Goal: Task Accomplishment & Management: Use online tool/utility

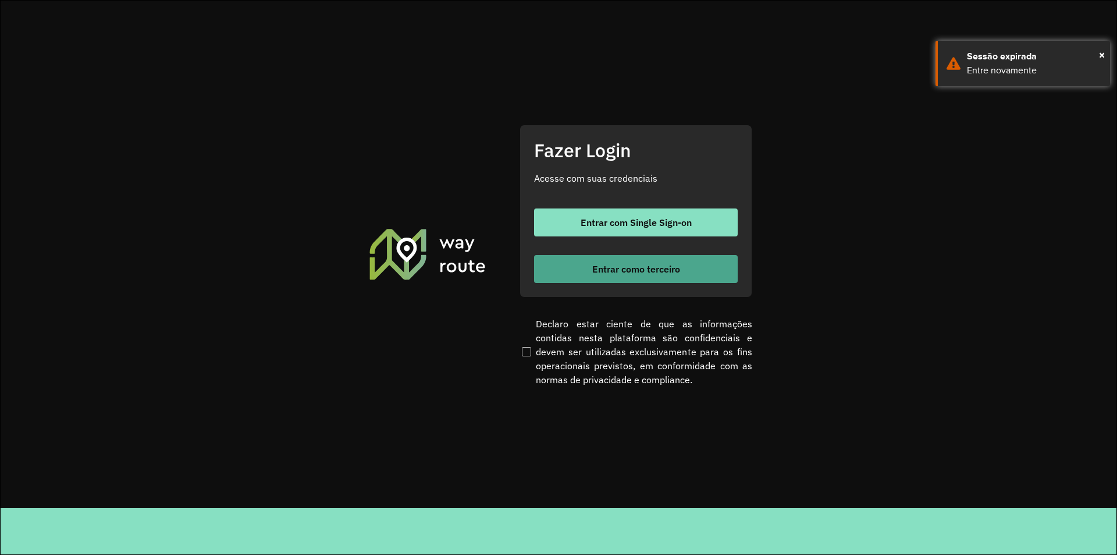
click at [609, 264] on span "Entrar como terceiro" at bounding box center [636, 268] width 88 height 9
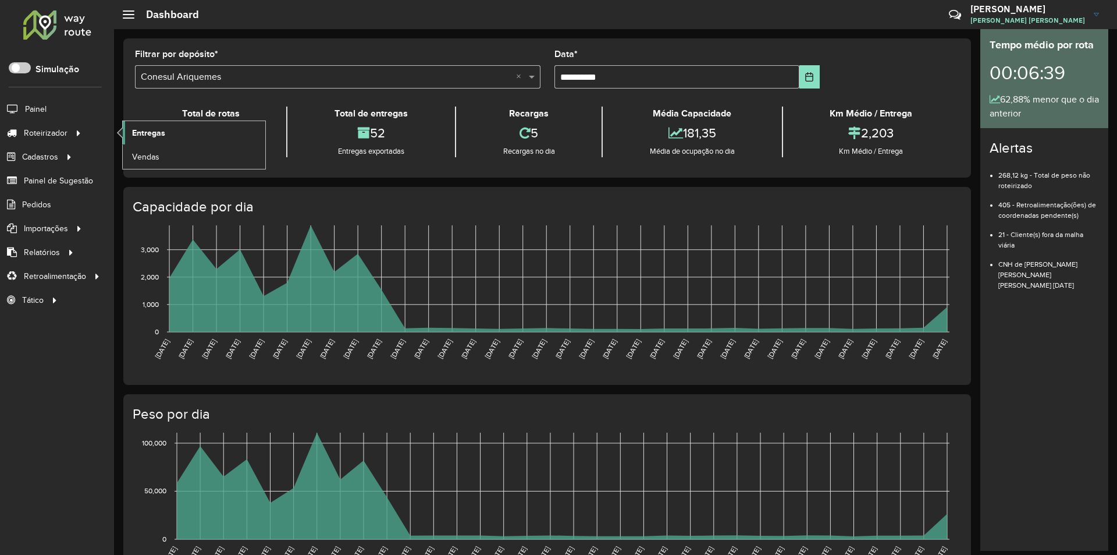
click at [148, 124] on link "Entregas" at bounding box center [194, 132] width 143 height 23
click at [143, 135] on span "Entregas" at bounding box center [148, 133] width 33 height 12
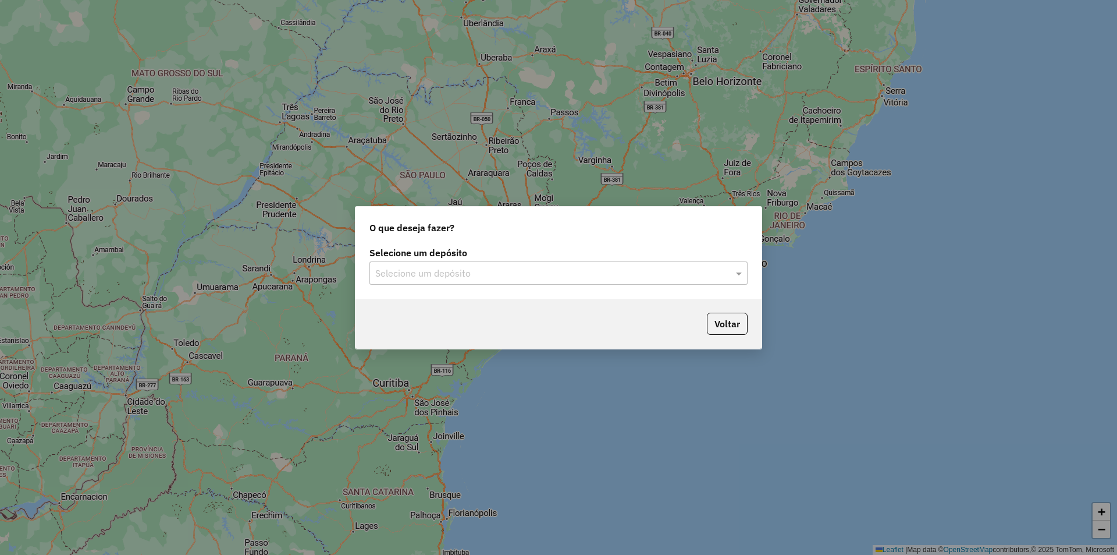
click at [427, 269] on input "text" at bounding box center [546, 273] width 343 height 14
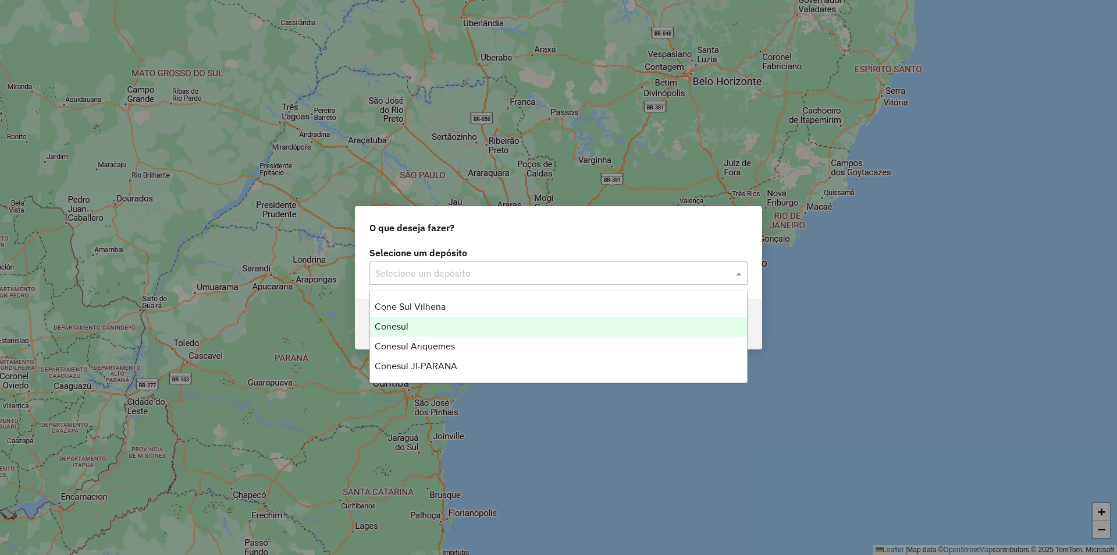
click at [401, 326] on span "Conesul" at bounding box center [392, 326] width 34 height 10
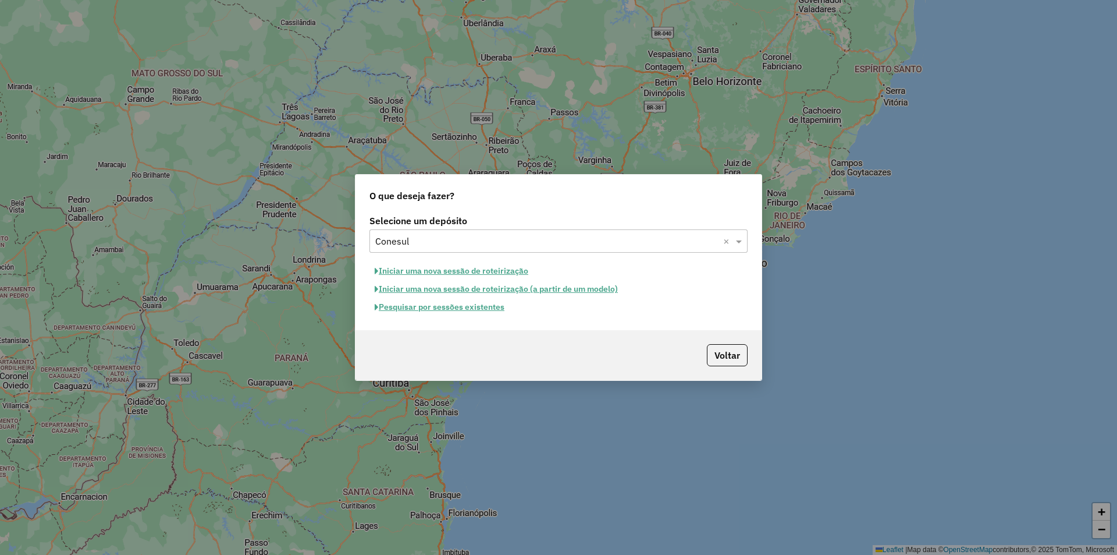
click at [432, 274] on button "Iniciar uma nova sessão de roteirização" at bounding box center [451, 271] width 164 height 18
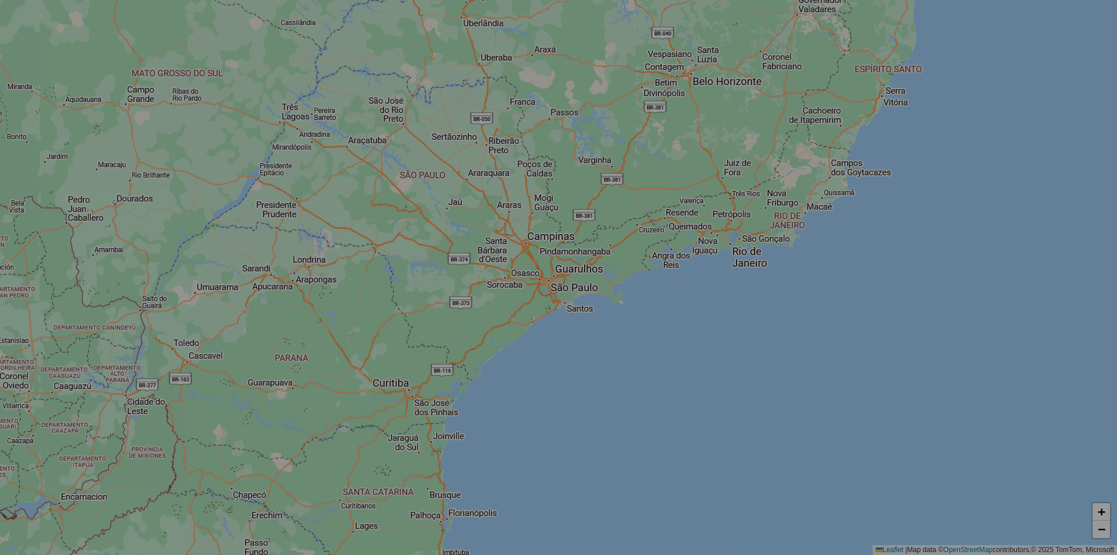
select select "*"
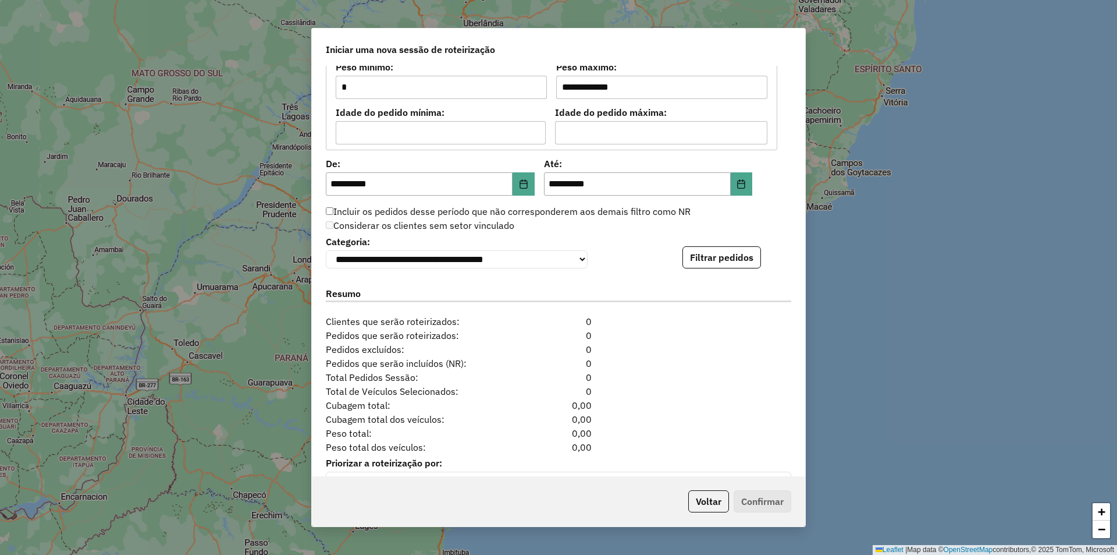
scroll to position [1065, 0]
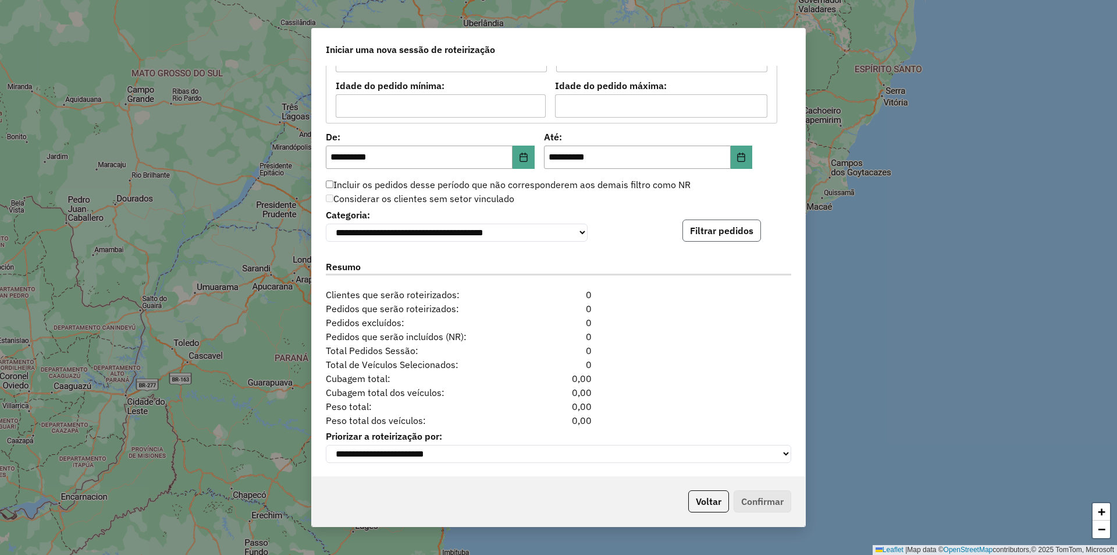
click at [697, 231] on button "Filtrar pedidos" at bounding box center [722, 230] width 79 height 22
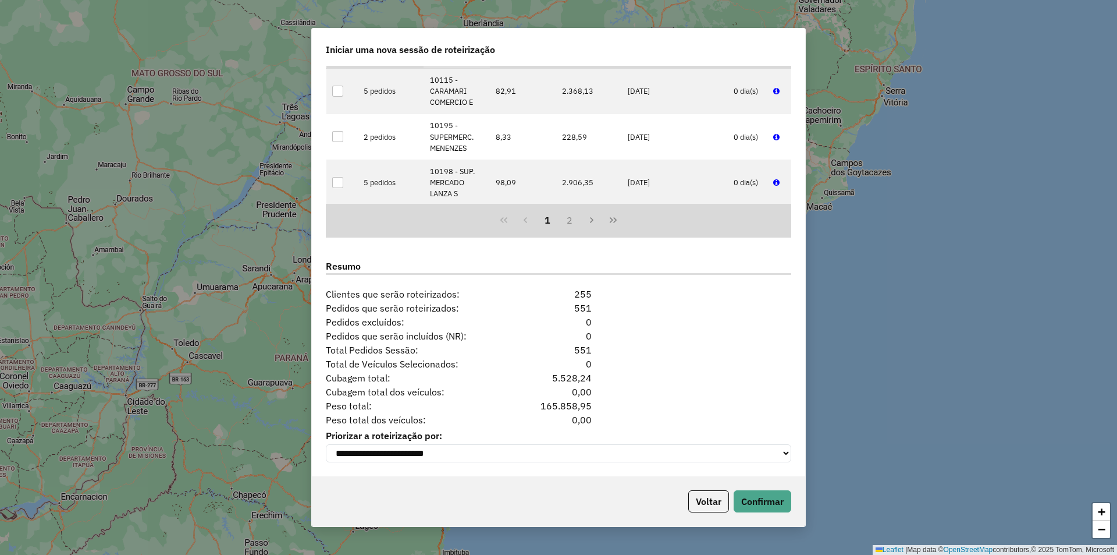
scroll to position [349, 0]
click at [761, 495] on button "Confirmar" at bounding box center [763, 501] width 58 height 22
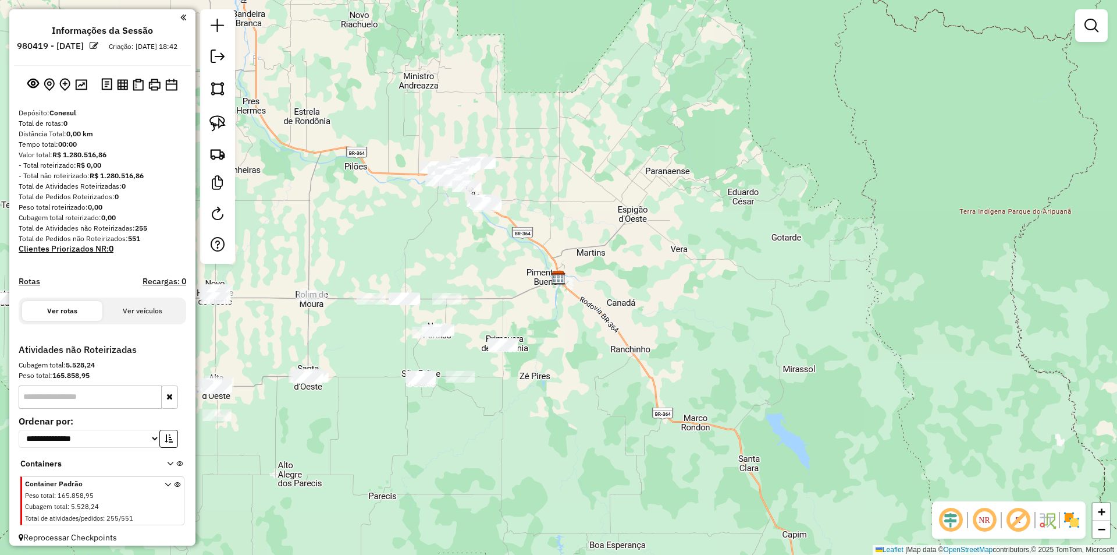
click at [340, 179] on div "Janela de atendimento Grade de atendimento Capacidade Transportadoras Veículos …" at bounding box center [558, 277] width 1117 height 555
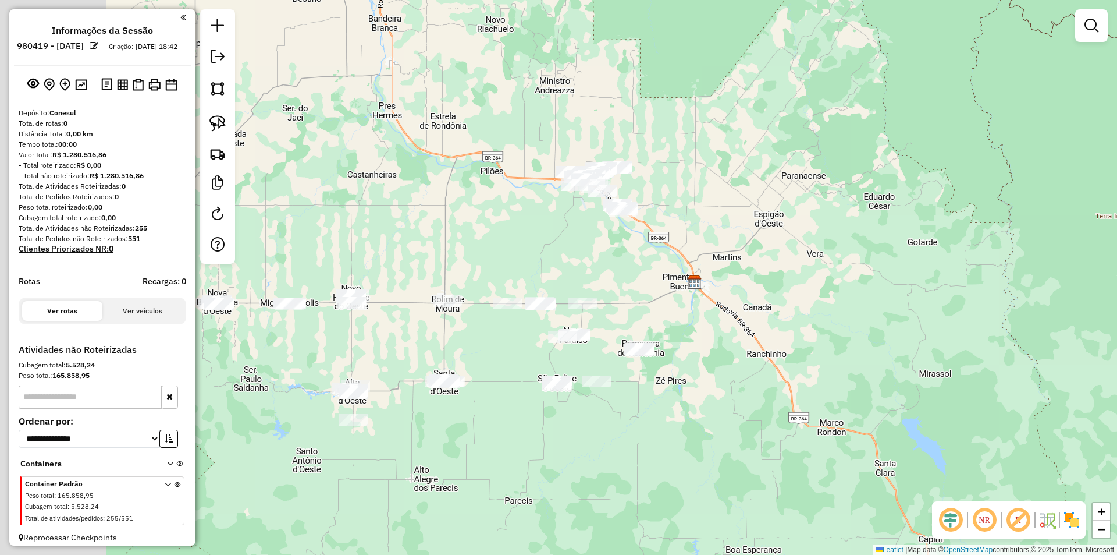
drag, startPoint x: 406, startPoint y: 250, endPoint x: 734, endPoint y: 191, distance: 332.9
click at [733, 190] on div "Janela de atendimento Grade de atendimento Capacidade Transportadoras Veículos …" at bounding box center [558, 277] width 1117 height 555
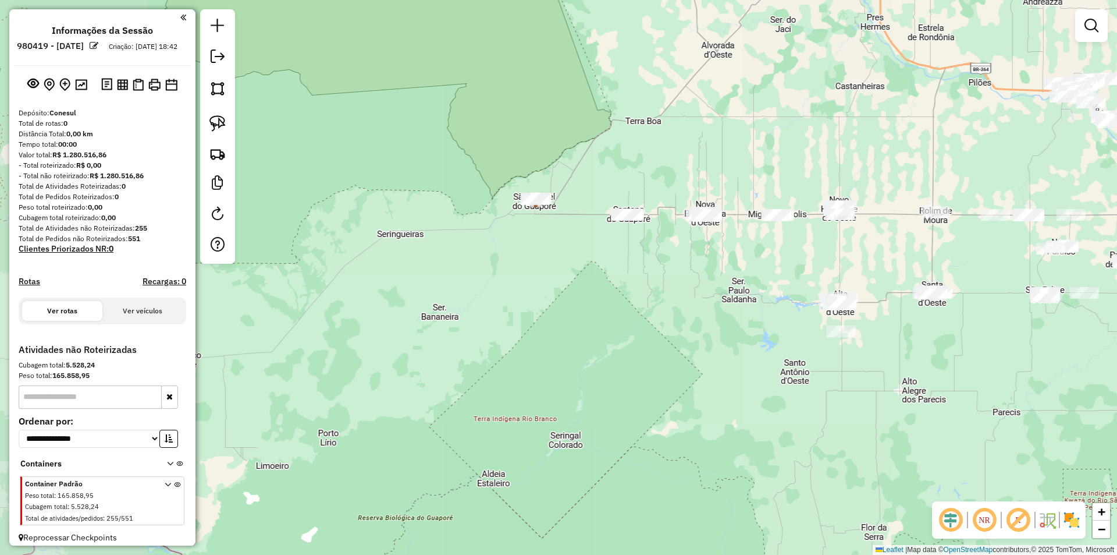
drag, startPoint x: 564, startPoint y: 282, endPoint x: 623, endPoint y: 273, distance: 59.4
click at [638, 264] on div "Janela de atendimento Grade de atendimento Capacidade Transportadoras Veículos …" at bounding box center [558, 277] width 1117 height 555
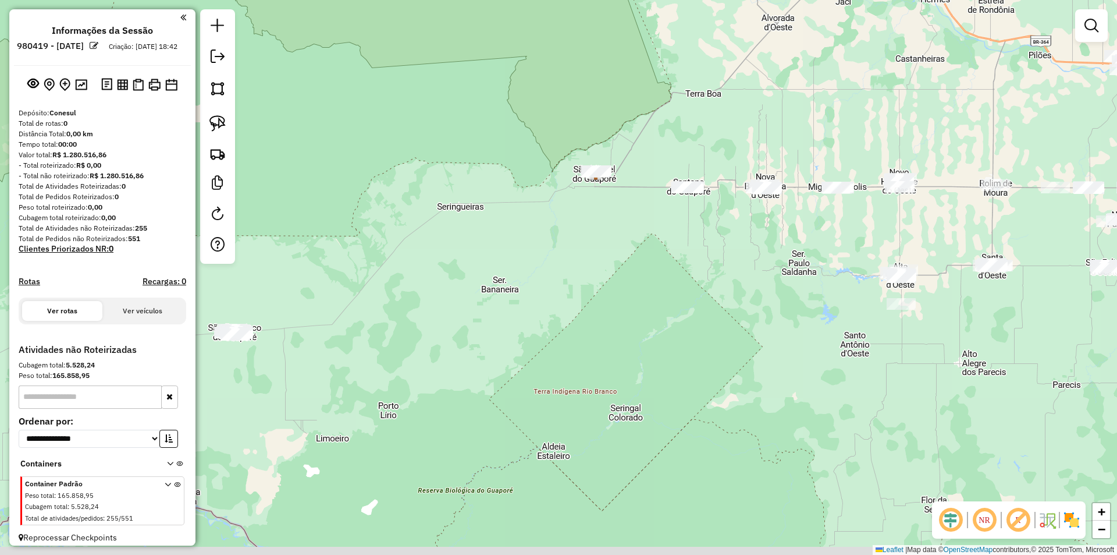
drag, startPoint x: 427, startPoint y: 336, endPoint x: 551, endPoint y: 253, distance: 149.4
click at [561, 246] on div "Janela de atendimento Grade de atendimento Capacidade Transportadoras Veículos …" at bounding box center [558, 277] width 1117 height 555
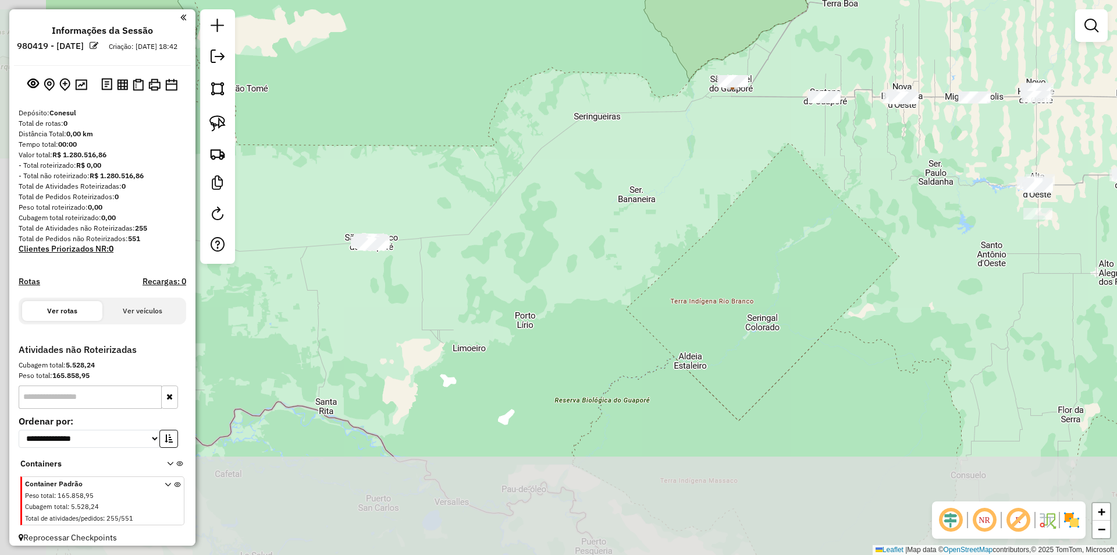
drag, startPoint x: 463, startPoint y: 317, endPoint x: 539, endPoint y: 272, distance: 88.7
click at [543, 269] on div "Janela de atendimento Grade de atendimento Capacidade Transportadoras Veículos …" at bounding box center [558, 277] width 1117 height 555
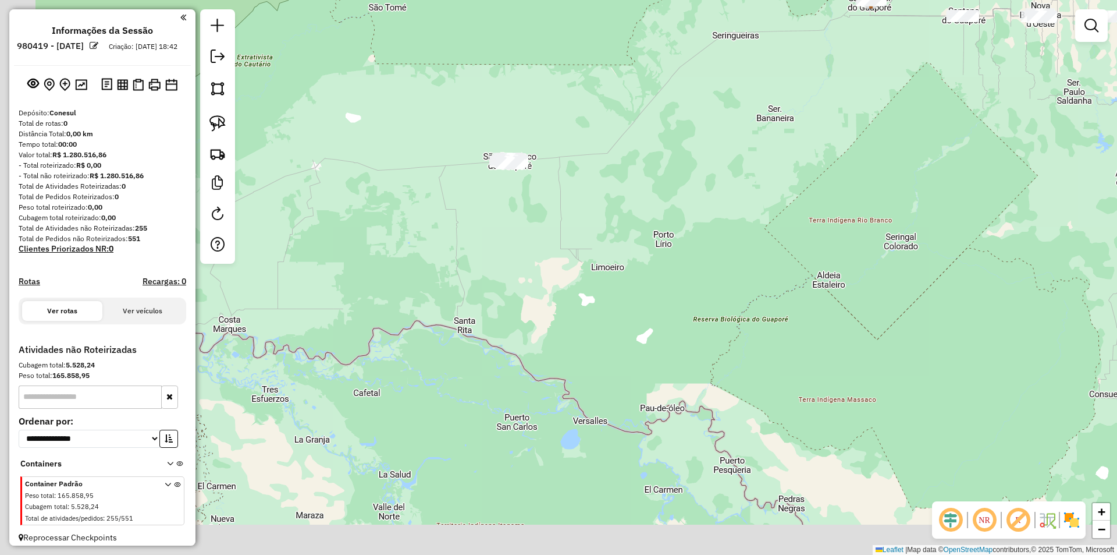
drag, startPoint x: 534, startPoint y: 282, endPoint x: 580, endPoint y: 245, distance: 59.2
click at [589, 251] on div "Janela de atendimento Grade de atendimento Capacidade Transportadoras Veículos …" at bounding box center [558, 277] width 1117 height 555
click at [207, 125] on link at bounding box center [218, 124] width 26 height 26
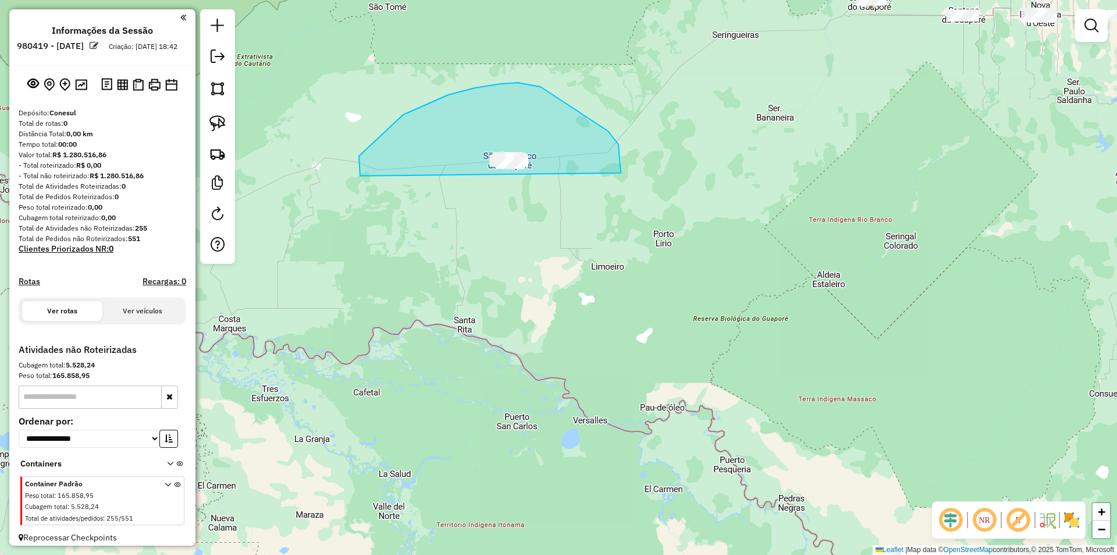
drag, startPoint x: 359, startPoint y: 156, endPoint x: 527, endPoint y: 286, distance: 212.3
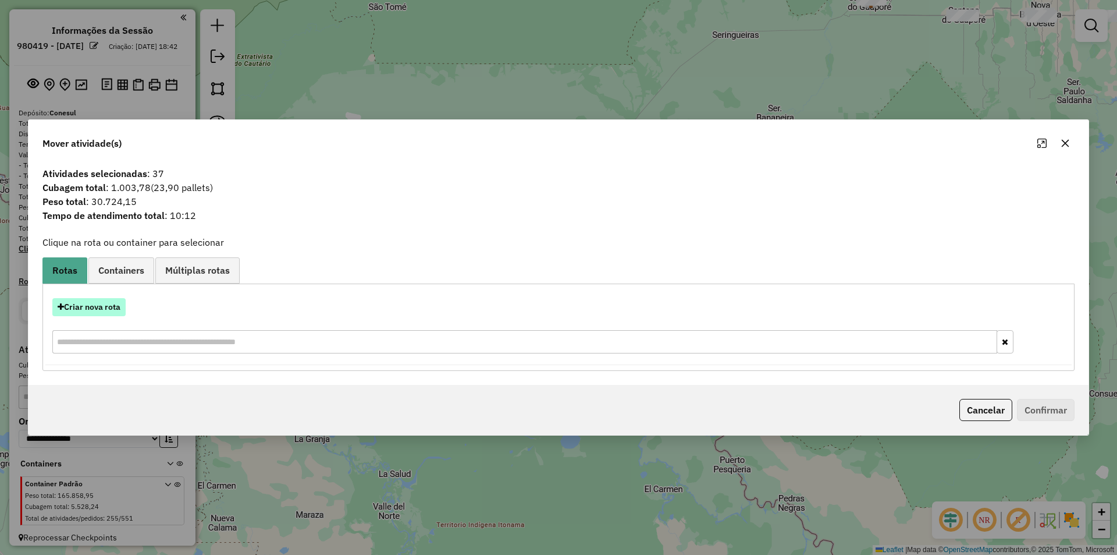
click at [87, 310] on button "Criar nova rota" at bounding box center [88, 307] width 73 height 18
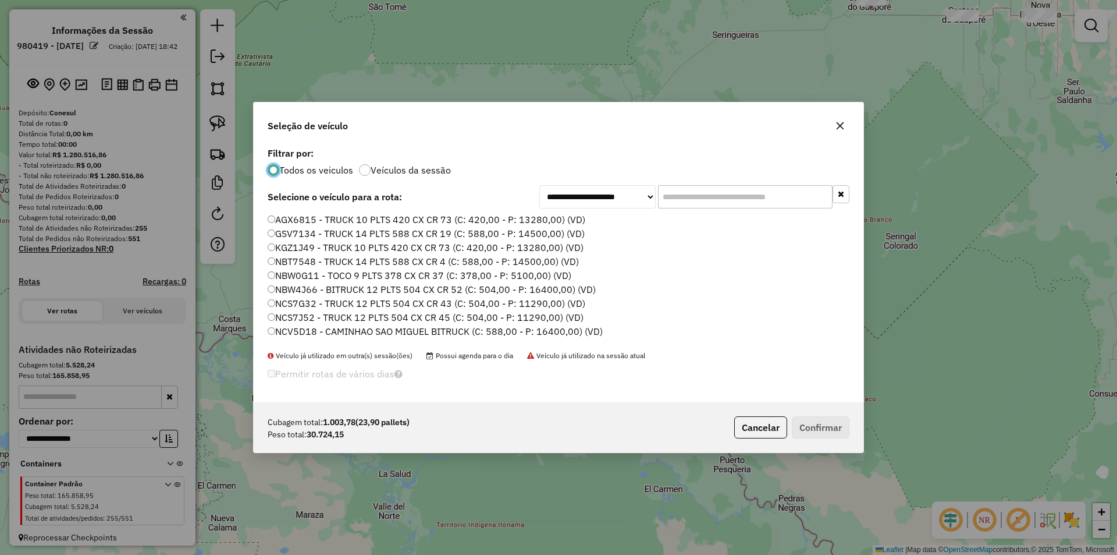
scroll to position [6, 3]
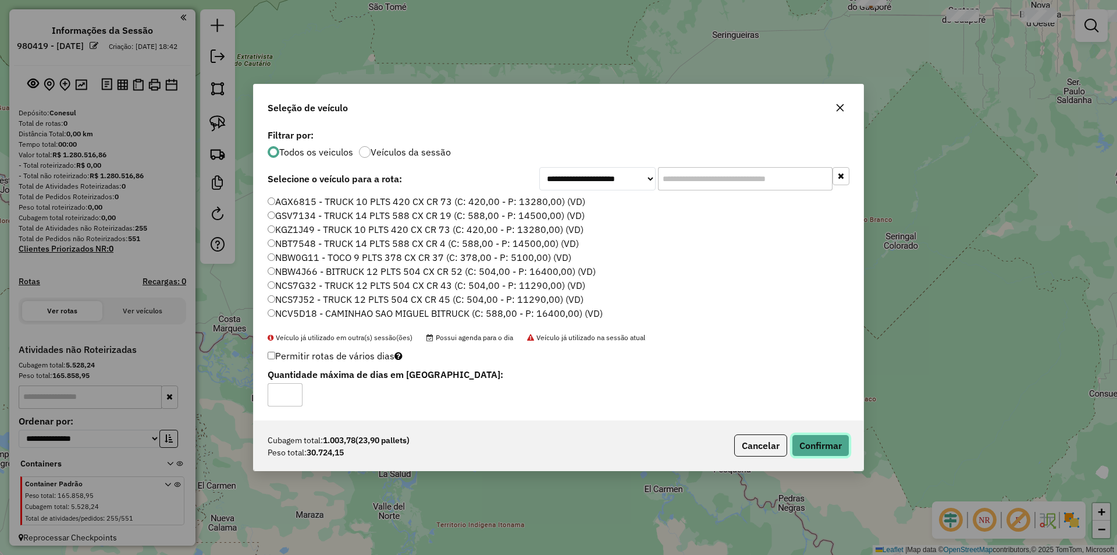
click at [809, 440] on button "Confirmar" at bounding box center [821, 445] width 58 height 22
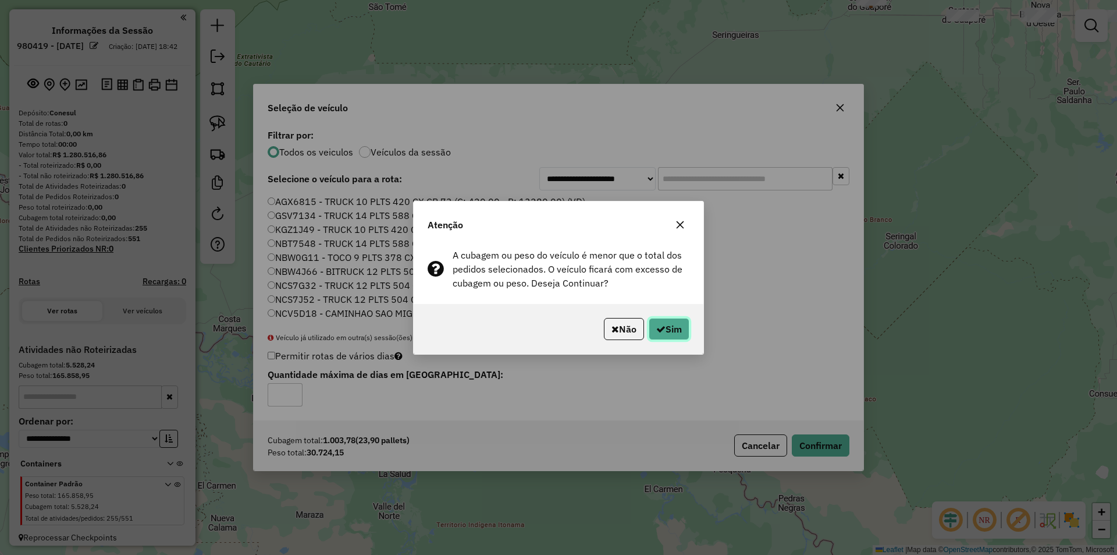
click at [651, 323] on button "Sim" at bounding box center [669, 329] width 41 height 22
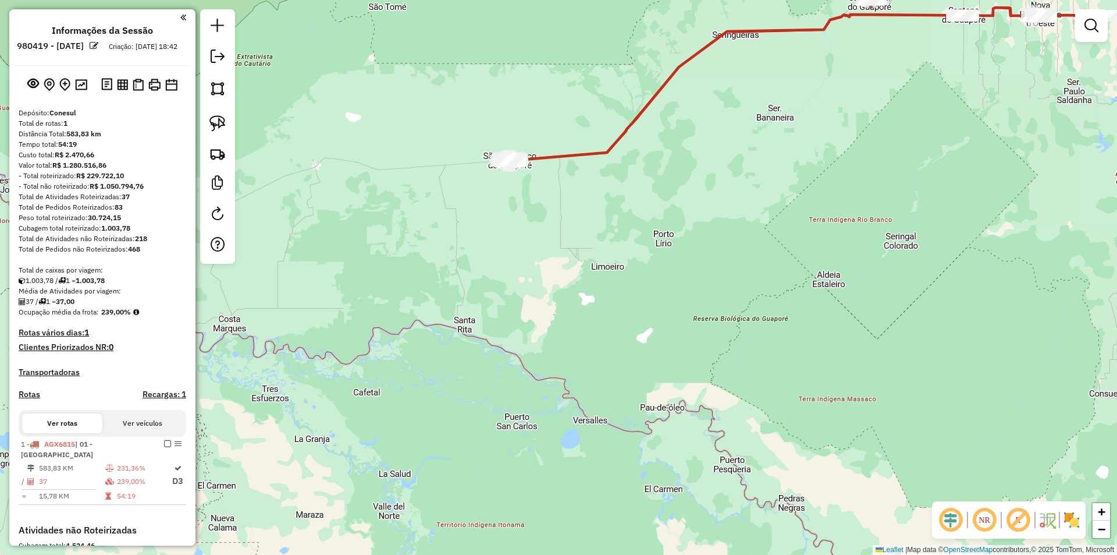
click at [450, 219] on div "Janela de atendimento Grade de atendimento Capacidade Transportadoras Veículos …" at bounding box center [558, 277] width 1117 height 555
drag, startPoint x: 489, startPoint y: 238, endPoint x: 525, endPoint y: 340, distance: 108.2
click at [524, 337] on div "Janela de atendimento Grade de atendimento Capacidade Transportadoras Veículos …" at bounding box center [558, 277] width 1117 height 555
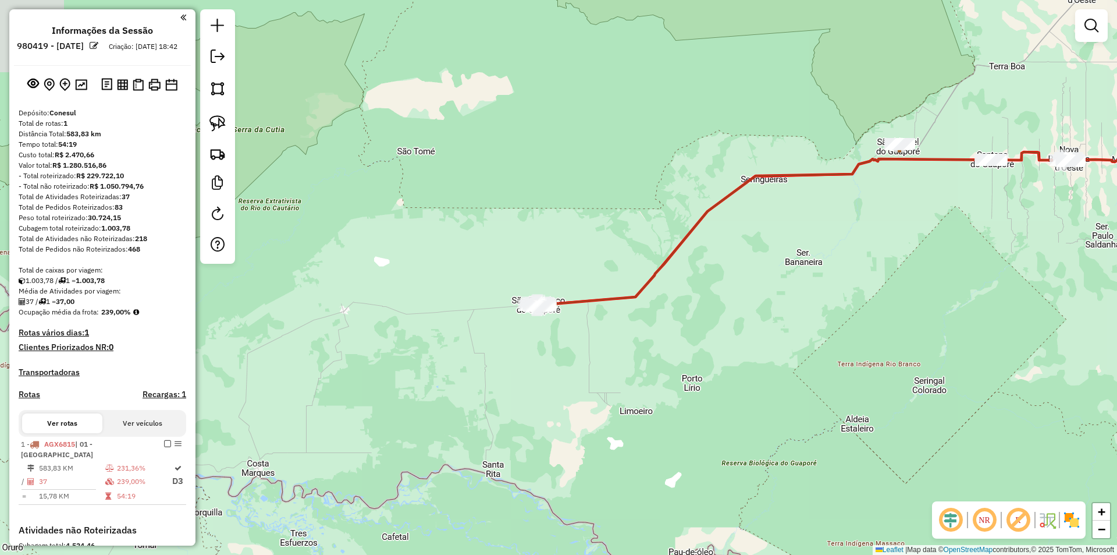
drag, startPoint x: 587, startPoint y: 320, endPoint x: 579, endPoint y: 275, distance: 45.5
click at [529, 319] on div "Janela de atendimento Grade de atendimento Capacidade Transportadoras Veículos …" at bounding box center [558, 277] width 1117 height 555
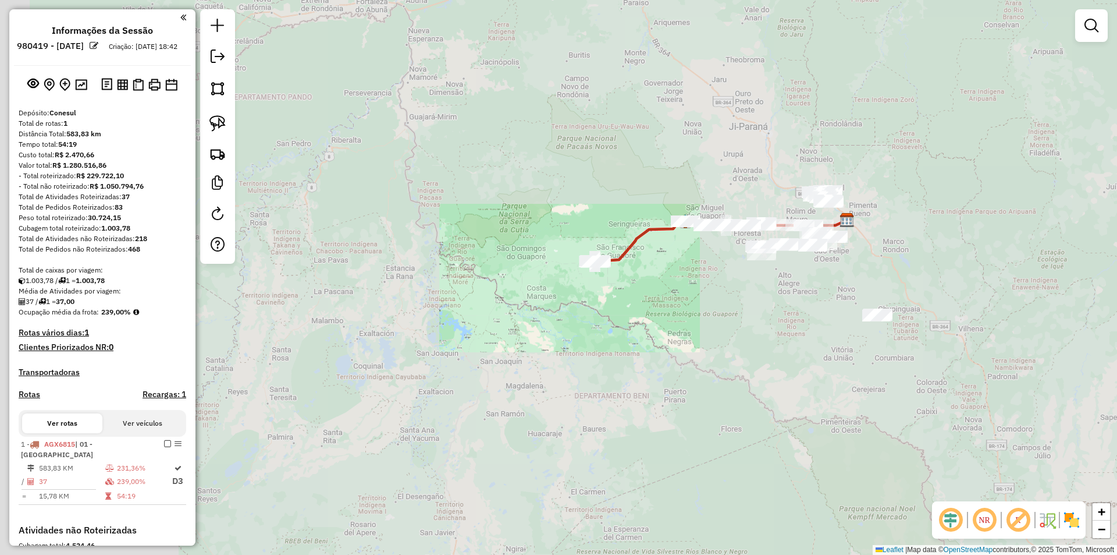
drag, startPoint x: 714, startPoint y: 293, endPoint x: 684, endPoint y: 300, distance: 30.4
click at [700, 302] on div "Janela de atendimento Grade de atendimento Capacidade Transportadoras Veículos …" at bounding box center [558, 277] width 1117 height 555
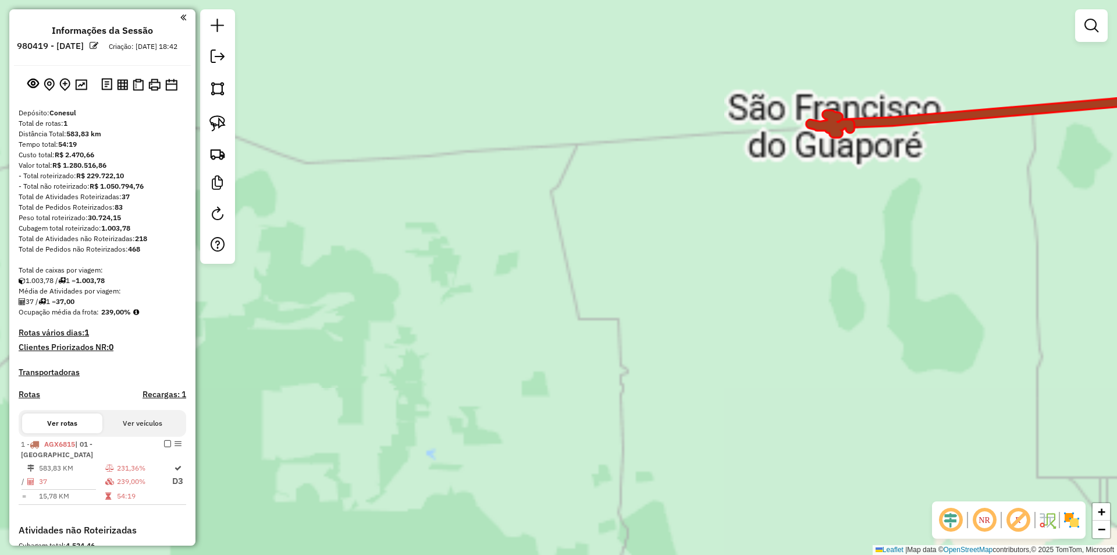
drag, startPoint x: 715, startPoint y: 278, endPoint x: 550, endPoint y: 354, distance: 181.5
click at [550, 354] on div "Janela de atendimento Grade de atendimento Capacidade Transportadoras Veículos …" at bounding box center [558, 277] width 1117 height 555
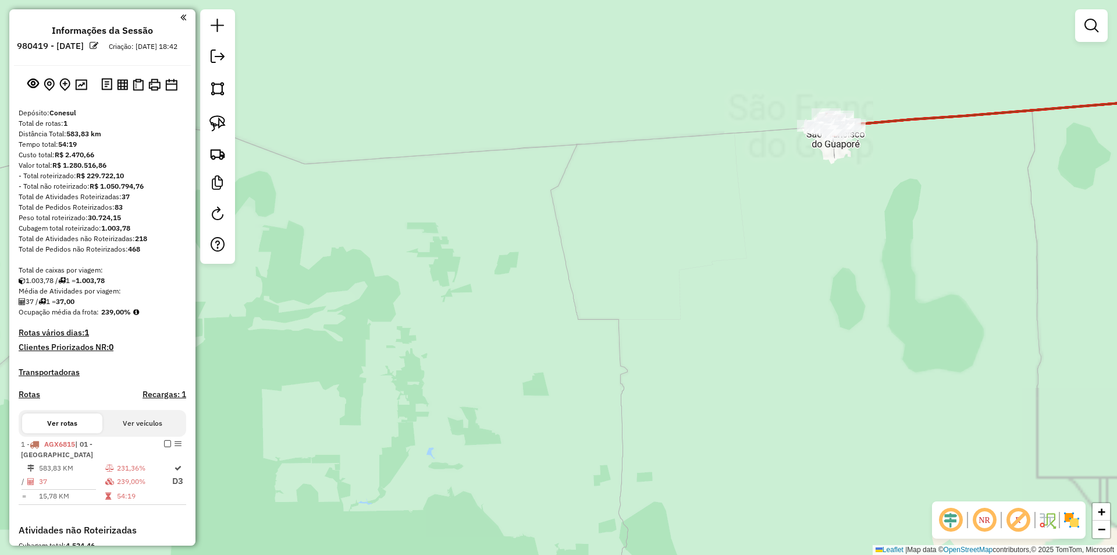
drag, startPoint x: 668, startPoint y: 269, endPoint x: 520, endPoint y: 381, distance: 184.9
click at [521, 382] on div "Janela de atendimento Grade de atendimento Capacidade Transportadoras Veículos …" at bounding box center [558, 277] width 1117 height 555
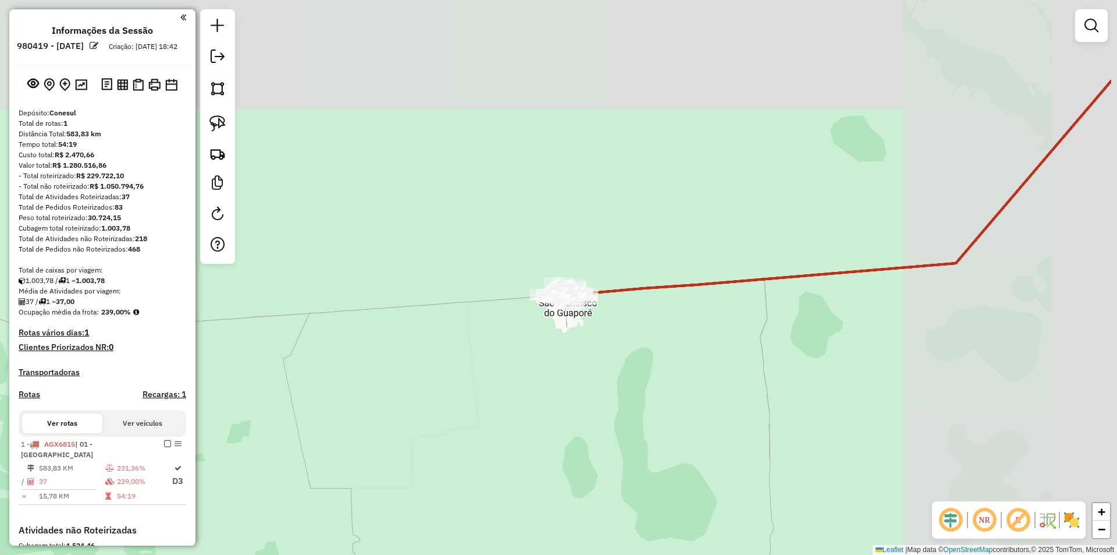
drag, startPoint x: 510, startPoint y: 371, endPoint x: 503, endPoint y: 354, distance: 18.0
click at [467, 382] on div "Janela de atendimento Grade de atendimento Capacidade Transportadoras Veículos …" at bounding box center [558, 277] width 1117 height 555
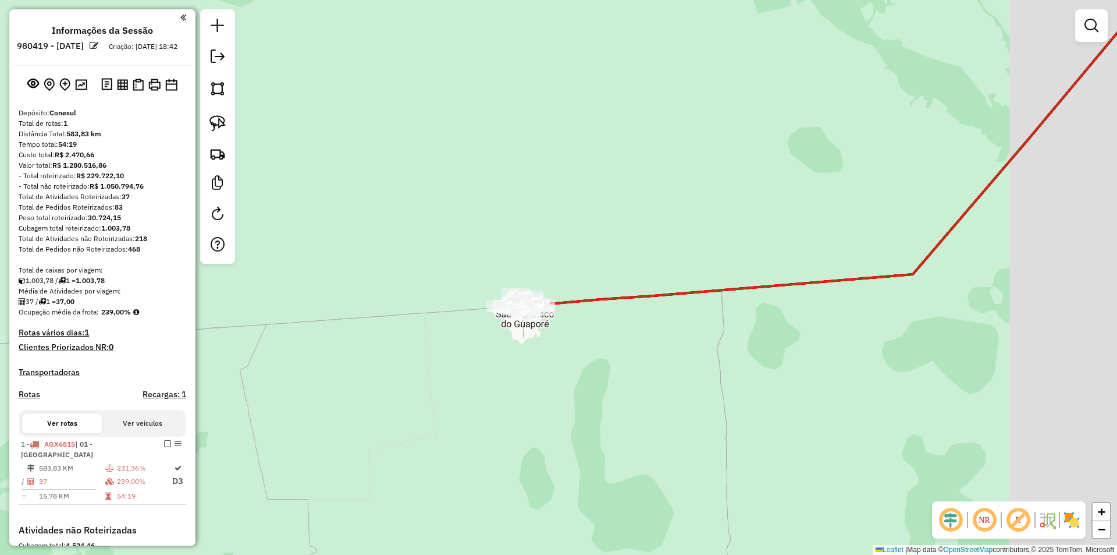
click at [567, 337] on div "Janela de atendimento Grade de atendimento Capacidade Transportadoras Veículos …" at bounding box center [558, 277] width 1117 height 555
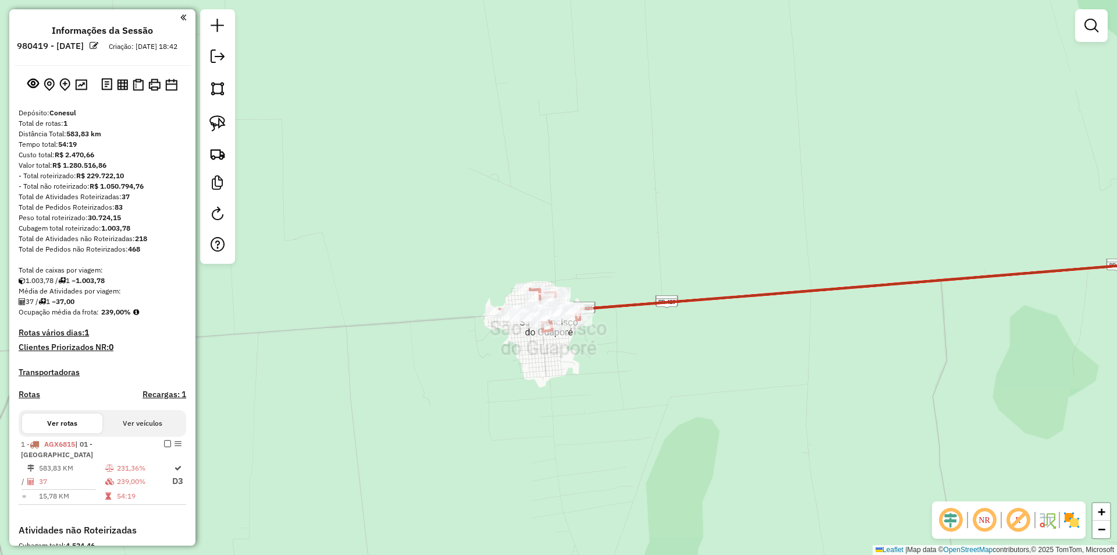
drag, startPoint x: 546, startPoint y: 416, endPoint x: 545, endPoint y: 388, distance: 27.9
click at [547, 395] on div "Janela de atendimento Grade de atendimento Capacidade Transportadoras Veículos …" at bounding box center [558, 277] width 1117 height 555
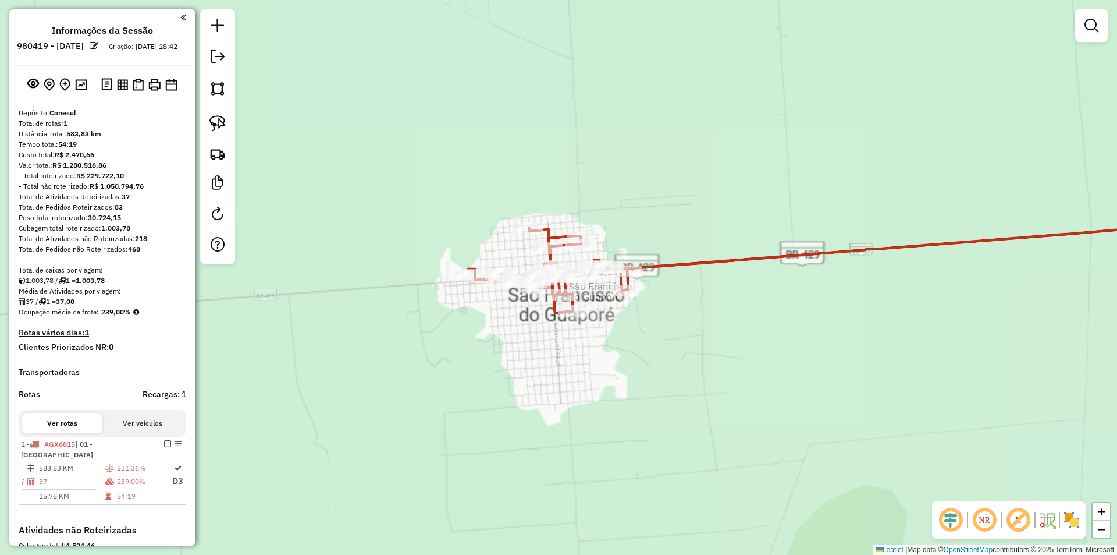
click at [535, 330] on div "Janela de atendimento Grade de atendimento Capacidade Transportadoras Veículos …" at bounding box center [558, 277] width 1117 height 555
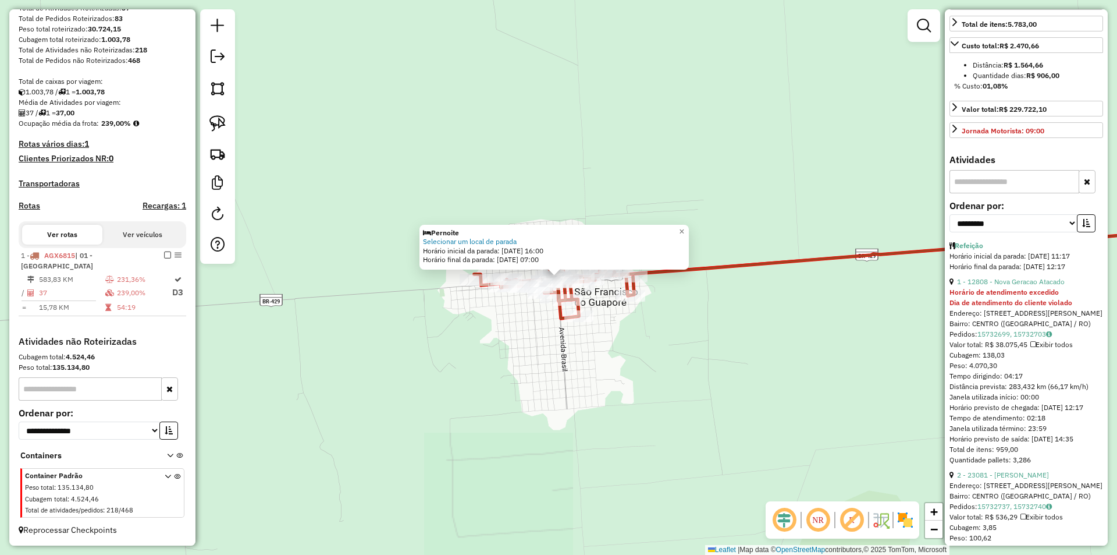
scroll to position [407, 0]
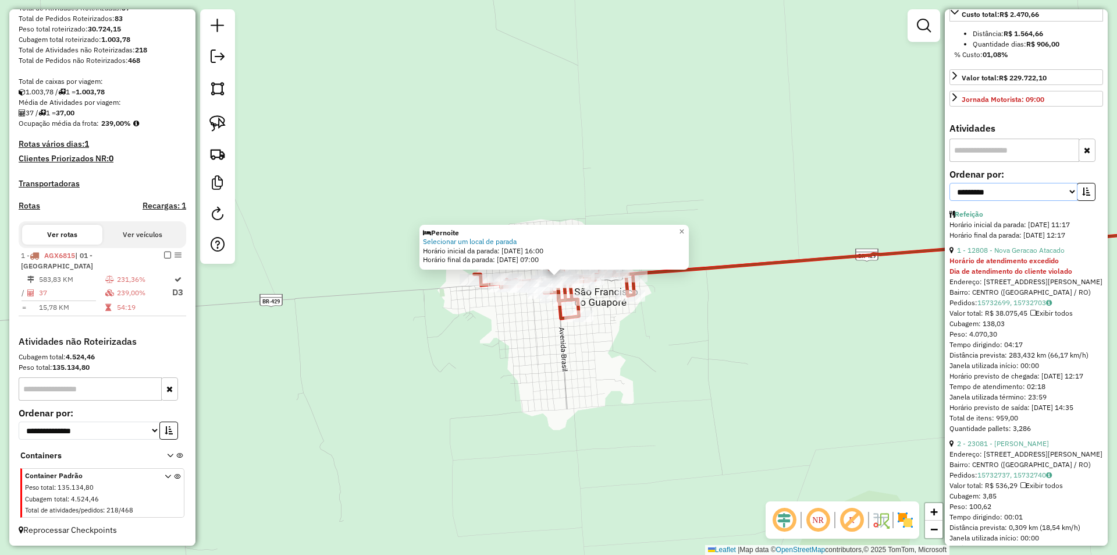
click at [998, 201] on select "**********" at bounding box center [1014, 192] width 128 height 18
select select "*********"
click at [950, 201] on select "**********" at bounding box center [1014, 192] width 128 height 18
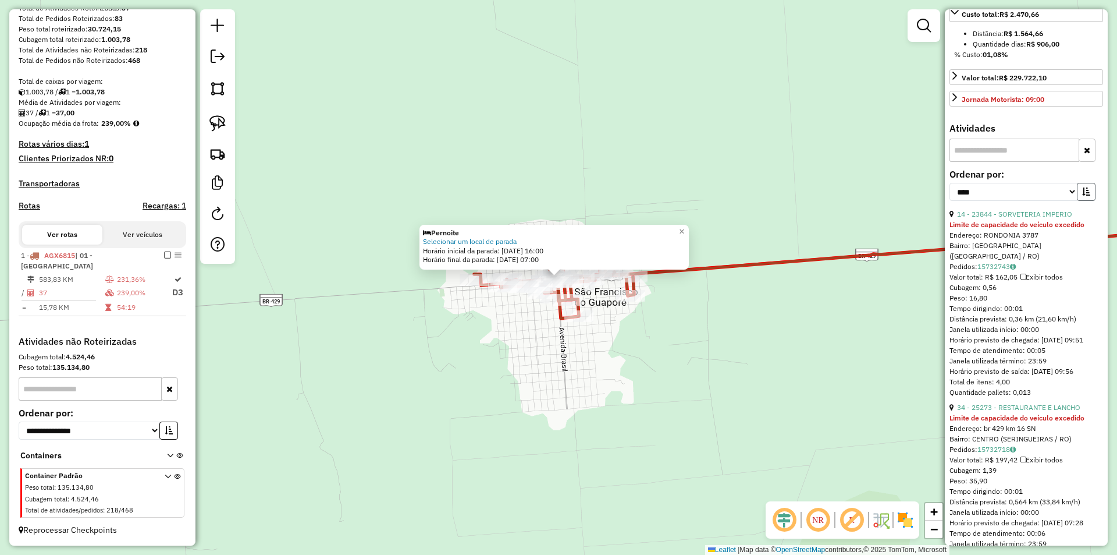
click at [1082, 196] on icon "button" at bounding box center [1086, 191] width 8 height 8
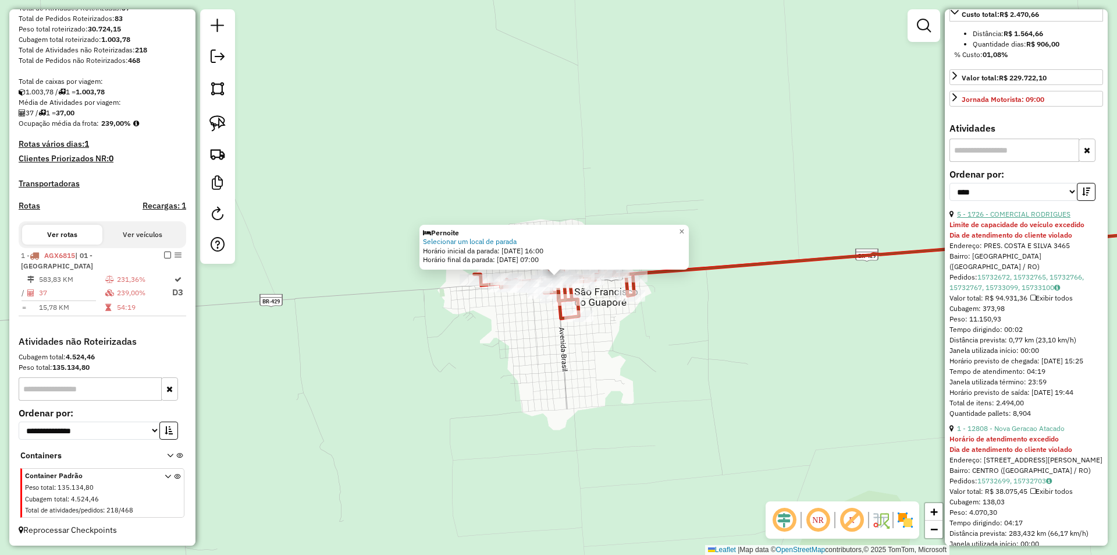
drag, startPoint x: 1017, startPoint y: 247, endPoint x: 976, endPoint y: 246, distance: 40.7
click at [1015, 218] on link "5 - 1726 - COMERCIAL RODRIGUES" at bounding box center [1013, 213] width 113 height 9
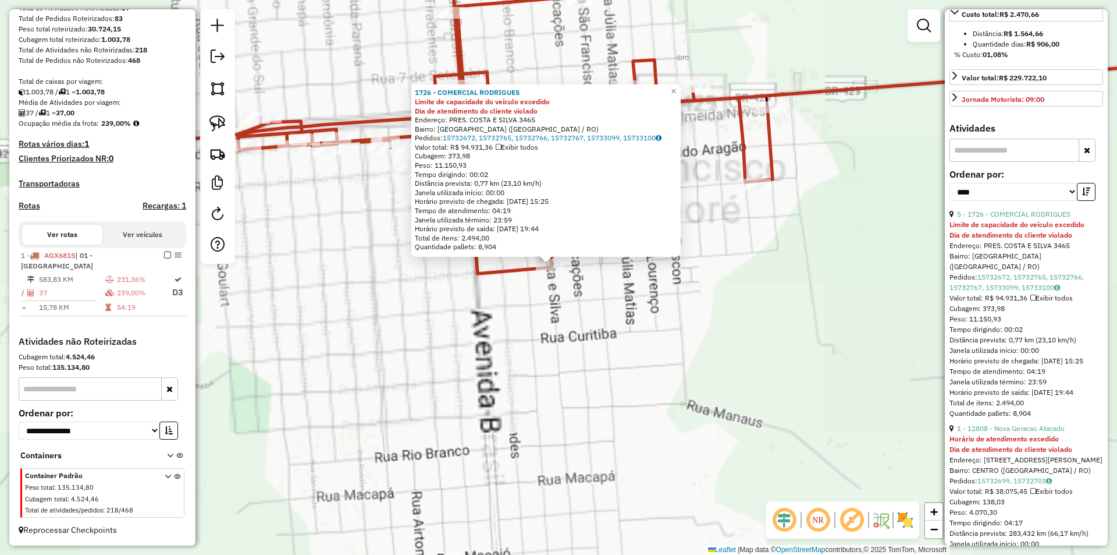
click at [521, 321] on div "1726 - COMERCIAL RODRIGUES Limite de capacidade do veículo excedido Dia de aten…" at bounding box center [558, 277] width 1117 height 555
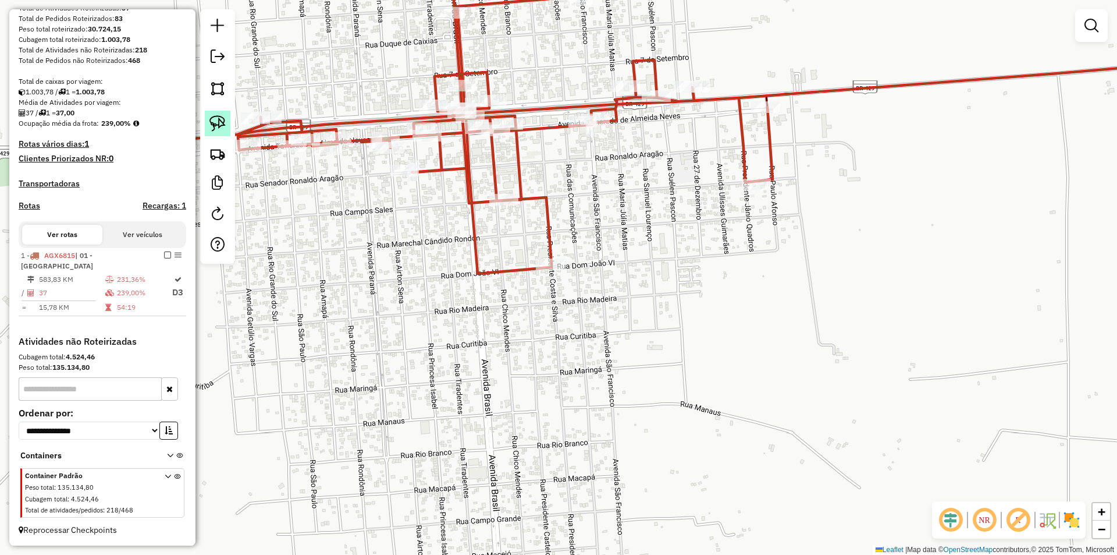
drag, startPoint x: 217, startPoint y: 119, endPoint x: 347, endPoint y: 169, distance: 139.1
click at [218, 119] on img at bounding box center [217, 123] width 16 height 16
drag, startPoint x: 569, startPoint y: 241, endPoint x: 552, endPoint y: 307, distance: 67.5
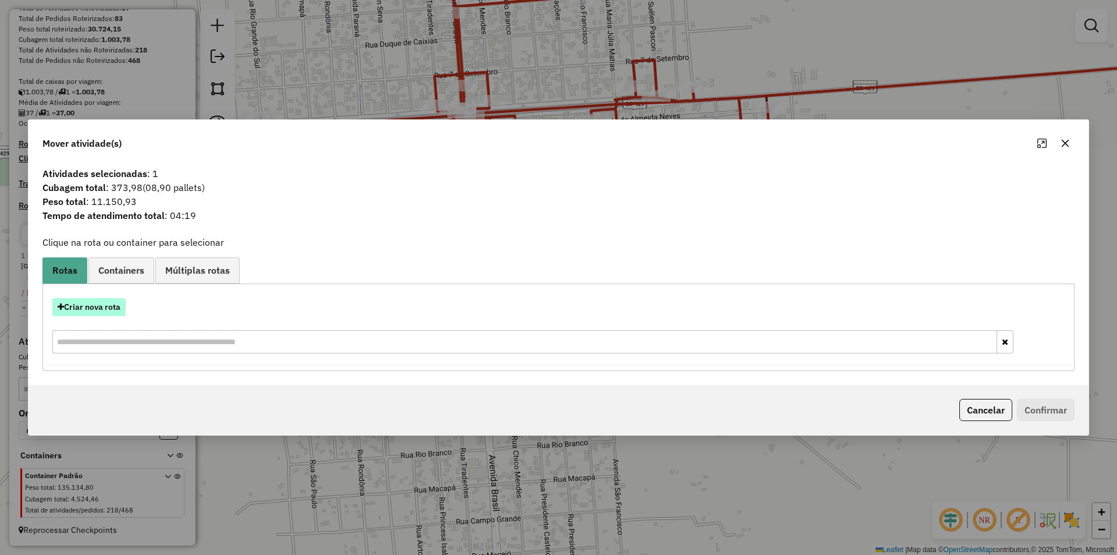
click at [77, 311] on button "Criar nova rota" at bounding box center [88, 307] width 73 height 18
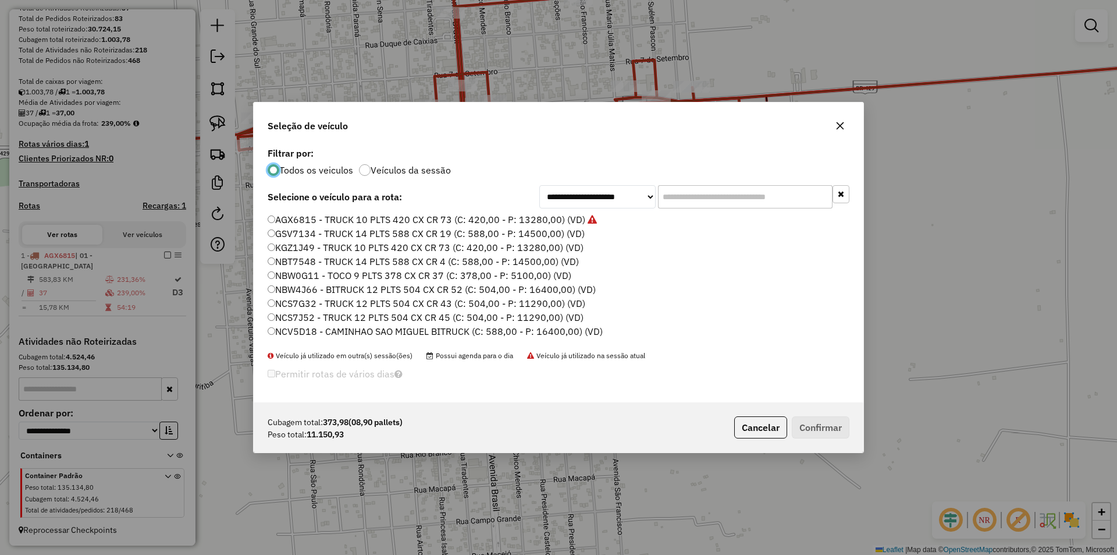
scroll to position [6, 3]
click at [670, 199] on input "text" at bounding box center [745, 196] width 175 height 23
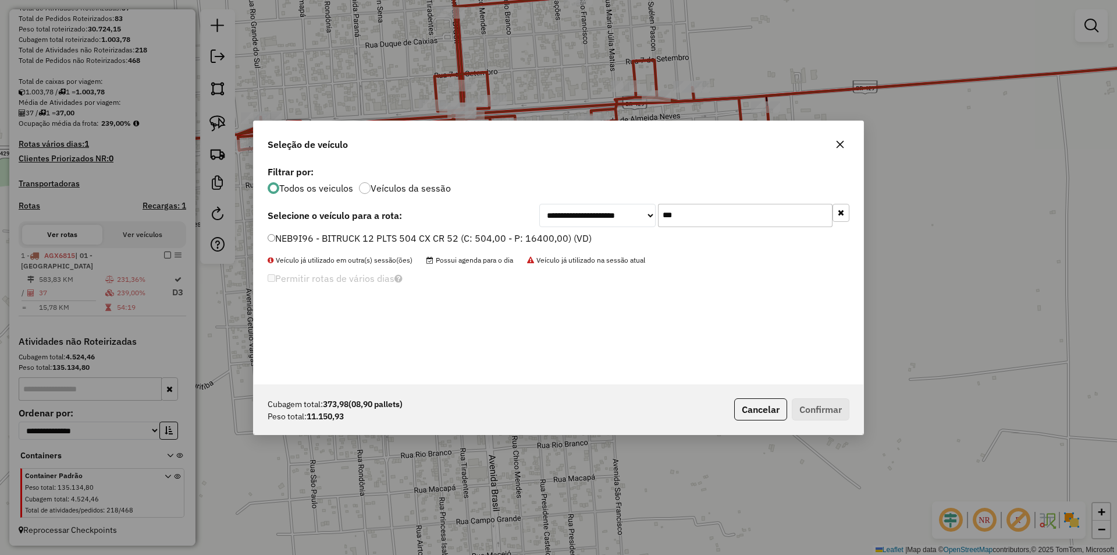
type input "***"
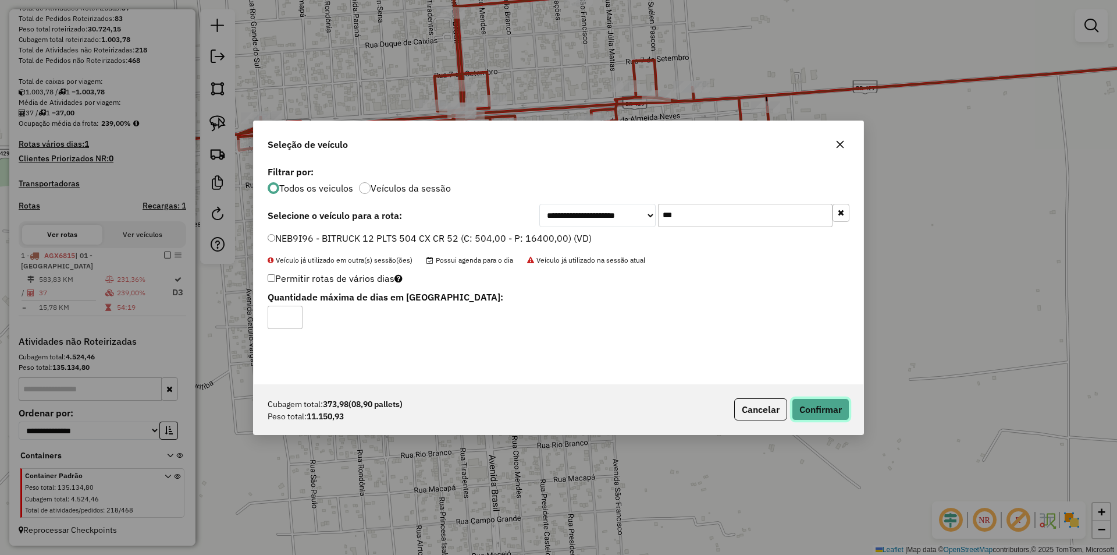
click at [833, 405] on button "Confirmar" at bounding box center [821, 409] width 58 height 22
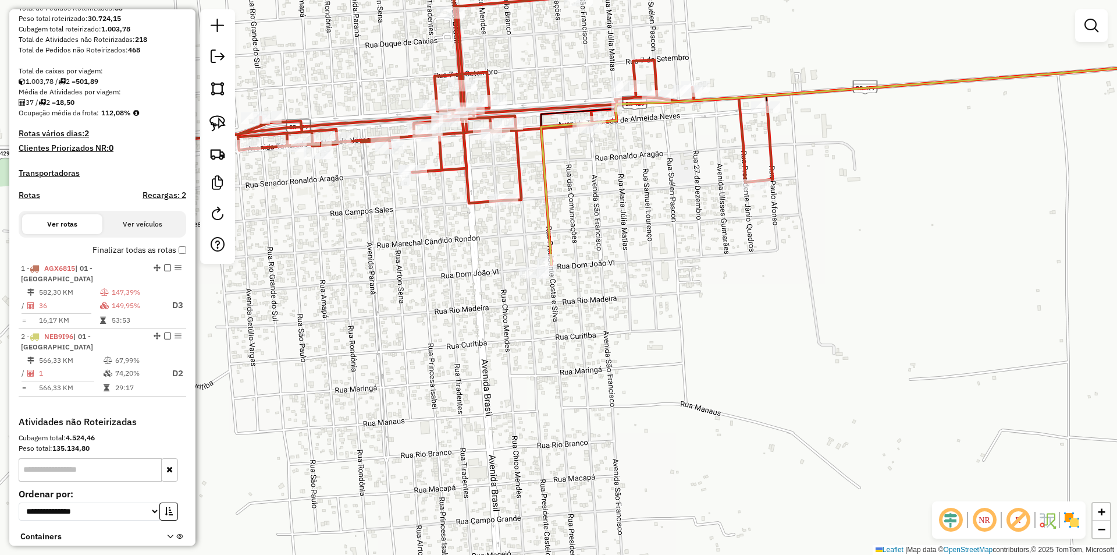
click at [706, 359] on div "Janela de atendimento Grade de atendimento Capacidade Transportadoras Veículos …" at bounding box center [558, 277] width 1117 height 555
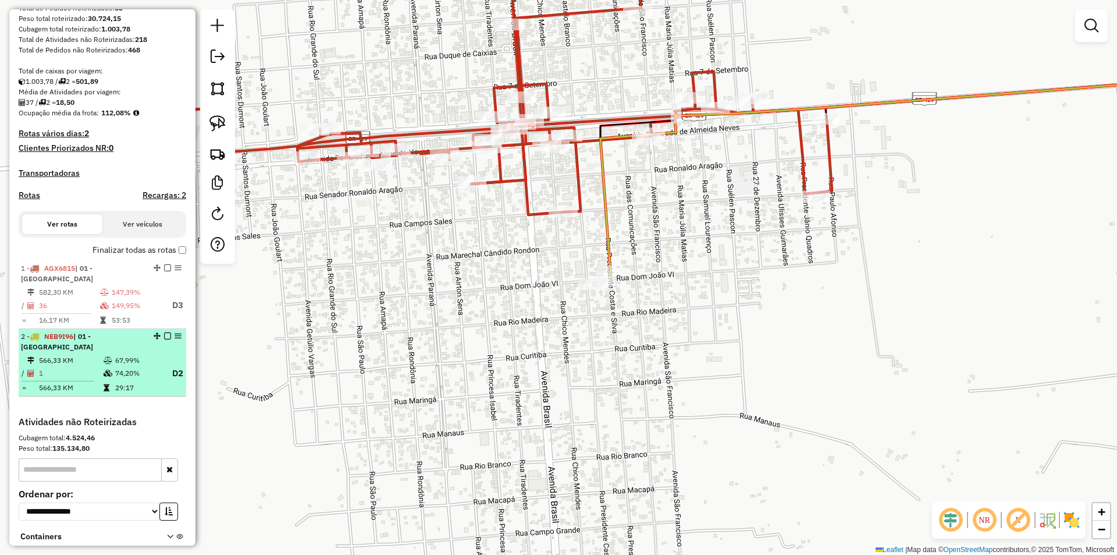
click at [164, 339] on em at bounding box center [167, 335] width 7 height 7
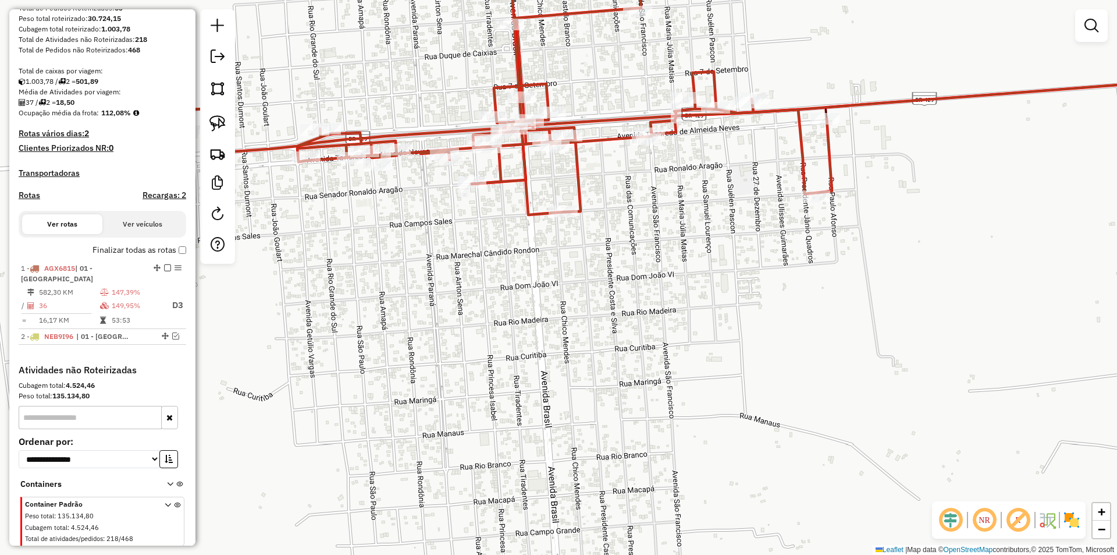
drag, startPoint x: 461, startPoint y: 293, endPoint x: 496, endPoint y: 378, distance: 91.8
click at [495, 378] on div "Janela de atendimento Grade de atendimento Capacidade Transportadoras Veículos …" at bounding box center [558, 277] width 1117 height 555
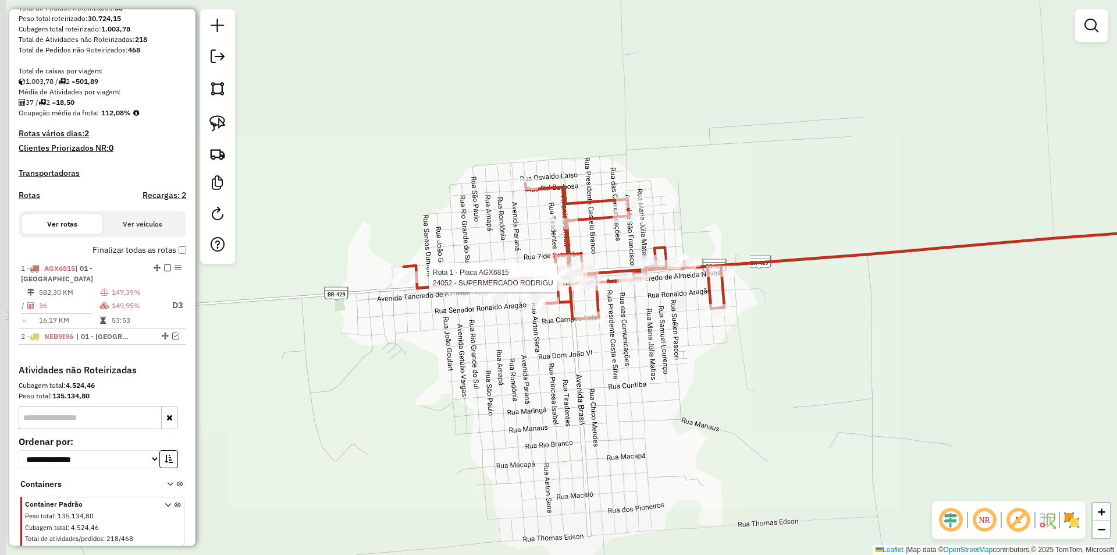
select select "*********"
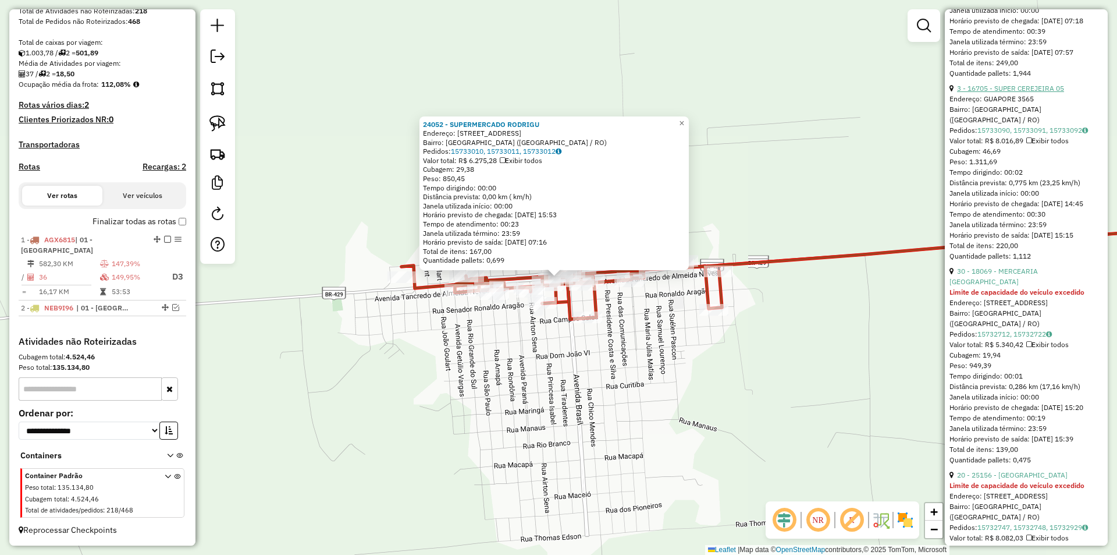
scroll to position [1164, 0]
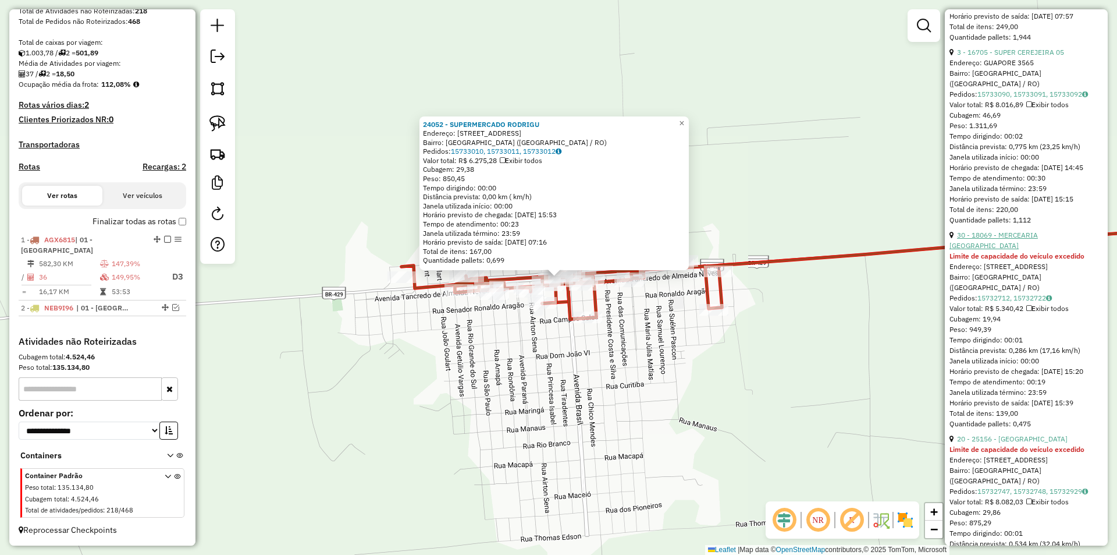
click at [1013, 250] on link "30 - 18069 - MERCEARIA SAO JOSE" at bounding box center [994, 239] width 88 height 19
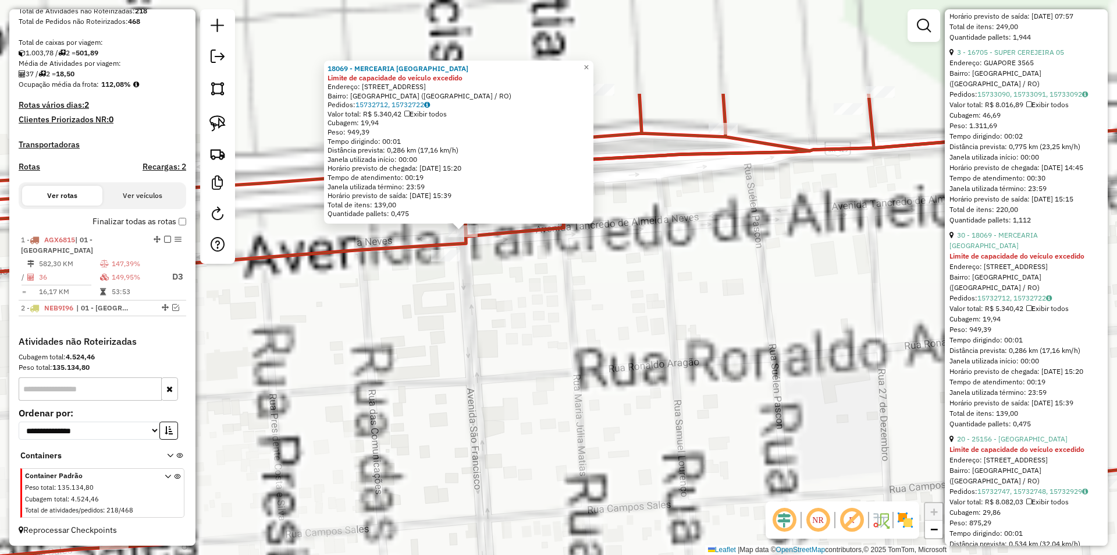
drag, startPoint x: 471, startPoint y: 191, endPoint x: 529, endPoint y: 411, distance: 227.5
click at [542, 442] on div "18069 - MERCEARIA SAO JOSE Limite de capacidade do veículo excedido Endereço: A…" at bounding box center [558, 277] width 1117 height 555
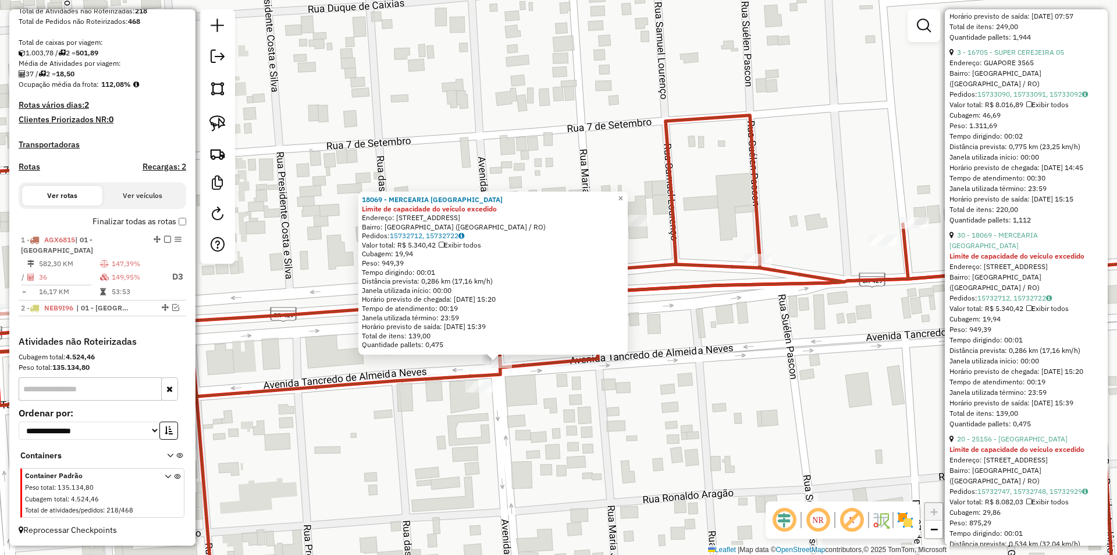
click at [492, 406] on div "18069 - MERCEARIA SAO JOSE Limite de capacidade do veículo excedido Endereço: A…" at bounding box center [558, 277] width 1117 height 555
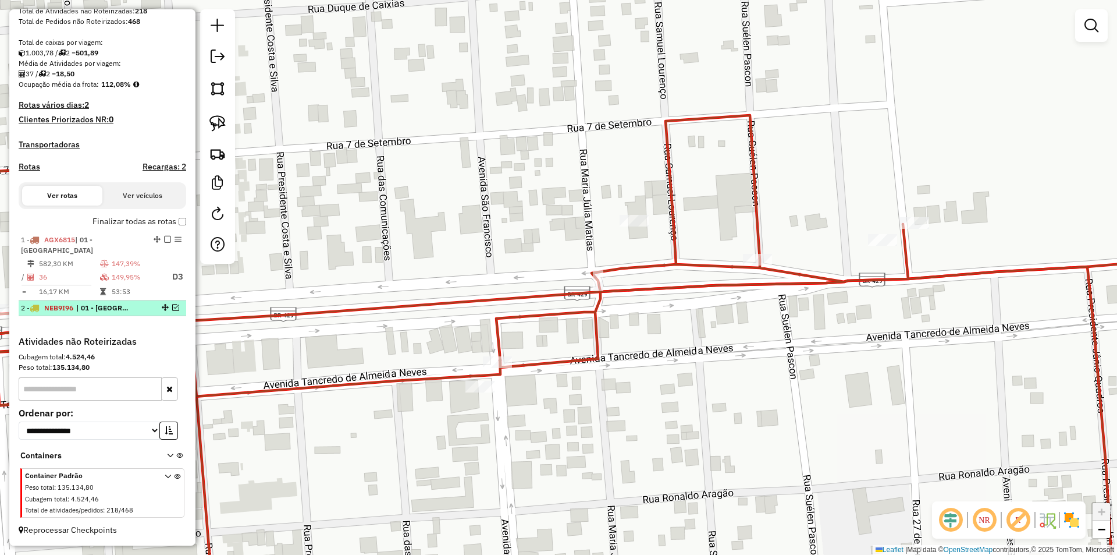
click at [172, 303] on div "2 - NEB9I96 | 01 - São francisco de Guaporé" at bounding box center [102, 308] width 163 height 10
select select "*********"
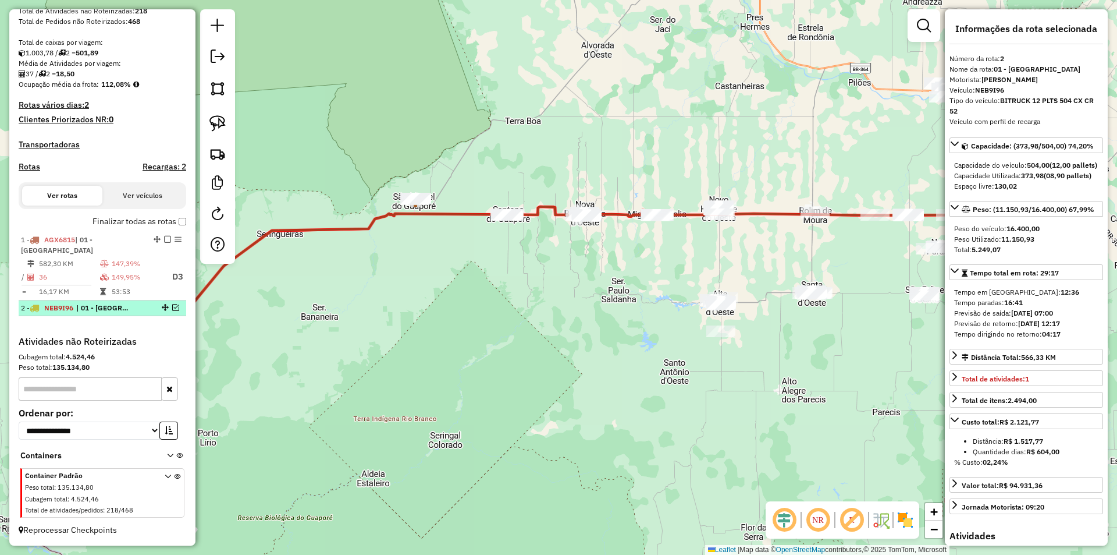
click at [172, 305] on em at bounding box center [175, 307] width 7 height 7
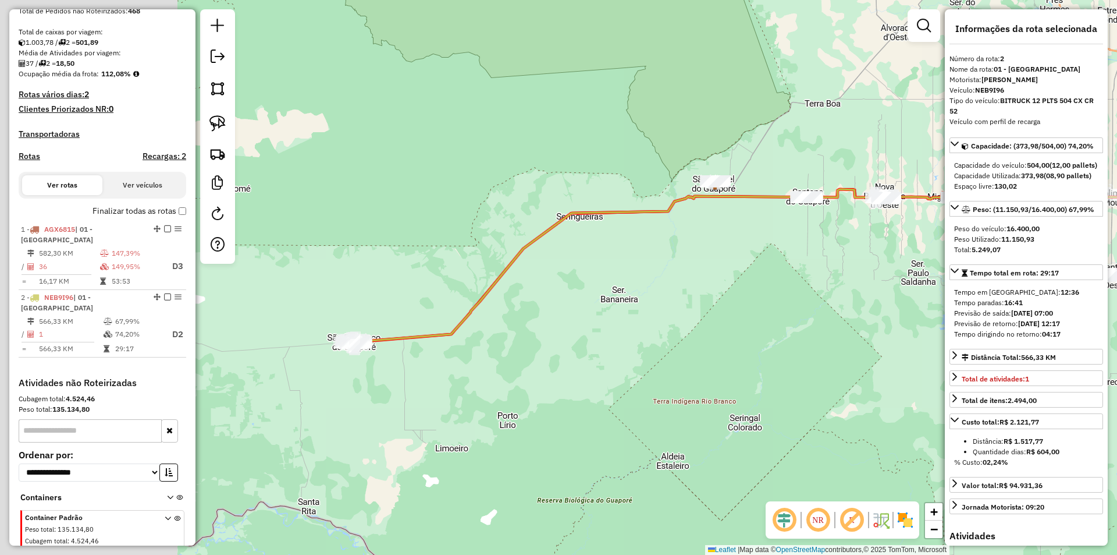
drag, startPoint x: 566, startPoint y: 343, endPoint x: 773, endPoint y: 337, distance: 207.2
click at [759, 336] on div "Janela de atendimento Grade de atendimento Capacidade Transportadoras Veículos …" at bounding box center [558, 277] width 1117 height 555
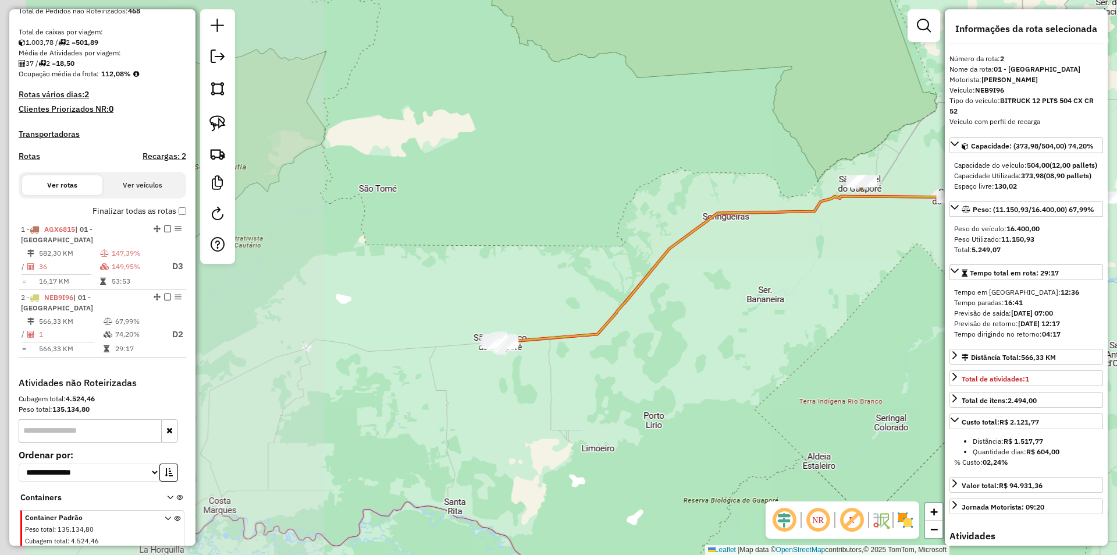
click at [567, 375] on div "Janela de atendimento Grade de atendimento Capacidade Transportadoras Veículos …" at bounding box center [558, 277] width 1117 height 555
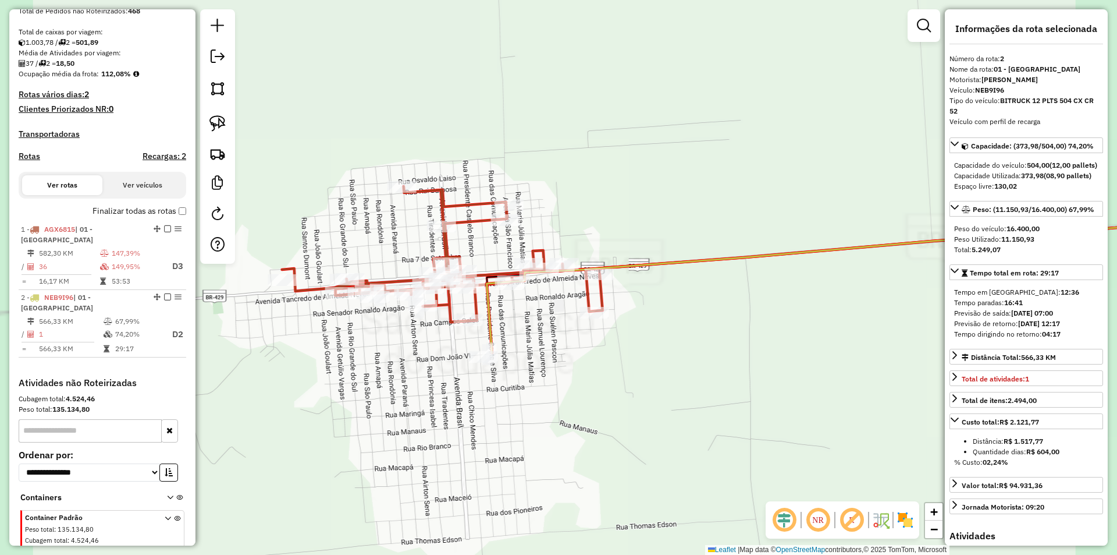
drag, startPoint x: 408, startPoint y: 355, endPoint x: 549, endPoint y: 455, distance: 172.8
click at [564, 478] on div "Janela de atendimento Grade de atendimento Capacidade Transportadoras Veículos …" at bounding box center [558, 277] width 1117 height 555
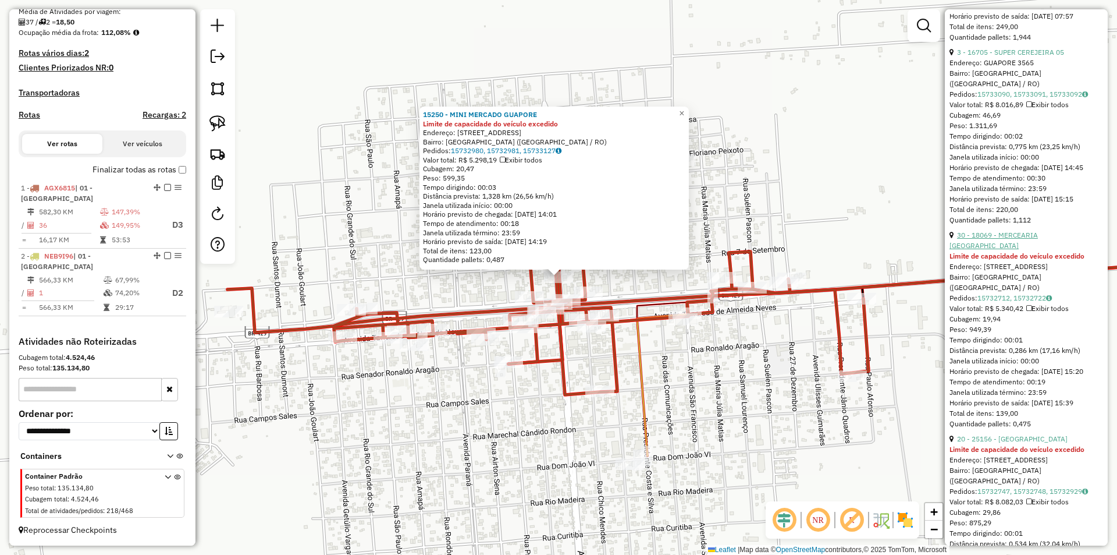
click at [1005, 250] on link "30 - 18069 - MERCEARIA SAO JOSE" at bounding box center [994, 239] width 88 height 19
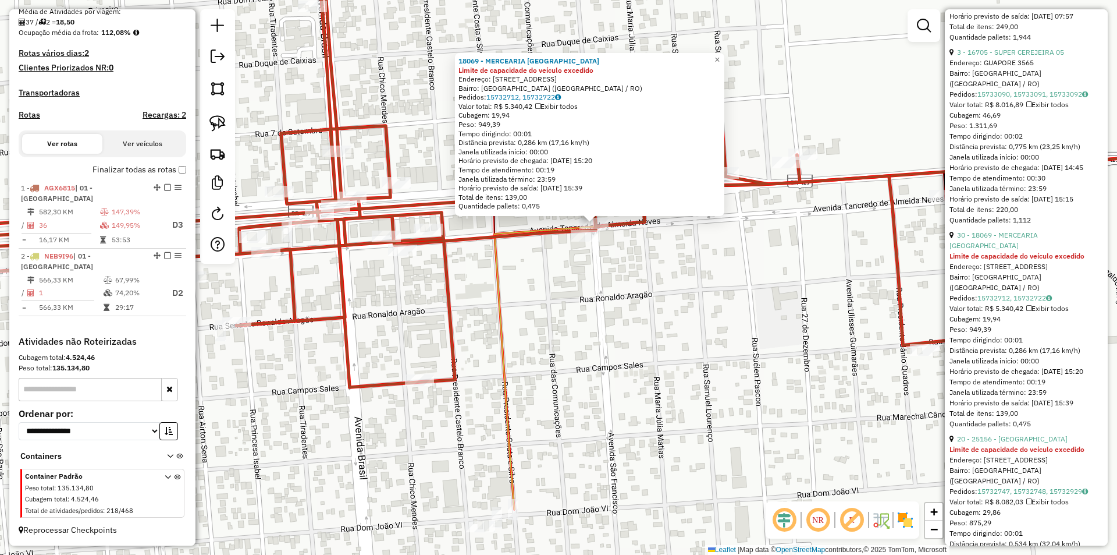
click at [611, 315] on div "18069 - MERCEARIA SAO JOSE Limite de capacidade do veículo excedido Endereço: A…" at bounding box center [558, 277] width 1117 height 555
drag, startPoint x: 611, startPoint y: 307, endPoint x: 606, endPoint y: 270, distance: 37.0
click at [611, 306] on div "18069 - MERCEARIA SAO JOSE Limite de capacidade do veículo excedido Endereço: A…" at bounding box center [558, 277] width 1117 height 555
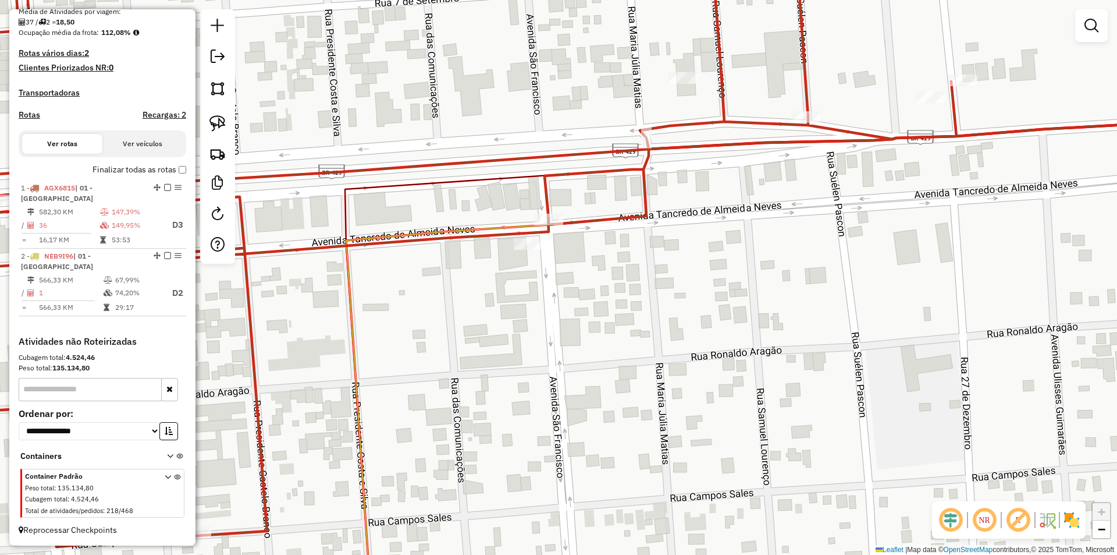
drag, startPoint x: 449, startPoint y: 215, endPoint x: 417, endPoint y: 300, distance: 90.4
click at [445, 319] on icon at bounding box center [555, 270] width 1341 height 553
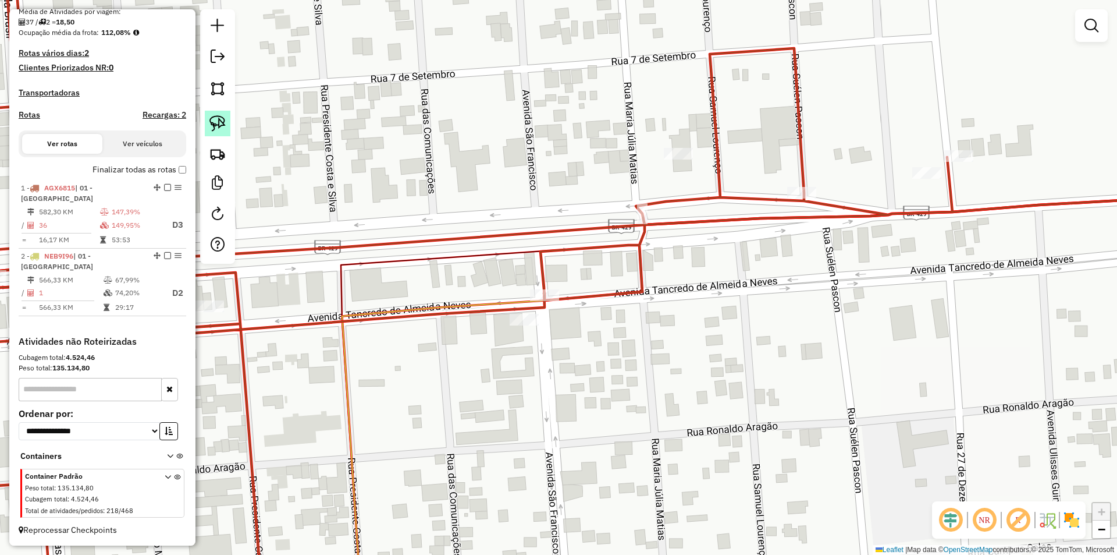
click at [207, 119] on link at bounding box center [218, 124] width 26 height 26
click at [220, 121] on img at bounding box center [217, 123] width 16 height 16
drag, startPoint x: 614, startPoint y: 294, endPoint x: 538, endPoint y: 265, distance: 81.9
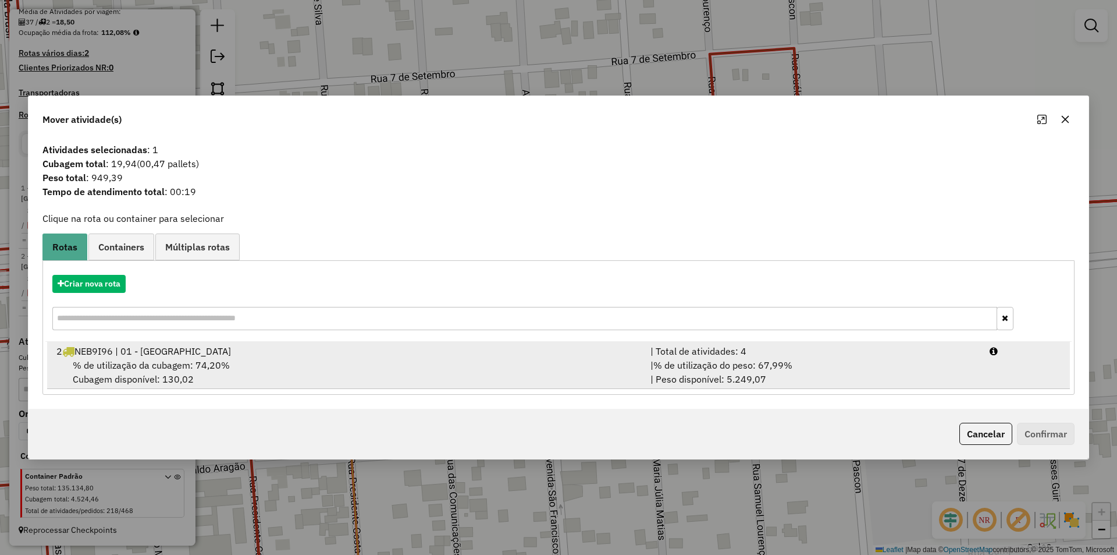
click at [138, 368] on span "% de utilização da cubagem: 74,20%" at bounding box center [151, 365] width 157 height 12
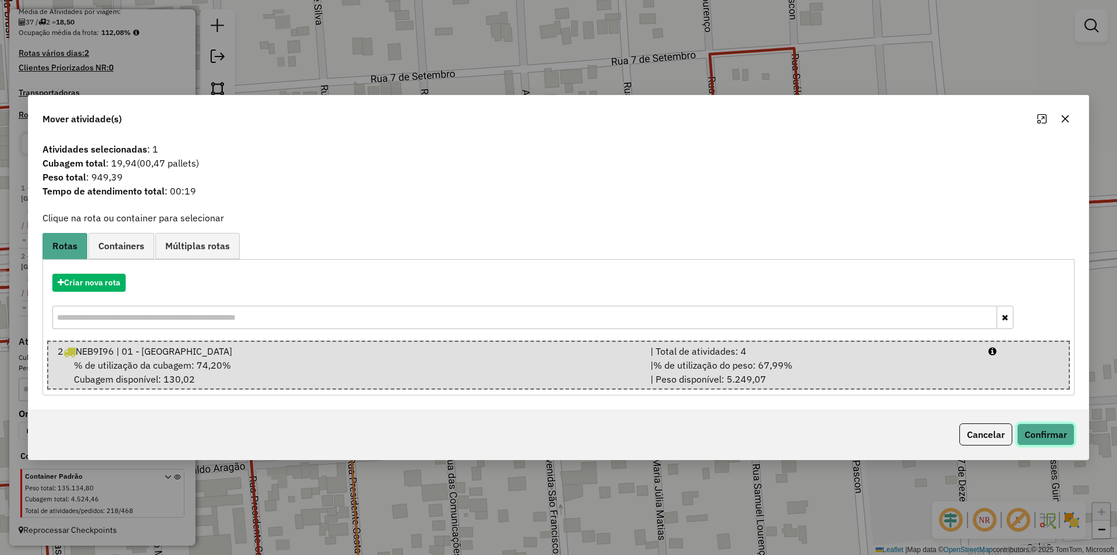
click at [1044, 439] on button "Confirmar" at bounding box center [1046, 434] width 58 height 22
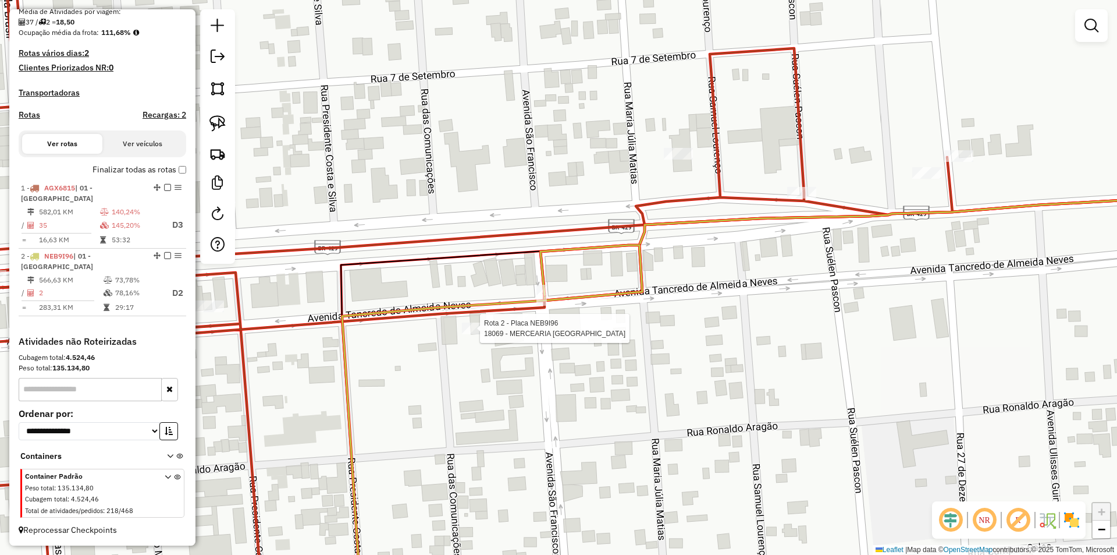
select select "*********"
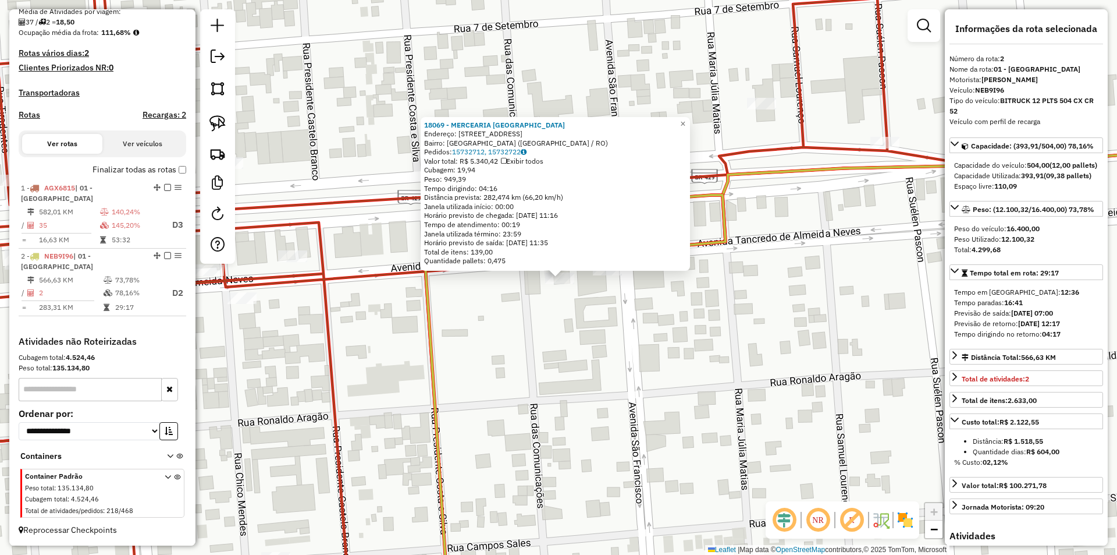
drag, startPoint x: 738, startPoint y: 333, endPoint x: 745, endPoint y: 343, distance: 12.1
click at [745, 343] on div "18069 - MERCEARIA SAO JOSE Endereço: AVENIDA SaO FRANCISCO 4650 Bairro: CIDADE …" at bounding box center [558, 277] width 1117 height 555
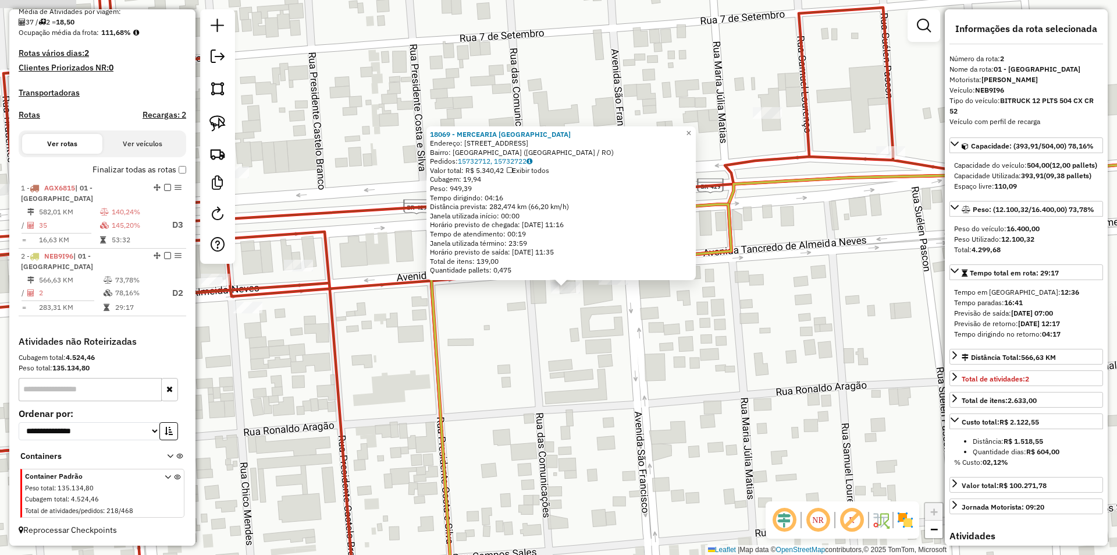
click at [745, 343] on div "18069 - MERCEARIA SAO JOSE Endereço: AVENIDA SaO FRANCISCO 4650 Bairro: CIDADE …" at bounding box center [558, 277] width 1117 height 555
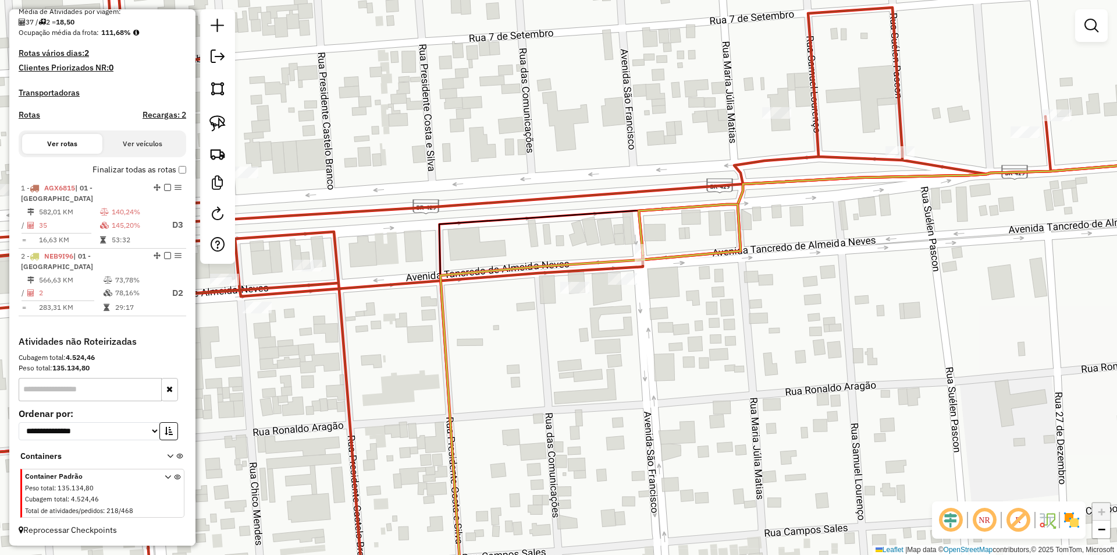
drag, startPoint x: 616, startPoint y: 374, endPoint x: 634, endPoint y: 375, distance: 18.7
click at [634, 375] on div "Janela de atendimento Grade de atendimento Capacidade Transportadoras Veículos …" at bounding box center [558, 277] width 1117 height 555
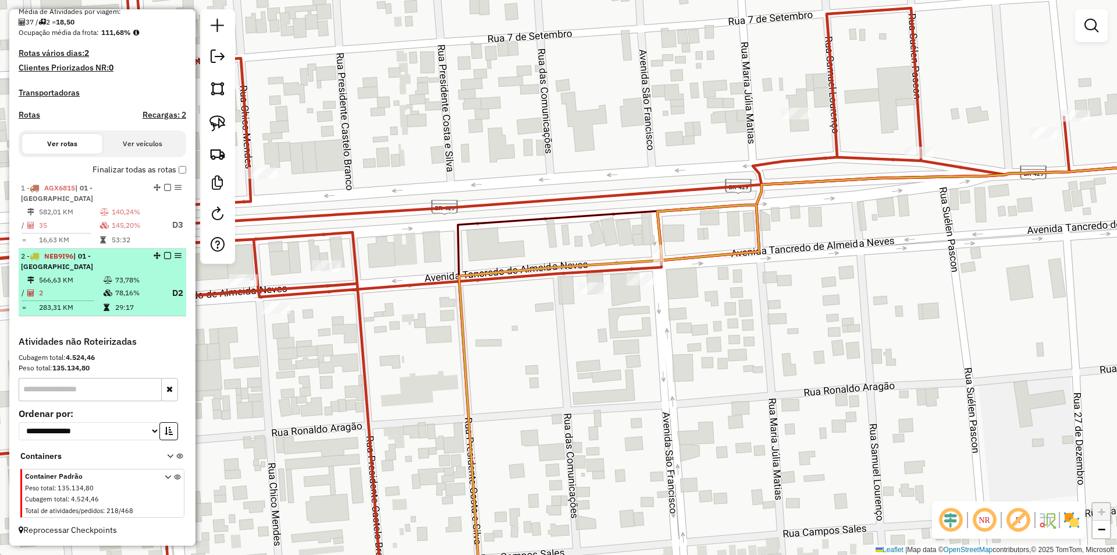
click at [164, 254] on em at bounding box center [167, 255] width 7 height 7
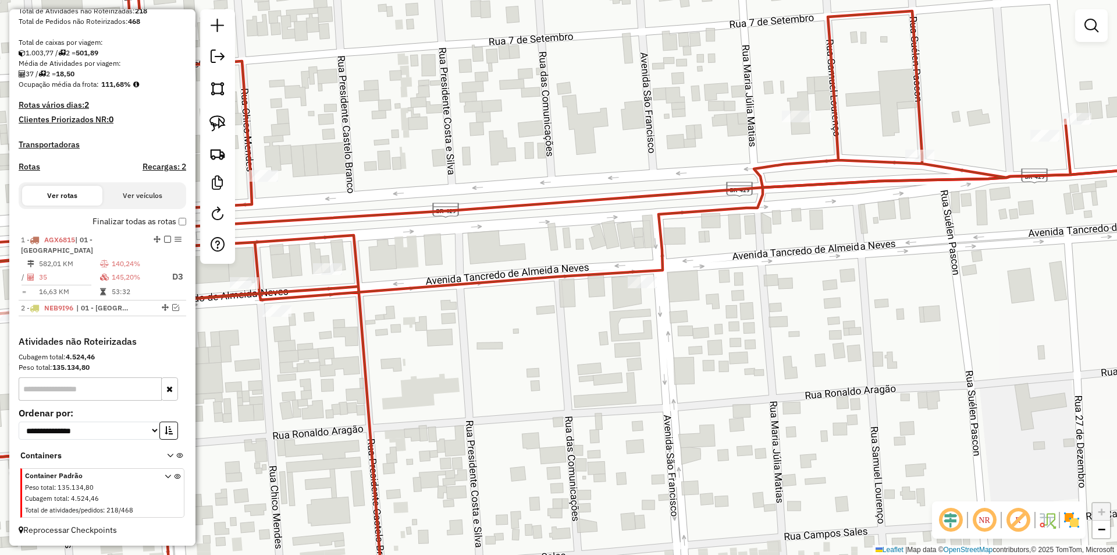
drag, startPoint x: 635, startPoint y: 381, endPoint x: 581, endPoint y: 364, distance: 56.5
click at [635, 390] on div "Janela de atendimento Grade de atendimento Capacidade Transportadoras Veículos …" at bounding box center [558, 277] width 1117 height 555
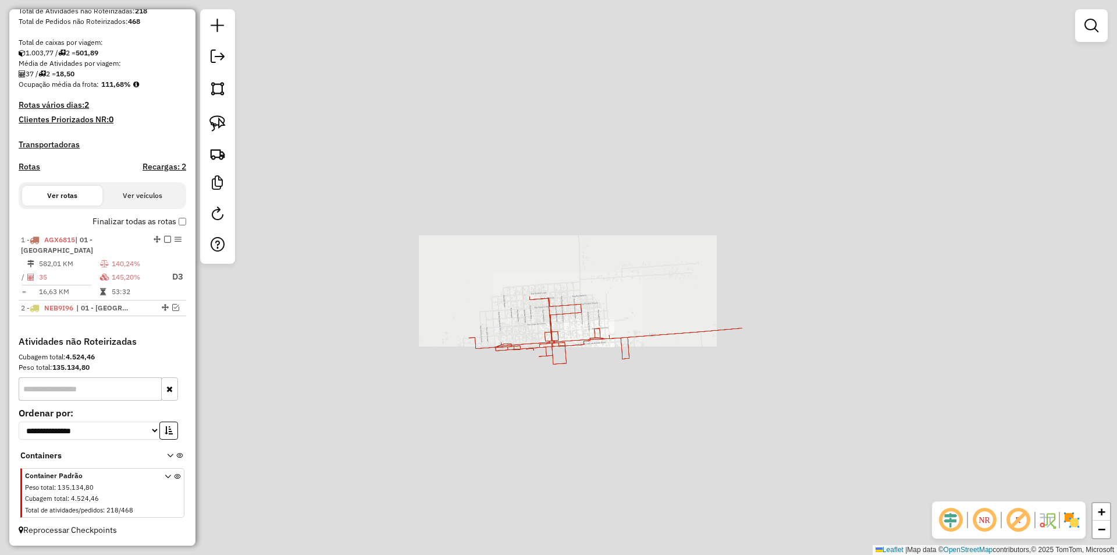
click at [609, 389] on div "Rota 1 - Placa AGX6815 8055 - MARIA FERRAZ VIANA M Janela de atendimento Grade …" at bounding box center [558, 277] width 1117 height 555
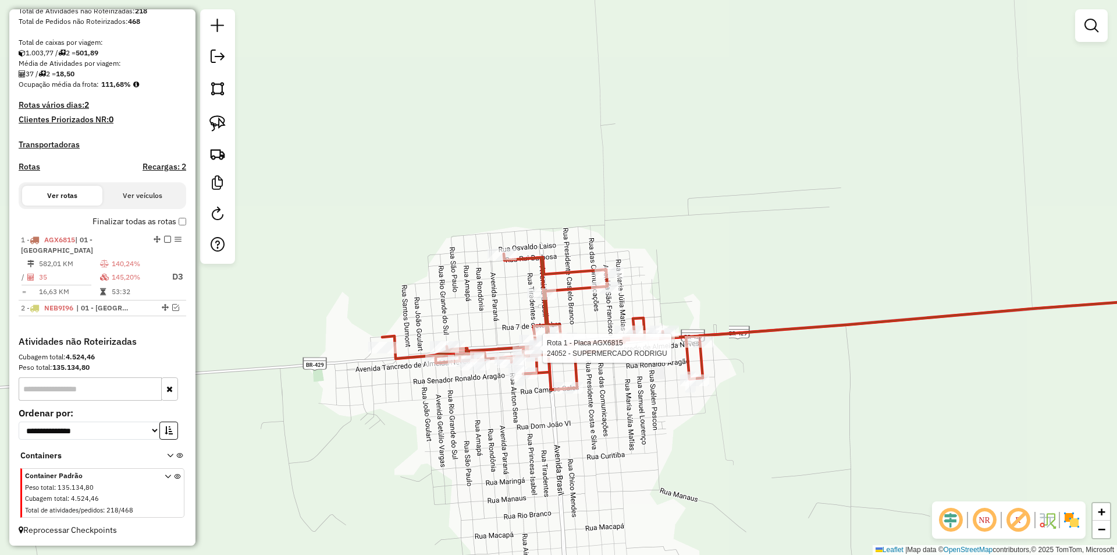
select select "*********"
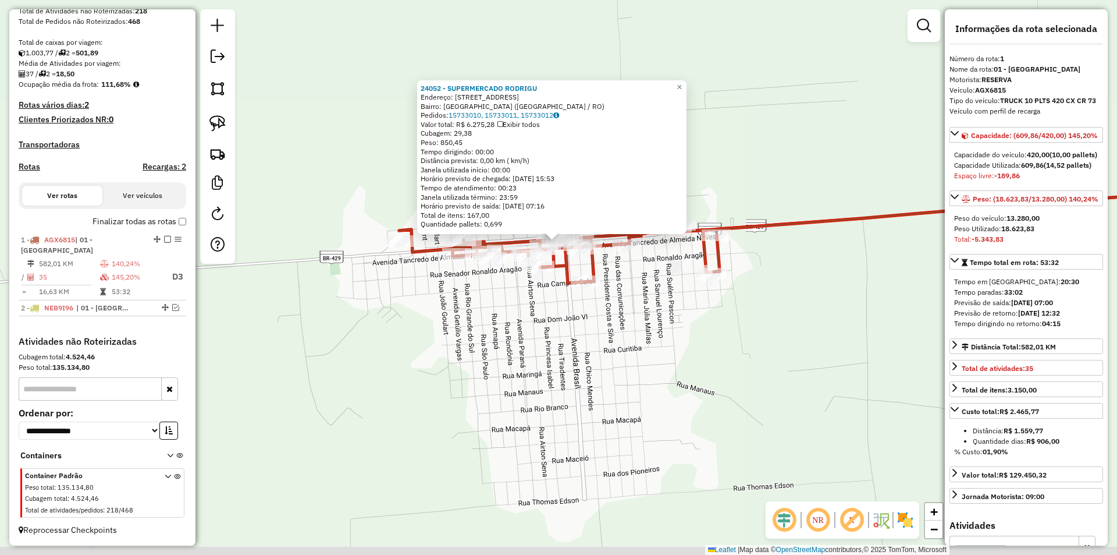
drag, startPoint x: 706, startPoint y: 415, endPoint x: 704, endPoint y: 379, distance: 36.2
click at [704, 379] on div "24052 - SUPERMERCADO RODRIGU Endereço: AVENIDA GUAPORE 2951 Bairro: CIDADE ALTA…" at bounding box center [558, 277] width 1117 height 555
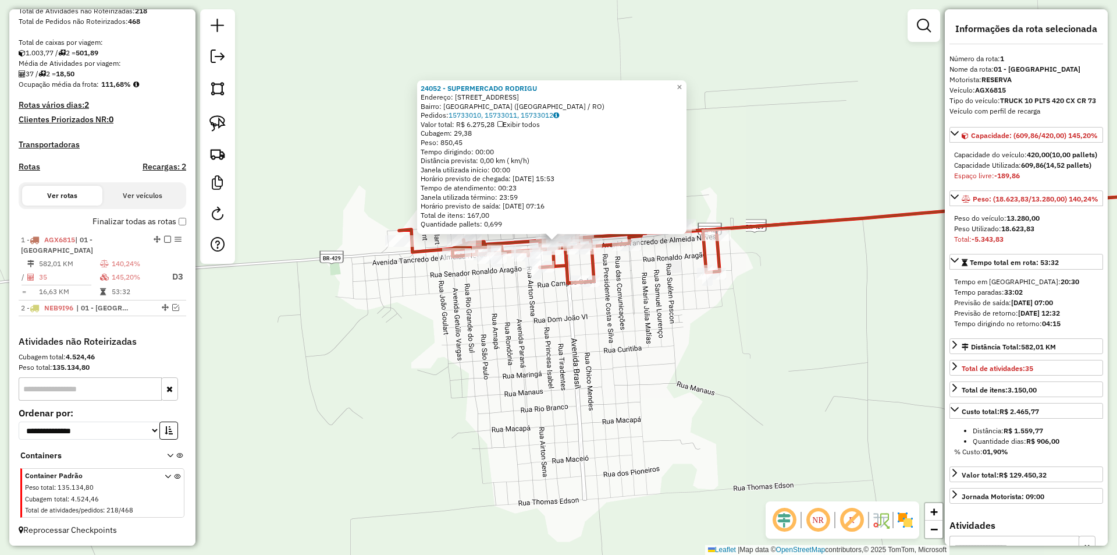
click at [704, 379] on div "24052 - SUPERMERCADO RODRIGU Endereço: AVENIDA GUAPORE 2951 Bairro: CIDADE ALTA…" at bounding box center [558, 277] width 1117 height 555
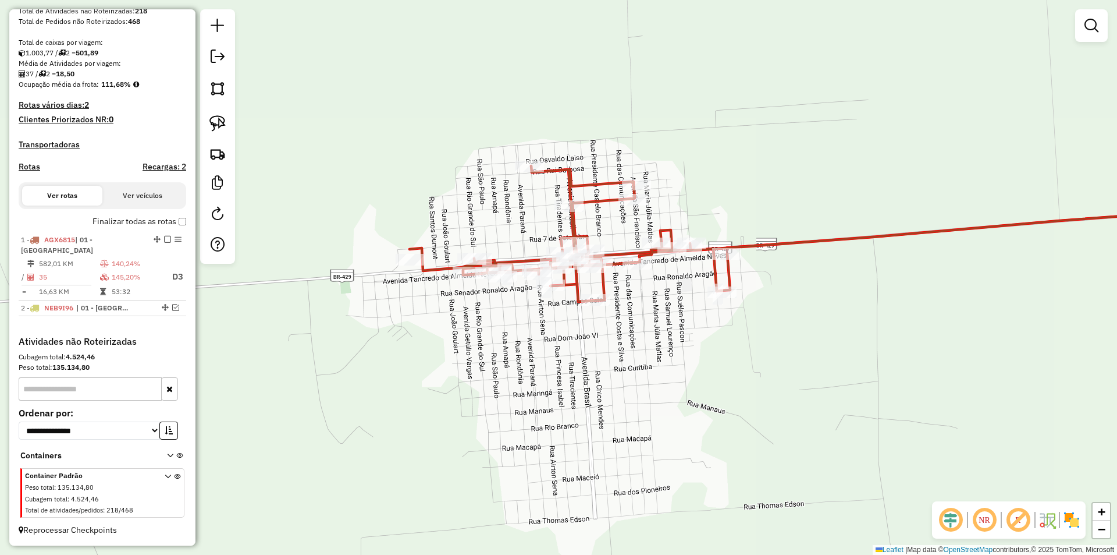
click at [529, 329] on div "Janela de atendimento Grade de atendimento Capacidade Transportadoras Veículos …" at bounding box center [558, 277] width 1117 height 555
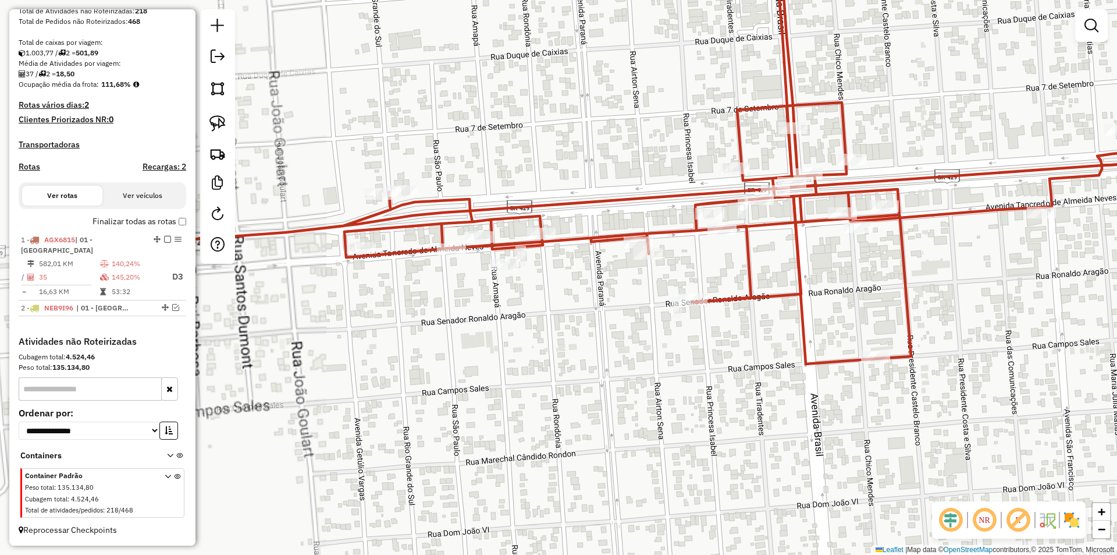
drag, startPoint x: 666, startPoint y: 353, endPoint x: 567, endPoint y: 382, distance: 103.1
click at [578, 382] on div "Janela de atendimento Grade de atendimento Capacidade Transportadoras Veículos …" at bounding box center [558, 277] width 1117 height 555
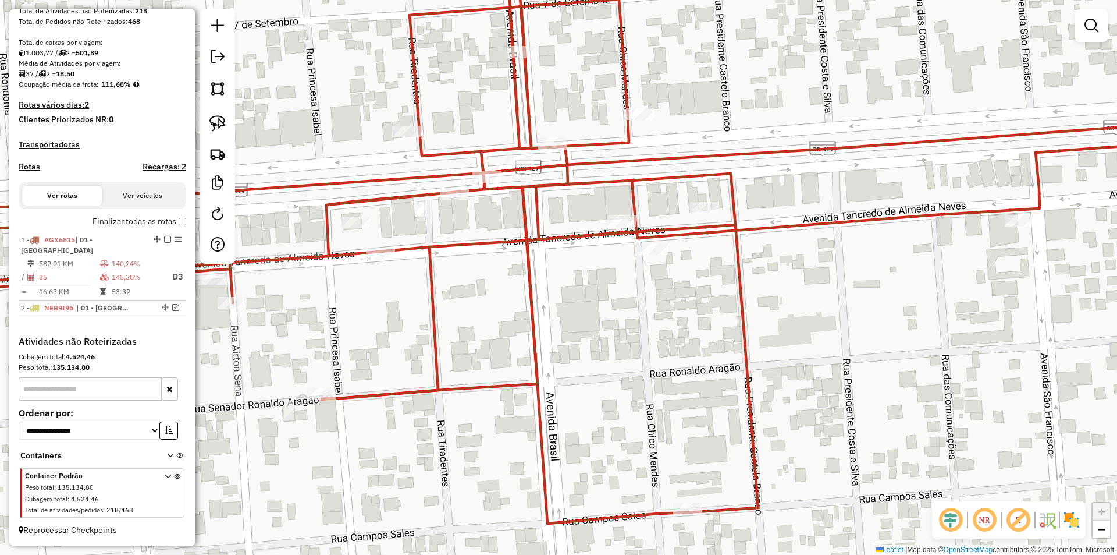
drag, startPoint x: 791, startPoint y: 314, endPoint x: 752, endPoint y: 319, distance: 39.4
click at [766, 321] on div "Janela de atendimento Grade de atendimento Capacidade Transportadoras Veículos …" at bounding box center [558, 277] width 1117 height 555
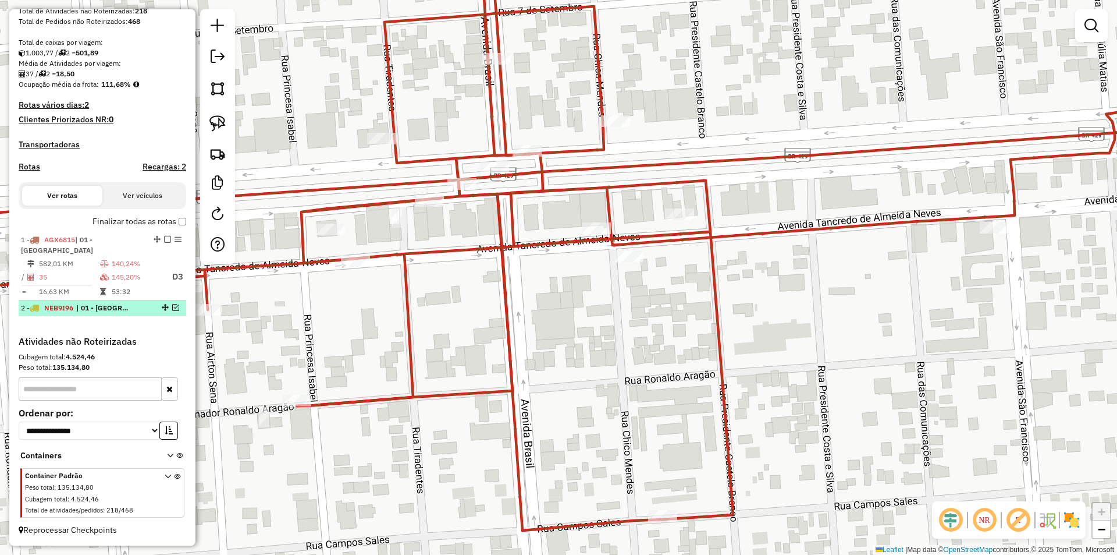
click at [173, 307] on em at bounding box center [175, 307] width 7 height 7
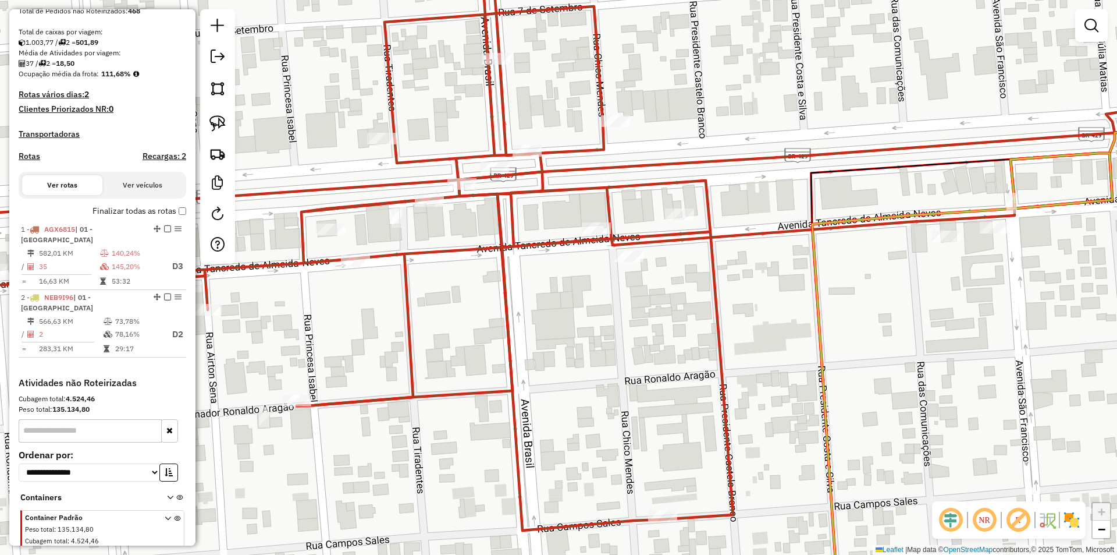
scroll to position [290, 0]
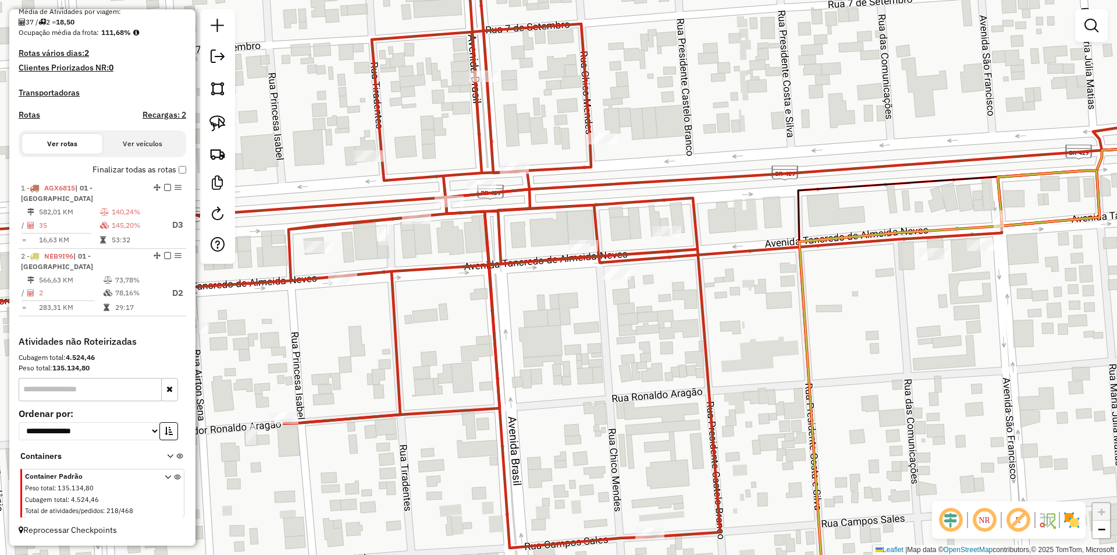
drag, startPoint x: 760, startPoint y: 289, endPoint x: 543, endPoint y: 329, distance: 220.1
click at [579, 327] on div "Janela de atendimento Grade de atendimento Capacidade Transportadoras Veículos …" at bounding box center [558, 277] width 1117 height 555
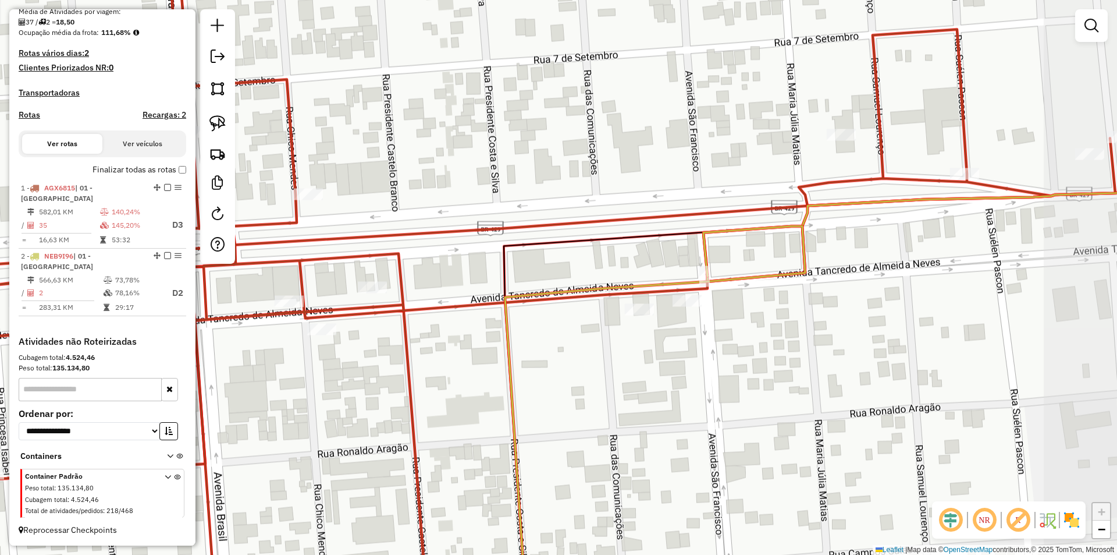
drag, startPoint x: 692, startPoint y: 323, endPoint x: 659, endPoint y: 310, distance: 35.2
click at [688, 324] on div "Janela de atendimento Grade de atendimento Capacidade Transportadoras Veículos …" at bounding box center [558, 277] width 1117 height 555
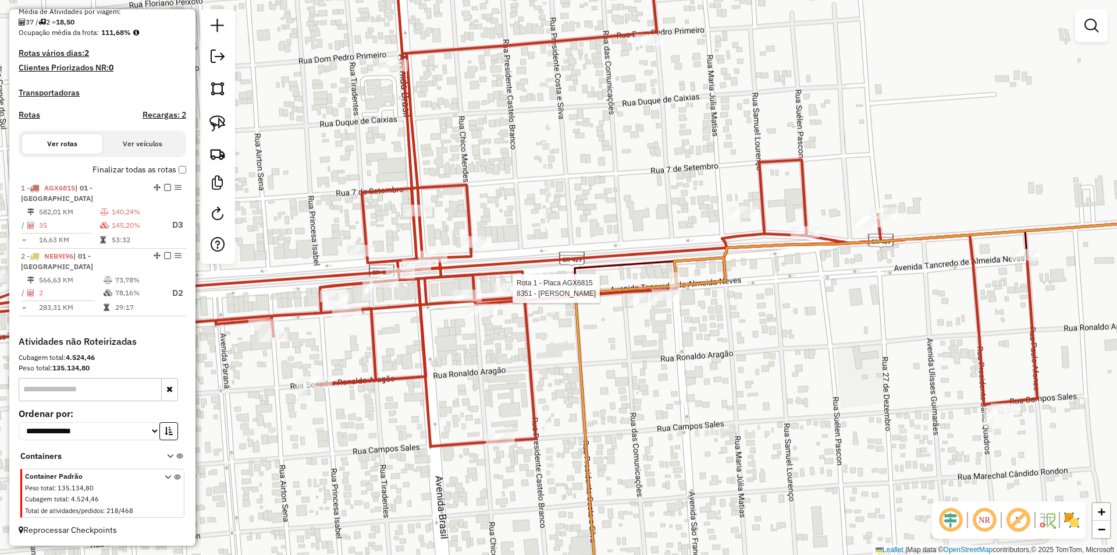
select select "*********"
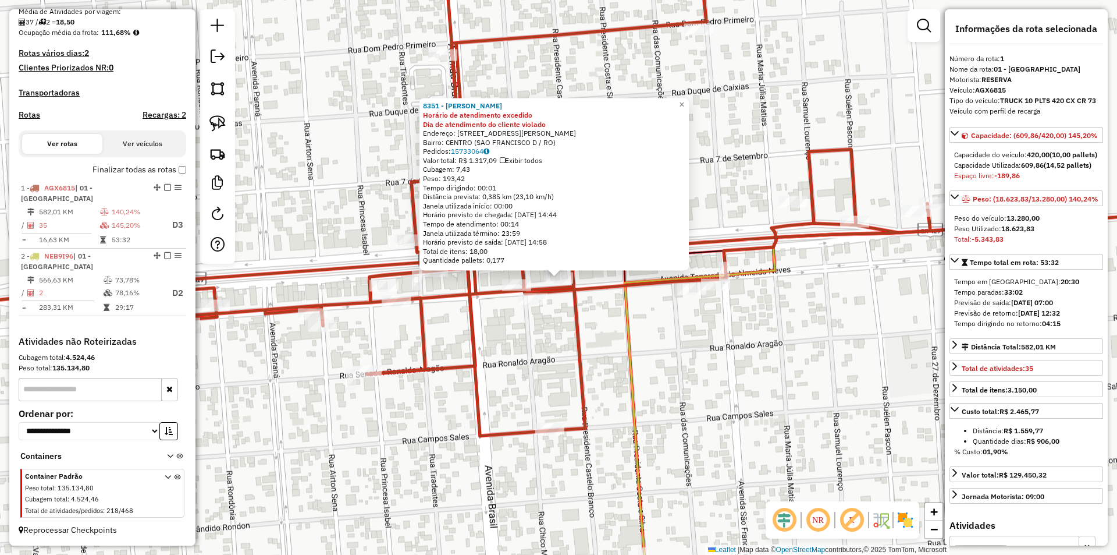
click at [609, 306] on div "8351 - PAULO CESAR TEIXEIRA Horário de atendimento excedido Dia de atendimento …" at bounding box center [558, 277] width 1117 height 555
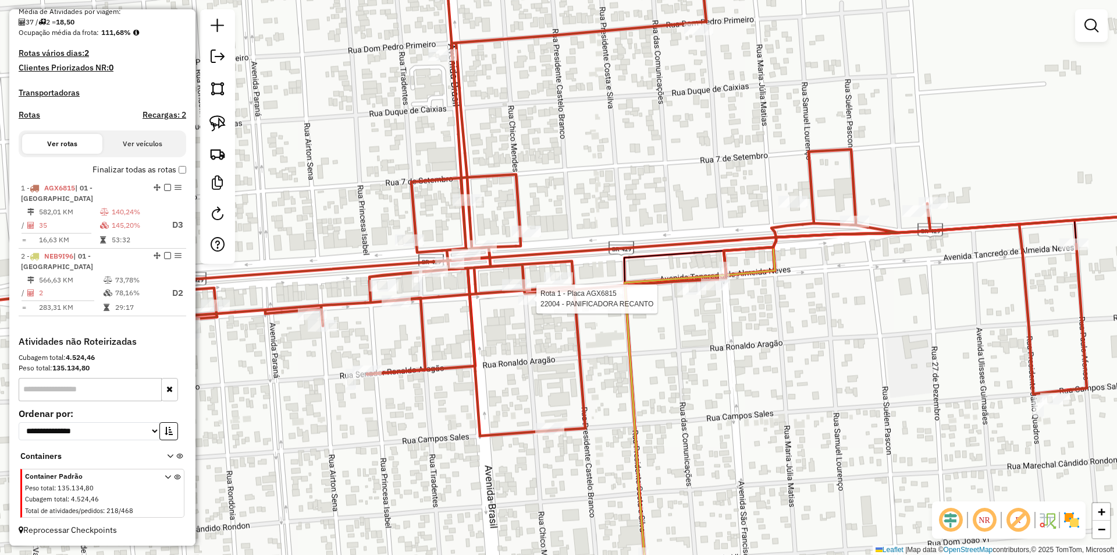
select select "*********"
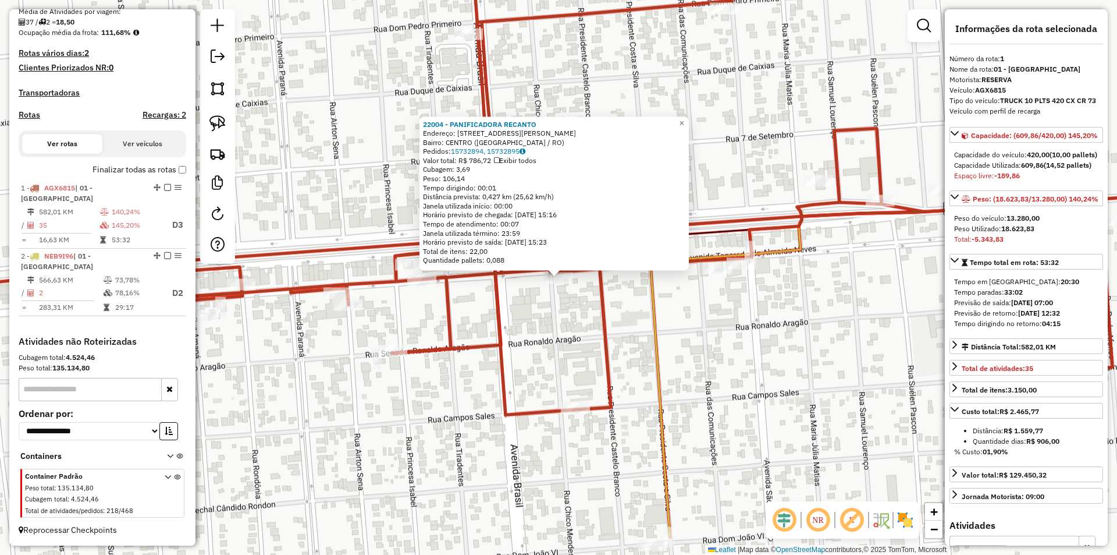
click at [536, 305] on div "22004 - PANIFICADORA RECANTO Endereço: AVENIDA TANCREDO NEVES 3701 Bairro: CENT…" at bounding box center [558, 277] width 1117 height 555
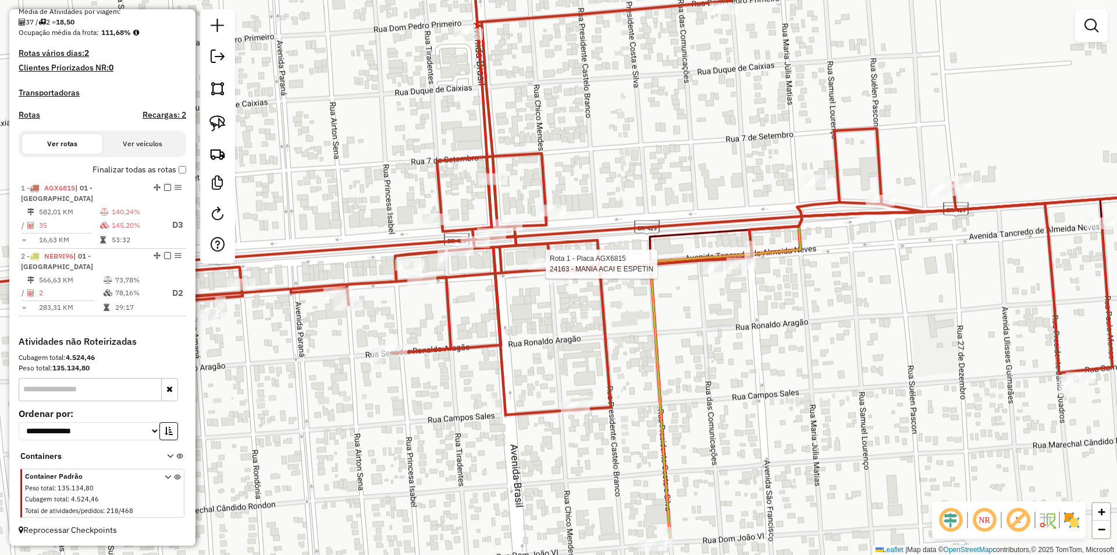
select select "*********"
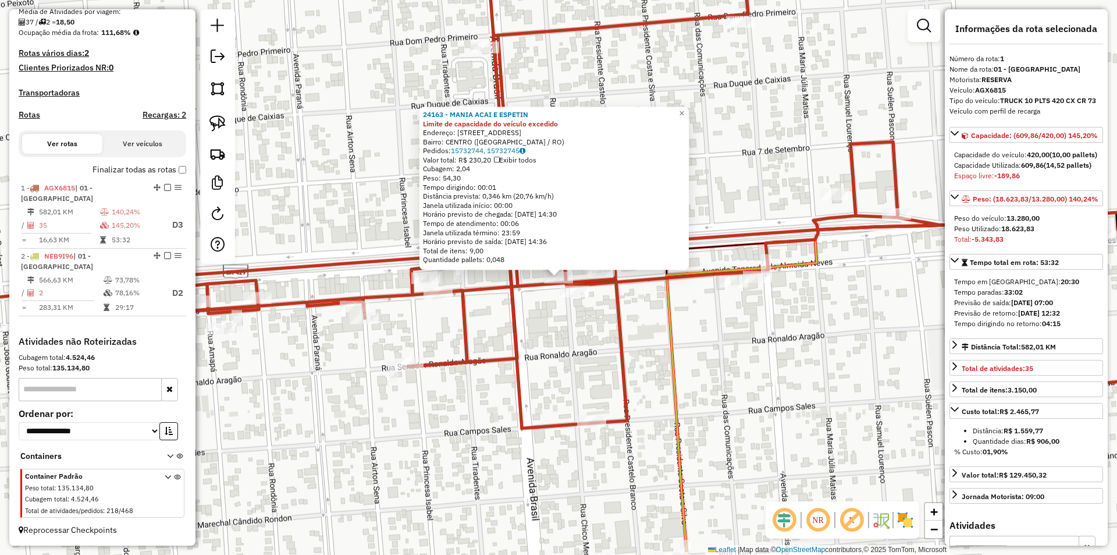
click at [548, 305] on div "24163 - MANIA ACAI E ESPETIN Limite de capacidade do veículo excedido Endereço:…" at bounding box center [558, 277] width 1117 height 555
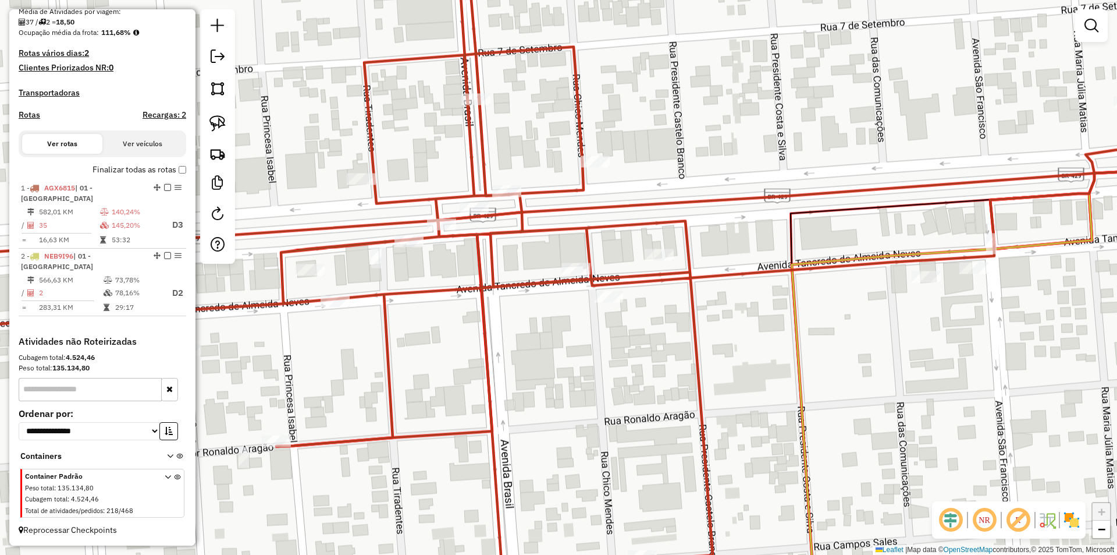
drag, startPoint x: 545, startPoint y: 308, endPoint x: 505, endPoint y: 306, distance: 40.2
click at [546, 317] on div "Janela de atendimento Grade de atendimento Capacidade Transportadoras Veículos …" at bounding box center [558, 277] width 1117 height 555
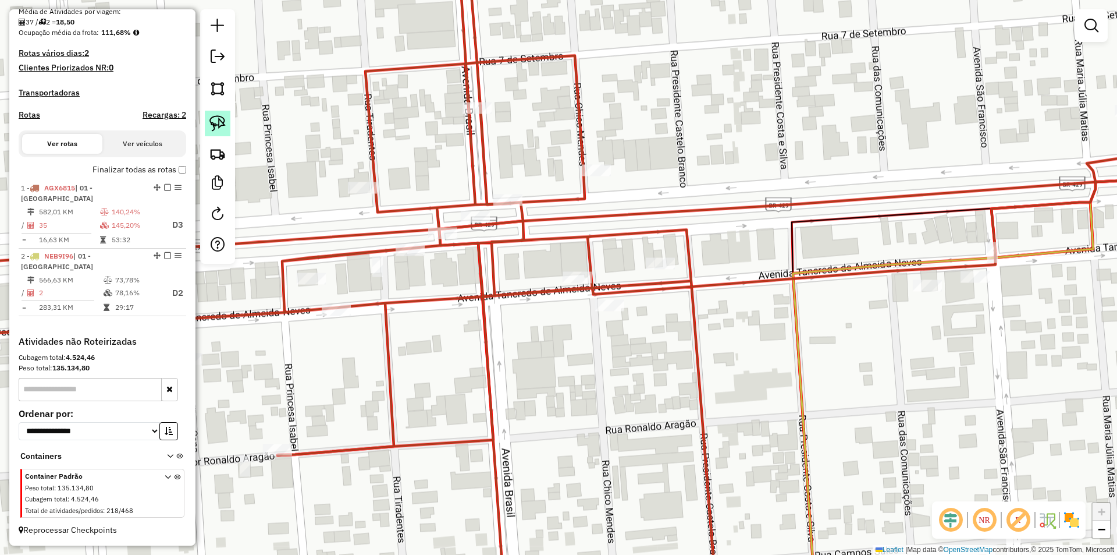
click at [219, 121] on img at bounding box center [217, 123] width 16 height 16
drag, startPoint x: 553, startPoint y: 251, endPoint x: 555, endPoint y: 289, distance: 37.9
click at [582, 285] on div "Rota 1 - Placa AGX6815 24163 - MANIA ACAI E ESPETIN Janela de atendimento Grade…" at bounding box center [558, 277] width 1117 height 555
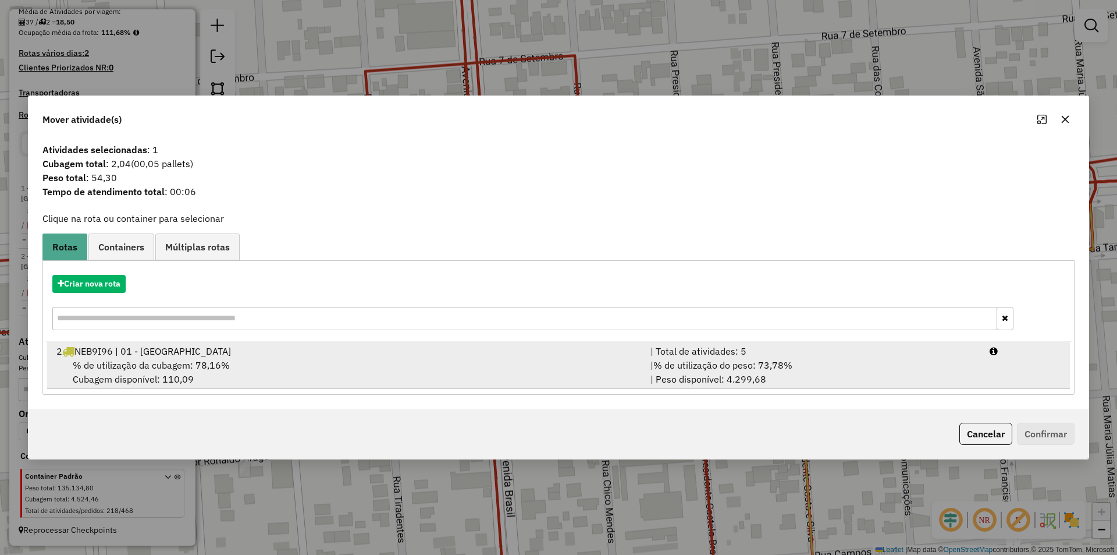
drag, startPoint x: 138, startPoint y: 366, endPoint x: 158, endPoint y: 365, distance: 20.4
click at [140, 366] on span "% de utilização da cubagem: 78,16%" at bounding box center [151, 365] width 157 height 12
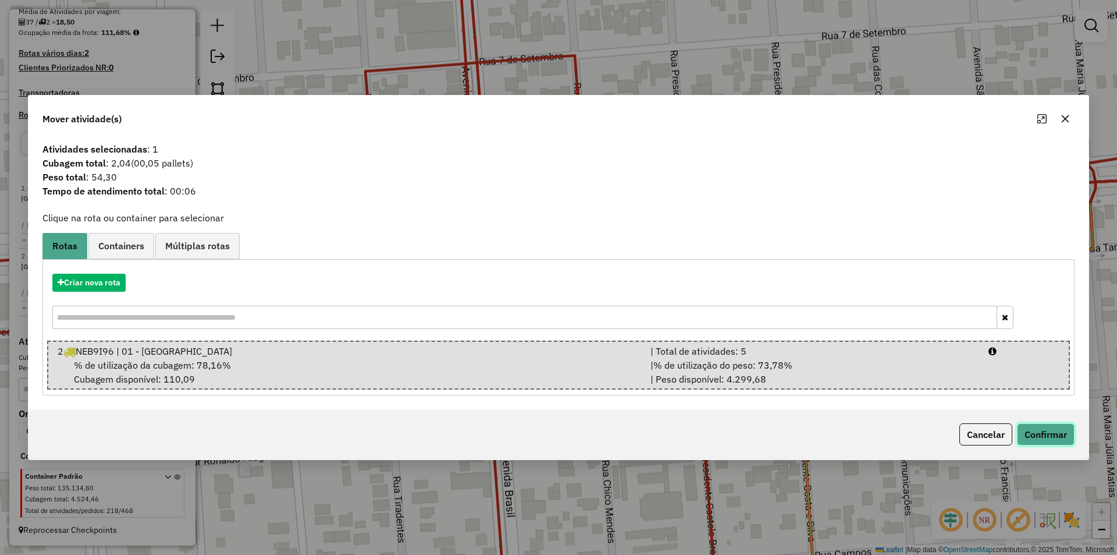
click at [1053, 428] on button "Confirmar" at bounding box center [1046, 434] width 58 height 22
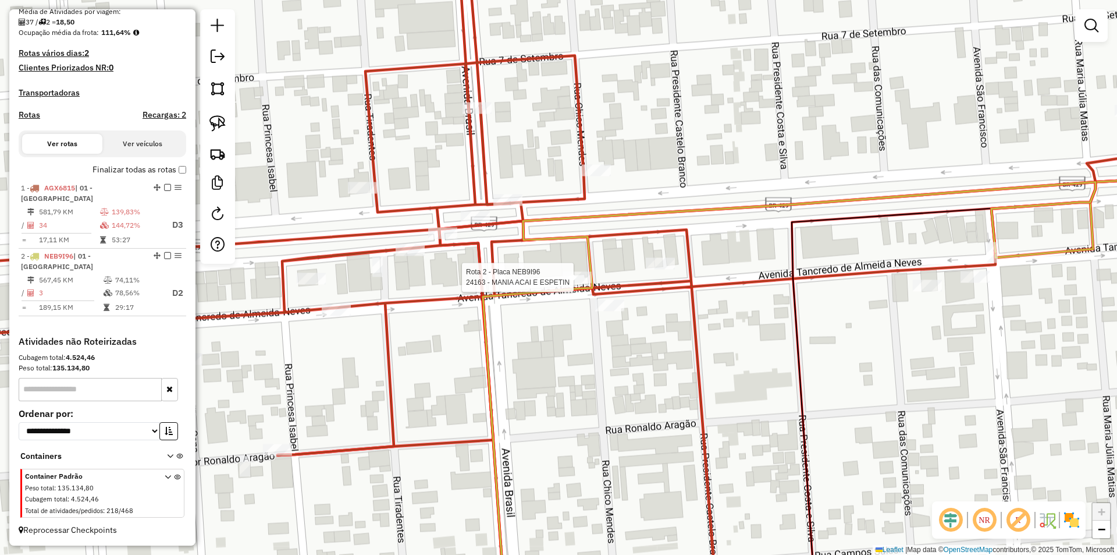
select select "*********"
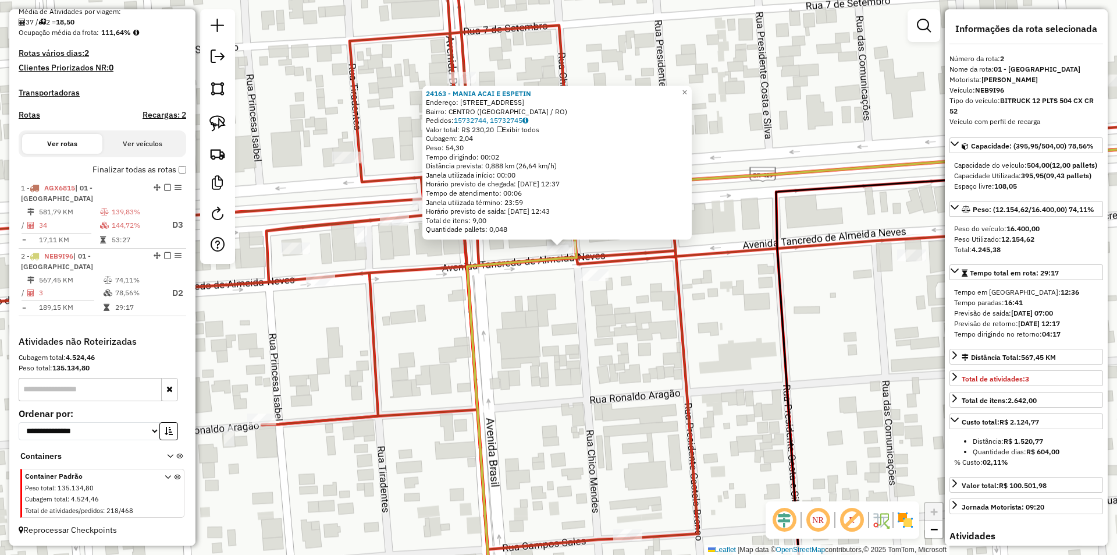
click at [706, 321] on div "24163 - MANIA ACAI E ESPETIN Endereço: AVENIDA TANCREDO NEVES 3579 Bairro: CENT…" at bounding box center [558, 277] width 1117 height 555
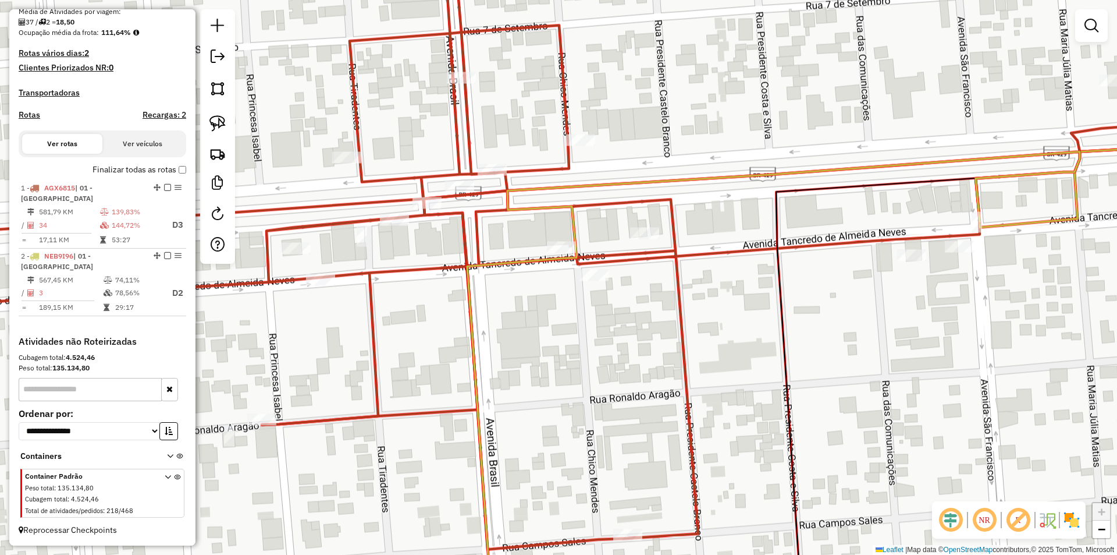
drag, startPoint x: 573, startPoint y: 357, endPoint x: 614, endPoint y: 330, distance: 49.2
click at [592, 346] on div "24163 - MANIA ACAI E ESPETIN Endereço: AVENIDA TANCREDO NEVES 3579 Bairro: CENT…" at bounding box center [558, 277] width 1117 height 555
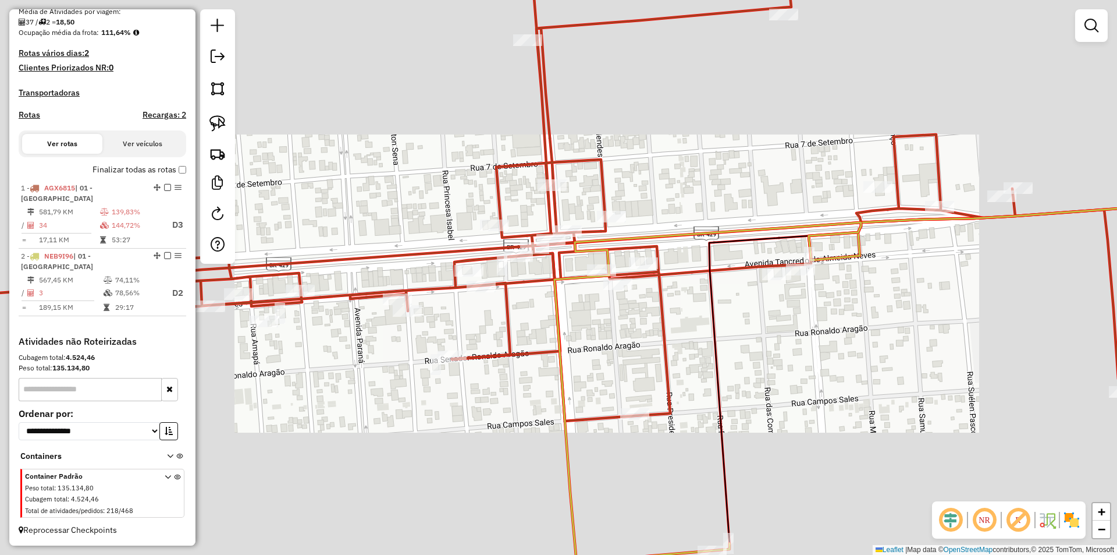
drag, startPoint x: 575, startPoint y: 376, endPoint x: 530, endPoint y: 386, distance: 46.5
click at [578, 386] on div "Janela de atendimento Grade de atendimento Capacidade Transportadoras Veículos …" at bounding box center [558, 277] width 1117 height 555
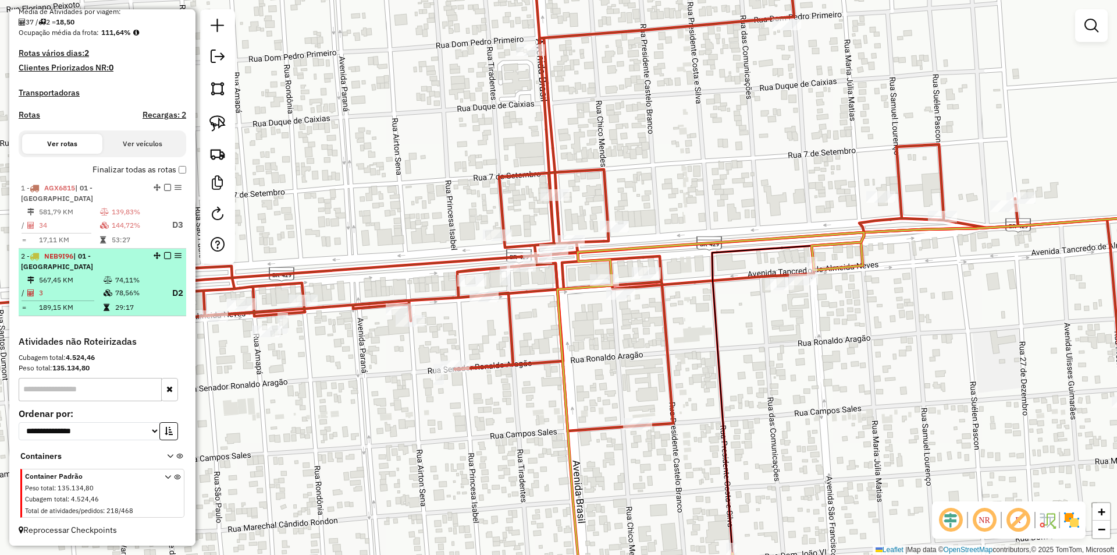
click at [165, 256] on em at bounding box center [167, 255] width 7 height 7
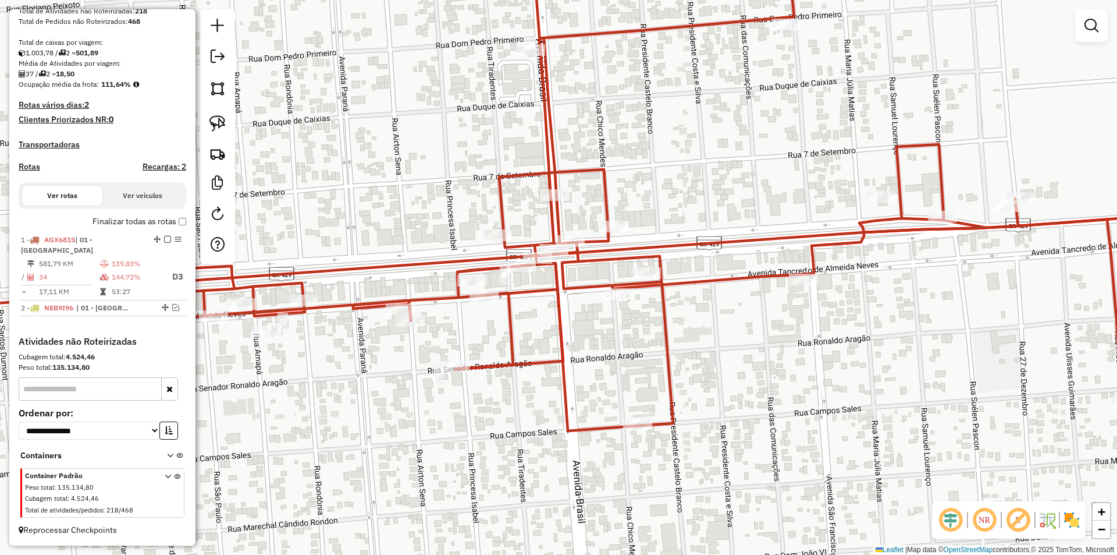
scroll to position [238, 0]
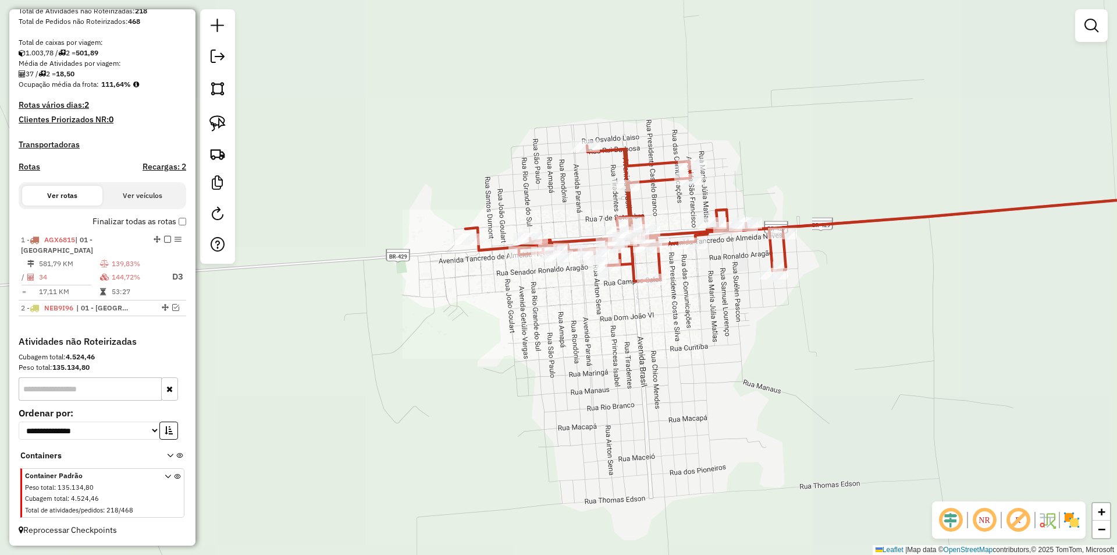
drag, startPoint x: 735, startPoint y: 339, endPoint x: 695, endPoint y: 329, distance: 40.8
click at [734, 350] on div "Janela de atendimento Grade de atendimento Capacidade Transportadoras Veículos …" at bounding box center [558, 277] width 1117 height 555
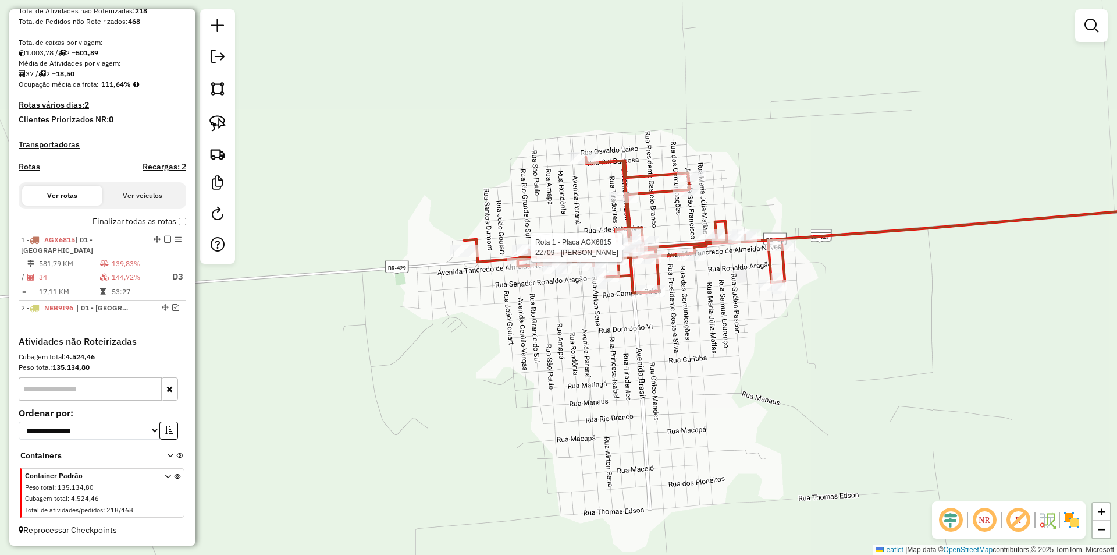
select select "*********"
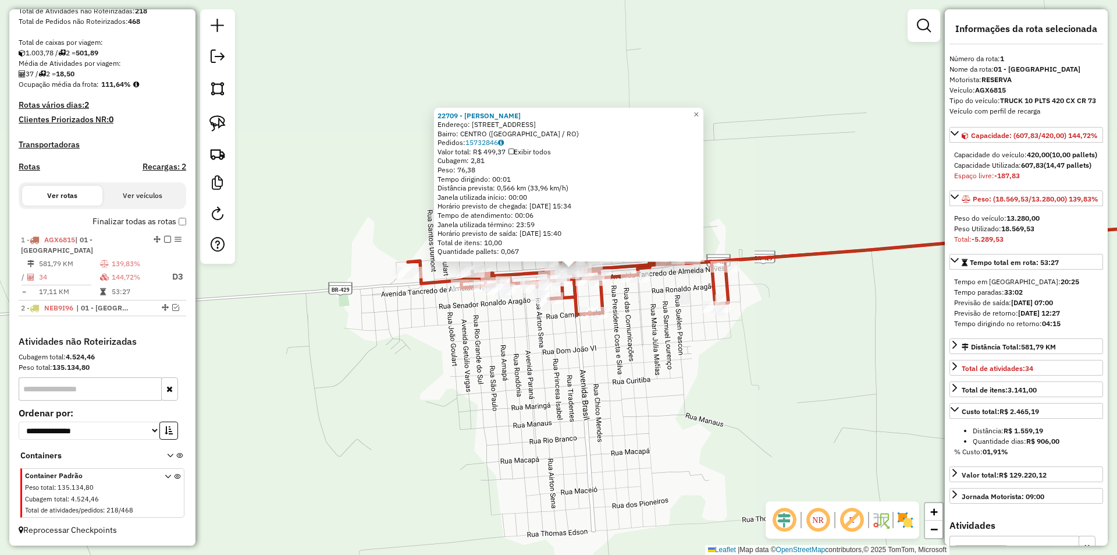
drag, startPoint x: 335, startPoint y: 120, endPoint x: 454, endPoint y: 84, distance: 124.8
click at [451, 92] on div "Rota 1 - Placa AGX6815 22709 - EDUARDO TASSIS 22709 - EDUARDO TASSIS Endereço: …" at bounding box center [558, 277] width 1117 height 555
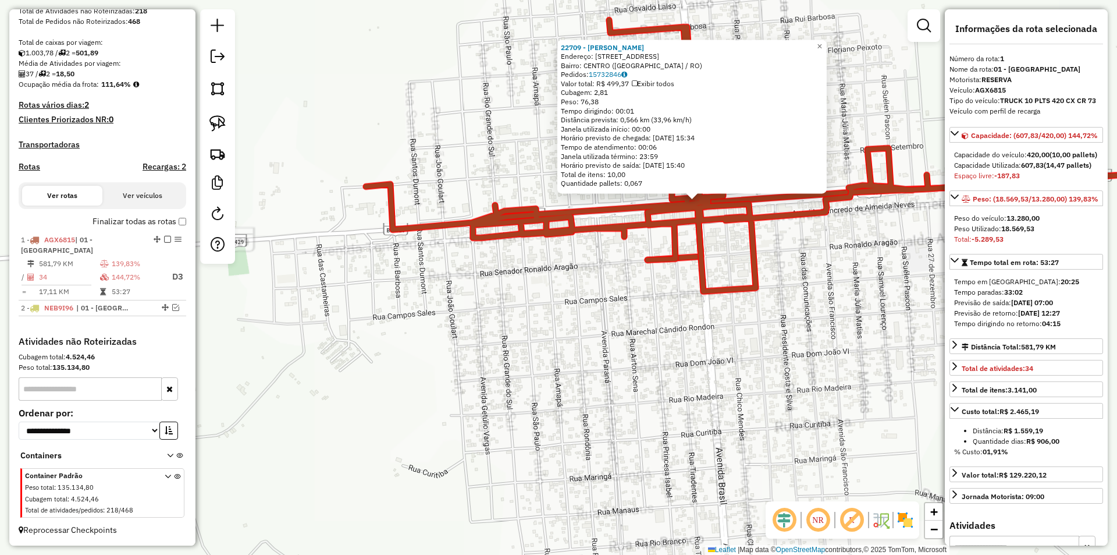
click at [665, 283] on div "22709 - EDUARDO TASSIS Endereço: AVENIDA GUAPORE 2880 Bairro: CENTRO (SAO FRANC…" at bounding box center [558, 277] width 1117 height 555
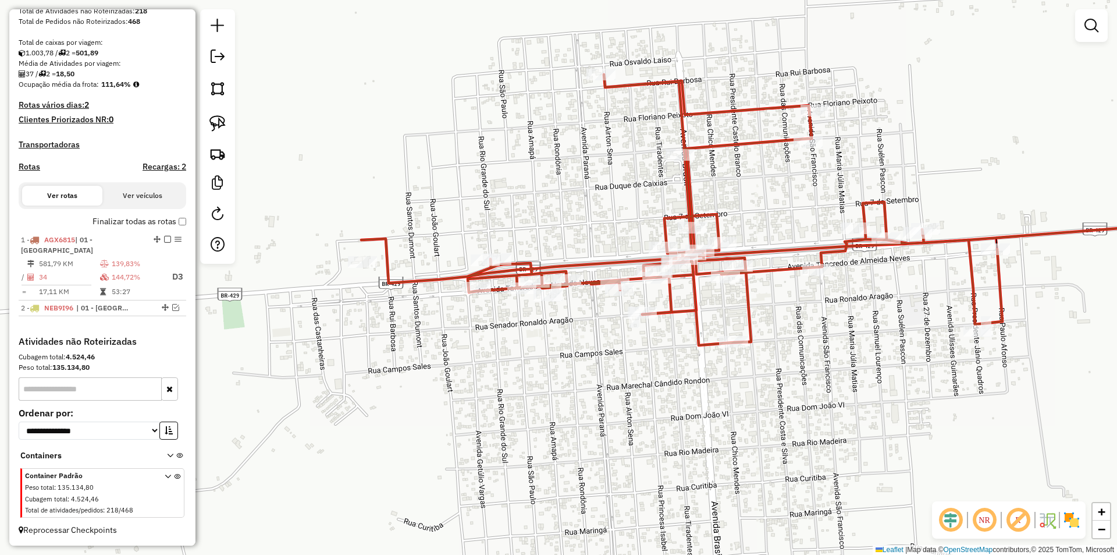
drag, startPoint x: 573, startPoint y: 310, endPoint x: 570, endPoint y: 349, distance: 38.5
click at [570, 349] on div "Janela de atendimento Grade de atendimento Capacidade Transportadoras Veículos …" at bounding box center [558, 277] width 1117 height 555
click at [212, 115] on link at bounding box center [218, 124] width 26 height 26
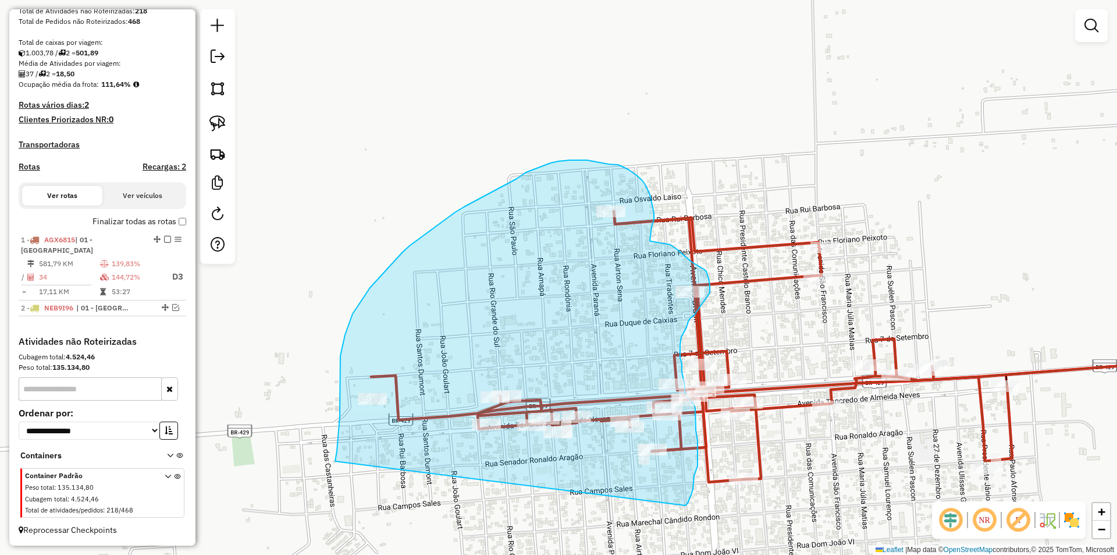
drag, startPoint x: 330, startPoint y: 253, endPoint x: 673, endPoint y: 502, distance: 423.3
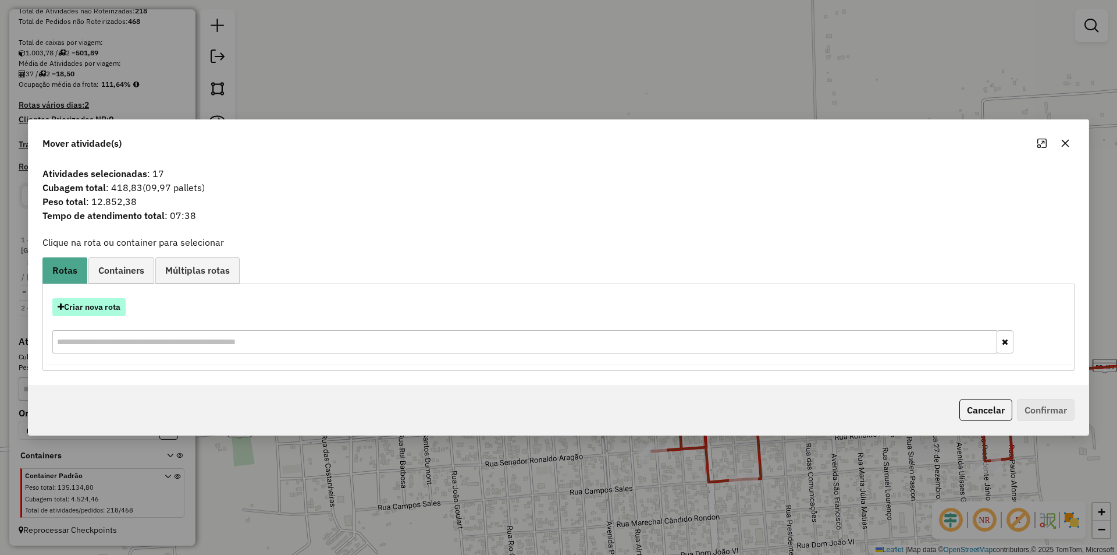
click at [96, 310] on button "Criar nova rota" at bounding box center [88, 307] width 73 height 18
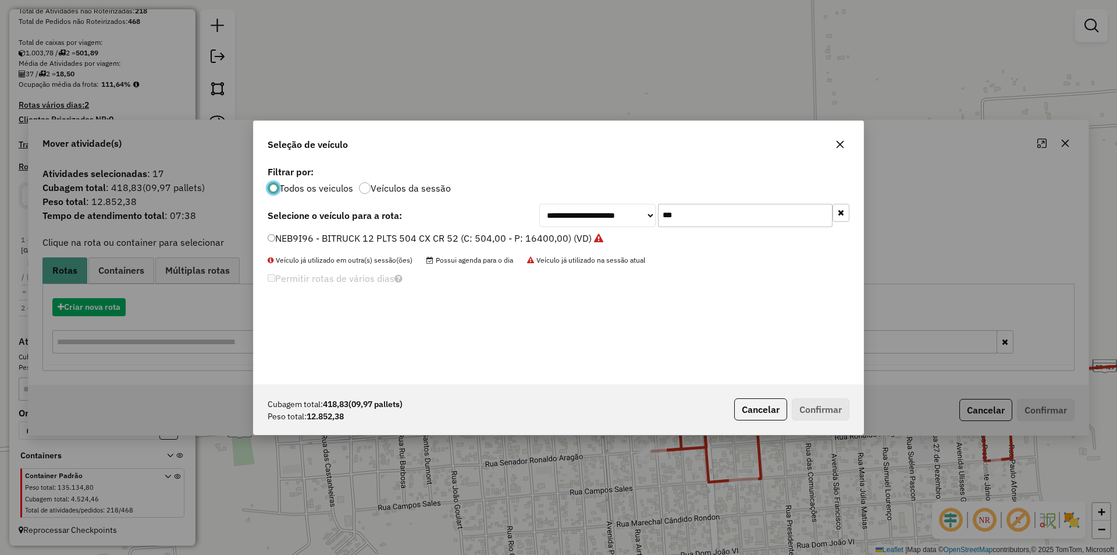
scroll to position [6, 3]
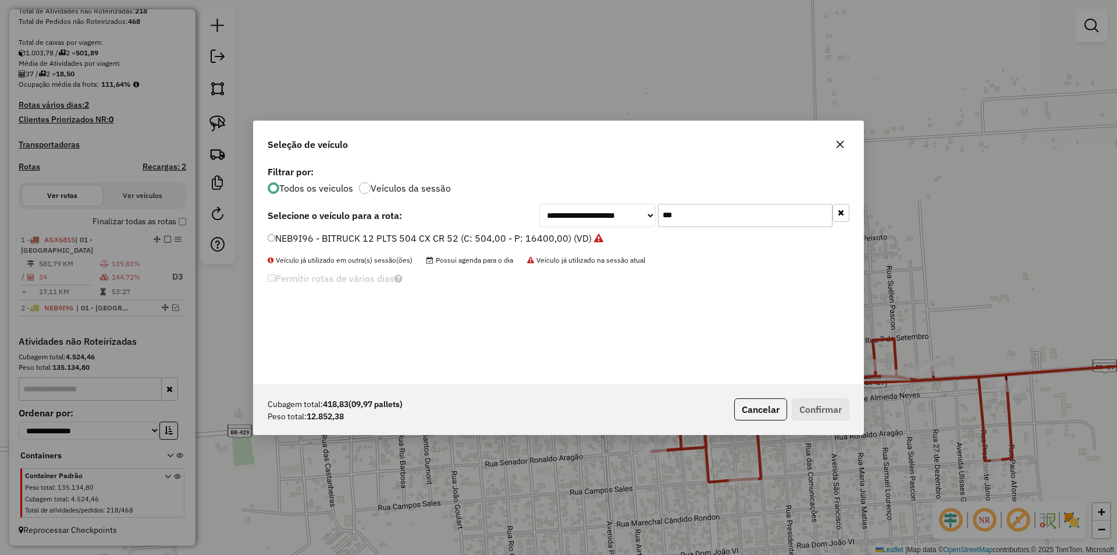
drag, startPoint x: 678, startPoint y: 221, endPoint x: 585, endPoint y: 232, distance: 94.4
click at [585, 232] on div "**********" at bounding box center [559, 273] width 610 height 221
type input "***"
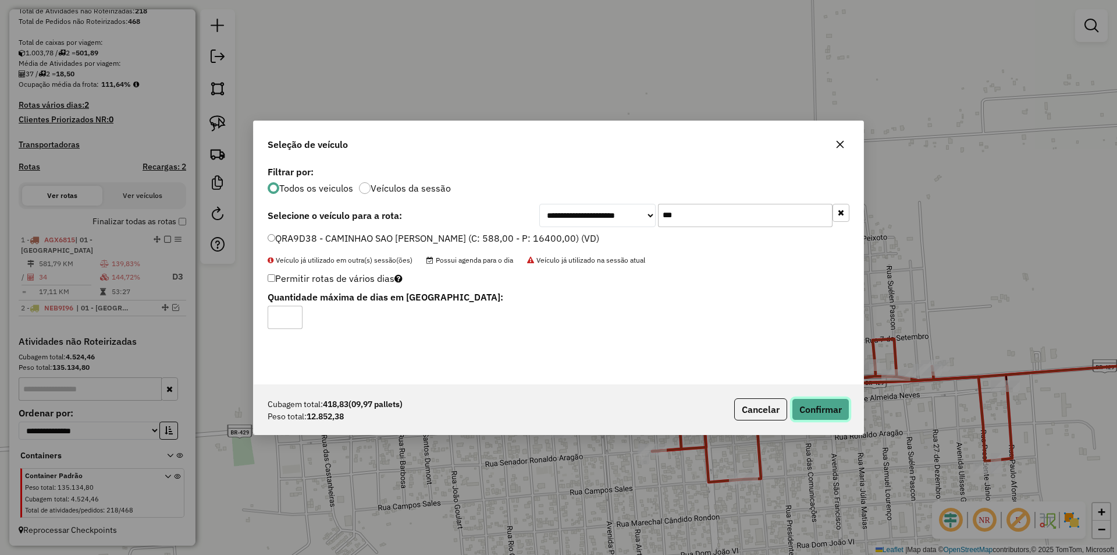
click at [827, 408] on button "Confirmar" at bounding box center [821, 409] width 58 height 22
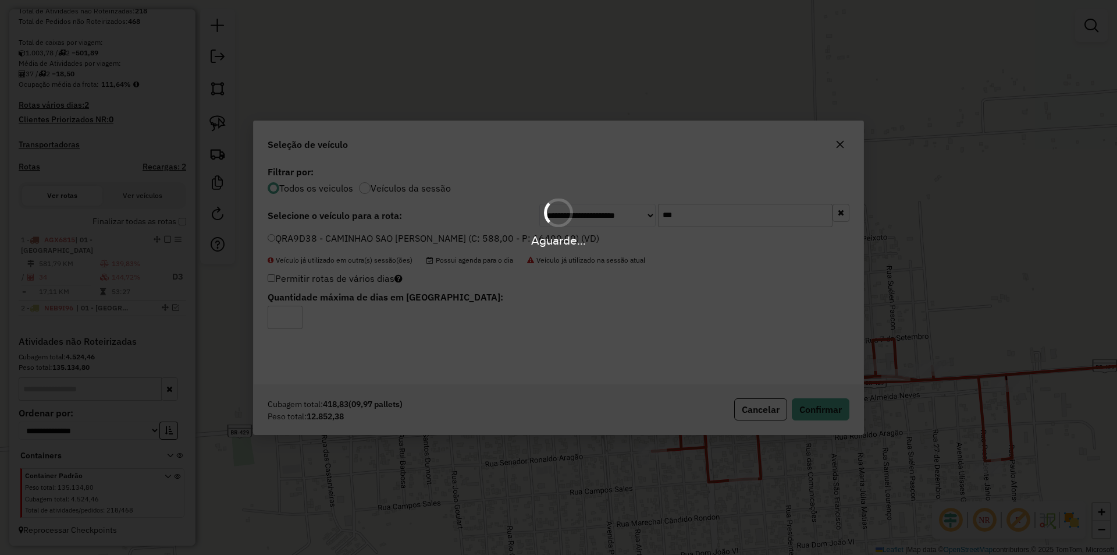
drag, startPoint x: 664, startPoint y: 488, endPoint x: 620, endPoint y: 415, distance: 85.1
click at [621, 417] on div "Aguarde..." at bounding box center [558, 277] width 1117 height 555
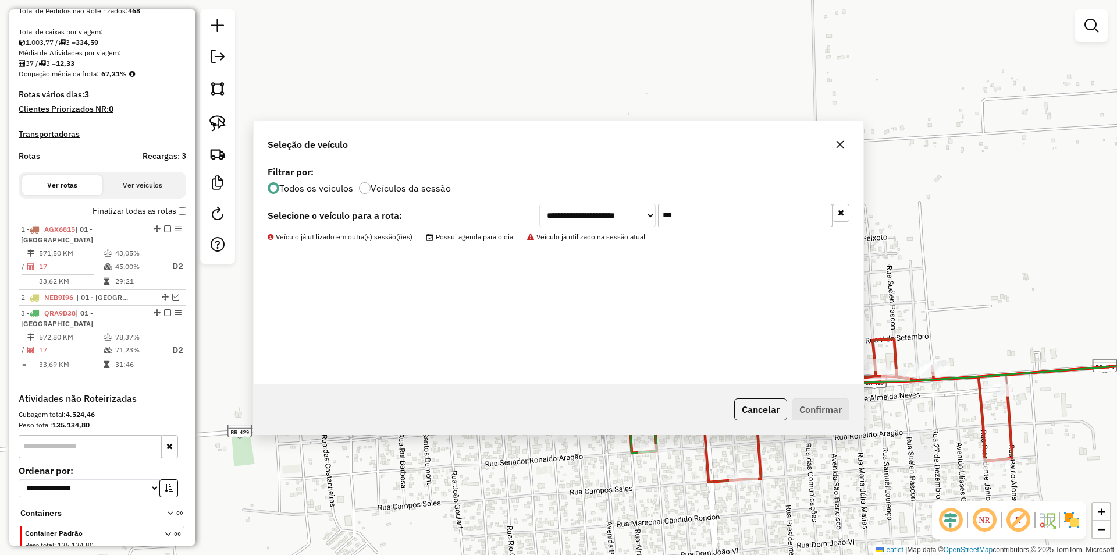
scroll to position [290, 0]
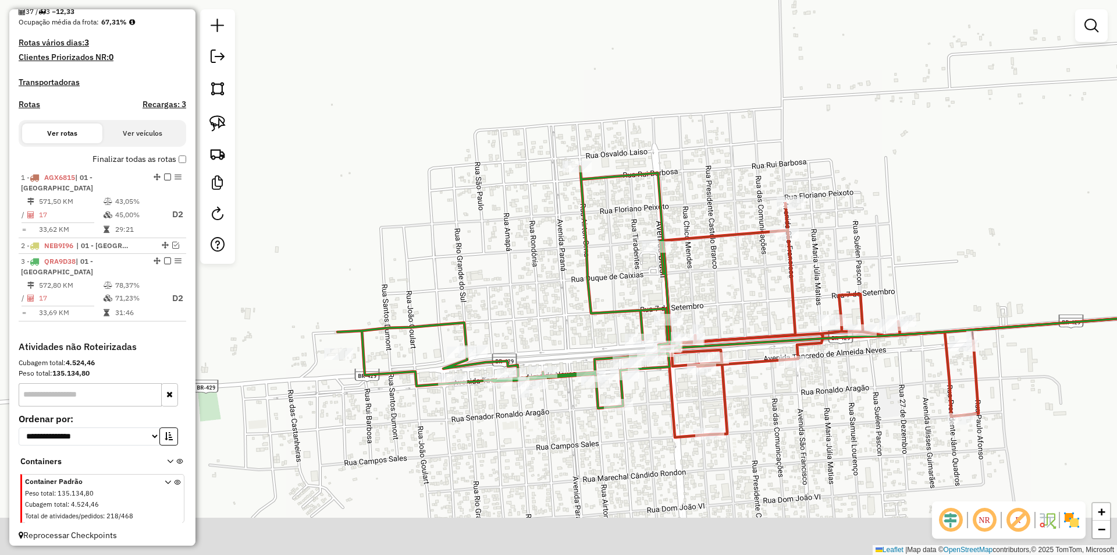
drag, startPoint x: 643, startPoint y: 435, endPoint x: 563, endPoint y: 311, distance: 148.2
click at [561, 317] on div "Rota 3 - Placa QRA9D38 12808 - Nova Geracao Atacado Janela de atendimento Grade…" at bounding box center [558, 277] width 1117 height 555
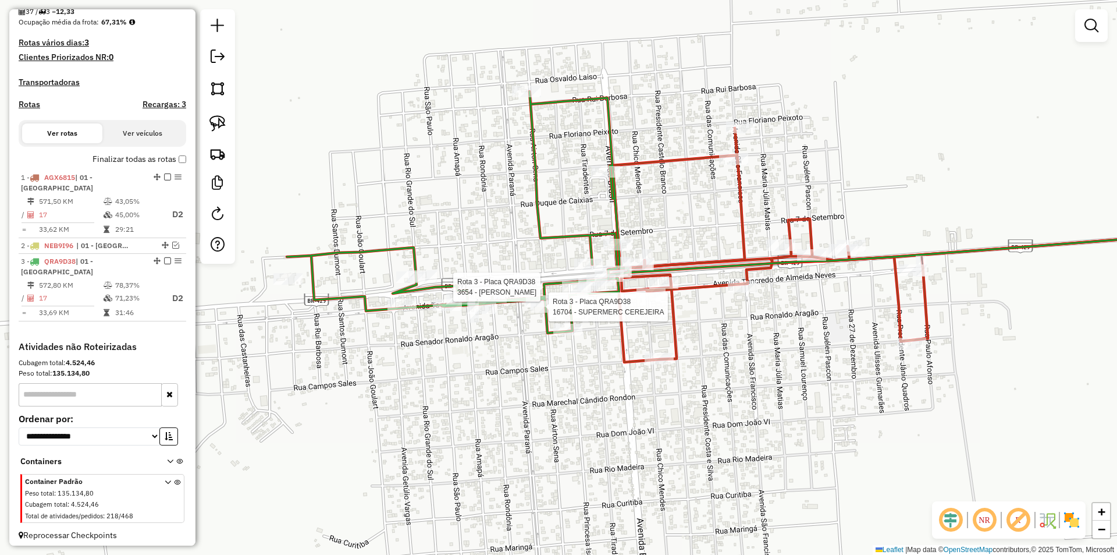
scroll to position [305, 0]
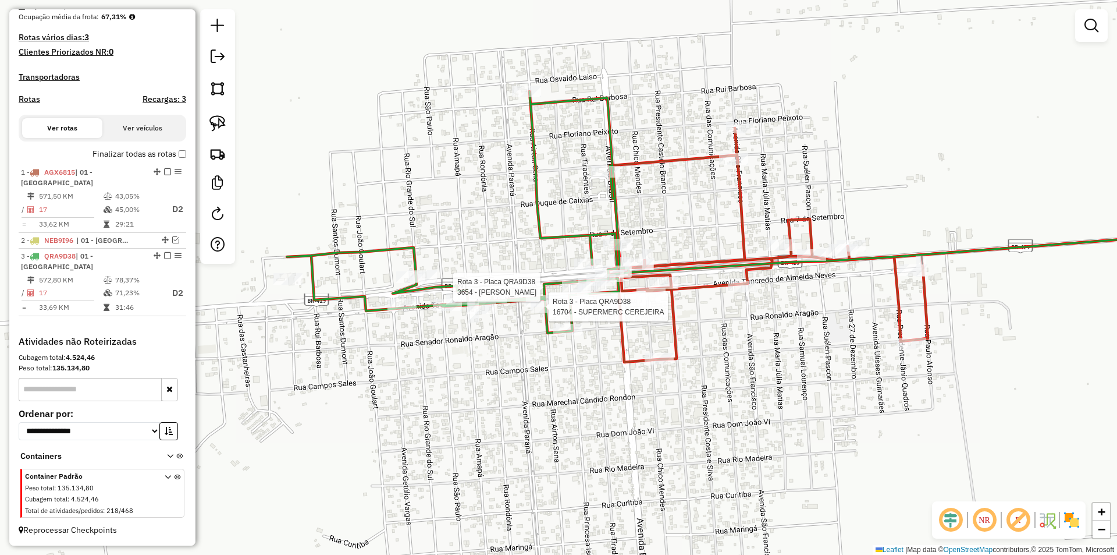
select select "*********"
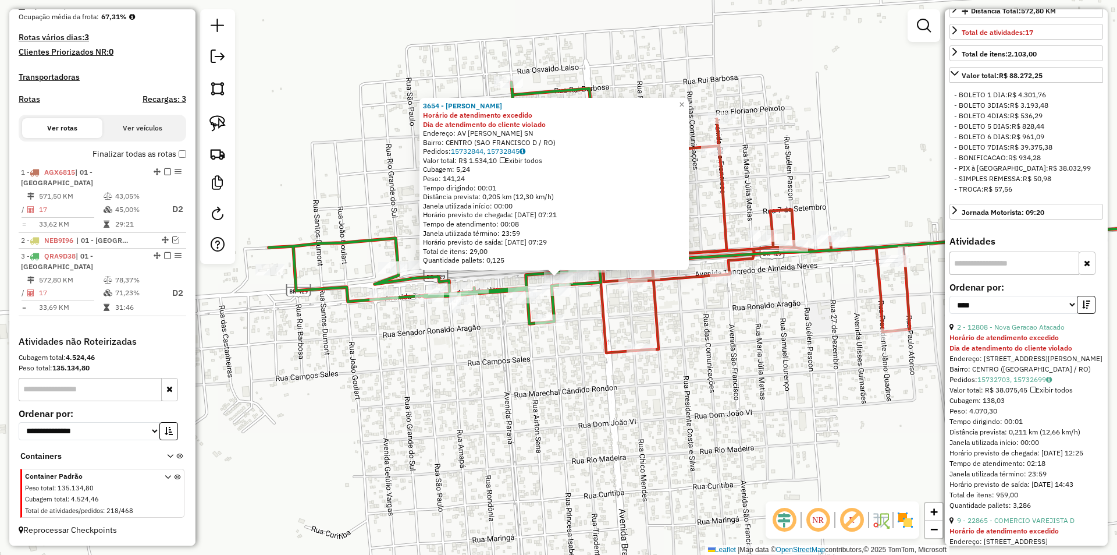
scroll to position [349, 0]
click at [1013, 328] on link "2 - 12808 - Nova Geracao Atacado" at bounding box center [1011, 323] width 108 height 9
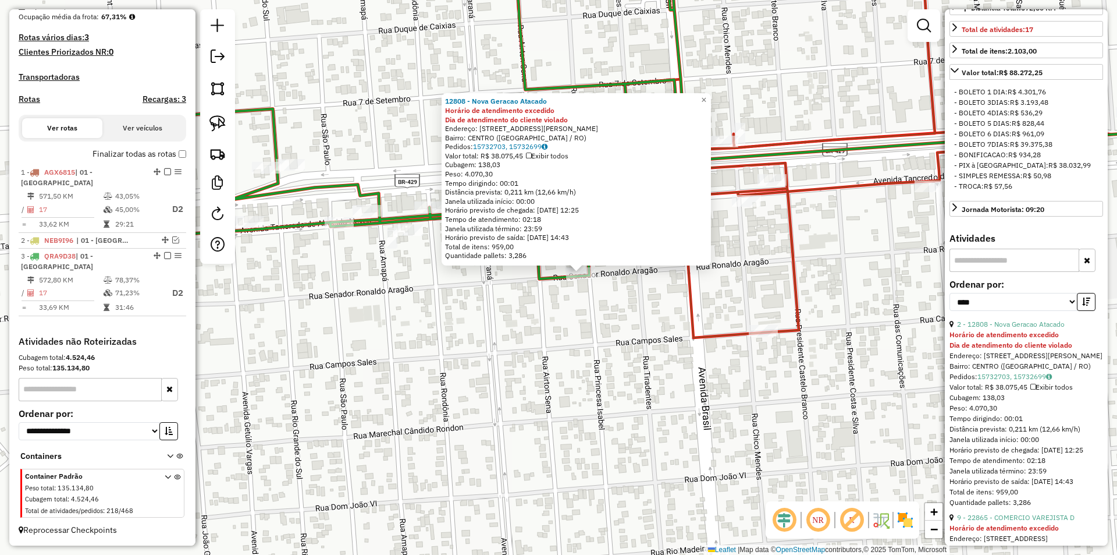
click at [541, 301] on div "12808 - Nova Geracao Atacado Horário de atendimento excedido Dia de atendimento…" at bounding box center [558, 277] width 1117 height 555
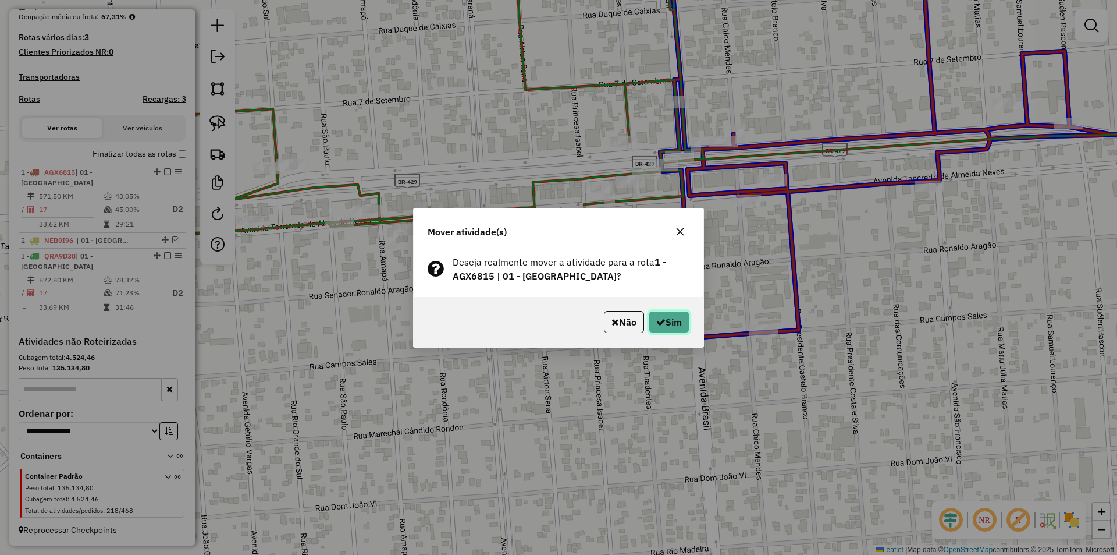
click at [660, 311] on button "Sim" at bounding box center [669, 322] width 41 height 22
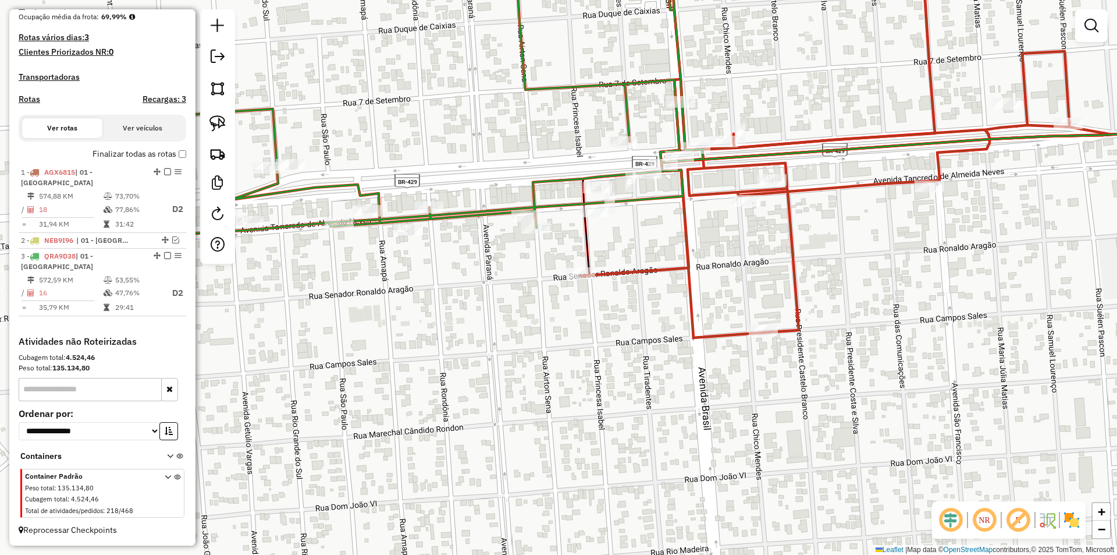
click at [623, 257] on div "Janela de atendimento Grade de atendimento Capacidade Transportadoras Veículos …" at bounding box center [558, 277] width 1117 height 555
click at [586, 201] on icon at bounding box center [361, 90] width 685 height 290
select select "*********"
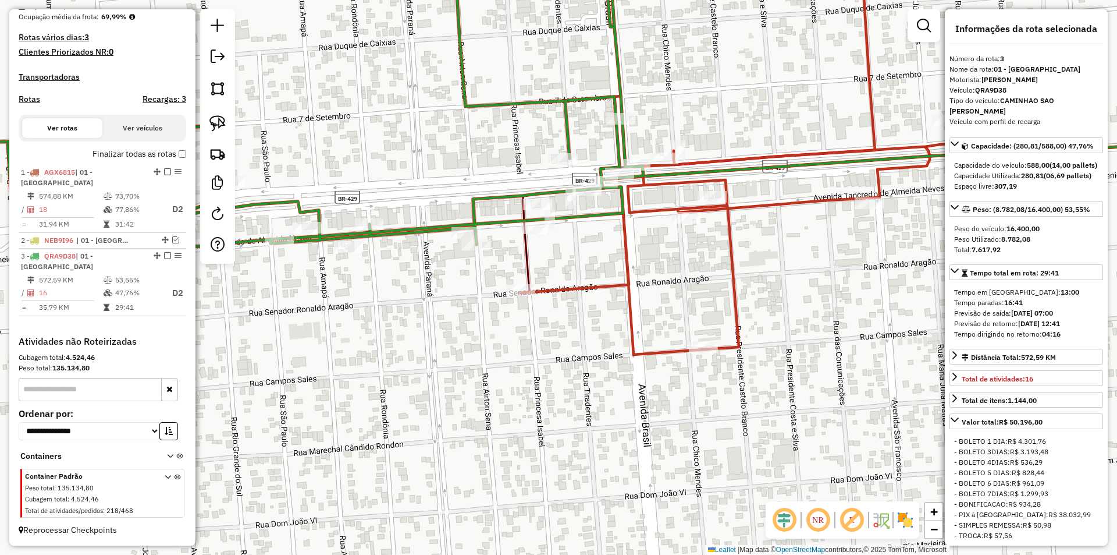
drag, startPoint x: 891, startPoint y: 303, endPoint x: 774, endPoint y: 329, distance: 120.0
click at [774, 329] on div "Janela de atendimento Grade de atendimento Capacidade Transportadoras Veículos …" at bounding box center [558, 277] width 1117 height 555
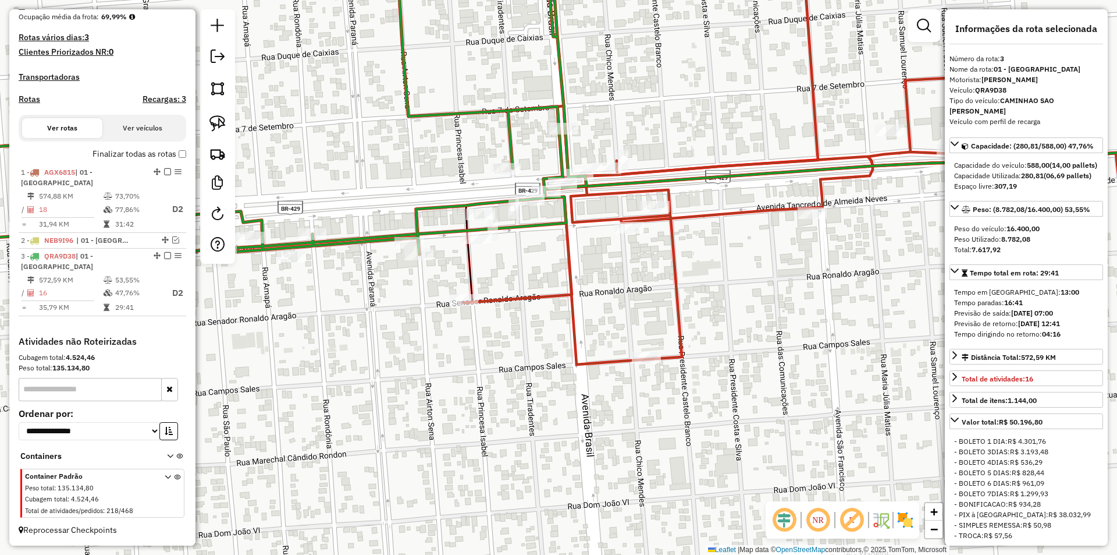
click at [773, 329] on div "Janela de atendimento Grade de atendimento Capacidade Transportadoras Veículos …" at bounding box center [558, 277] width 1117 height 555
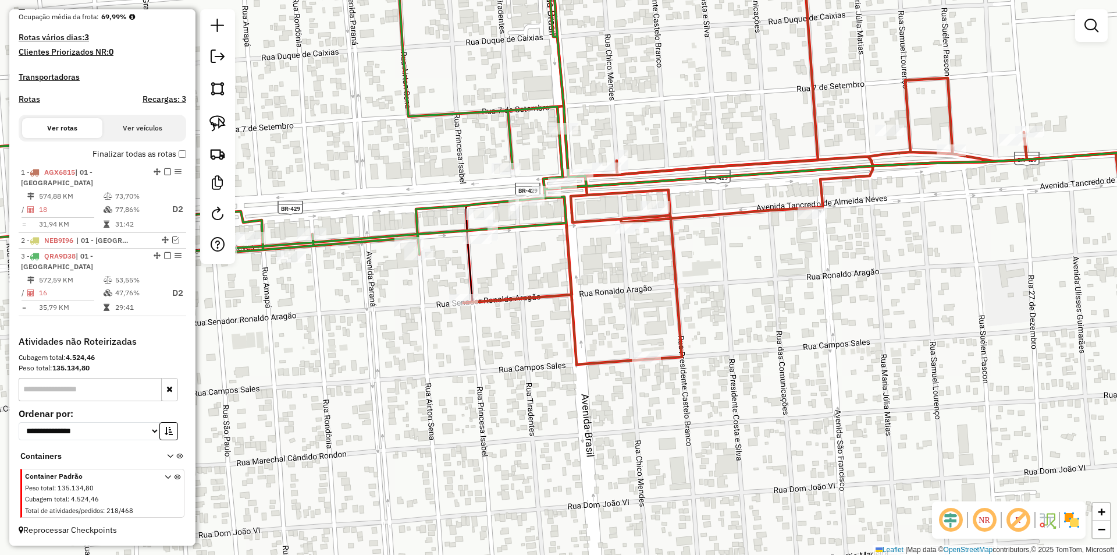
drag, startPoint x: 730, startPoint y: 346, endPoint x: 734, endPoint y: 353, distance: 7.3
click at [733, 353] on div "Janela de atendimento Grade de atendimento Capacidade Transportadoras Veículos …" at bounding box center [558, 277] width 1117 height 555
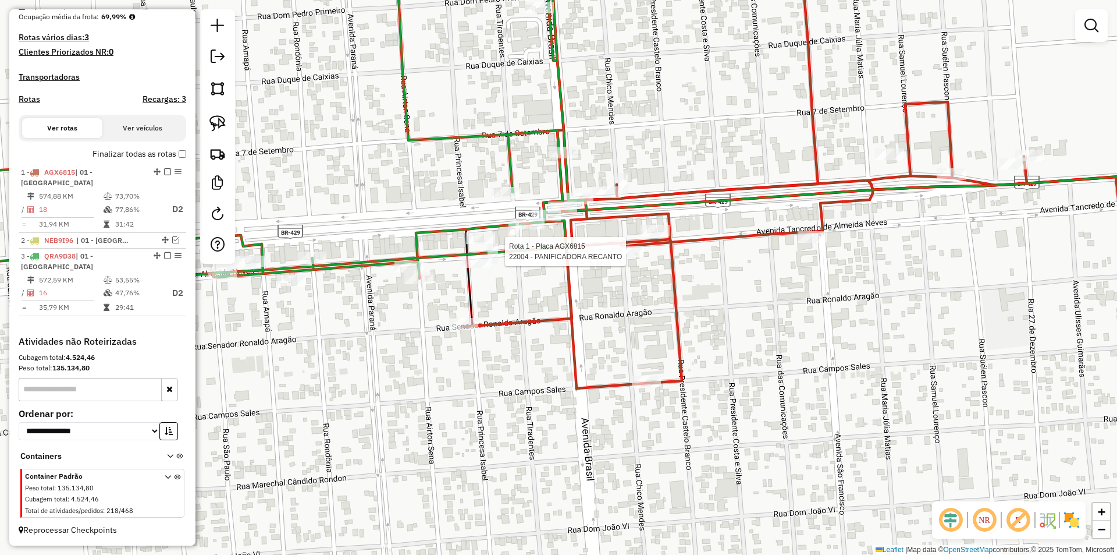
select select "*********"
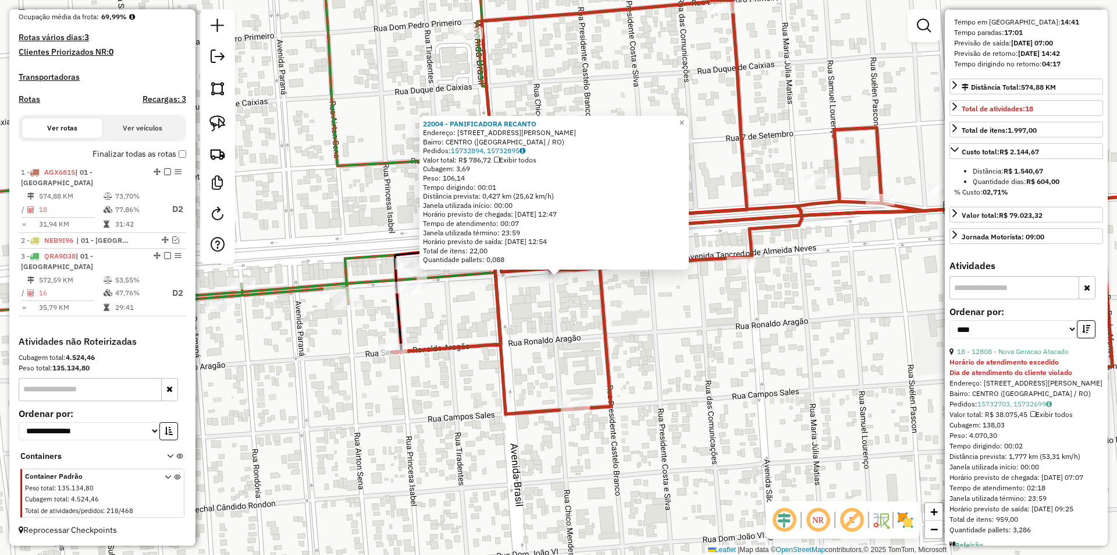
scroll to position [291, 0]
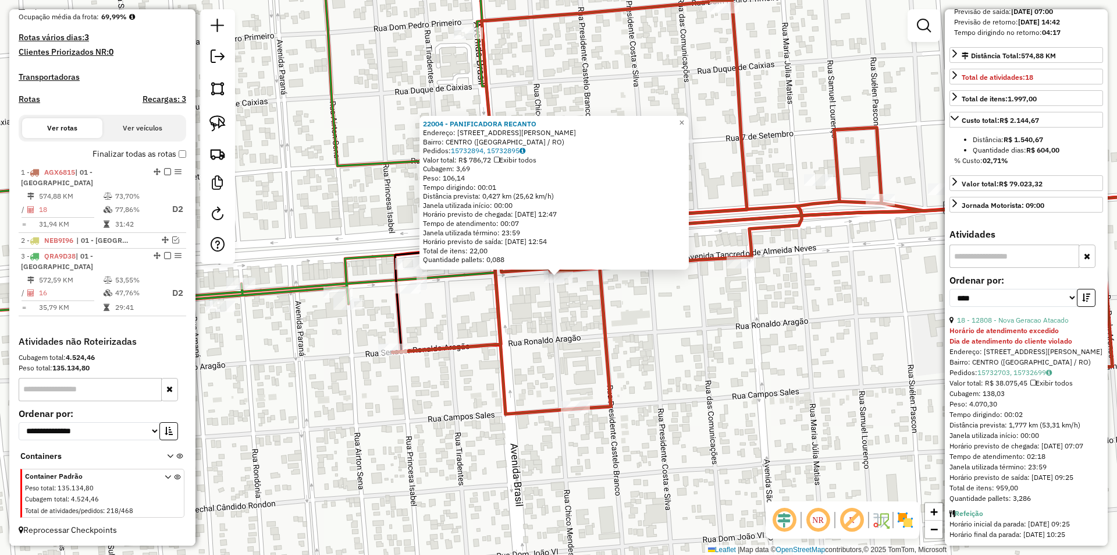
click at [795, 319] on div "22004 - PANIFICADORA RECANTO Endereço: AVENIDA TANCREDO NEVES 3701 Bairro: CENT…" at bounding box center [558, 277] width 1117 height 555
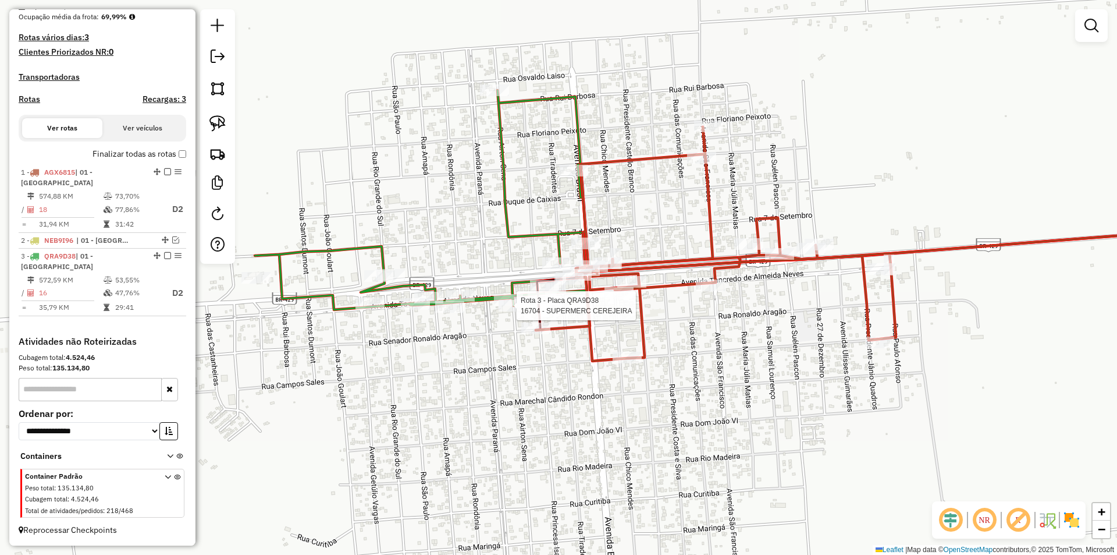
select select "*********"
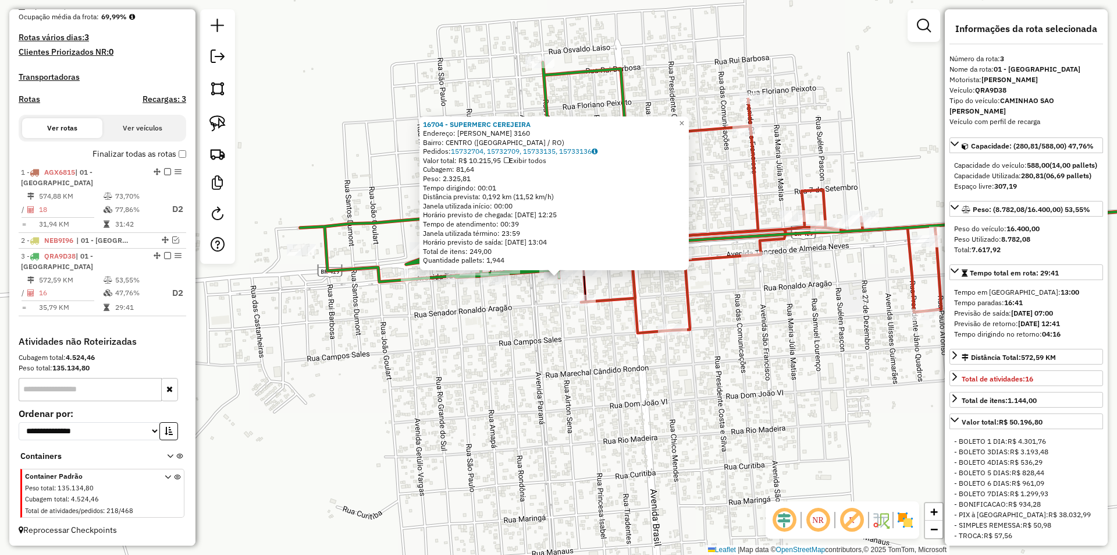
click at [849, 337] on div "16704 - SUPERMERC CEREJEIRA Endereço: TANCREDO NEVES 3160 Bairro: CENTRO (SAO F…" at bounding box center [558, 277] width 1117 height 555
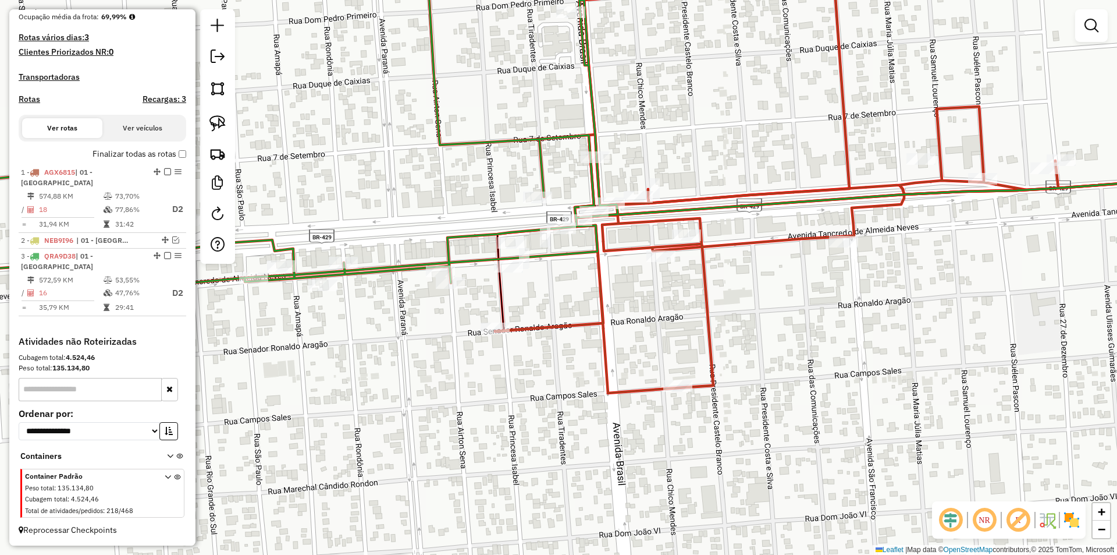
drag, startPoint x: 575, startPoint y: 257, endPoint x: 608, endPoint y: 301, distance: 55.3
click at [608, 301] on icon at bounding box center [855, 183] width 720 height 419
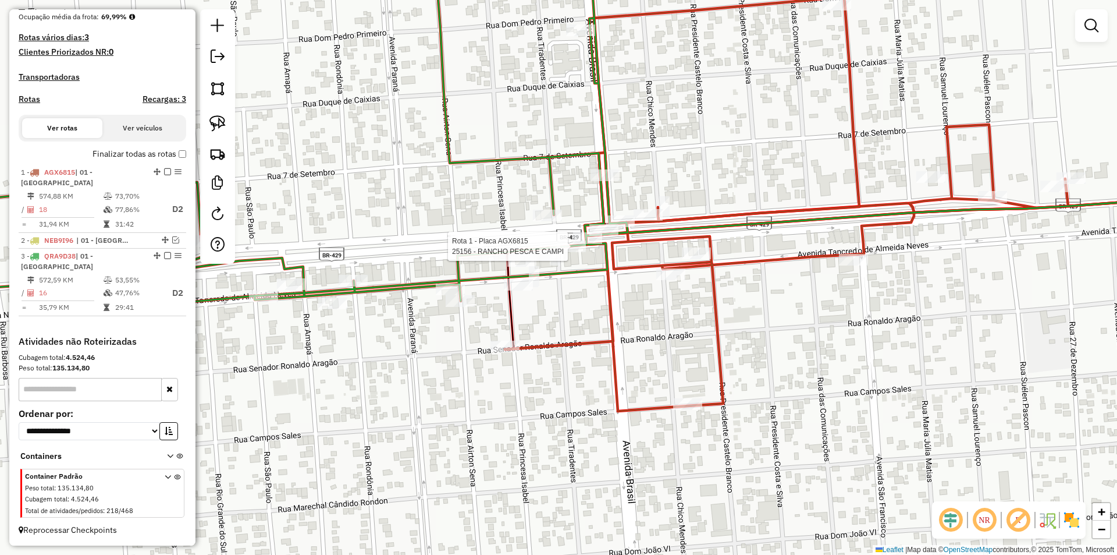
select select "*********"
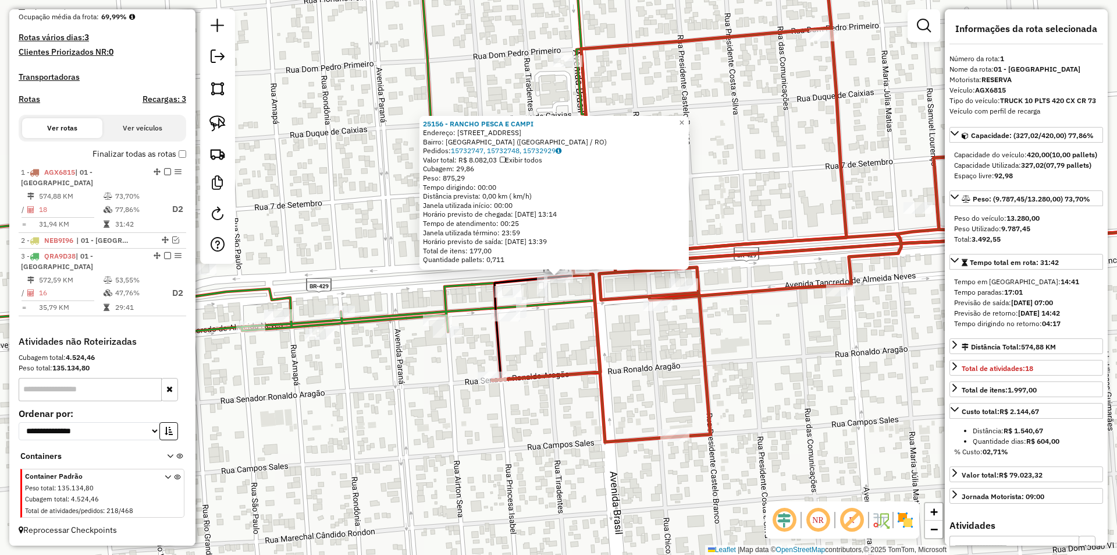
click at [560, 333] on div "25156 - RANCHO PESCA E CAMPI Endereço: Avenida Guapore 2729 Bairro: CIDADE ALTA…" at bounding box center [558, 277] width 1117 height 555
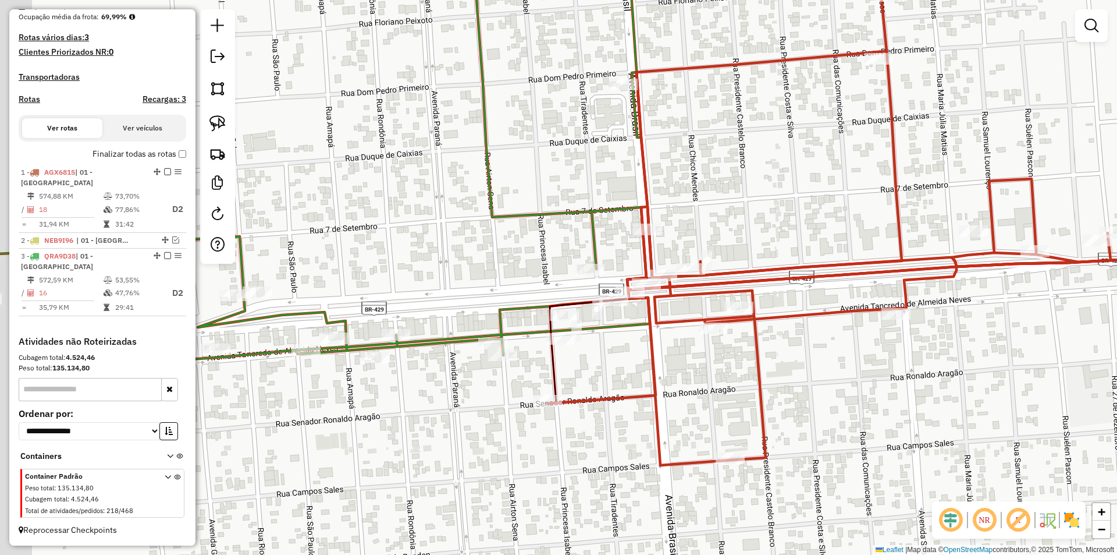
drag, startPoint x: 599, startPoint y: 356, endPoint x: 607, endPoint y: 361, distance: 9.7
click at [607, 361] on div "Janela de atendimento Grade de atendimento Capacidade Transportadoras Veículos …" at bounding box center [558, 277] width 1117 height 555
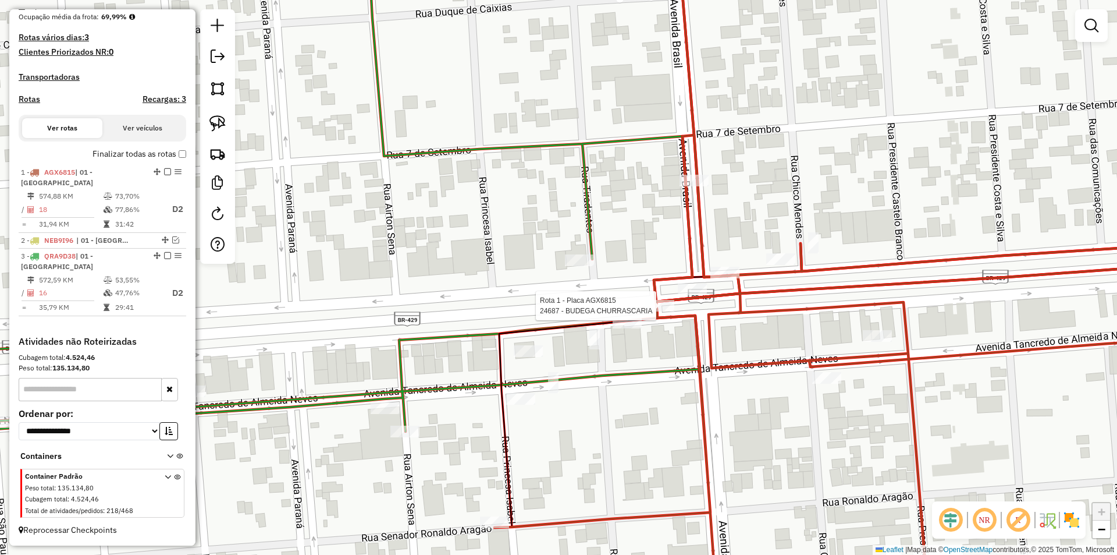
select select "*********"
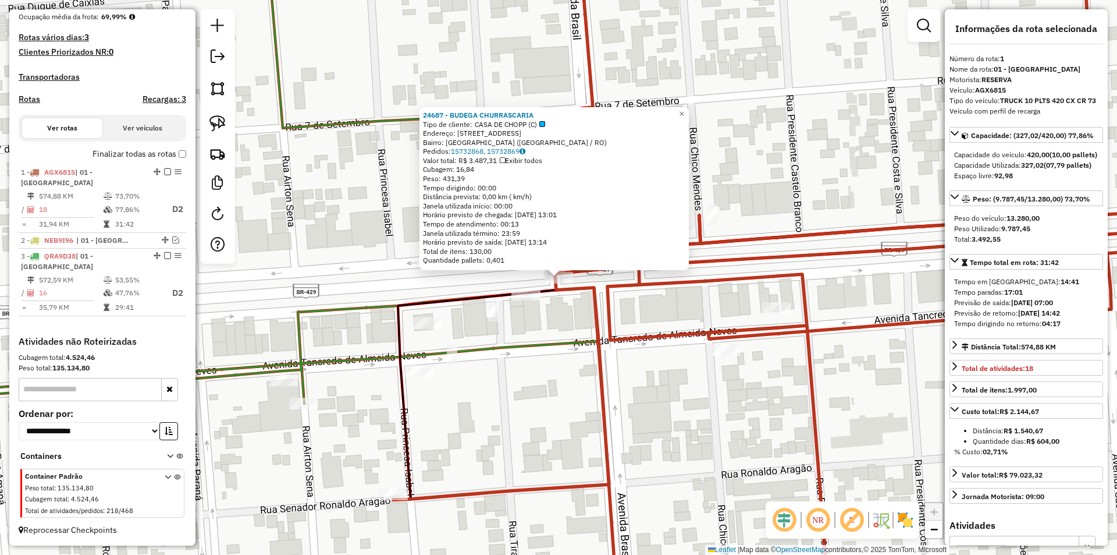
click at [545, 351] on div "24687 - BUDEGA CHURRASCARIA Tipo de cliente: CASA DE CHOPP (C) Endereço: AVENID…" at bounding box center [558, 277] width 1117 height 555
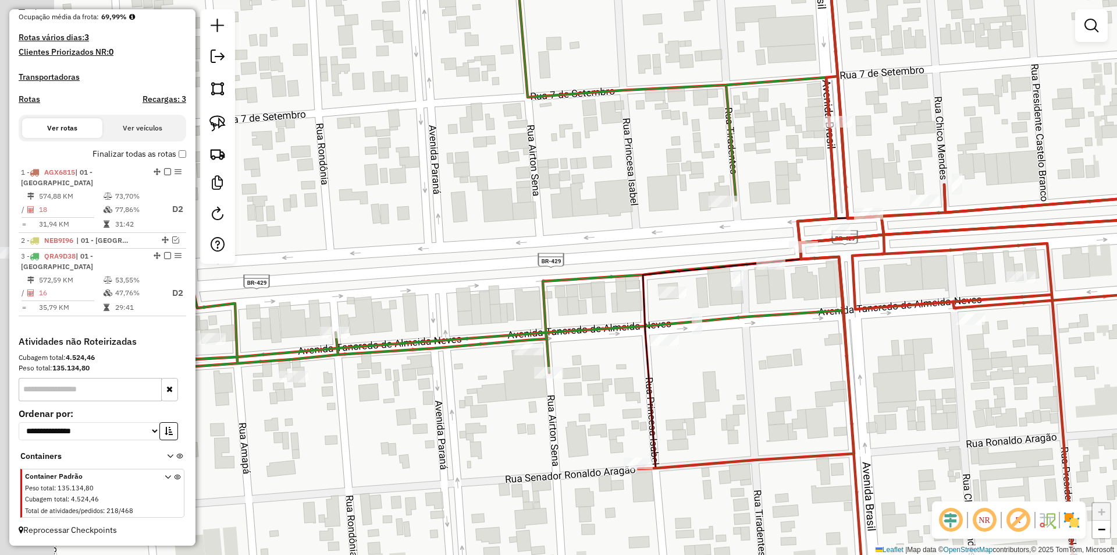
drag, startPoint x: 549, startPoint y: 357, endPoint x: 744, endPoint y: 336, distance: 196.6
click at [744, 336] on div "Janela de atendimento Grade de atendimento Capacidade Transportadoras Veículos …" at bounding box center [558, 277] width 1117 height 555
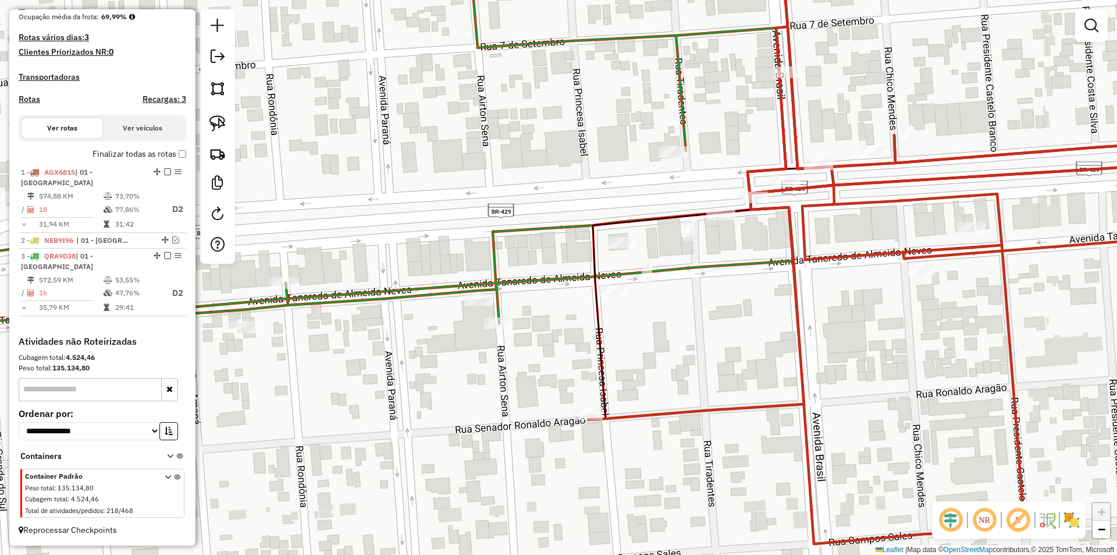
drag, startPoint x: 802, startPoint y: 240, endPoint x: 747, endPoint y: 178, distance: 82.8
click at [747, 178] on icon at bounding box center [883, 219] width 591 height 648
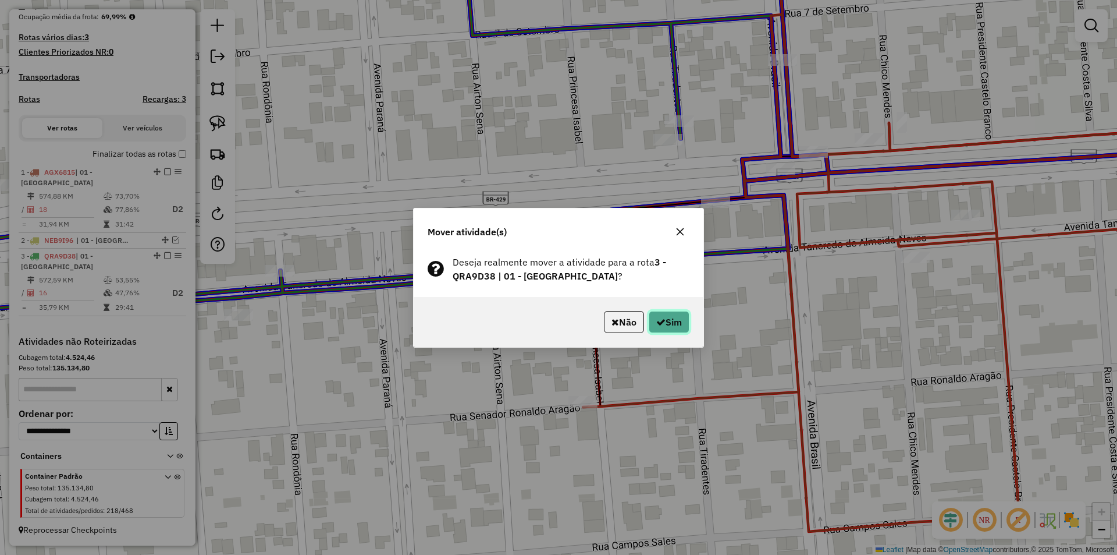
click at [663, 324] on button "Sim" at bounding box center [669, 322] width 41 height 22
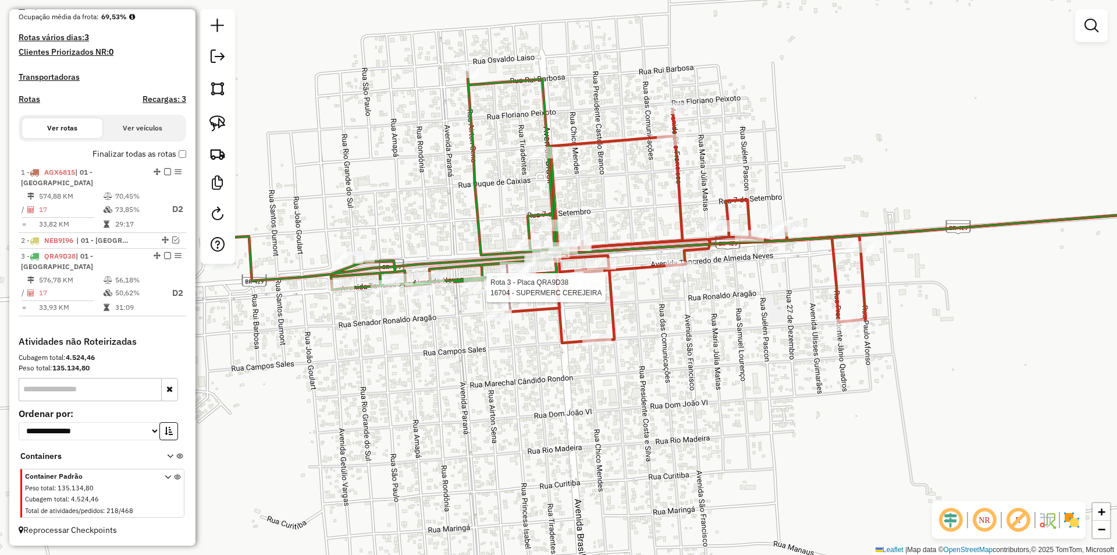
select select "*********"
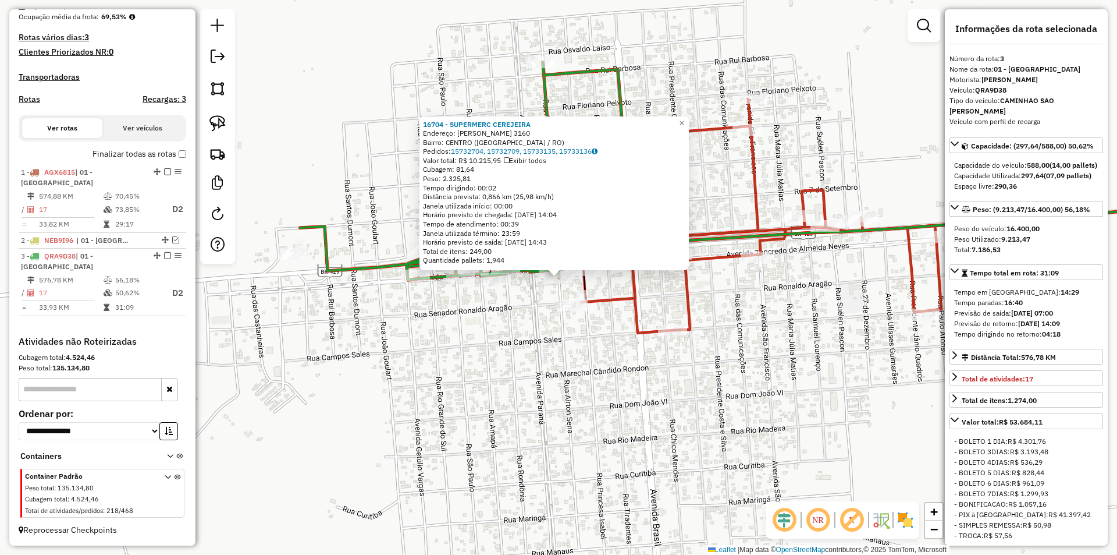
click at [866, 132] on div "16704 - SUPERMERC CEREJEIRA Endereço: TANCREDO NEVES 3160 Bairro: CENTRO (SAO F…" at bounding box center [558, 277] width 1117 height 555
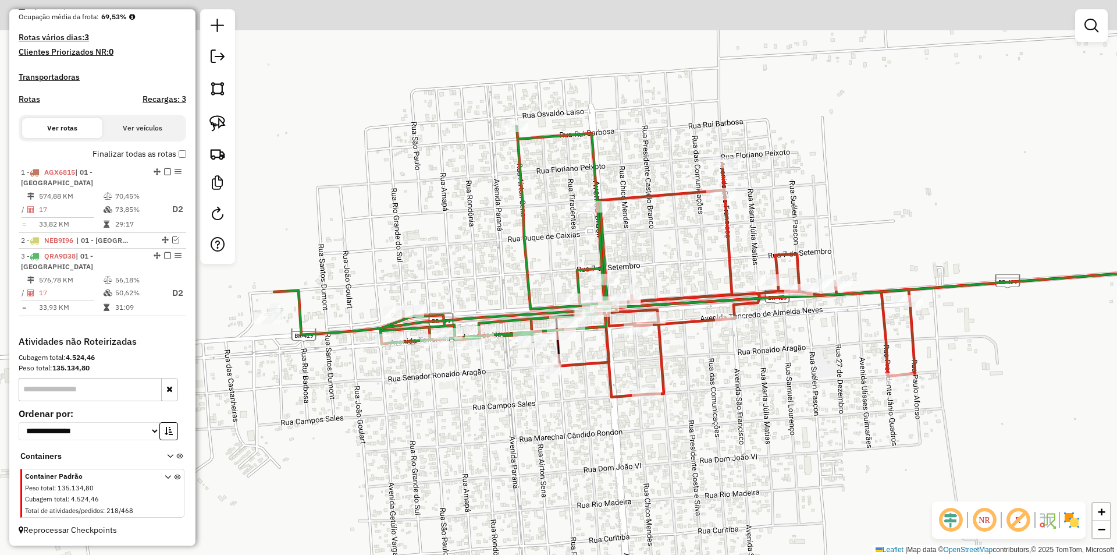
drag, startPoint x: 837, startPoint y: 200, endPoint x: 823, endPoint y: 219, distance: 23.3
click at [826, 221] on div "Janela de atendimento Grade de atendimento Capacidade Transportadoras Veículos …" at bounding box center [558, 277] width 1117 height 555
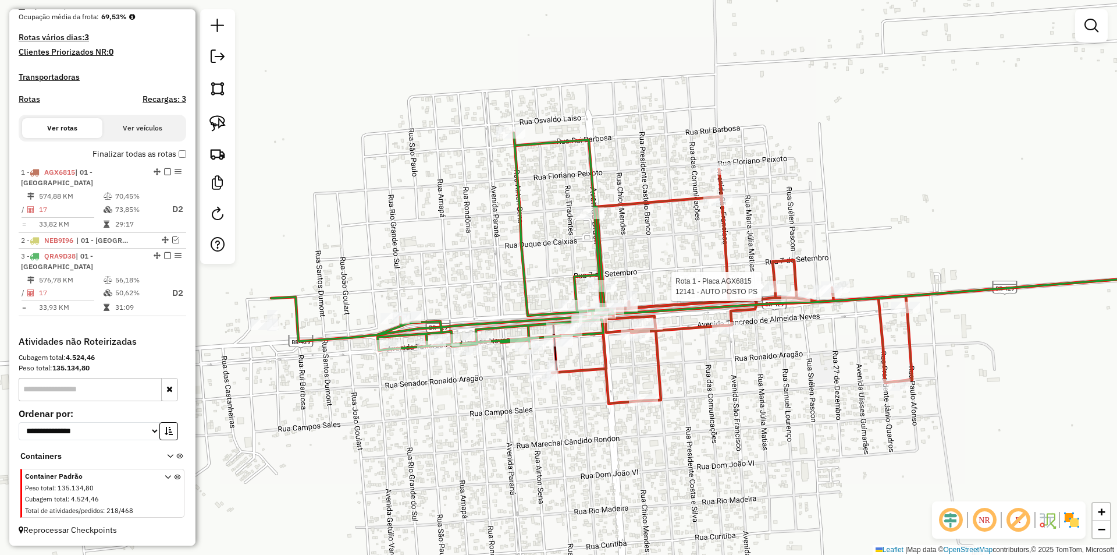
select select "*********"
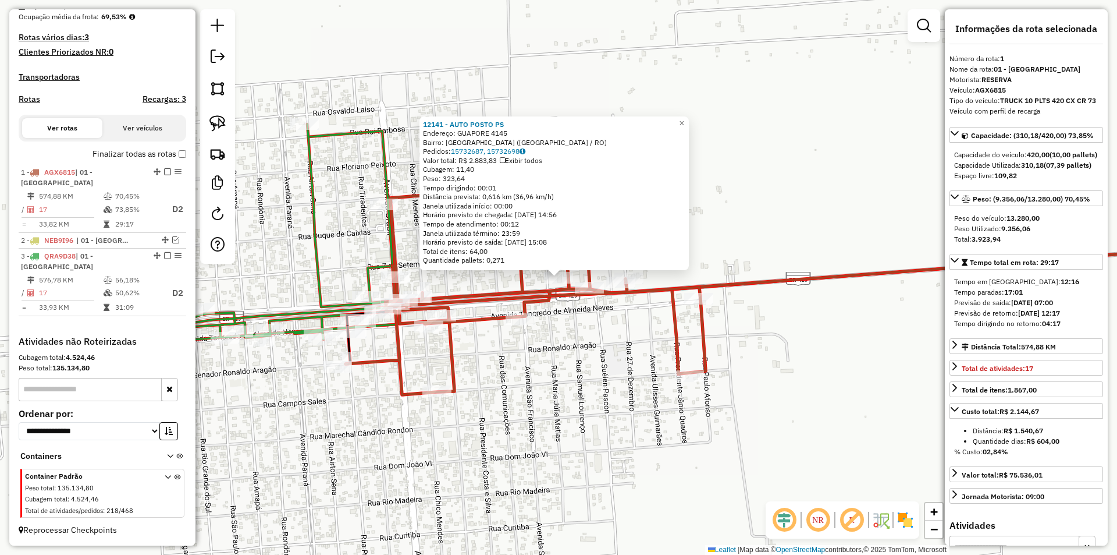
click at [871, 241] on div "12141 - AUTO POSTO PS Endereço: GUAPORE 4145 Bairro: CIDADE ALTA (SAO FRANCISCO…" at bounding box center [558, 277] width 1117 height 555
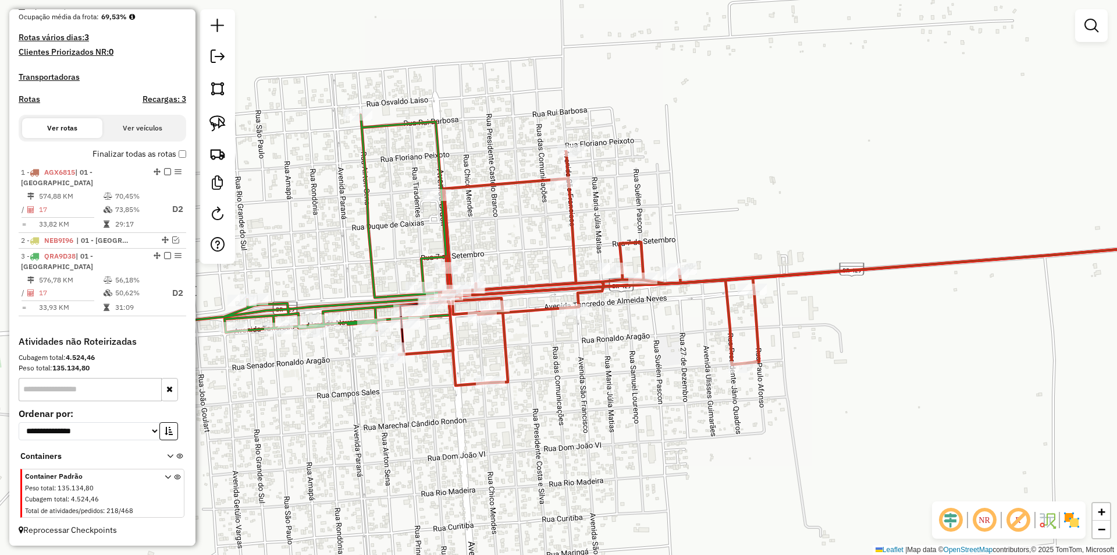
drag, startPoint x: 793, startPoint y: 349, endPoint x: 702, endPoint y: 356, distance: 91.6
click at [799, 345] on div "Janela de atendimento Grade de atendimento Capacidade Transportadoras Veículos …" at bounding box center [558, 277] width 1117 height 555
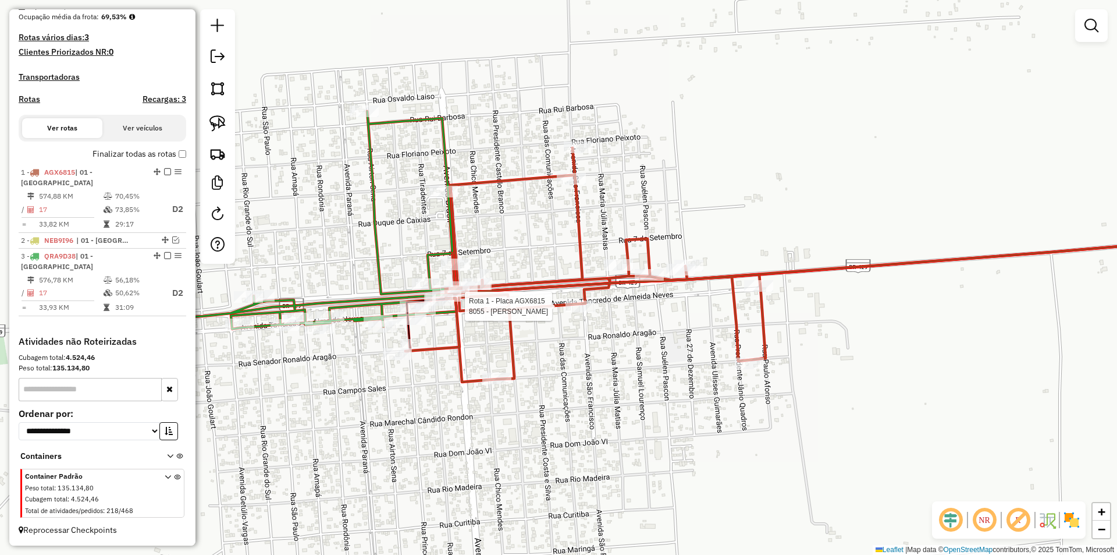
select select "*********"
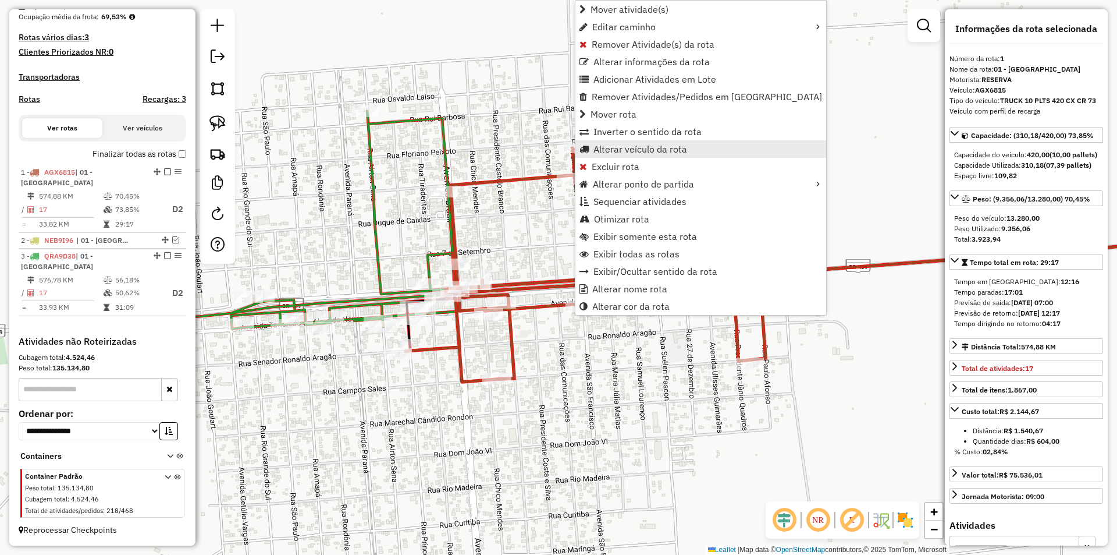
click at [617, 147] on span "Alterar veículo da rota" at bounding box center [640, 148] width 94 height 9
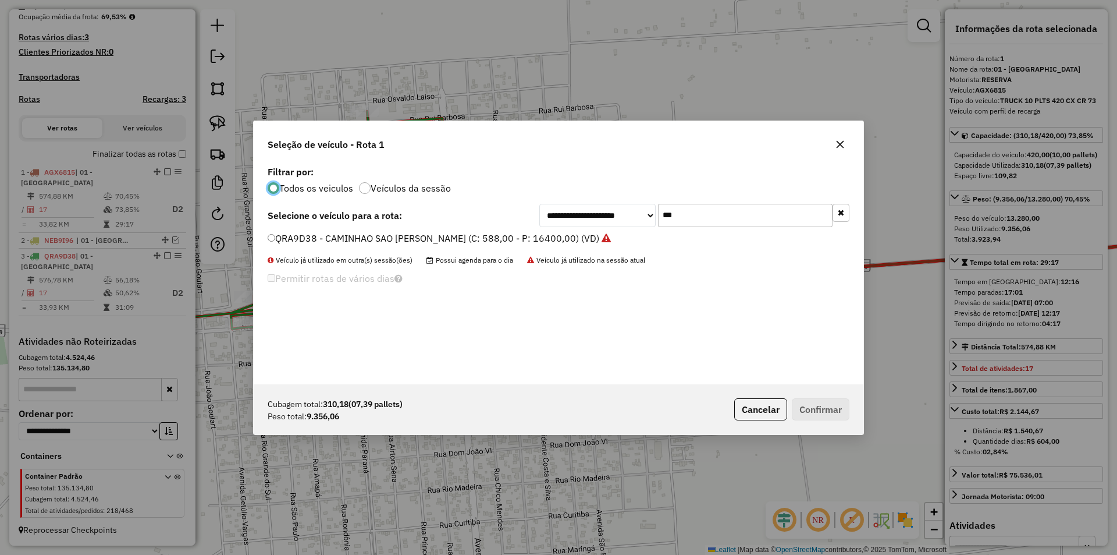
scroll to position [6, 3]
drag, startPoint x: 696, startPoint y: 216, endPoint x: 614, endPoint y: 243, distance: 86.5
click at [614, 243] on div "**********" at bounding box center [559, 273] width 610 height 221
type input "***"
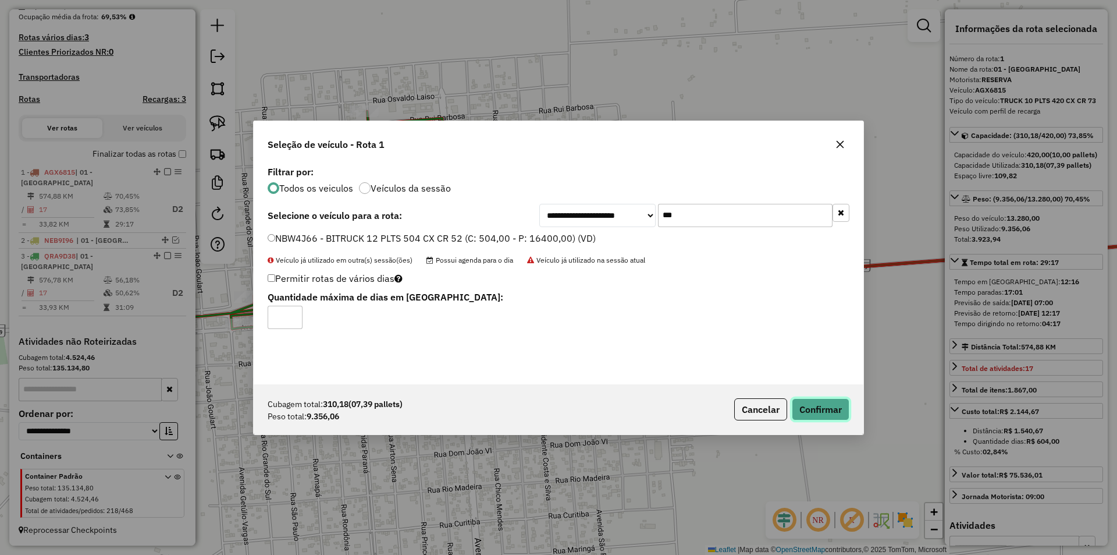
drag, startPoint x: 823, startPoint y: 404, endPoint x: 820, endPoint y: 389, distance: 15.4
click at [823, 402] on button "Confirmar" at bounding box center [821, 409] width 58 height 22
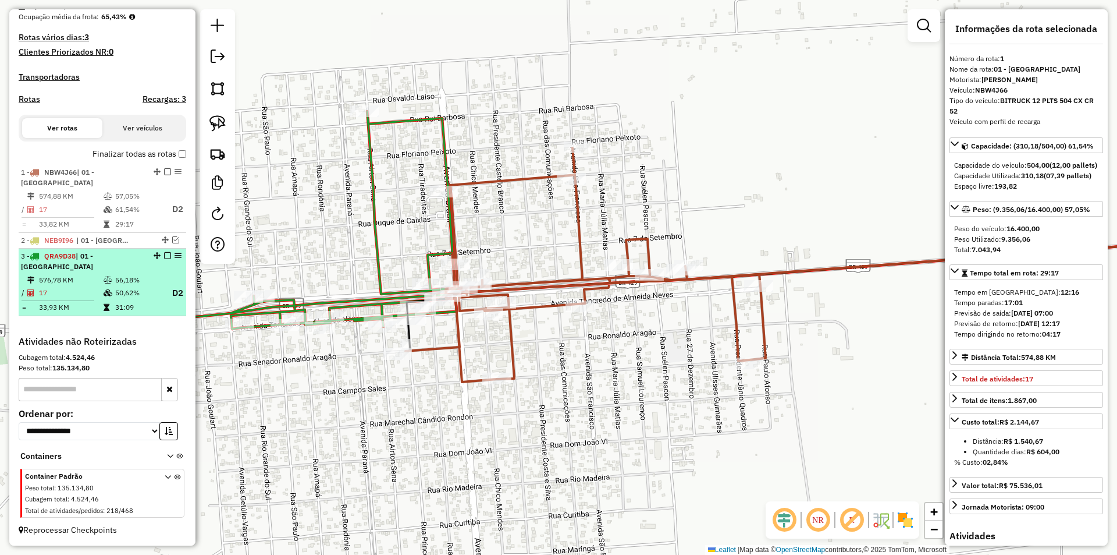
click at [165, 253] on em at bounding box center [167, 255] width 7 height 7
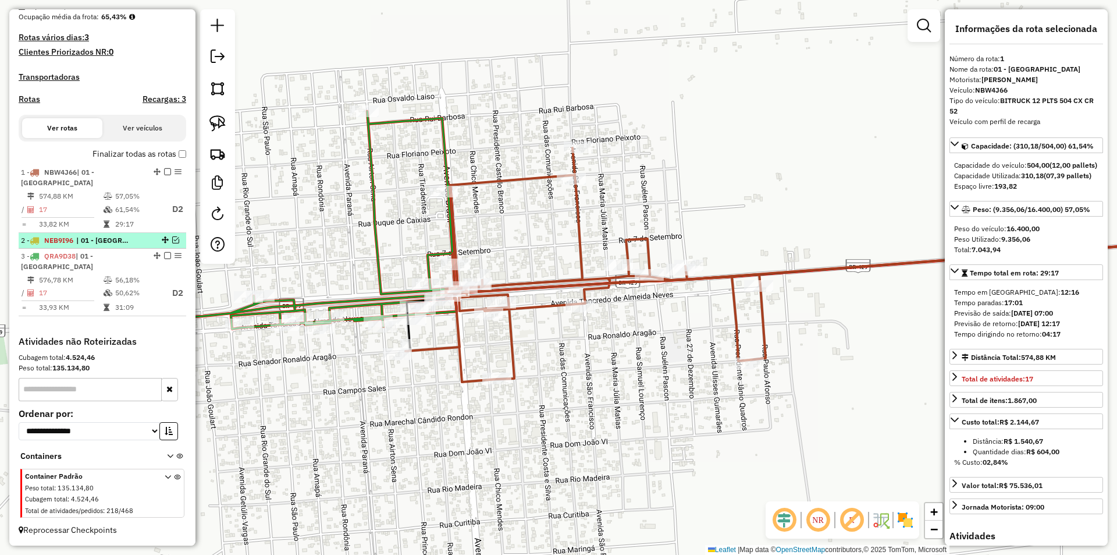
scroll to position [254, 0]
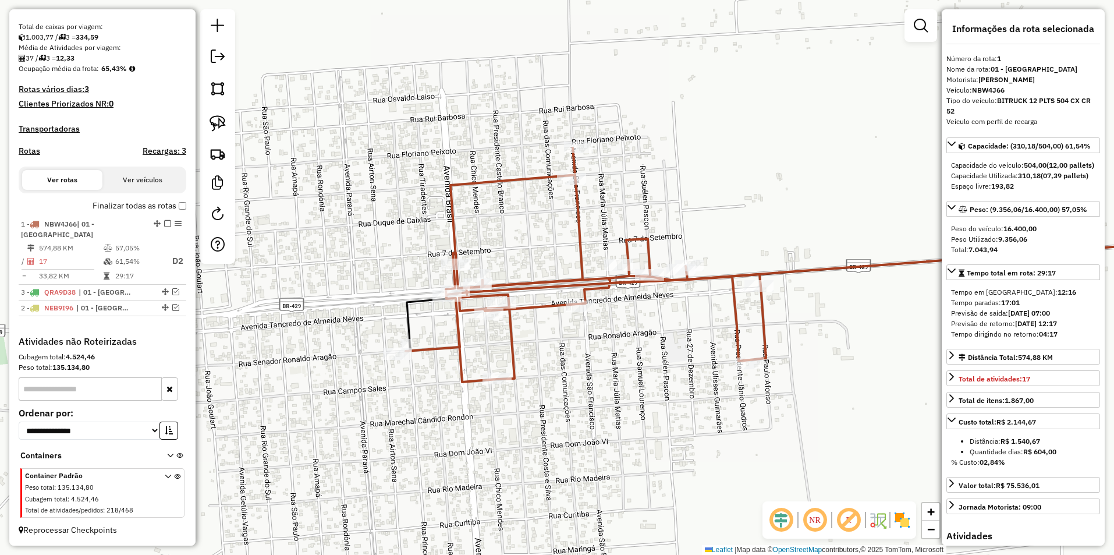
drag, startPoint x: 161, startPoint y: 308, endPoint x: 159, endPoint y: 290, distance: 18.2
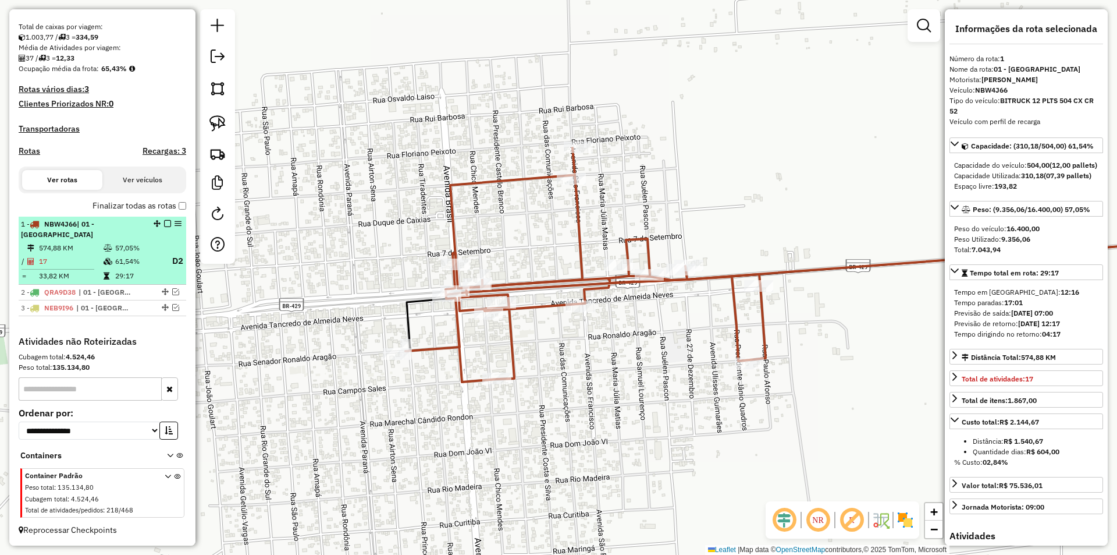
click at [164, 222] on em at bounding box center [167, 223] width 7 height 7
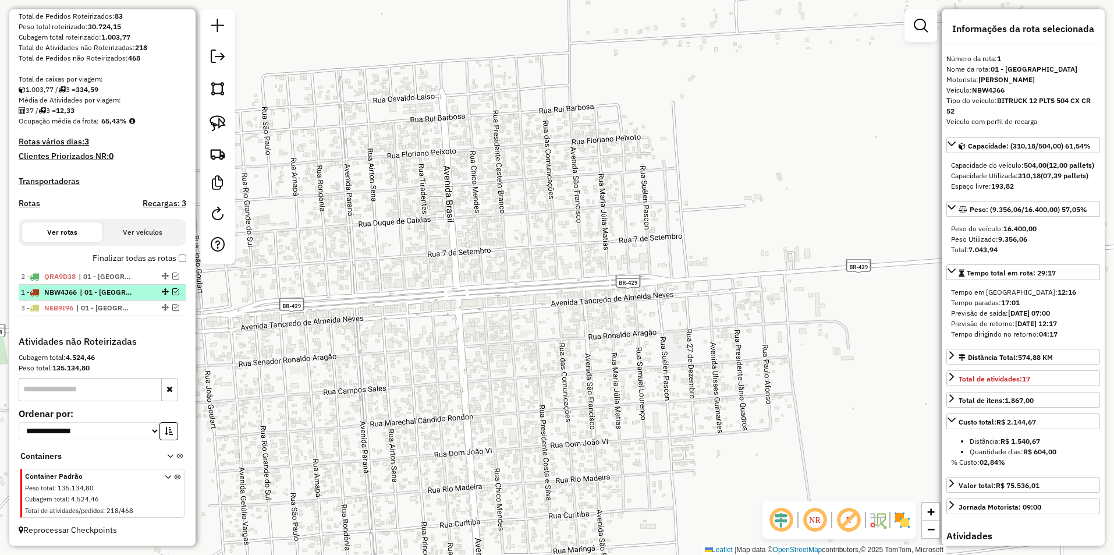
drag, startPoint x: 159, startPoint y: 276, endPoint x: 154, endPoint y: 298, distance: 23.3
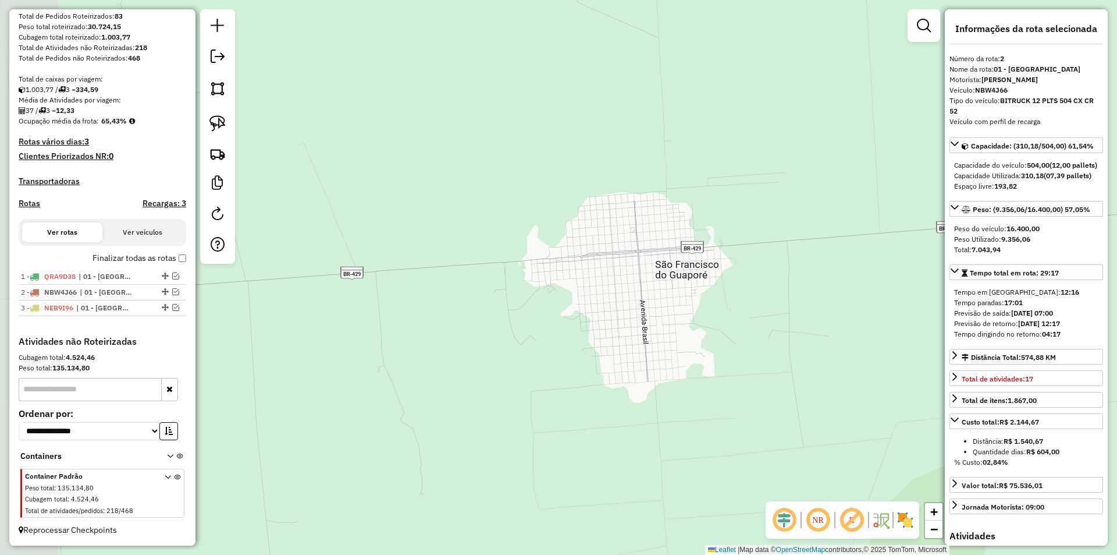
click at [696, 240] on div "Janela de atendimento Grade de atendimento Capacidade Transportadoras Veículos …" at bounding box center [558, 277] width 1117 height 555
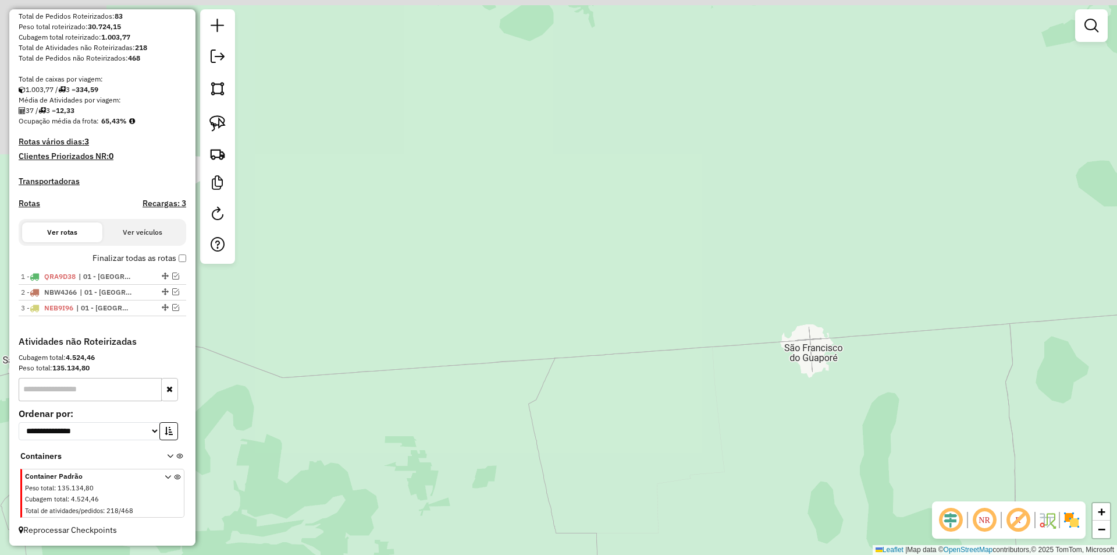
drag, startPoint x: 665, startPoint y: 263, endPoint x: 614, endPoint y: 266, distance: 50.7
click at [617, 266] on div "Janela de atendimento Grade de atendimento Capacidade Transportadoras Veículos …" at bounding box center [558, 277] width 1117 height 555
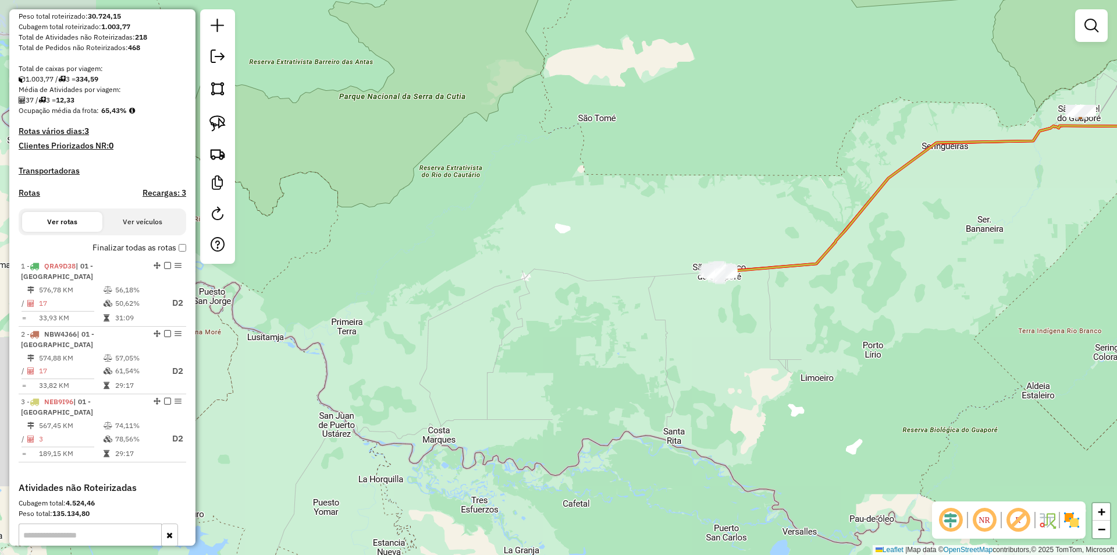
drag, startPoint x: 772, startPoint y: 299, endPoint x: 517, endPoint y: 374, distance: 265.7
click at [532, 371] on div "Rota 2 - Placa NBW4J66 12808 - Nova Geracao Atacado Janela de atendimento Grade…" at bounding box center [558, 277] width 1117 height 555
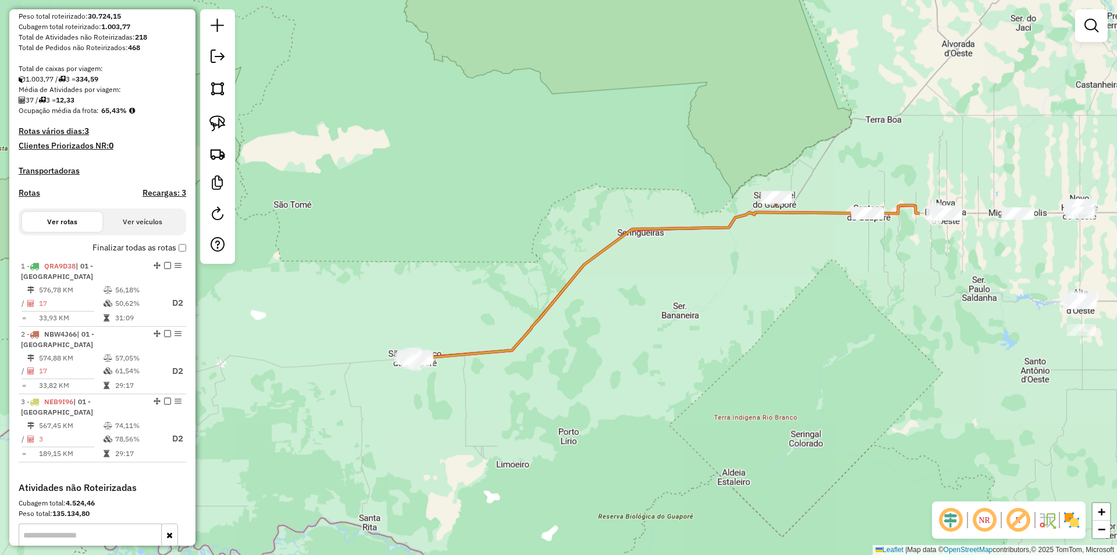
drag, startPoint x: 576, startPoint y: 342, endPoint x: 570, endPoint y: 349, distance: 9.5
click at [570, 349] on div "Janela de atendimento Grade de atendimento Capacidade Transportadoras Veículos …" at bounding box center [558, 277] width 1117 height 555
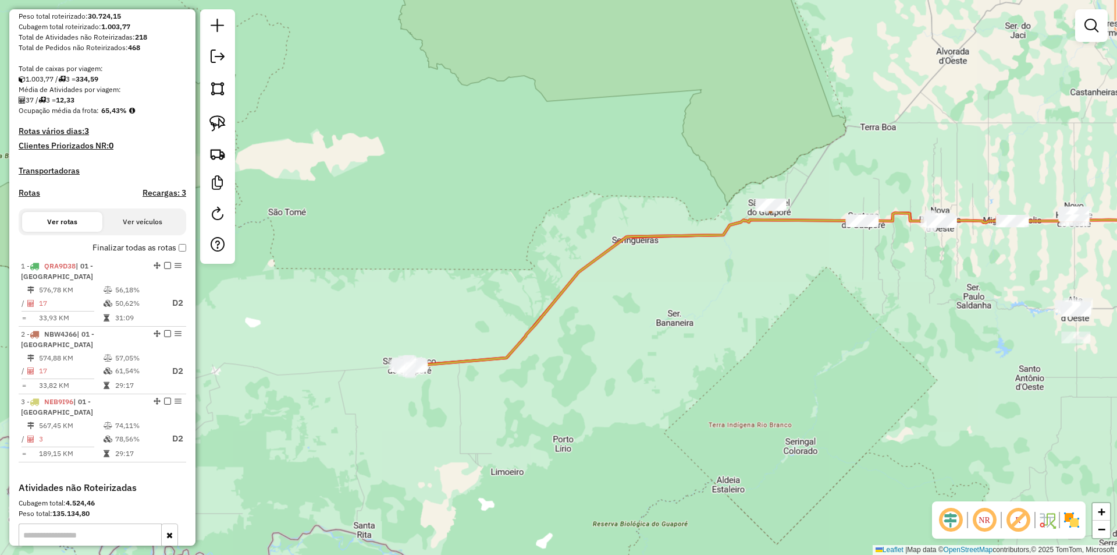
drag, startPoint x: 561, startPoint y: 353, endPoint x: 541, endPoint y: 367, distance: 24.4
click at [568, 366] on div "Janela de atendimento Grade de atendimento Capacidade Transportadoras Veículos …" at bounding box center [558, 277] width 1117 height 555
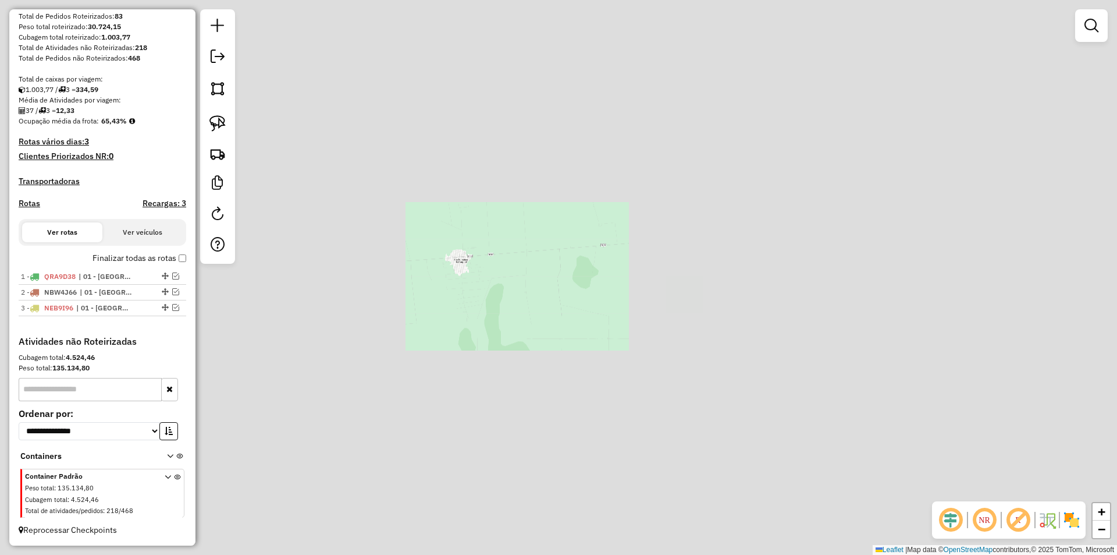
drag, startPoint x: 849, startPoint y: 148, endPoint x: 850, endPoint y: 156, distance: 7.7
click at [850, 153] on div "Janela de atendimento Grade de atendimento Capacidade Transportadoras Veículos …" at bounding box center [558, 277] width 1117 height 555
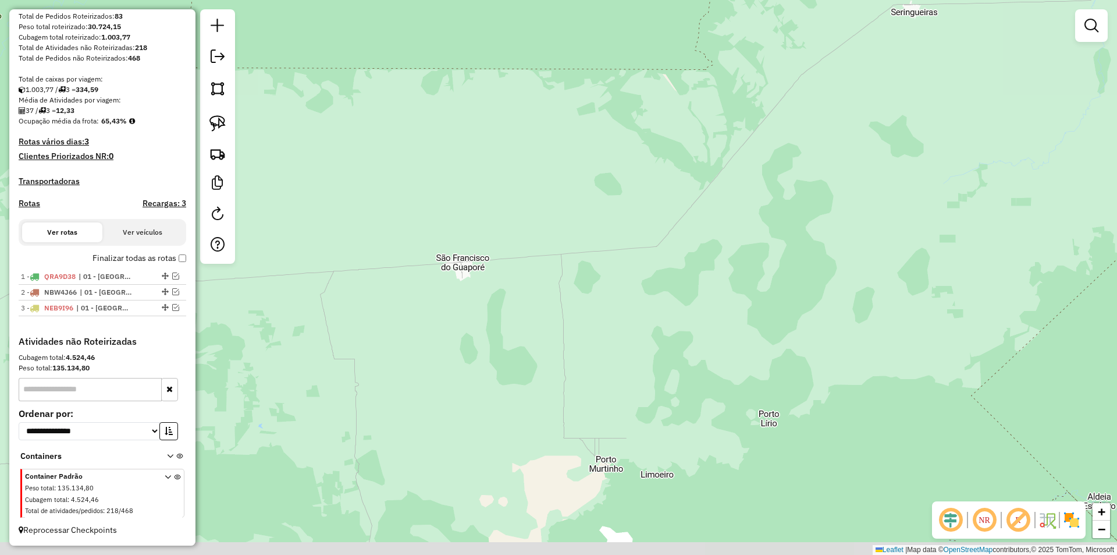
drag, startPoint x: 850, startPoint y: 156, endPoint x: 642, endPoint y: 237, distance: 223.1
click at [654, 237] on div "Janela de atendimento Grade de atendimento Capacidade Transportadoras Veículos …" at bounding box center [558, 277] width 1117 height 555
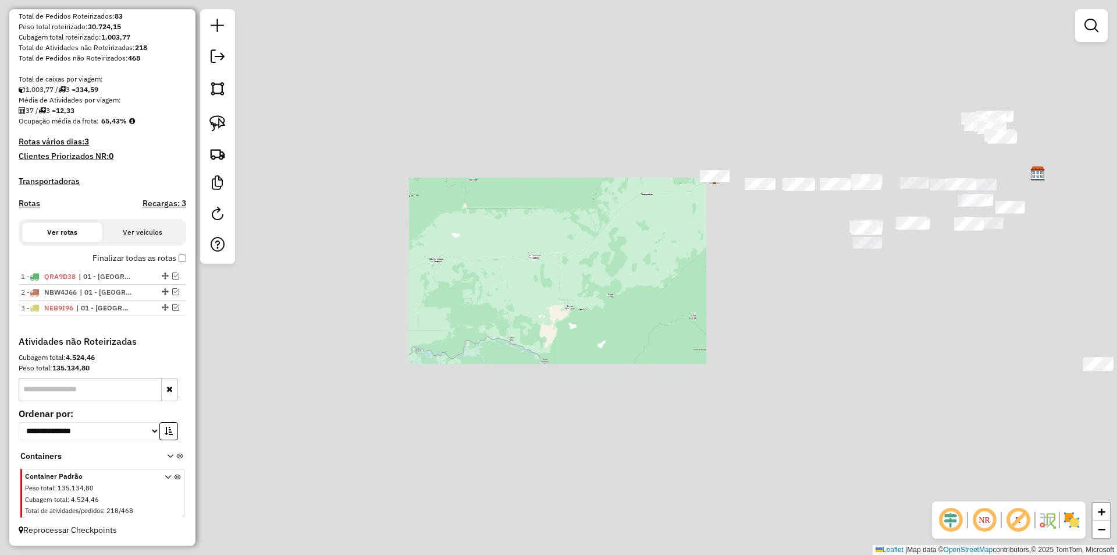
drag, startPoint x: 719, startPoint y: 215, endPoint x: 707, endPoint y: 218, distance: 12.6
click at [720, 216] on div "Janela de atendimento Grade de atendimento Capacidade Transportadoras Veículos …" at bounding box center [558, 277] width 1117 height 555
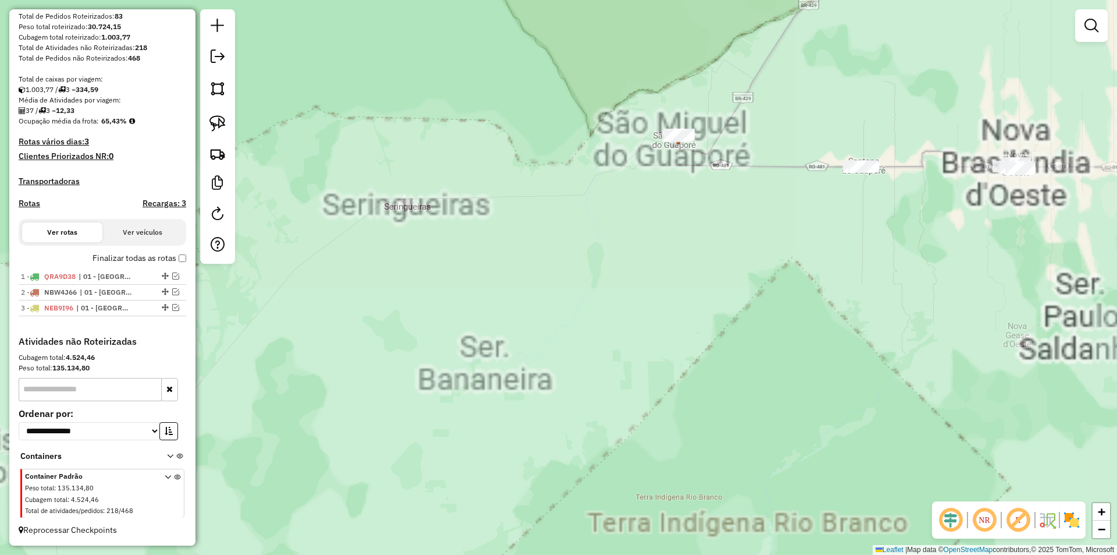
drag, startPoint x: 711, startPoint y: 232, endPoint x: 581, endPoint y: 303, distance: 148.4
click at [581, 303] on div "Janela de atendimento Grade de atendimento Capacidade Transportadoras Veículos …" at bounding box center [558, 277] width 1117 height 555
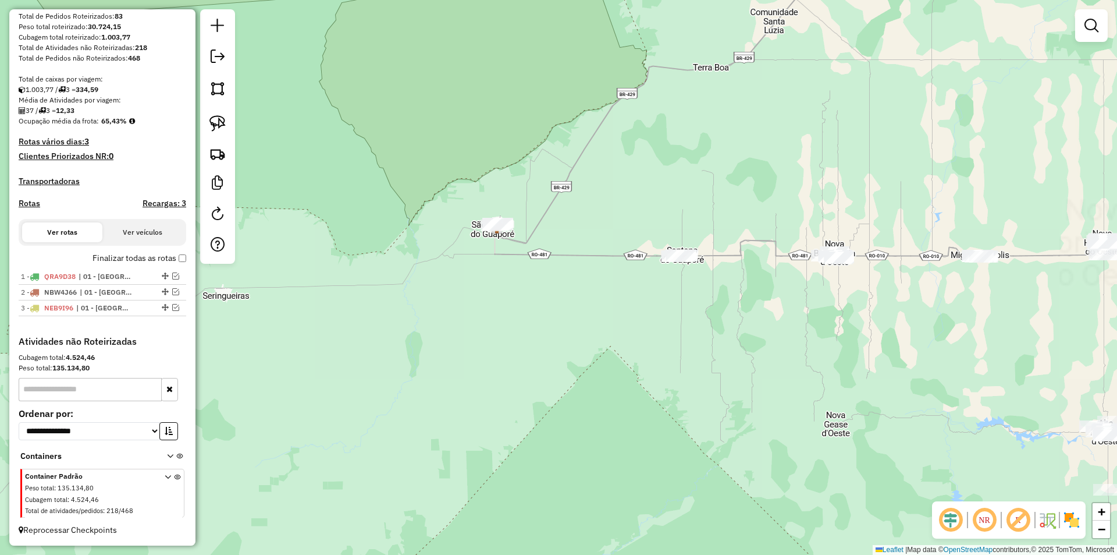
drag, startPoint x: 544, startPoint y: 312, endPoint x: 529, endPoint y: 304, distance: 16.7
click at [539, 305] on div "Janela de atendimento Grade de atendimento Capacidade Transportadoras Veículos …" at bounding box center [558, 277] width 1117 height 555
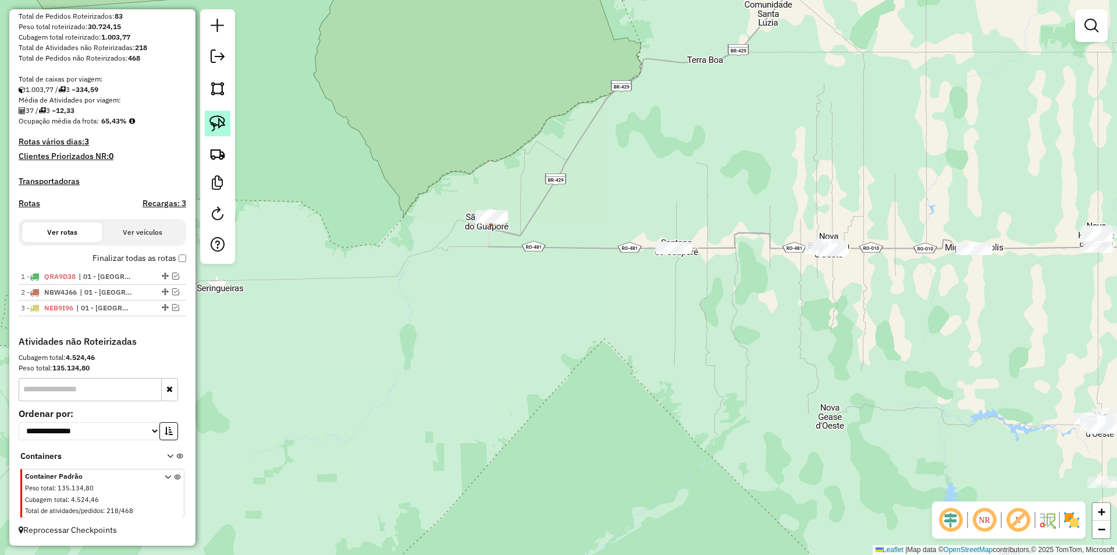
click at [218, 123] on img at bounding box center [217, 123] width 16 height 16
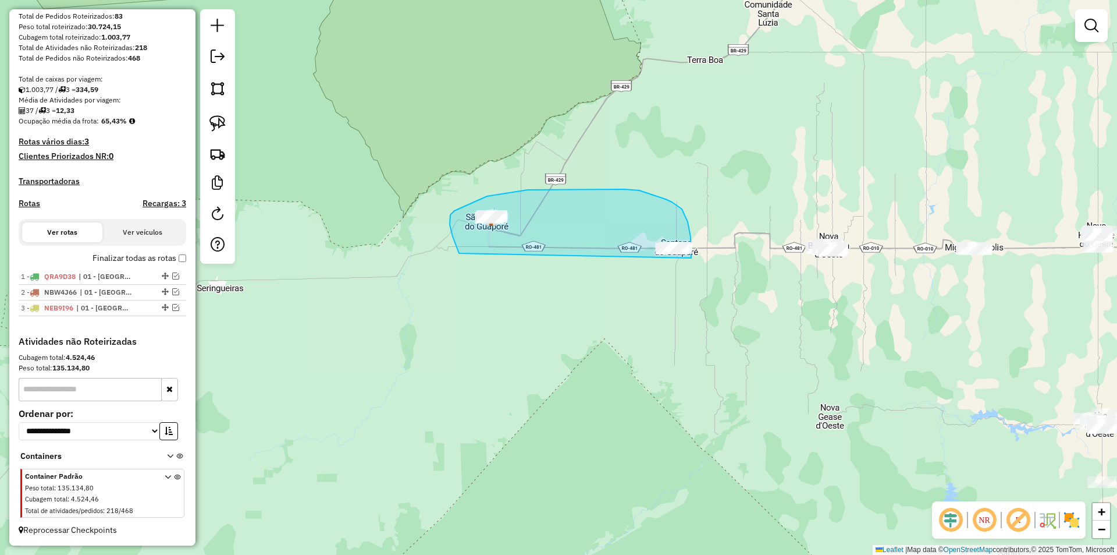
drag, startPoint x: 459, startPoint y: 253, endPoint x: 690, endPoint y: 286, distance: 232.8
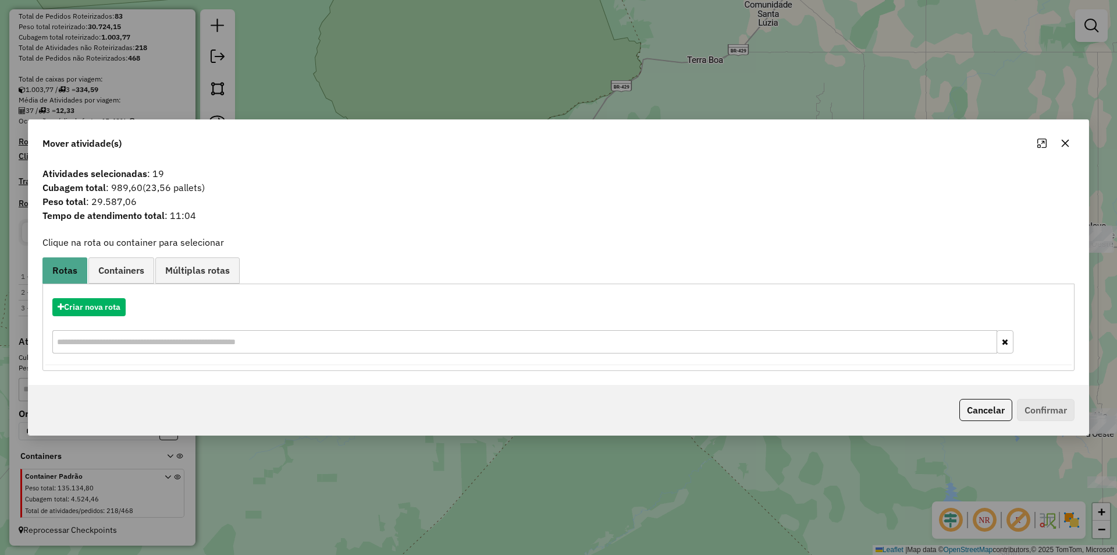
click at [1065, 143] on icon "button" at bounding box center [1066, 143] width 8 height 8
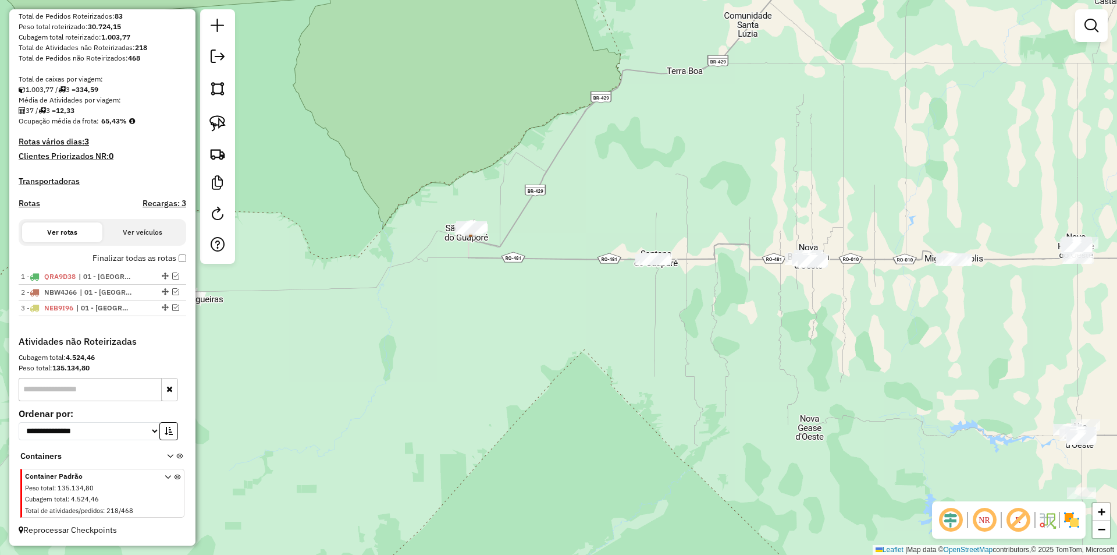
drag, startPoint x: 705, startPoint y: 270, endPoint x: 685, endPoint y: 280, distance: 22.6
click at [685, 280] on div "Janela de atendimento Grade de atendimento Capacidade Transportadoras Veículos …" at bounding box center [558, 277] width 1117 height 555
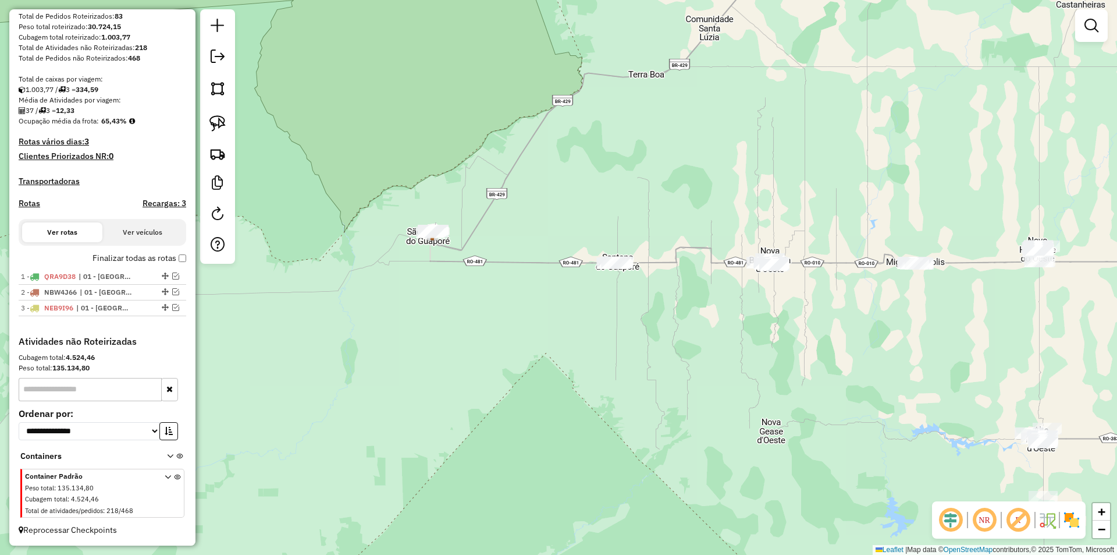
drag, startPoint x: 679, startPoint y: 287, endPoint x: 641, endPoint y: 288, distance: 38.4
click at [641, 288] on div "Janela de atendimento Grade de atendimento Capacidade Transportadoras Veículos …" at bounding box center [558, 277] width 1117 height 555
click at [216, 122] on img at bounding box center [217, 123] width 16 height 16
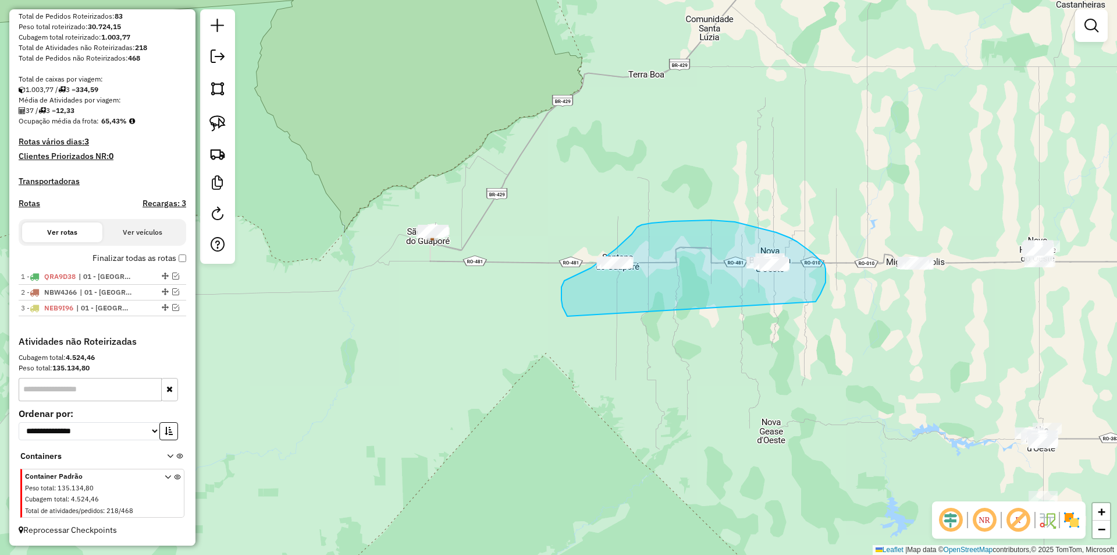
drag, startPoint x: 561, startPoint y: 300, endPoint x: 816, endPoint y: 301, distance: 254.3
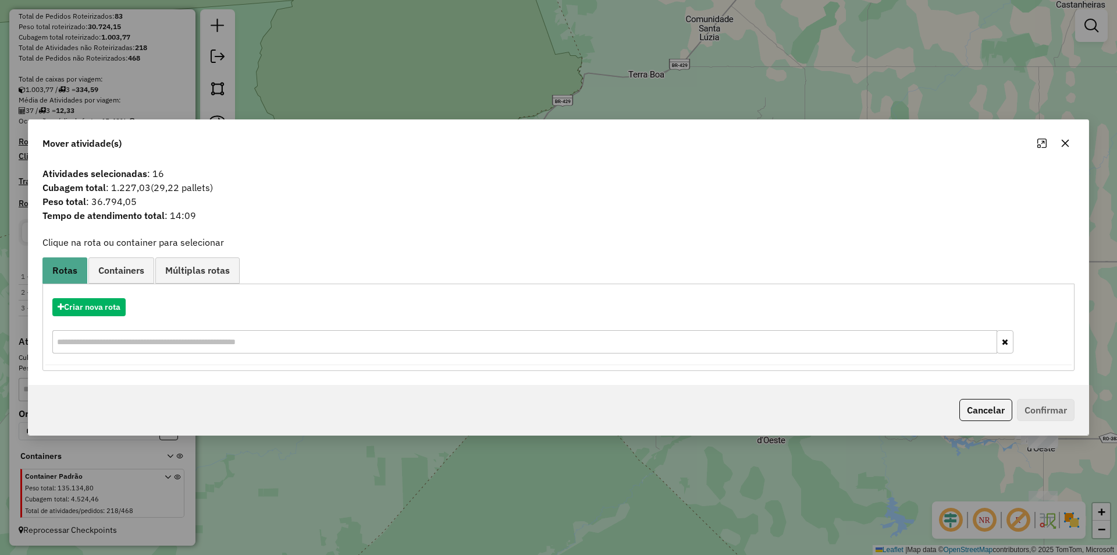
click at [1068, 141] on icon "button" at bounding box center [1065, 142] width 9 height 9
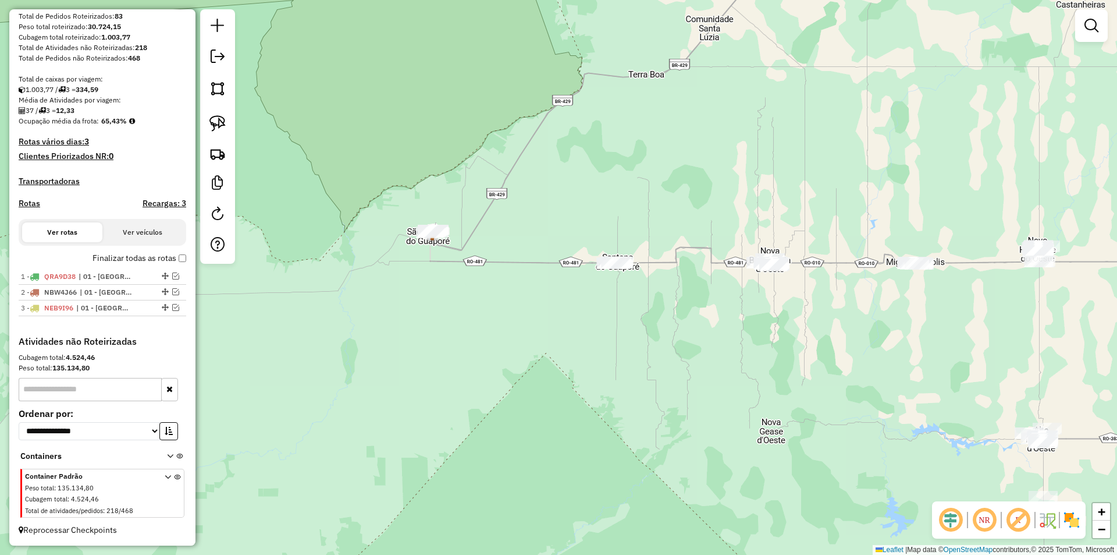
drag, startPoint x: 606, startPoint y: 293, endPoint x: 642, endPoint y: 264, distance: 45.9
click at [642, 264] on div "Janela de atendimento Grade de atendimento Capacidade Transportadoras Veículos …" at bounding box center [558, 277] width 1117 height 555
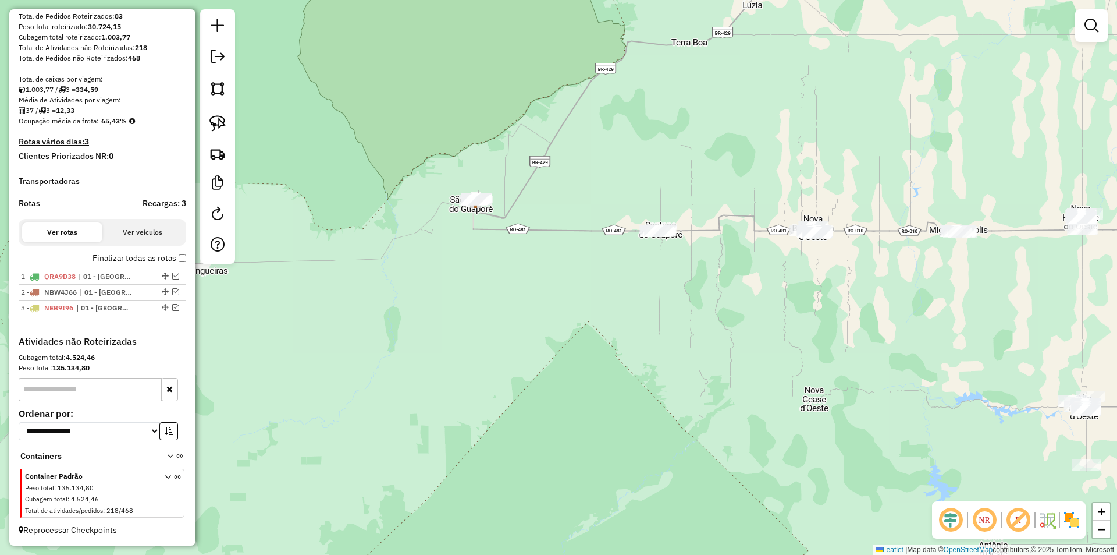
click at [342, 133] on div "Janela de atendimento Grade de atendimento Capacidade Transportadoras Veículos …" at bounding box center [558, 277] width 1117 height 555
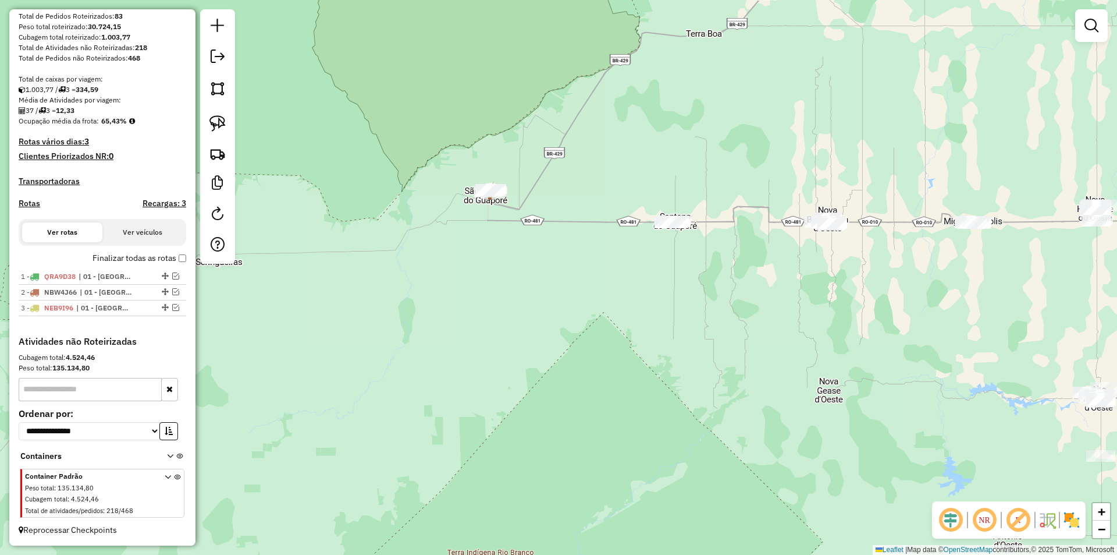
drag, startPoint x: 294, startPoint y: 146, endPoint x: 310, endPoint y: 136, distance: 18.9
click at [310, 136] on div "Janela de atendimento Grade de atendimento Capacidade Transportadoras Veículos …" at bounding box center [558, 277] width 1117 height 555
click at [228, 119] on link at bounding box center [218, 124] width 26 height 26
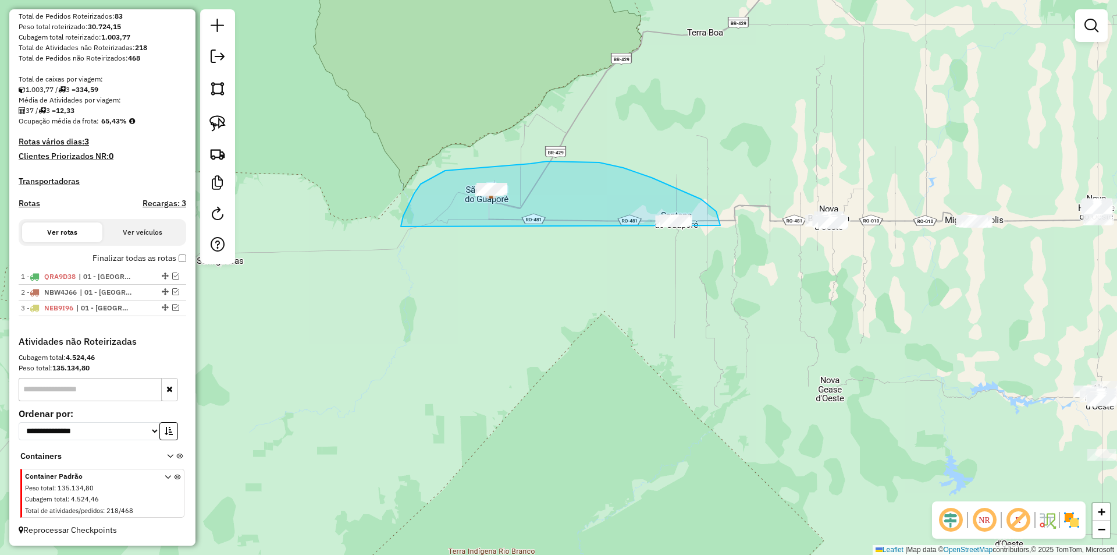
drag, startPoint x: 401, startPoint y: 226, endPoint x: 708, endPoint y: 261, distance: 309.1
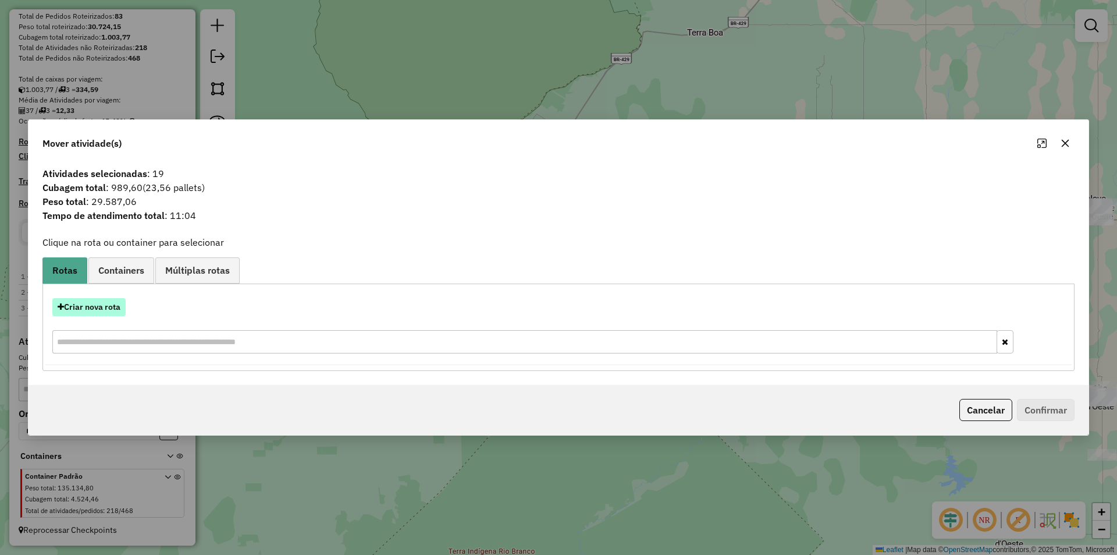
click at [86, 306] on button "Criar nova rota" at bounding box center [88, 307] width 73 height 18
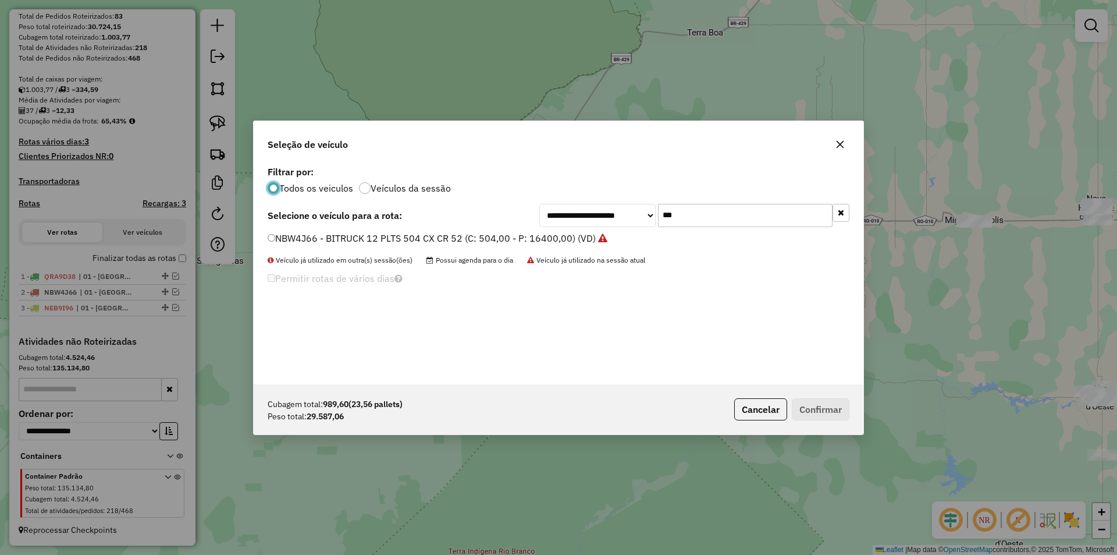
scroll to position [6, 3]
drag, startPoint x: 679, startPoint y: 218, endPoint x: 629, endPoint y: 220, distance: 50.1
click at [629, 220] on div "**********" at bounding box center [694, 215] width 310 height 23
drag, startPoint x: 680, startPoint y: 214, endPoint x: 640, endPoint y: 224, distance: 40.9
click at [640, 224] on div "**********" at bounding box center [694, 215] width 310 height 23
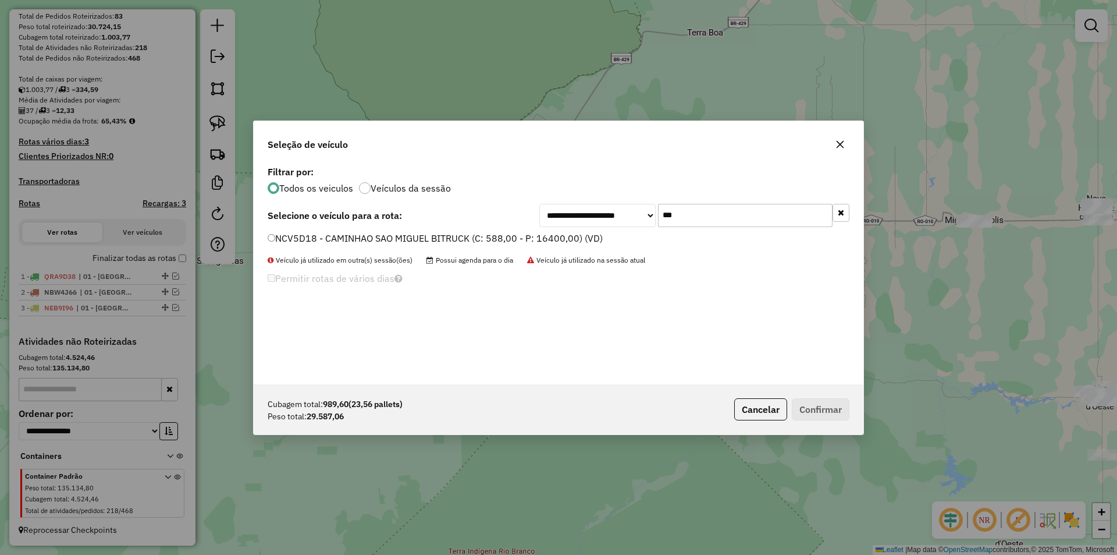
type input "***"
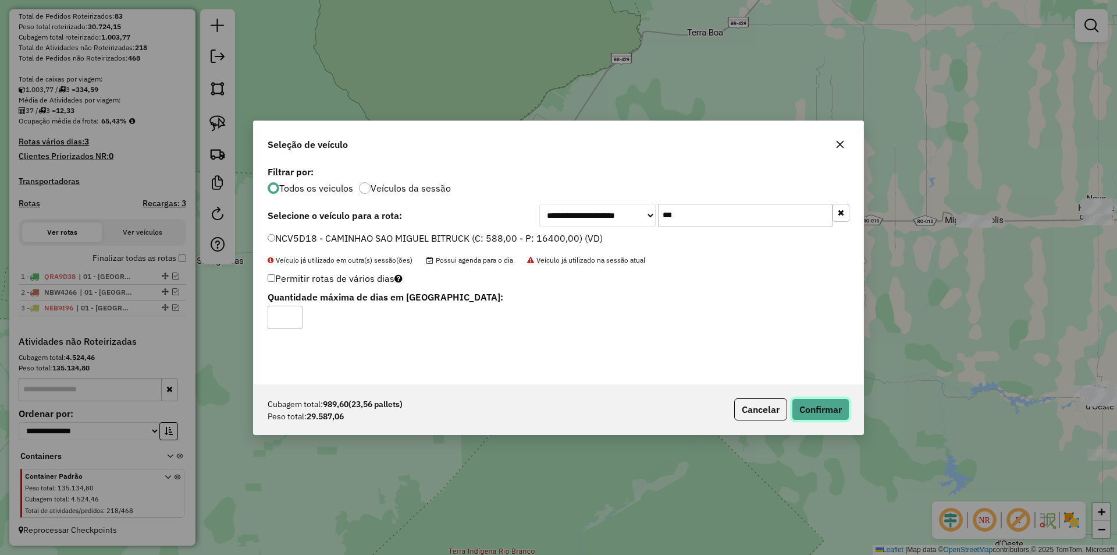
click at [818, 408] on button "Confirmar" at bounding box center [821, 409] width 58 height 22
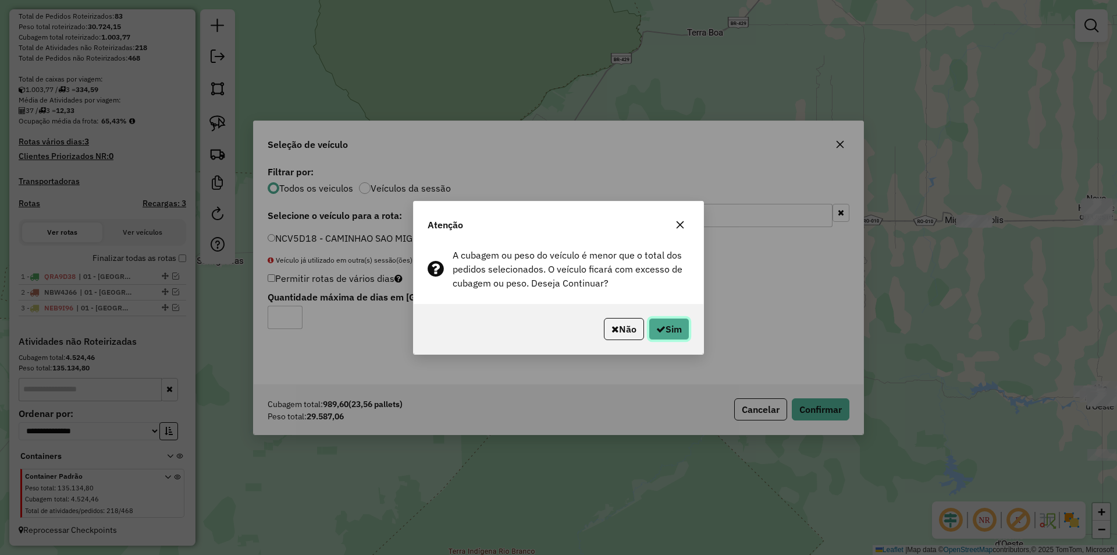
click at [665, 337] on button "Sim" at bounding box center [669, 329] width 41 height 22
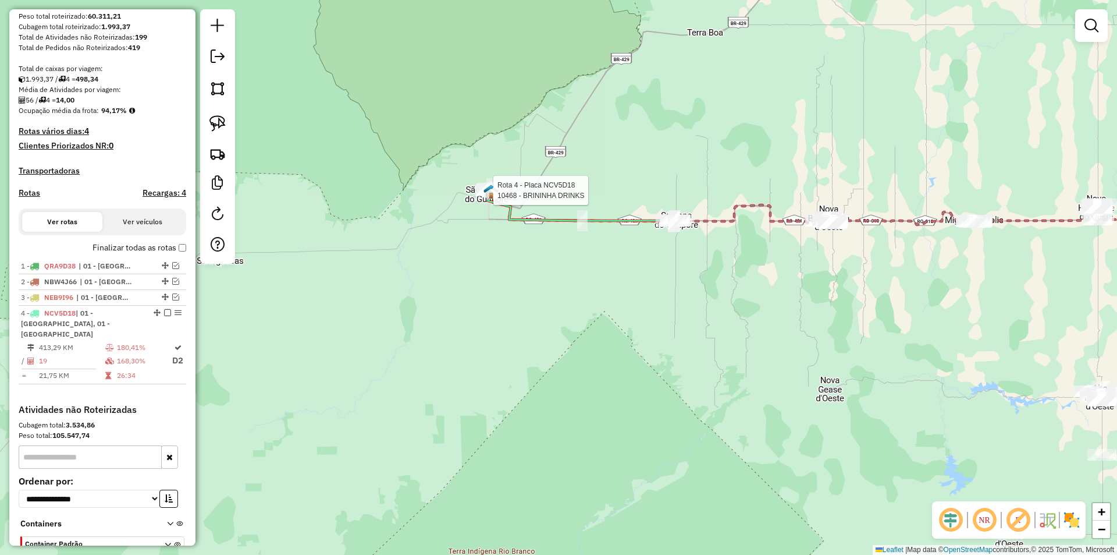
scroll to position [280, 0]
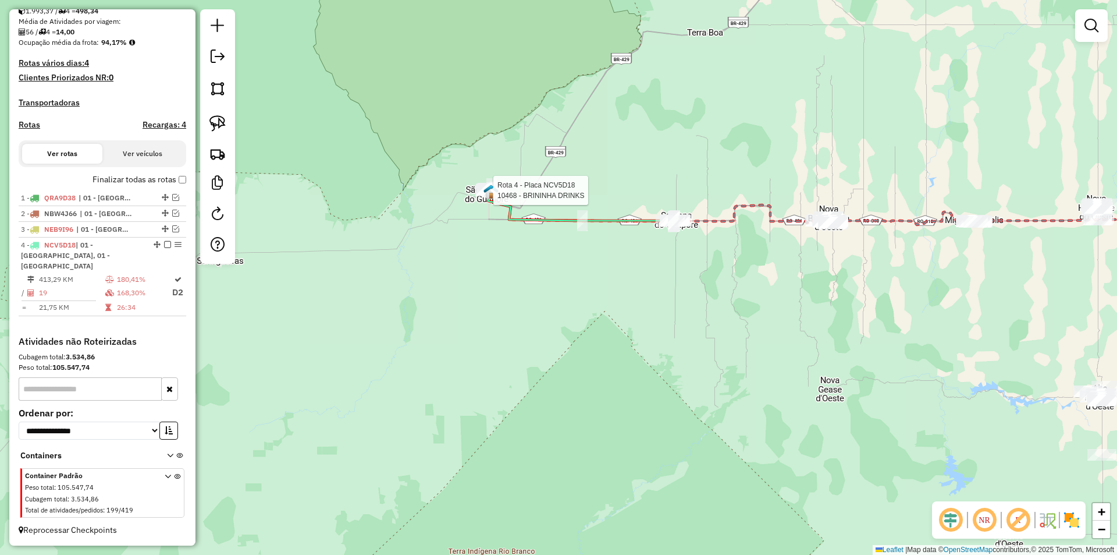
select select "*********"
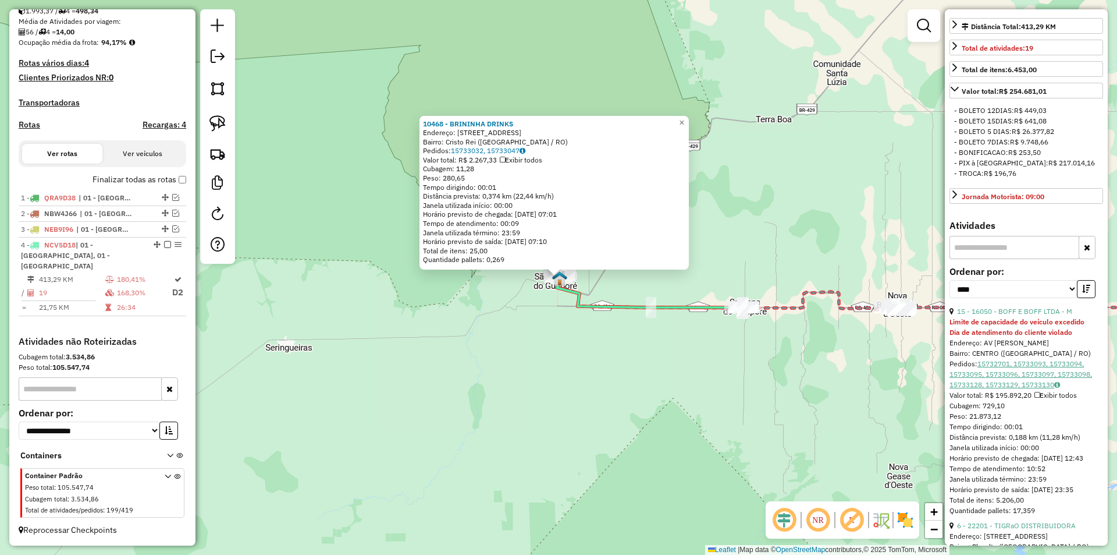
scroll to position [407, 0]
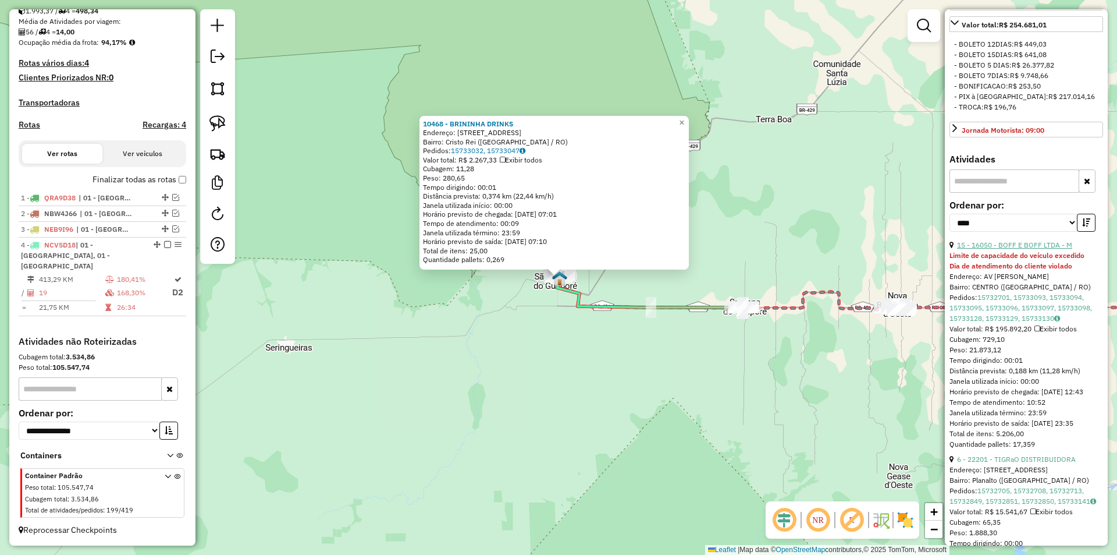
click at [1014, 249] on link "15 - 16050 - BOFF E BOFF LTDA - M" at bounding box center [1014, 244] width 115 height 9
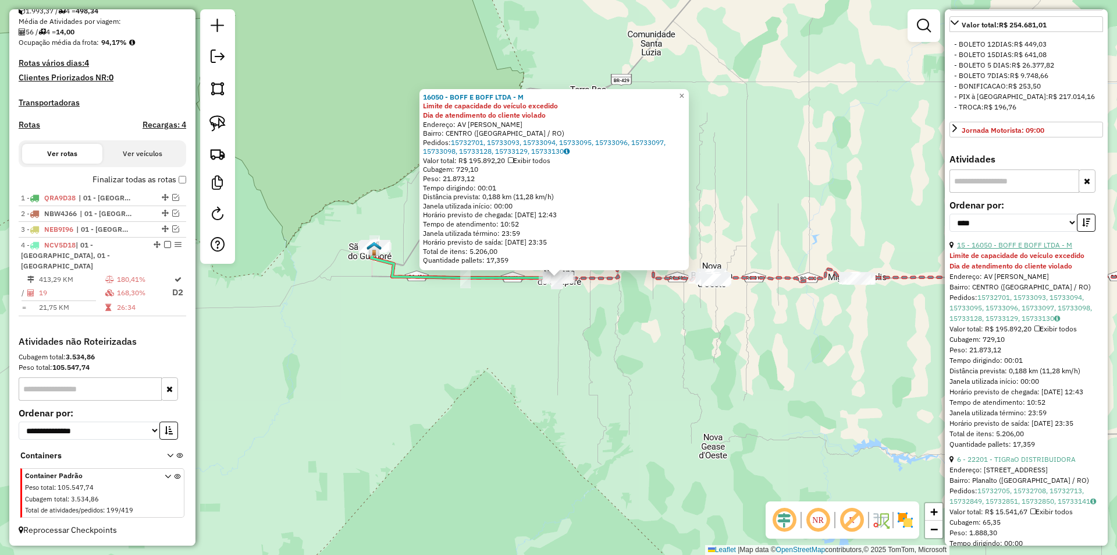
click at [1017, 249] on link "15 - 16050 - BOFF E BOFF LTDA - M" at bounding box center [1014, 244] width 115 height 9
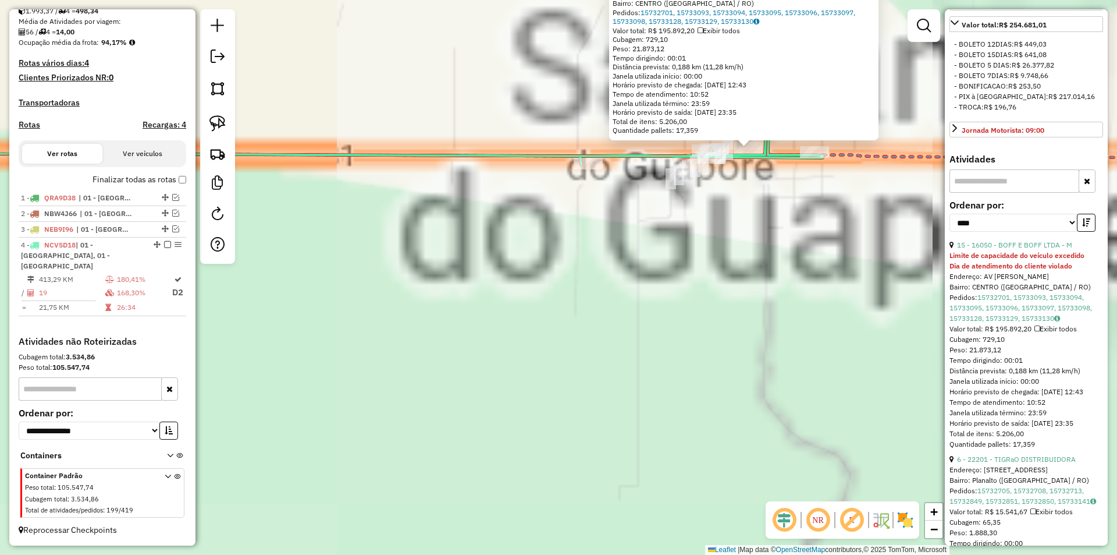
drag, startPoint x: 677, startPoint y: 272, endPoint x: 589, endPoint y: 478, distance: 223.7
click at [589, 478] on div "16050 - BOFF E BOFF LTDA - M Limite de capacidade do veículo excedido Dia de at…" at bounding box center [558, 277] width 1117 height 555
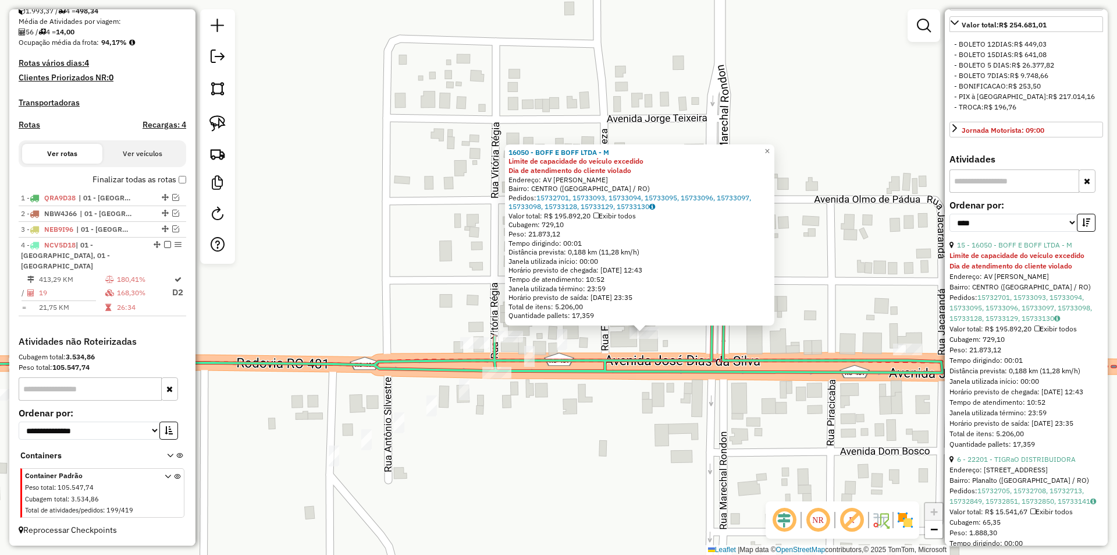
drag, startPoint x: 634, startPoint y: 353, endPoint x: 618, endPoint y: 410, distance: 59.3
click at [619, 410] on div "16050 - BOFF E BOFF LTDA - M Limite de capacidade do veículo excedido Dia de at…" at bounding box center [558, 277] width 1117 height 555
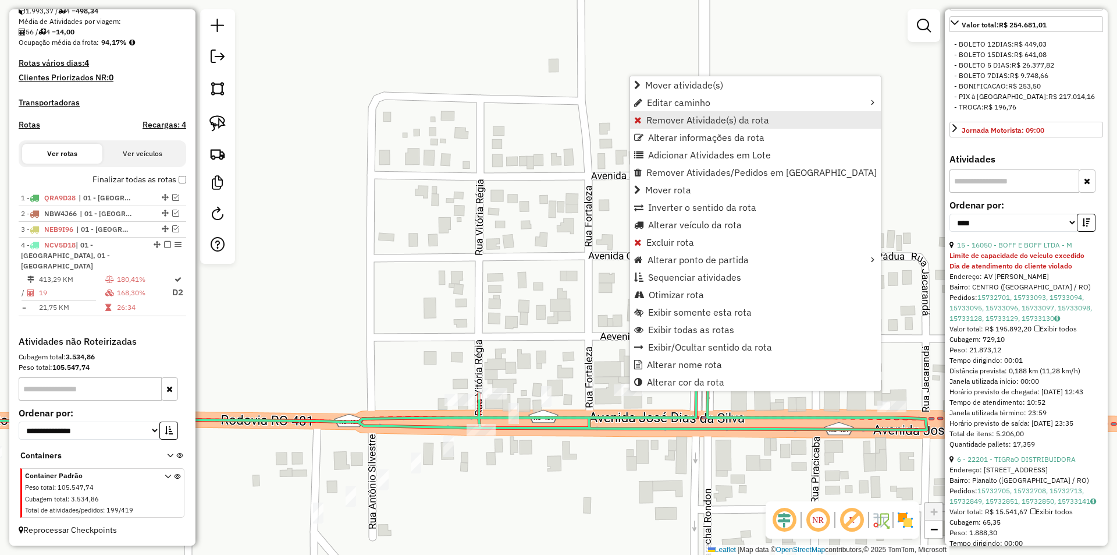
click at [683, 125] on span "Remover Atividade(s) da rota" at bounding box center [707, 119] width 123 height 9
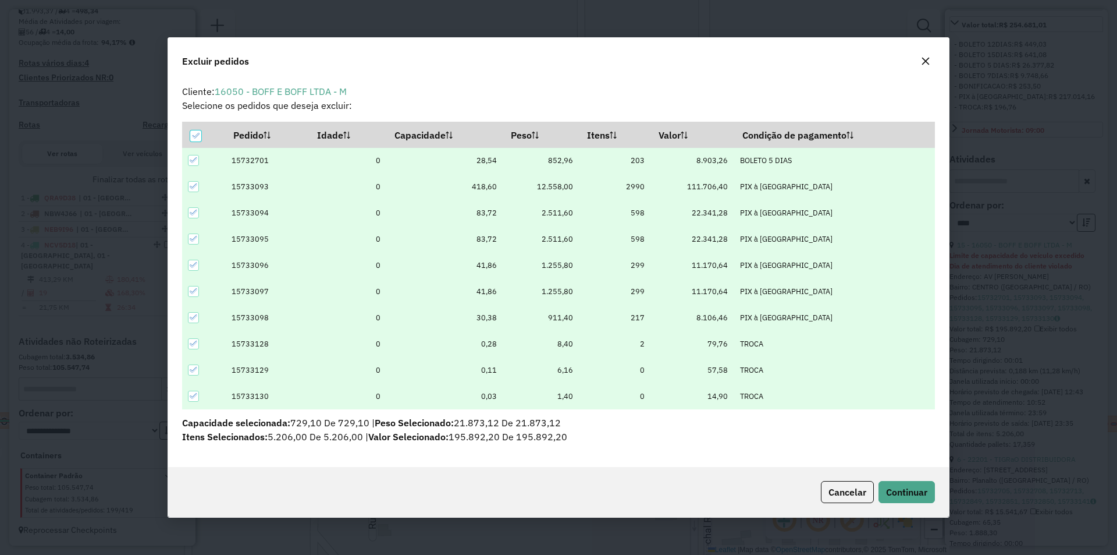
scroll to position [0, 0]
click at [195, 132] on icon at bounding box center [195, 136] width 8 height 8
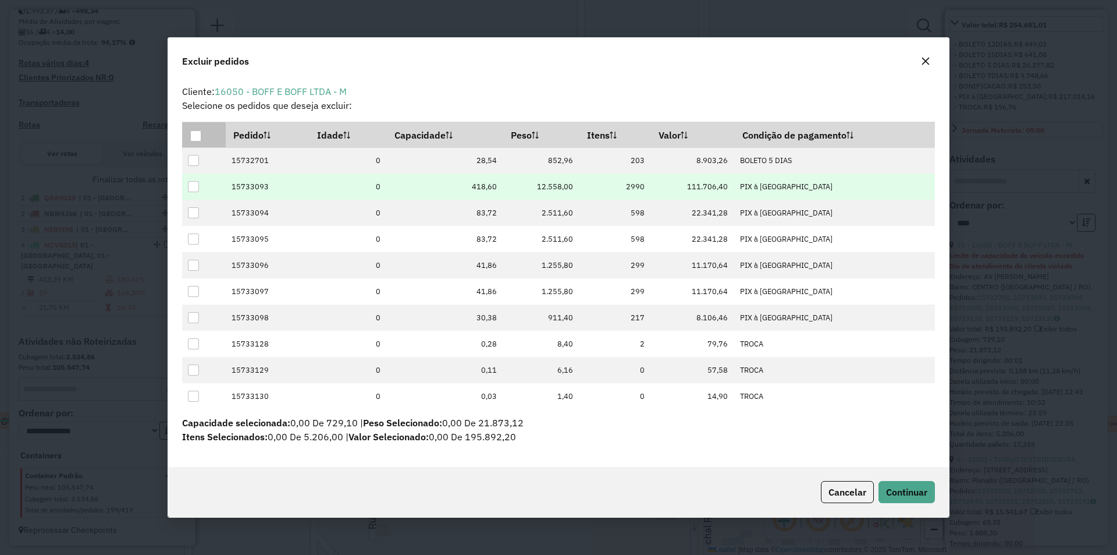
click at [193, 187] on div at bounding box center [193, 186] width 11 height 11
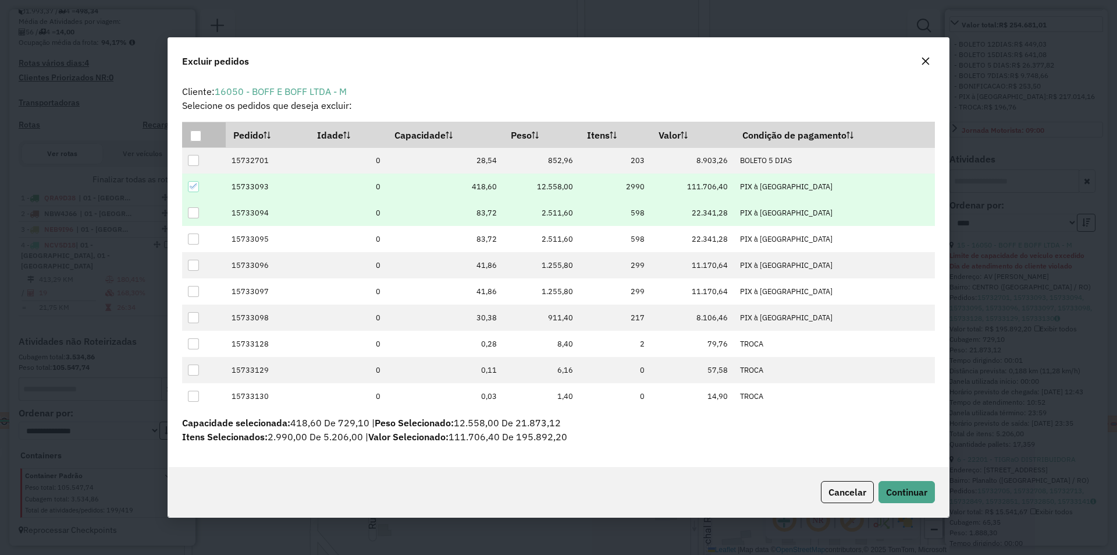
drag, startPoint x: 195, startPoint y: 212, endPoint x: 269, endPoint y: 224, distance: 75.5
click at [194, 211] on div at bounding box center [193, 212] width 11 height 11
click at [916, 489] on span "Continuar" at bounding box center [906, 492] width 41 height 12
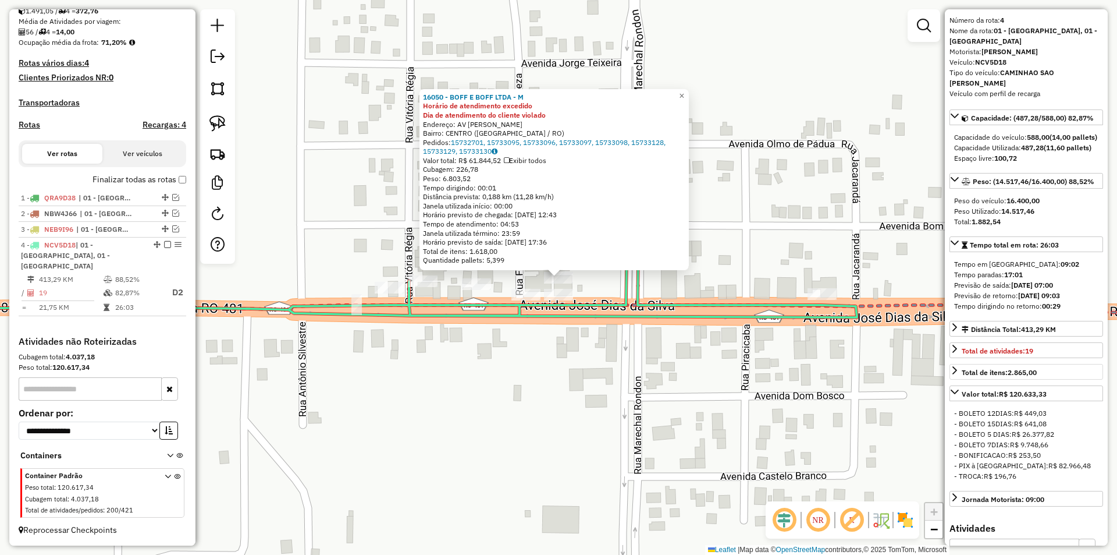
scroll to position [37, 0]
click at [546, 408] on div "16050 - BOFF E BOFF LTDA - M Horário de atendimento excedido Dia de atendimento…" at bounding box center [558, 277] width 1117 height 555
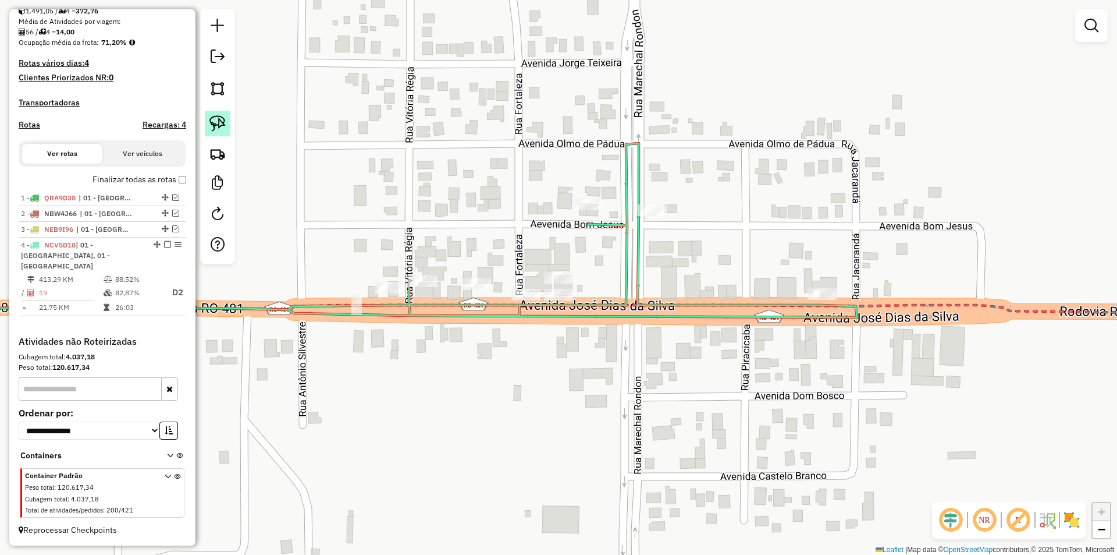
click at [216, 125] on img at bounding box center [217, 123] width 16 height 16
drag, startPoint x: 511, startPoint y: 325, endPoint x: 595, endPoint y: 310, distance: 84.6
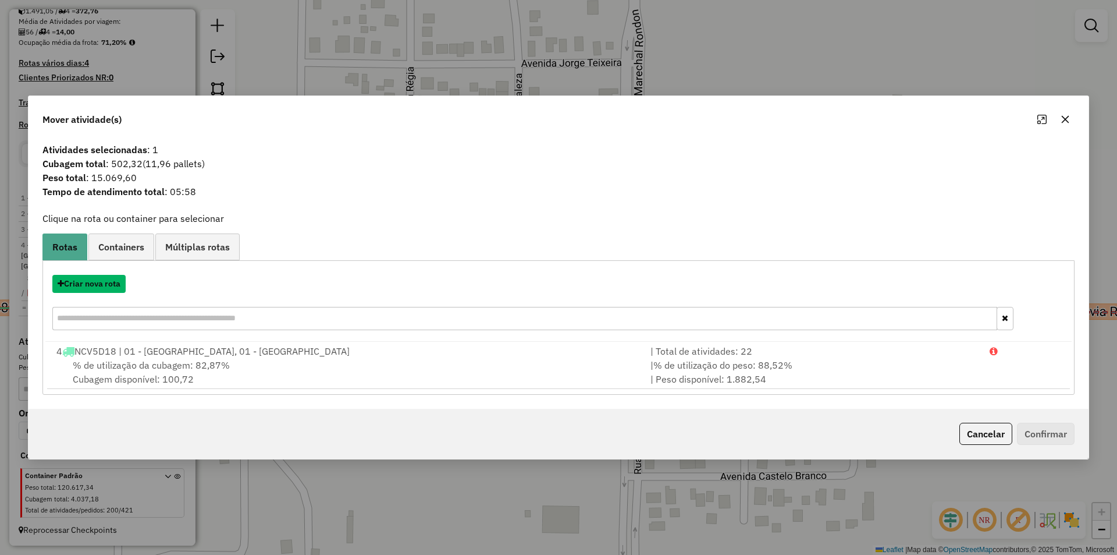
click at [102, 283] on button "Criar nova rota" at bounding box center [88, 284] width 73 height 18
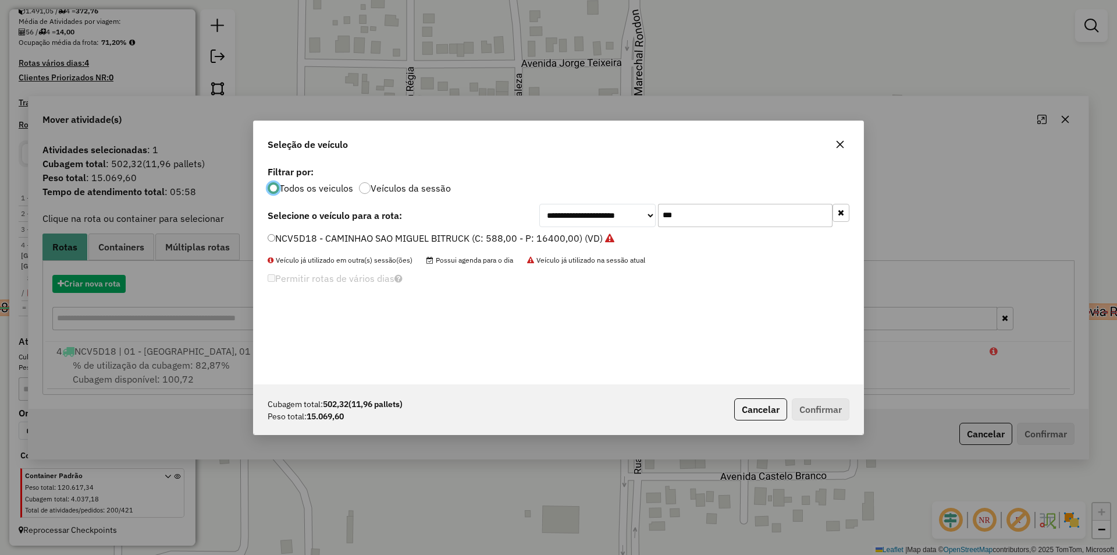
scroll to position [6, 3]
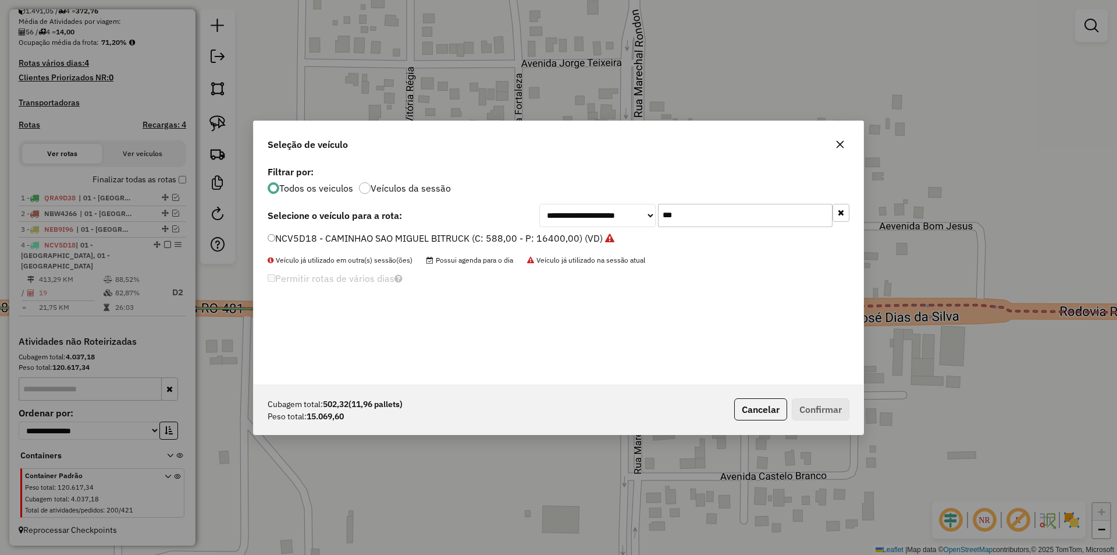
drag, startPoint x: 709, startPoint y: 219, endPoint x: 606, endPoint y: 247, distance: 106.1
click at [607, 247] on div "**********" at bounding box center [559, 273] width 610 height 221
type input "***"
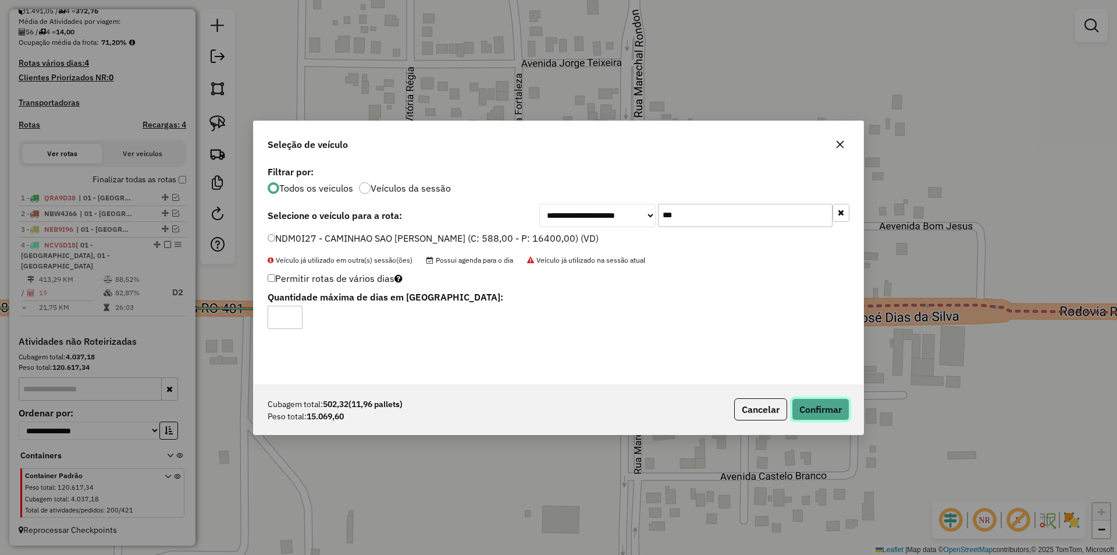
click at [813, 415] on button "Confirmar" at bounding box center [821, 409] width 58 height 22
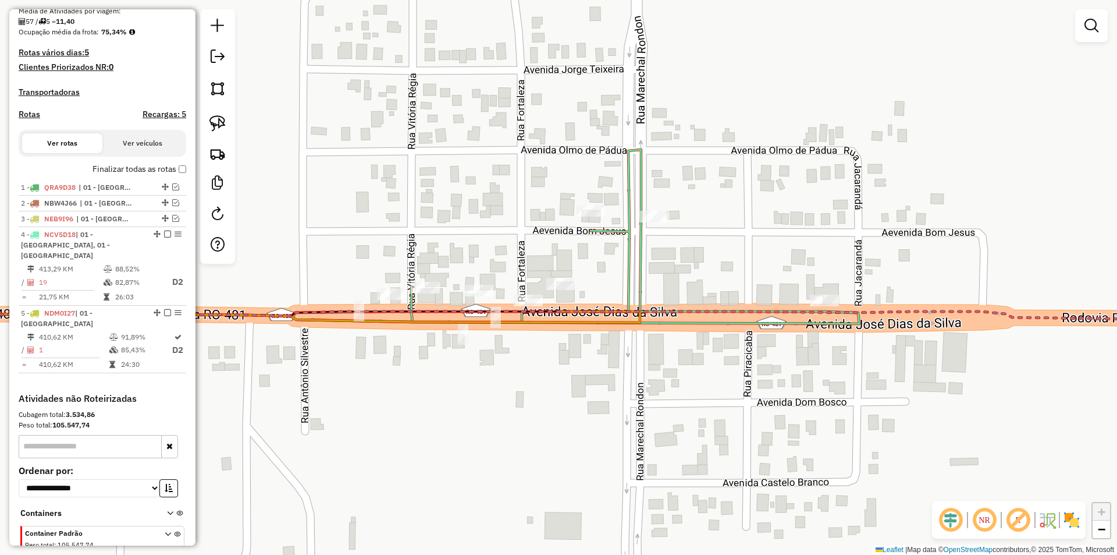
click at [488, 180] on div "Janela de atendimento Grade de atendimento Capacidade Transportadoras Veículos …" at bounding box center [558, 277] width 1117 height 555
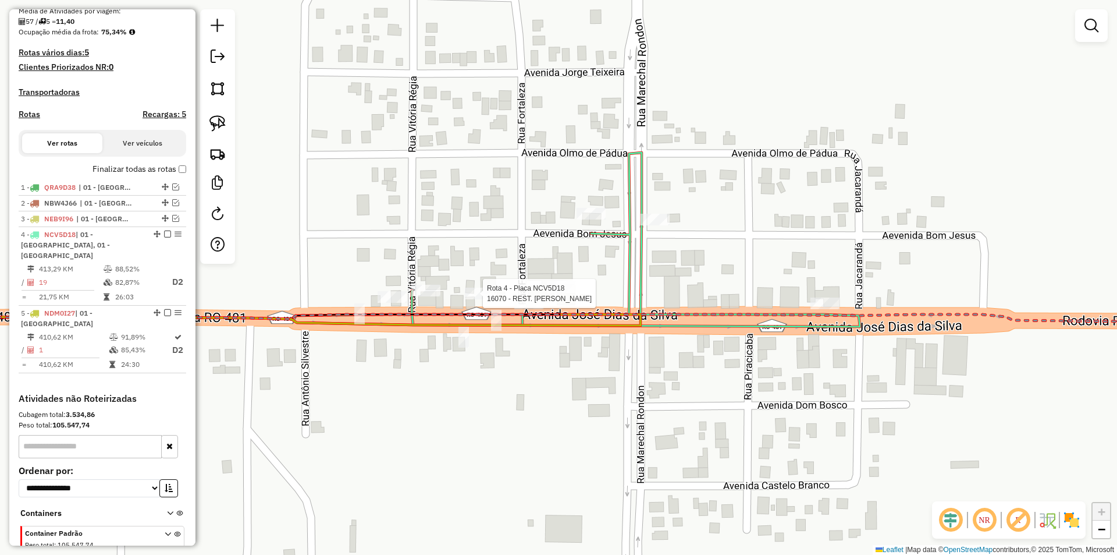
select select "*********"
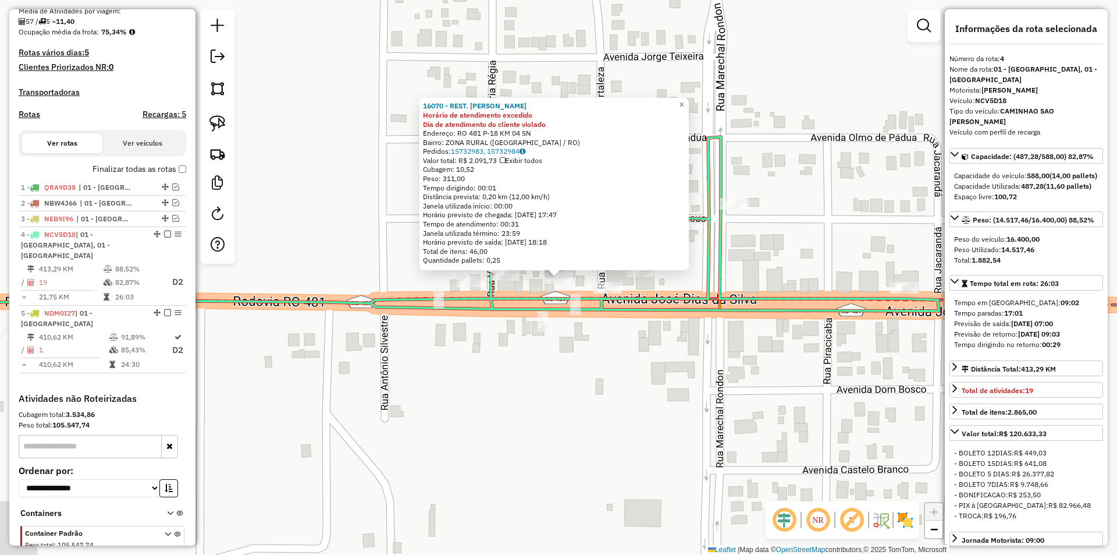
scroll to position [347, 0]
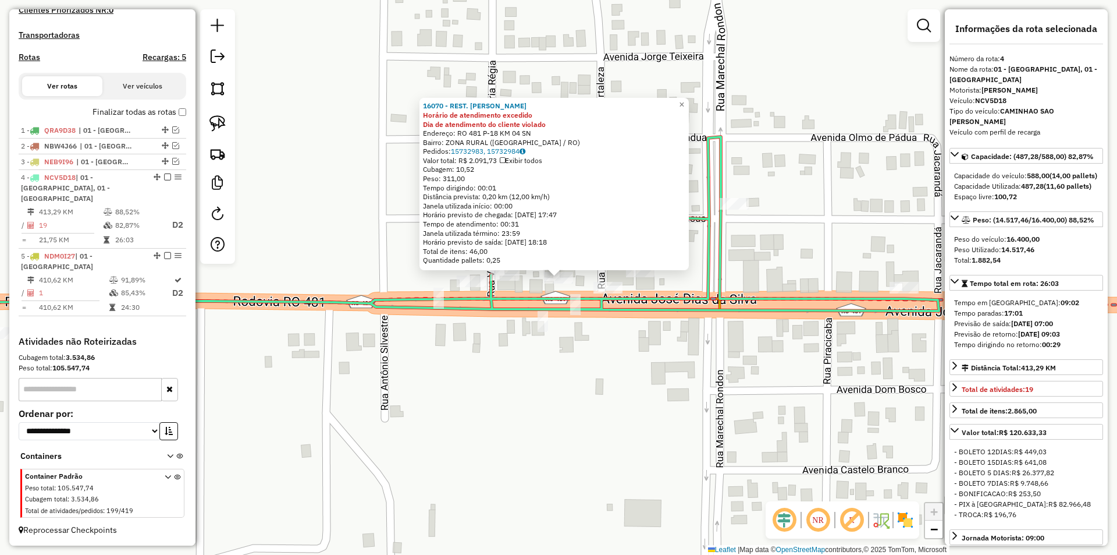
drag, startPoint x: 722, startPoint y: 348, endPoint x: 609, endPoint y: 300, distance: 122.8
click at [720, 348] on div "16070 - REST. DONA MARIA Horário de atendimento excedido Dia de atendimento do …" at bounding box center [558, 277] width 1117 height 555
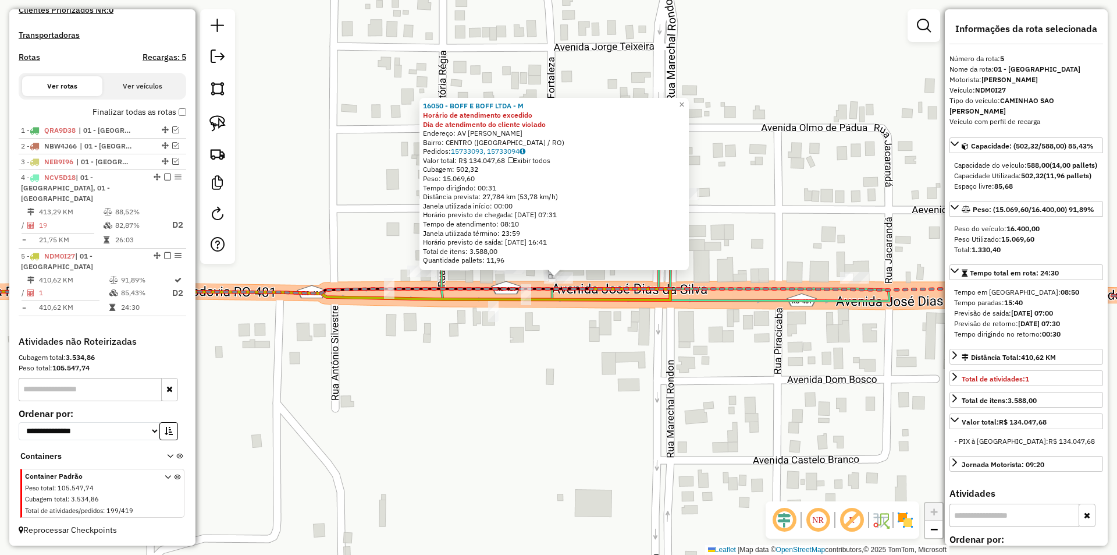
click at [732, 364] on div "16050 - BOFF E BOFF LTDA - M Horário de atendimento excedido Dia de atendimento…" at bounding box center [558, 277] width 1117 height 555
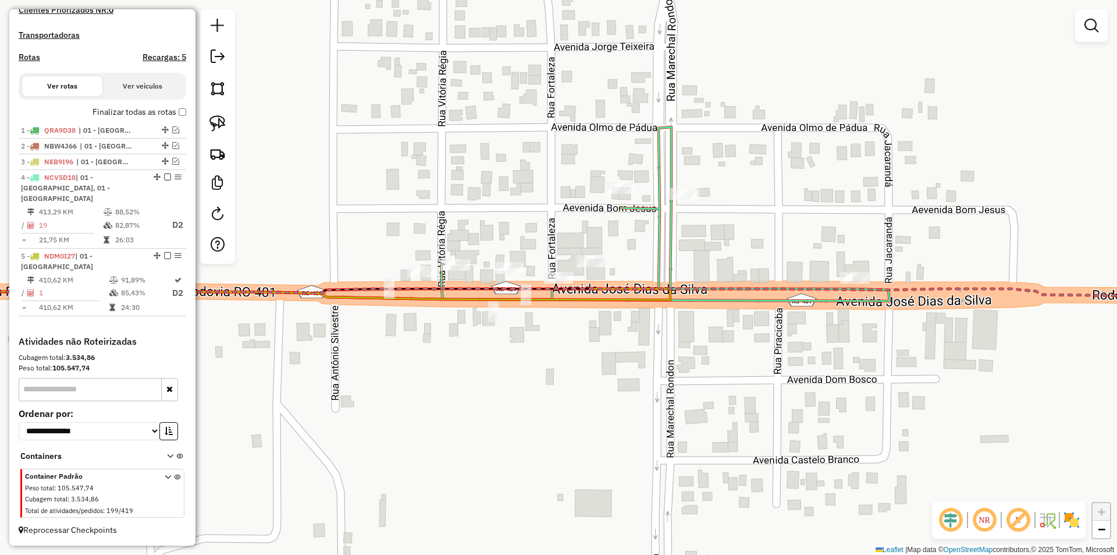
click at [664, 362] on div "16050 - BOFF E BOFF LTDA - M Horário de atendimento excedido Dia de atendimento…" at bounding box center [558, 277] width 1117 height 555
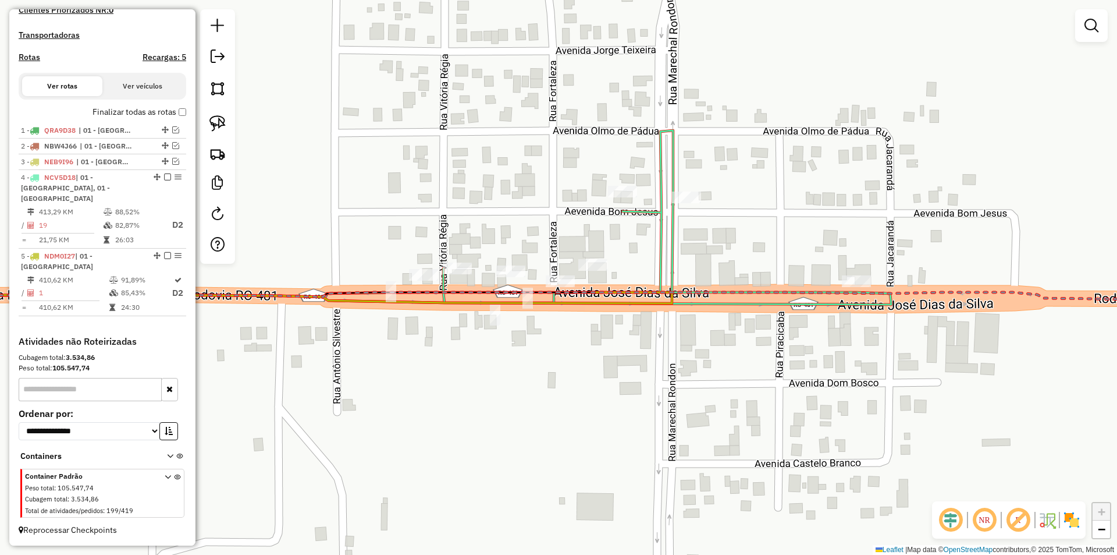
click at [640, 351] on div "Janela de atendimento Grade de atendimento Capacidade Transportadoras Veículos …" at bounding box center [558, 277] width 1117 height 555
select select "*********"
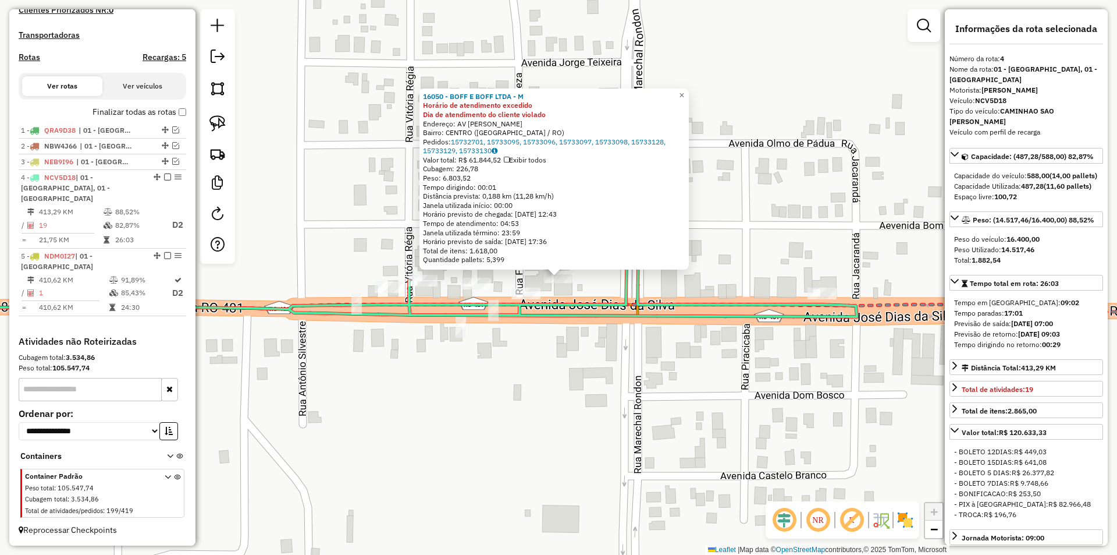
click at [582, 371] on div "16050 - BOFF E BOFF LTDA - M Horário de atendimento excedido Dia de atendimento…" at bounding box center [558, 277] width 1117 height 555
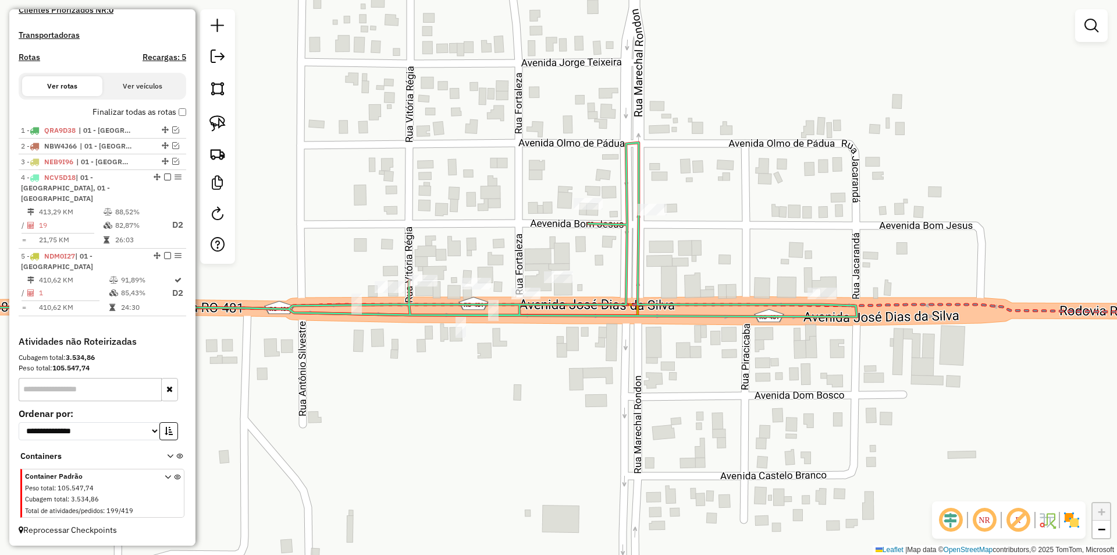
drag, startPoint x: 577, startPoint y: 392, endPoint x: 573, endPoint y: 376, distance: 16.1
click at [580, 390] on div "Janela de atendimento Grade de atendimento Capacidade Transportadoras Veículos …" at bounding box center [558, 277] width 1117 height 555
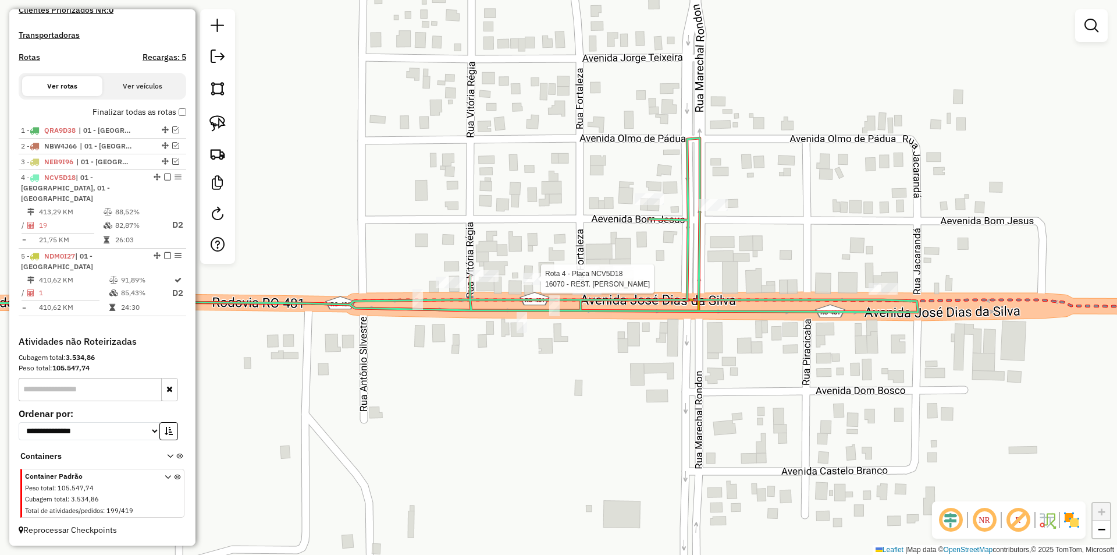
select select "*********"
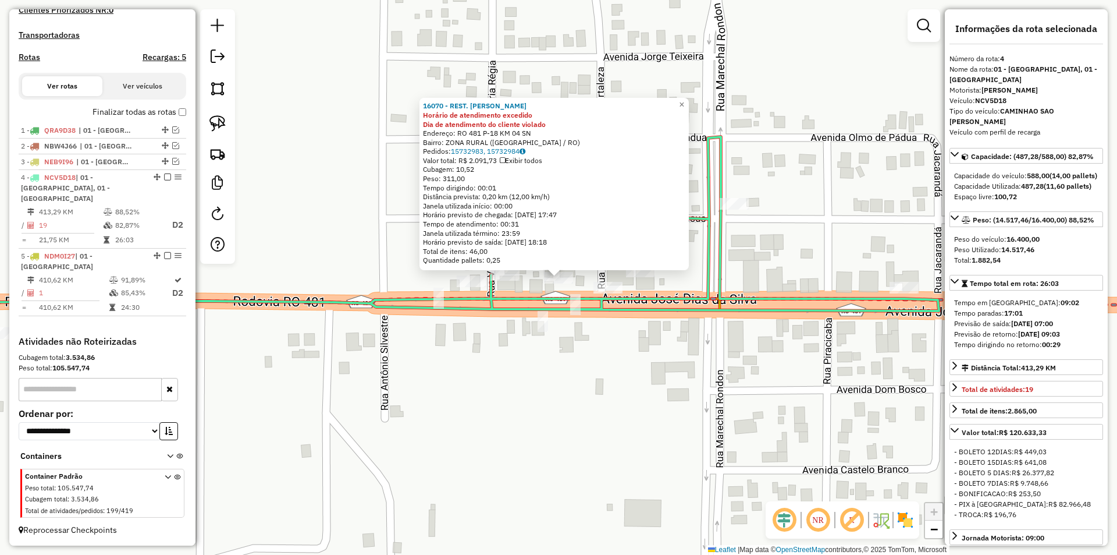
click at [547, 363] on div "16070 - REST. DONA MARIA Horário de atendimento excedido Dia de atendimento do …" at bounding box center [558, 277] width 1117 height 555
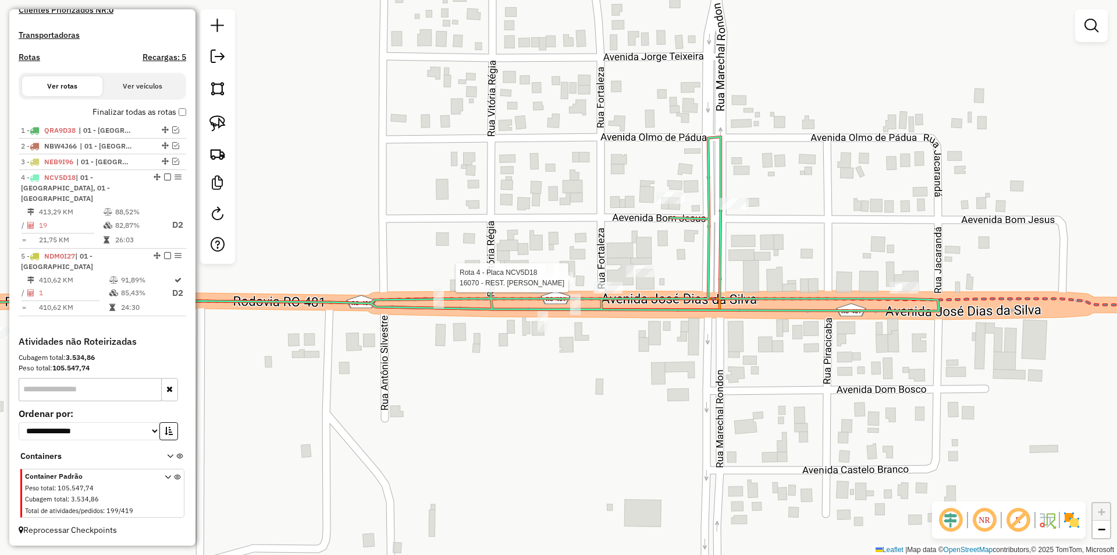
select select "*********"
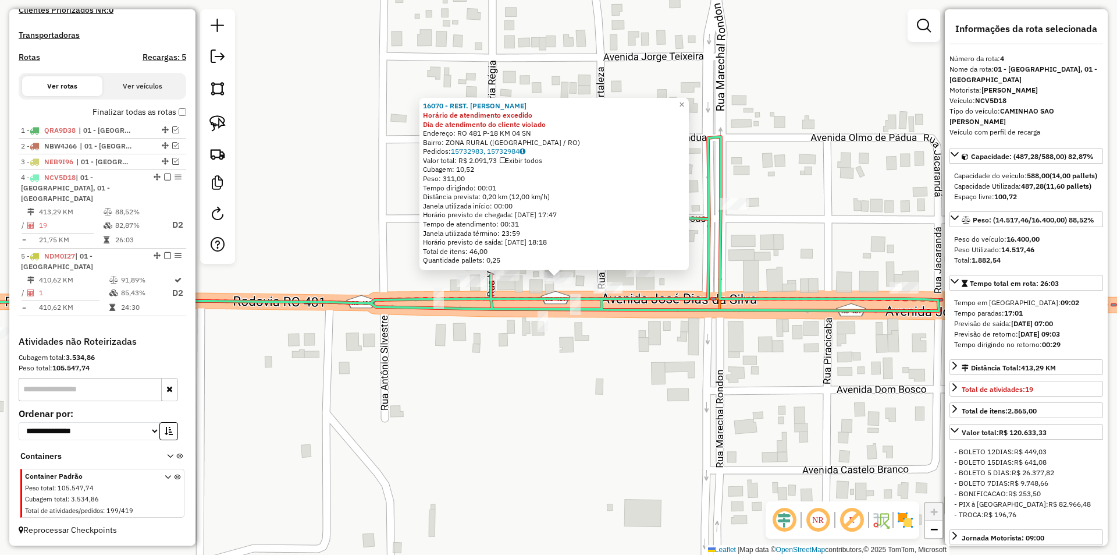
click at [576, 353] on div "16070 - REST. DONA MARIA Horário de atendimento excedido Dia de atendimento do …" at bounding box center [558, 277] width 1117 height 555
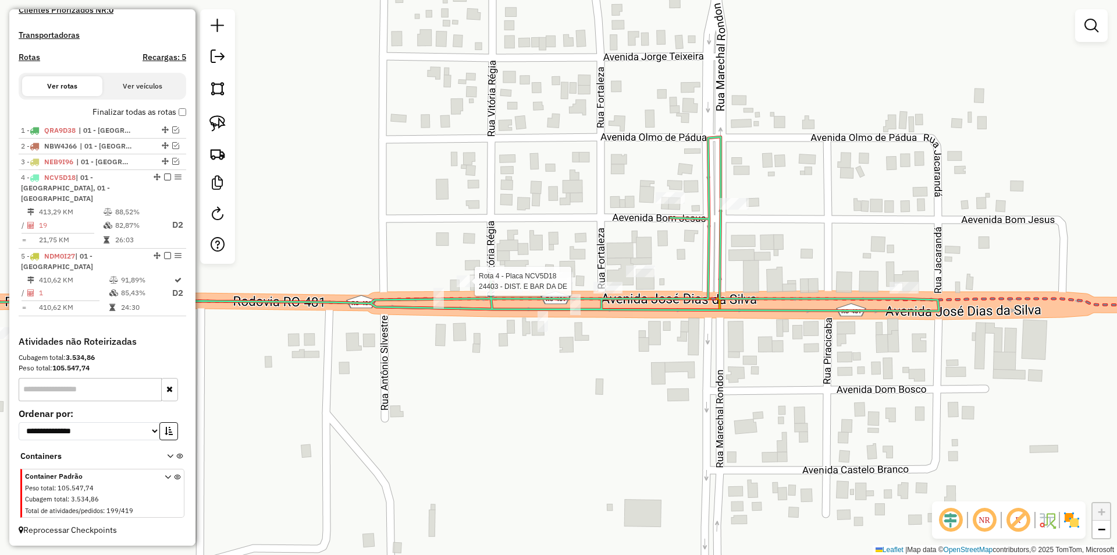
select select "*********"
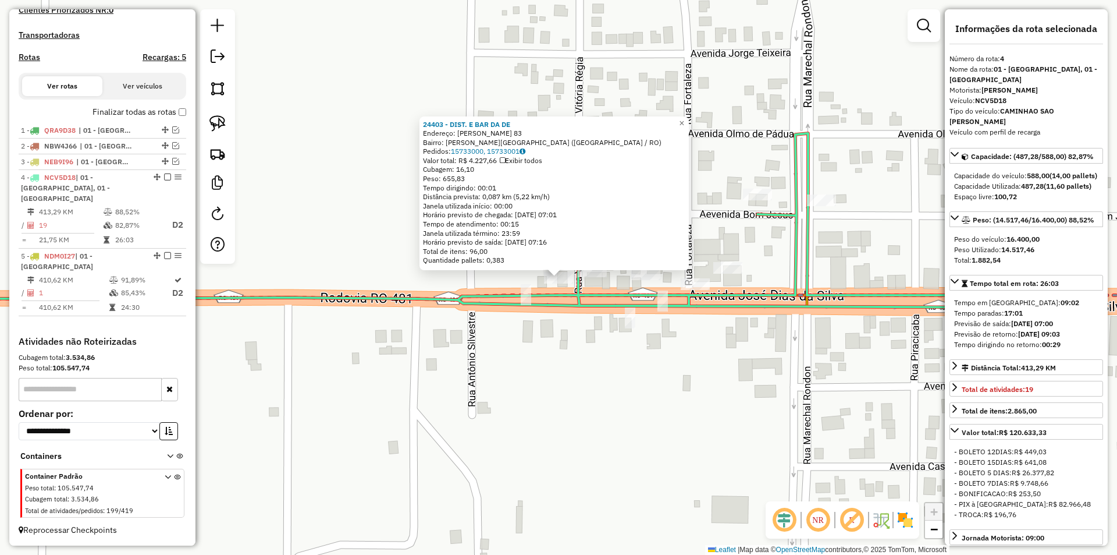
click at [595, 340] on div "24403 - DIST. E BAR DA DE Endereço: JOSE DIAS DA SILVA 83 Bairro: SANTANA DO GU…" at bounding box center [558, 277] width 1117 height 555
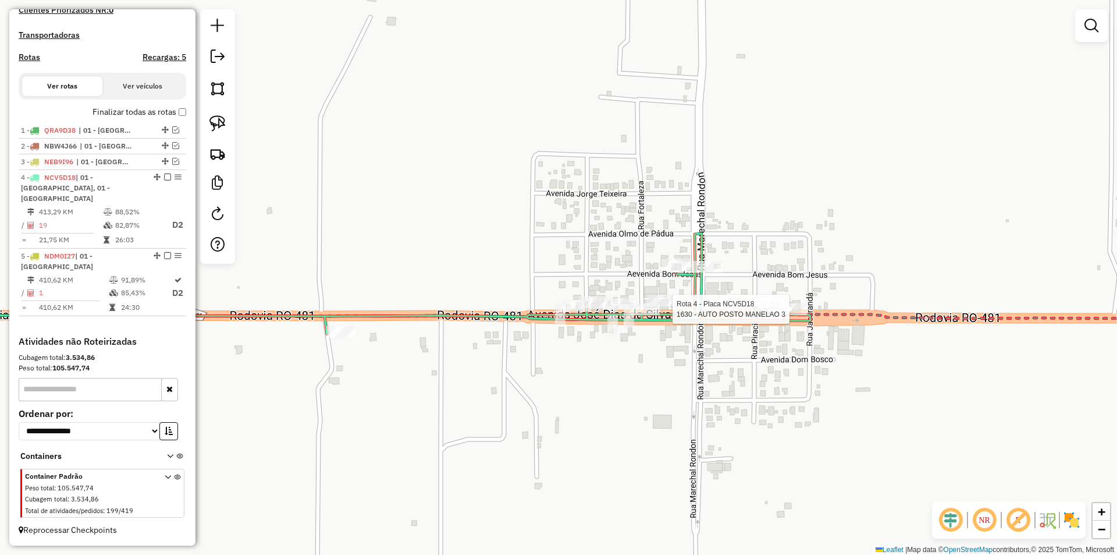
select select "*********"
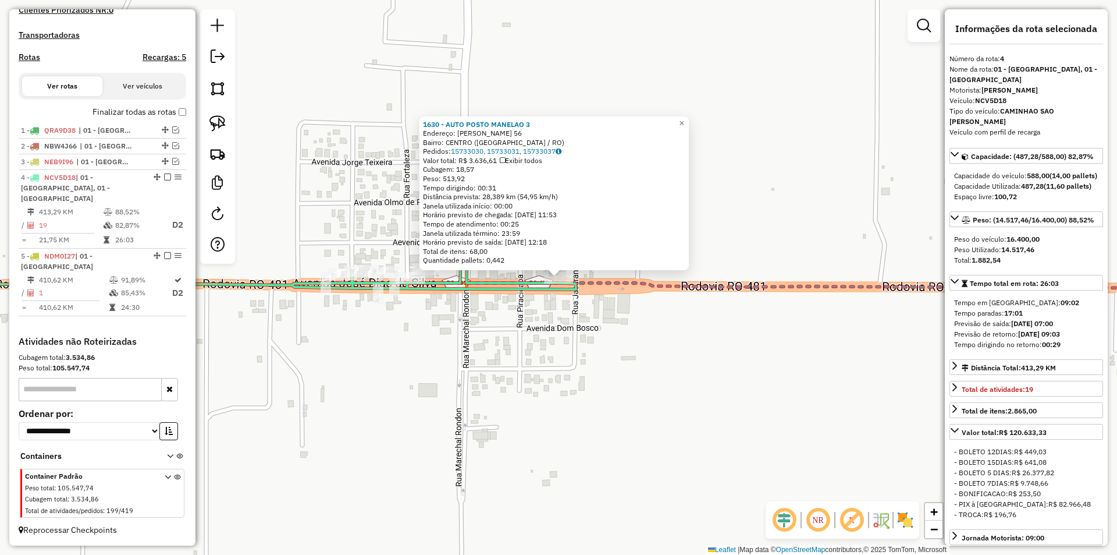
click at [539, 310] on div "1630 - AUTO POSTO MANELAO 3 Endereço: JOSE DIAS 56 Bairro: CENTRO (SAO MIGUEL D…" at bounding box center [558, 277] width 1117 height 555
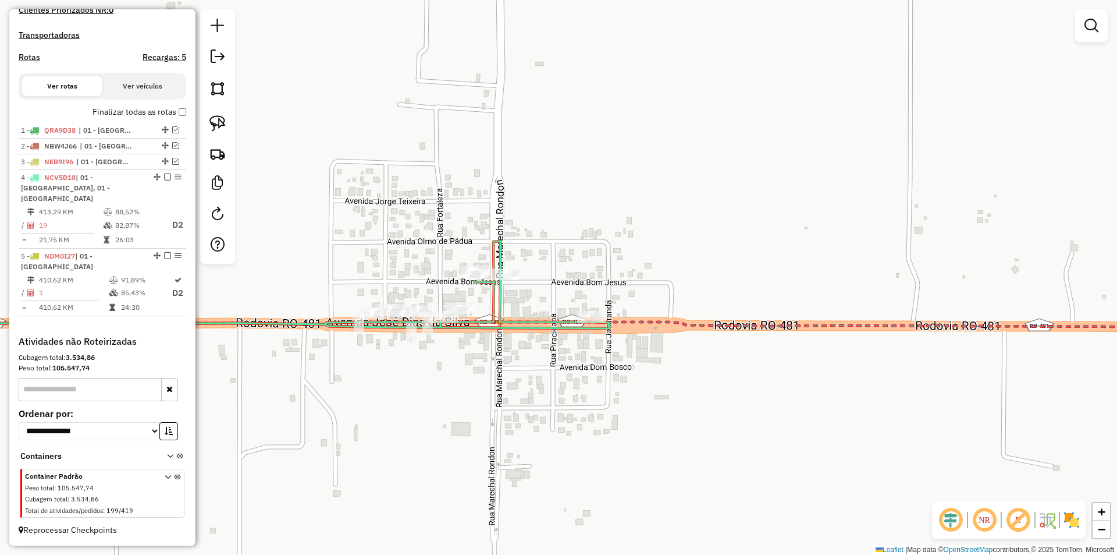
drag, startPoint x: 549, startPoint y: 354, endPoint x: 540, endPoint y: 354, distance: 8.7
click at [556, 364] on div "Janela de atendimento Grade de atendimento Capacidade Transportadoras Veículos …" at bounding box center [558, 277] width 1117 height 555
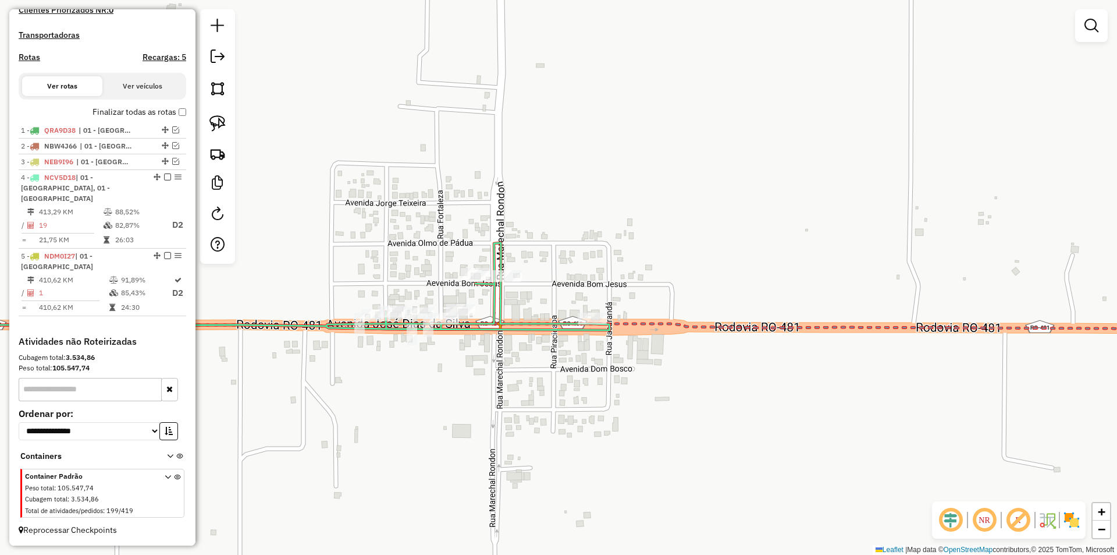
click at [506, 265] on icon at bounding box center [249, 293] width 722 height 101
select select "*********"
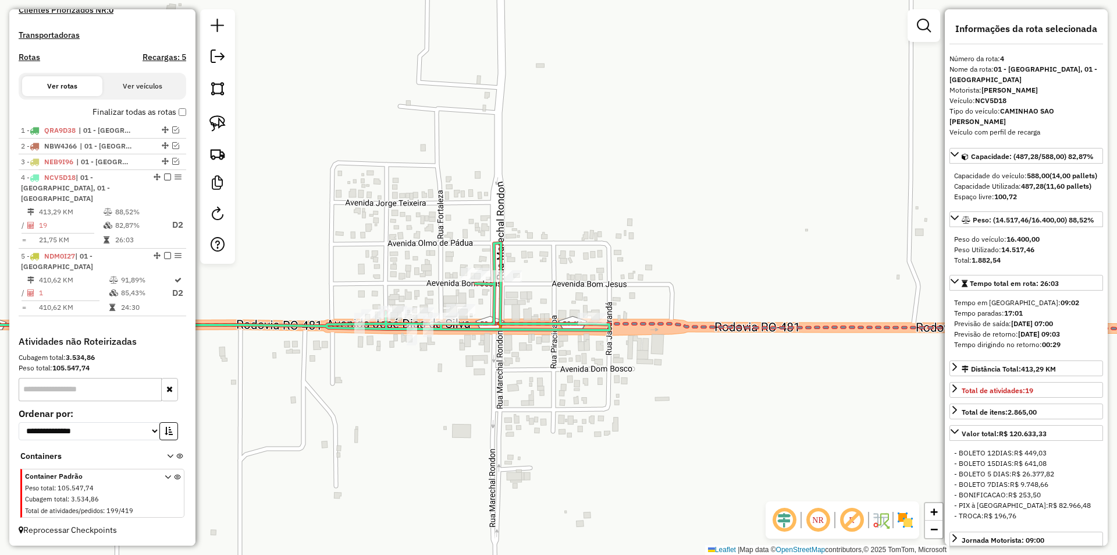
click at [506, 269] on icon at bounding box center [249, 293] width 722 height 101
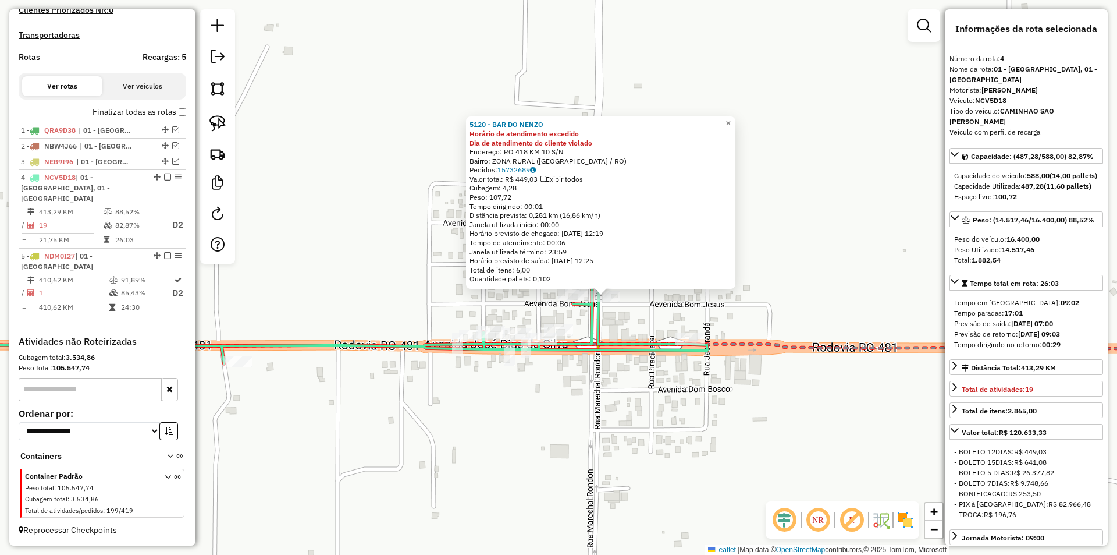
drag, startPoint x: 600, startPoint y: 407, endPoint x: 615, endPoint y: 411, distance: 15.8
click at [615, 411] on div "5120 - BAR DO NENZO Horário de atendimento excedido Dia de atendimento do clien…" at bounding box center [558, 277] width 1117 height 555
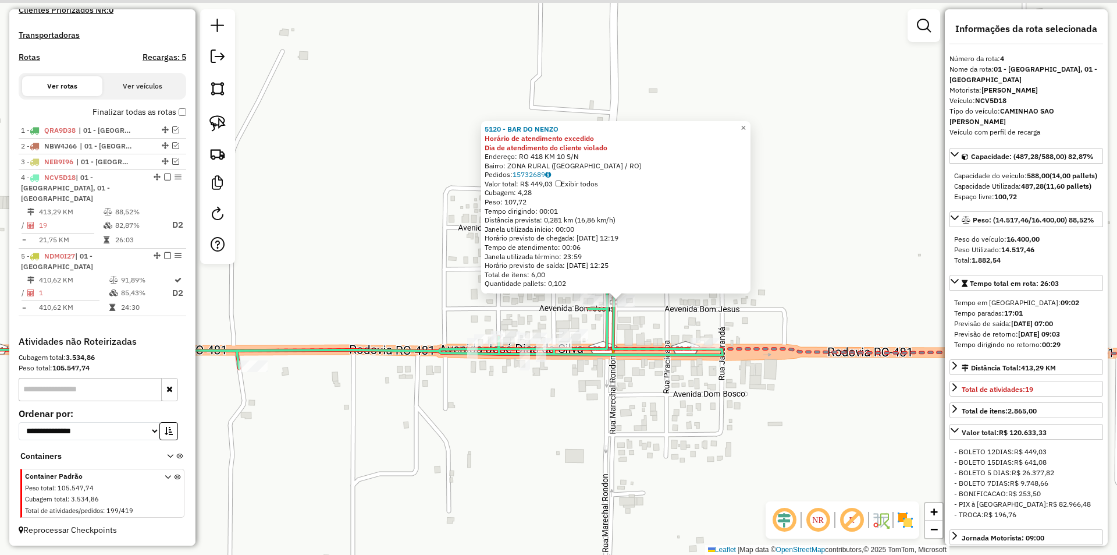
click at [615, 411] on div "5120 - BAR DO NENZO Horário de atendimento excedido Dia de atendimento do clien…" at bounding box center [558, 277] width 1117 height 555
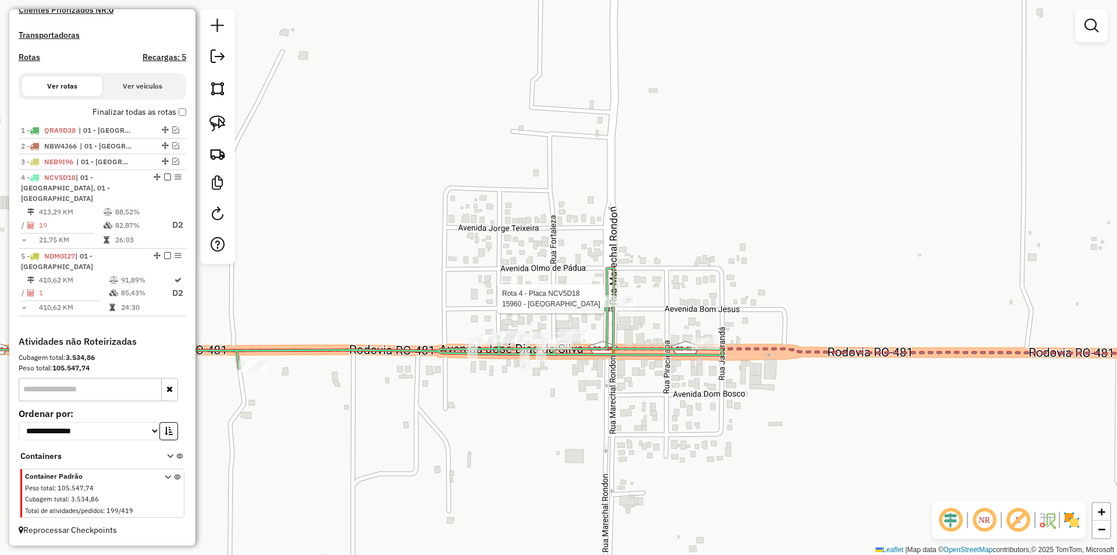
click at [588, 304] on div at bounding box center [588, 299] width 29 height 12
select select "*********"
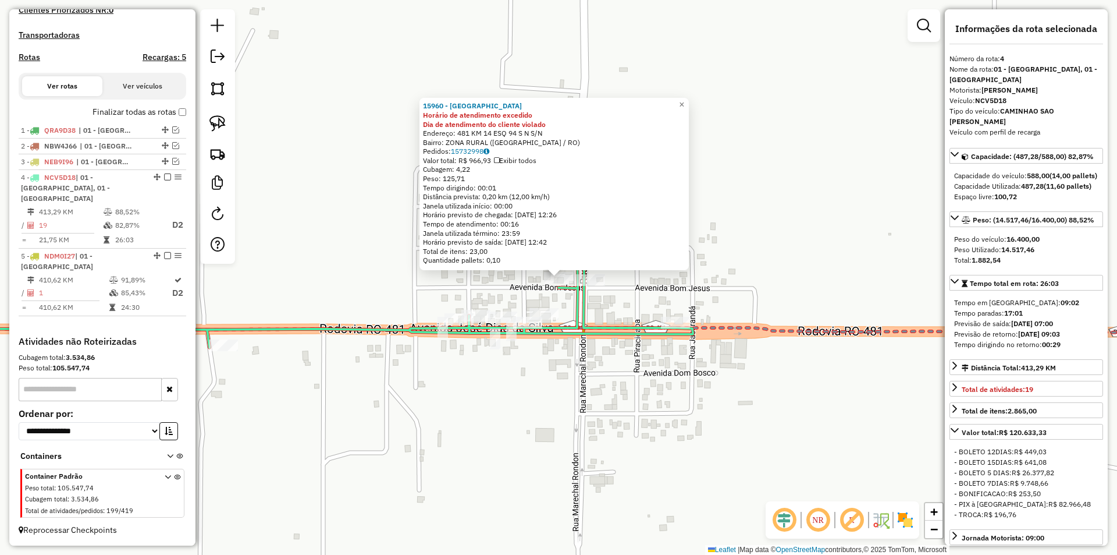
click at [602, 375] on div "15960 - BAR DO DINDIN Horário de atendimento excedido Dia de atendimento do cli…" at bounding box center [558, 277] width 1117 height 555
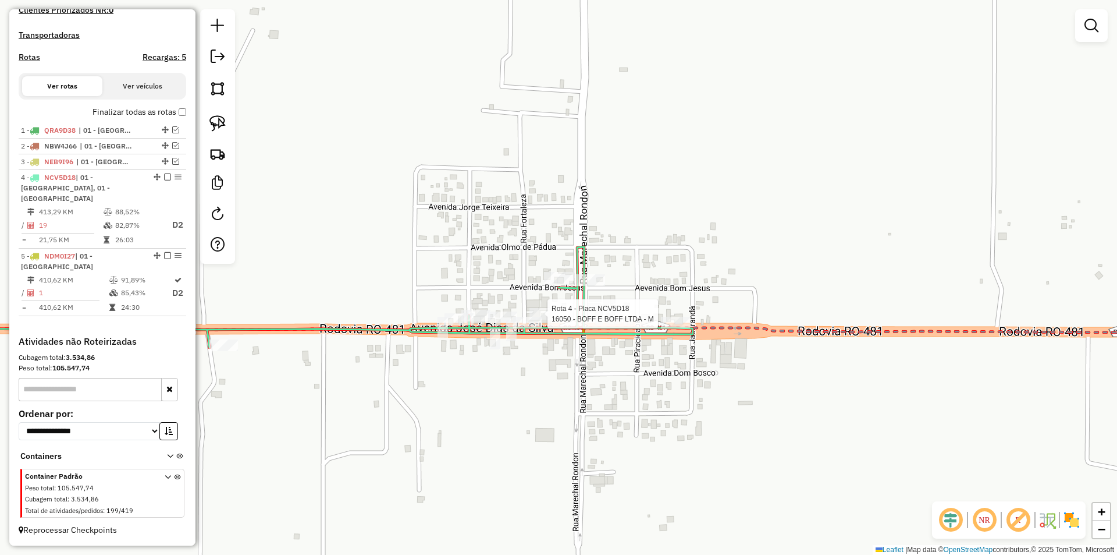
select select "*********"
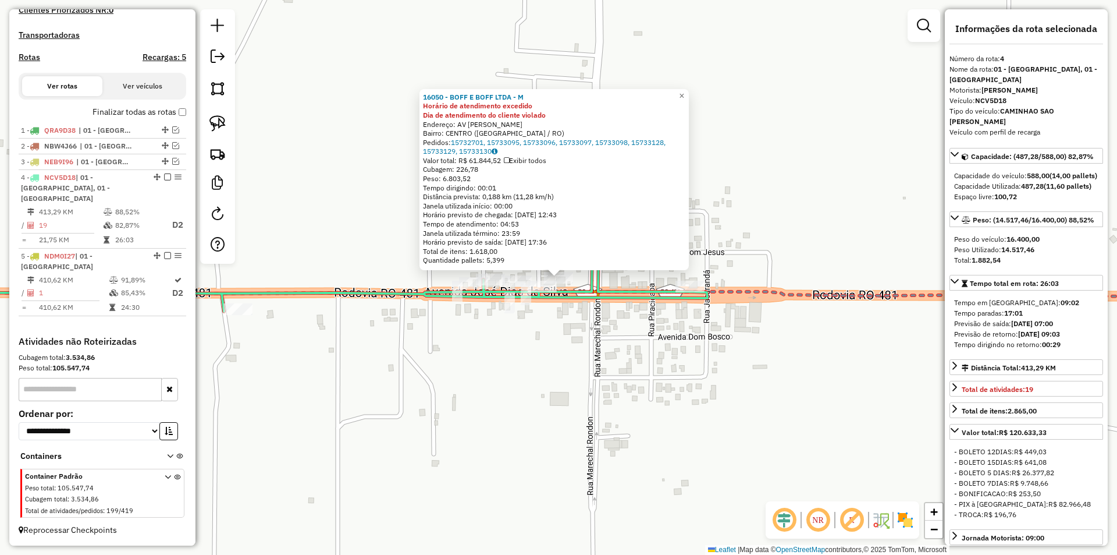
click at [557, 337] on div "16050 - BOFF E BOFF LTDA - M Horário de atendimento excedido Dia de atendimento…" at bounding box center [558, 277] width 1117 height 555
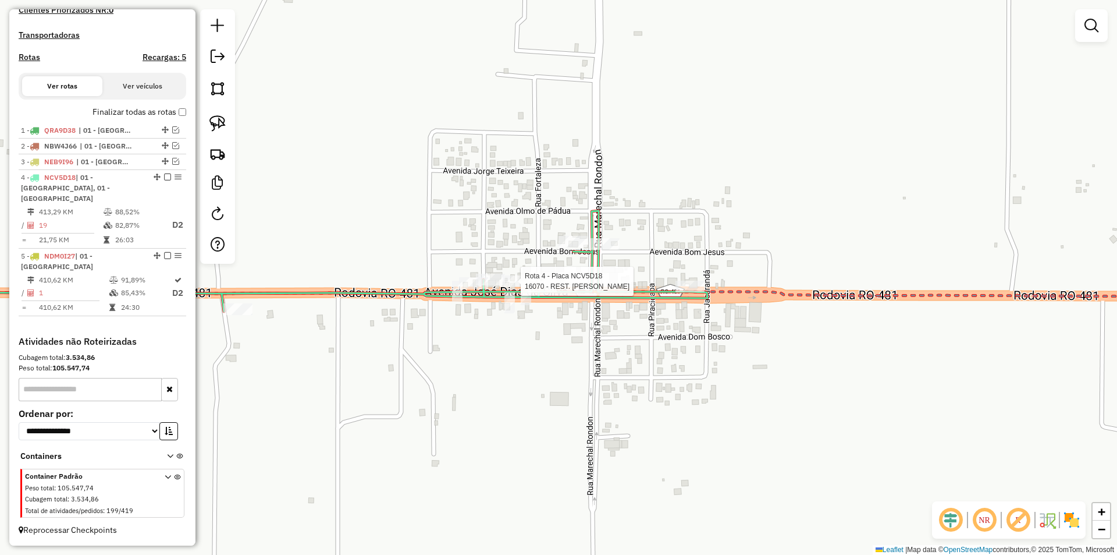
select select "*********"
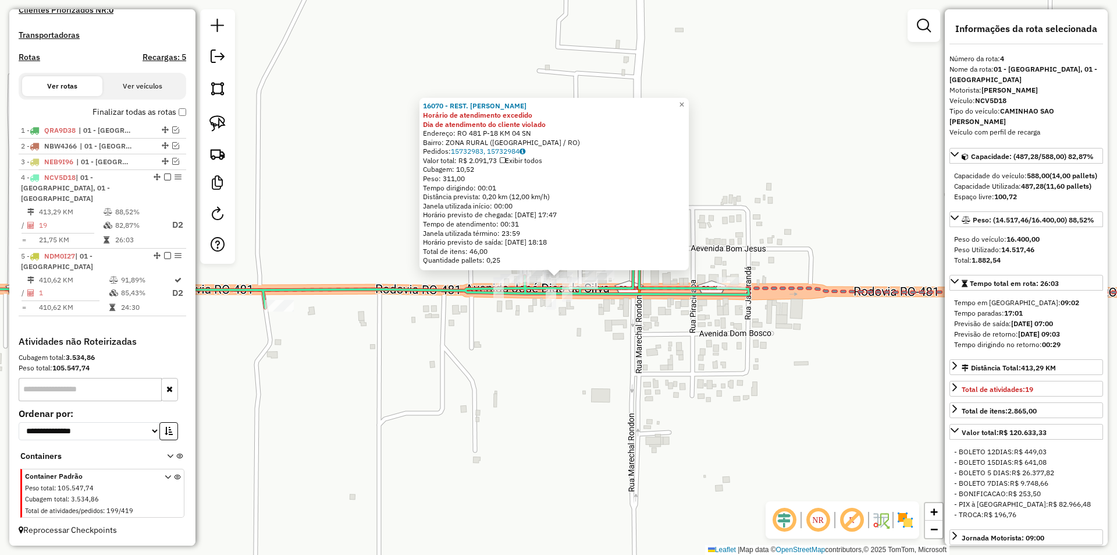
click at [517, 351] on div "16070 - REST. DONA MARIA Horário de atendimento excedido Dia de atendimento do …" at bounding box center [558, 277] width 1117 height 555
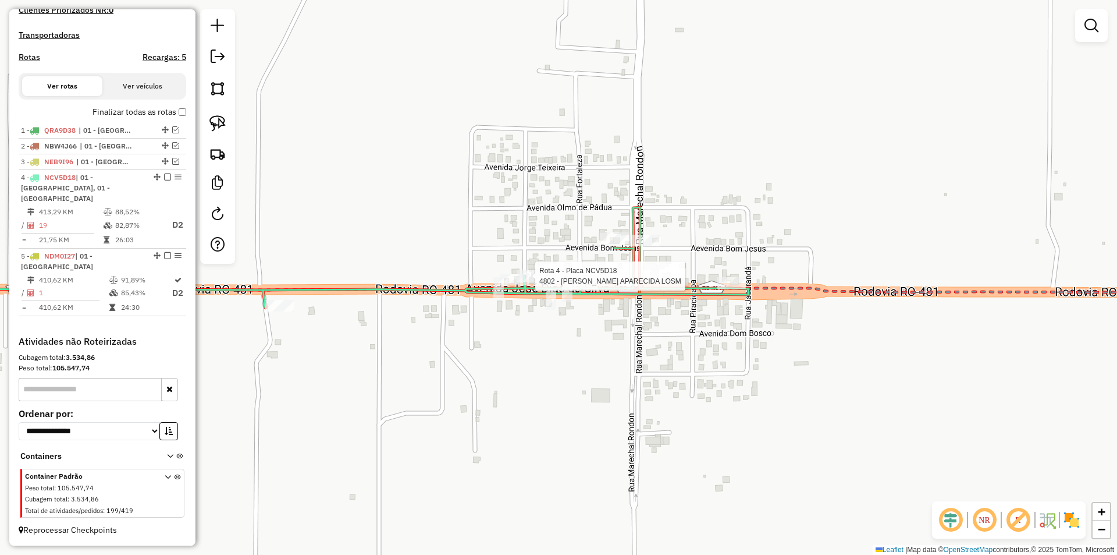
select select "*********"
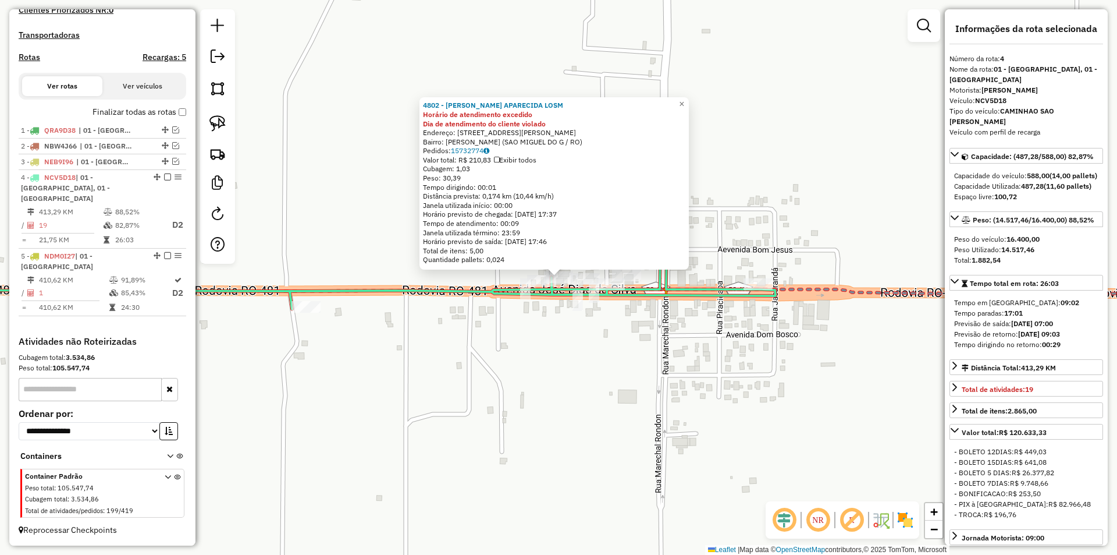
click at [536, 340] on div "4802 - MARIA APARECIDA LOSM Horário de atendimento excedido Dia de atendimento …" at bounding box center [558, 277] width 1117 height 555
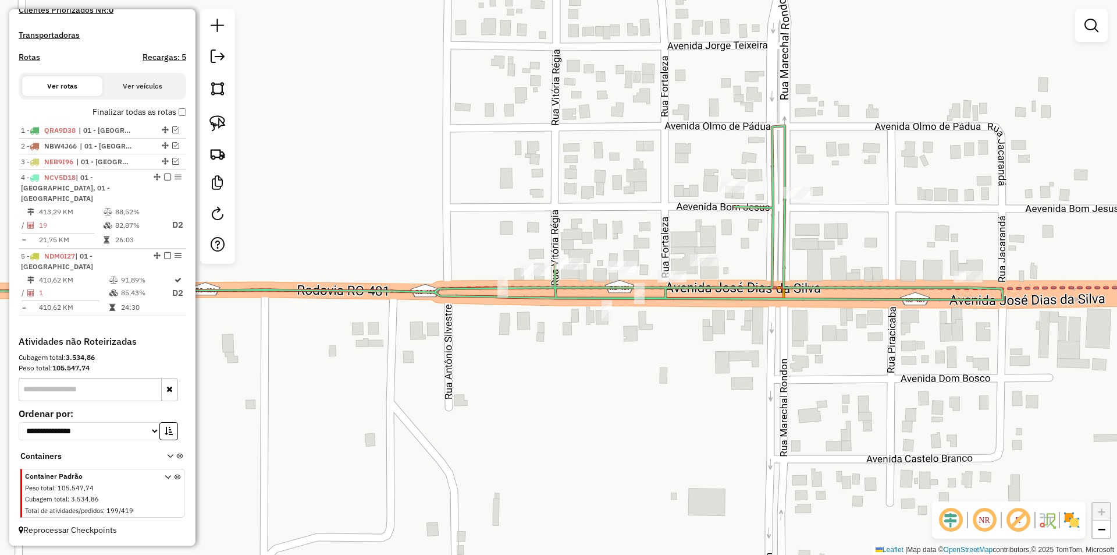
drag, startPoint x: 549, startPoint y: 341, endPoint x: 542, endPoint y: 337, distance: 8.1
click at [542, 337] on div "Janela de atendimento Grade de atendimento Capacidade Transportadoras Veículos …" at bounding box center [558, 277] width 1117 height 555
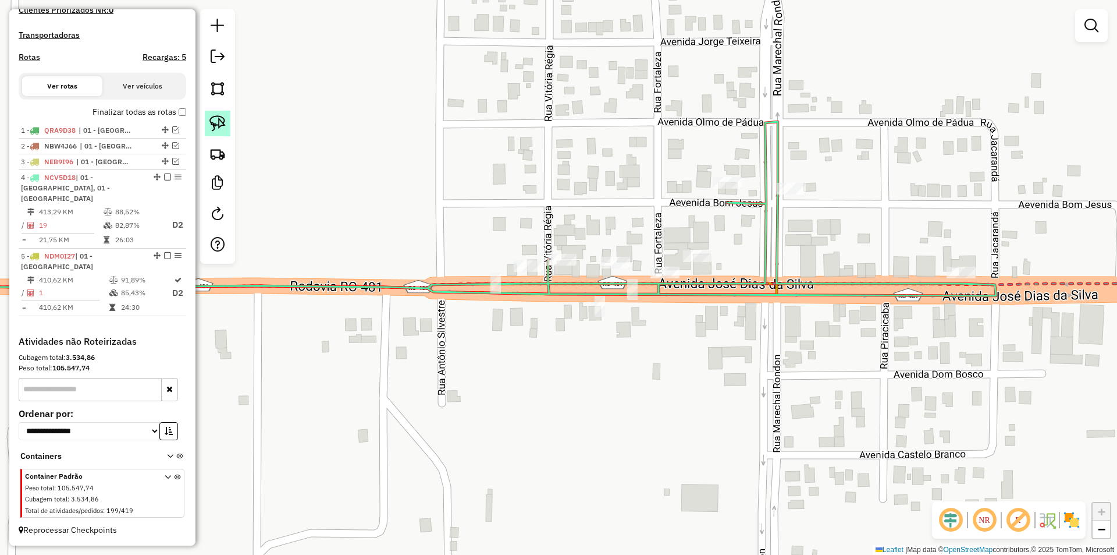
click at [212, 119] on img at bounding box center [217, 123] width 16 height 16
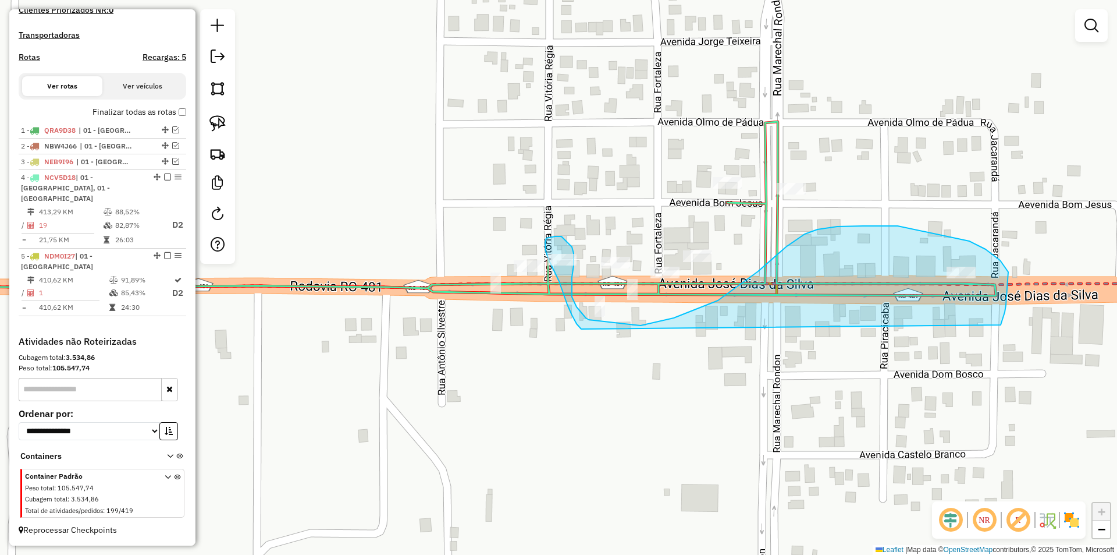
drag, startPoint x: 577, startPoint y: 324, endPoint x: 1001, endPoint y: 325, distance: 424.2
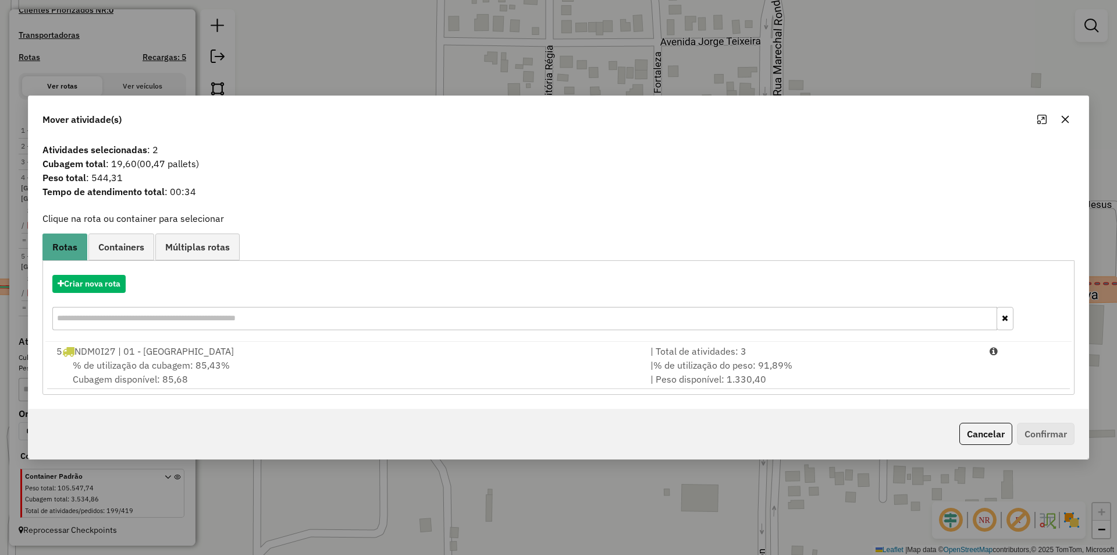
click at [1070, 124] on button "button" at bounding box center [1065, 119] width 19 height 19
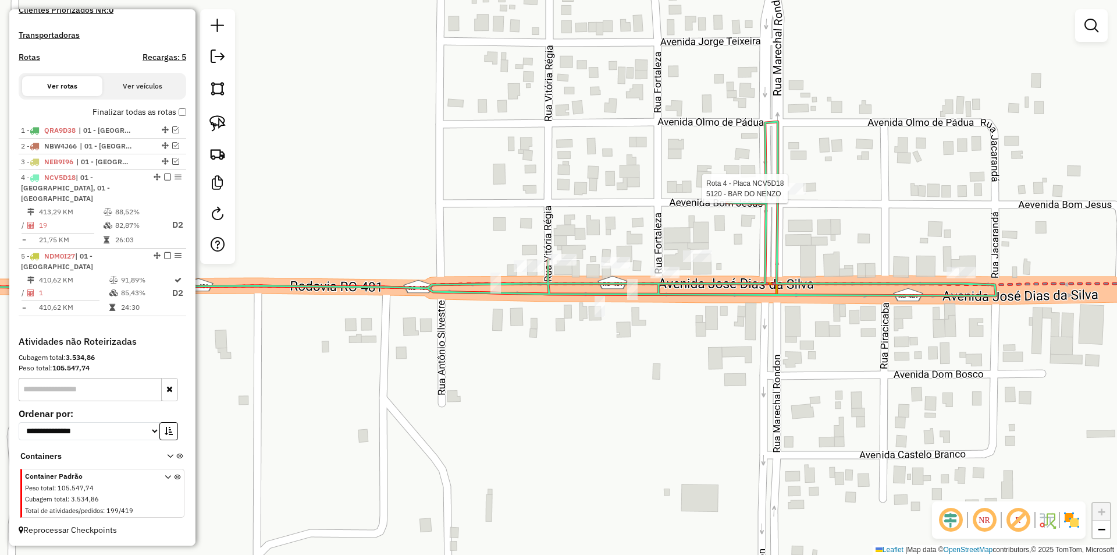
select select "*********"
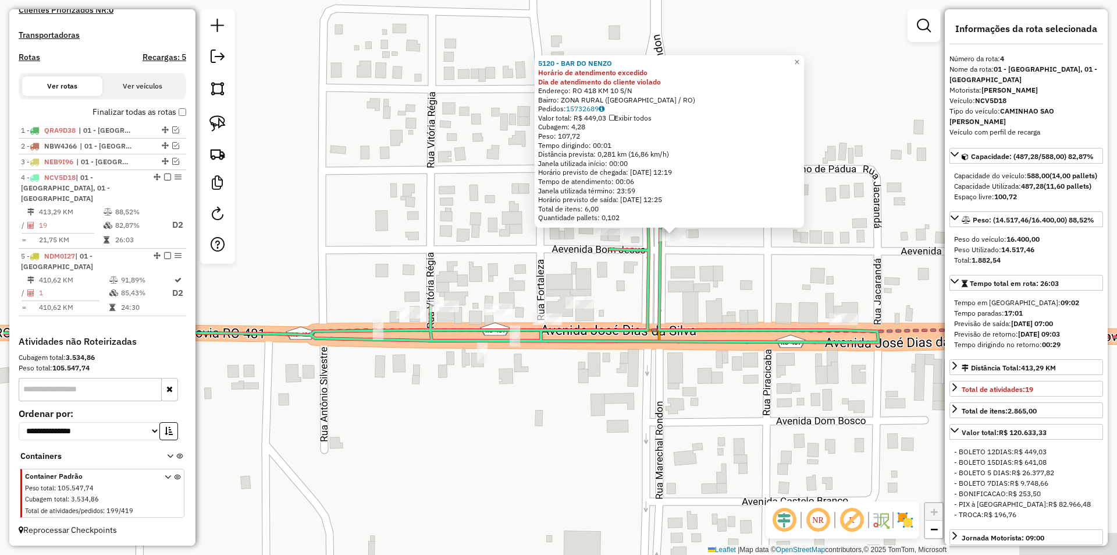
drag, startPoint x: 641, startPoint y: 353, endPoint x: 648, endPoint y: 346, distance: 9.5
click at [648, 342] on icon at bounding box center [440, 255] width 875 height 174
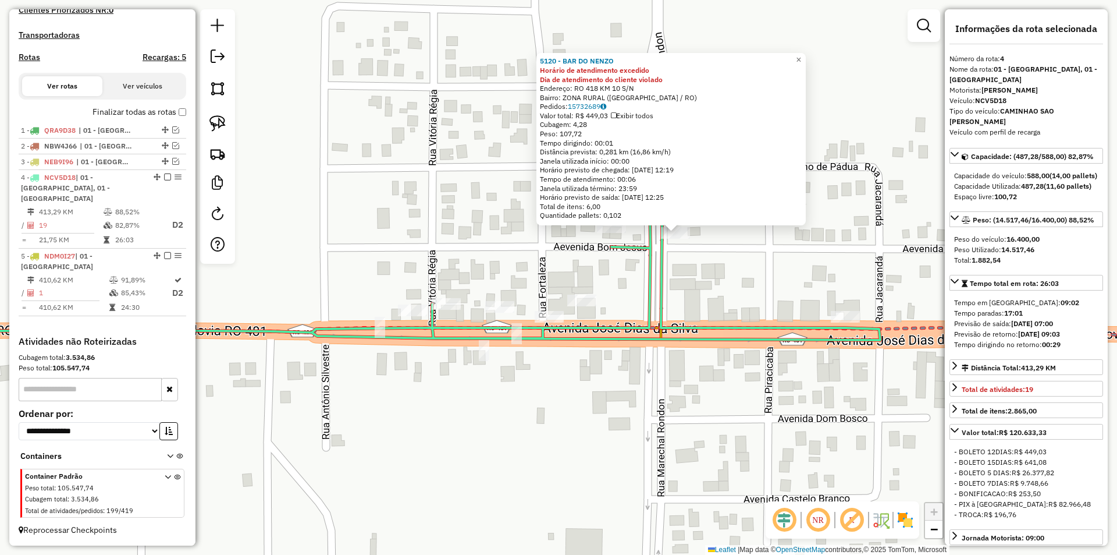
click at [648, 345] on icon at bounding box center [384, 266] width 992 height 201
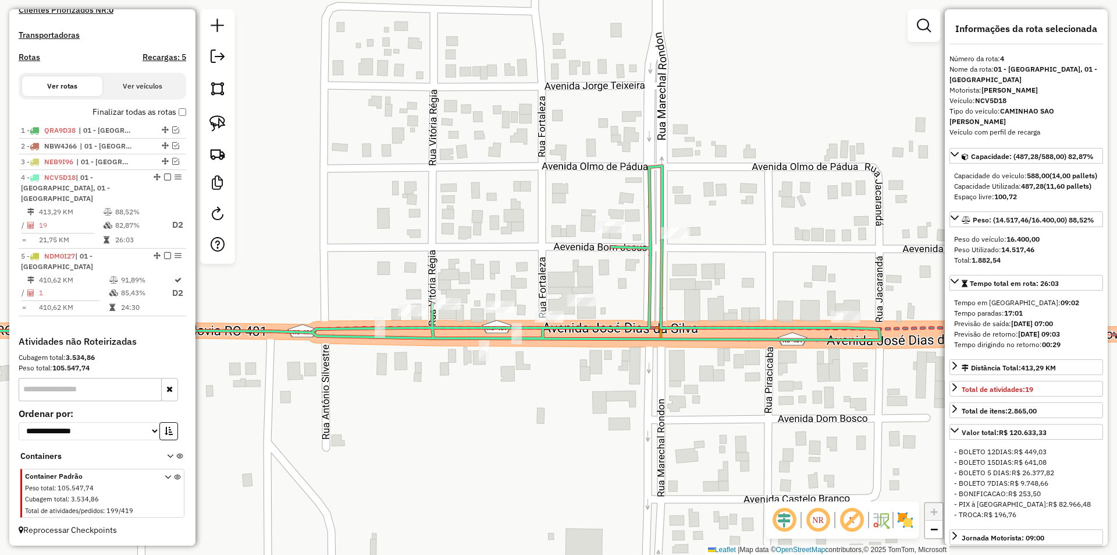
drag, startPoint x: 605, startPoint y: 373, endPoint x: 628, endPoint y: 360, distance: 27.1
click at [628, 360] on div "Janela de atendimento Grade de atendimento Capacidade Transportadoras Veículos …" at bounding box center [558, 277] width 1117 height 555
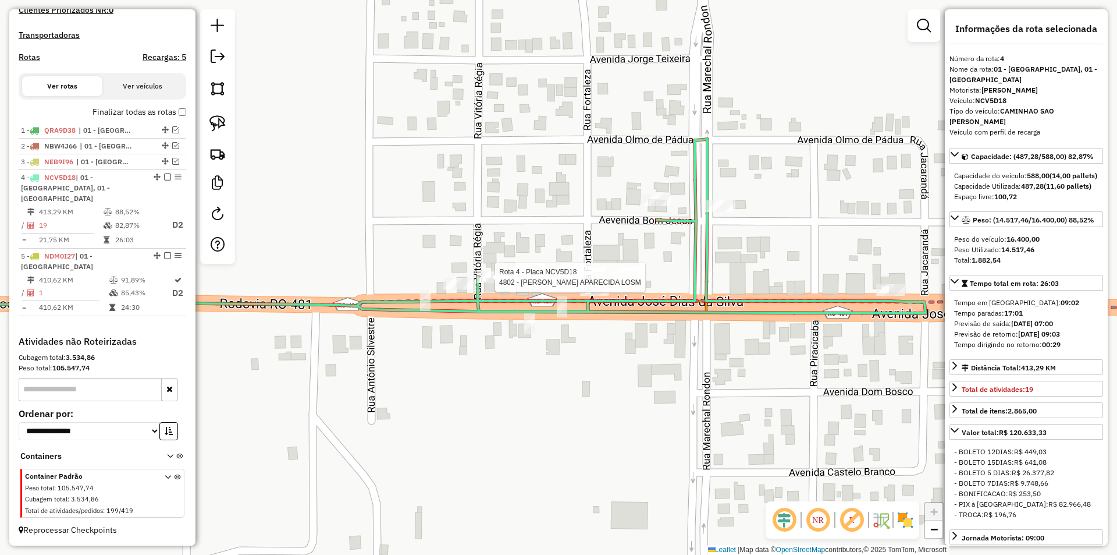
click at [484, 268] on div "Rota 4 - Placa NCV5D18 4802 - MARIA APARECIDA LOSM Janela de atendimento Grade …" at bounding box center [558, 277] width 1117 height 555
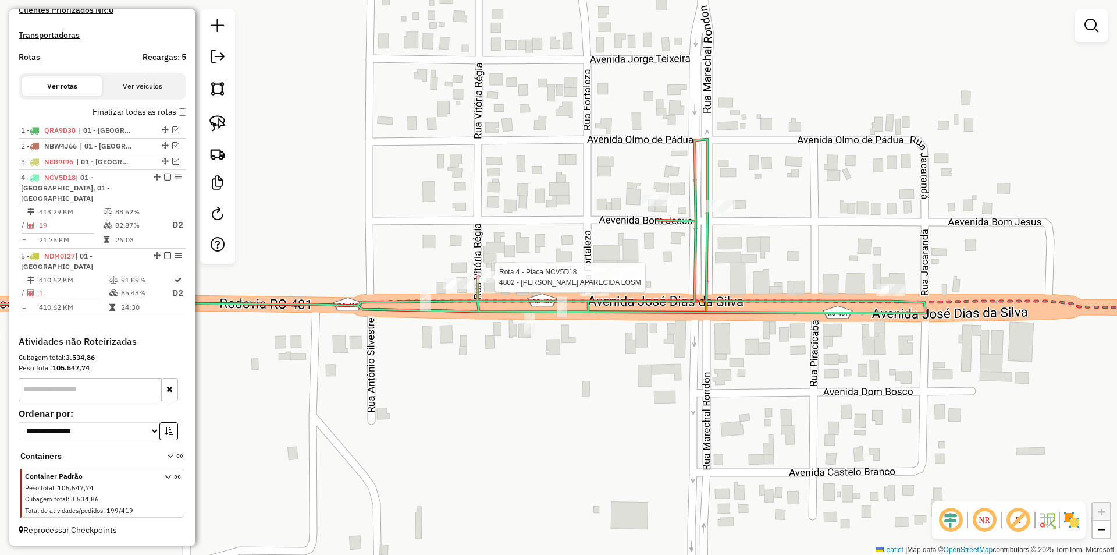
select select "*********"
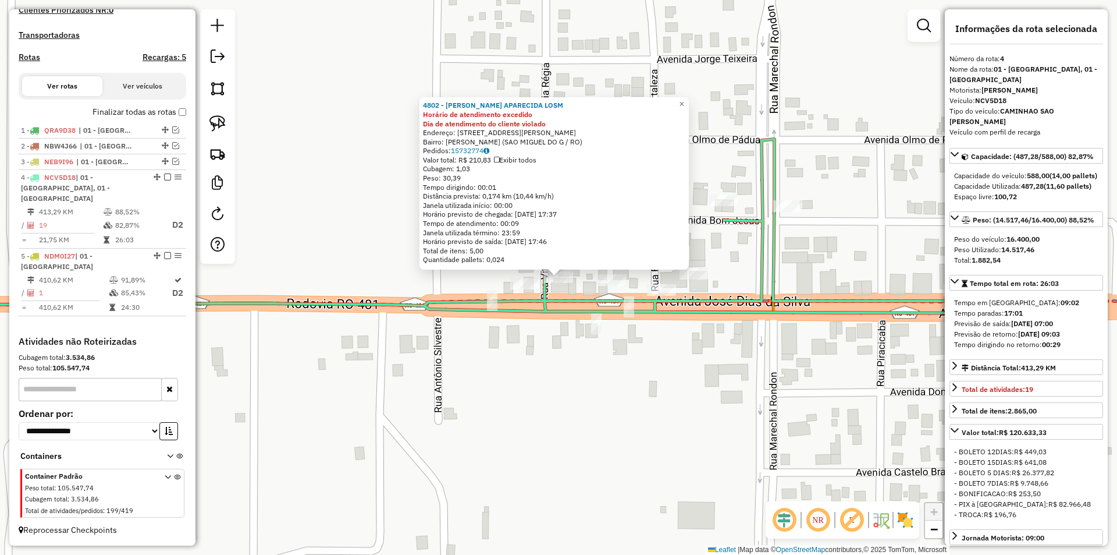
drag, startPoint x: 609, startPoint y: 332, endPoint x: 564, endPoint y: 318, distance: 47.7
click at [610, 333] on div "4802 - MARIA APARECIDA LOSM Horário de atendimento excedido Dia de atendimento …" at bounding box center [558, 277] width 1117 height 555
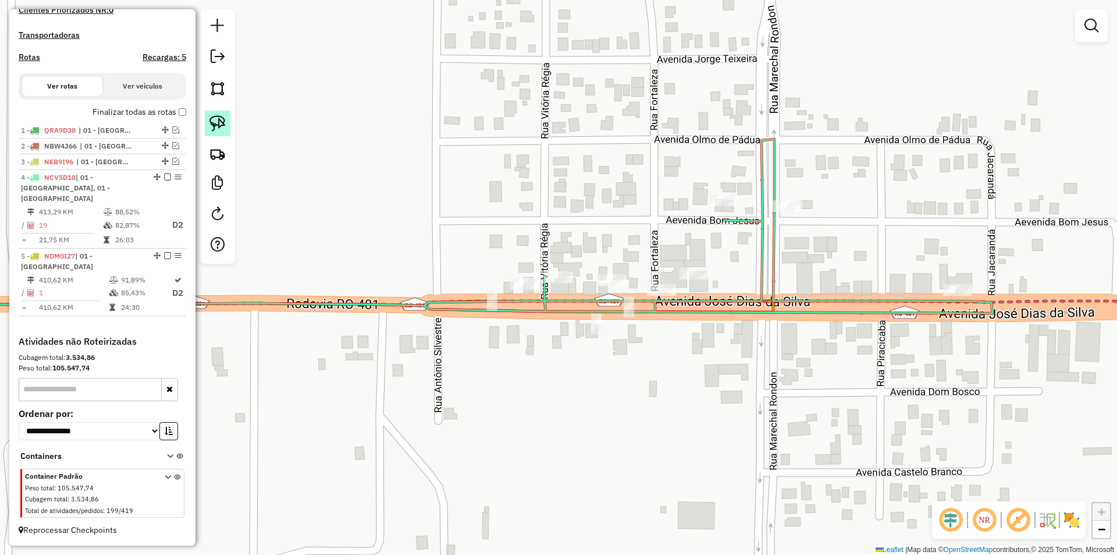
click at [211, 125] on img at bounding box center [217, 123] width 16 height 16
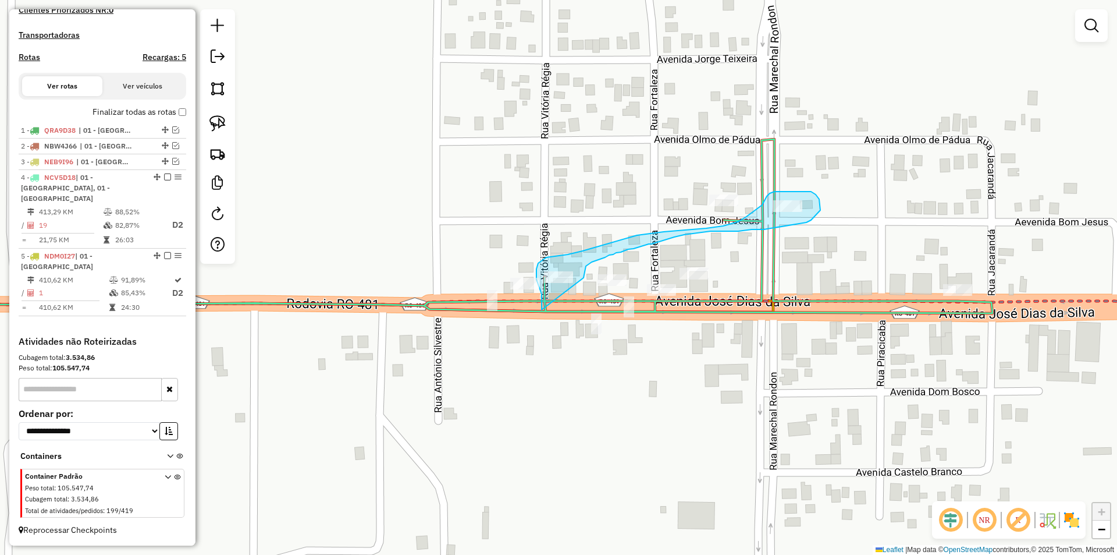
drag, startPoint x: 542, startPoint y: 298, endPoint x: 578, endPoint y: 287, distance: 38.5
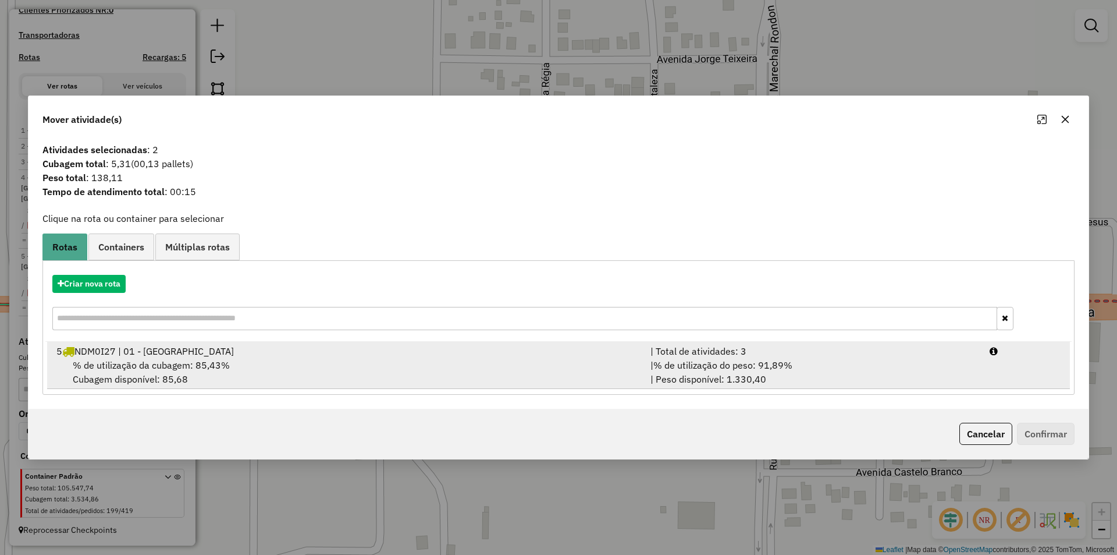
click at [187, 361] on span "% de utilização da cubagem: 85,43%" at bounding box center [151, 365] width 157 height 12
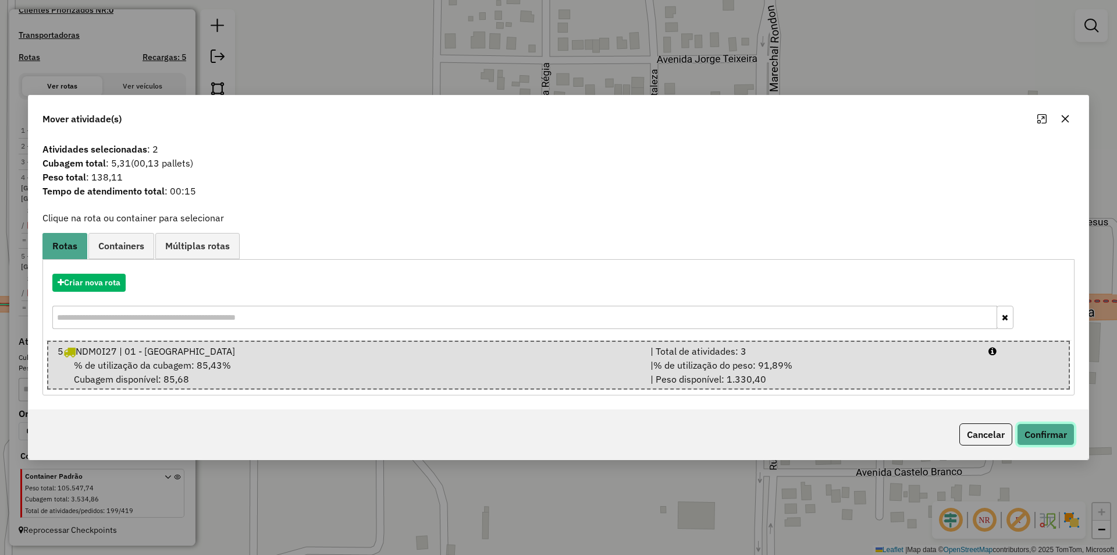
click at [1040, 429] on button "Confirmar" at bounding box center [1046, 434] width 58 height 22
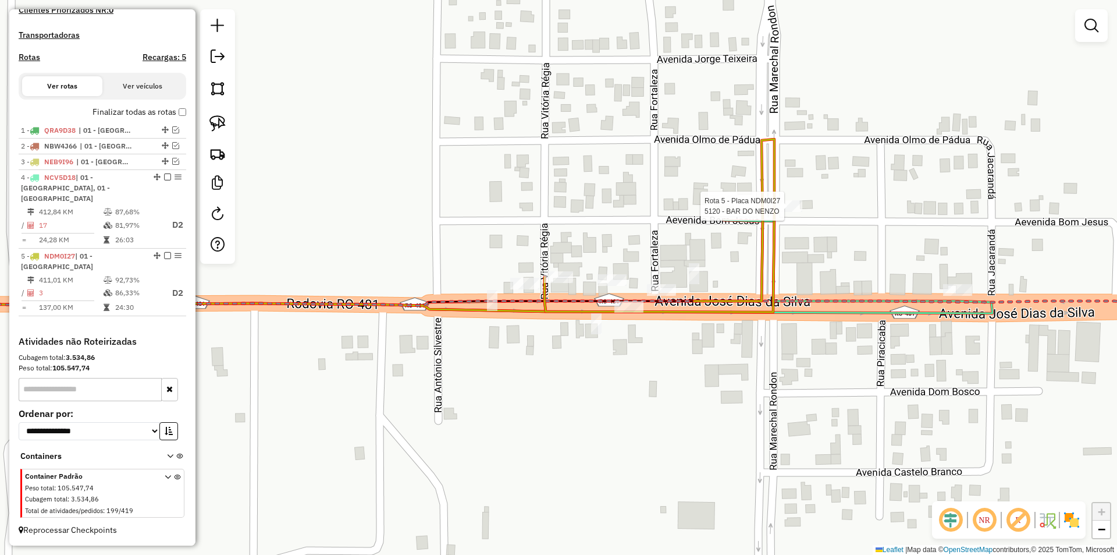
select select "*********"
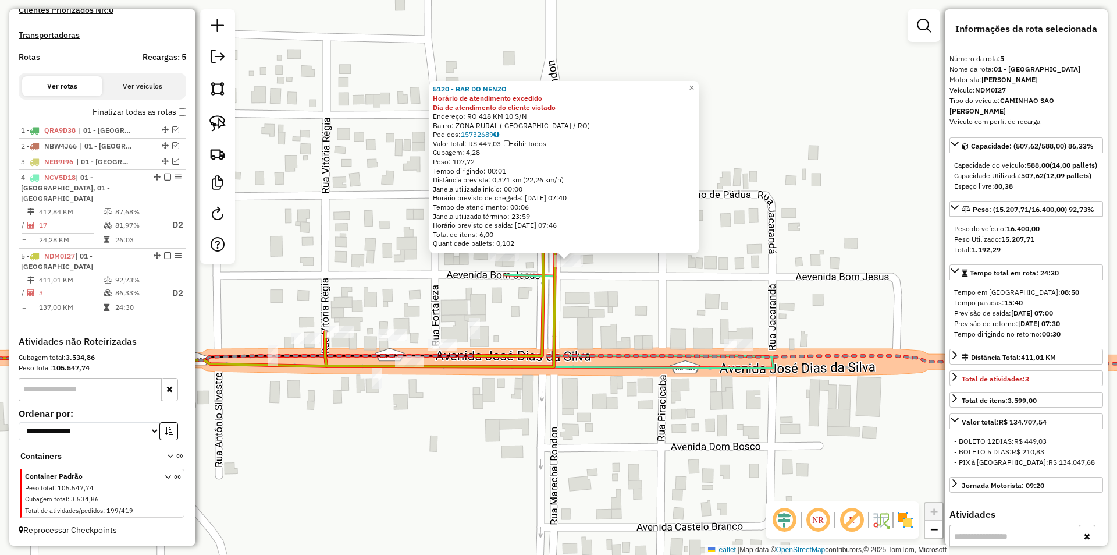
drag, startPoint x: 846, startPoint y: 266, endPoint x: 856, endPoint y: 250, distance: 19.1
click at [856, 250] on div "5120 - BAR DO NENZO Horário de atendimento excedido Dia de atendimento do clien…" at bounding box center [558, 277] width 1117 height 555
click at [856, 249] on div "5120 - BAR DO NENZO Horário de atendimento excedido Dia de atendimento do clien…" at bounding box center [558, 277] width 1117 height 555
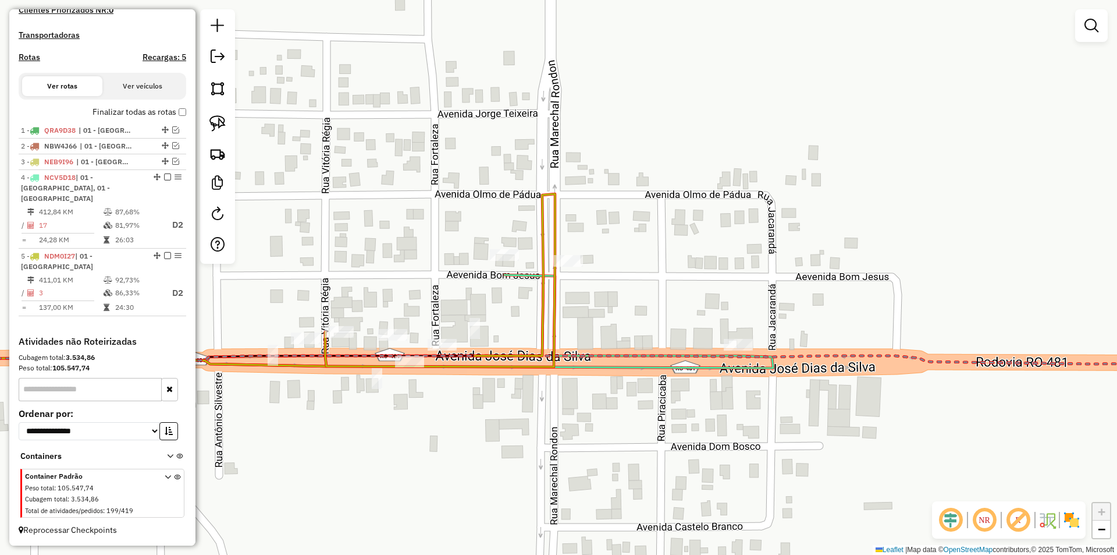
drag, startPoint x: 668, startPoint y: 324, endPoint x: 738, endPoint y: 287, distance: 79.4
click at [738, 287] on div "Janela de atendimento Grade de atendimento Capacidade Transportadoras Veículos …" at bounding box center [558, 277] width 1117 height 555
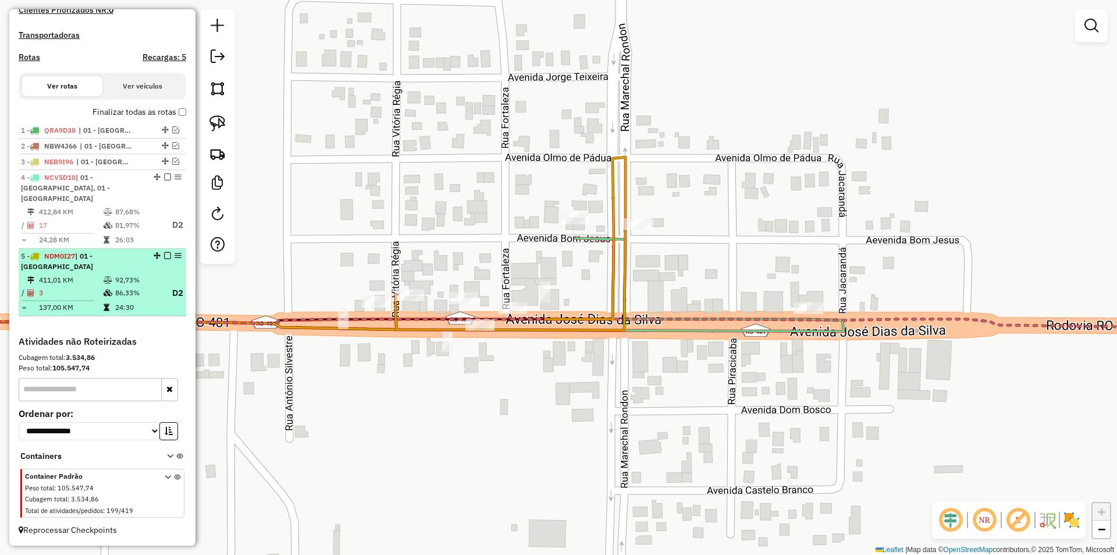
click at [164, 254] on em at bounding box center [167, 255] width 7 height 7
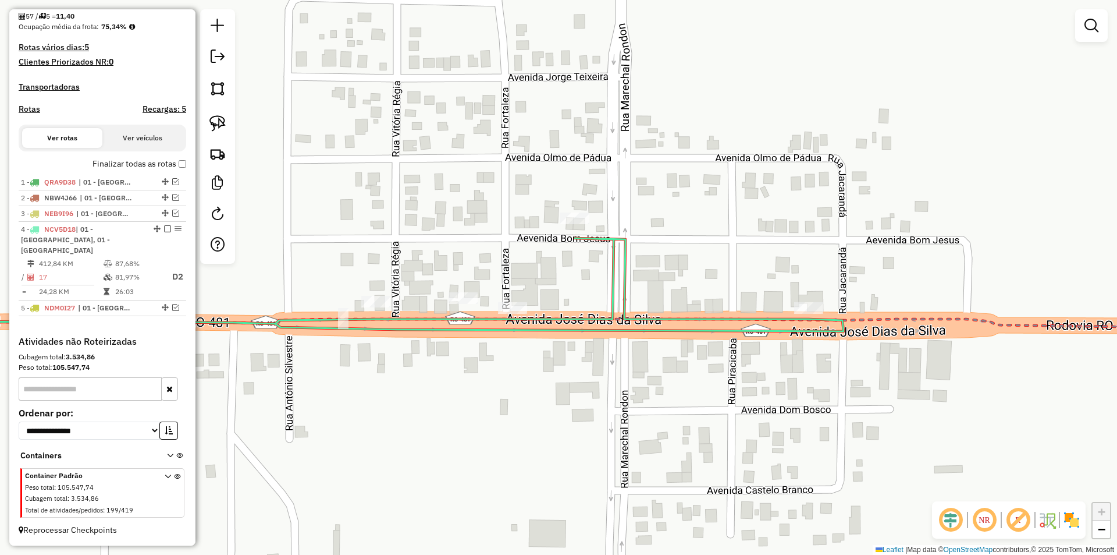
scroll to position [296, 0]
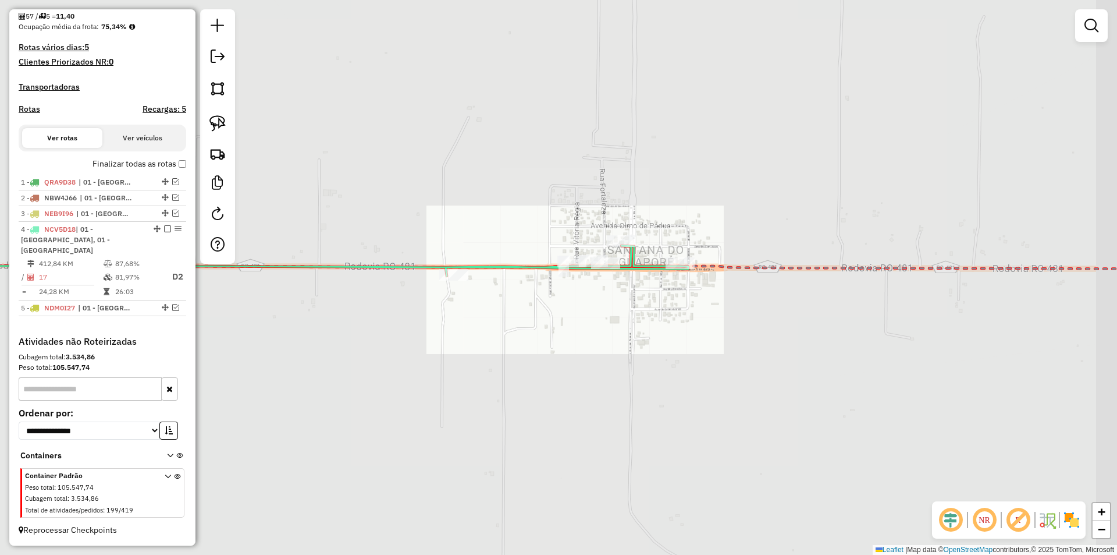
click at [628, 328] on div "Janela de atendimento Grade de atendimento Capacidade Transportadoras Veículos …" at bounding box center [558, 277] width 1117 height 555
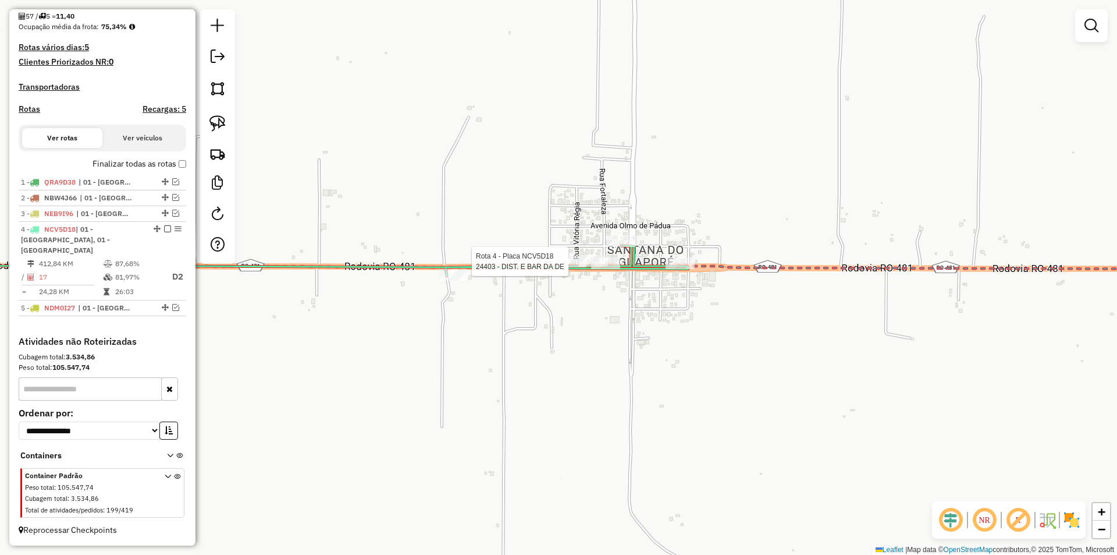
select select "*********"
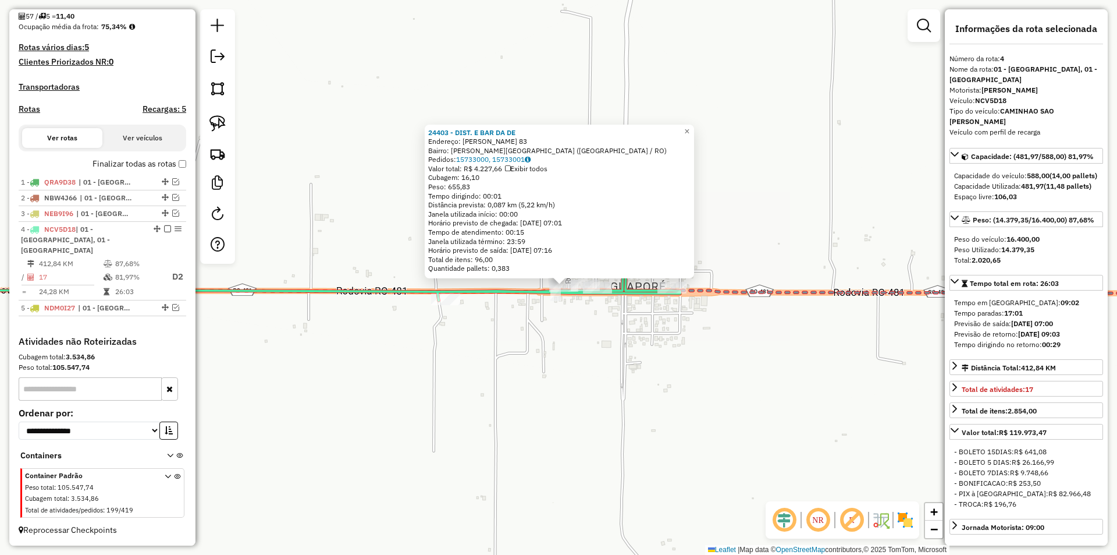
drag, startPoint x: 652, startPoint y: 346, endPoint x: 653, endPoint y: 356, distance: 10.0
click at [657, 355] on div "24403 - DIST. E BAR DA DE Endereço: JOSE DIAS DA SILVA 83 Bairro: SANTANA DO GU…" at bounding box center [558, 277] width 1117 height 555
click at [644, 361] on div "24403 - DIST. E BAR DA DE Endereço: JOSE DIAS DA SILVA 83 Bairro: SANTANA DO GU…" at bounding box center [558, 277] width 1117 height 555
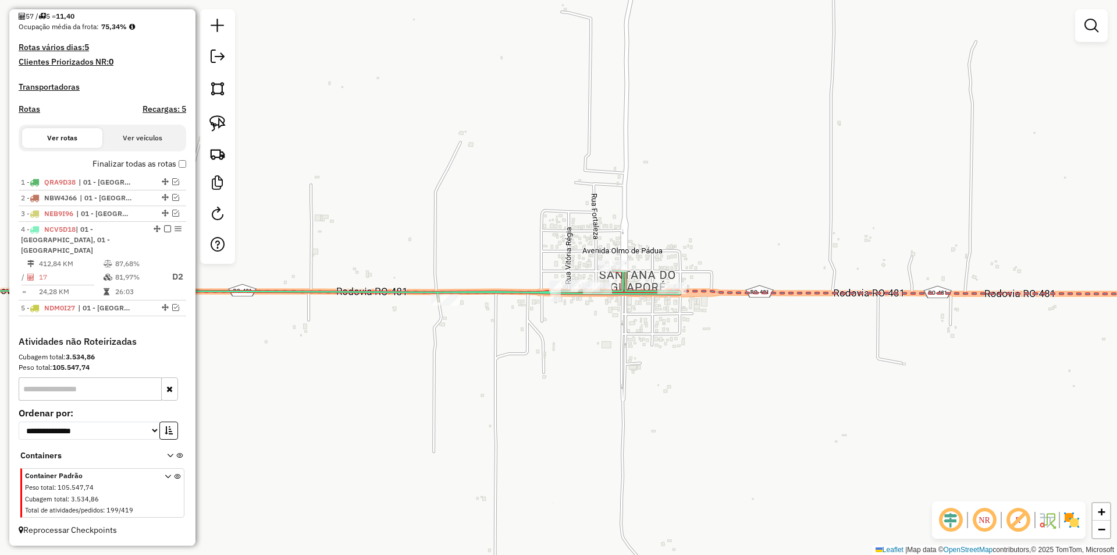
drag, startPoint x: 574, startPoint y: 346, endPoint x: 578, endPoint y: 353, distance: 7.8
click at [578, 353] on div "24403 - DIST. E BAR DA DE Endereço: JOSE DIAS DA SILVA 83 Bairro: SANTANA DO GU…" at bounding box center [558, 277] width 1117 height 555
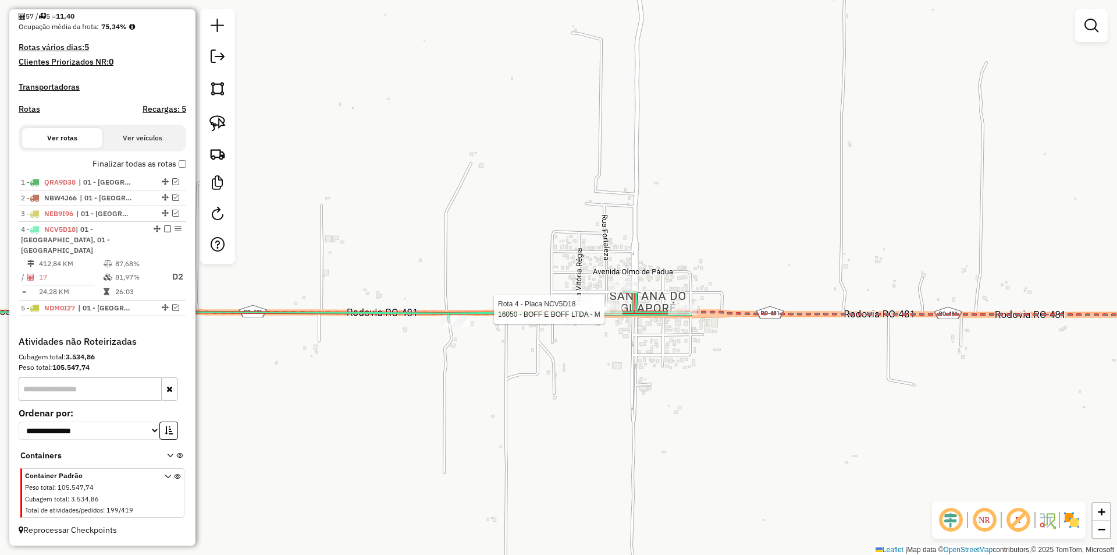
select select "*********"
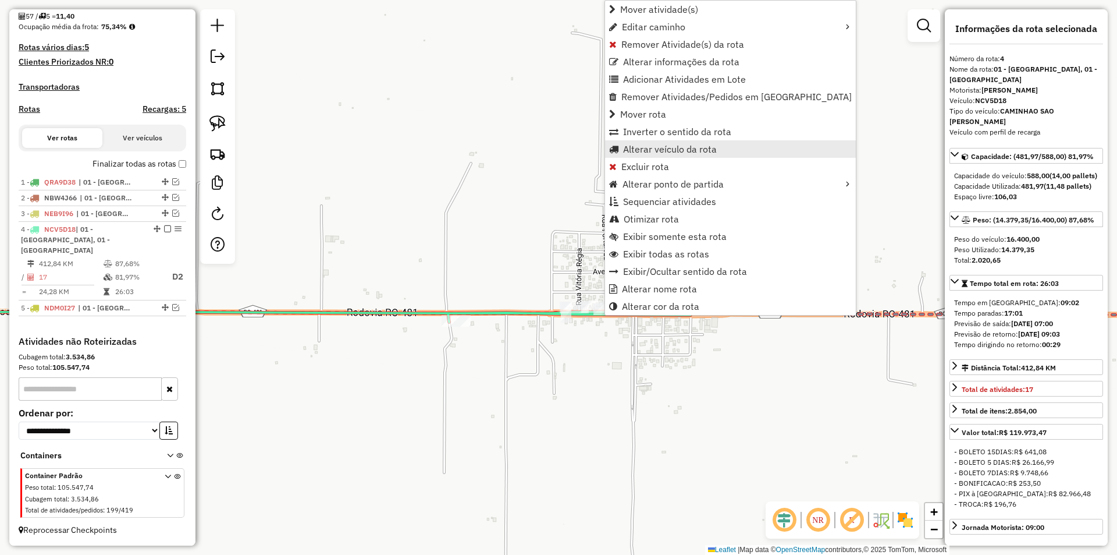
click at [641, 144] on span "Alterar veículo da rota" at bounding box center [670, 148] width 94 height 9
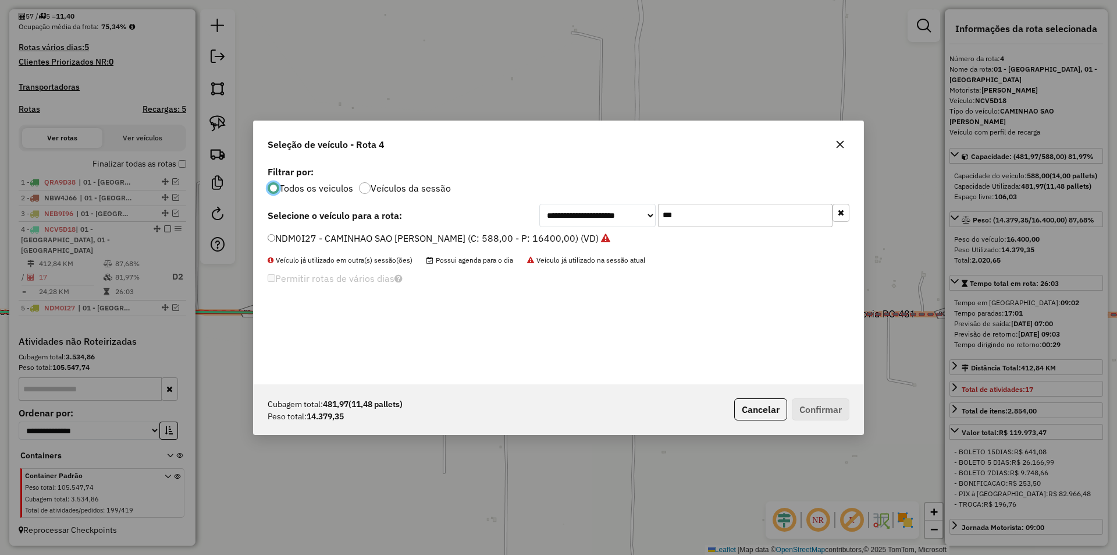
scroll to position [6, 3]
drag, startPoint x: 711, startPoint y: 222, endPoint x: 610, endPoint y: 227, distance: 101.4
click at [611, 226] on div "**********" at bounding box center [694, 215] width 310 height 23
type input "***"
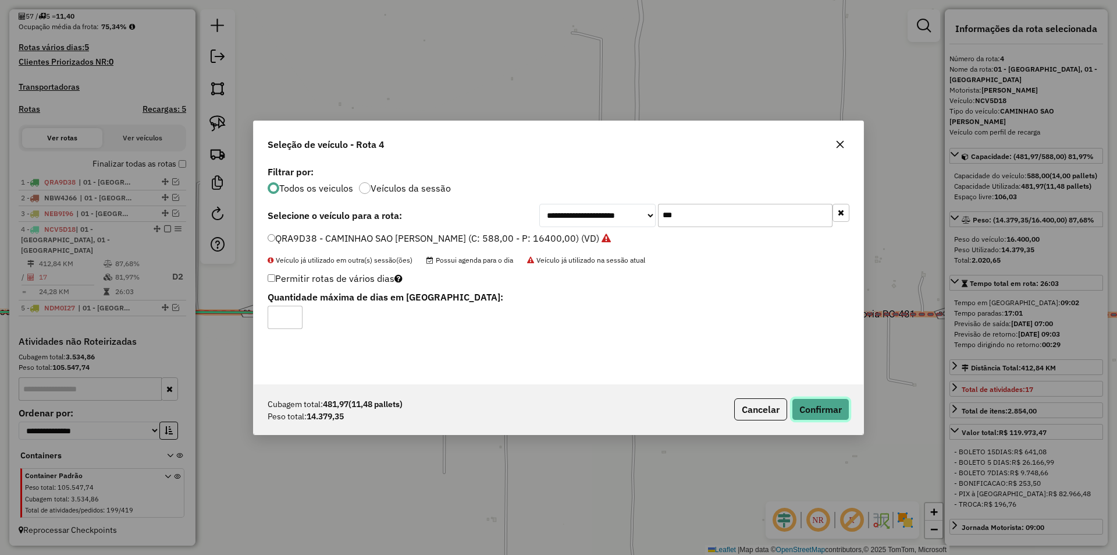
click at [815, 412] on button "Confirmar" at bounding box center [821, 409] width 58 height 22
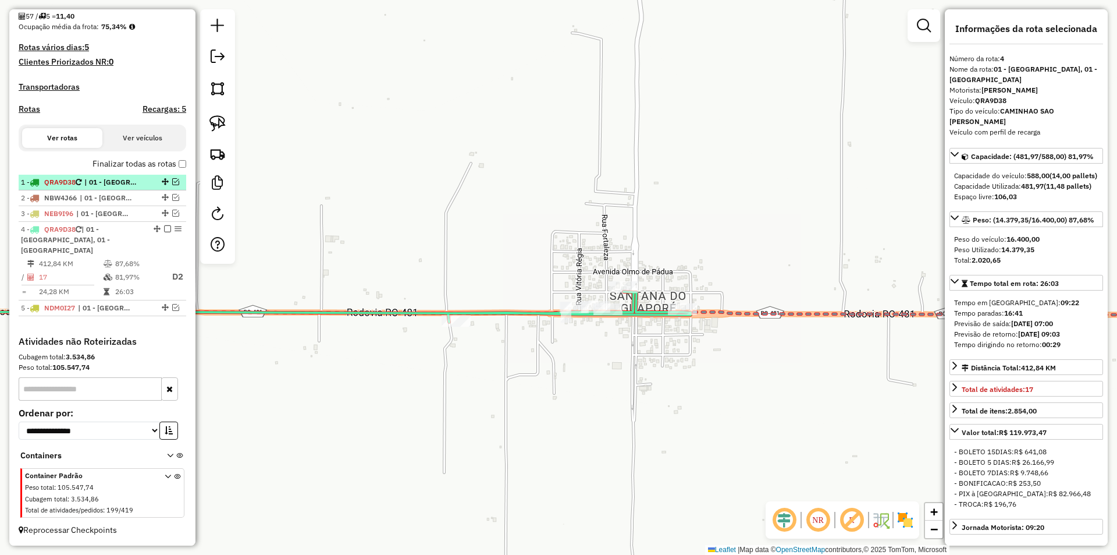
click at [172, 183] on em at bounding box center [175, 181] width 7 height 7
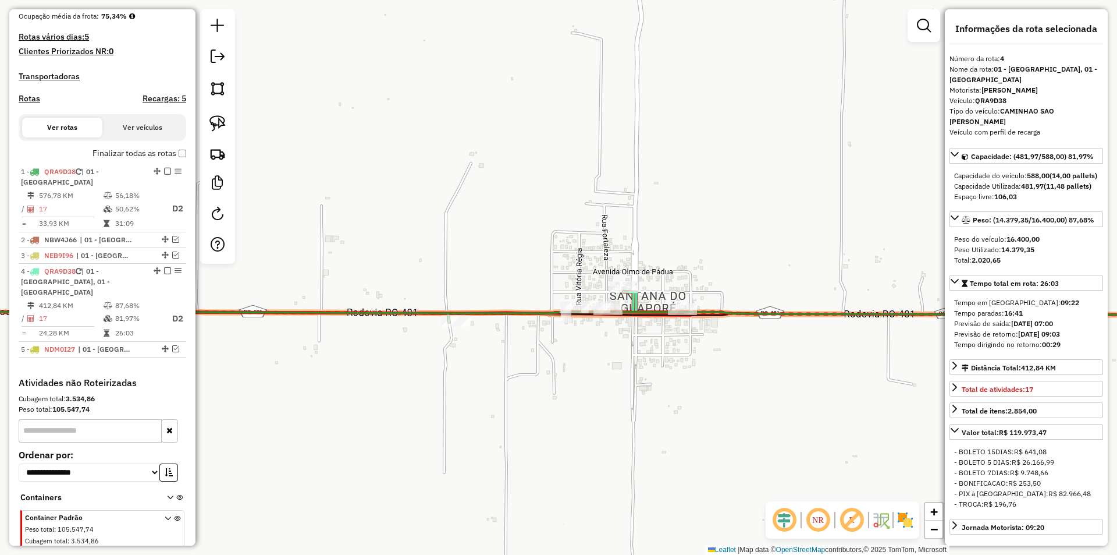
scroll to position [347, 0]
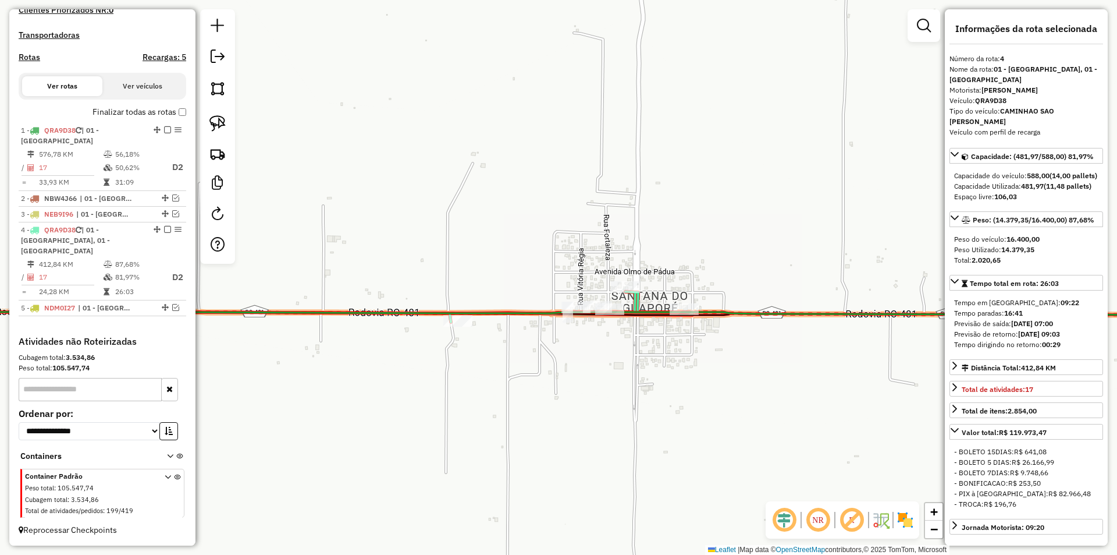
drag, startPoint x: 367, startPoint y: 374, endPoint x: 695, endPoint y: 251, distance: 351.1
click at [567, 303] on div "Janela de atendimento Grade de atendimento Capacidade Transportadoras Veículos …" at bounding box center [558, 277] width 1117 height 555
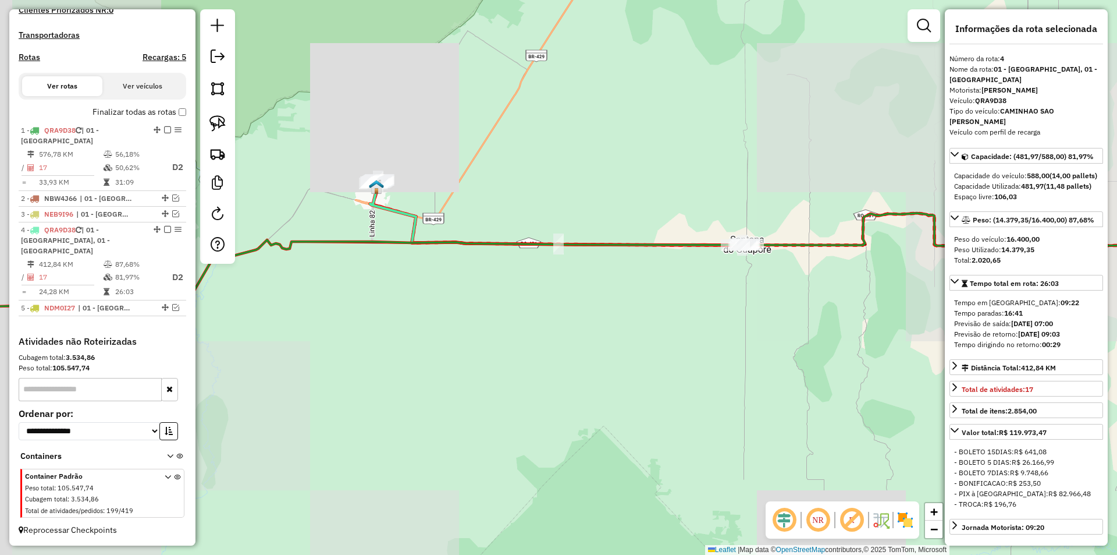
drag, startPoint x: 535, startPoint y: 324, endPoint x: 567, endPoint y: 336, distance: 34.1
click at [559, 335] on div "Janela de atendimento Grade de atendimento Capacidade Transportadoras Veículos …" at bounding box center [558, 277] width 1117 height 555
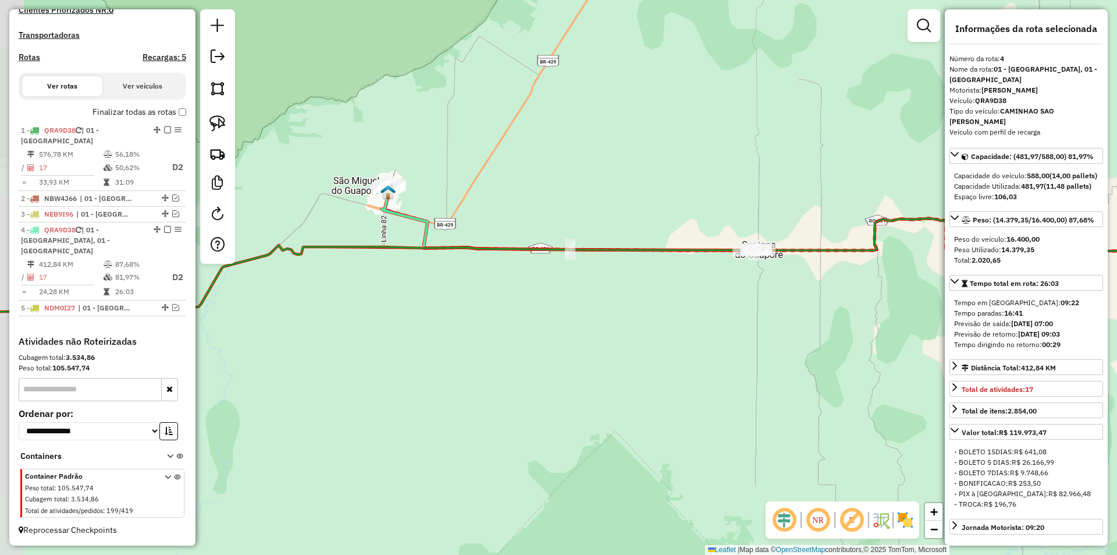
drag, startPoint x: 637, startPoint y: 323, endPoint x: 766, endPoint y: 289, distance: 134.1
click at [742, 306] on div "Janela de atendimento Grade de atendimento Capacidade Transportadoras Veículos …" at bounding box center [558, 277] width 1117 height 555
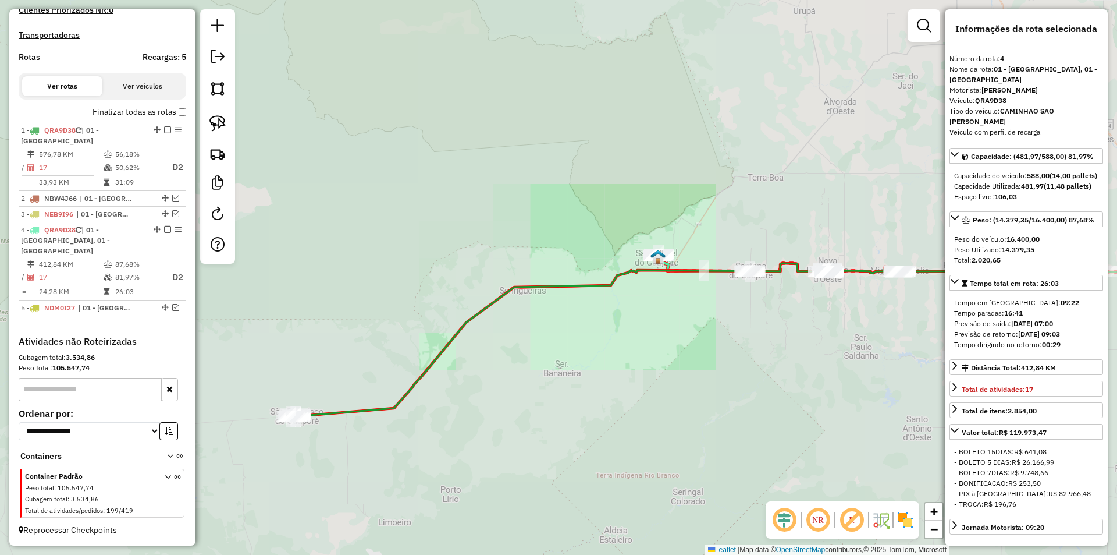
drag, startPoint x: 484, startPoint y: 368, endPoint x: 492, endPoint y: 368, distance: 7.6
click at [492, 368] on div "Janela de atendimento Grade de atendimento Capacidade Transportadoras Veículos …" at bounding box center [558, 277] width 1117 height 555
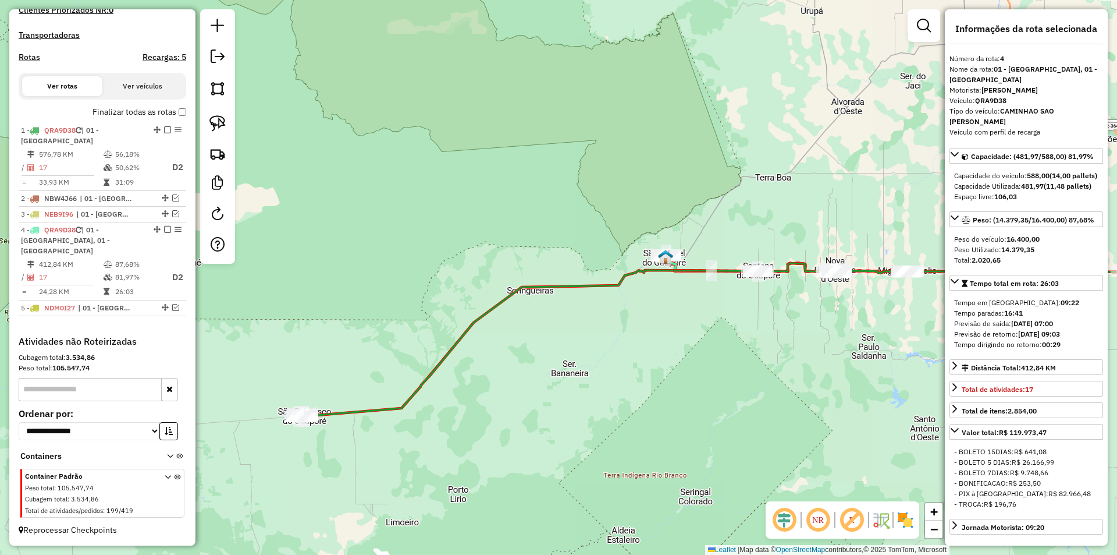
drag, startPoint x: 340, startPoint y: 392, endPoint x: 435, endPoint y: 347, distance: 104.9
click at [435, 347] on div "Janela de atendimento Grade de atendimento Capacidade Transportadoras Veículos …" at bounding box center [558, 277] width 1117 height 555
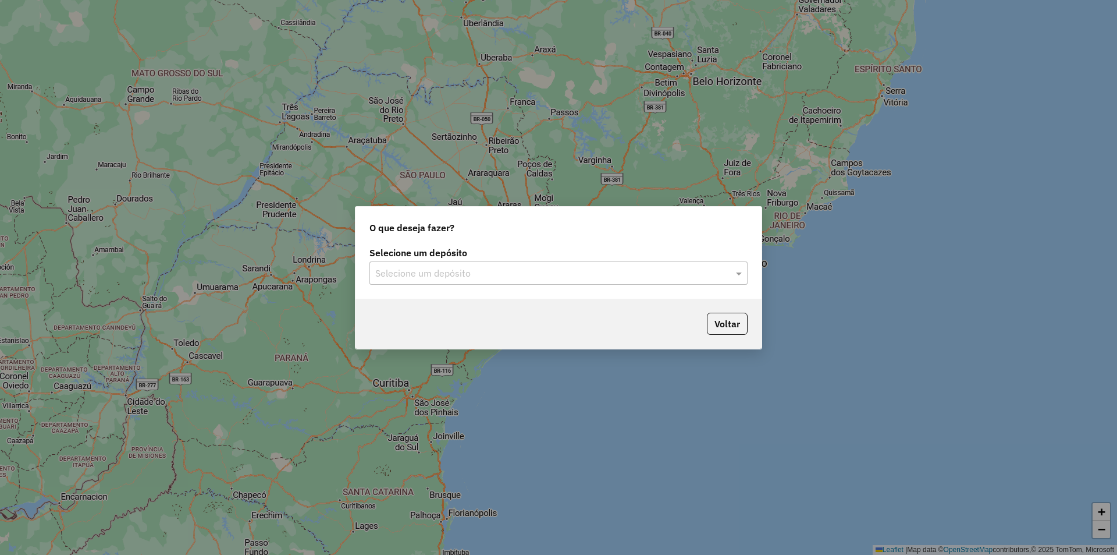
click at [461, 121] on div "O que deseja fazer? Selecione um depósito Selecione um depósito Voltar" at bounding box center [558, 277] width 1117 height 555
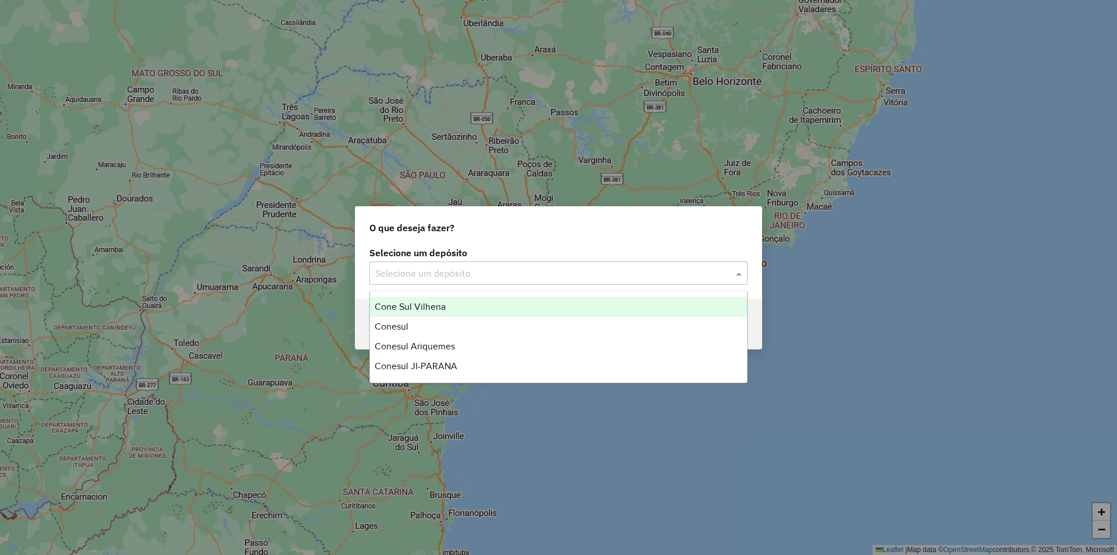
click at [417, 266] on input "text" at bounding box center [546, 273] width 343 height 14
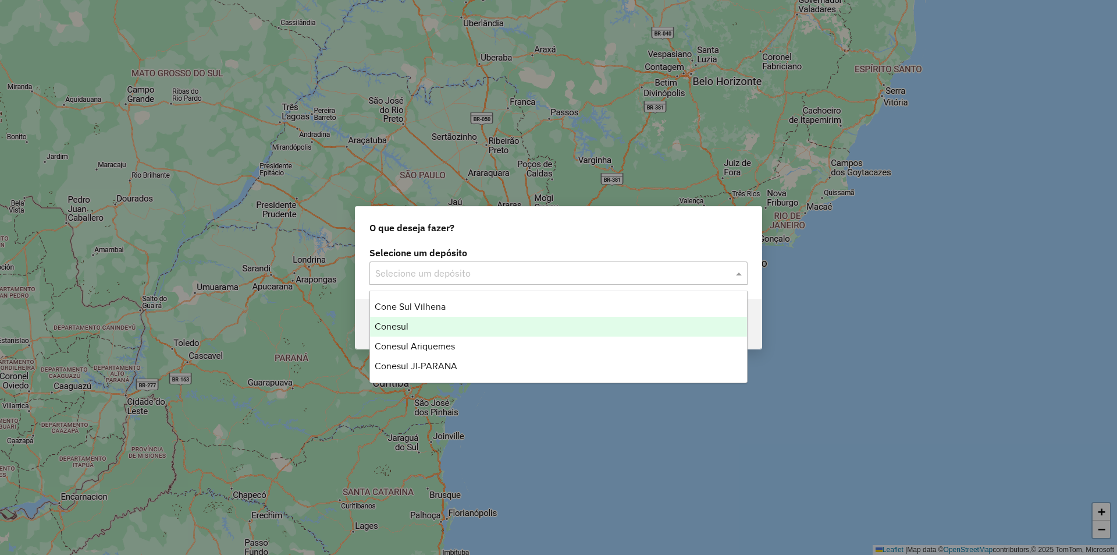
click at [415, 321] on div "Conesul" at bounding box center [558, 327] width 377 height 20
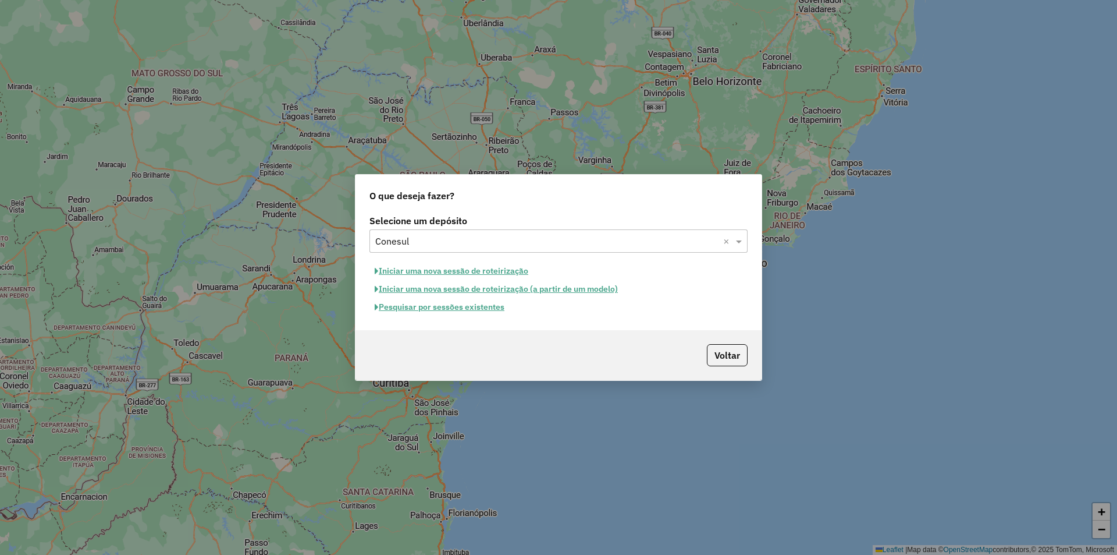
click at [439, 306] on button "Pesquisar por sessões existentes" at bounding box center [439, 307] width 140 height 18
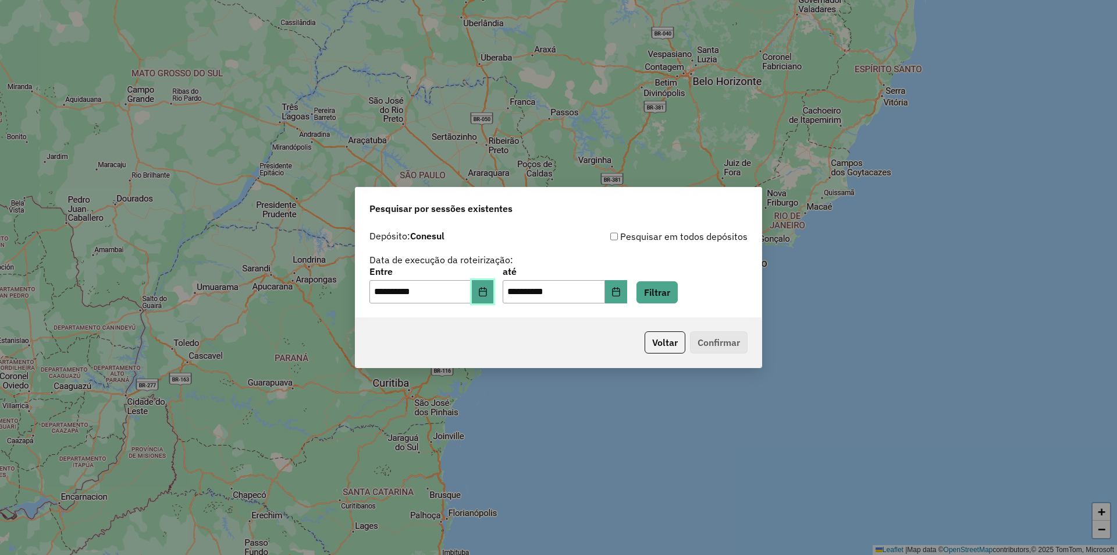
click at [488, 295] on icon "Choose Date" at bounding box center [482, 291] width 9 height 9
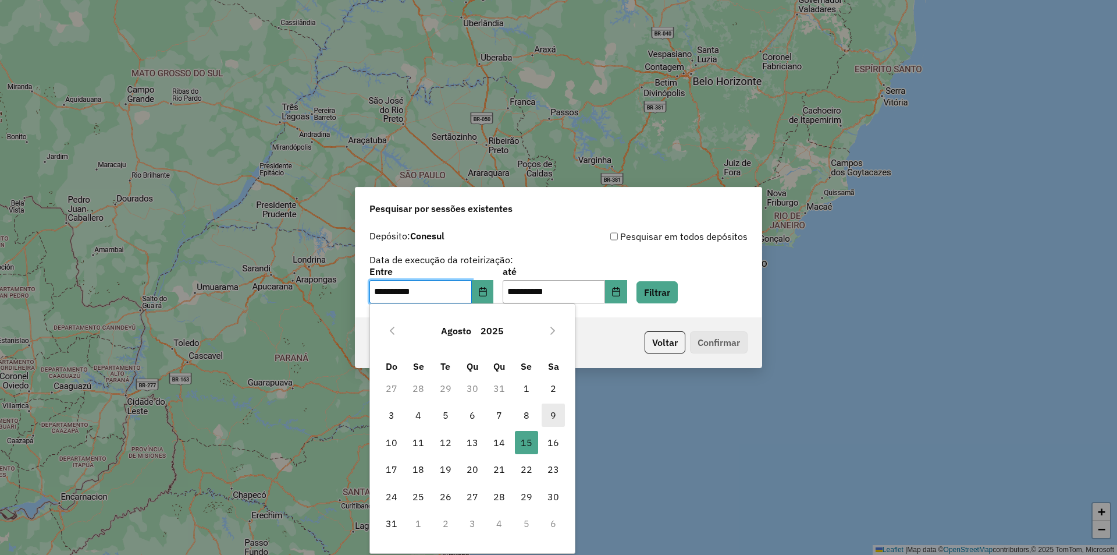
click at [549, 418] on span "9" at bounding box center [553, 414] width 23 height 23
type input "**********"
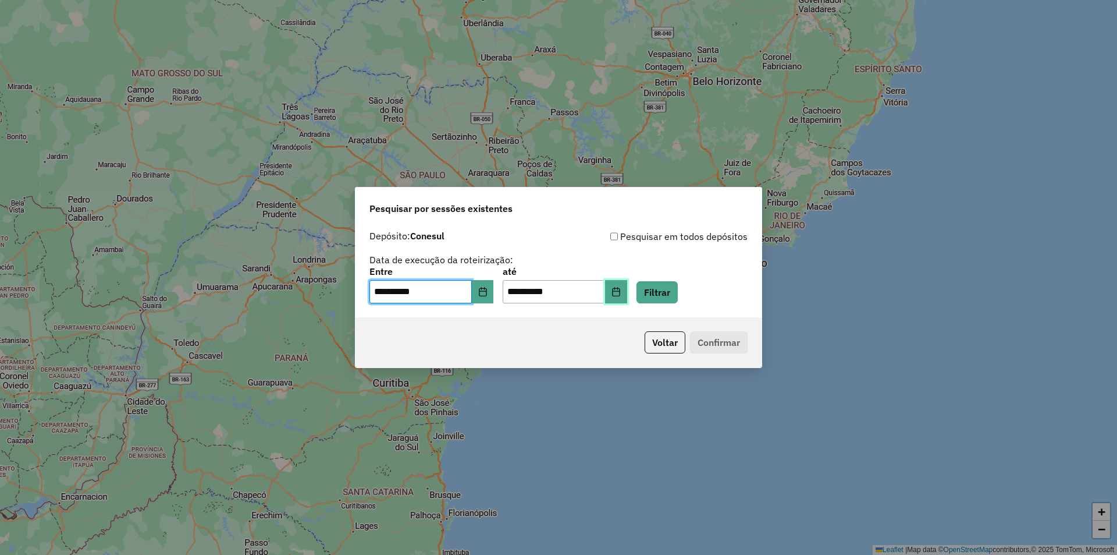
click at [627, 286] on button "Choose Date" at bounding box center [616, 291] width 22 height 23
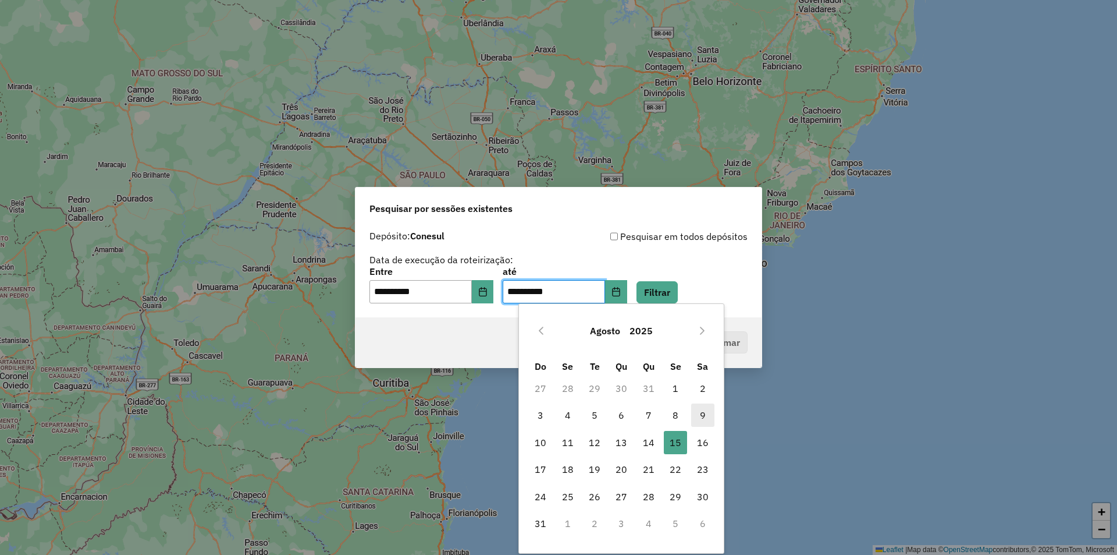
drag, startPoint x: 699, startPoint y: 411, endPoint x: 685, endPoint y: 333, distance: 78.6
click at [699, 411] on span "9" at bounding box center [702, 414] width 23 height 23
type input "**********"
click at [678, 291] on button "Filtrar" at bounding box center [657, 292] width 41 height 22
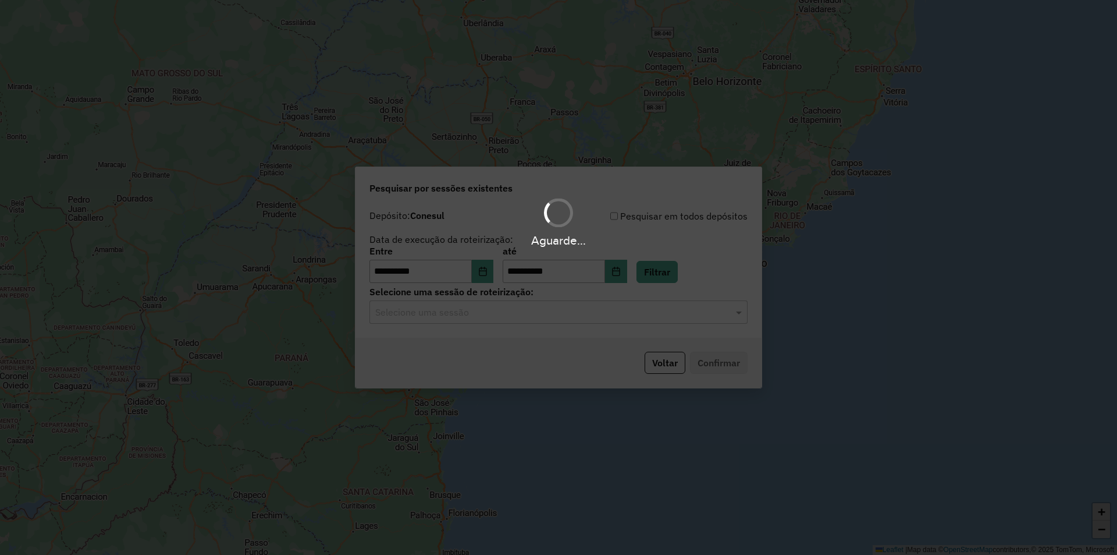
click at [438, 312] on div "Aguarde..." at bounding box center [558, 277] width 1117 height 555
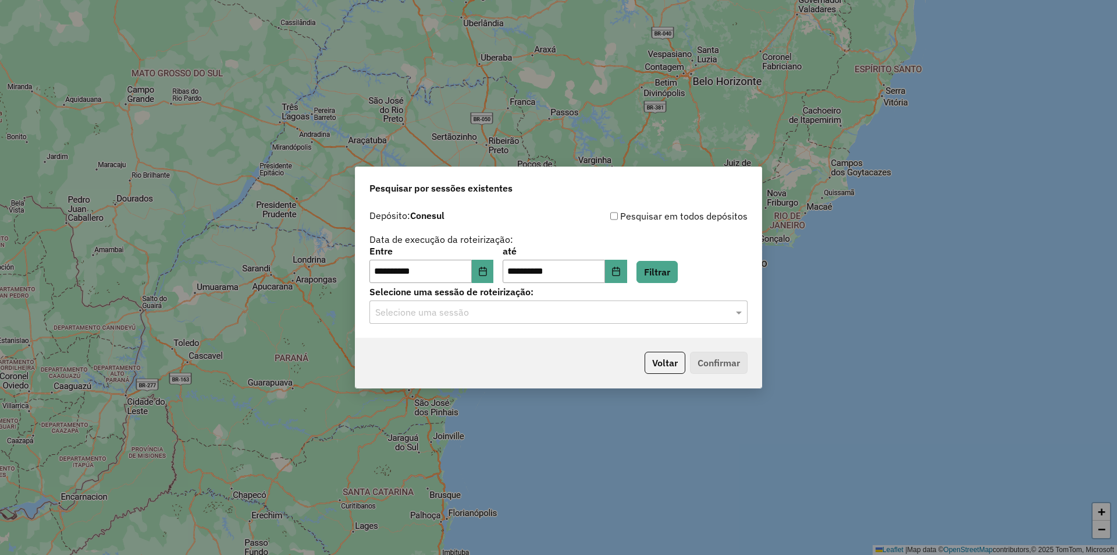
click at [436, 312] on input "text" at bounding box center [546, 312] width 343 height 14
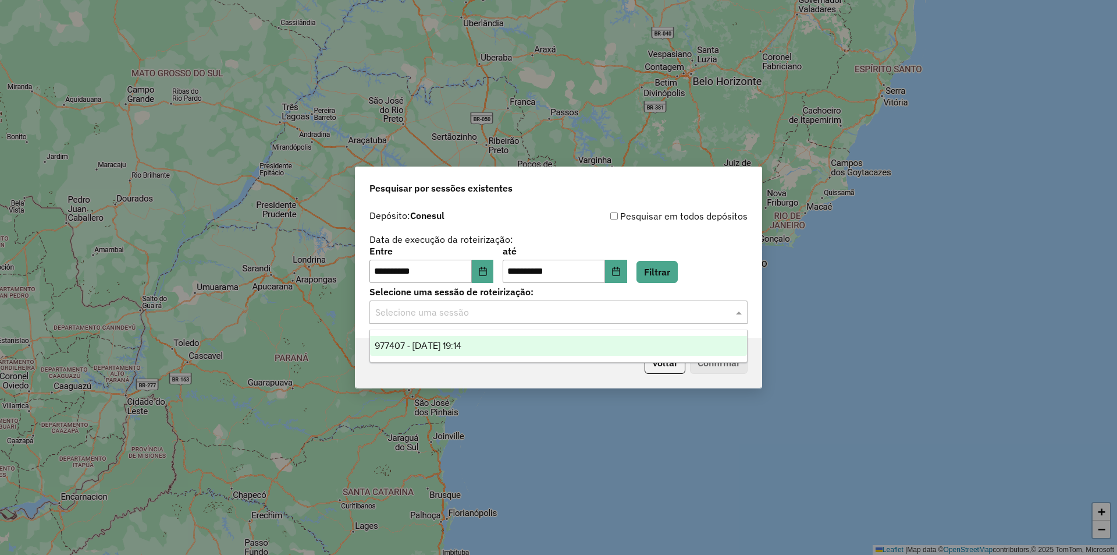
click at [461, 343] on span "977407 - 09/08/2025 19:14" at bounding box center [418, 345] width 87 height 10
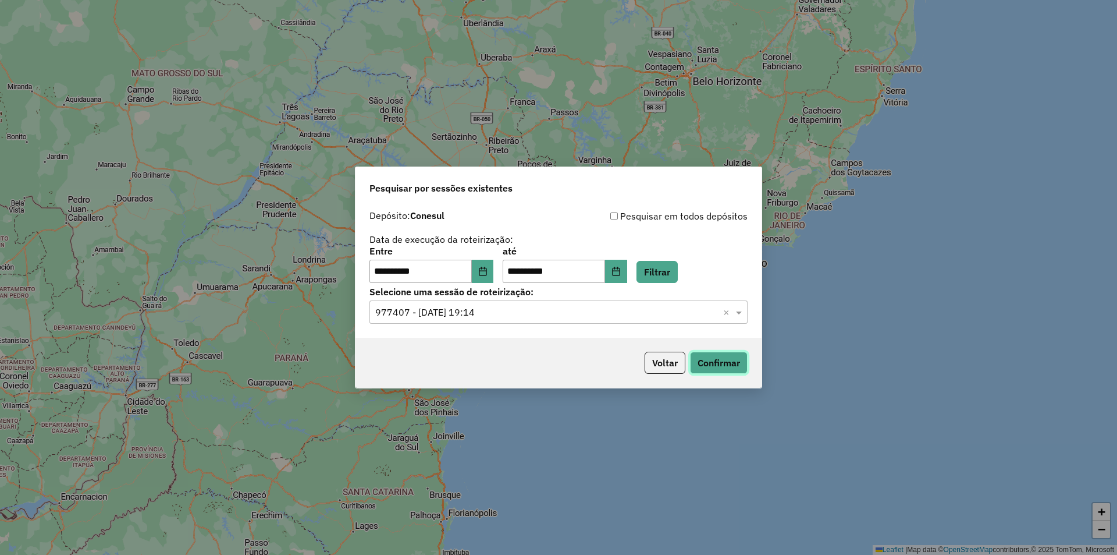
click at [720, 361] on button "Confirmar" at bounding box center [719, 362] width 58 height 22
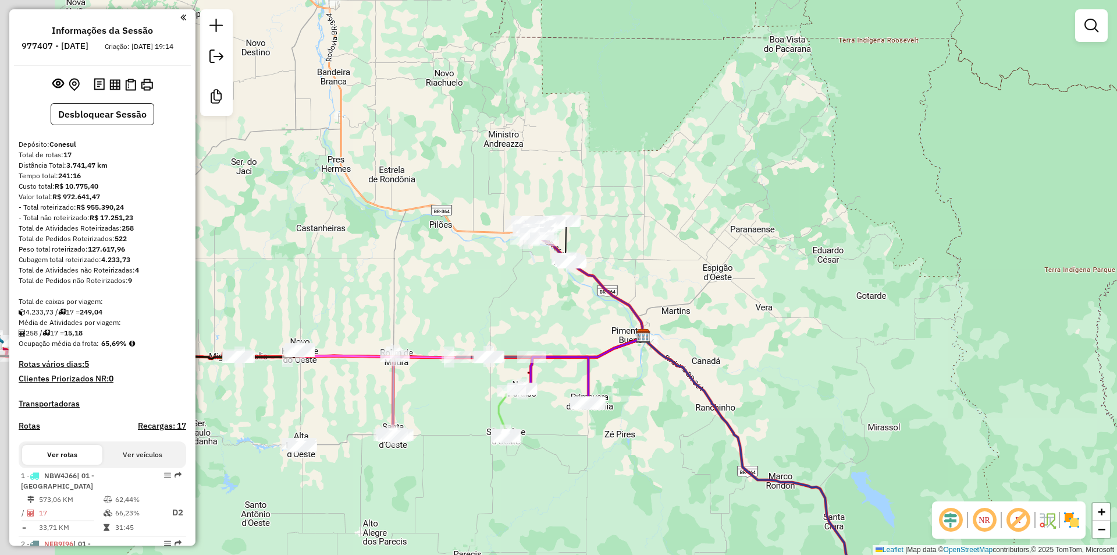
drag, startPoint x: 384, startPoint y: 97, endPoint x: 446, endPoint y: 63, distance: 70.8
click at [442, 105] on div "Janela de atendimento Grade de atendimento Capacidade Transportadoras Veículos …" at bounding box center [558, 277] width 1117 height 555
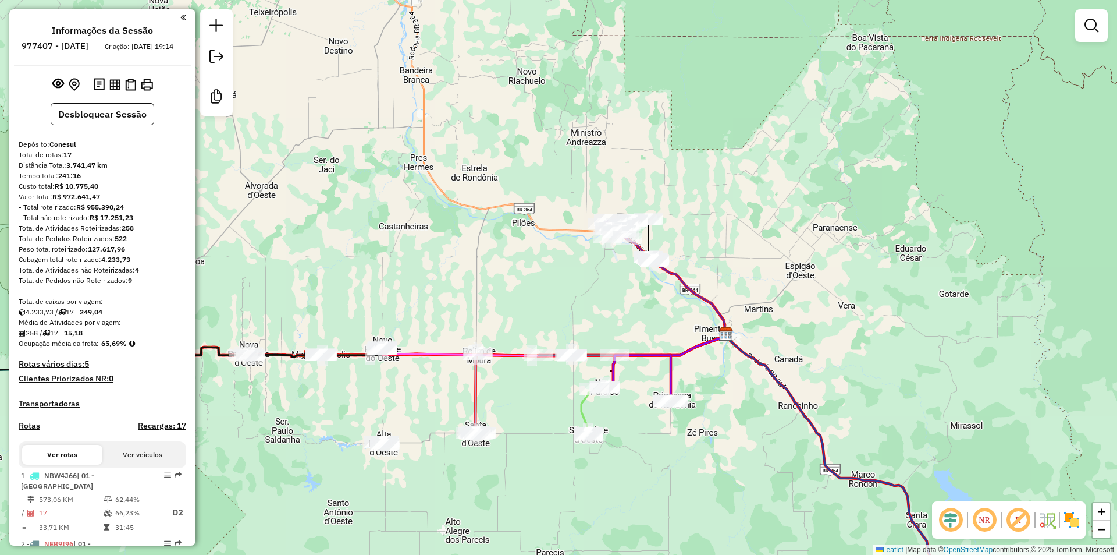
drag, startPoint x: 427, startPoint y: 257, endPoint x: 669, endPoint y: 236, distance: 243.0
click at [618, 236] on div "Janela de atendimento Grade de atendimento Capacidade Transportadoras Veículos …" at bounding box center [558, 277] width 1117 height 555
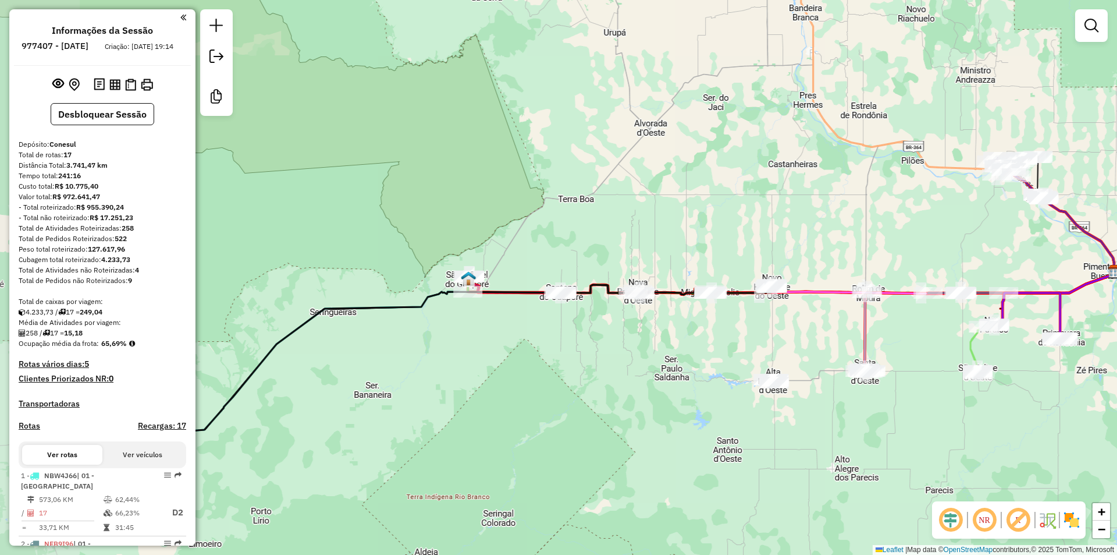
drag, startPoint x: 554, startPoint y: 268, endPoint x: 640, endPoint y: 227, distance: 95.5
click at [640, 227] on div "Janela de atendimento Grade de atendimento Capacidade Transportadoras Veículos …" at bounding box center [558, 277] width 1117 height 555
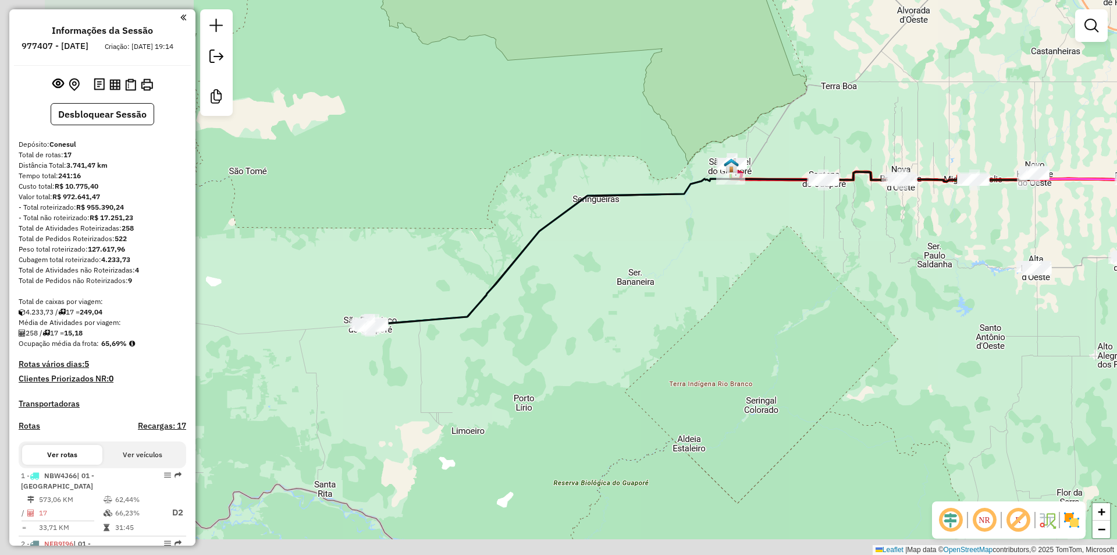
drag, startPoint x: 481, startPoint y: 326, endPoint x: 650, endPoint y: 264, distance: 180.4
click at [635, 265] on div "Janela de atendimento Grade de atendimento Capacidade Transportadoras Veículos …" at bounding box center [558, 277] width 1117 height 555
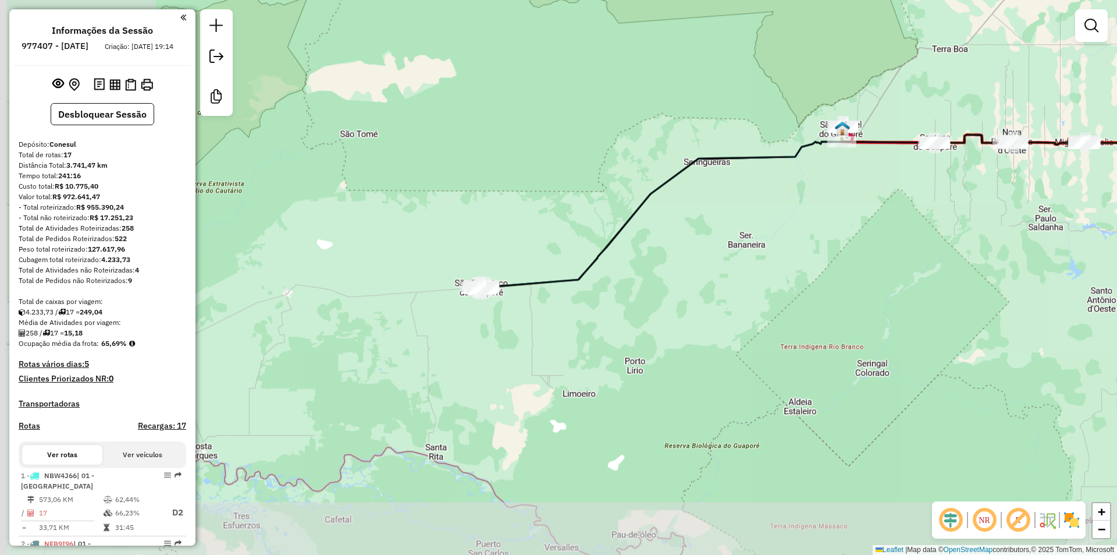
click at [450, 336] on div "Janela de atendimento Grade de atendimento Capacidade Transportadoras Veículos …" at bounding box center [558, 277] width 1117 height 555
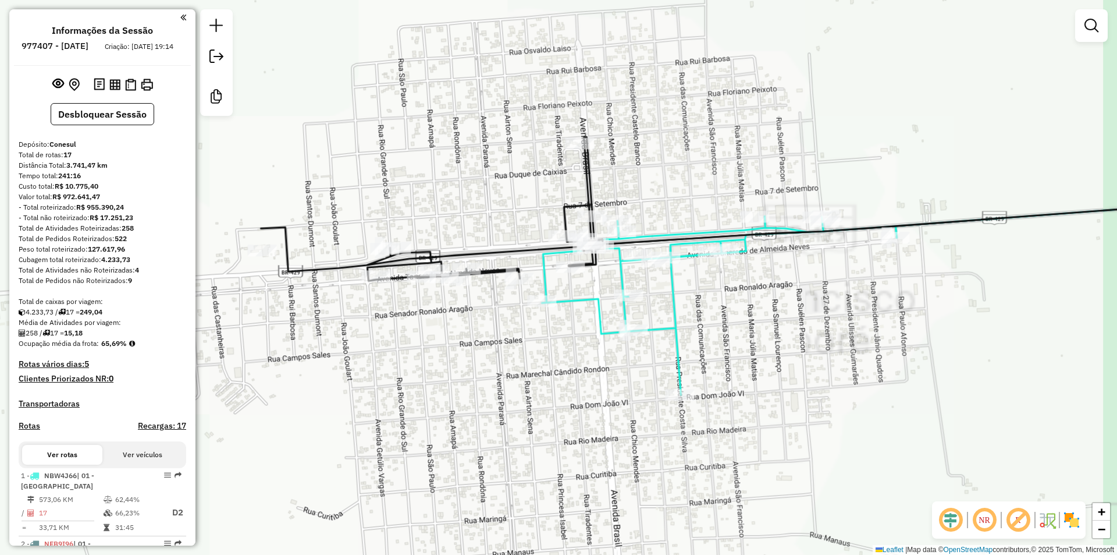
drag, startPoint x: 521, startPoint y: 342, endPoint x: 486, endPoint y: 361, distance: 39.1
click at [486, 361] on div "Janela de atendimento Grade de atendimento Capacidade Transportadoras Veículos …" at bounding box center [558, 277] width 1117 height 555
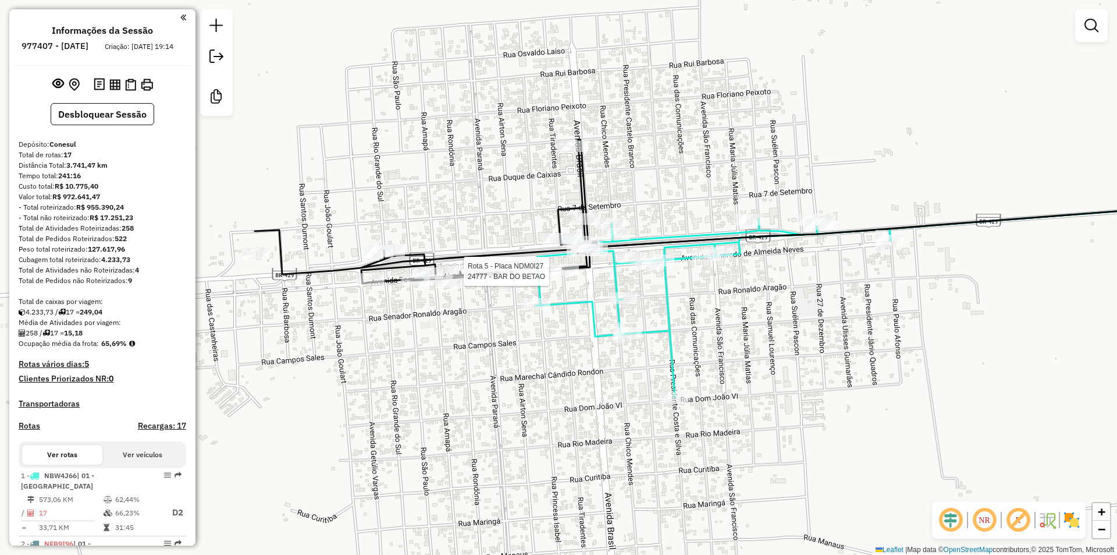
select select "**********"
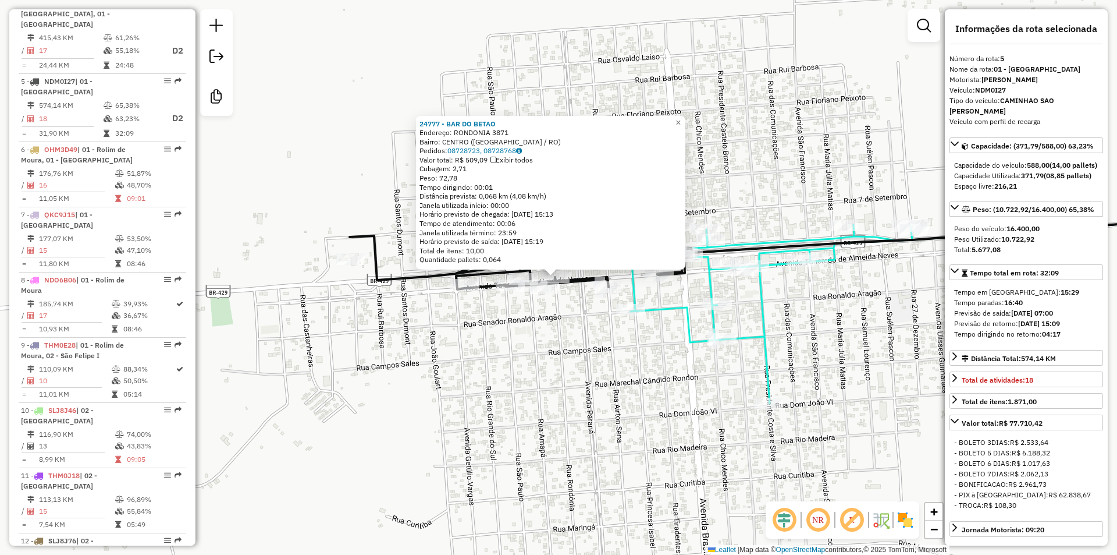
scroll to position [751, 0]
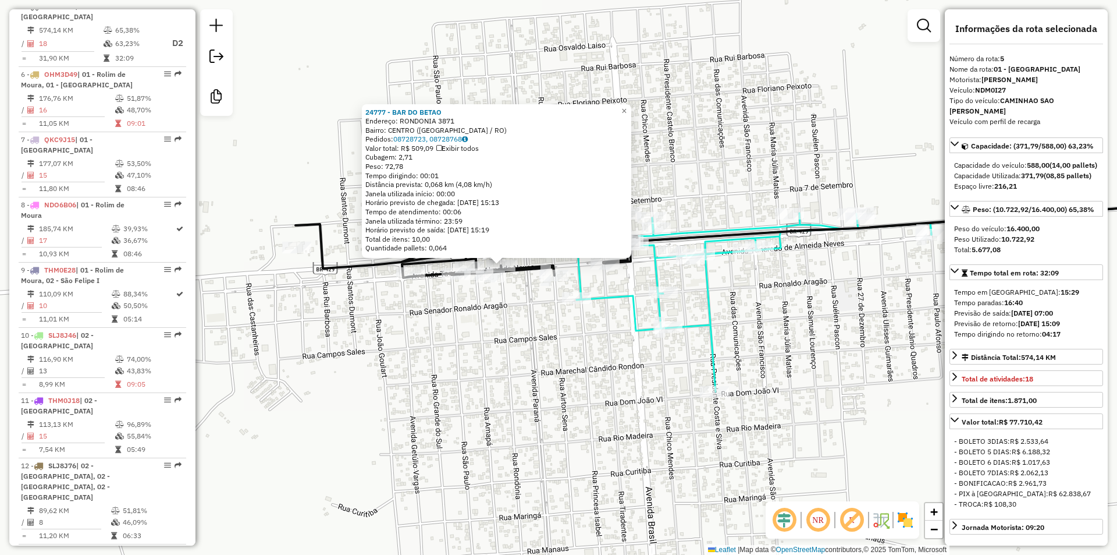
drag, startPoint x: 574, startPoint y: 371, endPoint x: 520, endPoint y: 359, distance: 55.4
click at [520, 359] on div "24777 - BAR DO BETAO Endereço: RONDONIA 3871 Bairro: CENTRO (SAO FRANCISCO DO G…" at bounding box center [558, 277] width 1117 height 555
click at [596, 358] on div "24777 - BAR DO BETAO Endereço: RONDONIA 3871 Bairro: CENTRO (SAO FRANCISCO DO G…" at bounding box center [558, 277] width 1117 height 555
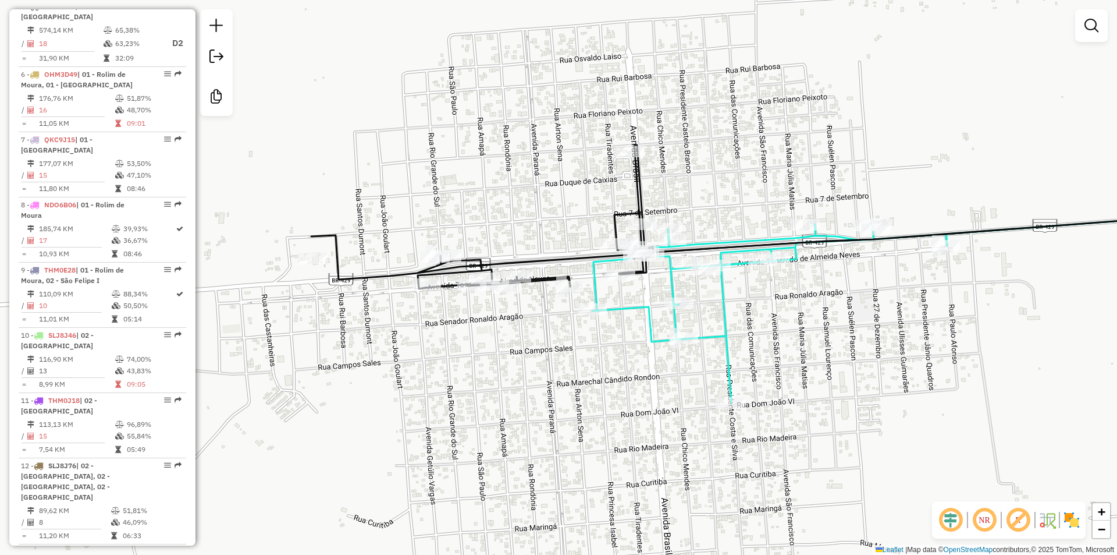
click at [570, 386] on div "Janela de atendimento Grade de atendimento Capacidade Transportadoras Veículos …" at bounding box center [558, 277] width 1117 height 555
select select "**********"
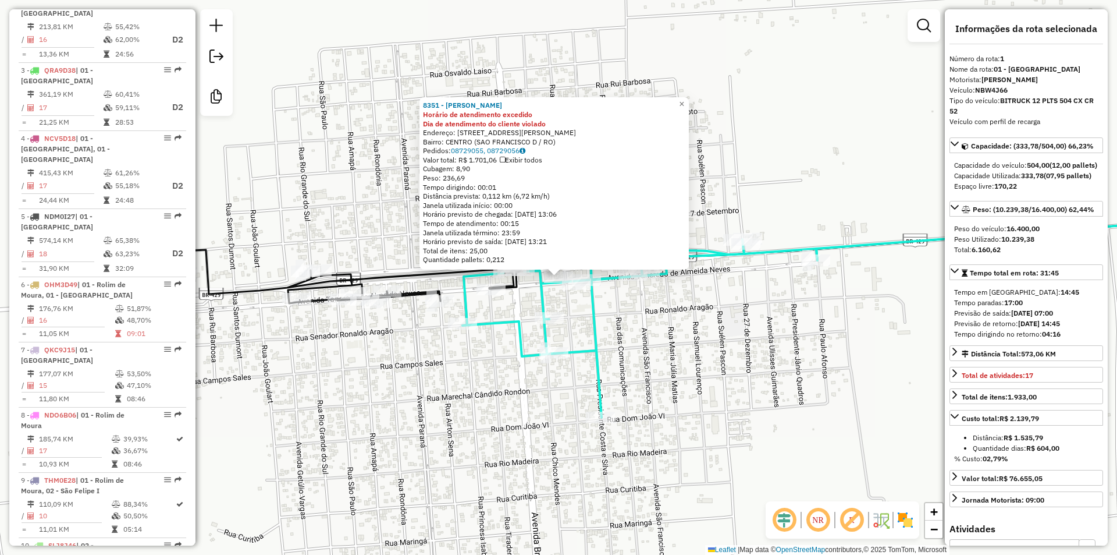
scroll to position [469, 0]
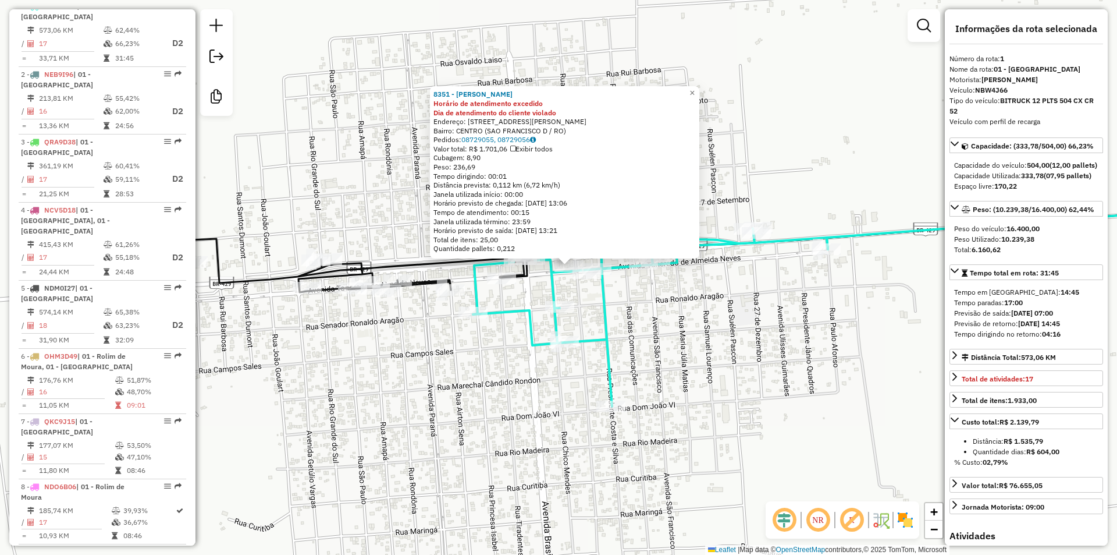
drag, startPoint x: 794, startPoint y: 346, endPoint x: 801, endPoint y: 337, distance: 10.8
click at [801, 337] on div "8351 - PAULO CESAR TEIXEIRA Horário de atendimento excedido Dia de atendimento …" at bounding box center [558, 277] width 1117 height 555
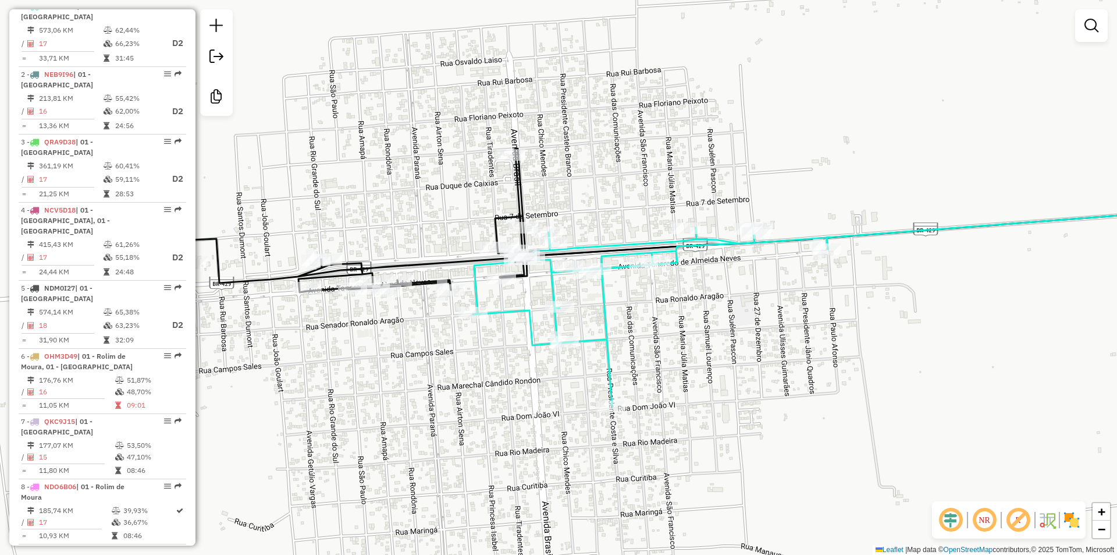
drag, startPoint x: 412, startPoint y: 109, endPoint x: 407, endPoint y: 105, distance: 6.6
click at [413, 109] on div "Janela de atendimento Grade de atendimento Capacidade Transportadoras Veículos …" at bounding box center [558, 277] width 1117 height 555
click at [453, 158] on div "Janela de atendimento Grade de atendimento Capacidade Transportadoras Veículos …" at bounding box center [558, 277] width 1117 height 555
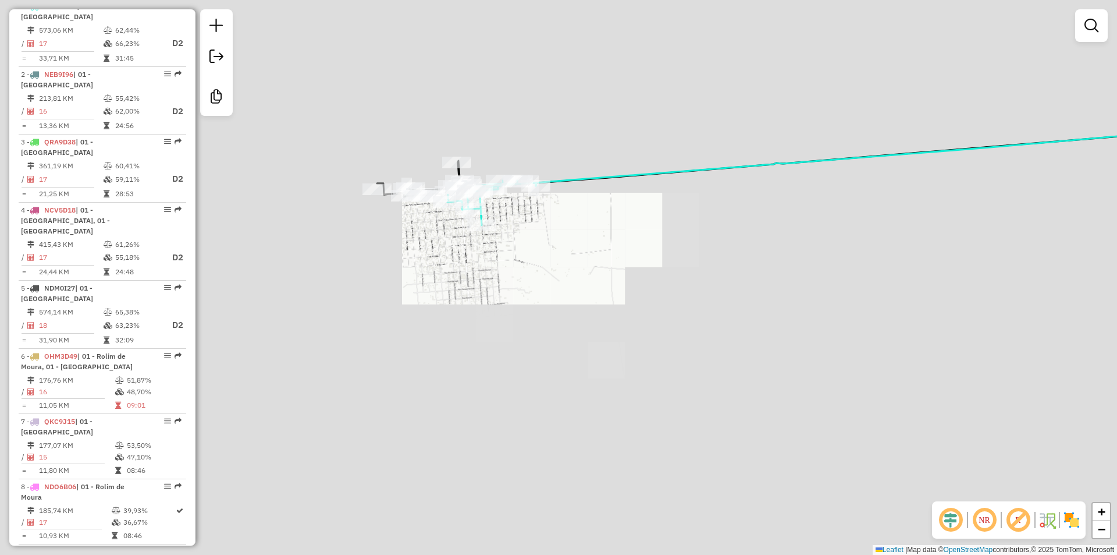
drag, startPoint x: 621, startPoint y: 196, endPoint x: 504, endPoint y: 254, distance: 130.1
click at [532, 262] on div "Janela de atendimento Grade de atendimento Capacidade Transportadoras Veículos …" at bounding box center [558, 277] width 1117 height 555
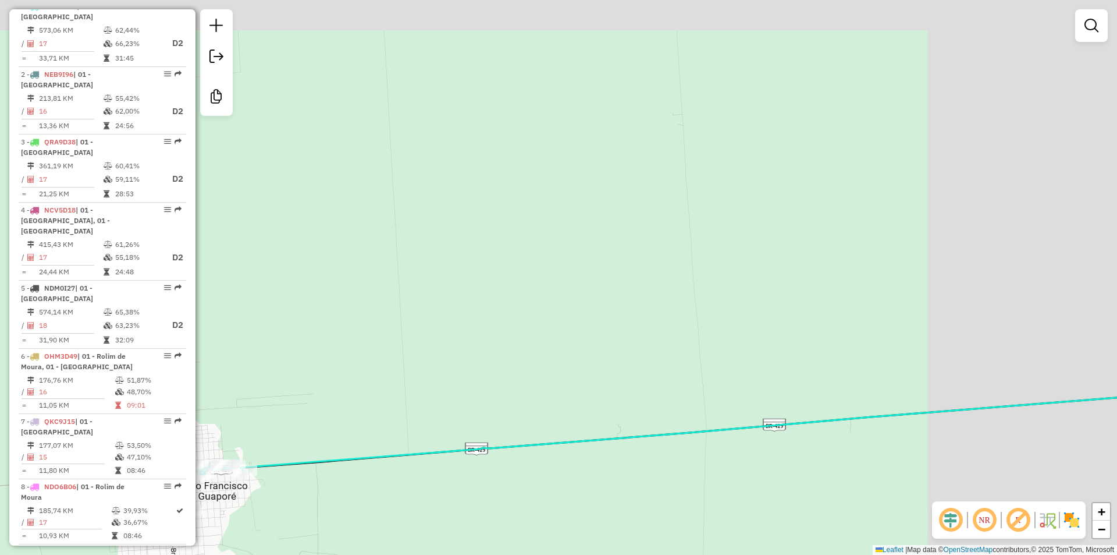
drag, startPoint x: 649, startPoint y: 210, endPoint x: 556, endPoint y: 265, distance: 108.3
click at [561, 266] on div "Janela de atendimento Grade de atendimento Capacidade Transportadoras Veículos …" at bounding box center [558, 277] width 1117 height 555
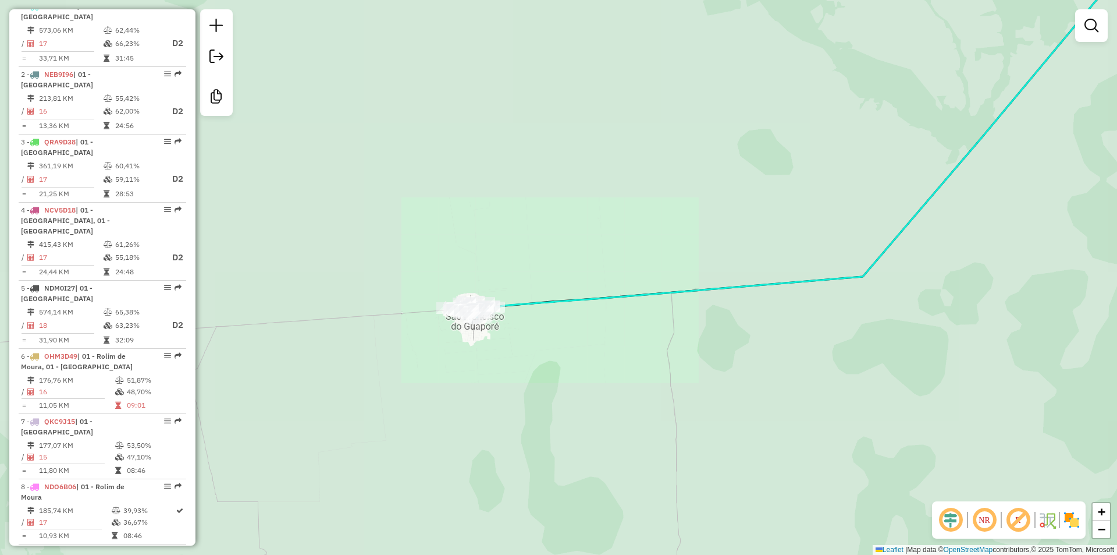
drag, startPoint x: 630, startPoint y: 237, endPoint x: 605, endPoint y: 278, distance: 47.8
click at [453, 329] on div "Janela de atendimento Grade de atendimento Capacidade Transportadoras Veículos …" at bounding box center [558, 277] width 1117 height 555
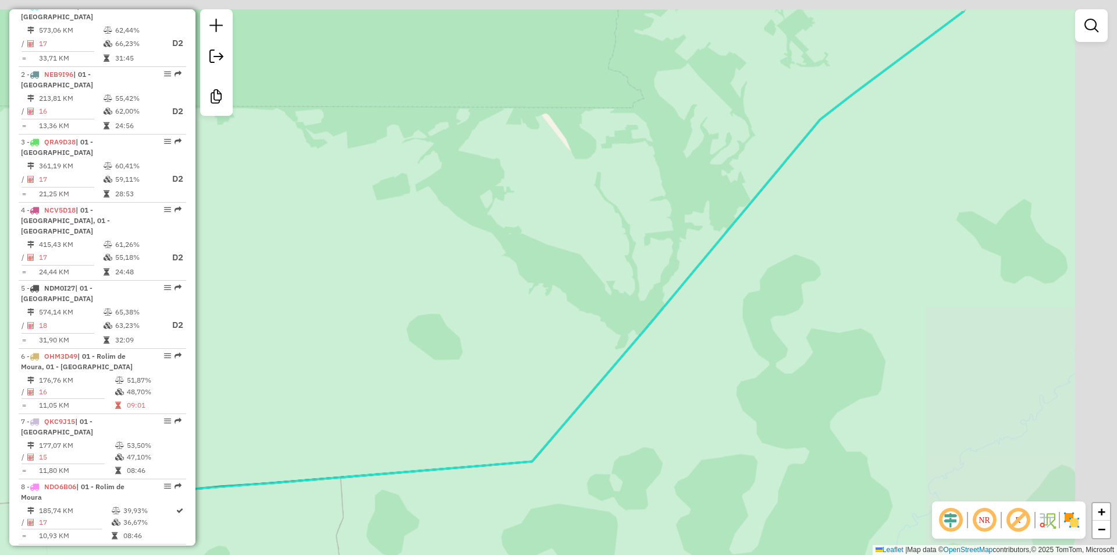
drag, startPoint x: 705, startPoint y: 292, endPoint x: 747, endPoint y: 212, distance: 90.6
click at [659, 325] on div "Janela de atendimento Grade de atendimento Capacidade Transportadoras Veículos …" at bounding box center [558, 277] width 1117 height 555
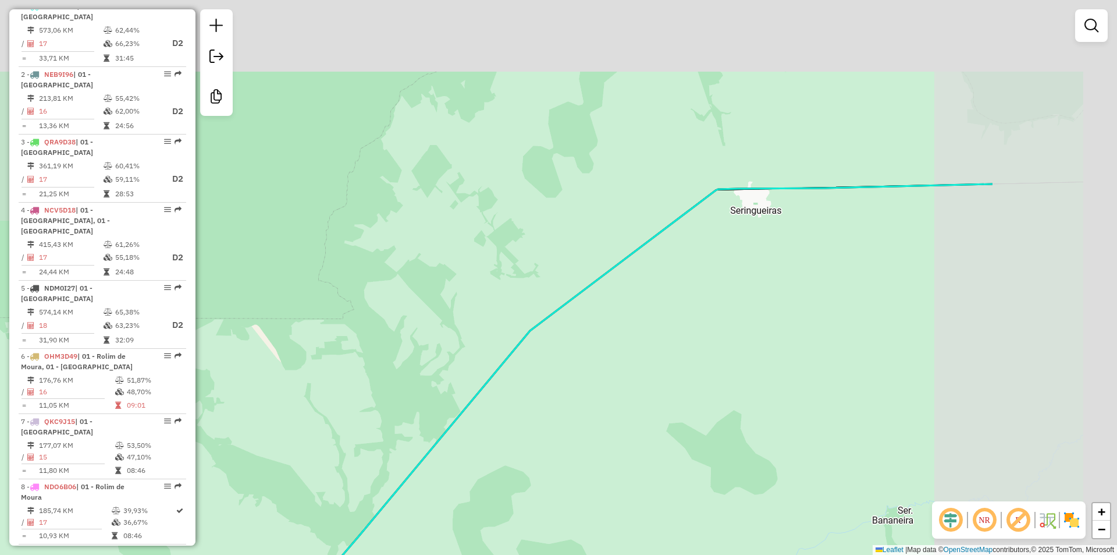
drag, startPoint x: 875, startPoint y: 137, endPoint x: 563, endPoint y: 292, distance: 348.2
click at [599, 308] on div "Janela de atendimento Grade de atendimento Capacidade Transportadoras Veículos …" at bounding box center [558, 277] width 1117 height 555
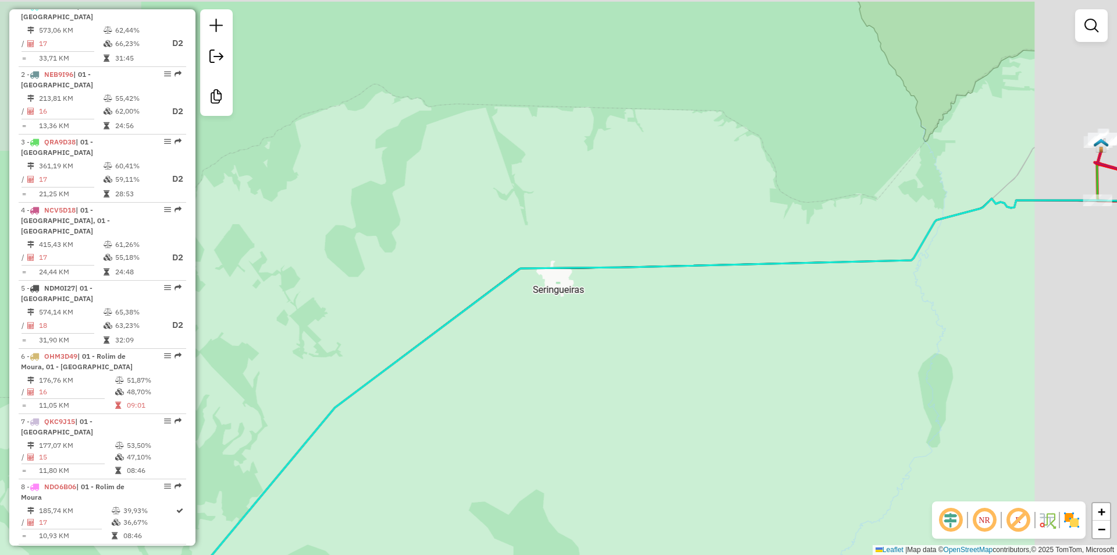
drag, startPoint x: 613, startPoint y: 255, endPoint x: 498, endPoint y: 324, distance: 134.1
click at [498, 325] on div "Janela de atendimento Grade de atendimento Capacidade Transportadoras Veículos …" at bounding box center [558, 277] width 1117 height 555
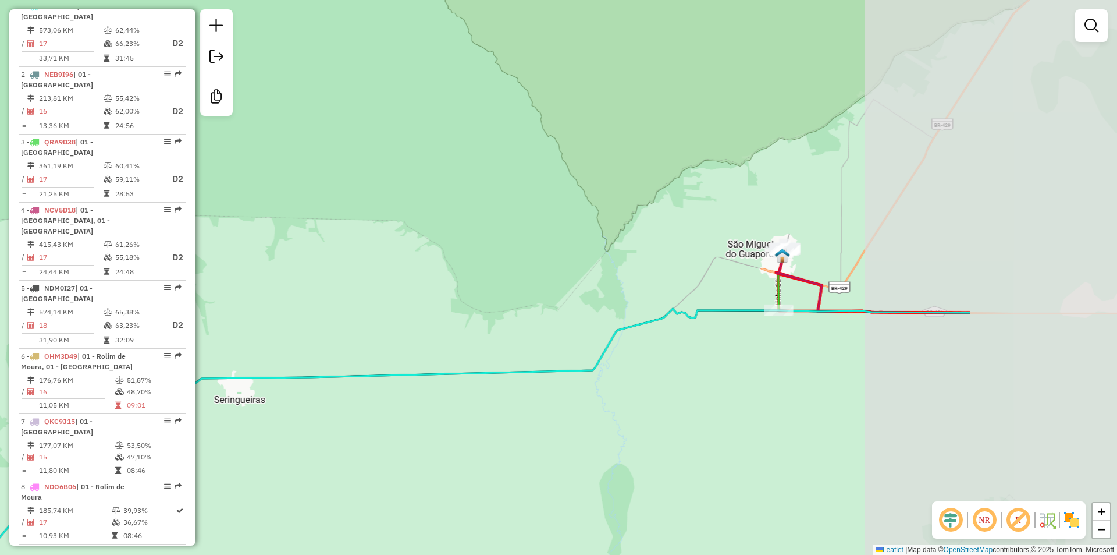
drag, startPoint x: 645, startPoint y: 291, endPoint x: 514, endPoint y: 301, distance: 131.9
click at [515, 302] on div "Janela de atendimento Grade de atendimento Capacidade Transportadoras Veículos …" at bounding box center [558, 277] width 1117 height 555
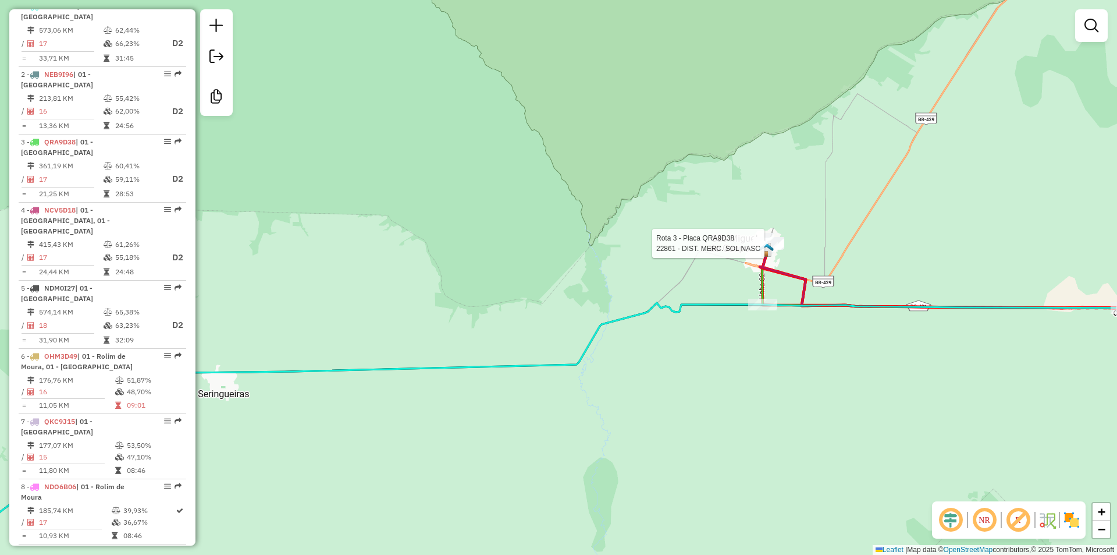
click at [614, 277] on div "Rota 3 - Placa QRA9D38 22861 - DIST. MERC. SOL NASC Janela de atendimento Grade…" at bounding box center [558, 277] width 1117 height 555
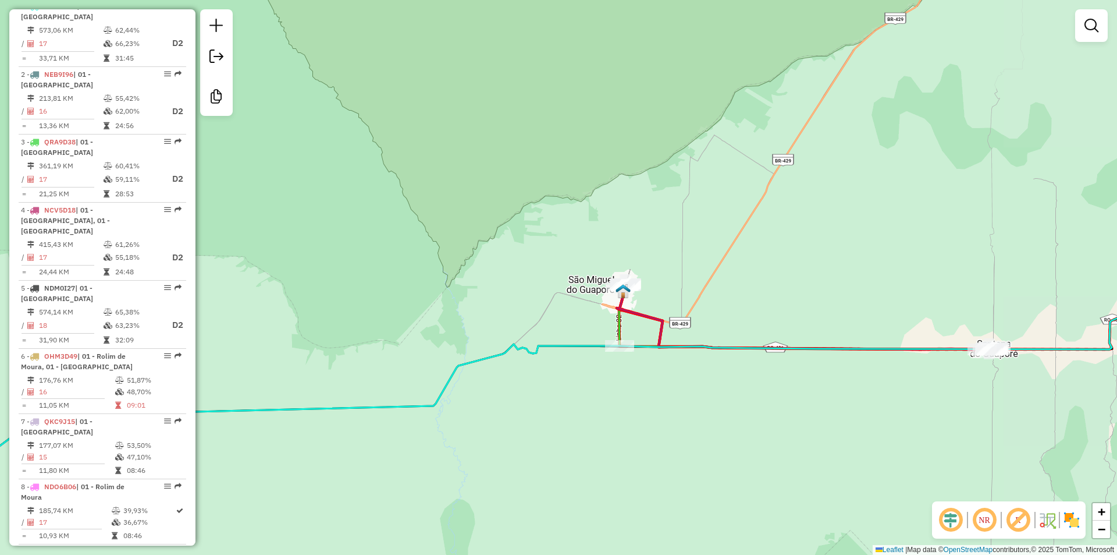
drag, startPoint x: 631, startPoint y: 261, endPoint x: 457, endPoint y: 273, distance: 174.4
click at [475, 273] on div "Janela de atendimento Grade de atendimento Capacidade Transportadoras Veículos …" at bounding box center [558, 277] width 1117 height 555
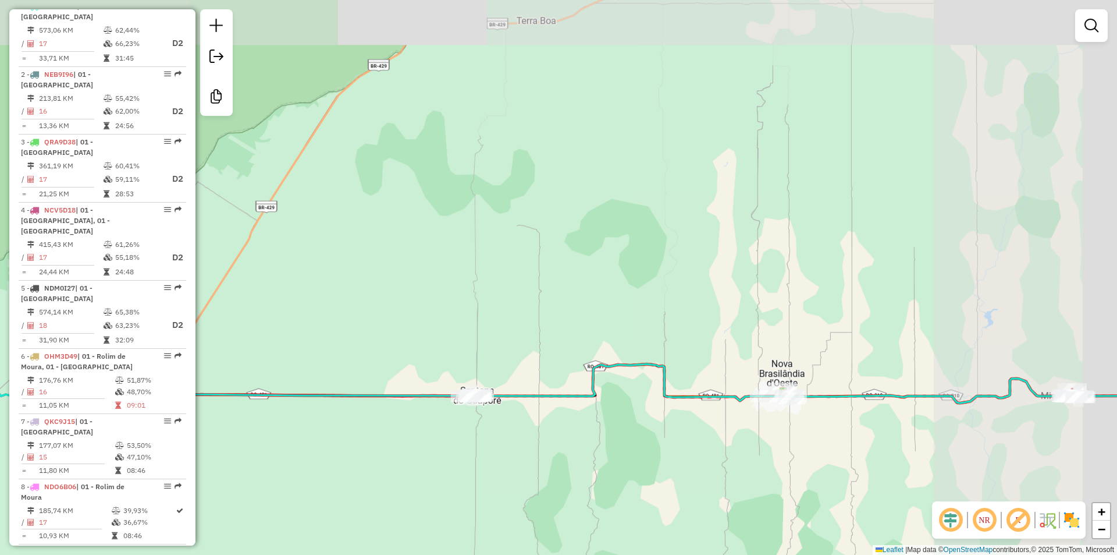
drag, startPoint x: 729, startPoint y: 249, endPoint x: 540, endPoint y: 292, distance: 193.8
click at [532, 297] on div "Janela de atendimento Grade de atendimento Capacidade Transportadoras Veículos …" at bounding box center [558, 277] width 1117 height 555
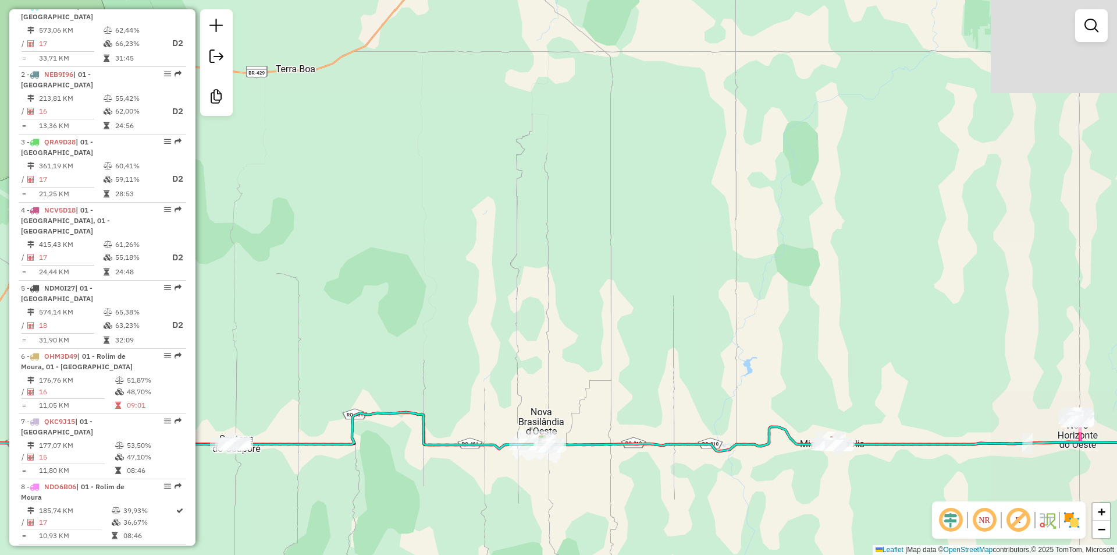
drag, startPoint x: 735, startPoint y: 262, endPoint x: 654, endPoint y: 264, distance: 80.9
click at [546, 262] on div "Janela de atendimento Grade de atendimento Capacidade Transportadoras Veículos …" at bounding box center [558, 277] width 1117 height 555
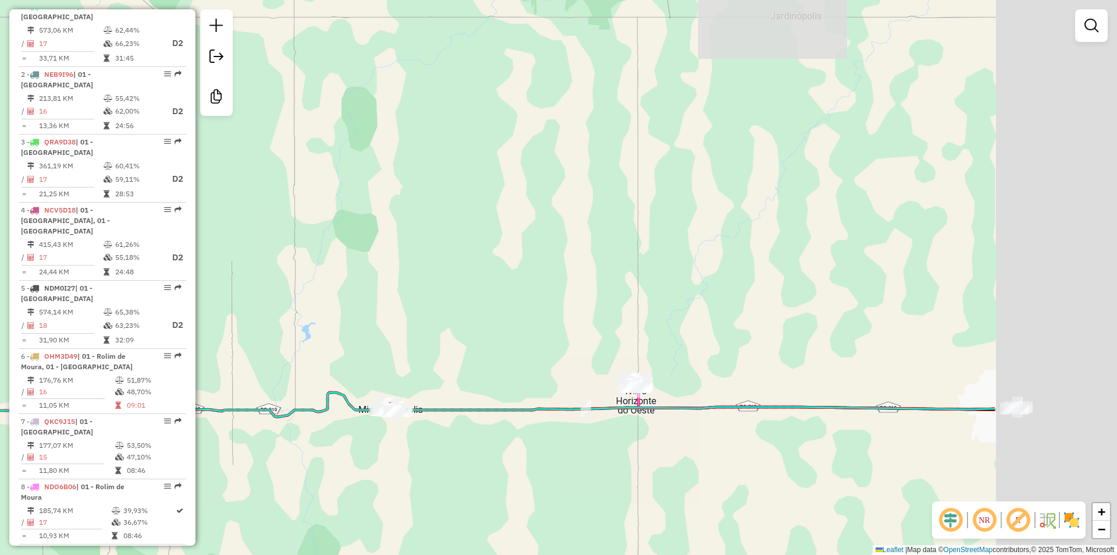
drag, startPoint x: 708, startPoint y: 262, endPoint x: 518, endPoint y: 248, distance: 190.2
click at [424, 230] on div "Janela de atendimento Grade de atendimento Capacidade Transportadoras Veículos …" at bounding box center [558, 277] width 1117 height 555
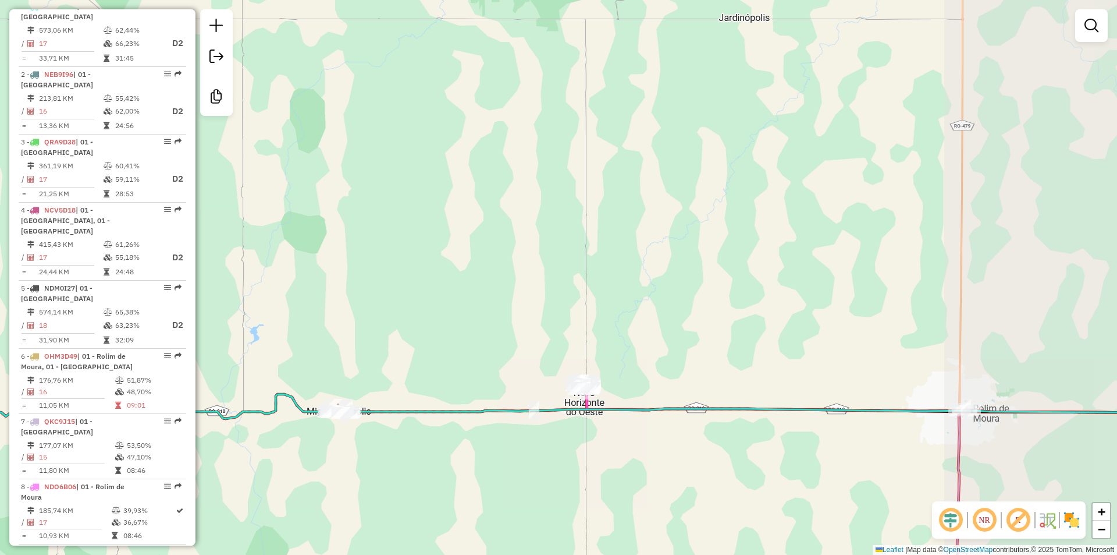
drag, startPoint x: 534, startPoint y: 251, endPoint x: 520, endPoint y: 239, distance: 18.6
click at [521, 239] on div "Janela de atendimento Grade de atendimento Capacidade Transportadoras Veículos …" at bounding box center [558, 277] width 1117 height 555
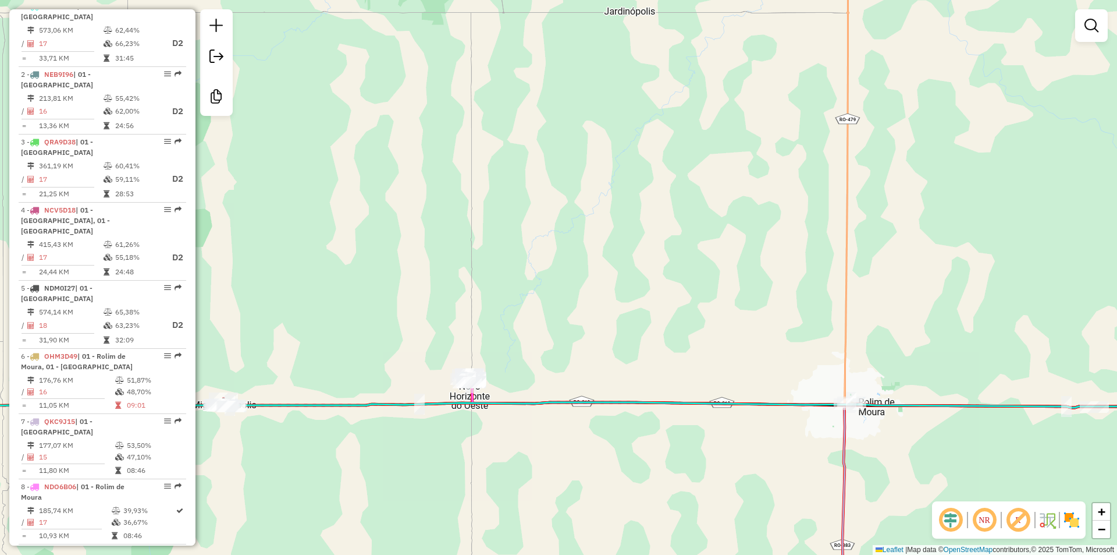
drag, startPoint x: 717, startPoint y: 206, endPoint x: 619, endPoint y: 210, distance: 97.8
click at [619, 210] on div "Janela de atendimento Grade de atendimento Capacidade Transportadoras Veículos …" at bounding box center [558, 277] width 1117 height 555
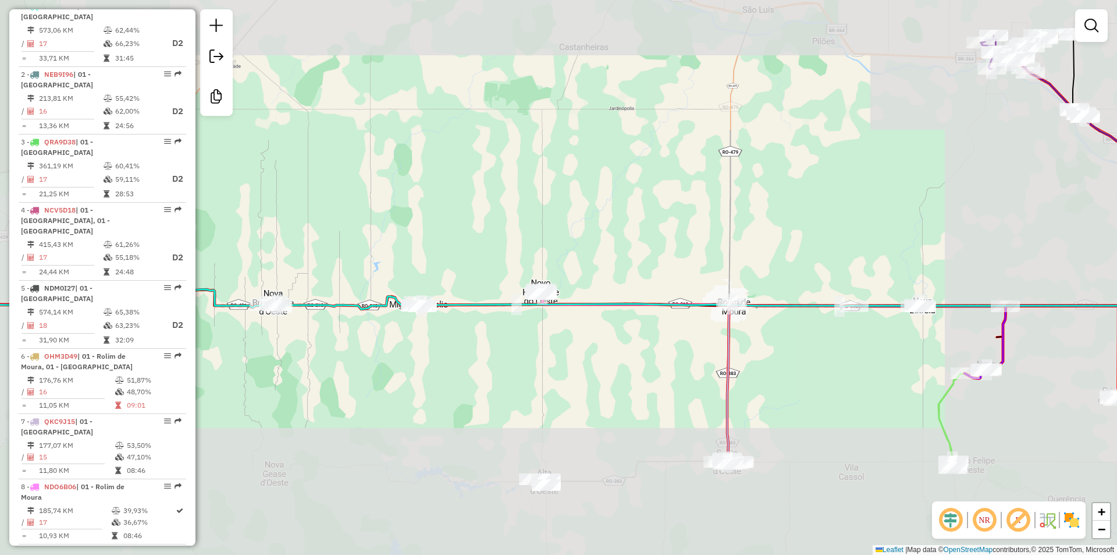
drag, startPoint x: 728, startPoint y: 223, endPoint x: 578, endPoint y: 239, distance: 150.9
click at [580, 239] on div "Janela de atendimento Grade de atendimento Capacidade Transportadoras Veículos …" at bounding box center [558, 277] width 1117 height 555
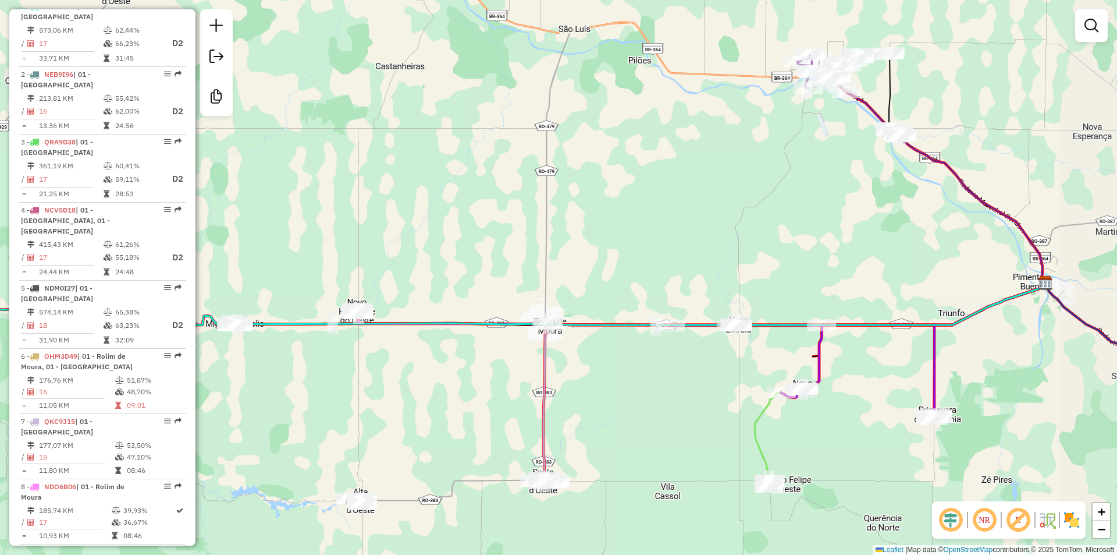
drag, startPoint x: 749, startPoint y: 214, endPoint x: 695, endPoint y: 208, distance: 55.1
click at [682, 219] on div "Janela de atendimento Grade de atendimento Capacidade Transportadoras Veículos …" at bounding box center [558, 277] width 1117 height 555
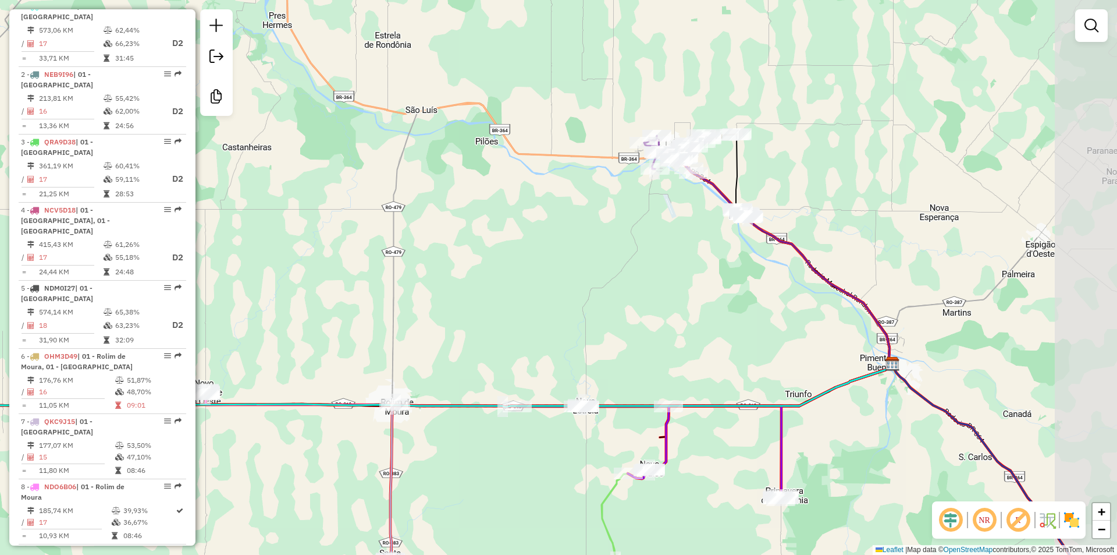
drag, startPoint x: 741, startPoint y: 183, endPoint x: 681, endPoint y: 230, distance: 76.6
click at [662, 271] on div "Janela de atendimento Grade de atendimento Capacidade Transportadoras Veículos …" at bounding box center [558, 277] width 1117 height 555
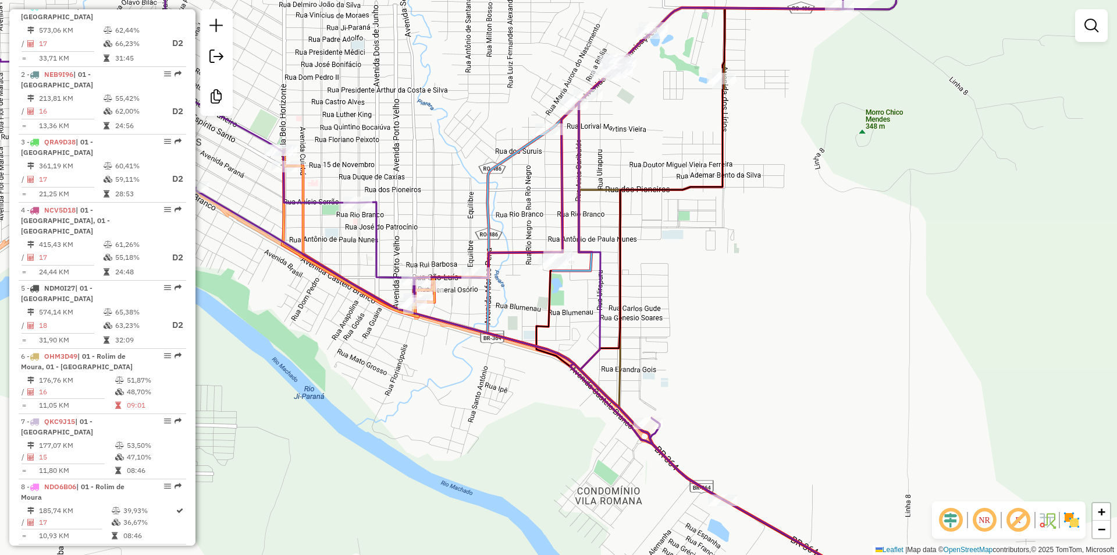
drag, startPoint x: 690, startPoint y: 200, endPoint x: 651, endPoint y: 247, distance: 60.8
click at [651, 247] on div "Janela de atendimento Grade de atendimento Capacidade Transportadoras Veículos …" at bounding box center [558, 277] width 1117 height 555
drag, startPoint x: 477, startPoint y: 314, endPoint x: 476, endPoint y: 324, distance: 9.3
click at [477, 324] on div "Janela de atendimento Grade de atendimento Capacidade Transportadoras Veículos …" at bounding box center [558, 277] width 1117 height 555
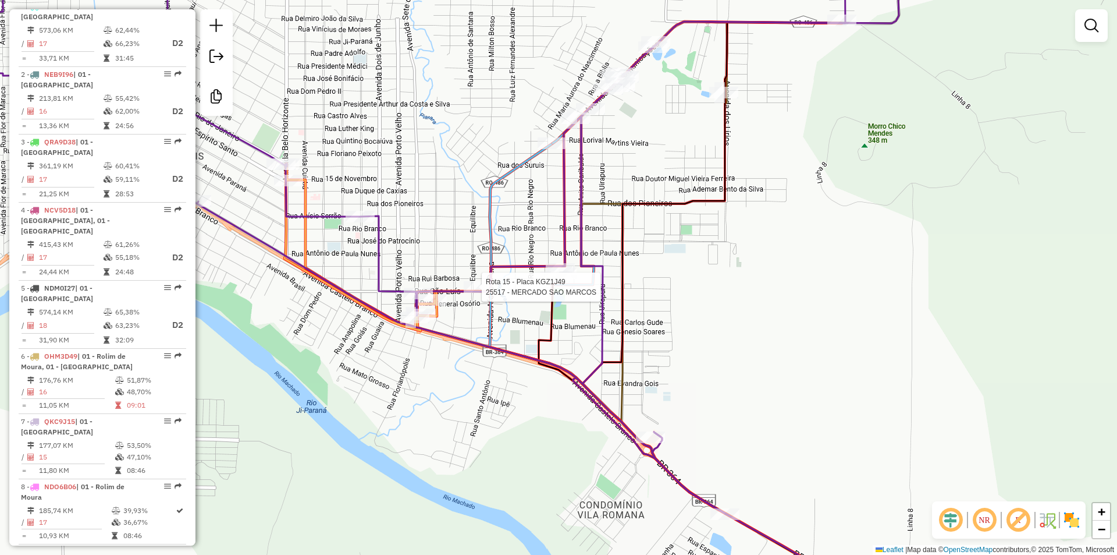
select select "**********"
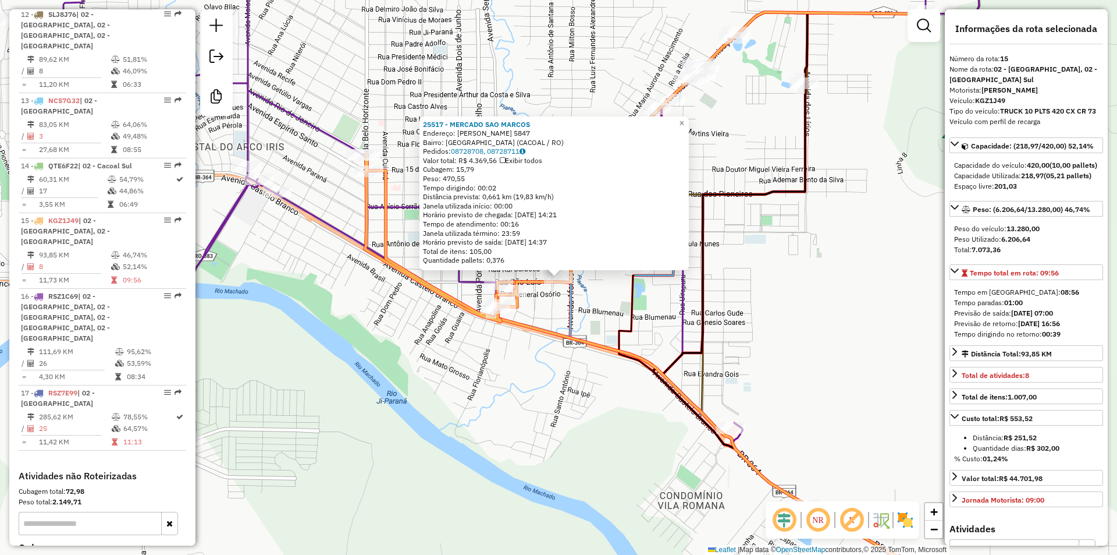
scroll to position [1247, 0]
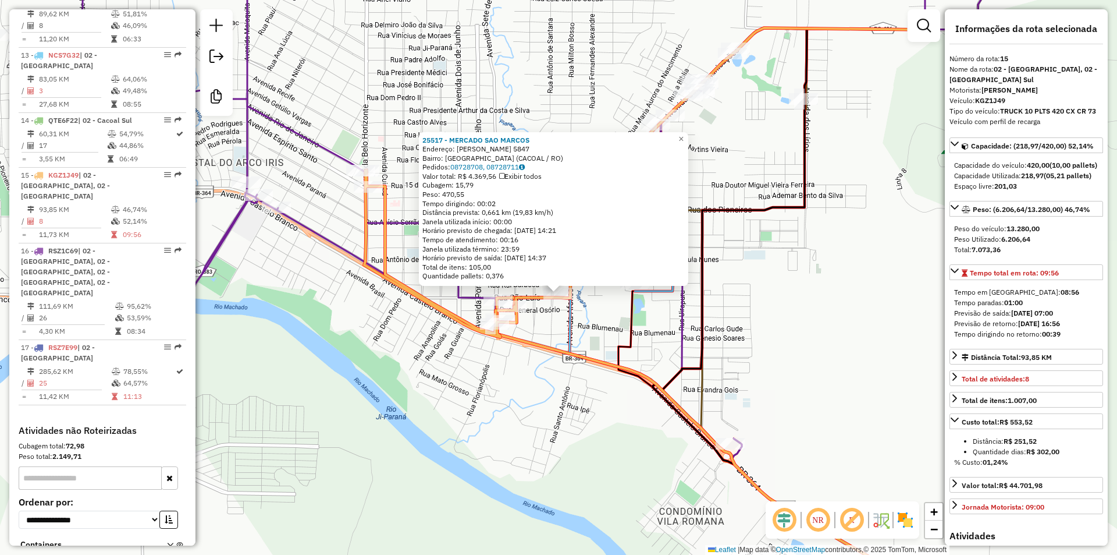
drag, startPoint x: 846, startPoint y: 289, endPoint x: 845, endPoint y: 298, distance: 9.9
click at [845, 298] on div "25517 - MERCADO SAO MARCOS Endereço: PORFIRIO RODRIGUES CARNEIRO 5847 Bairro: C…" at bounding box center [558, 277] width 1117 height 555
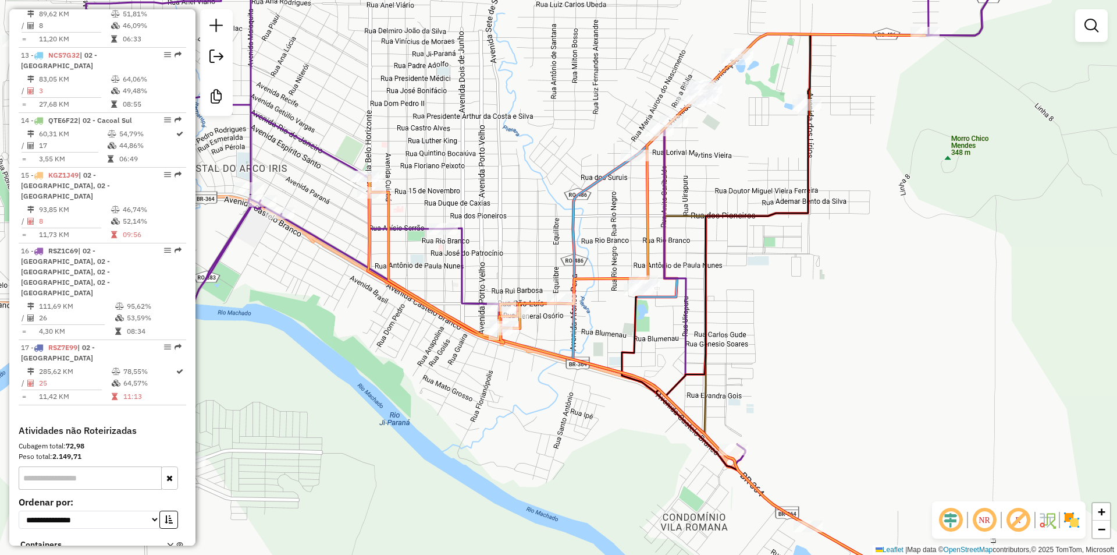
click at [793, 314] on div "Janela de atendimento Grade de atendimento Capacidade Transportadoras Veículos …" at bounding box center [558, 277] width 1117 height 555
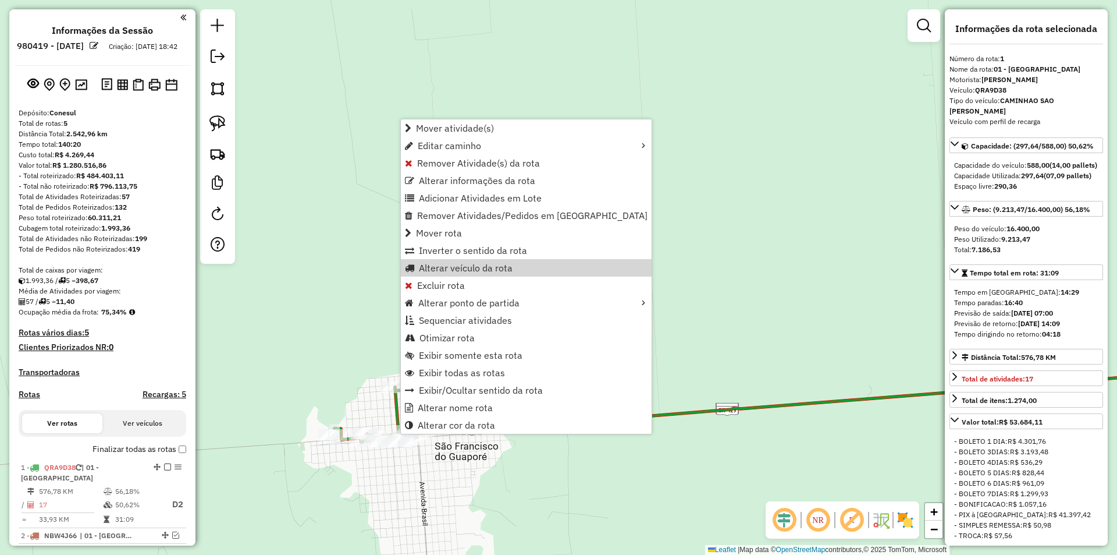
select select "*********"
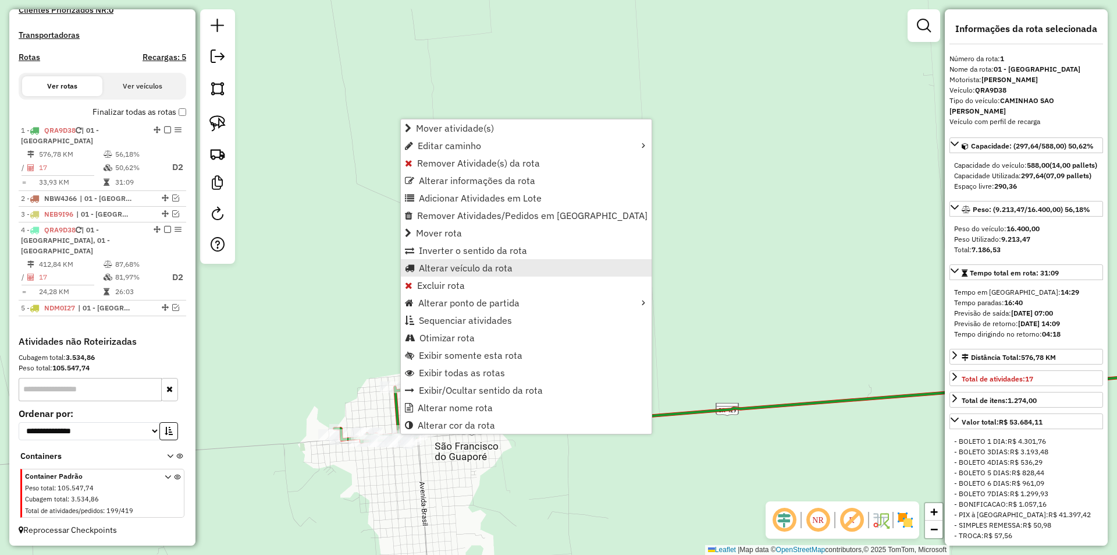
click at [449, 265] on span "Alterar veículo da rota" at bounding box center [466, 267] width 94 height 9
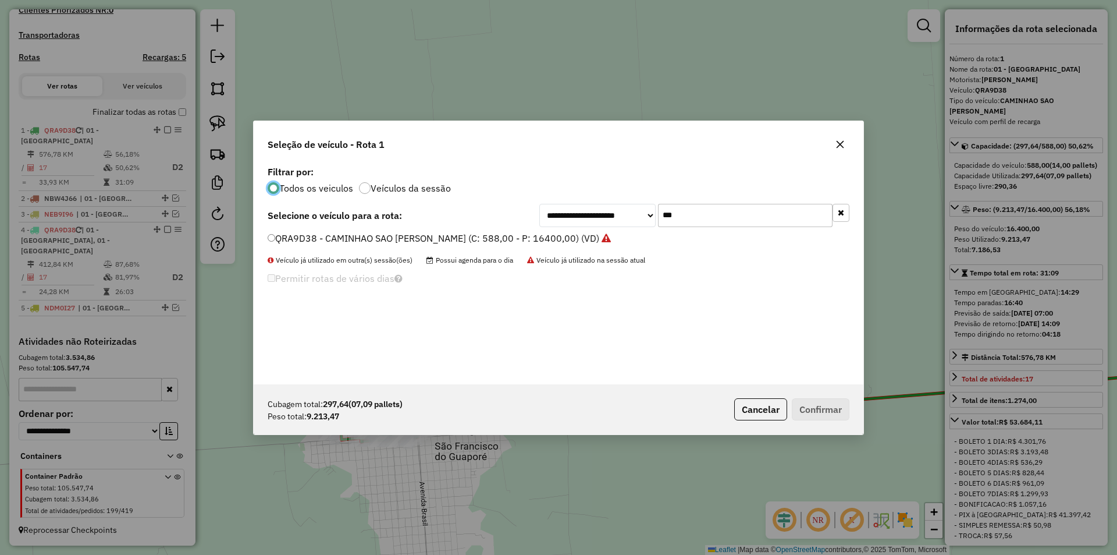
scroll to position [6, 3]
drag, startPoint x: 681, startPoint y: 216, endPoint x: 623, endPoint y: 224, distance: 58.7
click at [623, 224] on div "**********" at bounding box center [694, 215] width 310 height 23
type input "***"
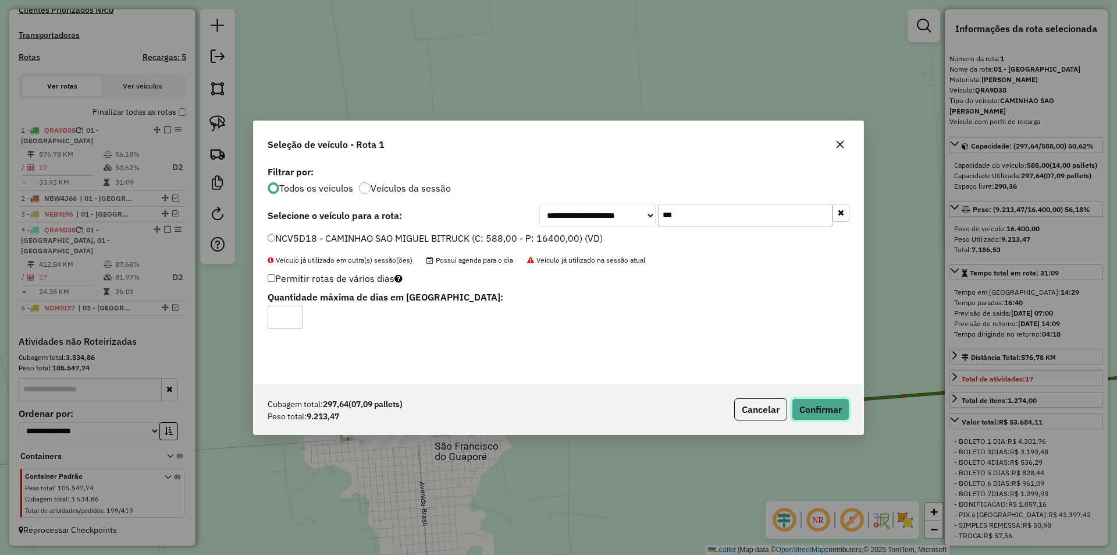
click at [821, 398] on button "Confirmar" at bounding box center [821, 409] width 58 height 22
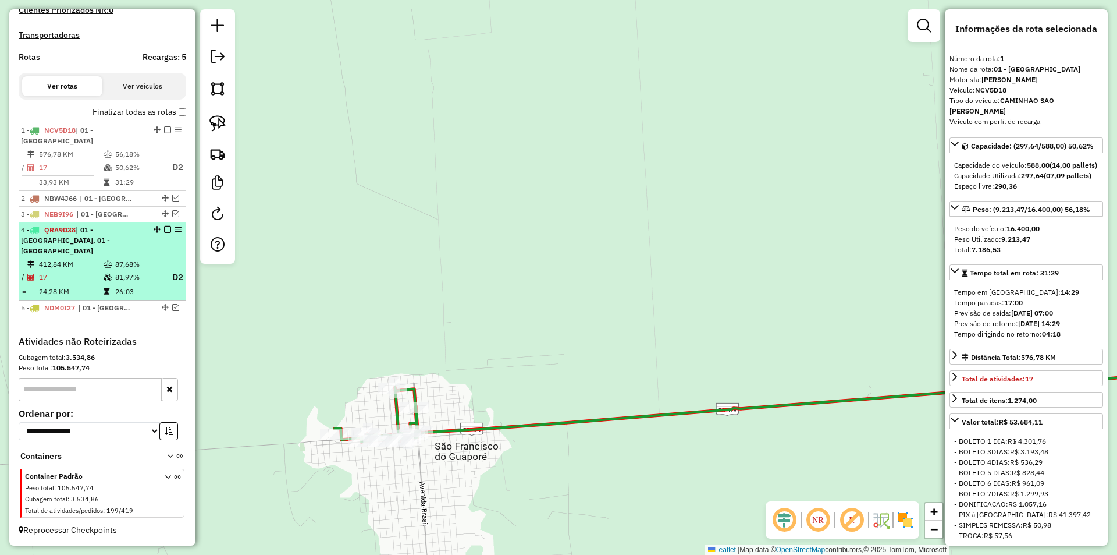
click at [164, 227] on em at bounding box center [167, 229] width 7 height 7
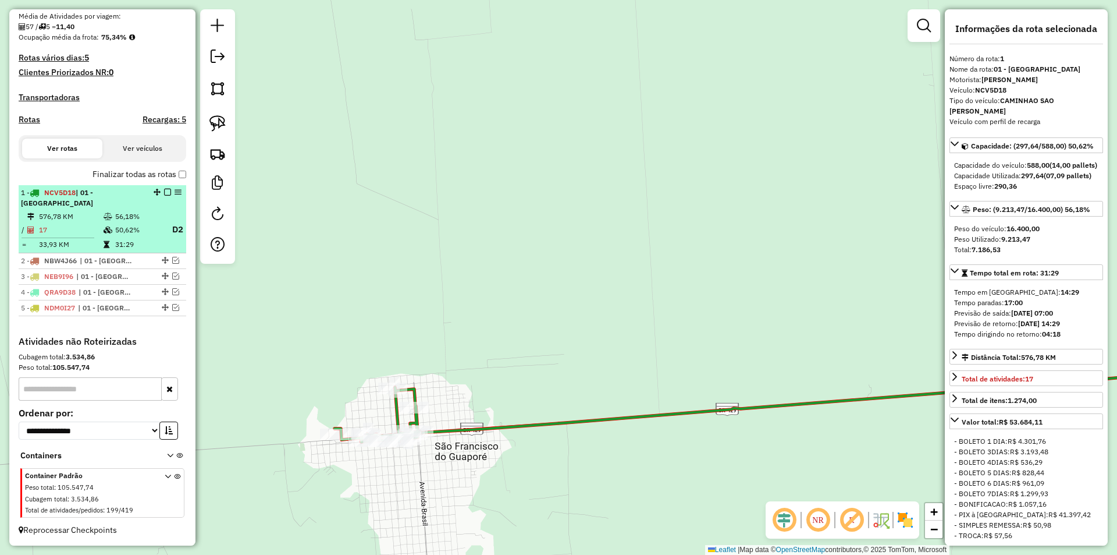
click at [164, 191] on em at bounding box center [167, 192] width 7 height 7
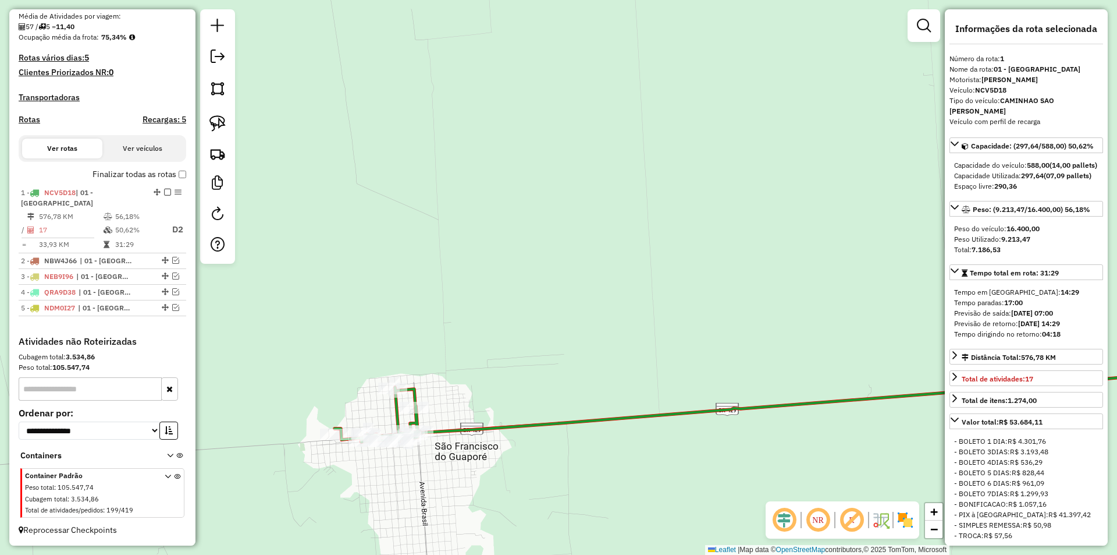
scroll to position [233, 0]
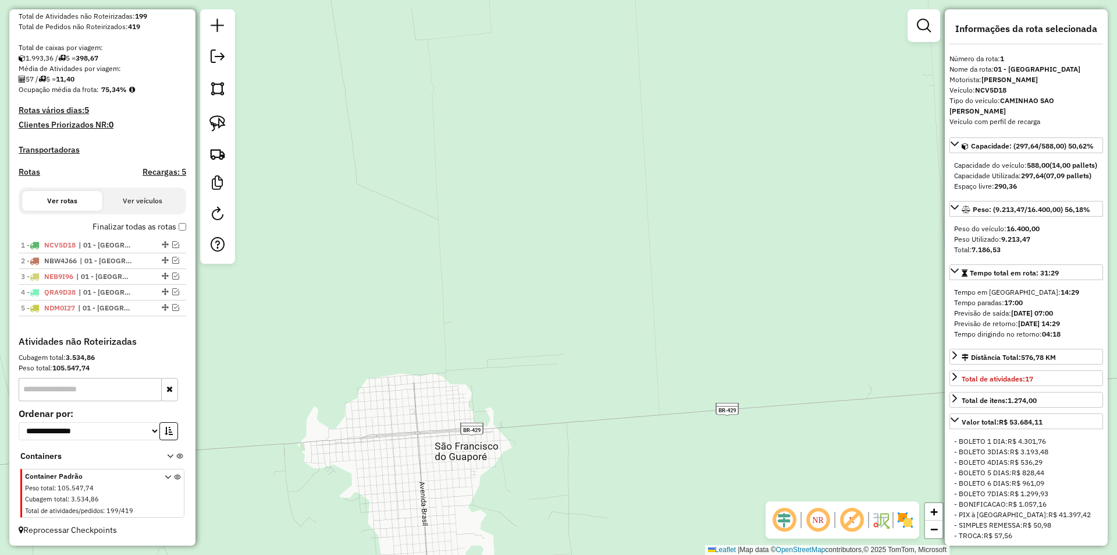
click at [564, 250] on div "Janela de atendimento Grade de atendimento Capacidade Transportadoras Veículos …" at bounding box center [558, 277] width 1117 height 555
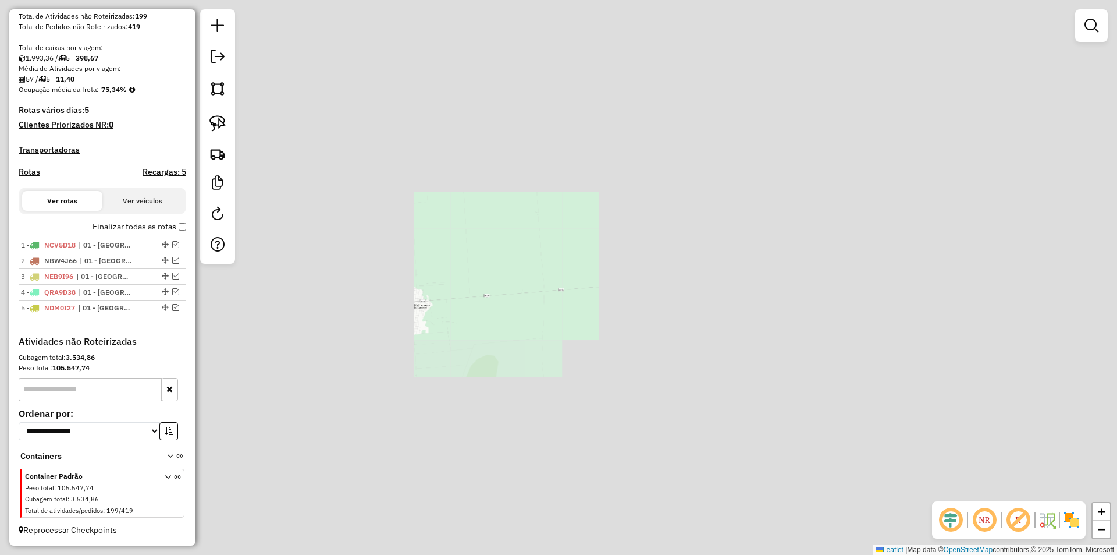
click at [614, 235] on div "Janela de atendimento Grade de atendimento Capacidade Transportadoras Veículos …" at bounding box center [558, 277] width 1117 height 555
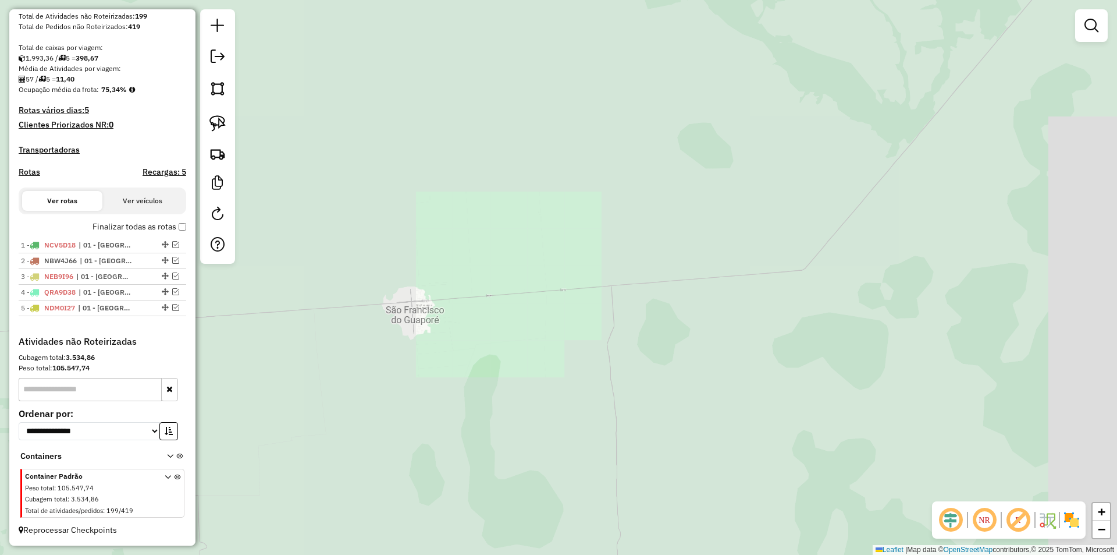
click at [555, 294] on div "Janela de atendimento Grade de atendimento Capacidade Transportadoras Veículos …" at bounding box center [558, 277] width 1117 height 555
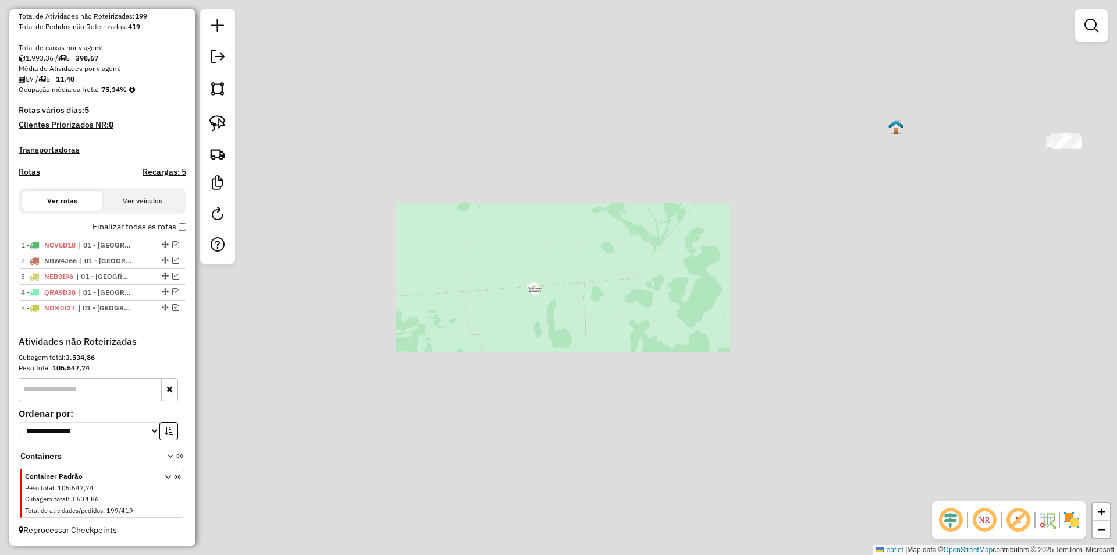
drag, startPoint x: 764, startPoint y: 224, endPoint x: 762, endPoint y: 230, distance: 6.1
click at [765, 228] on div "Janela de atendimento Grade de atendimento Capacidade Transportadoras Veículos …" at bounding box center [558, 277] width 1117 height 555
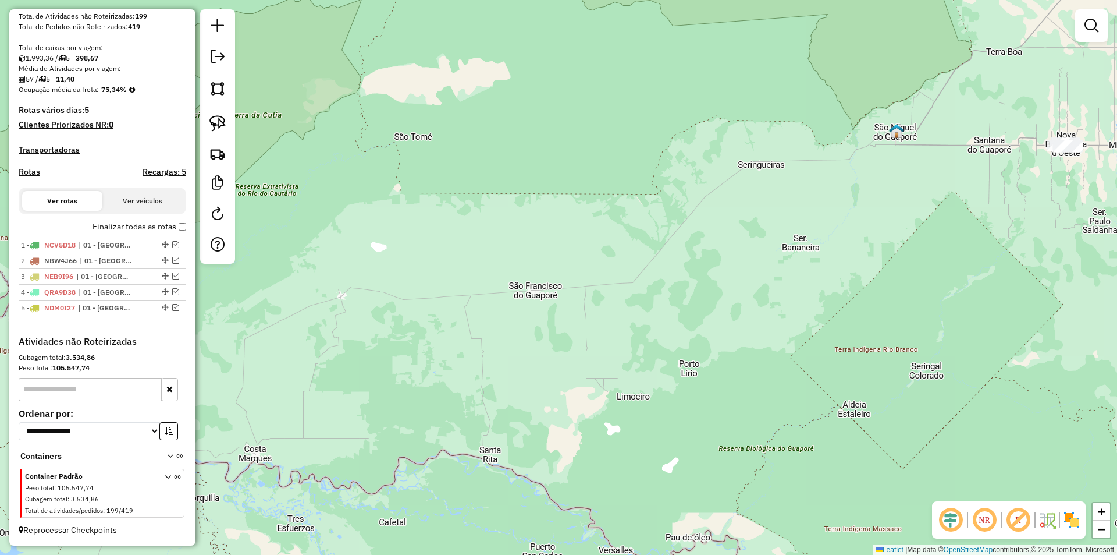
drag, startPoint x: 746, startPoint y: 249, endPoint x: 581, endPoint y: 322, distance: 180.0
click at [593, 320] on div "Janela de atendimento Grade de atendimento Capacidade Transportadoras Veículos …" at bounding box center [558, 277] width 1117 height 555
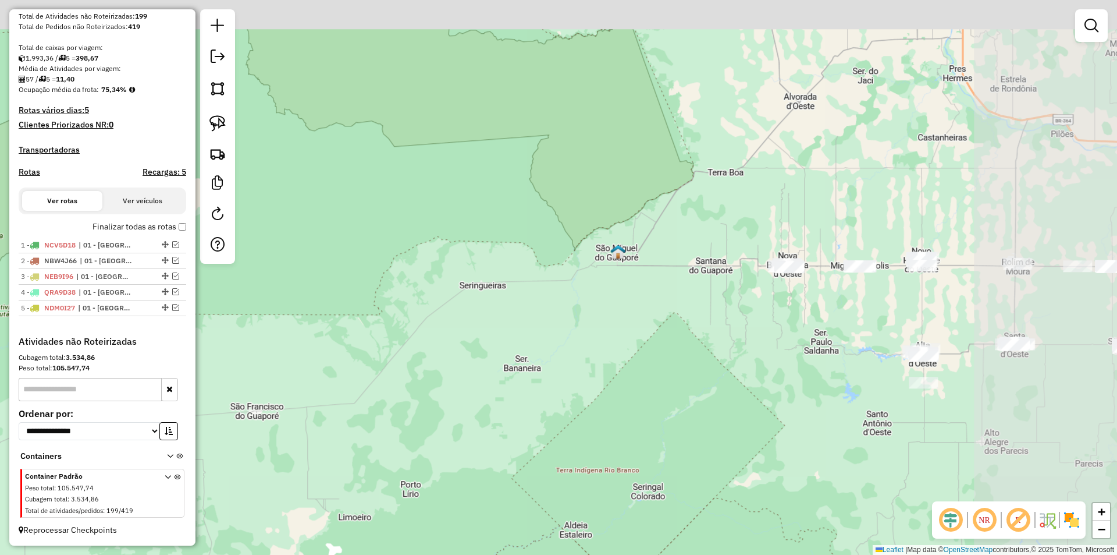
drag, startPoint x: 802, startPoint y: 318, endPoint x: 778, endPoint y: 323, distance: 24.4
click at [779, 322] on div "Janela de atendimento Grade de atendimento Capacidade Transportadoras Veículos …" at bounding box center [558, 277] width 1117 height 555
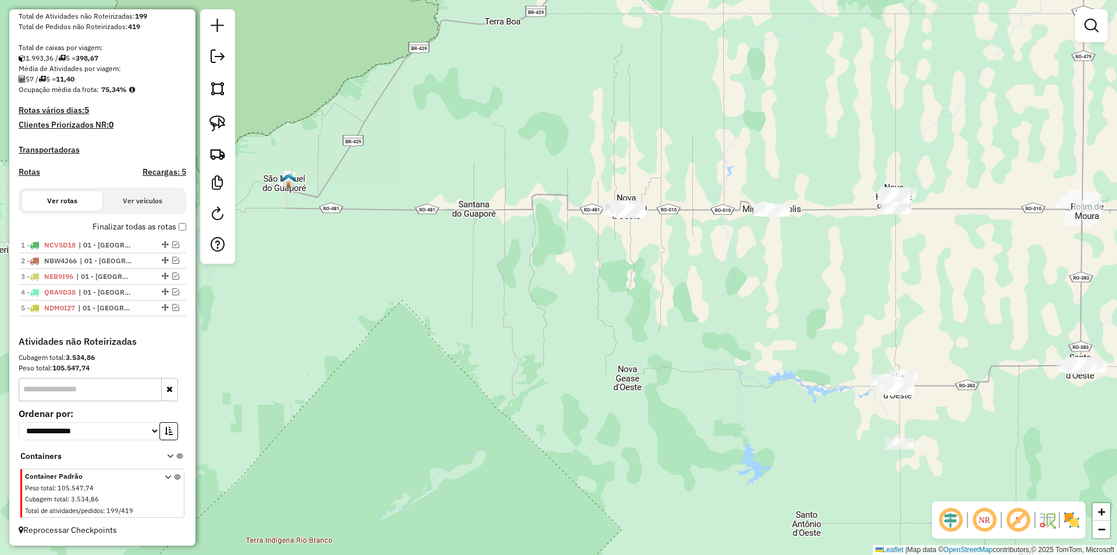
drag, startPoint x: 677, startPoint y: 343, endPoint x: 627, endPoint y: 379, distance: 62.0
click at [630, 377] on div "Janela de atendimento Grade de atendimento Capacidade Transportadoras Veículos …" at bounding box center [558, 277] width 1117 height 555
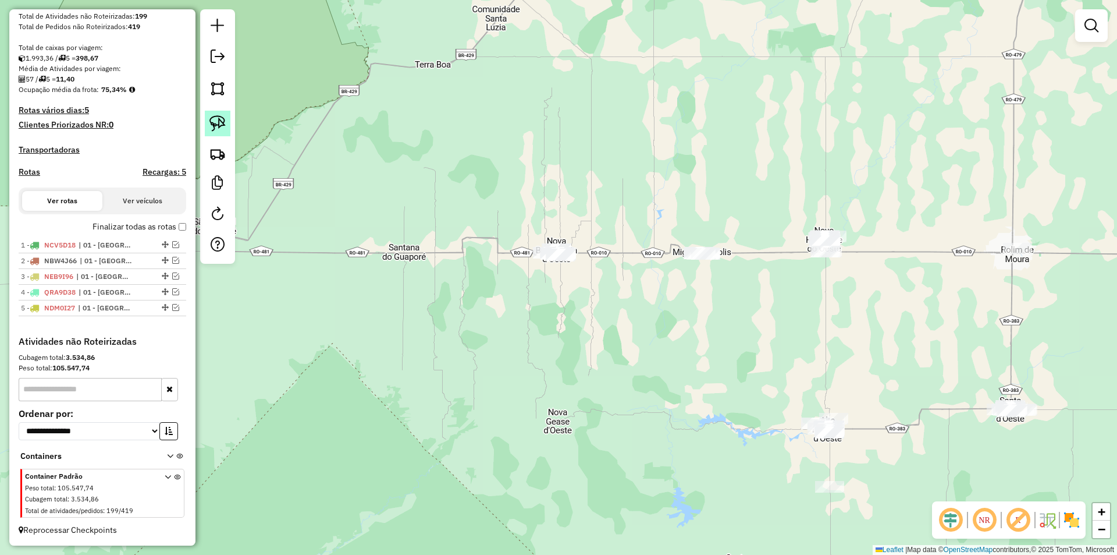
click at [222, 118] on img at bounding box center [217, 123] width 16 height 16
click at [216, 119] on img at bounding box center [217, 123] width 16 height 16
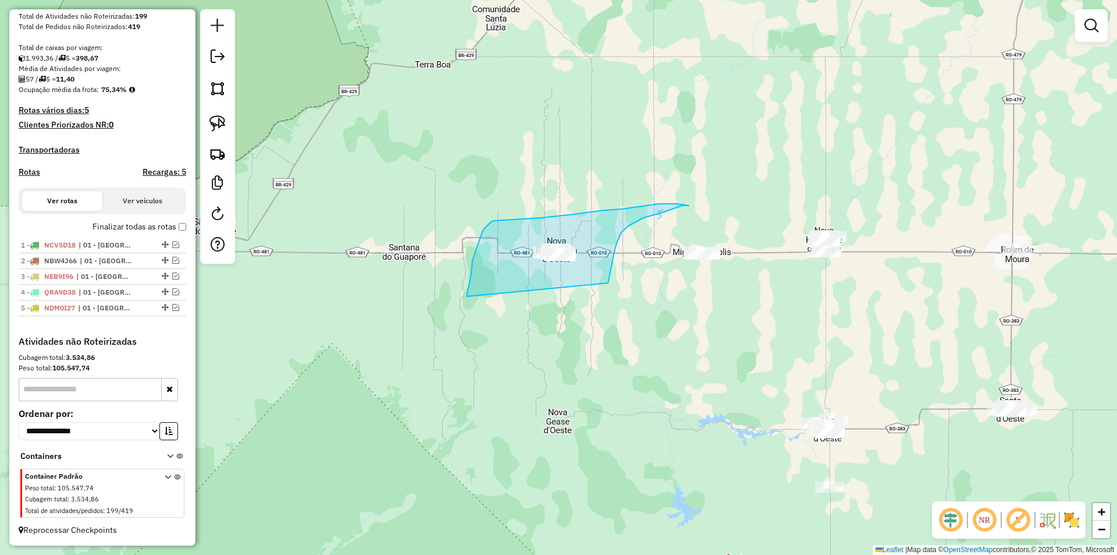
drag, startPoint x: 477, startPoint y: 246, endPoint x: 606, endPoint y: 287, distance: 135.6
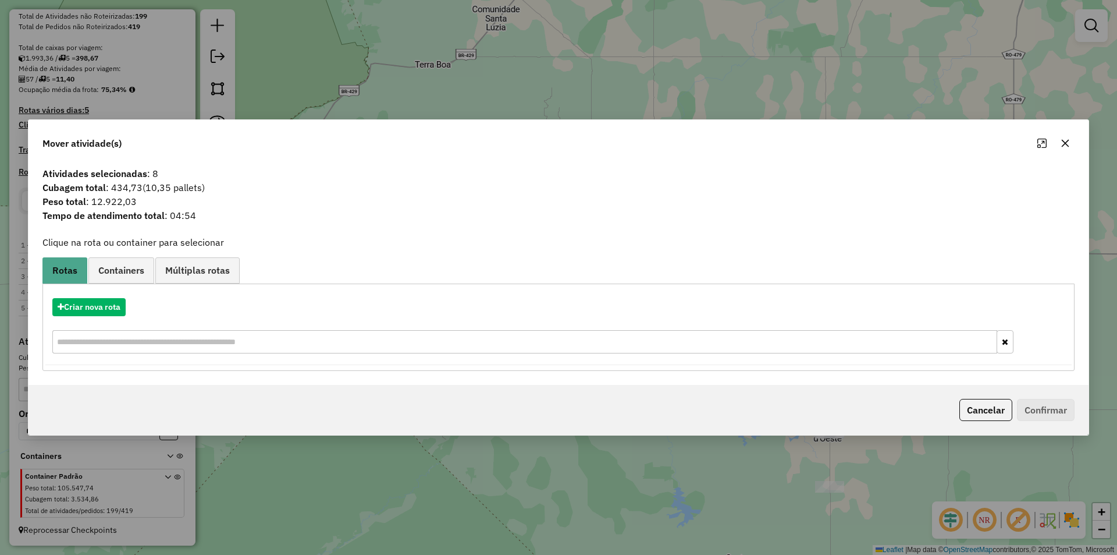
click at [1064, 136] on button "button" at bounding box center [1065, 143] width 19 height 19
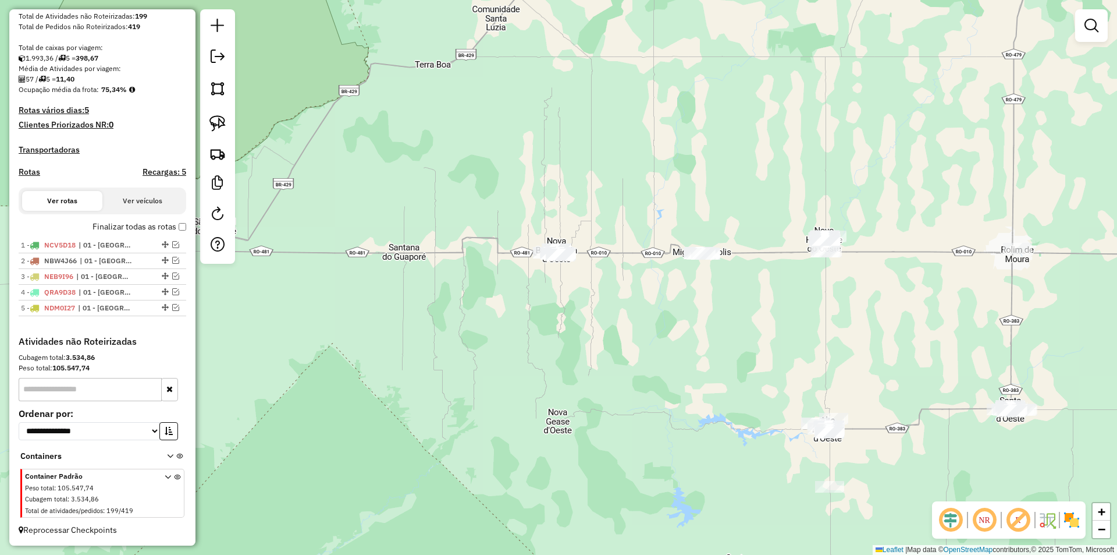
drag, startPoint x: 777, startPoint y: 285, endPoint x: 733, endPoint y: 275, distance: 45.9
click at [733, 275] on div "Janela de atendimento Grade de atendimento Capacidade Transportadoras Veículos …" at bounding box center [558, 277] width 1117 height 555
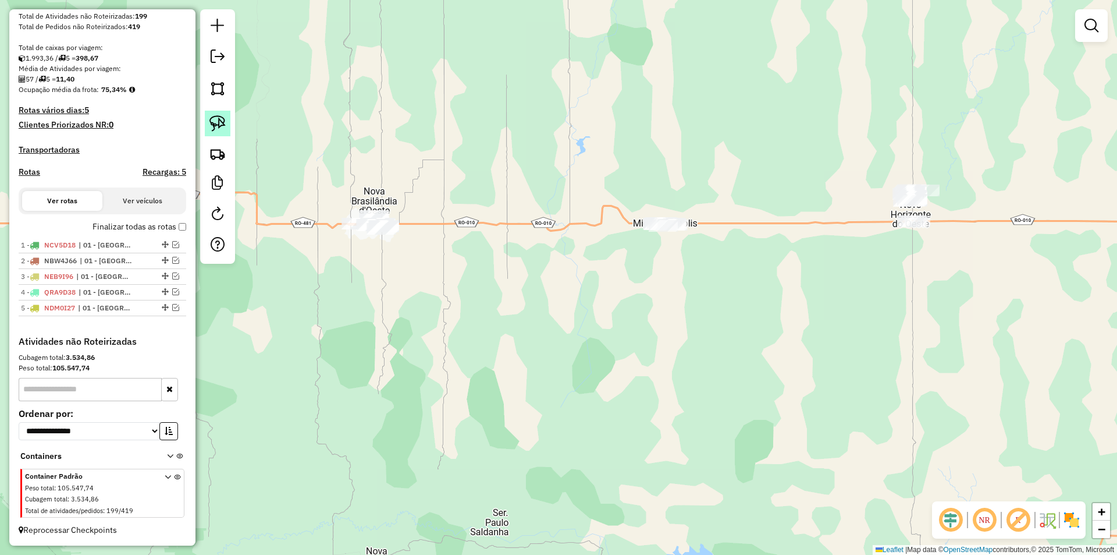
click at [214, 122] on img at bounding box center [217, 123] width 16 height 16
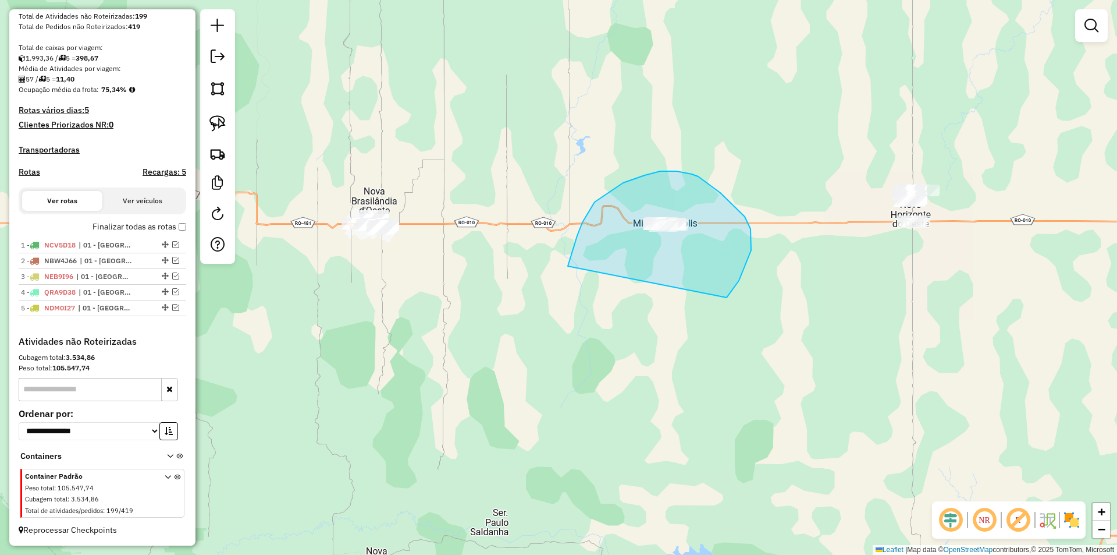
drag, startPoint x: 582, startPoint y: 222, endPoint x: 727, endPoint y: 297, distance: 162.7
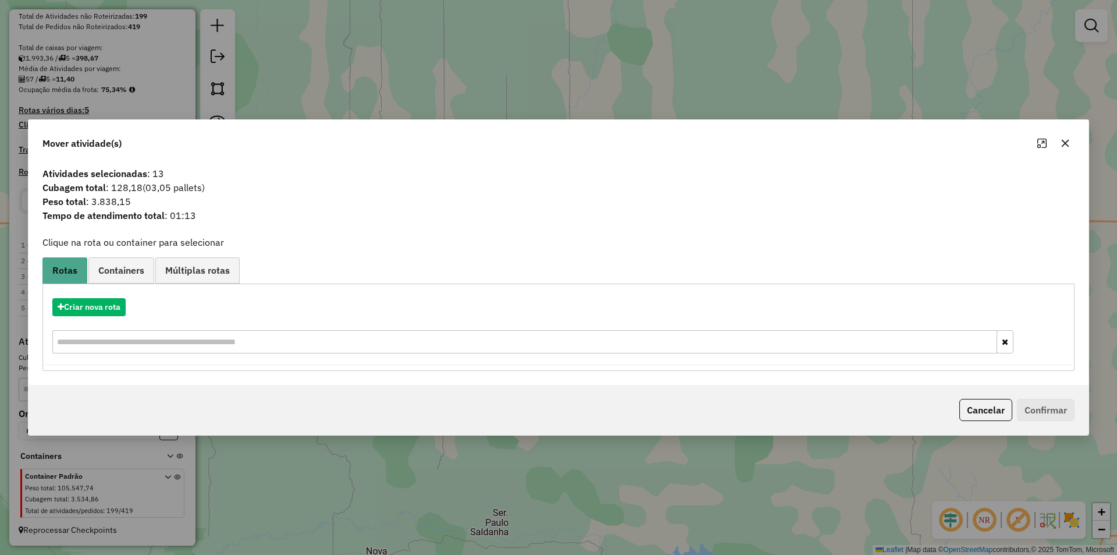
click at [1068, 140] on icon "button" at bounding box center [1066, 143] width 8 height 8
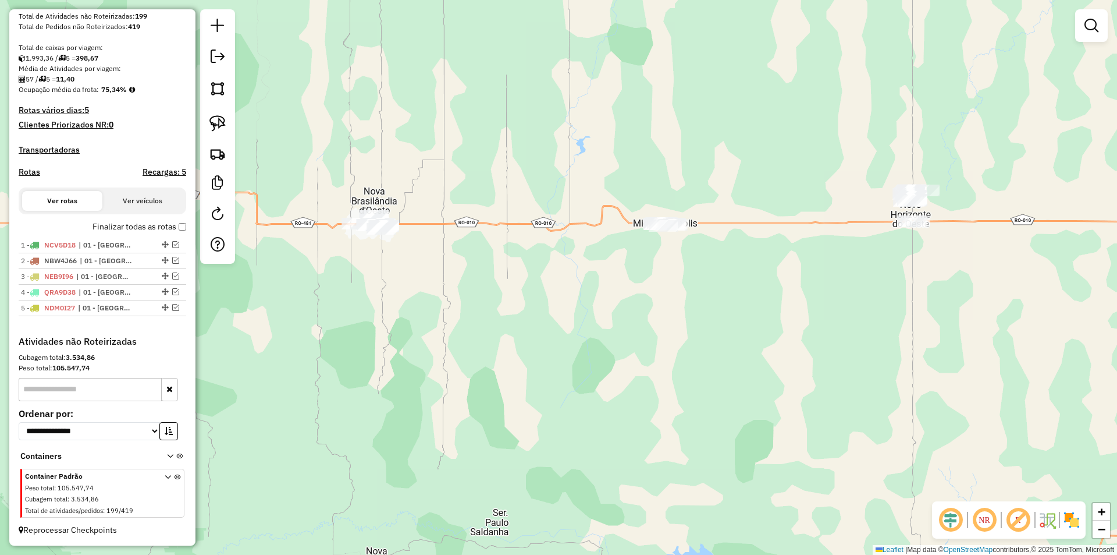
click at [624, 286] on div "Janela de atendimento Grade de atendimento Capacidade Transportadoras Veículos …" at bounding box center [558, 277] width 1117 height 555
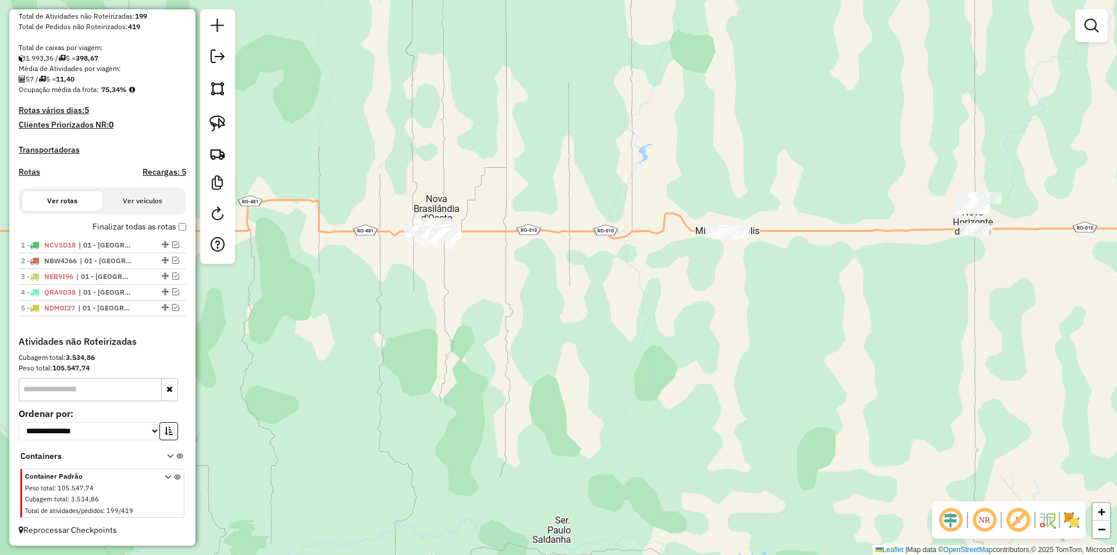
drag, startPoint x: 591, startPoint y: 313, endPoint x: 607, endPoint y: 315, distance: 15.9
click at [607, 315] on div "Janela de atendimento Grade de atendimento Capacidade Transportadoras Veículos …" at bounding box center [558, 277] width 1117 height 555
drag, startPoint x: 568, startPoint y: 323, endPoint x: 539, endPoint y: 318, distance: 28.9
click at [567, 323] on div "Janela de atendimento Grade de atendimento Capacidade Transportadoras Veículos …" at bounding box center [558, 277] width 1117 height 555
click at [211, 119] on img at bounding box center [217, 123] width 16 height 16
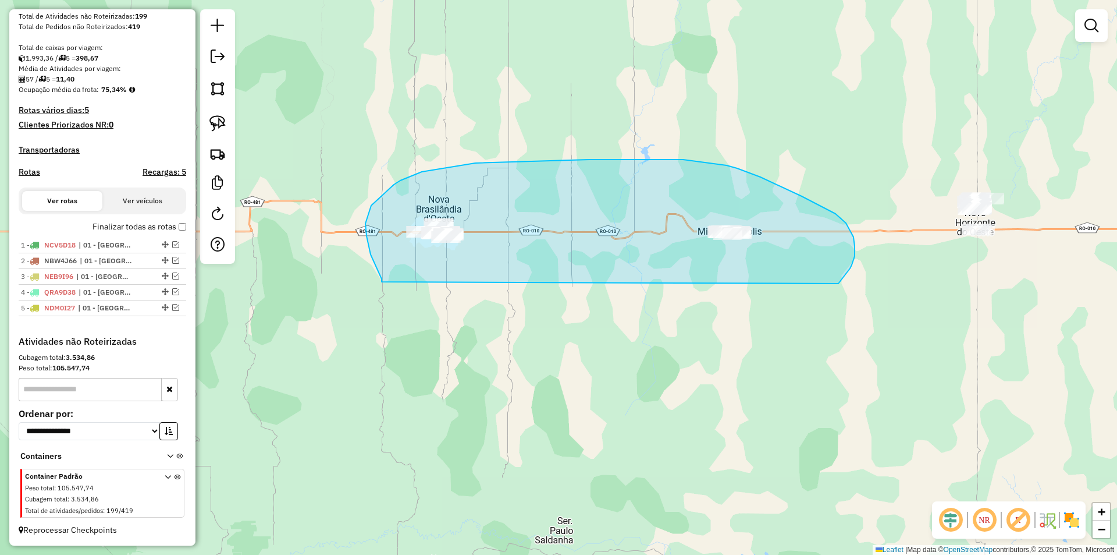
drag, startPoint x: 379, startPoint y: 275, endPoint x: 838, endPoint y: 283, distance: 459.2
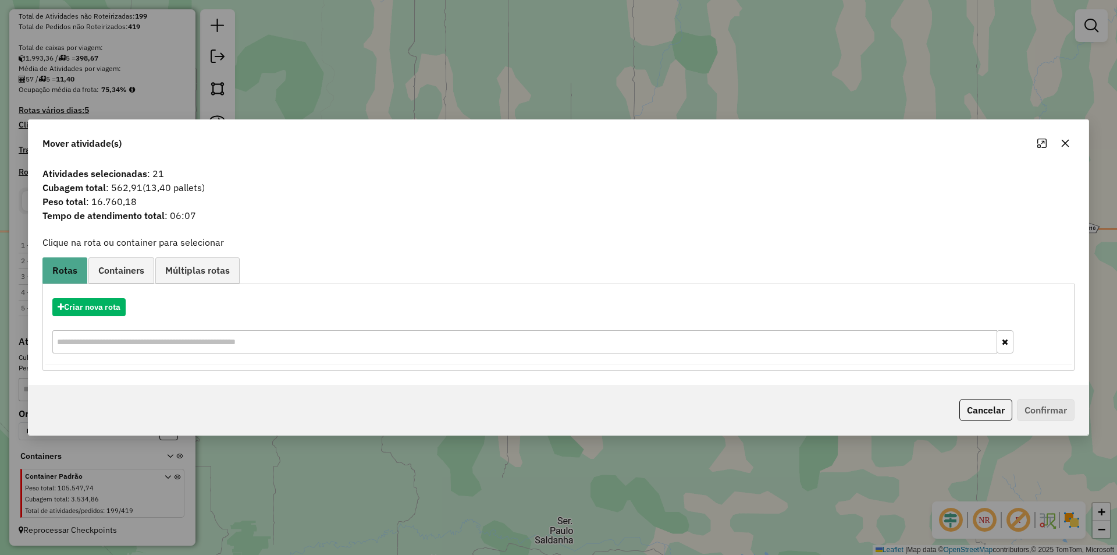
click at [1064, 145] on icon "button" at bounding box center [1066, 143] width 8 height 8
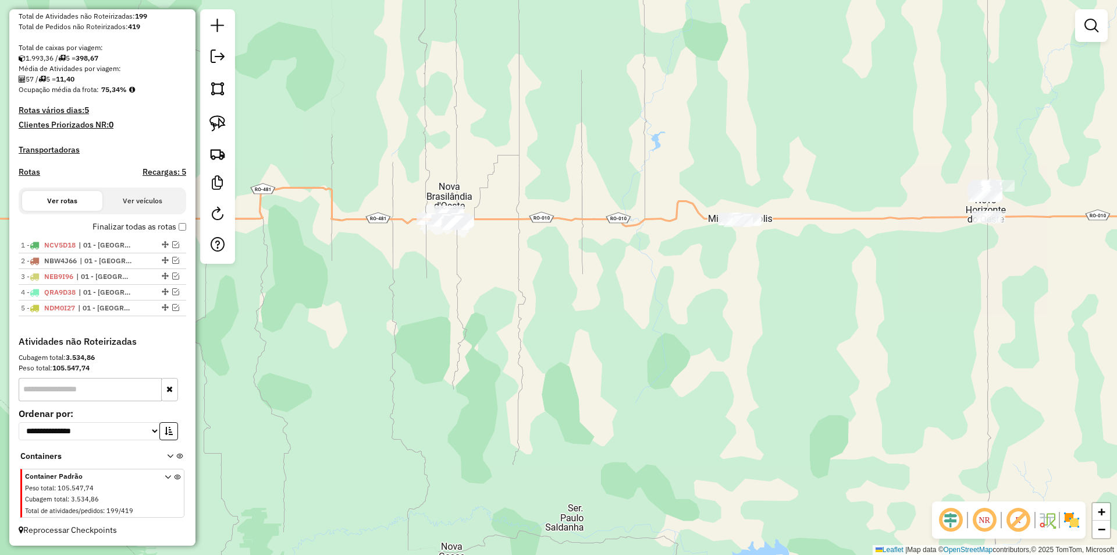
drag, startPoint x: 629, startPoint y: 283, endPoint x: 639, endPoint y: 270, distance: 16.5
click at [639, 270] on div "Janela de atendimento Grade de atendimento Capacidade Transportadoras Veículos …" at bounding box center [558, 277] width 1117 height 555
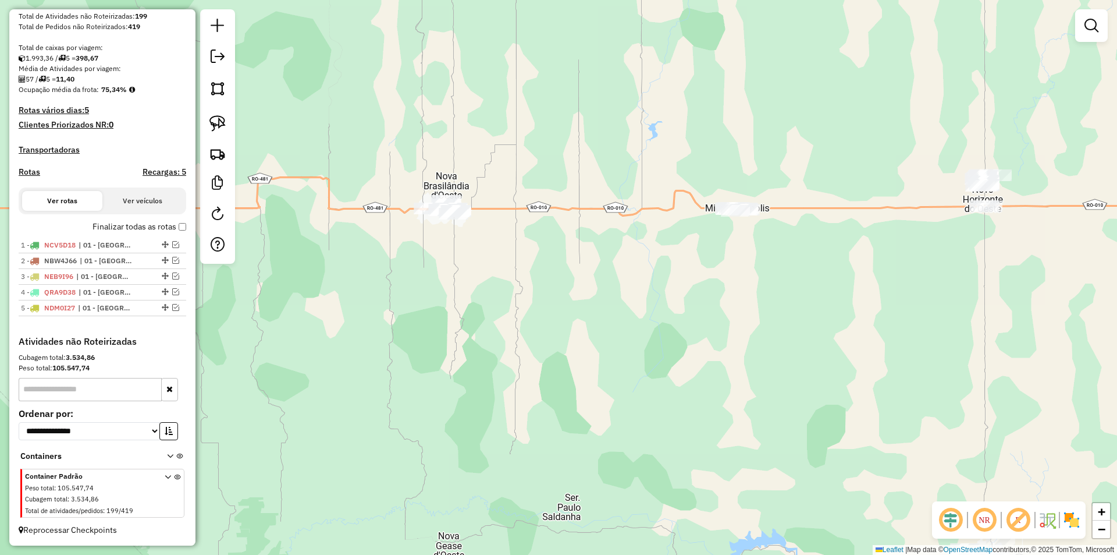
drag, startPoint x: 638, startPoint y: 269, endPoint x: 634, endPoint y: 257, distance: 13.1
click at [634, 257] on div "Janela de atendimento Grade de atendimento Capacidade Transportadoras Veículos …" at bounding box center [558, 277] width 1117 height 555
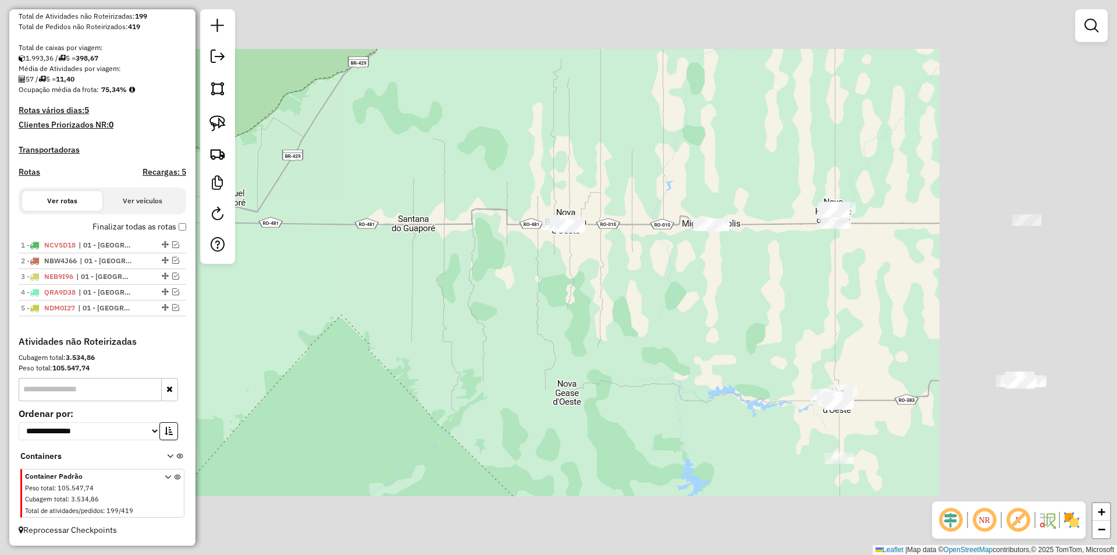
drag, startPoint x: 635, startPoint y: 303, endPoint x: 547, endPoint y: 254, distance: 101.0
click at [555, 247] on div "Janela de atendimento Grade de atendimento Capacidade Transportadoras Veículos …" at bounding box center [558, 277] width 1117 height 555
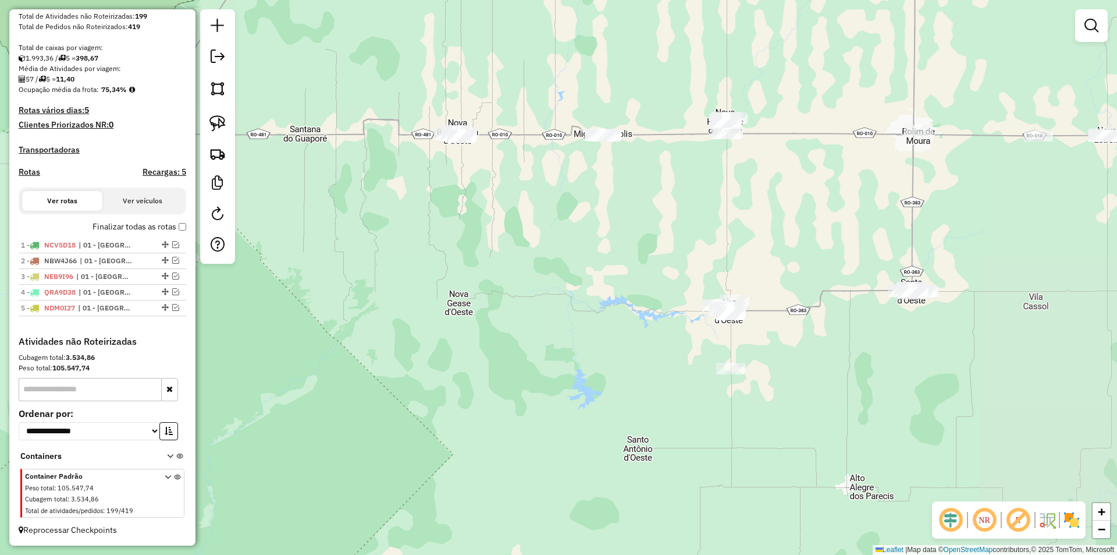
drag, startPoint x: 532, startPoint y: 272, endPoint x: 526, endPoint y: 265, distance: 9.5
click at [526, 265] on div "Janela de atendimento Grade de atendimento Capacidade Transportadoras Veículos …" at bounding box center [558, 277] width 1117 height 555
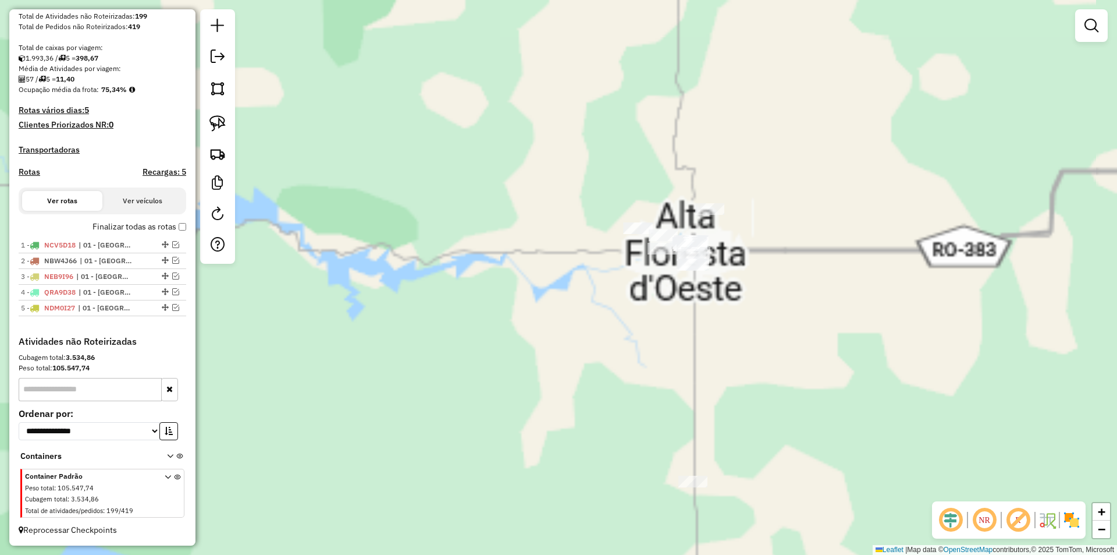
click at [656, 318] on div "Janela de atendimento Grade de atendimento Capacidade Transportadoras Veículos …" at bounding box center [558, 277] width 1117 height 555
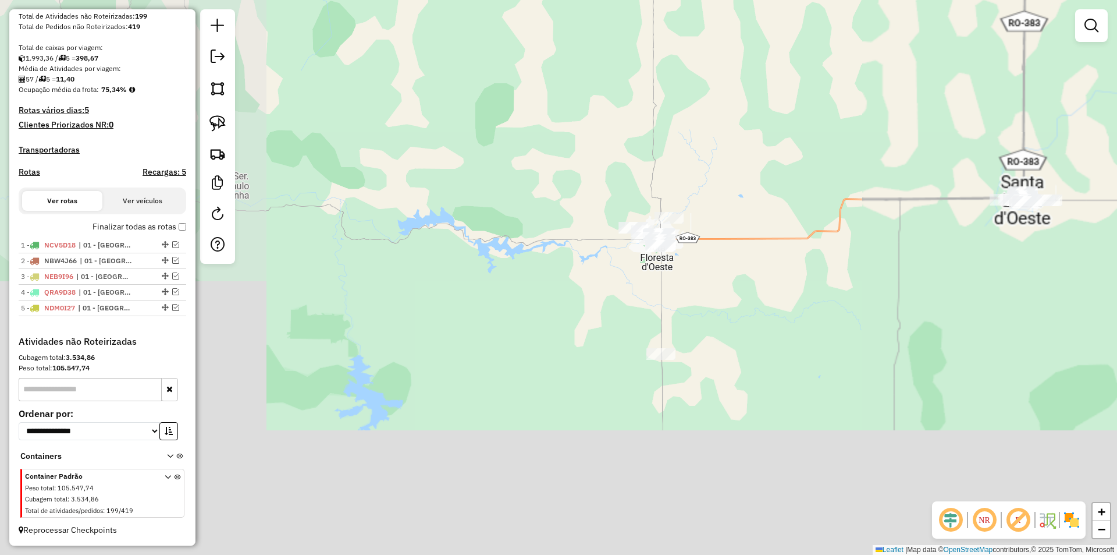
drag, startPoint x: 592, startPoint y: 313, endPoint x: 574, endPoint y: 291, distance: 28.5
click at [582, 295] on div "Janela de atendimento Grade de atendimento Capacidade Transportadoras Veículos …" at bounding box center [558, 277] width 1117 height 555
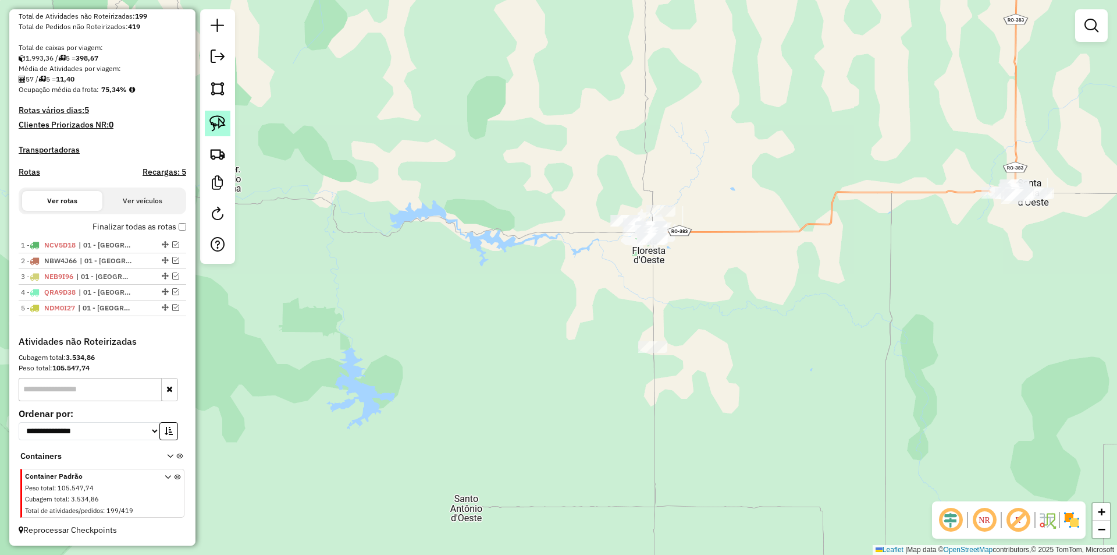
click at [218, 122] on img at bounding box center [217, 123] width 16 height 16
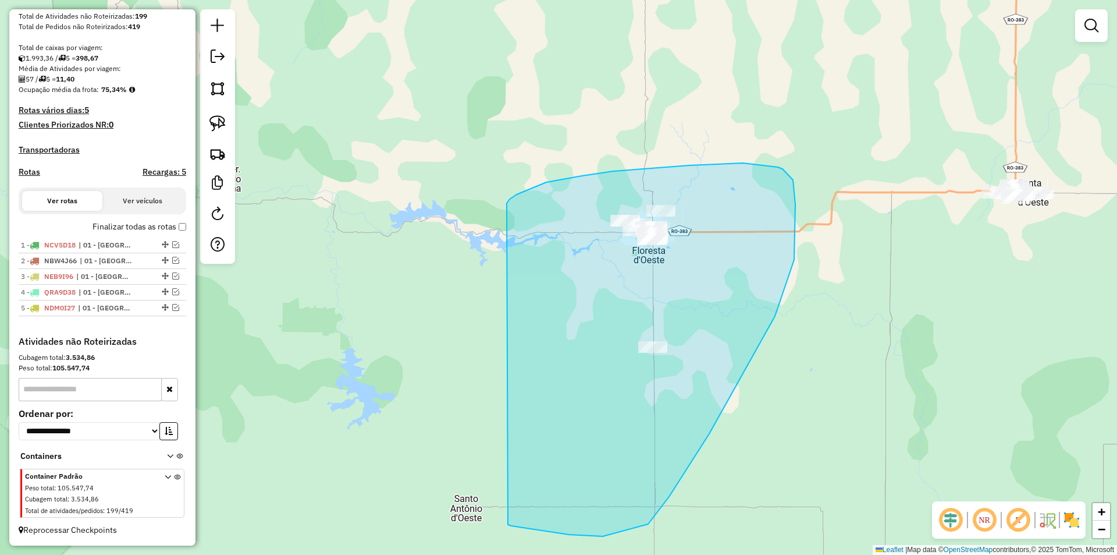
drag, startPoint x: 517, startPoint y: 194, endPoint x: 507, endPoint y: 524, distance: 330.0
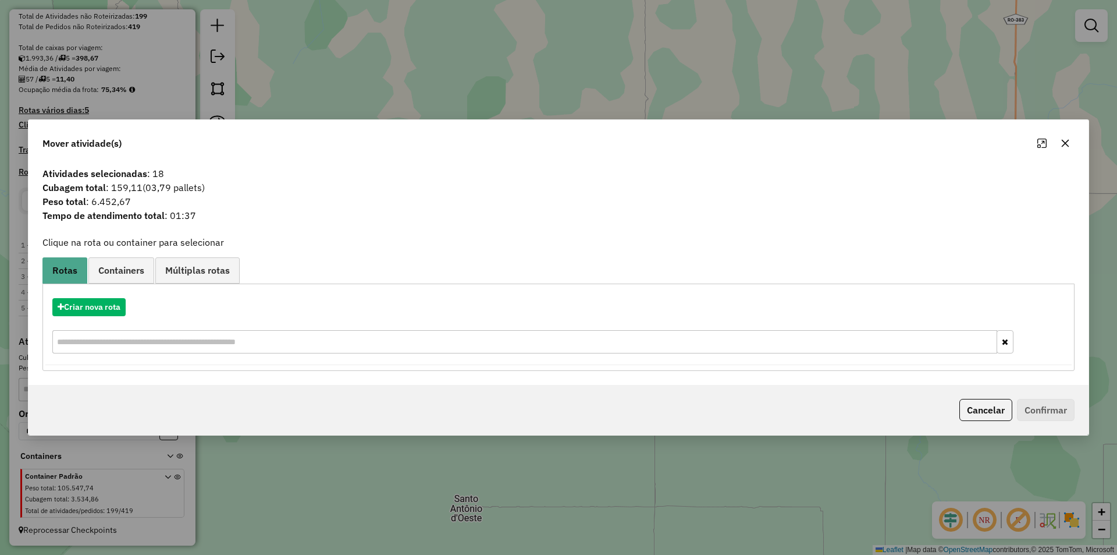
click at [1064, 140] on icon "button" at bounding box center [1065, 142] width 9 height 9
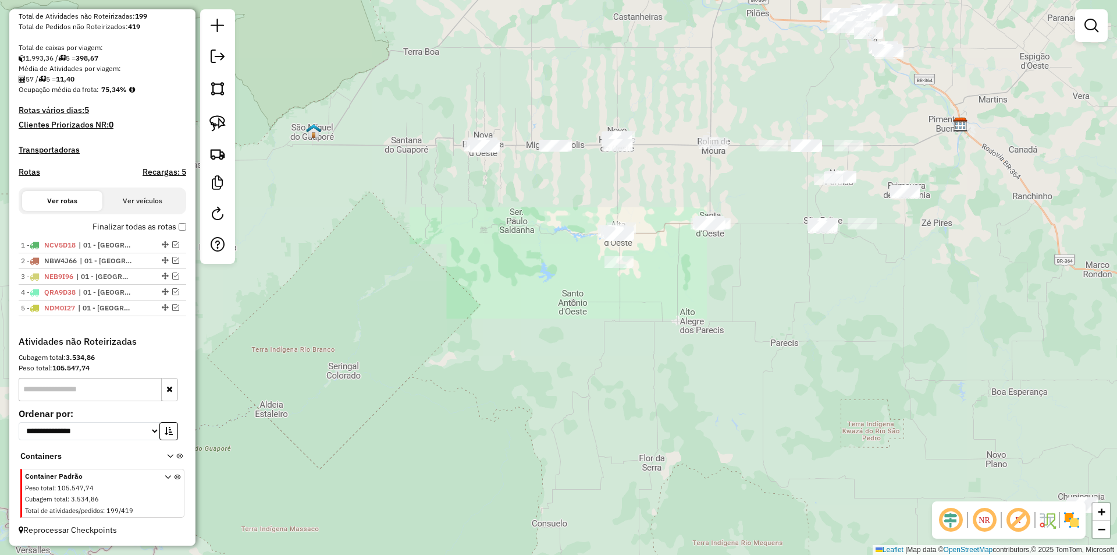
click at [460, 279] on div "Janela de atendimento Grade de atendimento Capacidade Transportadoras Veículos …" at bounding box center [558, 277] width 1117 height 555
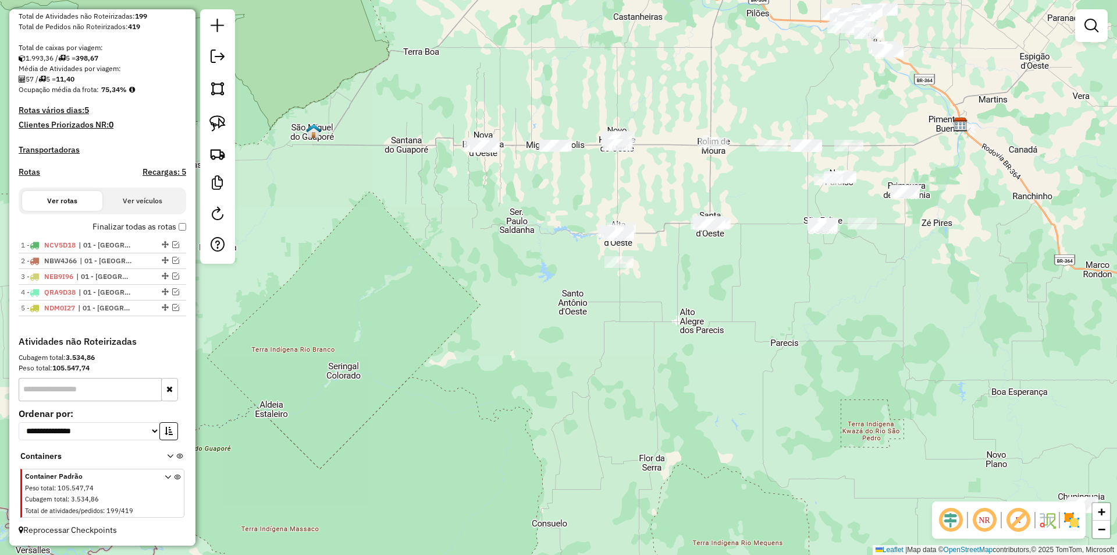
drag, startPoint x: 379, startPoint y: 176, endPoint x: 433, endPoint y: 184, distance: 55.4
click at [390, 186] on div "Janela de atendimento Grade de atendimento Capacidade Transportadoras Veículos …" at bounding box center [558, 277] width 1117 height 555
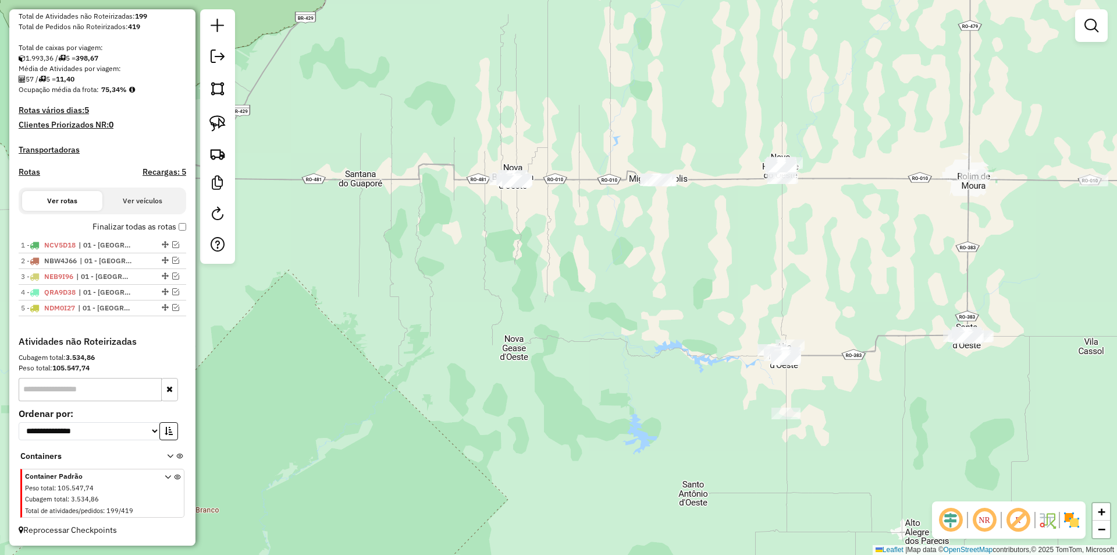
drag, startPoint x: 560, startPoint y: 246, endPoint x: 548, endPoint y: 257, distance: 16.9
click at [552, 257] on div "Janela de atendimento Grade de atendimento Capacidade Transportadoras Veículos …" at bounding box center [558, 277] width 1117 height 555
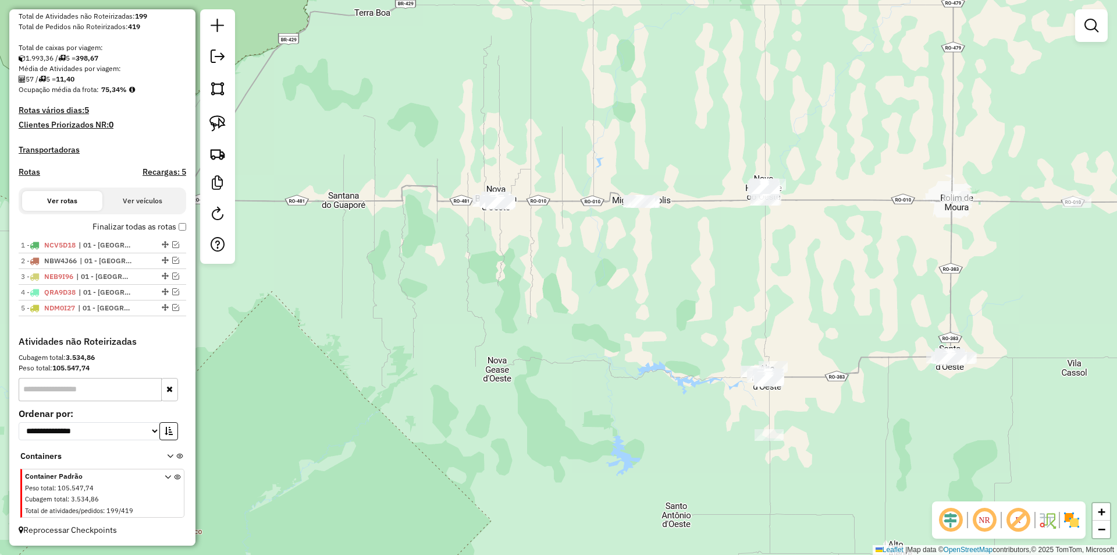
click at [597, 294] on div "Janela de atendimento Grade de atendimento Capacidade Transportadoras Veículos …" at bounding box center [558, 277] width 1117 height 555
drag, startPoint x: 541, startPoint y: 317, endPoint x: 396, endPoint y: 254, distance: 157.4
click at [541, 314] on div "Janela de atendimento Grade de atendimento Capacidade Transportadoras Veículos …" at bounding box center [558, 277] width 1117 height 555
click at [222, 129] on img at bounding box center [217, 123] width 16 height 16
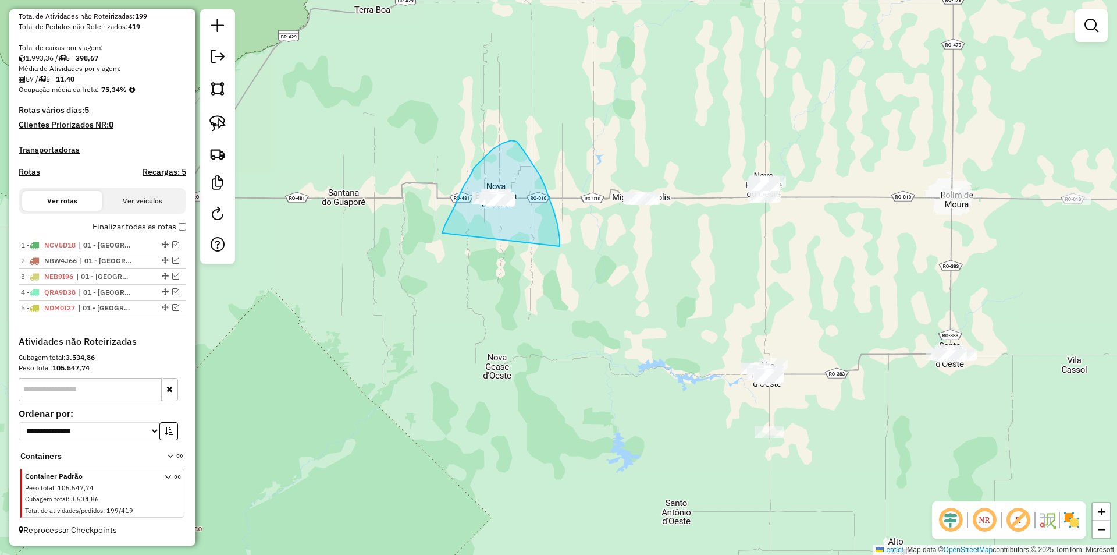
drag, startPoint x: 474, startPoint y: 168, endPoint x: 560, endPoint y: 246, distance: 116.1
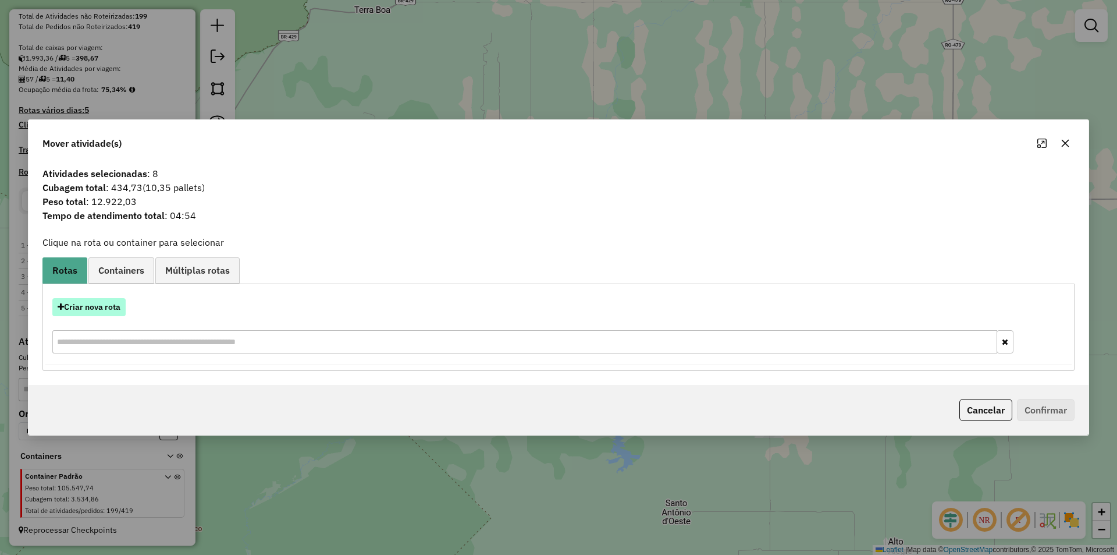
click at [83, 307] on button "Criar nova rota" at bounding box center [88, 307] width 73 height 18
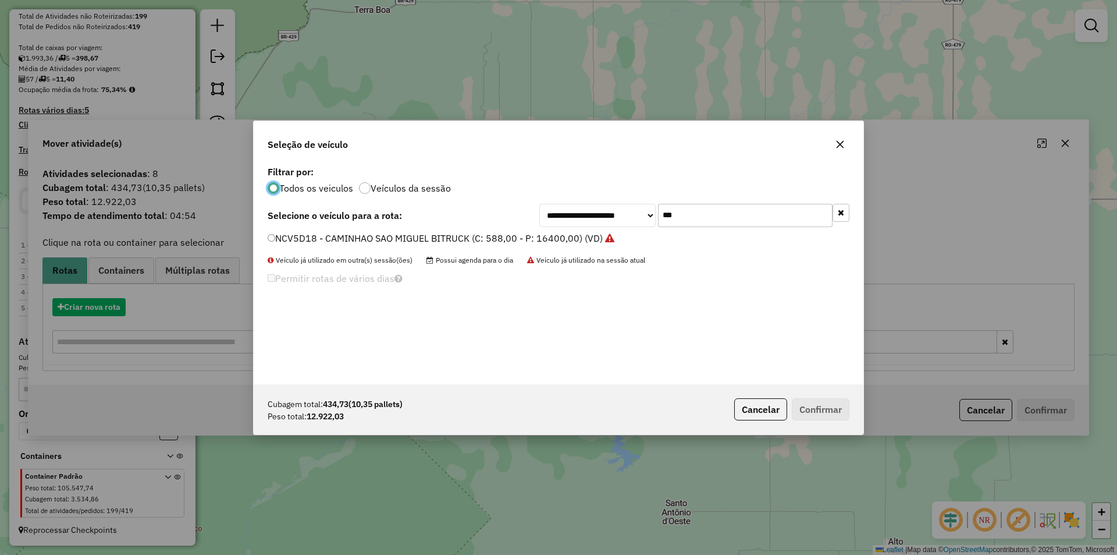
scroll to position [6, 3]
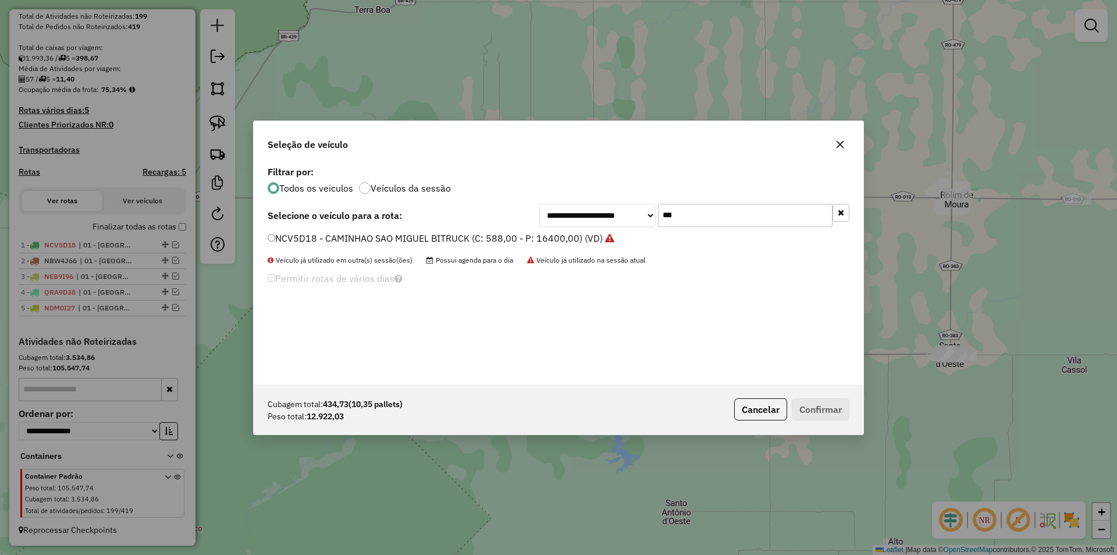
drag, startPoint x: 678, startPoint y: 218, endPoint x: 655, endPoint y: 217, distance: 23.3
click at [656, 217] on div "**********" at bounding box center [694, 215] width 310 height 23
type input "***"
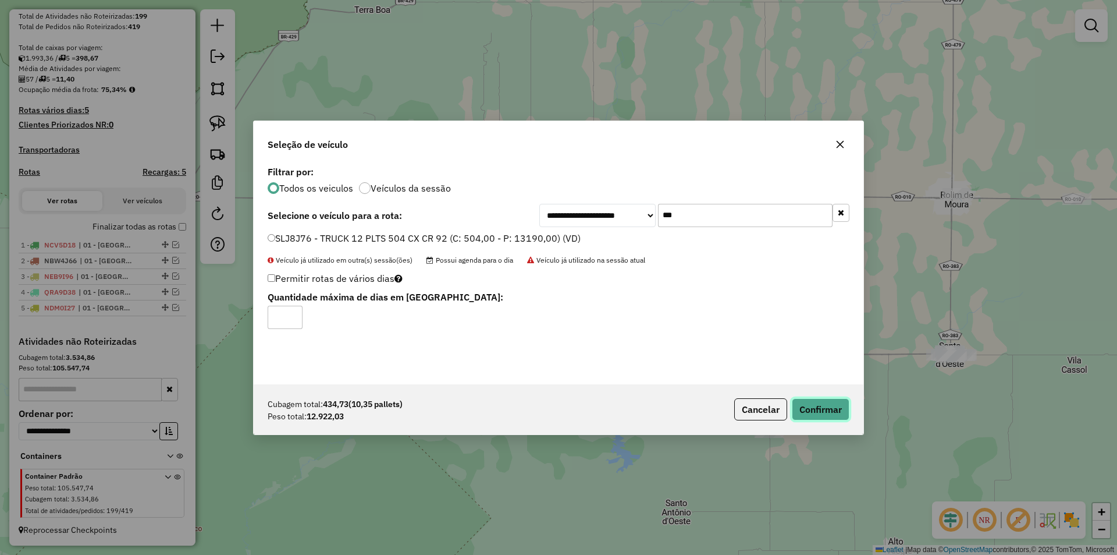
click at [821, 414] on button "Confirmar" at bounding box center [821, 409] width 58 height 22
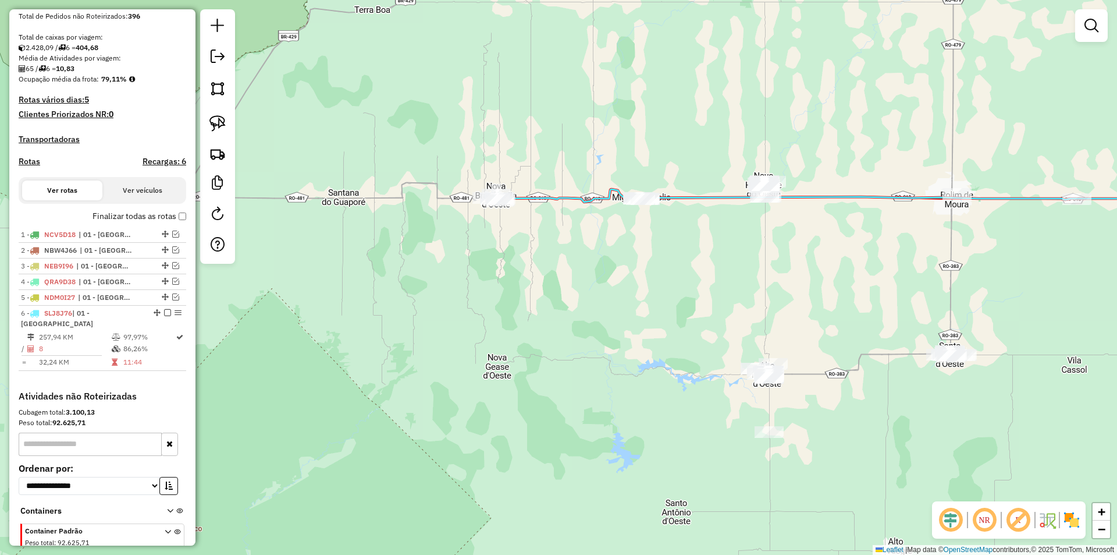
scroll to position [298, 0]
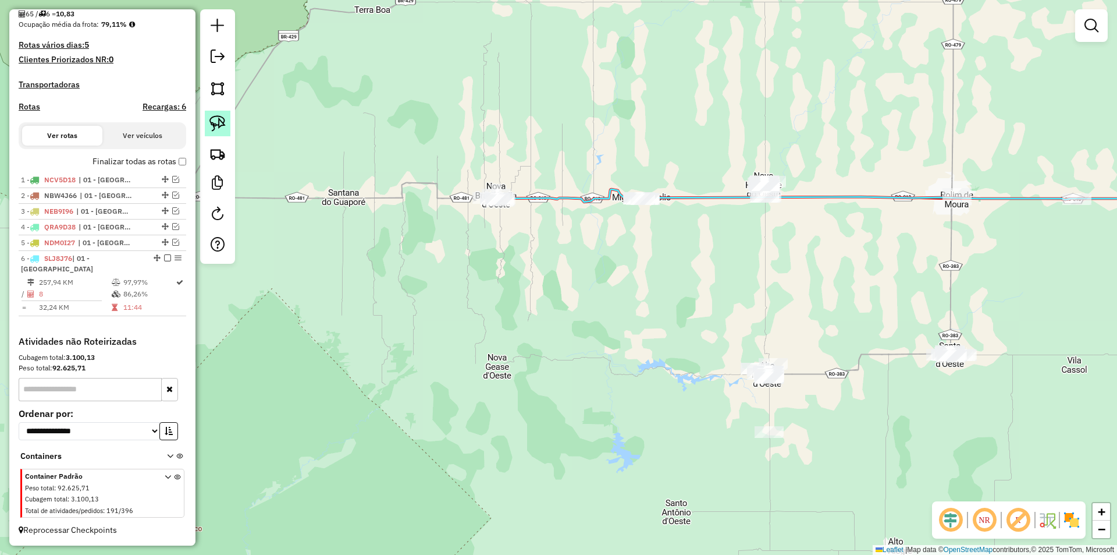
click at [214, 116] on img at bounding box center [217, 123] width 16 height 16
drag, startPoint x: 595, startPoint y: 220, endPoint x: 646, endPoint y: 222, distance: 51.3
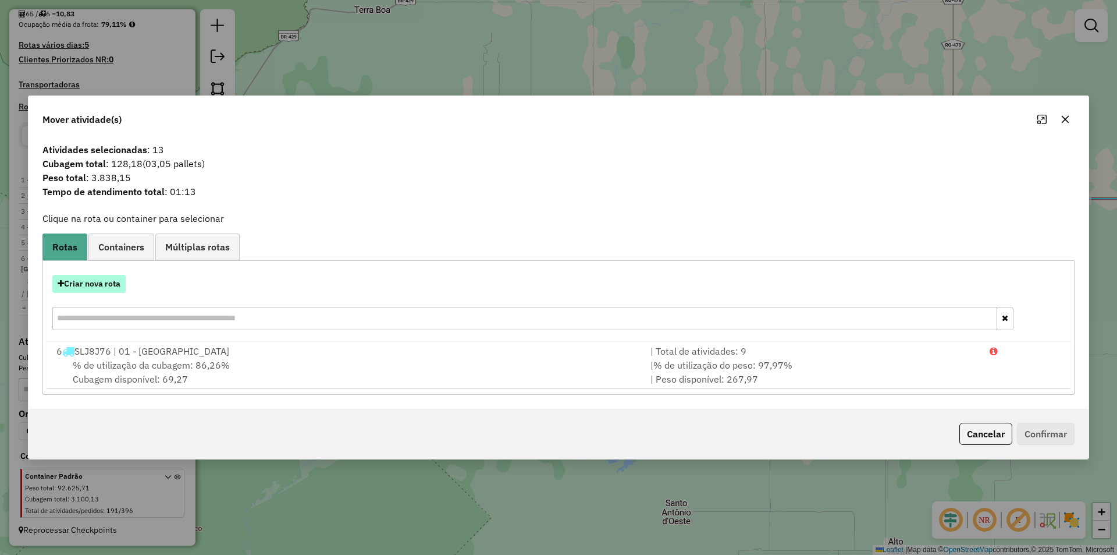
click at [92, 279] on button "Criar nova rota" at bounding box center [88, 284] width 73 height 18
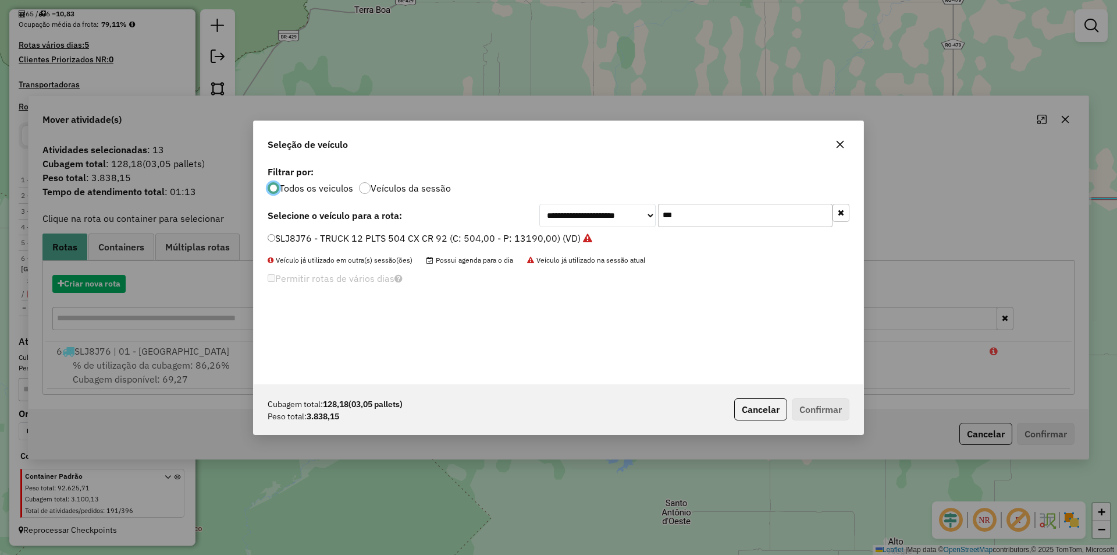
scroll to position [6, 3]
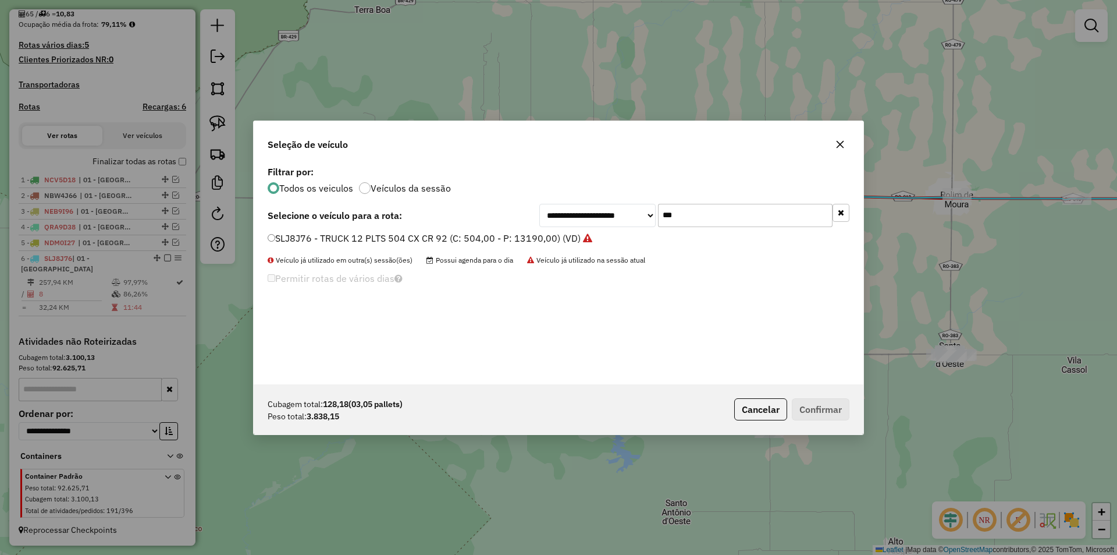
drag, startPoint x: 696, startPoint y: 220, endPoint x: 630, endPoint y: 224, distance: 66.5
click at [630, 224] on div "**********" at bounding box center [694, 215] width 310 height 23
click at [838, 144] on icon "button" at bounding box center [840, 144] width 9 height 9
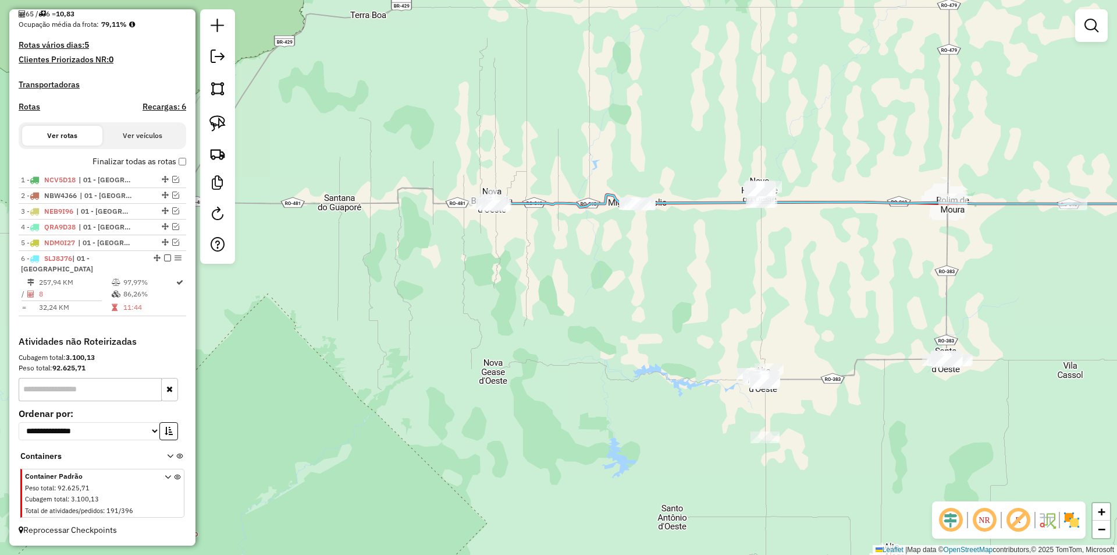
click at [734, 253] on div "Janela de atendimento Grade de atendimento Capacidade Transportadoras Veículos …" at bounding box center [558, 277] width 1117 height 555
click at [619, 276] on div "Janela de atendimento Grade de atendimento Capacidade Transportadoras Veículos …" at bounding box center [558, 277] width 1117 height 555
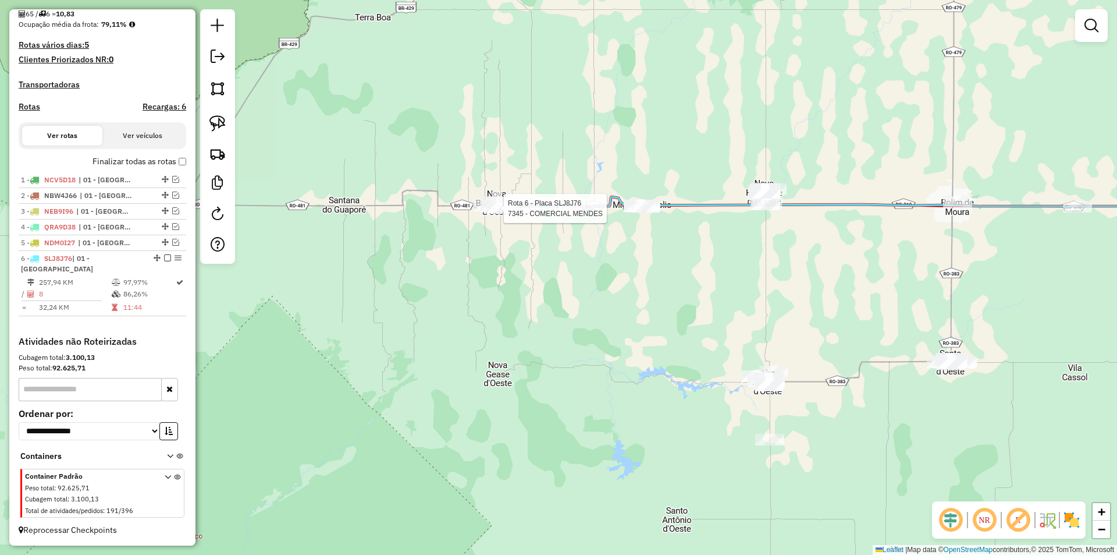
select select "*********"
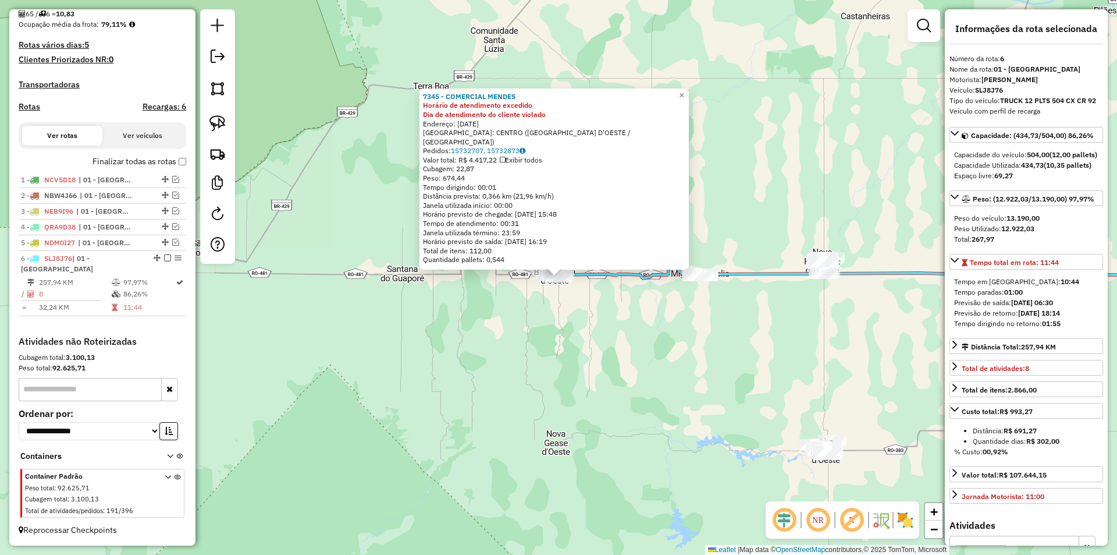
click at [677, 295] on div "7345 - COMERCIAL MENDES Horário de atendimento excedido Dia de atendimento do c…" at bounding box center [558, 277] width 1117 height 555
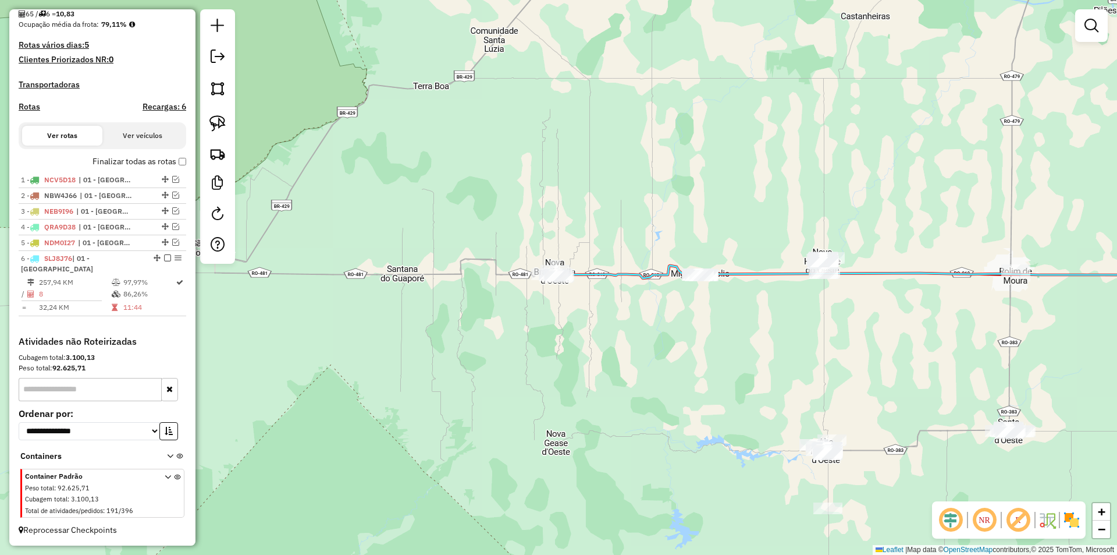
drag, startPoint x: 673, startPoint y: 323, endPoint x: 669, endPoint y: 315, distance: 8.6
click at [671, 324] on div "Janela de atendimento Grade de atendimento Capacidade Transportadoras Veículos …" at bounding box center [558, 277] width 1117 height 555
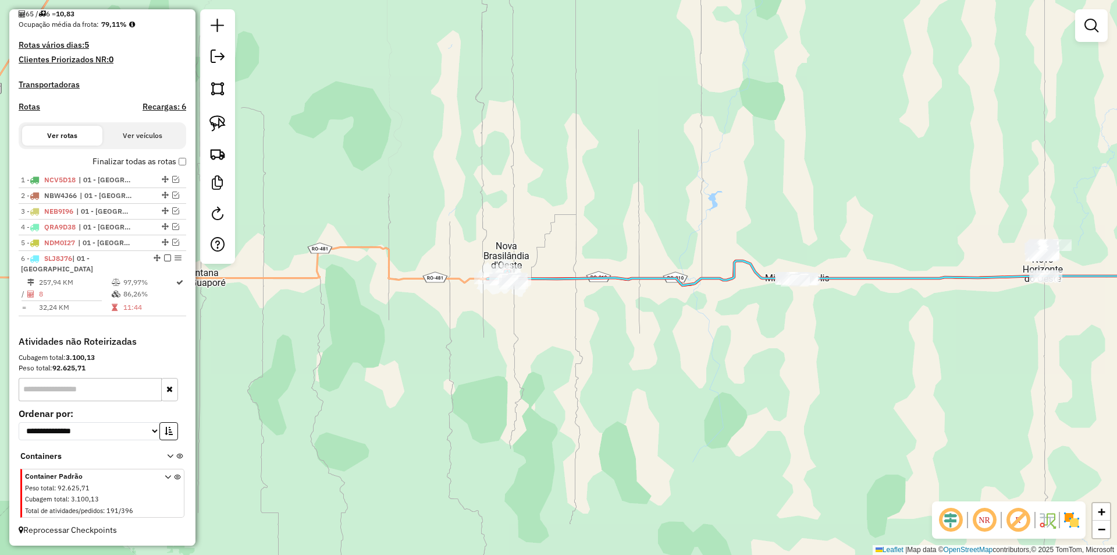
drag, startPoint x: 575, startPoint y: 309, endPoint x: 555, endPoint y: 285, distance: 31.8
click at [575, 308] on div "Janela de atendimento Grade de atendimento Capacidade Transportadoras Veículos …" at bounding box center [558, 277] width 1117 height 555
select select "*********"
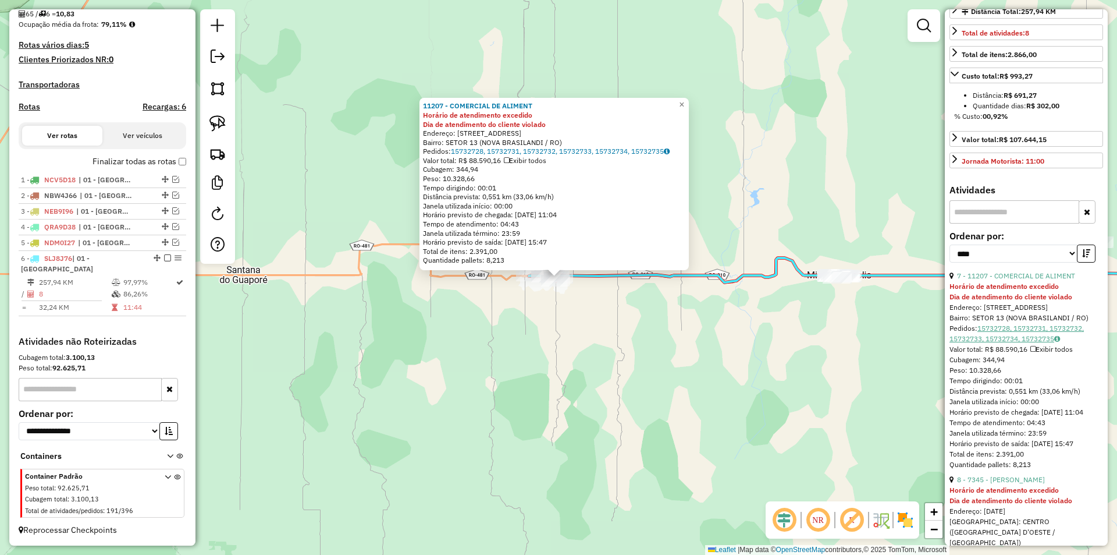
scroll to position [349, 0]
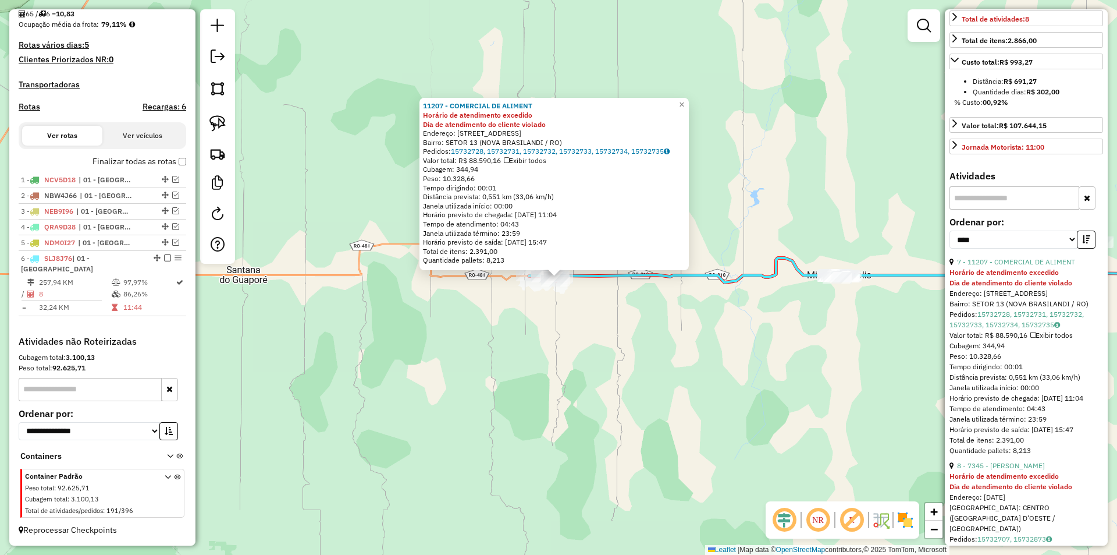
click at [656, 336] on div "11207 - COMERCIAL DE ALIMENT Horário de atendimento excedido Dia de atendimento…" at bounding box center [558, 277] width 1117 height 555
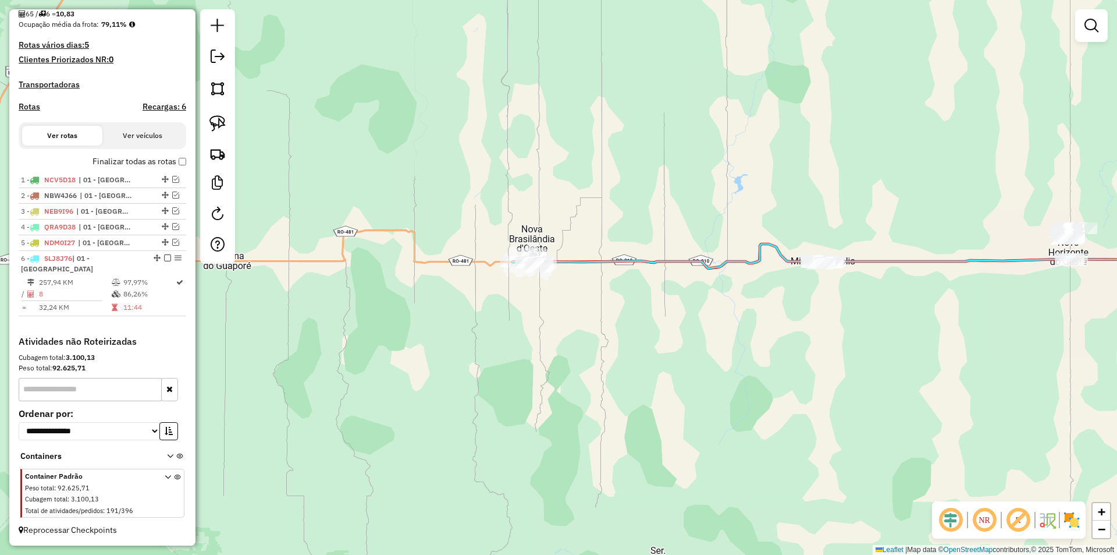
drag, startPoint x: 571, startPoint y: 349, endPoint x: 485, endPoint y: 317, distance: 92.4
click at [542, 330] on div "Janela de atendimento Grade de atendimento Capacidade Transportadoras Veículos …" at bounding box center [558, 277] width 1117 height 555
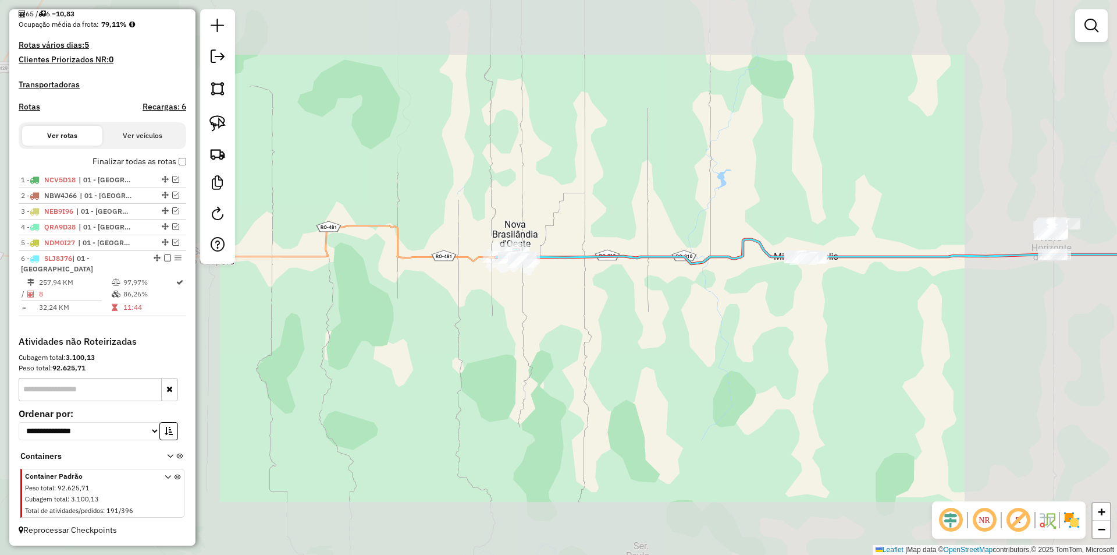
click at [524, 315] on div "Janela de atendimento Grade de atendimento Capacidade Transportadoras Veículos …" at bounding box center [558, 277] width 1117 height 555
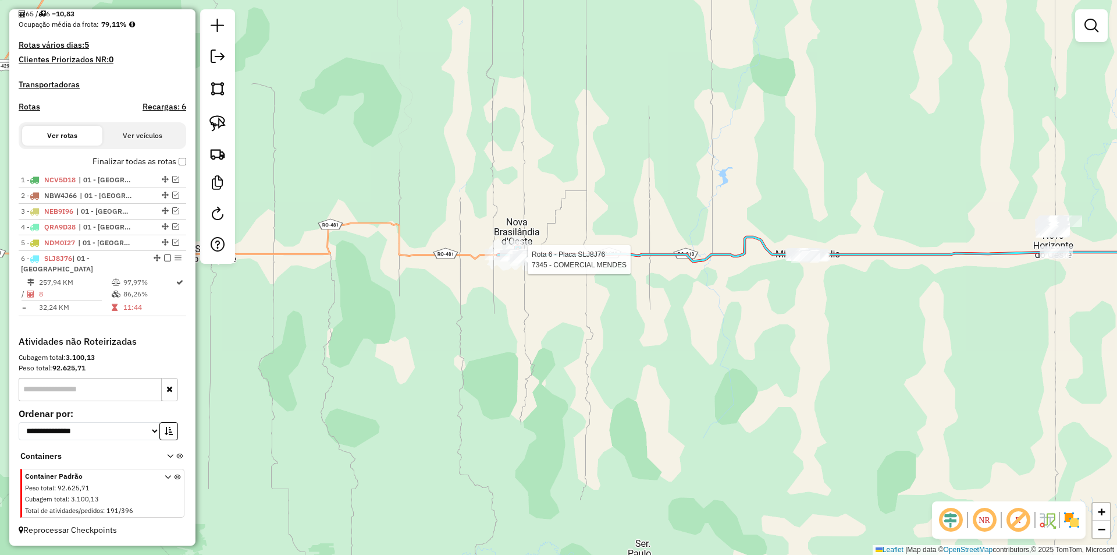
select select "*********"
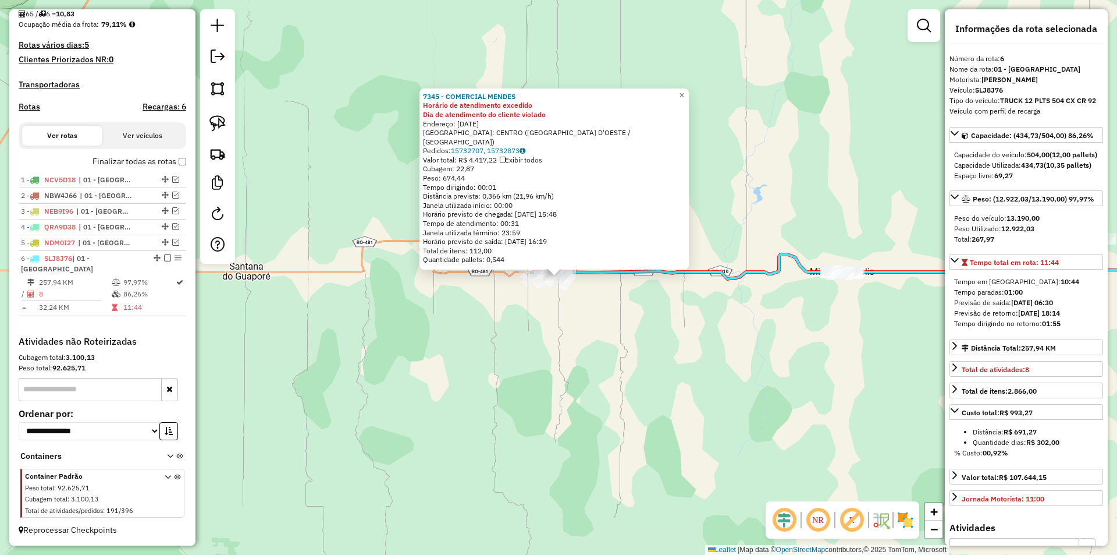
click at [677, 321] on div "Rota 6 - Placa SLJ8J76 7345 - COMERCIAL MENDES 7345 - COMERCIAL MENDES Horário …" at bounding box center [558, 277] width 1117 height 555
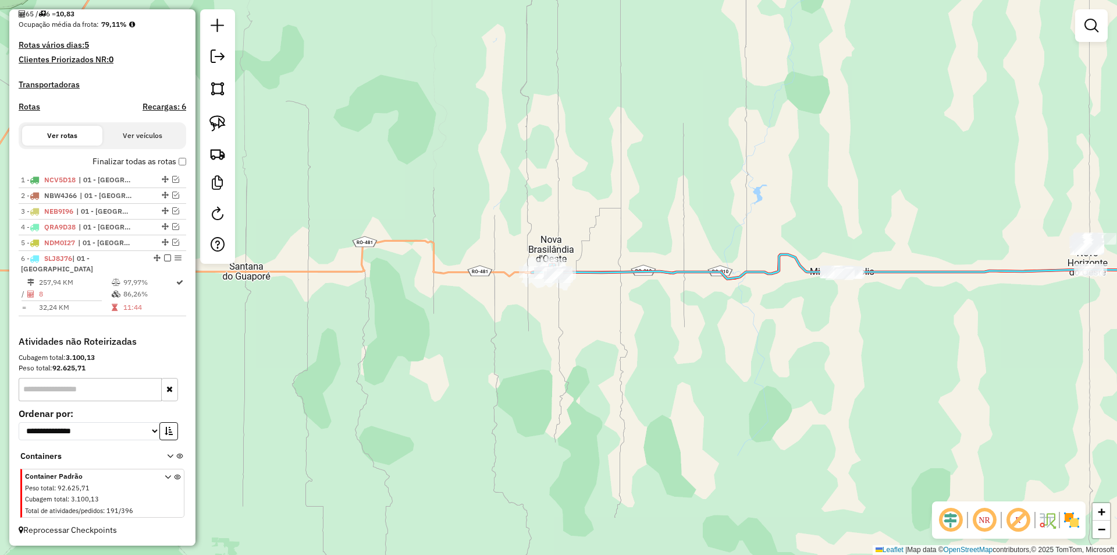
drag, startPoint x: 663, startPoint y: 328, endPoint x: 639, endPoint y: 317, distance: 26.3
click at [644, 321] on div "7345 - COMERCIAL MENDES Horário de atendimento excedido Dia de atendimento do c…" at bounding box center [558, 277] width 1117 height 555
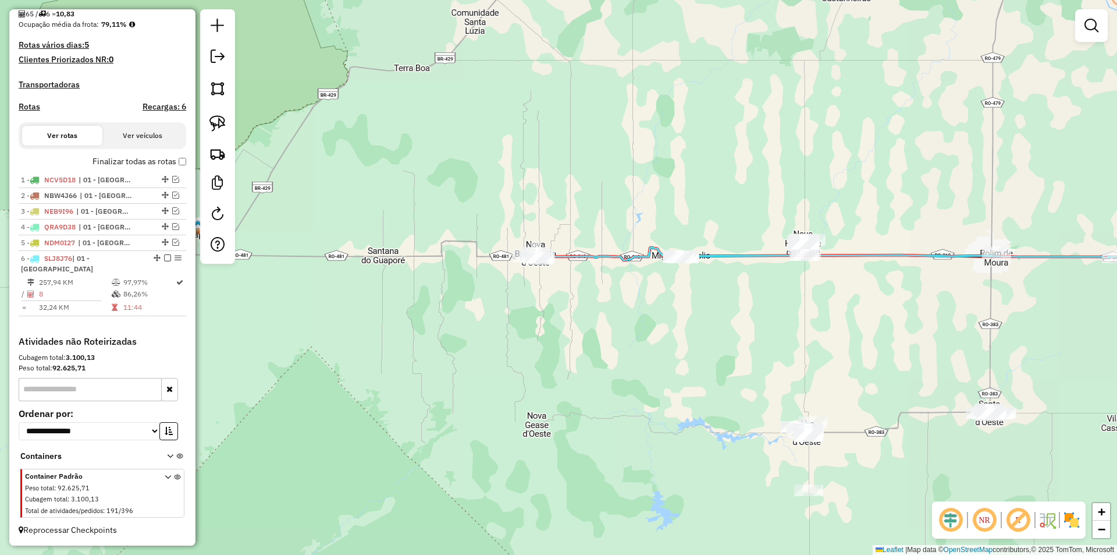
drag, startPoint x: 578, startPoint y: 343, endPoint x: 555, endPoint y: 306, distance: 43.4
click at [555, 306] on div "Janela de atendimento Grade de atendimento Capacidade Transportadoras Veículos …" at bounding box center [558, 277] width 1117 height 555
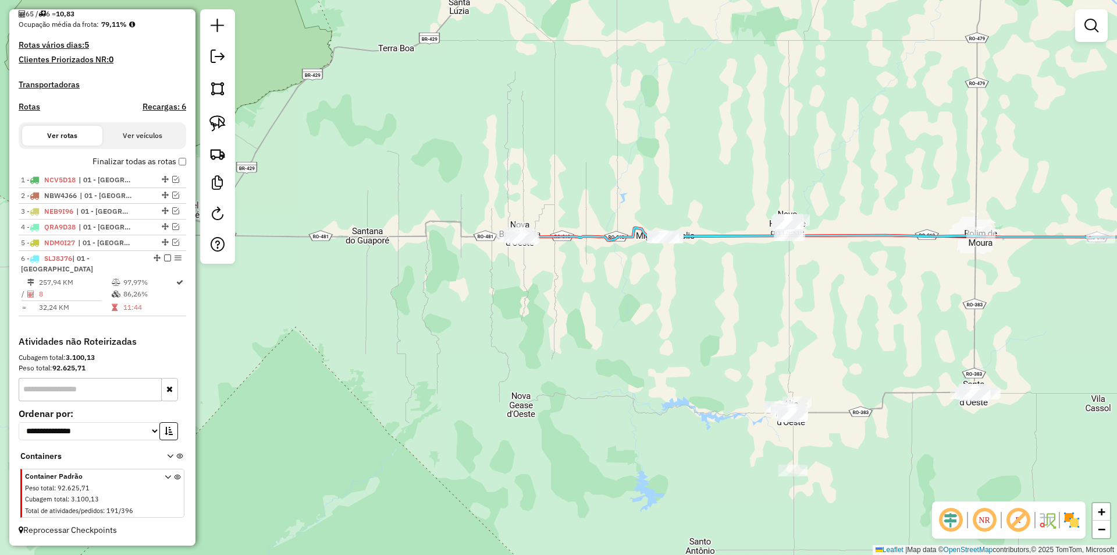
drag, startPoint x: 486, startPoint y: 254, endPoint x: 407, endPoint y: 214, distance: 88.2
click at [457, 236] on div "Janela de atendimento Grade de atendimento Capacidade Transportadoras Veículos …" at bounding box center [558, 277] width 1117 height 555
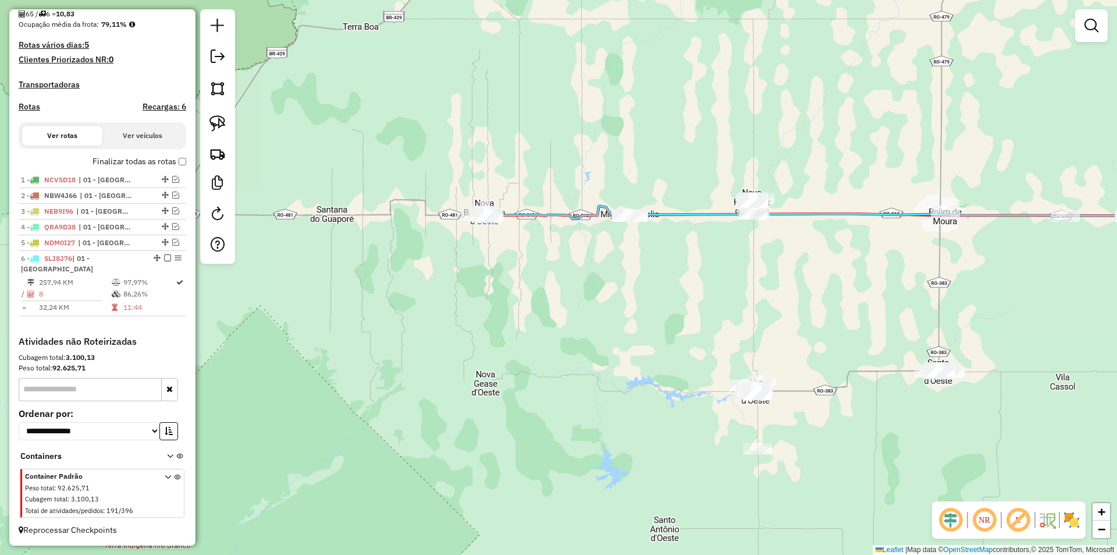
drag, startPoint x: 217, startPoint y: 116, endPoint x: 356, endPoint y: 217, distance: 172.0
click at [218, 116] on img at bounding box center [217, 123] width 16 height 16
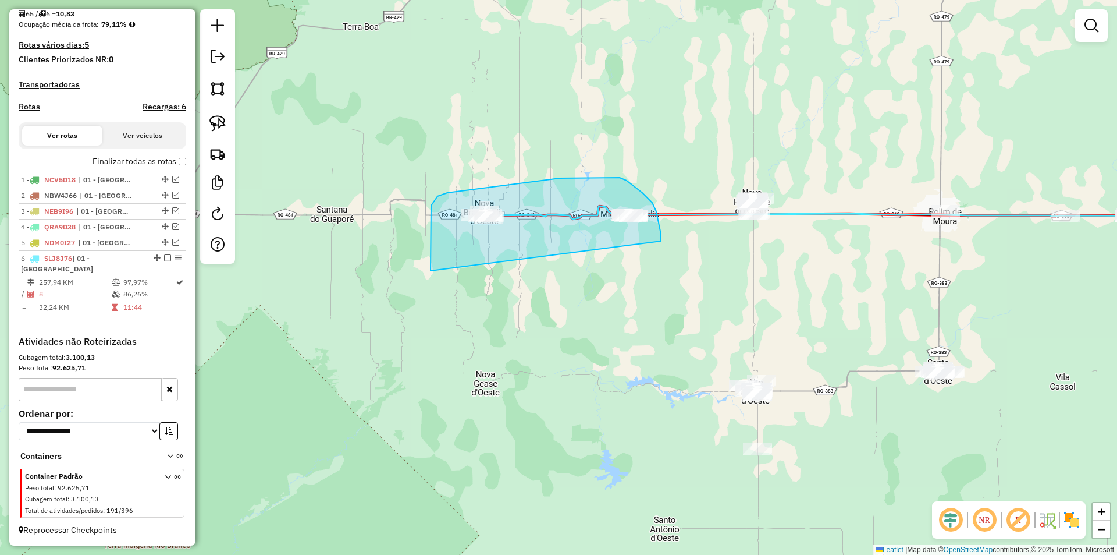
drag, startPoint x: 431, startPoint y: 205, endPoint x: 662, endPoint y: 252, distance: 235.6
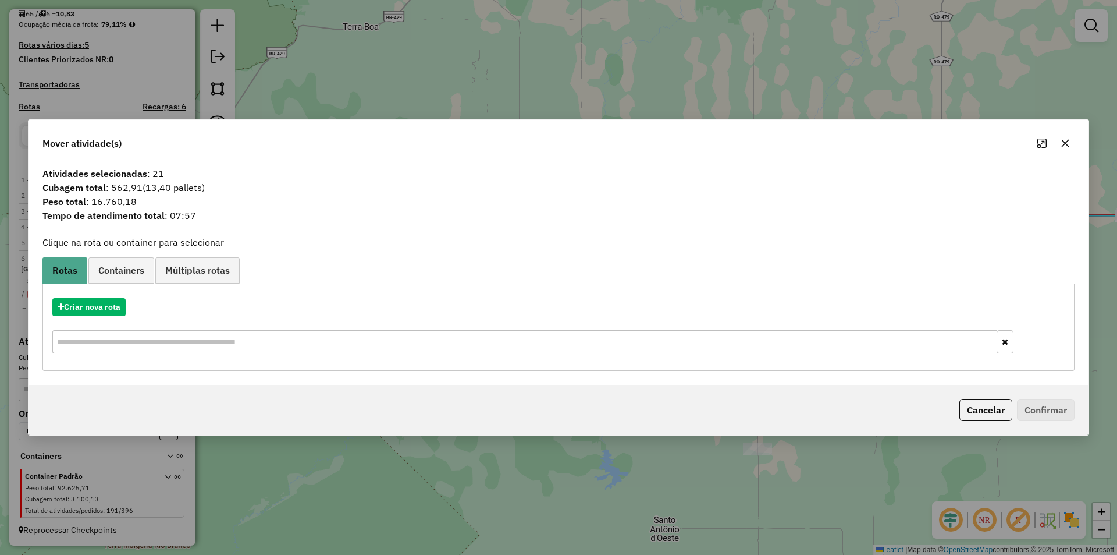
click at [1065, 138] on icon "button" at bounding box center [1065, 142] width 9 height 9
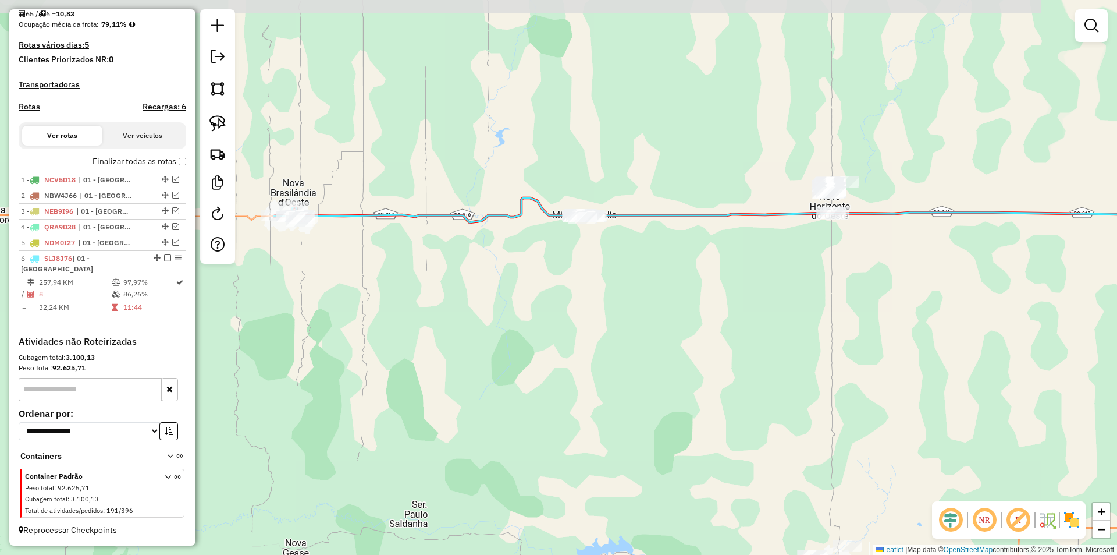
drag, startPoint x: 666, startPoint y: 253, endPoint x: 673, endPoint y: 248, distance: 8.9
click at [662, 257] on div "Janela de atendimento Grade de atendimento Capacidade Transportadoras Veículos …" at bounding box center [558, 277] width 1117 height 555
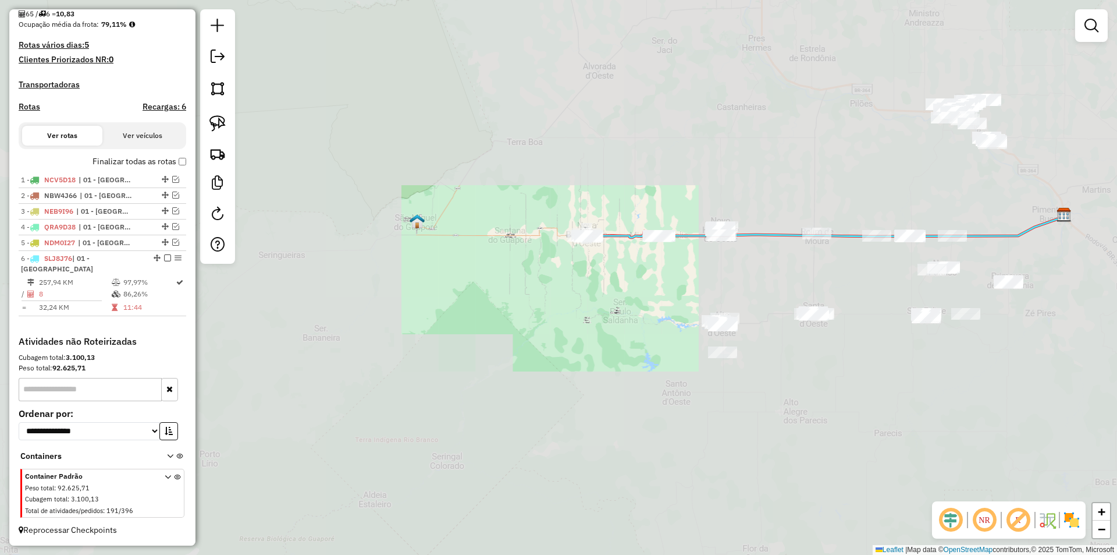
drag, startPoint x: 581, startPoint y: 296, endPoint x: 561, endPoint y: 265, distance: 36.3
click at [577, 273] on div "Janela de atendimento Grade de atendimento Capacidade Transportadoras Veículos …" at bounding box center [558, 277] width 1117 height 555
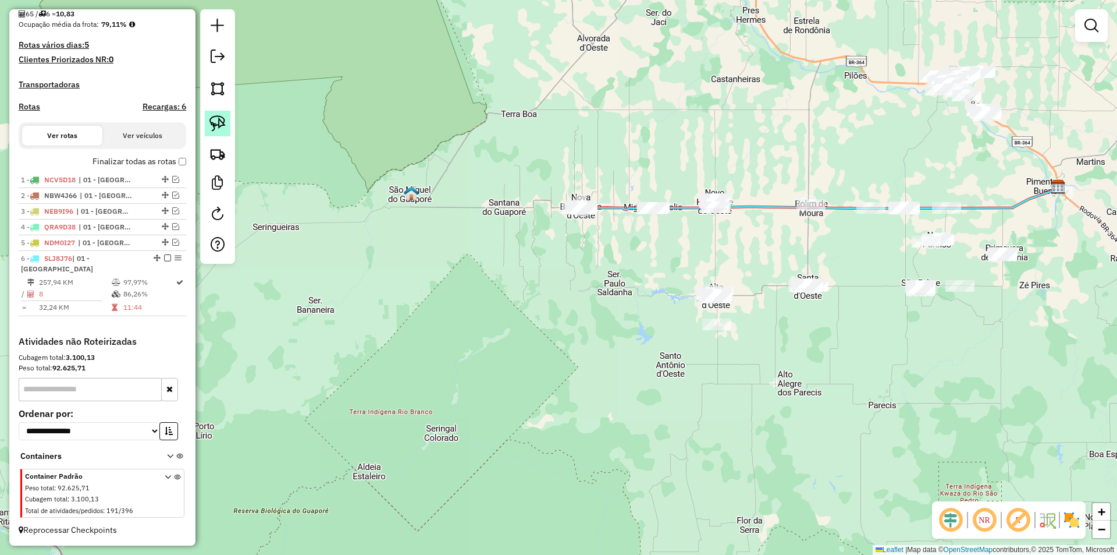
click at [212, 121] on img at bounding box center [217, 123] width 16 height 16
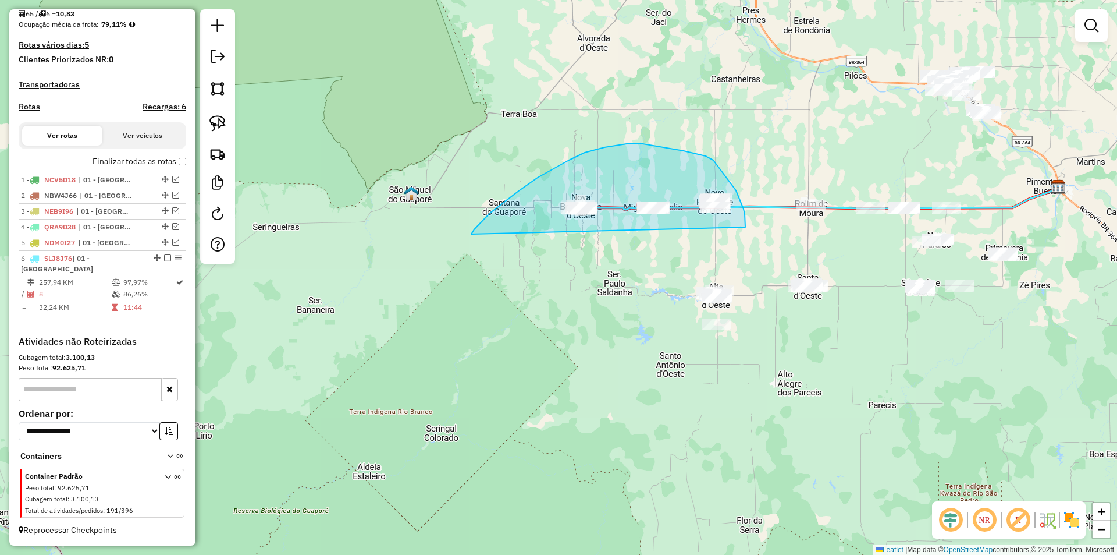
drag, startPoint x: 538, startPoint y: 177, endPoint x: 735, endPoint y: 229, distance: 204.5
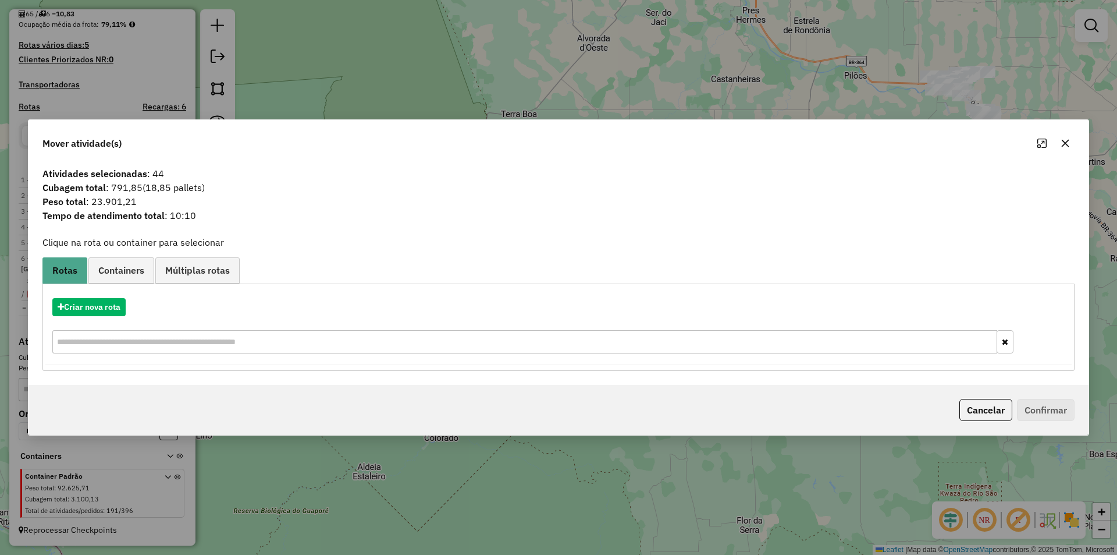
drag, startPoint x: 1060, startPoint y: 141, endPoint x: 1025, endPoint y: 146, distance: 35.2
click at [1061, 141] on button "button" at bounding box center [1065, 143] width 19 height 19
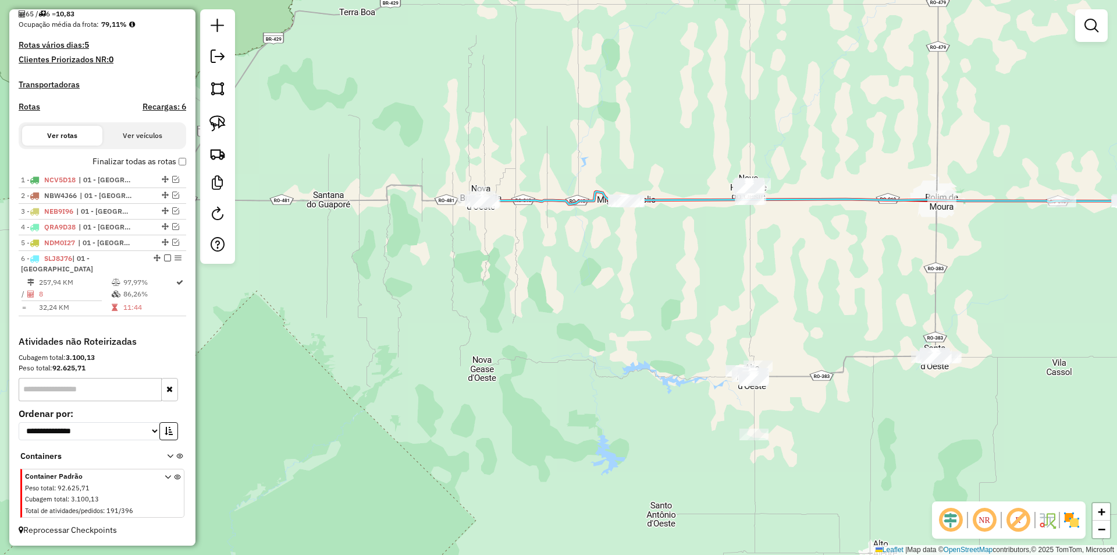
drag, startPoint x: 646, startPoint y: 248, endPoint x: 639, endPoint y: 240, distance: 9.9
click at [649, 243] on div "Janela de atendimento Grade de atendimento Capacidade Transportadoras Veículos …" at bounding box center [558, 277] width 1117 height 555
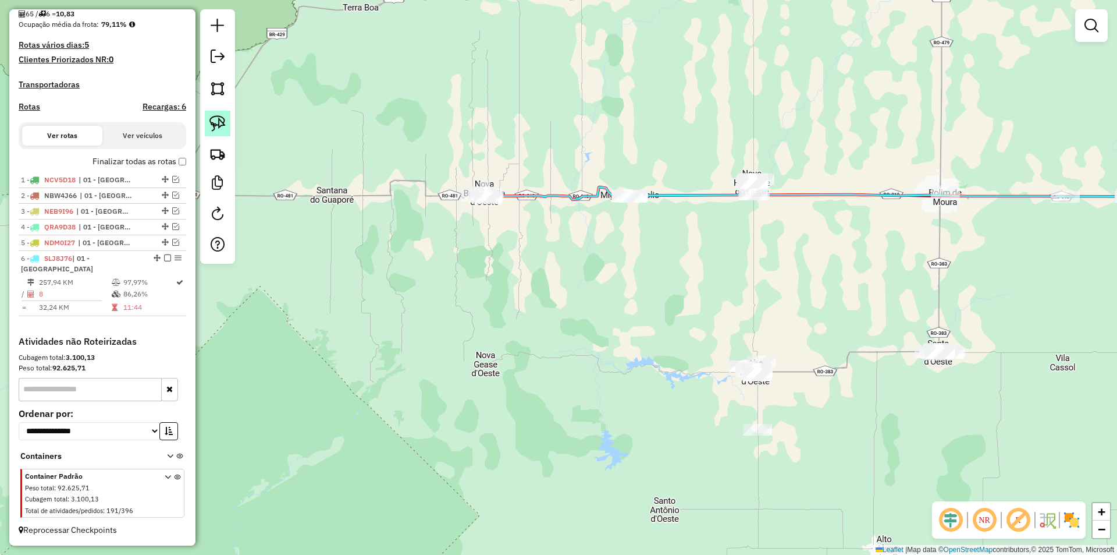
click at [218, 116] on img at bounding box center [217, 123] width 16 height 16
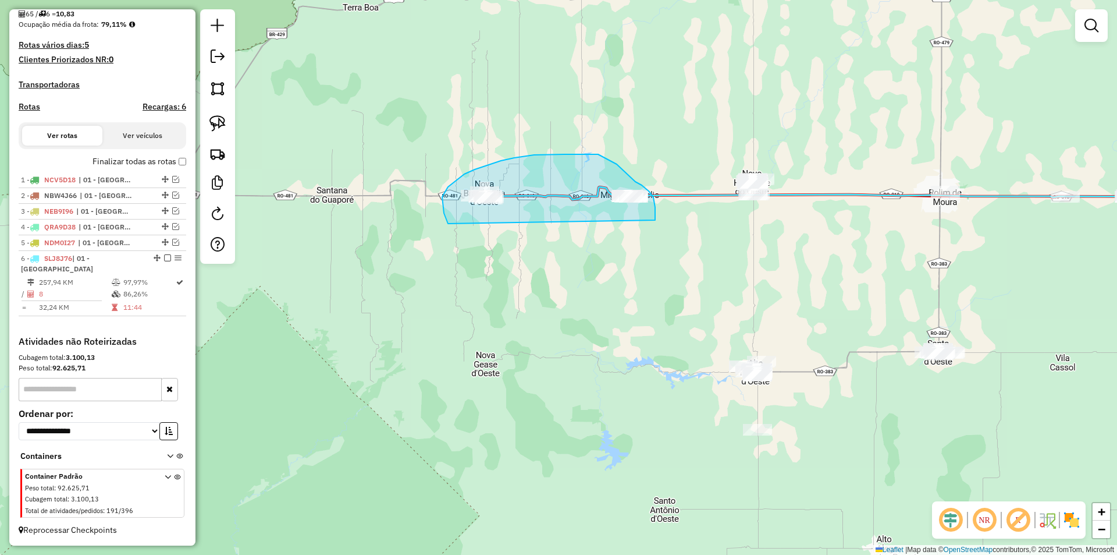
drag, startPoint x: 448, startPoint y: 222, endPoint x: 647, endPoint y: 239, distance: 199.7
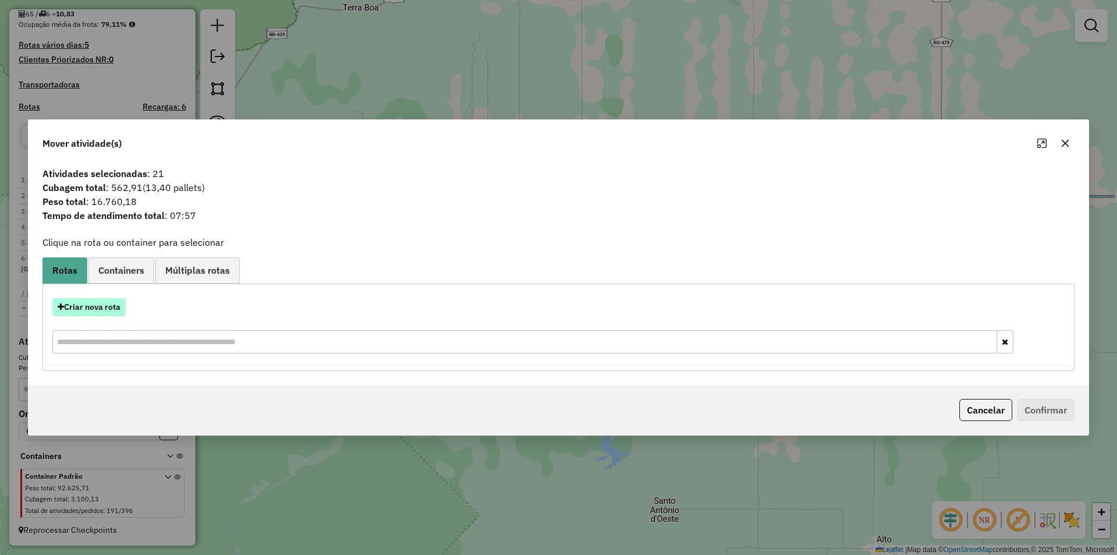
click at [113, 302] on button "Criar nova rota" at bounding box center [88, 307] width 73 height 18
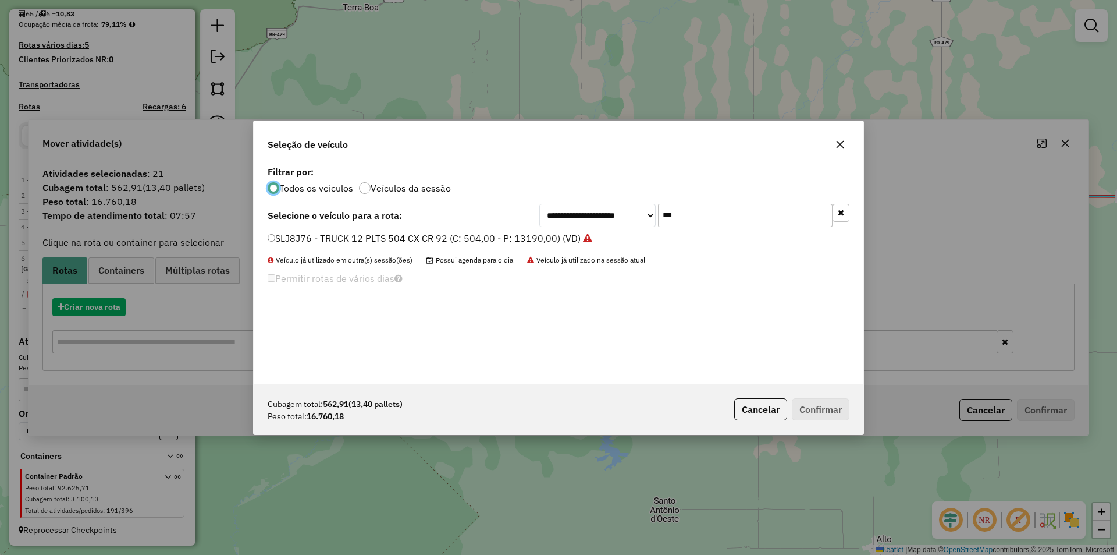
scroll to position [6, 3]
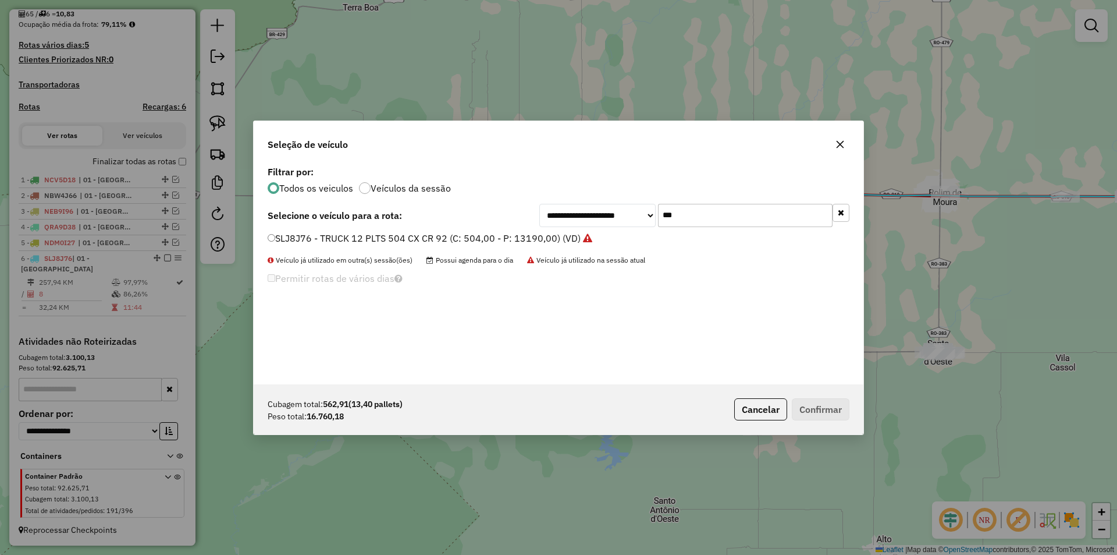
drag, startPoint x: 673, startPoint y: 216, endPoint x: 610, endPoint y: 225, distance: 63.4
click at [610, 225] on div "**********" at bounding box center [694, 215] width 310 height 23
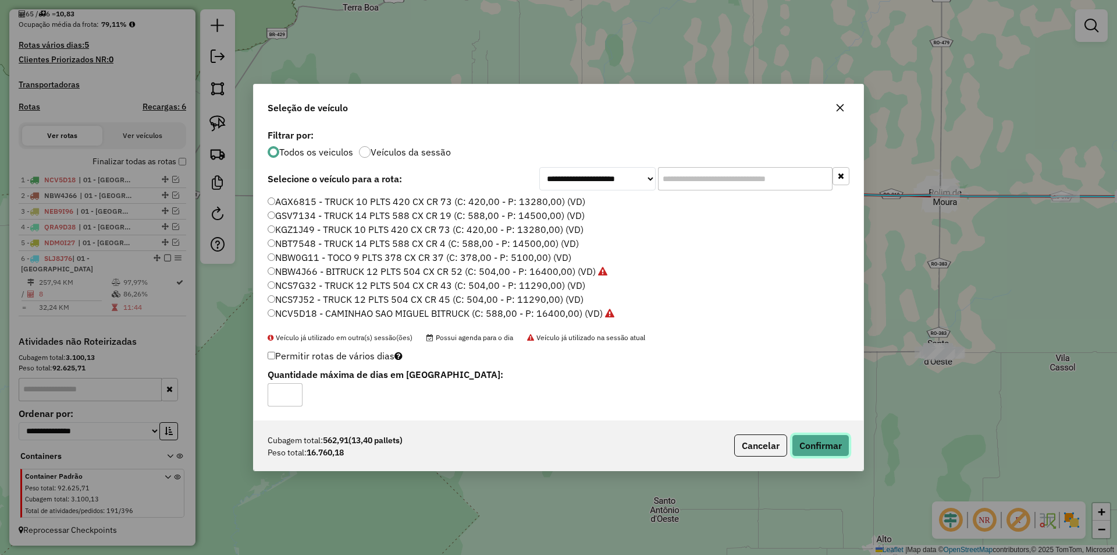
click at [822, 453] on button "Confirmar" at bounding box center [821, 445] width 58 height 22
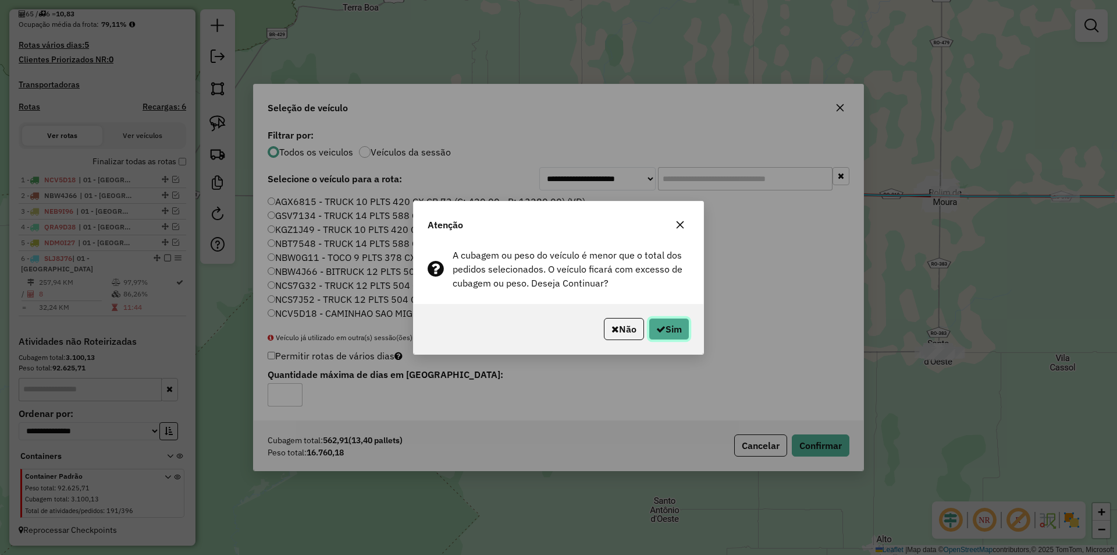
click at [672, 329] on button "Sim" at bounding box center [669, 329] width 41 height 22
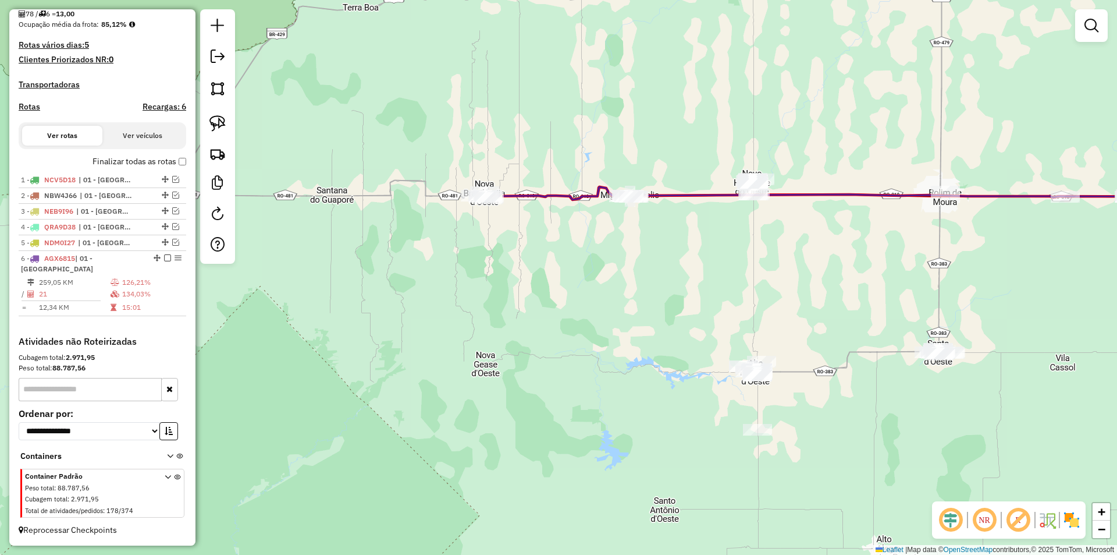
click at [499, 324] on div "Janela de atendimento Grade de atendimento Capacidade Transportadoras Veículos …" at bounding box center [558, 277] width 1117 height 555
drag, startPoint x: 477, startPoint y: 237, endPoint x: 486, endPoint y: 254, distance: 19.0
click at [486, 256] on div "Janela de atendimento Grade de atendimento Capacidade Transportadoras Veículos …" at bounding box center [558, 277] width 1117 height 555
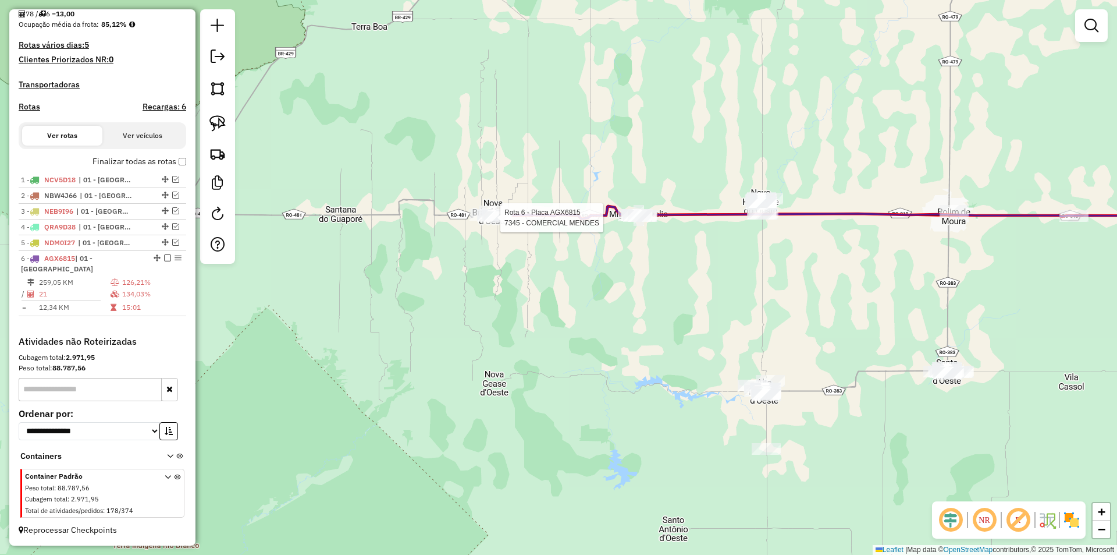
select select "*********"
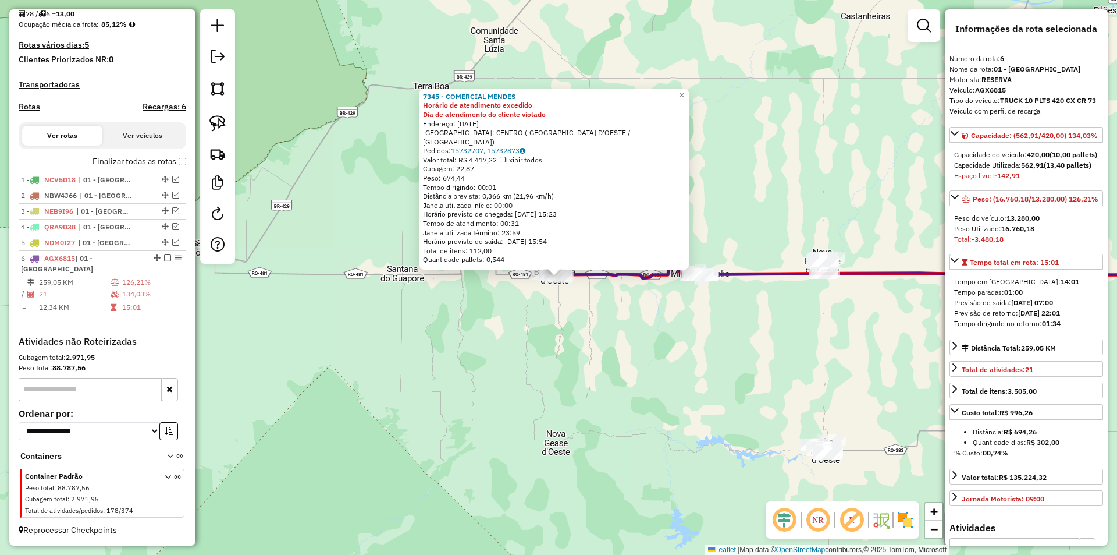
click at [575, 317] on div "7345 - COMERCIAL MENDES Horário de atendimento excedido Dia de atendimento do c…" at bounding box center [558, 277] width 1117 height 555
click at [575, 343] on div "7345 - COMERCIAL MENDES Horário de atendimento excedido Dia de atendimento do c…" at bounding box center [558, 277] width 1117 height 555
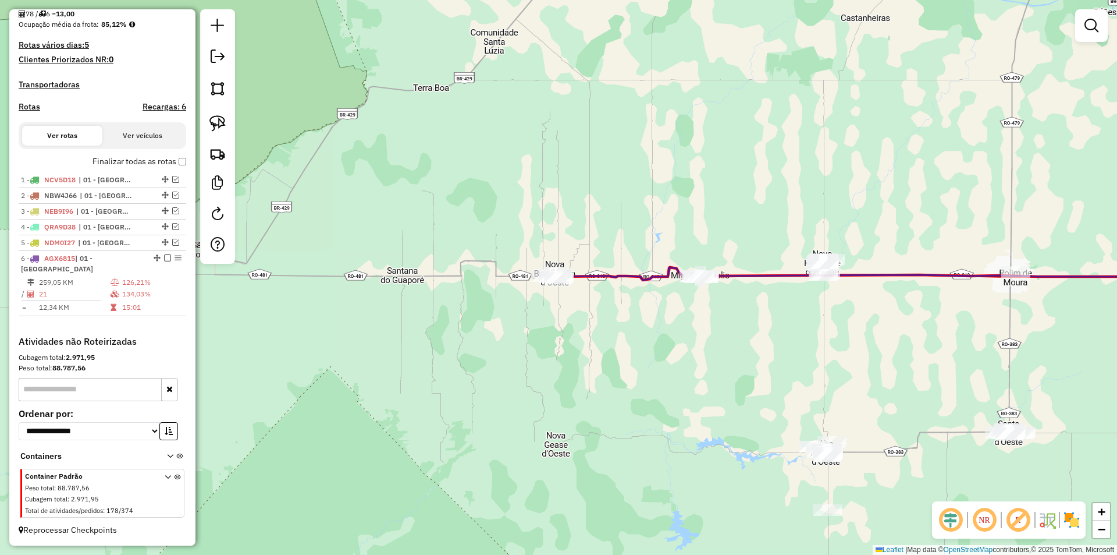
drag, startPoint x: 566, startPoint y: 349, endPoint x: 553, endPoint y: 310, distance: 41.0
click at [563, 344] on div "Janela de atendimento Grade de atendimento Capacidade Transportadoras Veículos …" at bounding box center [558, 277] width 1117 height 555
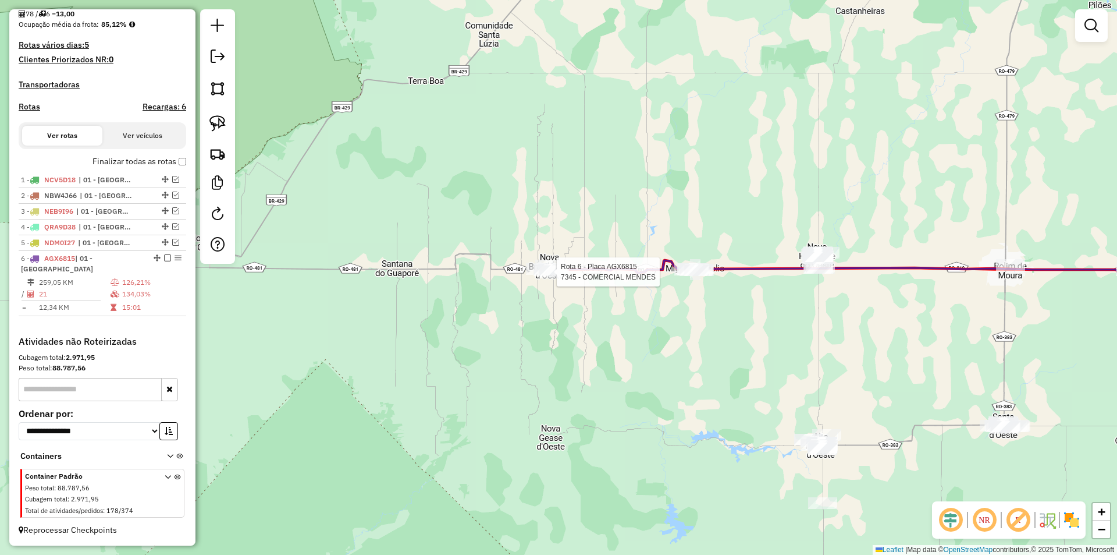
select select "*********"
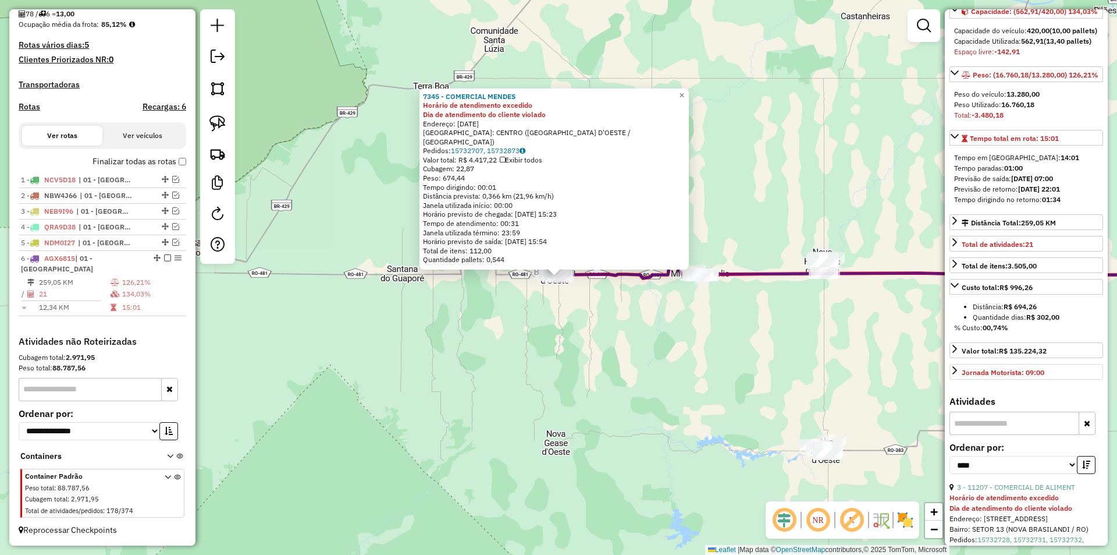
scroll to position [291, 0]
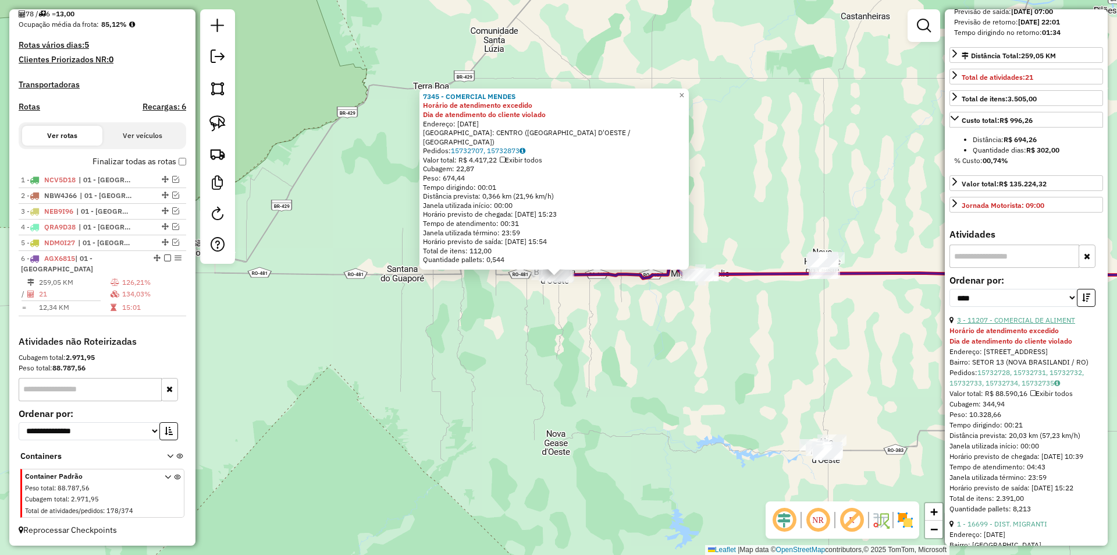
click at [1029, 324] on link "3 - 11207 - COMERCIAL DE ALIMENT" at bounding box center [1016, 319] width 118 height 9
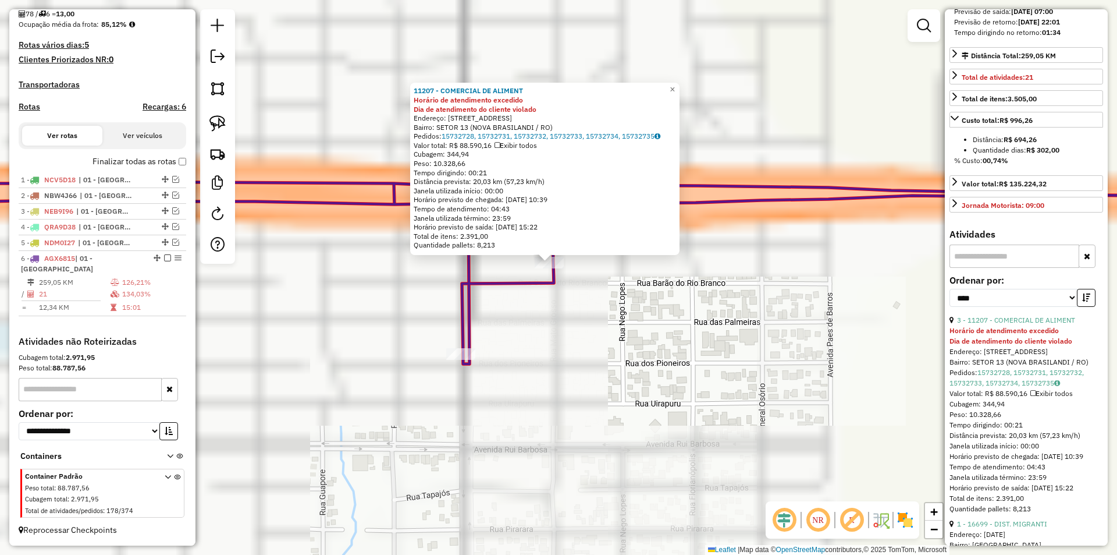
drag, startPoint x: 542, startPoint y: 337, endPoint x: 540, endPoint y: 376, distance: 39.1
click at [548, 375] on div "11207 - COMERCIAL DE ALIMENT Horário de atendimento excedido Dia de atendimento…" at bounding box center [558, 277] width 1117 height 555
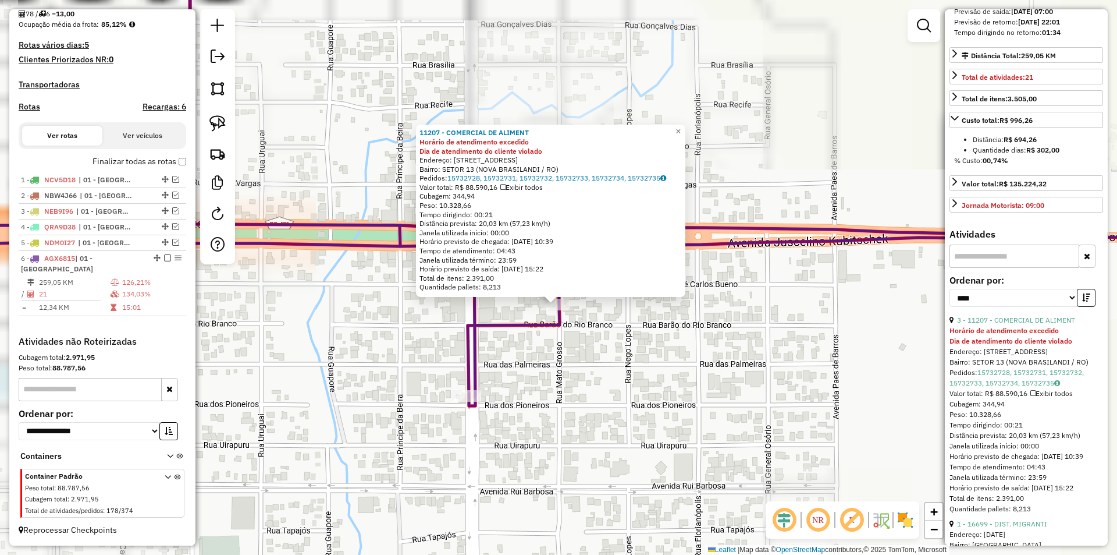
click at [535, 375] on div "11207 - COMERCIAL DE ALIMENT Horário de atendimento excedido Dia de atendimento…" at bounding box center [558, 277] width 1117 height 555
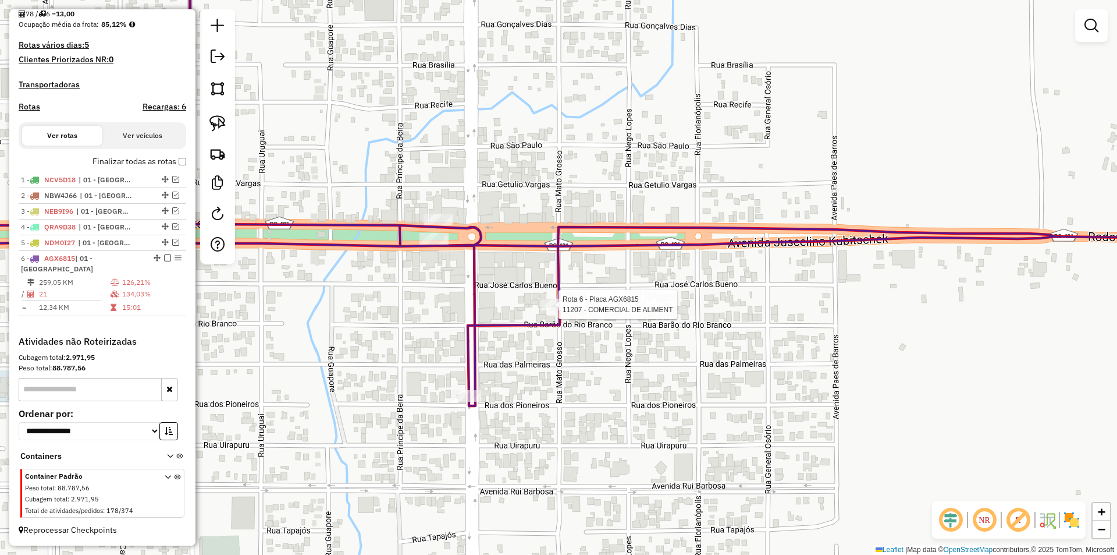
select select "*********"
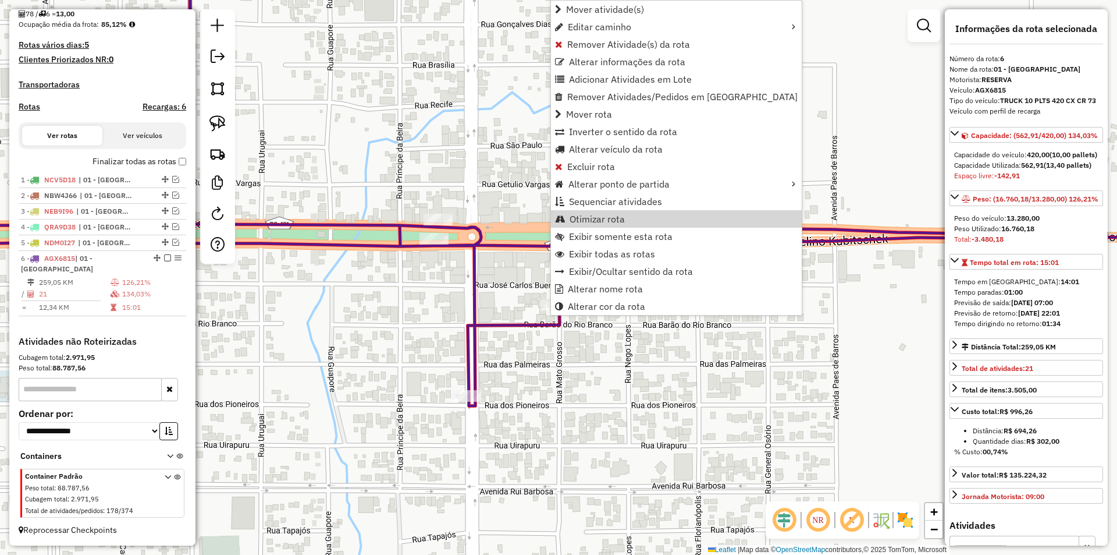
click at [533, 399] on div "Janela de atendimento Grade de atendimento Capacidade Transportadoras Veículos …" at bounding box center [558, 277] width 1117 height 555
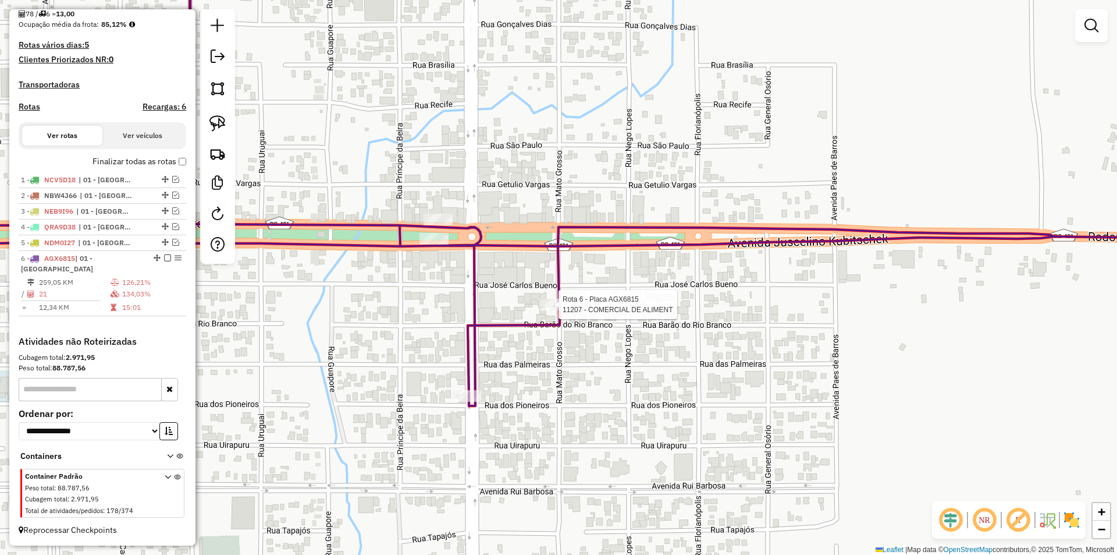
select select "*********"
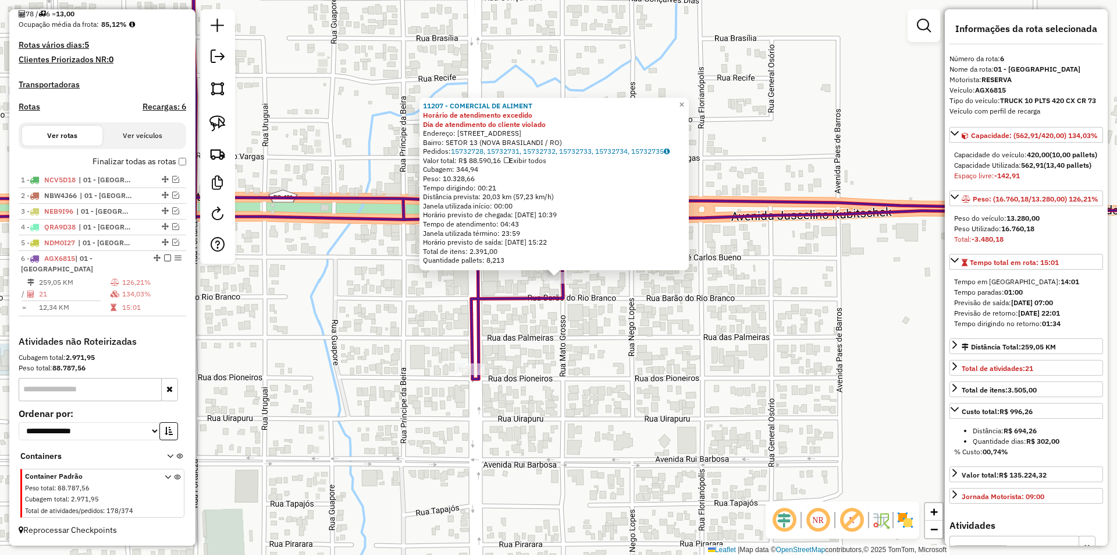
click at [553, 320] on div "11207 - COMERCIAL DE ALIMENT Horário de atendimento excedido Dia de atendimento…" at bounding box center [558, 277] width 1117 height 555
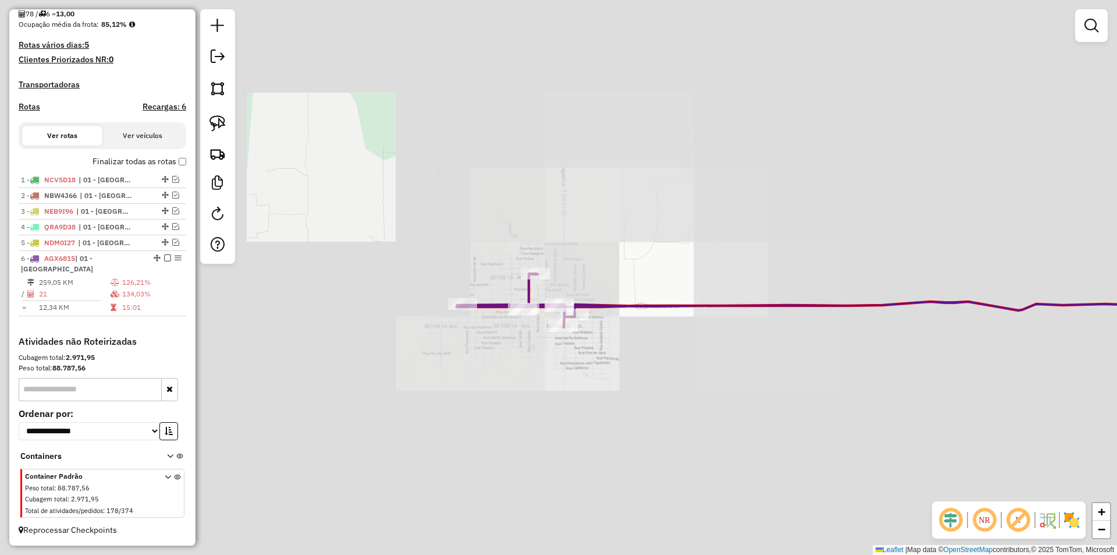
drag, startPoint x: 556, startPoint y: 393, endPoint x: 547, endPoint y: 347, distance: 46.2
click at [547, 351] on div "Janela de atendimento Grade de atendimento Capacidade Transportadoras Veículos …" at bounding box center [558, 277] width 1117 height 555
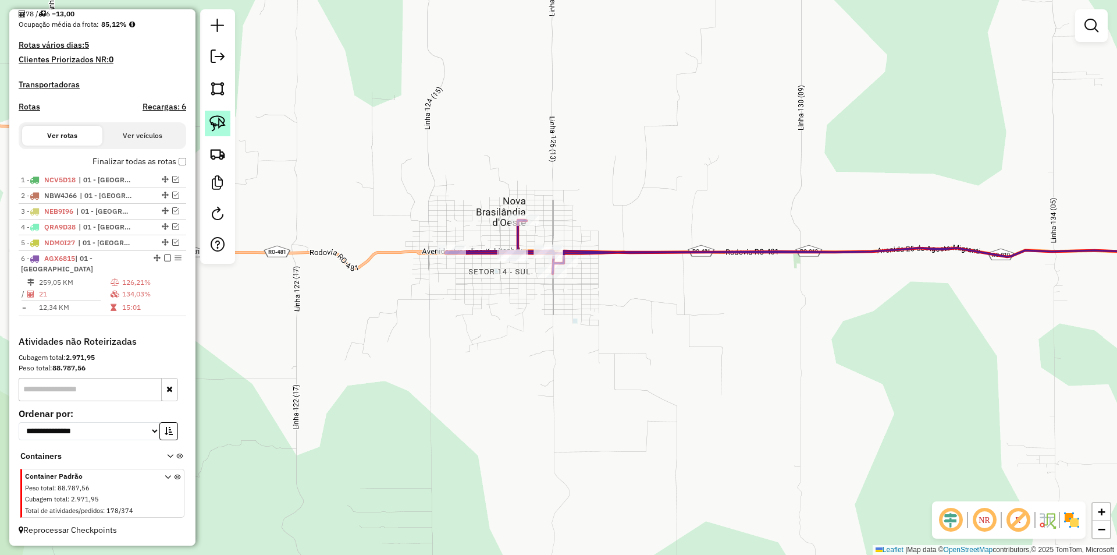
click at [226, 123] on link at bounding box center [218, 124] width 26 height 26
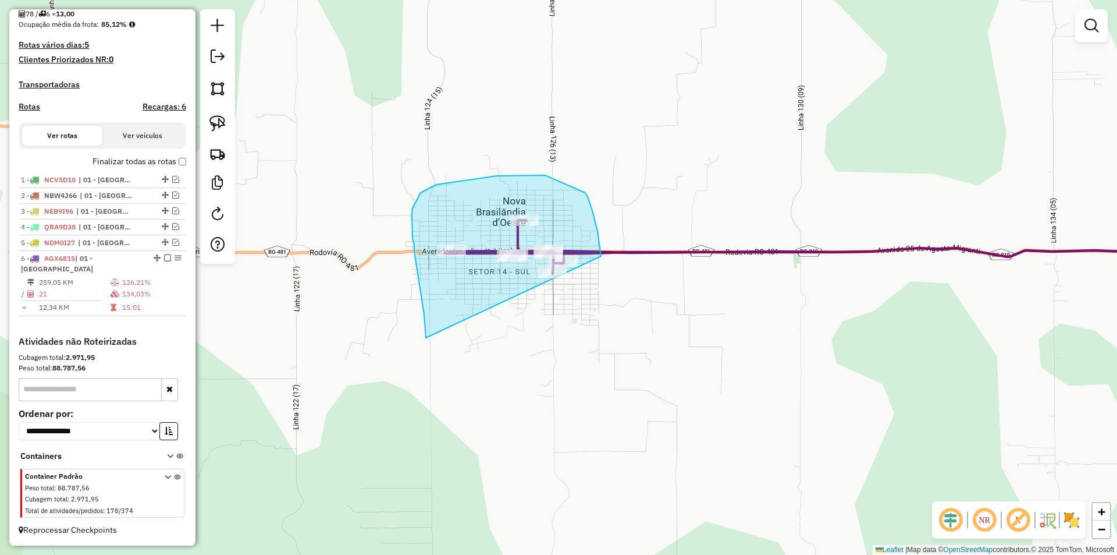
drag, startPoint x: 414, startPoint y: 244, endPoint x: 582, endPoint y: 339, distance: 192.8
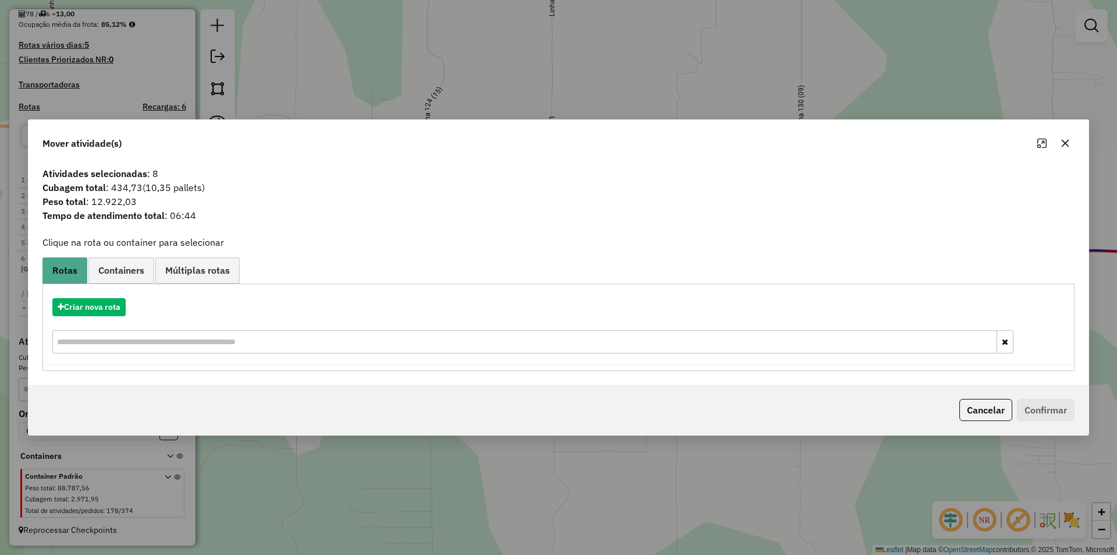
click at [1064, 140] on icon "button" at bounding box center [1065, 142] width 9 height 9
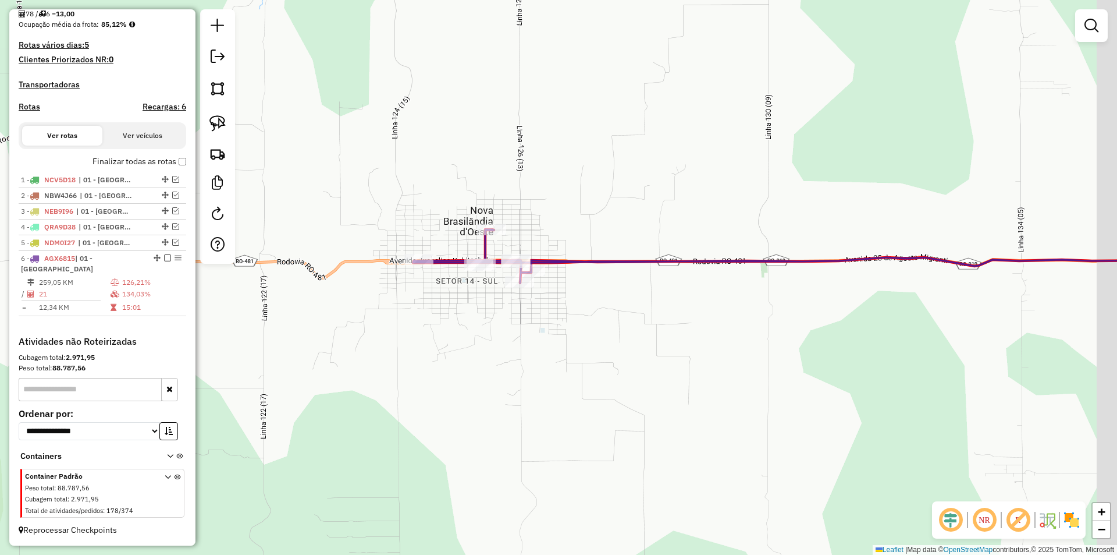
drag, startPoint x: 677, startPoint y: 310, endPoint x: 557, endPoint y: 340, distance: 122.9
click at [579, 336] on div "Janela de atendimento Grade de atendimento Capacidade Transportadoras Veículos …" at bounding box center [558, 277] width 1117 height 555
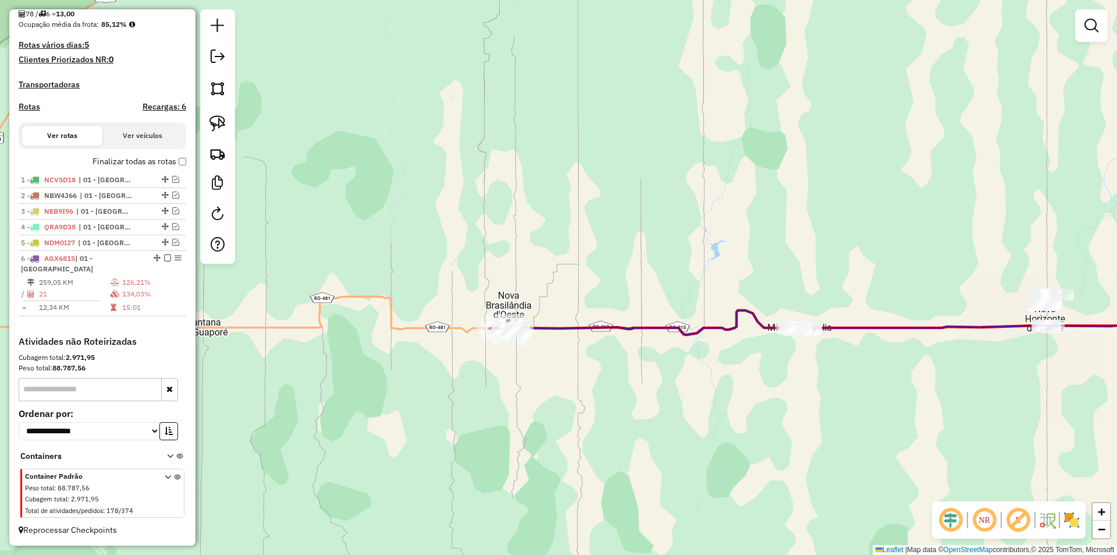
click at [588, 357] on div "Janela de atendimento Grade de atendimento Capacidade Transportadoras Veículos …" at bounding box center [558, 277] width 1117 height 555
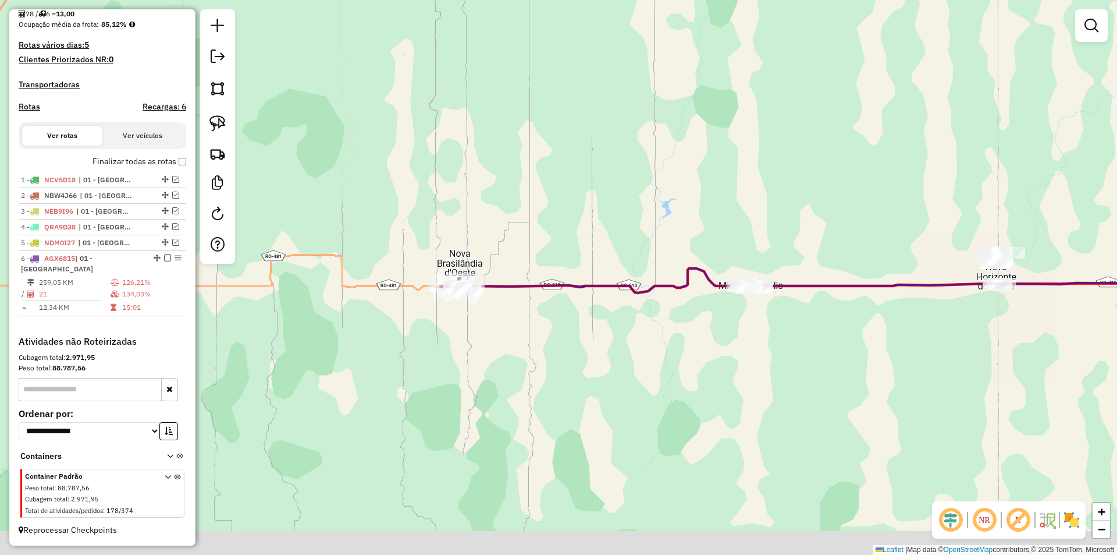
drag, startPoint x: 717, startPoint y: 365, endPoint x: 634, endPoint y: 289, distance: 113.2
click at [665, 319] on div "Janela de atendimento Grade de atendimento Capacidade Transportadoras Veículos …" at bounding box center [558, 277] width 1117 height 555
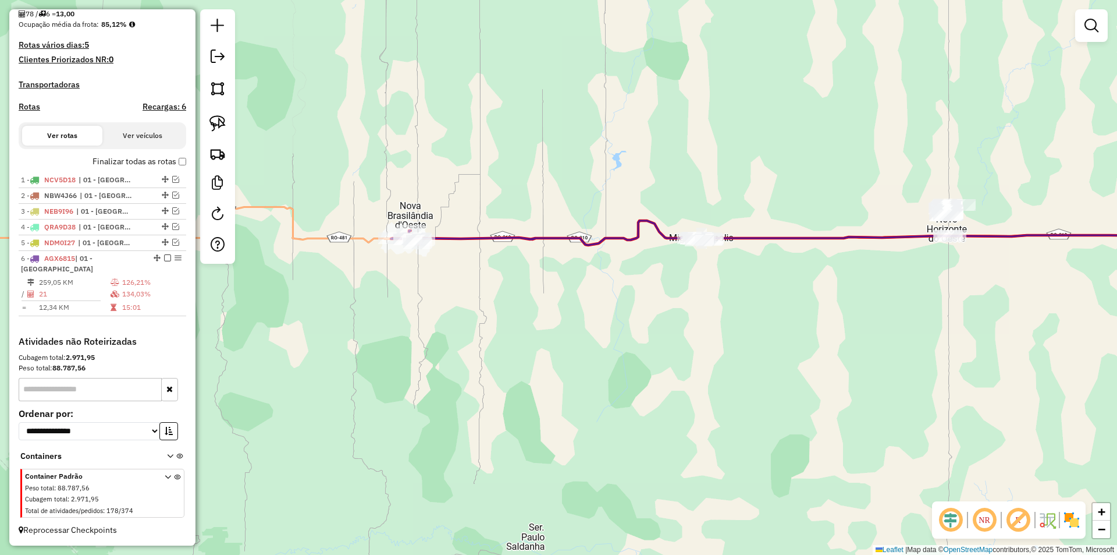
drag, startPoint x: 670, startPoint y: 230, endPoint x: 571, endPoint y: 275, distance: 108.3
click at [592, 275] on div "Janela de atendimento Grade de atendimento Capacidade Transportadoras Veículos …" at bounding box center [558, 277] width 1117 height 555
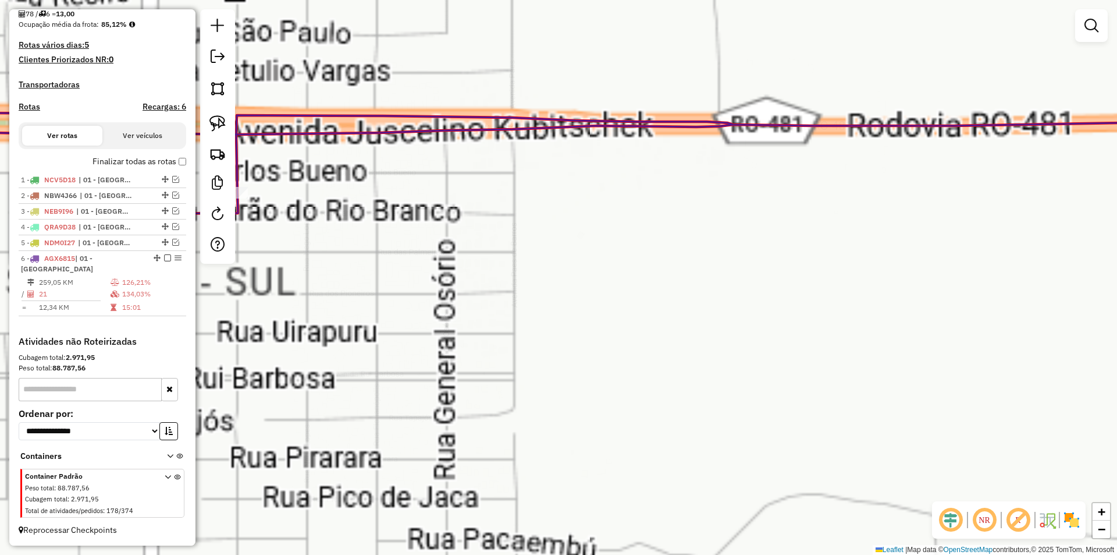
drag, startPoint x: 457, startPoint y: 289, endPoint x: 608, endPoint y: 364, distance: 168.4
click at [617, 367] on div "Janela de atendimento Grade de atendimento Capacidade Transportadoras Veículos …" at bounding box center [558, 277] width 1117 height 555
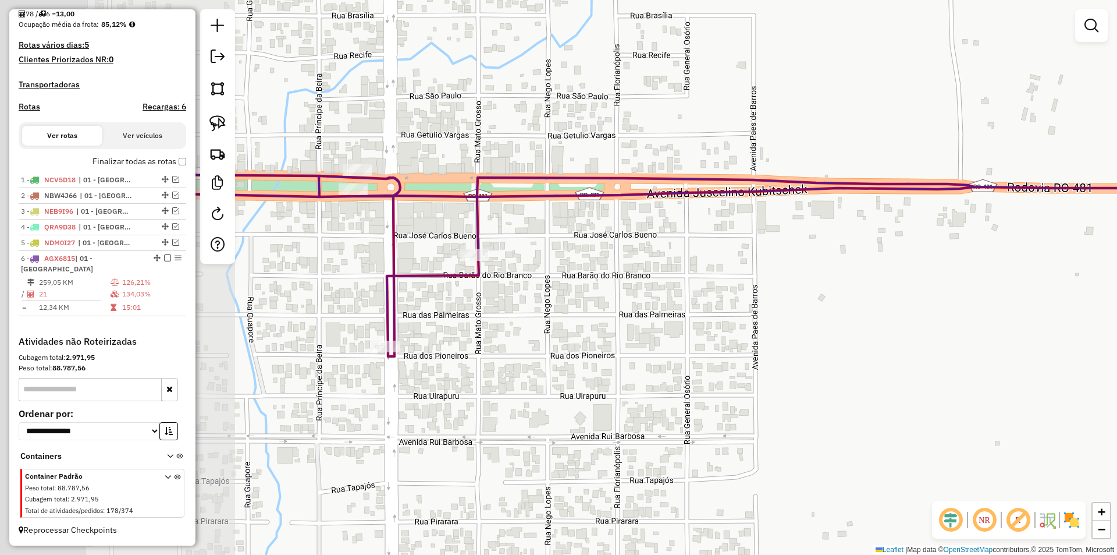
drag, startPoint x: 747, startPoint y: 413, endPoint x: 580, endPoint y: 361, distance: 174.8
click at [771, 412] on div "Janela de atendimento Grade de atendimento Capacidade Transportadoras Veículos …" at bounding box center [558, 277] width 1117 height 555
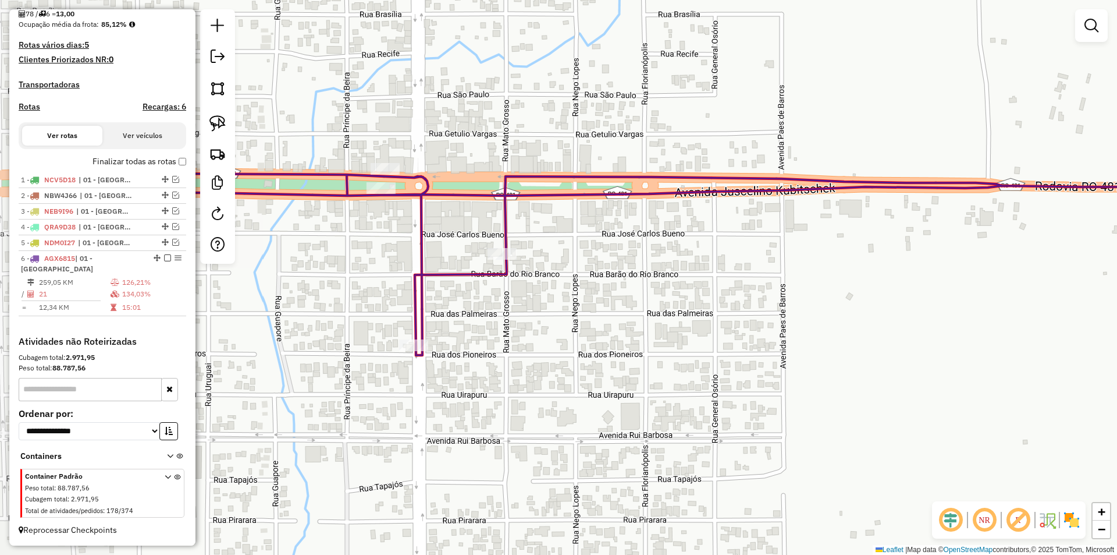
drag, startPoint x: 553, startPoint y: 361, endPoint x: 649, endPoint y: 425, distance: 114.6
click at [683, 439] on div "Janela de atendimento Grade de atendimento Capacidade Transportadoras Veículos …" at bounding box center [558, 277] width 1117 height 555
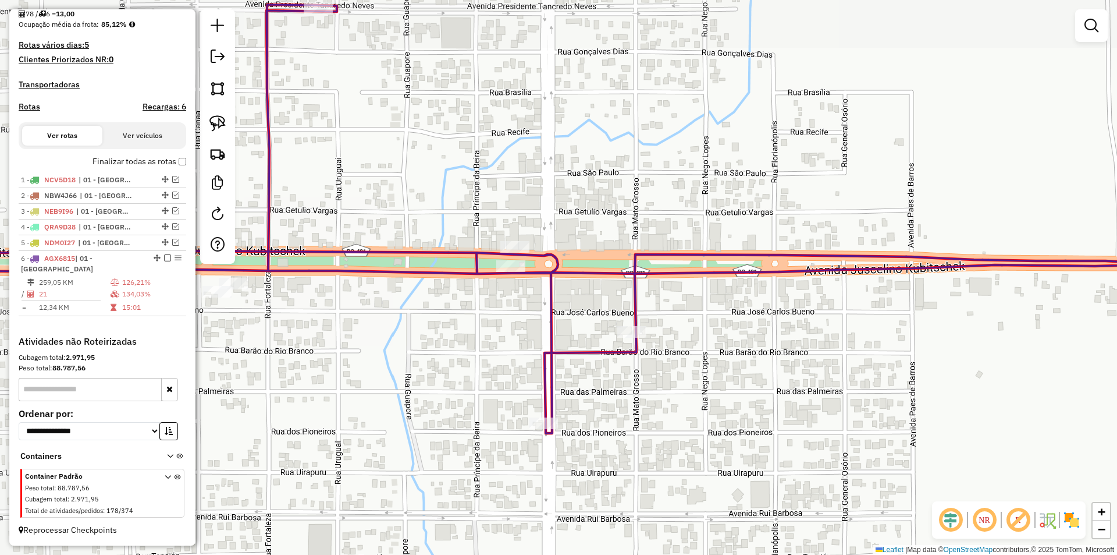
drag, startPoint x: 589, startPoint y: 420, endPoint x: 606, endPoint y: 380, distance: 43.8
click at [593, 420] on div "Janela de atendimento Grade de atendimento Capacidade Transportadoras Veículos …" at bounding box center [558, 277] width 1117 height 555
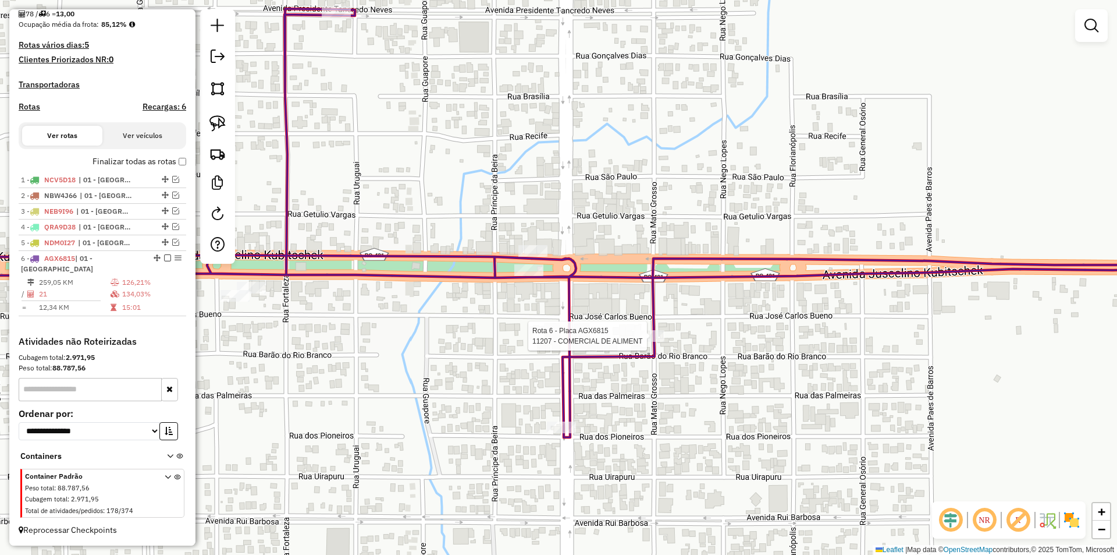
select select "*********"
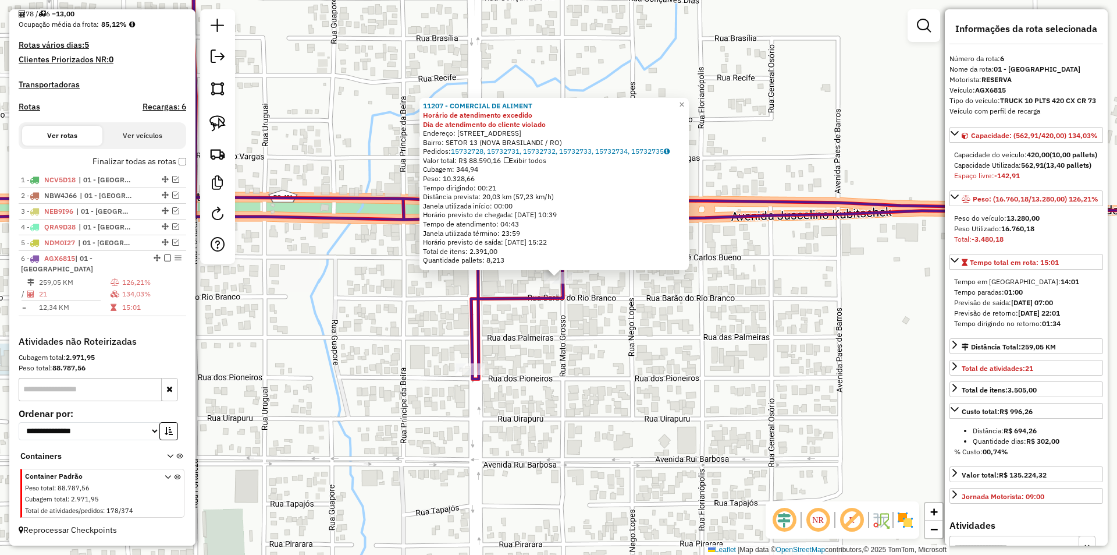
drag, startPoint x: 592, startPoint y: 350, endPoint x: 588, endPoint y: 342, distance: 8.6
click at [591, 348] on div "11207 - COMERCIAL DE ALIMENT Horário de atendimento excedido Dia de atendimento…" at bounding box center [558, 277] width 1117 height 555
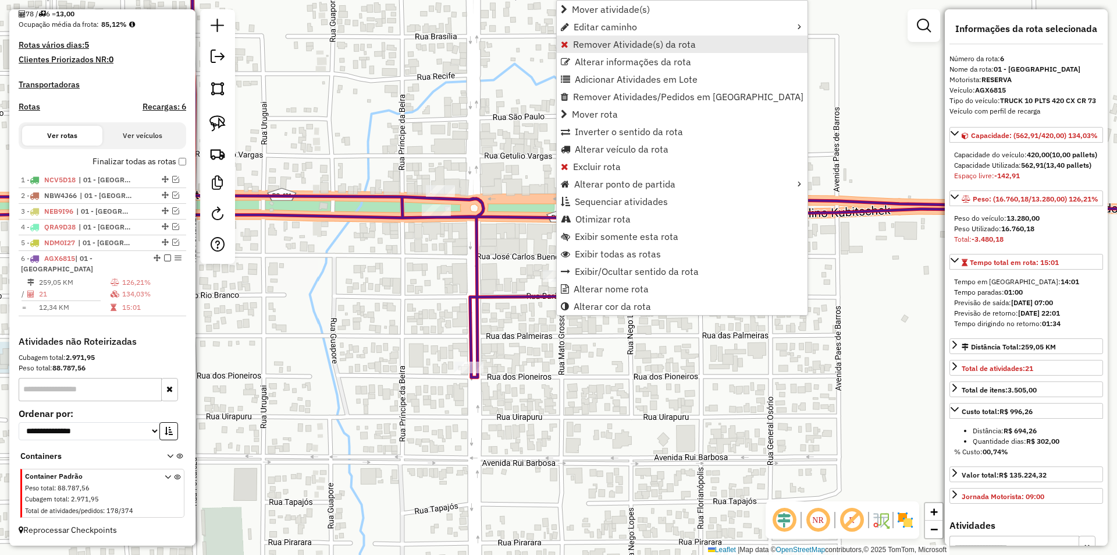
click at [598, 44] on span "Remover Atividade(s) da rota" at bounding box center [634, 44] width 123 height 9
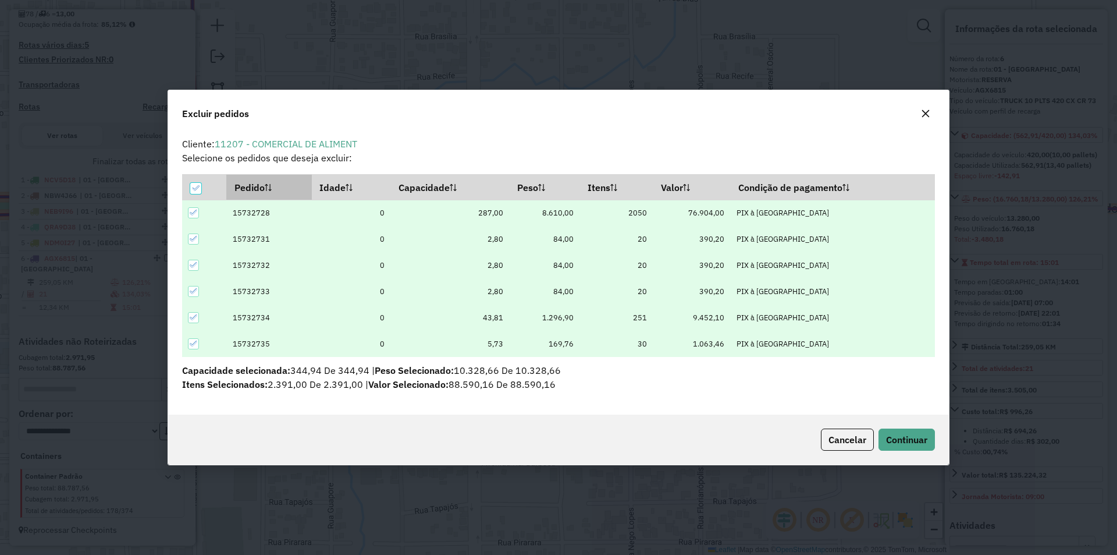
scroll to position [0, 0]
click at [927, 109] on icon "button" at bounding box center [925, 113] width 9 height 9
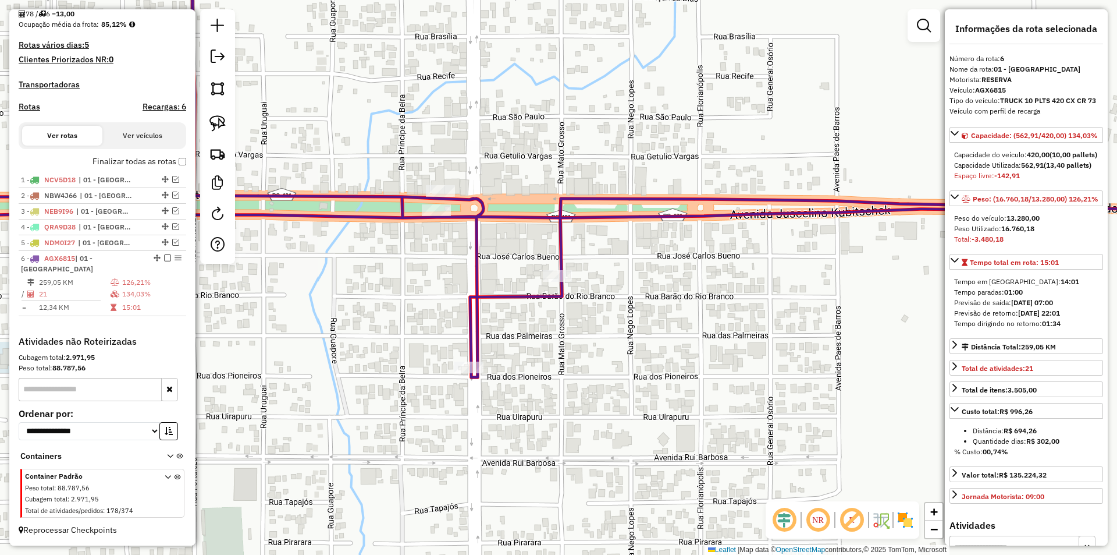
click at [508, 349] on div "Janela de atendimento Grade de atendimento Capacidade Transportadoras Veículos …" at bounding box center [558, 277] width 1117 height 555
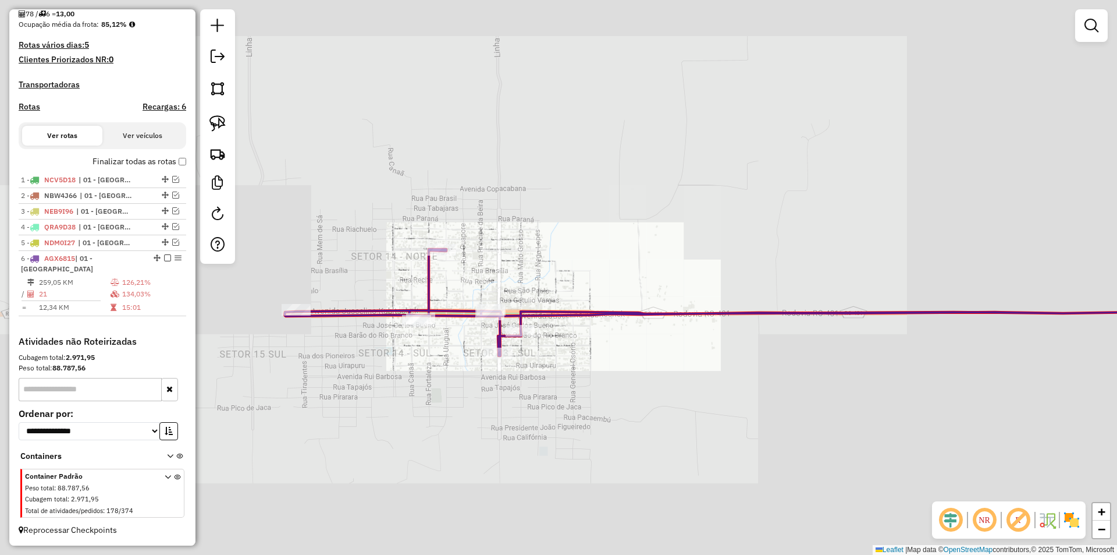
drag, startPoint x: 520, startPoint y: 403, endPoint x: 513, endPoint y: 374, distance: 29.9
click at [515, 380] on div "Janela de atendimento Grade de atendimento Capacidade Transportadoras Veículos …" at bounding box center [558, 277] width 1117 height 555
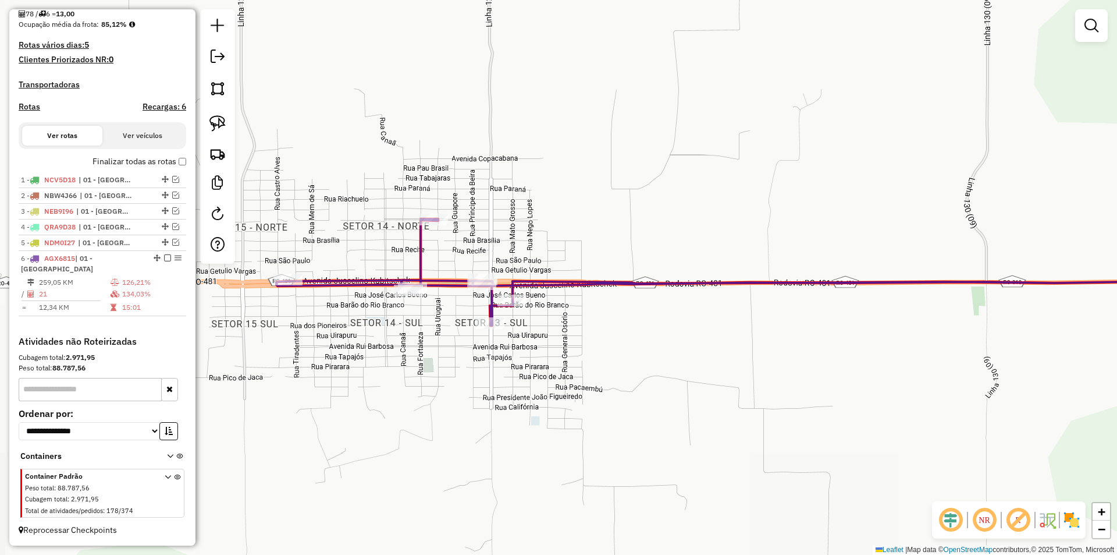
drag, startPoint x: 496, startPoint y: 388, endPoint x: 566, endPoint y: 368, distance: 72.0
click at [566, 368] on div "Janela de atendimento Grade de atendimento Capacidade Transportadoras Veículos …" at bounding box center [558, 277] width 1117 height 555
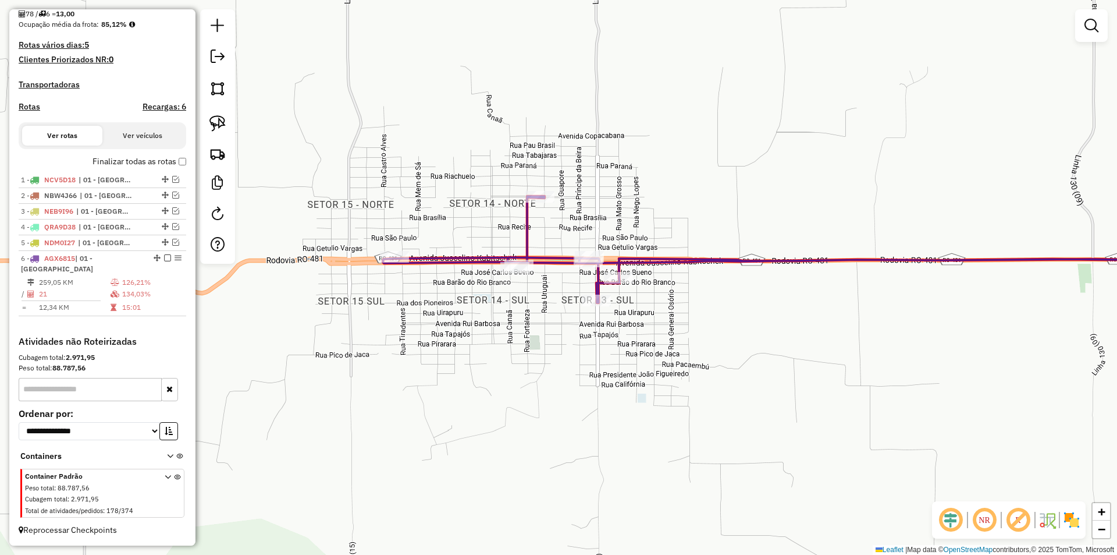
drag, startPoint x: 410, startPoint y: 352, endPoint x: 489, endPoint y: 337, distance: 81.0
click at [490, 339] on div "Janela de atendimento Grade de atendimento Capacidade Transportadoras Veículos …" at bounding box center [558, 277] width 1117 height 555
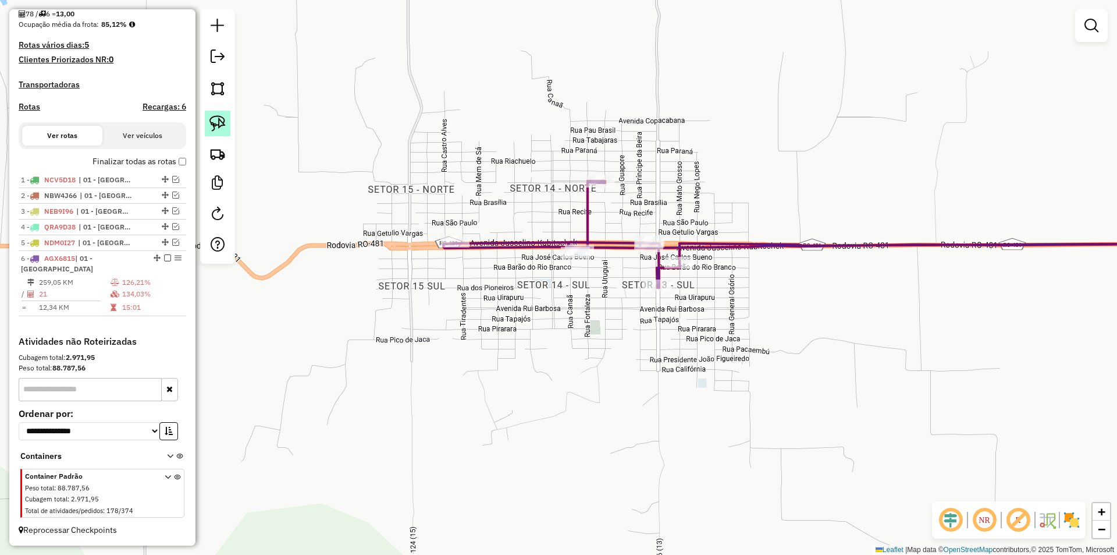
click at [225, 116] on img at bounding box center [217, 123] width 16 height 16
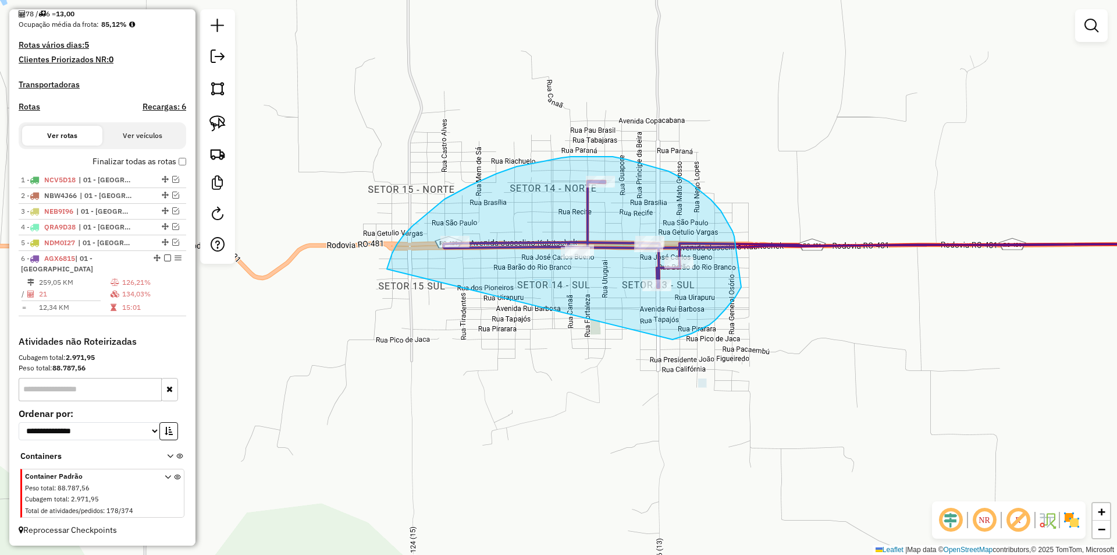
drag, startPoint x: 387, startPoint y: 269, endPoint x: 673, endPoint y: 339, distance: 294.2
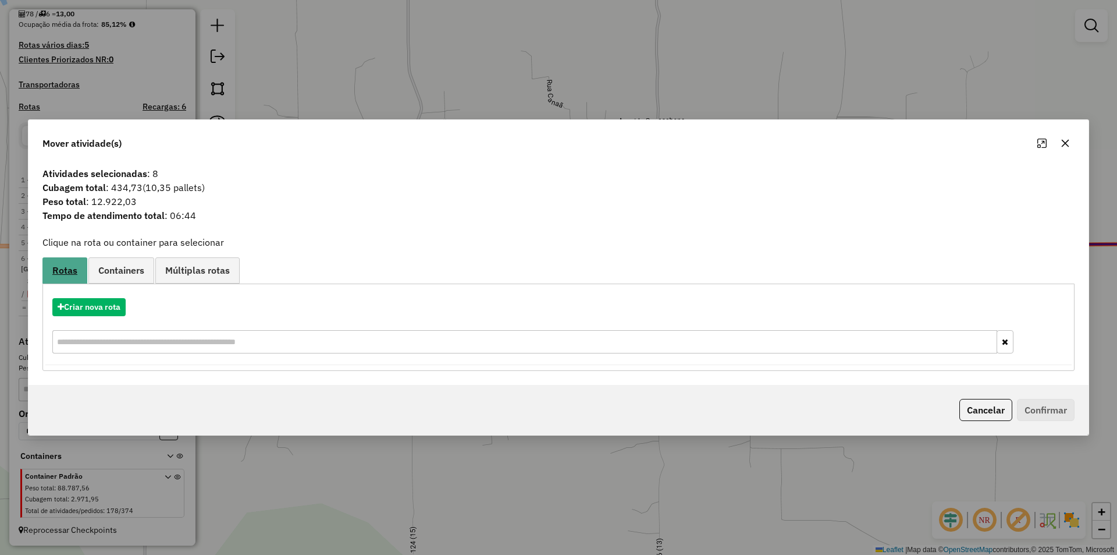
drag, startPoint x: 96, startPoint y: 307, endPoint x: 64, endPoint y: 273, distance: 46.5
click at [64, 273] on span "Rotas" at bounding box center [64, 269] width 25 height 9
click at [62, 311] on button "Criar nova rota" at bounding box center [88, 307] width 73 height 18
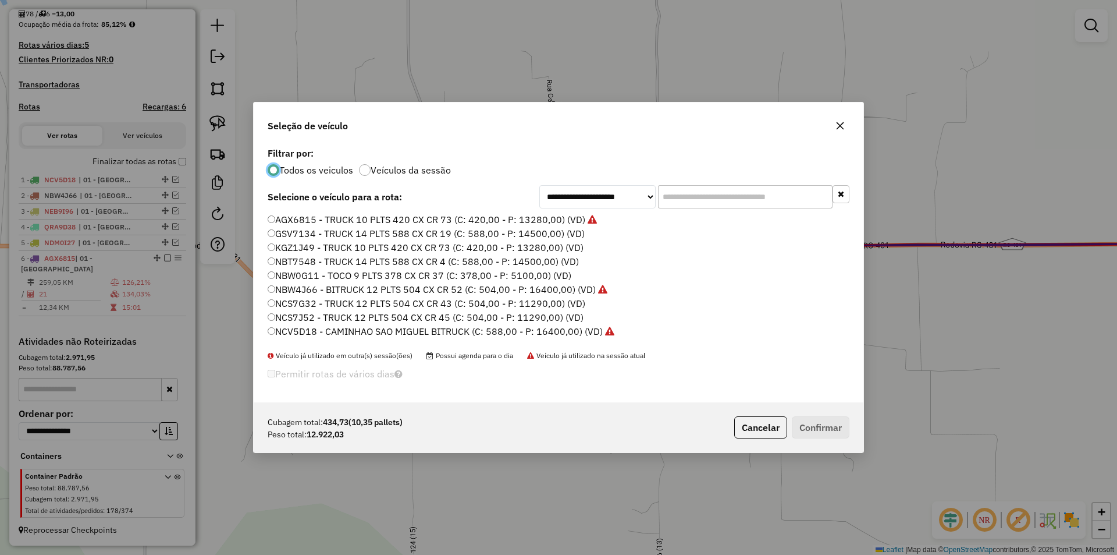
scroll to position [6, 3]
click at [709, 194] on input "text" at bounding box center [745, 196] width 175 height 23
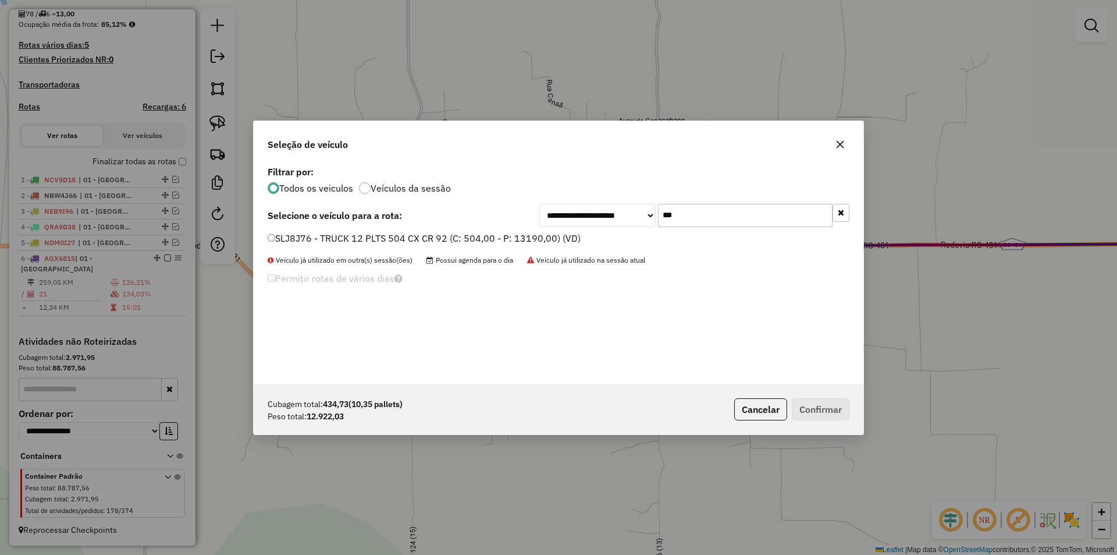
type input "***"
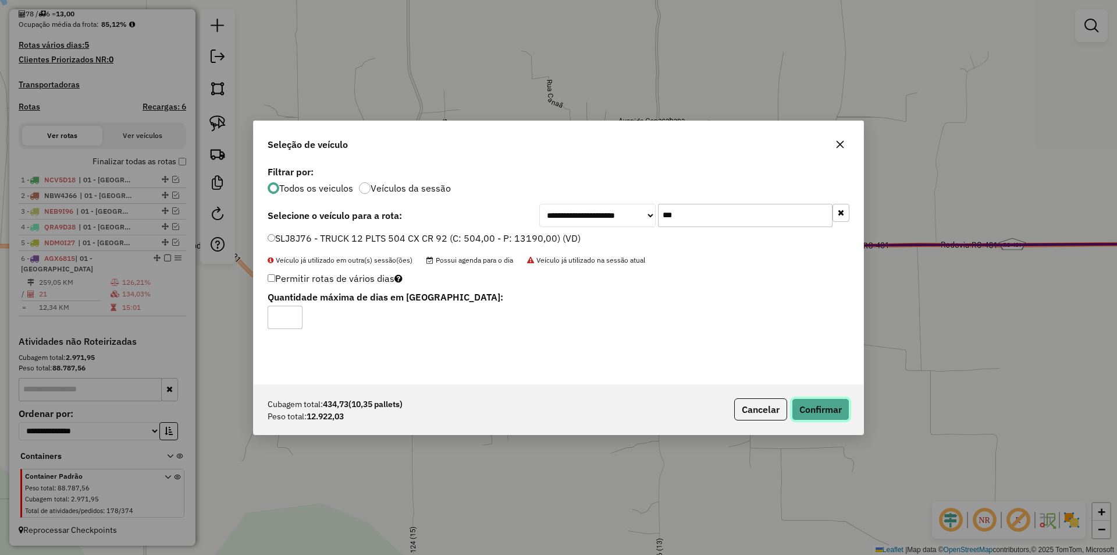
click at [819, 398] on button "Confirmar" at bounding box center [821, 409] width 58 height 22
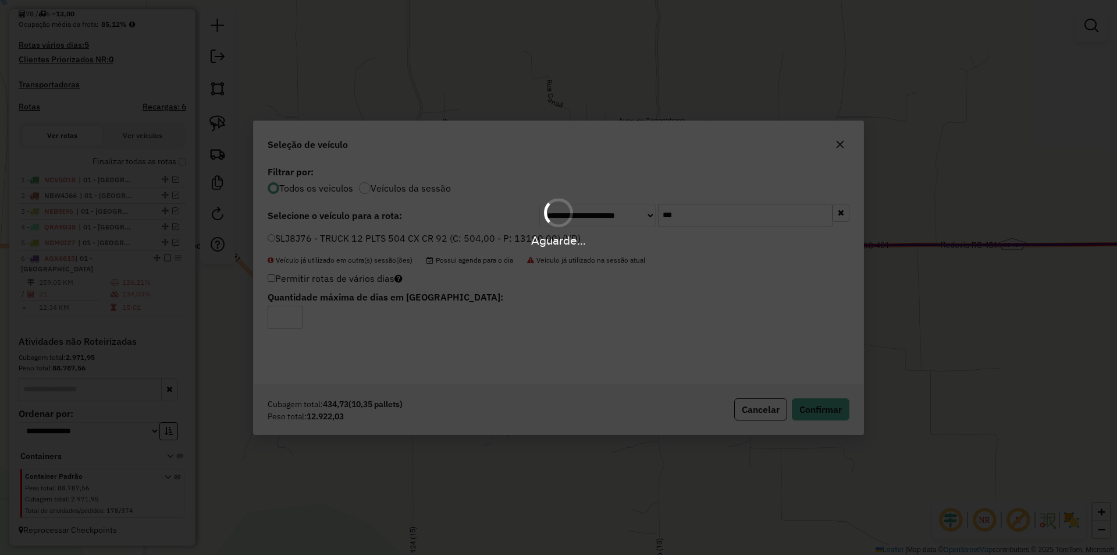
scroll to position [347, 0]
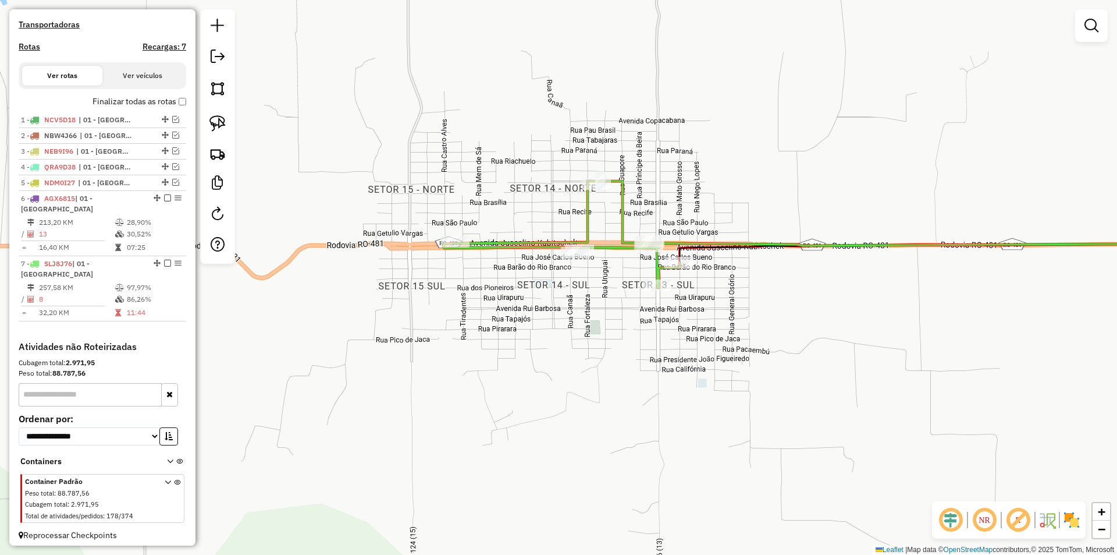
click at [431, 355] on div "Janela de atendimento Grade de atendimento Capacidade Transportadoras Veículos …" at bounding box center [558, 277] width 1117 height 555
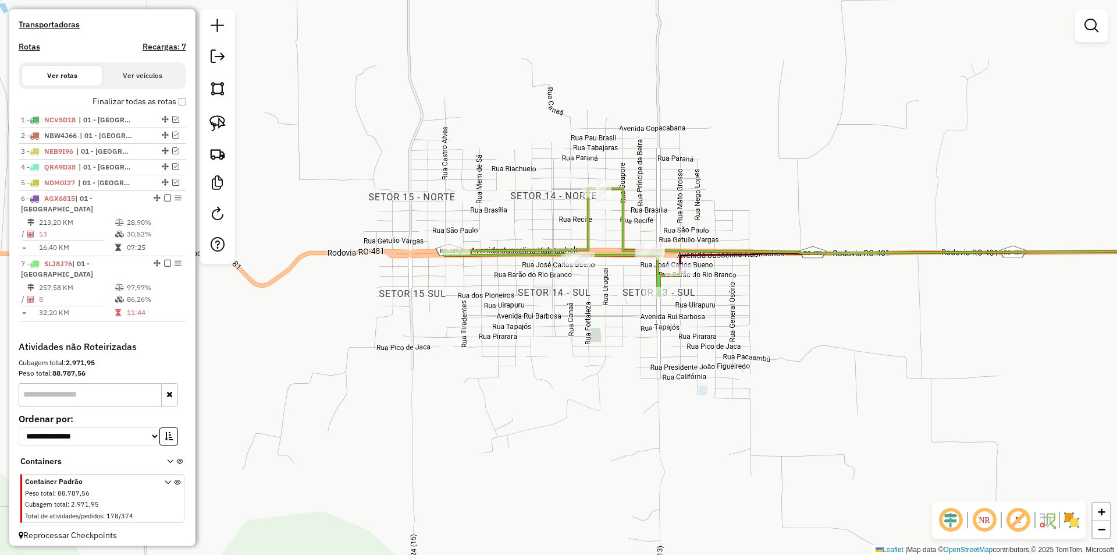
drag, startPoint x: 479, startPoint y: 328, endPoint x: 521, endPoint y: 307, distance: 46.6
click at [480, 328] on div "Janela de atendimento Grade de atendimento Capacidade Transportadoras Veículos …" at bounding box center [558, 277] width 1117 height 555
select select "*********"
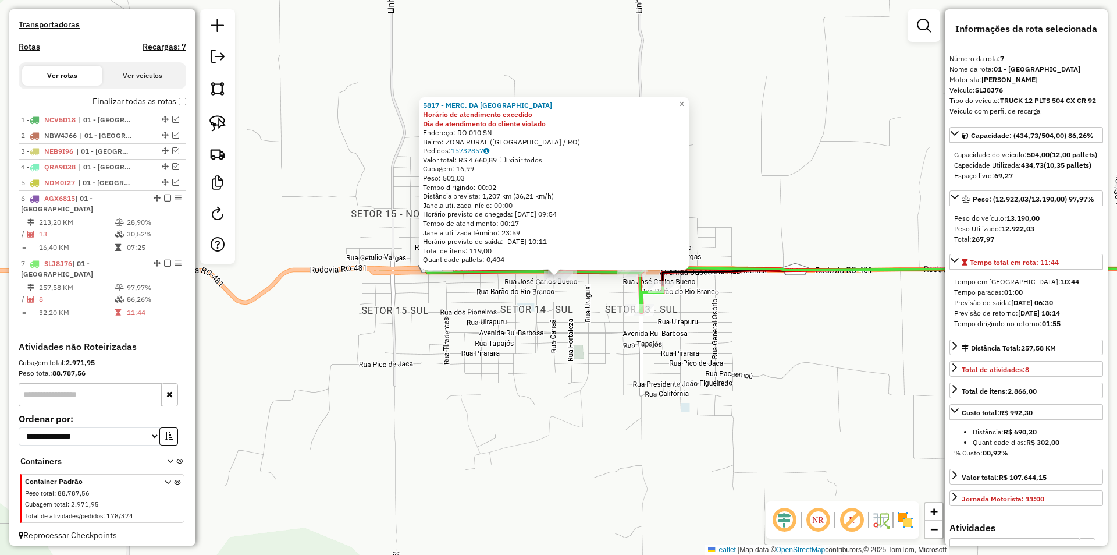
scroll to position [363, 0]
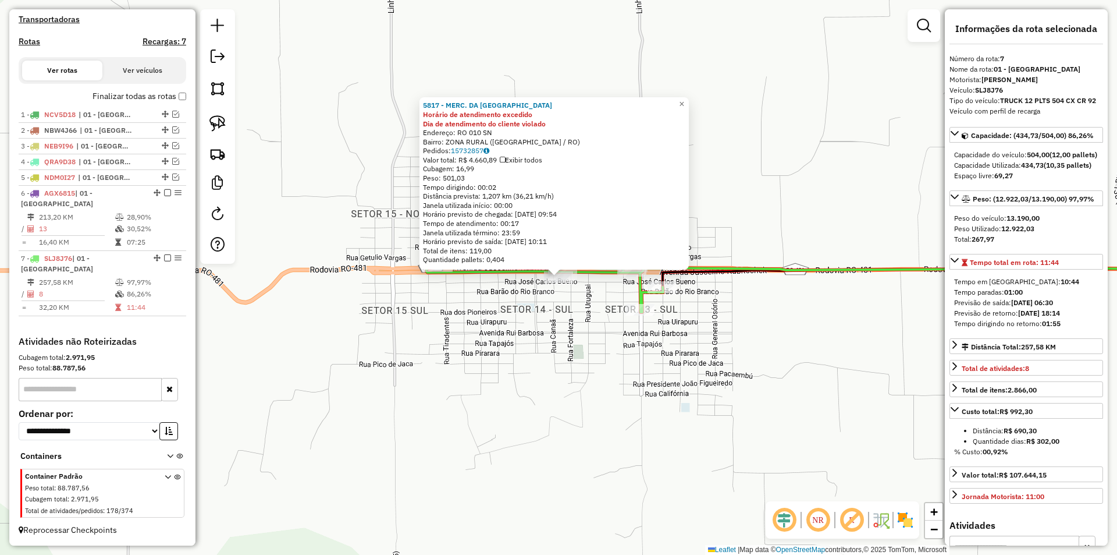
click at [619, 375] on div "5817 - MERC. DA MARIELZA Horário de atendimento excedido Dia de atendimento do …" at bounding box center [558, 277] width 1117 height 555
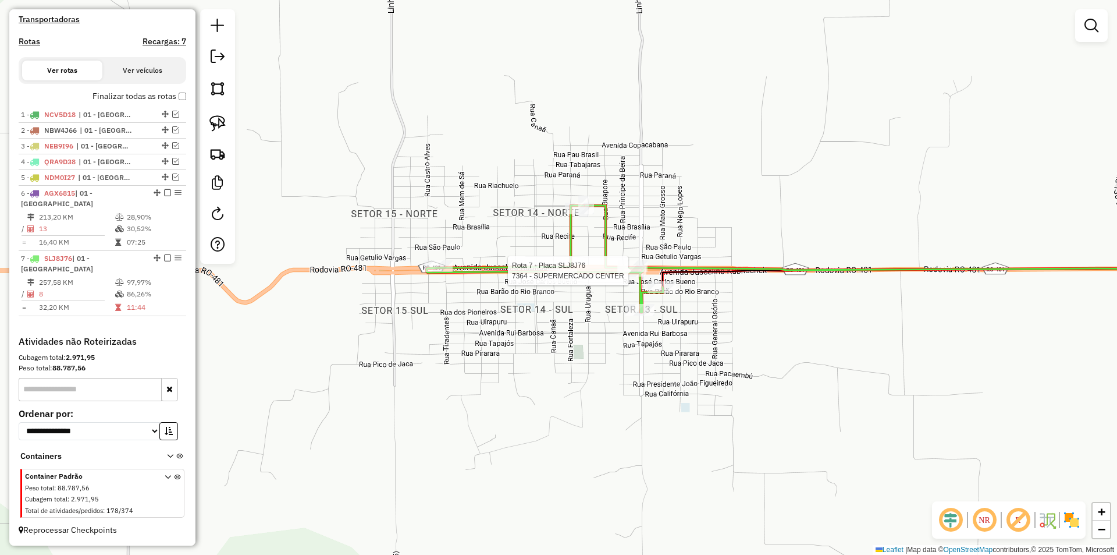
select select "*********"
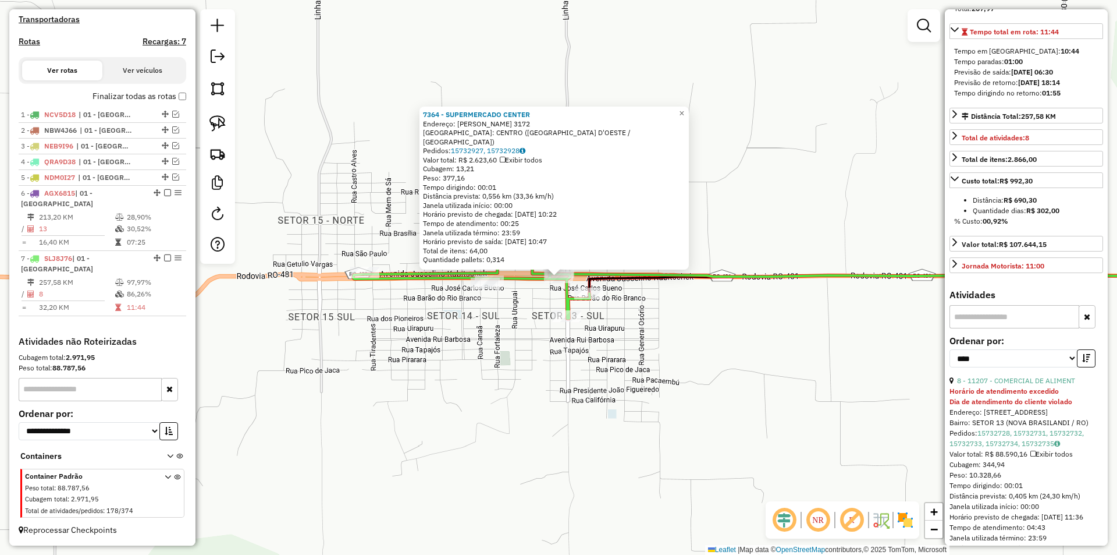
scroll to position [233, 0]
click at [1003, 382] on link "8 - 11207 - COMERCIAL DE ALIMENT" at bounding box center [1016, 378] width 118 height 9
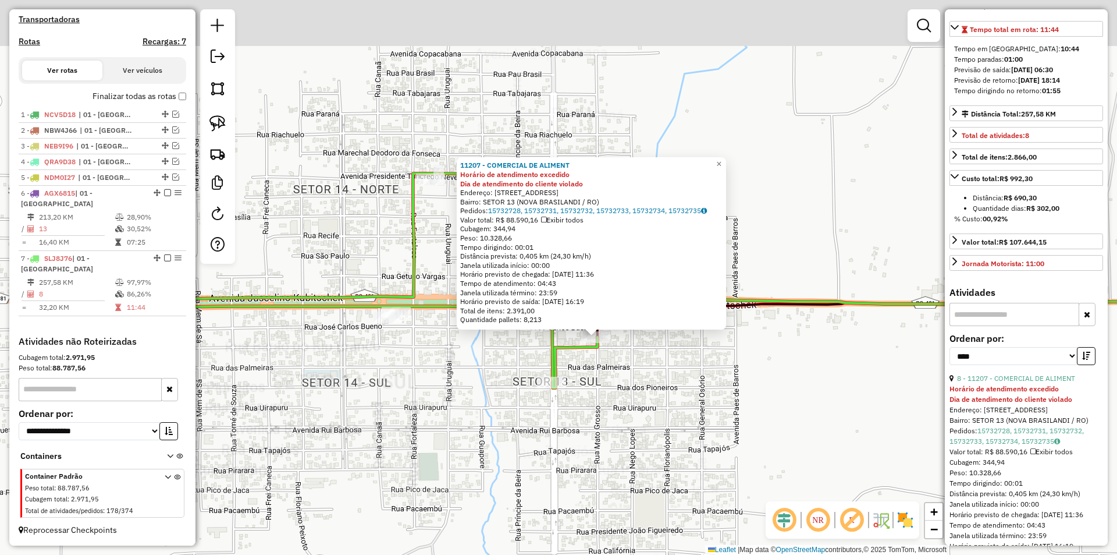
drag, startPoint x: 619, startPoint y: 343, endPoint x: 606, endPoint y: 380, distance: 39.4
click at [607, 380] on div "11207 - COMERCIAL DE ALIMENT Horário de atendimento excedido Dia de atendimento…" at bounding box center [558, 277] width 1117 height 555
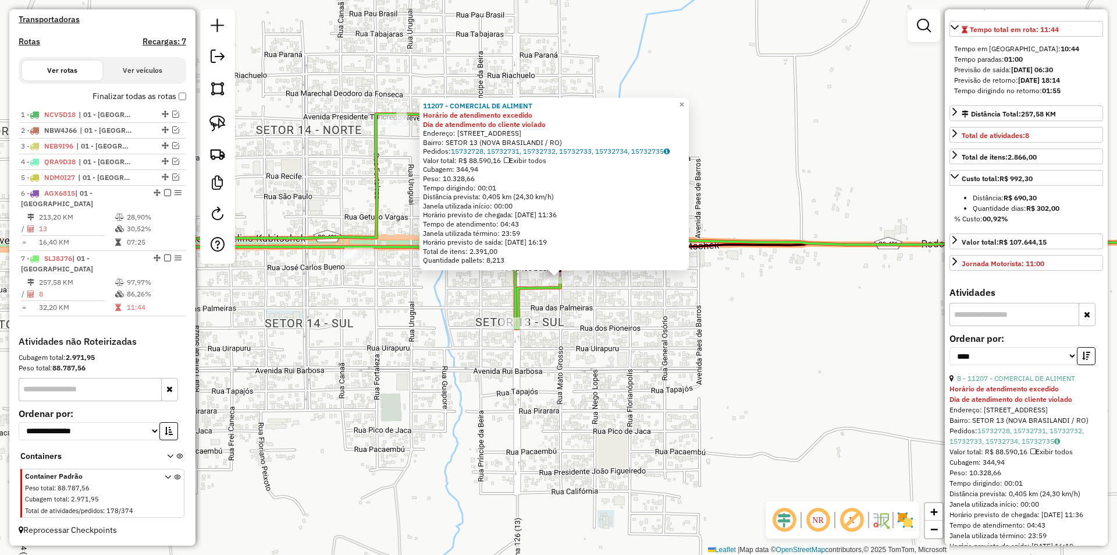
drag, startPoint x: 557, startPoint y: 271, endPoint x: 546, endPoint y: 285, distance: 17.4
click at [539, 292] on icon at bounding box center [323, 221] width 473 height 214
click at [521, 150] on link "15732728, 15732731, 15732732, 15732733, 15732734, 15732735" at bounding box center [560, 150] width 219 height 9
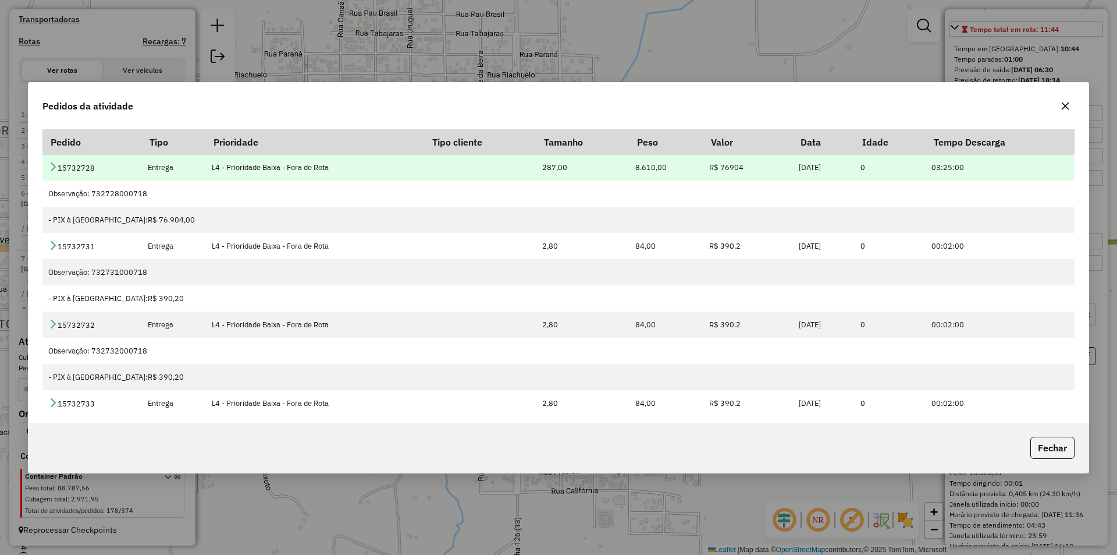
click at [49, 169] on icon at bounding box center [52, 166] width 9 height 9
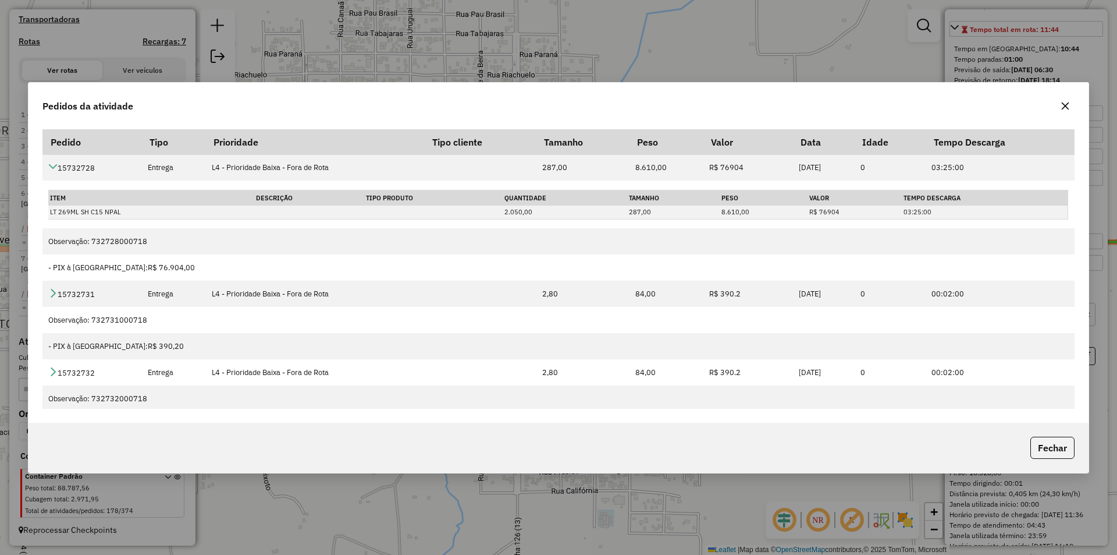
click at [1065, 107] on icon "button" at bounding box center [1065, 105] width 9 height 9
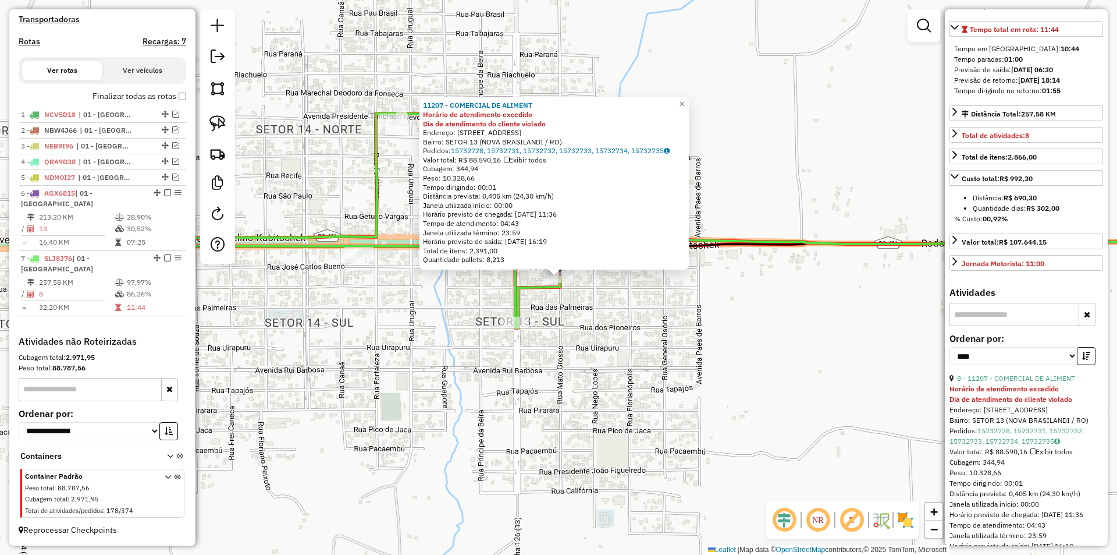
click at [589, 347] on div "11207 - COMERCIAL DE ALIMENT Horário de atendimento excedido Dia de atendimento…" at bounding box center [558, 277] width 1117 height 555
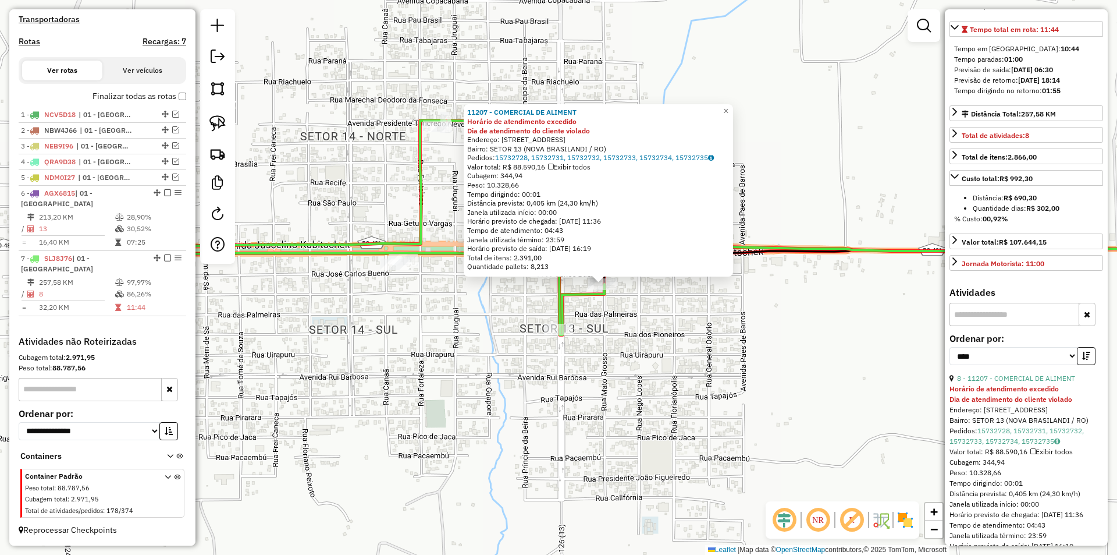
drag, startPoint x: 412, startPoint y: 435, endPoint x: 406, endPoint y: 425, distance: 12.3
click at [414, 435] on div "11207 - COMERCIAL DE ALIMENT Horário de atendimento excedido Dia de atendimento…" at bounding box center [558, 277] width 1117 height 555
click at [395, 421] on div "11207 - COMERCIAL DE ALIMENT Horário de atendimento excedido Dia de atendimento…" at bounding box center [558, 277] width 1117 height 555
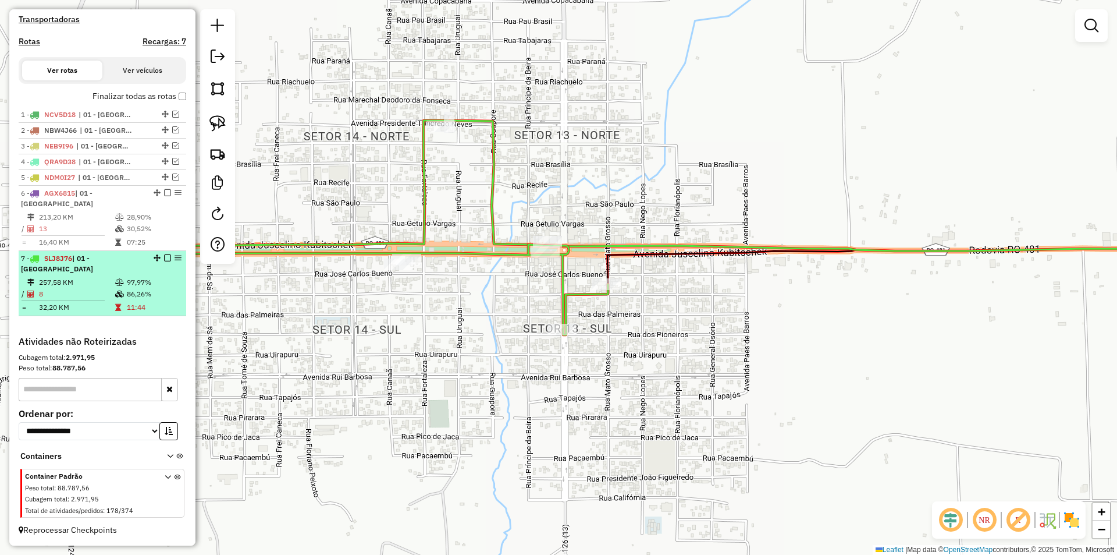
click at [164, 257] on em at bounding box center [167, 257] width 7 height 7
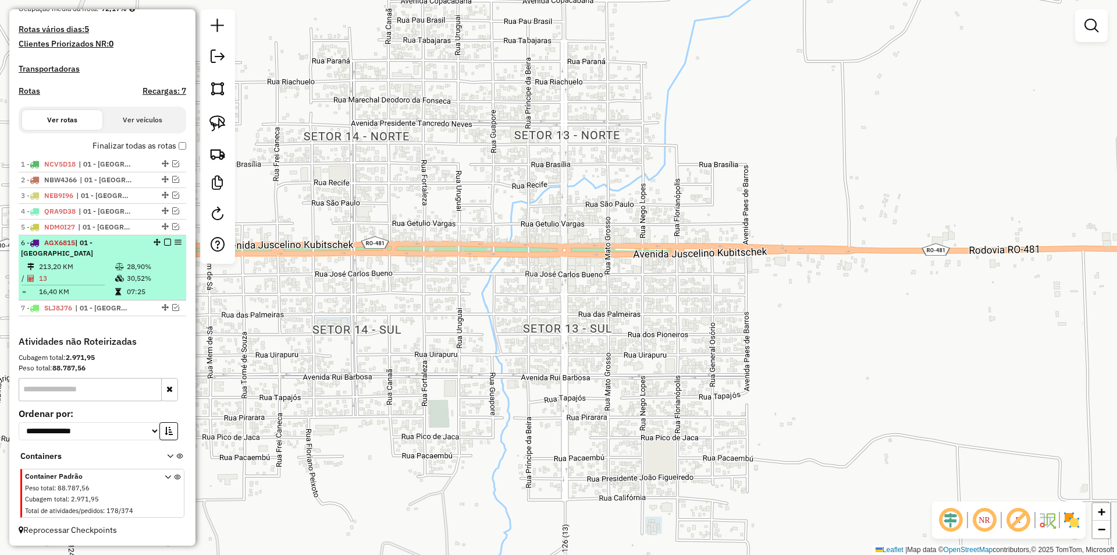
scroll to position [314, 0]
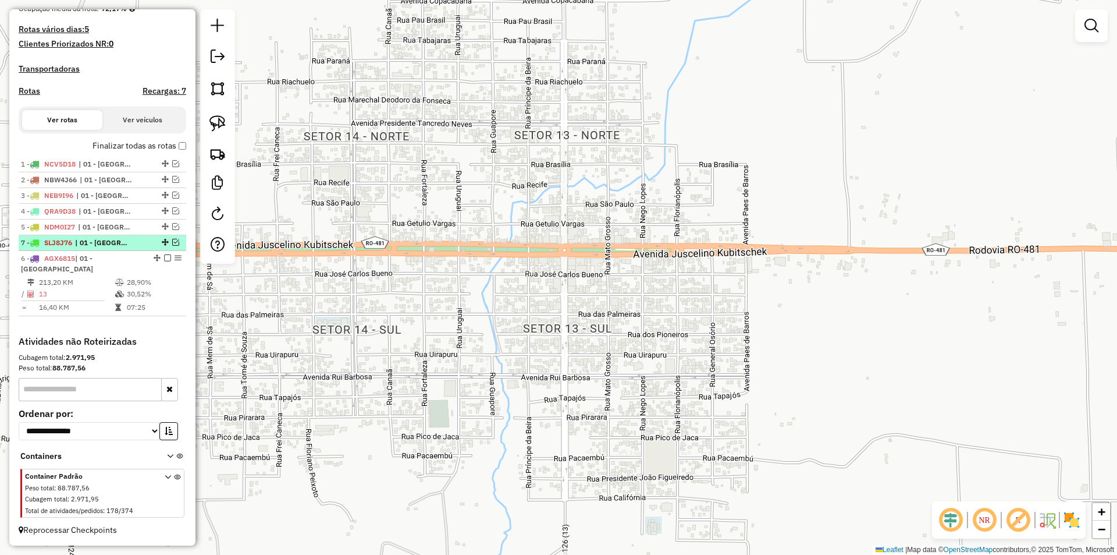
drag, startPoint x: 161, startPoint y: 291, endPoint x: 153, endPoint y: 245, distance: 46.6
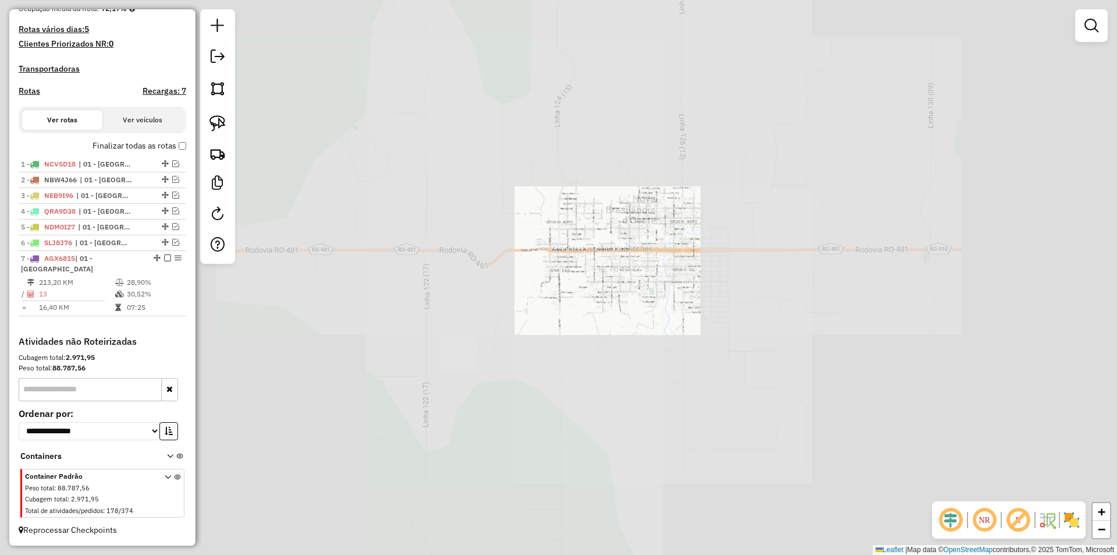
drag, startPoint x: 856, startPoint y: 274, endPoint x: 590, endPoint y: 362, distance: 280.6
click at [591, 361] on div "Janela de atendimento Grade de atendimento Capacidade Transportadoras Veículos …" at bounding box center [558, 277] width 1117 height 555
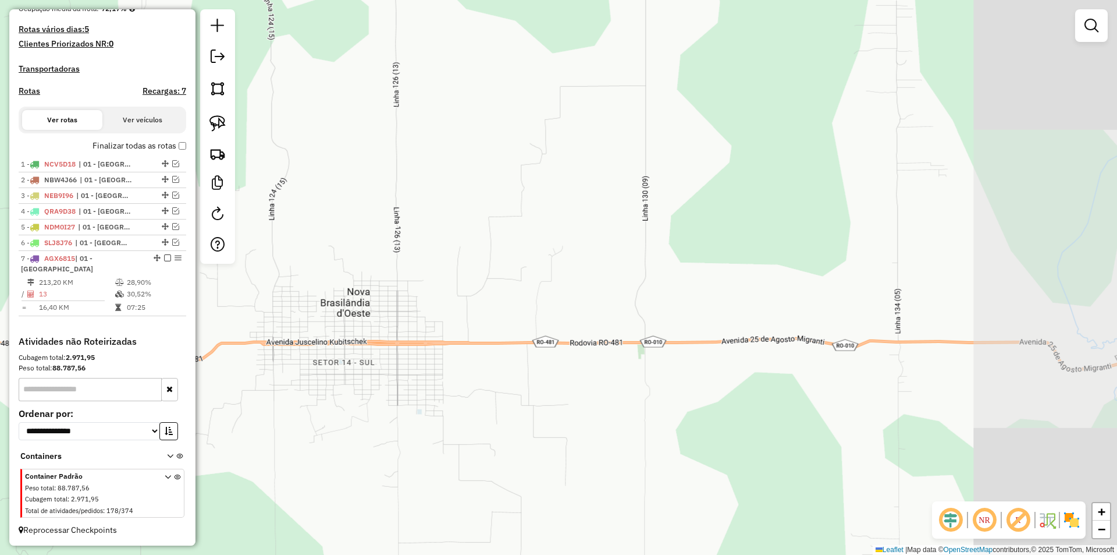
click at [590, 362] on div "Janela de atendimento Grade de atendimento Capacidade Transportadoras Veículos …" at bounding box center [558, 277] width 1117 height 555
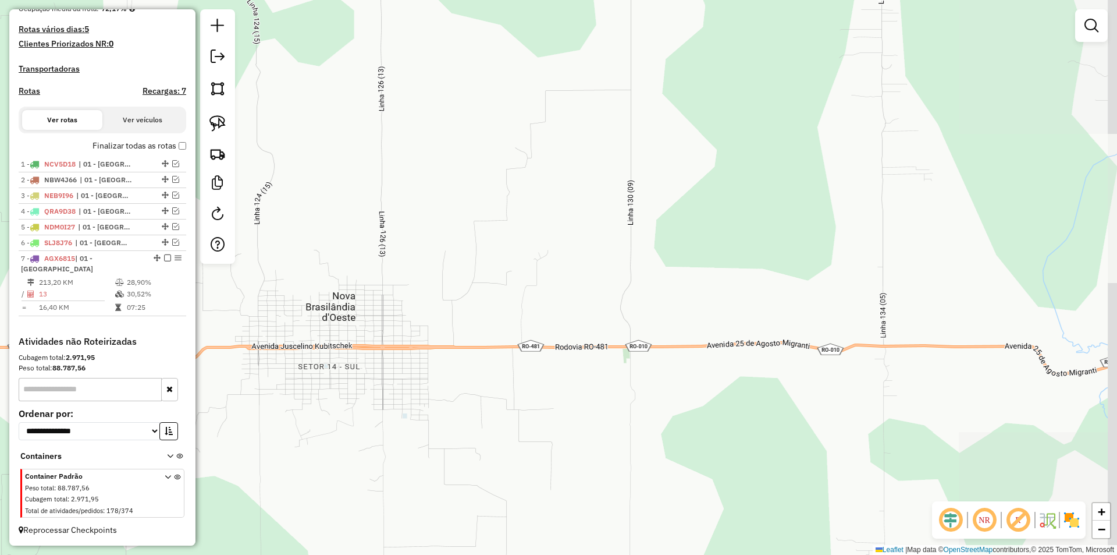
drag, startPoint x: 671, startPoint y: 350, endPoint x: 625, endPoint y: 345, distance: 46.3
click at [643, 350] on div "Janela de atendimento Grade de atendimento Capacidade Transportadoras Veículos …" at bounding box center [558, 277] width 1117 height 555
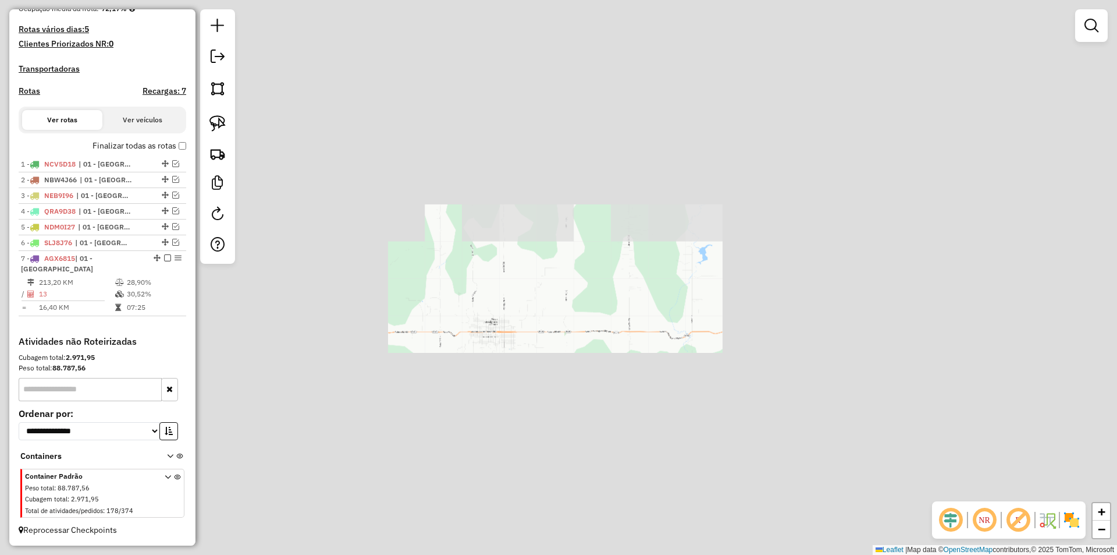
drag, startPoint x: 748, startPoint y: 338, endPoint x: 751, endPoint y: 349, distance: 10.9
click at [744, 345] on div "Janela de atendimento Grade de atendimento Capacidade Transportadoras Veículos …" at bounding box center [558, 277] width 1117 height 555
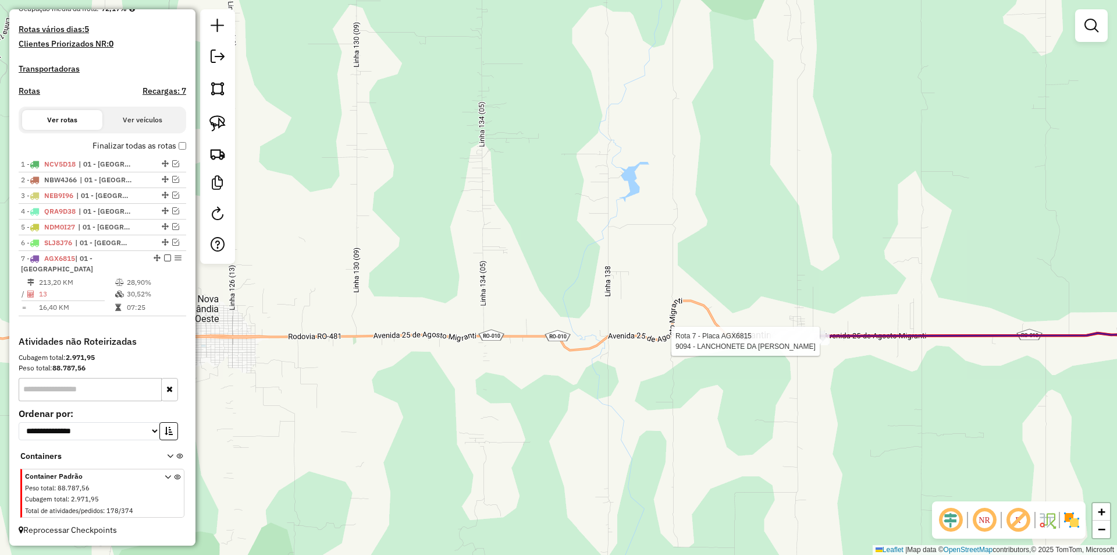
select select "*********"
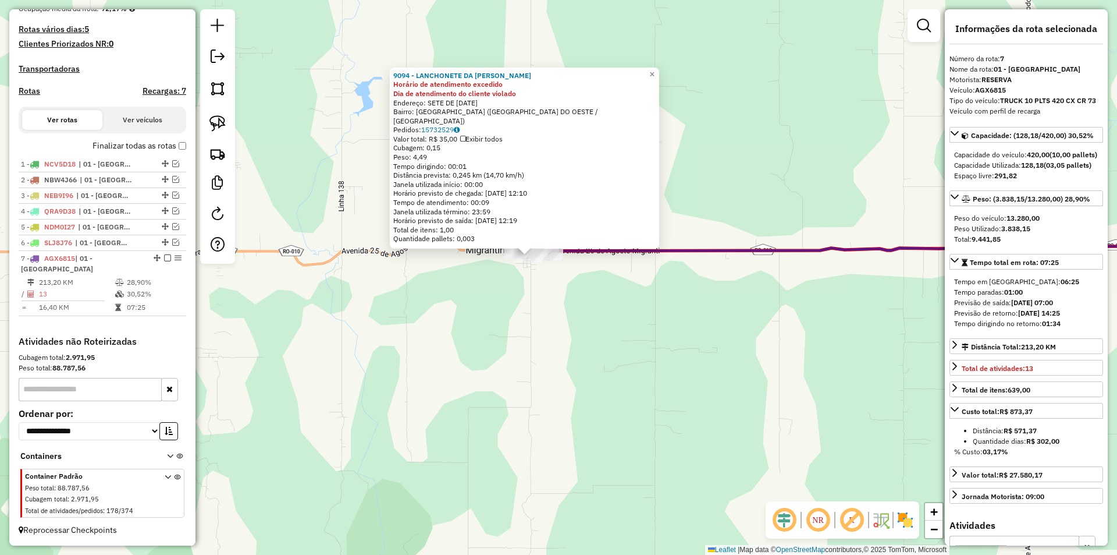
drag, startPoint x: 792, startPoint y: 374, endPoint x: 776, endPoint y: 362, distance: 19.9
click at [776, 362] on div "9094 - LANCHONETE DA KORYNA Horário de atendimento excedido Dia de atendimento …" at bounding box center [558, 277] width 1117 height 555
click at [704, 371] on div "9094 - LANCHONETE DA KORYNA Horário de atendimento excedido Dia de atendimento …" at bounding box center [558, 277] width 1117 height 555
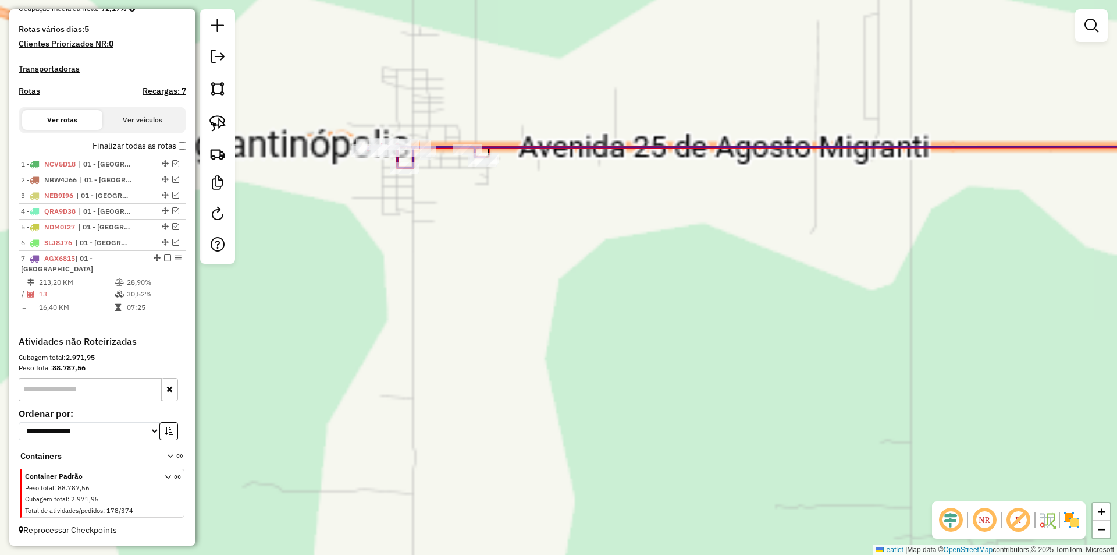
drag, startPoint x: 435, startPoint y: 227, endPoint x: 720, endPoint y: 445, distance: 358.2
click at [744, 446] on div "Janela de atendimento Grade de atendimento Capacidade Transportadoras Veículos …" at bounding box center [558, 277] width 1117 height 555
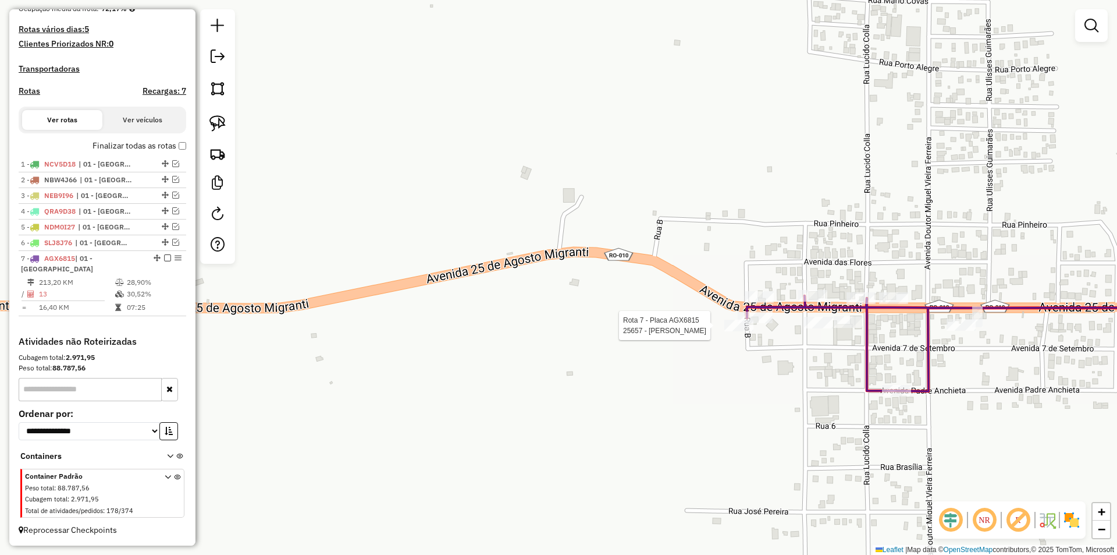
select select "*********"
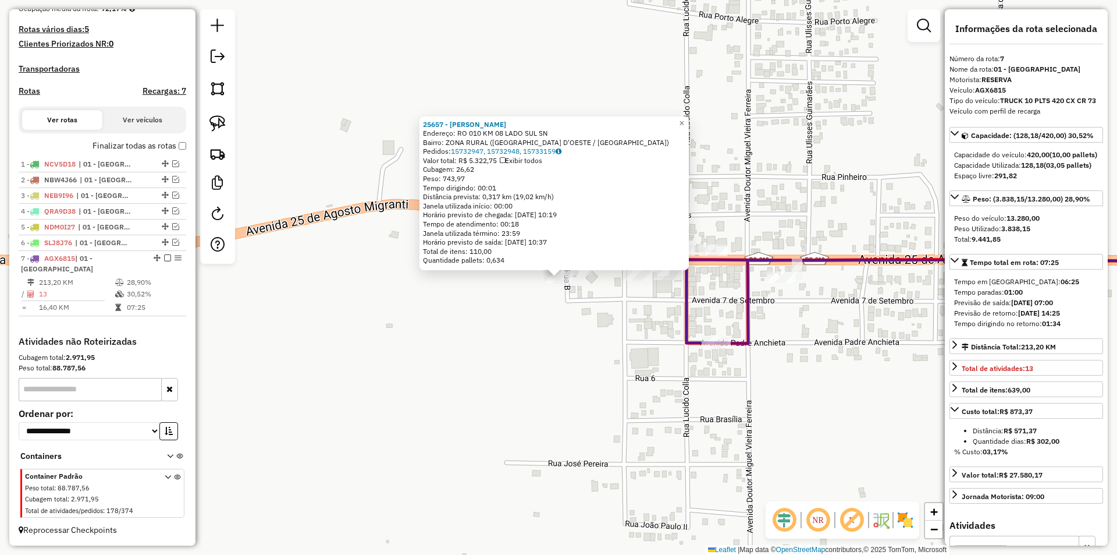
click at [516, 342] on div "25657 - PRACEDINA ALVES TIGR Endereço: RO 010 KM 08 LADO SUL SN Bairro: ZONA RU…" at bounding box center [558, 277] width 1117 height 555
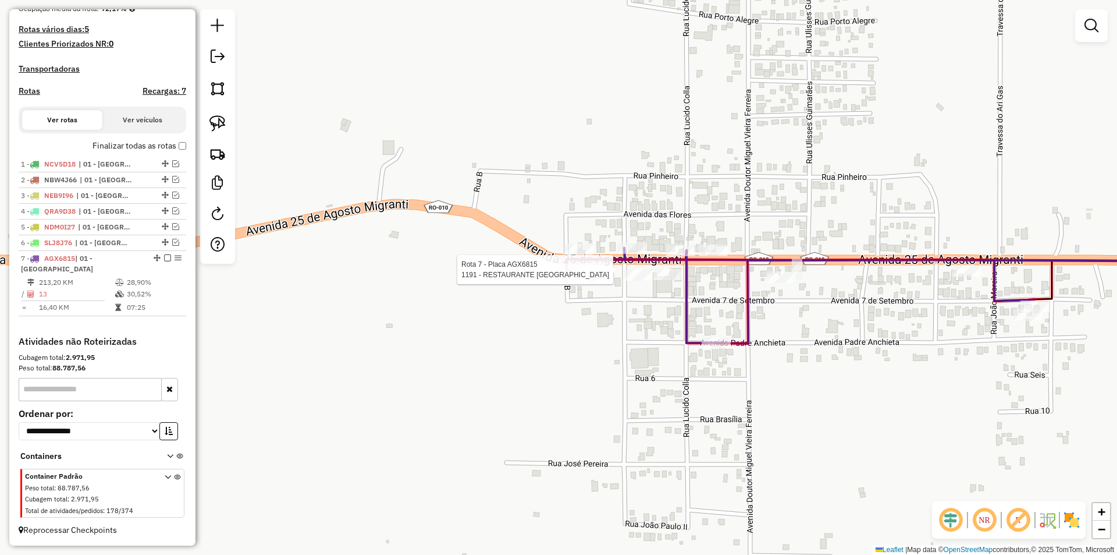
select select "*********"
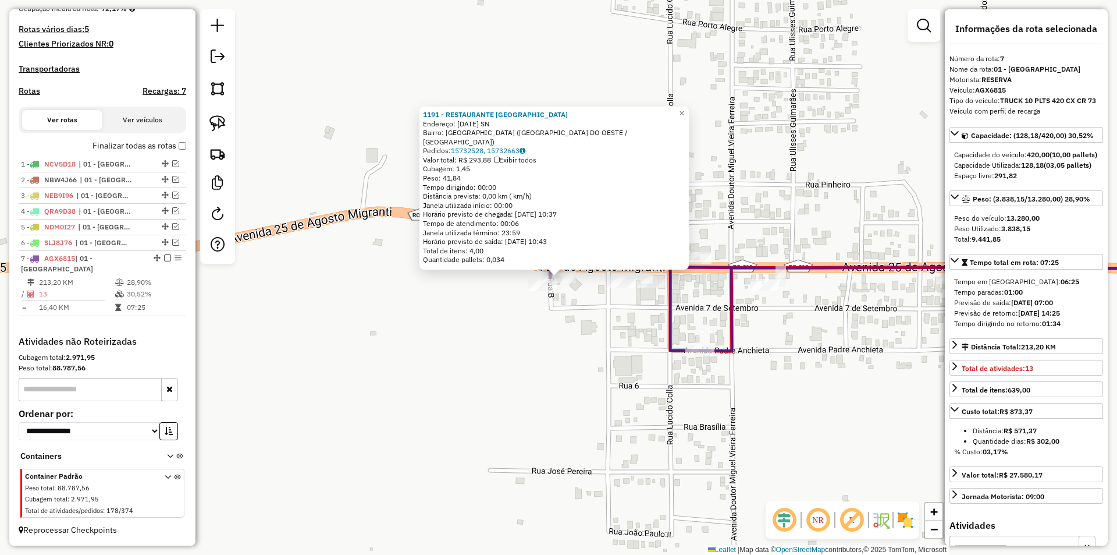
click at [552, 315] on div "1191 - RESTAURANTE KISABOR Endereço: 25 DE AGOSTO SN Bairro: MIGRANTINOPOLIS (N…" at bounding box center [558, 277] width 1117 height 555
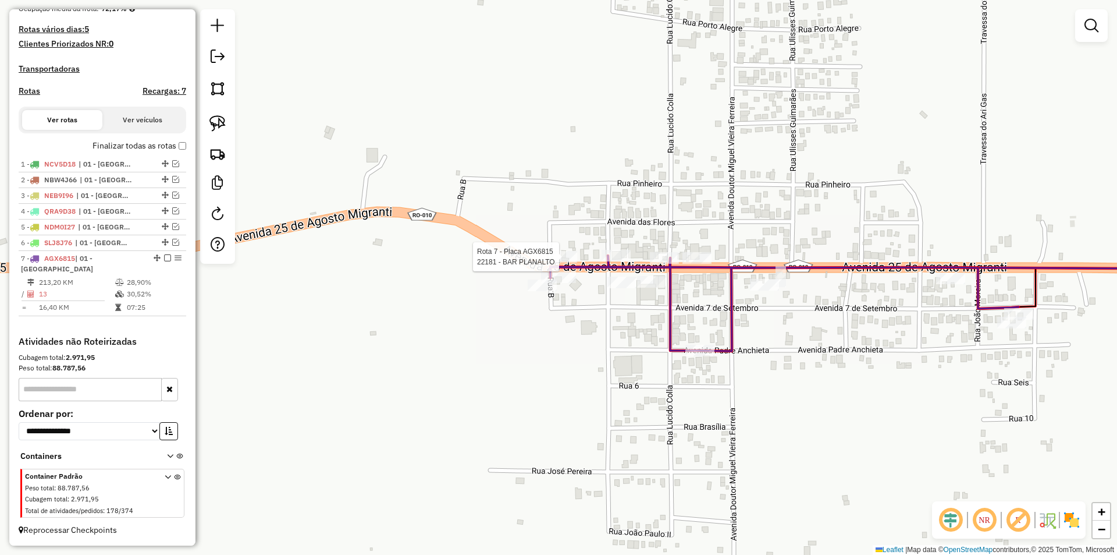
select select "*********"
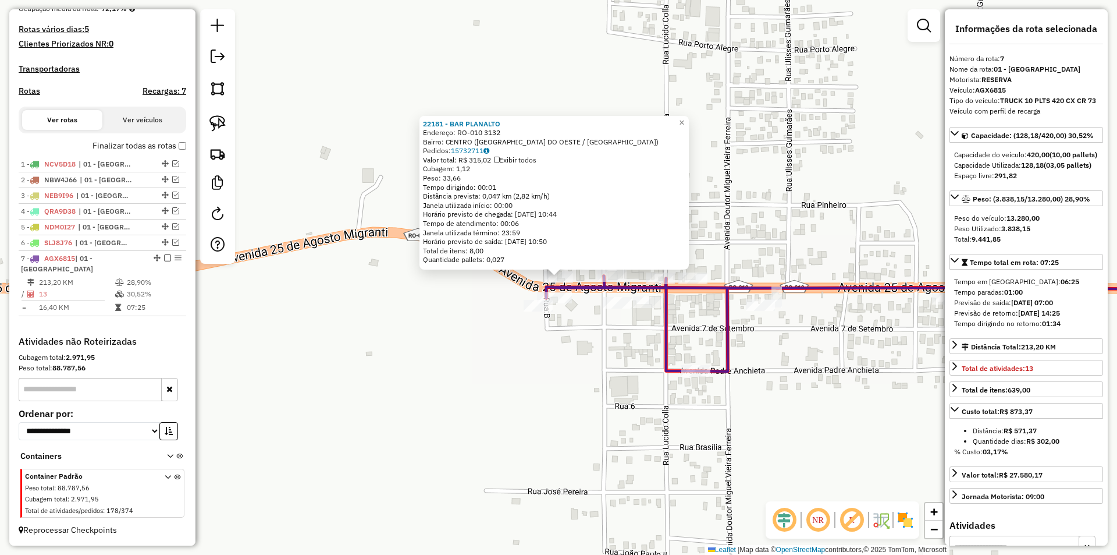
click at [463, 328] on div "22181 - BAR PLANALTO Endereço: RO-010 3132 Bairro: CENTRO (NOVO HORIZONTE DO OE…" at bounding box center [558, 277] width 1117 height 555
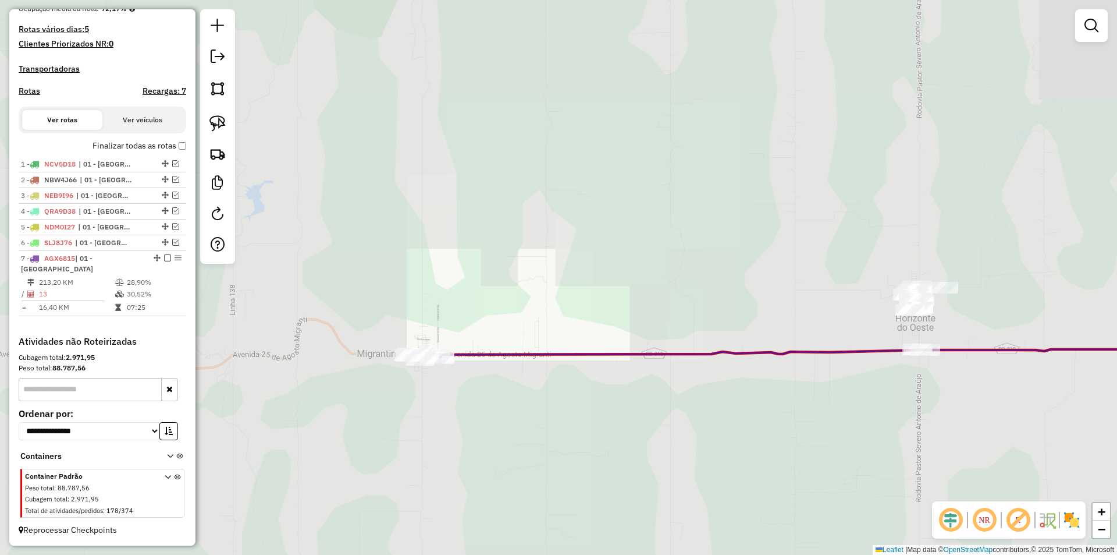
click at [617, 384] on div "Janela de atendimento Grade de atendimento Capacidade Transportadoras Veículos …" at bounding box center [558, 277] width 1117 height 555
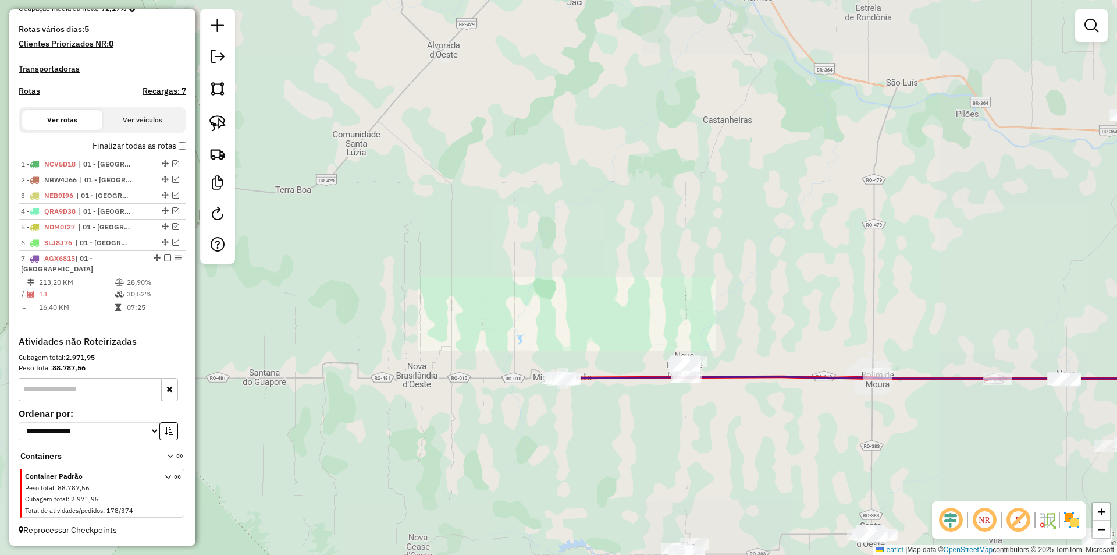
click at [646, 410] on div "Janela de atendimento Grade de atendimento Capacidade Transportadoras Veículos …" at bounding box center [558, 277] width 1117 height 555
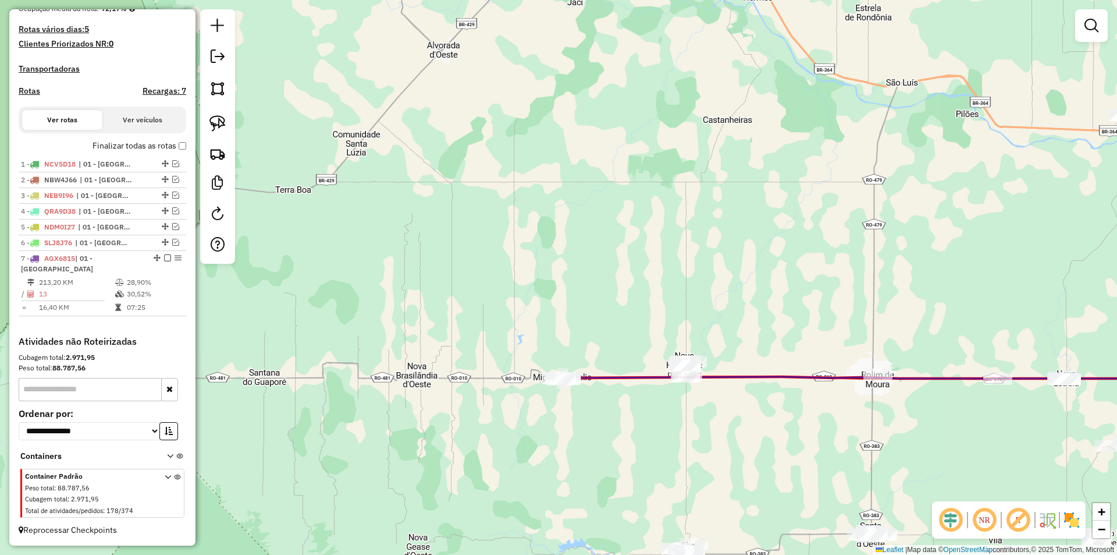
drag, startPoint x: 627, startPoint y: 417, endPoint x: 631, endPoint y: 400, distance: 17.4
click at [631, 400] on div "Janela de atendimento Grade de atendimento Capacidade Transportadoras Veículos …" at bounding box center [558, 277] width 1117 height 555
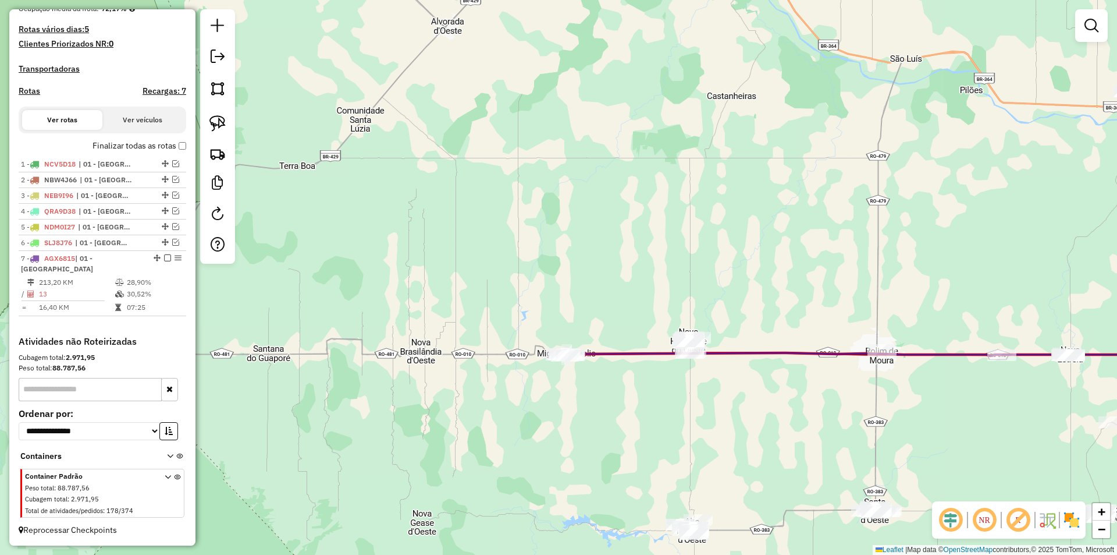
drag, startPoint x: 760, startPoint y: 401, endPoint x: 755, endPoint y: 385, distance: 17.1
click at [755, 385] on div "Janela de atendimento Grade de atendimento Capacidade Transportadoras Veículos …" at bounding box center [558, 277] width 1117 height 555
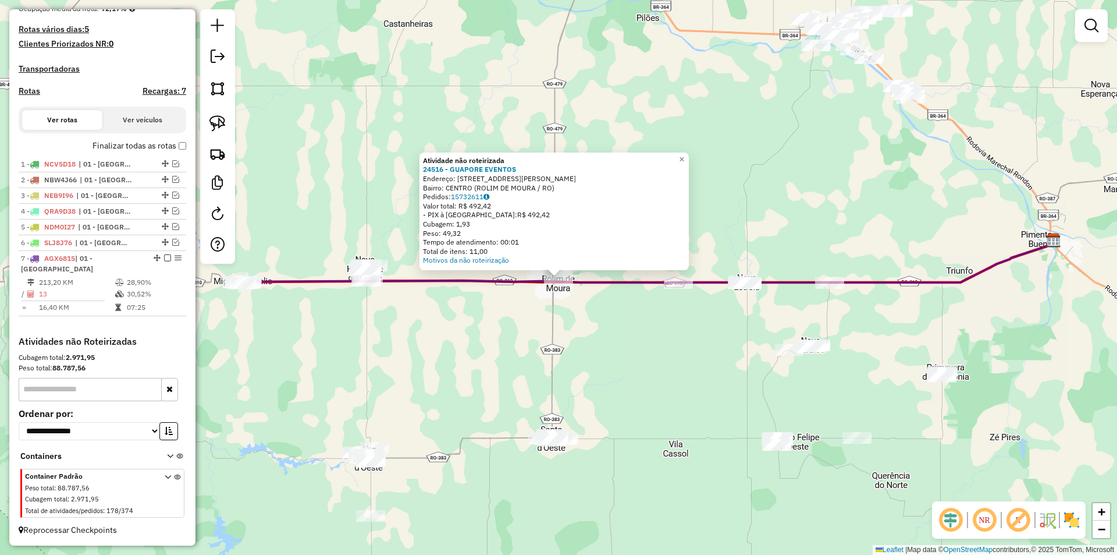
click at [397, 343] on div "Atividade não roteirizada 24516 - GUAPORE EVENTOS Endereço: AVENIDA JOaO PESSOA…" at bounding box center [558, 277] width 1117 height 555
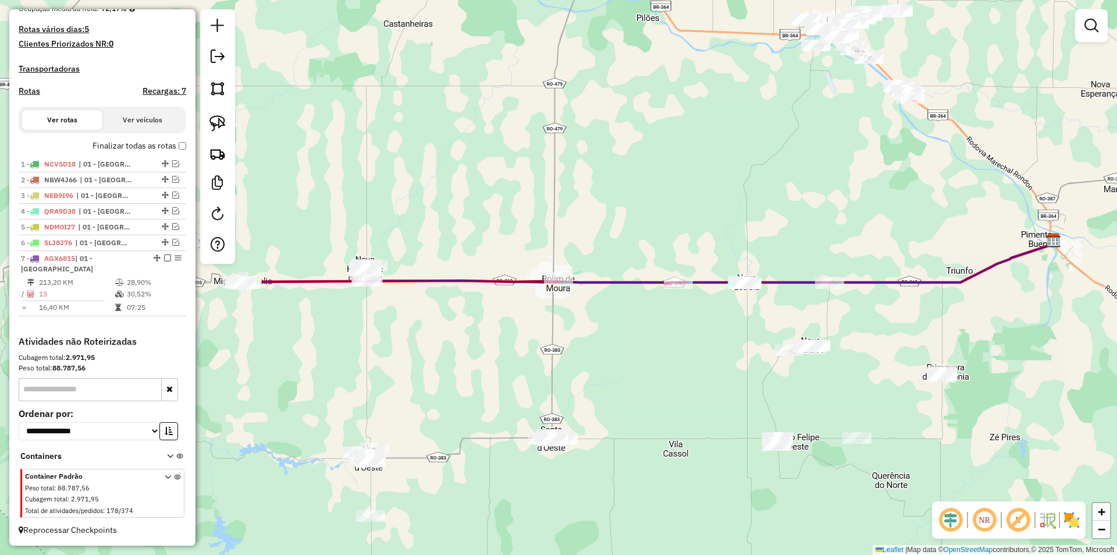
click at [515, 324] on div "Atividade não roteirizada 24516 - GUAPORE EVENTOS Endereço: AVENIDA JOaO PESSOA…" at bounding box center [558, 277] width 1117 height 555
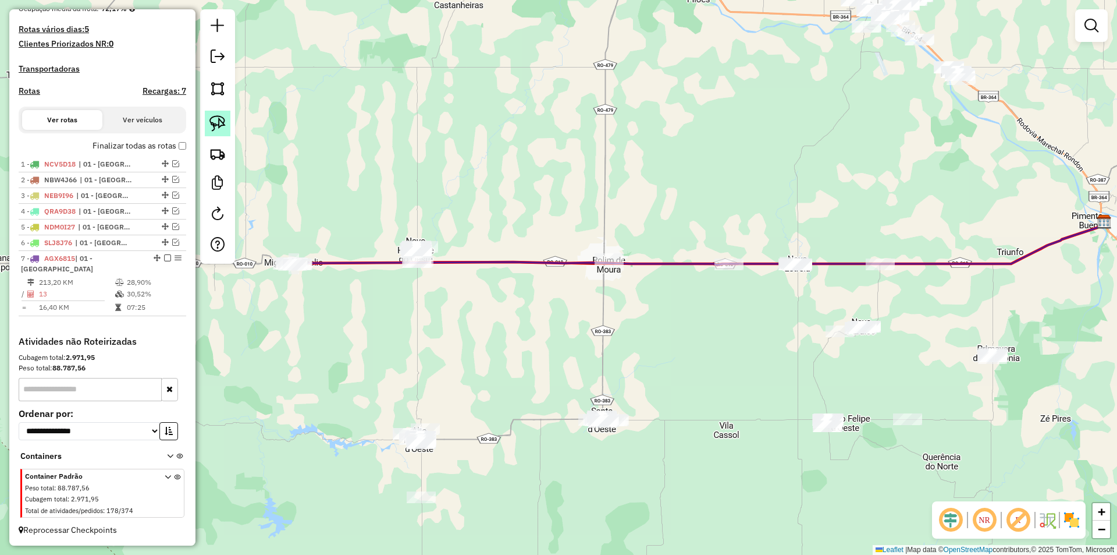
drag, startPoint x: 220, startPoint y: 118, endPoint x: 223, endPoint y: 124, distance: 6.5
click at [221, 118] on img at bounding box center [217, 123] width 16 height 16
drag, startPoint x: 600, startPoint y: 224, endPoint x: 575, endPoint y: 266, distance: 49.6
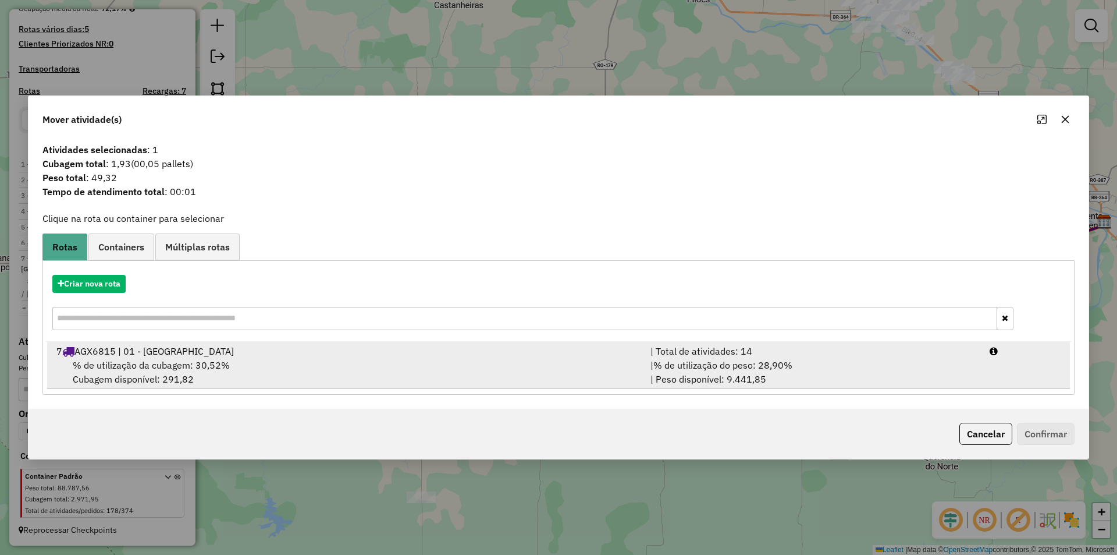
click at [177, 360] on span "% de utilização da cubagem: 30,52%" at bounding box center [151, 365] width 157 height 12
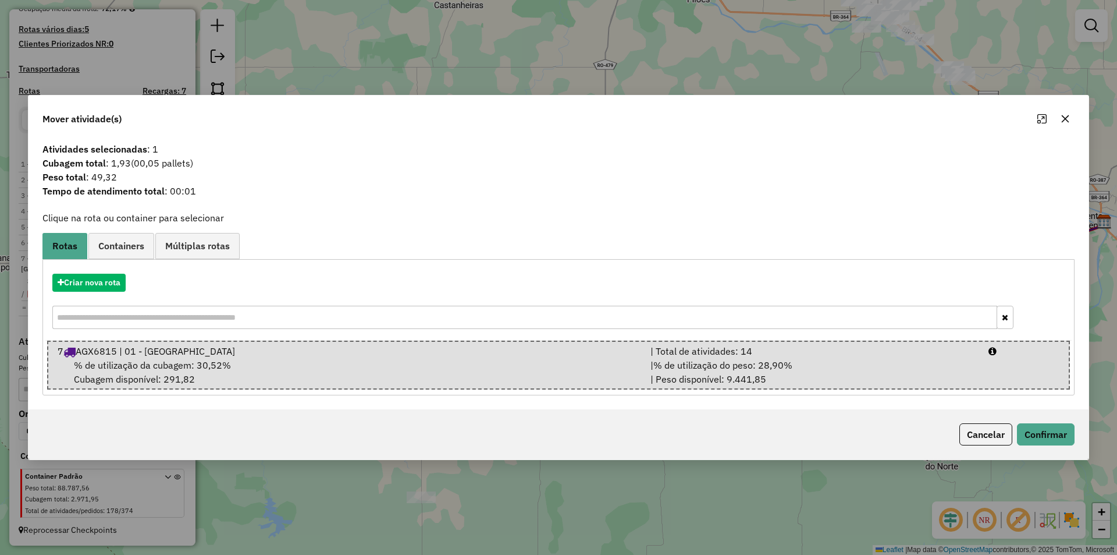
click at [1039, 422] on div "Cancelar Confirmar" at bounding box center [559, 434] width 1060 height 50
click at [1041, 435] on button "Confirmar" at bounding box center [1046, 434] width 58 height 22
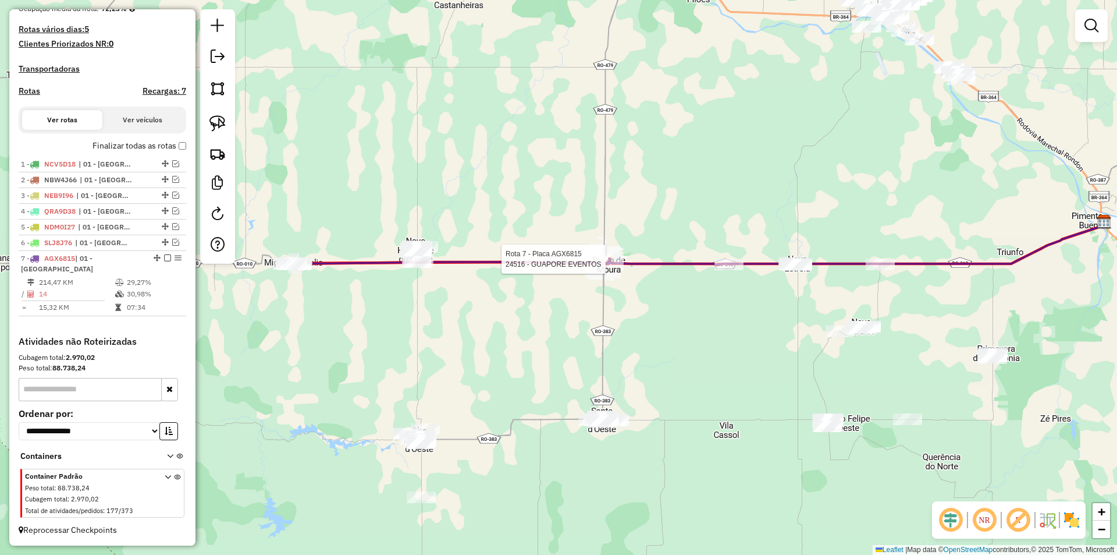
select select "*********"
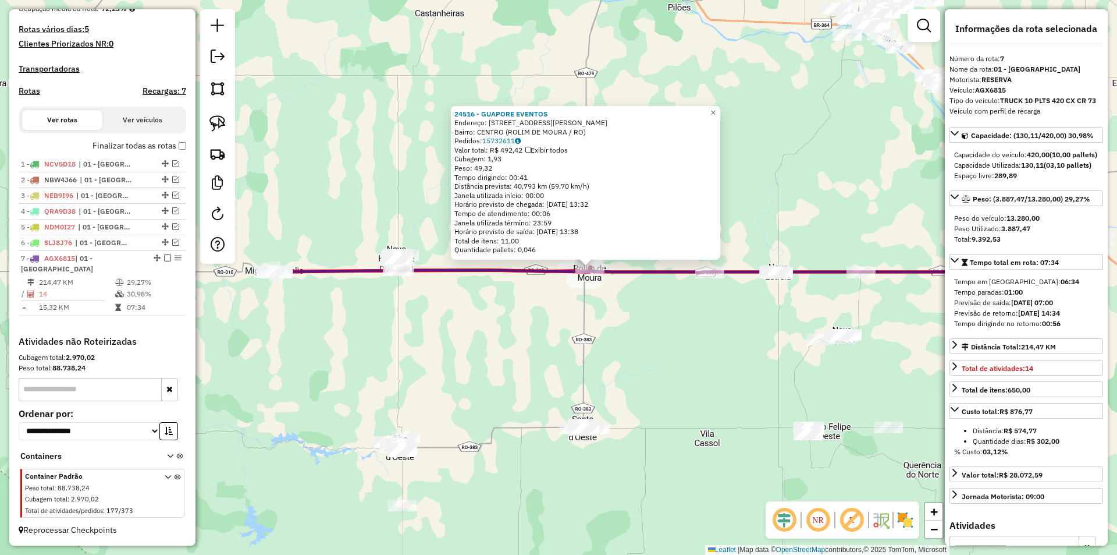
drag, startPoint x: 637, startPoint y: 346, endPoint x: 667, endPoint y: 336, distance: 32.4
click at [667, 336] on div "24516 - GUAPORE EVENTOS Endereço: AVENIDA JOaO PESSOA 4311 Bairro: CENTRO (ROLI…" at bounding box center [558, 277] width 1117 height 555
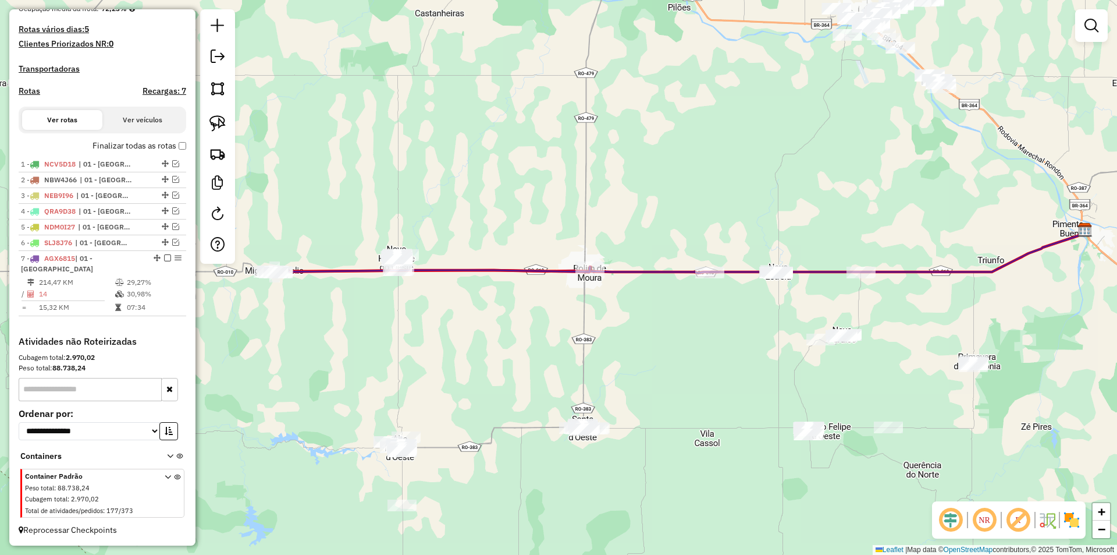
drag, startPoint x: 545, startPoint y: 344, endPoint x: 552, endPoint y: 342, distance: 7.6
click at [546, 347] on div "24516 - GUAPORE EVENTOS Endereço: AVENIDA JOaO PESSOA 4311 Bairro: CENTRO (ROLI…" at bounding box center [558, 277] width 1117 height 555
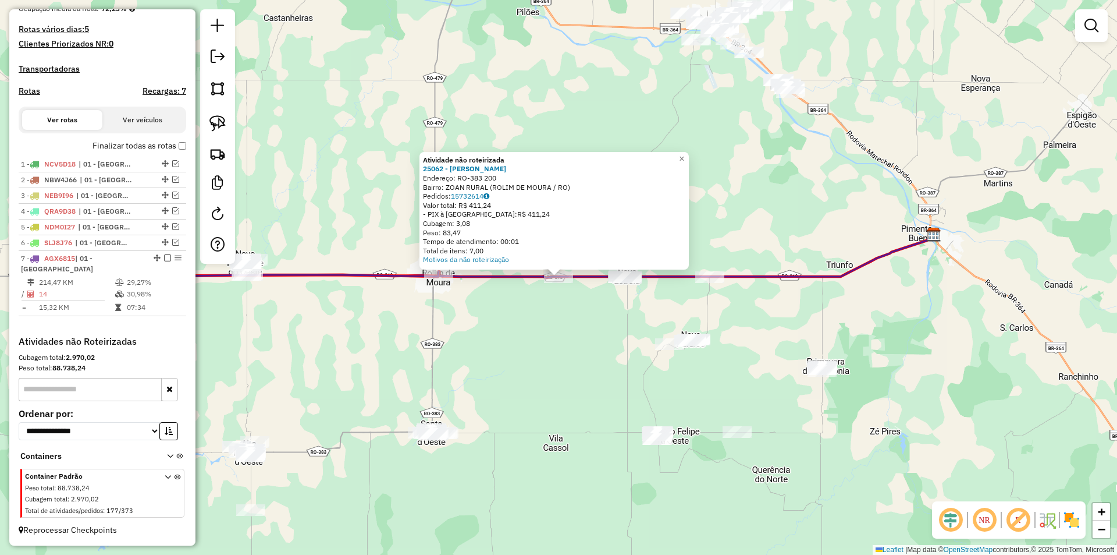
click at [567, 338] on div "Atividade não roteirizada 25062 - JULIANO BUENO Endereço: RO-383 200 Bairro: ZO…" at bounding box center [558, 277] width 1117 height 555
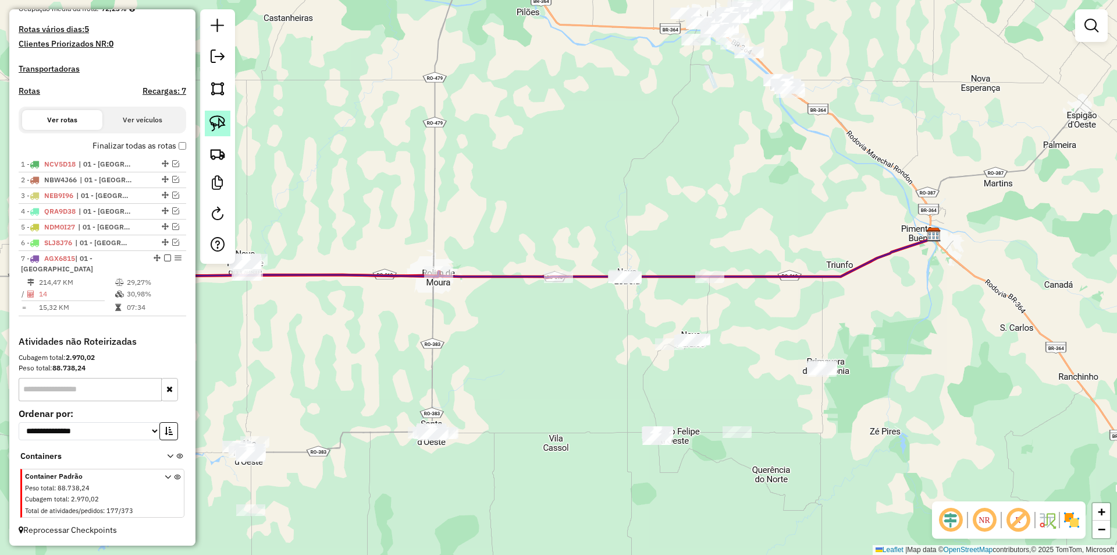
click at [221, 125] on img at bounding box center [217, 123] width 16 height 16
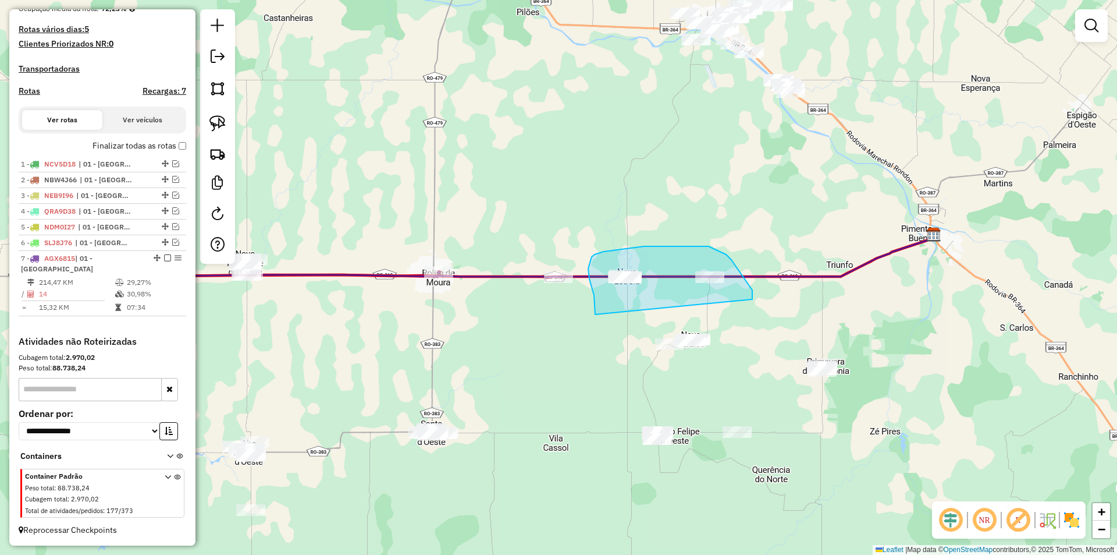
drag, startPoint x: 594, startPoint y: 295, endPoint x: 745, endPoint y: 309, distance: 151.9
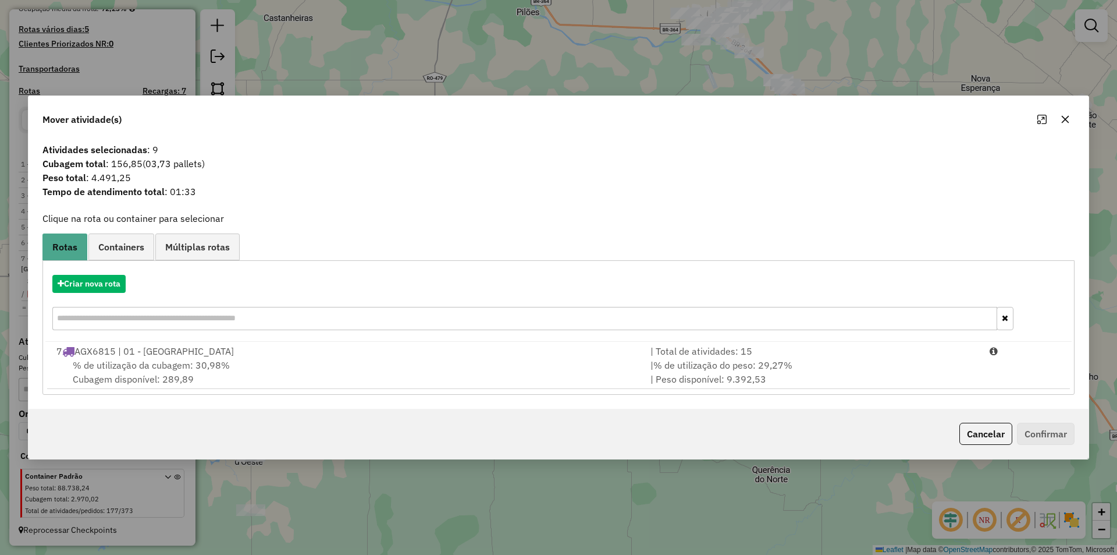
click at [1069, 124] on icon "button" at bounding box center [1065, 119] width 9 height 9
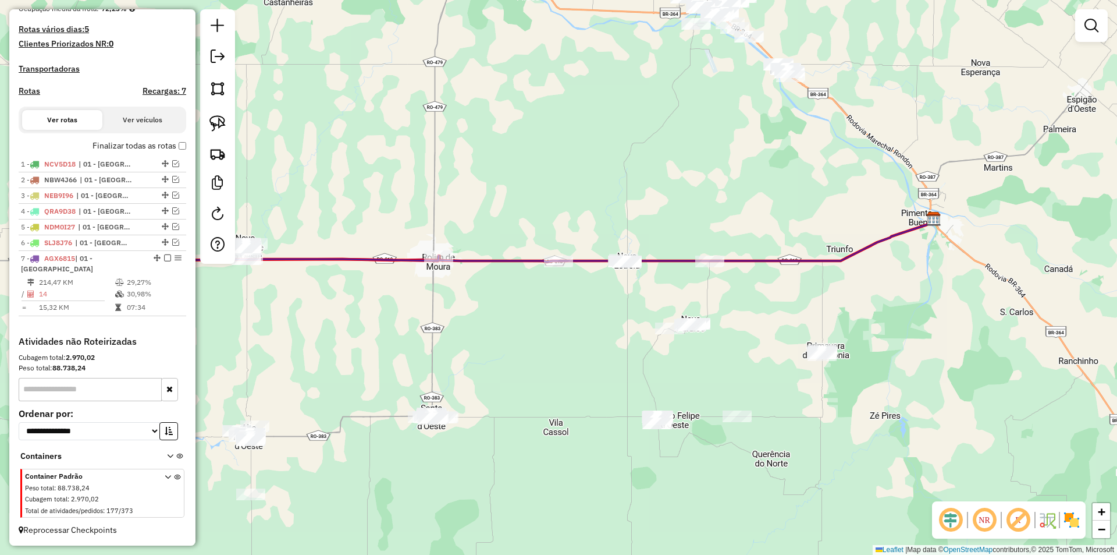
drag, startPoint x: 655, startPoint y: 284, endPoint x: 642, endPoint y: 283, distance: 12.8
click at [655, 283] on div "Janela de atendimento Grade de atendimento Capacidade Transportadoras Veículos …" at bounding box center [558, 277] width 1117 height 555
click at [214, 119] on img at bounding box center [217, 123] width 16 height 16
drag, startPoint x: 601, startPoint y: 276, endPoint x: 639, endPoint y: 282, distance: 38.2
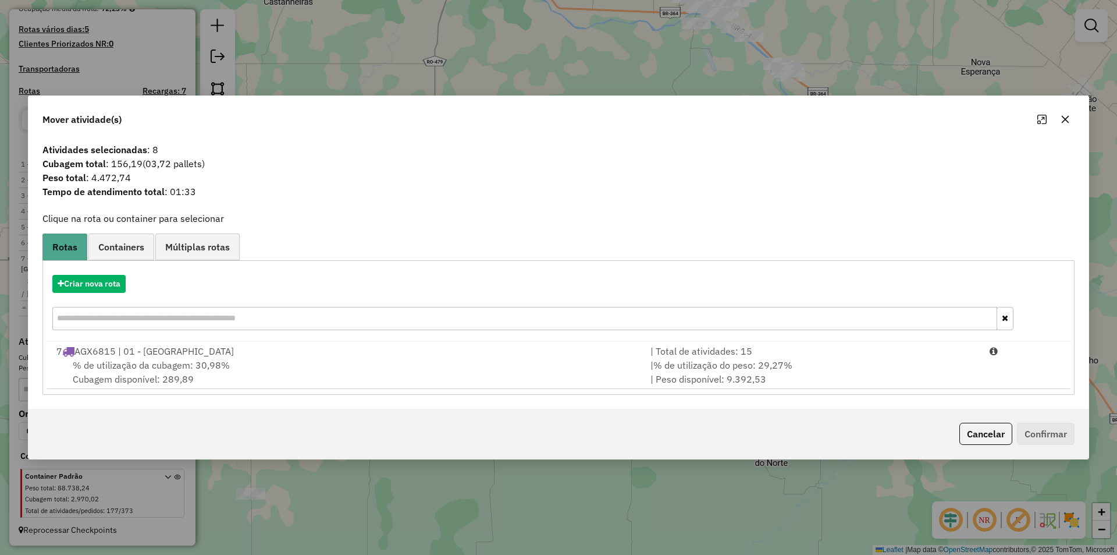
click at [1065, 123] on icon "button" at bounding box center [1065, 119] width 9 height 9
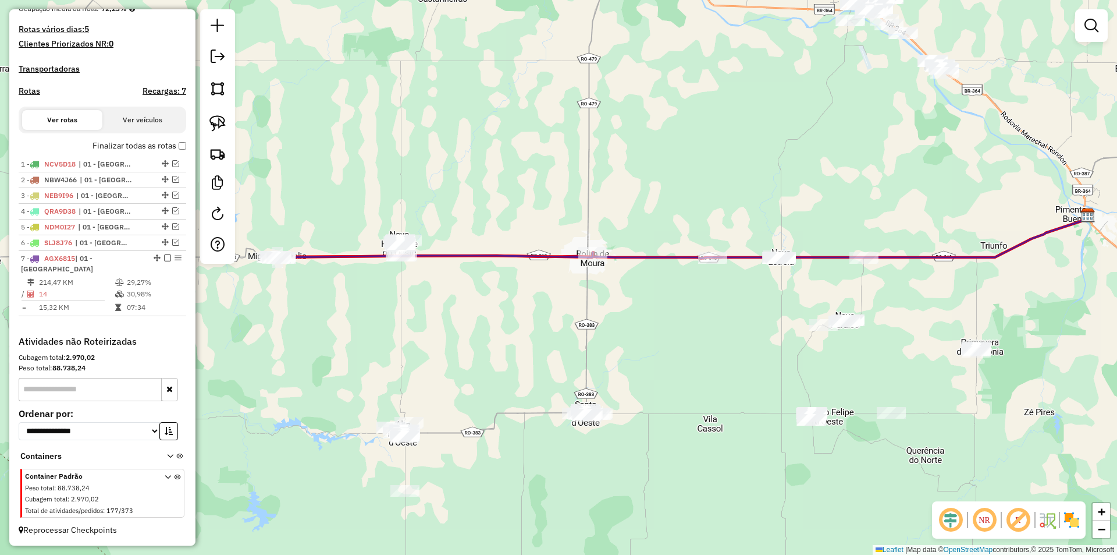
drag, startPoint x: 580, startPoint y: 312, endPoint x: 596, endPoint y: 311, distance: 16.3
click at [596, 311] on div "Janela de atendimento Grade de atendimento Capacidade Transportadoras Veículos …" at bounding box center [558, 277] width 1117 height 555
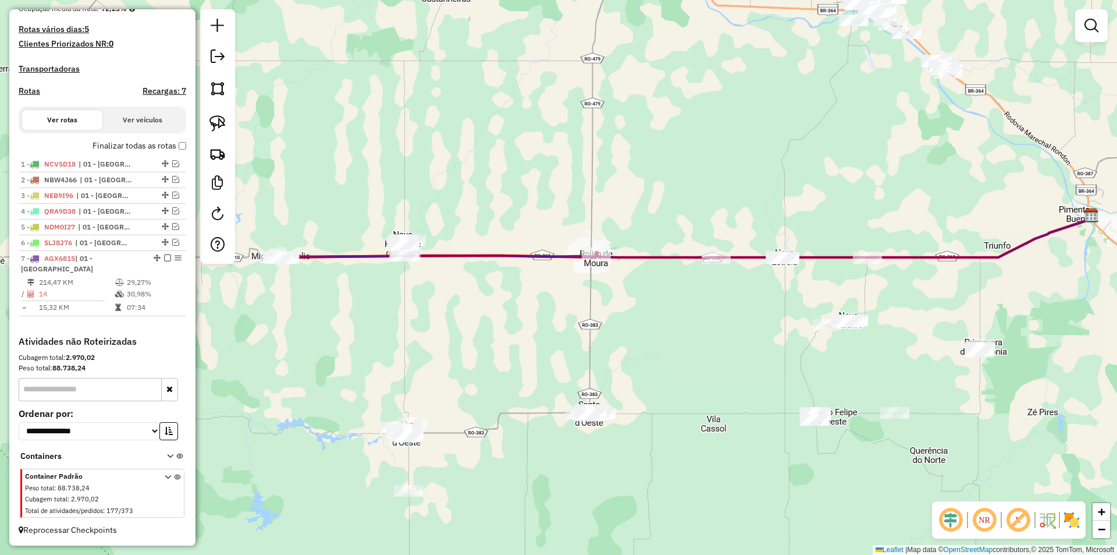
drag, startPoint x: 570, startPoint y: 322, endPoint x: 545, endPoint y: 322, distance: 25.0
click at [573, 322] on div "Janela de atendimento Grade de atendimento Capacidade Transportadoras Veículos …" at bounding box center [558, 277] width 1117 height 555
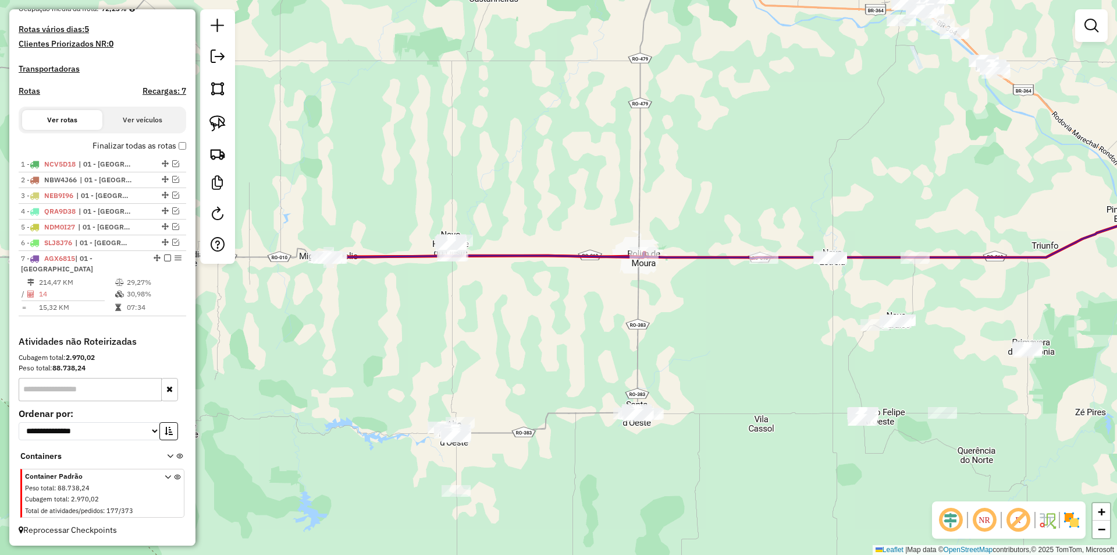
drag, startPoint x: 538, startPoint y: 322, endPoint x: 485, endPoint y: 326, distance: 53.7
click at [542, 322] on div "Janela de atendimento Grade de atendimento Capacidade Transportadoras Veículos …" at bounding box center [558, 277] width 1117 height 555
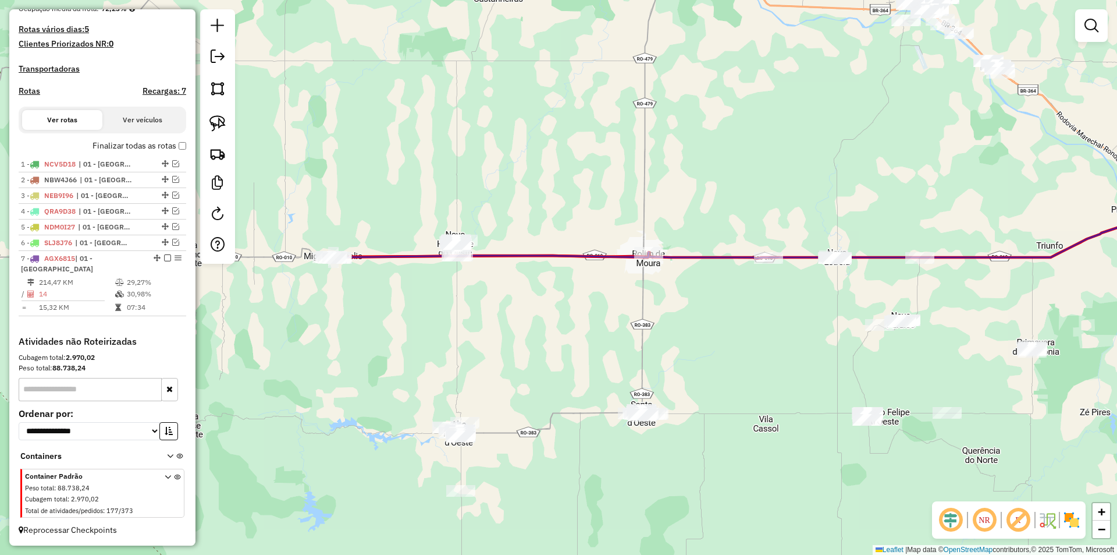
click at [452, 329] on div "Janela de atendimento Grade de atendimento Capacidade Transportadoras Veículos …" at bounding box center [558, 277] width 1117 height 555
select select "*********"
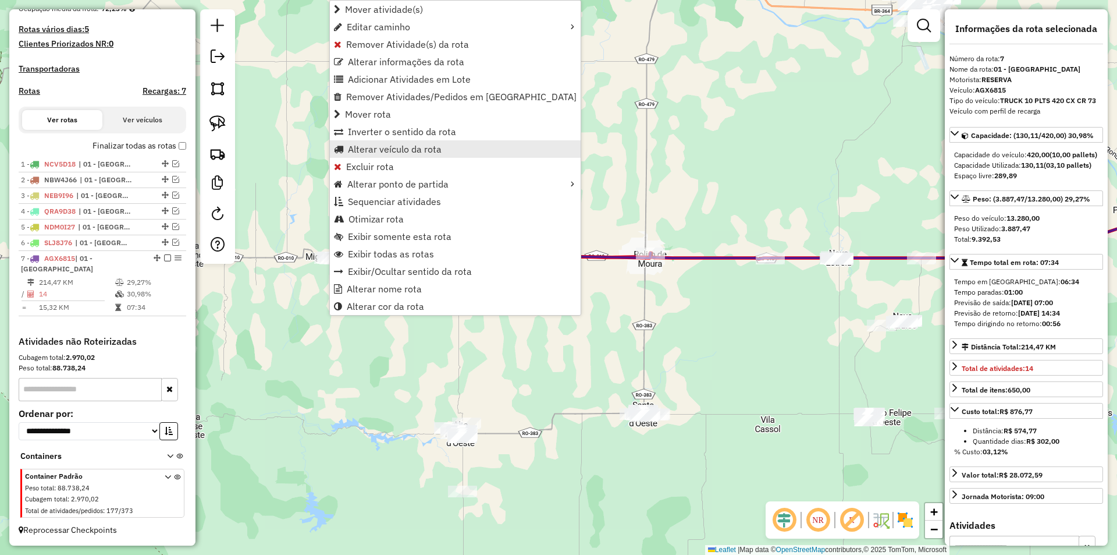
click at [379, 156] on link "Alterar veículo da rota" at bounding box center [455, 148] width 251 height 17
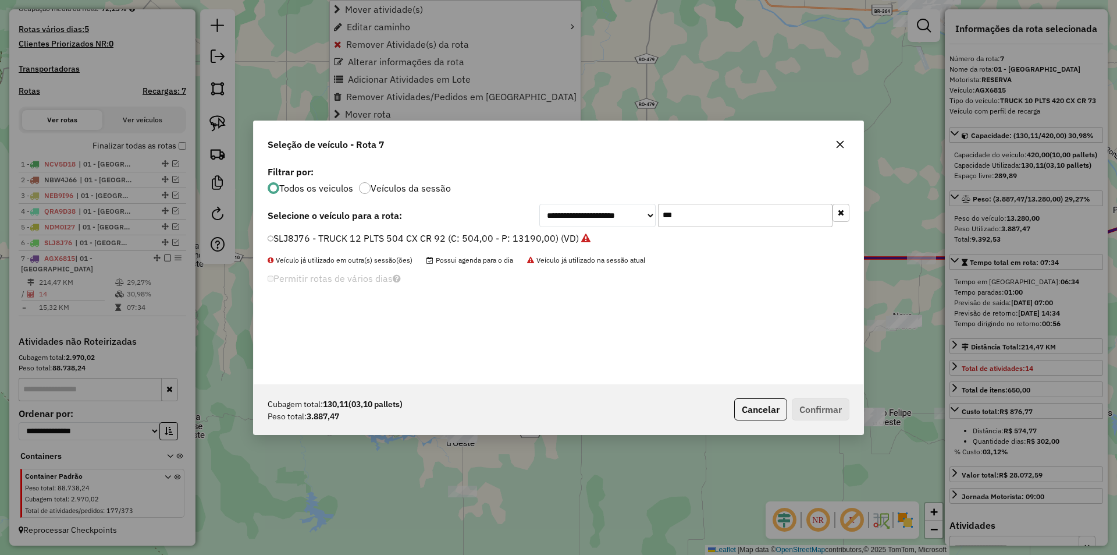
scroll to position [6, 3]
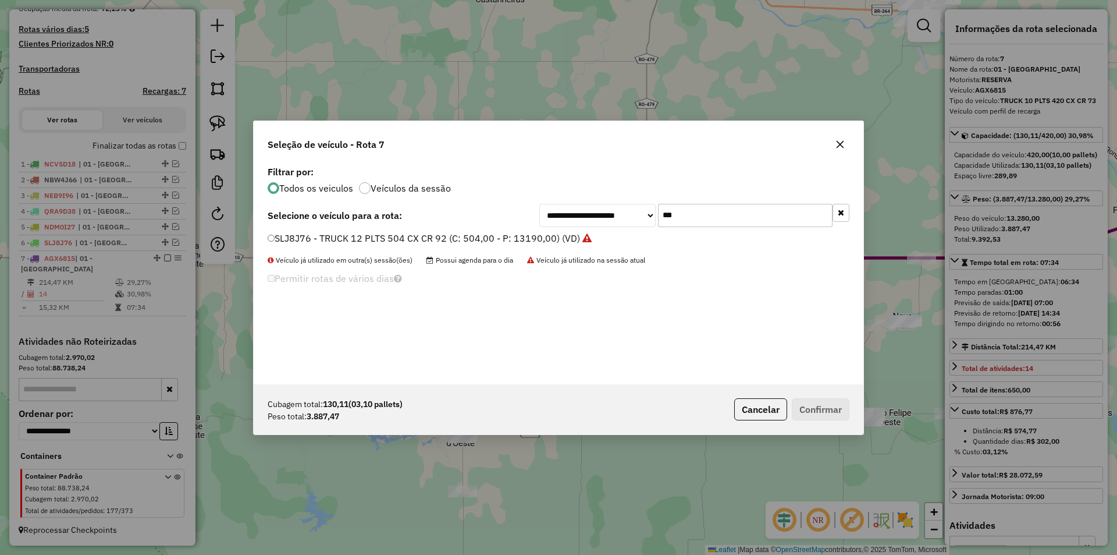
drag, startPoint x: 672, startPoint y: 218, endPoint x: 633, endPoint y: 225, distance: 39.6
click at [634, 225] on div "**********" at bounding box center [694, 215] width 310 height 23
type input "***"
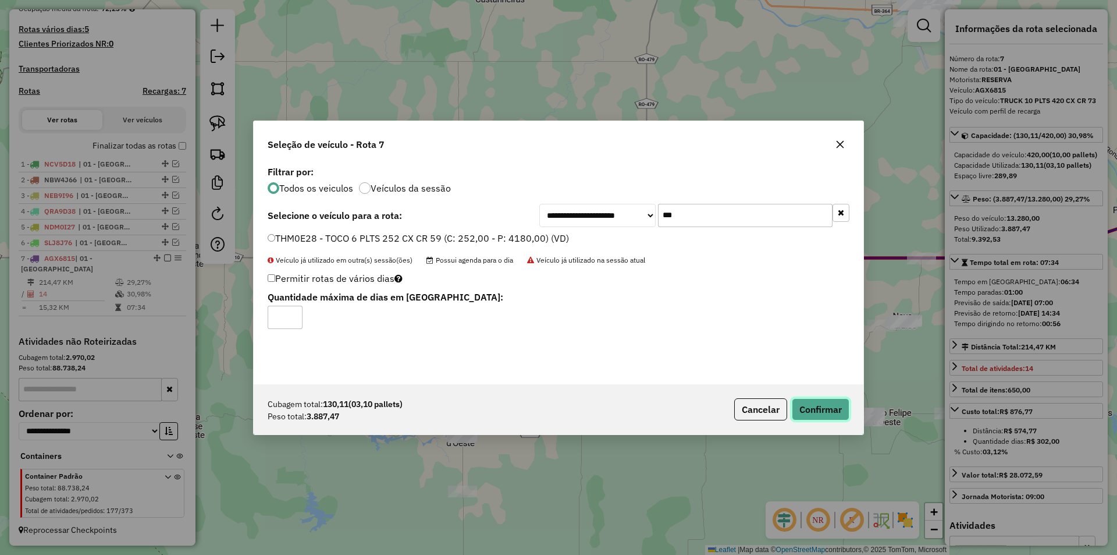
click at [845, 418] on button "Confirmar" at bounding box center [821, 409] width 58 height 22
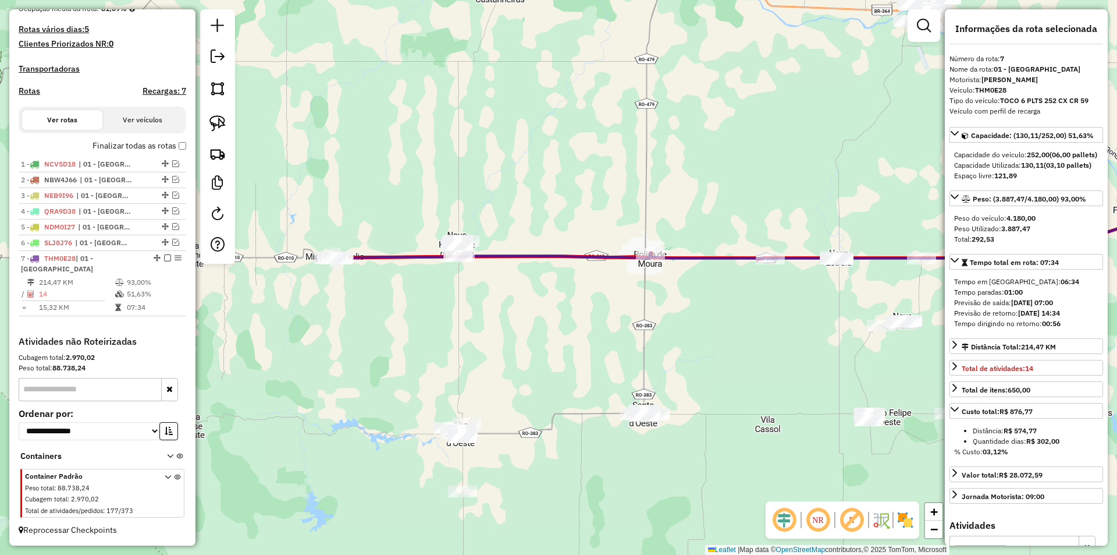
click at [429, 339] on div "Janela de atendimento Grade de atendimento Capacidade Transportadoras Veículos …" at bounding box center [558, 277] width 1117 height 555
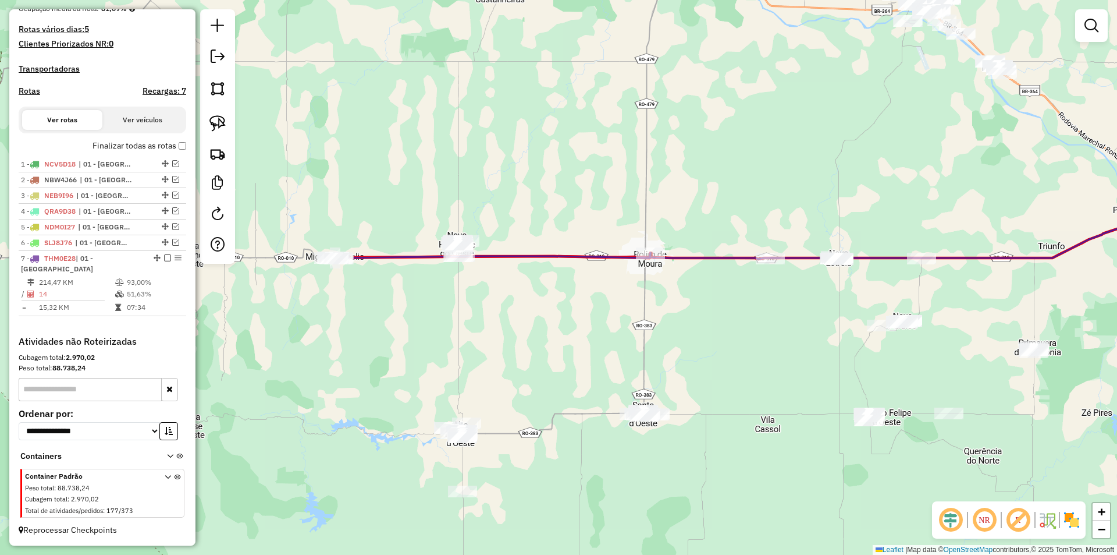
click at [638, 296] on div "Janela de atendimento Grade de atendimento Capacidade Transportadoras Veículos …" at bounding box center [558, 277] width 1117 height 555
click at [237, 115] on div "Janela de atendimento Grade de atendimento Capacidade Transportadoras Veículos …" at bounding box center [558, 277] width 1117 height 555
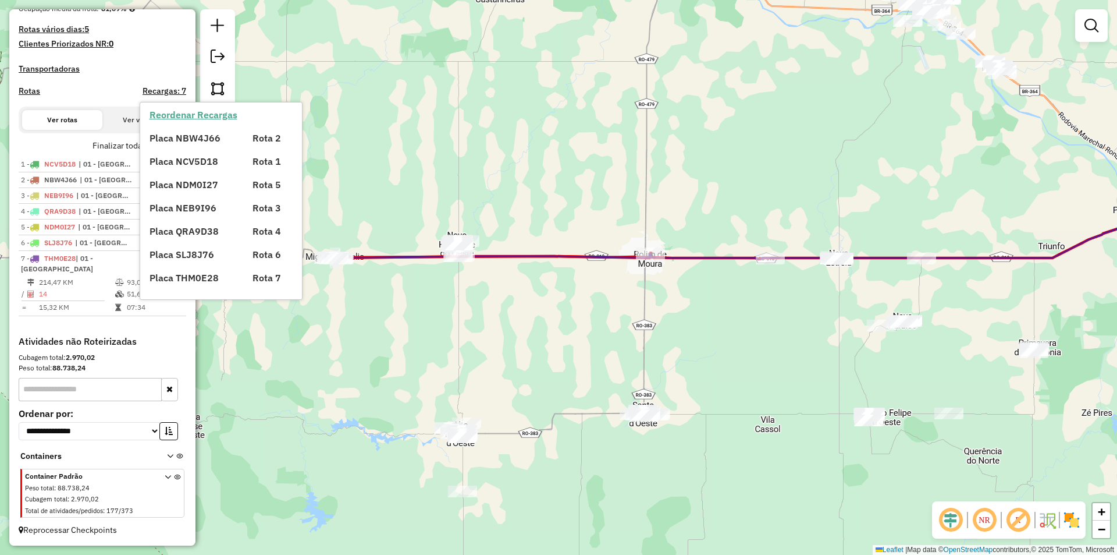
click at [221, 118] on strong "Reordenar Recargas" at bounding box center [194, 115] width 88 height 12
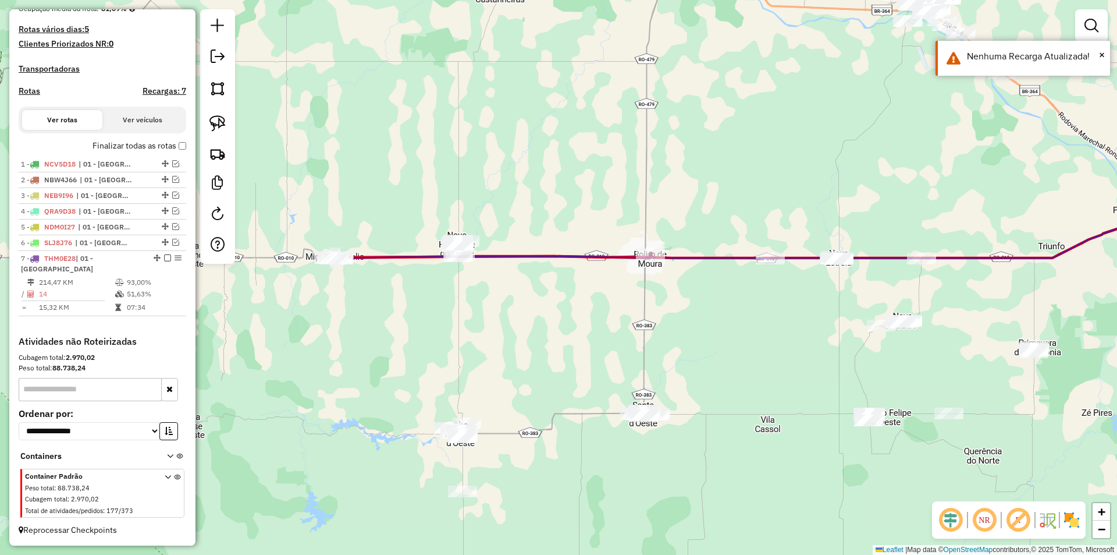
click at [452, 280] on div "Janela de atendimento Grade de atendimento Capacidade Transportadoras Veículos …" at bounding box center [558, 277] width 1117 height 555
click at [220, 119] on img at bounding box center [217, 123] width 16 height 16
drag, startPoint x: 740, startPoint y: 262, endPoint x: 787, endPoint y: 268, distance: 46.9
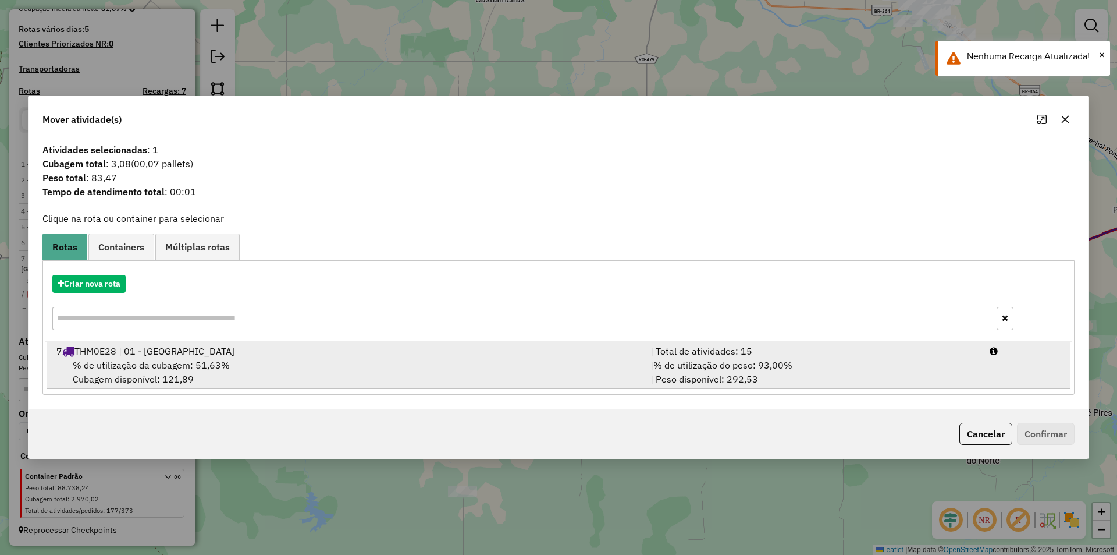
click at [110, 356] on div "7 THM0E28 | 01 - Nova Brasilândia" at bounding box center [346, 351] width 594 height 14
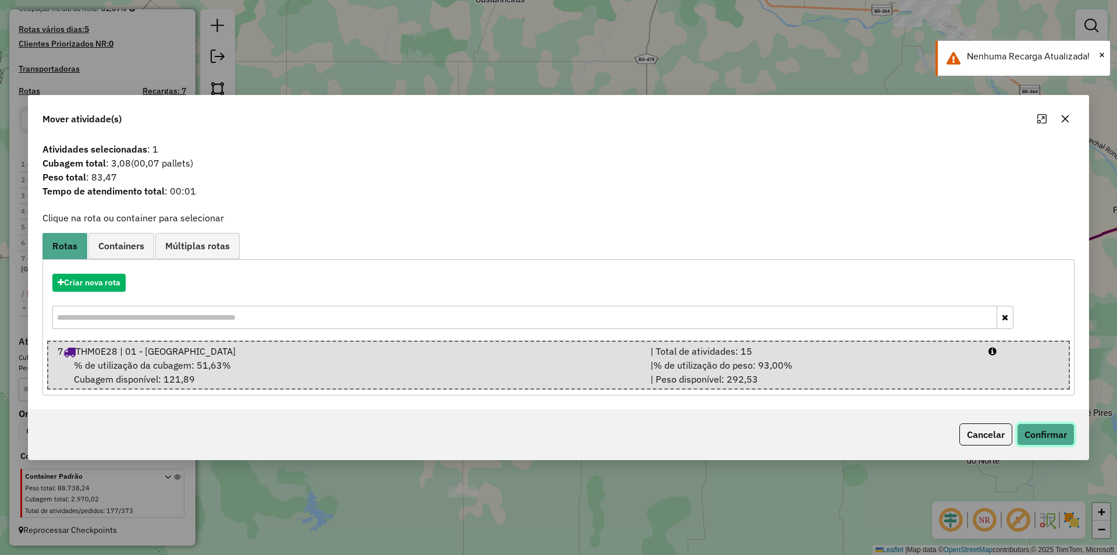
click at [1026, 439] on button "Confirmar" at bounding box center [1046, 434] width 58 height 22
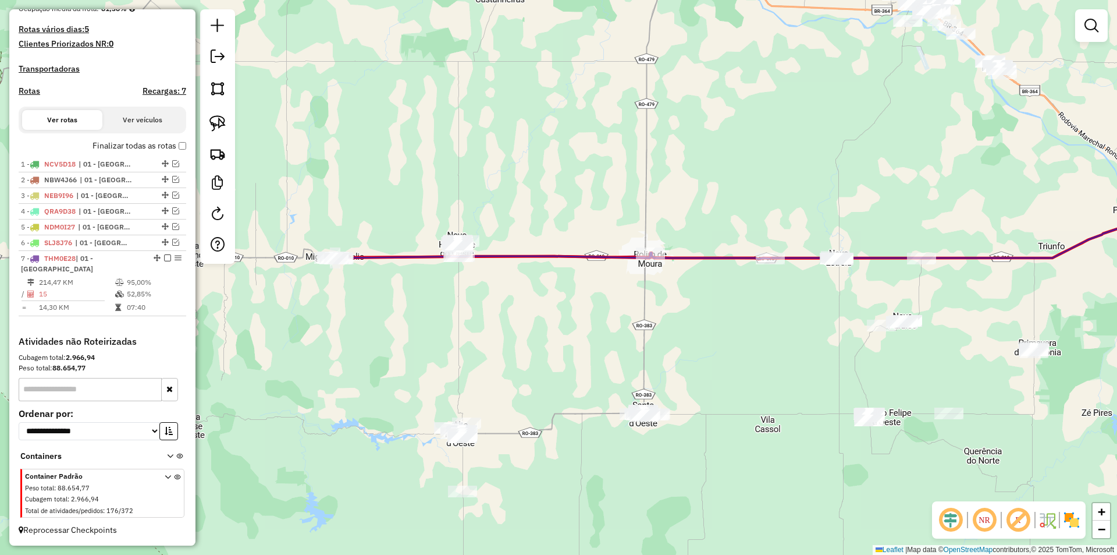
drag, startPoint x: 760, startPoint y: 319, endPoint x: 772, endPoint y: 323, distance: 11.8
click at [761, 317] on div "Janela de atendimento Grade de atendimento Capacidade Transportadoras Veículos …" at bounding box center [558, 277] width 1117 height 555
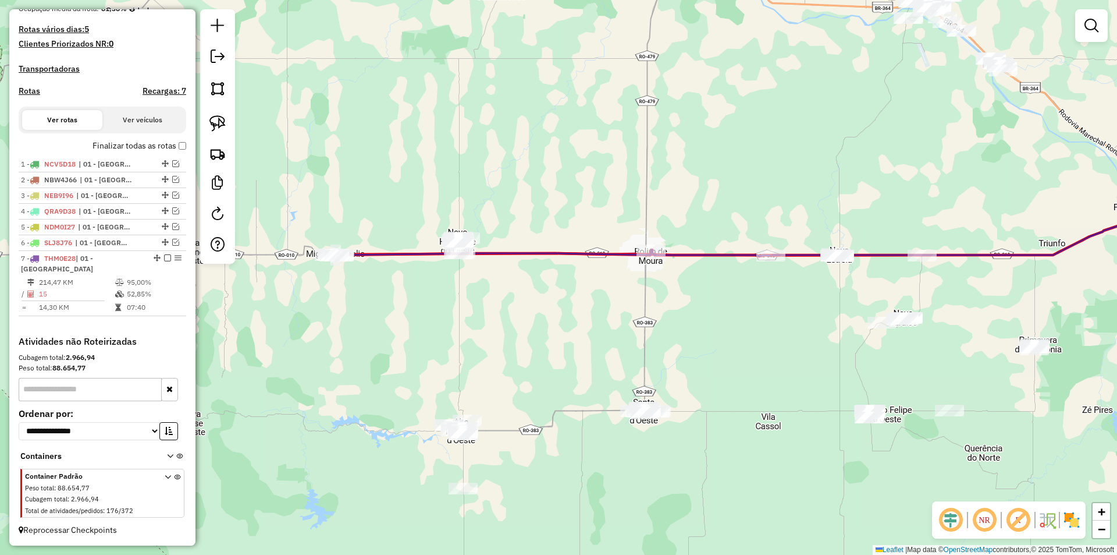
drag, startPoint x: 777, startPoint y: 331, endPoint x: 657, endPoint y: 261, distance: 138.7
click at [660, 264] on div "Janela de atendimento Grade de atendimento Capacidade Transportadoras Veículos …" at bounding box center [558, 277] width 1117 height 555
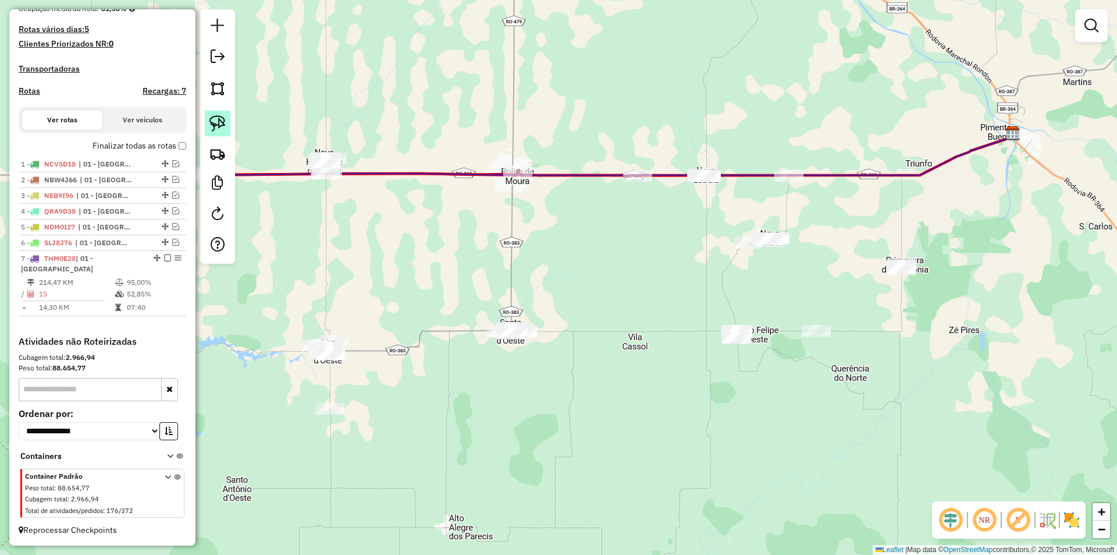
click at [208, 125] on link at bounding box center [218, 124] width 26 height 26
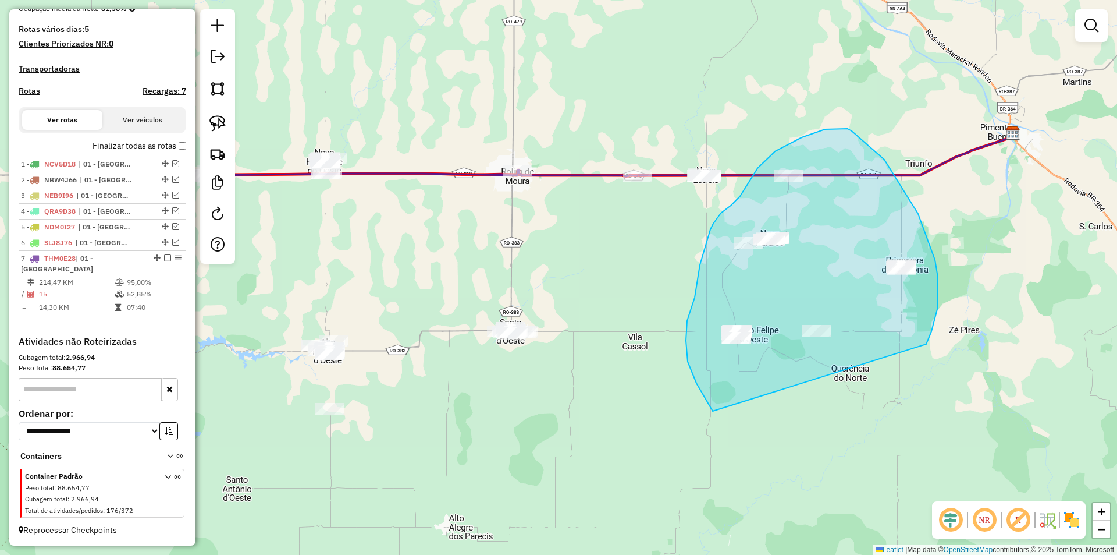
drag, startPoint x: 696, startPoint y: 383, endPoint x: 925, endPoint y: 346, distance: 231.6
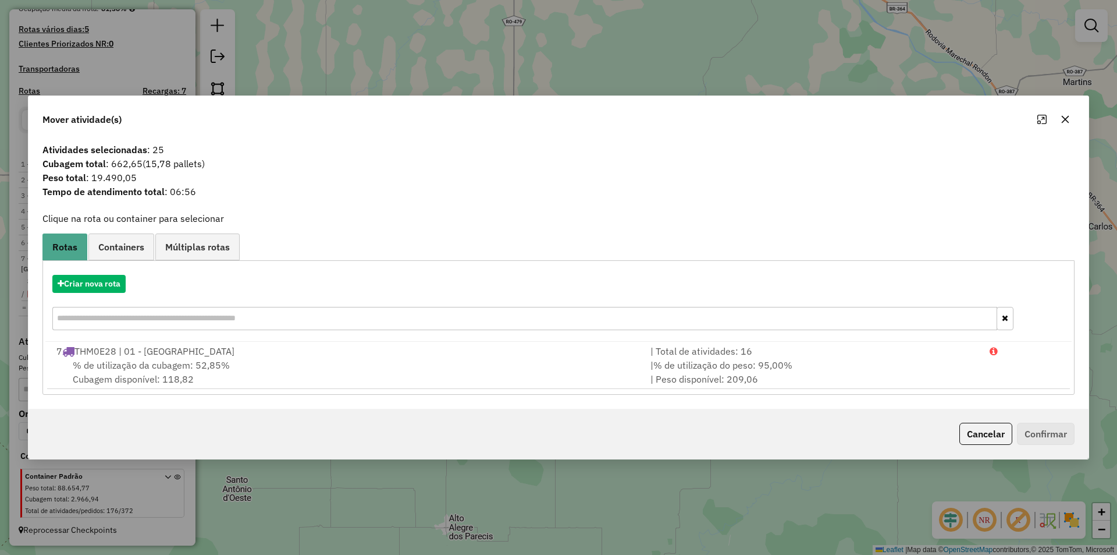
click at [1072, 119] on button "button" at bounding box center [1065, 119] width 19 height 19
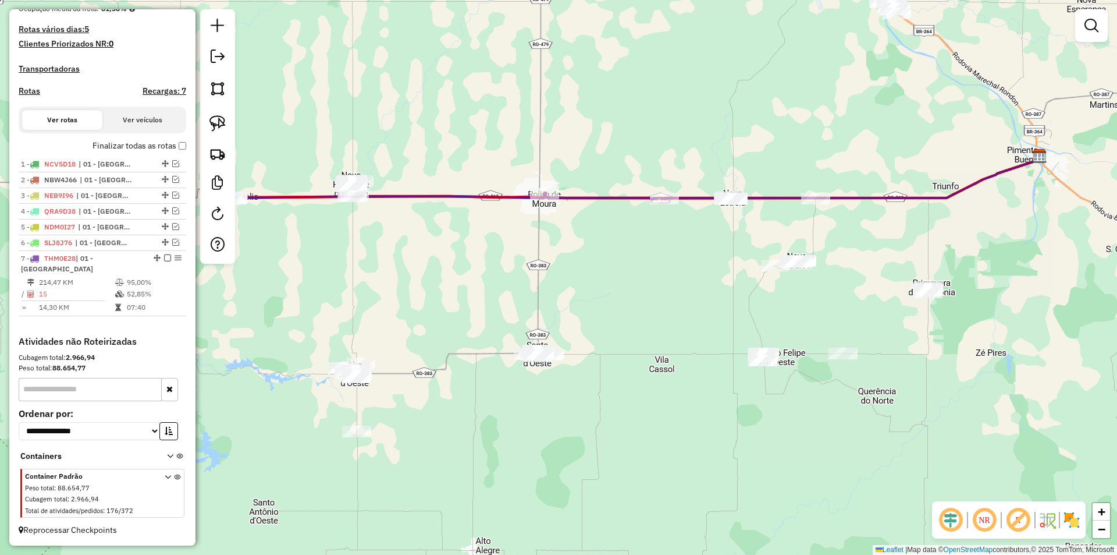
drag, startPoint x: 652, startPoint y: 298, endPoint x: 678, endPoint y: 321, distance: 34.6
click at [678, 321] on div "Janela de atendimento Grade de atendimento Capacidade Transportadoras Veículos …" at bounding box center [558, 277] width 1117 height 555
click at [660, 346] on div "Janela de atendimento Grade de atendimento Capacidade Transportadoras Veículos …" at bounding box center [558, 277] width 1117 height 555
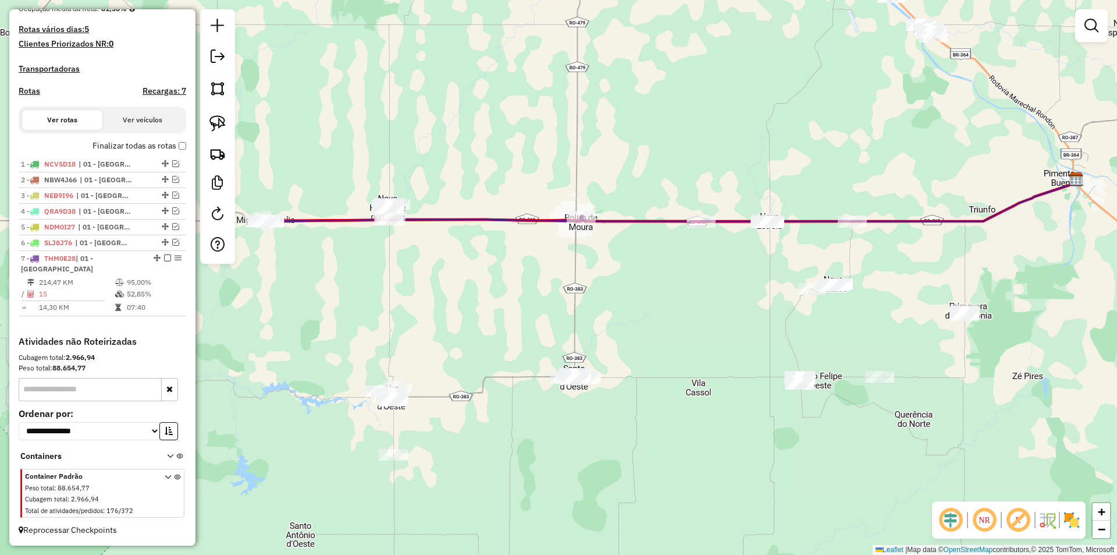
click at [589, 210] on div "Rota 7 - Placa THM0E28 24516 - GUAPORE EVENTOS Janela de atendimento Grade de a…" at bounding box center [558, 277] width 1117 height 555
select select "*********"
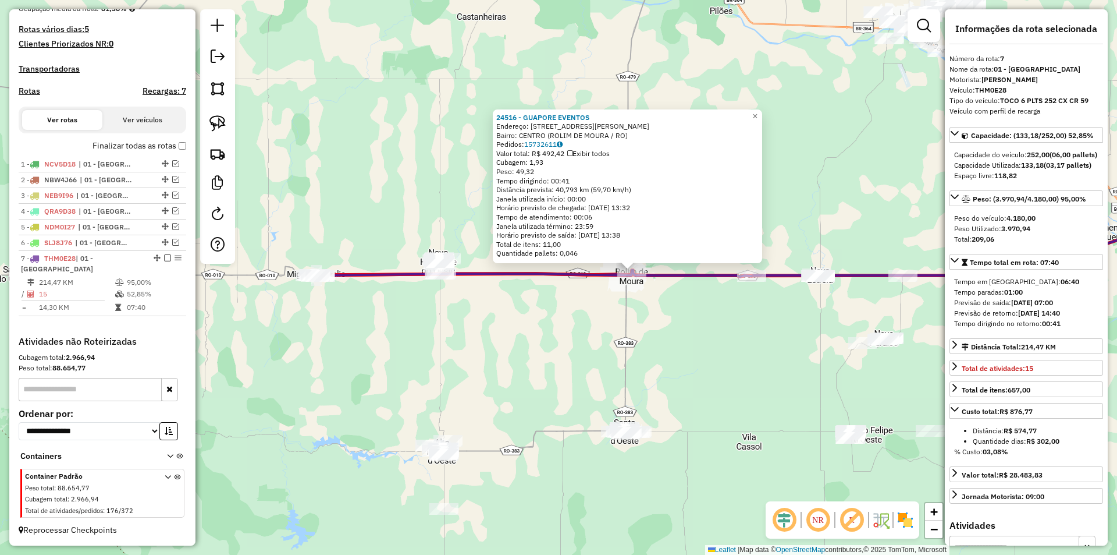
drag, startPoint x: 604, startPoint y: 313, endPoint x: 677, endPoint y: 307, distance: 73.6
click at [677, 307] on div "24516 - GUAPORE EVENTOS Endereço: AVENIDA JOaO PESSOA 4311 Bairro: CENTRO (ROLI…" at bounding box center [558, 277] width 1117 height 555
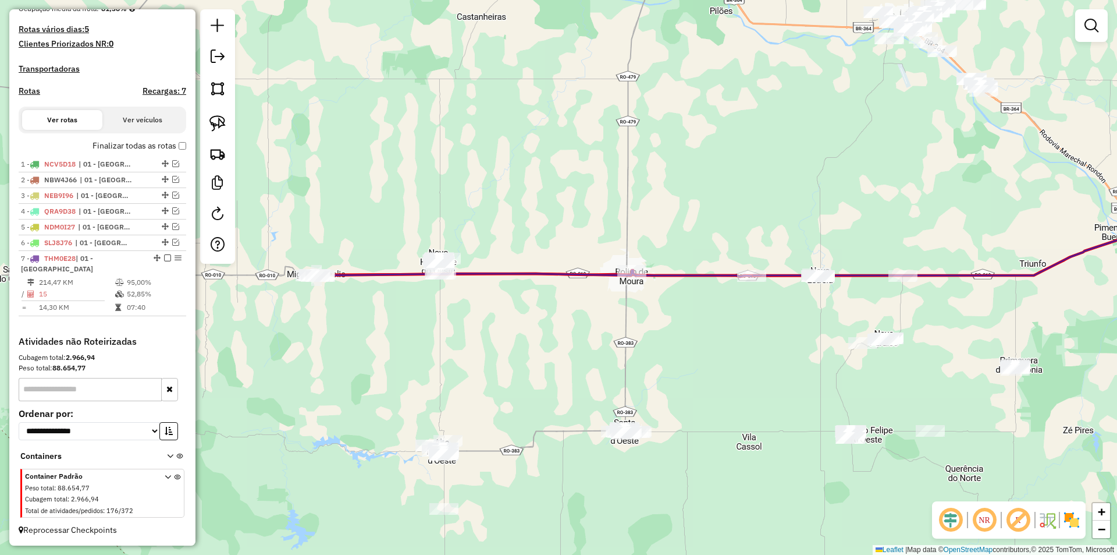
click at [506, 347] on div "Janela de atendimento Grade de atendimento Capacidade Transportadoras Veículos …" at bounding box center [558, 277] width 1117 height 555
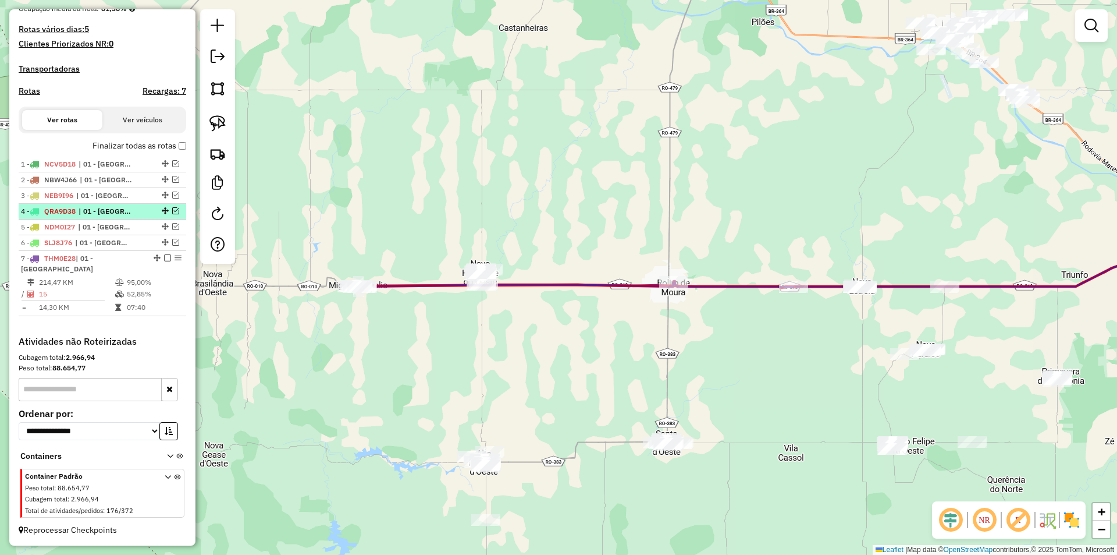
click at [164, 256] on em at bounding box center [167, 257] width 7 height 7
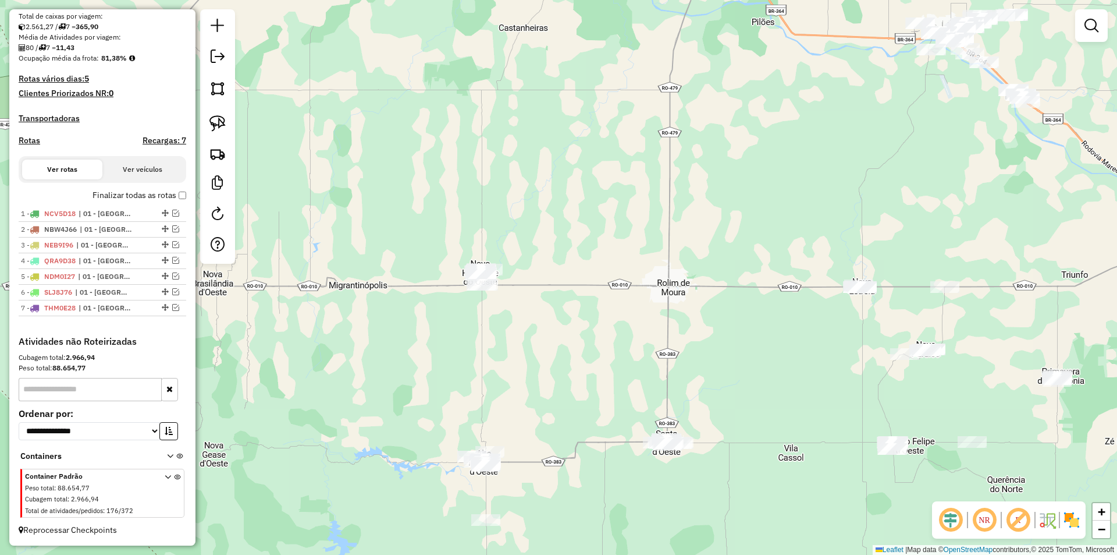
scroll to position [264, 0]
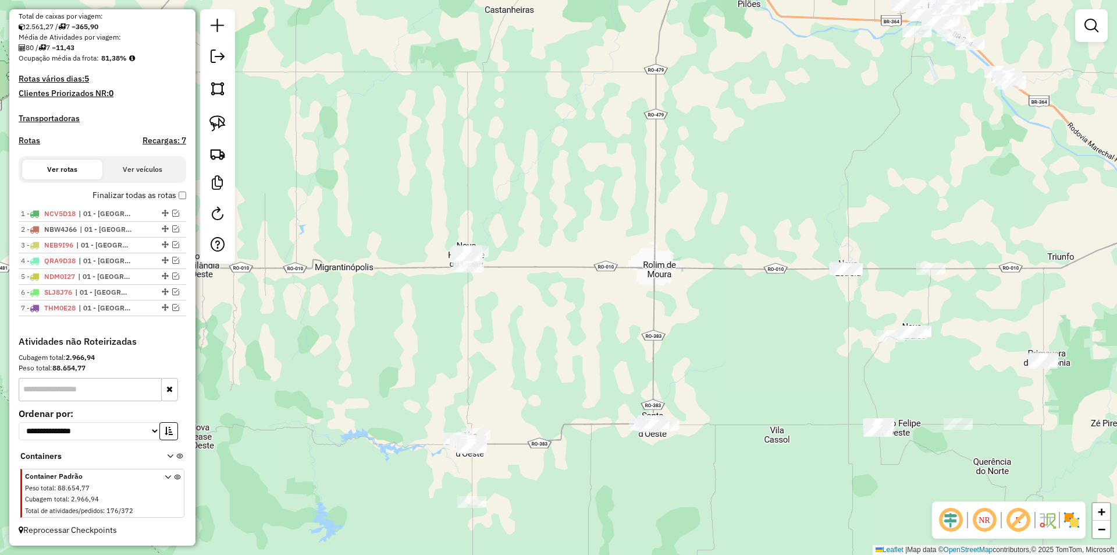
drag, startPoint x: 466, startPoint y: 323, endPoint x: 452, endPoint y: 304, distance: 23.6
click at [452, 304] on div "Janela de atendimento Grade de atendimento Capacidade Transportadoras Veículos …" at bounding box center [558, 277] width 1117 height 555
drag, startPoint x: 203, startPoint y: 123, endPoint x: 234, endPoint y: 160, distance: 48.3
click at [203, 124] on div at bounding box center [217, 136] width 35 height 254
click at [209, 123] on link at bounding box center [218, 124] width 26 height 26
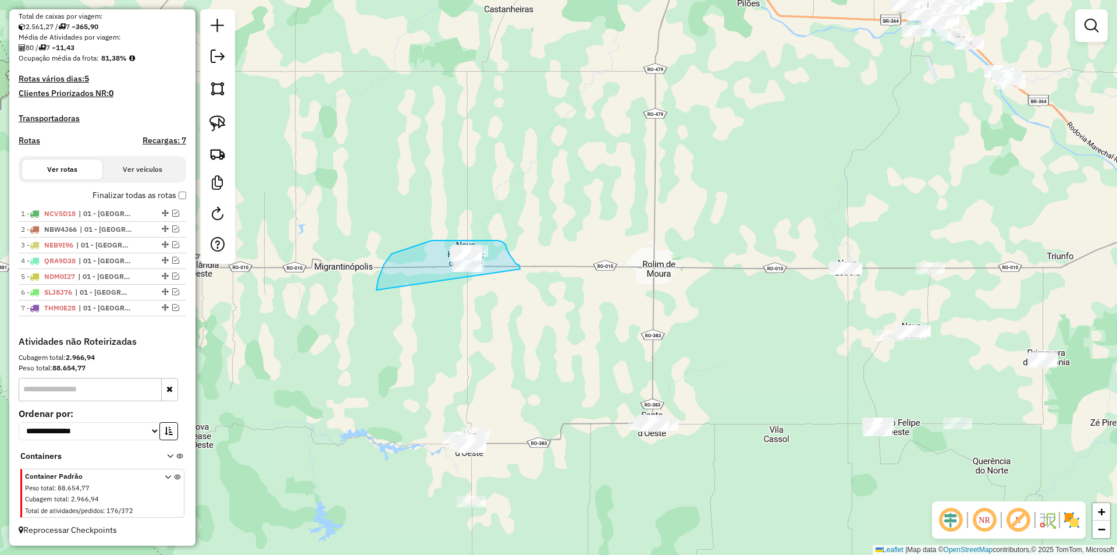
drag, startPoint x: 378, startPoint y: 279, endPoint x: 493, endPoint y: 296, distance: 115.9
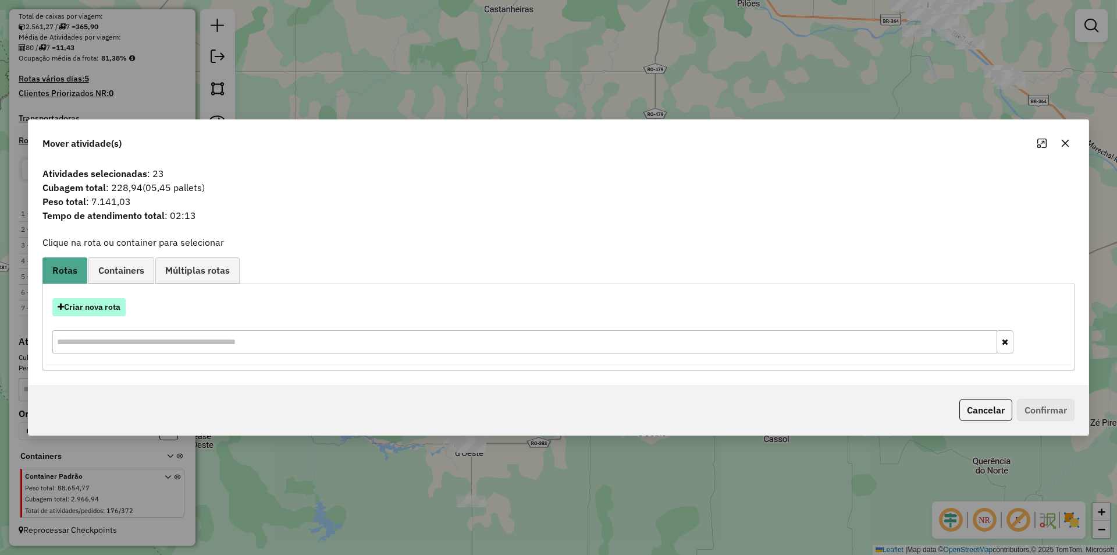
click at [109, 303] on button "Criar nova rota" at bounding box center [88, 307] width 73 height 18
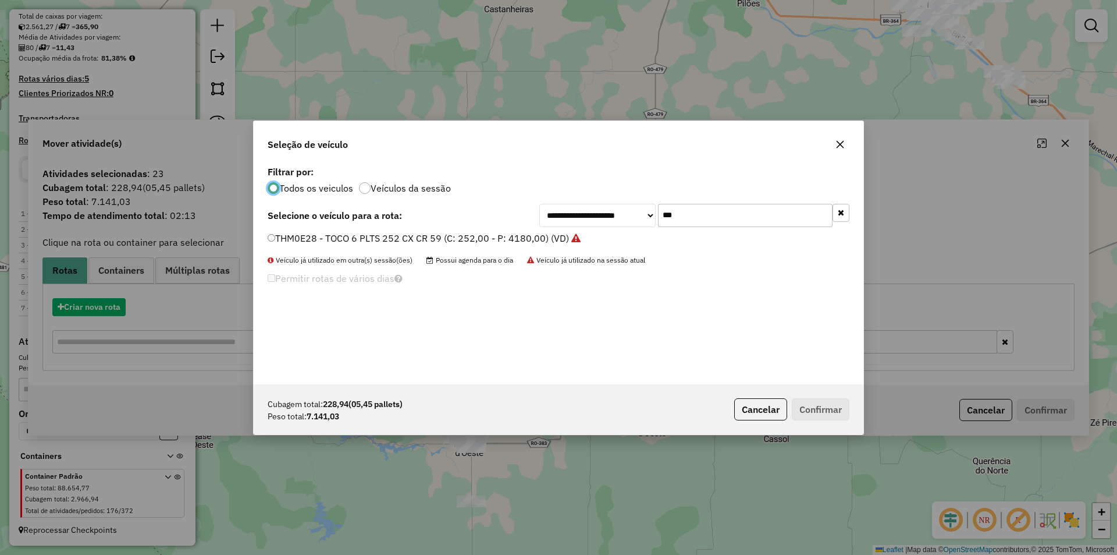
scroll to position [6, 3]
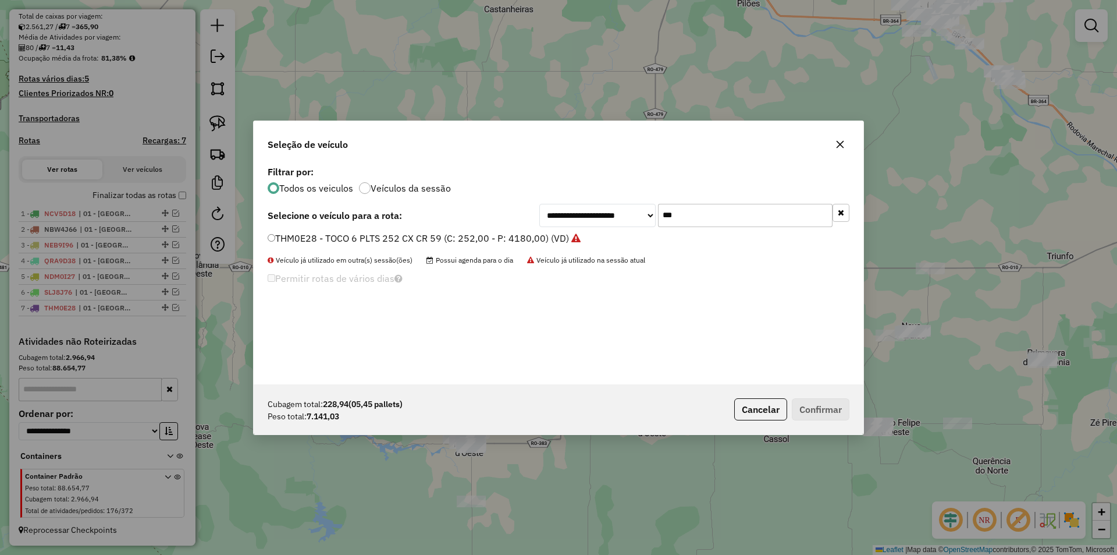
drag, startPoint x: 651, startPoint y: 213, endPoint x: 540, endPoint y: 241, distance: 114.2
click at [528, 240] on div "**********" at bounding box center [559, 273] width 610 height 221
type input "***"
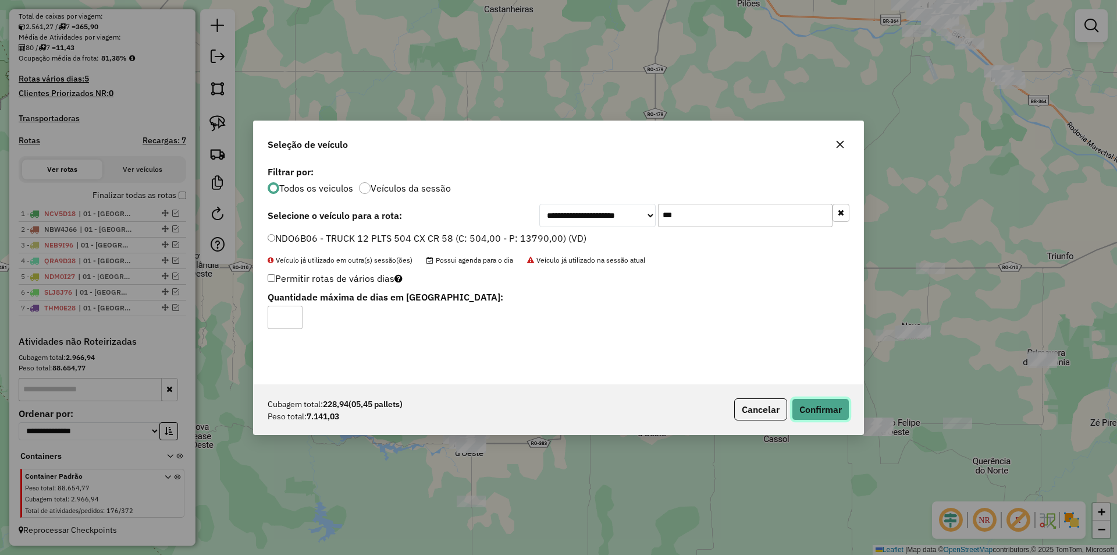
click at [826, 404] on button "Confirmar" at bounding box center [821, 409] width 58 height 22
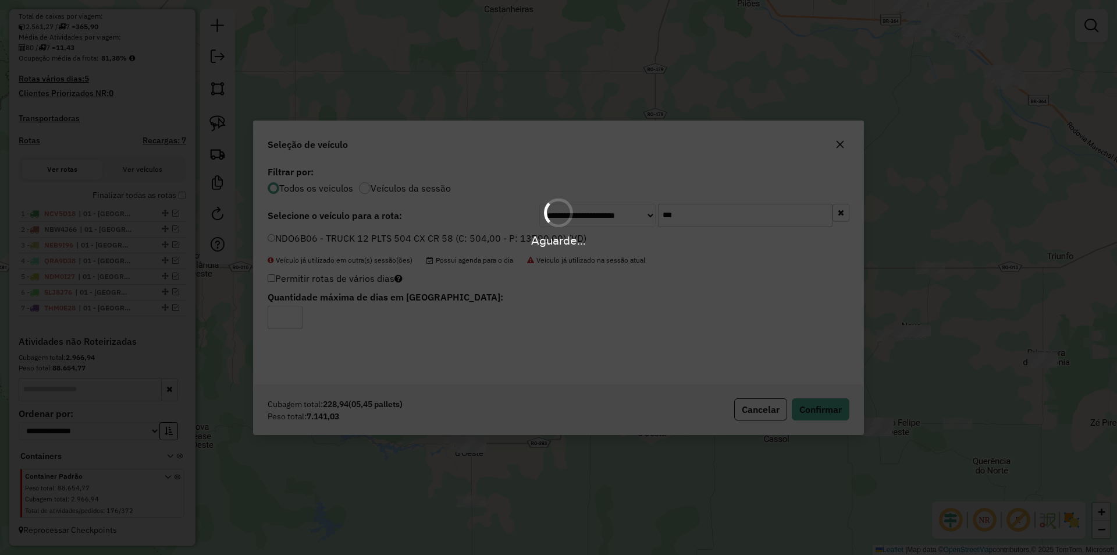
scroll to position [329, 0]
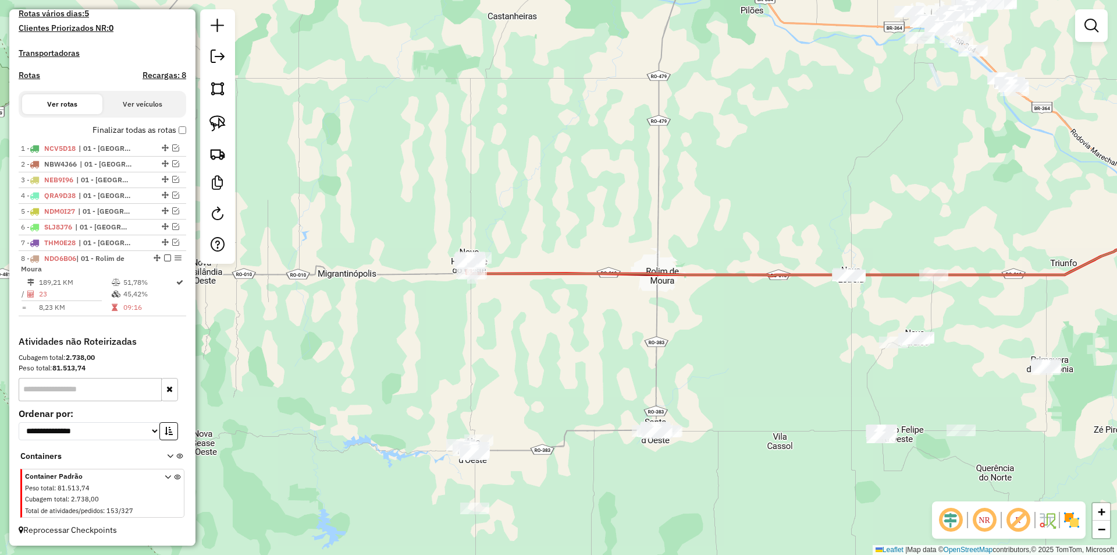
drag, startPoint x: 361, startPoint y: 312, endPoint x: 392, endPoint y: 353, distance: 51.6
click at [392, 353] on div "Janela de atendimento Grade de atendimento Capacidade Transportadoras Veículos …" at bounding box center [558, 277] width 1117 height 555
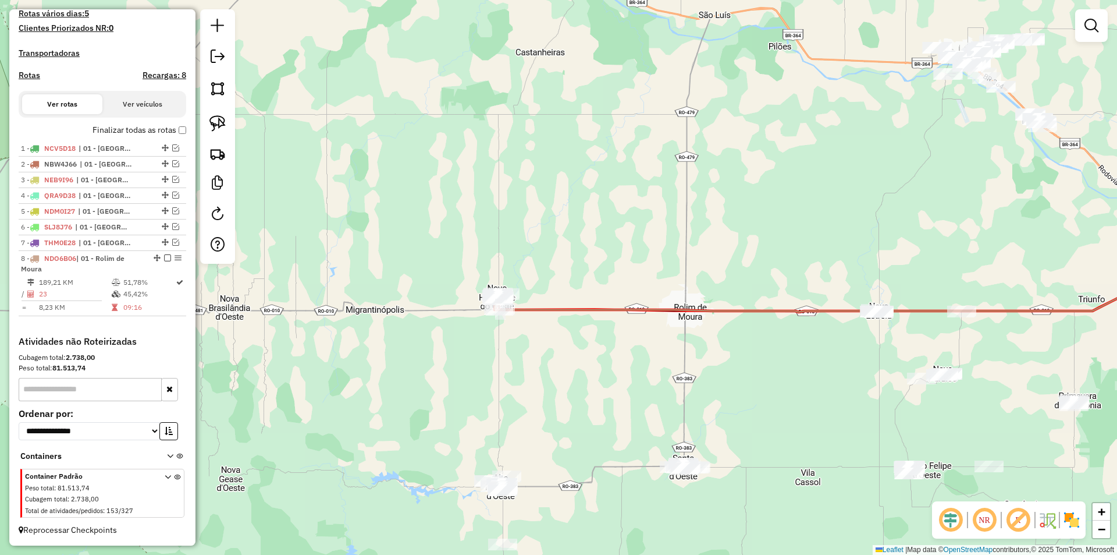
drag, startPoint x: 392, startPoint y: 351, endPoint x: 221, endPoint y: 336, distance: 171.7
click at [392, 350] on div "Janela de atendimento Grade de atendimento Capacidade Transportadoras Veículos …" at bounding box center [558, 277] width 1117 height 555
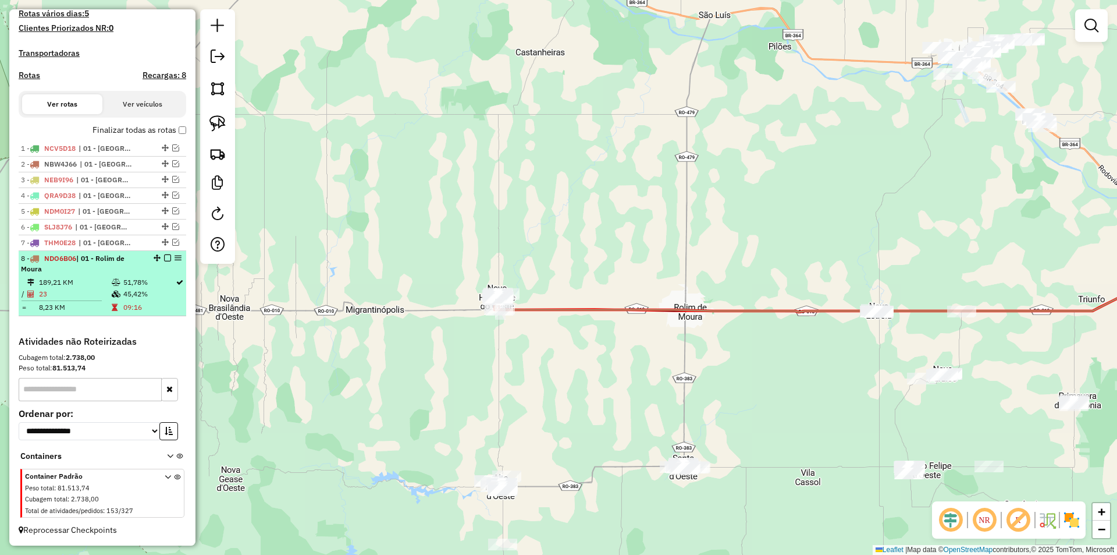
click at [164, 254] on em at bounding box center [167, 257] width 7 height 7
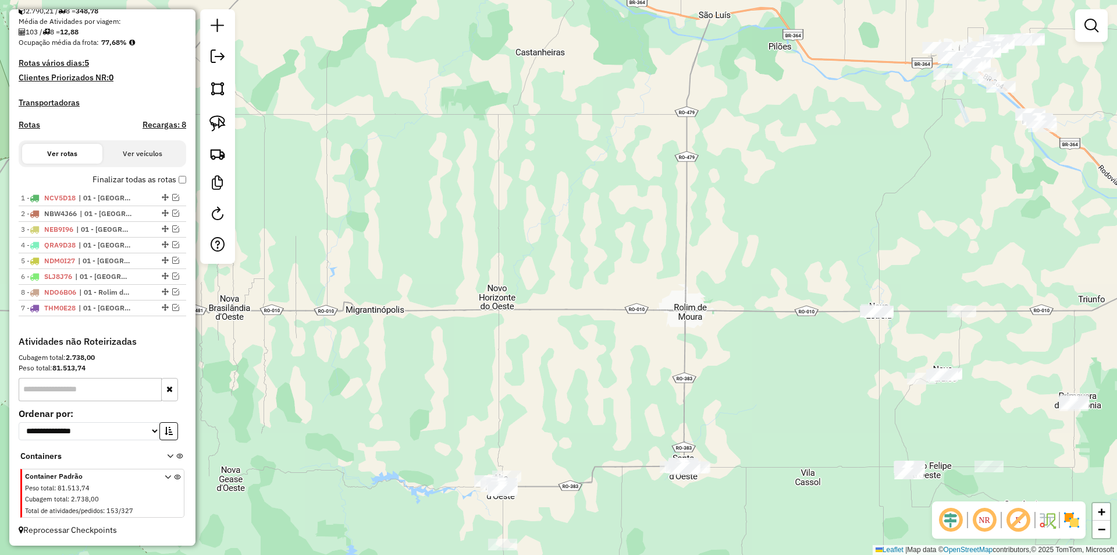
drag, startPoint x: 159, startPoint y: 307, endPoint x: 148, endPoint y: 296, distance: 15.2
drag, startPoint x: 727, startPoint y: 350, endPoint x: 471, endPoint y: 301, distance: 261.3
click at [471, 301] on div "Janela de atendimento Grade de atendimento Capacidade Transportadoras Veículos …" at bounding box center [558, 277] width 1117 height 555
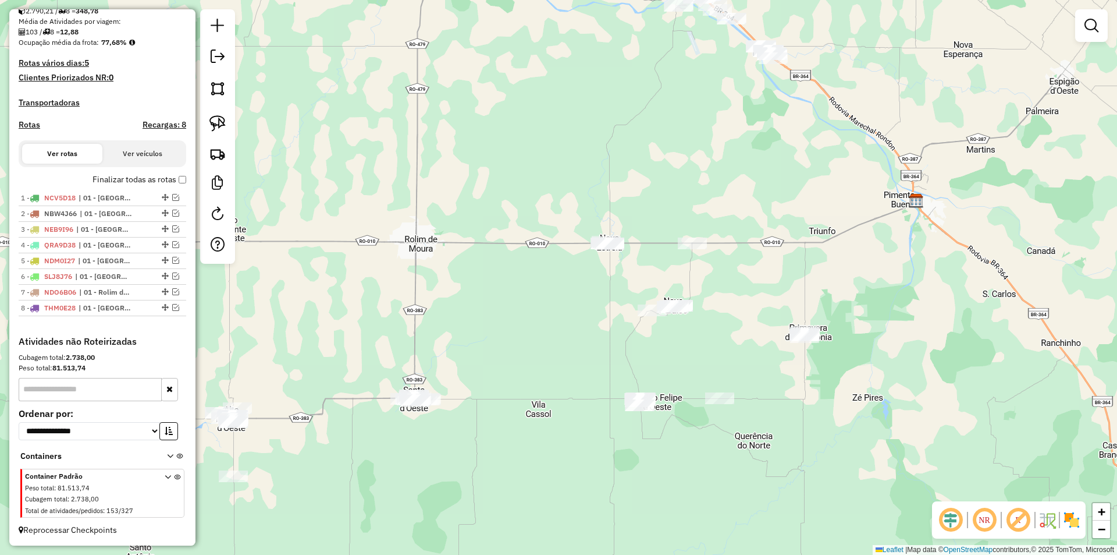
click at [581, 307] on div "Janela de atendimento Grade de atendimento Capacidade Transportadoras Veículos …" at bounding box center [558, 277] width 1117 height 555
click at [219, 122] on img at bounding box center [217, 123] width 16 height 16
drag, startPoint x: 546, startPoint y: 264, endPoint x: 722, endPoint y: 259, distance: 175.8
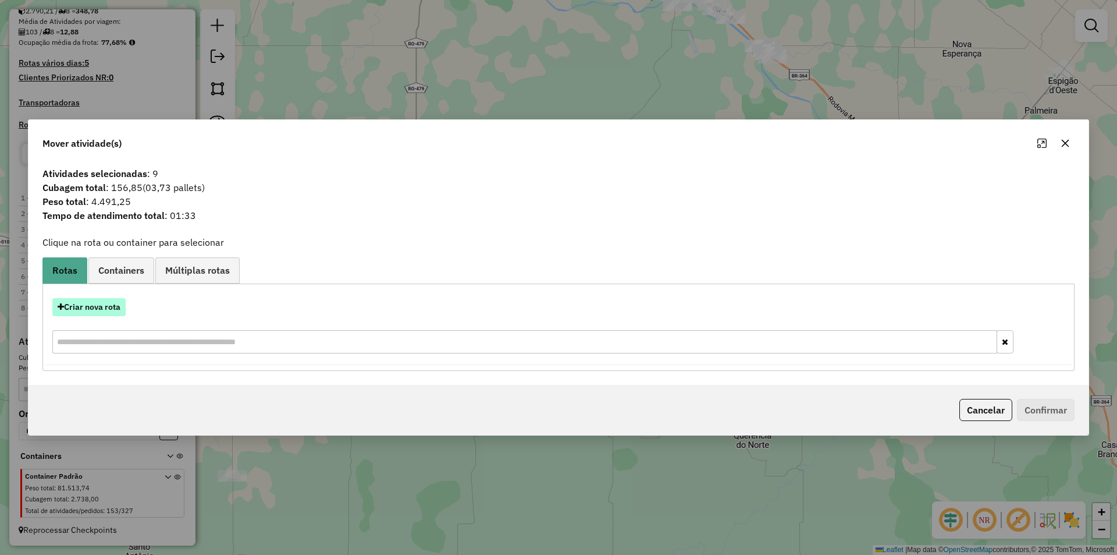
click at [99, 304] on button "Criar nova rota" at bounding box center [88, 307] width 73 height 18
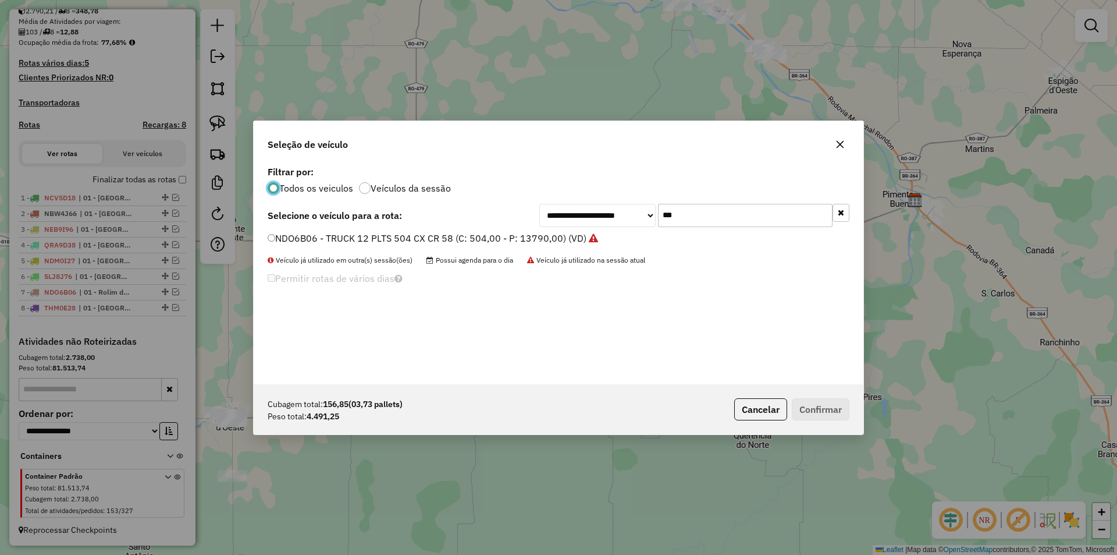
scroll to position [6, 3]
drag, startPoint x: 698, startPoint y: 216, endPoint x: 562, endPoint y: 225, distance: 135.8
click at [562, 225] on div "**********" at bounding box center [694, 215] width 310 height 23
type input "***"
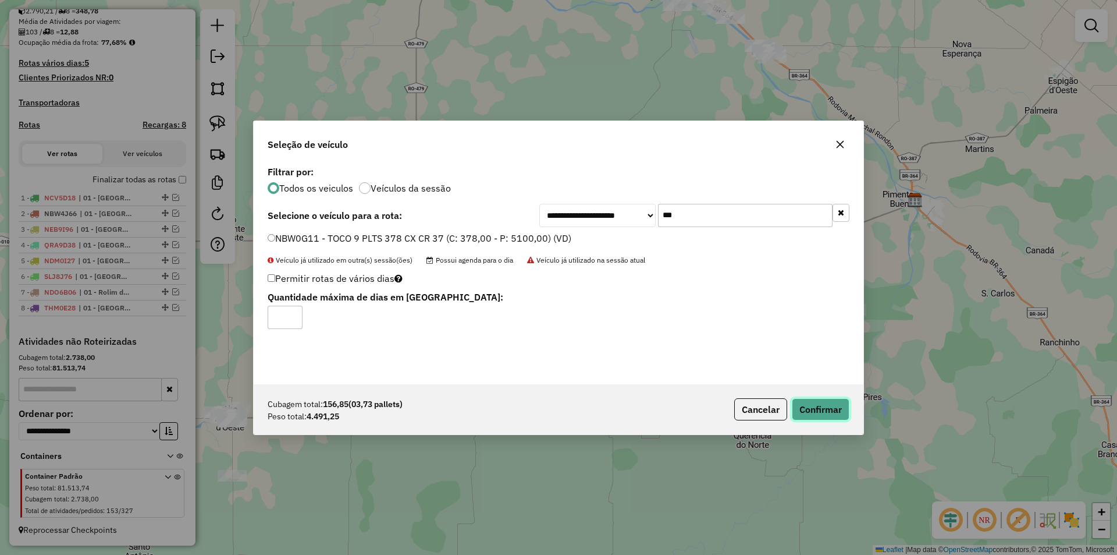
drag, startPoint x: 813, startPoint y: 400, endPoint x: 738, endPoint y: 408, distance: 76.1
click at [814, 402] on button "Confirmar" at bounding box center [821, 409] width 58 height 22
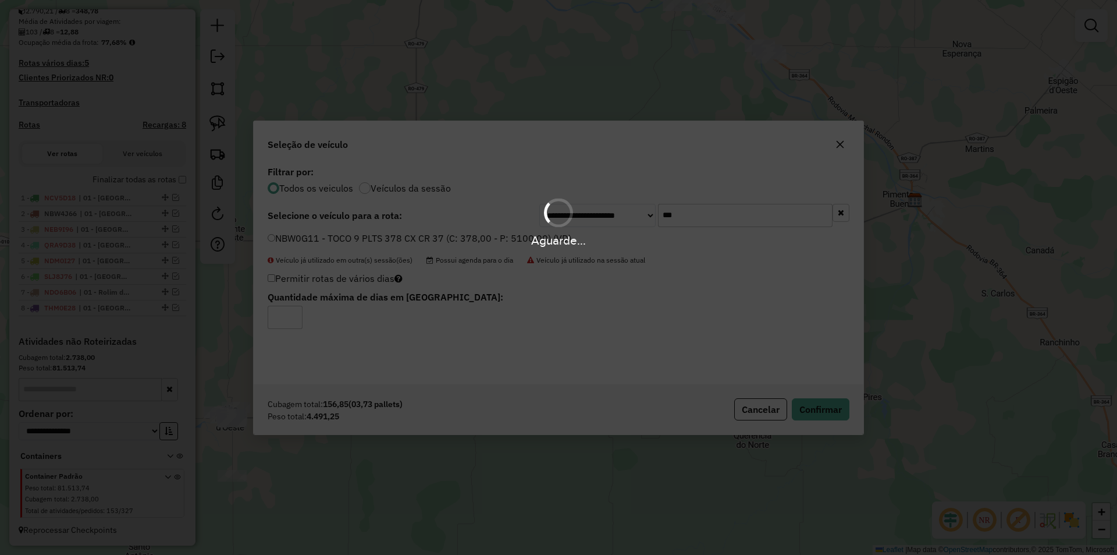
scroll to position [335, 0]
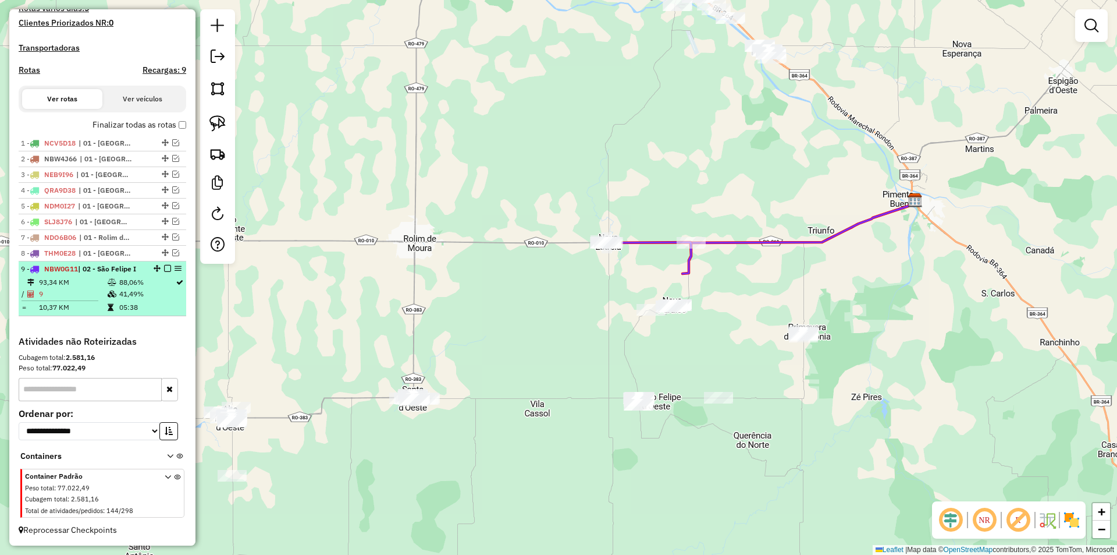
click at [164, 266] on em at bounding box center [167, 268] width 7 height 7
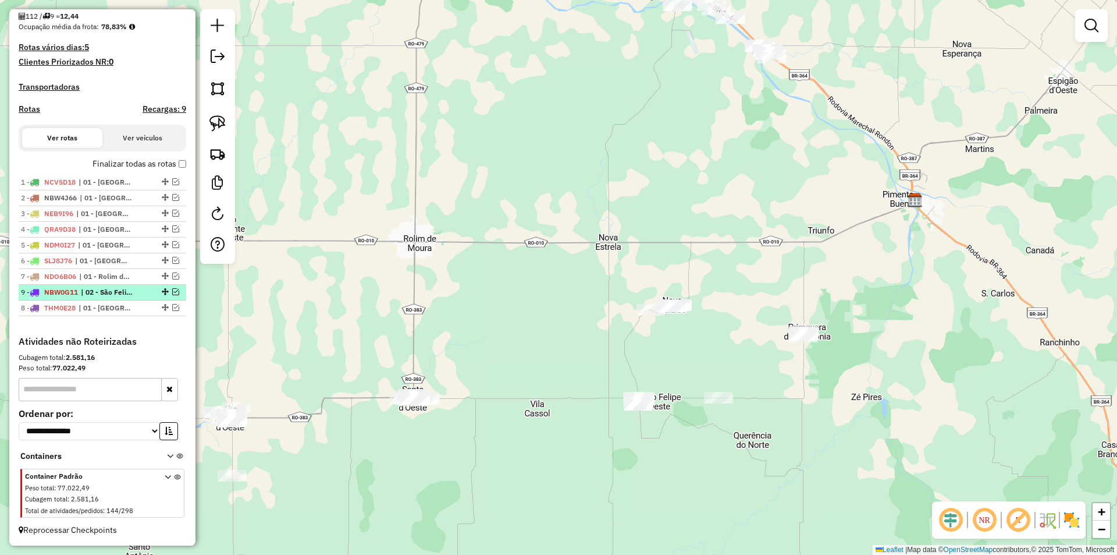
drag, startPoint x: 161, startPoint y: 305, endPoint x: 159, endPoint y: 289, distance: 17.0
drag, startPoint x: 532, startPoint y: 319, endPoint x: 524, endPoint y: 328, distance: 11.9
click at [534, 319] on div "Janela de atendimento Grade de atendimento Capacidade Transportadoras Veículos …" at bounding box center [558, 277] width 1117 height 555
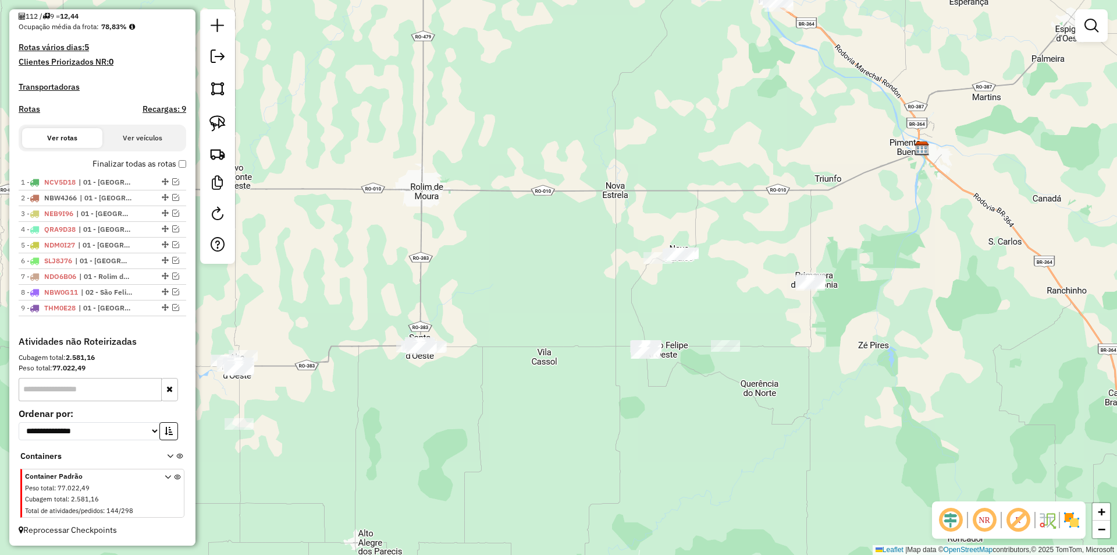
drag, startPoint x: 499, startPoint y: 352, endPoint x: 507, endPoint y: 338, distance: 16.2
click at [561, 289] on div "Janela de atendimento Grade de atendimento Capacidade Transportadoras Veículos …" at bounding box center [558, 277] width 1117 height 555
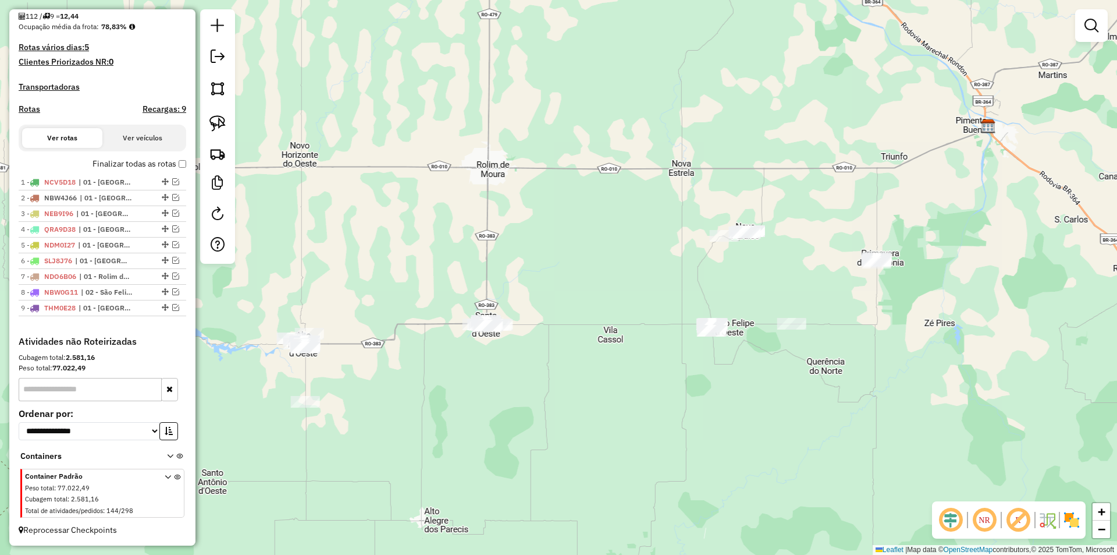
drag, startPoint x: 547, startPoint y: 331, endPoint x: 557, endPoint y: 358, distance: 29.1
click at [563, 338] on div "Janela de atendimento Grade de atendimento Capacidade Transportadoras Veículos …" at bounding box center [558, 277] width 1117 height 555
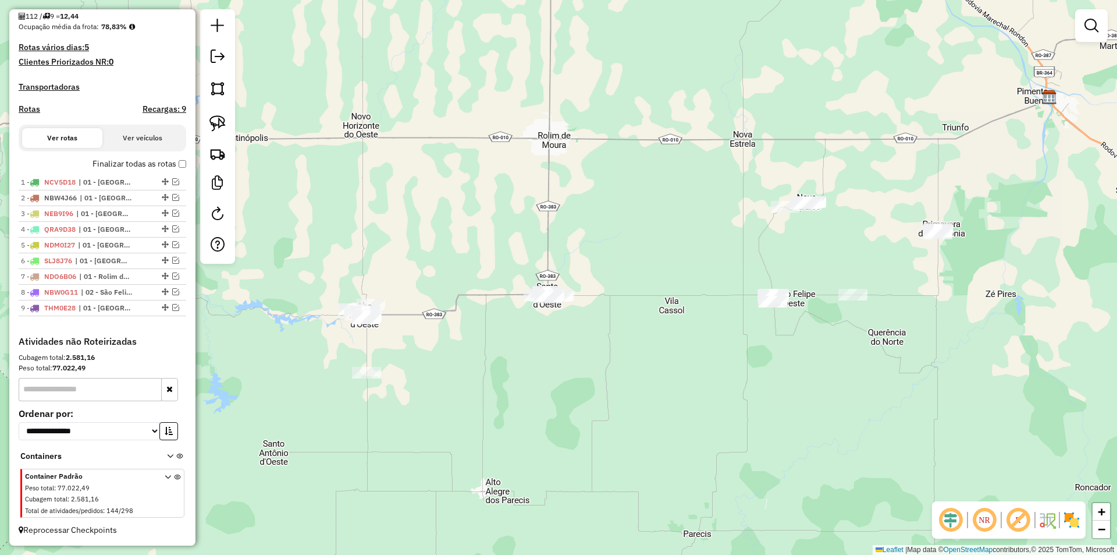
drag, startPoint x: 534, startPoint y: 372, endPoint x: 537, endPoint y: 357, distance: 16.1
click at [541, 356] on div "Janela de atendimento Grade de atendimento Capacidade Transportadoras Veículos …" at bounding box center [558, 277] width 1117 height 555
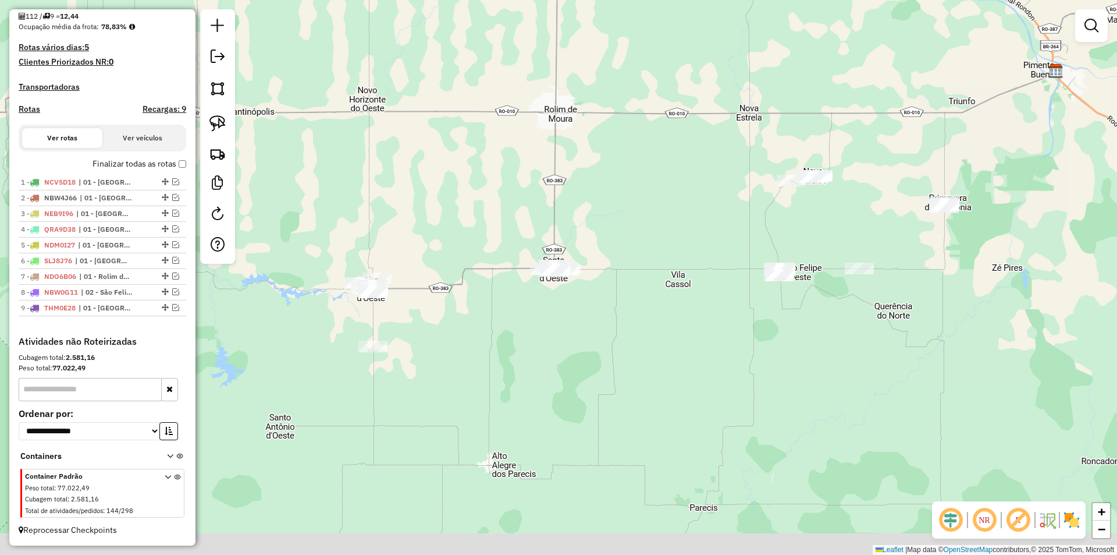
drag, startPoint x: 539, startPoint y: 335, endPoint x: 425, endPoint y: 237, distance: 149.8
click at [541, 322] on div "Janela de atendimento Grade de atendimento Capacidade Transportadoras Veículos …" at bounding box center [558, 277] width 1117 height 555
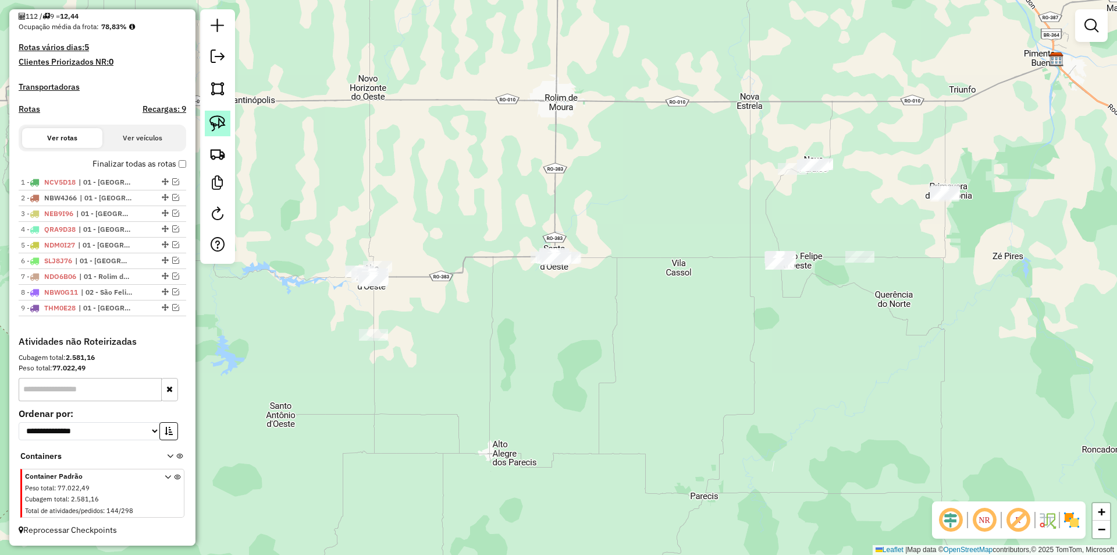
click at [219, 113] on link at bounding box center [218, 124] width 26 height 26
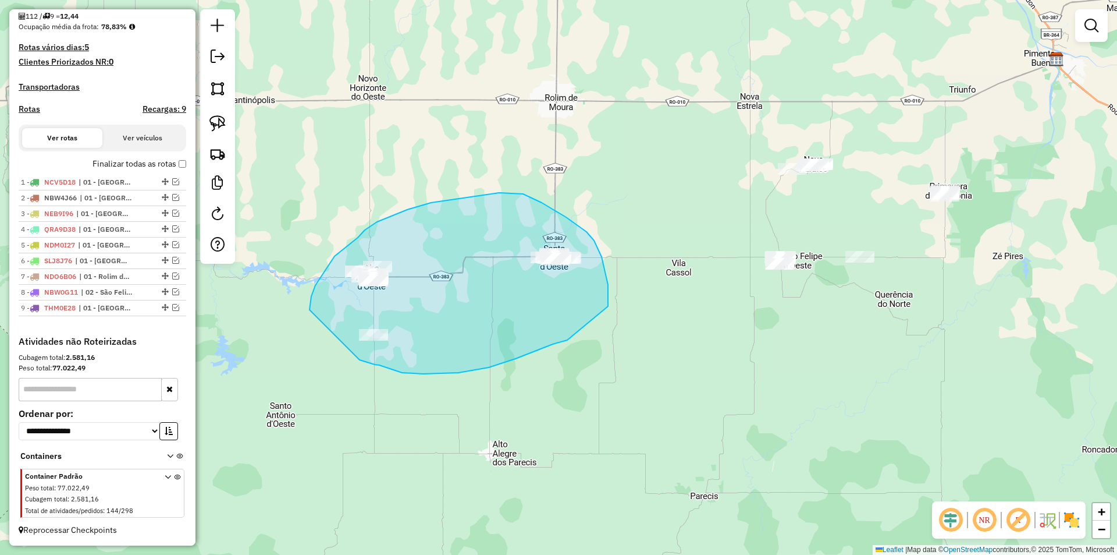
drag, startPoint x: 335, startPoint y: 256, endPoint x: 360, endPoint y: 359, distance: 106.0
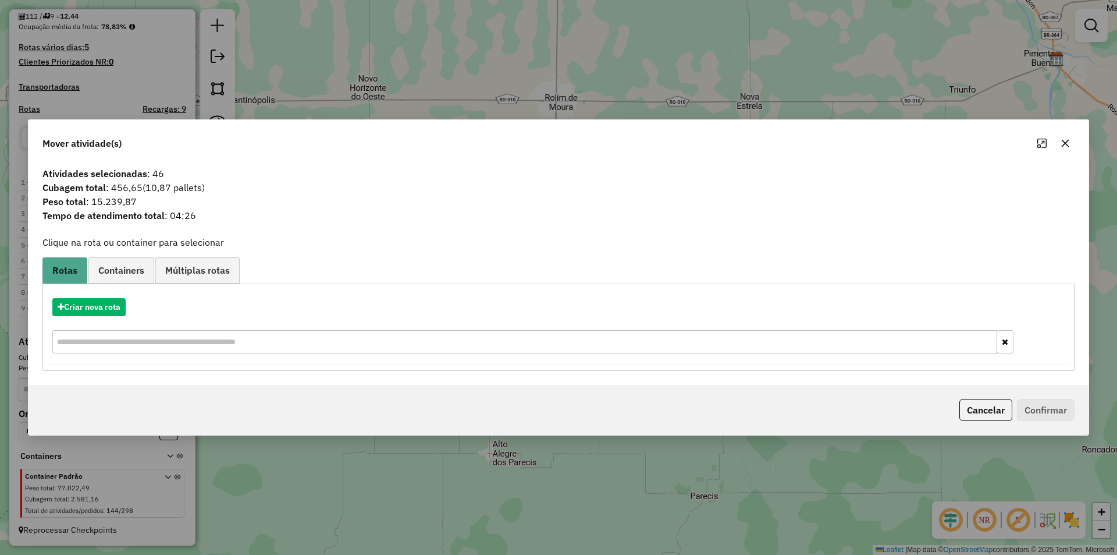
click at [1066, 145] on icon "button" at bounding box center [1065, 142] width 9 height 9
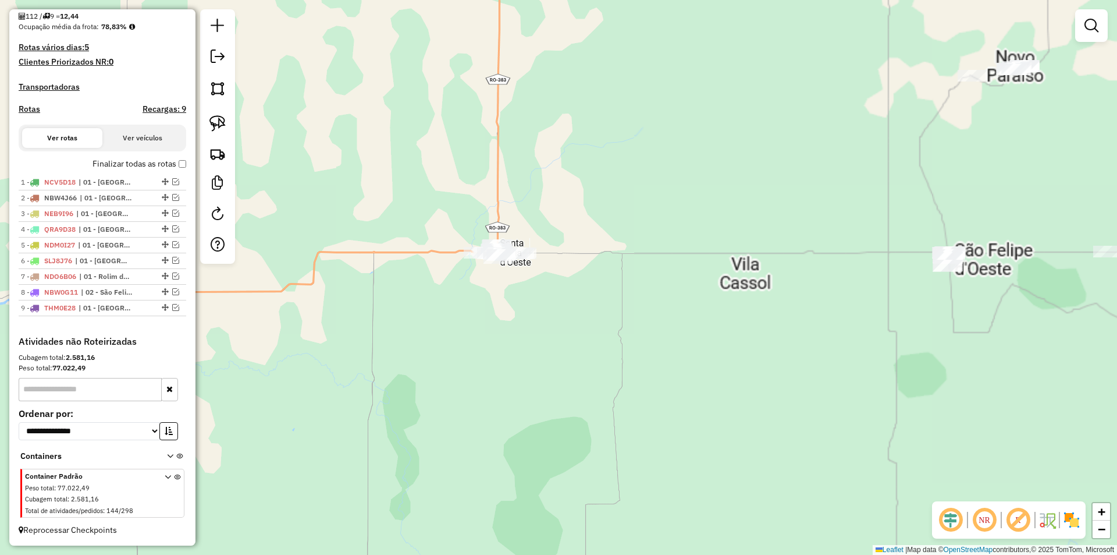
drag, startPoint x: 426, startPoint y: 303, endPoint x: 512, endPoint y: 304, distance: 86.1
click at [482, 324] on div "Janela de atendimento Grade de atendimento Capacidade Transportadoras Veículos …" at bounding box center [558, 277] width 1117 height 555
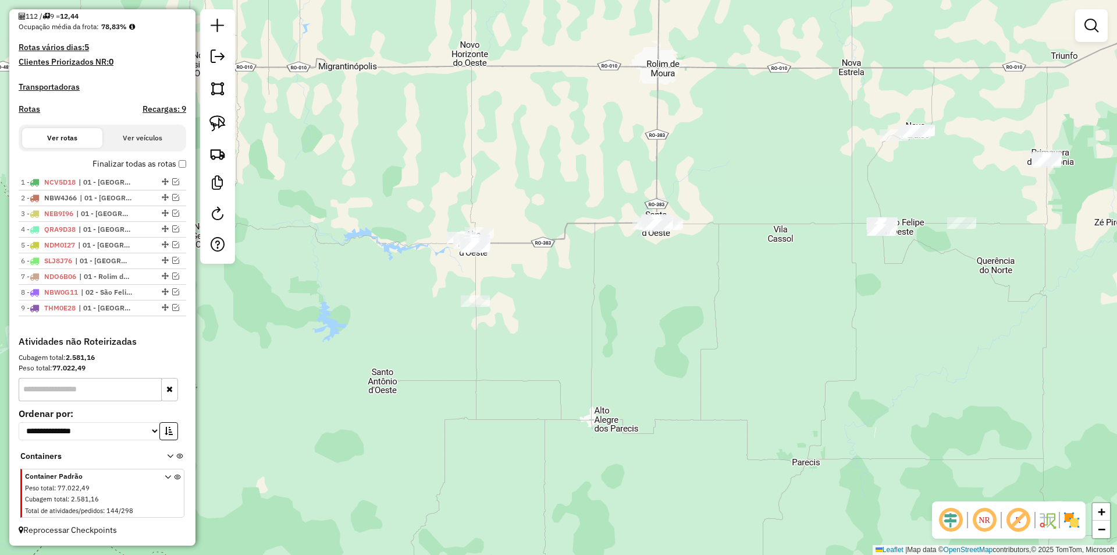
click at [521, 323] on div "Janela de atendimento Grade de atendimento Capacidade Transportadoras Veículos …" at bounding box center [558, 277] width 1117 height 555
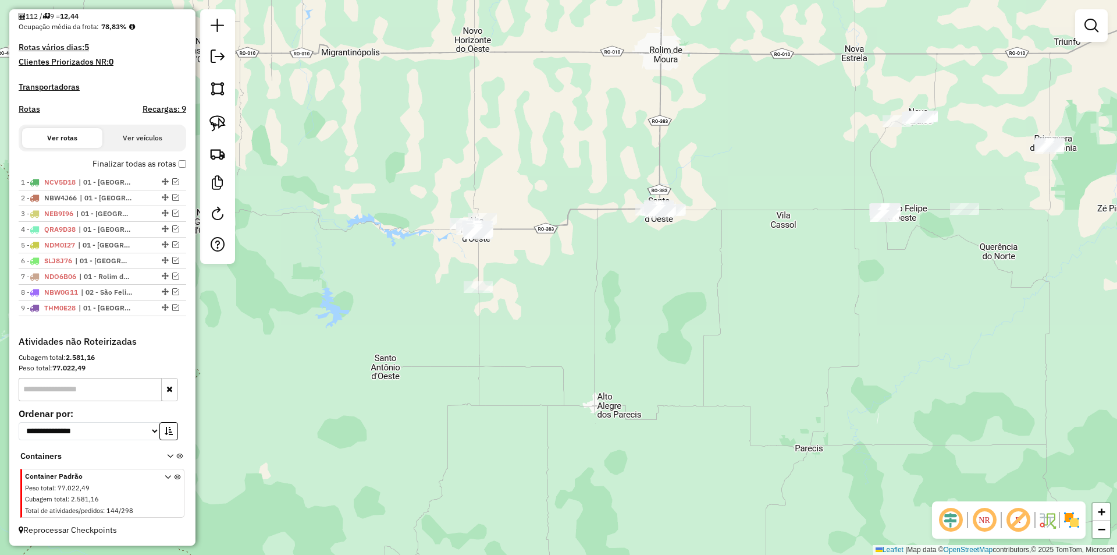
drag, startPoint x: 514, startPoint y: 323, endPoint x: 507, endPoint y: 279, distance: 44.7
click at [516, 290] on div "Janela de atendimento Grade de atendimento Capacidade Transportadoras Veículos …" at bounding box center [558, 277] width 1117 height 555
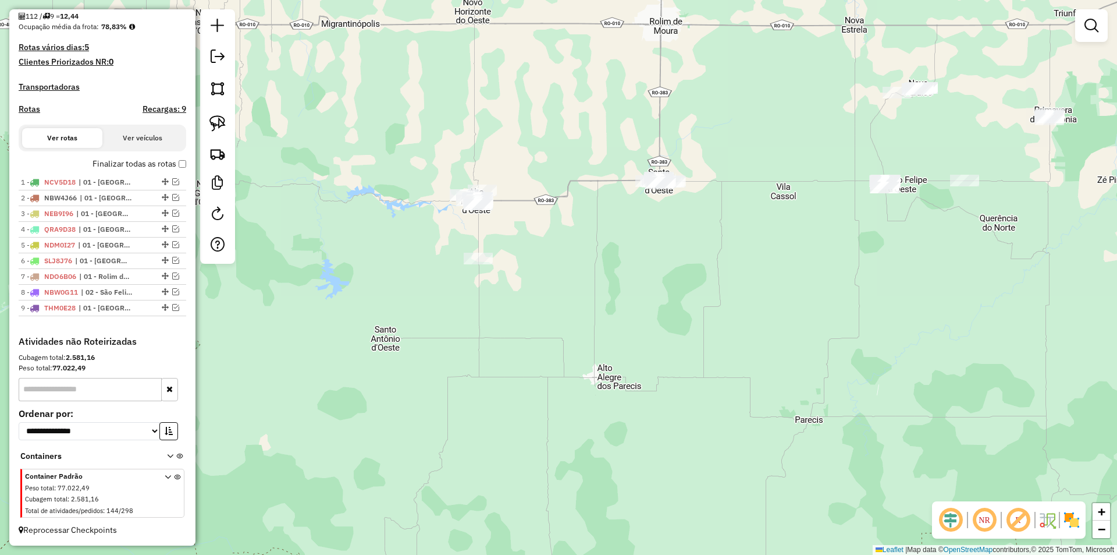
drag, startPoint x: 214, startPoint y: 117, endPoint x: 311, endPoint y: 177, distance: 114.7
click at [214, 118] on img at bounding box center [217, 123] width 16 height 16
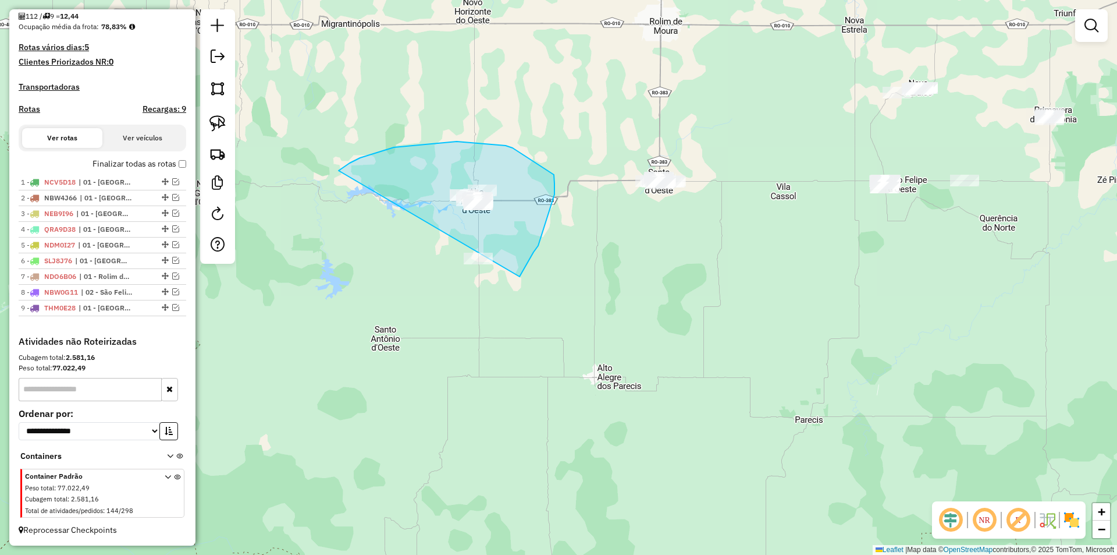
drag, startPoint x: 360, startPoint y: 158, endPoint x: 467, endPoint y: 303, distance: 179.8
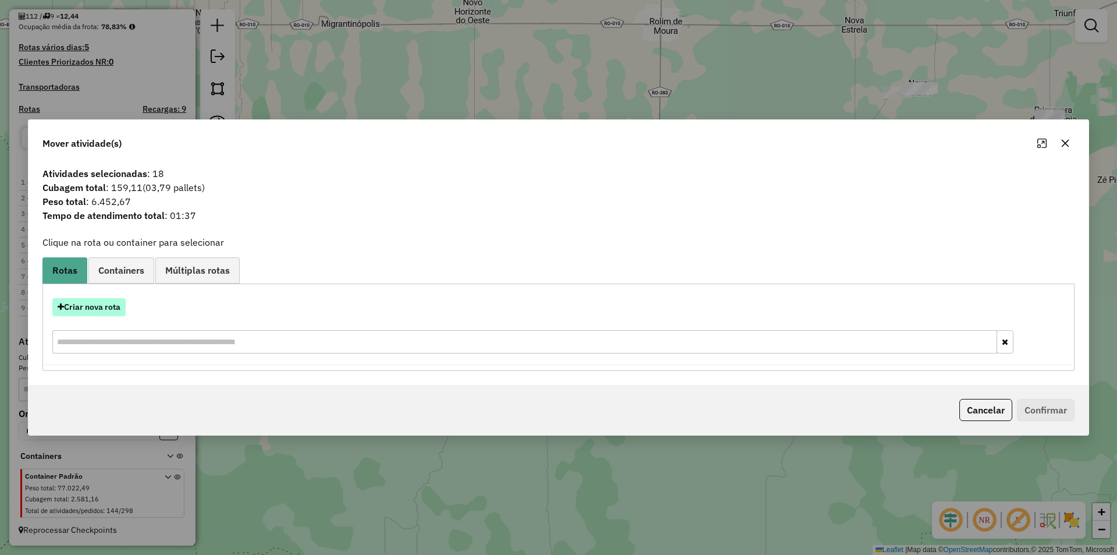
click at [79, 302] on button "Criar nova rota" at bounding box center [88, 307] width 73 height 18
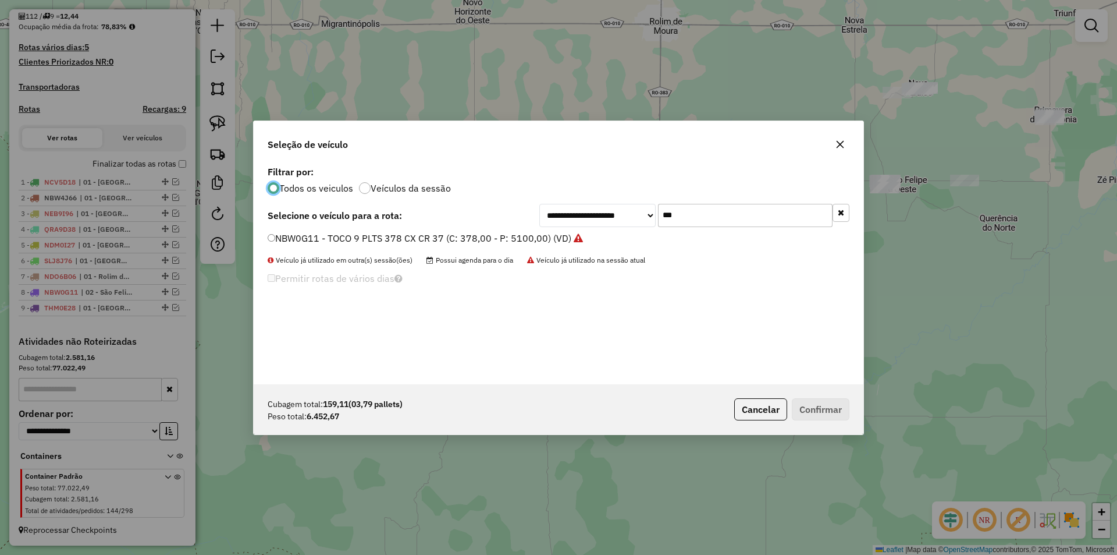
scroll to position [6, 3]
drag, startPoint x: 688, startPoint y: 215, endPoint x: 618, endPoint y: 226, distance: 71.3
click at [621, 227] on div "**********" at bounding box center [559, 273] width 610 height 221
type input "***"
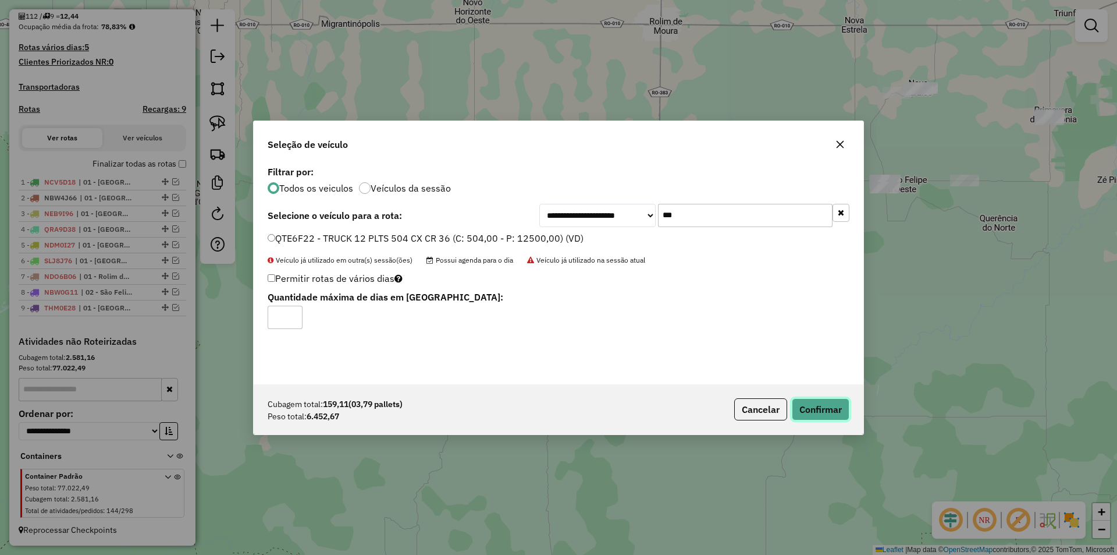
click at [831, 410] on button "Confirmar" at bounding box center [821, 409] width 58 height 22
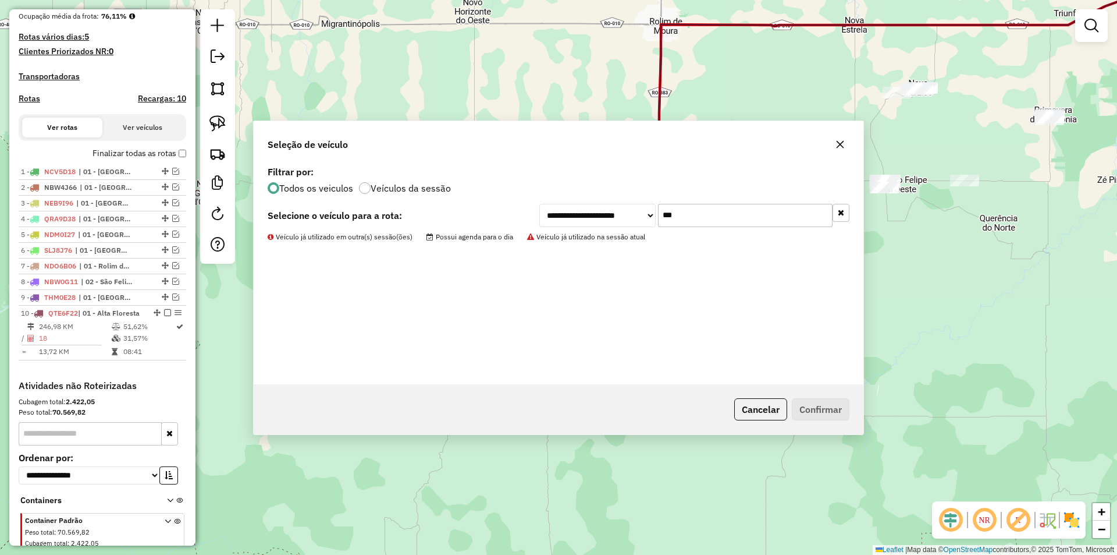
scroll to position [361, 0]
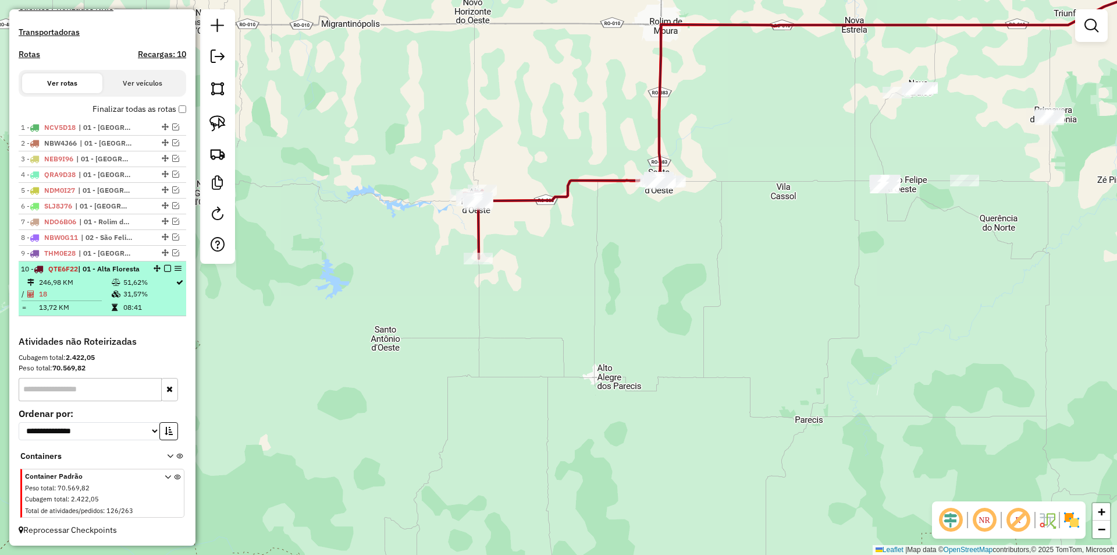
click at [164, 265] on em at bounding box center [167, 268] width 7 height 7
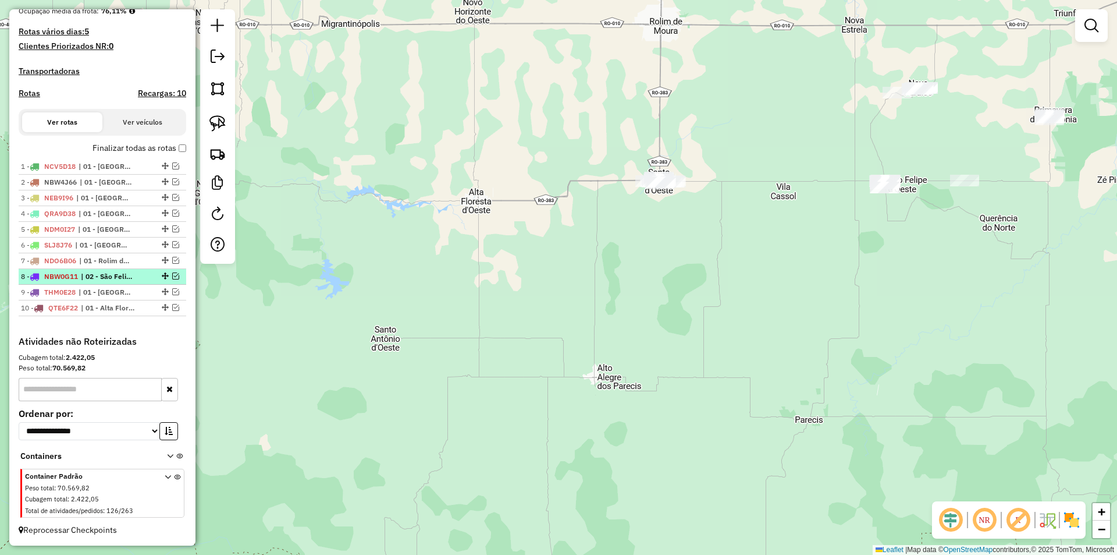
scroll to position [311, 0]
click at [448, 324] on div "Janela de atendimento Grade de atendimento Capacidade Transportadoras Veículos …" at bounding box center [558, 277] width 1117 height 555
drag, startPoint x: 162, startPoint y: 306, endPoint x: 148, endPoint y: 273, distance: 35.2
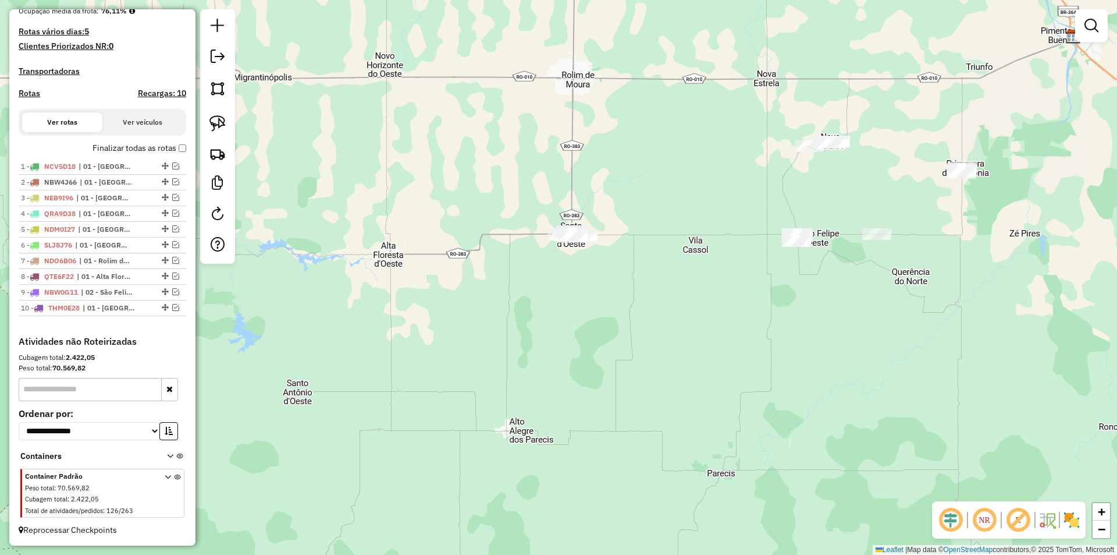
drag, startPoint x: 634, startPoint y: 272, endPoint x: 543, endPoint y: 330, distance: 107.5
click at [543, 330] on div "Janela de atendimento Grade de atendimento Capacidade Transportadoras Veículos …" at bounding box center [558, 277] width 1117 height 555
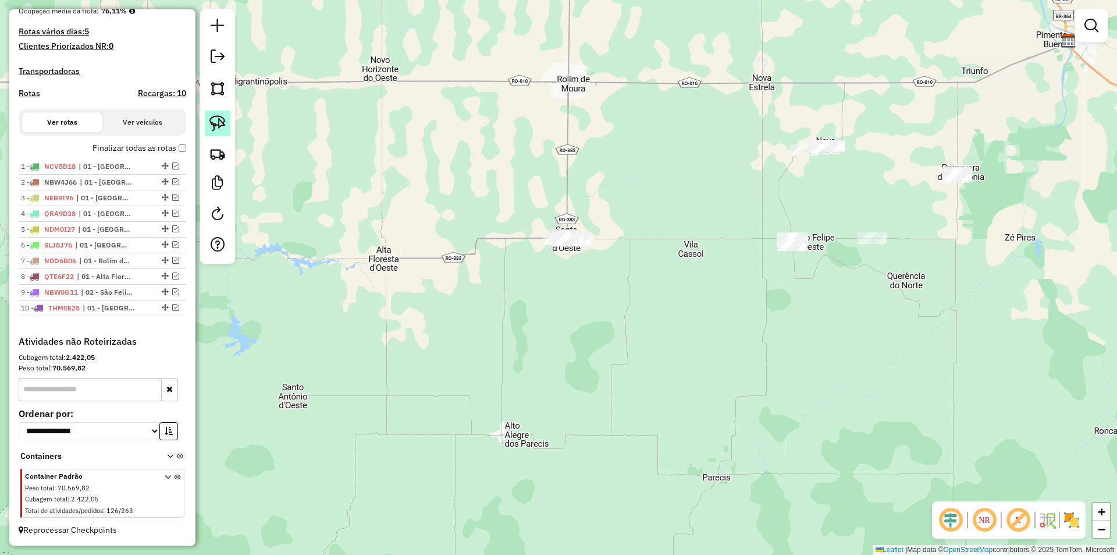
click at [211, 123] on img at bounding box center [217, 123] width 16 height 16
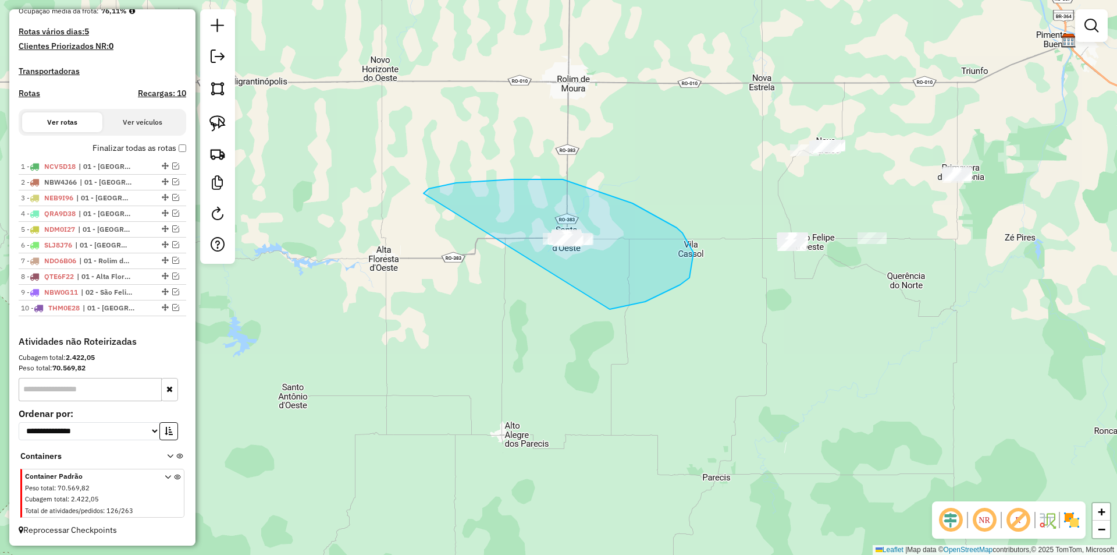
drag, startPoint x: 456, startPoint y: 183, endPoint x: 571, endPoint y: 307, distance: 169.2
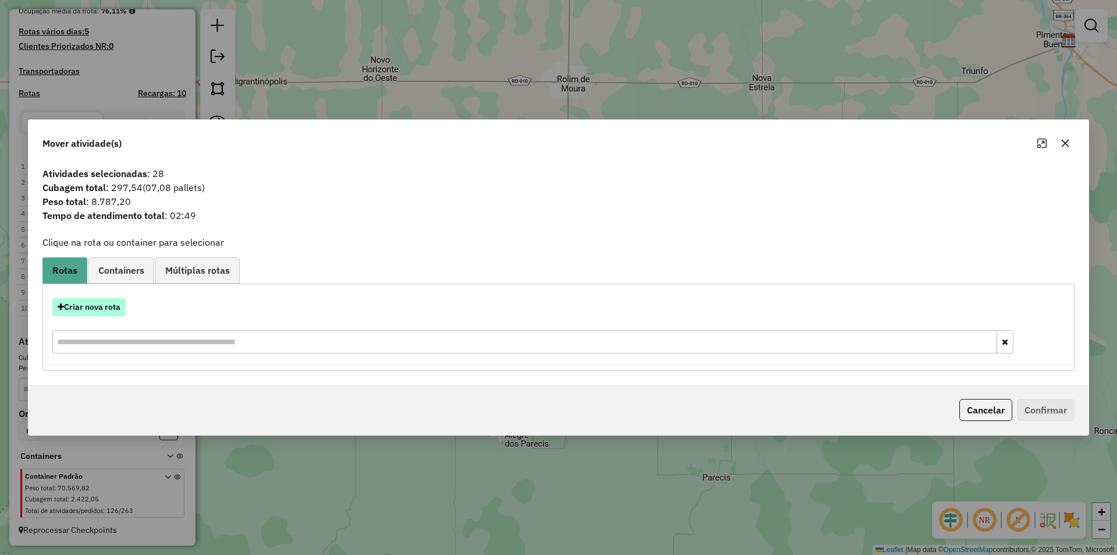
click at [99, 298] on button "Criar nova rota" at bounding box center [88, 307] width 73 height 18
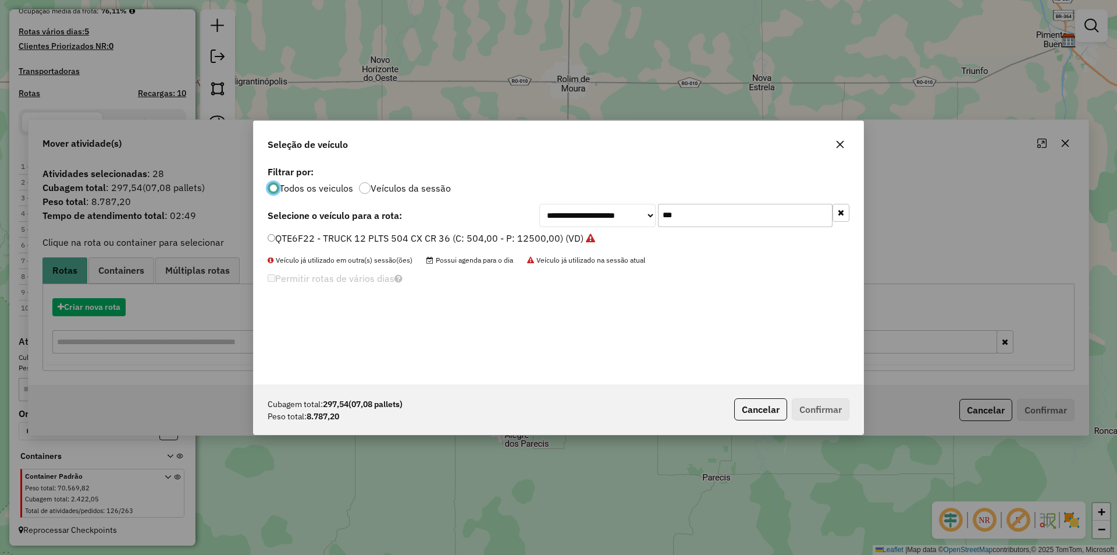
scroll to position [6, 3]
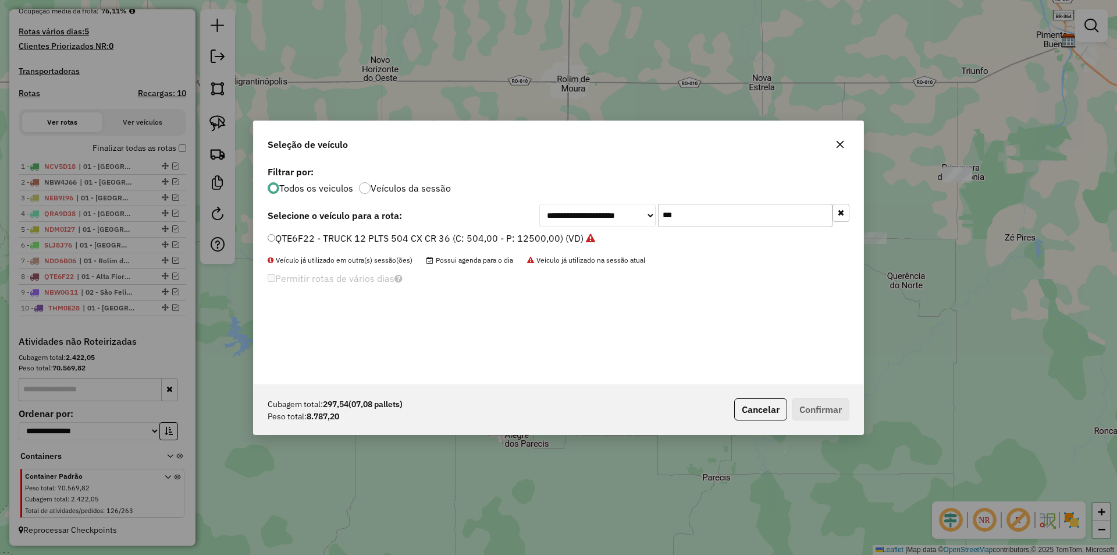
drag, startPoint x: 671, startPoint y: 214, endPoint x: 593, endPoint y: 232, distance: 80.7
click at [600, 229] on div "**********" at bounding box center [559, 273] width 610 height 221
type input "***"
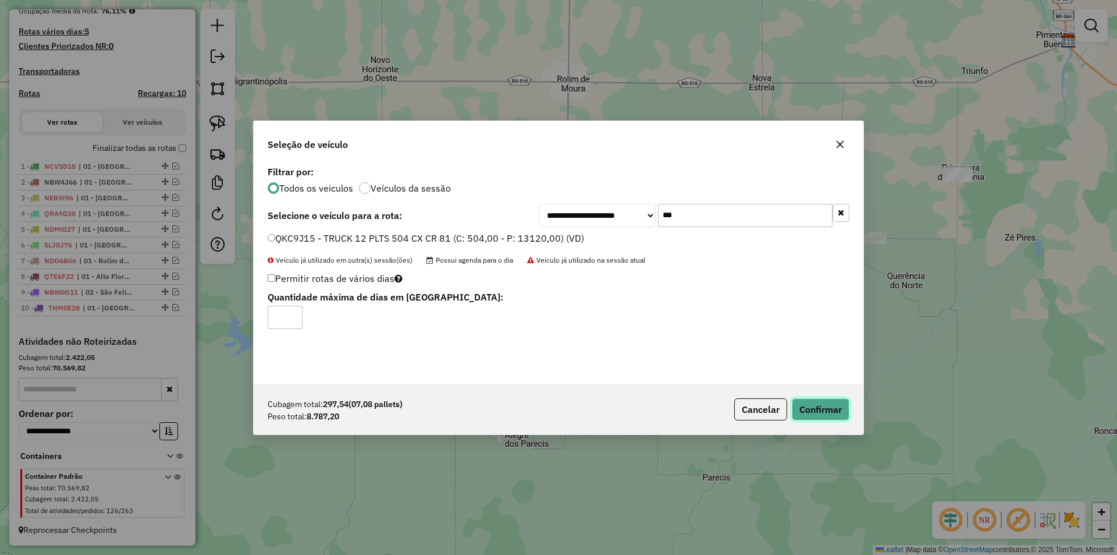
click at [802, 404] on button "Confirmar" at bounding box center [821, 409] width 58 height 22
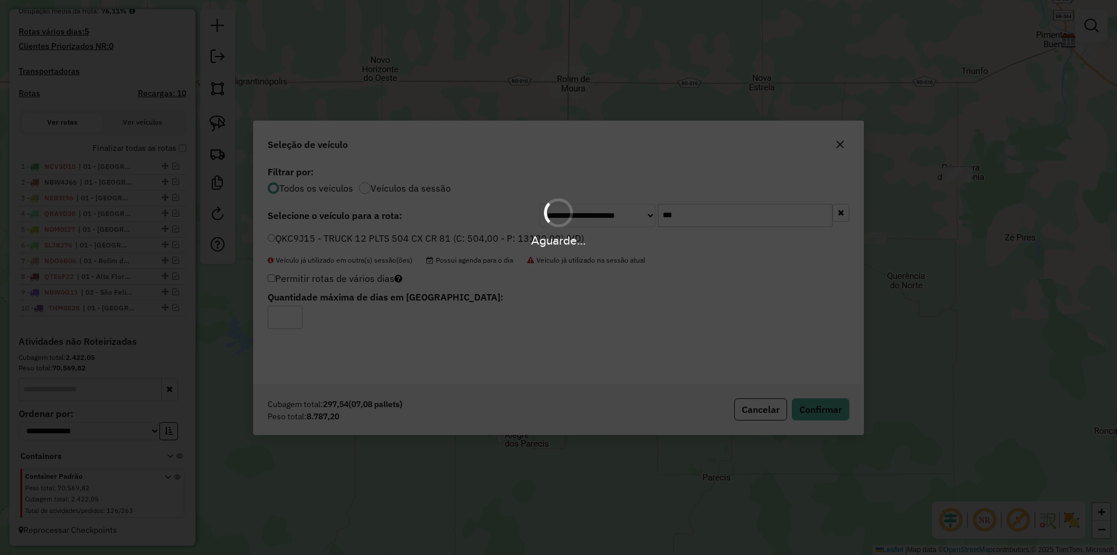
scroll to position [363, 0]
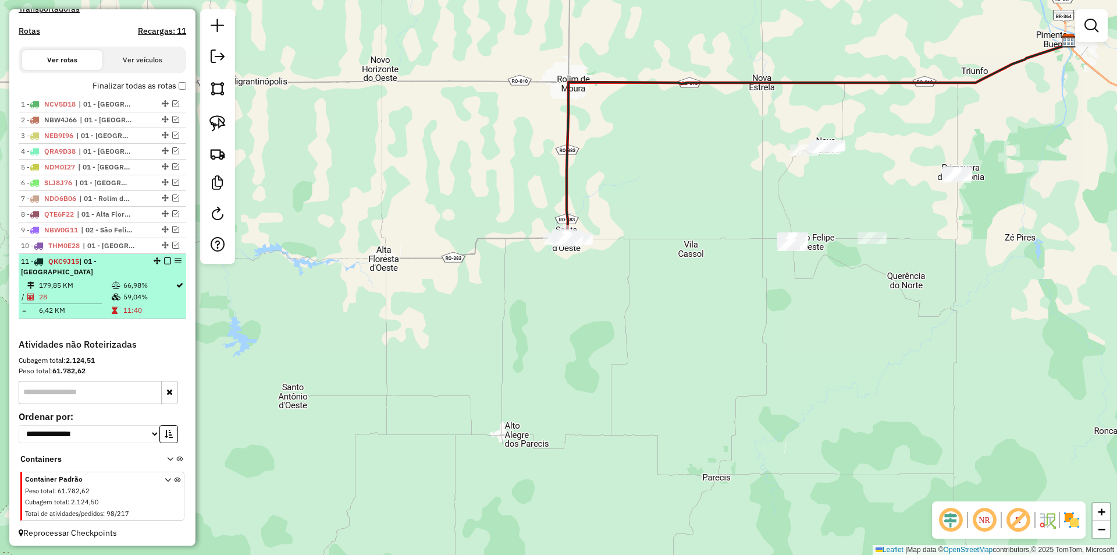
drag, startPoint x: 165, startPoint y: 271, endPoint x: 136, endPoint y: 285, distance: 32.3
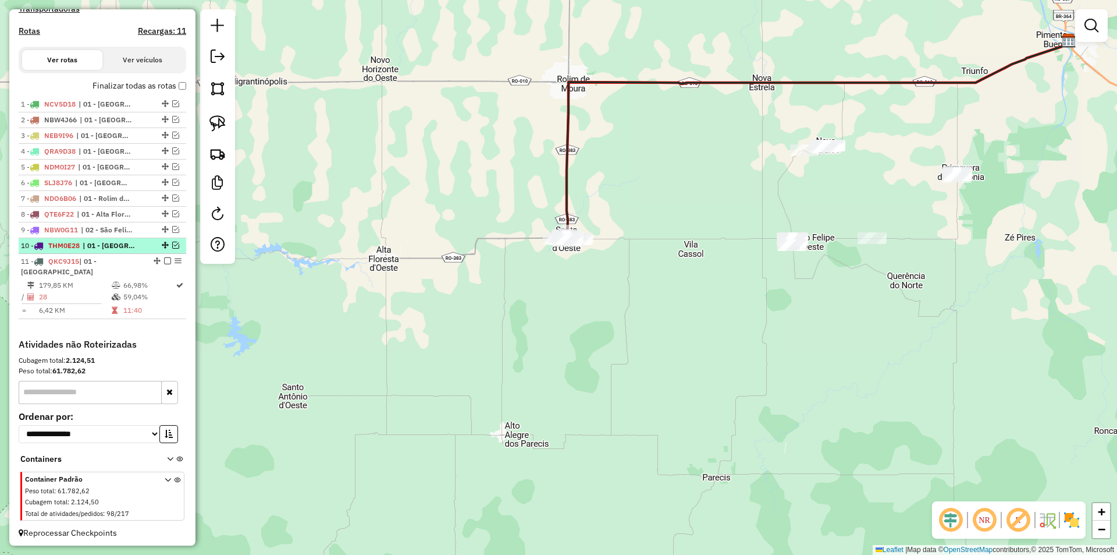
click at [164, 264] on em at bounding box center [167, 260] width 7 height 7
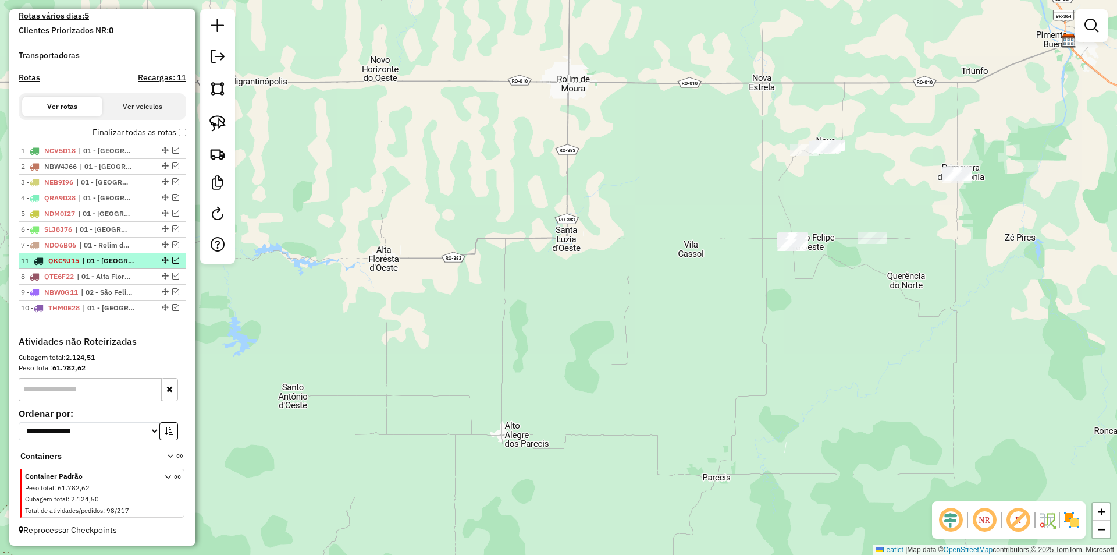
drag, startPoint x: 160, startPoint y: 305, endPoint x: 142, endPoint y: 255, distance: 53.2
click at [371, 256] on div "Janela de atendimento Grade de atendimento Capacidade Transportadoras Veículos …" at bounding box center [558, 277] width 1117 height 555
click at [543, 325] on div "Janela de atendimento Grade de atendimento Capacidade Transportadoras Veículos …" at bounding box center [558, 277] width 1117 height 555
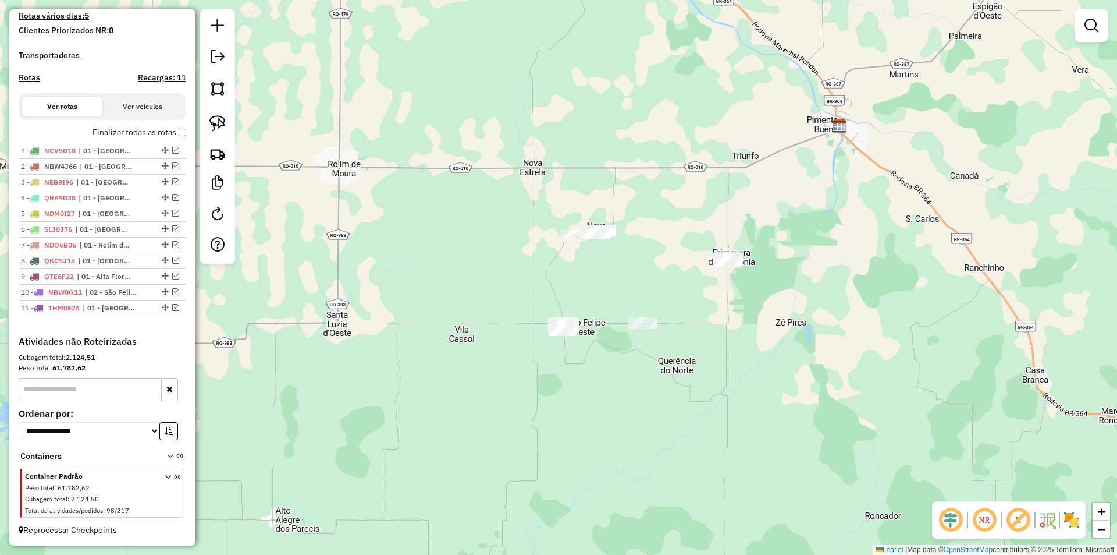
drag, startPoint x: 510, startPoint y: 360, endPoint x: 474, endPoint y: 358, distance: 36.1
click at [475, 364] on div "Janela de atendimento Grade de atendimento Capacidade Transportadoras Veículos …" at bounding box center [558, 277] width 1117 height 555
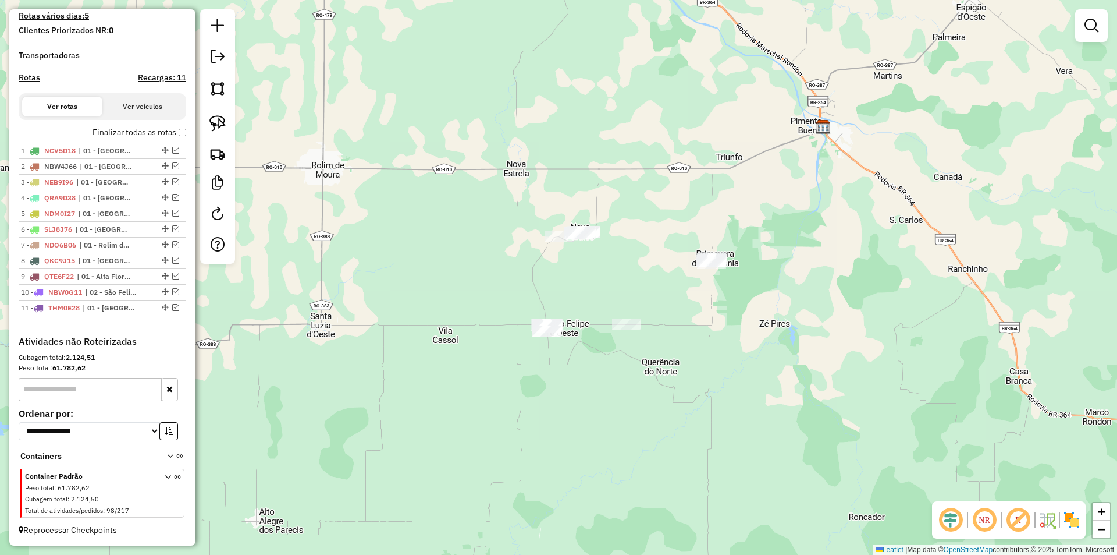
drag, startPoint x: 474, startPoint y: 357, endPoint x: 474, endPoint y: 344, distance: 13.4
click at [474, 344] on div "Janela de atendimento Grade de atendimento Capacidade Transportadoras Veículos …" at bounding box center [558, 277] width 1117 height 555
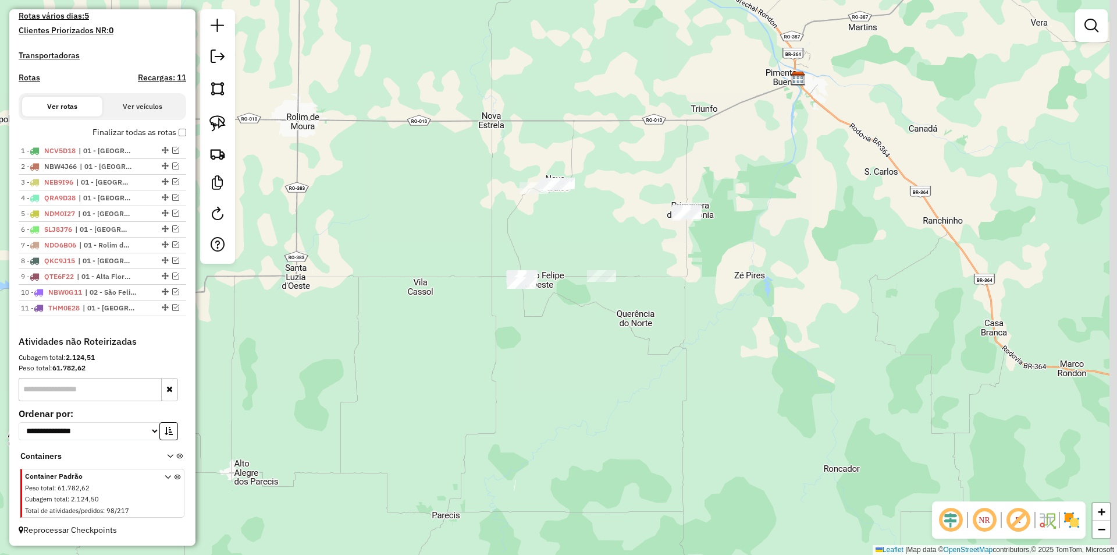
drag, startPoint x: 492, startPoint y: 229, endPoint x: 467, endPoint y: 194, distance: 43.0
click at [467, 194] on div "Janela de atendimento Grade de atendimento Capacidade Transportadoras Veículos …" at bounding box center [558, 277] width 1117 height 555
drag, startPoint x: 223, startPoint y: 117, endPoint x: 342, endPoint y: 163, distance: 127.3
click at [222, 117] on img at bounding box center [217, 123] width 16 height 16
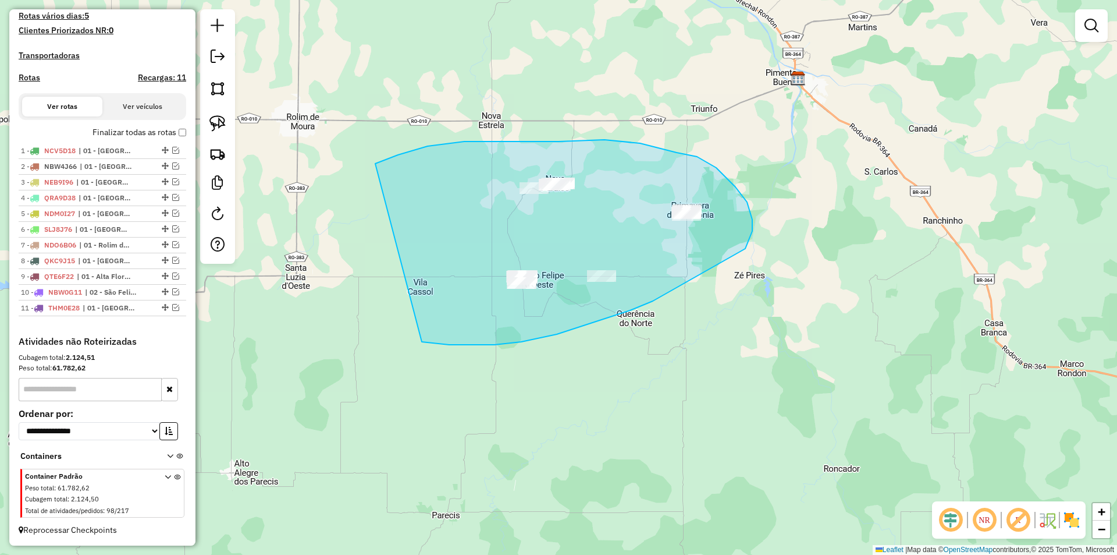
drag, startPoint x: 398, startPoint y: 155, endPoint x: 413, endPoint y: 333, distance: 179.3
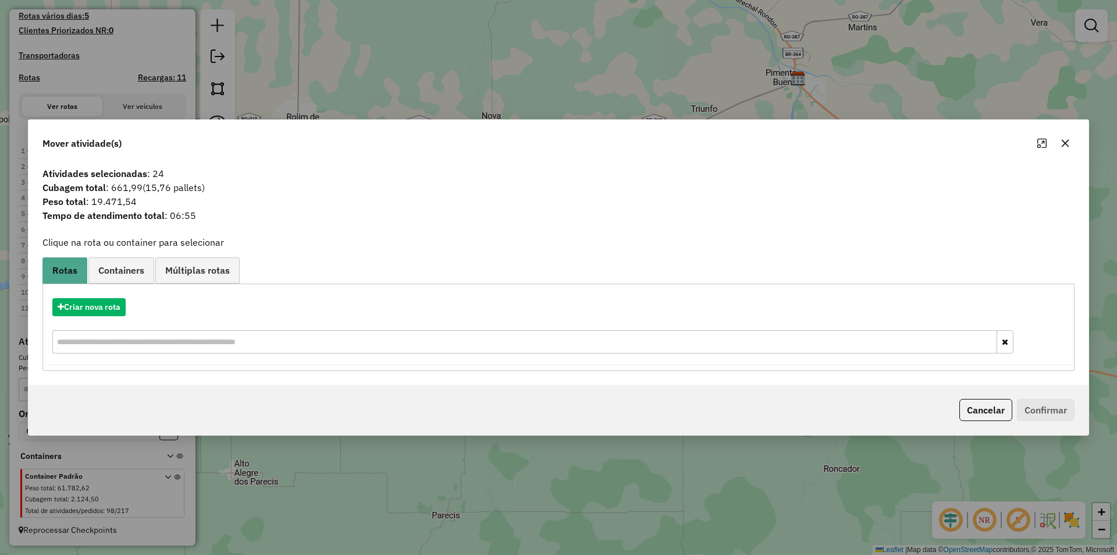
click at [1069, 139] on icon "button" at bounding box center [1065, 142] width 9 height 9
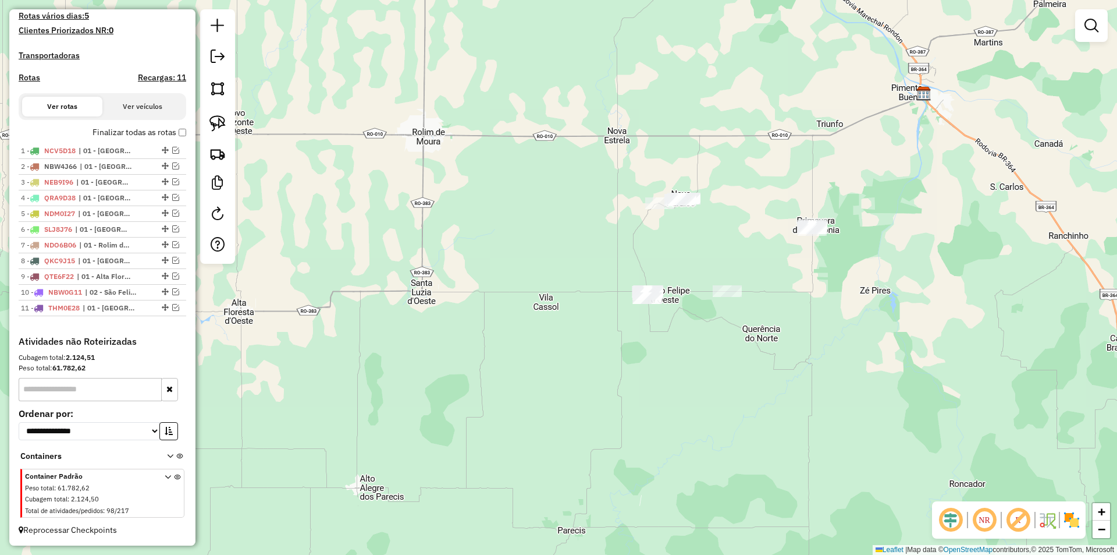
drag, startPoint x: 469, startPoint y: 303, endPoint x: 346, endPoint y: 310, distance: 123.0
click at [664, 311] on div "Janela de atendimento Grade de atendimento Capacidade Transportadoras Veículos …" at bounding box center [558, 277] width 1117 height 555
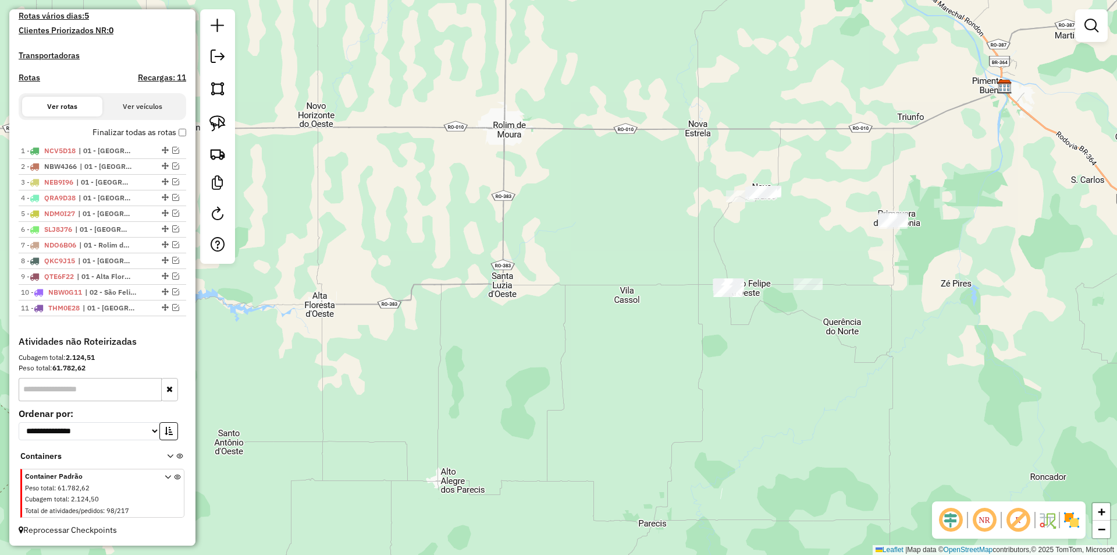
drag, startPoint x: 366, startPoint y: 280, endPoint x: 450, endPoint y: 273, distance: 84.0
click at [416, 278] on div "Janela de atendimento Grade de atendimento Capacidade Transportadoras Veículos …" at bounding box center [558, 277] width 1117 height 555
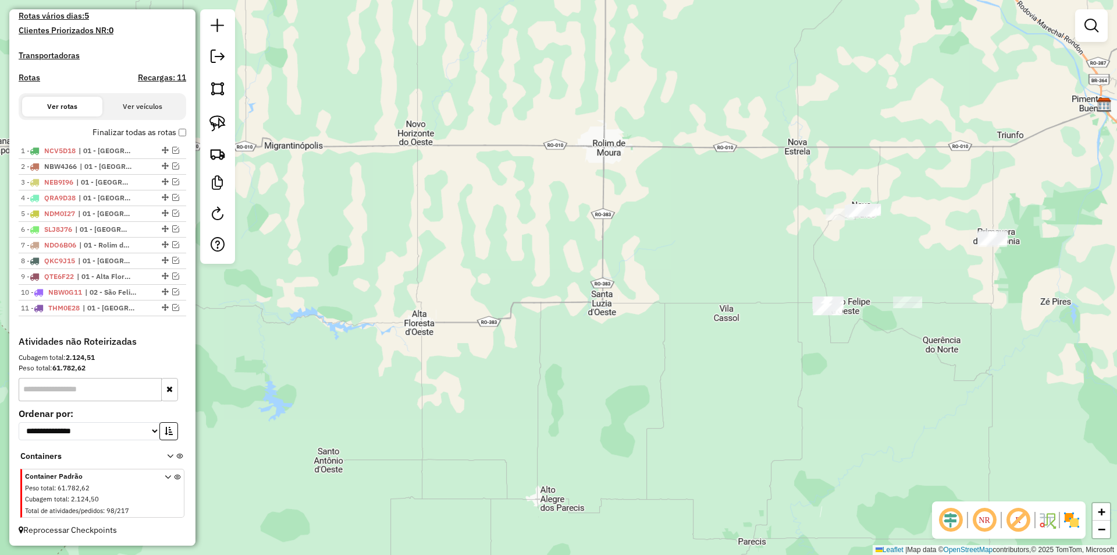
drag, startPoint x: 450, startPoint y: 273, endPoint x: 416, endPoint y: 280, distance: 34.3
click at [416, 280] on div "Janela de atendimento Grade de atendimento Capacidade Transportadoras Veículos …" at bounding box center [558, 277] width 1117 height 555
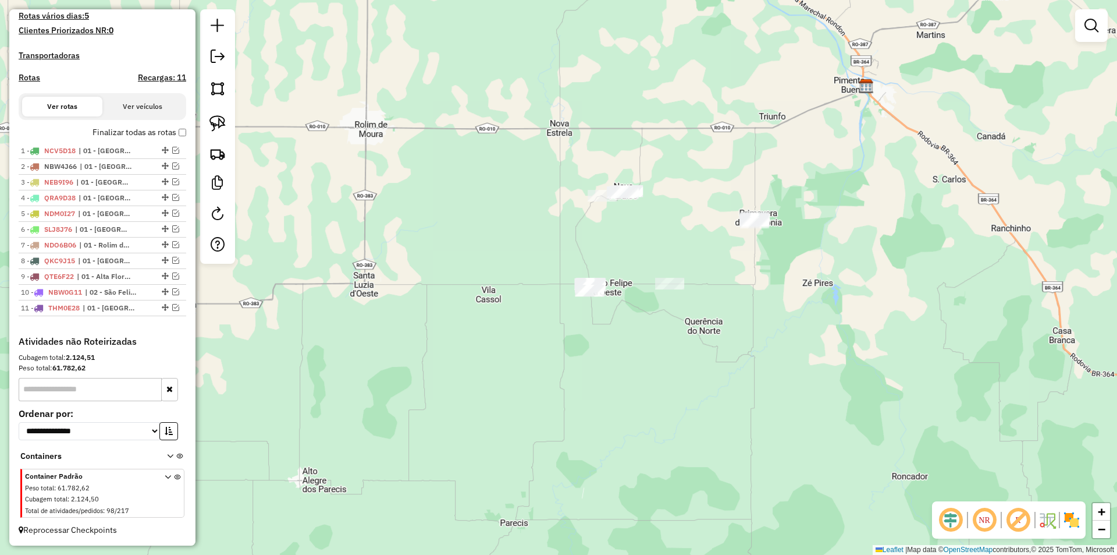
drag, startPoint x: 667, startPoint y: 360, endPoint x: 305, endPoint y: 256, distance: 376.4
click at [463, 326] on div "Janela de atendimento Grade de atendimento Capacidade Transportadoras Veículos …" at bounding box center [558, 277] width 1117 height 555
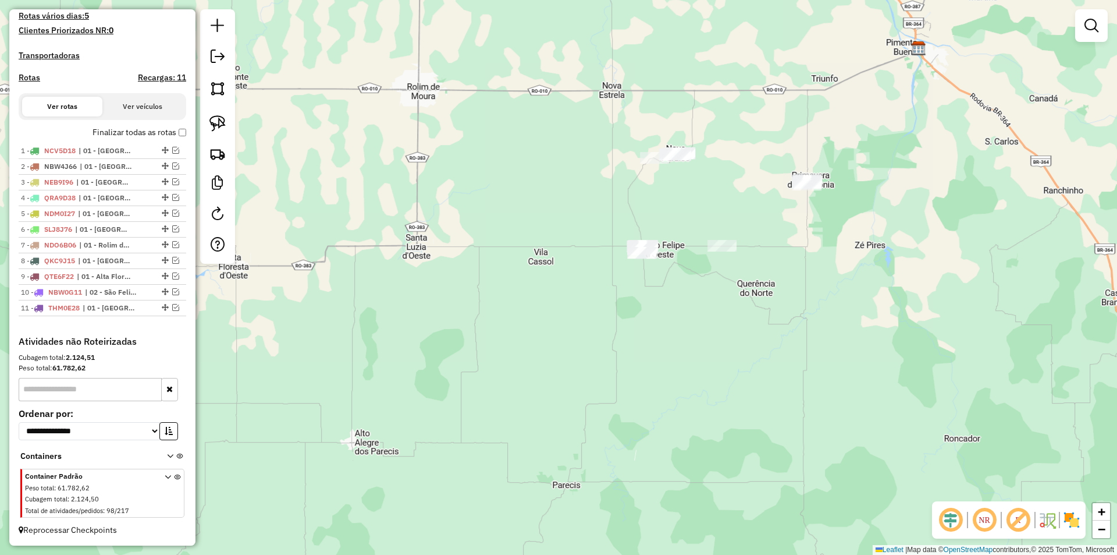
drag, startPoint x: 457, startPoint y: 222, endPoint x: 351, endPoint y: 154, distance: 125.4
click at [433, 173] on div "Janela de atendimento Grade de atendimento Capacidade Transportadoras Veículos …" at bounding box center [558, 277] width 1117 height 555
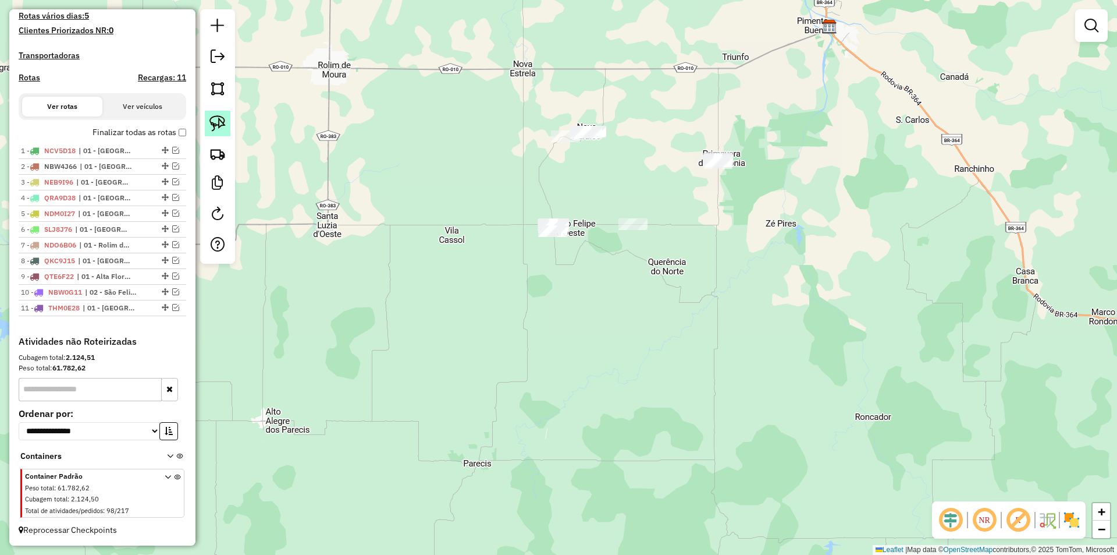
click at [212, 126] on img at bounding box center [217, 123] width 16 height 16
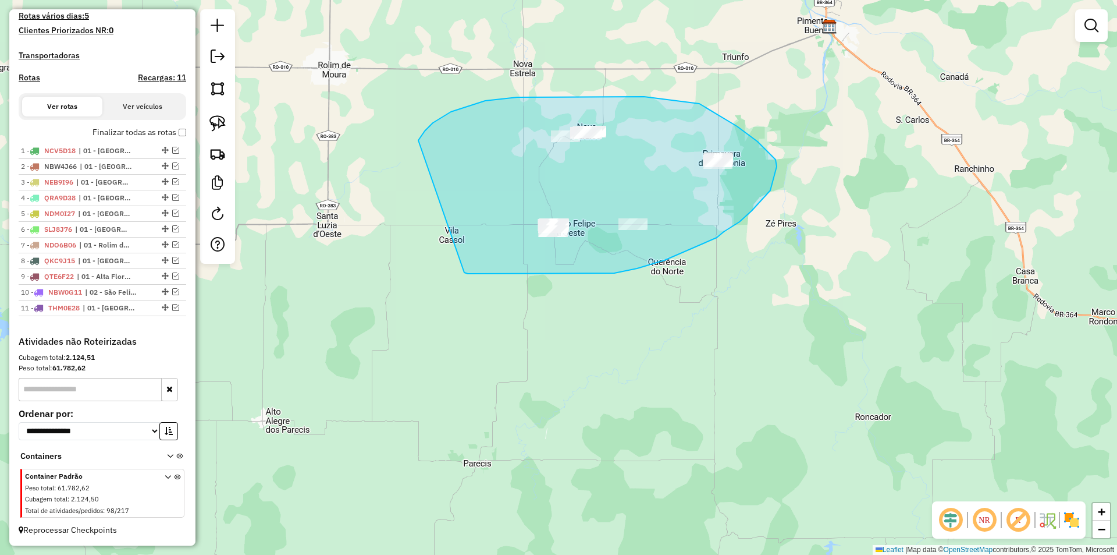
drag, startPoint x: 433, startPoint y: 123, endPoint x: 464, endPoint y: 272, distance: 152.8
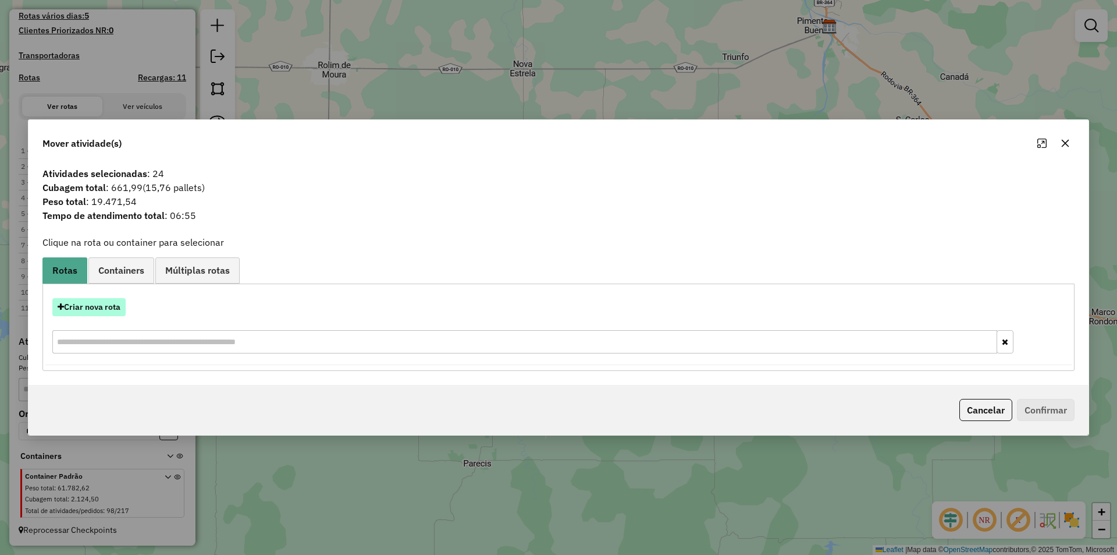
click at [85, 305] on button "Criar nova rota" at bounding box center [88, 307] width 73 height 18
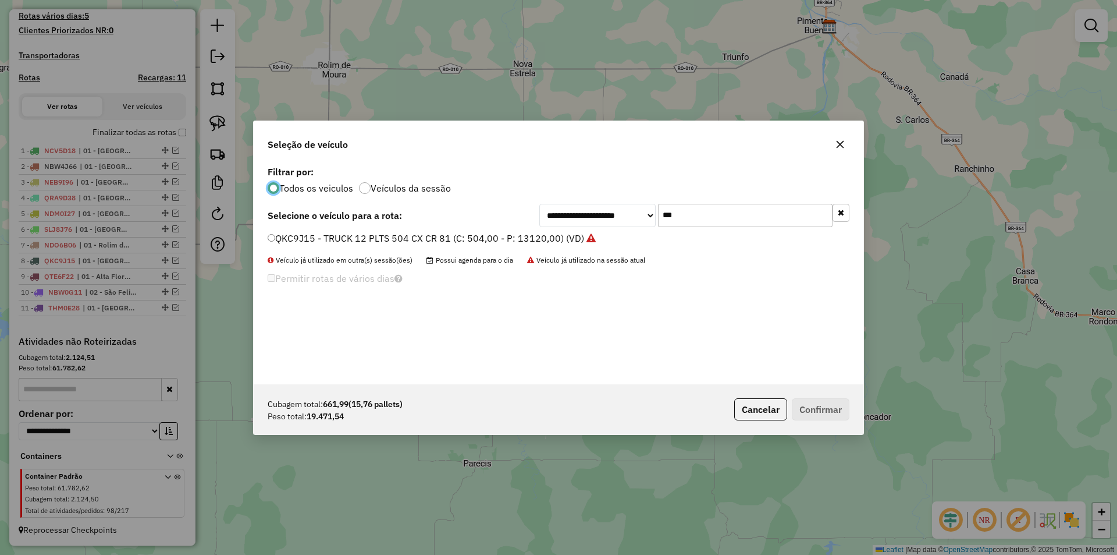
scroll to position [6, 3]
drag, startPoint x: 702, startPoint y: 208, endPoint x: 600, endPoint y: 235, distance: 105.3
click at [601, 234] on div "**********" at bounding box center [559, 273] width 610 height 221
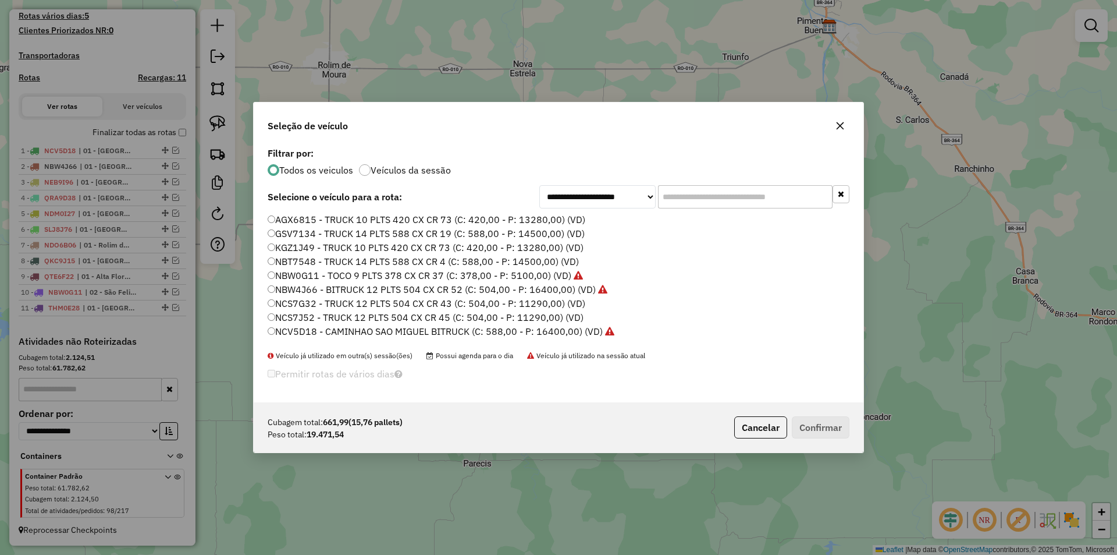
click at [276, 218] on label "AGX6815 - TRUCK 10 PLTS 420 CX CR 73 (C: 420,00 - P: 13280,00) (VD)" at bounding box center [427, 219] width 318 height 14
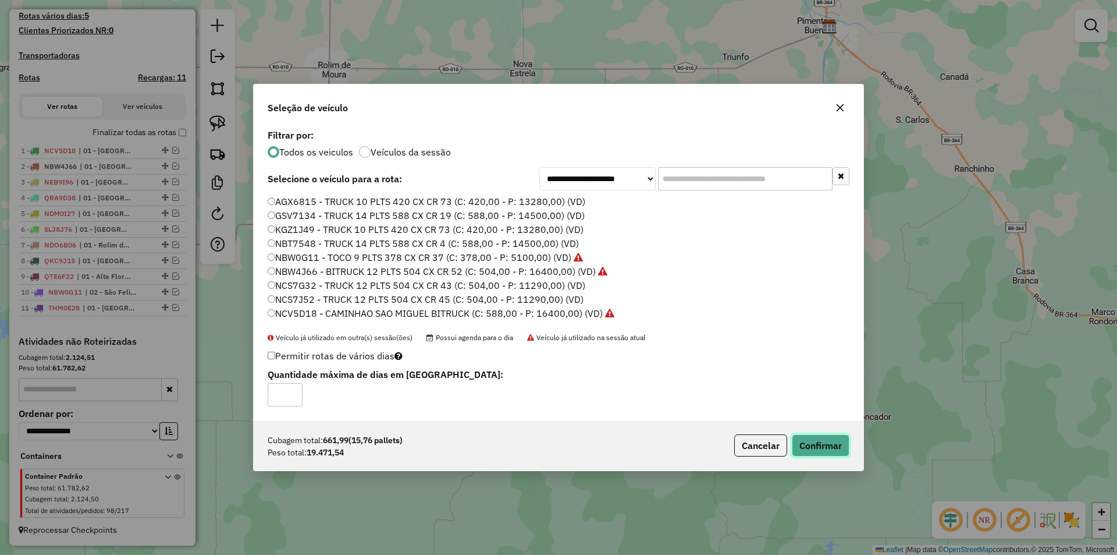
click at [820, 444] on button "Confirmar" at bounding box center [821, 445] width 58 height 22
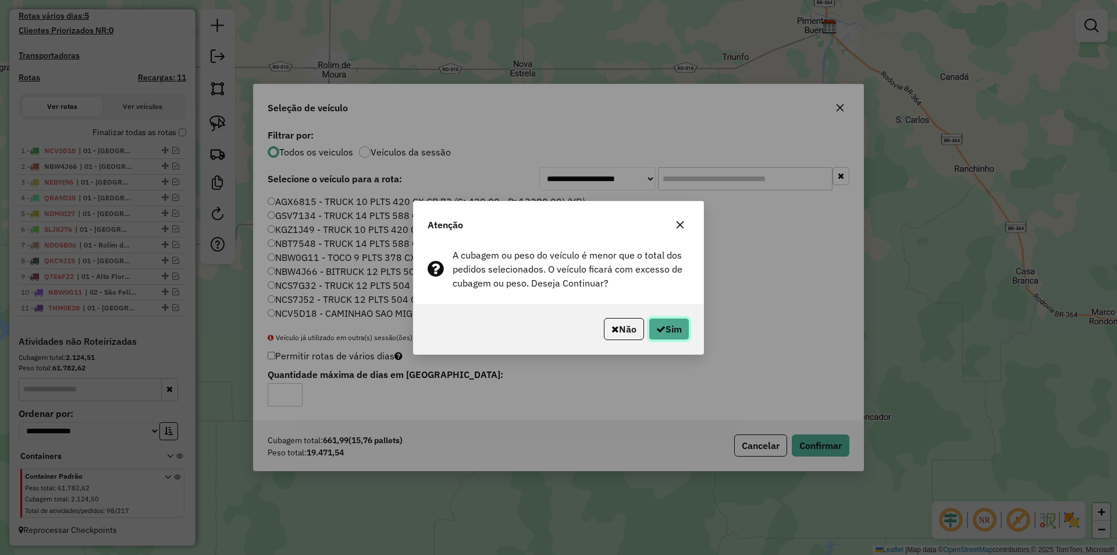
click at [685, 332] on button "Sim" at bounding box center [669, 329] width 41 height 22
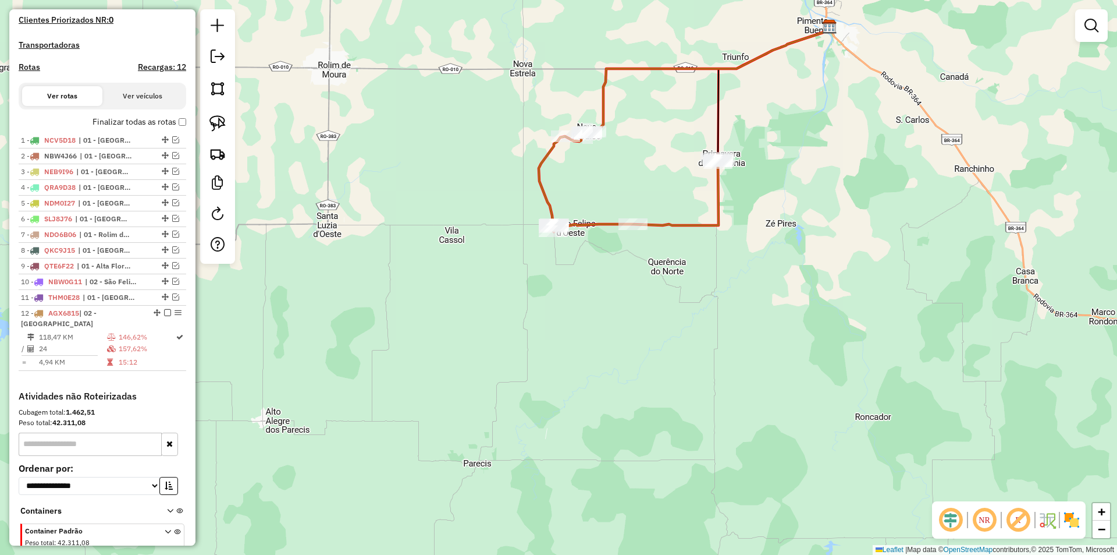
scroll to position [363, 0]
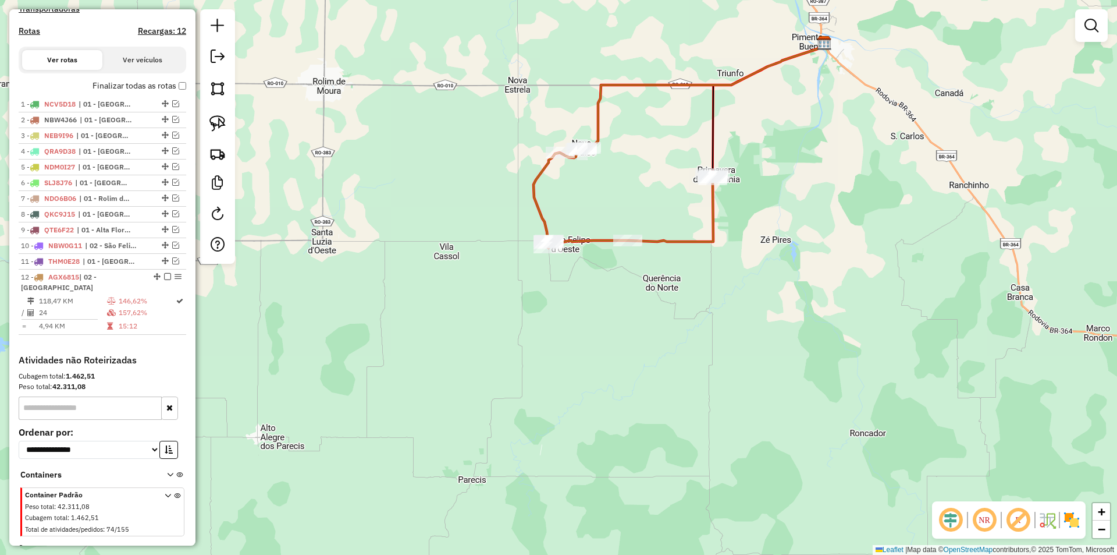
drag, startPoint x: 509, startPoint y: 85, endPoint x: 503, endPoint y: 95, distance: 11.7
click at [503, 95] on div "Janela de atendimento Grade de atendimento Capacidade Transportadoras Veículos …" at bounding box center [558, 277] width 1117 height 555
click at [493, 203] on div "Janela de atendimento Grade de atendimento Capacidade Transportadoras Veículos …" at bounding box center [558, 277] width 1117 height 555
click at [212, 122] on img at bounding box center [217, 123] width 16 height 16
drag, startPoint x: 493, startPoint y: 120, endPoint x: 605, endPoint y: 98, distance: 114.3
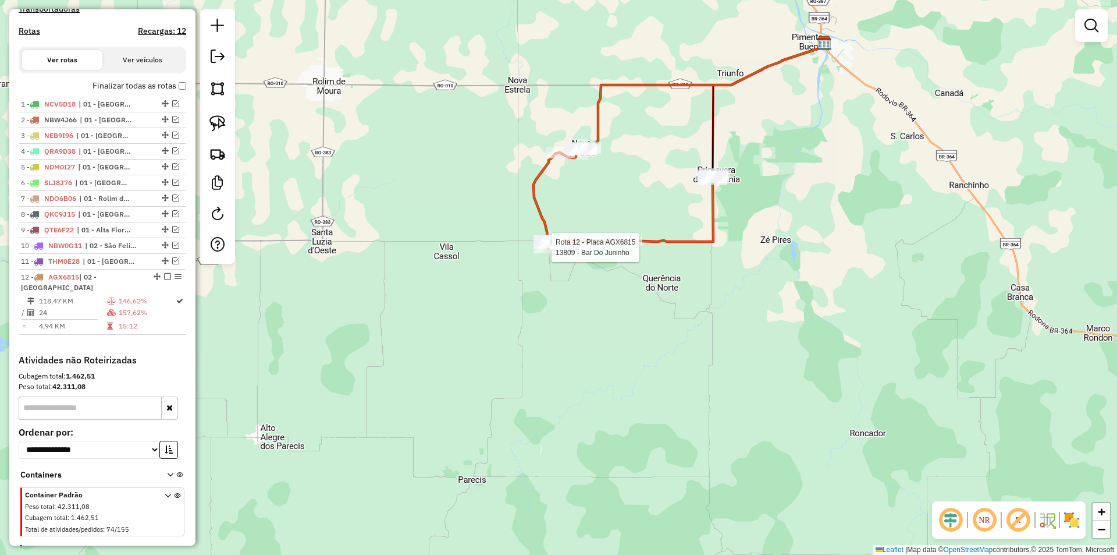
select select "*********"
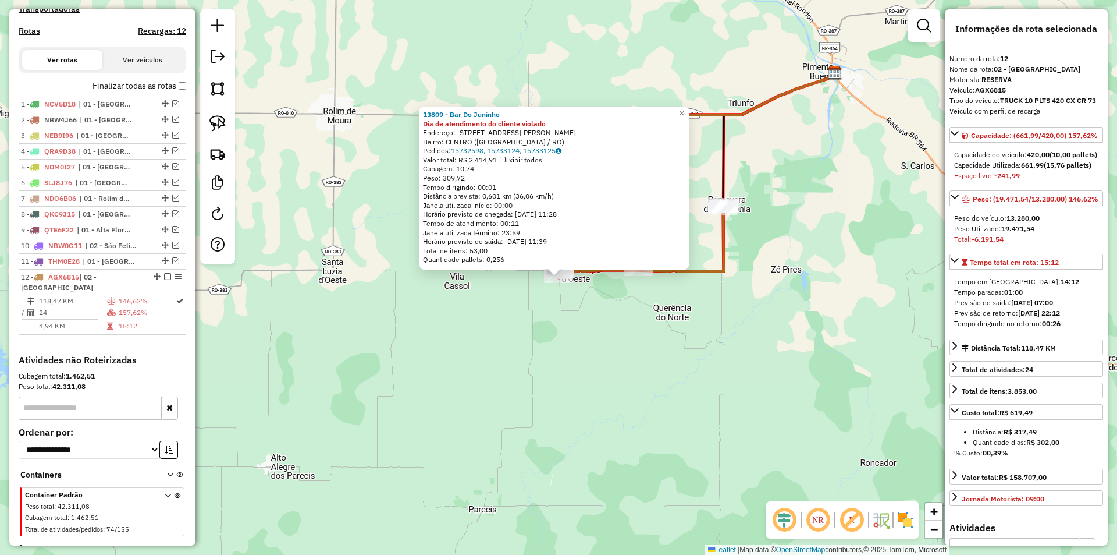
scroll to position [382, 0]
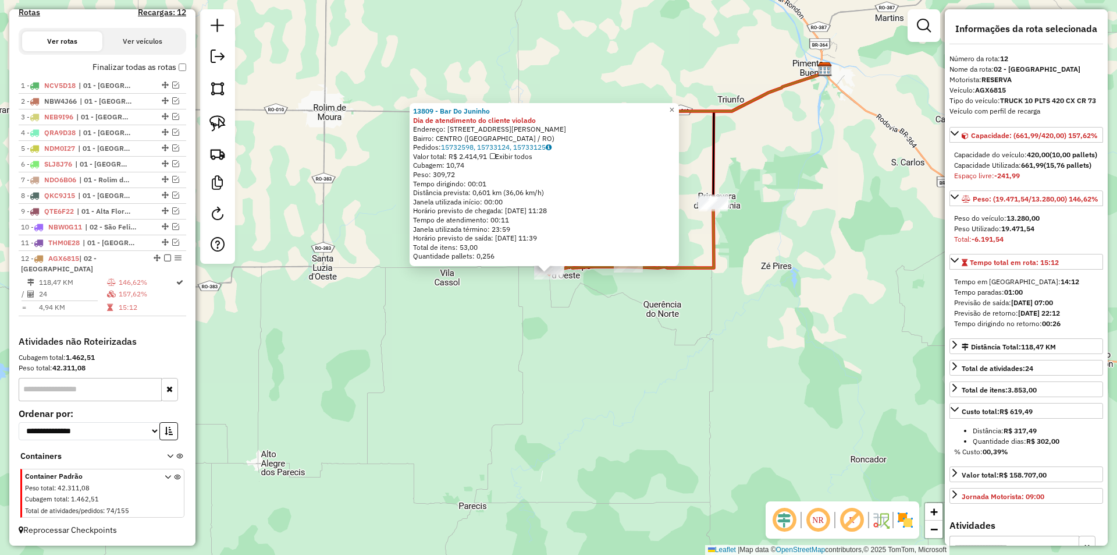
drag, startPoint x: 612, startPoint y: 315, endPoint x: 602, endPoint y: 312, distance: 10.5
click at [602, 312] on div "13809 - Bar Do Juninho Dia de atendimento do cliente violado Endereço: Rua Prin…" at bounding box center [558, 277] width 1117 height 555
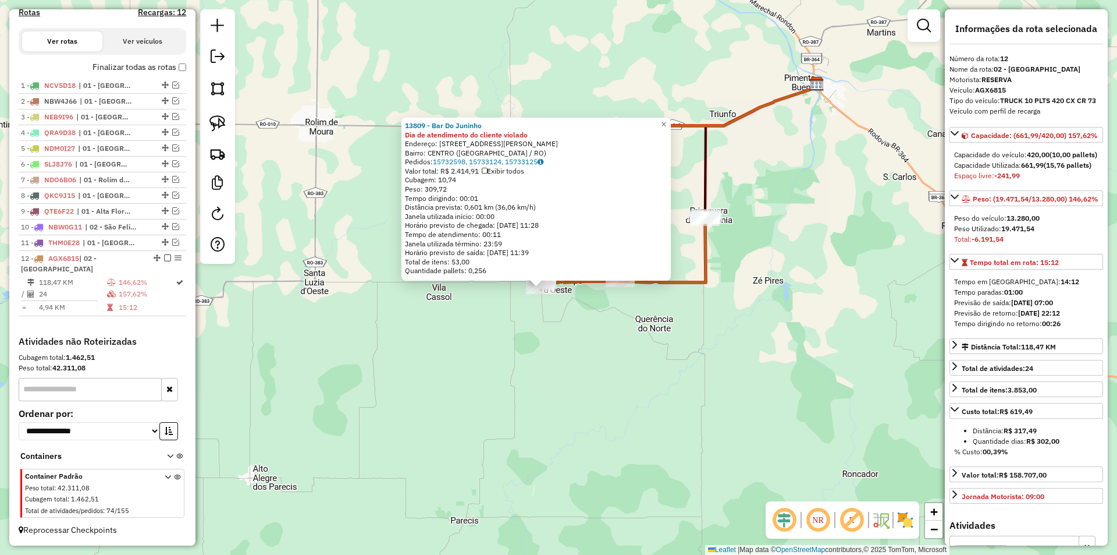
drag, startPoint x: 601, startPoint y: 310, endPoint x: 591, endPoint y: 327, distance: 19.6
click at [591, 327] on div "13809 - Bar Do Juninho Dia de atendimento do cliente violado Endereço: Rua Prin…" at bounding box center [558, 277] width 1117 height 555
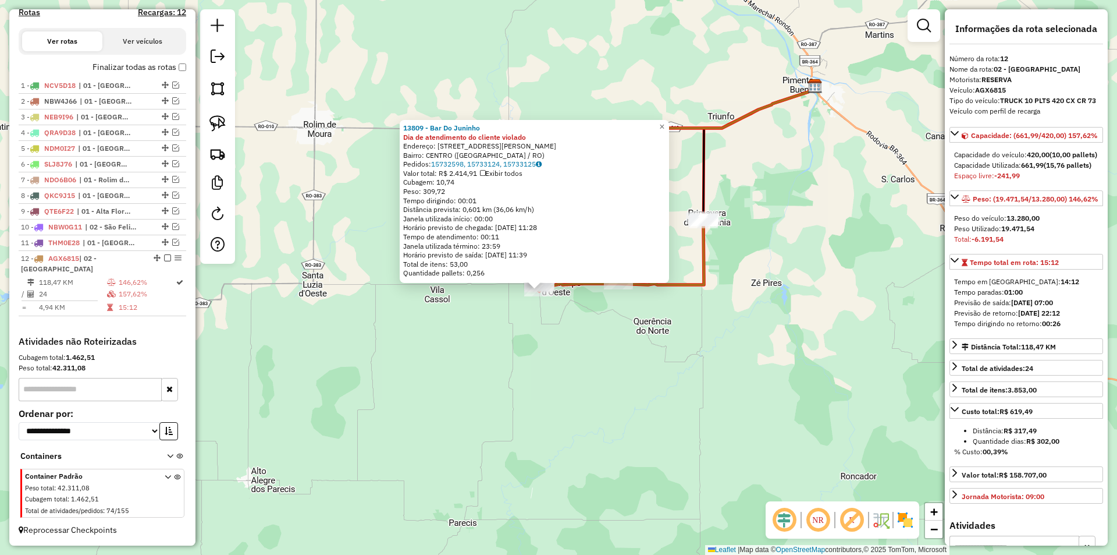
click at [591, 327] on div "13809 - Bar Do Juninho Dia de atendimento do cliente violado Endereço: Rua Prin…" at bounding box center [558, 277] width 1117 height 555
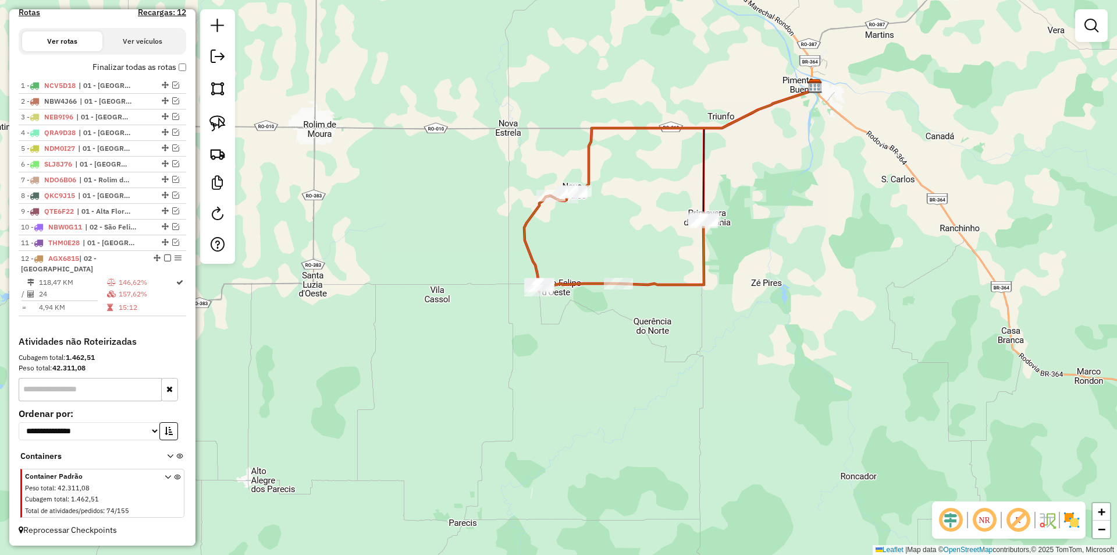
drag, startPoint x: 570, startPoint y: 333, endPoint x: 413, endPoint y: 262, distance: 172.4
click at [570, 333] on div "Janela de atendimento Grade de atendimento Capacidade Transportadoras Veículos …" at bounding box center [558, 277] width 1117 height 555
click at [224, 115] on img at bounding box center [217, 123] width 16 height 16
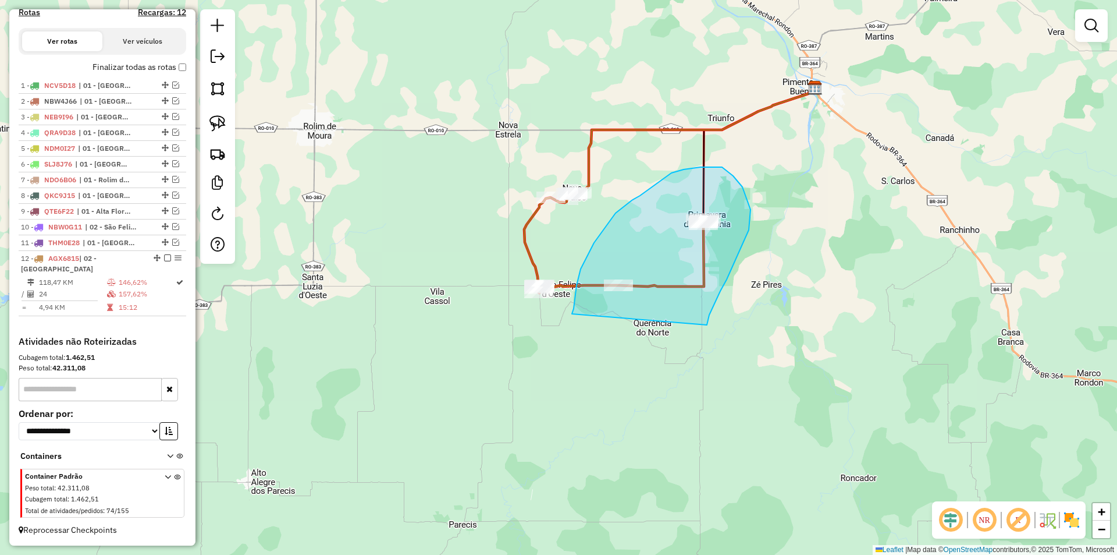
drag, startPoint x: 572, startPoint y: 314, endPoint x: 716, endPoint y: 323, distance: 144.6
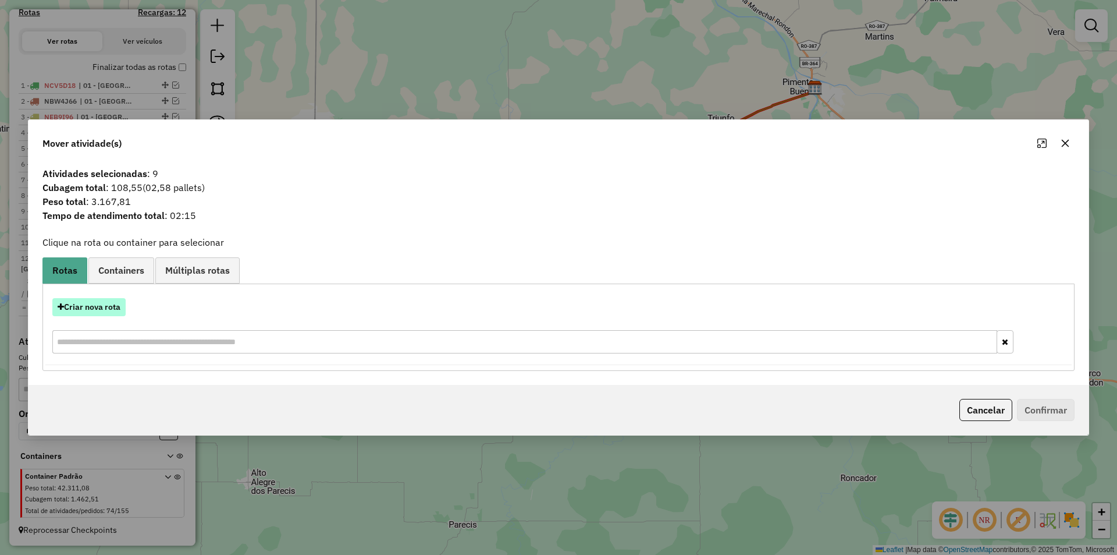
click at [103, 304] on button "Criar nova rota" at bounding box center [88, 307] width 73 height 18
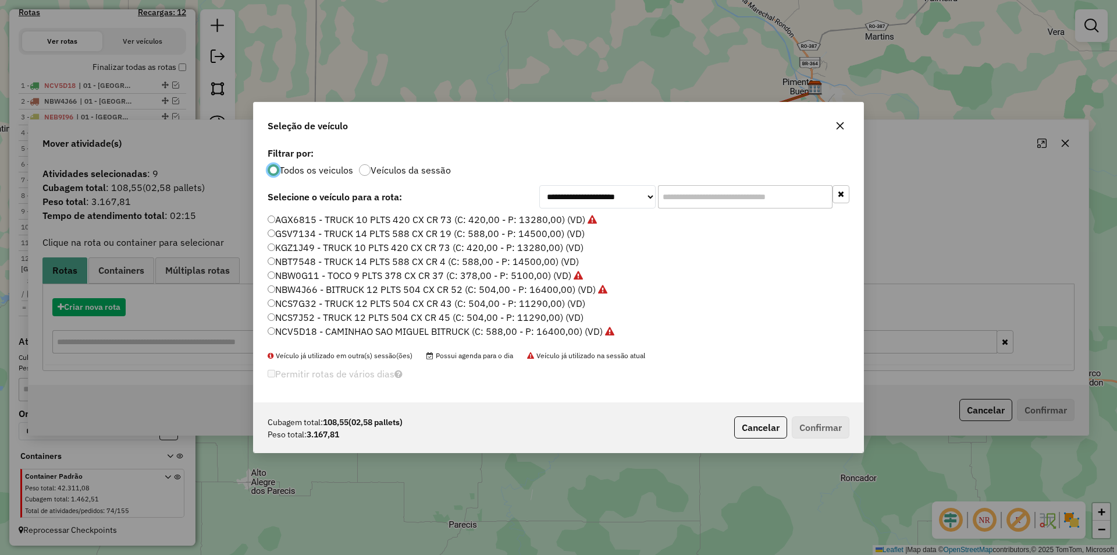
scroll to position [6, 3]
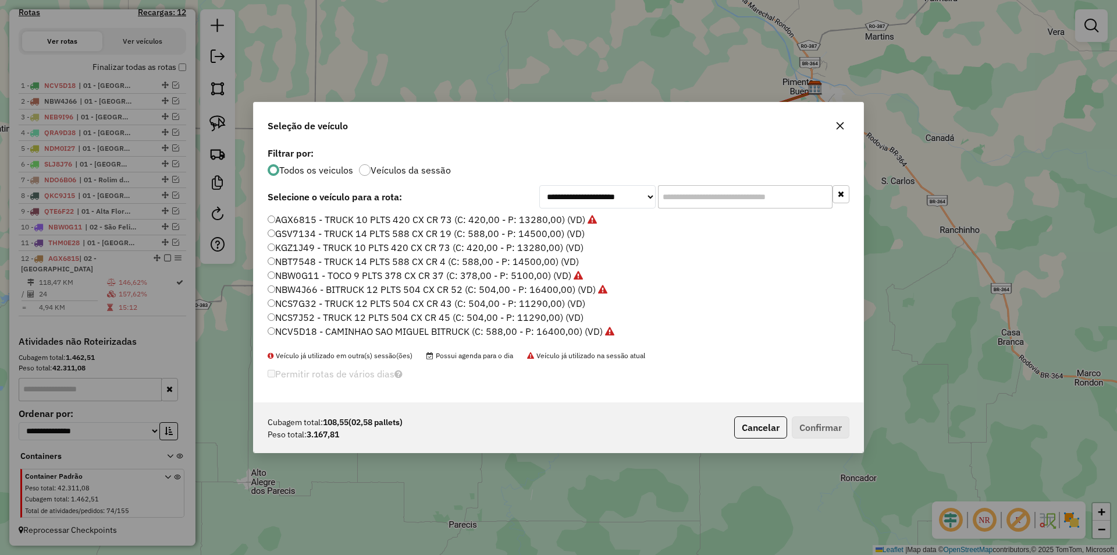
click at [681, 196] on input "text" at bounding box center [745, 196] width 175 height 23
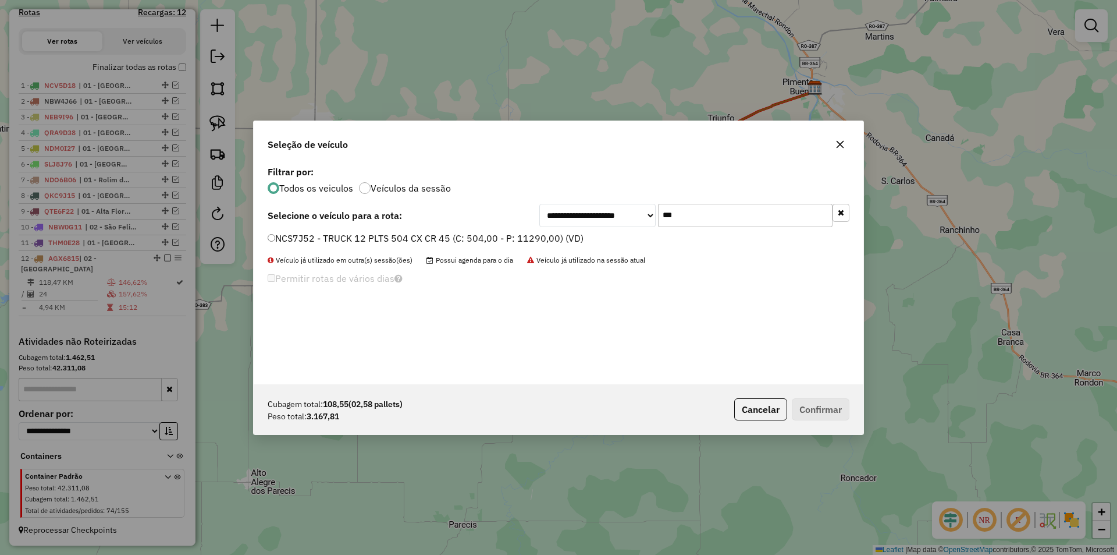
type input "***"
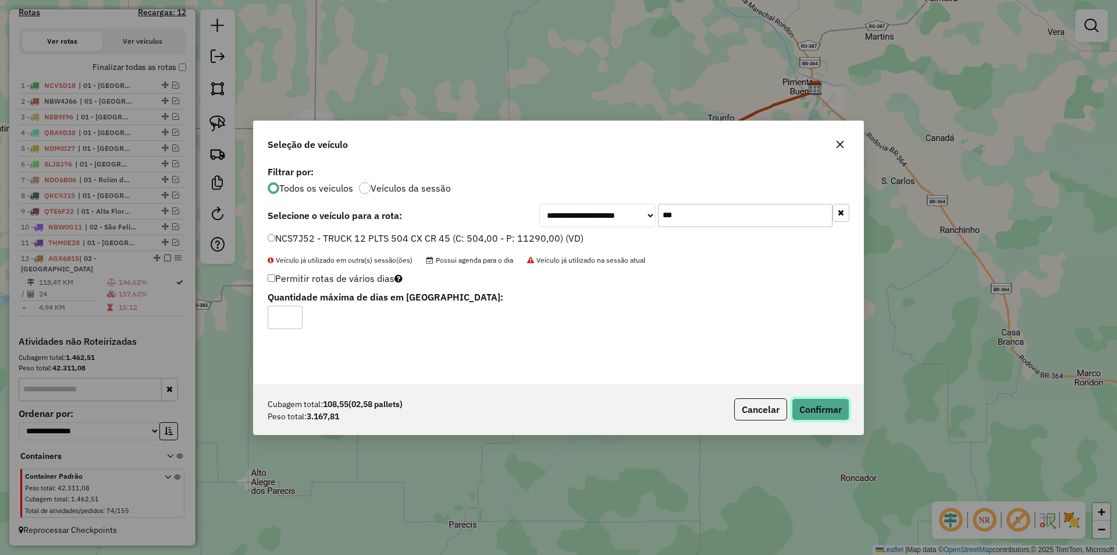
click at [831, 417] on button "Confirmar" at bounding box center [821, 409] width 58 height 22
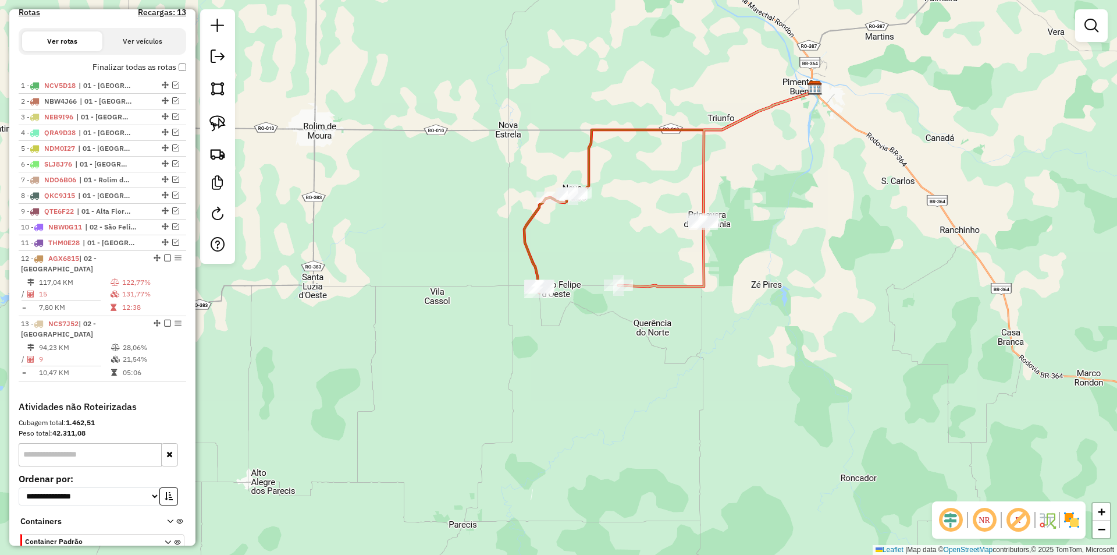
drag, startPoint x: 654, startPoint y: 341, endPoint x: 621, endPoint y: 339, distance: 32.6
click at [652, 340] on div "Janela de atendimento Grade de atendimento Capacidade Transportadoras Veículos …" at bounding box center [558, 277] width 1117 height 555
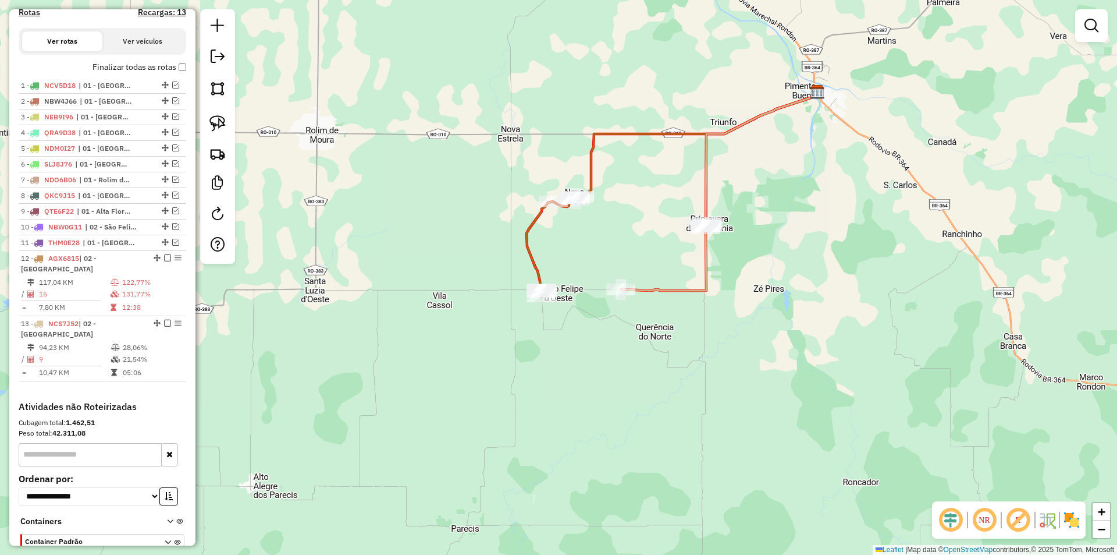
click at [580, 343] on div "Janela de atendimento Grade de atendimento Capacidade Transportadoras Veículos …" at bounding box center [558, 277] width 1117 height 555
select select "*********"
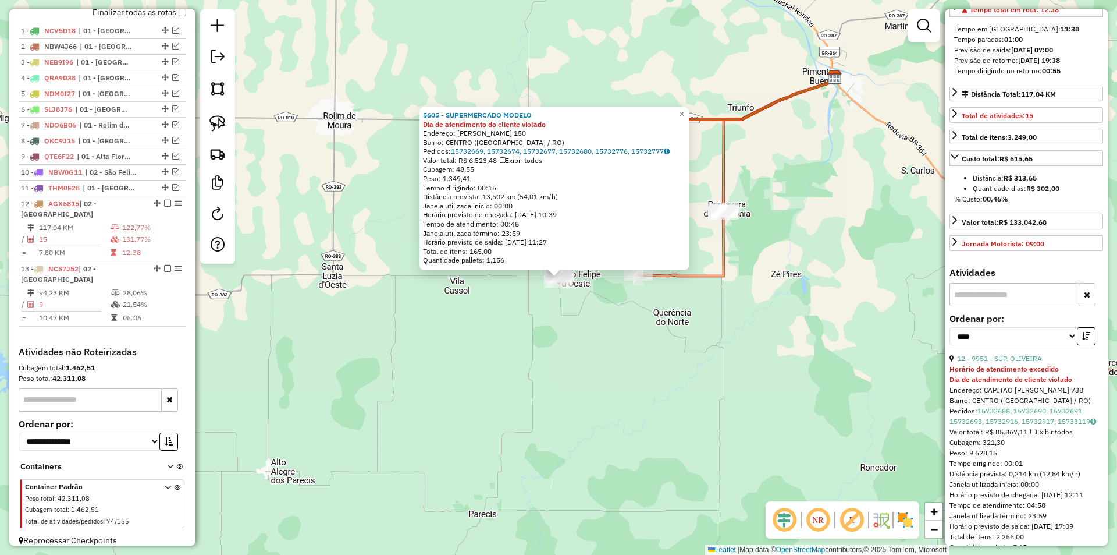
scroll to position [291, 0]
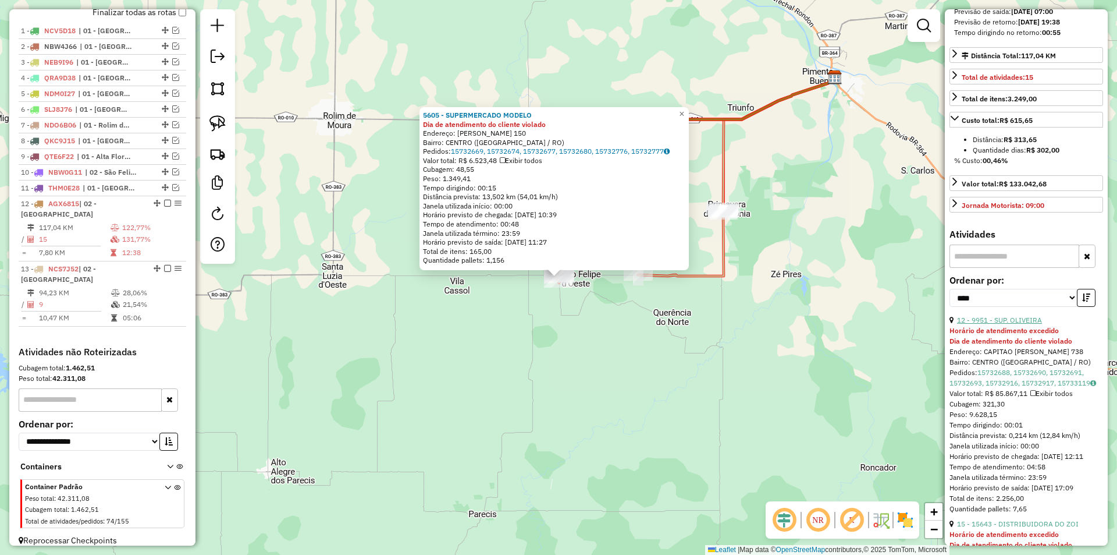
click at [1009, 324] on link "12 - 9951 - SUP. OLIVEIRA" at bounding box center [999, 319] width 85 height 9
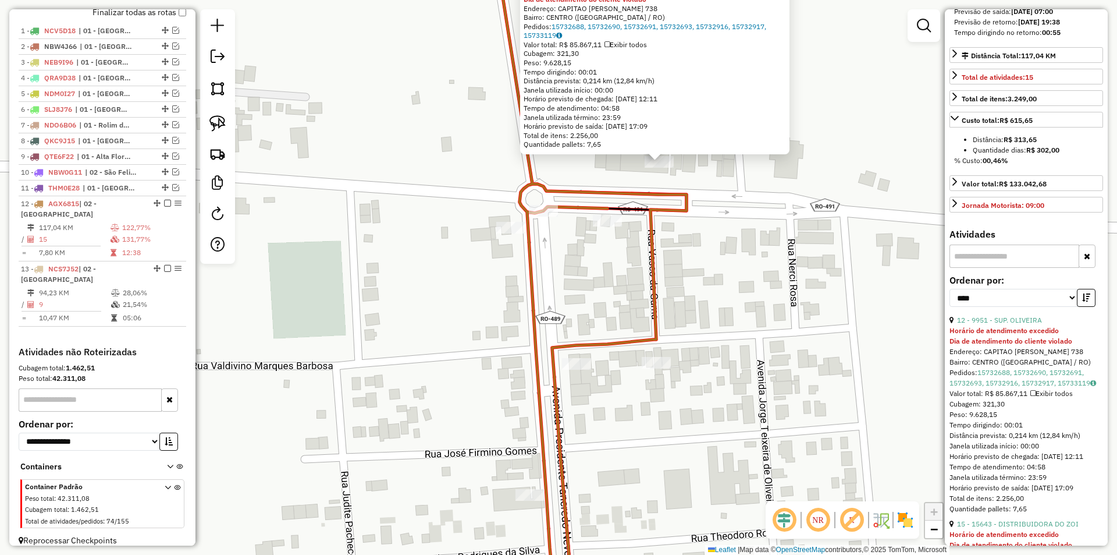
drag, startPoint x: 672, startPoint y: 153, endPoint x: 661, endPoint y: 201, distance: 49.5
click at [662, 201] on div "9951 - SUP. OLIVEIRA Horário de atendimento excedido Dia de atendimento do clie…" at bounding box center [558, 277] width 1117 height 555
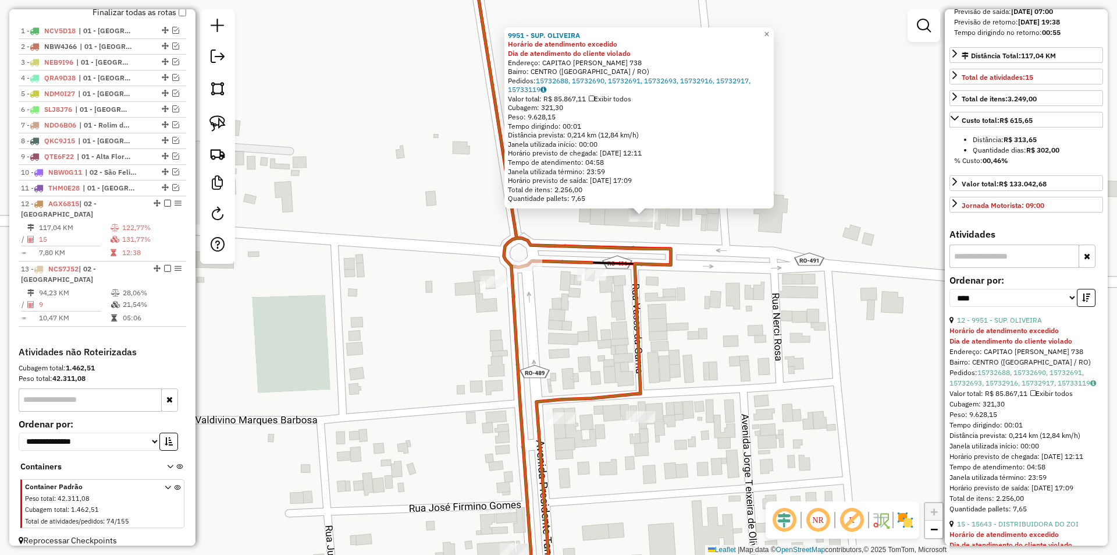
drag, startPoint x: 661, startPoint y: 201, endPoint x: 654, endPoint y: 234, distance: 33.9
click at [654, 234] on div "9951 - SUP. OLIVEIRA Horário de atendimento excedido Dia de atendimento do clie…" at bounding box center [558, 277] width 1117 height 555
click at [653, 235] on div "9951 - SUP. OLIVEIRA Horário de atendimento excedido Dia de atendimento do clie…" at bounding box center [558, 277] width 1117 height 555
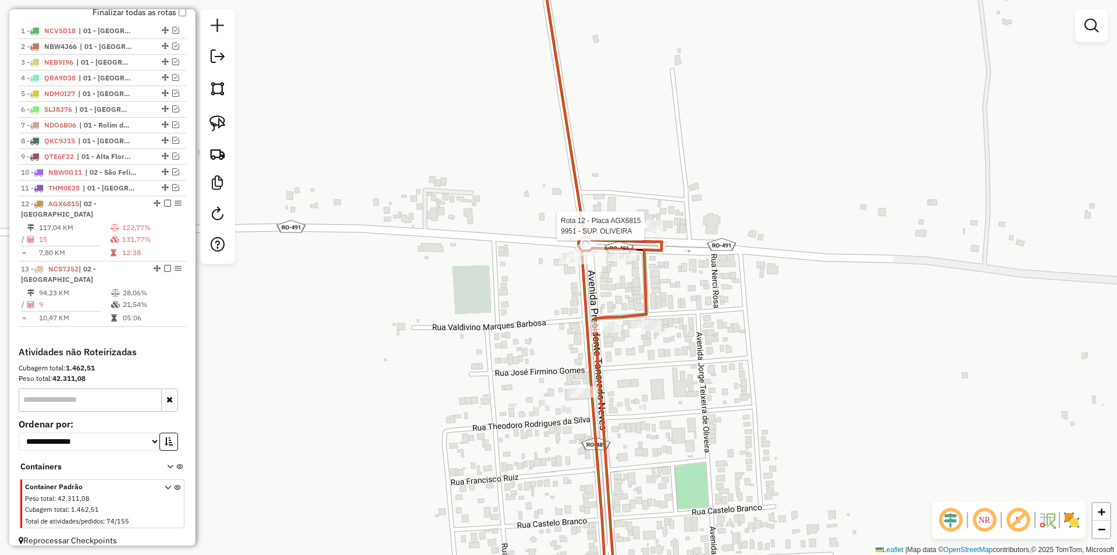
select select "*********"
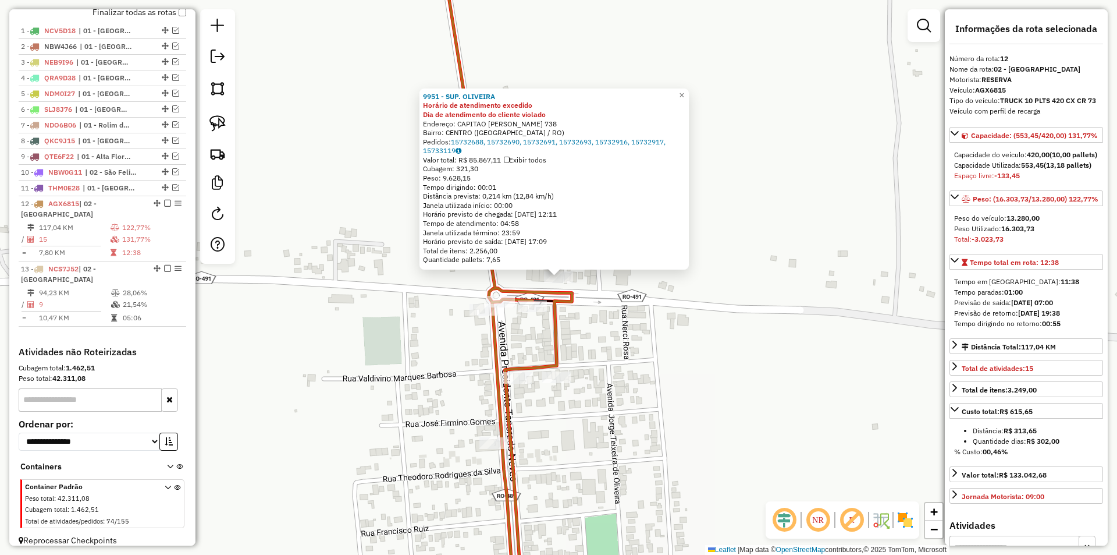
click at [418, 315] on div "9951 - SUP. OLIVEIRA Horário de atendimento excedido Dia de atendimento do clie…" at bounding box center [558, 277] width 1117 height 555
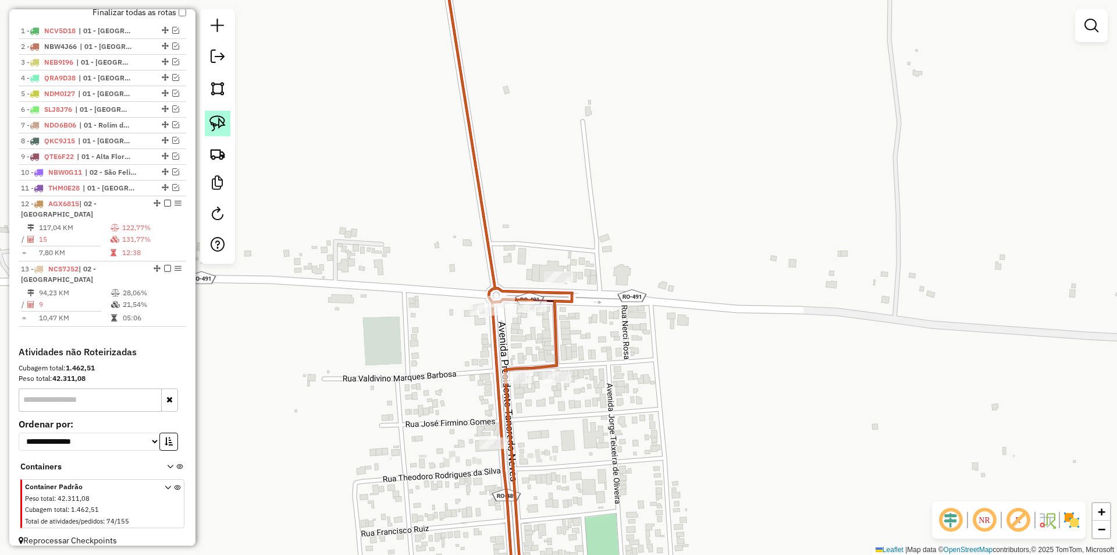
click at [221, 120] on img at bounding box center [217, 123] width 16 height 16
drag, startPoint x: 599, startPoint y: 267, endPoint x: 583, endPoint y: 281, distance: 21.0
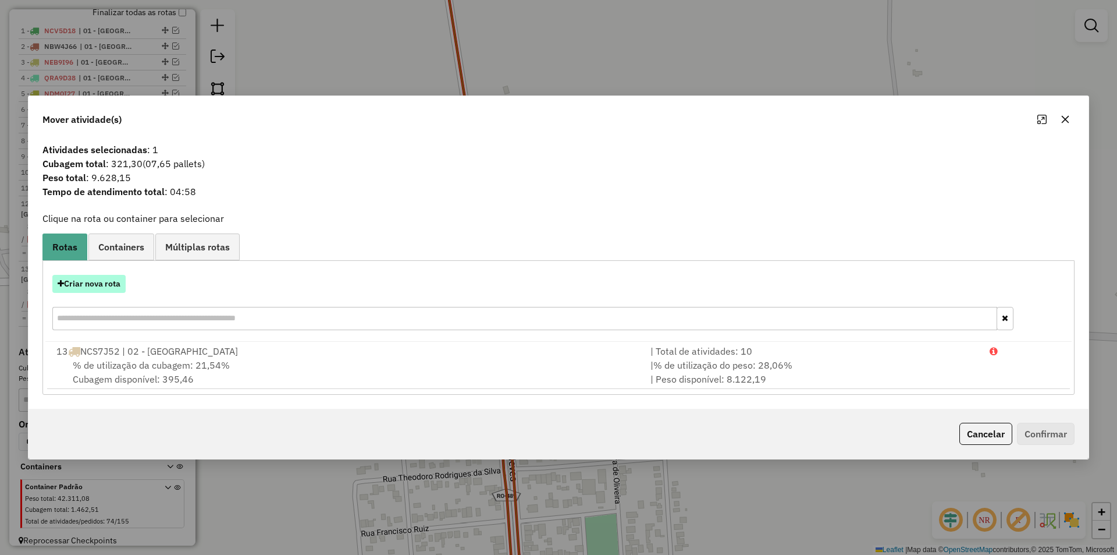
click at [90, 284] on button "Criar nova rota" at bounding box center [88, 284] width 73 height 18
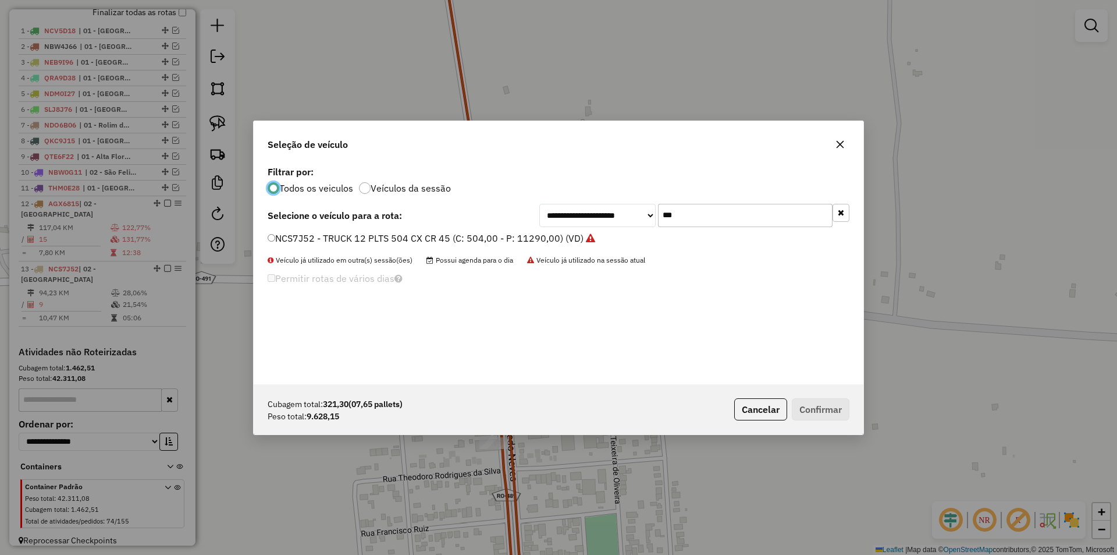
scroll to position [6, 3]
drag, startPoint x: 688, startPoint y: 215, endPoint x: 607, endPoint y: 237, distance: 83.8
click at [606, 237] on div "**********" at bounding box center [559, 273] width 610 height 221
type input "***"
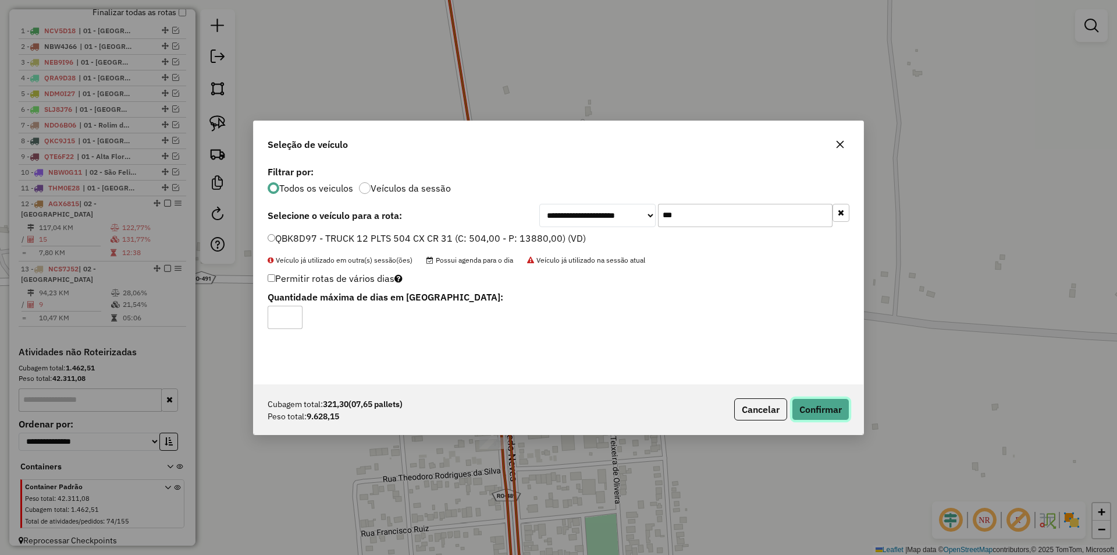
click at [819, 408] on button "Confirmar" at bounding box center [821, 409] width 58 height 22
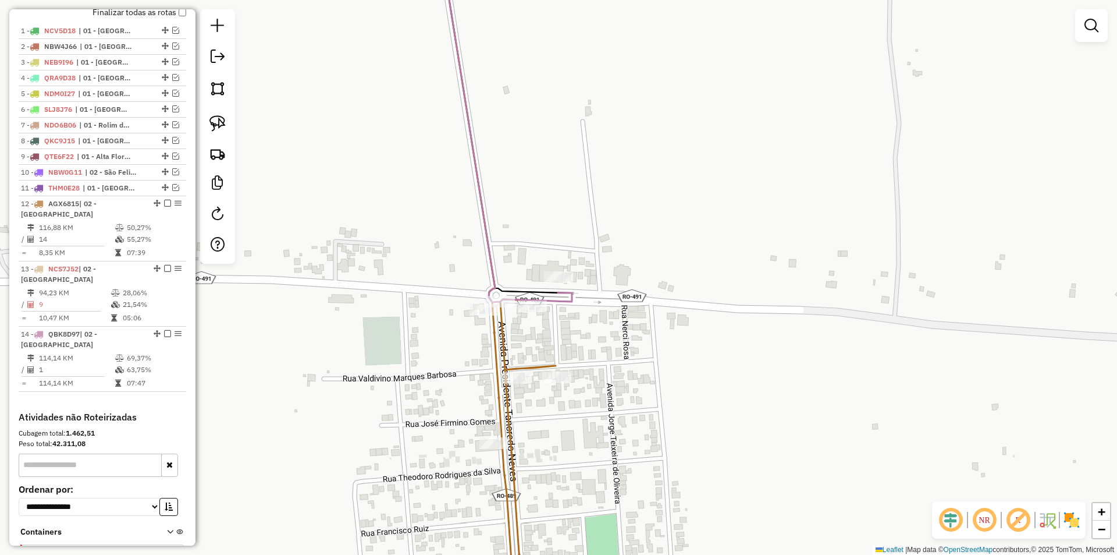
click at [728, 276] on div "Janela de atendimento Grade de atendimento Capacidade Transportadoras Veículos …" at bounding box center [558, 277] width 1117 height 555
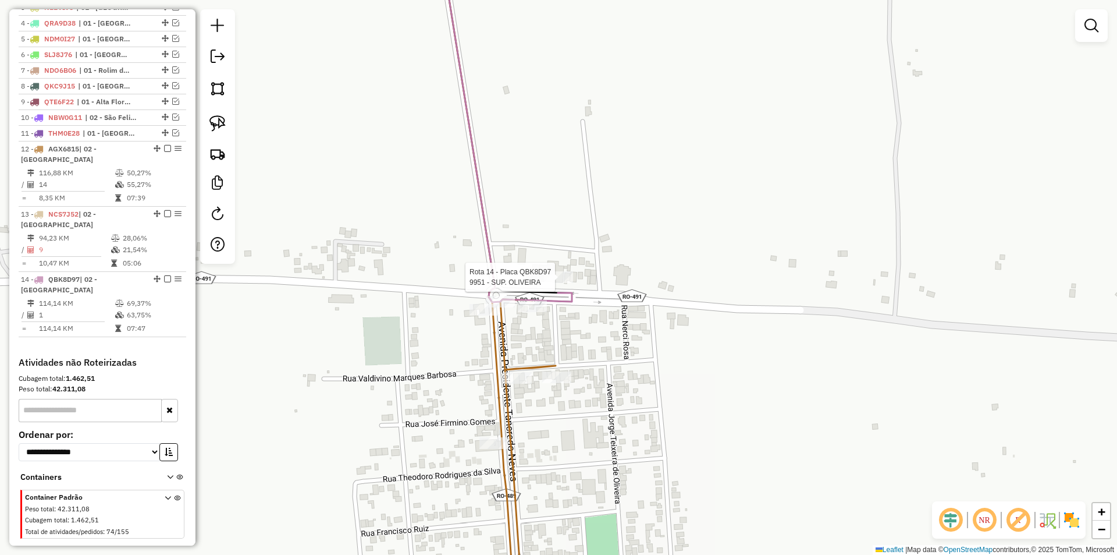
select select "*********"
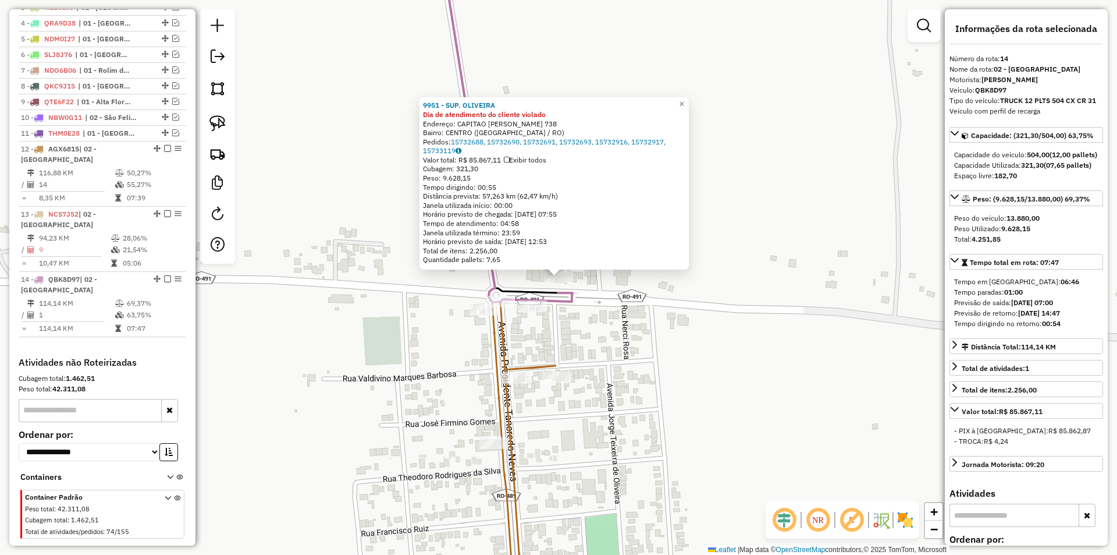
click at [798, 258] on div "9951 - SUP. OLIVEIRA Dia de atendimento do cliente violado Endereço: CAPITAO SI…" at bounding box center [558, 277] width 1117 height 555
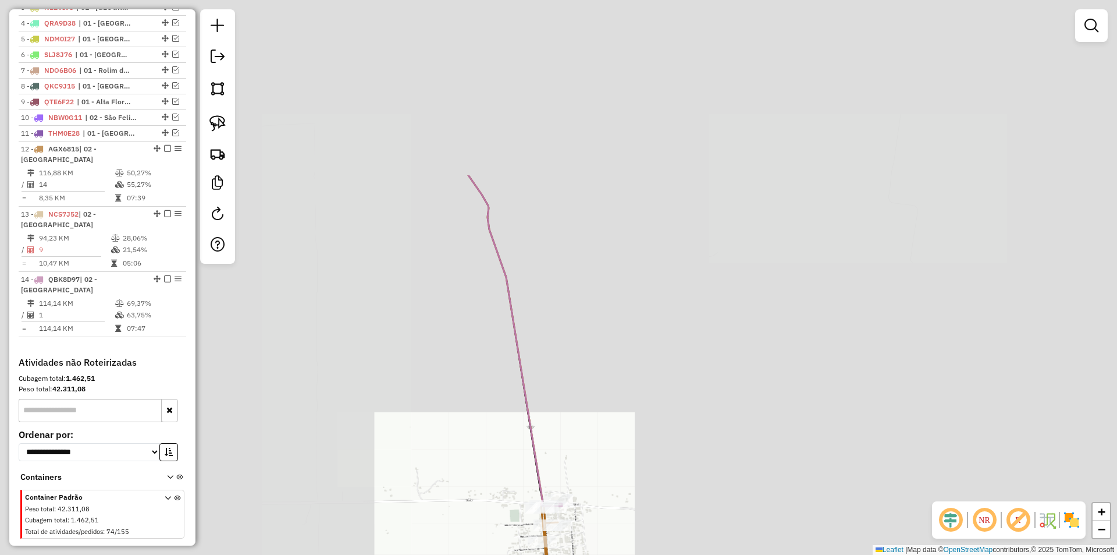
drag, startPoint x: 734, startPoint y: 169, endPoint x: 637, endPoint y: 419, distance: 268.4
click at [640, 442] on div "Janela de atendimento Grade de atendimento Capacidade Transportadoras Veículos …" at bounding box center [558, 277] width 1117 height 555
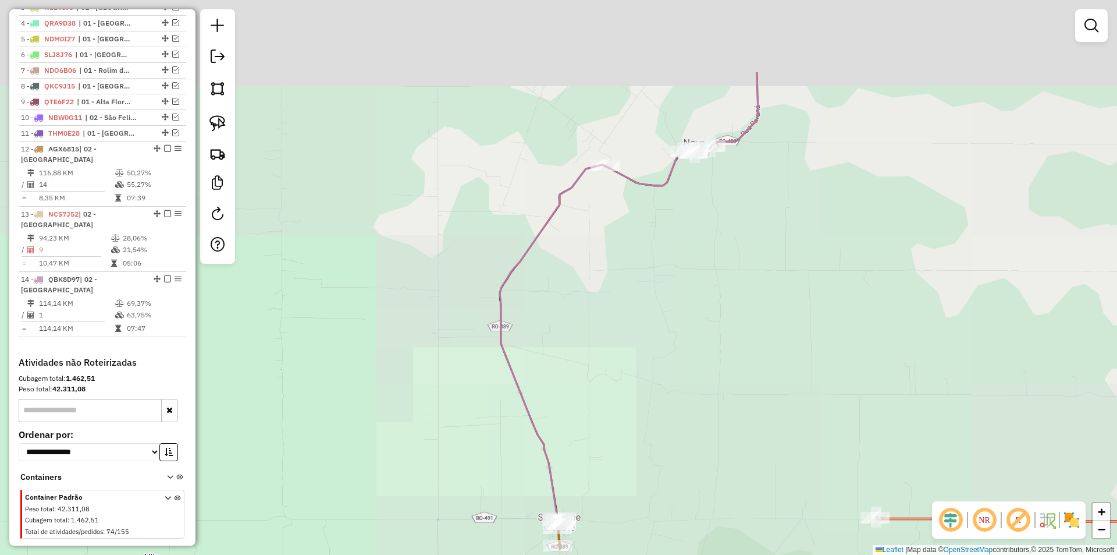
drag, startPoint x: 675, startPoint y: 288, endPoint x: 606, endPoint y: 398, distance: 130.0
click at [605, 417] on div "Janela de atendimento Grade de atendimento Capacidade Transportadoras Veículos …" at bounding box center [558, 277] width 1117 height 555
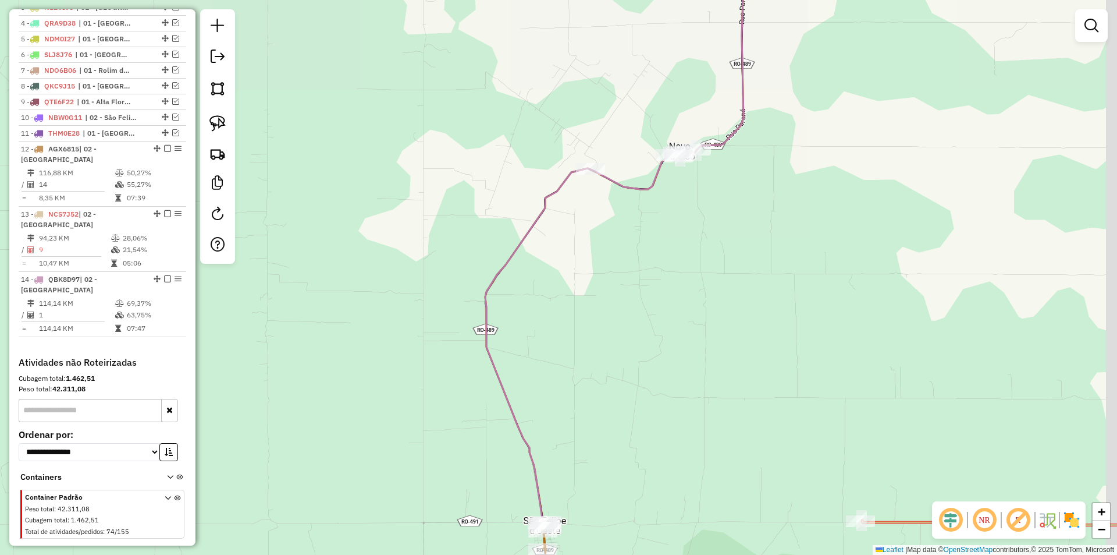
drag, startPoint x: 696, startPoint y: 339, endPoint x: 641, endPoint y: 307, distance: 63.6
click at [693, 339] on div "Janela de atendimento Grade de atendimento Capacidade Transportadoras Veículos …" at bounding box center [558, 277] width 1117 height 555
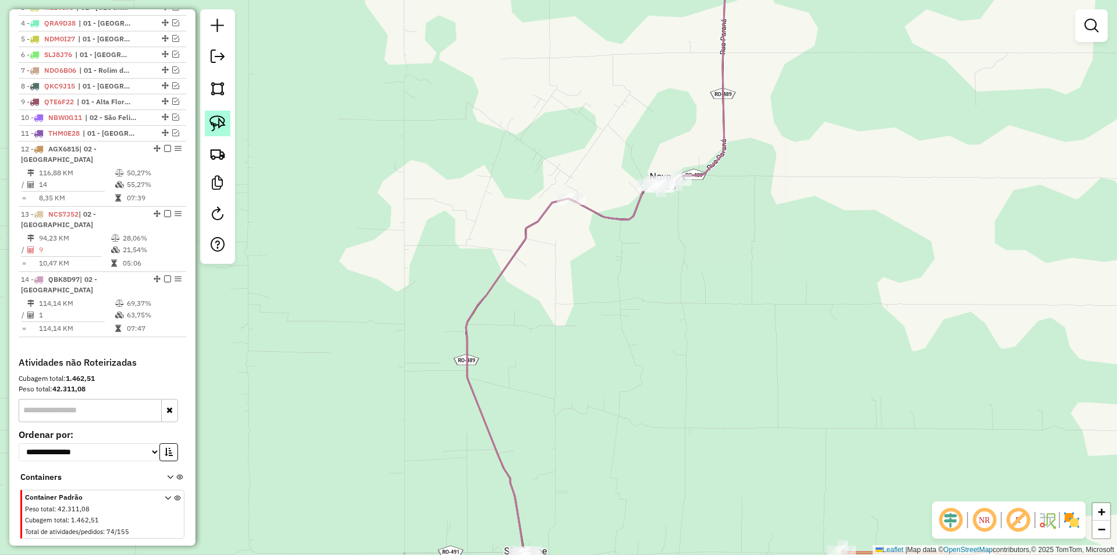
click at [223, 118] on img at bounding box center [217, 123] width 16 height 16
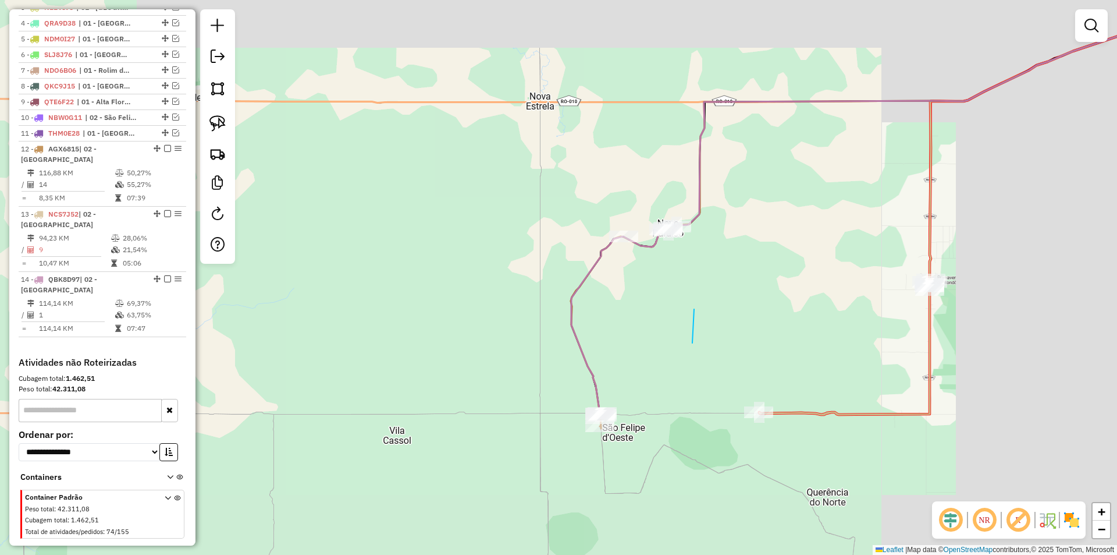
drag, startPoint x: 692, startPoint y: 343, endPoint x: 663, endPoint y: 378, distance: 45.8
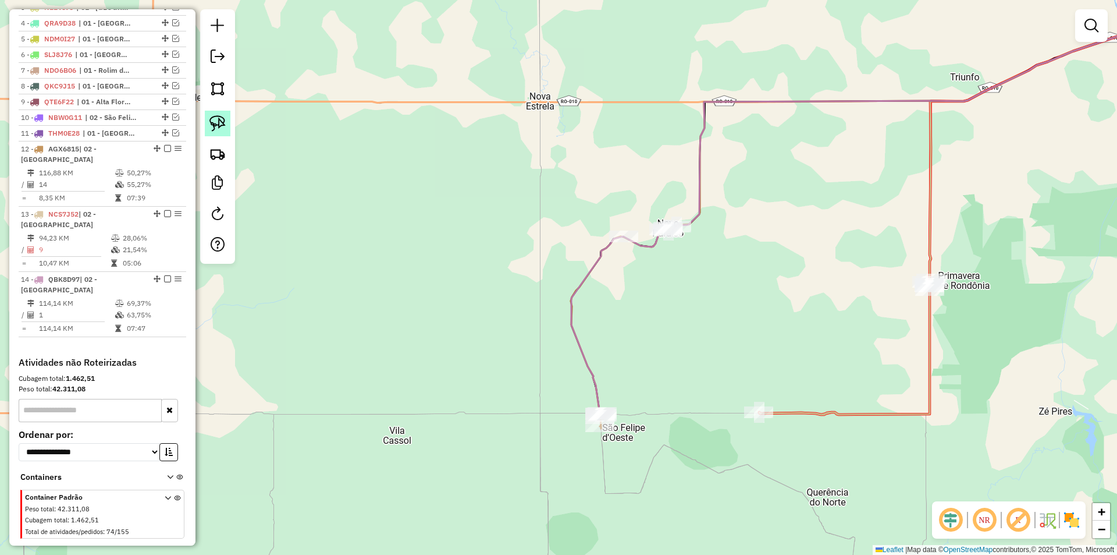
click at [213, 128] on img at bounding box center [217, 123] width 16 height 16
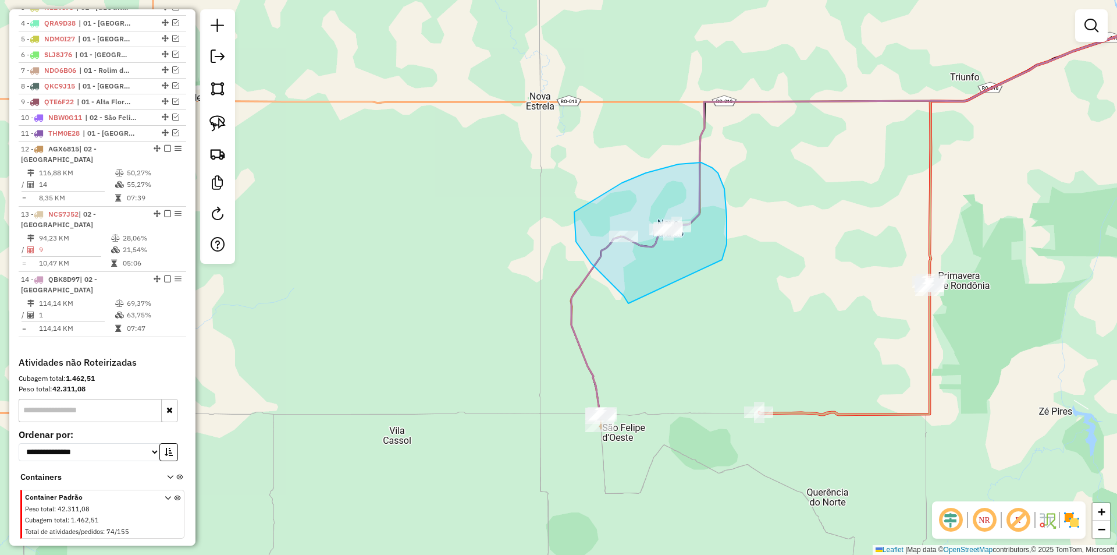
drag, startPoint x: 624, startPoint y: 296, endPoint x: 720, endPoint y: 269, distance: 99.5
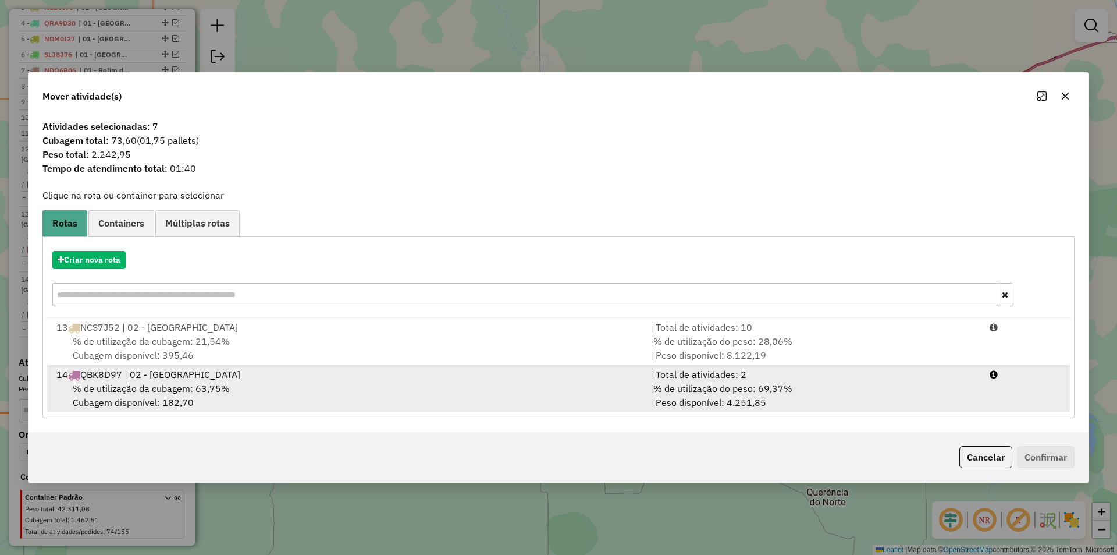
click at [113, 389] on span "% de utilização da cubagem: 63,75%" at bounding box center [151, 388] width 157 height 12
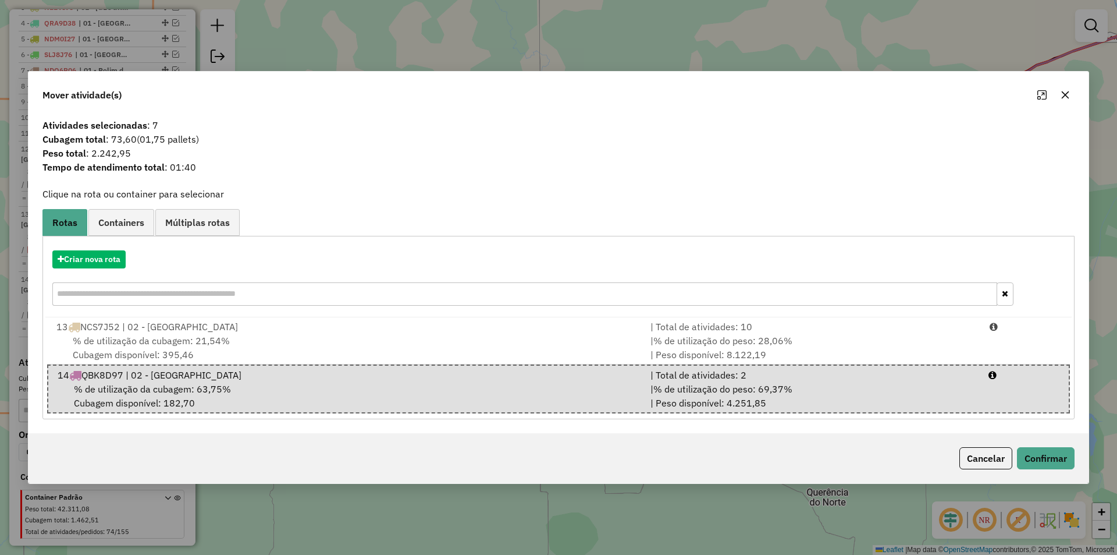
click at [1062, 98] on icon "button" at bounding box center [1065, 94] width 9 height 9
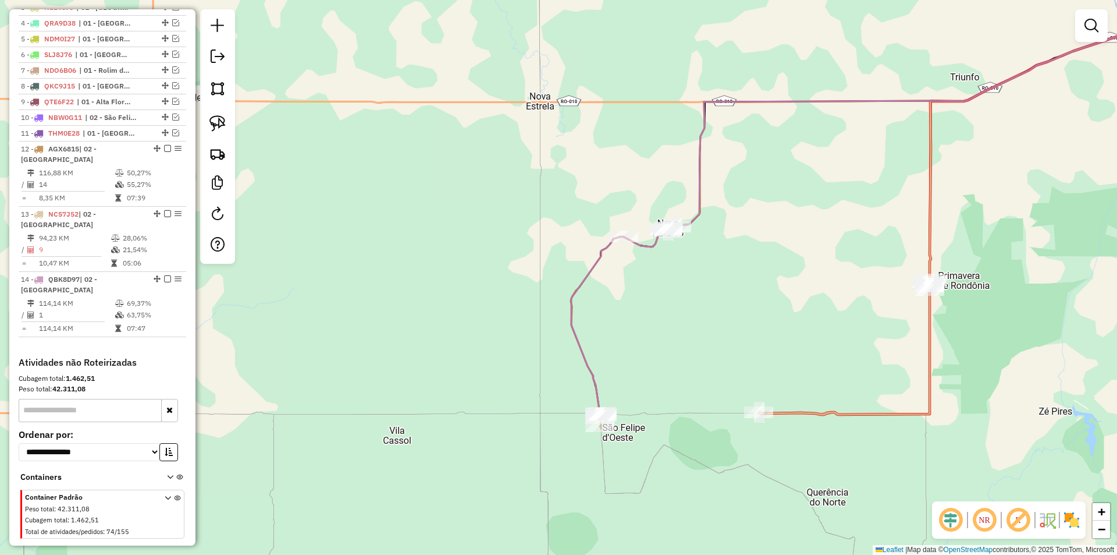
click at [700, 299] on div "Janela de atendimento Grade de atendimento Capacidade Transportadoras Veículos …" at bounding box center [558, 277] width 1117 height 555
drag, startPoint x: 685, startPoint y: 317, endPoint x: 690, endPoint y: 324, distance: 7.9
click at [685, 319] on div "Janela de atendimento Grade de atendimento Capacidade Transportadoras Veículos …" at bounding box center [558, 277] width 1117 height 555
select select "*********"
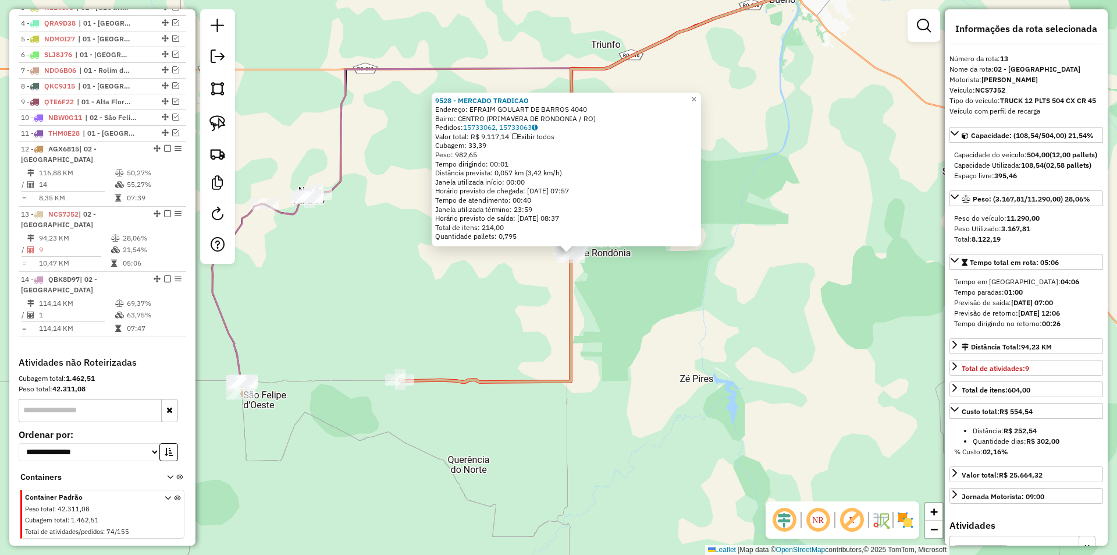
drag, startPoint x: 797, startPoint y: 375, endPoint x: 811, endPoint y: 351, distance: 27.6
click at [810, 351] on div "9528 - MERCADO TRADICAO Endereço: EFRAIM GOULART DE BARROS 4040 Bairro: CENTRO …" at bounding box center [558, 277] width 1117 height 555
click at [811, 353] on div "9528 - MERCADO TRADICAO Endereço: EFRAIM GOULART DE BARROS 4040 Bairro: CENTRO …" at bounding box center [558, 277] width 1117 height 555
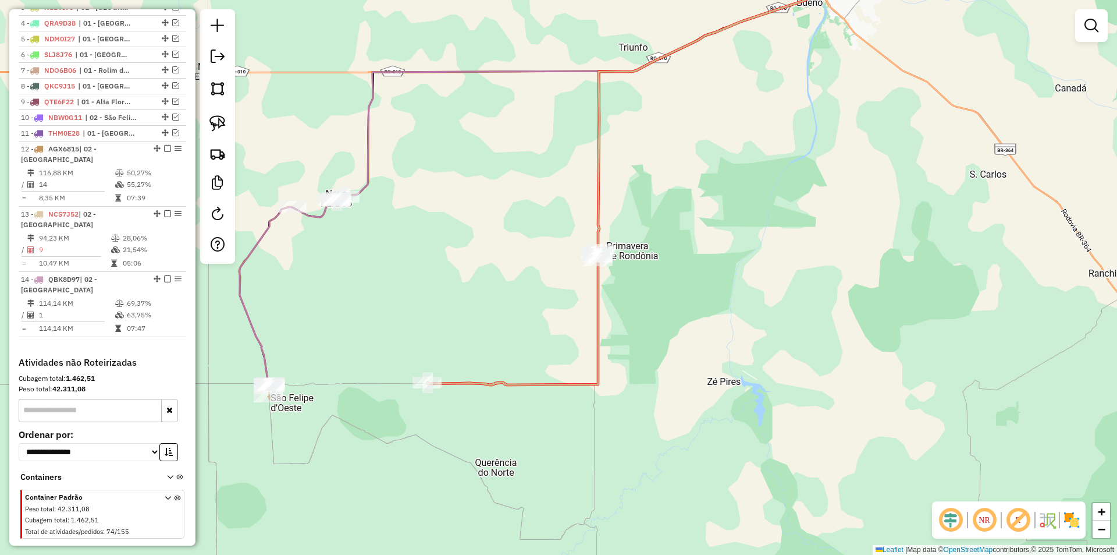
drag, startPoint x: 617, startPoint y: 429, endPoint x: 698, endPoint y: 442, distance: 82.4
click at [698, 442] on div "Janela de atendimento Grade de atendimento Capacidade Transportadoras Veículos …" at bounding box center [558, 277] width 1117 height 555
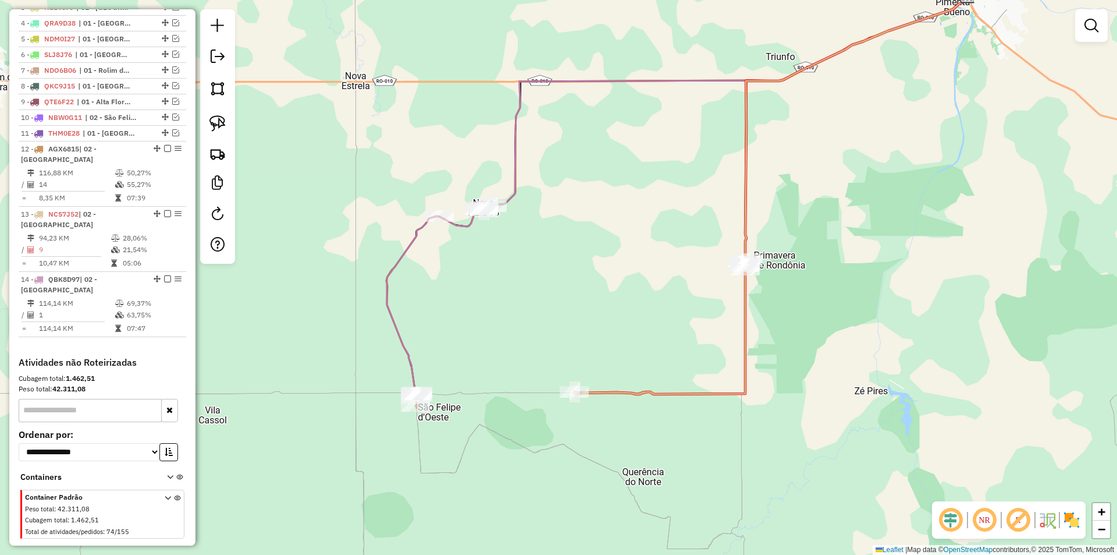
drag, startPoint x: 617, startPoint y: 461, endPoint x: 642, endPoint y: 457, distance: 25.3
click at [642, 457] on div "Janela de atendimento Grade de atendimento Capacidade Transportadoras Veículos …" at bounding box center [558, 277] width 1117 height 555
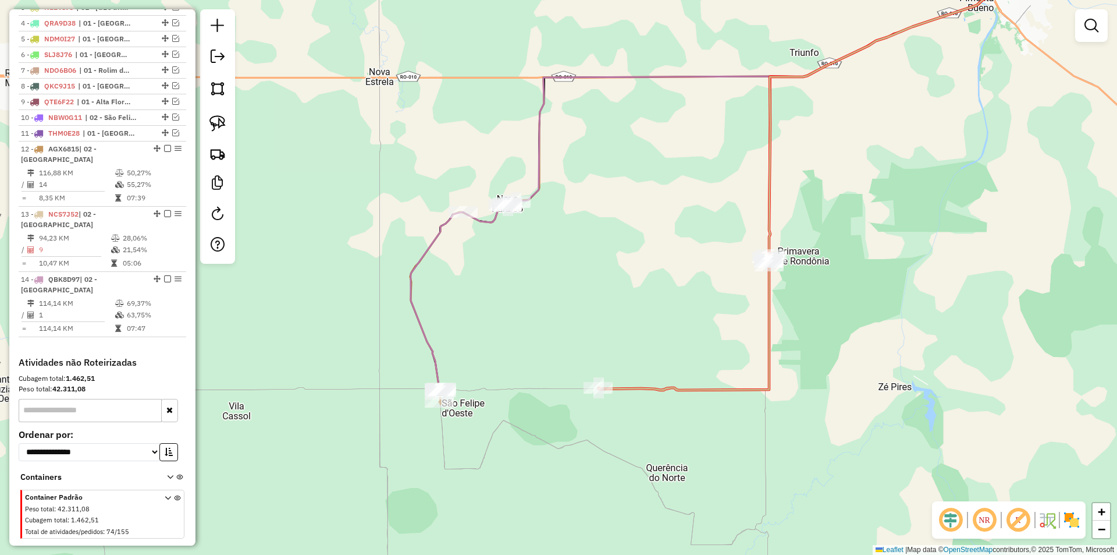
drag, startPoint x: 575, startPoint y: 466, endPoint x: 585, endPoint y: 464, distance: 10.0
click at [585, 464] on div "Janela de atendimento Grade de atendimento Capacidade Transportadoras Veículos …" at bounding box center [558, 277] width 1117 height 555
click at [461, 287] on div "Janela de atendimento Grade de atendimento Capacidade Transportadoras Veículos …" at bounding box center [558, 277] width 1117 height 555
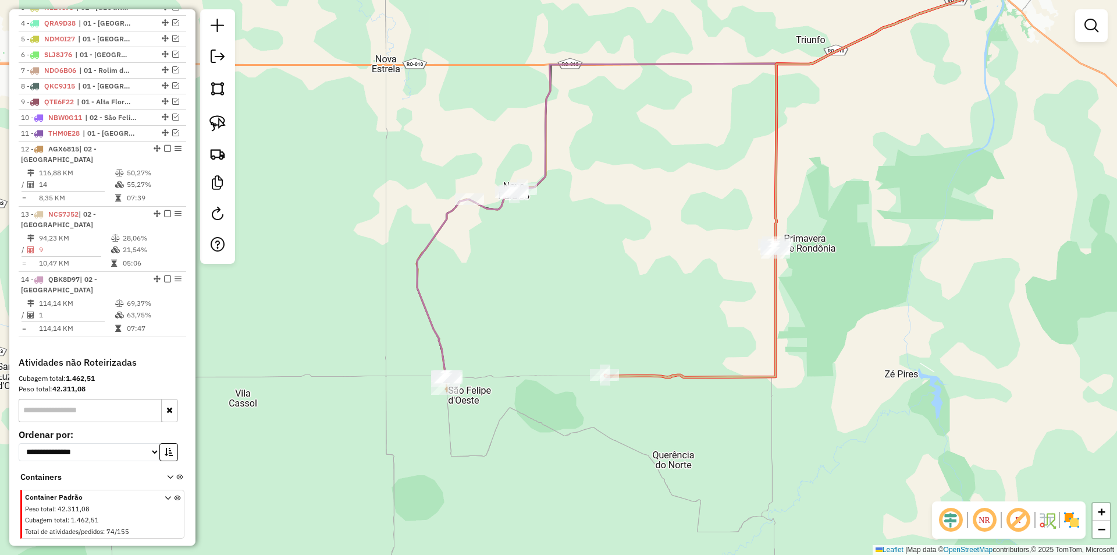
click at [403, 304] on div "Janela de atendimento Grade de atendimento Capacidade Transportadoras Veículos …" at bounding box center [558, 277] width 1117 height 555
select select "*********"
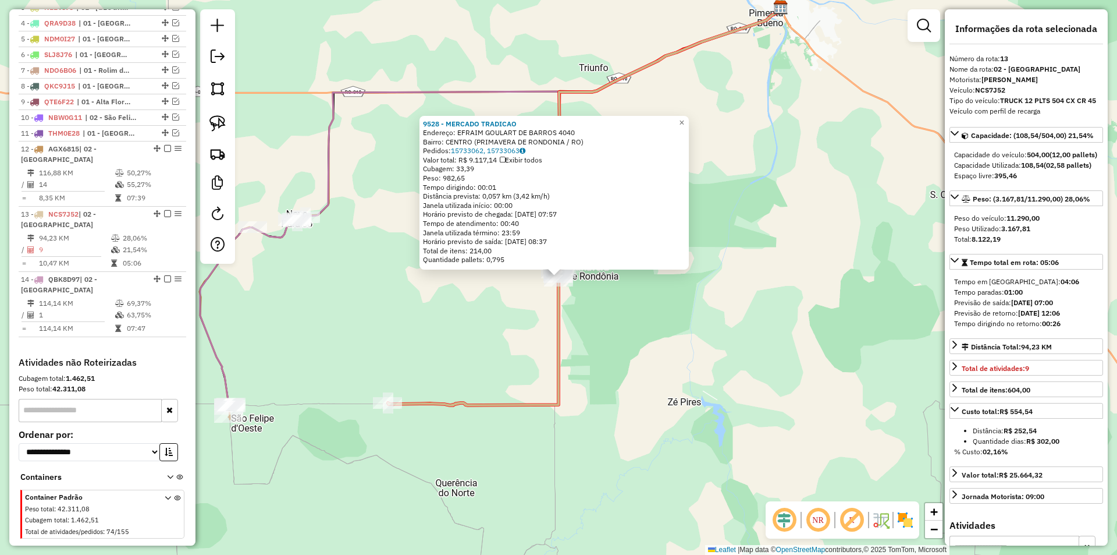
click at [756, 360] on div "9528 - MERCADO TRADICAO Endereço: EFRAIM GOULART DE BARROS 4040 Bairro: CENTRO …" at bounding box center [558, 277] width 1117 height 555
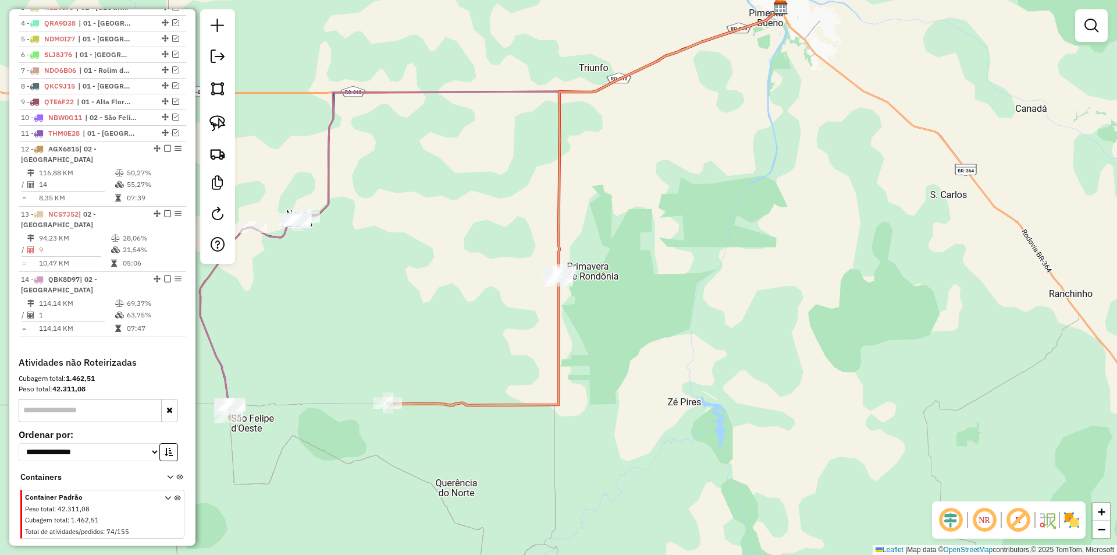
drag, startPoint x: 219, startPoint y: 363, endPoint x: 381, endPoint y: 322, distance: 166.9
click at [380, 322] on icon at bounding box center [490, 204] width 581 height 399
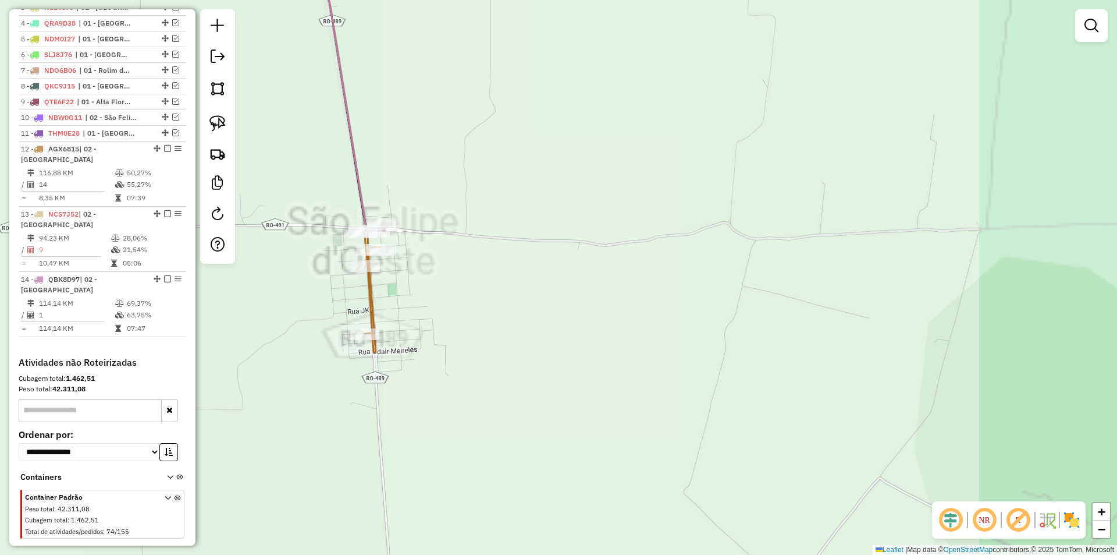
drag, startPoint x: 301, startPoint y: 390, endPoint x: 403, endPoint y: 423, distance: 107.5
click at [403, 426] on div "Janela de atendimento Grade de atendimento Capacidade Transportadoras Veículos …" at bounding box center [558, 277] width 1117 height 555
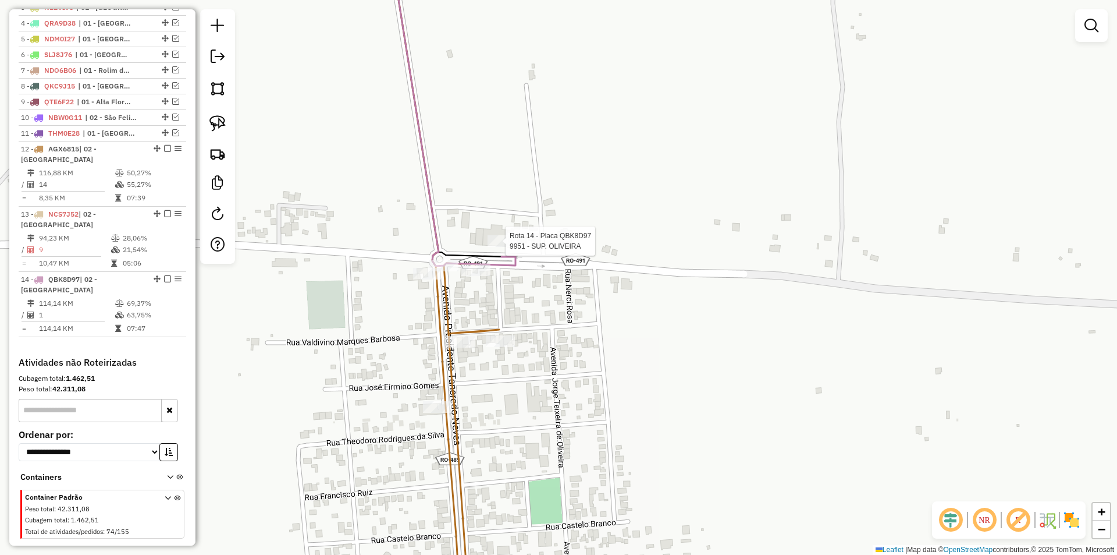
select select "*********"
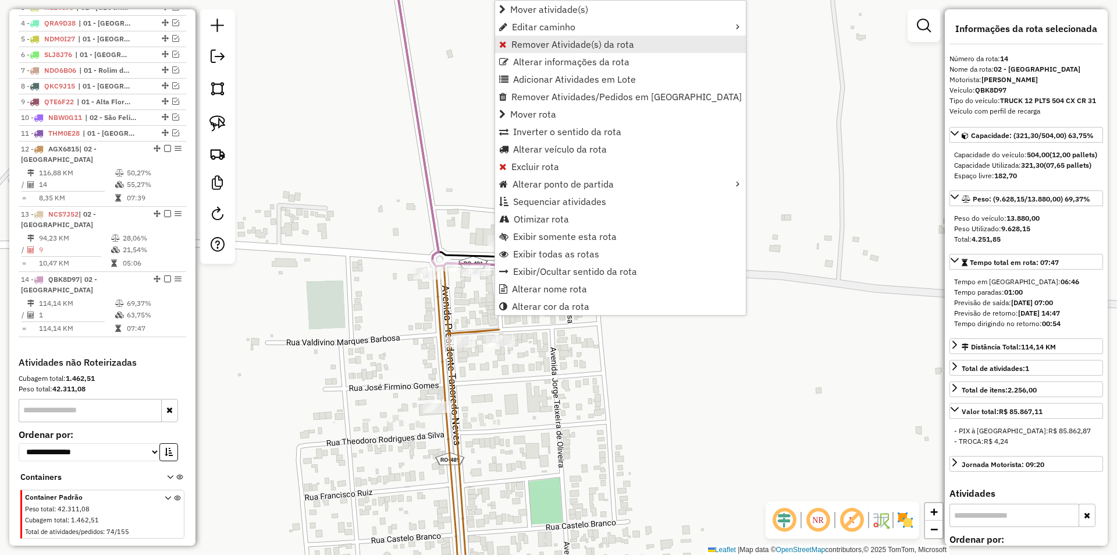
click at [525, 48] on span "Remover Atividade(s) da rota" at bounding box center [572, 44] width 123 height 9
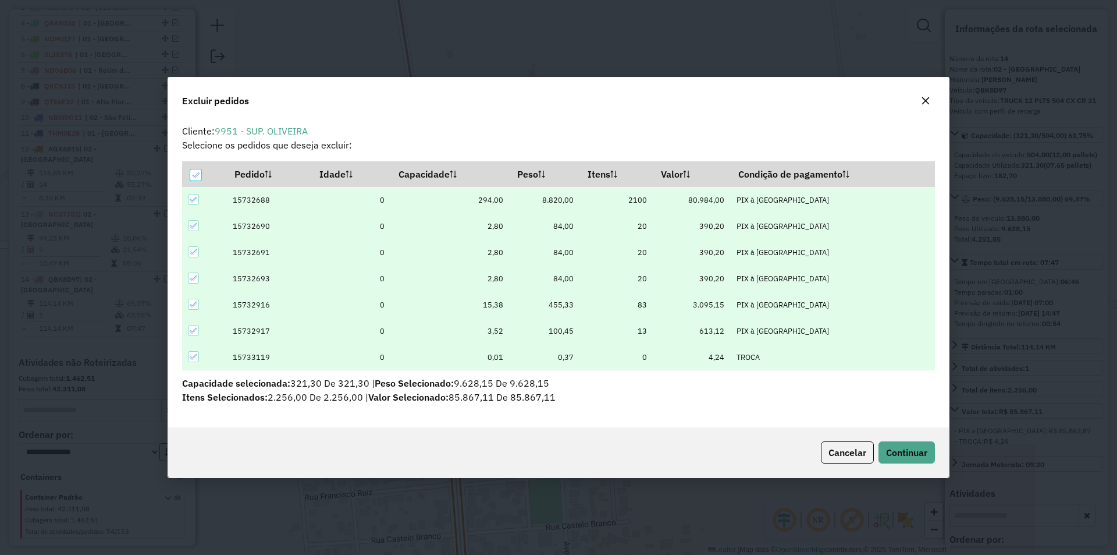
scroll to position [6, 3]
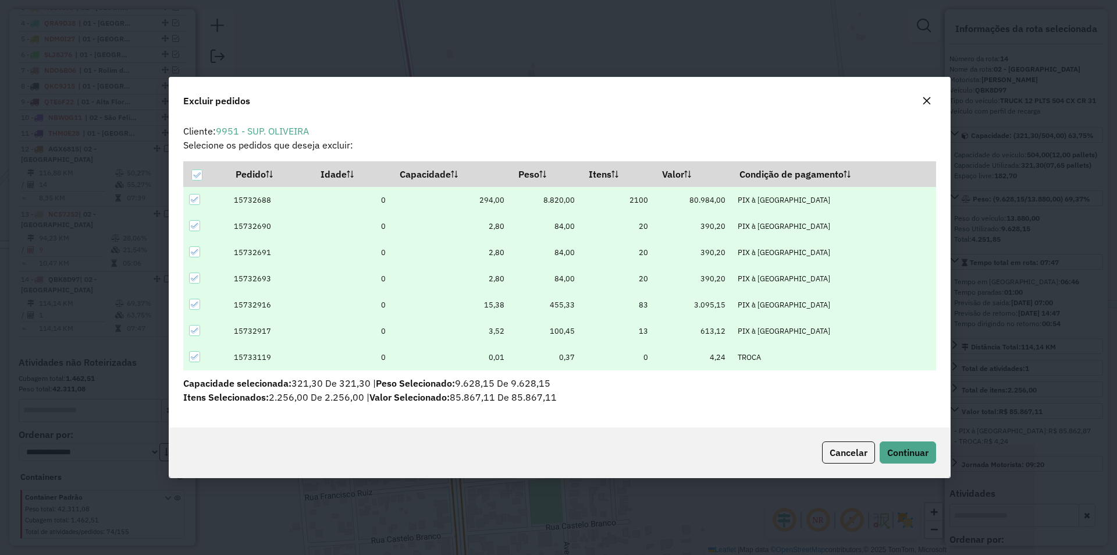
click at [924, 97] on icon "button" at bounding box center [927, 101] width 8 height 8
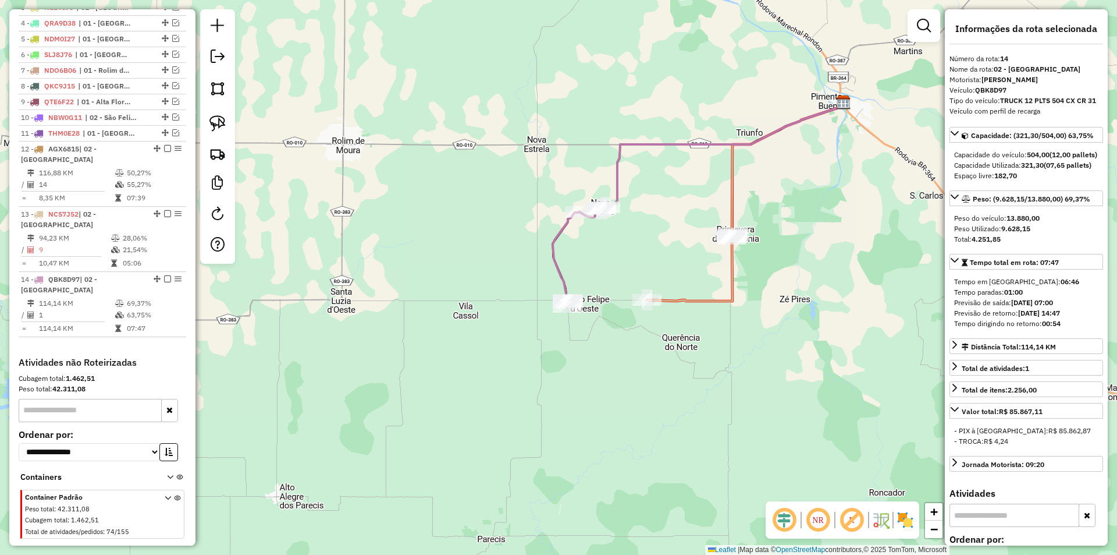
drag, startPoint x: 615, startPoint y: 252, endPoint x: 610, endPoint y: 262, distance: 11.7
click at [610, 262] on div "Janela de atendimento Grade de atendimento Capacidade Transportadoras Veículos …" at bounding box center [558, 277] width 1117 height 555
click at [929, 29] on em at bounding box center [924, 26] width 14 height 14
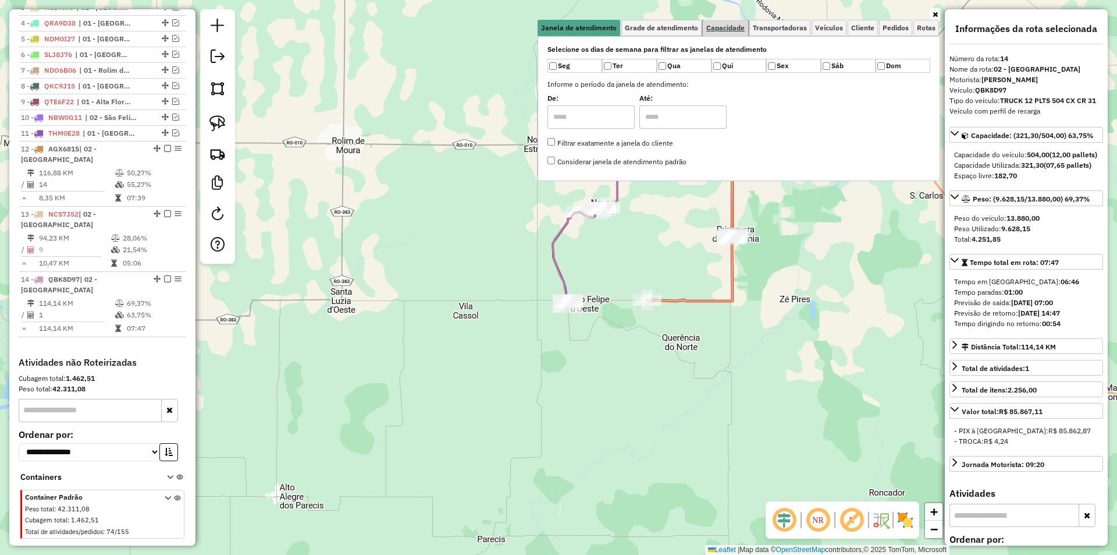
click at [718, 30] on span "Capacidade" at bounding box center [725, 27] width 38 height 7
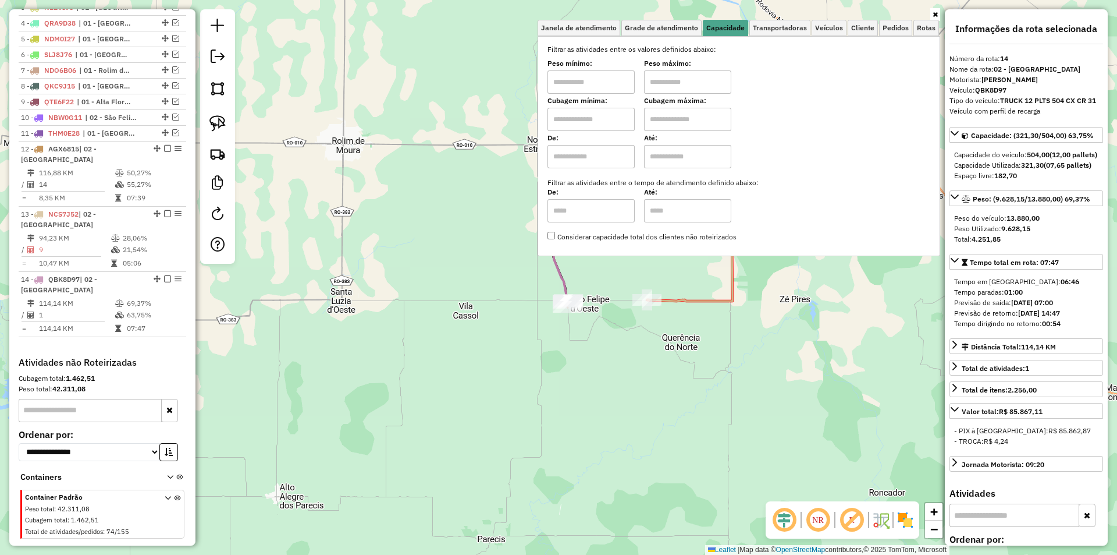
click at [589, 74] on input "text" at bounding box center [591, 81] width 87 height 23
type input "****"
click at [658, 78] on input "text" at bounding box center [687, 81] width 87 height 23
type input "******"
click at [502, 277] on div "Limpar filtros Janela de atendimento Grade de atendimento Capacidade Transporta…" at bounding box center [558, 277] width 1117 height 555
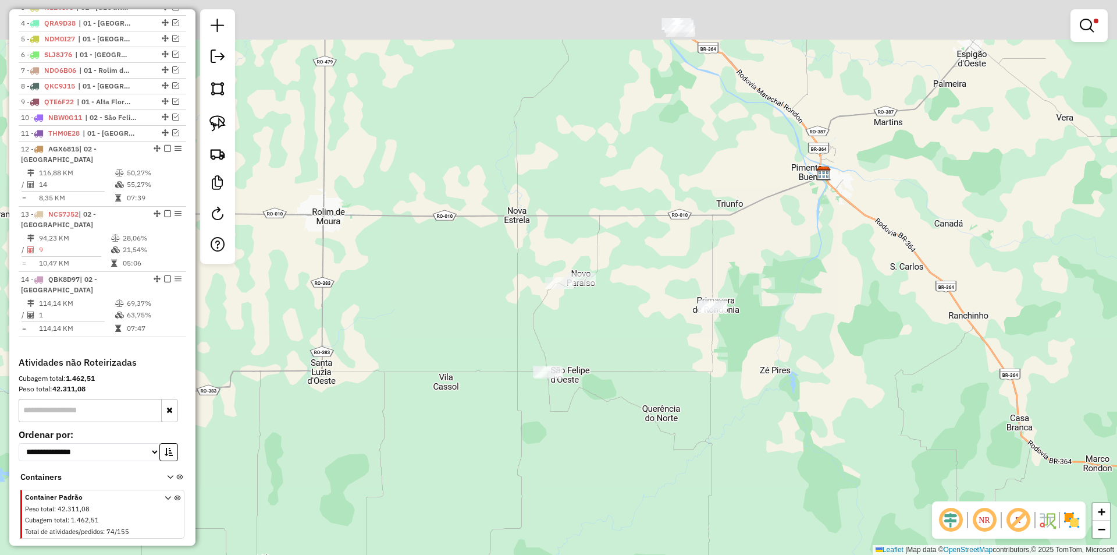
drag, startPoint x: 489, startPoint y: 263, endPoint x: 470, endPoint y: 336, distance: 75.8
click at [470, 336] on div "Limpar filtros Janela de atendimento Grade de atendimento Capacidade Transporta…" at bounding box center [558, 277] width 1117 height 555
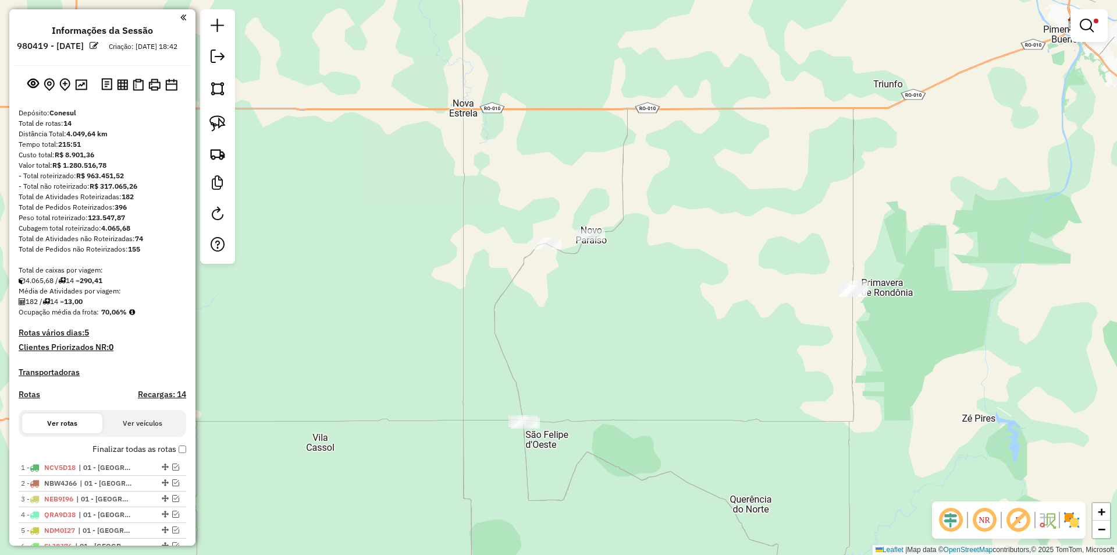
scroll to position [491, 0]
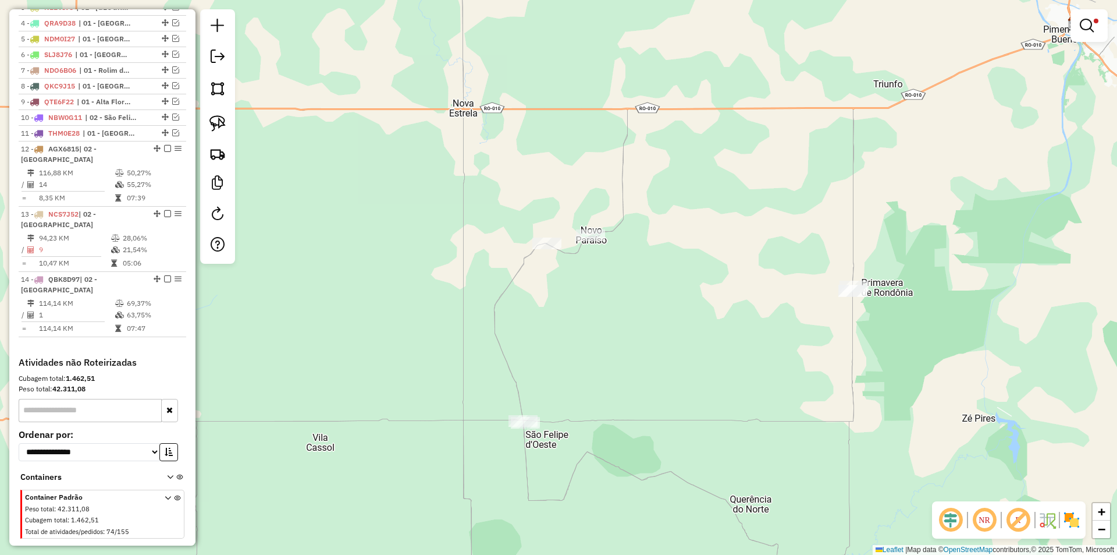
drag, startPoint x: 219, startPoint y: 122, endPoint x: 303, endPoint y: 223, distance: 132.2
click at [219, 121] on img at bounding box center [217, 123] width 16 height 16
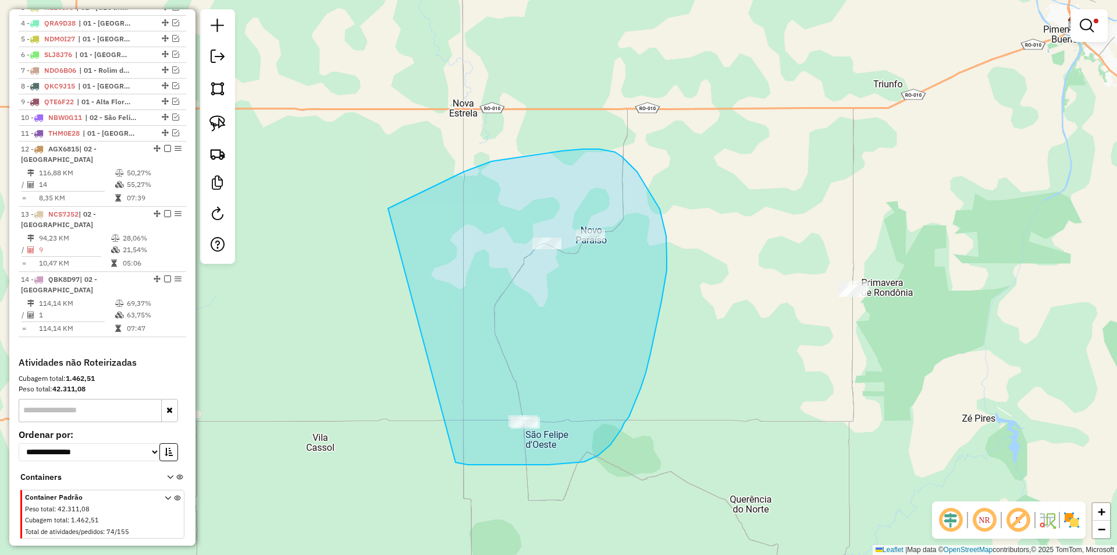
drag, startPoint x: 388, startPoint y: 208, endPoint x: 456, endPoint y: 462, distance: 262.5
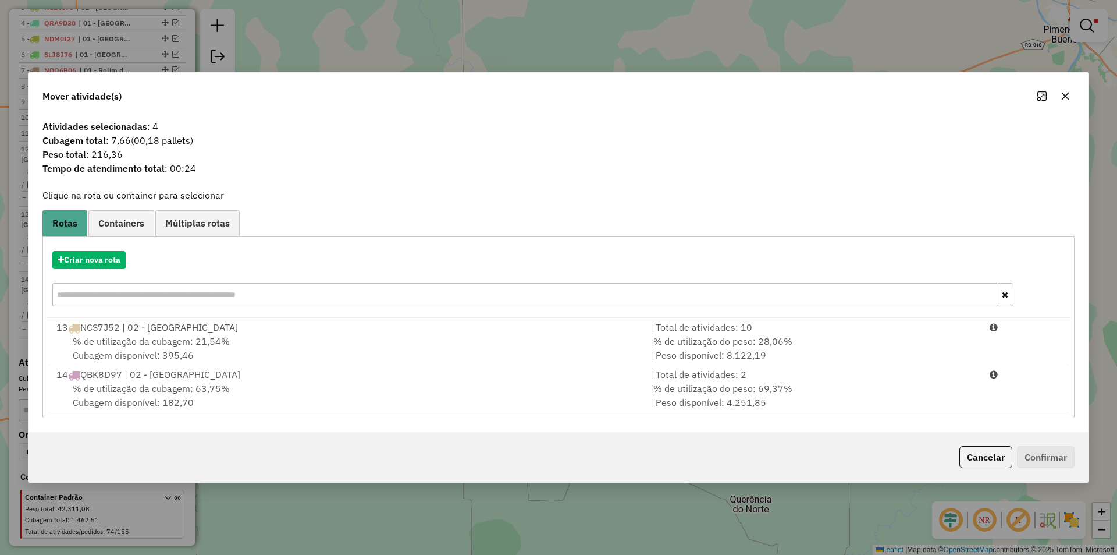
click at [1062, 93] on icon "button" at bounding box center [1066, 96] width 8 height 8
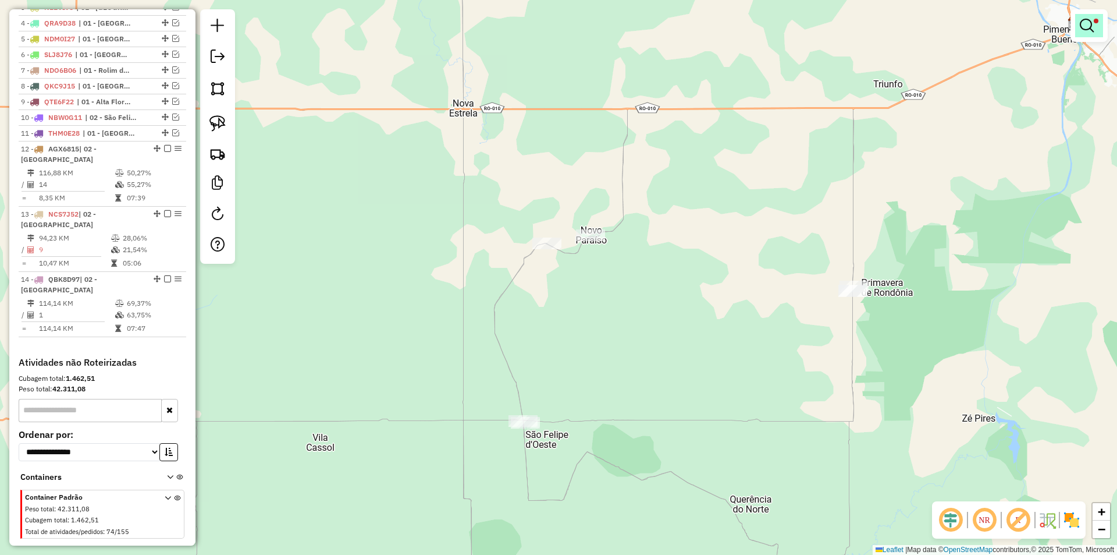
click at [1087, 24] on em at bounding box center [1087, 26] width 14 height 14
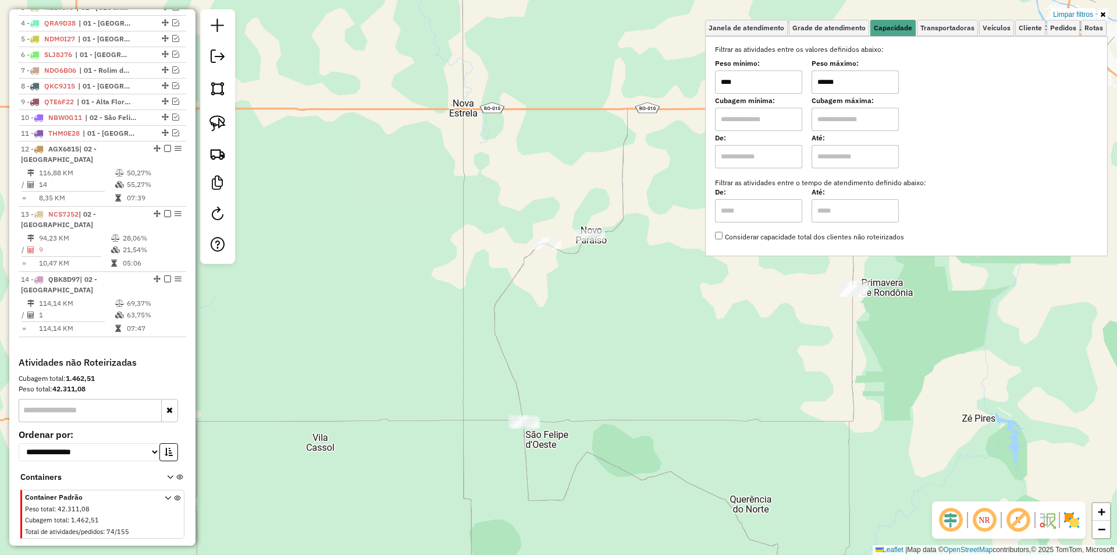
drag, startPoint x: 831, startPoint y: 90, endPoint x: 764, endPoint y: 110, distance: 70.5
click at [772, 106] on div "Filtrar as atividades entre os valores definidos abaixo: Peso mínimo: **** Peso…" at bounding box center [906, 143] width 383 height 198
click at [407, 228] on div "Limpar filtros Janela de atendimento Grade de atendimento Capacidade Transporta…" at bounding box center [558, 277] width 1117 height 555
drag, startPoint x: 394, startPoint y: 247, endPoint x: 389, endPoint y: 231, distance: 17.1
click at [389, 231] on div "Limpar filtros Janela de atendimento Grade de atendimento Capacidade Transporta…" at bounding box center [558, 277] width 1117 height 555
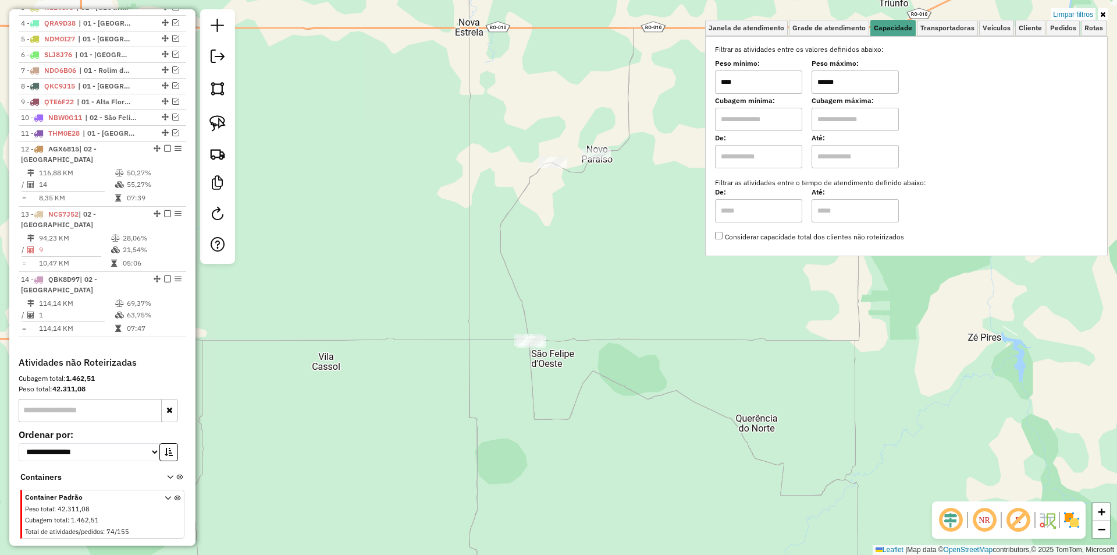
click at [388, 230] on div "Limpar filtros Janela de atendimento Grade de atendimento Capacidade Transporta…" at bounding box center [558, 277] width 1117 height 555
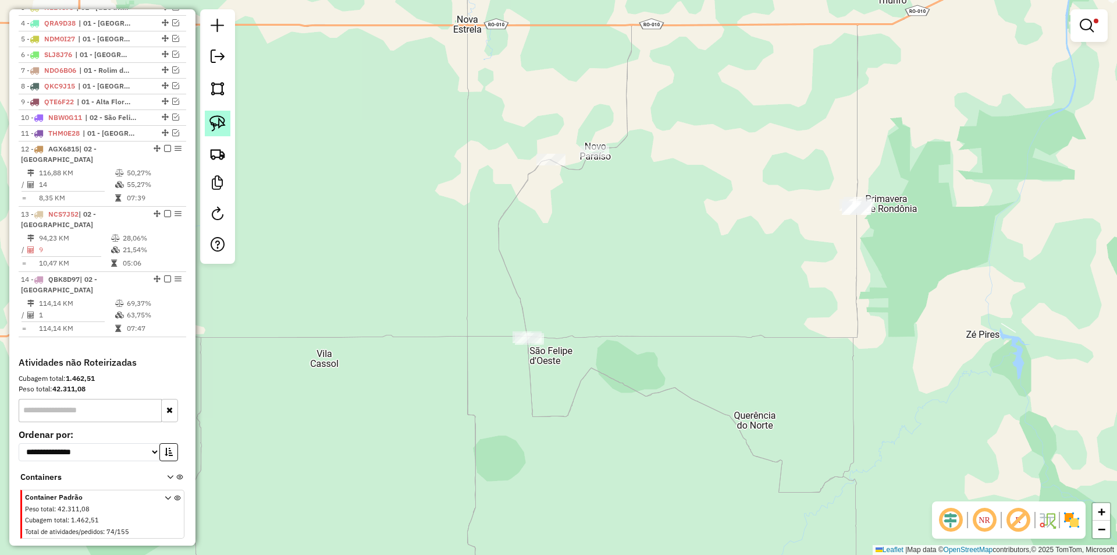
click at [221, 116] on img at bounding box center [217, 123] width 16 height 16
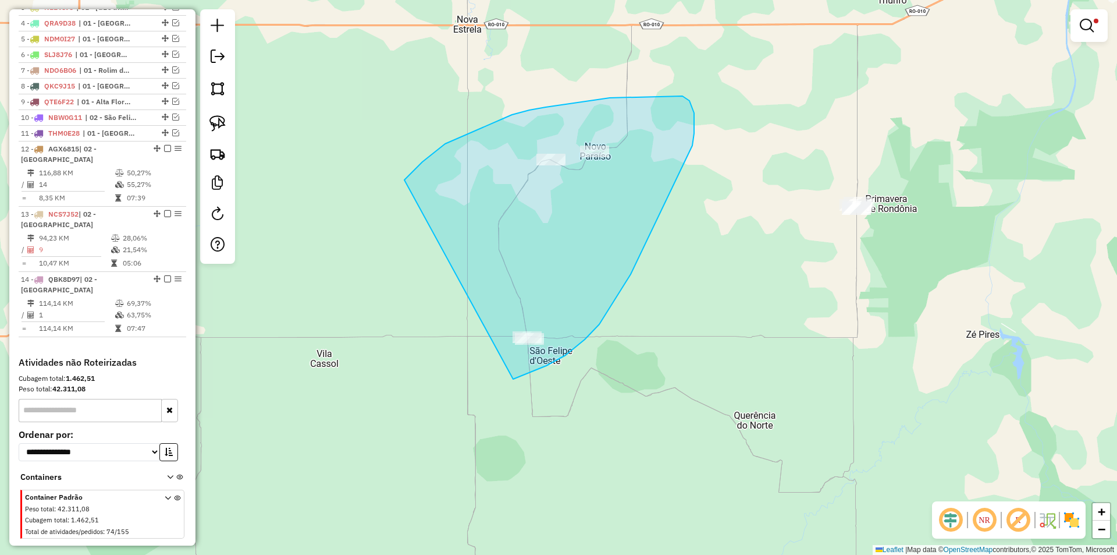
drag, startPoint x: 529, startPoint y: 110, endPoint x: 455, endPoint y: 379, distance: 278.9
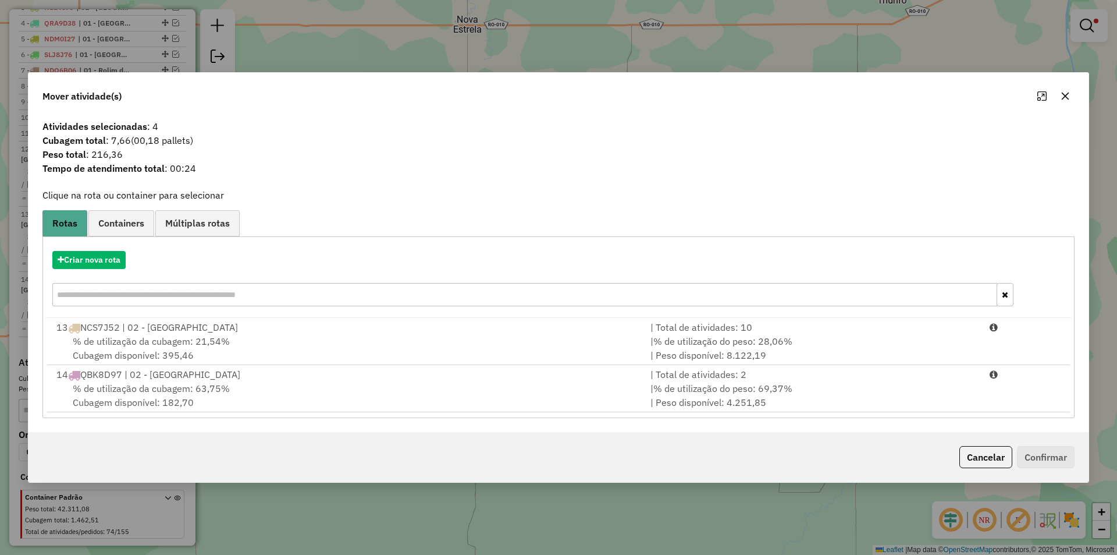
drag, startPoint x: 1067, startPoint y: 99, endPoint x: 1065, endPoint y: 88, distance: 11.7
click at [1067, 99] on icon "button" at bounding box center [1065, 95] width 9 height 9
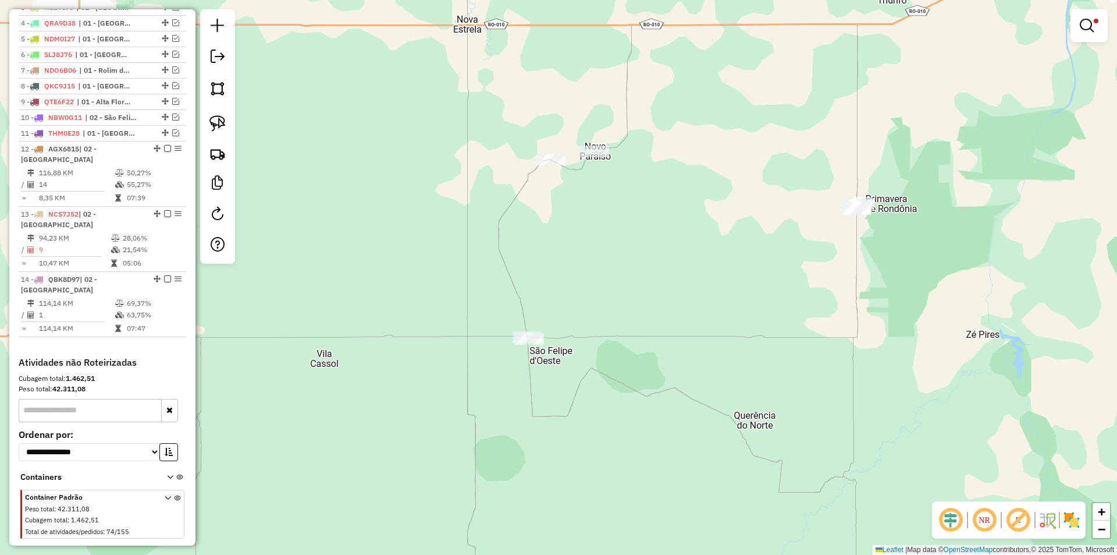
click at [1095, 12] on div at bounding box center [1089, 25] width 37 height 33
click at [1086, 26] on em at bounding box center [1087, 26] width 14 height 14
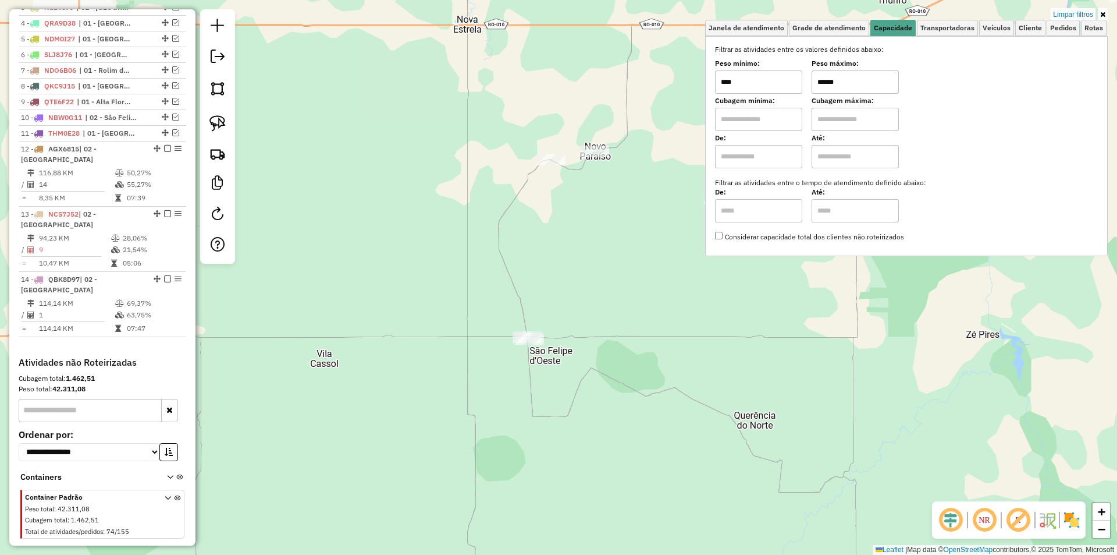
drag, startPoint x: 824, startPoint y: 86, endPoint x: 788, endPoint y: 101, distance: 39.3
click at [792, 99] on div "Filtrar as atividades entre os valores definidos abaixo: Peso mínimo: **** Peso…" at bounding box center [906, 143] width 383 height 198
type input "******"
drag, startPoint x: 468, startPoint y: 223, endPoint x: 424, endPoint y: 207, distance: 46.9
click at [468, 223] on div "Limpar filtros Janela de atendimento Grade de atendimento Capacidade Transporta…" at bounding box center [558, 277] width 1117 height 555
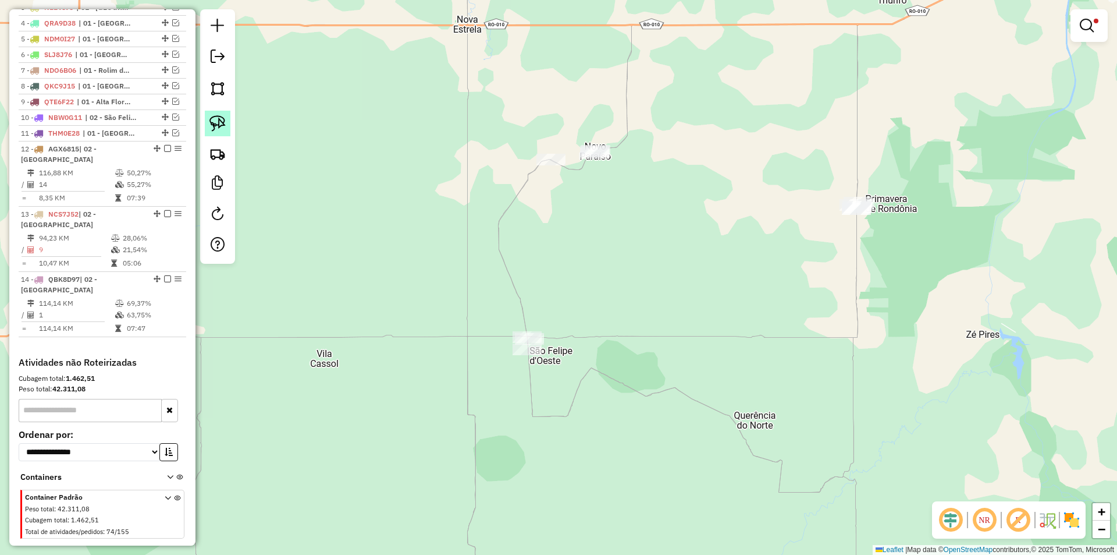
click at [222, 117] on img at bounding box center [217, 123] width 16 height 16
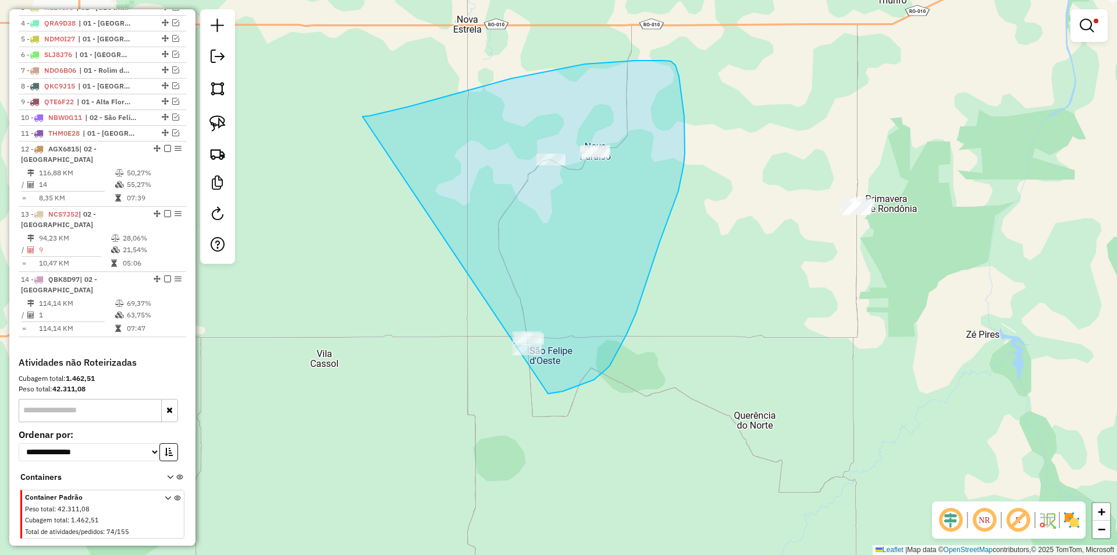
drag, startPoint x: 369, startPoint y: 116, endPoint x: 479, endPoint y: 404, distance: 308.1
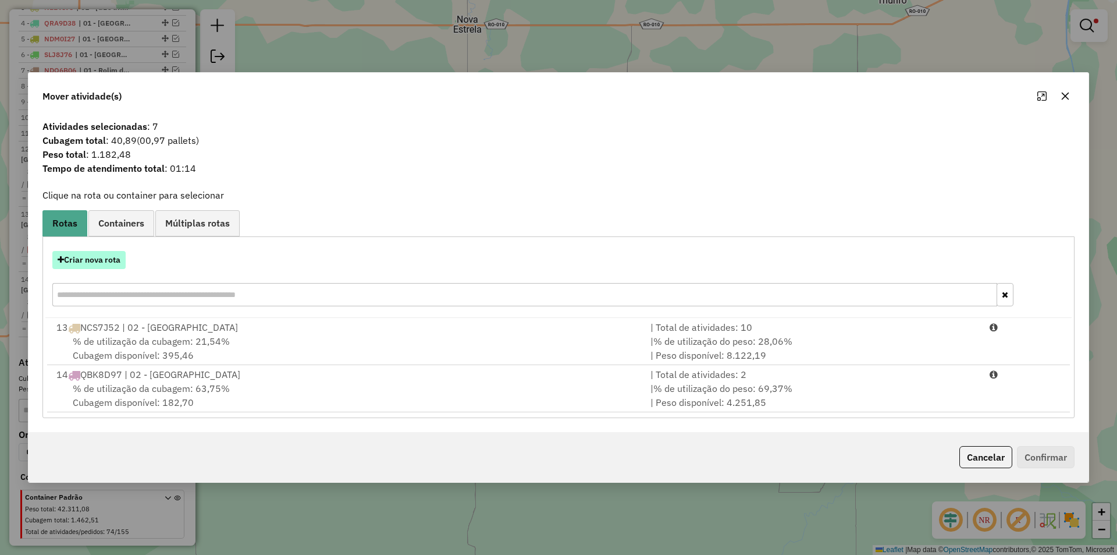
click at [92, 260] on button "Criar nova rota" at bounding box center [88, 260] width 73 height 18
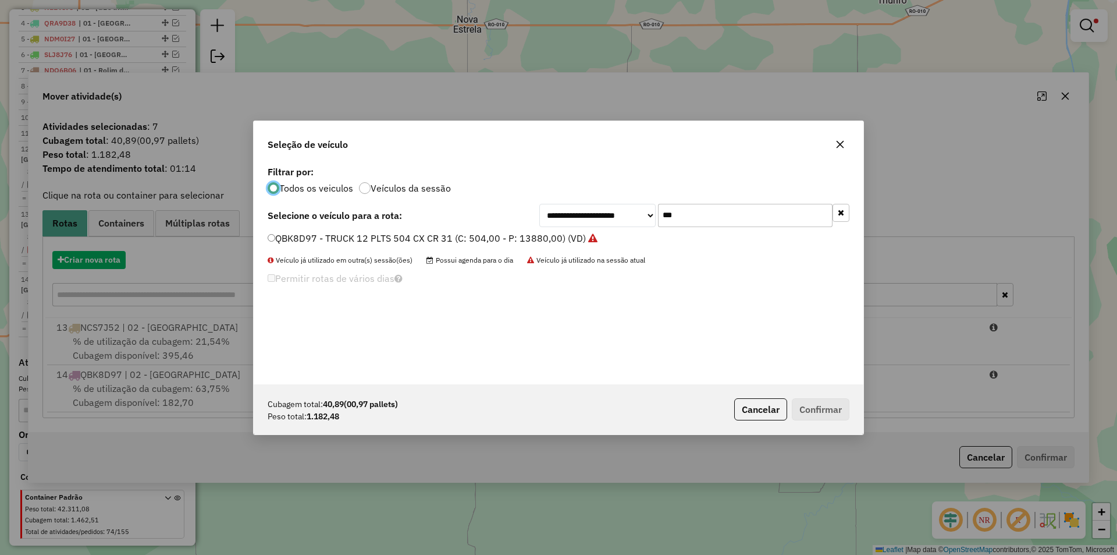
scroll to position [6, 3]
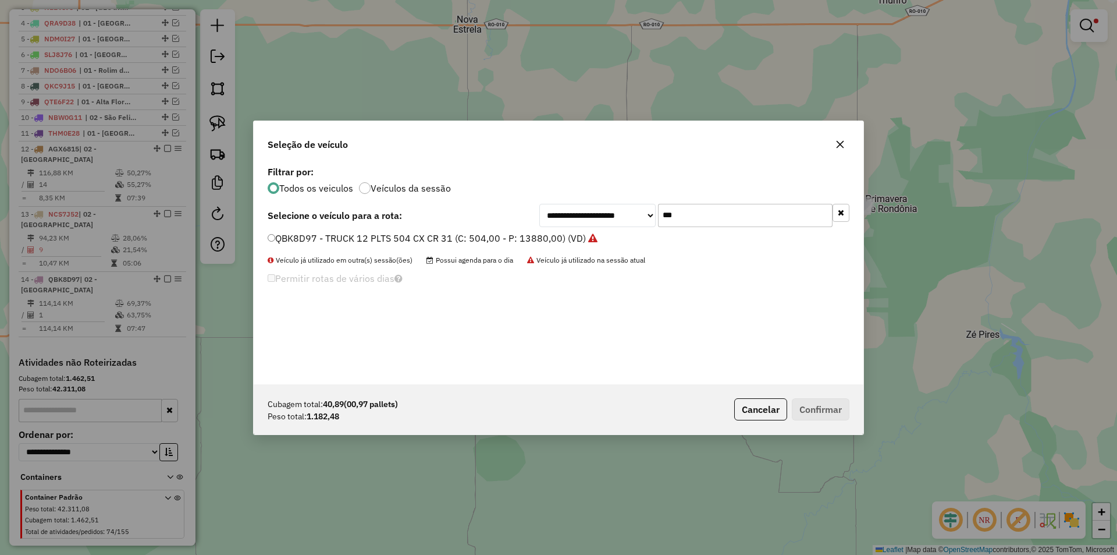
drag, startPoint x: 699, startPoint y: 219, endPoint x: 608, endPoint y: 241, distance: 93.9
click at [608, 241] on div "**********" at bounding box center [559, 273] width 610 height 221
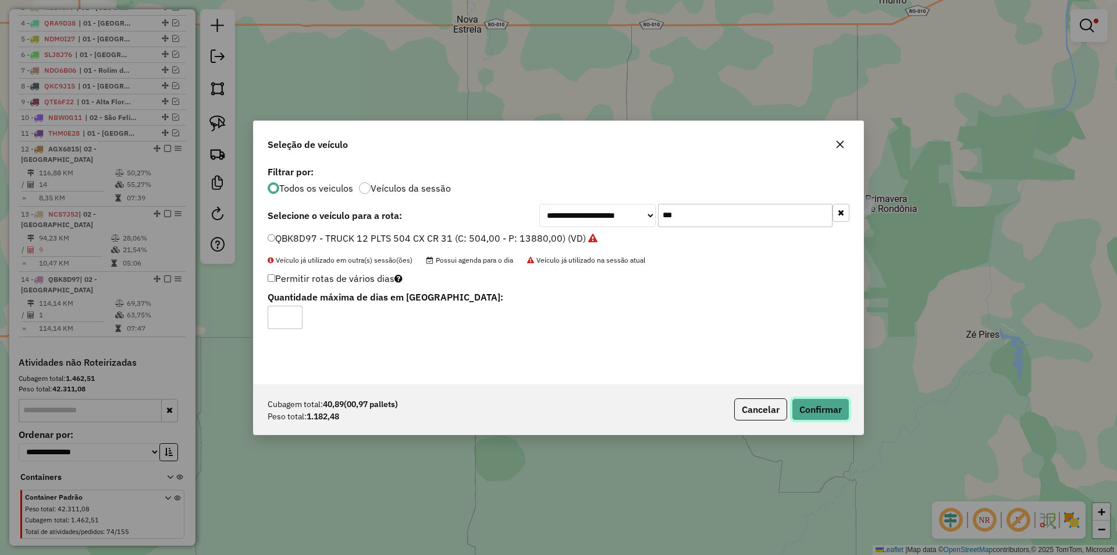
click at [809, 412] on button "Confirmar" at bounding box center [821, 409] width 58 height 22
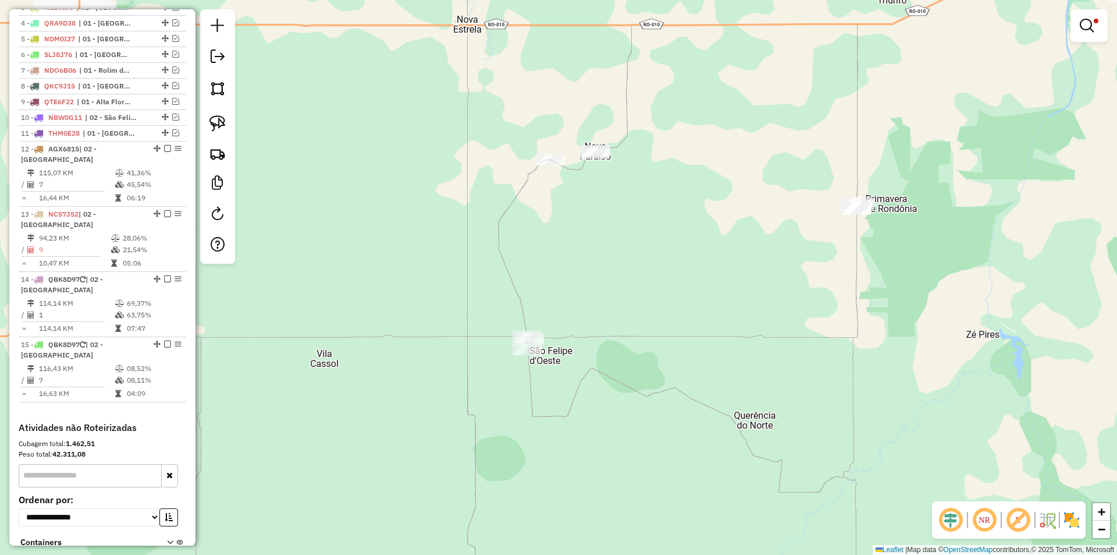
click at [637, 246] on div "Limpar filtros Janela de atendimento Grade de atendimento Capacidade Transporta…" at bounding box center [558, 277] width 1117 height 555
click at [582, 247] on div "Limpar filtros Janela de atendimento Grade de atendimento Capacidade Transporta…" at bounding box center [558, 277] width 1117 height 555
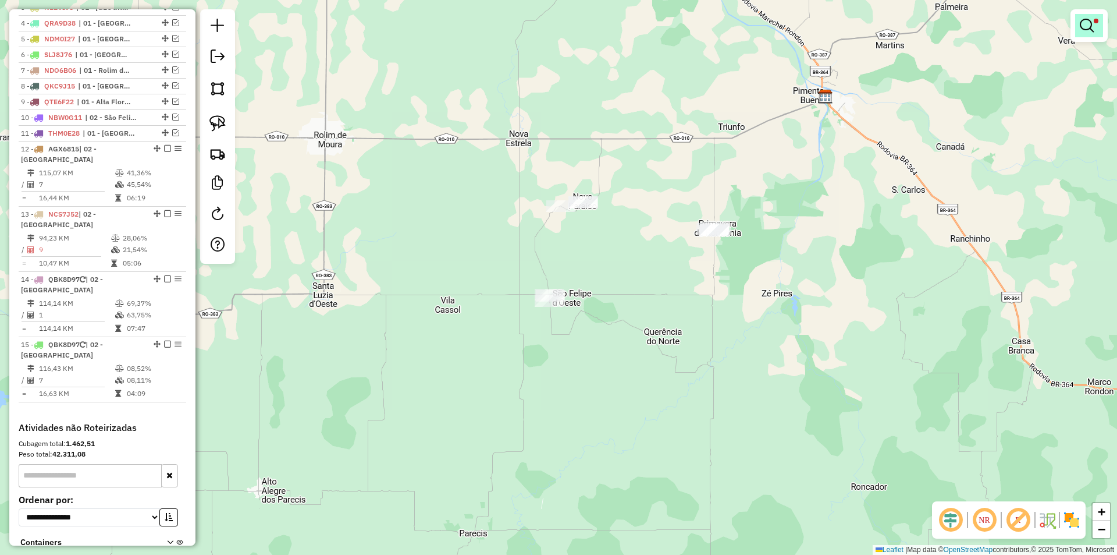
click at [1083, 29] on em at bounding box center [1087, 26] width 14 height 14
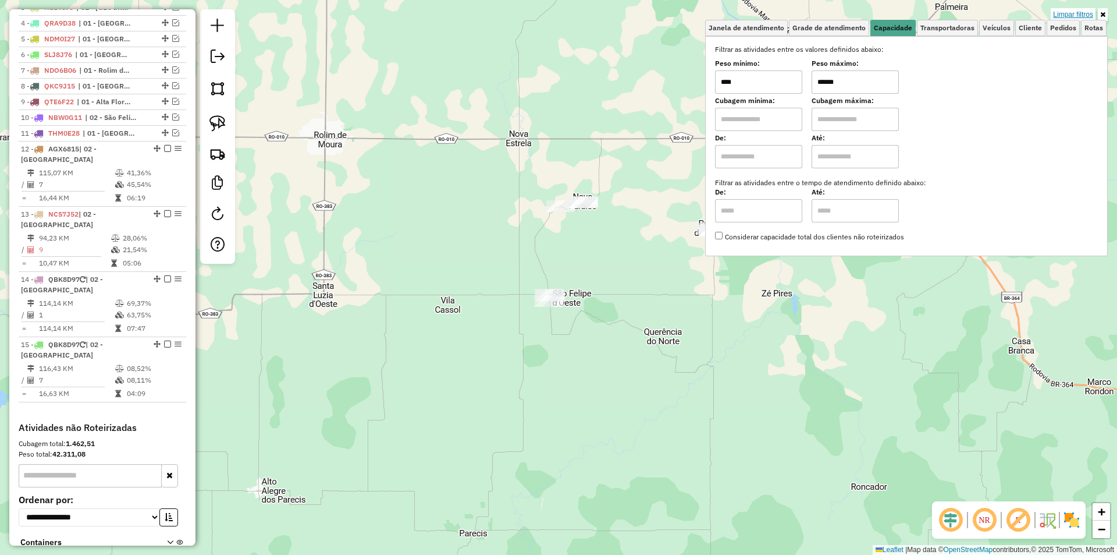
click at [1082, 10] on link "Limpar filtros" at bounding box center [1073, 14] width 45 height 13
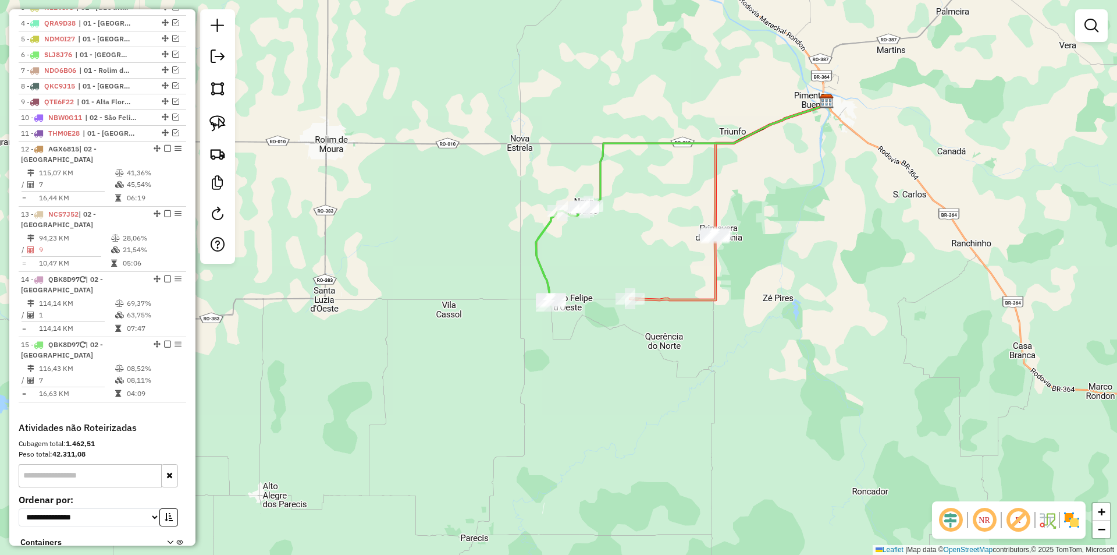
drag, startPoint x: 504, startPoint y: 254, endPoint x: 378, endPoint y: 284, distance: 129.8
click at [505, 259] on div "Janela de atendimento Grade de atendimento Capacidade Transportadoras Veículos …" at bounding box center [558, 277] width 1117 height 555
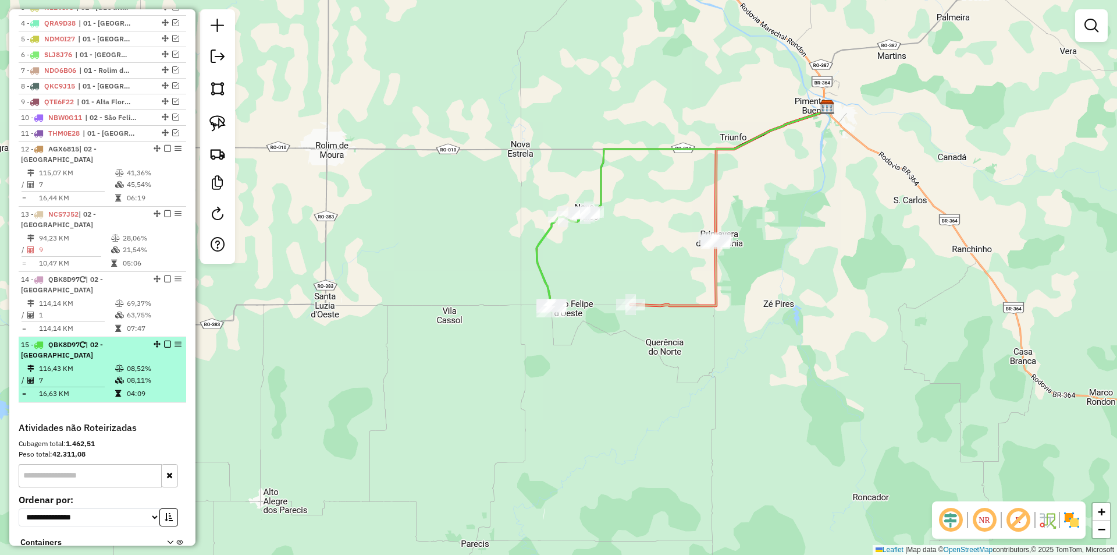
click at [164, 340] on em at bounding box center [167, 343] width 7 height 7
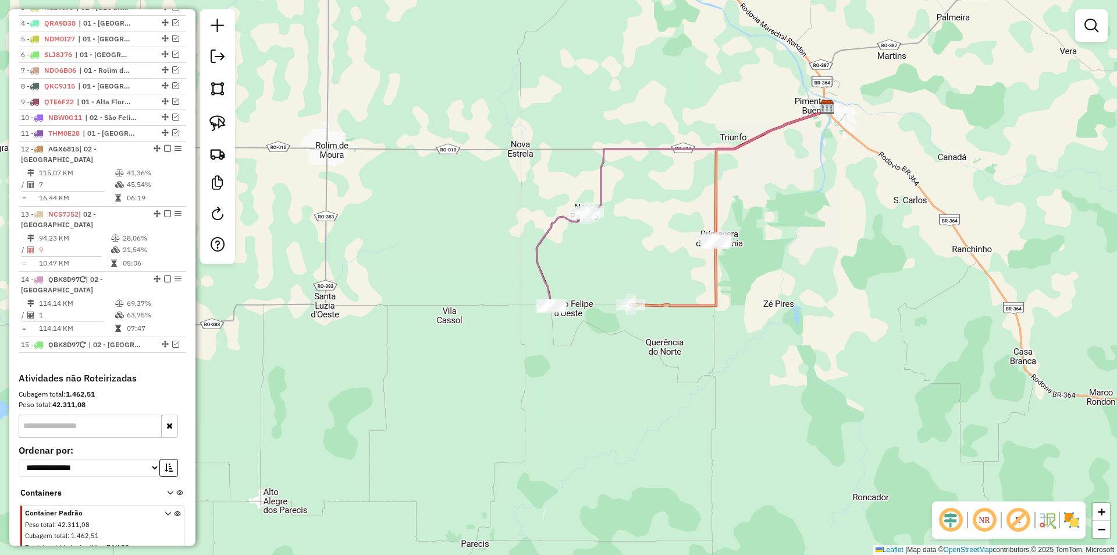
drag, startPoint x: 431, startPoint y: 319, endPoint x: 422, endPoint y: 303, distance: 18.8
click at [431, 320] on div "Janela de atendimento Grade de atendimento Capacidade Transportadoras Veículos …" at bounding box center [558, 277] width 1117 height 555
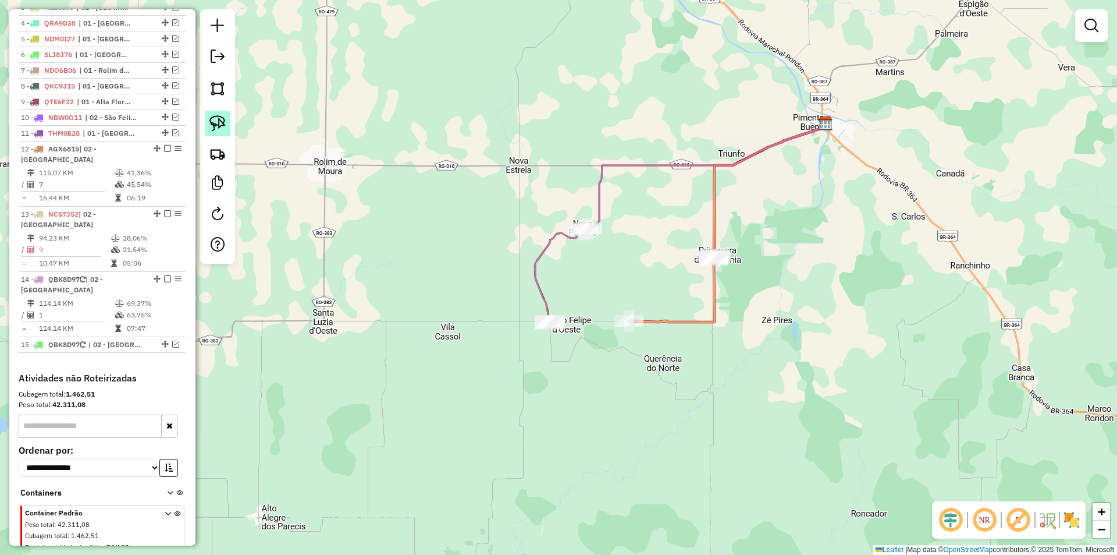
click at [216, 122] on img at bounding box center [217, 123] width 16 height 16
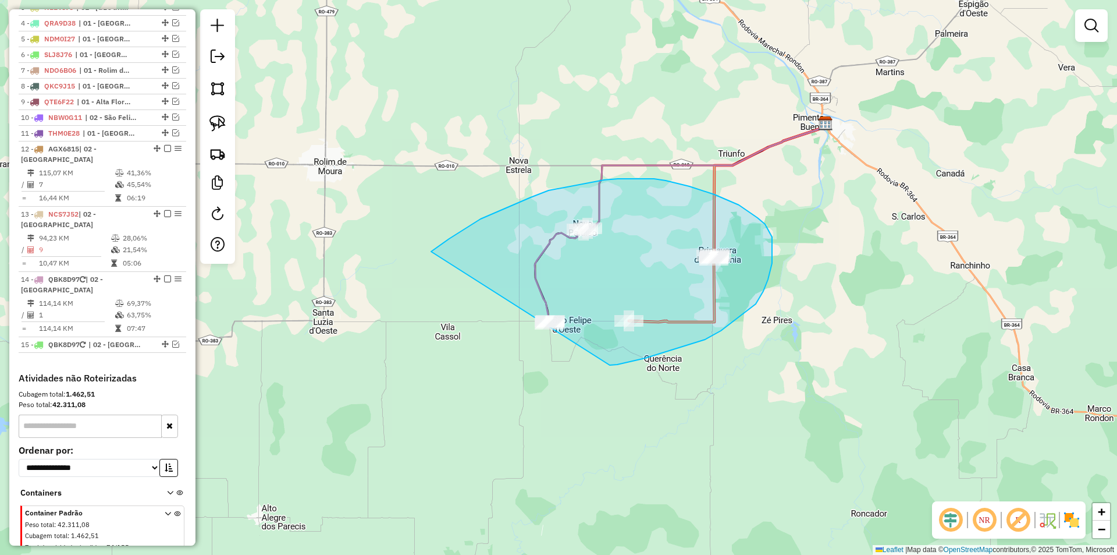
drag, startPoint x: 433, startPoint y: 250, endPoint x: 516, endPoint y: 370, distance: 146.4
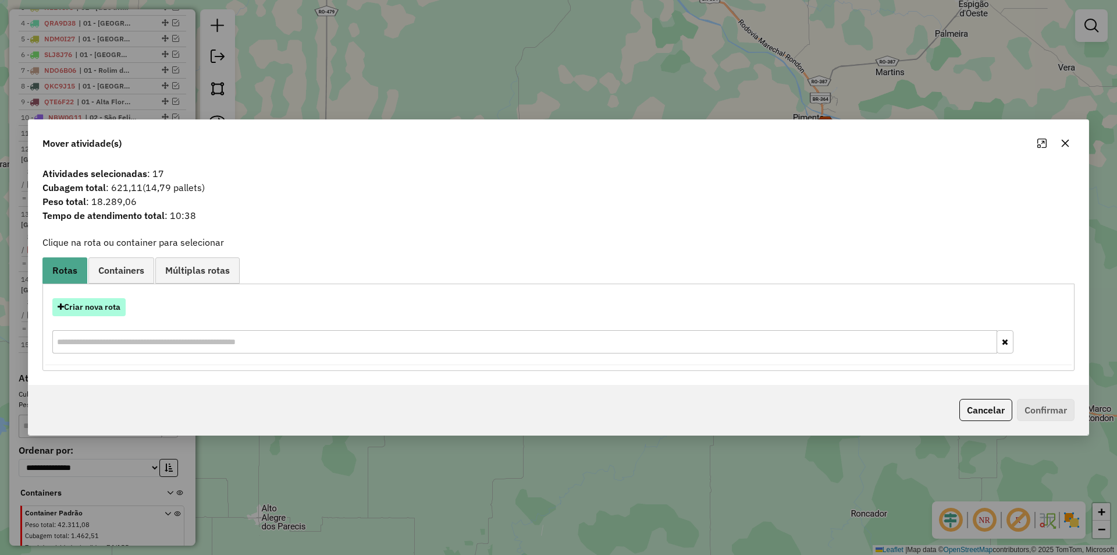
click at [93, 300] on button "Criar nova rota" at bounding box center [88, 307] width 73 height 18
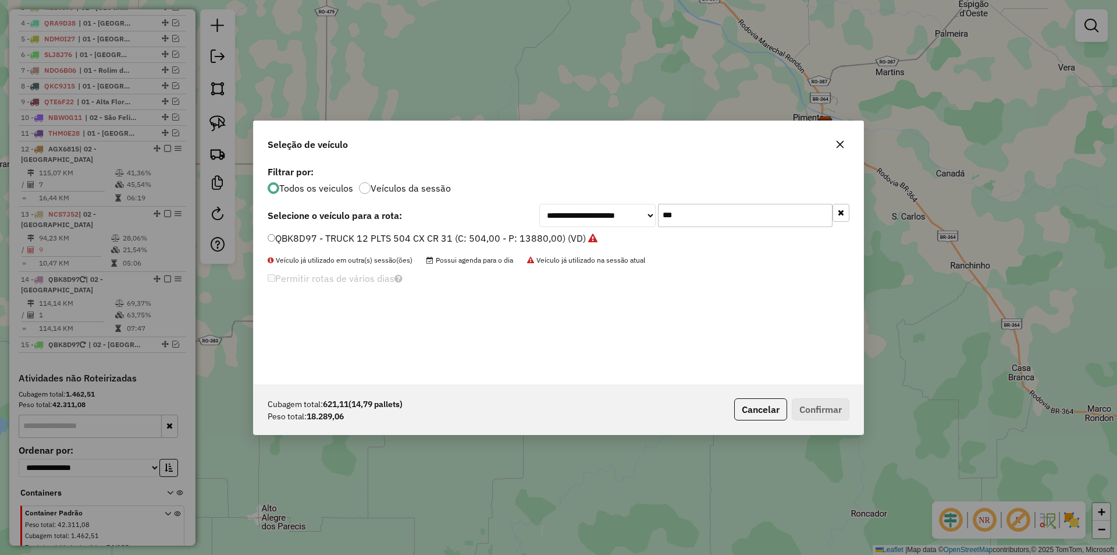
drag, startPoint x: 706, startPoint y: 208, endPoint x: 550, endPoint y: 254, distance: 163.1
click at [550, 250] on div "**********" at bounding box center [559, 273] width 610 height 221
type input "***"
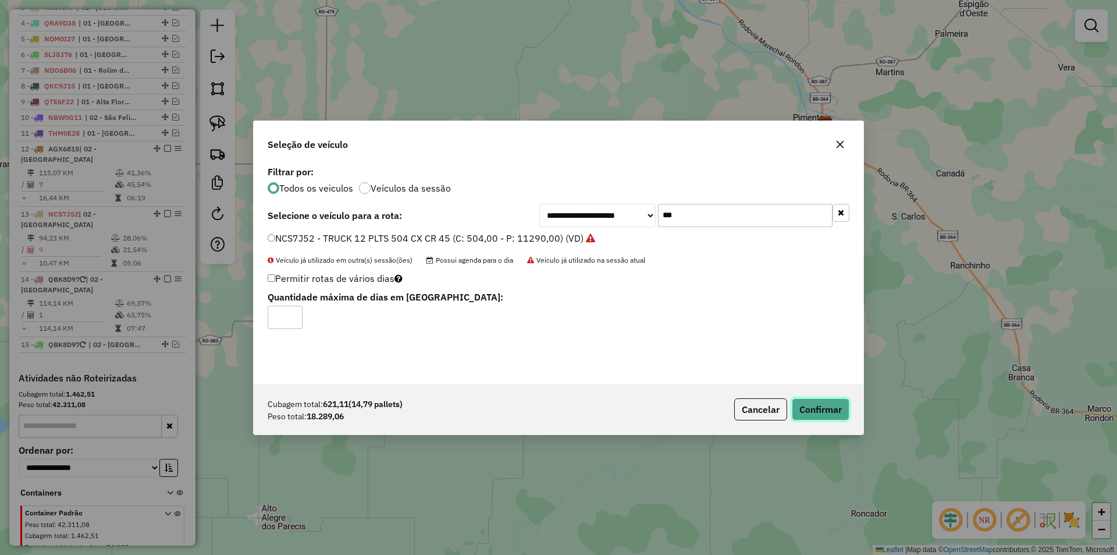
click at [830, 406] on button "Confirmar" at bounding box center [821, 409] width 58 height 22
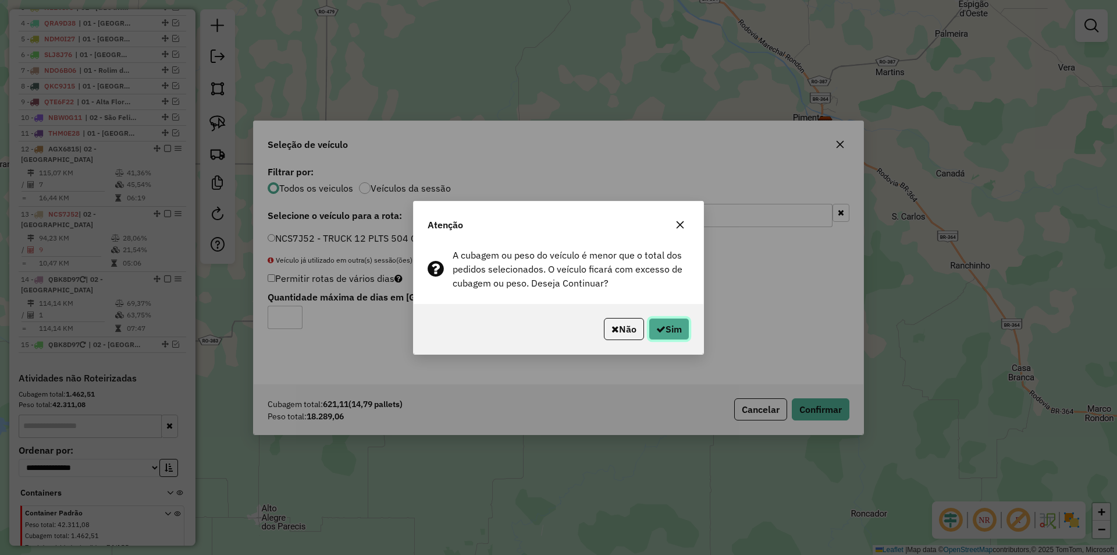
click at [661, 326] on icon "button" at bounding box center [660, 328] width 9 height 9
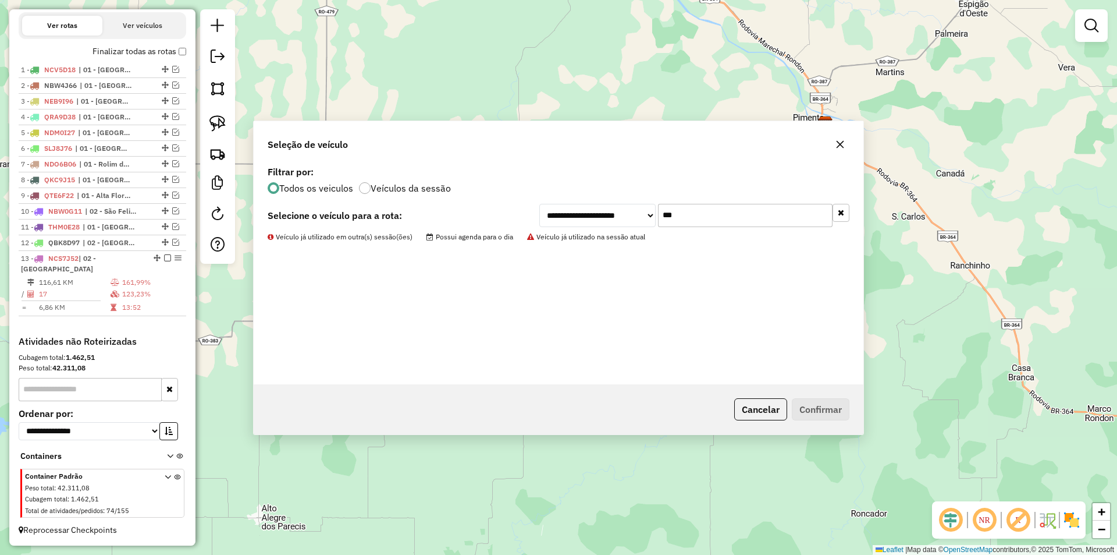
scroll to position [397, 0]
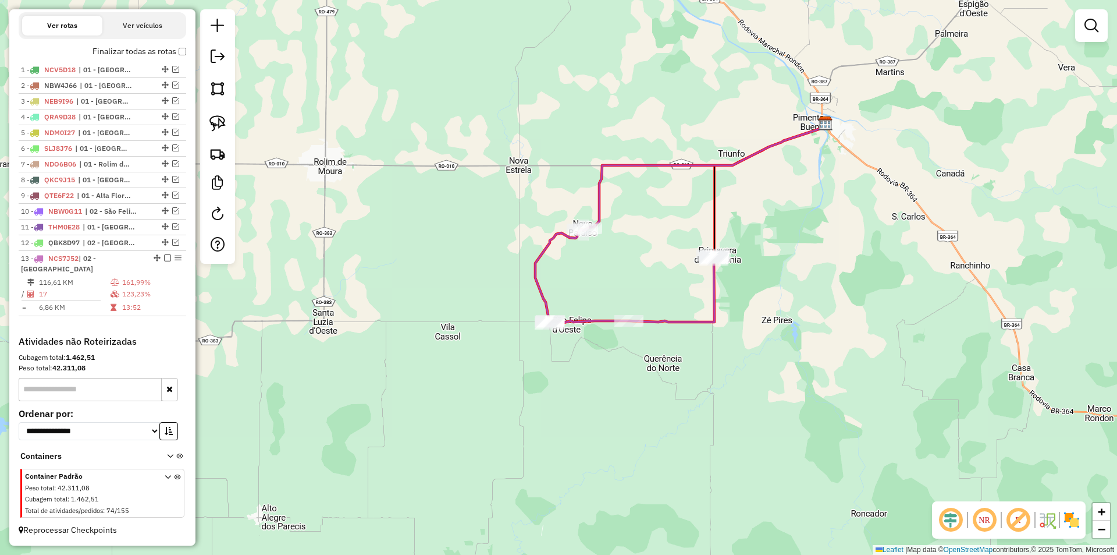
click at [520, 190] on div "Janela de atendimento Grade de atendimento Capacidade Transportadoras Veículos …" at bounding box center [558, 277] width 1117 height 555
select select "*********"
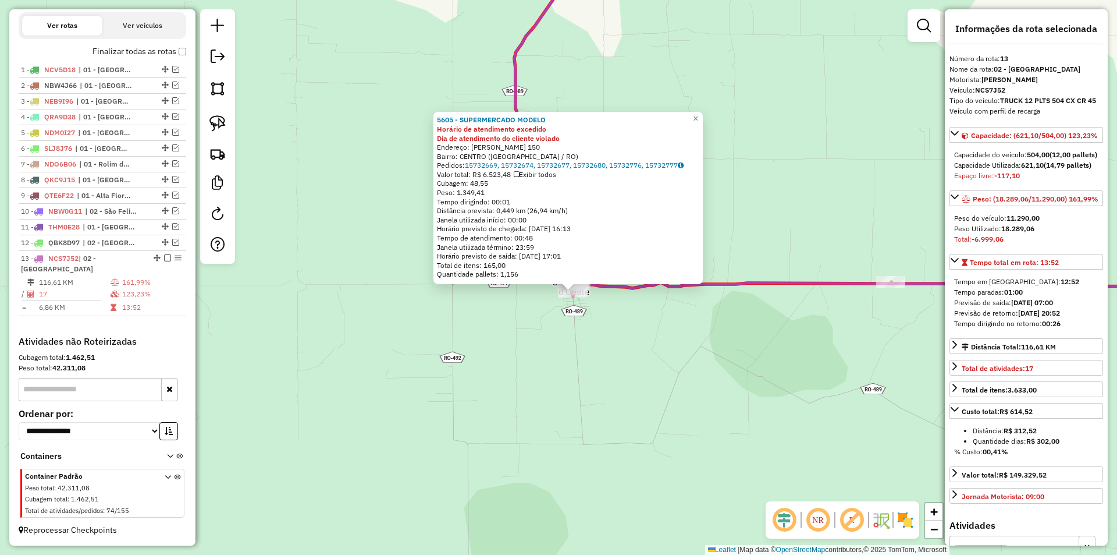
drag, startPoint x: 577, startPoint y: 380, endPoint x: 453, endPoint y: 385, distance: 124.0
click at [575, 383] on div "5605 - SUPERMERCADO MODELO Horário de atendimento excedido Dia de atendimento d…" at bounding box center [558, 277] width 1117 height 555
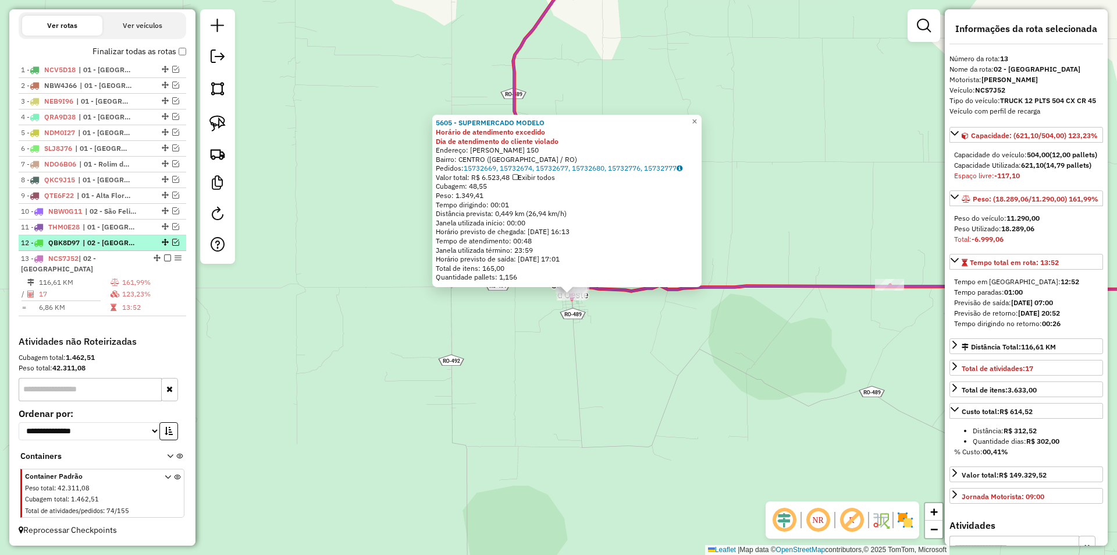
click at [172, 246] on em at bounding box center [175, 242] width 7 height 7
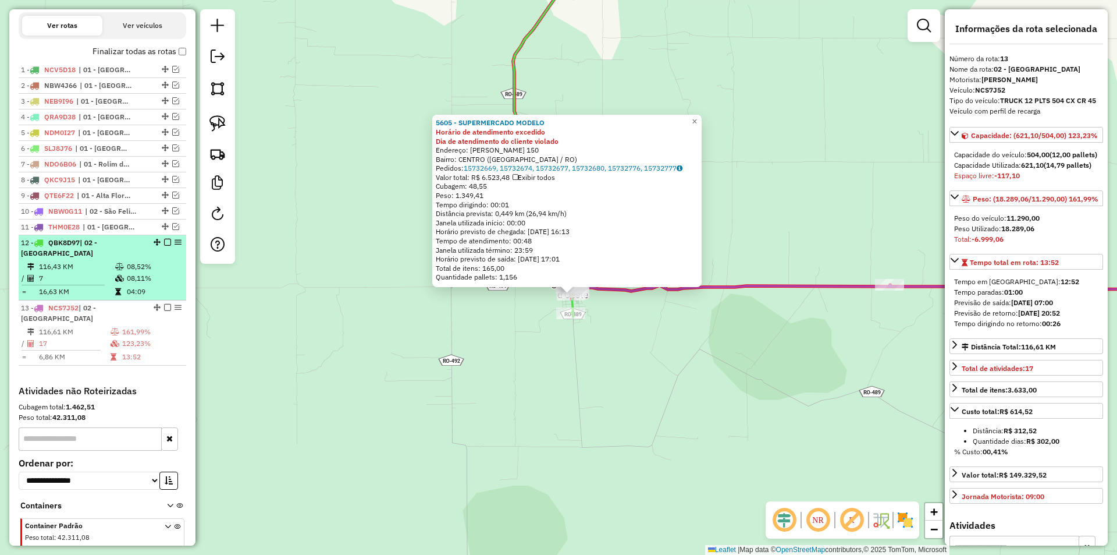
scroll to position [436, 0]
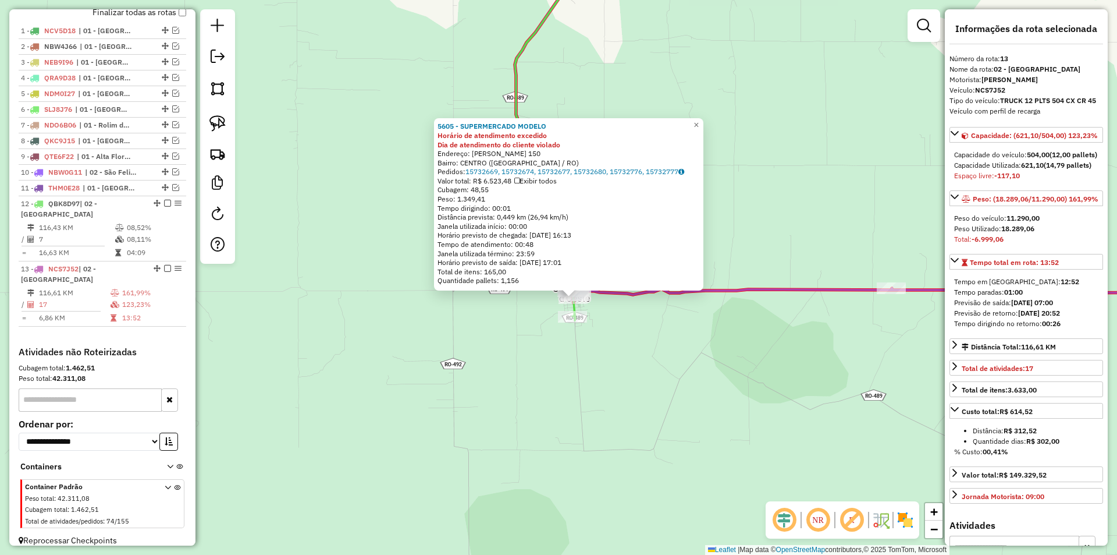
drag, startPoint x: 549, startPoint y: 379, endPoint x: 557, endPoint y: 456, distance: 77.2
click at [558, 456] on div "5605 - SUPERMERCADO MODELO Horário de atendimento excedido Dia de atendimento d…" at bounding box center [558, 277] width 1117 height 555
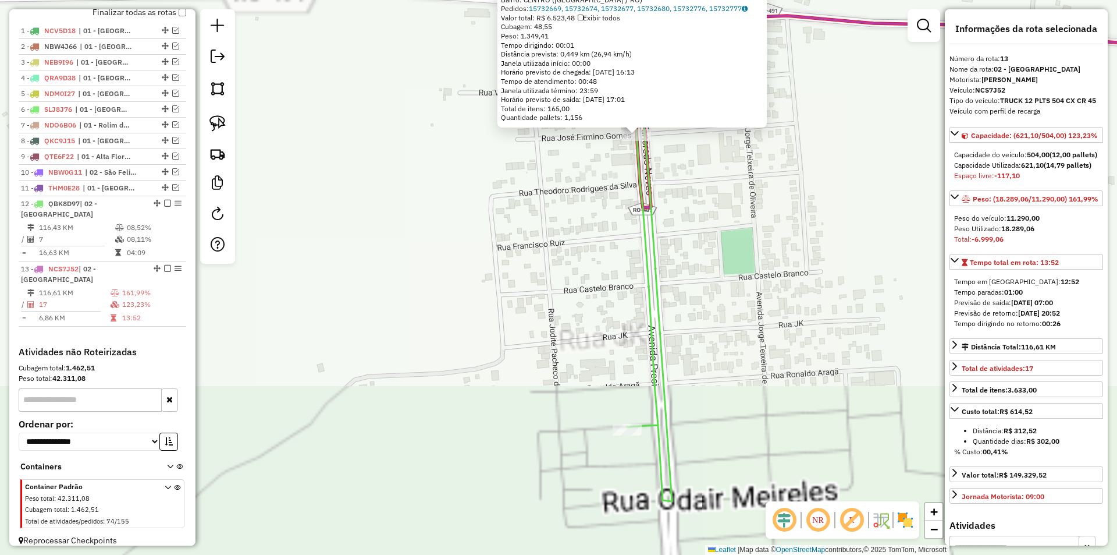
drag, startPoint x: 543, startPoint y: 328, endPoint x: 510, endPoint y: 450, distance: 127.2
click at [510, 450] on div "5605 - SUPERMERCADO MODELO Horário de atendimento excedido Dia de atendimento d…" at bounding box center [558, 277] width 1117 height 555
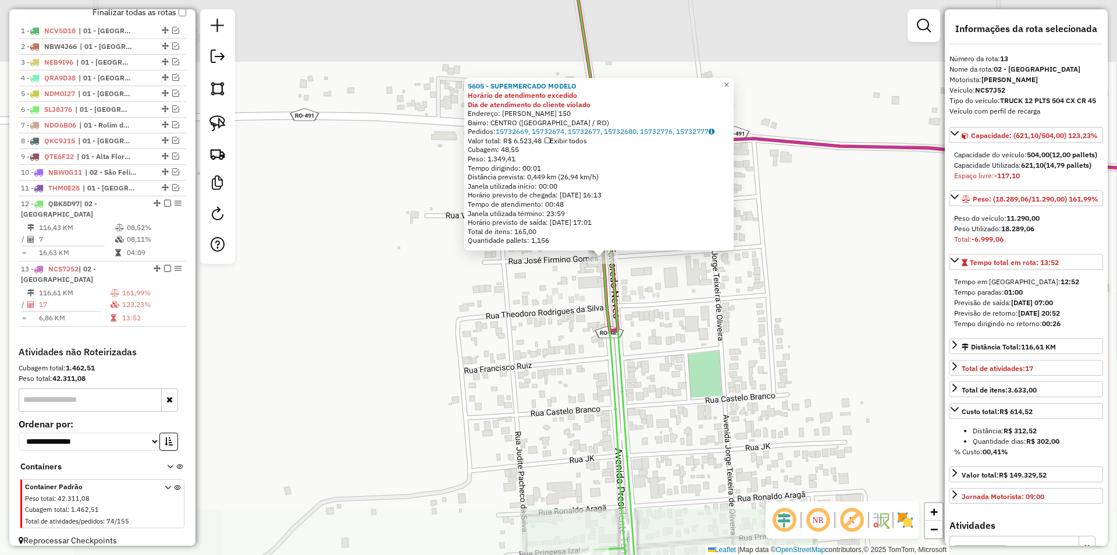
click at [499, 435] on div "5605 - SUPERMERCADO MODELO Horário de atendimento excedido Dia de atendimento d…" at bounding box center [558, 277] width 1117 height 555
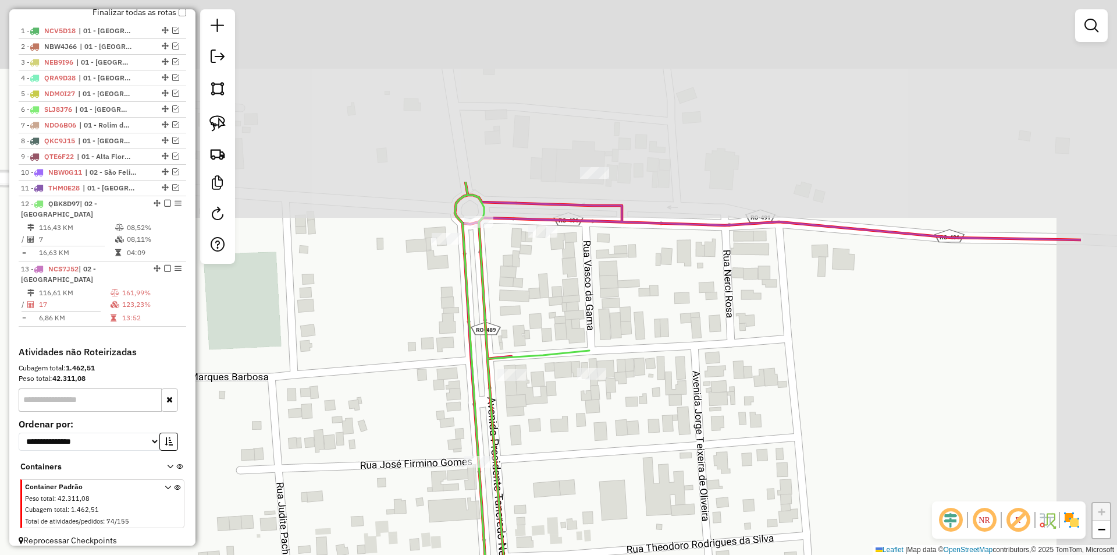
drag, startPoint x: 581, startPoint y: 284, endPoint x: 422, endPoint y: 542, distance: 302.5
click at [422, 542] on div "Janela de atendimento Grade de atendimento Capacidade Transportadoras Veículos …" at bounding box center [558, 277] width 1117 height 555
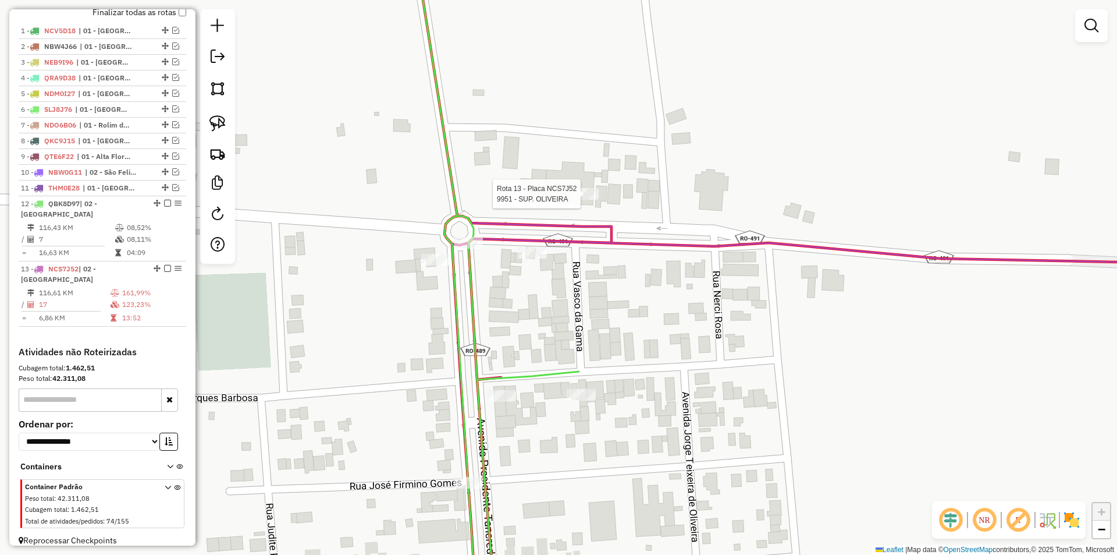
select select "*********"
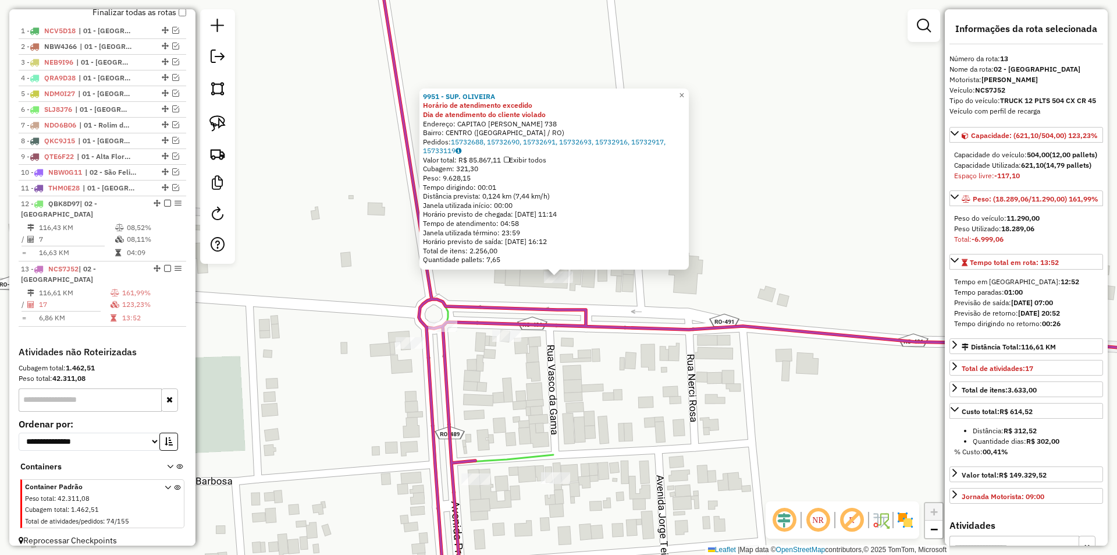
click at [608, 346] on div "9951 - SUP. [PERSON_NAME] de atendimento excedido Dia de atendimento do cliente…" at bounding box center [558, 277] width 1117 height 555
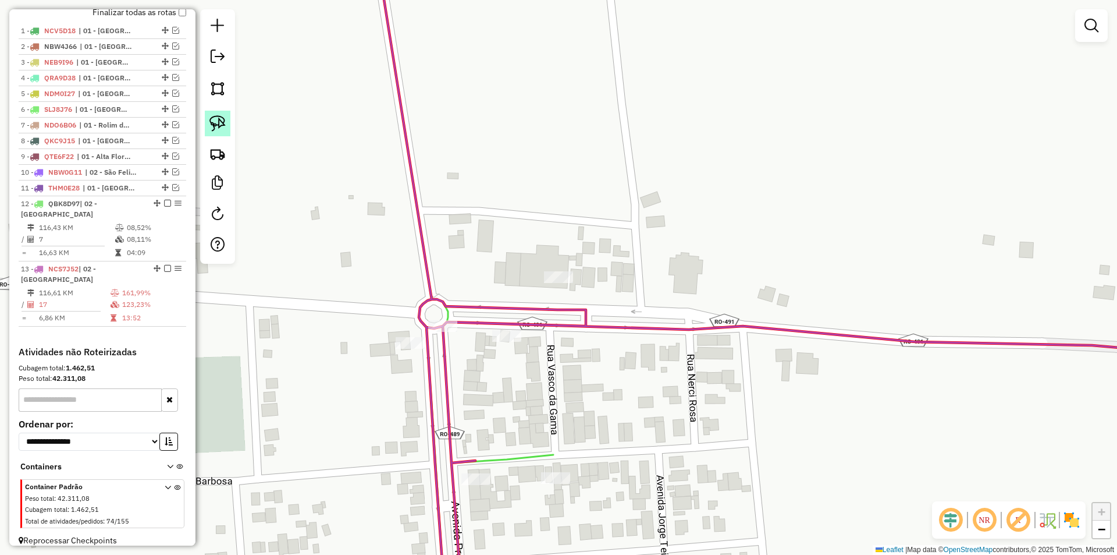
click at [219, 122] on img at bounding box center [217, 123] width 16 height 16
drag, startPoint x: 523, startPoint y: 259, endPoint x: 546, endPoint y: 292, distance: 40.5
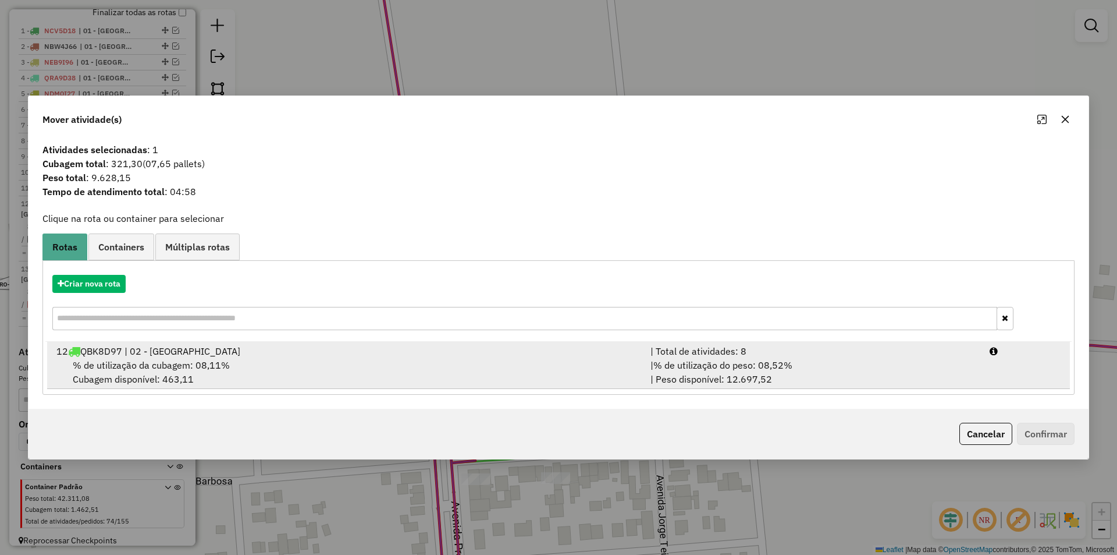
click at [123, 368] on span "% de utilização da cubagem: 08,11%" at bounding box center [151, 365] width 157 height 12
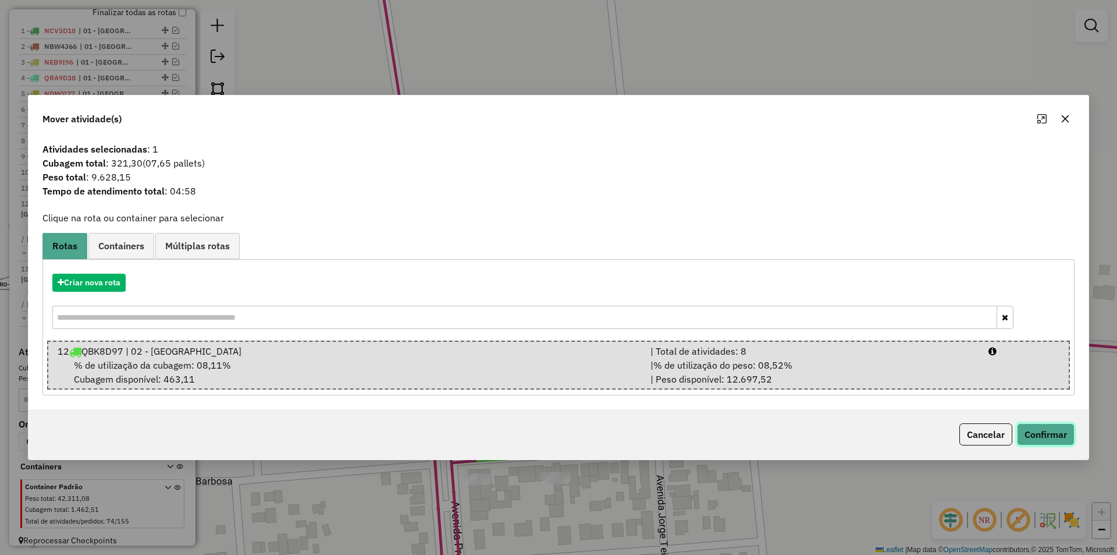
click at [1042, 436] on button "Confirmar" at bounding box center [1046, 434] width 58 height 22
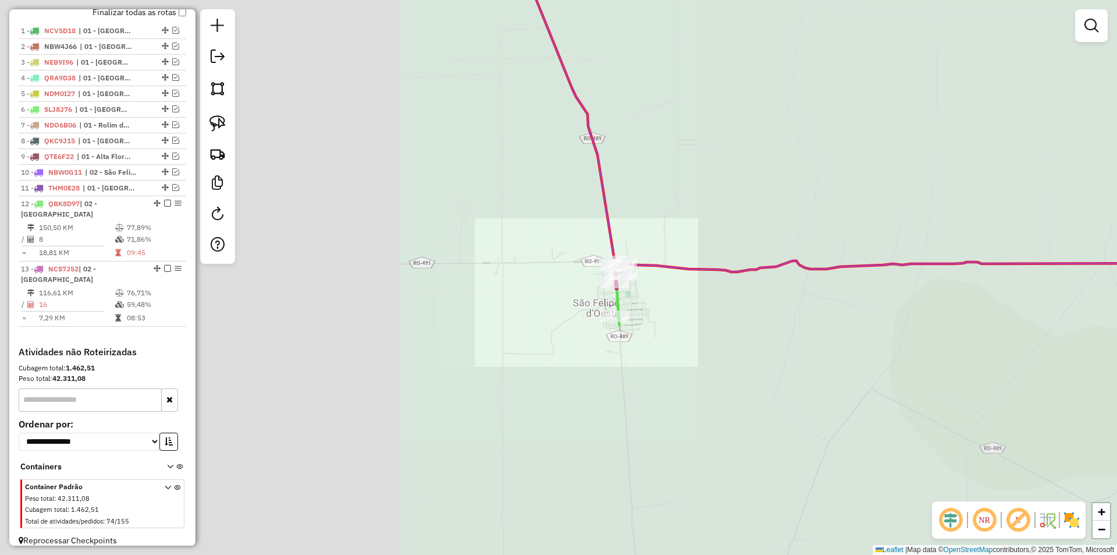
drag, startPoint x: 639, startPoint y: 210, endPoint x: 607, endPoint y: 284, distance: 80.5
click at [613, 285] on div "Janela de atendimento Grade de atendimento Capacidade Transportadoras Veículos …" at bounding box center [558, 277] width 1117 height 555
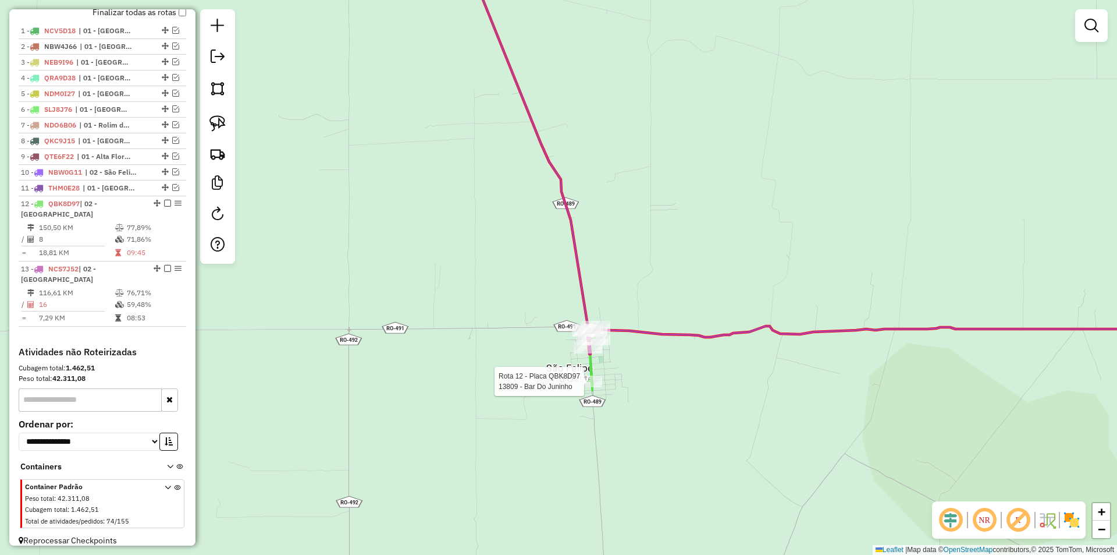
select select "*********"
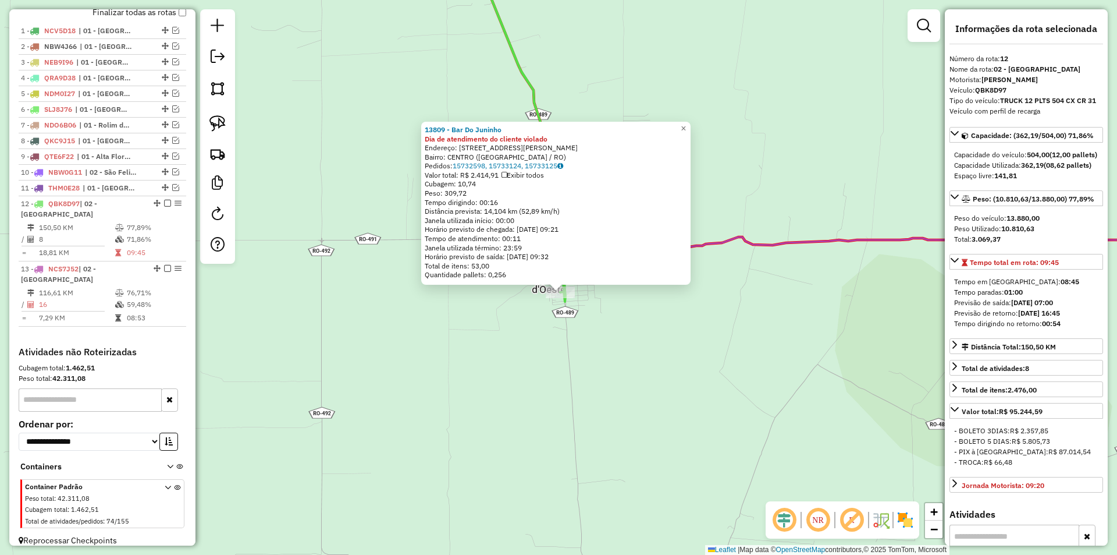
click at [720, 351] on div "13809 - Bar Do Juninho Dia de atendimento do cliente violado Endereço: [STREET_…" at bounding box center [558, 277] width 1117 height 555
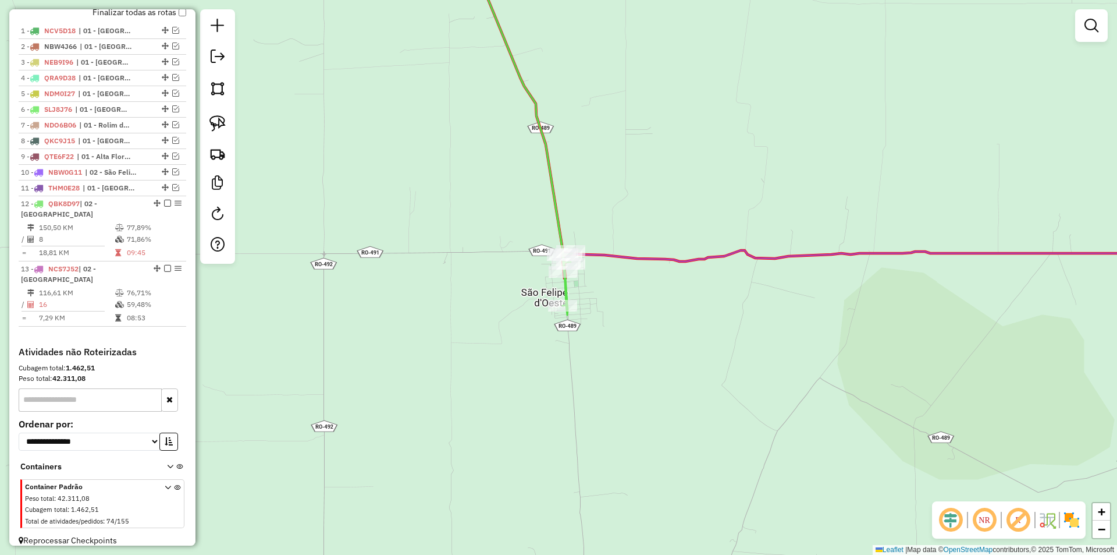
drag, startPoint x: 580, startPoint y: 368, endPoint x: 543, endPoint y: 355, distance: 38.8
click at [580, 382] on div "Janela de atendimento Grade de atendimento Capacidade Transportadoras Veículos …" at bounding box center [558, 277] width 1117 height 555
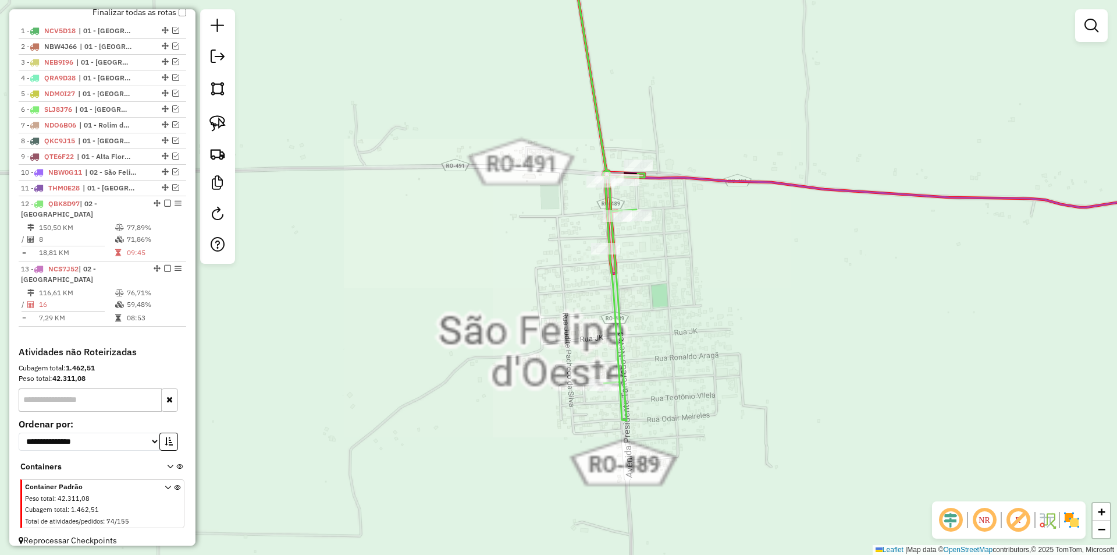
drag, startPoint x: 541, startPoint y: 301, endPoint x: 518, endPoint y: 342, distance: 46.3
click at [518, 342] on div "Janela de atendimento Grade de atendimento Capacidade Transportadoras Veículos …" at bounding box center [558, 277] width 1117 height 555
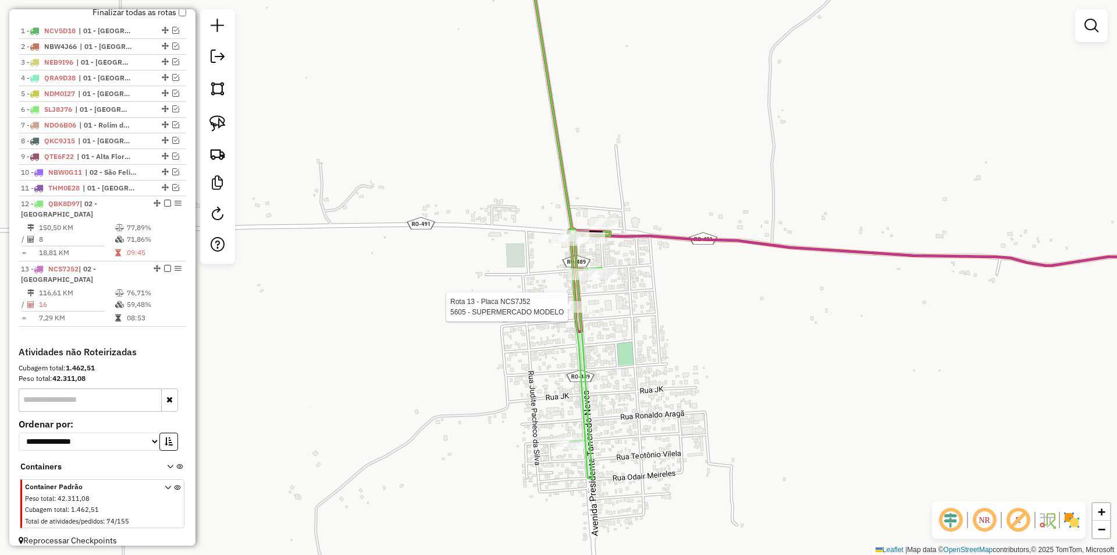
select select "*********"
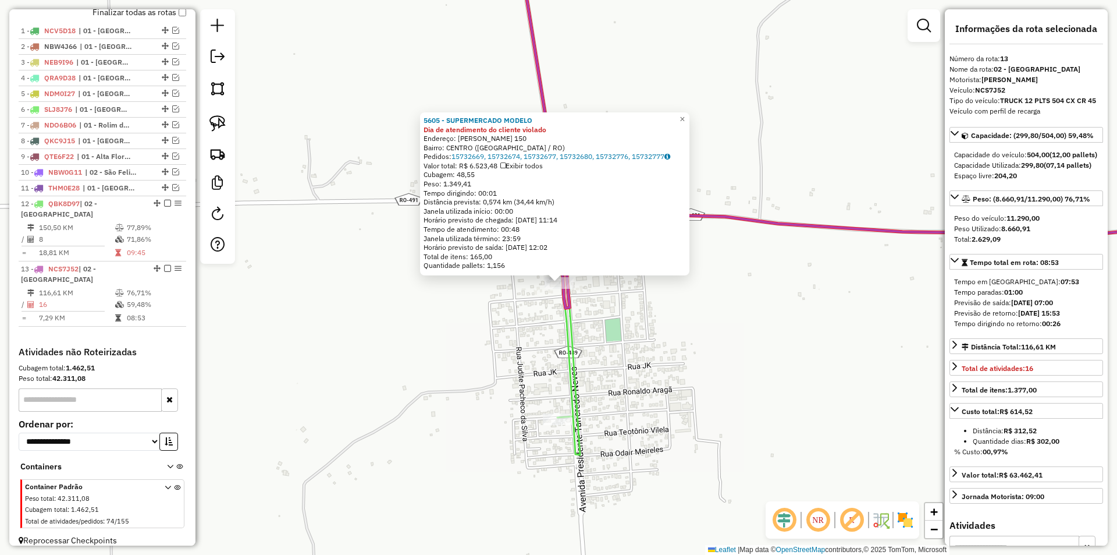
click at [706, 328] on div "5605 - SUPERMERCADO MODELO Dia de atendimento do cliente violado Endereço: [PER…" at bounding box center [558, 277] width 1117 height 555
click at [706, 329] on div "5605 - SUPERMERCADO MODELO Dia de atendimento do cliente violado Endereço: [PER…" at bounding box center [558, 277] width 1117 height 555
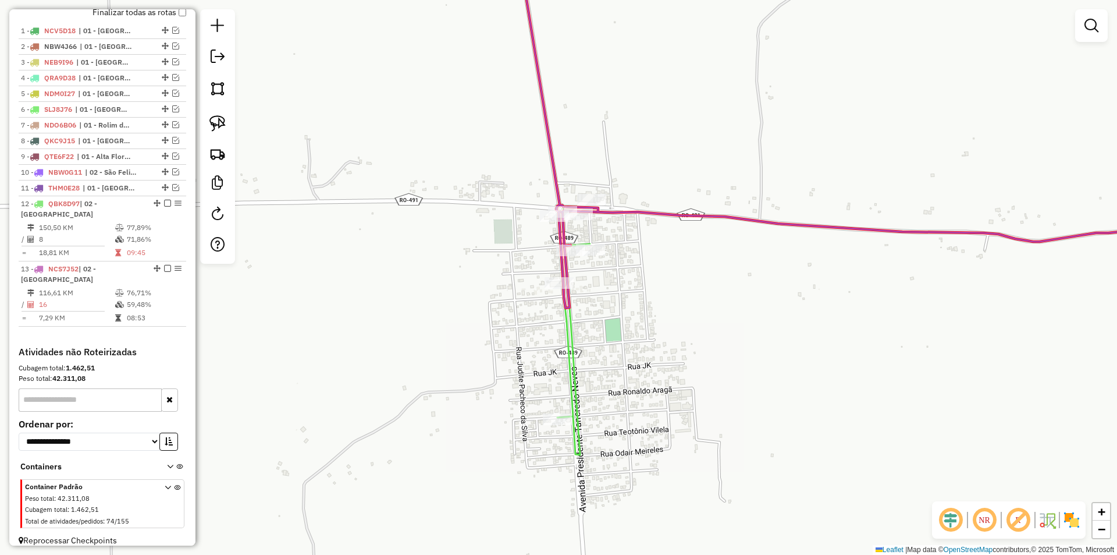
drag, startPoint x: 581, startPoint y: 337, endPoint x: 569, endPoint y: 341, distance: 12.1
click at [580, 341] on div "Janela de atendimento Grade de atendimento Capacidade Transportadoras Veículos …" at bounding box center [558, 277] width 1117 height 555
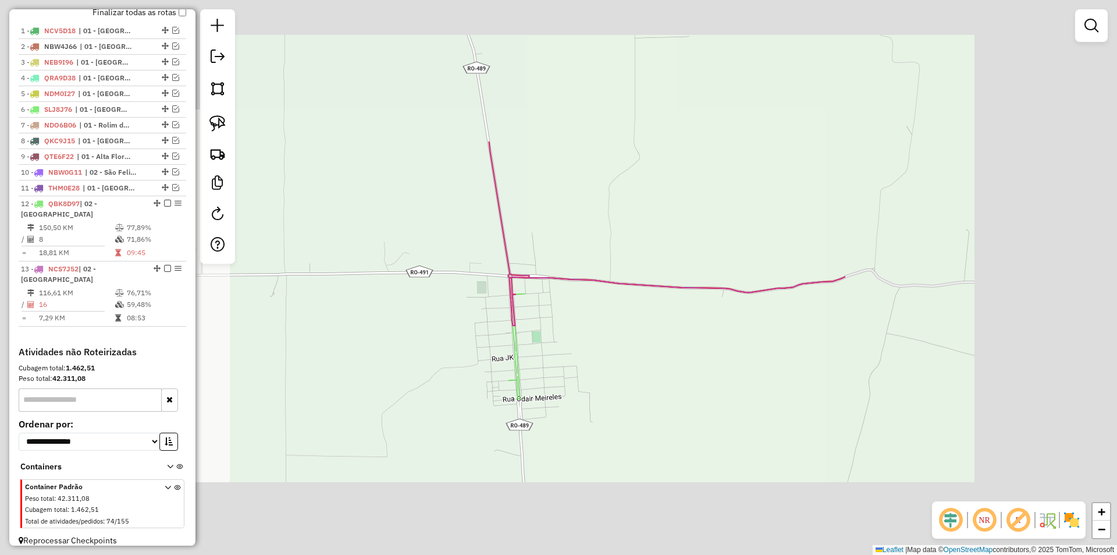
drag, startPoint x: 374, startPoint y: 356, endPoint x: 422, endPoint y: 364, distance: 48.4
click at [443, 365] on div "Janela de atendimento Grade de atendimento Capacidade Transportadoras Veículos …" at bounding box center [558, 277] width 1117 height 555
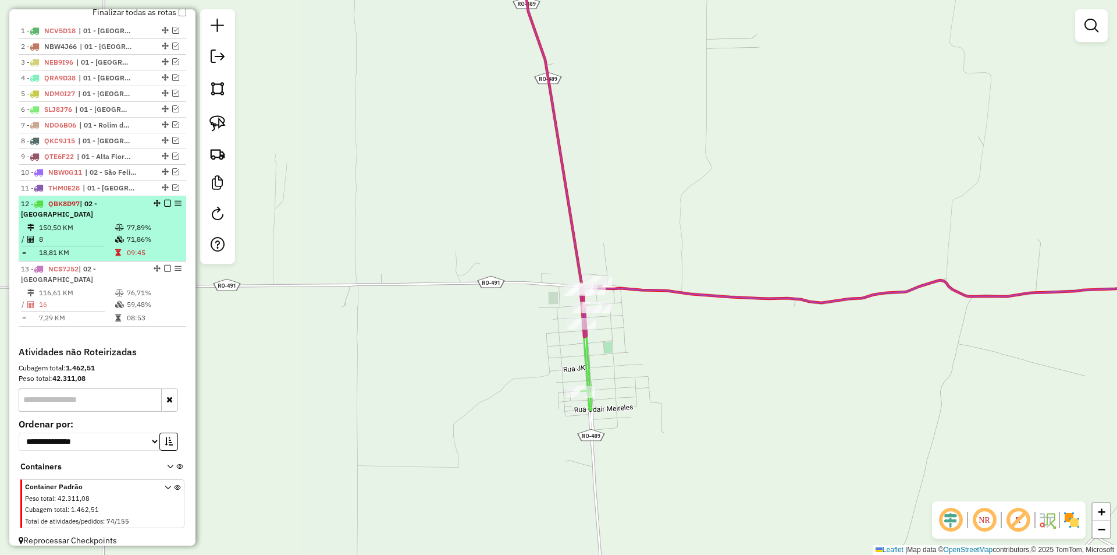
click at [164, 207] on em at bounding box center [167, 203] width 7 height 7
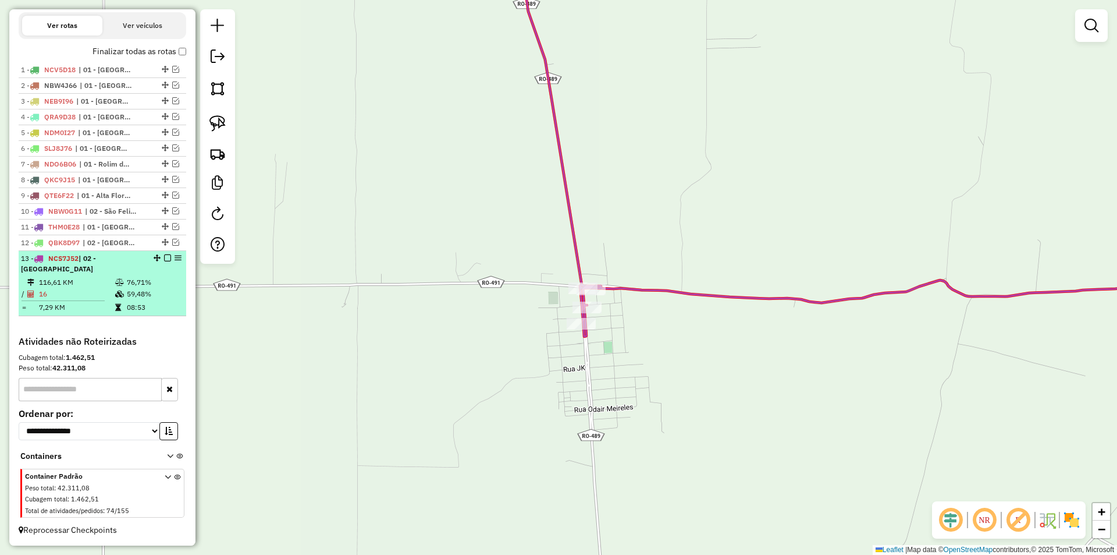
click at [164, 261] on em at bounding box center [167, 257] width 7 height 7
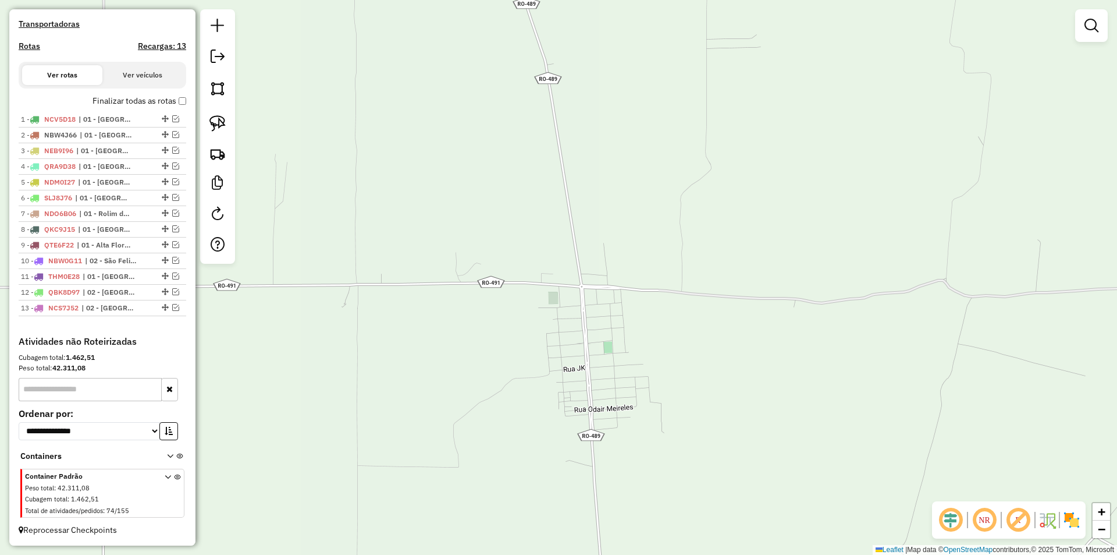
click at [503, 219] on div "Janela de atendimento Grade de atendimento Capacidade Transportadoras Veículos …" at bounding box center [558, 277] width 1117 height 555
click at [493, 267] on div "Janela de atendimento Grade de atendimento Capacidade Transportadoras Veículos …" at bounding box center [558, 277] width 1117 height 555
click at [478, 269] on div "Janela de atendimento Grade de atendimento Capacidade Transportadoras Veículos …" at bounding box center [558, 277] width 1117 height 555
drag, startPoint x: 567, startPoint y: 271, endPoint x: 567, endPoint y: 278, distance: 7.0
click at [569, 276] on div "Janela de atendimento Grade de atendimento Capacidade Transportadoras Veículos …" at bounding box center [558, 277] width 1117 height 555
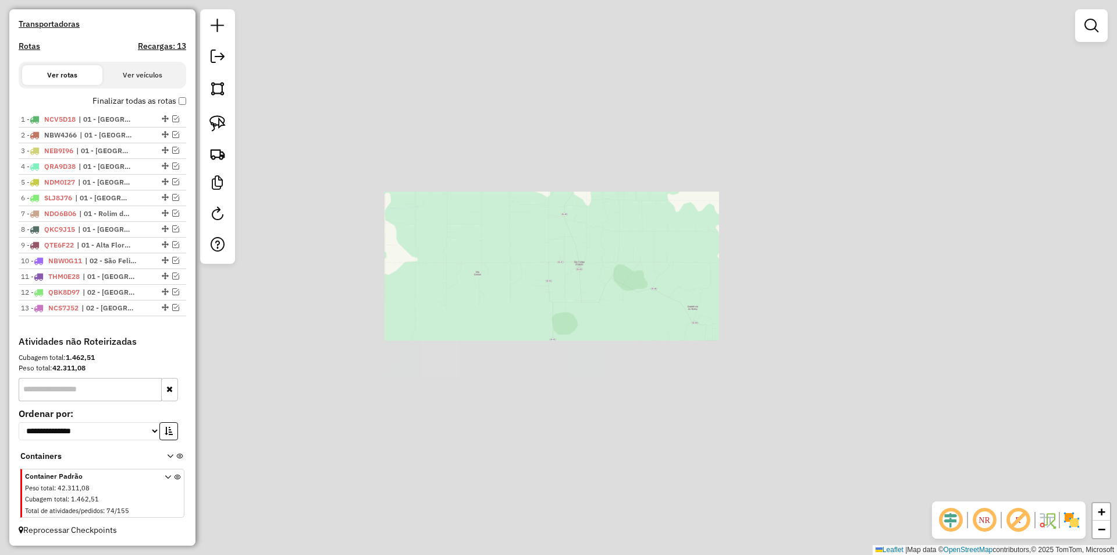
click at [593, 279] on div "Janela de atendimento Grade de atendimento Capacidade Transportadoras Veículos …" at bounding box center [558, 277] width 1117 height 555
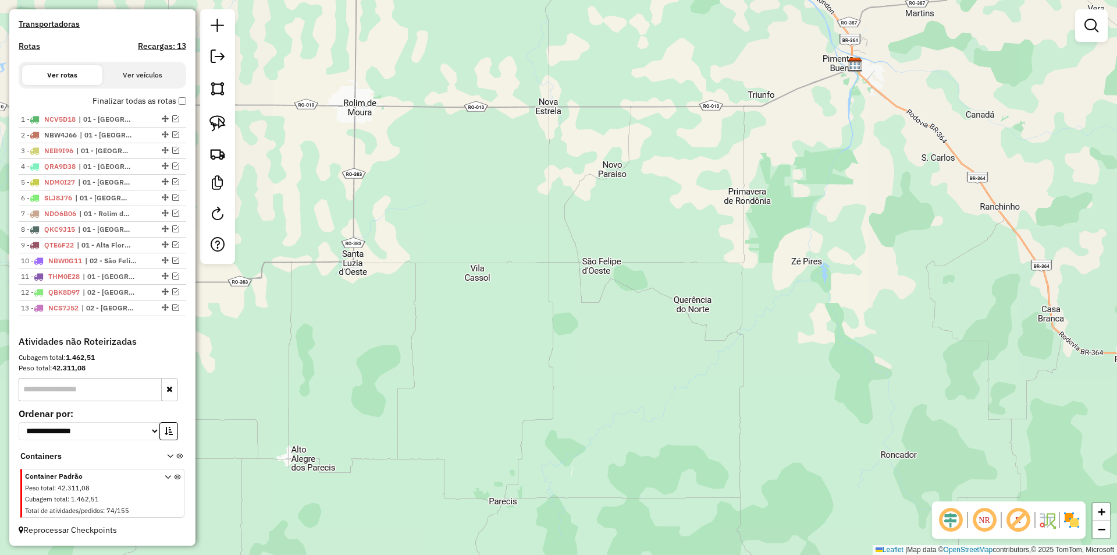
click at [579, 309] on div "Janela de atendimento Grade de atendimento Capacidade Transportadoras Veículos …" at bounding box center [558, 277] width 1117 height 555
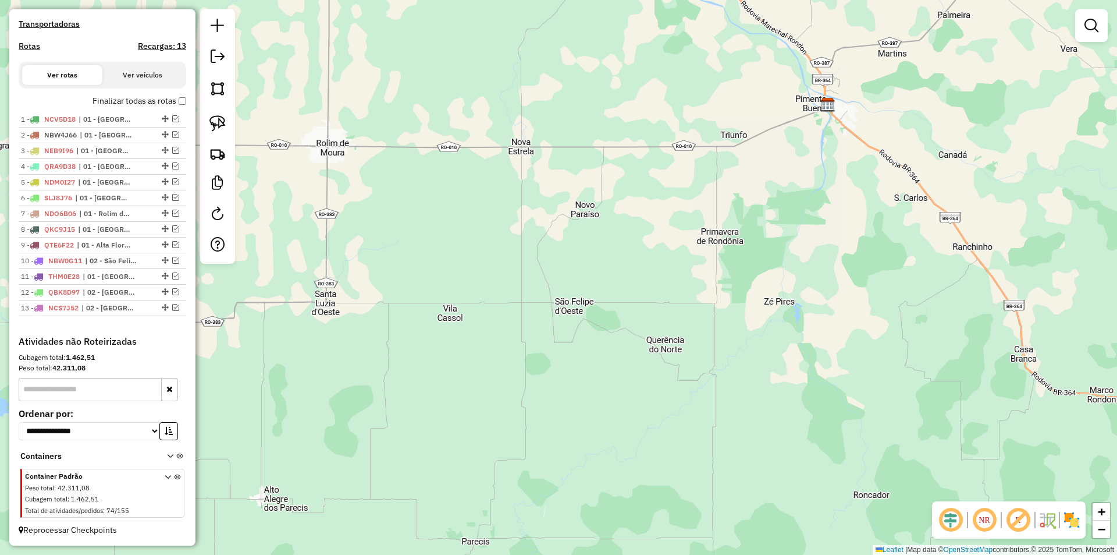
click at [591, 298] on div "Janela de atendimento Grade de atendimento Capacidade Transportadoras Veículos …" at bounding box center [558, 277] width 1117 height 555
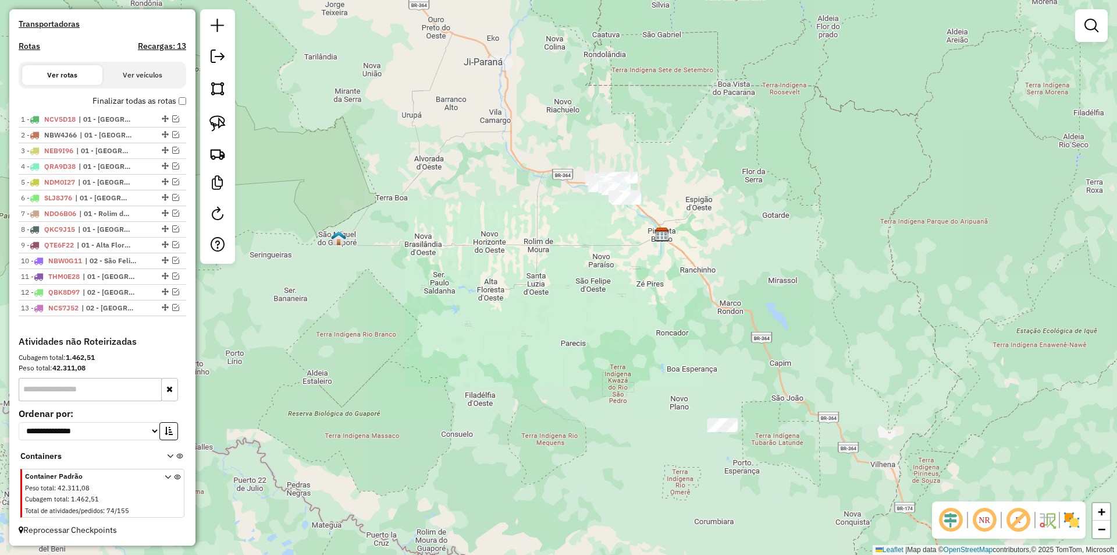
drag, startPoint x: 628, startPoint y: 271, endPoint x: 619, endPoint y: 282, distance: 15.3
click at [625, 282] on div "Janela de atendimento Grade de atendimento Capacidade Transportadoras Veículos …" at bounding box center [558, 277] width 1117 height 555
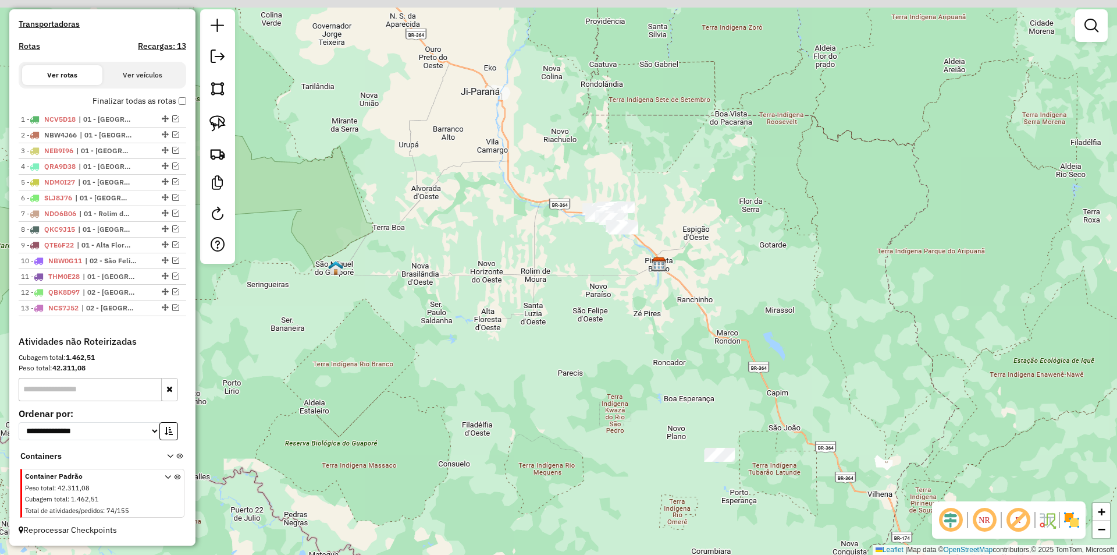
drag, startPoint x: 602, startPoint y: 296, endPoint x: 596, endPoint y: 304, distance: 9.7
click at [600, 312] on div "Janela de atendimento Grade de atendimento Capacidade Transportadoras Veículos …" at bounding box center [558, 277] width 1117 height 555
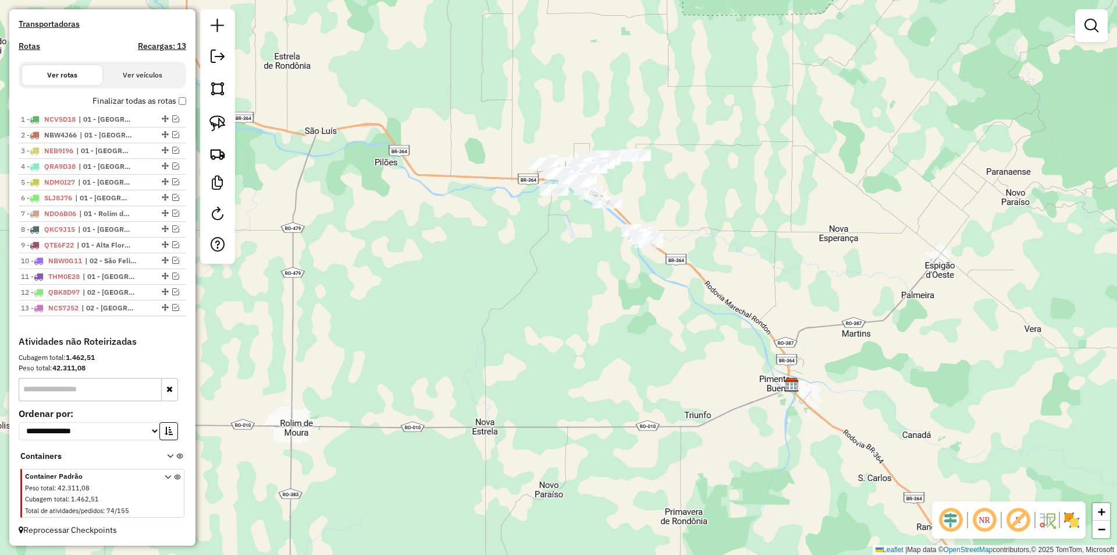
drag, startPoint x: 552, startPoint y: 239, endPoint x: 549, endPoint y: 259, distance: 20.0
click at [549, 259] on div "Janela de atendimento Grade de atendimento Capacidade Transportadoras Veículos …" at bounding box center [558, 277] width 1117 height 555
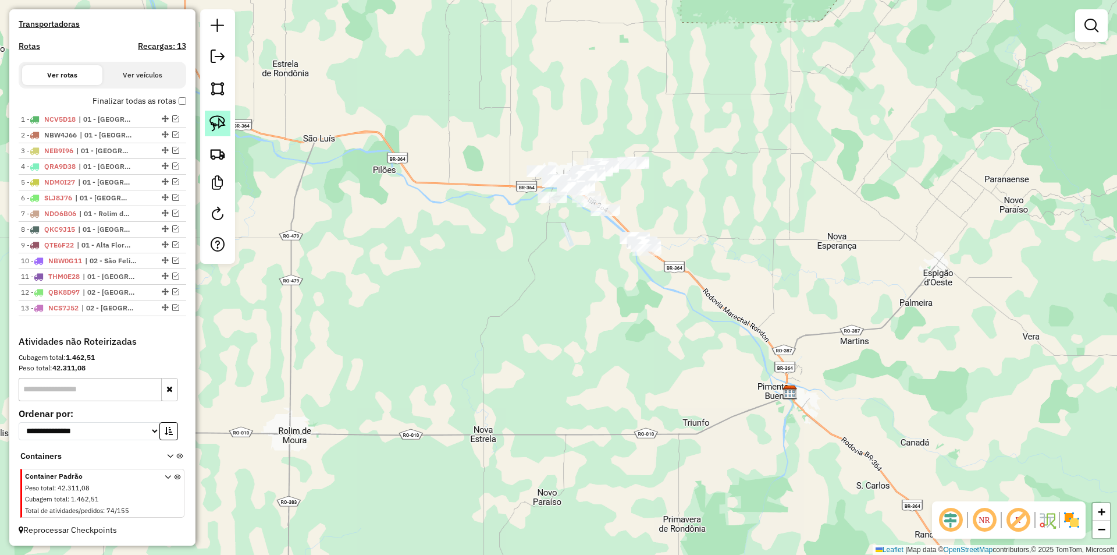
click at [218, 133] on link at bounding box center [218, 124] width 26 height 26
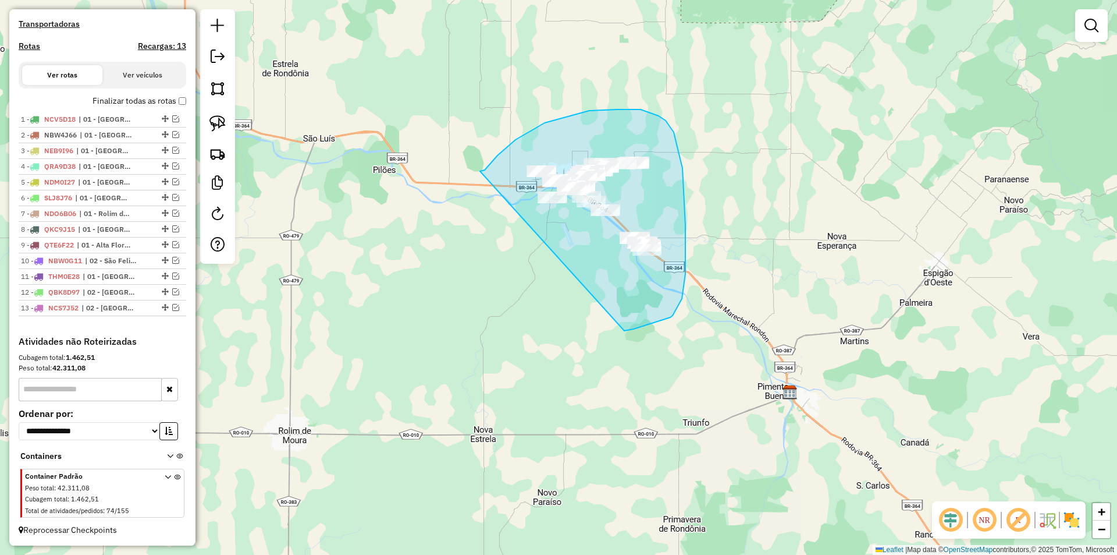
drag, startPoint x: 481, startPoint y: 171, endPoint x: 613, endPoint y: 333, distance: 208.8
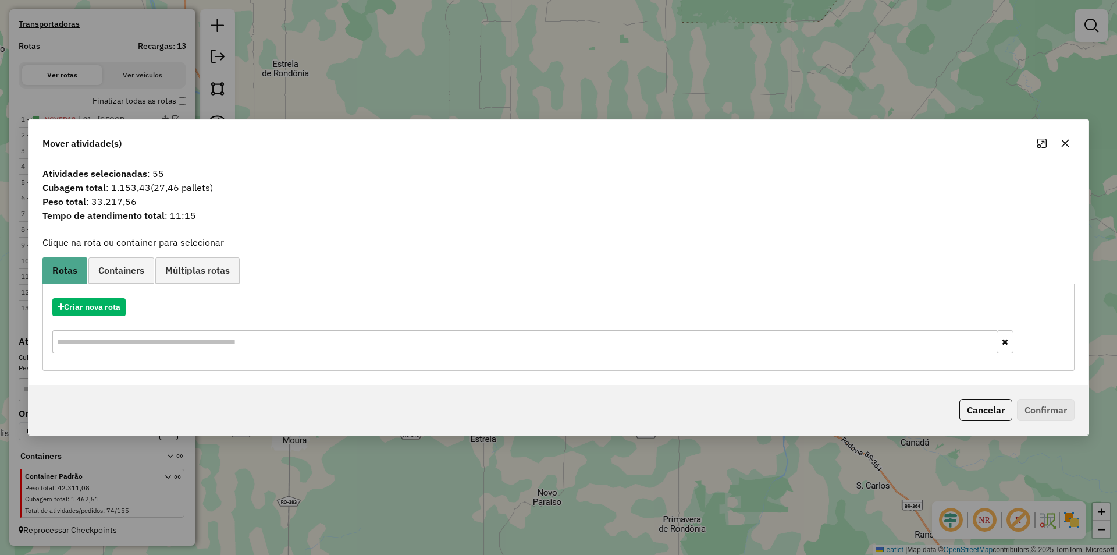
click at [1064, 143] on icon "button" at bounding box center [1066, 143] width 8 height 8
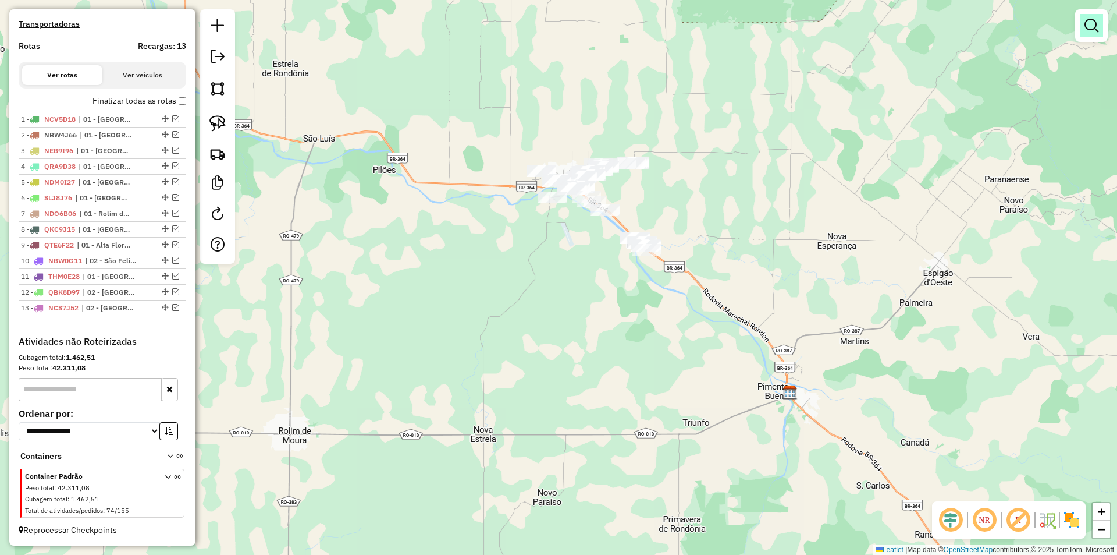
click at [1090, 19] on em at bounding box center [1092, 26] width 14 height 14
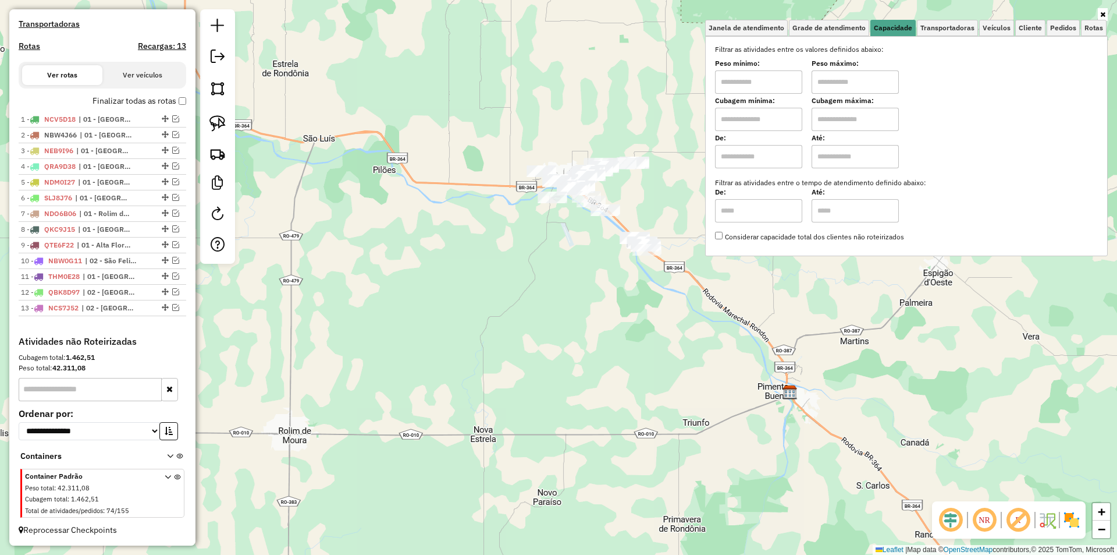
click at [578, 236] on div "Janela de atendimento Grade de atendimento Capacidade Transportadoras Veículos …" at bounding box center [558, 277] width 1117 height 555
drag, startPoint x: 553, startPoint y: 236, endPoint x: 553, endPoint y: 247, distance: 11.6
click at [553, 247] on div "Janela de atendimento Grade de atendimento Capacidade Transportadoras Veículos …" at bounding box center [558, 277] width 1117 height 555
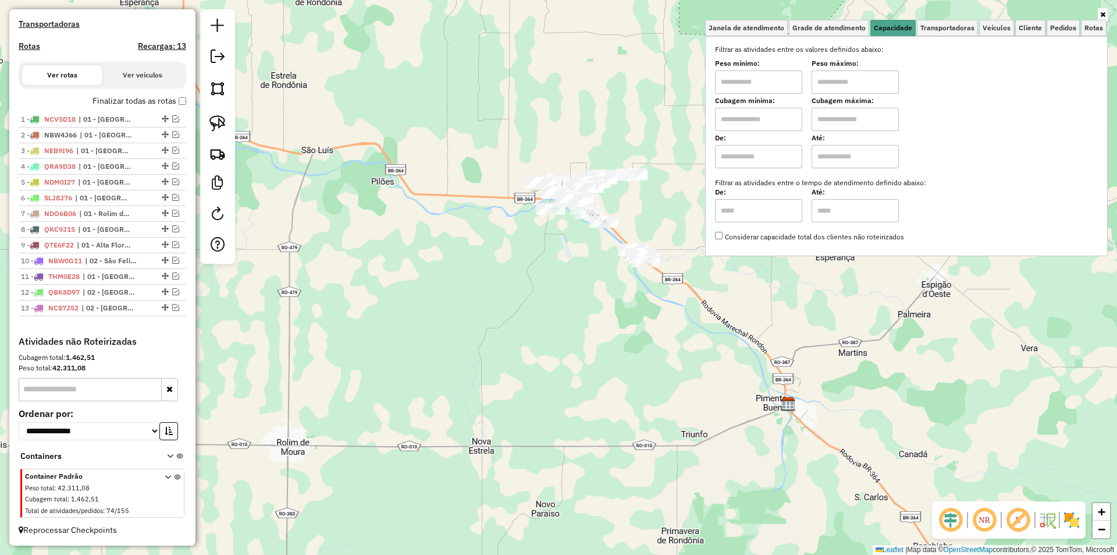
click at [551, 247] on div "Janela de atendimento Grade de atendimento Capacidade Transportadoras Veículos …" at bounding box center [558, 277] width 1117 height 555
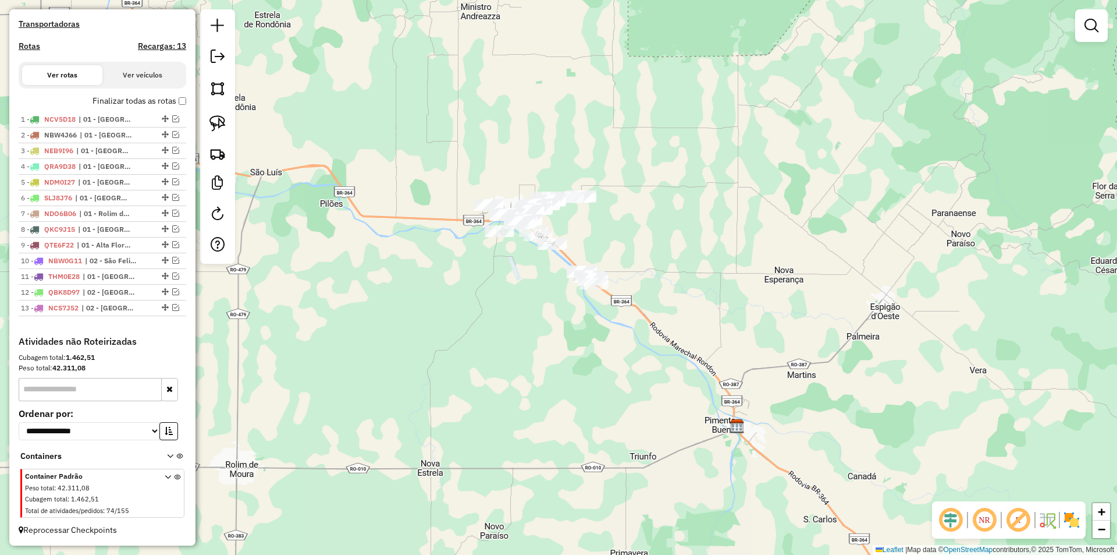
drag, startPoint x: 503, startPoint y: 272, endPoint x: 486, endPoint y: 266, distance: 17.8
click at [493, 272] on div "Janela de atendimento Grade de atendimento Capacidade Transportadoras Veículos …" at bounding box center [558, 277] width 1117 height 555
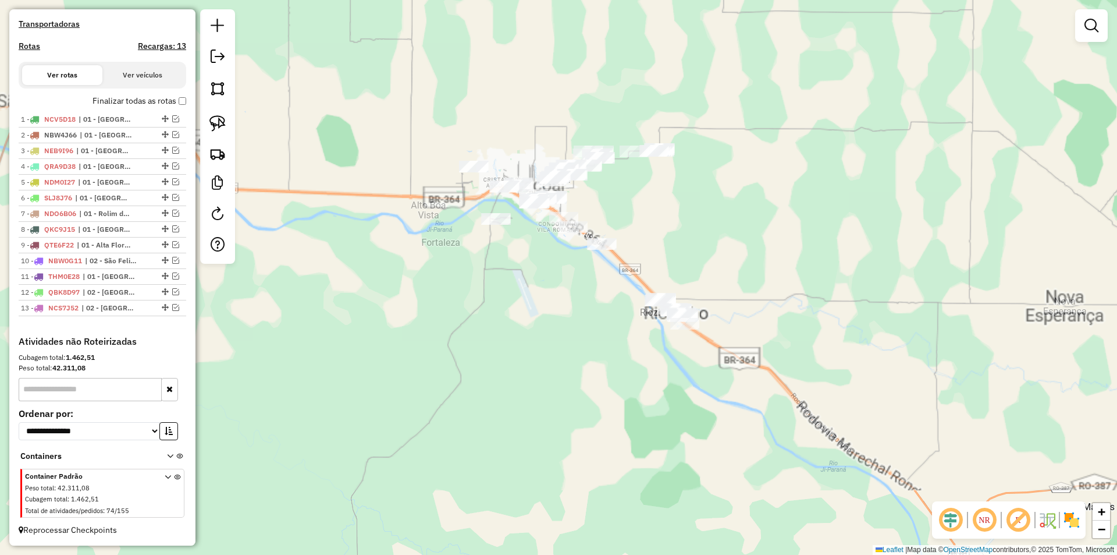
drag, startPoint x: 489, startPoint y: 254, endPoint x: 432, endPoint y: 252, distance: 56.5
click at [482, 256] on div "Janela de atendimento Grade de atendimento Capacidade Transportadoras Veículos …" at bounding box center [558, 277] width 1117 height 555
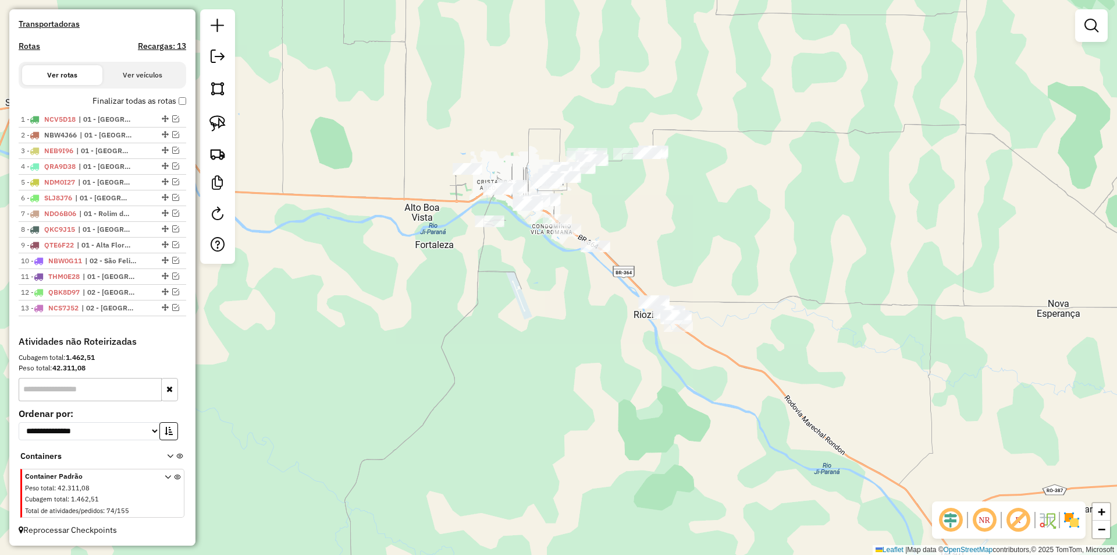
drag, startPoint x: 212, startPoint y: 125, endPoint x: 252, endPoint y: 140, distance: 42.2
click at [213, 125] on img at bounding box center [217, 123] width 16 height 16
drag, startPoint x: 395, startPoint y: 158, endPoint x: 631, endPoint y: 80, distance: 248.4
click at [1091, 21] on em at bounding box center [1092, 26] width 14 height 14
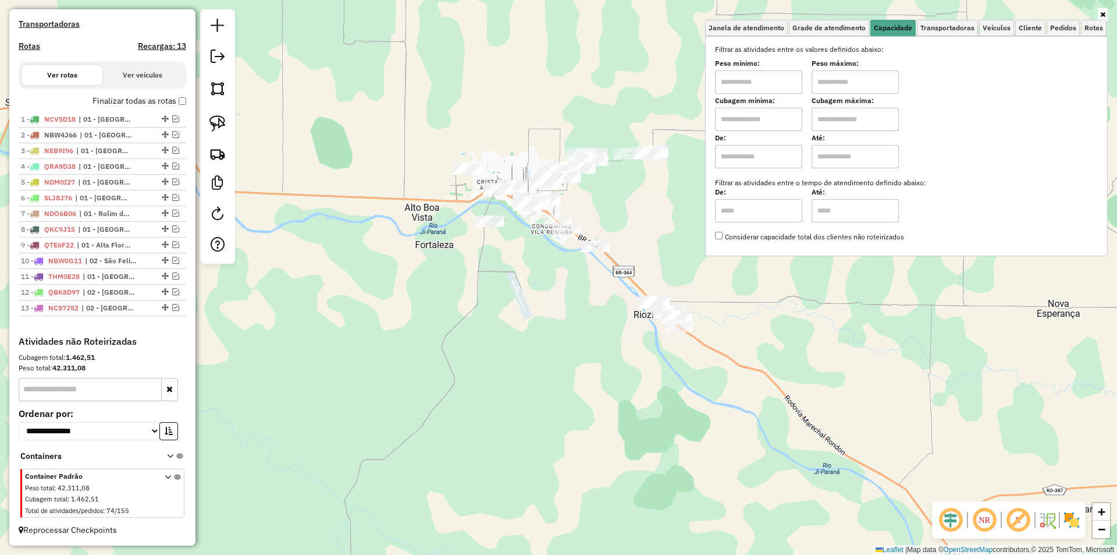
click at [767, 75] on input "text" at bounding box center [758, 81] width 87 height 23
type input "****"
click at [836, 82] on input "text" at bounding box center [855, 81] width 87 height 23
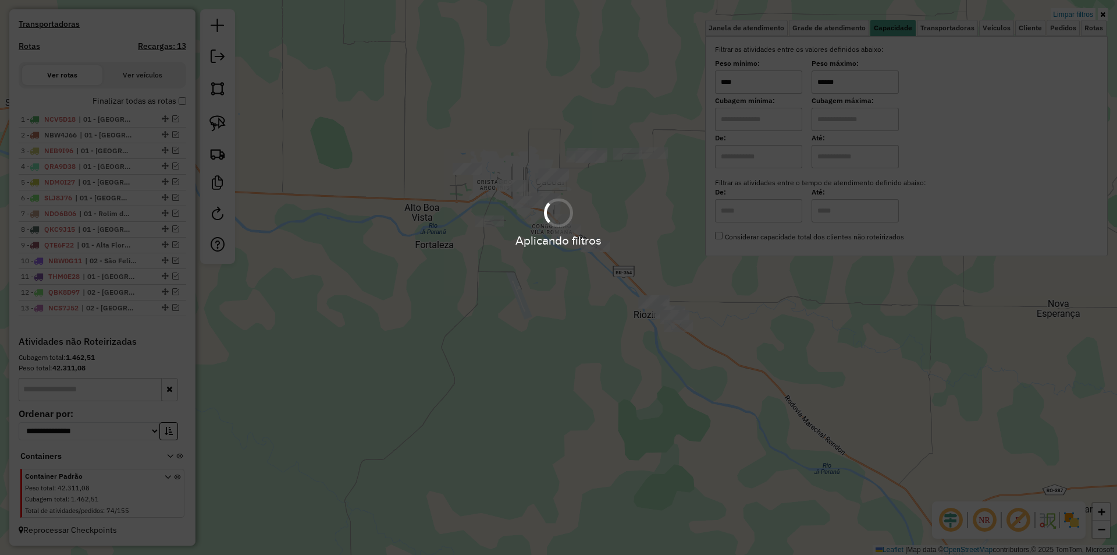
click at [418, 243] on div "Limpar filtros Janela de atendimento Grade de atendimento Capacidade Transporta…" at bounding box center [558, 277] width 1117 height 555
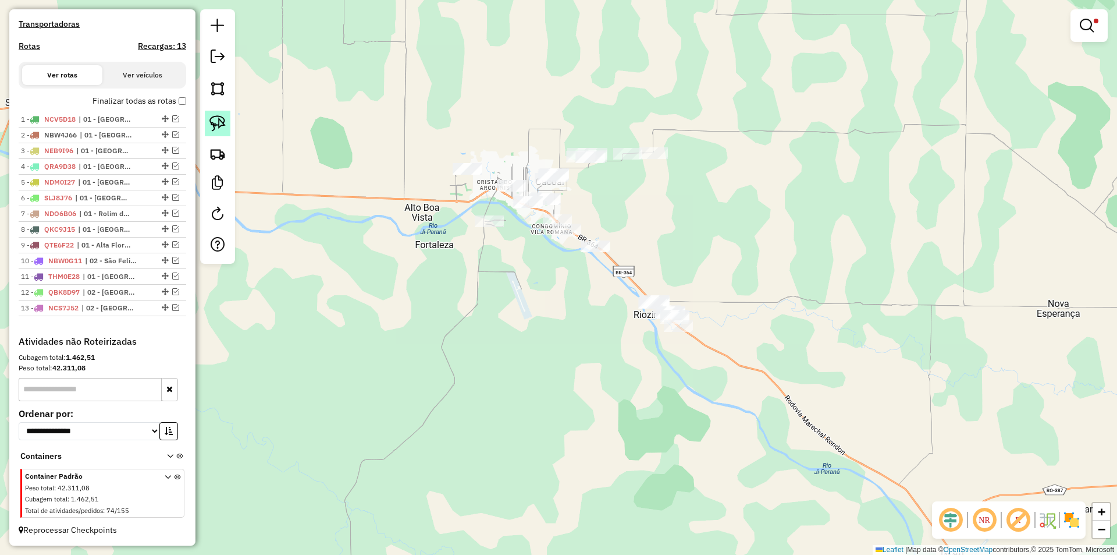
click at [220, 127] on img at bounding box center [217, 123] width 16 height 16
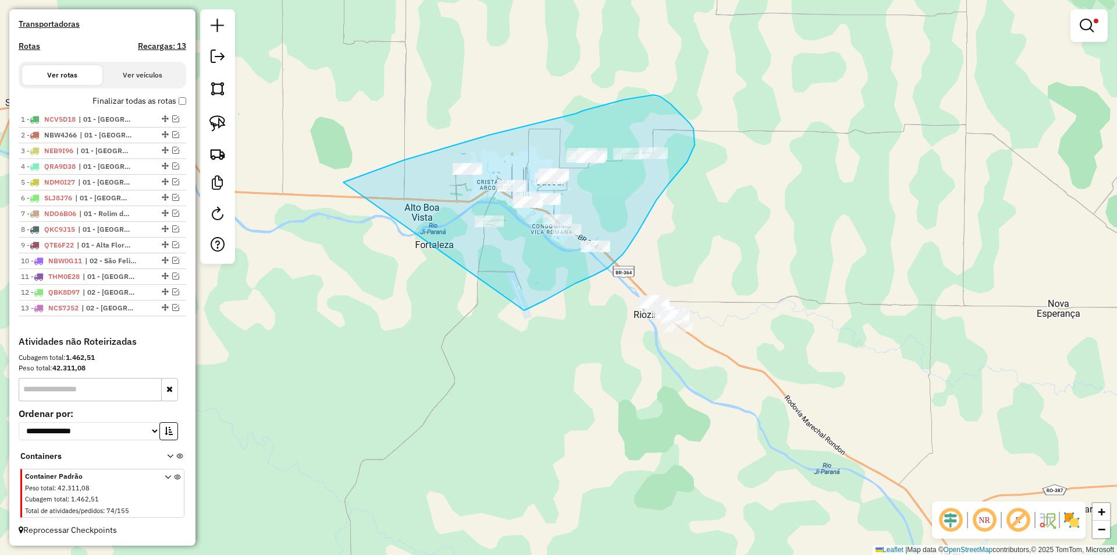
drag, startPoint x: 359, startPoint y: 177, endPoint x: 511, endPoint y: 315, distance: 205.5
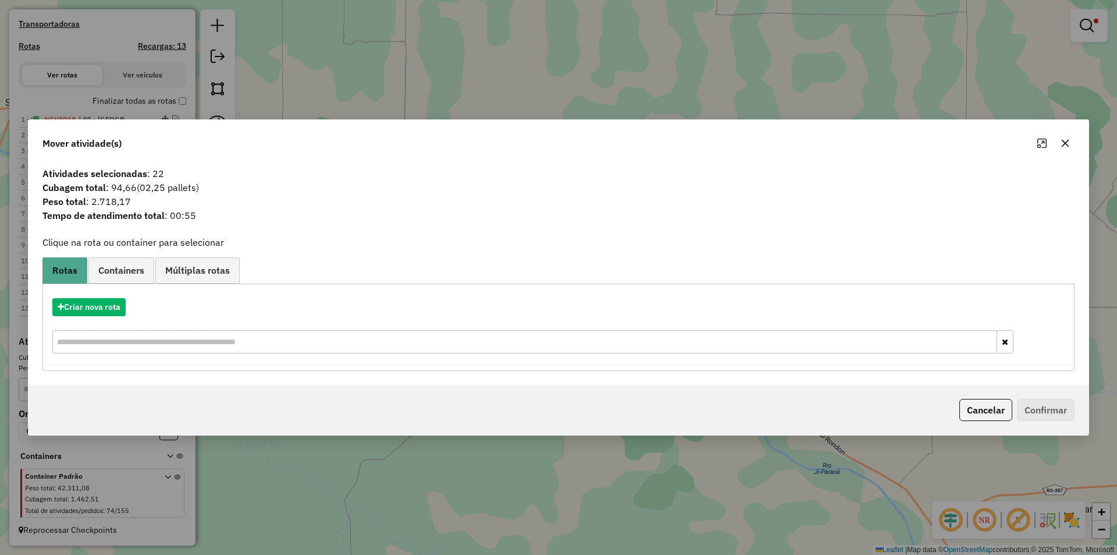
click at [1065, 144] on icon "button" at bounding box center [1065, 142] width 9 height 9
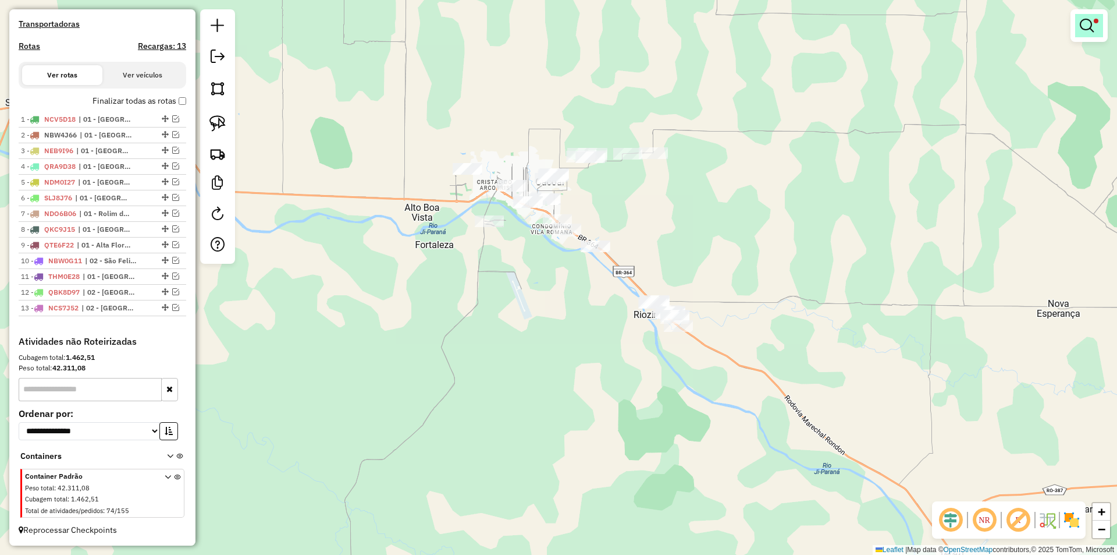
drag, startPoint x: 1089, startPoint y: 38, endPoint x: 1089, endPoint y: 29, distance: 9.9
click at [1089, 38] on div at bounding box center [1089, 25] width 37 height 33
click at [1089, 29] on em at bounding box center [1087, 26] width 14 height 14
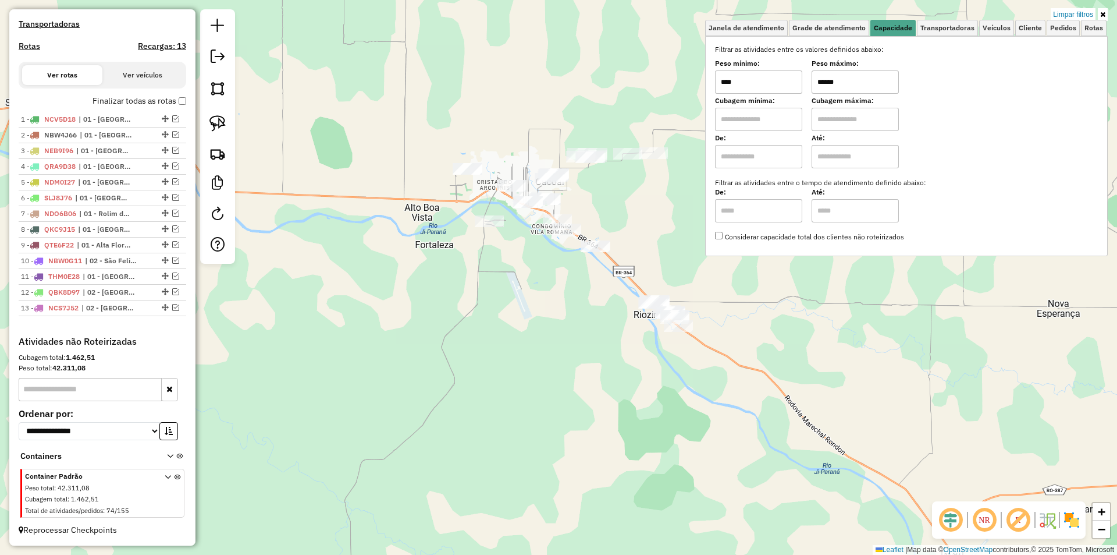
drag, startPoint x: 854, startPoint y: 87, endPoint x: 759, endPoint y: 109, distance: 97.4
click at [759, 109] on div "Filtrar as atividades entre os valores definidos abaixo: Peso mínimo: **** Peso…" at bounding box center [906, 143] width 383 height 198
type input "******"
click at [371, 216] on div "Limpar filtros Janela de atendimento Grade de atendimento Capacidade Transporta…" at bounding box center [558, 277] width 1117 height 555
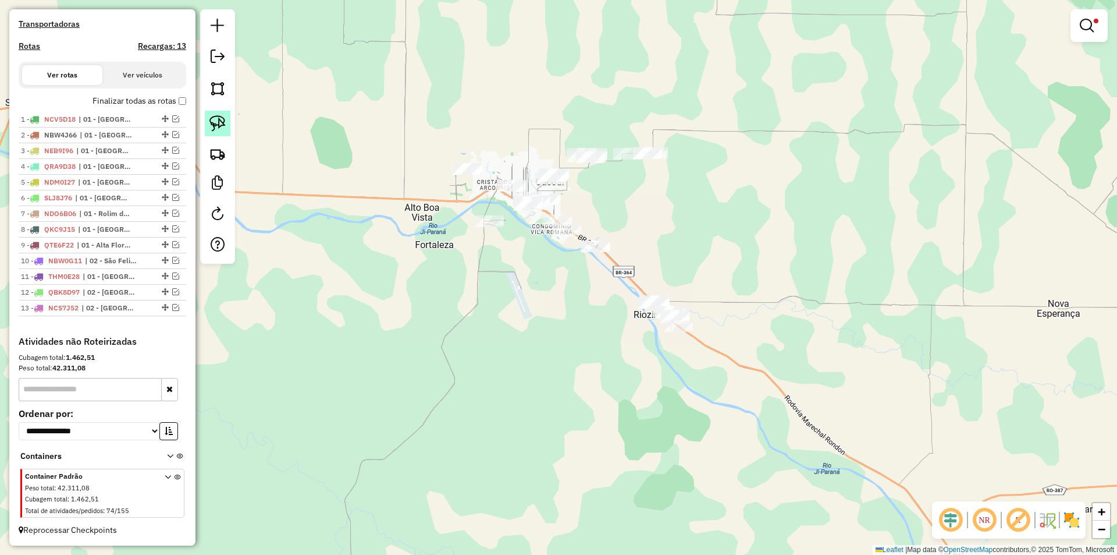
click at [216, 128] on img at bounding box center [217, 123] width 16 height 16
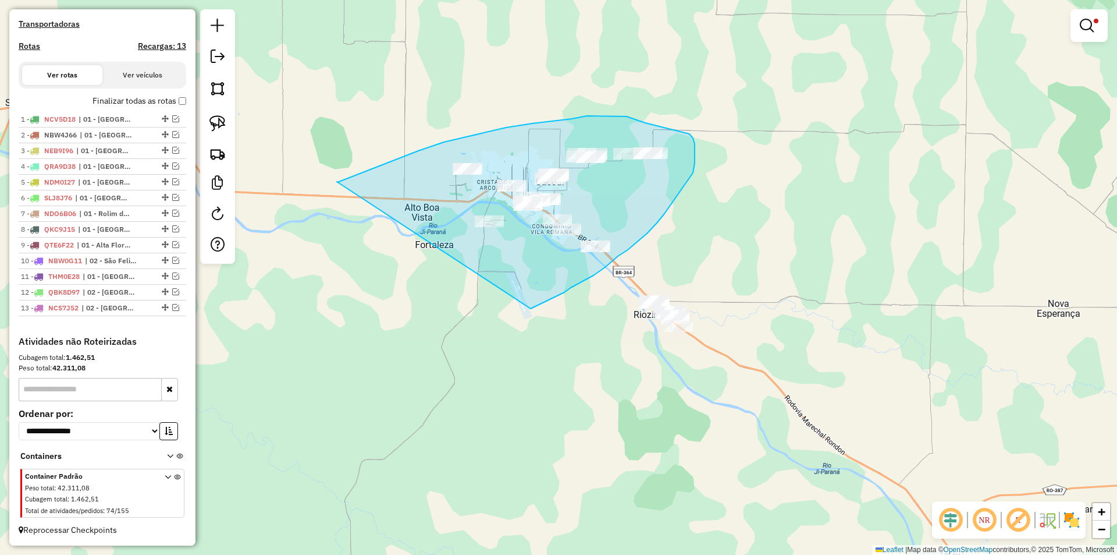
drag, startPoint x: 388, startPoint y: 163, endPoint x: 531, endPoint y: 309, distance: 204.5
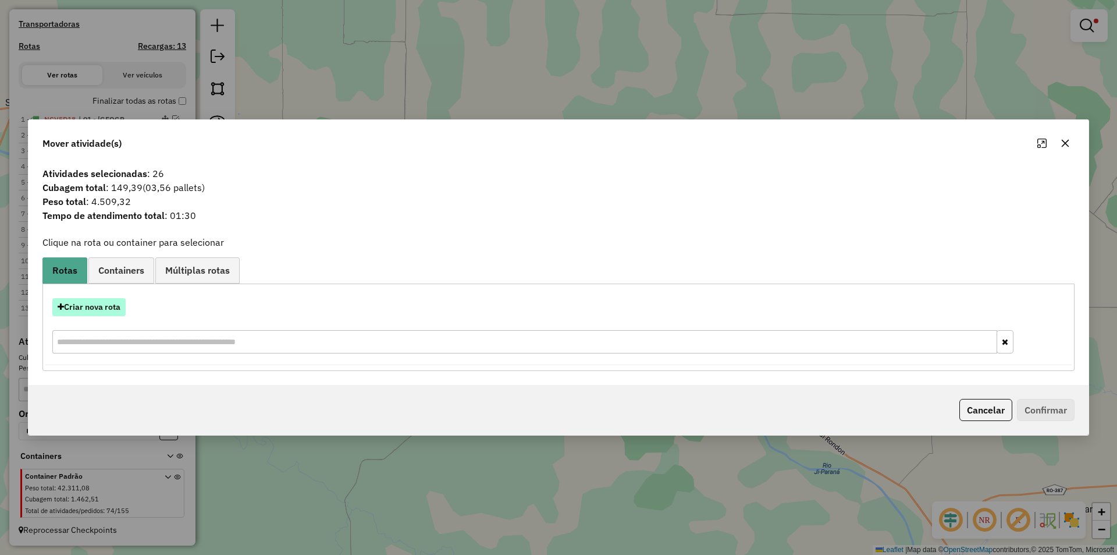
click at [100, 307] on button "Criar nova rota" at bounding box center [88, 307] width 73 height 18
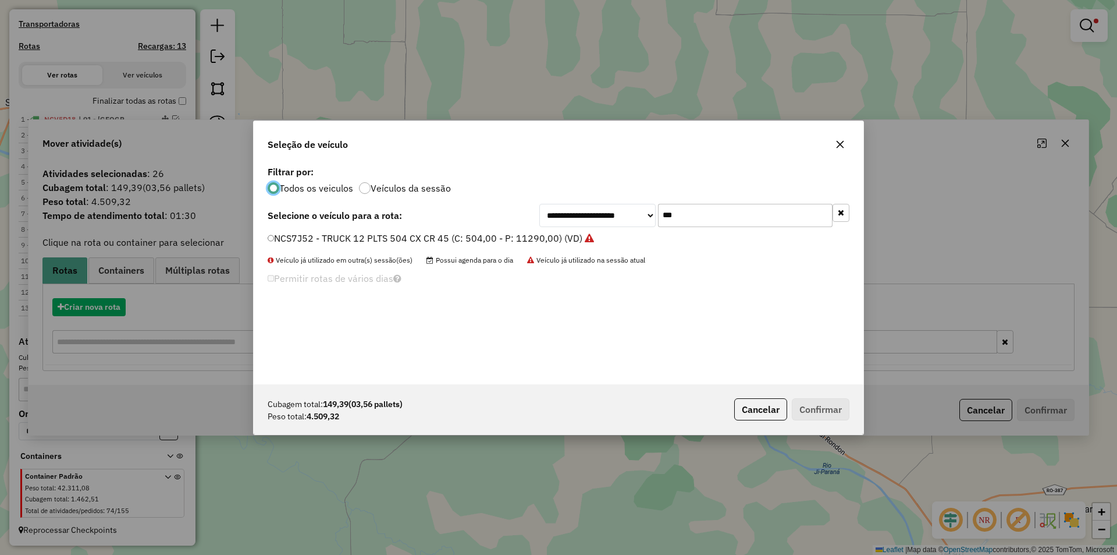
scroll to position [6, 3]
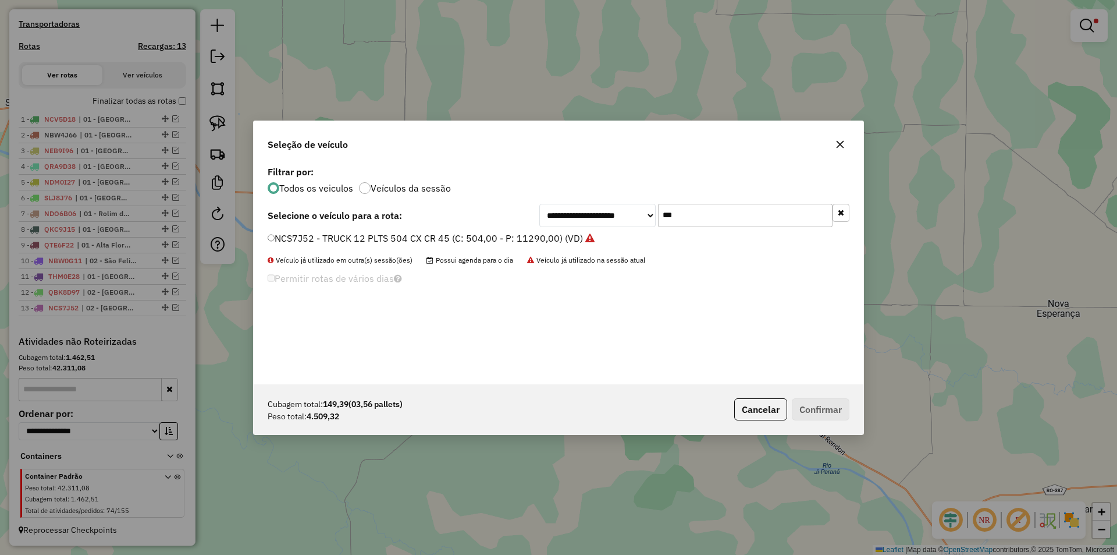
drag, startPoint x: 652, startPoint y: 225, endPoint x: 614, endPoint y: 239, distance: 40.5
click at [613, 240] on div "**********" at bounding box center [559, 273] width 610 height 221
type input "***"
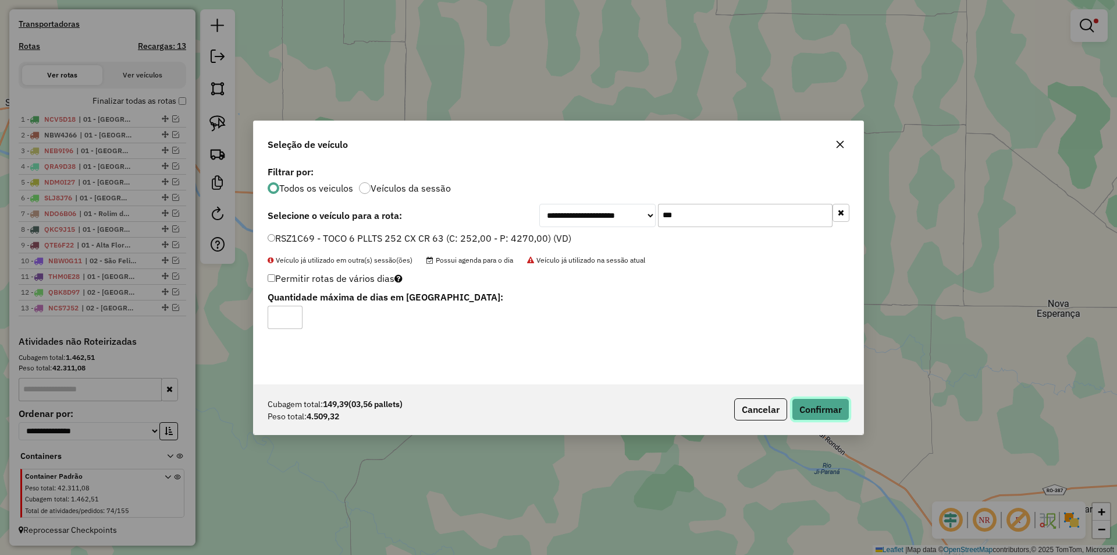
click at [816, 407] on button "Confirmar" at bounding box center [821, 409] width 58 height 22
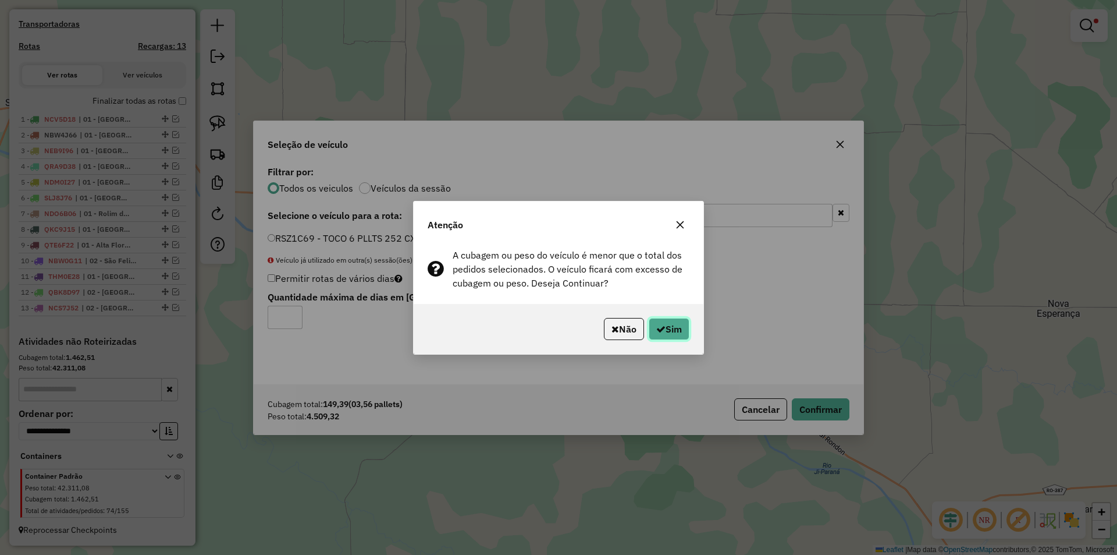
click at [663, 333] on button "Sim" at bounding box center [669, 329] width 41 height 22
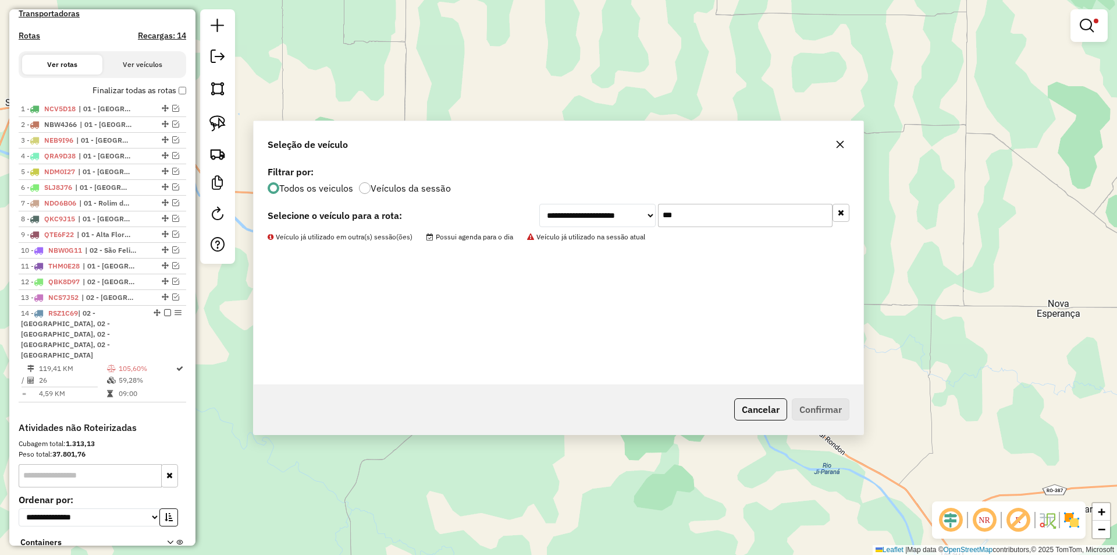
scroll to position [434, 0]
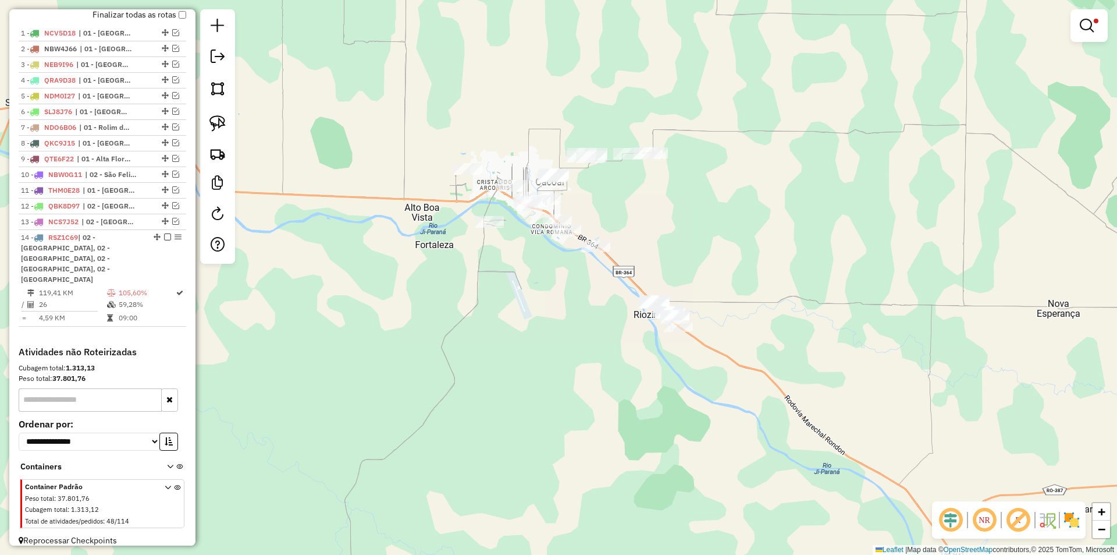
click at [464, 305] on div "Limpar filtros Janela de atendimento Grade de atendimento Capacidade Transporta…" at bounding box center [558, 277] width 1117 height 555
click at [1086, 19] on em at bounding box center [1087, 26] width 14 height 14
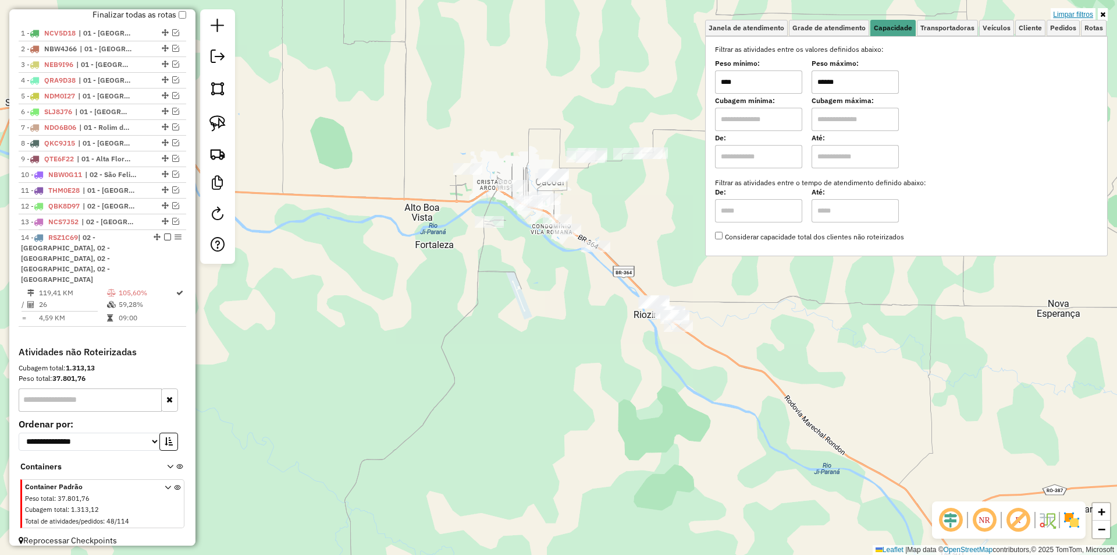
click at [1070, 15] on link "Limpar filtros" at bounding box center [1073, 14] width 45 height 13
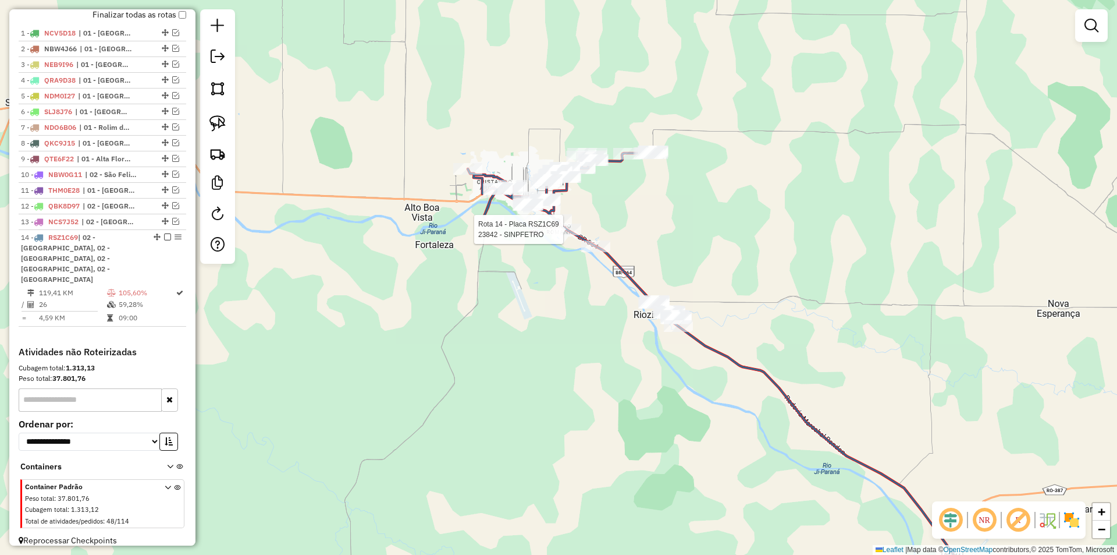
select select "*********"
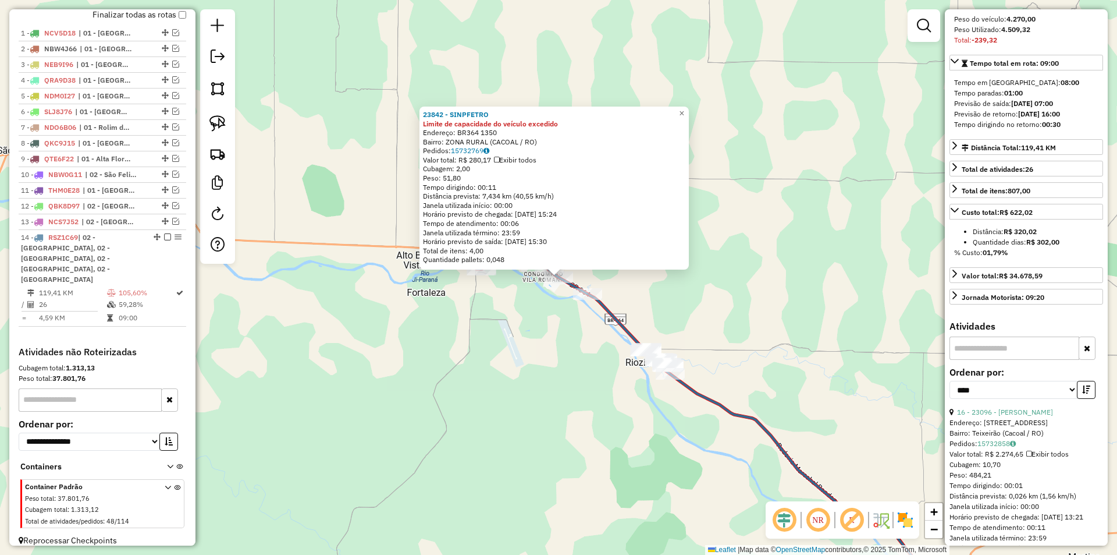
scroll to position [291, 0]
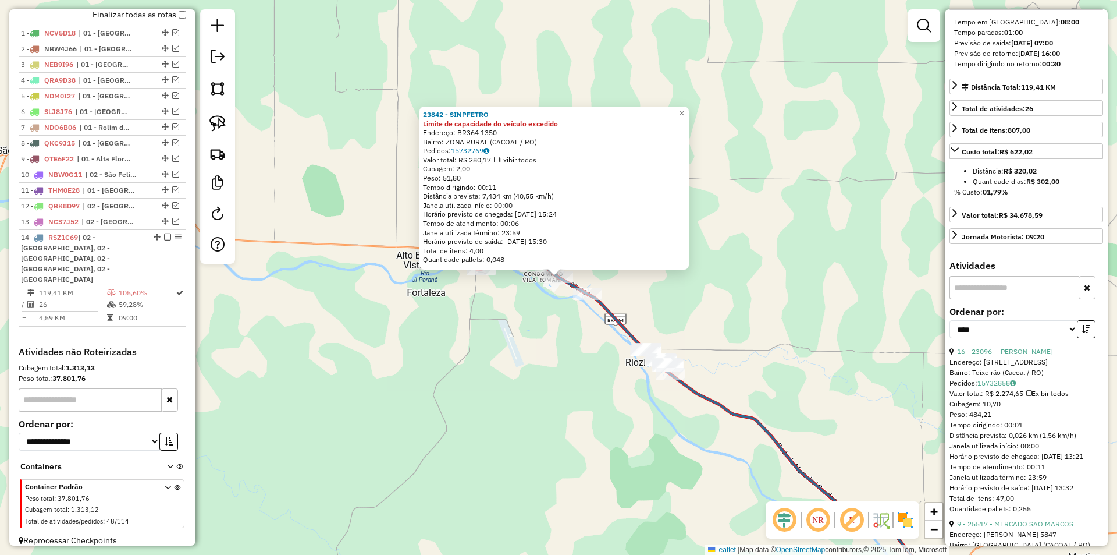
click at [1010, 347] on link "16 - 23096 - [PERSON_NAME]" at bounding box center [1005, 351] width 96 height 9
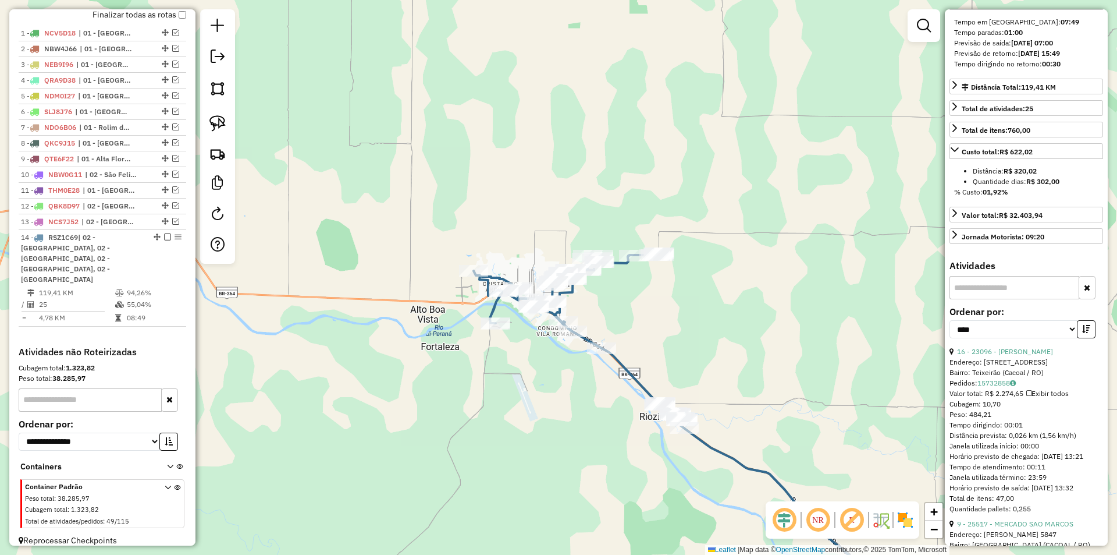
click at [672, 326] on div "Janela de atendimento Grade de atendimento Capacidade Transportadoras Veículos …" at bounding box center [558, 277] width 1117 height 555
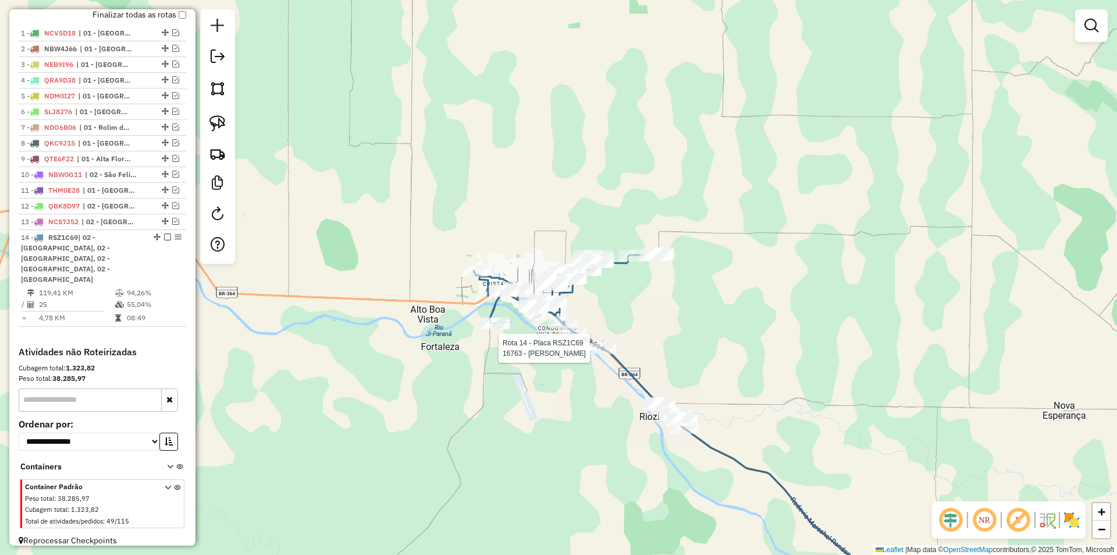
select select "*********"
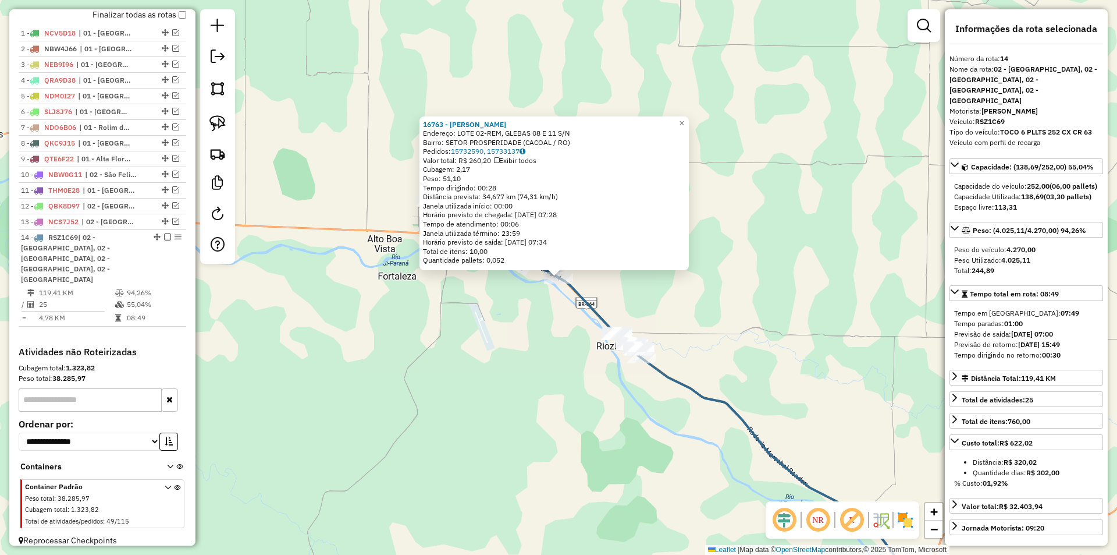
click at [764, 298] on div "16763 - [PERSON_NAME] APARECIDA Endereço: LOTE 02-REM, GLEBAS 08 E 11 S/N Bairr…" at bounding box center [558, 277] width 1117 height 555
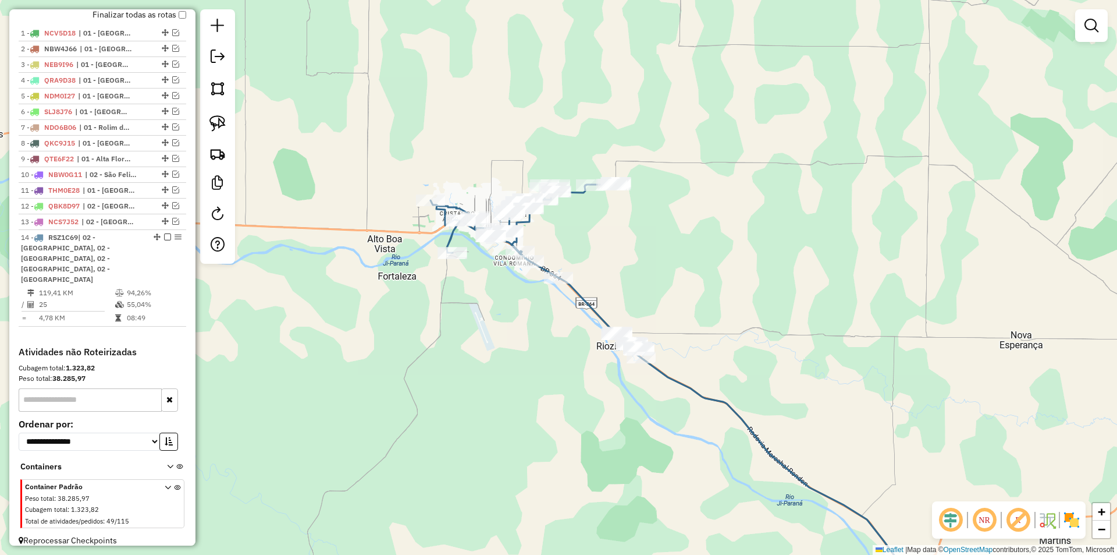
click at [654, 293] on div "Janela de atendimento Grade de atendimento Capacidade Transportadoras Veículos …" at bounding box center [558, 277] width 1117 height 555
select select "*********"
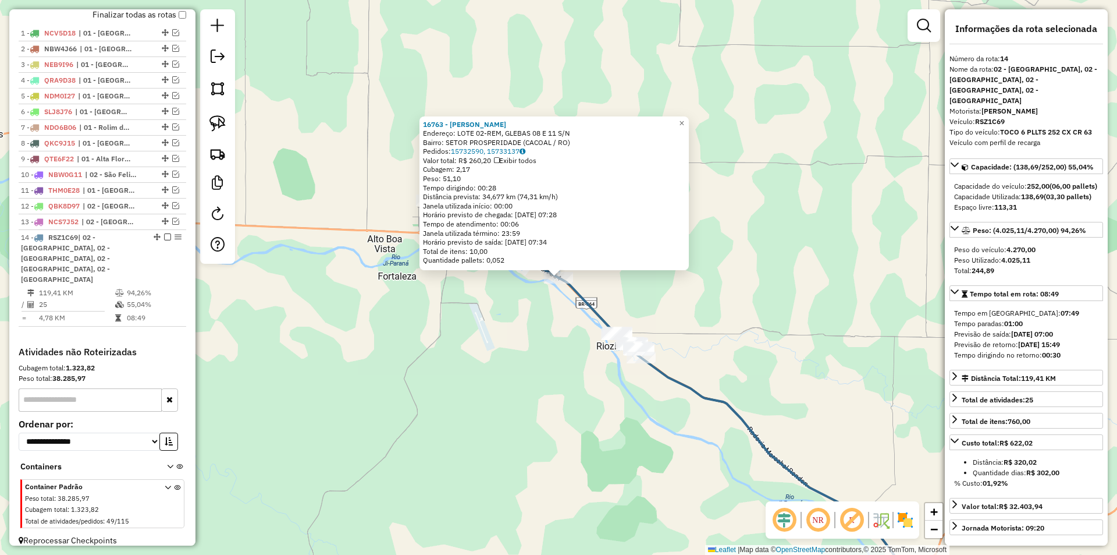
click at [757, 273] on div "16763 - [PERSON_NAME] APARECIDA Endereço: LOTE 02-REM, GLEBAS 08 E 11 S/N Bairr…" at bounding box center [558, 277] width 1117 height 555
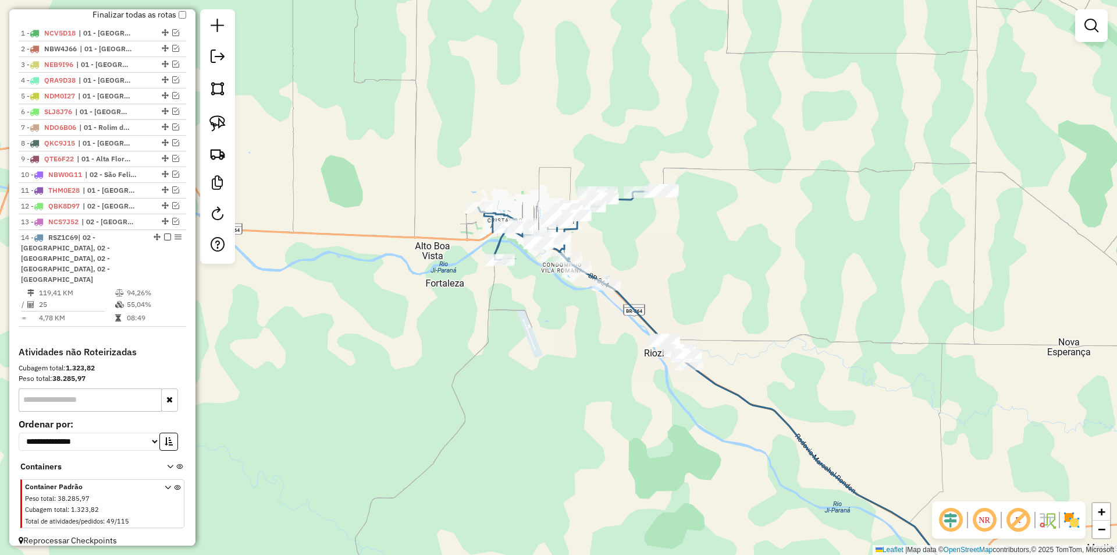
drag, startPoint x: 690, startPoint y: 324, endPoint x: 669, endPoint y: 321, distance: 21.1
click at [713, 322] on div "Janela de atendimento Grade de atendimento Capacidade Transportadoras Veículos …" at bounding box center [558, 277] width 1117 height 555
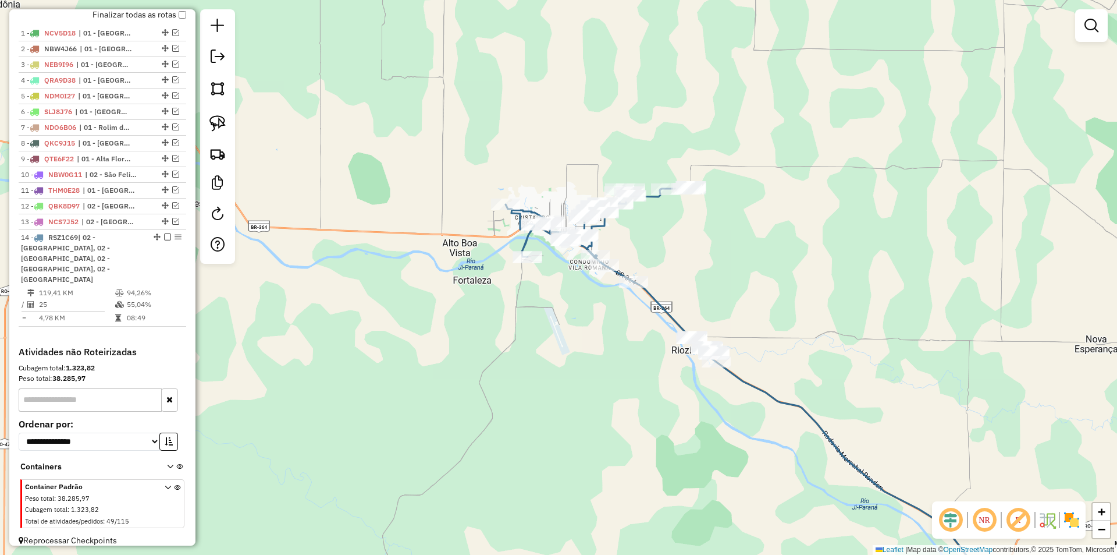
drag, startPoint x: 539, startPoint y: 339, endPoint x: 555, endPoint y: 343, distance: 16.8
click at [555, 343] on div "Janela de atendimento Grade de atendimento Capacidade Transportadoras Veículos …" at bounding box center [558, 277] width 1117 height 555
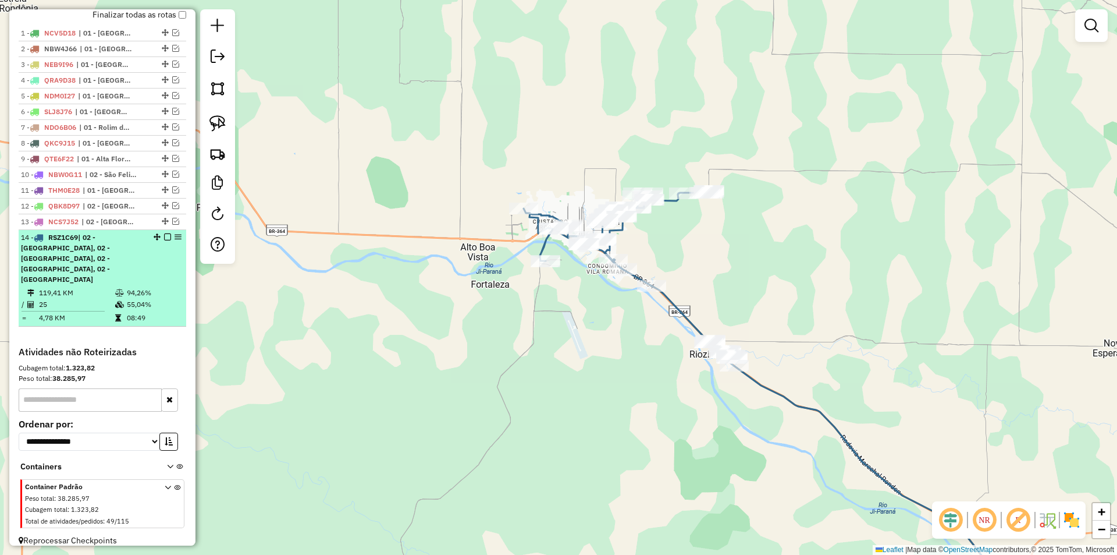
click at [164, 240] on em at bounding box center [167, 236] width 7 height 7
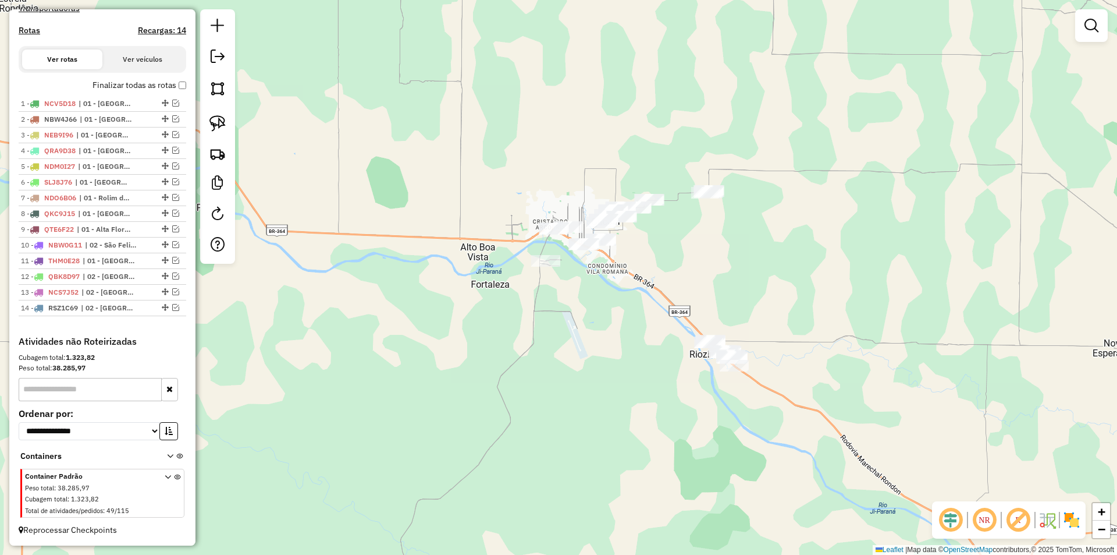
scroll to position [374, 0]
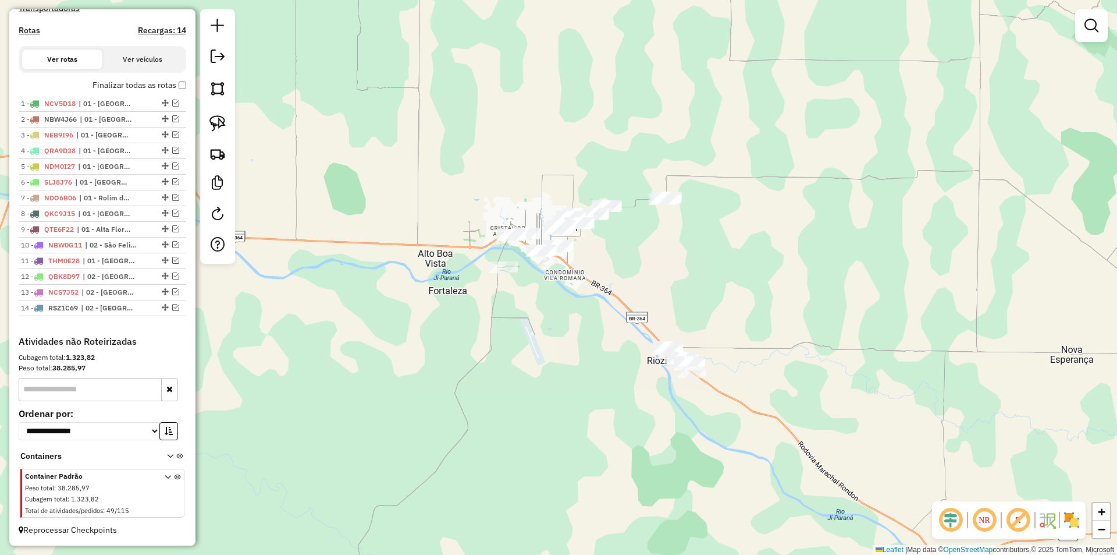
drag, startPoint x: 397, startPoint y: 229, endPoint x: 352, endPoint y: 235, distance: 45.8
click at [353, 230] on div "Janela de atendimento Grade de atendimento Capacidade Transportadoras Veículos …" at bounding box center [558, 277] width 1117 height 555
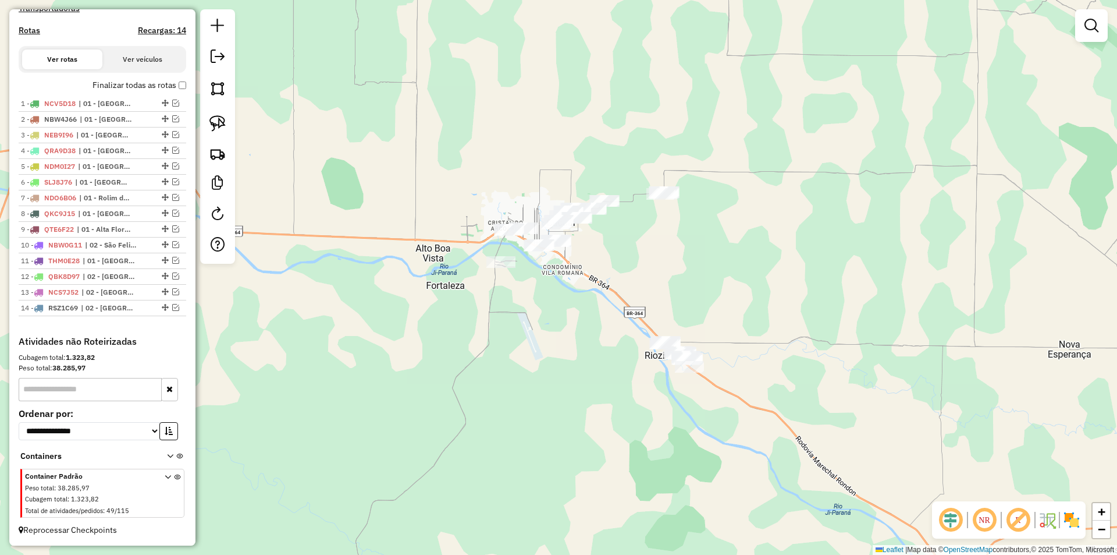
drag, startPoint x: 351, startPoint y: 236, endPoint x: 346, endPoint y: 222, distance: 14.9
click at [346, 222] on div "Janela de atendimento Grade de atendimento Capacidade Transportadoras Veículos …" at bounding box center [558, 277] width 1117 height 555
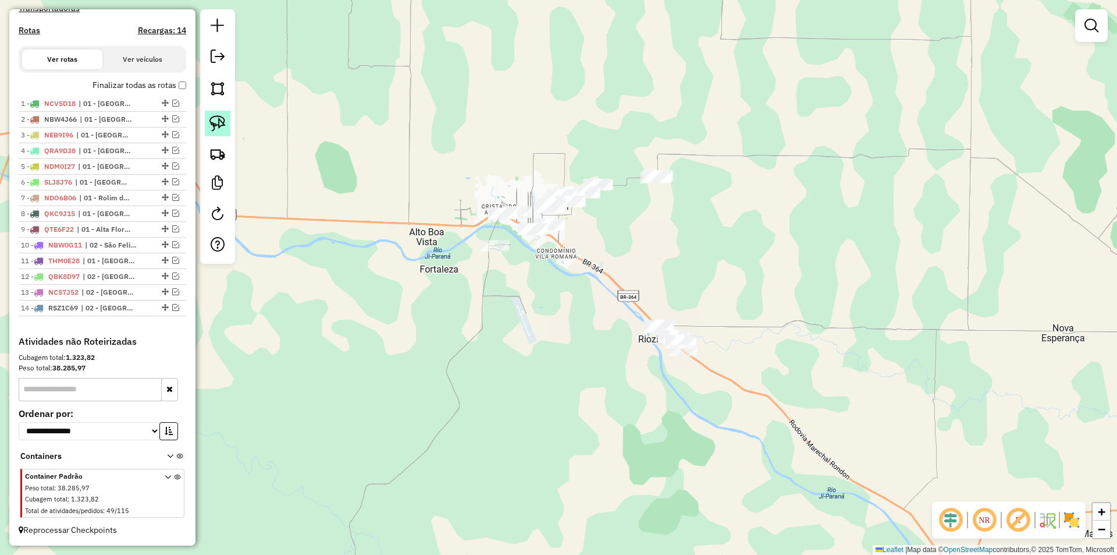
click at [218, 120] on img at bounding box center [217, 123] width 16 height 16
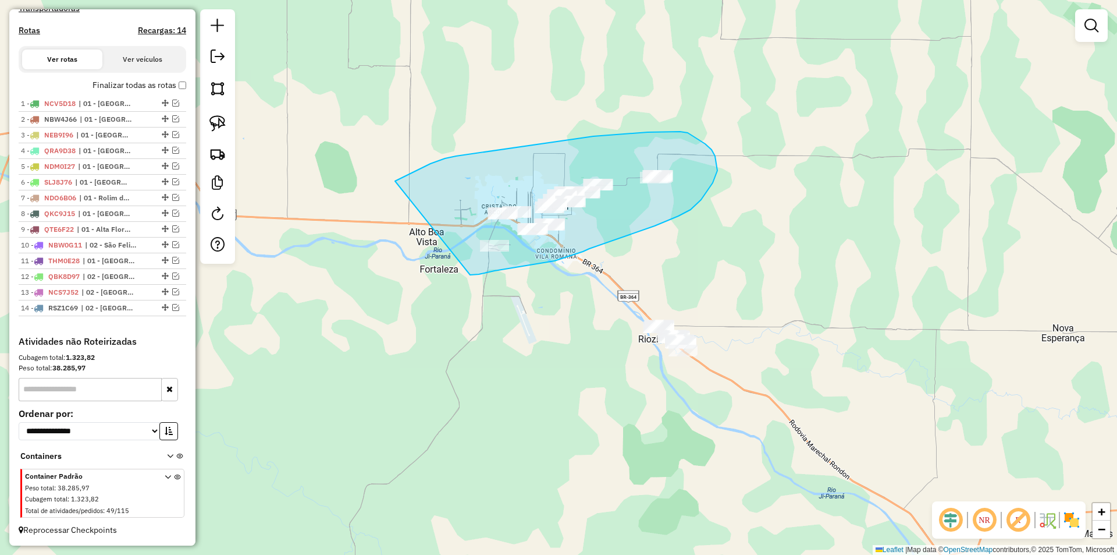
drag, startPoint x: 404, startPoint y: 177, endPoint x: 422, endPoint y: 282, distance: 106.9
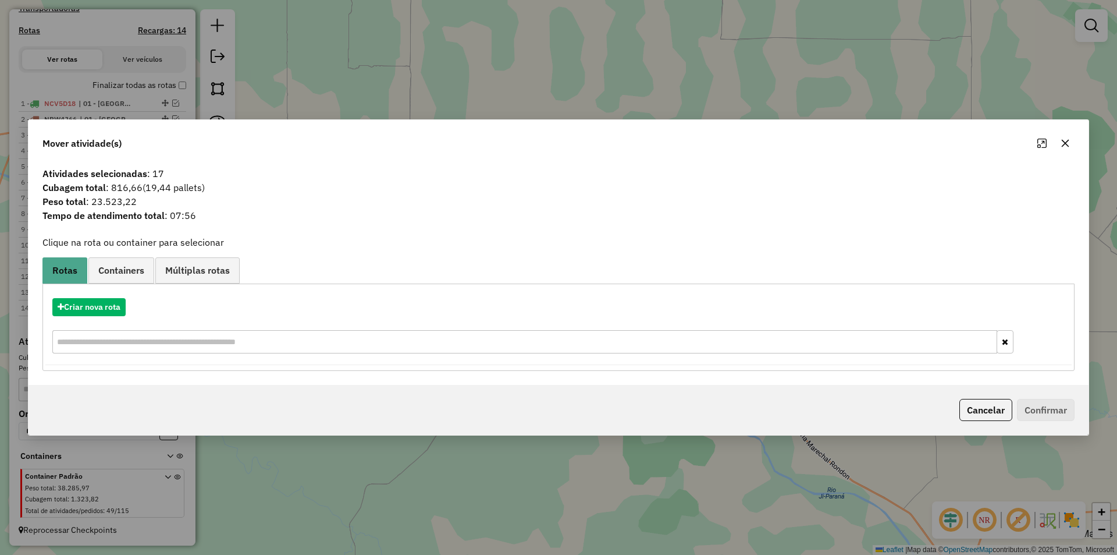
click at [1062, 140] on icon "button" at bounding box center [1065, 142] width 9 height 9
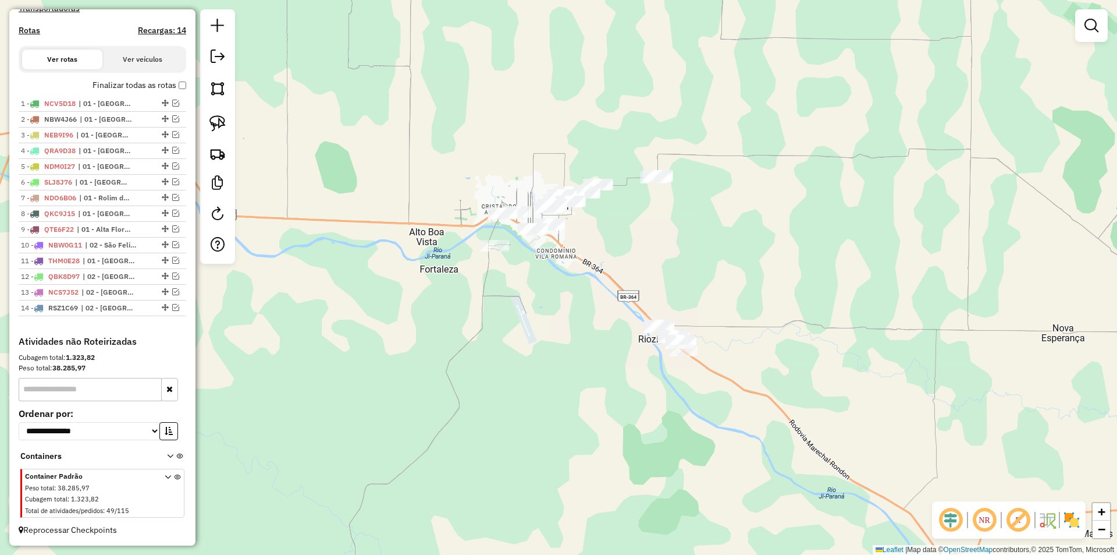
drag, startPoint x: 737, startPoint y: 257, endPoint x: 674, endPoint y: 194, distance: 88.9
click at [678, 194] on div "Janela de atendimento Grade de atendimento Capacidade Transportadoras Veículos …" at bounding box center [558, 277] width 1117 height 555
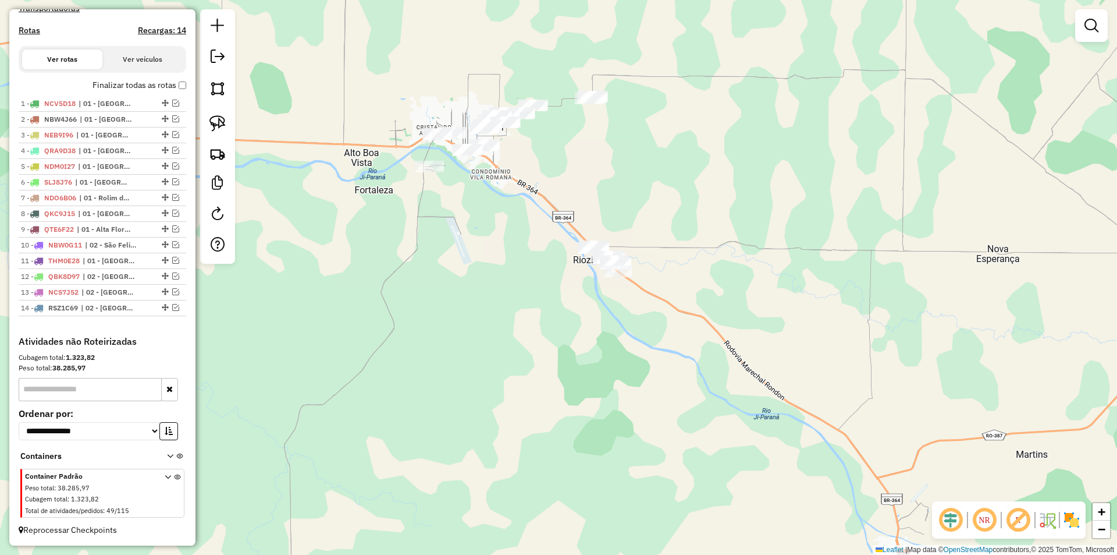
drag, startPoint x: 565, startPoint y: 229, endPoint x: 553, endPoint y: 199, distance: 32.1
click at [561, 205] on div "Janela de atendimento Grade de atendimento Capacidade Transportadoras Veículos …" at bounding box center [558, 277] width 1117 height 555
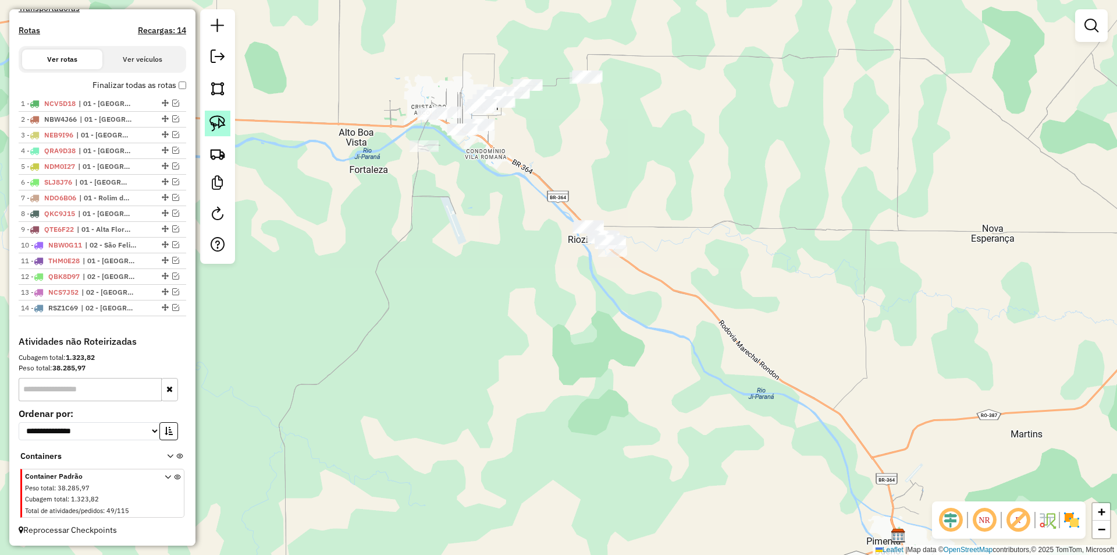
click at [216, 116] on img at bounding box center [217, 123] width 16 height 16
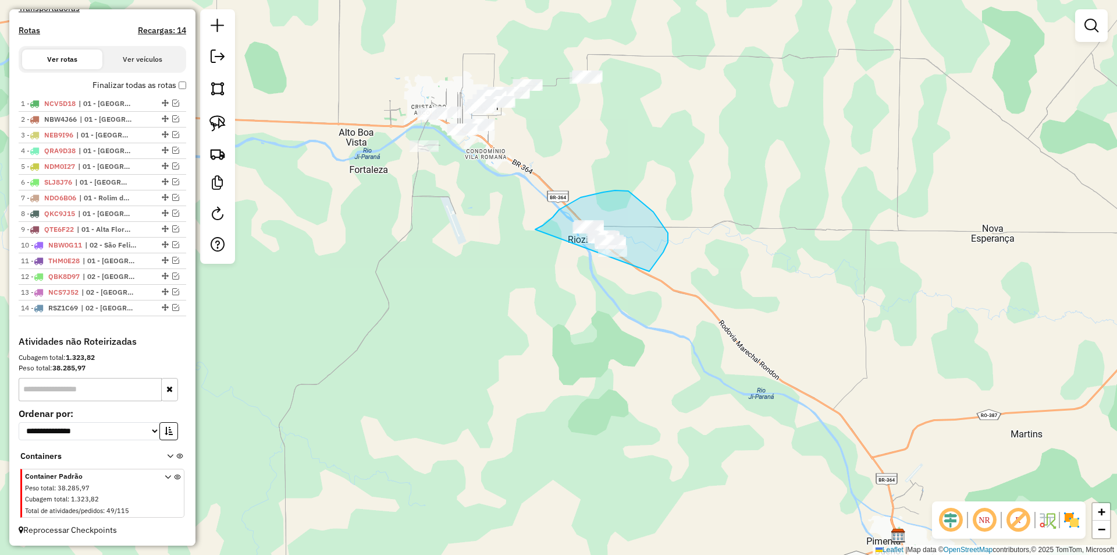
drag, startPoint x: 543, startPoint y: 225, endPoint x: 598, endPoint y: 298, distance: 91.8
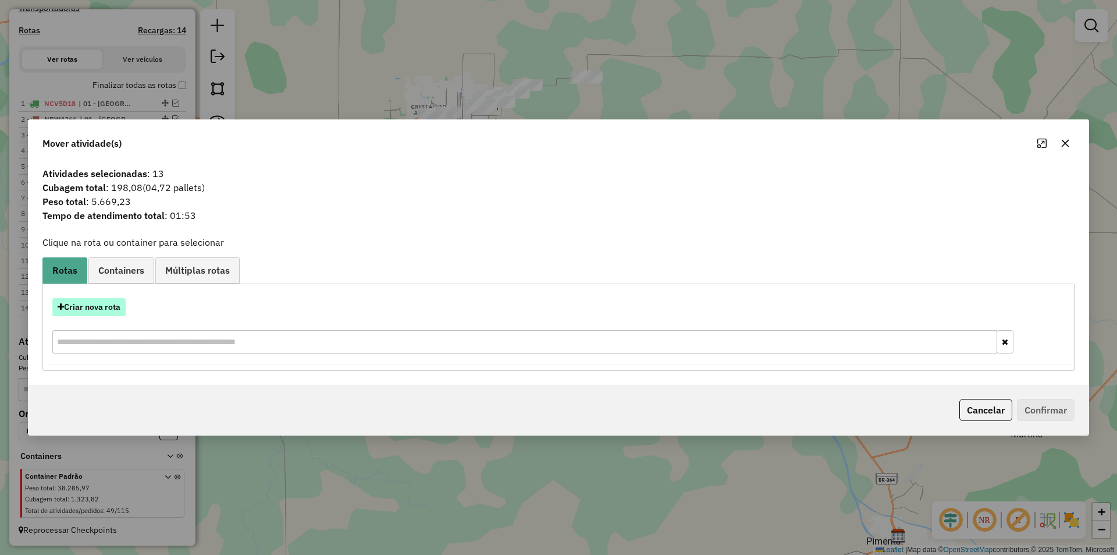
click at [81, 298] on button "Criar nova rota" at bounding box center [88, 307] width 73 height 18
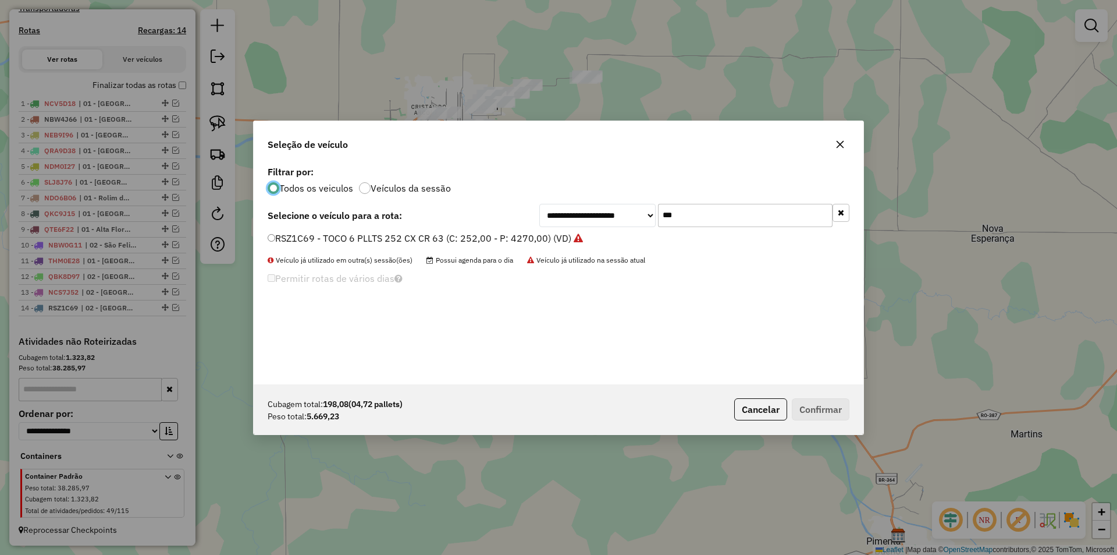
scroll to position [6, 3]
drag, startPoint x: 671, startPoint y: 219, endPoint x: 630, endPoint y: 226, distance: 41.2
click at [622, 226] on div "**********" at bounding box center [694, 215] width 310 height 23
drag, startPoint x: 678, startPoint y: 211, endPoint x: 634, endPoint y: 221, distance: 45.4
click at [634, 220] on div "**********" at bounding box center [694, 215] width 310 height 23
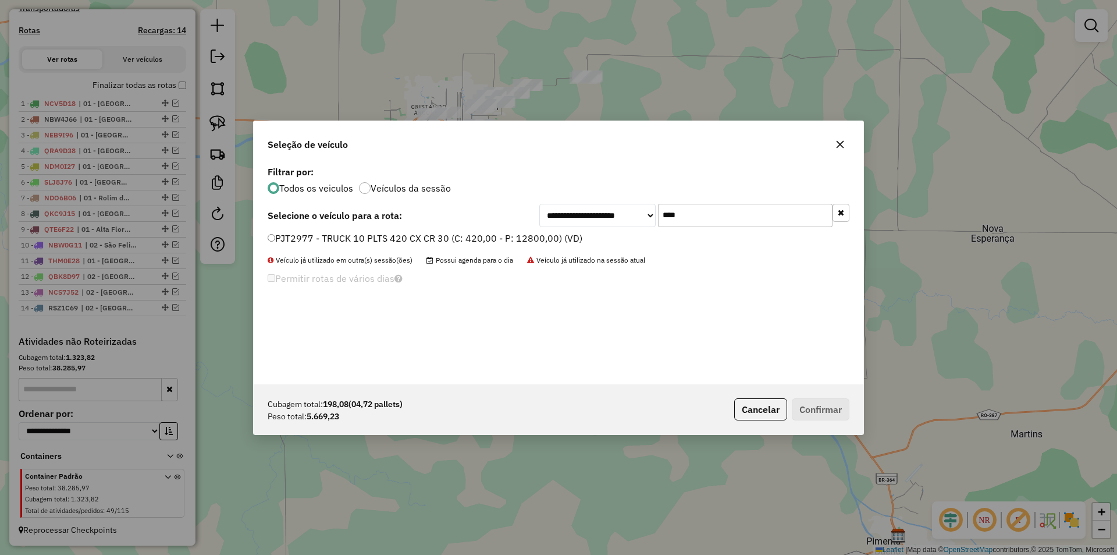
type input "****"
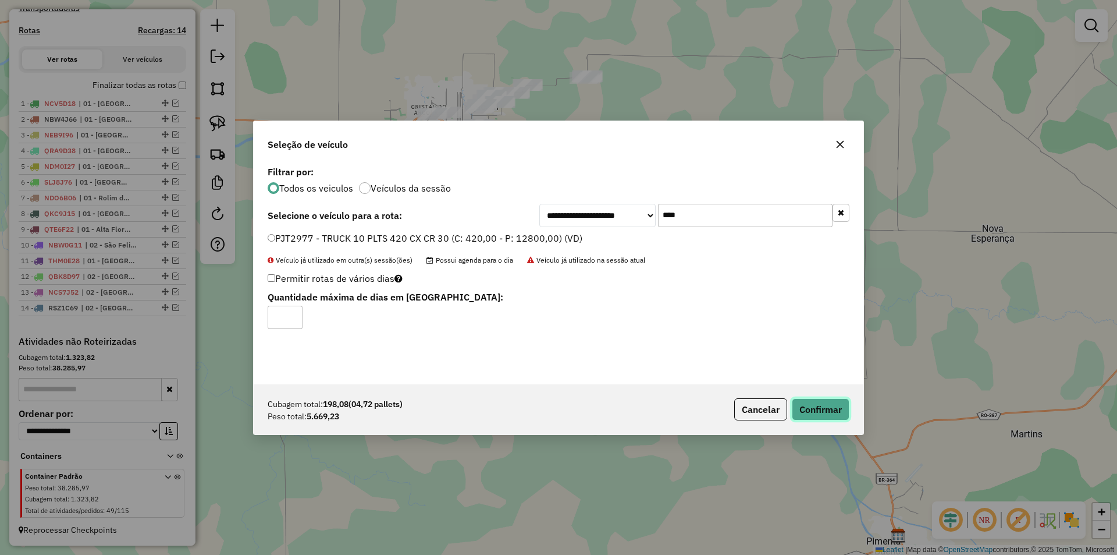
click at [848, 410] on button "Confirmar" at bounding box center [821, 409] width 58 height 22
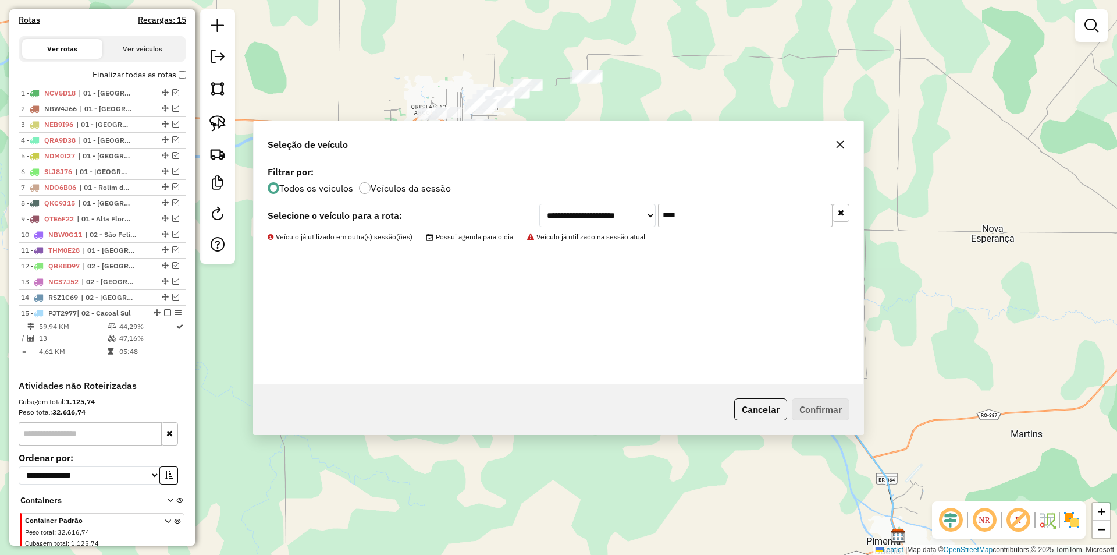
scroll to position [429, 0]
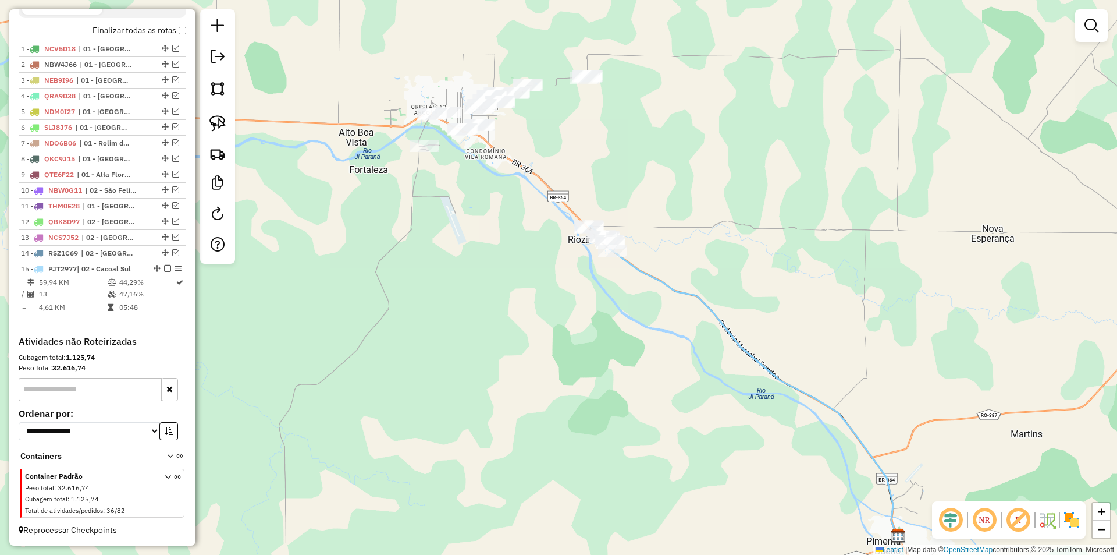
click at [518, 323] on div "Janela de atendimento Grade de atendimento Capacidade Transportadoras Veículos …" at bounding box center [558, 277] width 1117 height 555
drag, startPoint x: 523, startPoint y: 287, endPoint x: 519, endPoint y: 329, distance: 42.0
click at [519, 329] on div "Janela de atendimento Grade de atendimento Capacidade Transportadoras Veículos …" at bounding box center [558, 277] width 1117 height 555
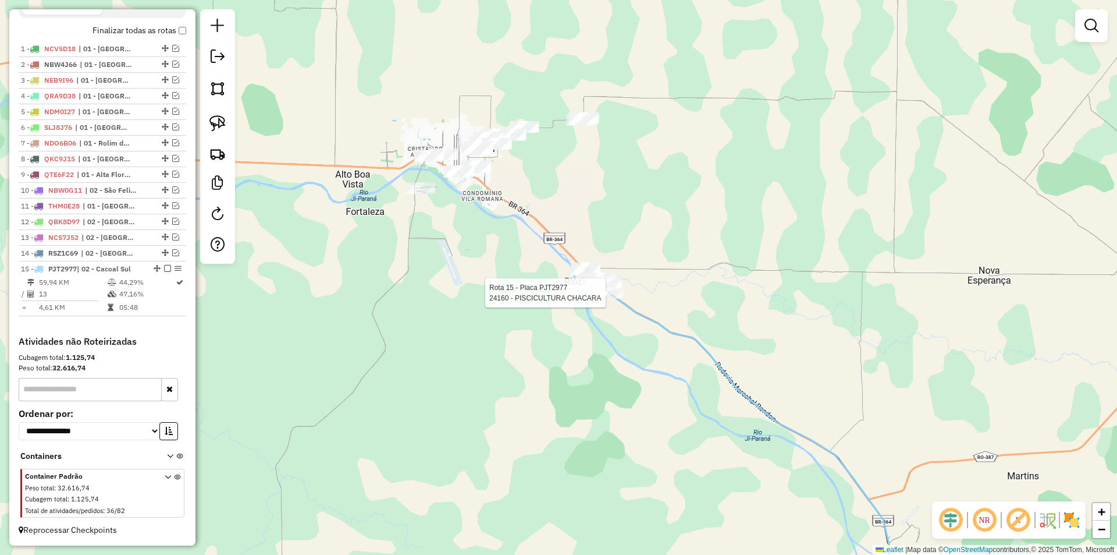
select select "*********"
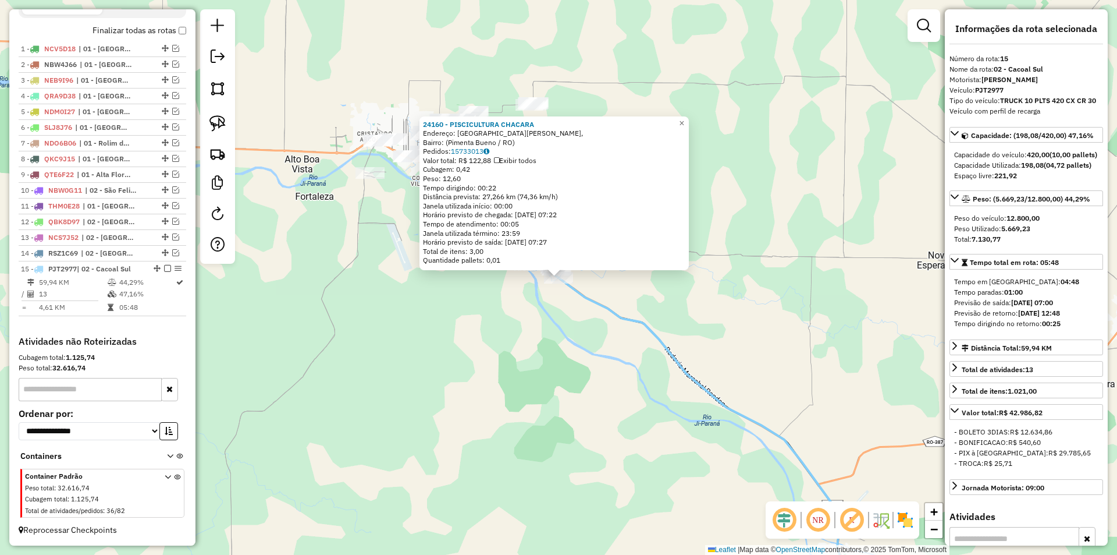
drag, startPoint x: 361, startPoint y: 336, endPoint x: 304, endPoint y: 358, distance: 61.2
click at [362, 336] on div "24160 - PISCICULTURA CHACARA Endereço: [GEOGRAPHIC_DATA][PERSON_NAME], Bairro: …" at bounding box center [558, 277] width 1117 height 555
drag, startPoint x: 246, startPoint y: 372, endPoint x: 252, endPoint y: 370, distance: 6.1
click at [250, 371] on div "24160 - PISCICULTURA CHACARA Endereço: [GEOGRAPHIC_DATA][PERSON_NAME], Bairro: …" at bounding box center [558, 277] width 1117 height 555
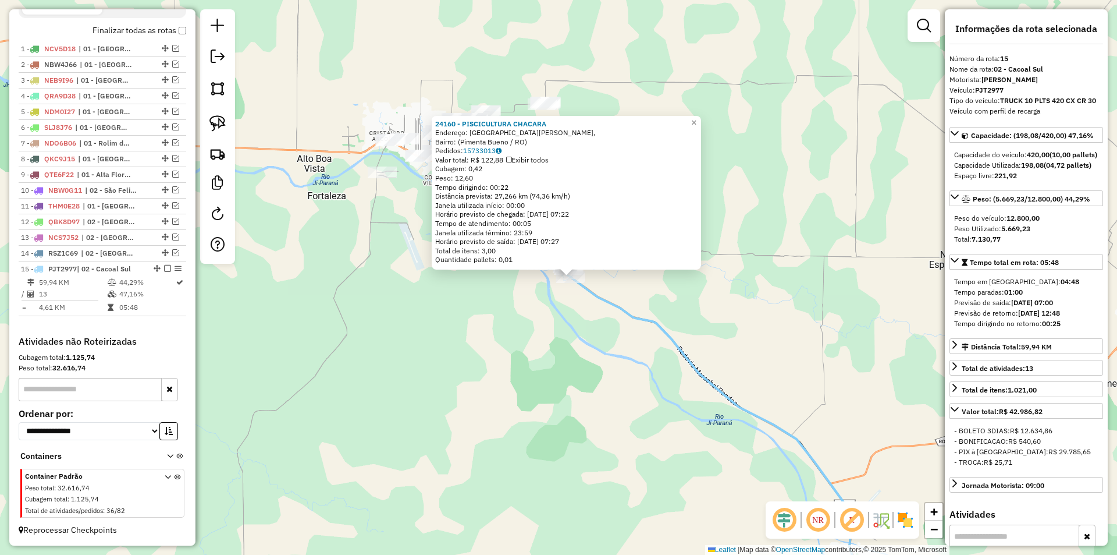
click at [300, 318] on div "24160 - PISCICULTURA CHACARA Endereço: [GEOGRAPHIC_DATA][PERSON_NAME], Bairro: …" at bounding box center [558, 277] width 1117 height 555
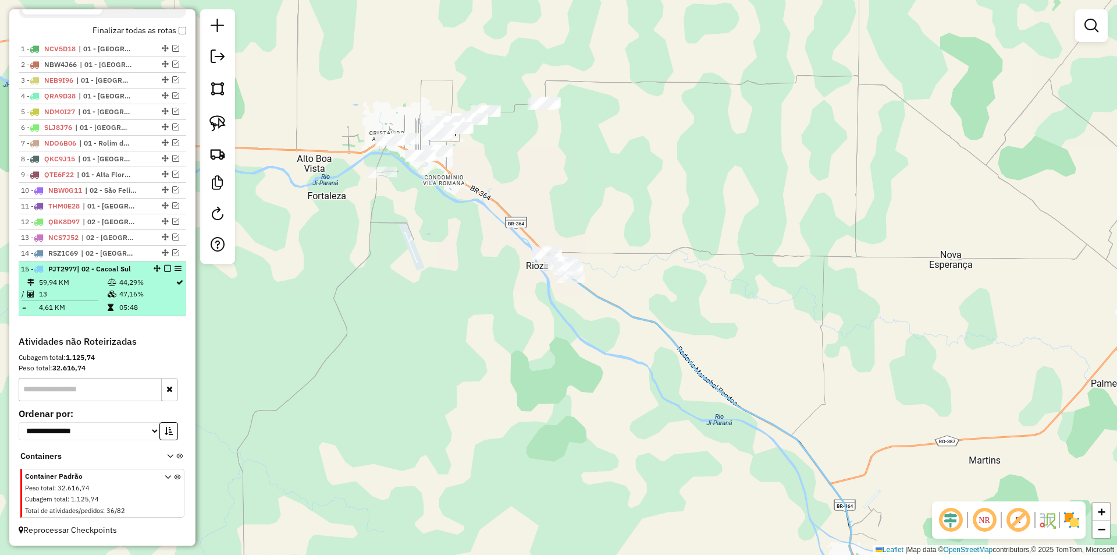
click at [164, 268] on em at bounding box center [167, 268] width 7 height 7
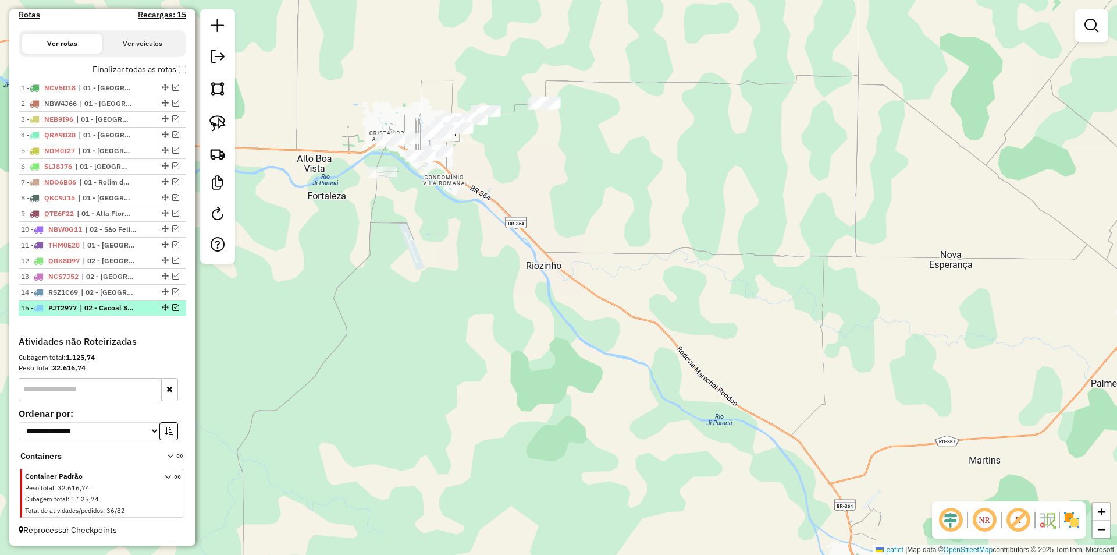
scroll to position [390, 0]
drag, startPoint x: 162, startPoint y: 307, endPoint x: 159, endPoint y: 290, distance: 16.5
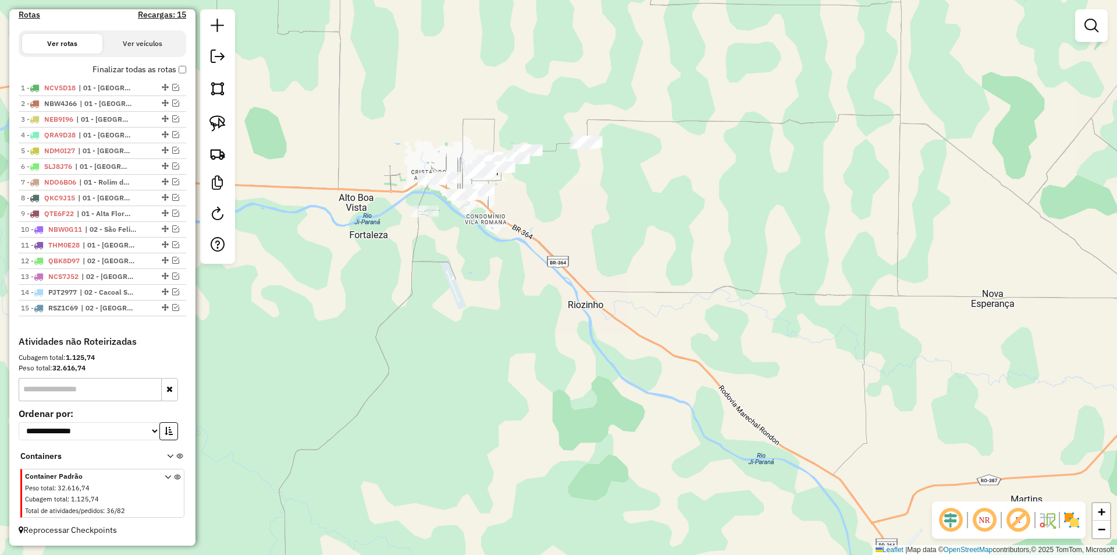
drag, startPoint x: 495, startPoint y: 214, endPoint x: 543, endPoint y: 226, distance: 49.7
click at [529, 231] on div "Janela de atendimento Grade de atendimento Capacidade Transportadoras Veículos …" at bounding box center [558, 277] width 1117 height 555
drag, startPoint x: 546, startPoint y: 225, endPoint x: 539, endPoint y: 234, distance: 11.2
click at [546, 226] on div "Janela de atendimento Grade de atendimento Capacidade Transportadoras Veículos …" at bounding box center [558, 277] width 1117 height 555
click at [530, 241] on div "Janela de atendimento Grade de atendimento Capacidade Transportadoras Veículos …" at bounding box center [558, 277] width 1117 height 555
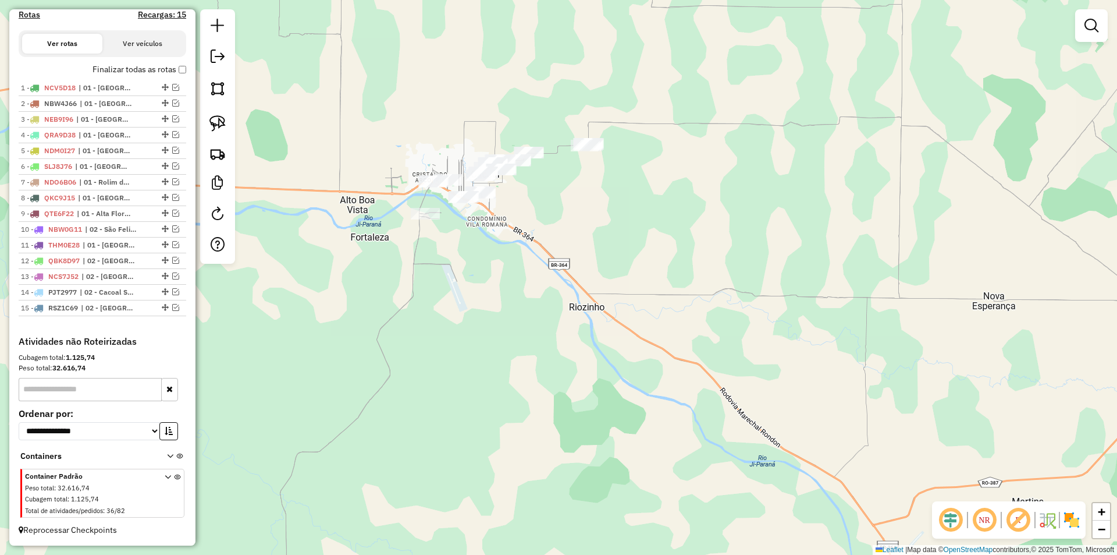
click at [516, 239] on div "Janela de atendimento Grade de atendimento Capacidade Transportadoras Veículos …" at bounding box center [558, 277] width 1117 height 555
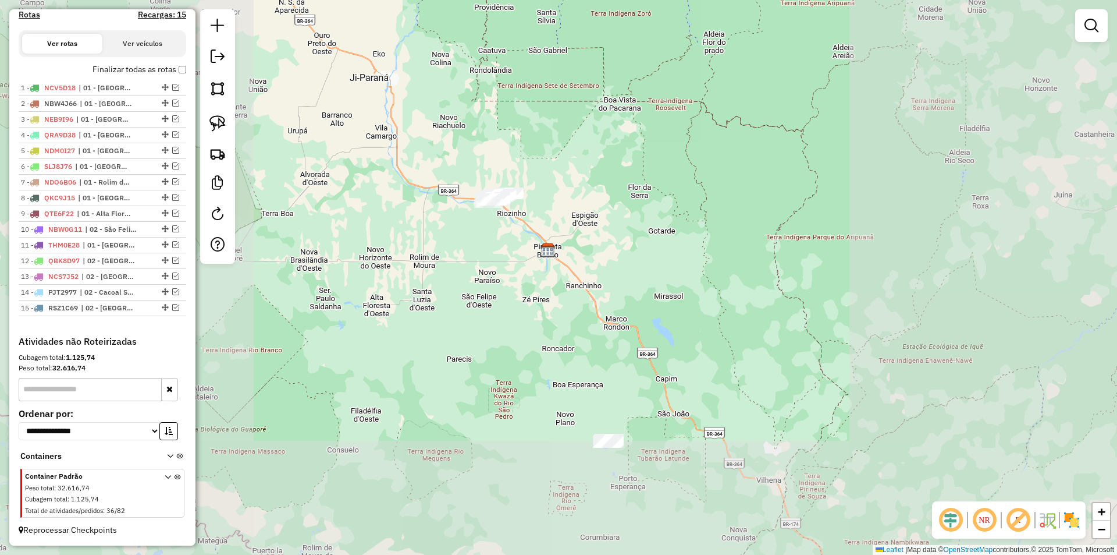
drag, startPoint x: 483, startPoint y: 230, endPoint x: 485, endPoint y: 239, distance: 9.0
click at [485, 239] on div "Janela de atendimento Grade de atendimento Capacidade Transportadoras Veículos …" at bounding box center [558, 277] width 1117 height 555
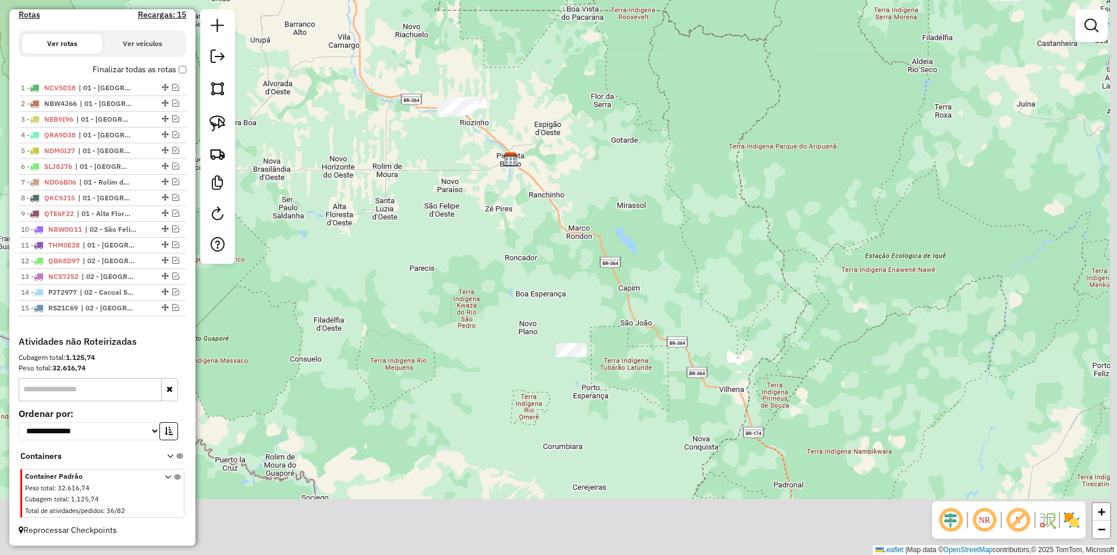
drag, startPoint x: 492, startPoint y: 275, endPoint x: 387, endPoint y: 147, distance: 165.8
click at [431, 154] on div "Janela de atendimento Grade de atendimento Capacidade Transportadoras Veículos …" at bounding box center [558, 277] width 1117 height 555
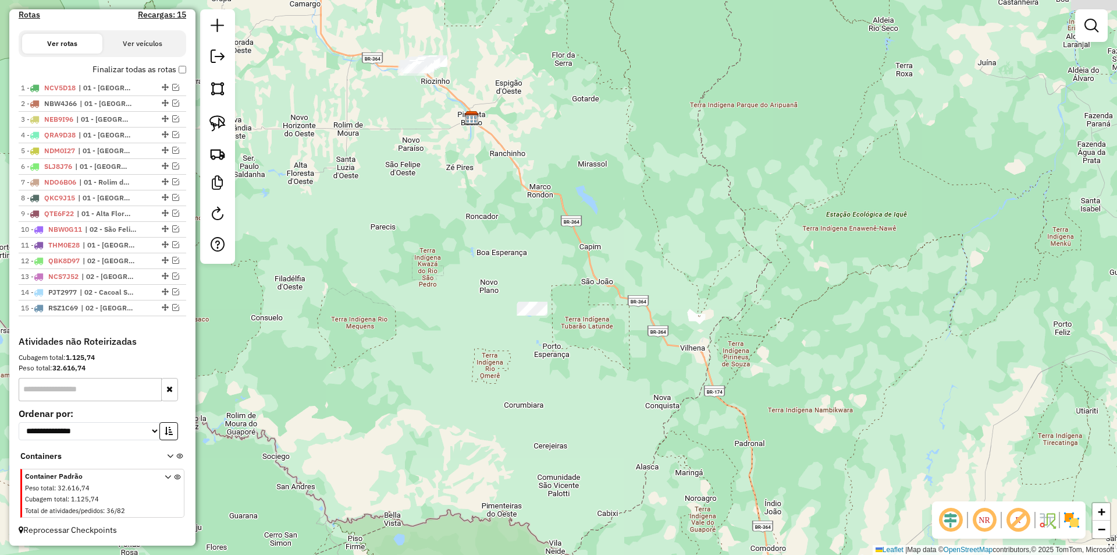
click at [231, 128] on div at bounding box center [217, 136] width 35 height 254
click at [226, 128] on link at bounding box center [218, 124] width 26 height 26
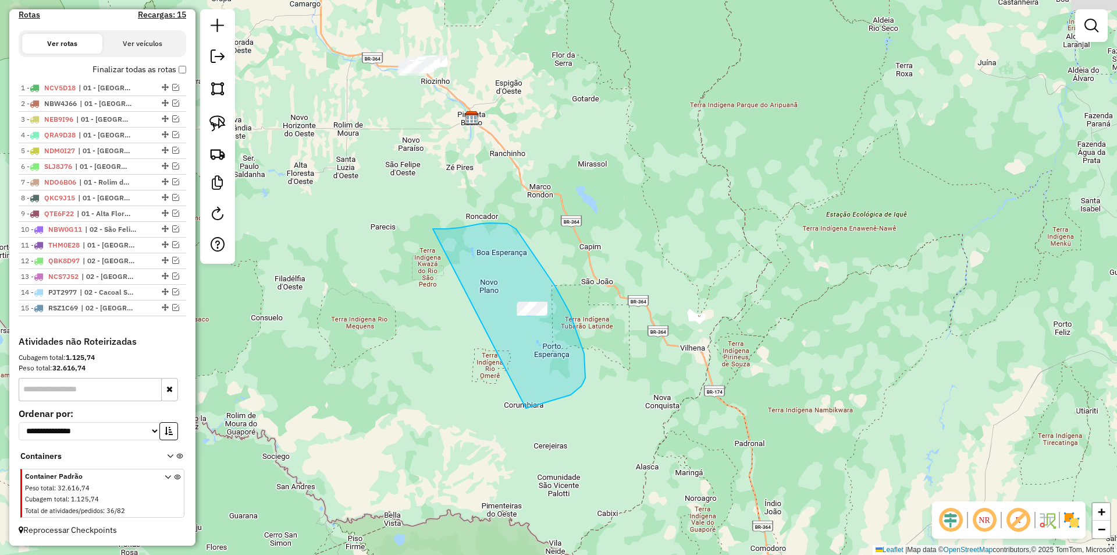
drag, startPoint x: 494, startPoint y: 223, endPoint x: 486, endPoint y: 404, distance: 181.1
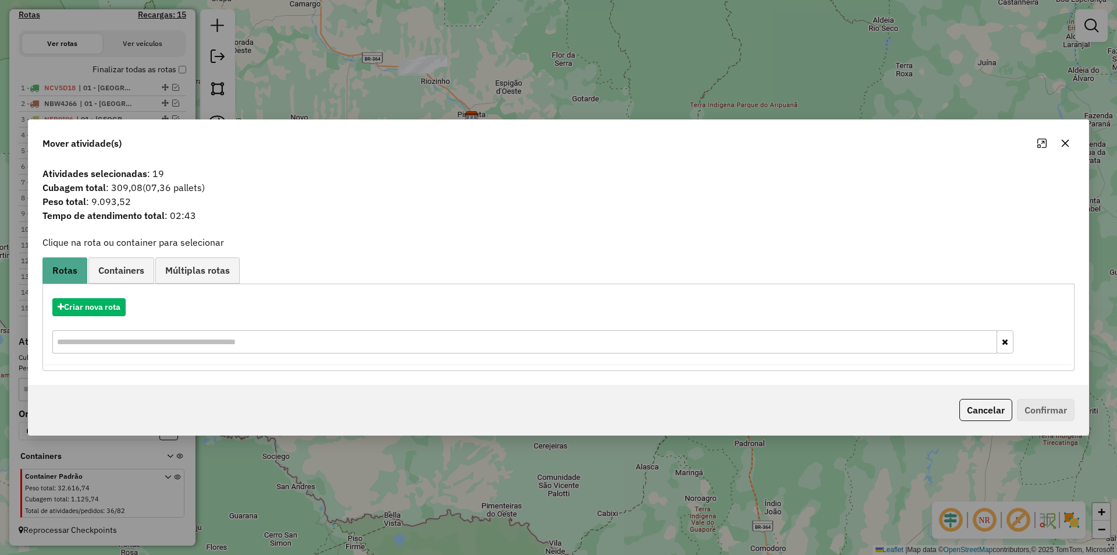
click at [1067, 145] on icon "button" at bounding box center [1066, 143] width 8 height 8
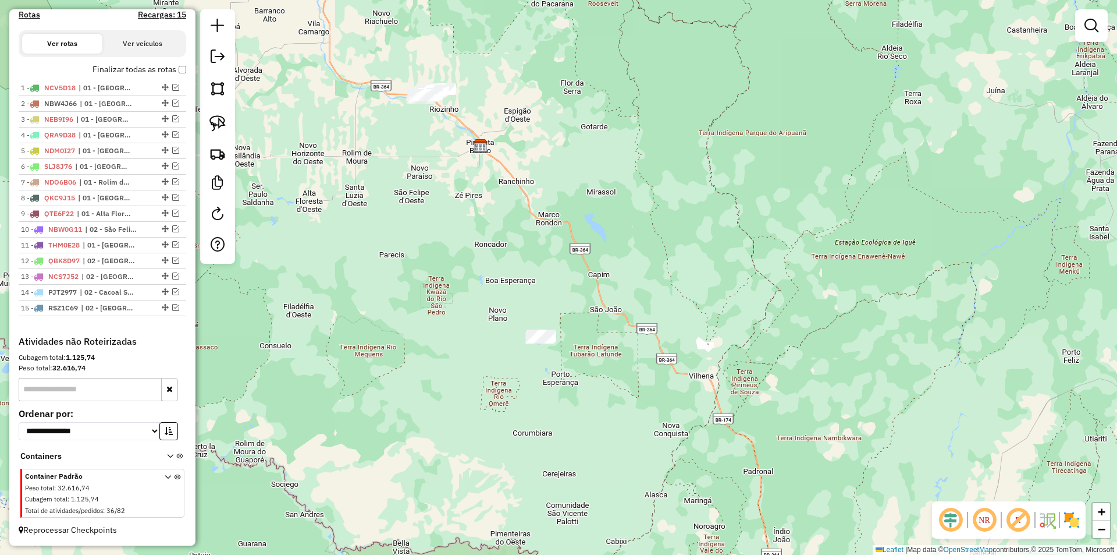
drag, startPoint x: 684, startPoint y: 240, endPoint x: 699, endPoint y: 289, distance: 50.4
click at [699, 289] on div "Janela de atendimento Grade de atendimento Capacidade Transportadoras Veículos …" at bounding box center [558, 277] width 1117 height 555
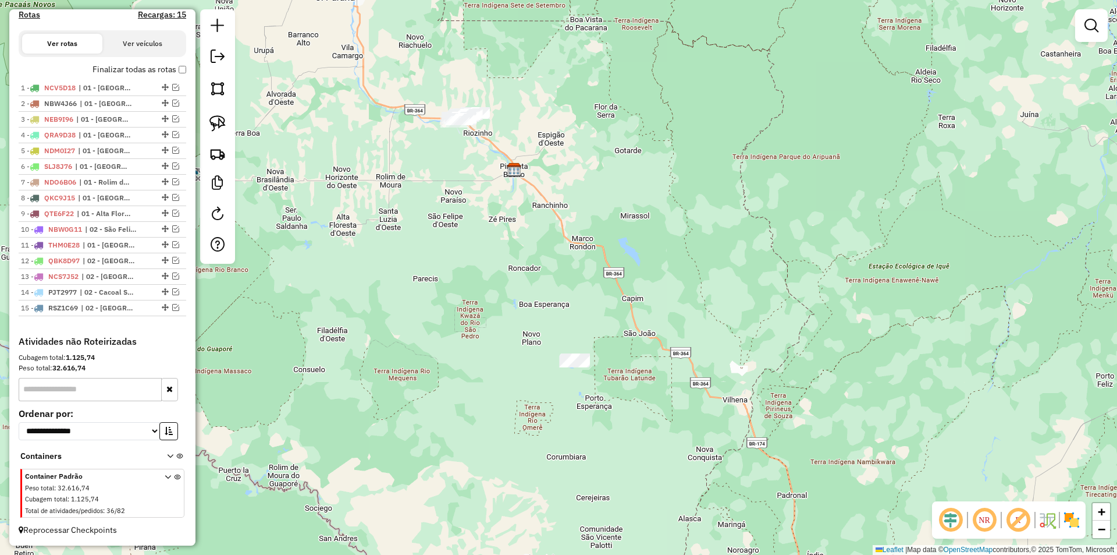
drag, startPoint x: 540, startPoint y: 306, endPoint x: 562, endPoint y: 293, distance: 25.8
click at [562, 293] on div "Janela de atendimento Grade de atendimento Capacidade Transportadoras Veículos …" at bounding box center [558, 277] width 1117 height 555
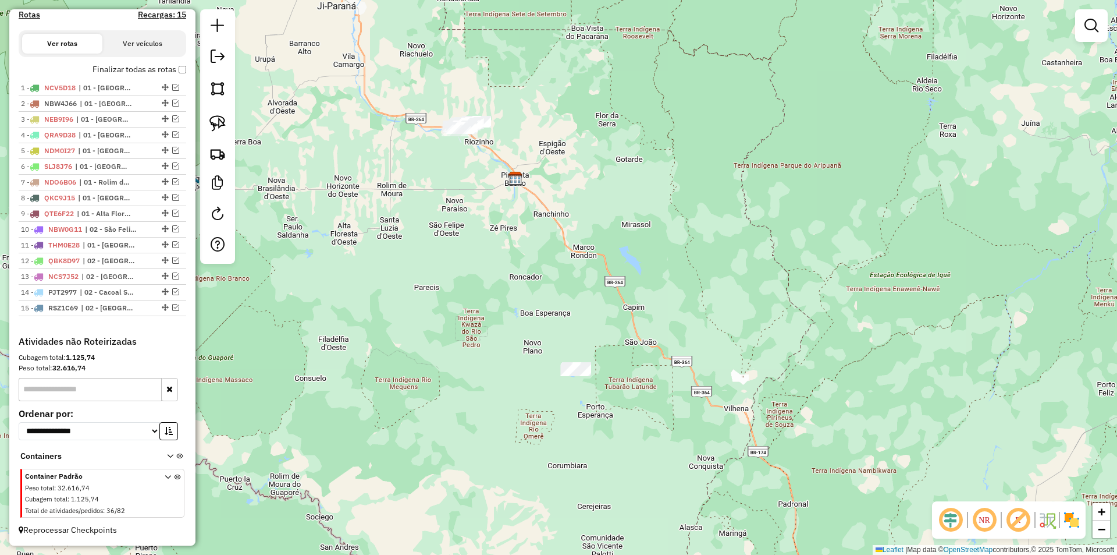
drag, startPoint x: 544, startPoint y: 304, endPoint x: 531, endPoint y: 350, distance: 47.9
click at [556, 371] on div "Janela de atendimento Grade de atendimento Capacidade Transportadoras Veículos …" at bounding box center [558, 277] width 1117 height 555
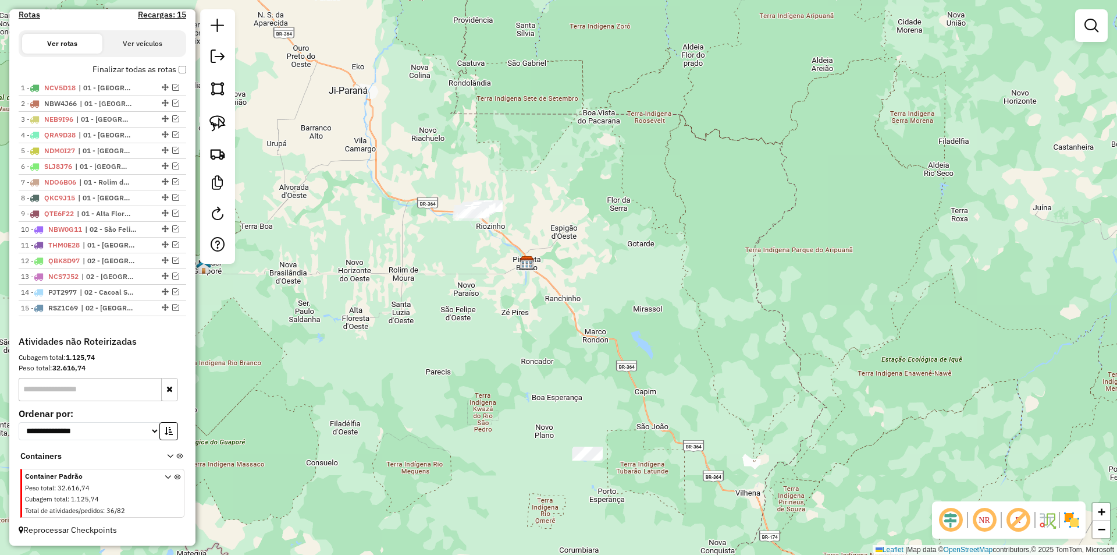
drag, startPoint x: 480, startPoint y: 273, endPoint x: 486, endPoint y: 343, distance: 69.5
click at [489, 343] on div "Janela de atendimento Grade de atendimento Capacidade Transportadoras Veículos …" at bounding box center [558, 277] width 1117 height 555
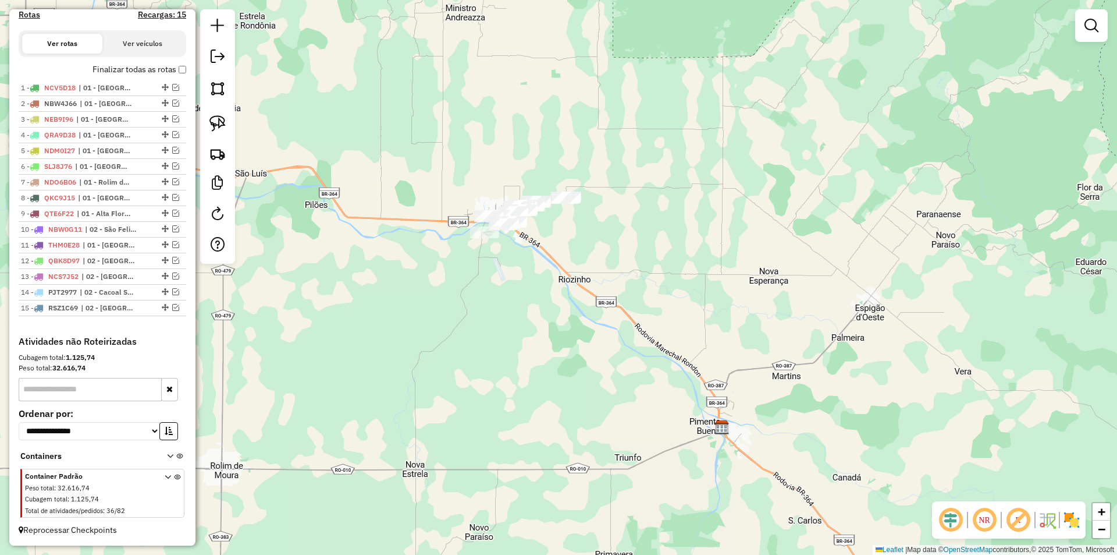
drag, startPoint x: 485, startPoint y: 271, endPoint x: 486, endPoint y: 285, distance: 14.0
click at [486, 285] on div "Janela de atendimento Grade de atendimento Capacidade Transportadoras Veículos …" at bounding box center [558, 277] width 1117 height 555
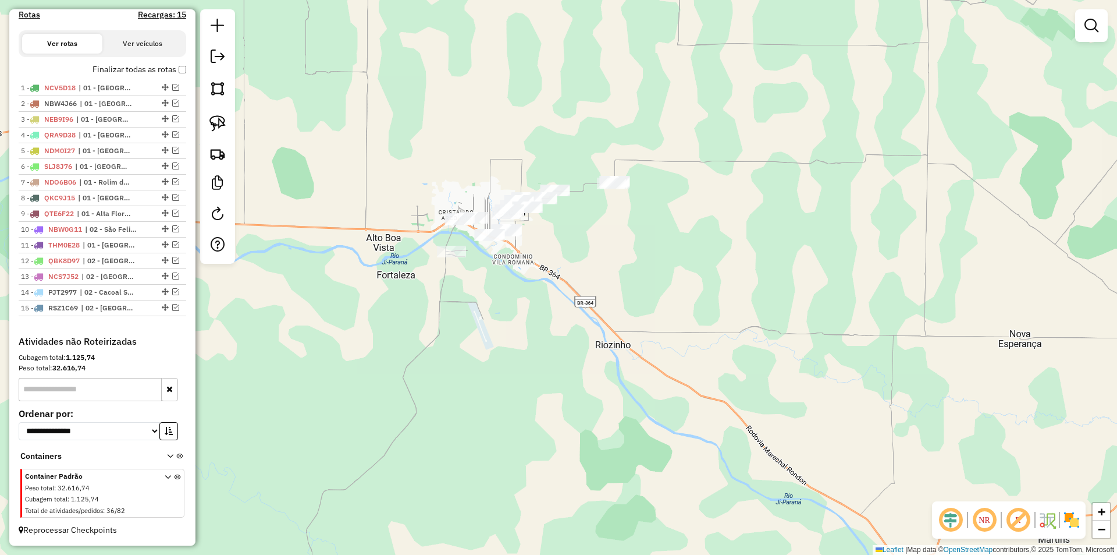
drag, startPoint x: 518, startPoint y: 264, endPoint x: 513, endPoint y: 299, distance: 35.8
click at [517, 299] on div "Janela de atendimento Grade de atendimento Capacidade Transportadoras Veículos …" at bounding box center [558, 277] width 1117 height 555
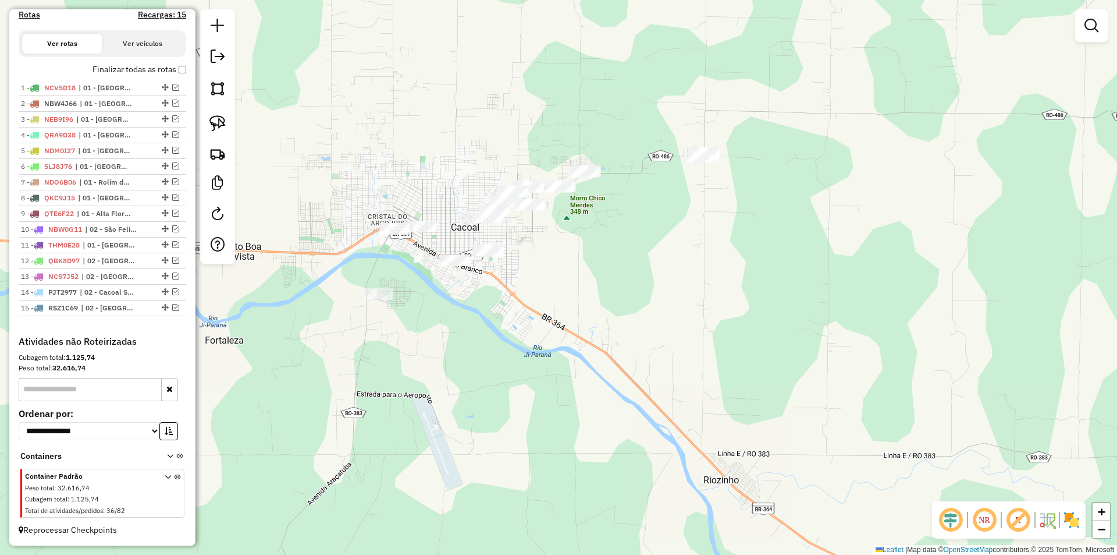
drag, startPoint x: 530, startPoint y: 273, endPoint x: 548, endPoint y: 294, distance: 28.1
click at [548, 294] on div "Janela de atendimento Grade de atendimento Capacidade Transportadoras Veículos …" at bounding box center [558, 277] width 1117 height 555
click at [212, 122] on img at bounding box center [217, 123] width 16 height 16
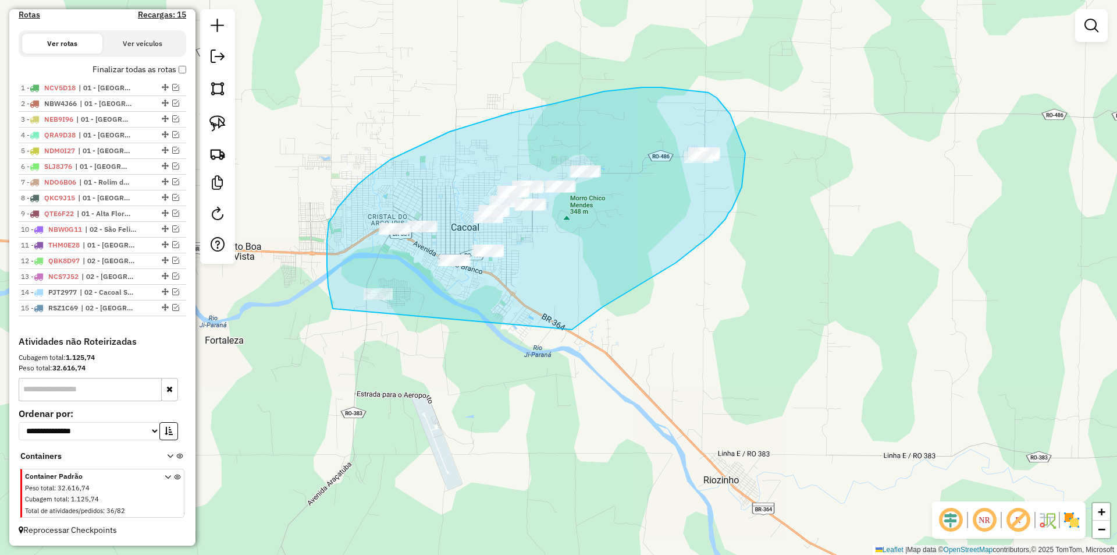
drag, startPoint x: 333, startPoint y: 308, endPoint x: 571, endPoint y: 330, distance: 239.0
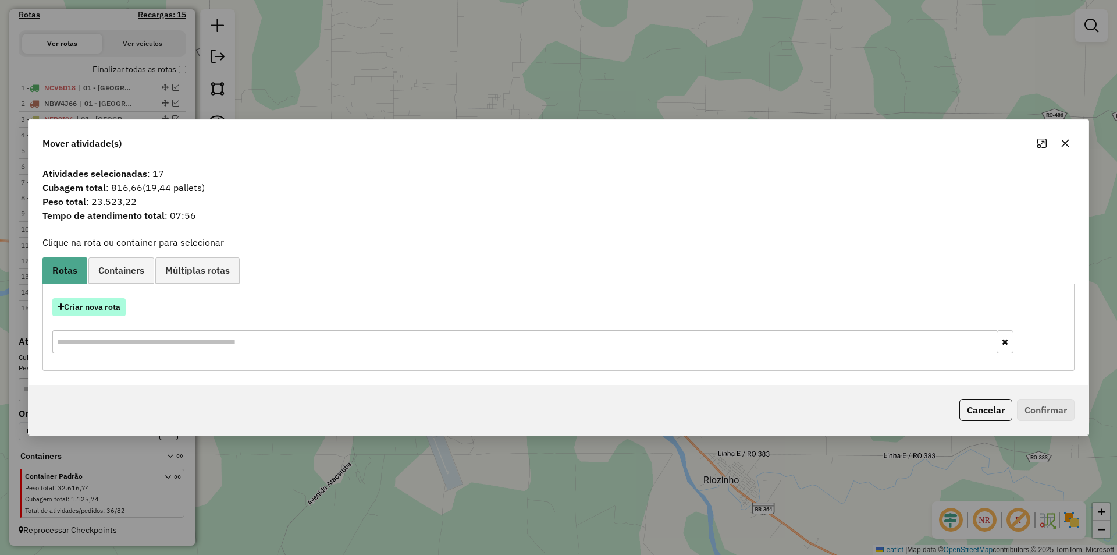
click at [80, 306] on button "Criar nova rota" at bounding box center [88, 307] width 73 height 18
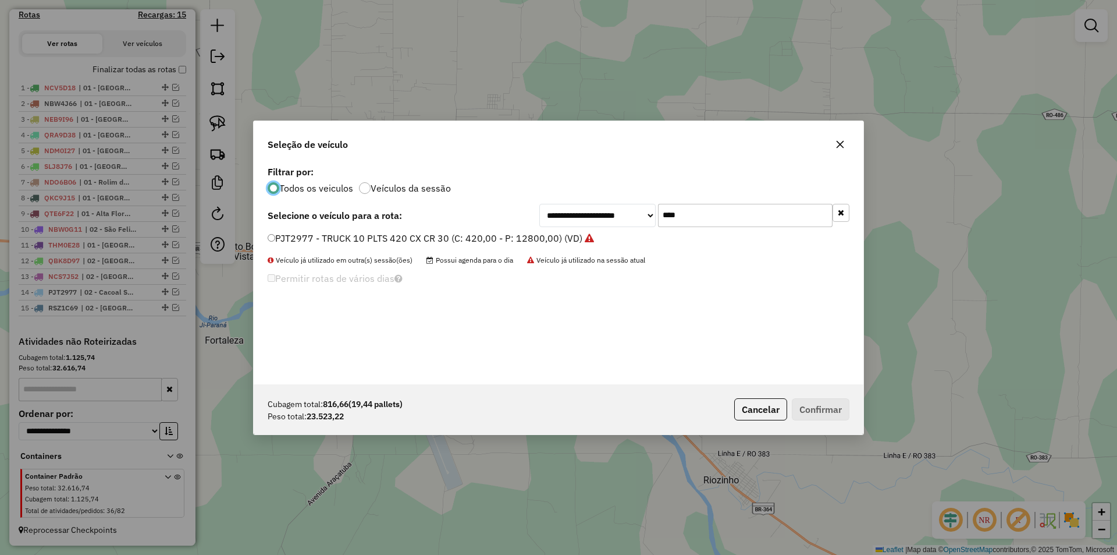
scroll to position [6, 3]
drag, startPoint x: 706, startPoint y: 222, endPoint x: 623, endPoint y: 225, distance: 83.3
click at [624, 225] on div "**********" at bounding box center [694, 215] width 310 height 23
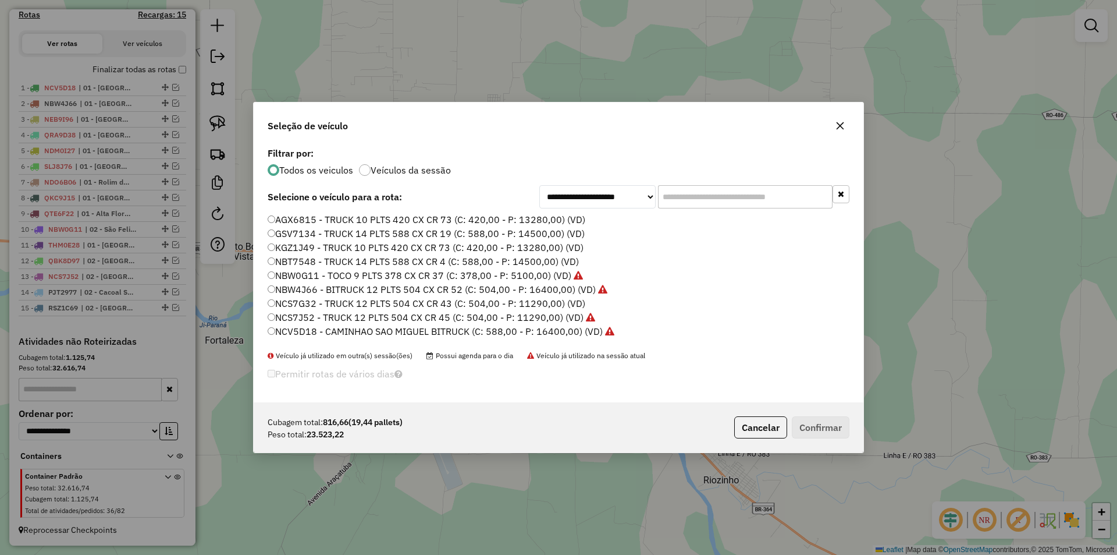
click at [272, 215] on label "AGX6815 - TRUCK 10 PLTS 420 CX CR 73 (C: 420,00 - P: 13280,00) (VD)" at bounding box center [427, 219] width 318 height 14
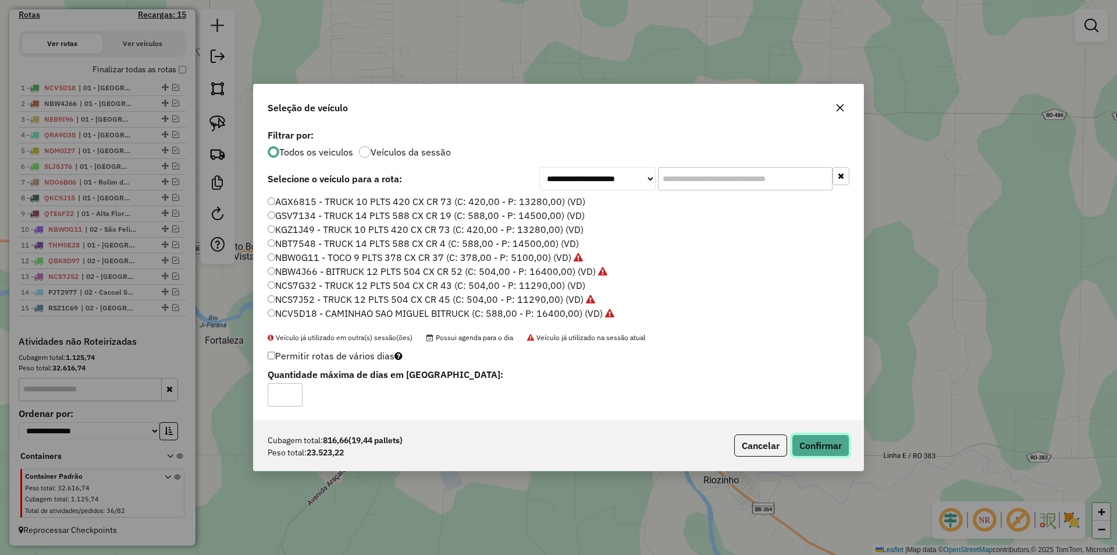
click at [811, 449] on button "Confirmar" at bounding box center [821, 445] width 58 height 22
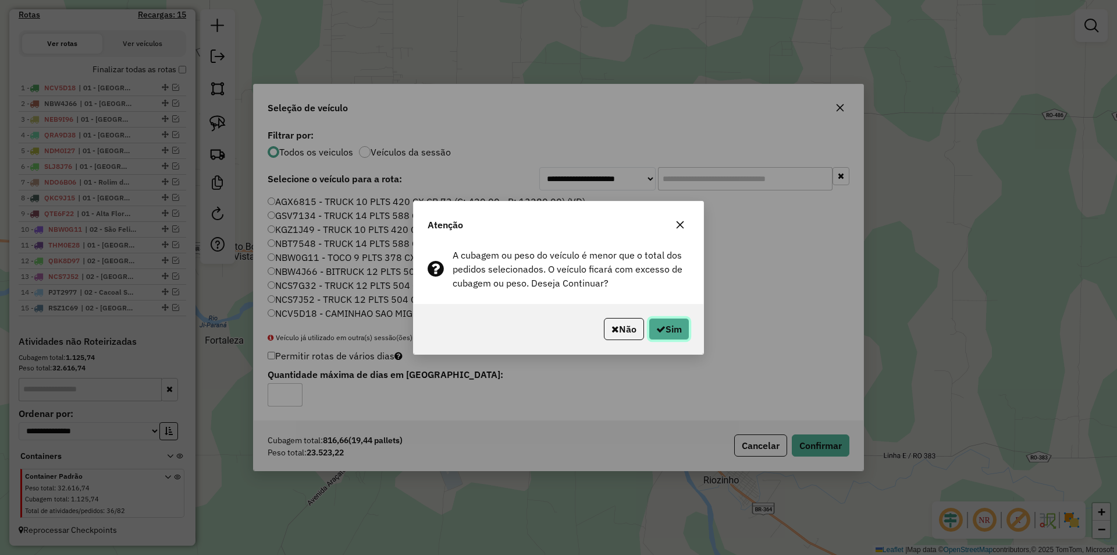
click at [653, 326] on button "Sim" at bounding box center [669, 329] width 41 height 22
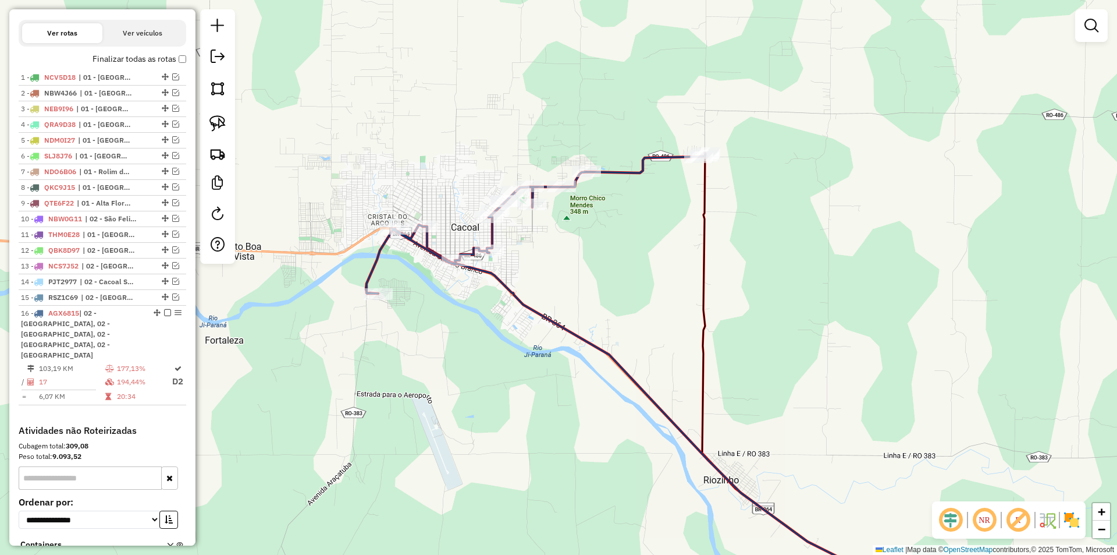
click at [497, 58] on div "Janela de atendimento Grade de atendimento Capacidade Transportadoras Veículos …" at bounding box center [558, 277] width 1117 height 555
drag, startPoint x: 459, startPoint y: 124, endPoint x: 465, endPoint y: 143, distance: 19.9
click at [459, 127] on div "Janela de atendimento Grade de atendimento Capacidade Transportadoras Veículos …" at bounding box center [558, 277] width 1117 height 555
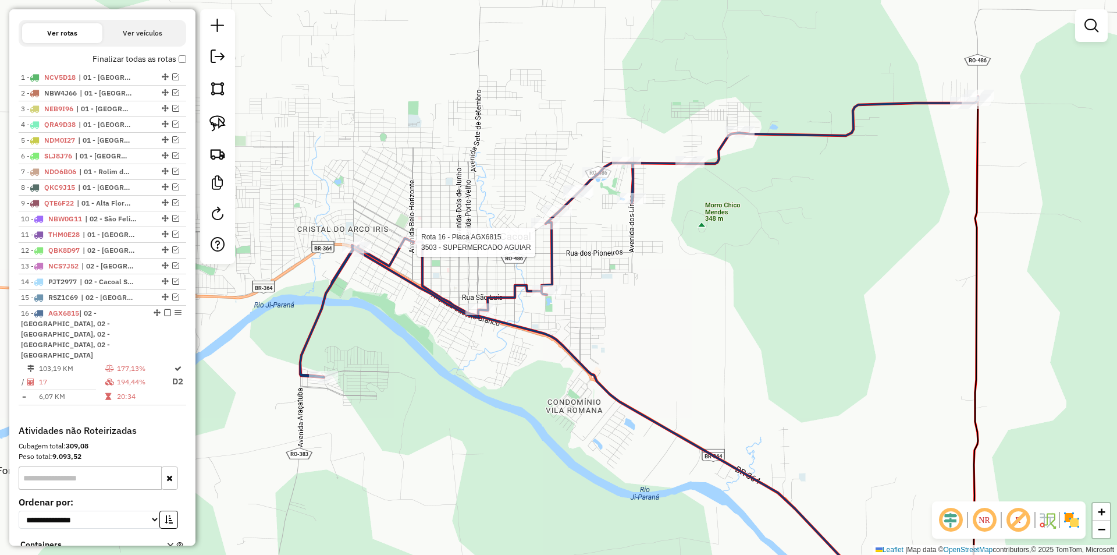
select select "*********"
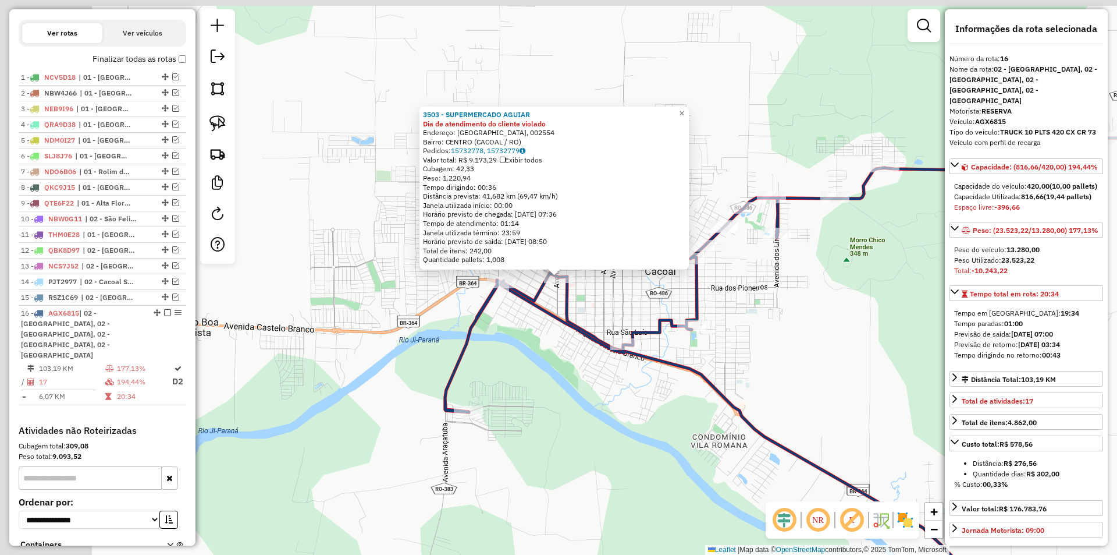
scroll to position [468, 0]
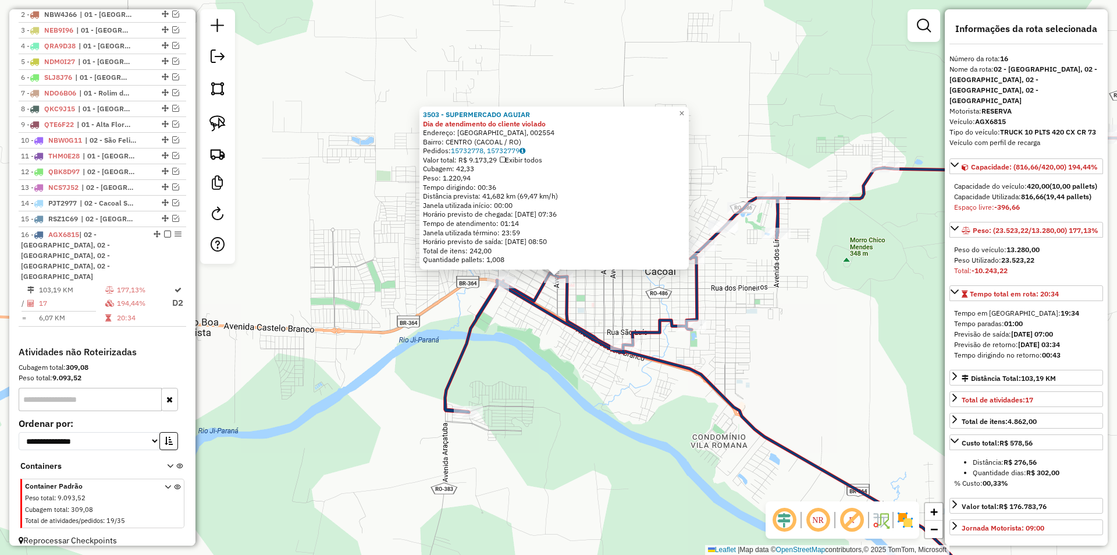
click at [412, 303] on div "3503 - SUPERMERCADO AGUIAR Dia de atendimento do cliente violado Endereço: [GEO…" at bounding box center [558, 277] width 1117 height 555
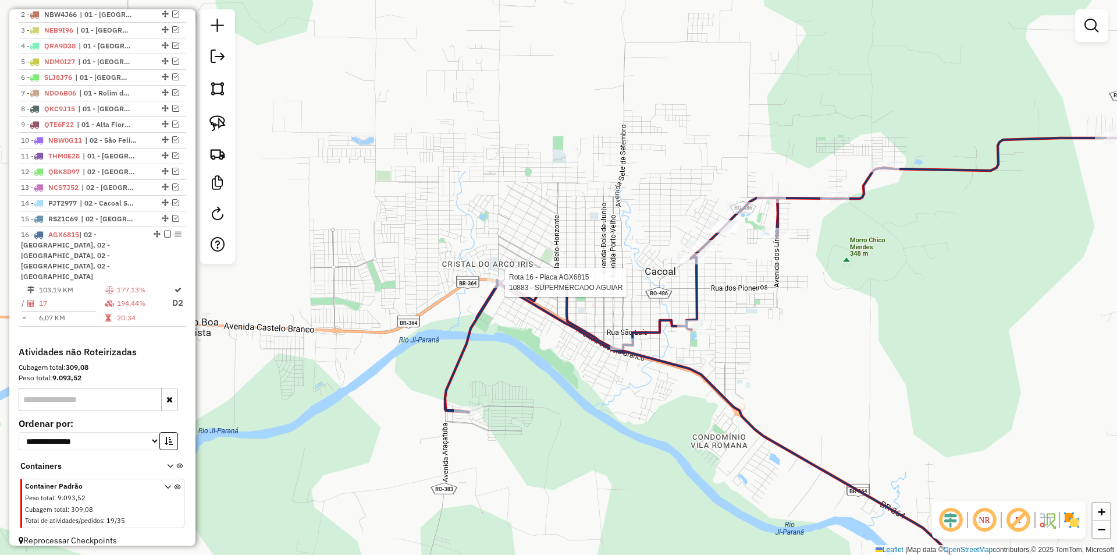
select select "*********"
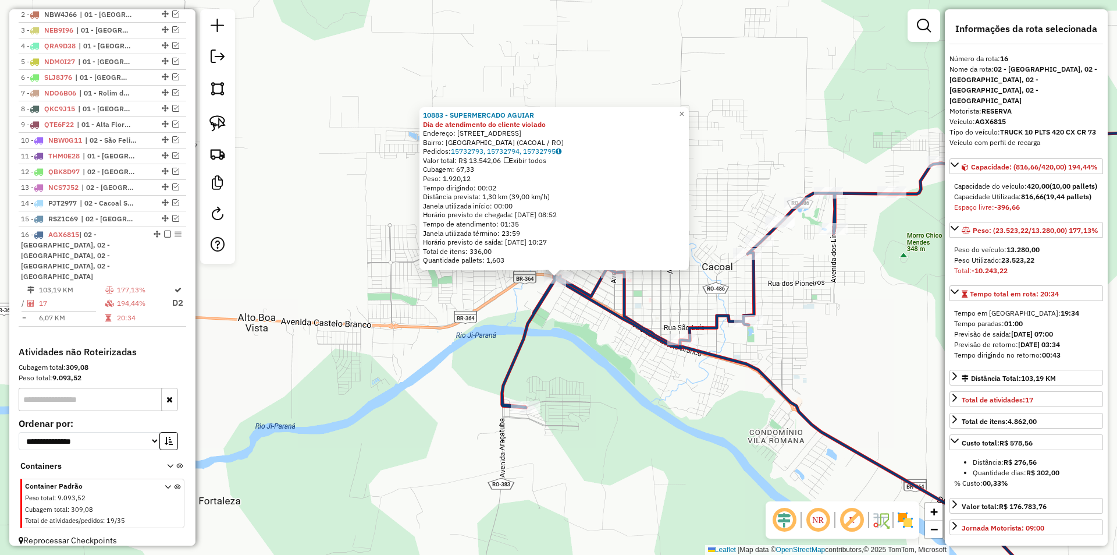
click at [478, 317] on div "10883 - SUPERMERCADO AGUIAR Dia de atendimento do cliente violado Endereço: [ST…" at bounding box center [558, 277] width 1117 height 555
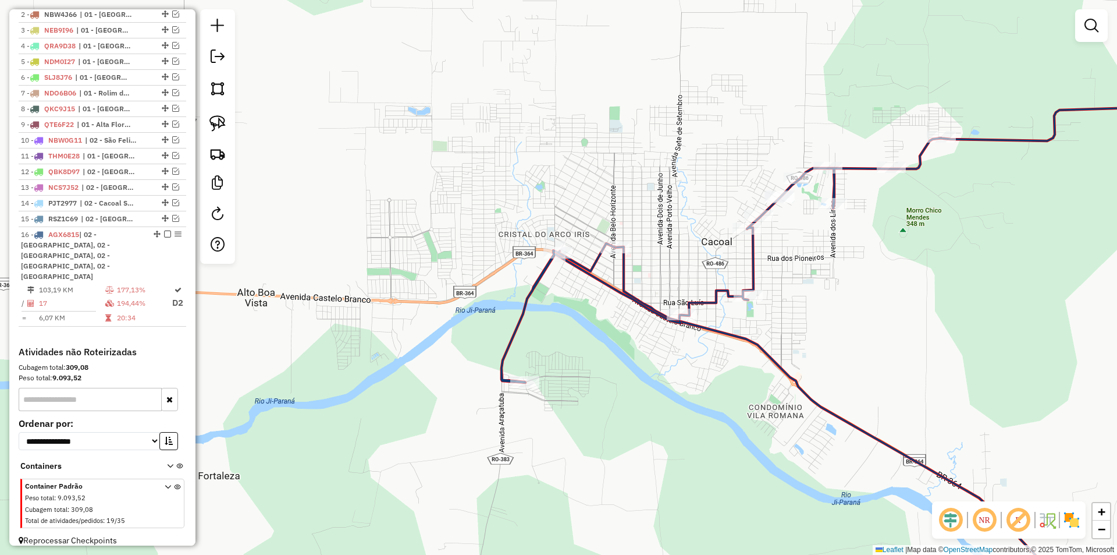
drag, startPoint x: 476, startPoint y: 301, endPoint x: 471, endPoint y: 286, distance: 16.6
click at [473, 287] on div "Janela de atendimento Grade de atendimento Capacidade Transportadoras Veículos …" at bounding box center [558, 277] width 1117 height 555
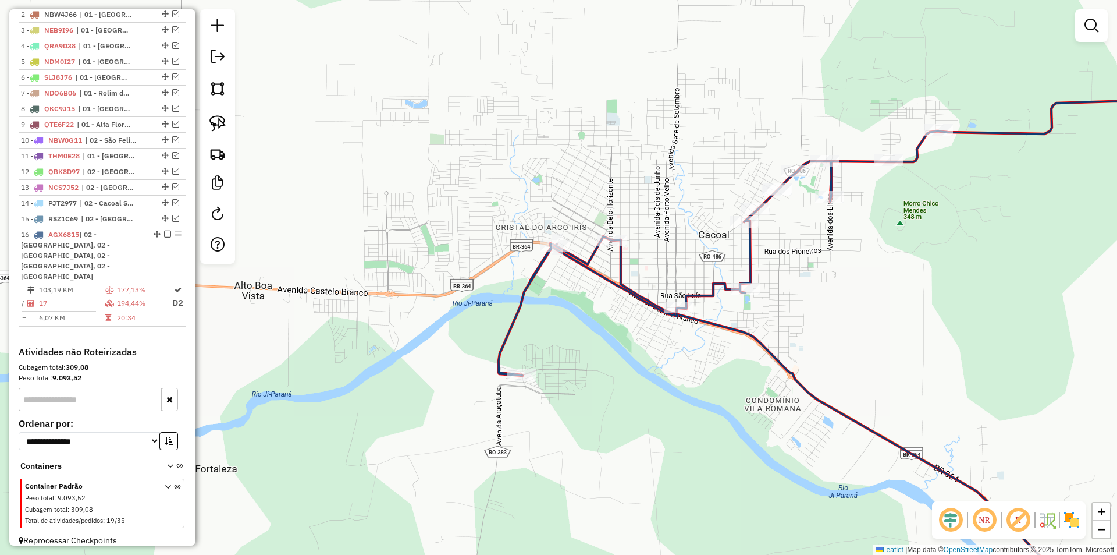
click at [203, 119] on div at bounding box center [217, 136] width 35 height 254
drag, startPoint x: 215, startPoint y: 123, endPoint x: 288, endPoint y: 148, distance: 77.5
click at [215, 124] on img at bounding box center [217, 123] width 16 height 16
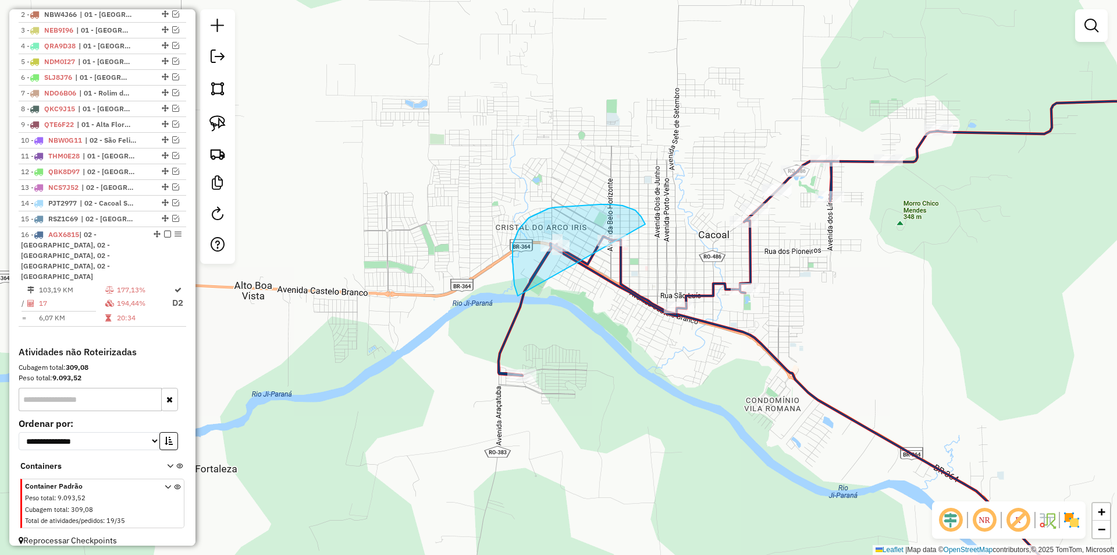
drag, startPoint x: 514, startPoint y: 279, endPoint x: 642, endPoint y: 258, distance: 129.7
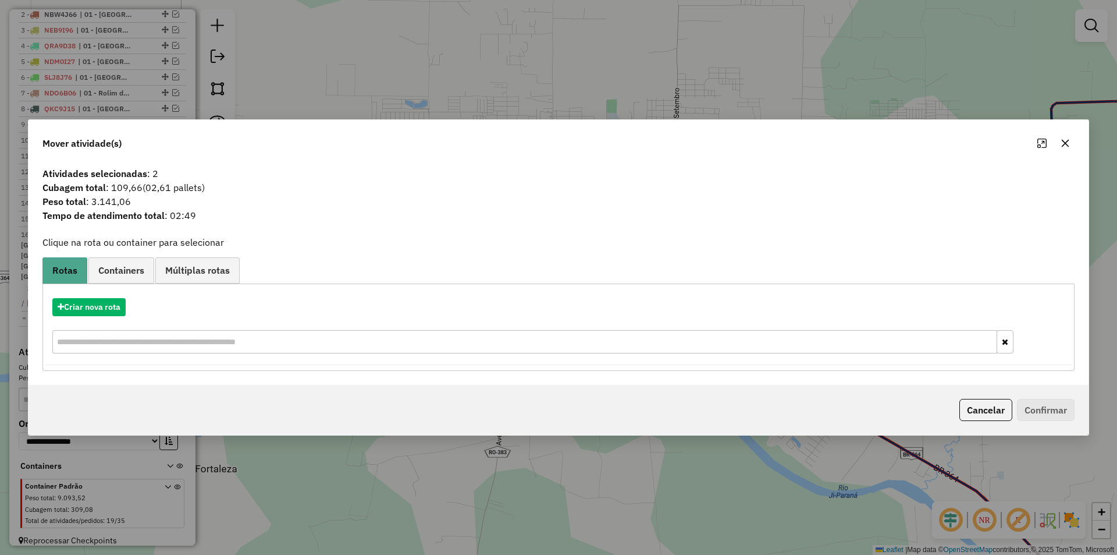
click at [1069, 138] on icon "button" at bounding box center [1065, 142] width 9 height 9
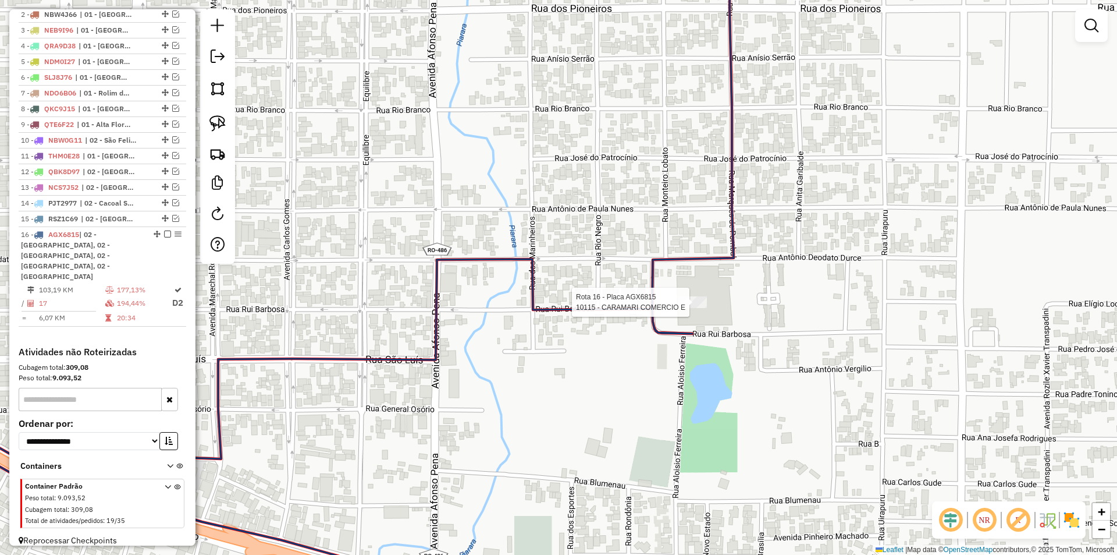
select select "*********"
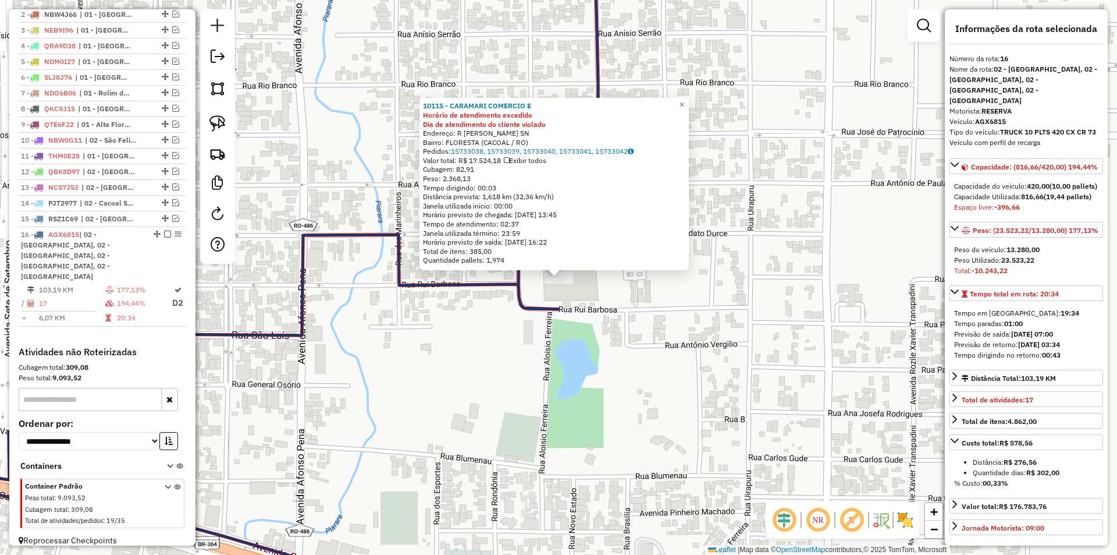
click at [542, 323] on div "10115 - CARAMARI COMERCIO E Horário de atendimento excedido Dia de atendimento …" at bounding box center [558, 277] width 1117 height 555
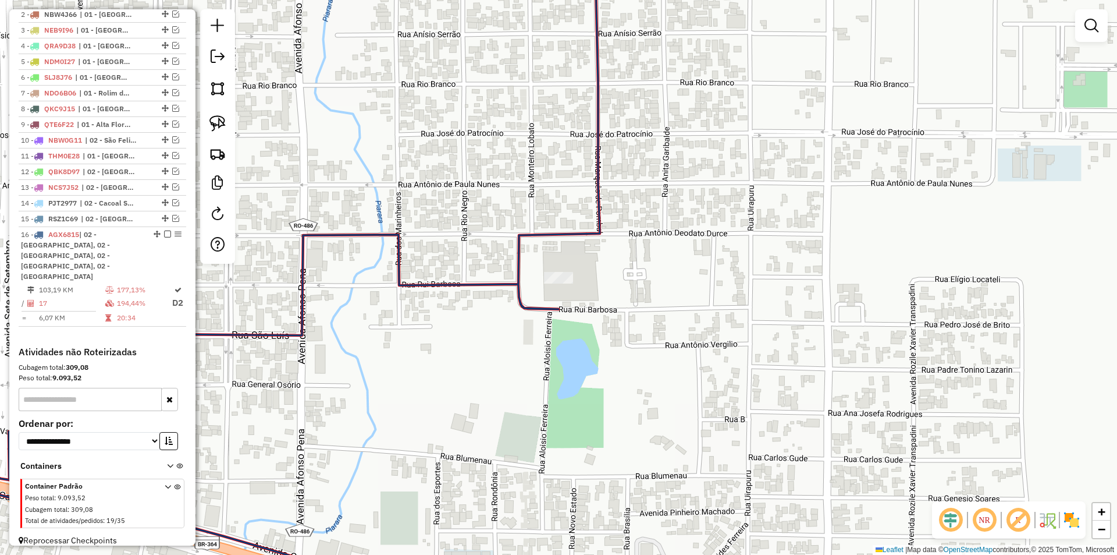
click at [545, 347] on div "10115 - CARAMARI COMERCIO E Horário de atendimento excedido Dia de atendimento …" at bounding box center [558, 277] width 1117 height 555
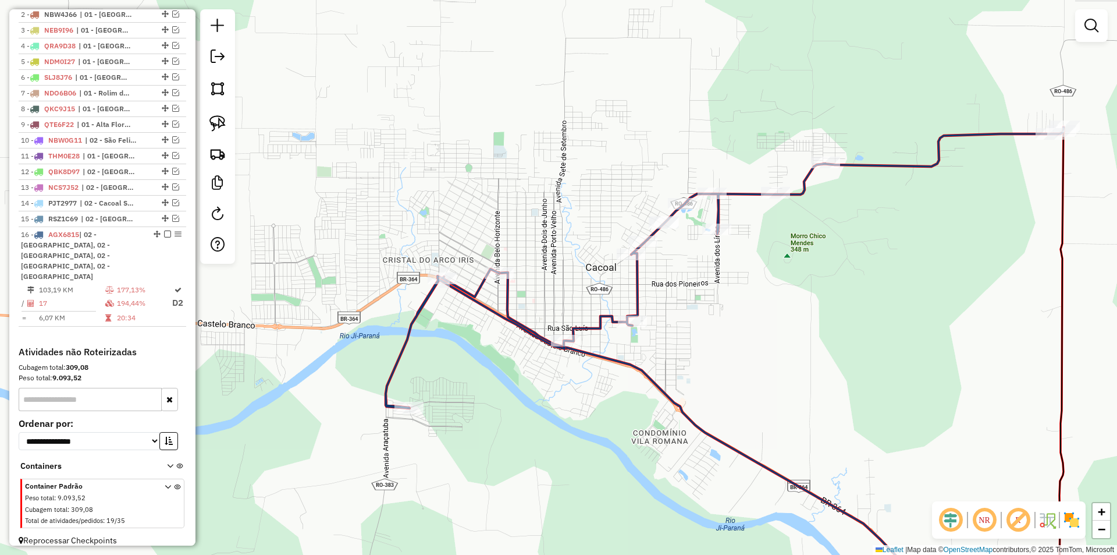
drag, startPoint x: 467, startPoint y: 385, endPoint x: 485, endPoint y: 376, distance: 20.0
click at [481, 381] on div "Janela de atendimento Grade de atendimento Capacidade Transportadoras Veículos …" at bounding box center [558, 277] width 1117 height 555
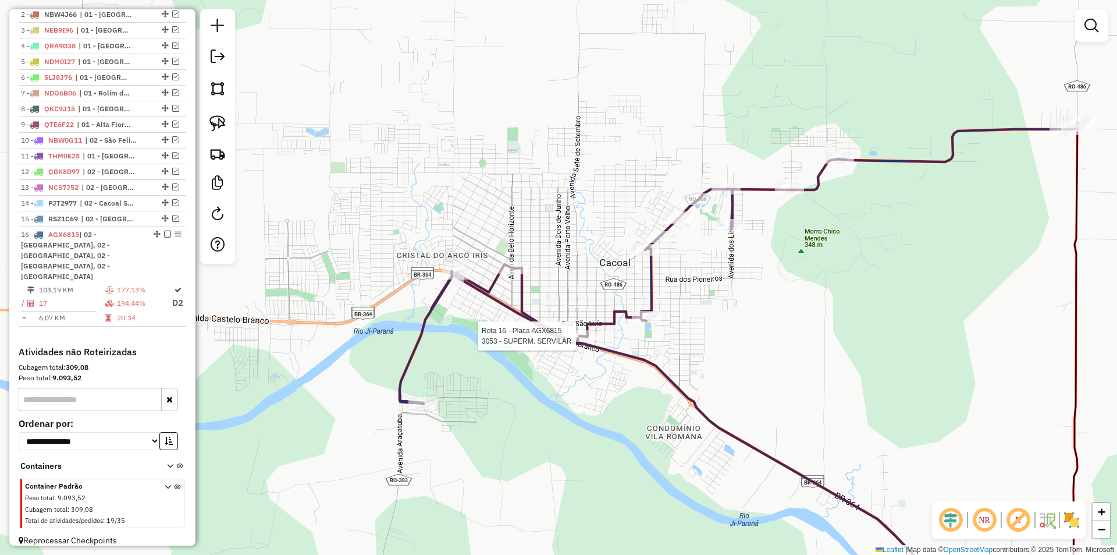
select select "*********"
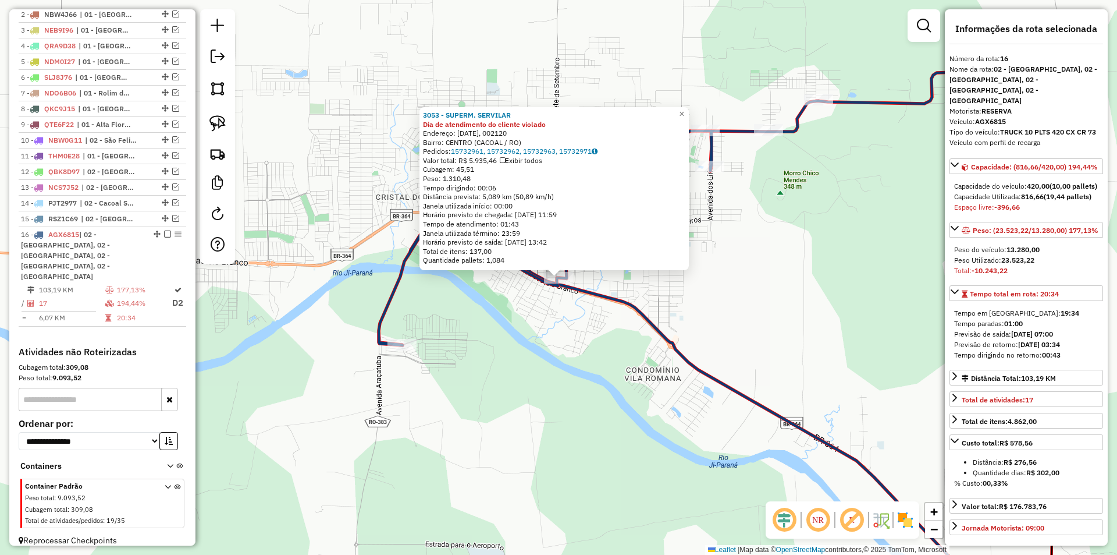
click at [511, 297] on div "3053 - SUPERM. SERVILAR Dia de atendimento do cliente violado Endereço: [DATE],…" at bounding box center [558, 277] width 1117 height 555
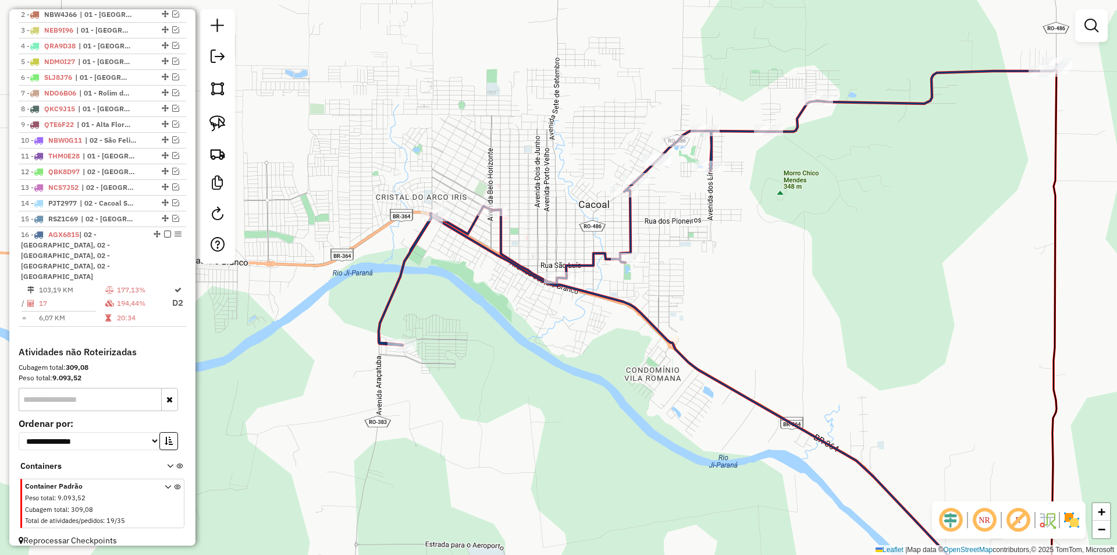
drag, startPoint x: 474, startPoint y: 307, endPoint x: 466, endPoint y: 304, distance: 8.3
click at [473, 308] on div "Janela de atendimento Grade de atendimento Capacidade Transportadoras Veículos …" at bounding box center [558, 277] width 1117 height 555
click at [222, 115] on img at bounding box center [217, 123] width 16 height 16
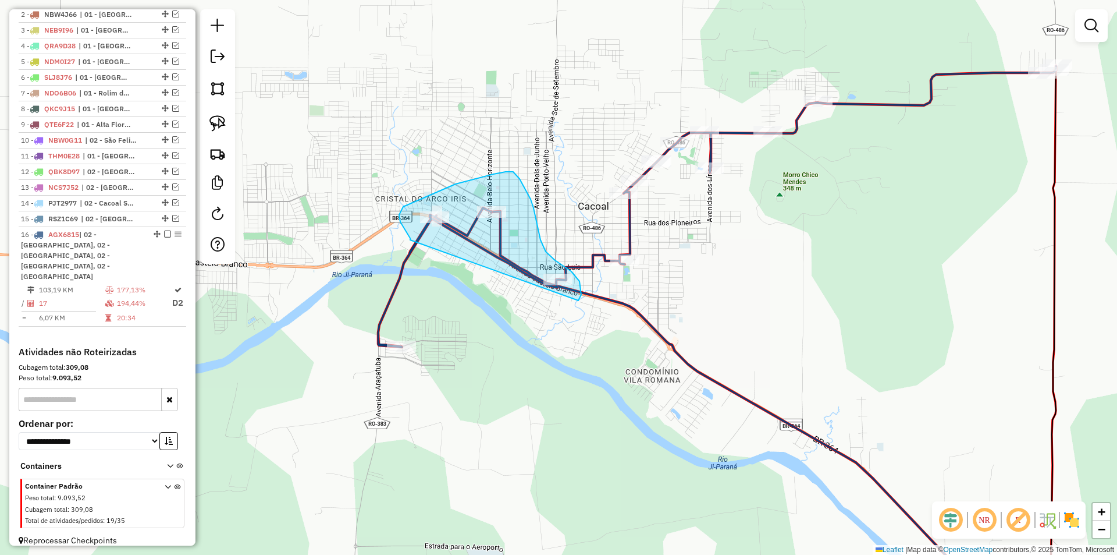
drag, startPoint x: 410, startPoint y: 240, endPoint x: 570, endPoint y: 304, distance: 171.8
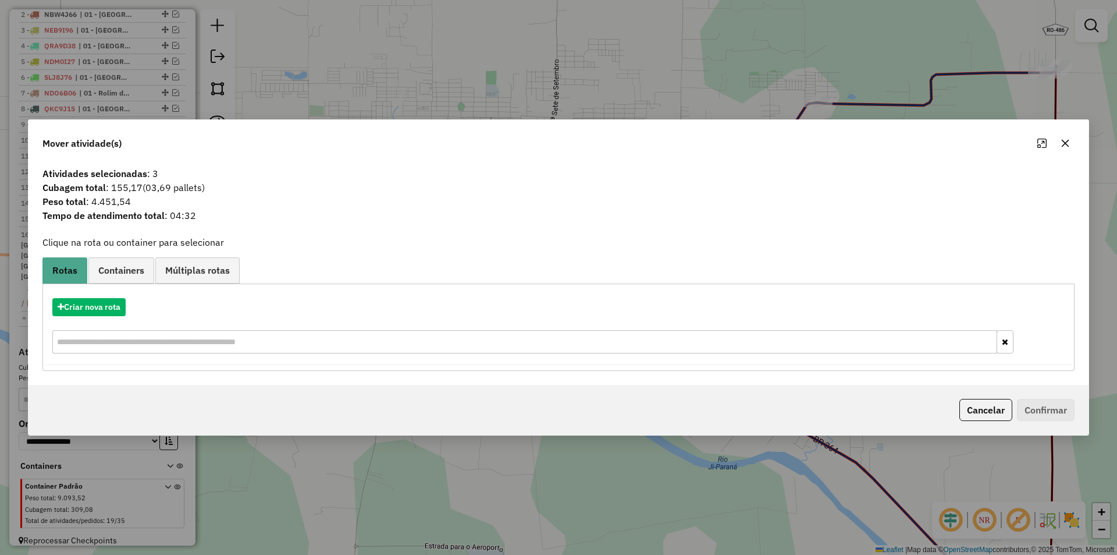
click at [1063, 143] on icon "button" at bounding box center [1065, 142] width 9 height 9
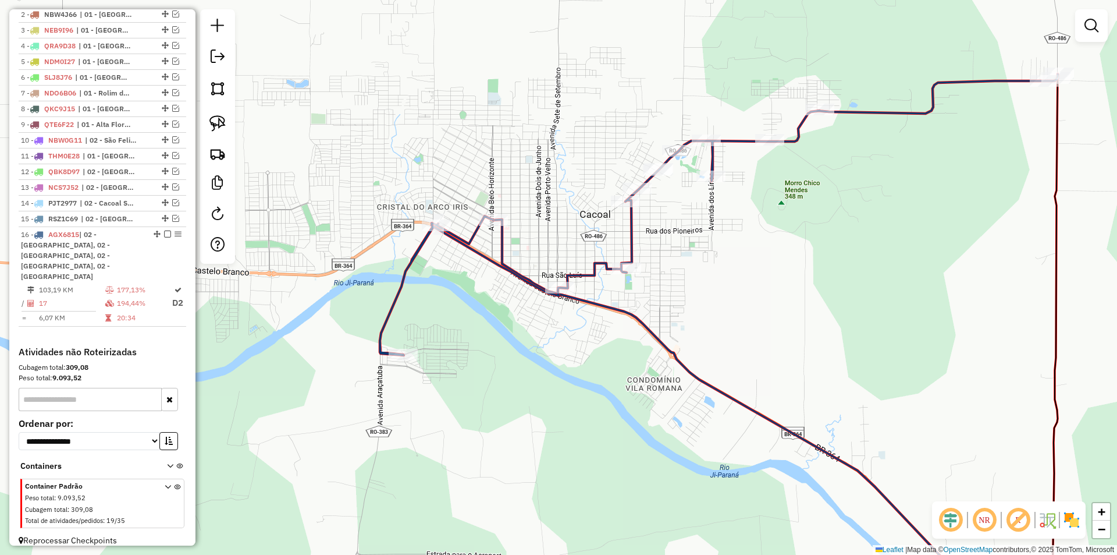
drag, startPoint x: 694, startPoint y: 239, endPoint x: 703, endPoint y: 283, distance: 45.1
click at [703, 283] on div "Janela de atendimento Grade de atendimento Capacidade Transportadoras Veículos …" at bounding box center [558, 277] width 1117 height 555
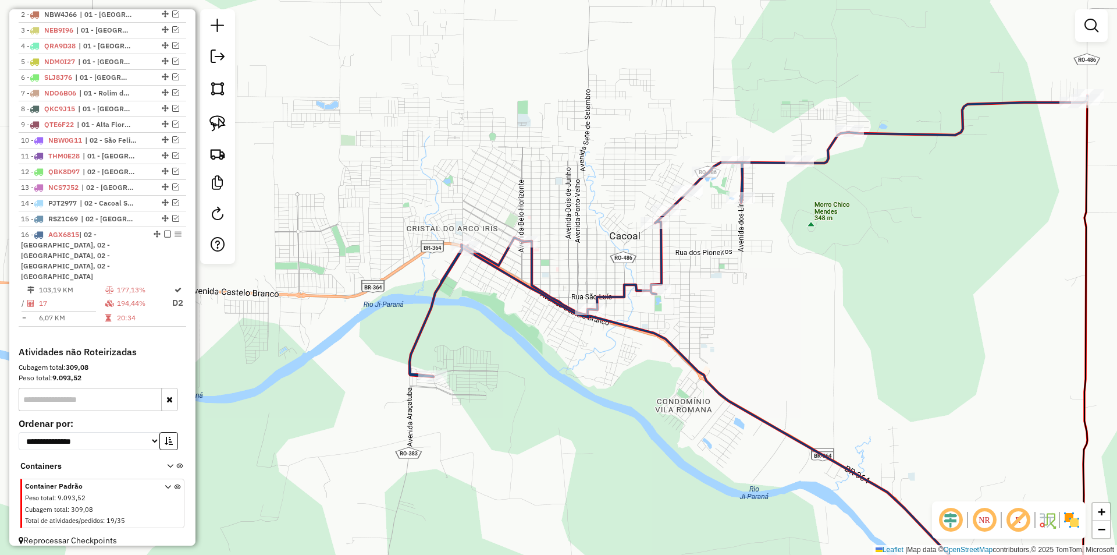
drag, startPoint x: 467, startPoint y: 276, endPoint x: 471, endPoint y: 265, distance: 11.8
click at [471, 264] on div "Janela de atendimento Grade de atendimento Capacidade Transportadoras Veículos …" at bounding box center [558, 277] width 1117 height 555
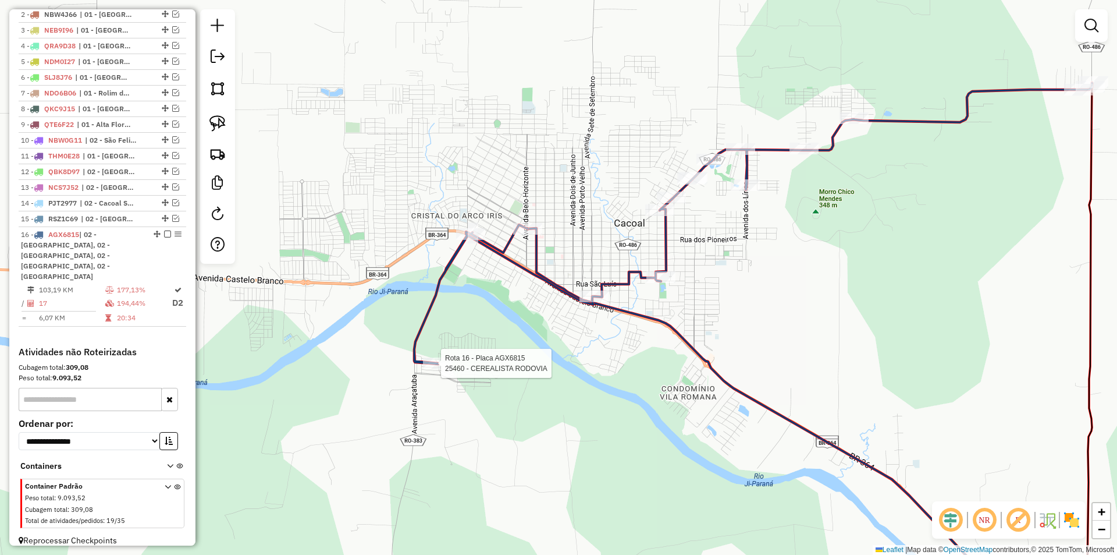
select select "*********"
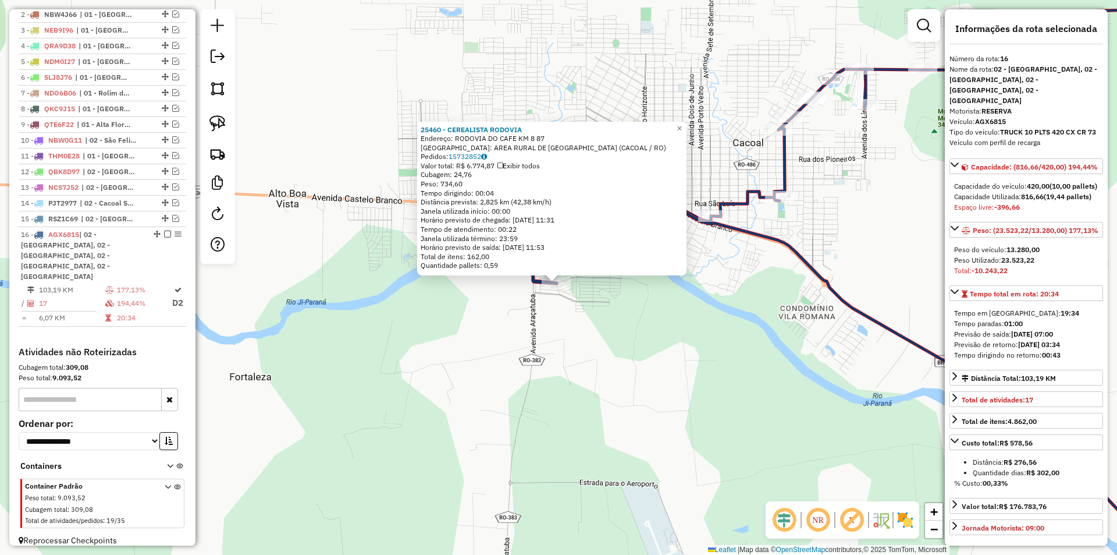
click at [518, 321] on div "25460 - CEREALISTA RODOVIA Endereço: RODOVIA DO CAFE KM 8 87 Bairro: AREA RURAL…" at bounding box center [558, 277] width 1117 height 555
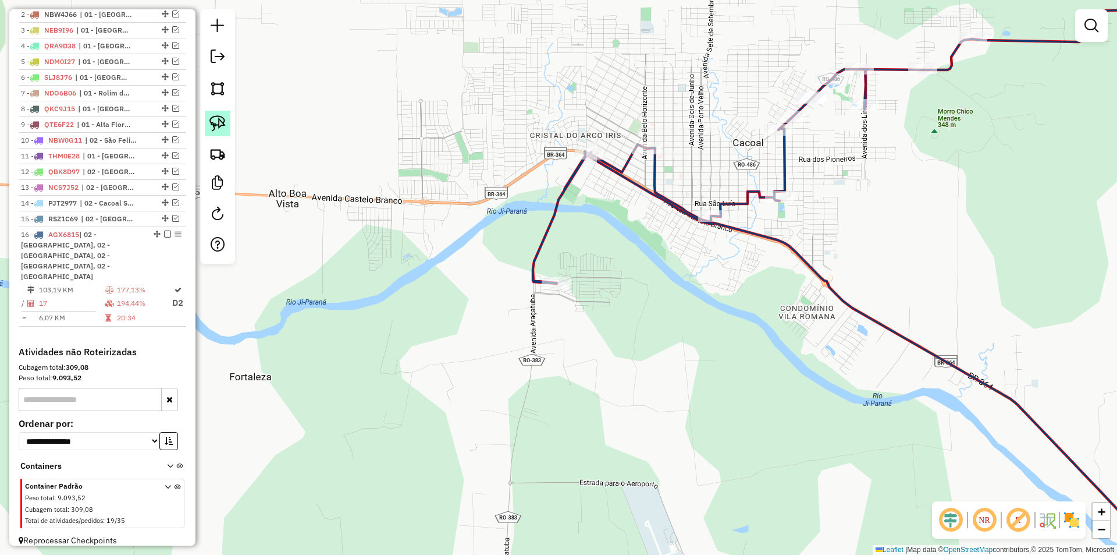
click at [210, 125] on img at bounding box center [217, 123] width 16 height 16
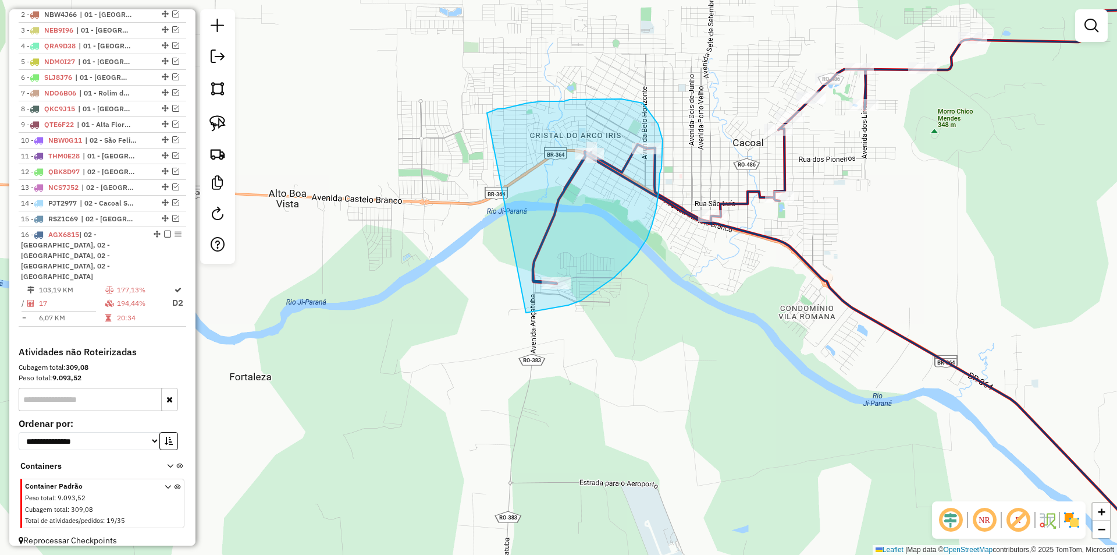
drag, startPoint x: 505, startPoint y: 108, endPoint x: 526, endPoint y: 279, distance: 172.3
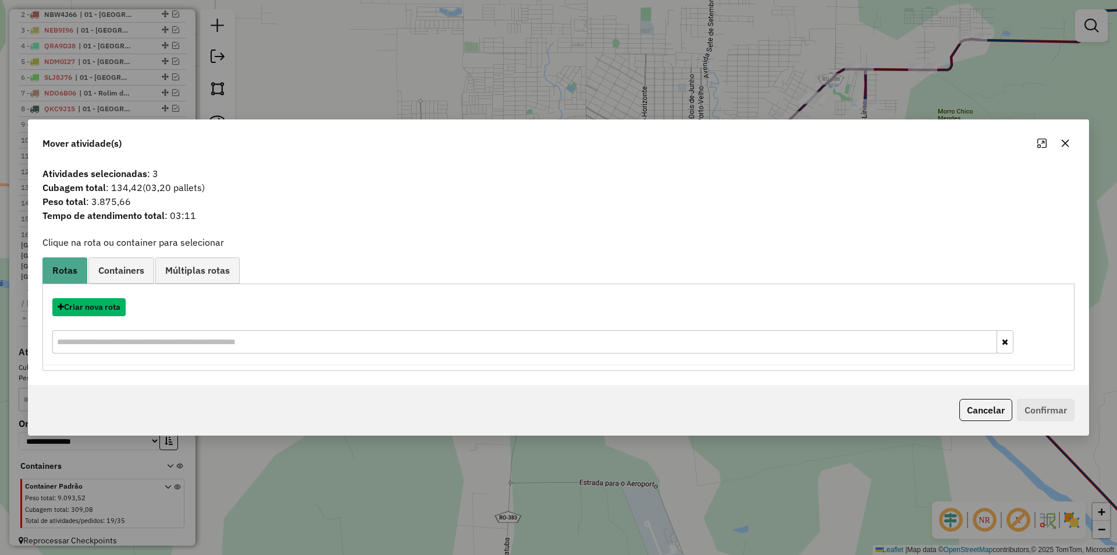
click at [91, 307] on button "Criar nova rota" at bounding box center [88, 307] width 73 height 18
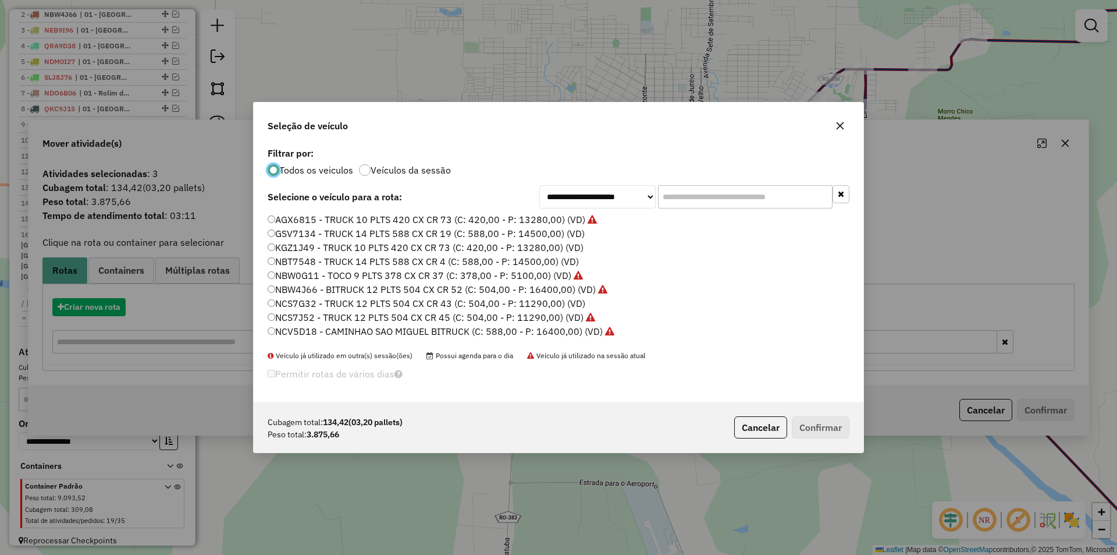
scroll to position [6, 3]
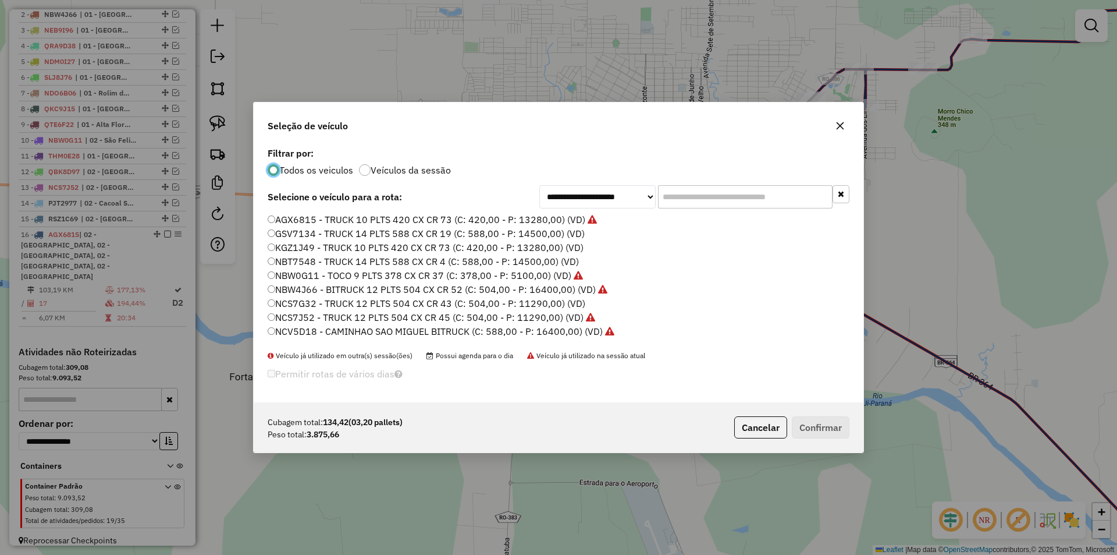
click at [687, 195] on input "text" at bounding box center [745, 196] width 175 height 23
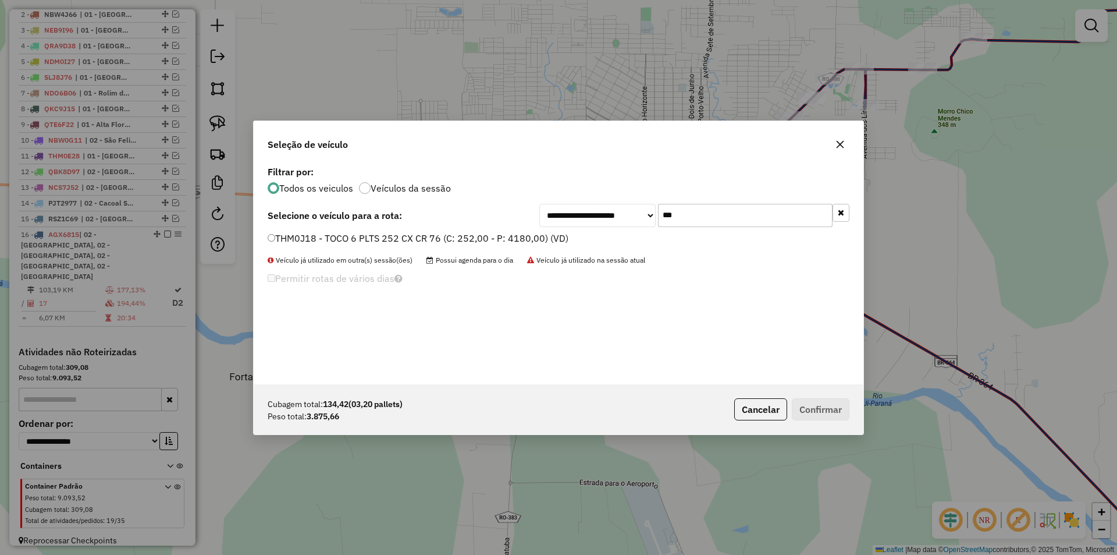
type input "***"
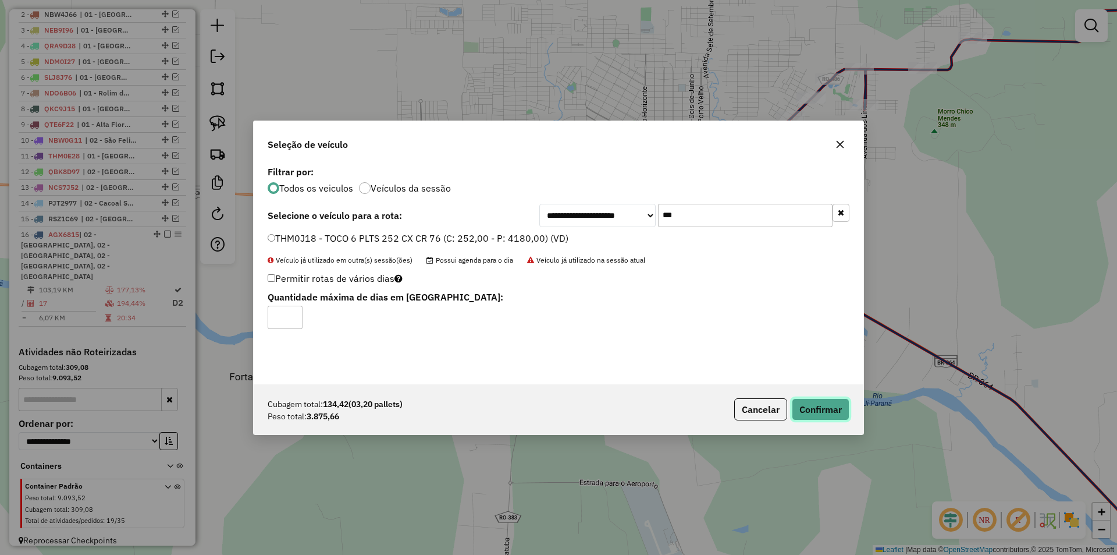
drag, startPoint x: 830, startPoint y: 407, endPoint x: 811, endPoint y: 401, distance: 20.5
click at [830, 407] on button "Confirmar" at bounding box center [821, 409] width 58 height 22
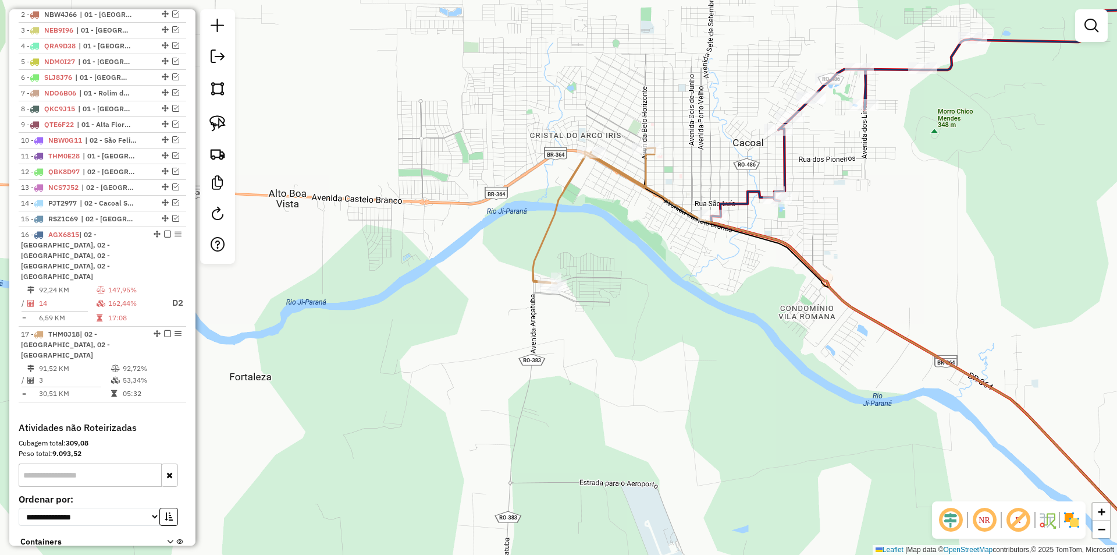
drag, startPoint x: 398, startPoint y: 191, endPoint x: 406, endPoint y: 193, distance: 7.8
click at [403, 193] on div "Janela de atendimento Grade de atendimento Capacidade Transportadoras Veículos …" at bounding box center [558, 277] width 1117 height 555
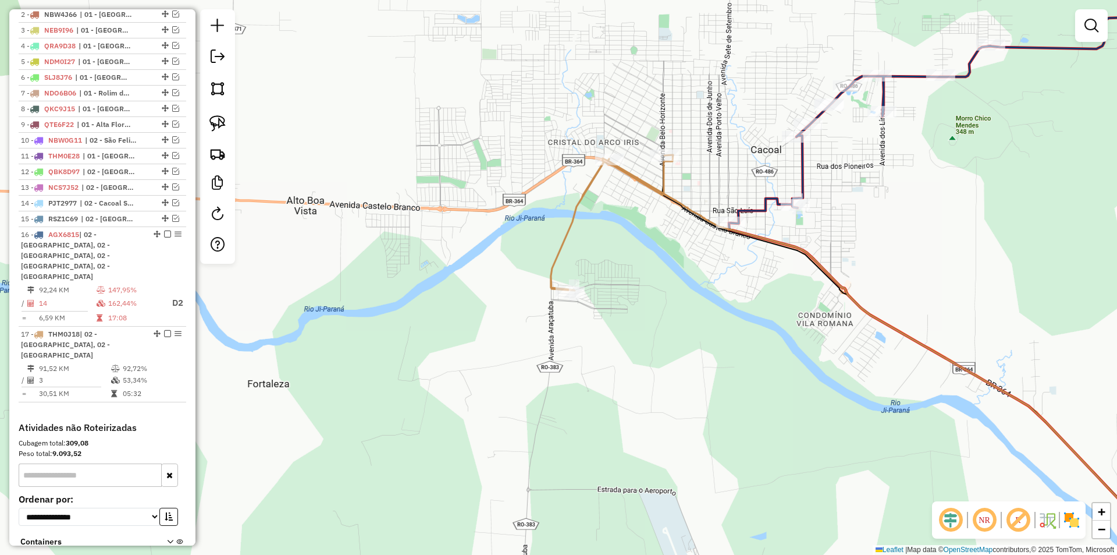
click at [371, 371] on div "Janela de atendimento Grade de atendimento Capacidade Transportadoras Veículos …" at bounding box center [558, 277] width 1117 height 555
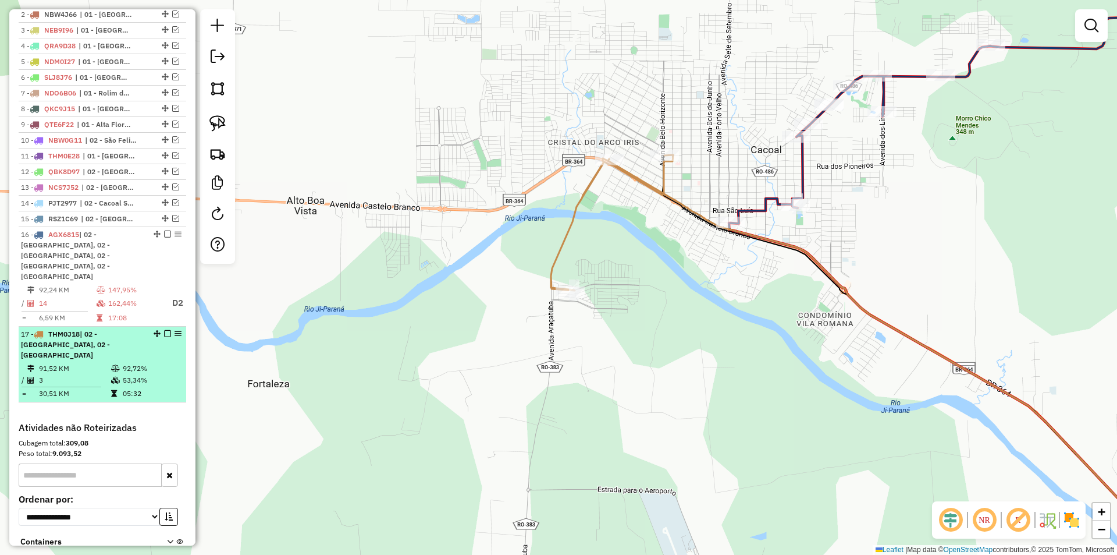
click at [165, 330] on em at bounding box center [167, 333] width 7 height 7
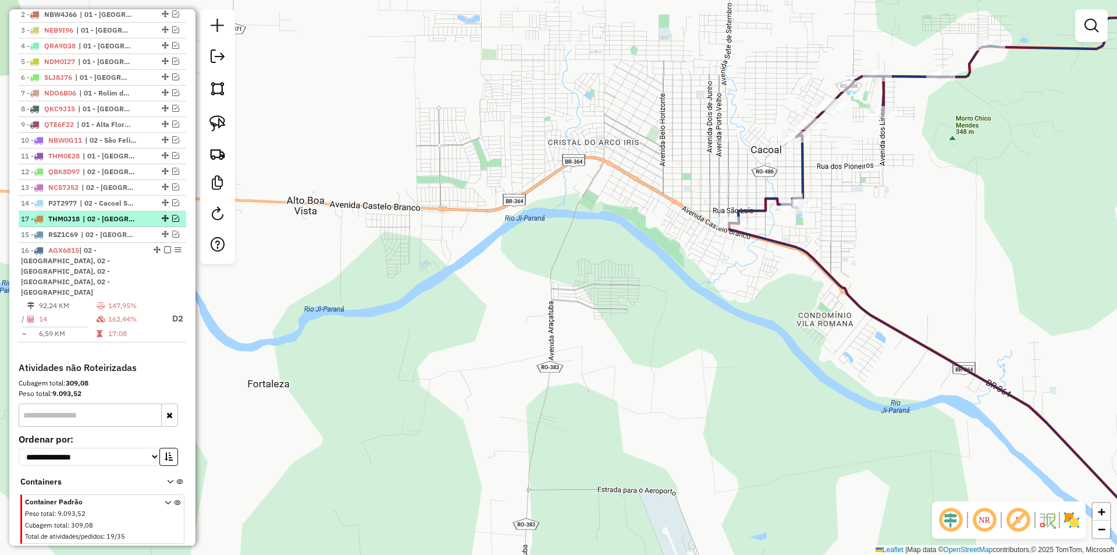
drag, startPoint x: 162, startPoint y: 323, endPoint x: 138, endPoint y: 222, distance: 103.4
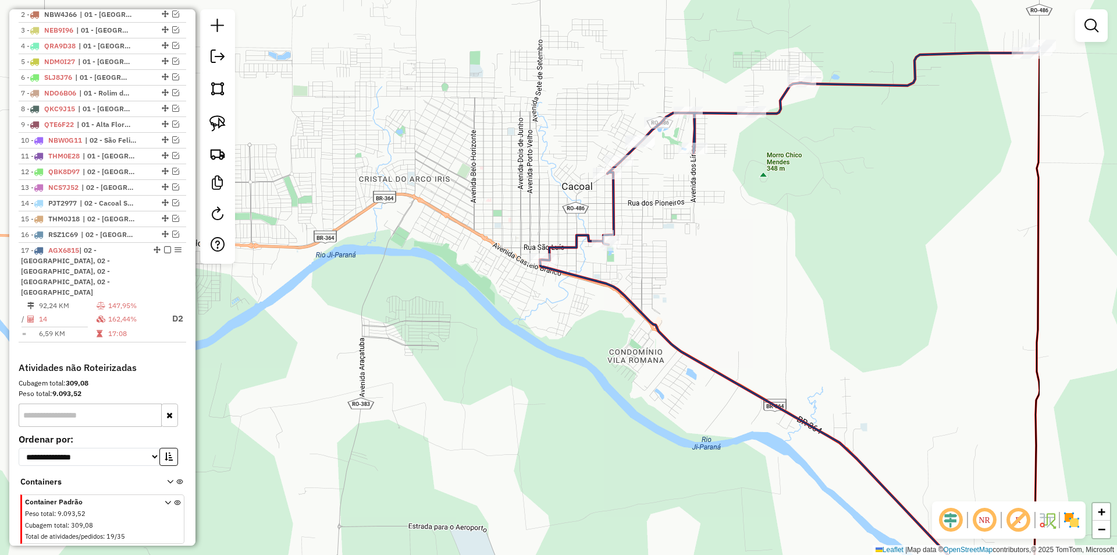
drag, startPoint x: 422, startPoint y: 147, endPoint x: 342, endPoint y: 165, distance: 81.6
click at [342, 165] on div "Janela de atendimento Grade de atendimento Capacidade Transportadoras Veículos …" at bounding box center [558, 277] width 1117 height 555
click at [361, 165] on div "Janela de atendimento Grade de atendimento Capacidade Transportadoras Veículos …" at bounding box center [558, 277] width 1117 height 555
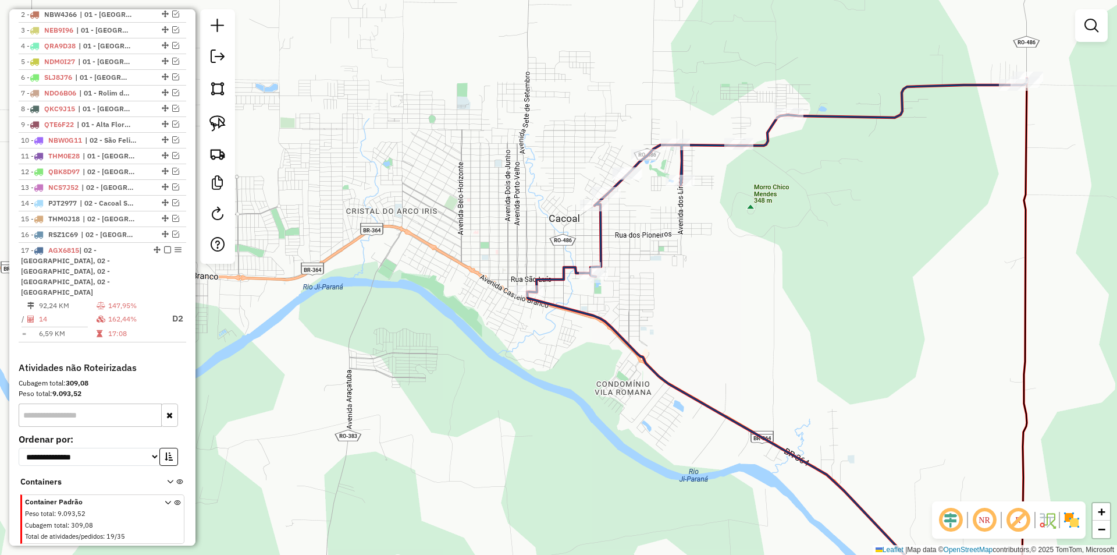
drag, startPoint x: 670, startPoint y: 229, endPoint x: 621, endPoint y: 268, distance: 62.5
click at [623, 268] on div "Janela de atendimento Grade de atendimento Capacidade Transportadoras Veículos …" at bounding box center [558, 277] width 1117 height 555
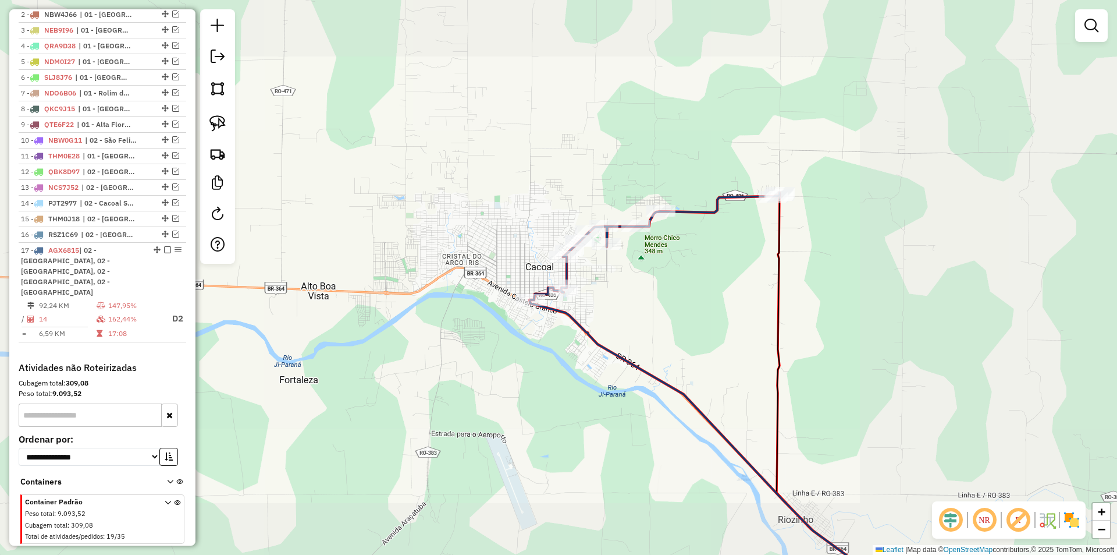
drag, startPoint x: 688, startPoint y: 304, endPoint x: 655, endPoint y: 314, distance: 34.6
click at [656, 314] on div "Janela de atendimento Grade de atendimento Capacidade Transportadoras Veículos …" at bounding box center [558, 277] width 1117 height 555
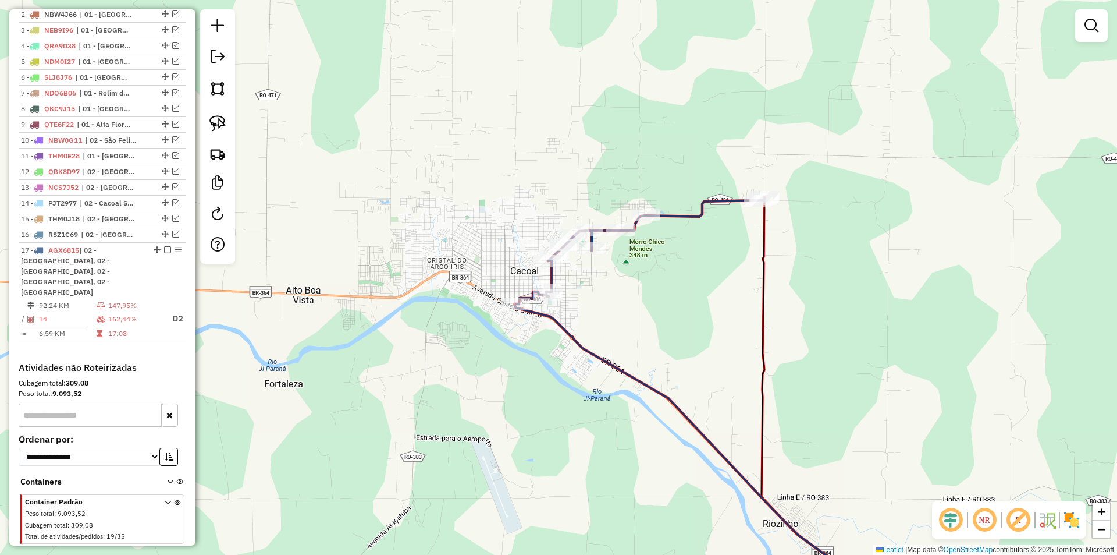
click at [655, 314] on div "Janela de atendimento Grade de atendimento Capacidade Transportadoras Veículos …" at bounding box center [558, 277] width 1117 height 555
select select "*********"
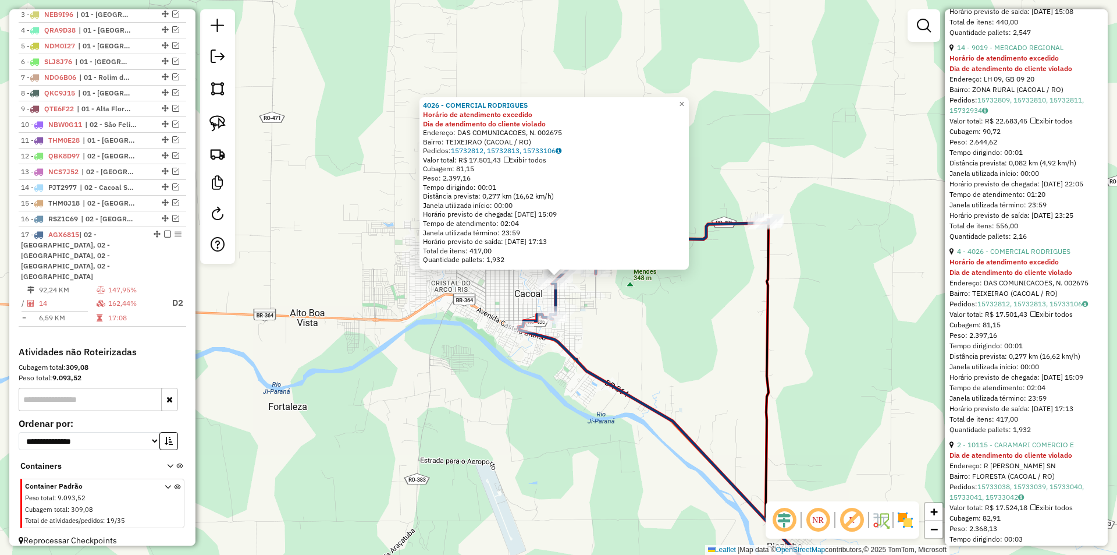
scroll to position [815, 0]
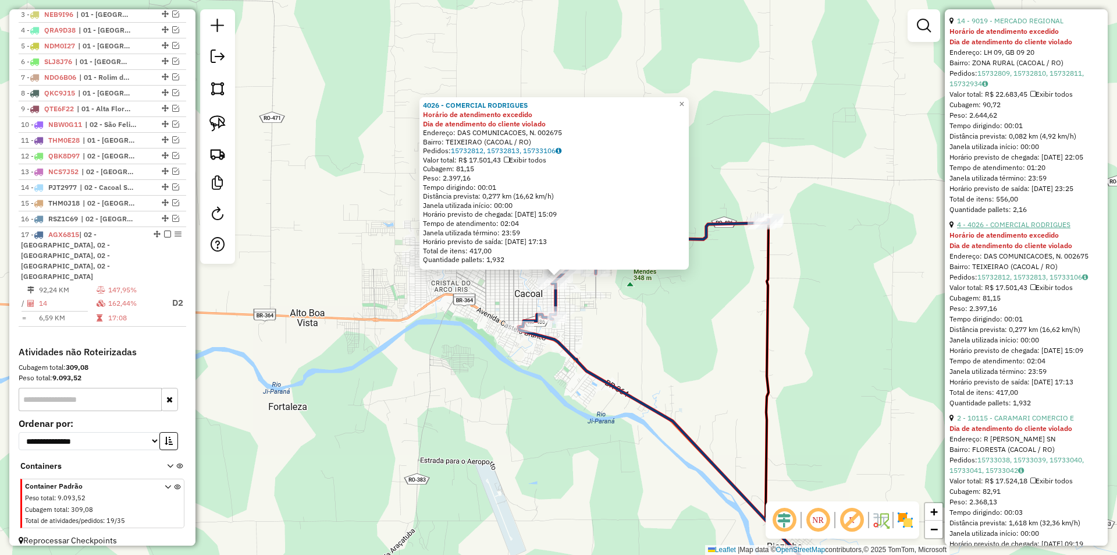
click at [1031, 229] on link "4 - 4026 - COMERCIAL RODRIGUES" at bounding box center [1013, 224] width 113 height 9
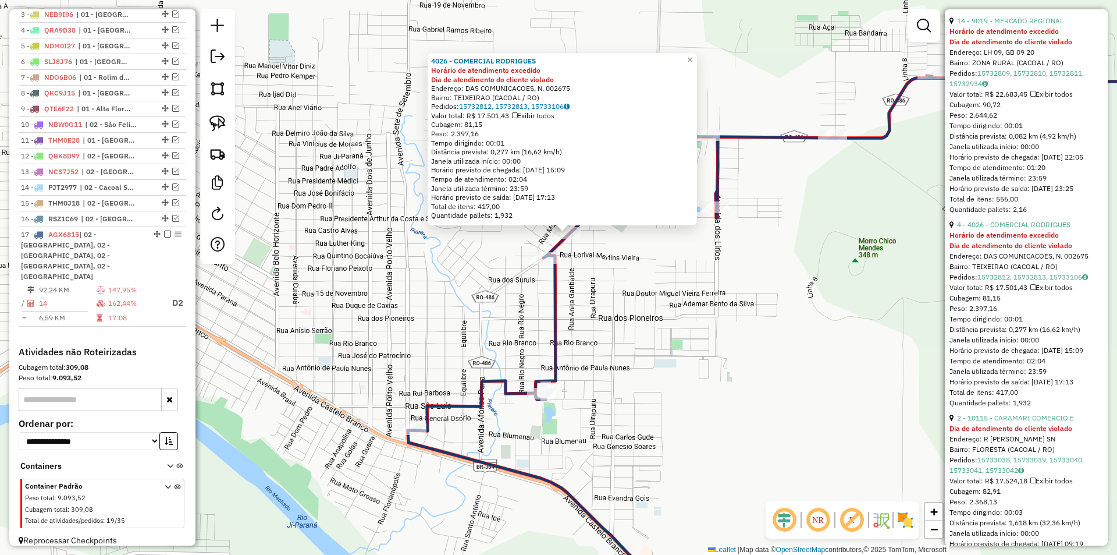
click at [600, 272] on div "4026 - COMERCIAL RODRIGUES Horário de atendimento excedido Dia de atendimento d…" at bounding box center [558, 277] width 1117 height 555
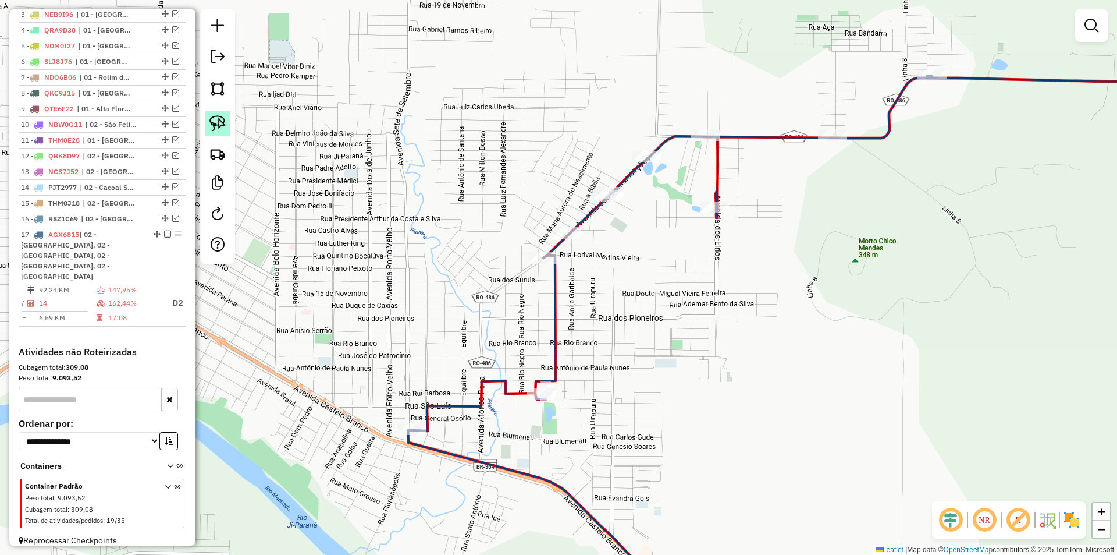
click at [219, 115] on img at bounding box center [217, 123] width 16 height 16
select select "*********"
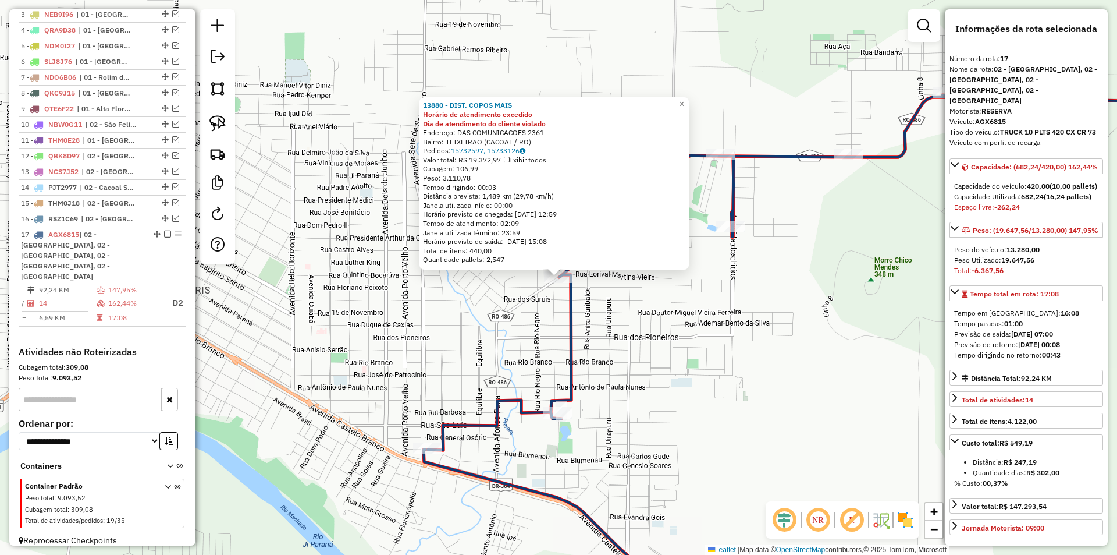
click at [531, 315] on div "13880 - DIST. COPOS MAIS Horário de atendimento excedido Dia de atendimento do …" at bounding box center [558, 277] width 1117 height 555
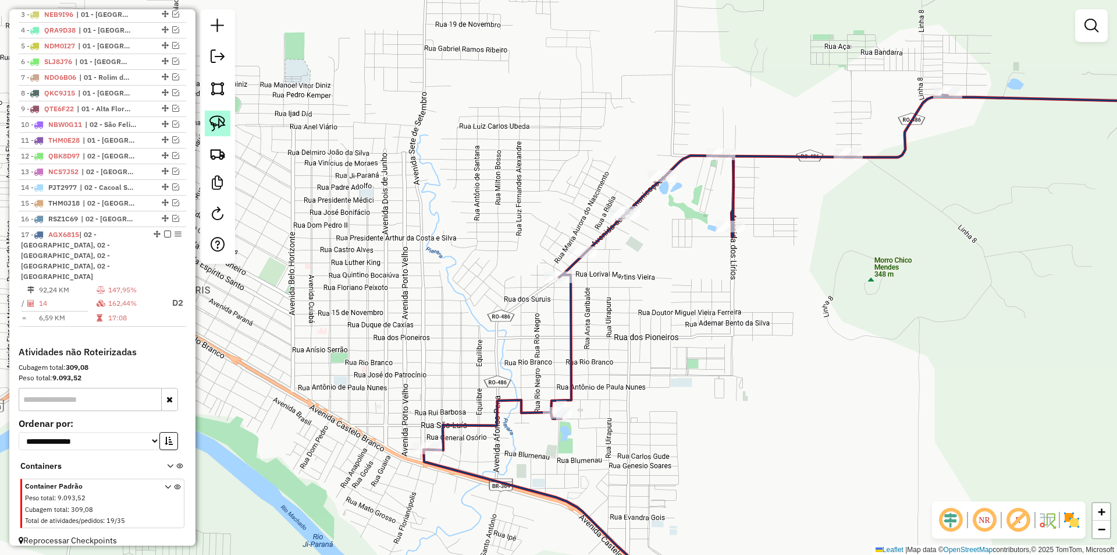
click at [209, 122] on img at bounding box center [217, 123] width 16 height 16
drag, startPoint x: 552, startPoint y: 290, endPoint x: 610, endPoint y: 262, distance: 65.3
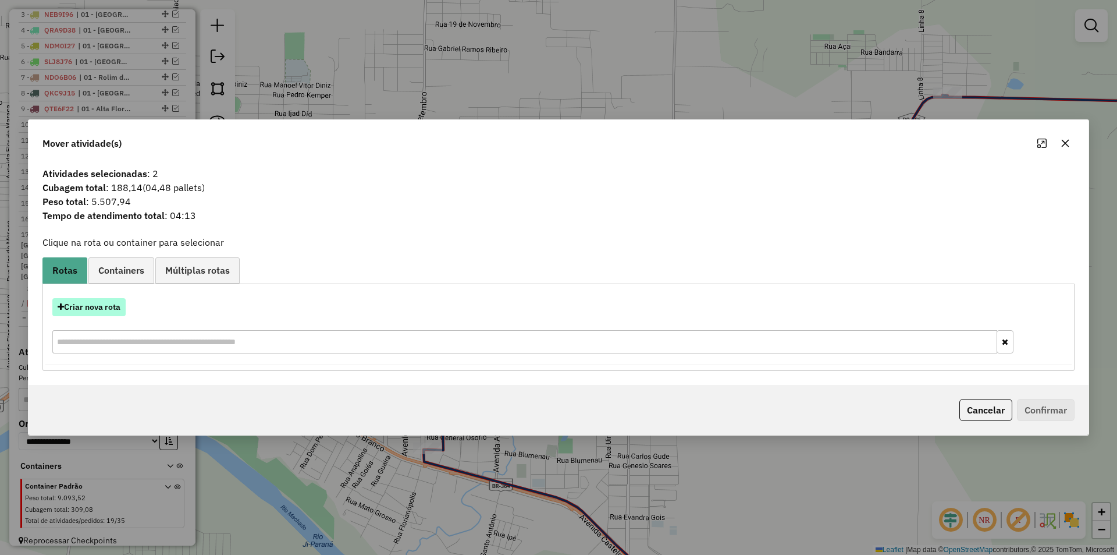
click at [101, 308] on button "Criar nova rota" at bounding box center [88, 307] width 73 height 18
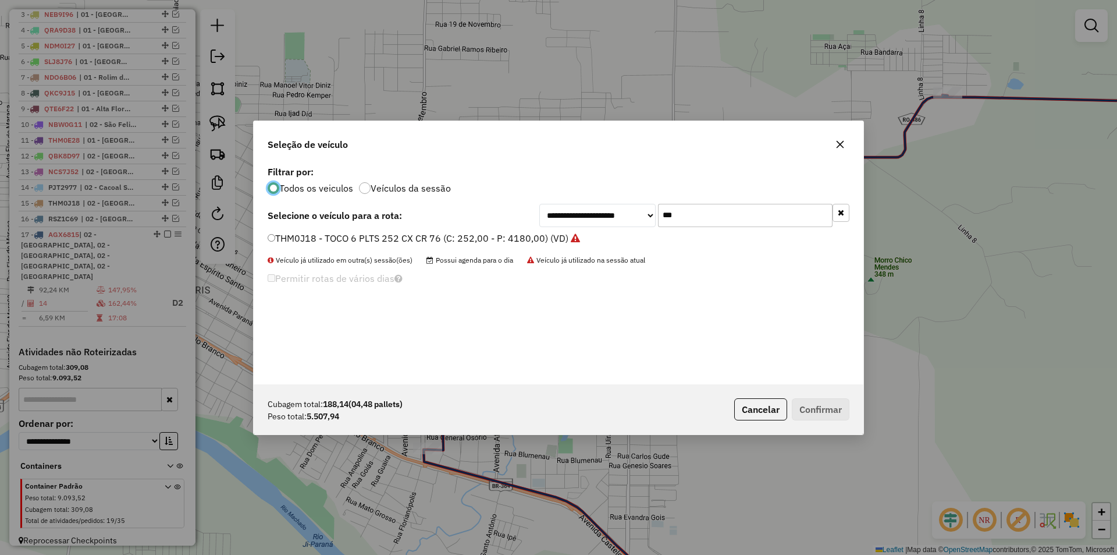
scroll to position [6, 3]
drag, startPoint x: 674, startPoint y: 220, endPoint x: 608, endPoint y: 239, distance: 68.5
click at [608, 239] on div "**********" at bounding box center [559, 273] width 610 height 221
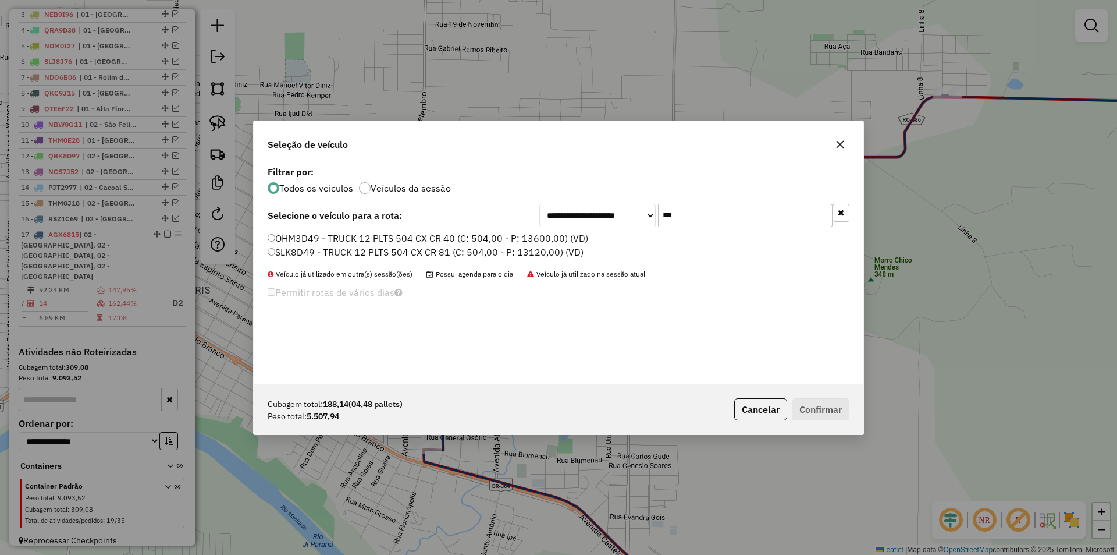
type input "***"
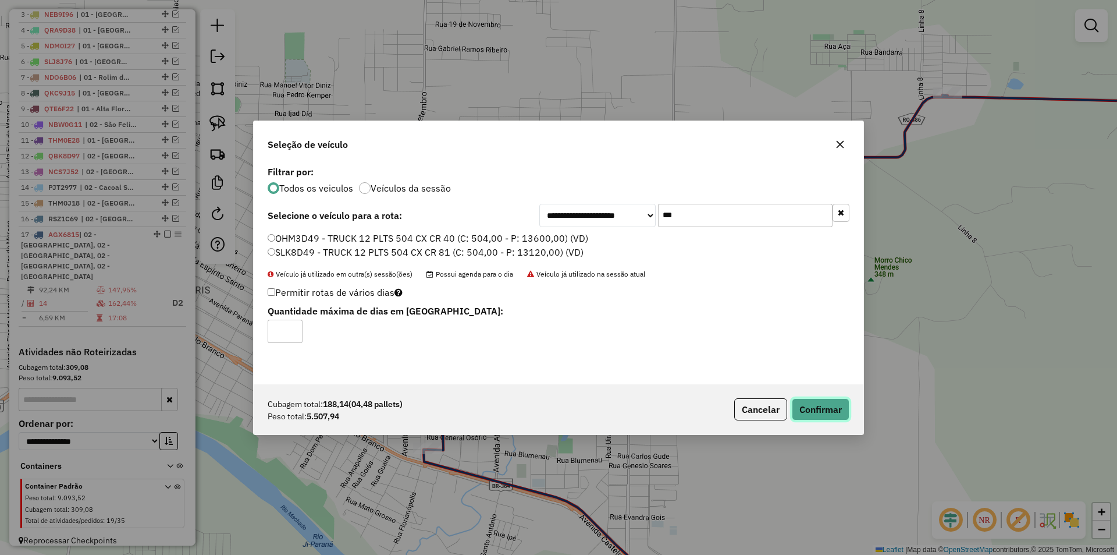
click at [811, 404] on button "Confirmar" at bounding box center [821, 409] width 58 height 22
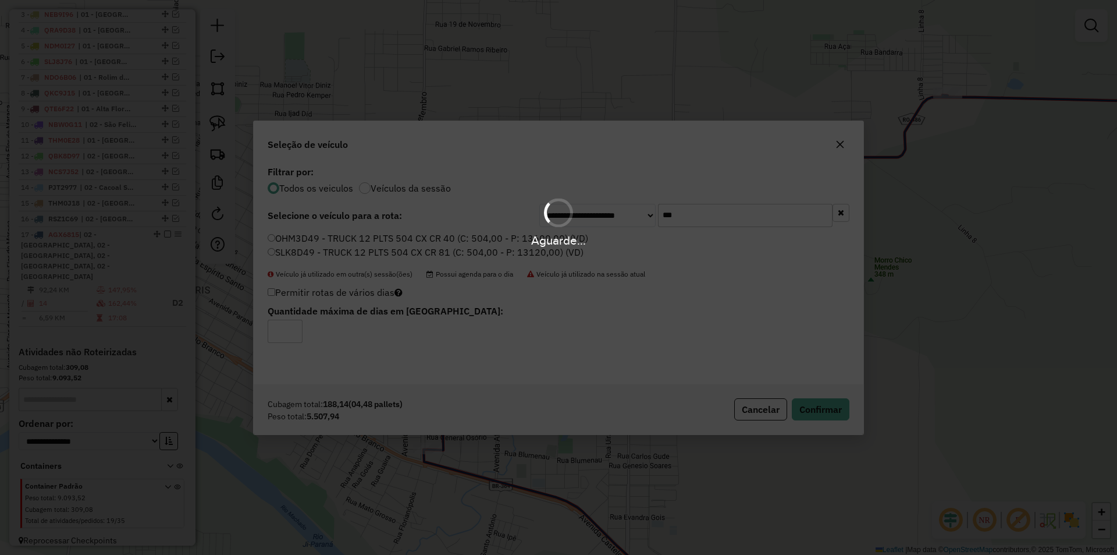
scroll to position [154, 0]
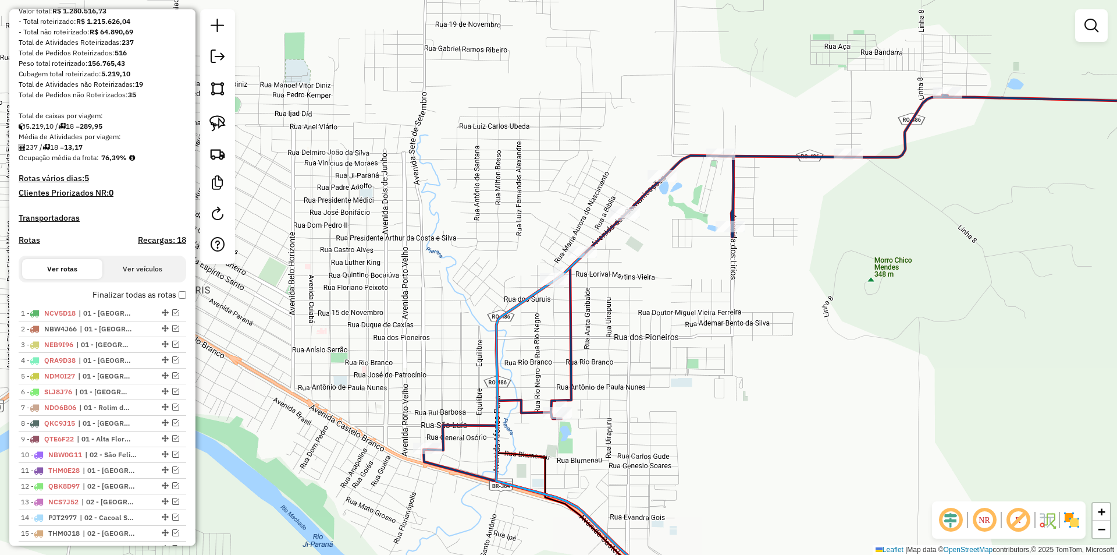
click at [681, 330] on div "Janela de atendimento Grade de atendimento Capacidade Transportadoras Veículos …" at bounding box center [558, 277] width 1117 height 555
click at [652, 325] on div "Janela de atendimento Grade de atendimento Capacidade Transportadoras Veículos …" at bounding box center [558, 277] width 1117 height 555
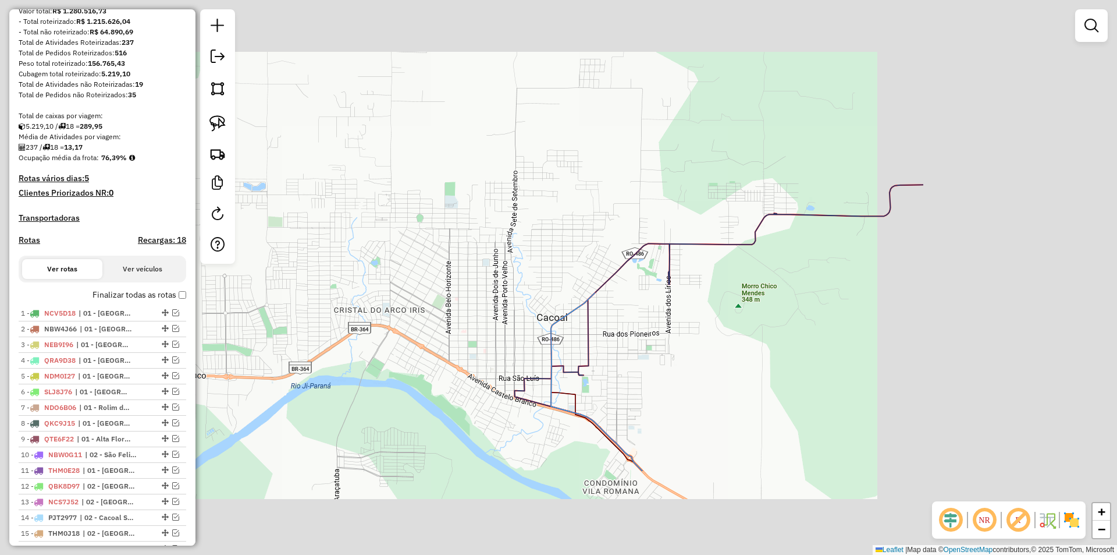
click at [661, 330] on div "Janela de atendimento Grade de atendimento Capacidade Transportadoras Veículos …" at bounding box center [558, 277] width 1117 height 555
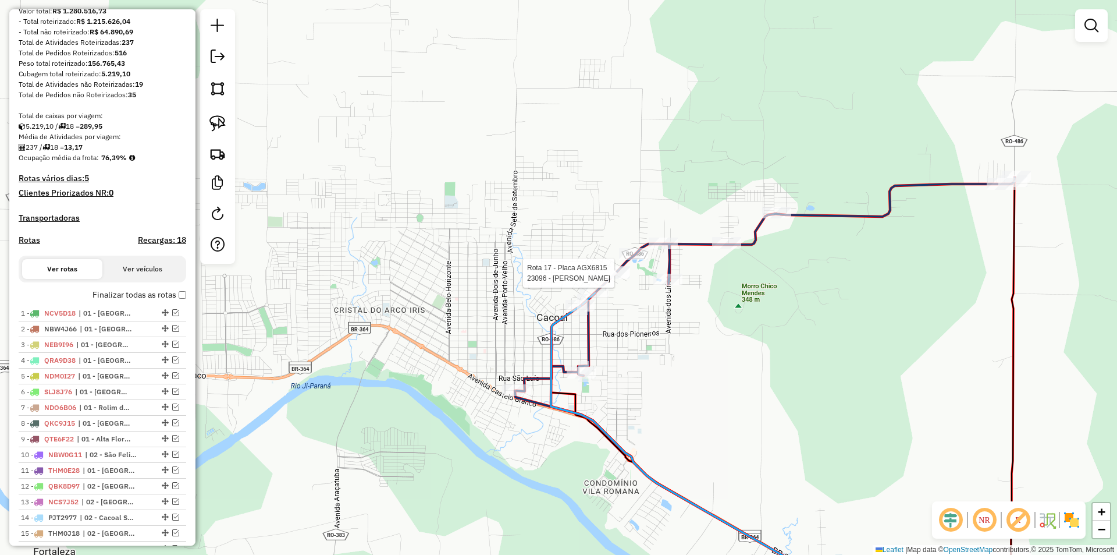
select select "*********"
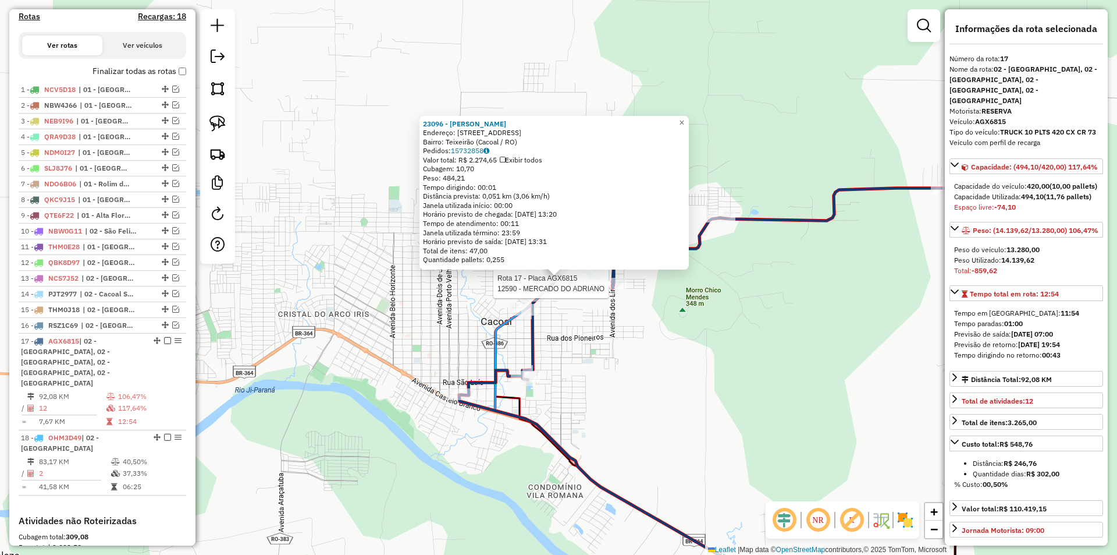
scroll to position [546, 0]
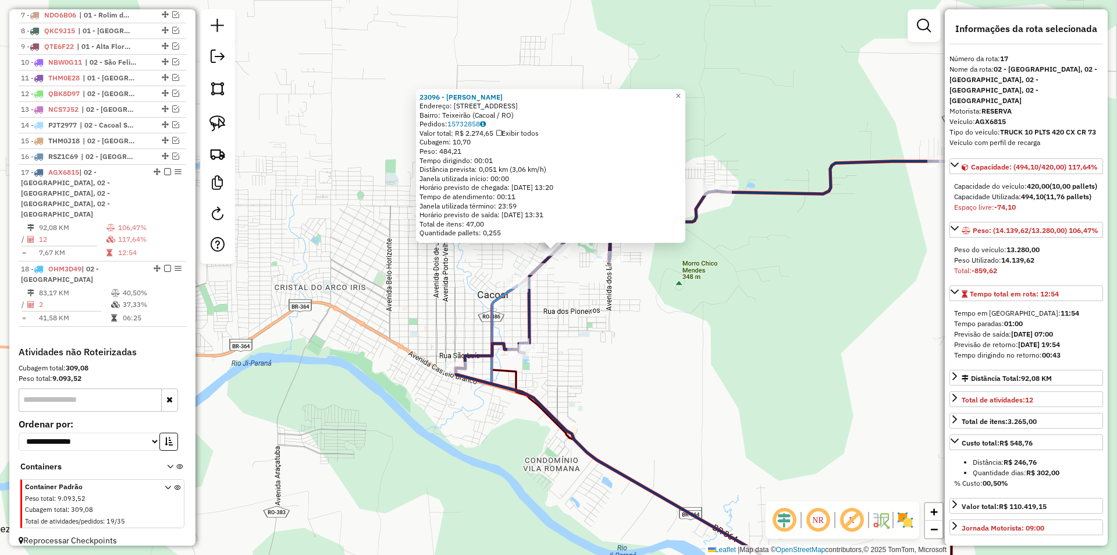
drag, startPoint x: 687, startPoint y: 352, endPoint x: 684, endPoint y: 325, distance: 27.0
click at [684, 325] on div "23096 - [PERSON_NAME] Endereço: [STREET_ADDRESS] (Cacoal / RO) Pedidos: 1573285…" at bounding box center [558, 277] width 1117 height 555
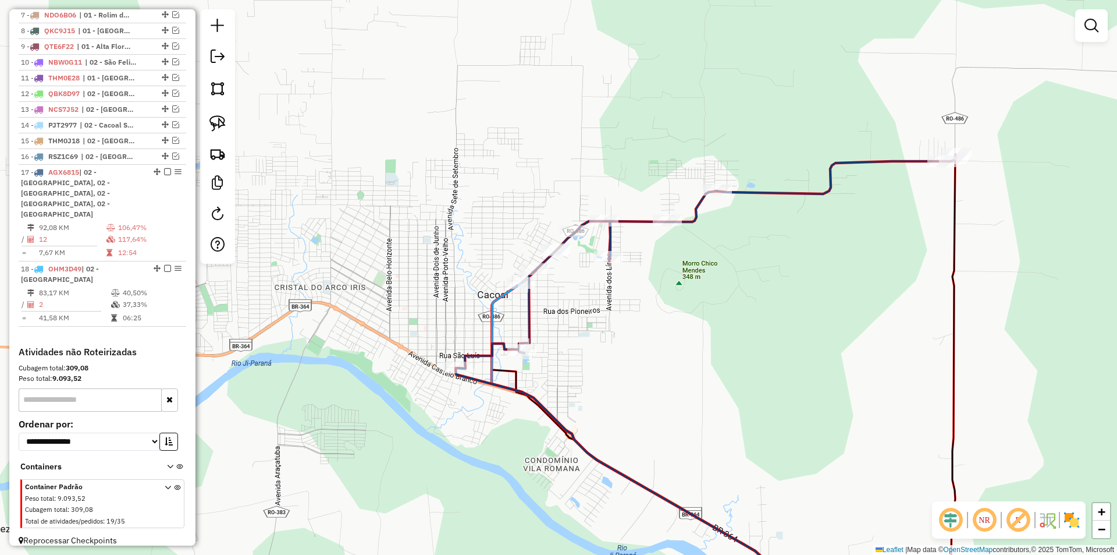
click at [556, 353] on div "Janela de atendimento Grade de atendimento Capacidade Transportadoras Veículos …" at bounding box center [558, 277] width 1117 height 555
select select "*********"
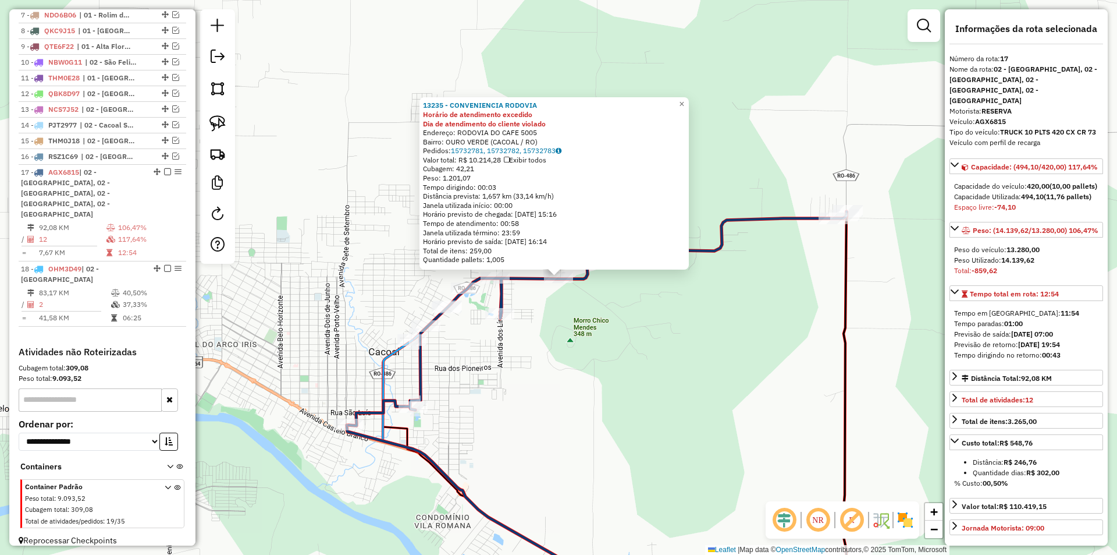
click at [640, 360] on div "13235 - CONVENIENCIA RODOVIA Horário de atendimento excedido Dia de atendimento…" at bounding box center [558, 277] width 1117 height 555
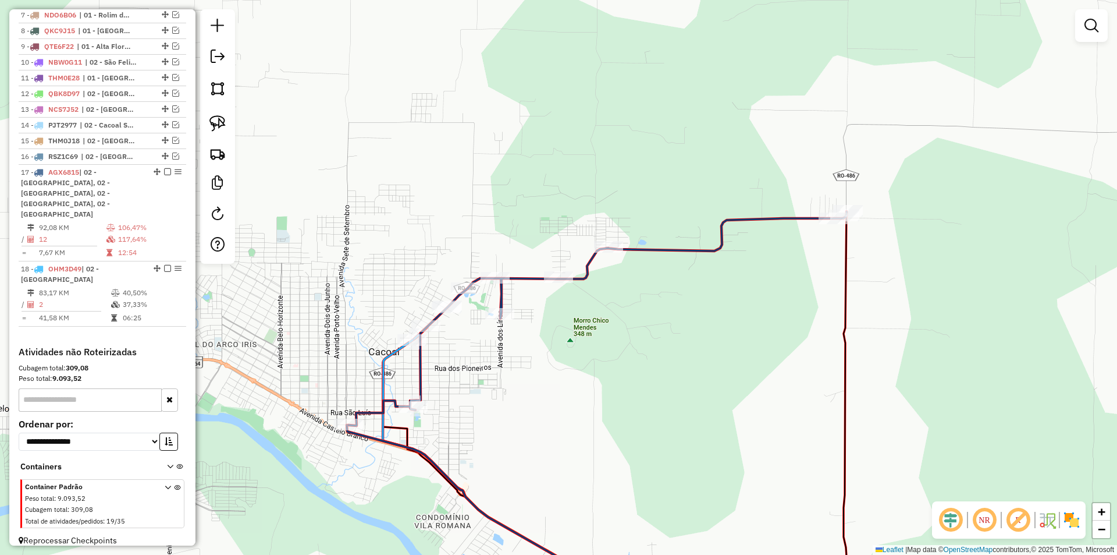
click at [492, 360] on div "Janela de atendimento Grade de atendimento Capacidade Transportadoras Veículos …" at bounding box center [558, 277] width 1117 height 555
select select "*********"
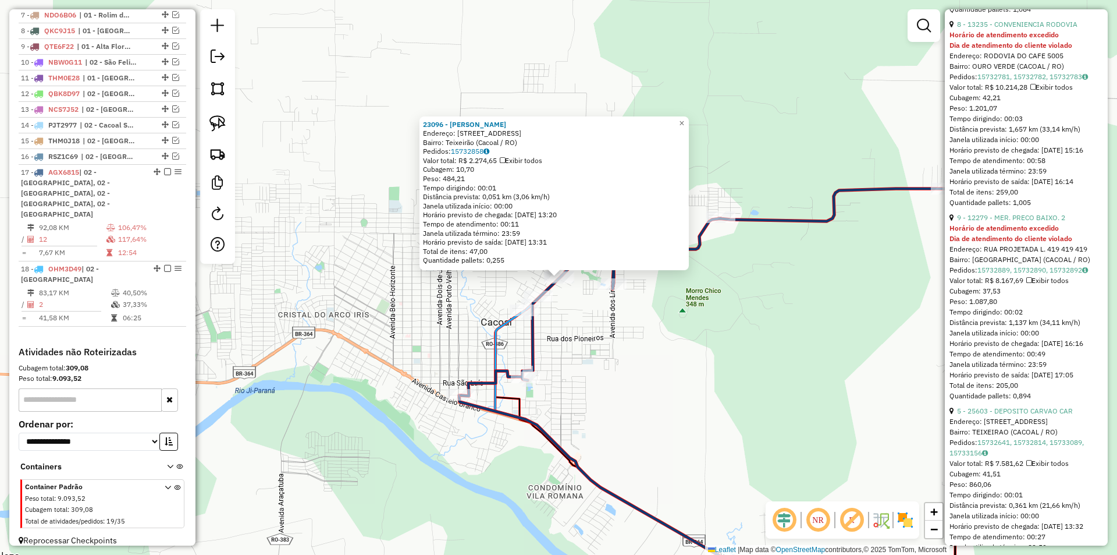
scroll to position [1513, 0]
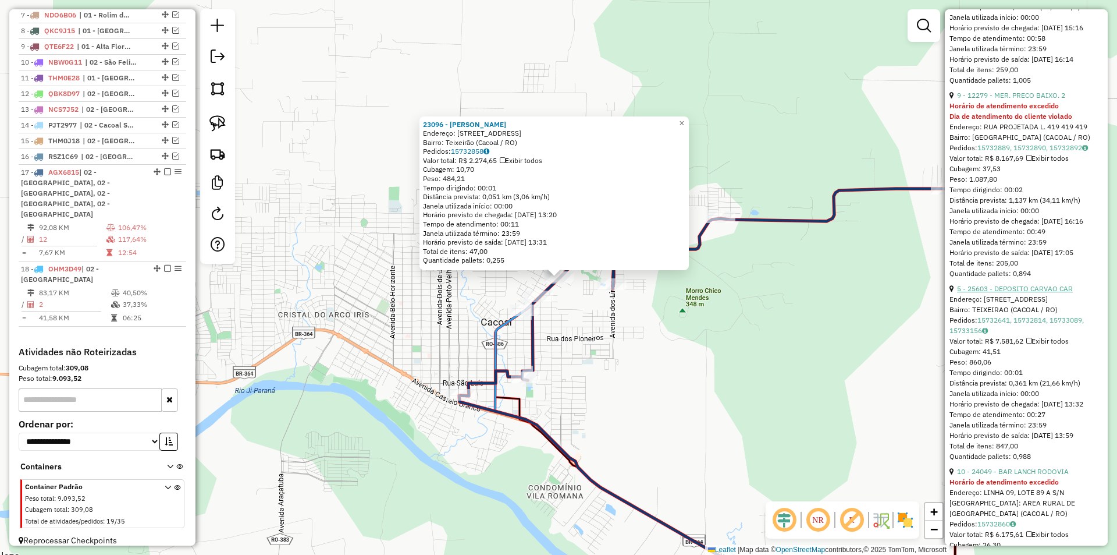
click at [1026, 293] on link "5 - 25603 - DEPOSITO CARVAO CAR" at bounding box center [1015, 288] width 116 height 9
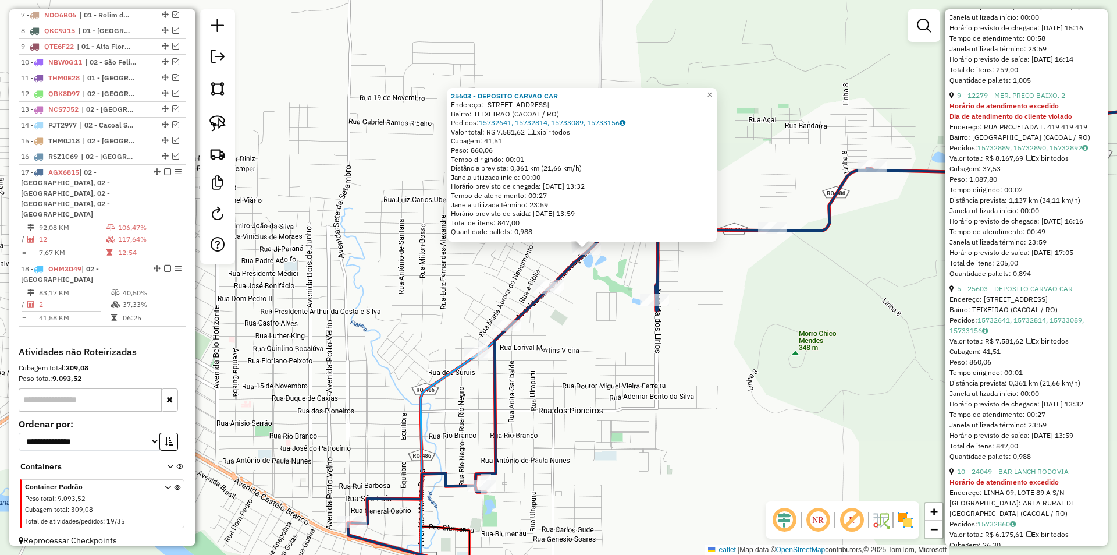
click at [541, 335] on div "25603 - DEPOSITO CARVAO CAR Endereço: [STREET_ADDRESS] Pedidos: 15732641, 15732…" at bounding box center [558, 277] width 1117 height 555
click at [540, 335] on div "25603 - DEPOSITO CARVAO CAR Endereço: [STREET_ADDRESS] Pedidos: 15732641, 15732…" at bounding box center [558, 277] width 1117 height 555
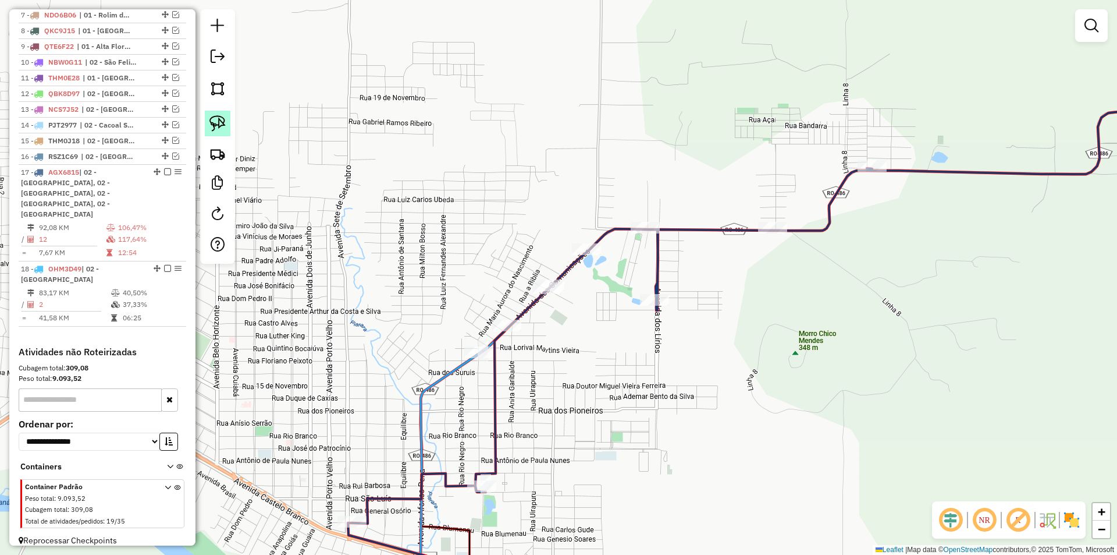
click at [226, 122] on link at bounding box center [218, 124] width 26 height 26
drag, startPoint x: 556, startPoint y: 249, endPoint x: 595, endPoint y: 260, distance: 39.8
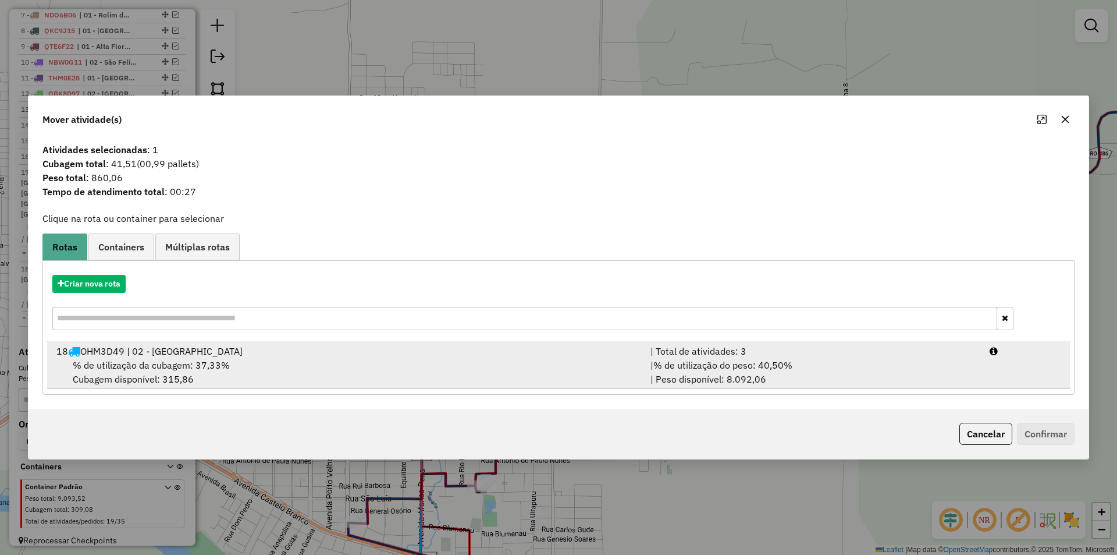
click at [108, 350] on div "18 OHM3D49 | 02 - [GEOGRAPHIC_DATA]" at bounding box center [346, 351] width 594 height 14
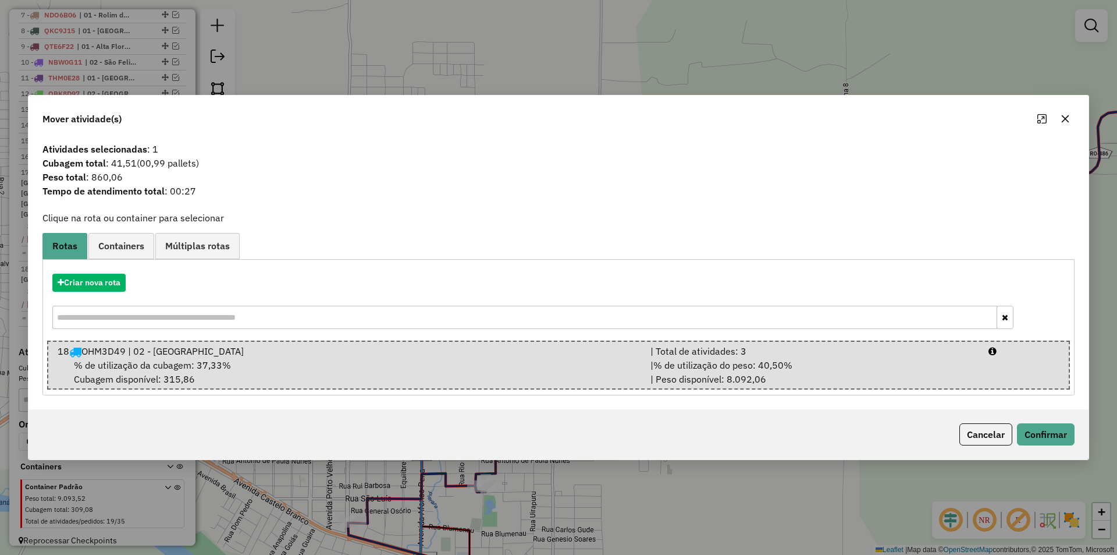
click at [1013, 432] on div "Cancelar Confirmar" at bounding box center [1015, 434] width 120 height 22
click at [1033, 432] on button "Confirmar" at bounding box center [1046, 434] width 58 height 22
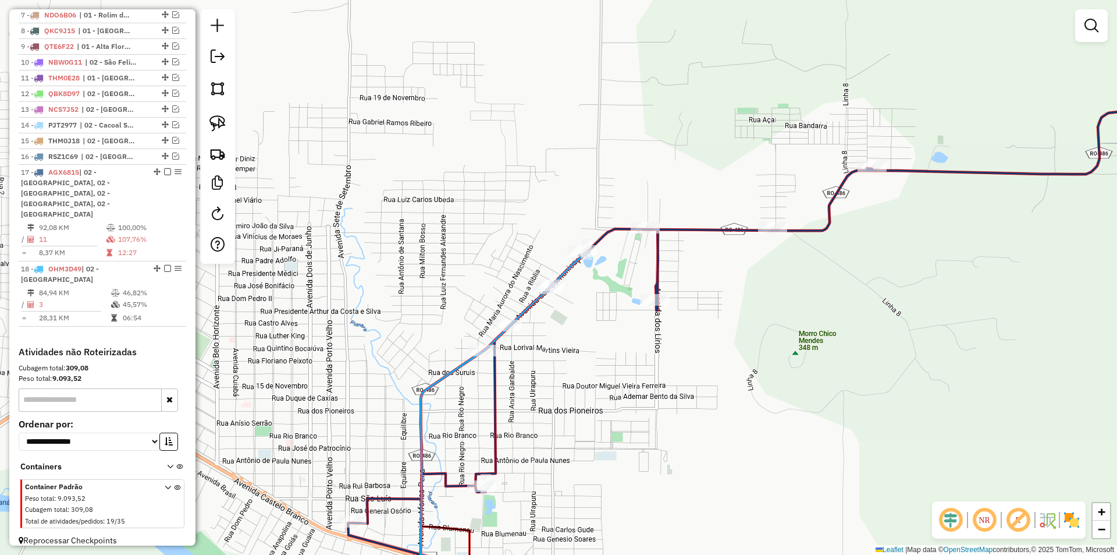
click at [523, 276] on div "Janela de atendimento Grade de atendimento Capacidade Transportadoras Veículos …" at bounding box center [558, 277] width 1117 height 555
select select "*********"
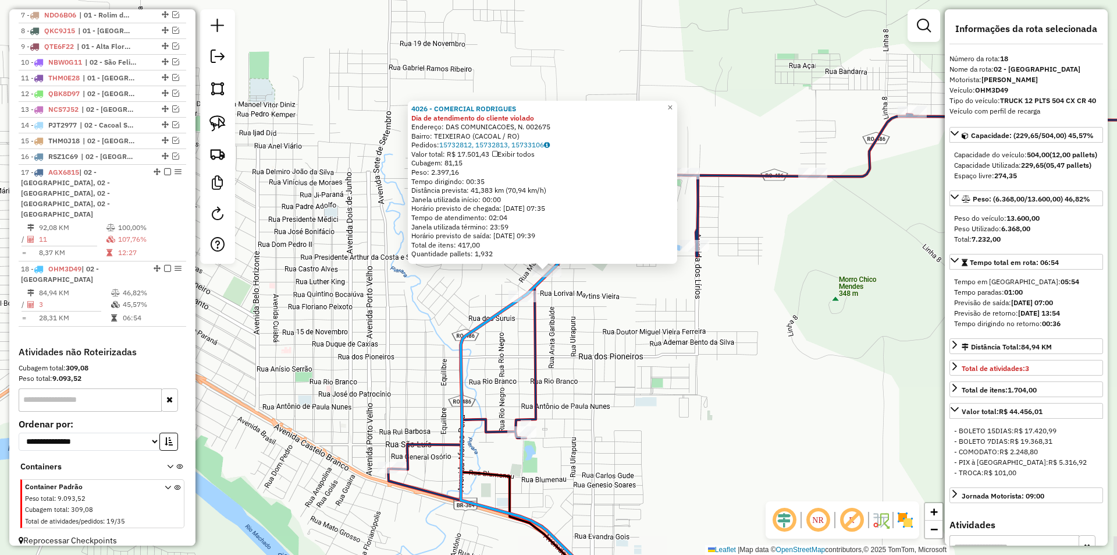
drag, startPoint x: 662, startPoint y: 352, endPoint x: 600, endPoint y: 338, distance: 62.7
click at [600, 338] on div "4026 - COMERCIAL RODRIGUES Dia de atendimento do cliente violado Endereço: DAS …" at bounding box center [558, 277] width 1117 height 555
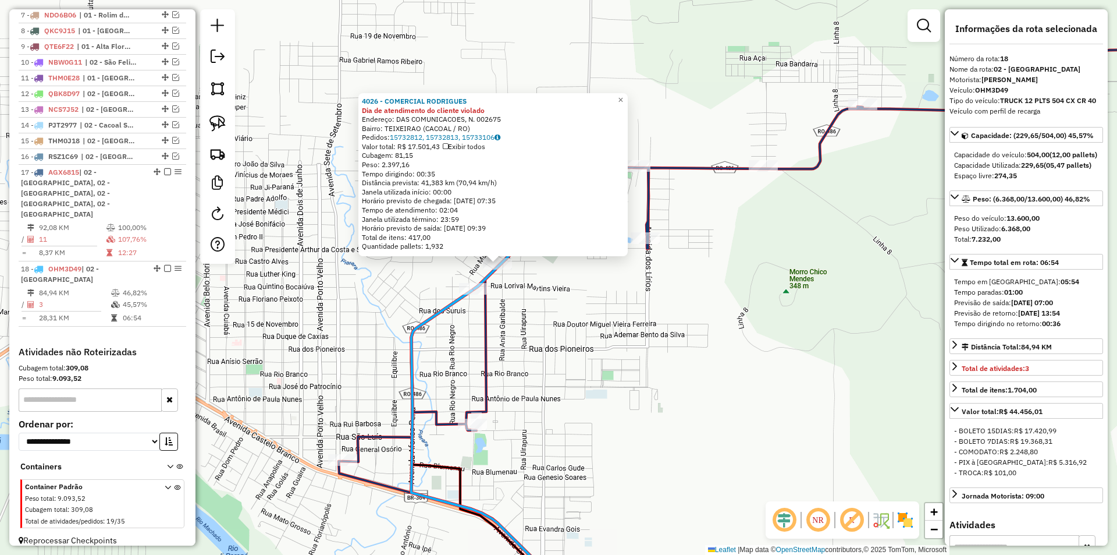
click at [600, 338] on div "4026 - COMERCIAL RODRIGUES Dia de atendimento do cliente violado Endereço: DAS …" at bounding box center [558, 277] width 1117 height 555
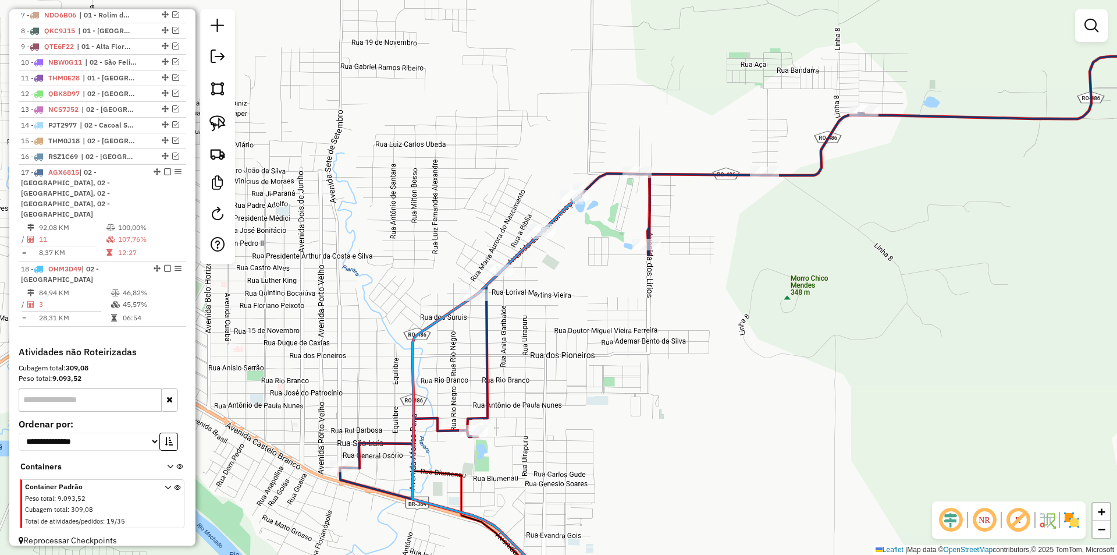
click at [566, 318] on div "Janela de atendimento Grade de atendimento Capacidade Transportadoras Veículos …" at bounding box center [558, 277] width 1117 height 555
select select "*********"
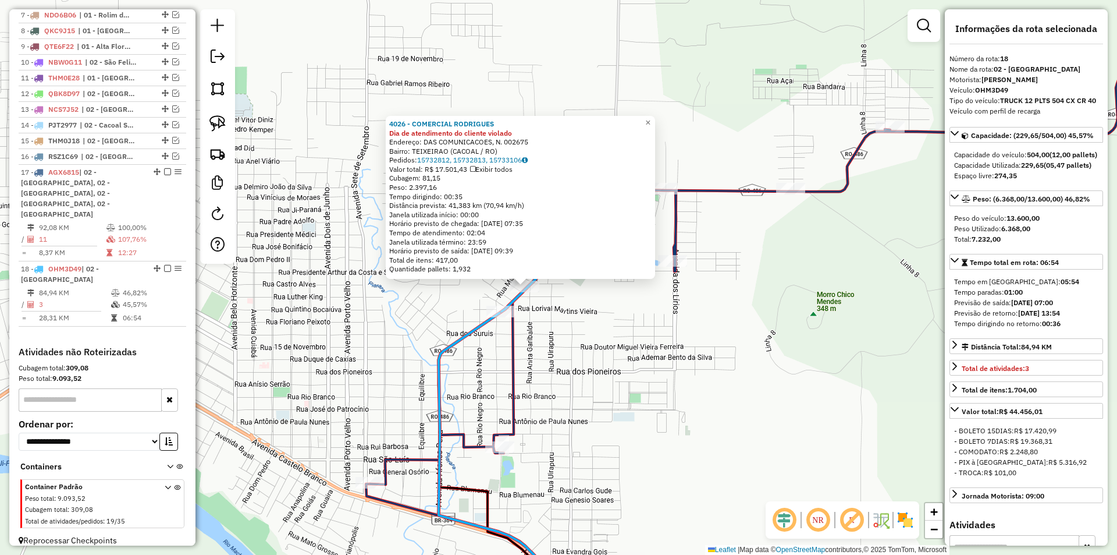
drag, startPoint x: 600, startPoint y: 341, endPoint x: 580, endPoint y: 347, distance: 20.8
click at [580, 347] on div "4026 - COMERCIAL RODRIGUES Dia de atendimento do cliente violado Endereço: DAS …" at bounding box center [558, 277] width 1117 height 555
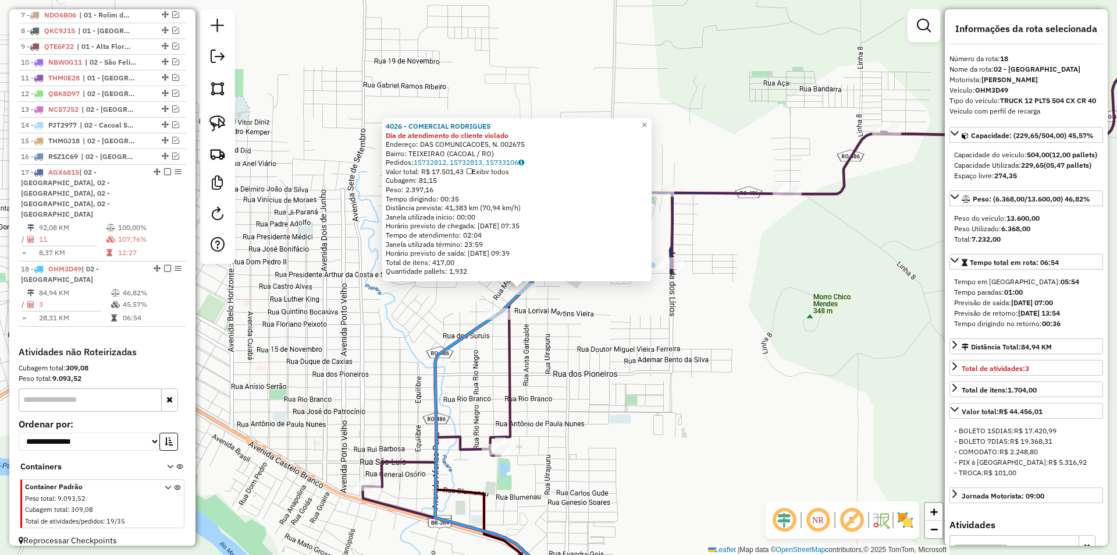
click at [580, 347] on div "4026 - COMERCIAL RODRIGUES Dia de atendimento do cliente violado Endereço: DAS …" at bounding box center [558, 277] width 1117 height 555
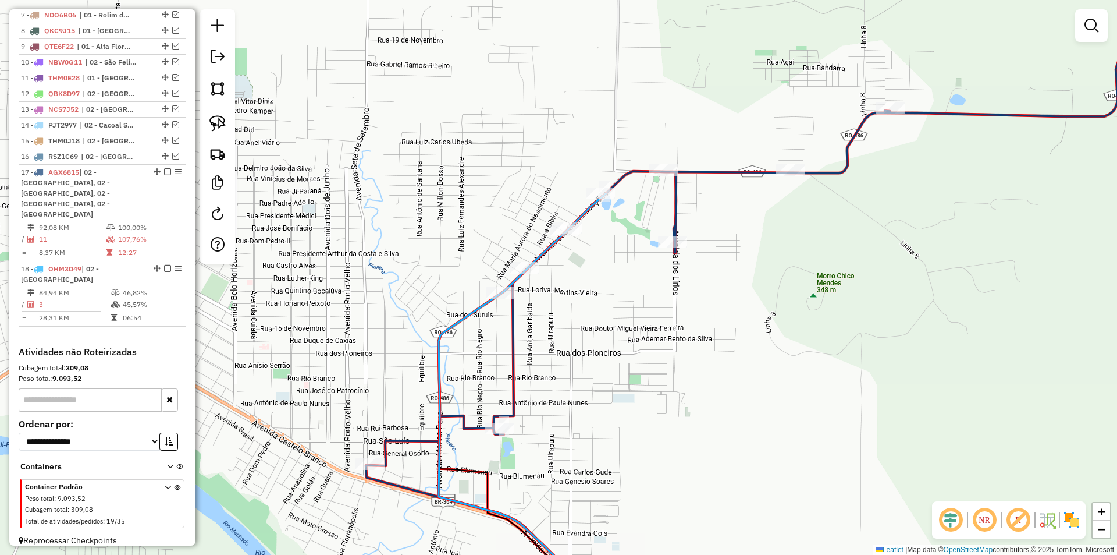
drag, startPoint x: 580, startPoint y: 347, endPoint x: 583, endPoint y: 322, distance: 25.8
click at [583, 322] on div "Janela de atendimento Grade de atendimento Capacidade Transportadoras Veículos …" at bounding box center [558, 277] width 1117 height 555
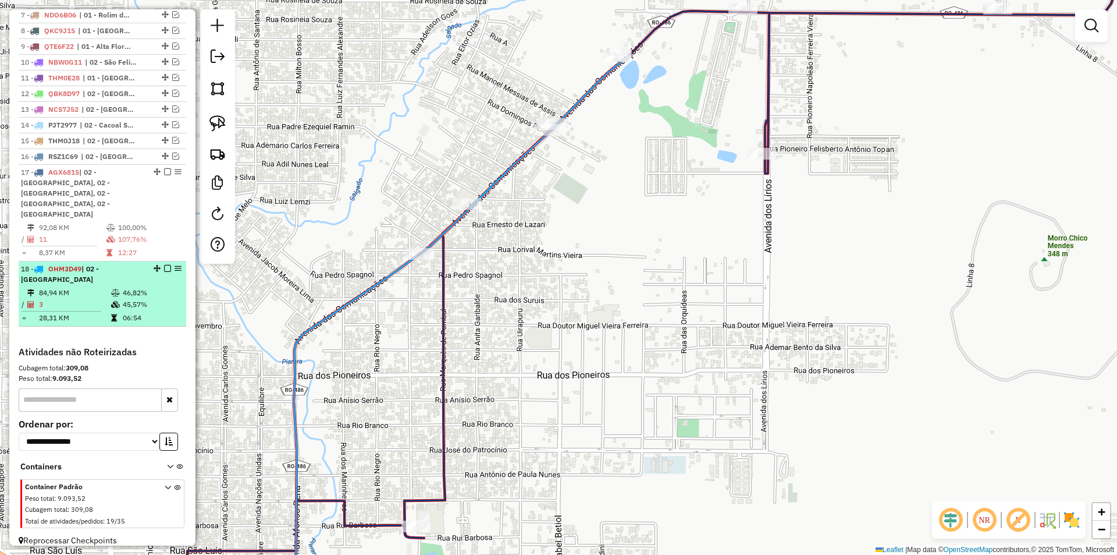
click at [165, 265] on em at bounding box center [167, 268] width 7 height 7
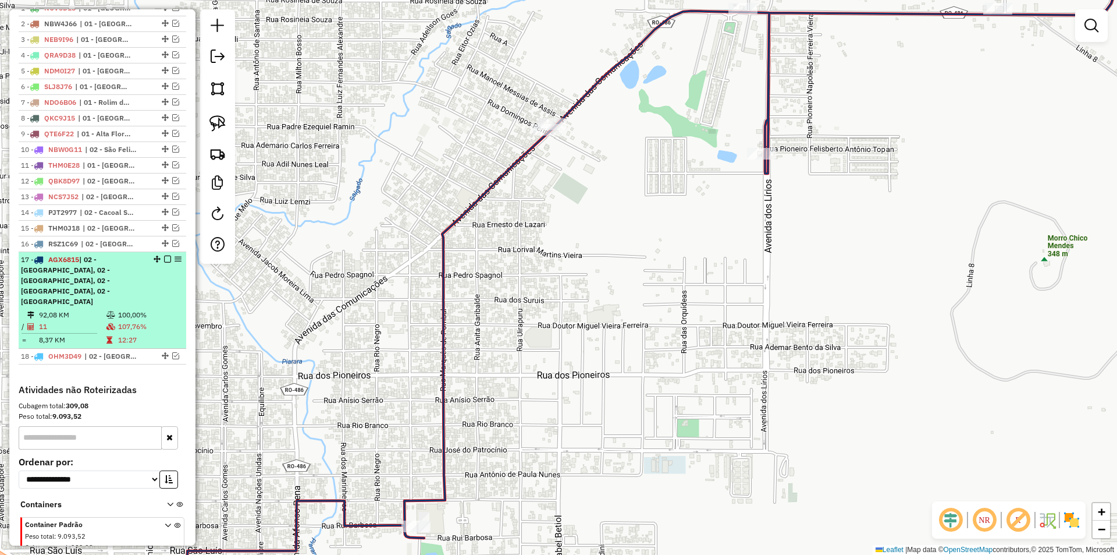
scroll to position [439, 0]
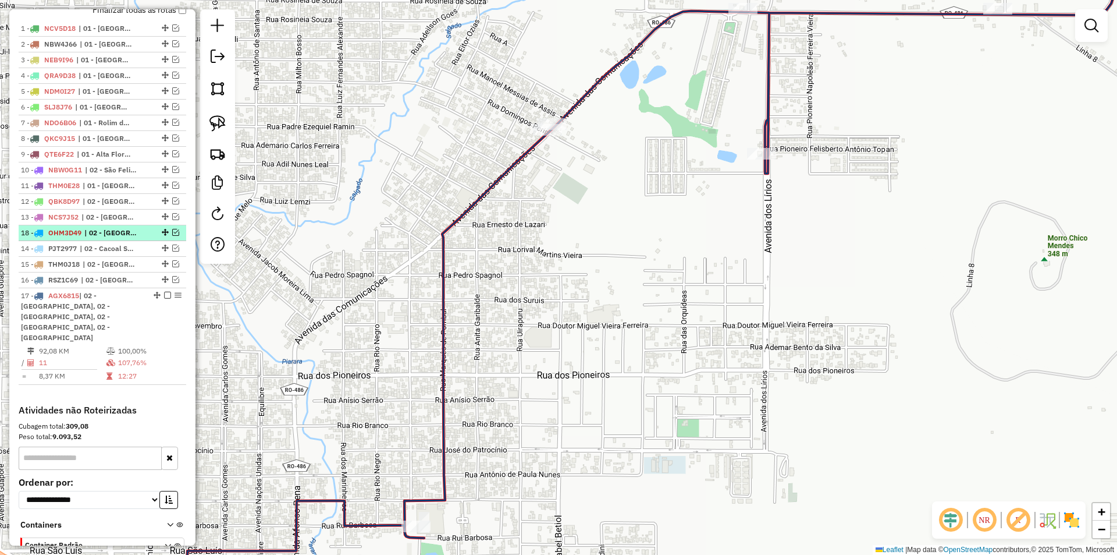
drag, startPoint x: 162, startPoint y: 366, endPoint x: 148, endPoint y: 241, distance: 125.9
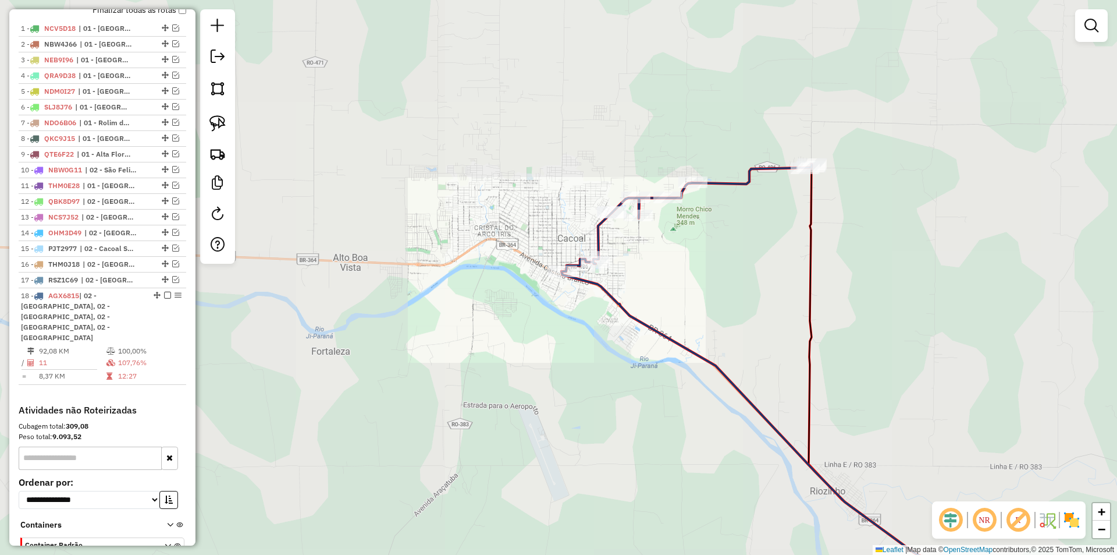
drag, startPoint x: 670, startPoint y: 258, endPoint x: 641, endPoint y: 253, distance: 29.7
click at [670, 259] on div "Janela de atendimento Grade de atendimento Capacidade Transportadoras Veículos …" at bounding box center [558, 277] width 1117 height 555
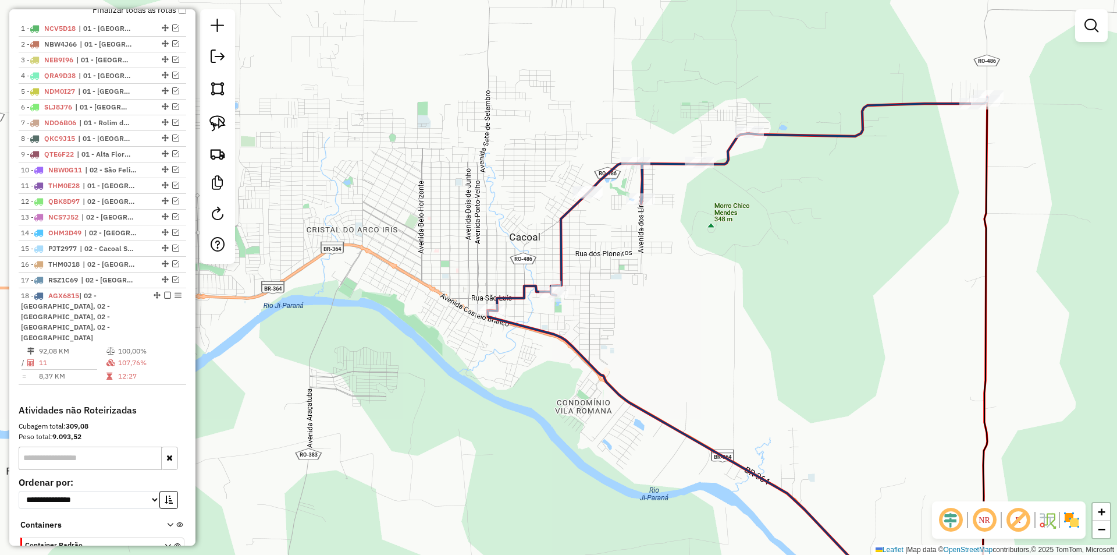
drag, startPoint x: 542, startPoint y: 270, endPoint x: 507, endPoint y: 283, distance: 37.9
click at [507, 285] on div "Janela de atendimento Grade de atendimento Capacidade Transportadoras Veículos …" at bounding box center [558, 277] width 1117 height 555
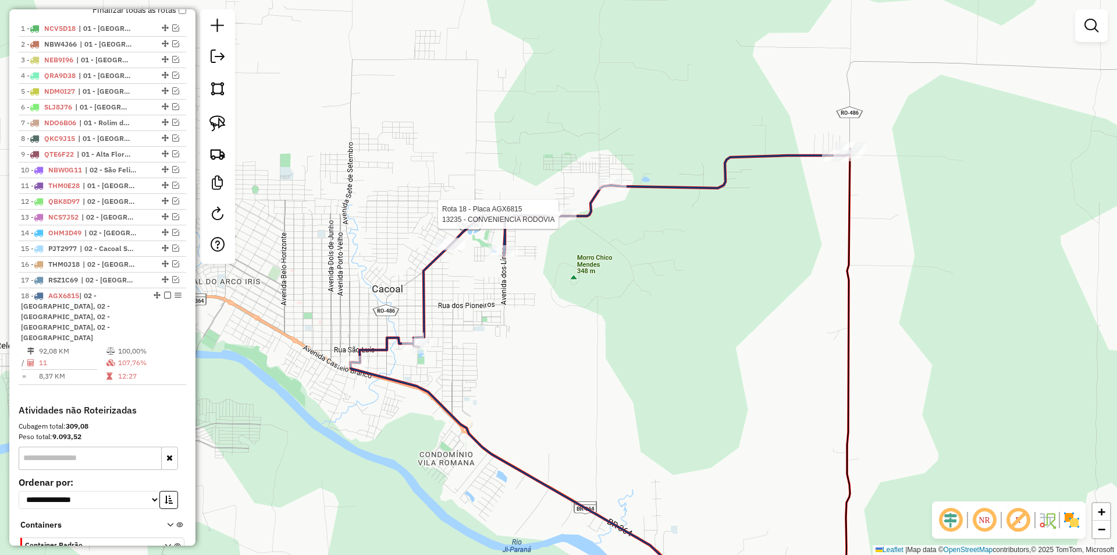
select select "*********"
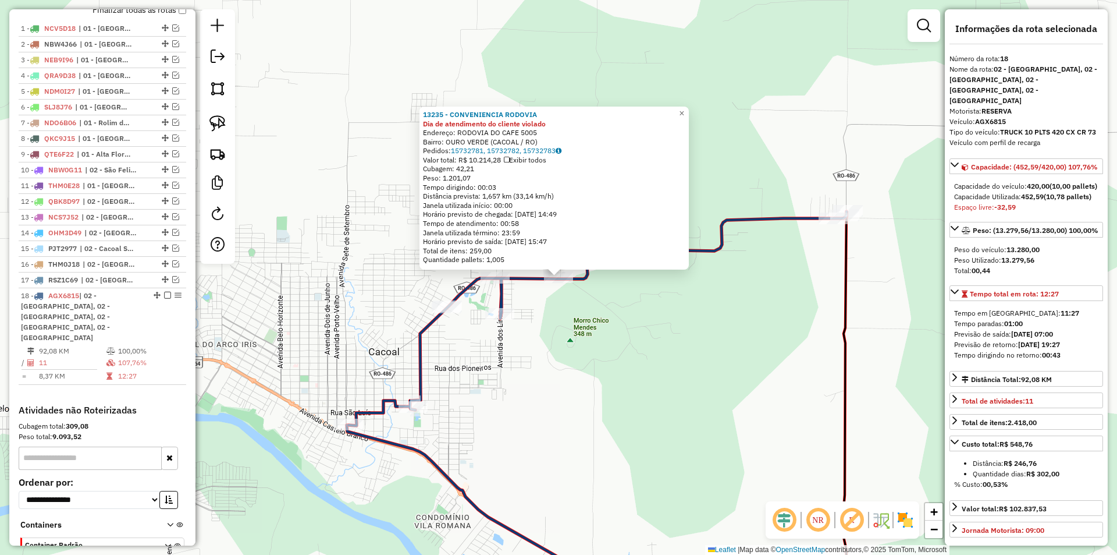
scroll to position [497, 0]
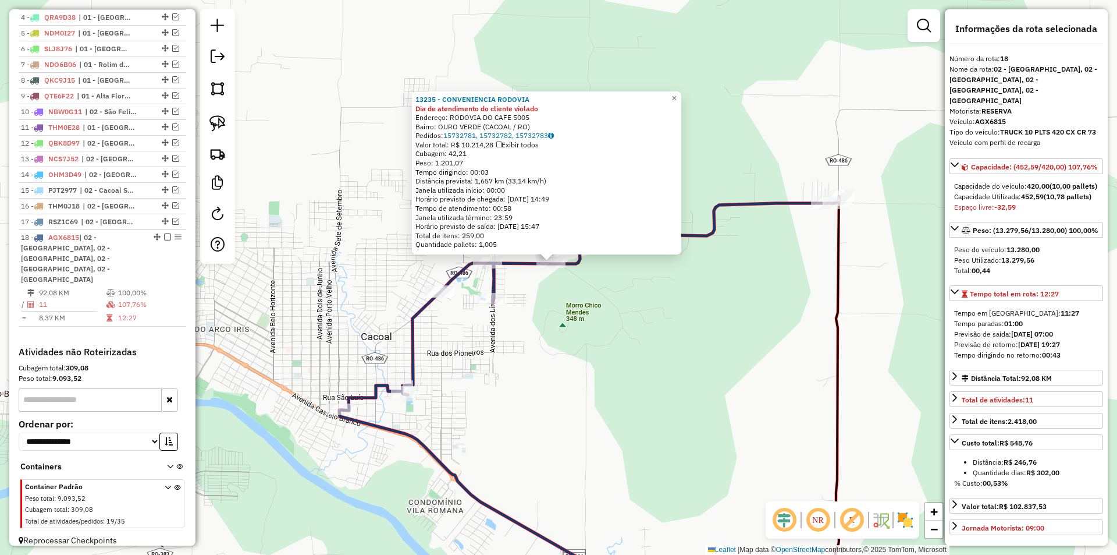
drag, startPoint x: 624, startPoint y: 313, endPoint x: 616, endPoint y: 298, distance: 16.9
click at [616, 298] on div "13235 - CONVENIENCIA RODOVIA Dia de atendimento do cliente violado Endereço: RO…" at bounding box center [558, 277] width 1117 height 555
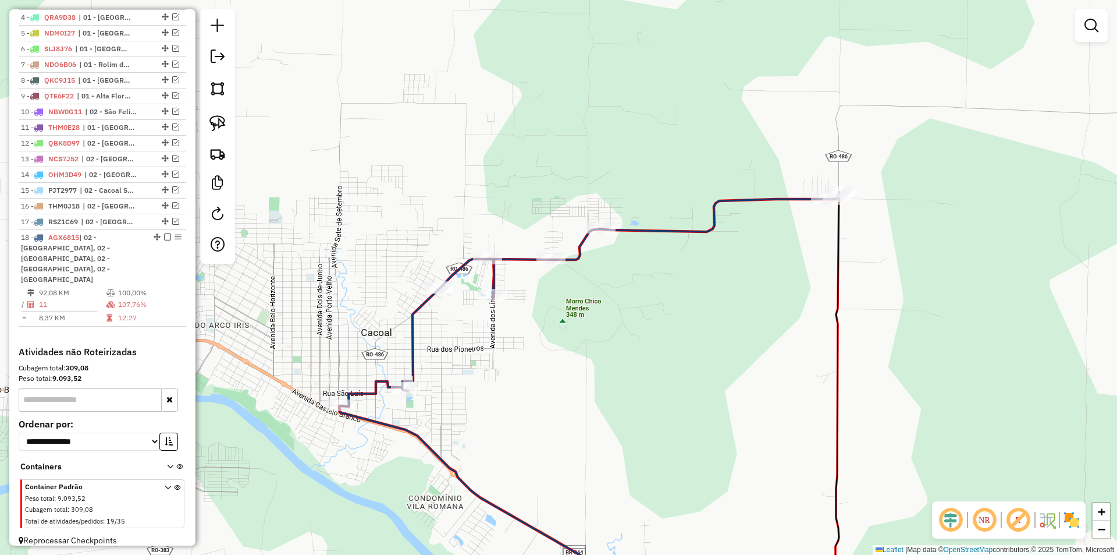
drag, startPoint x: 521, startPoint y: 374, endPoint x: 524, endPoint y: 328, distance: 46.0
click at [524, 328] on div "Janela de atendimento Grade de atendimento Capacidade Transportadoras Veículos …" at bounding box center [558, 277] width 1117 height 555
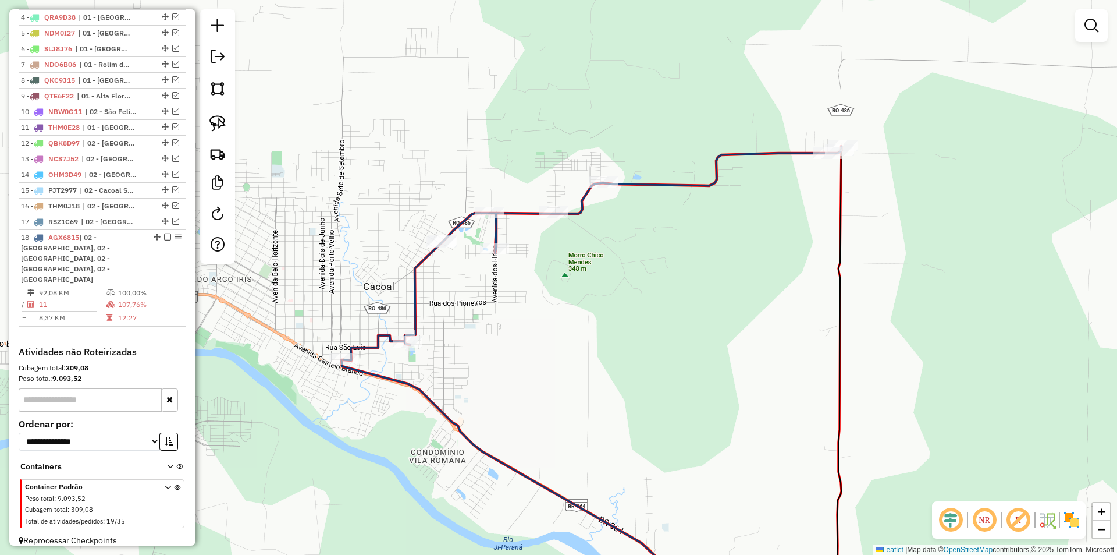
click at [524, 327] on div "Janela de atendimento Grade de atendimento Capacidade Transportadoras Veículos …" at bounding box center [558, 277] width 1117 height 555
drag, startPoint x: 520, startPoint y: 336, endPoint x: 544, endPoint y: 334, distance: 24.5
click at [544, 334] on div "Janela de atendimento Grade de atendimento Capacidade Transportadoras Veículos …" at bounding box center [558, 277] width 1117 height 555
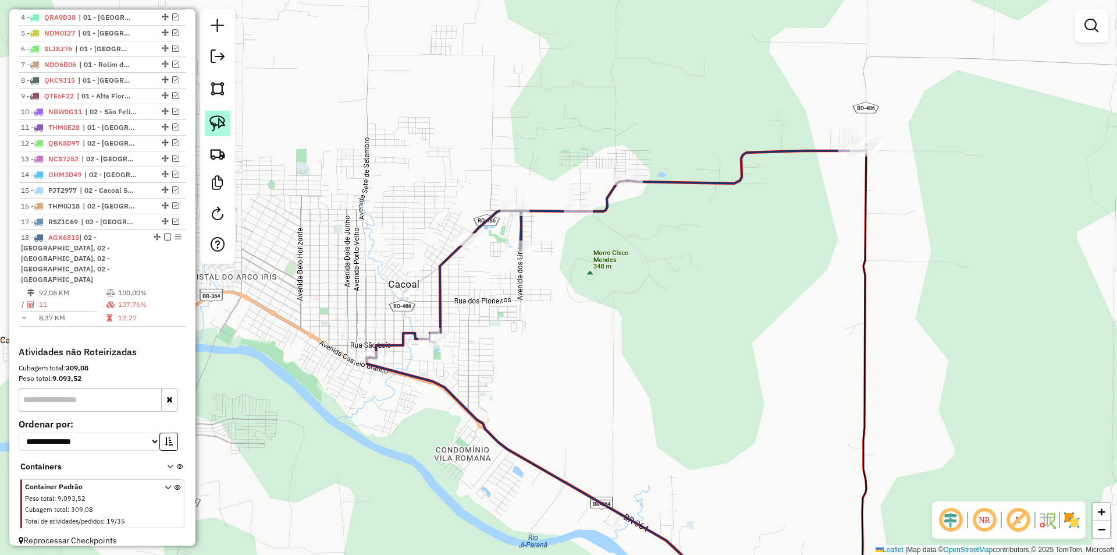
click at [214, 130] on img at bounding box center [217, 123] width 16 height 16
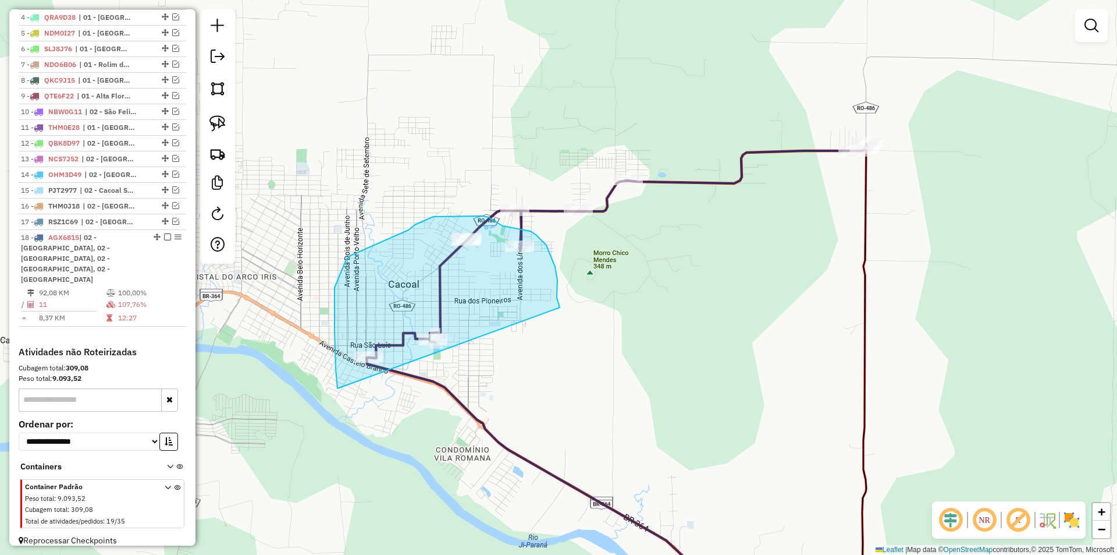
drag, startPoint x: 337, startPoint y: 388, endPoint x: 562, endPoint y: 312, distance: 237.0
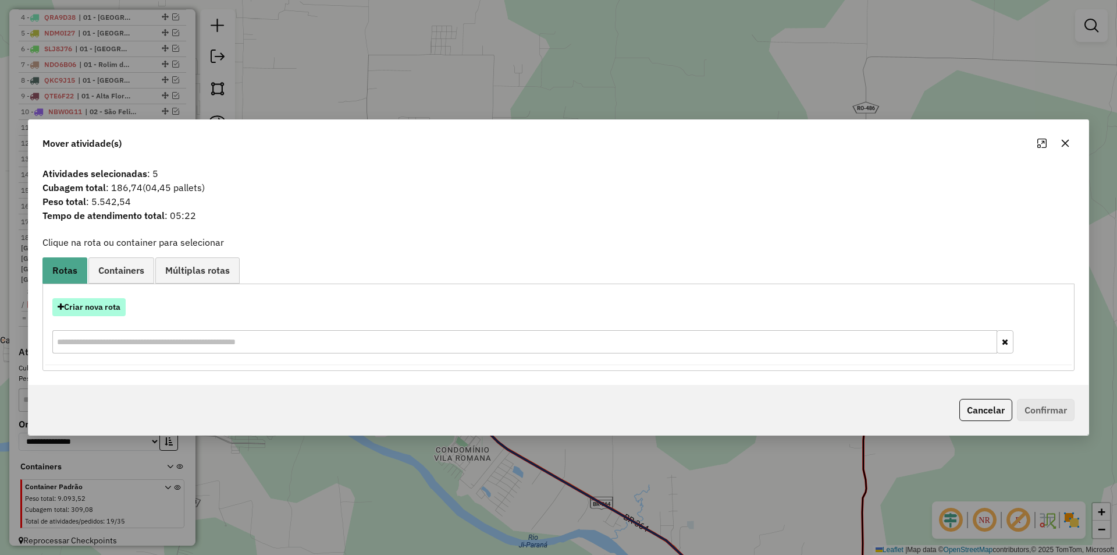
click at [86, 308] on button "Criar nova rota" at bounding box center [88, 307] width 73 height 18
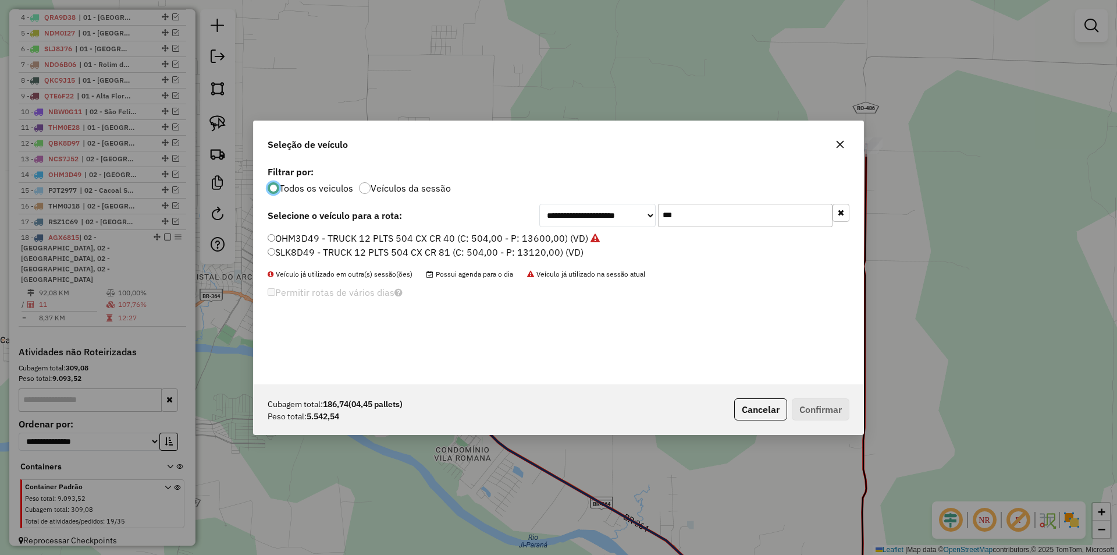
scroll to position [6, 3]
drag, startPoint x: 682, startPoint y: 218, endPoint x: 633, endPoint y: 233, distance: 51.3
click at [633, 233] on div "**********" at bounding box center [559, 273] width 610 height 221
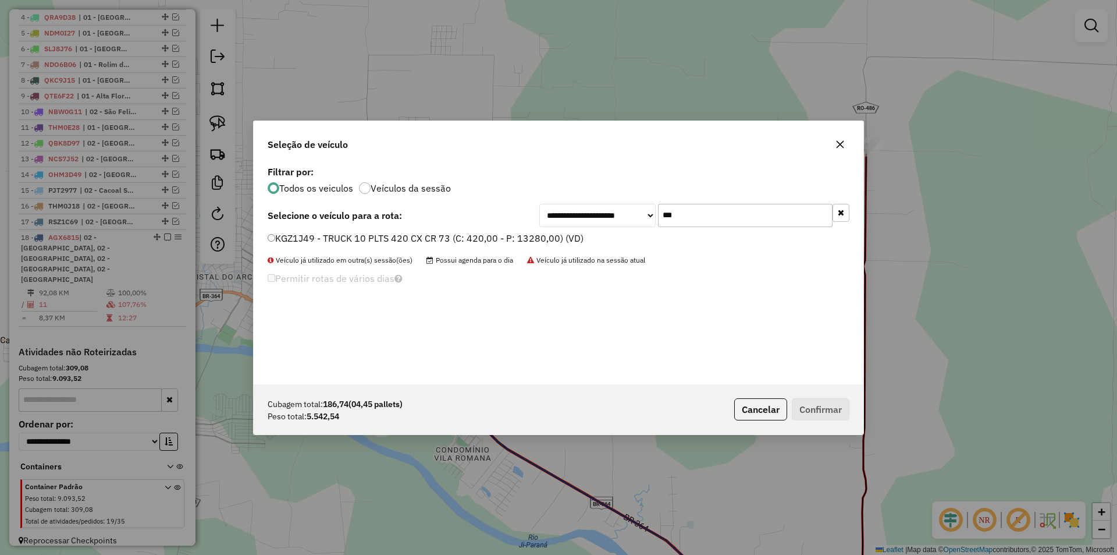
type input "***"
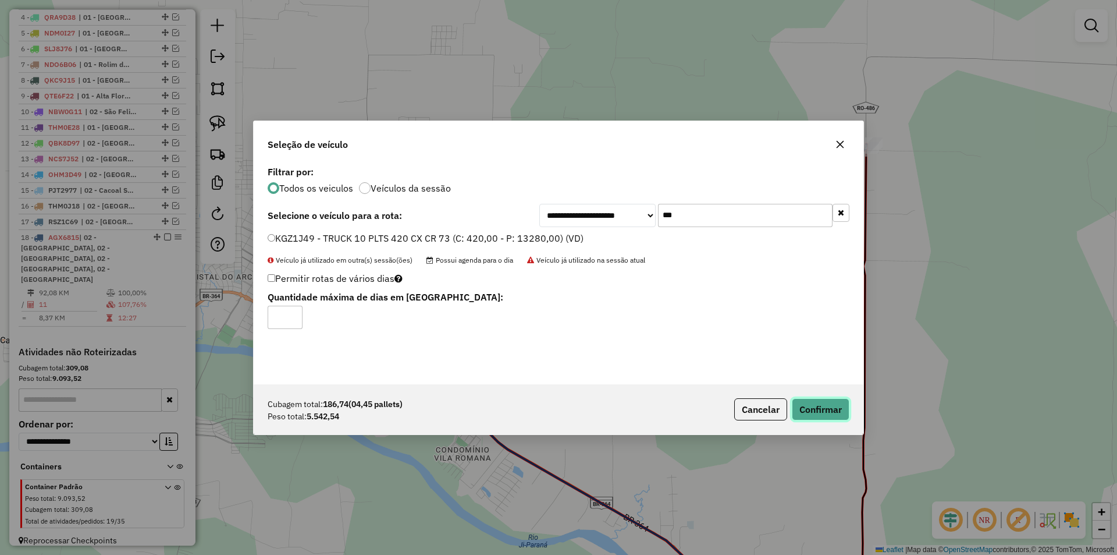
click at [819, 412] on button "Confirmar" at bounding box center [821, 409] width 58 height 22
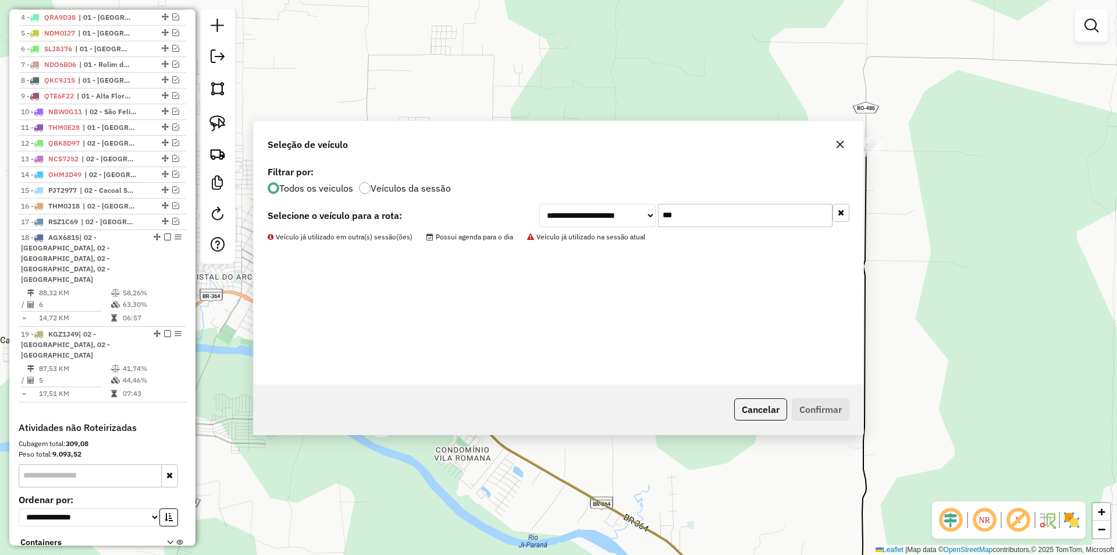
scroll to position [154, 0]
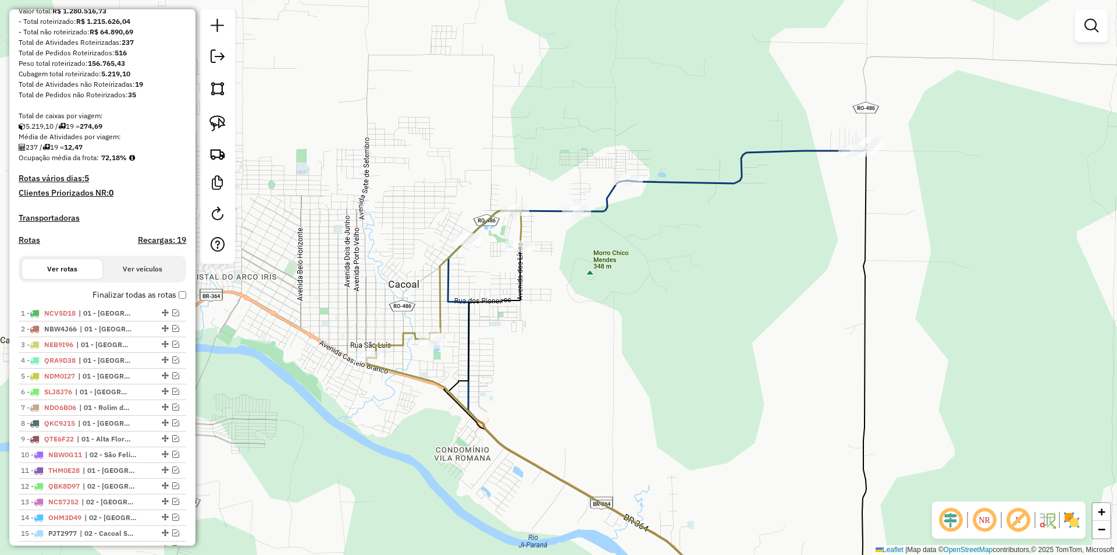
click at [606, 255] on div "Rota 18 - Placa AGX6815 12279 - MER. PRECO BAIXO. 2 Janela de atendimento Grade…" at bounding box center [558, 277] width 1117 height 555
select select "*********"
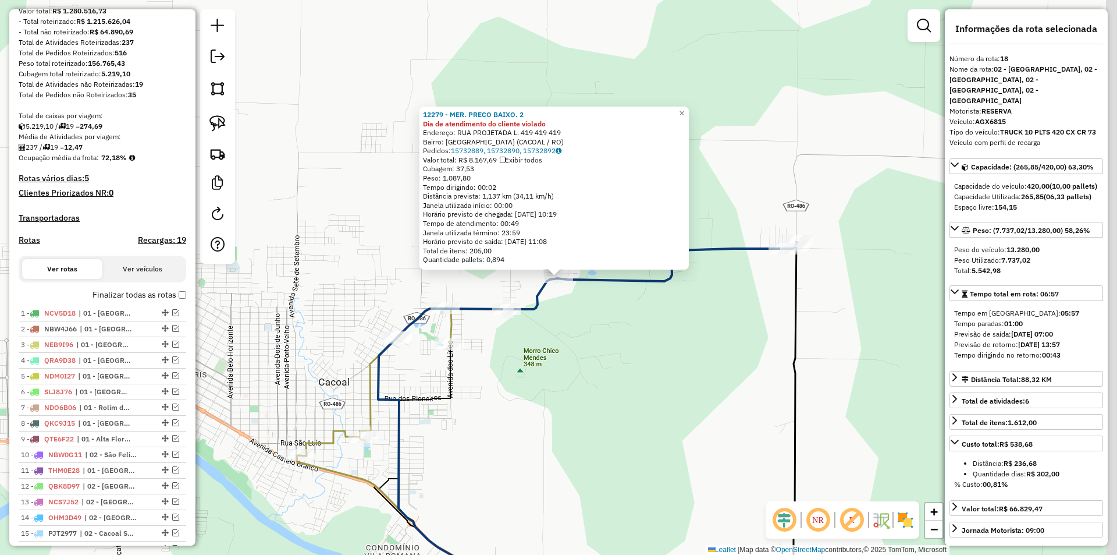
scroll to position [562, 0]
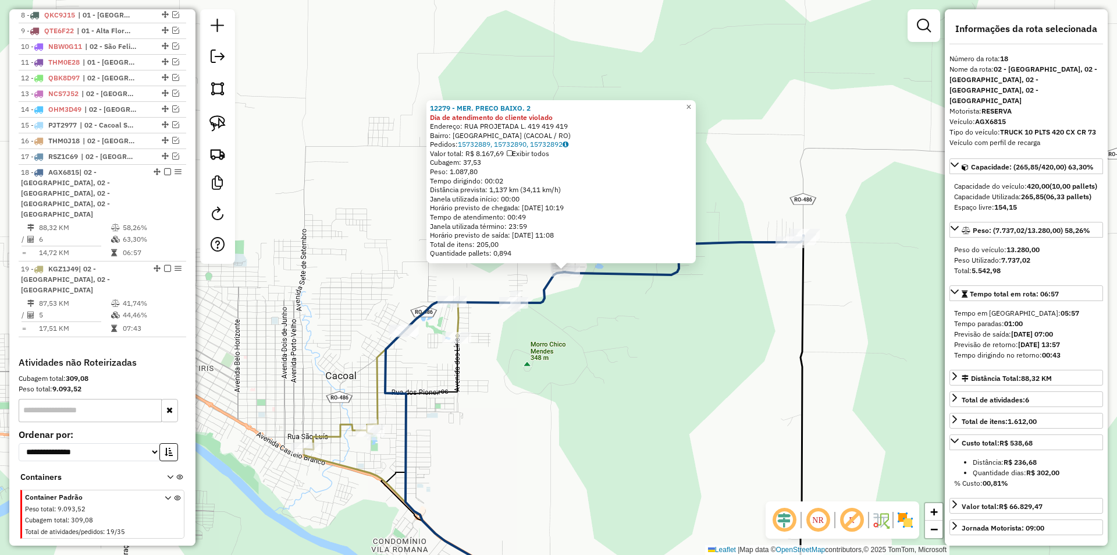
drag, startPoint x: 724, startPoint y: 351, endPoint x: 731, endPoint y: 345, distance: 9.5
click at [731, 345] on div "12279 - MER. PRECO BAIXO. 2 Dia de atendimento do cliente [PERSON_NAME]: RUA PR…" at bounding box center [558, 277] width 1117 height 555
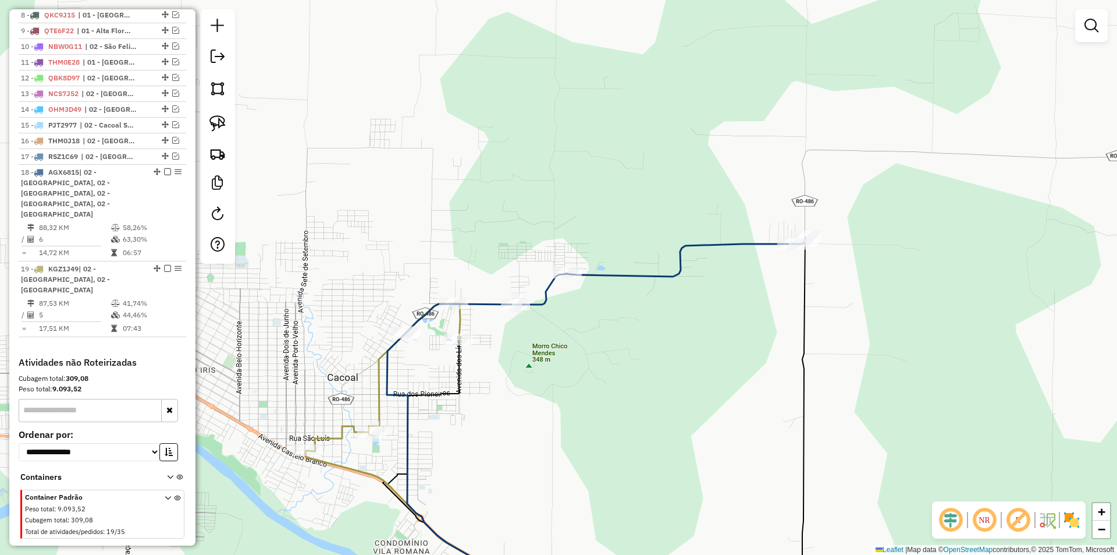
drag, startPoint x: 603, startPoint y: 366, endPoint x: 622, endPoint y: 347, distance: 26.7
click at [655, 360] on div "Janela de atendimento Grade de atendimento Capacidade Transportadoras Veículos …" at bounding box center [558, 277] width 1117 height 555
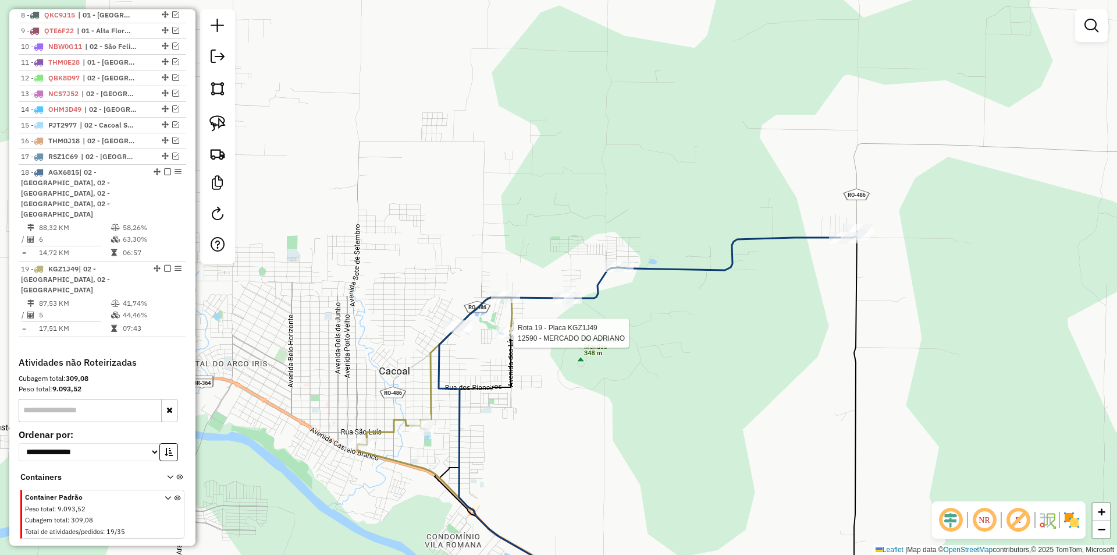
select select "*********"
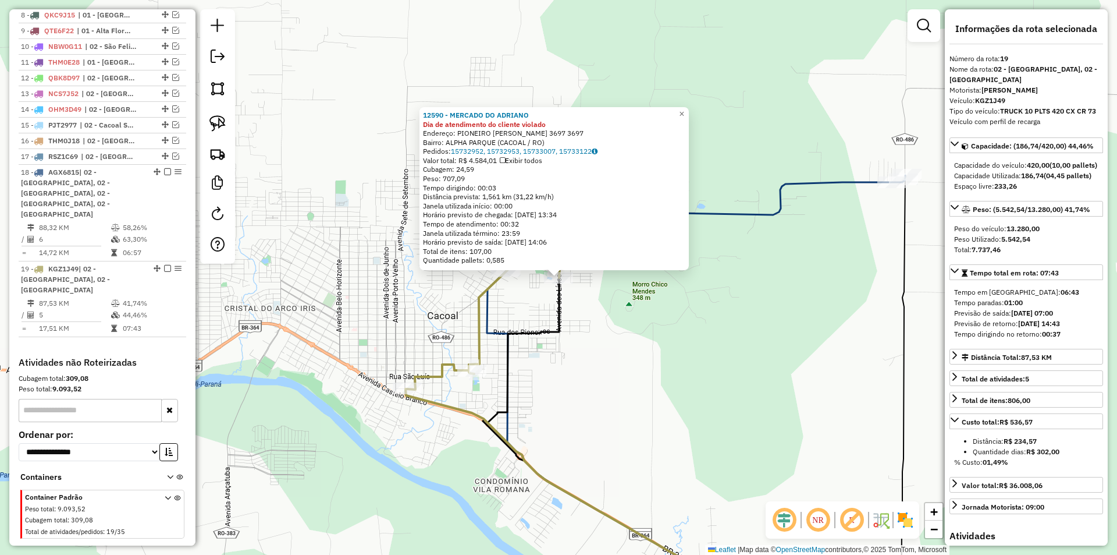
click at [665, 347] on div "12590 - MERCADO DO [PERSON_NAME] de atendimento do cliente violado Endereço: PI…" at bounding box center [558, 277] width 1117 height 555
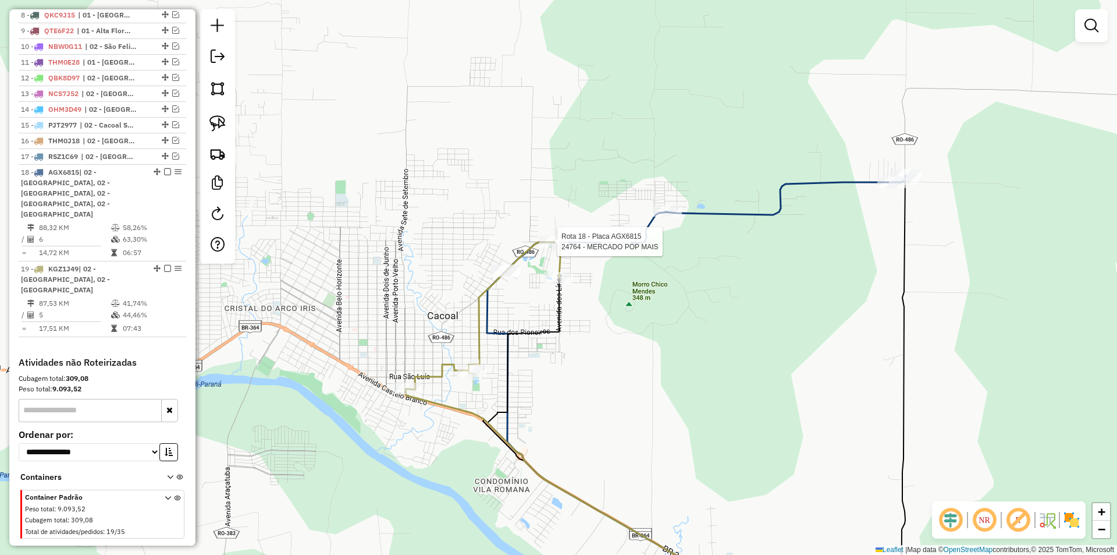
select select "*********"
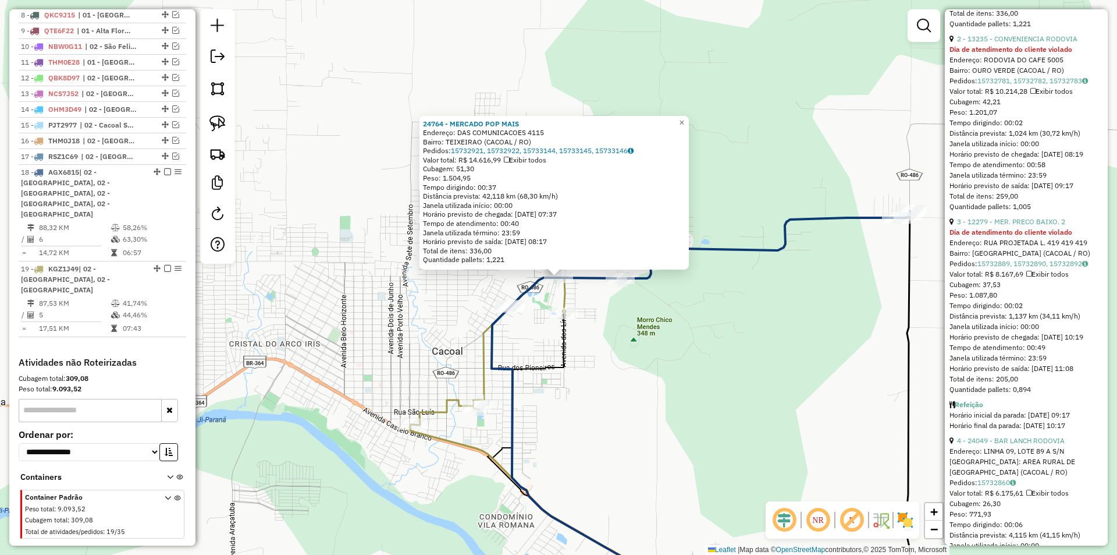
scroll to position [989, 0]
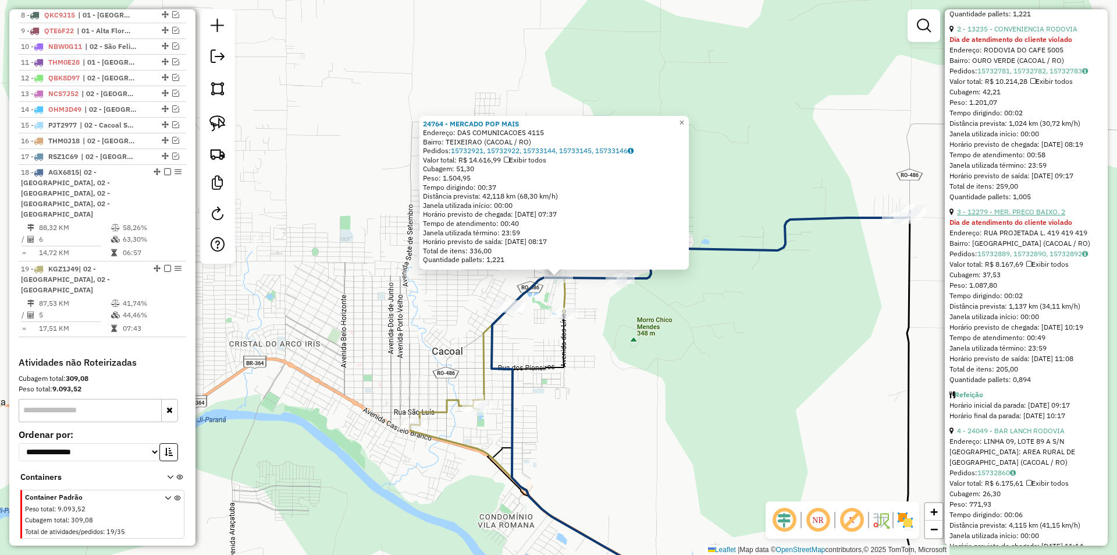
click at [1015, 216] on link "3 - 12279 - MER. PRECO BAIXO. 2" at bounding box center [1011, 211] width 108 height 9
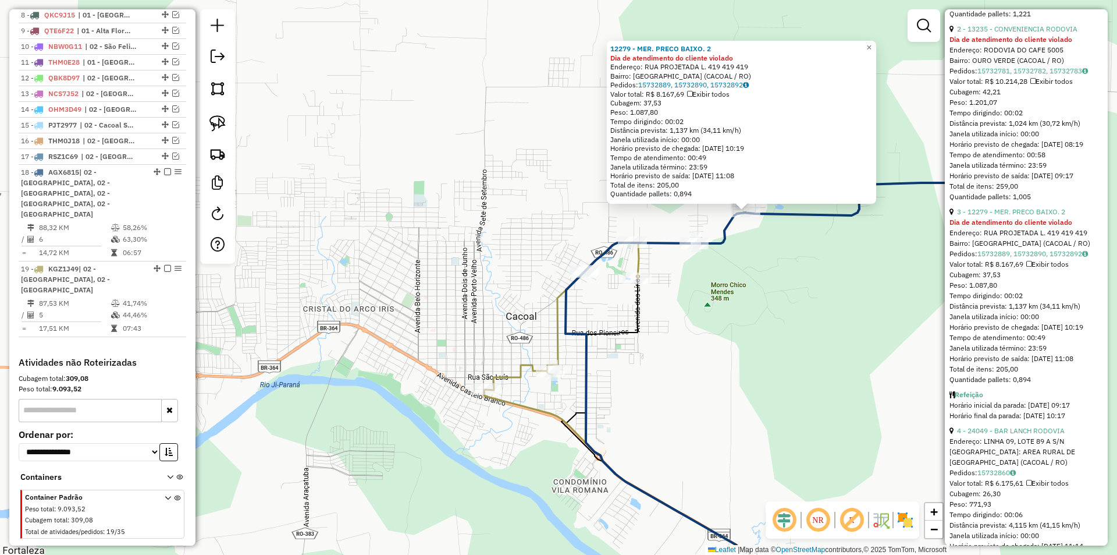
drag, startPoint x: 616, startPoint y: 319, endPoint x: 736, endPoint y: 276, distance: 127.2
click at [736, 276] on div "12279 - MER. PRECO BAIXO. 2 Dia de atendimento do cliente [PERSON_NAME]: RUA PR…" at bounding box center [558, 277] width 1117 height 555
drag, startPoint x: 736, startPoint y: 276, endPoint x: 733, endPoint y: 271, distance: 6.5
click at [736, 276] on div "12279 - MER. PRECO BAIXO. 2 Dia de atendimento do cliente [PERSON_NAME]: RUA PR…" at bounding box center [558, 277] width 1117 height 555
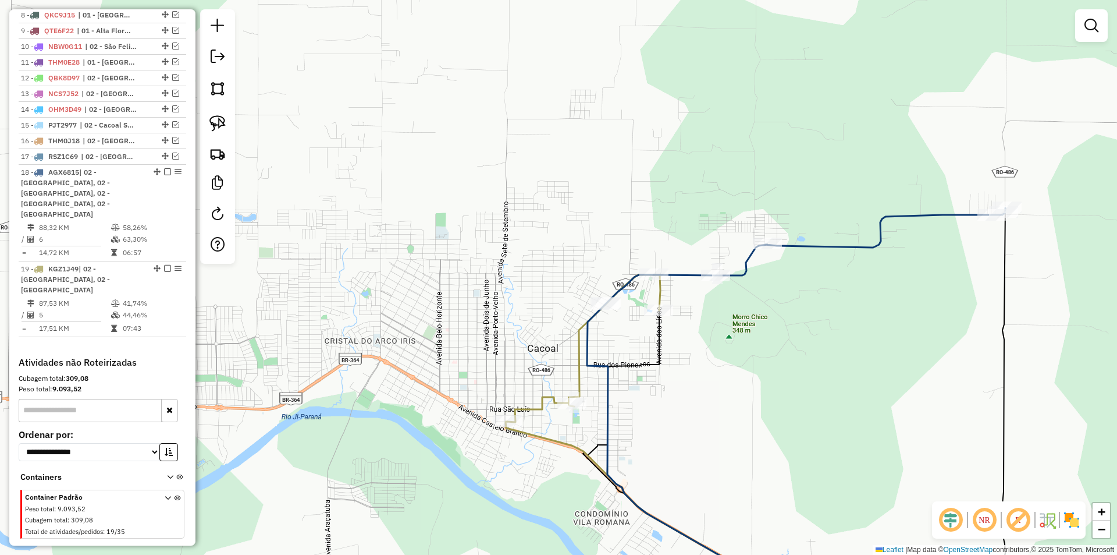
drag, startPoint x: 750, startPoint y: 204, endPoint x: 770, endPoint y: 251, distance: 51.1
click at [770, 250] on div "Rota 18 - Placa AGX6815 12279 - MER. PRECO BAIXO. 2 Janela de atendimento Grade…" at bounding box center [558, 277] width 1117 height 555
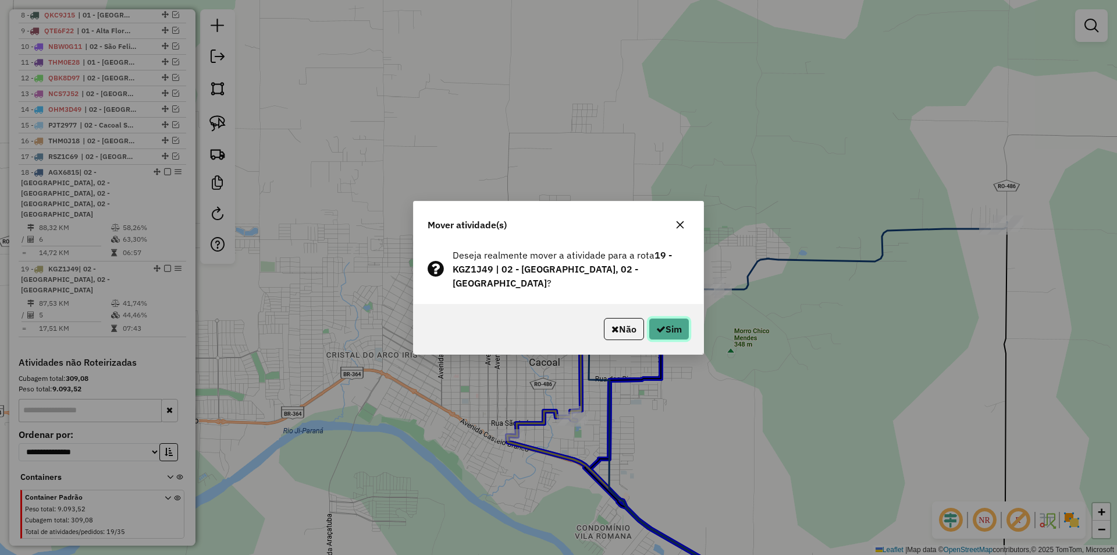
click at [656, 329] on button "Sim" at bounding box center [669, 329] width 41 height 22
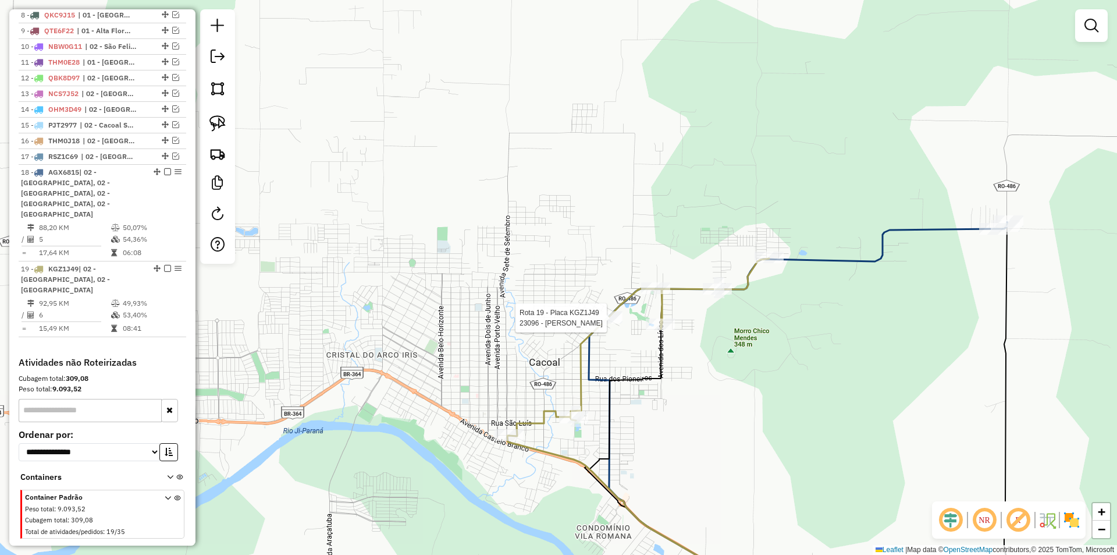
select select "*********"
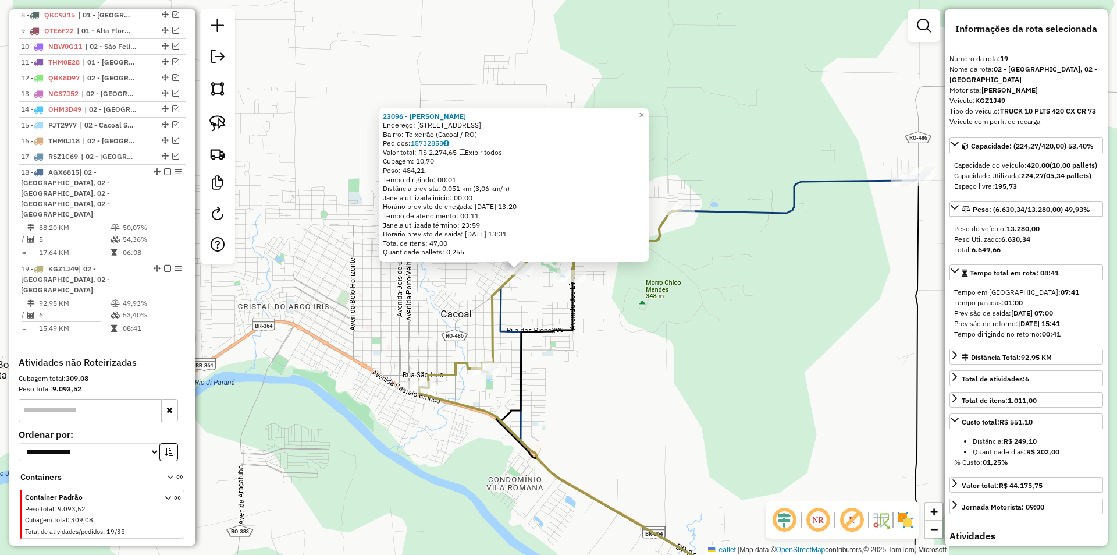
drag, startPoint x: 714, startPoint y: 357, endPoint x: 674, endPoint y: 349, distance: 41.0
click at [674, 349] on div "23096 - [PERSON_NAME] Endereço: [STREET_ADDRESS] (Cacoal / RO) Pedidos: 1573285…" at bounding box center [558, 277] width 1117 height 555
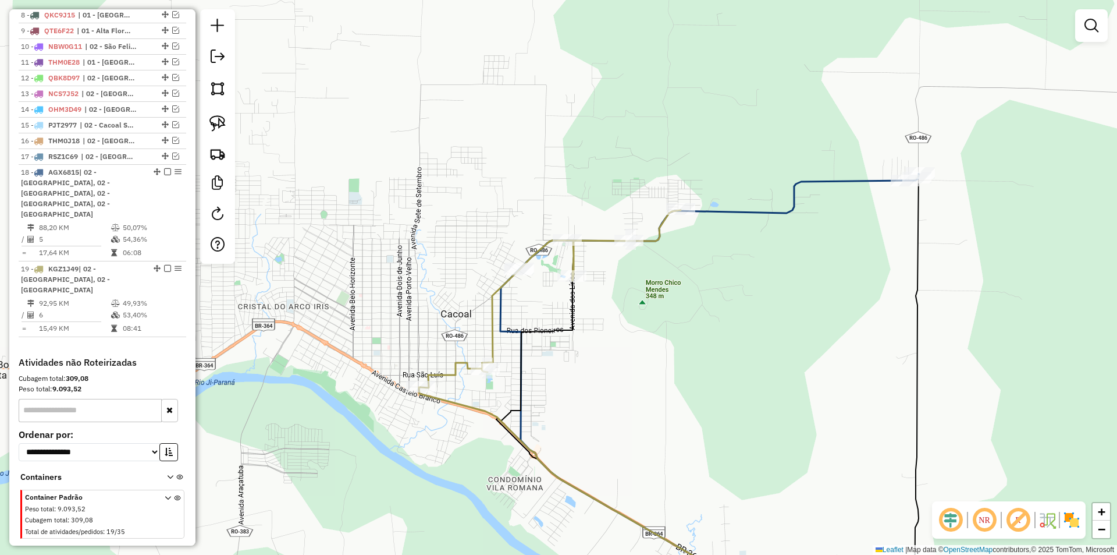
click at [634, 365] on div "23096 - [PERSON_NAME] Endereço: [STREET_ADDRESS] (Cacoal / RO) Pedidos: 1573285…" at bounding box center [558, 277] width 1117 height 555
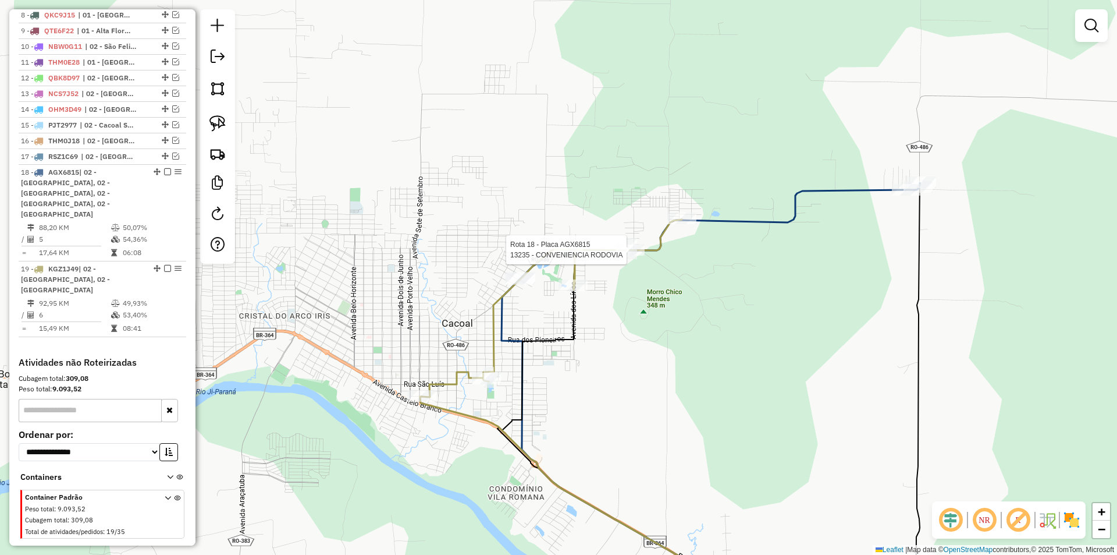
select select "*********"
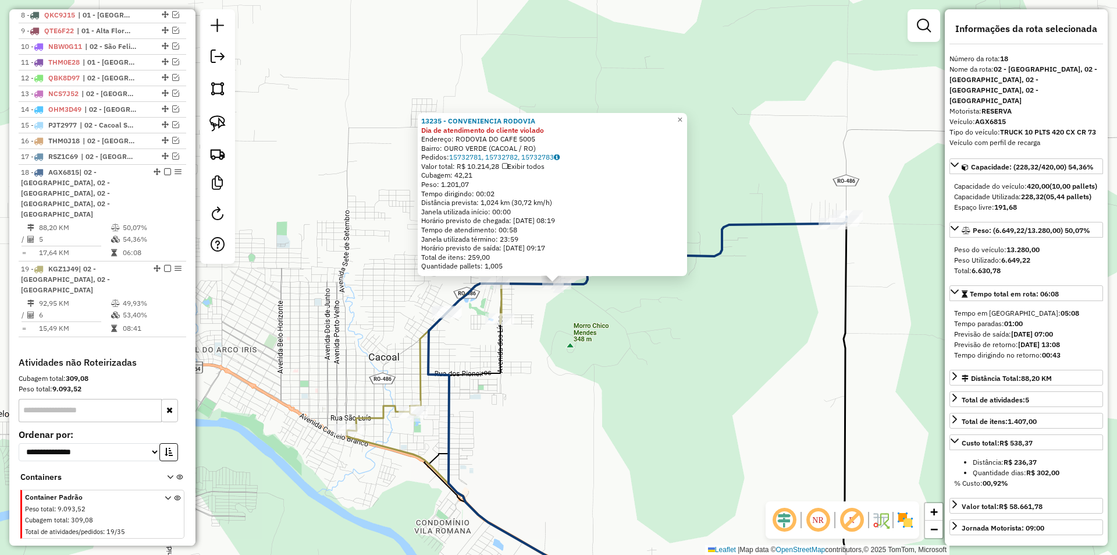
drag, startPoint x: 715, startPoint y: 318, endPoint x: 713, endPoint y: 324, distance: 6.6
click at [713, 324] on div "13235 - CONVENIENCIA RODOVIA Dia de atendimento do cliente violado Endereço: RO…" at bounding box center [558, 277] width 1117 height 555
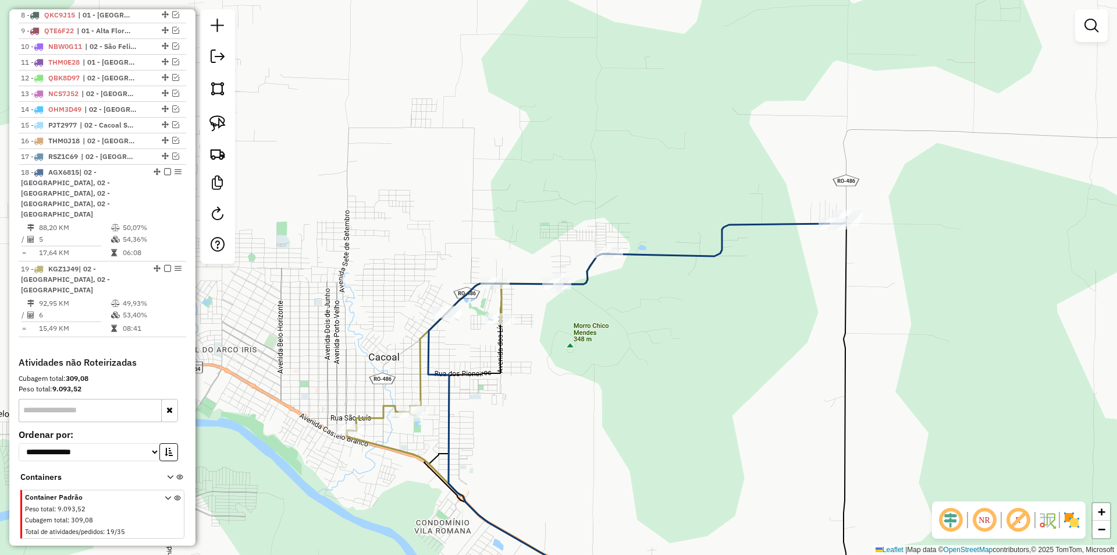
click at [629, 357] on div "13235 - CONVENIENCIA RODOVIA Dia de atendimento do cliente violado Endereço: RO…" at bounding box center [558, 277] width 1117 height 555
select select "*********"
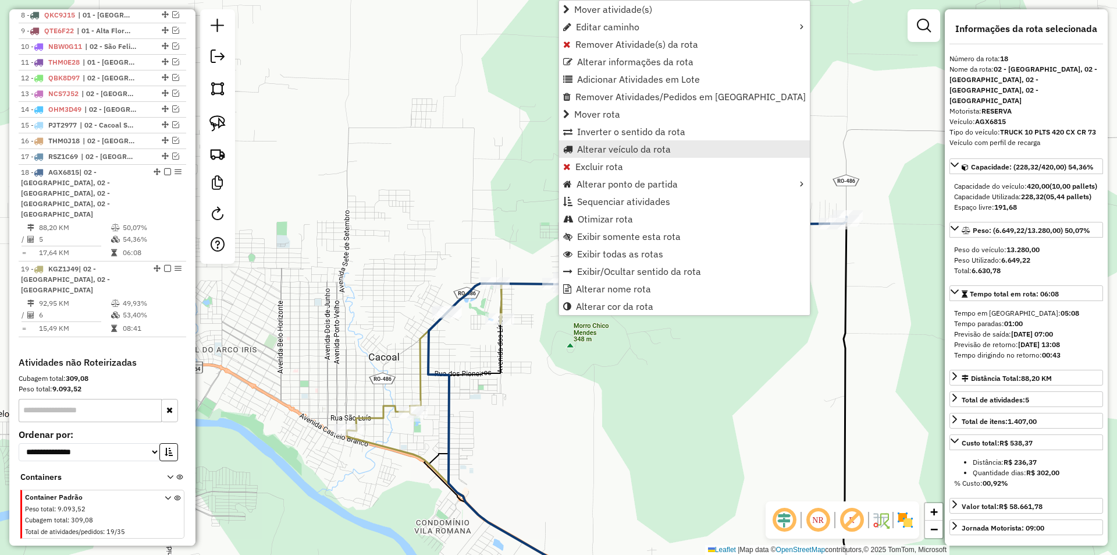
click at [585, 153] on span "Alterar veículo da rota" at bounding box center [624, 148] width 94 height 9
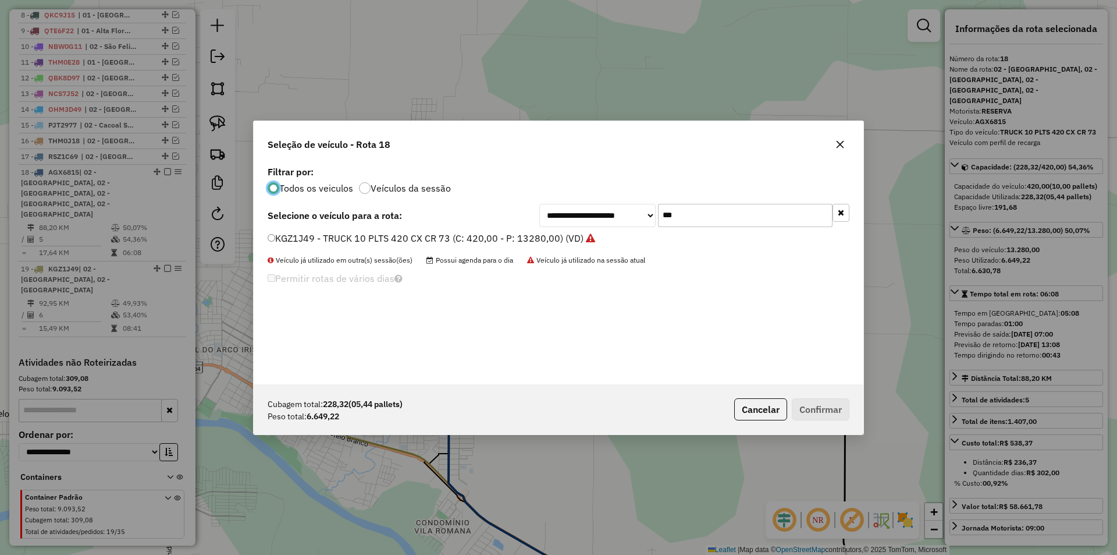
scroll to position [6, 3]
drag, startPoint x: 678, startPoint y: 224, endPoint x: 638, endPoint y: 239, distance: 42.2
click at [638, 239] on div "**********" at bounding box center [559, 273] width 610 height 221
type input "***"
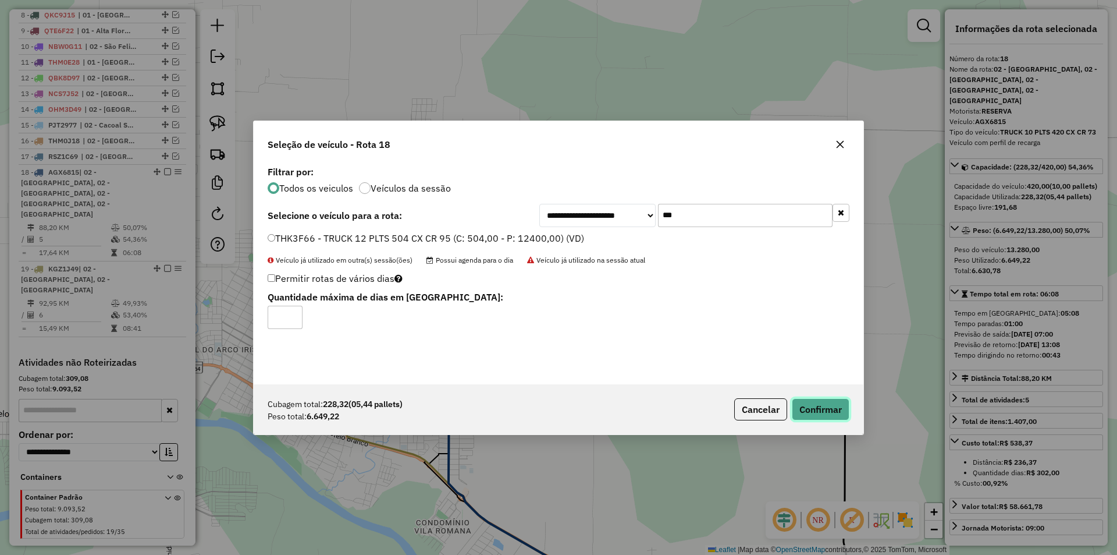
click at [819, 410] on button "Confirmar" at bounding box center [821, 409] width 58 height 22
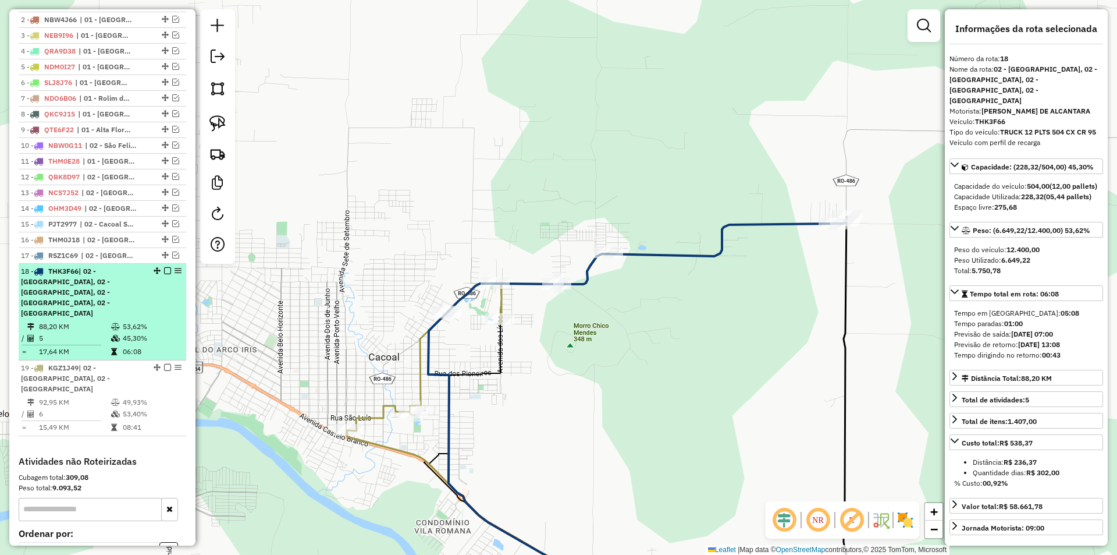
scroll to position [446, 0]
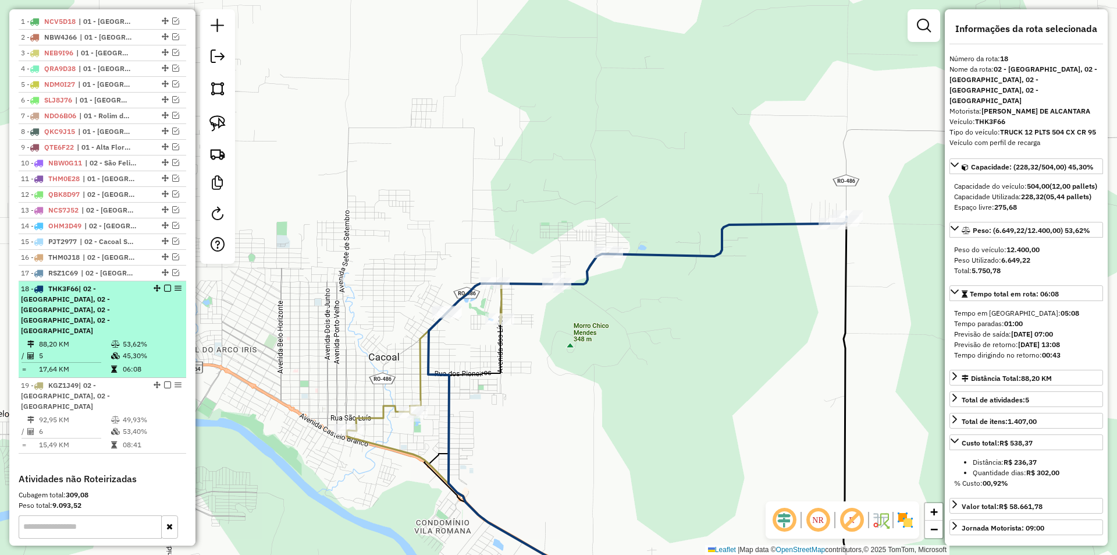
click at [165, 292] on em at bounding box center [167, 288] width 7 height 7
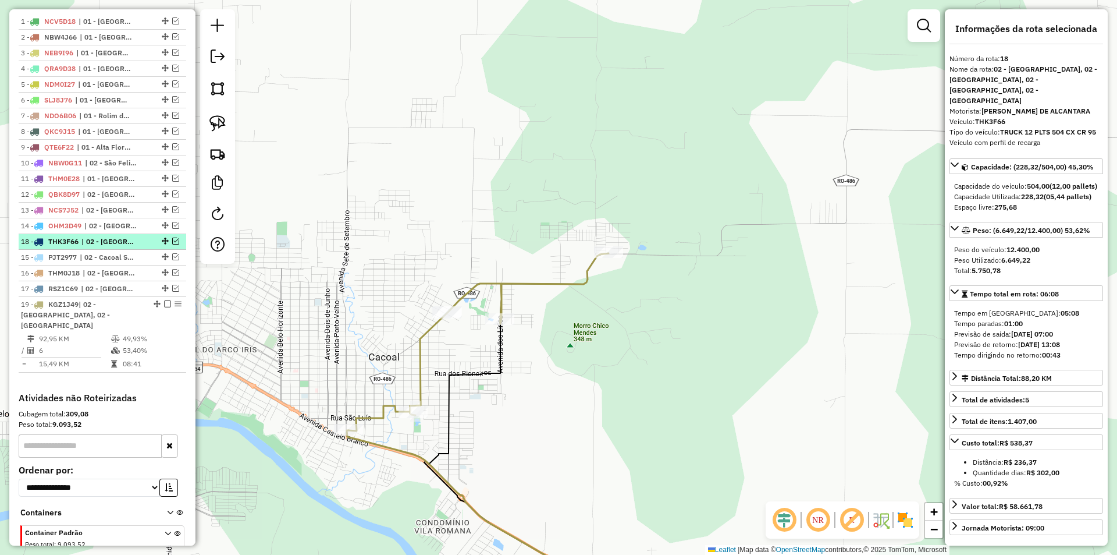
drag, startPoint x: 161, startPoint y: 298, endPoint x: 148, endPoint y: 246, distance: 53.9
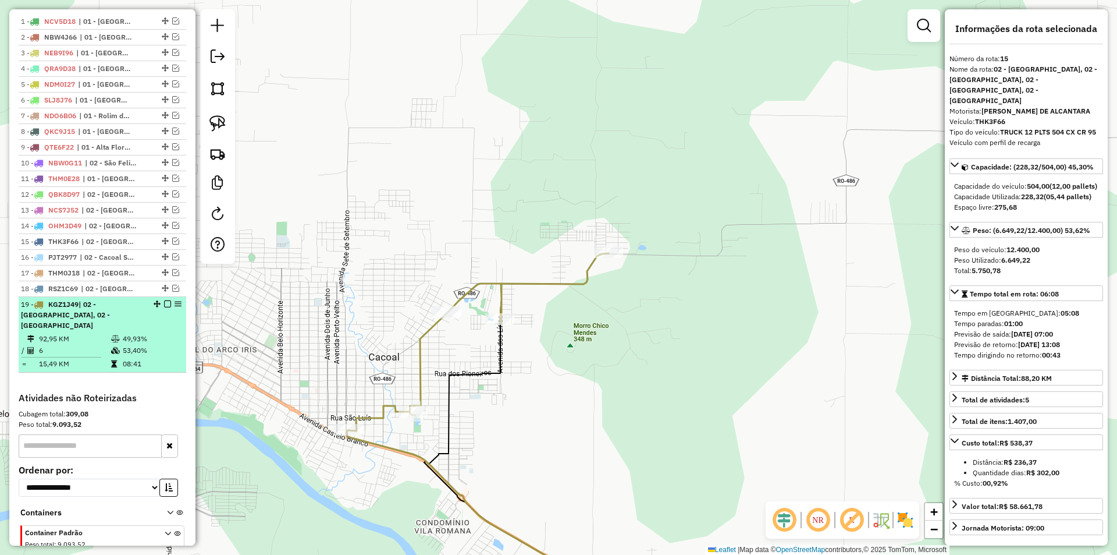
click at [166, 307] on em at bounding box center [167, 303] width 7 height 7
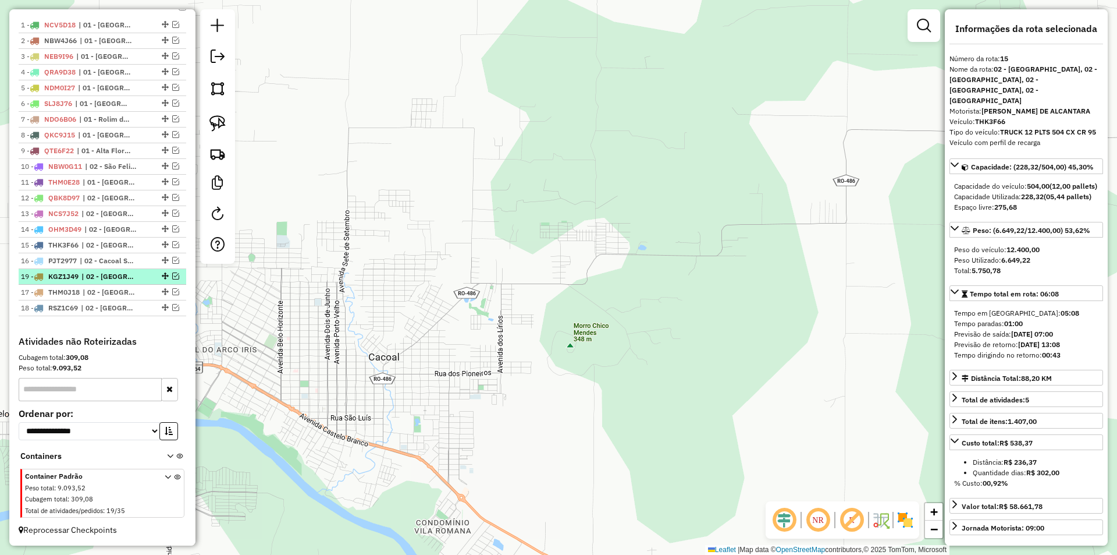
drag, startPoint x: 161, startPoint y: 315, endPoint x: 152, endPoint y: 284, distance: 31.9
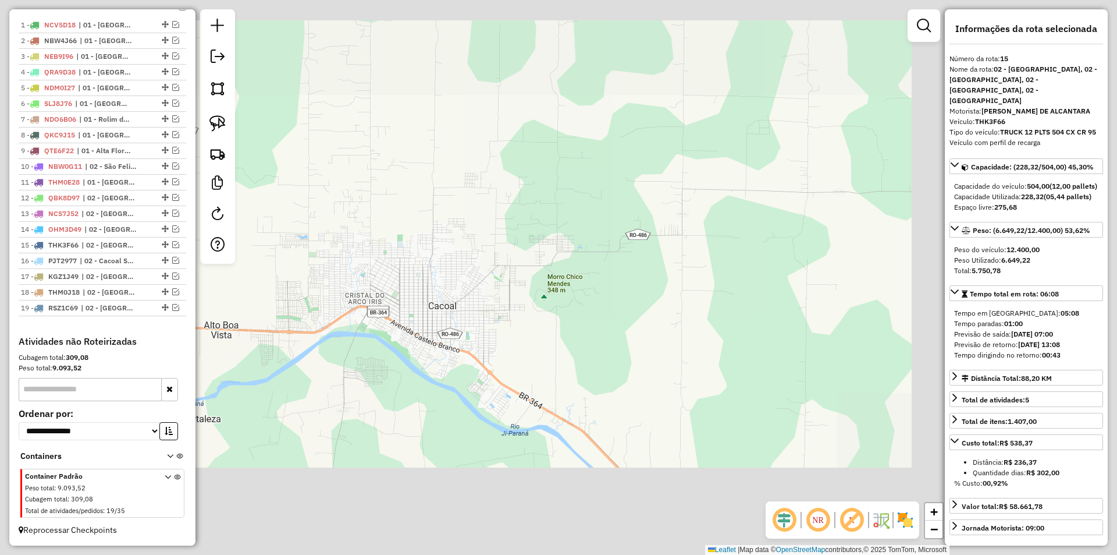
click at [529, 244] on div "Janela de atendimento Grade de atendimento Capacidade Transportadoras Veículos …" at bounding box center [558, 277] width 1117 height 555
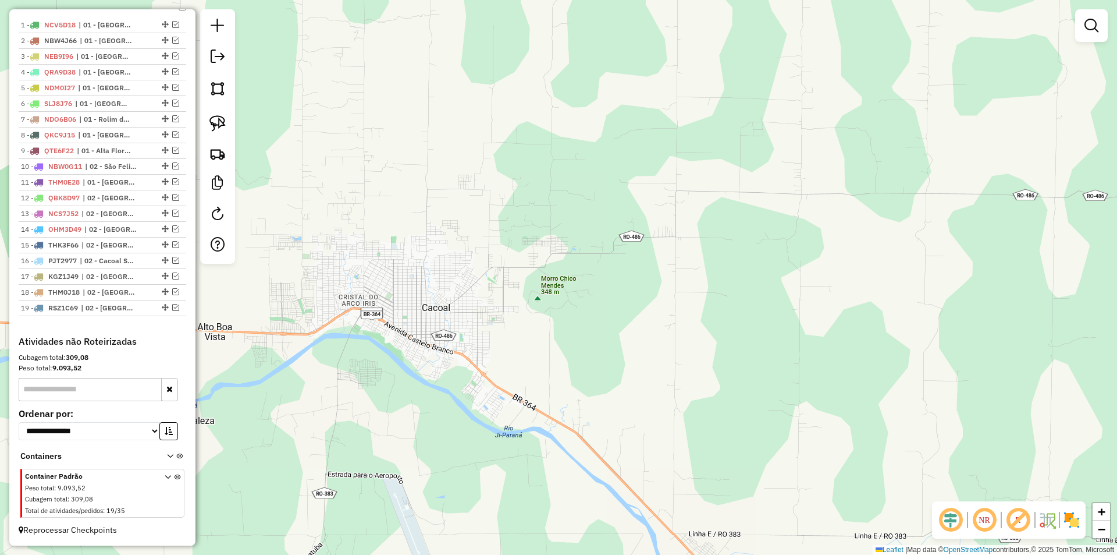
drag, startPoint x: 511, startPoint y: 263, endPoint x: 499, endPoint y: 268, distance: 12.5
click at [499, 268] on div "Janela de atendimento Grade de atendimento Capacidade Transportadoras Veículos …" at bounding box center [558, 277] width 1117 height 555
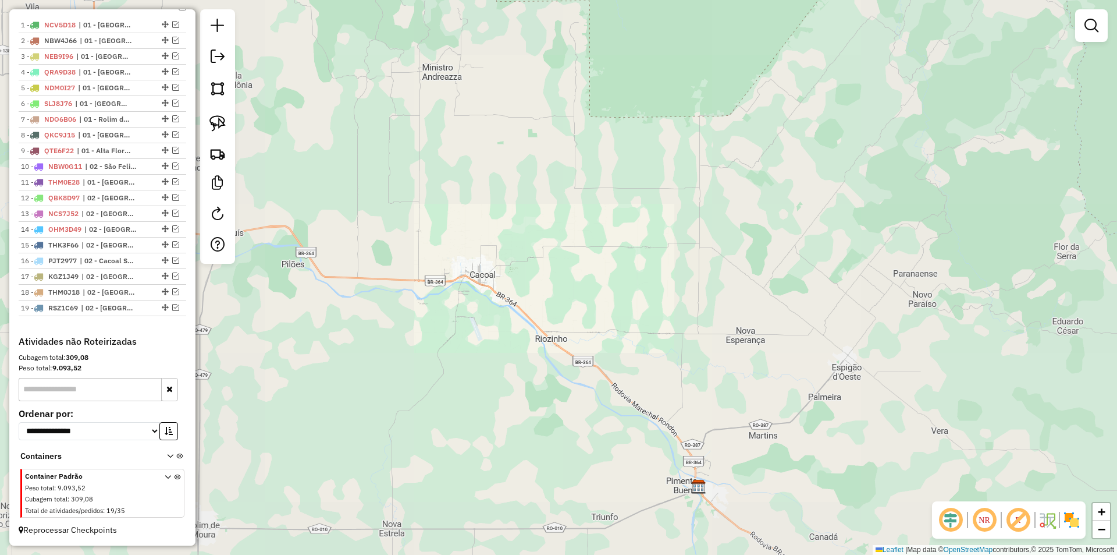
drag, startPoint x: 530, startPoint y: 290, endPoint x: 495, endPoint y: 260, distance: 45.8
click at [504, 268] on div "Janela de atendimento Grade de atendimento Capacidade Transportadoras Veículos …" at bounding box center [558, 277] width 1117 height 555
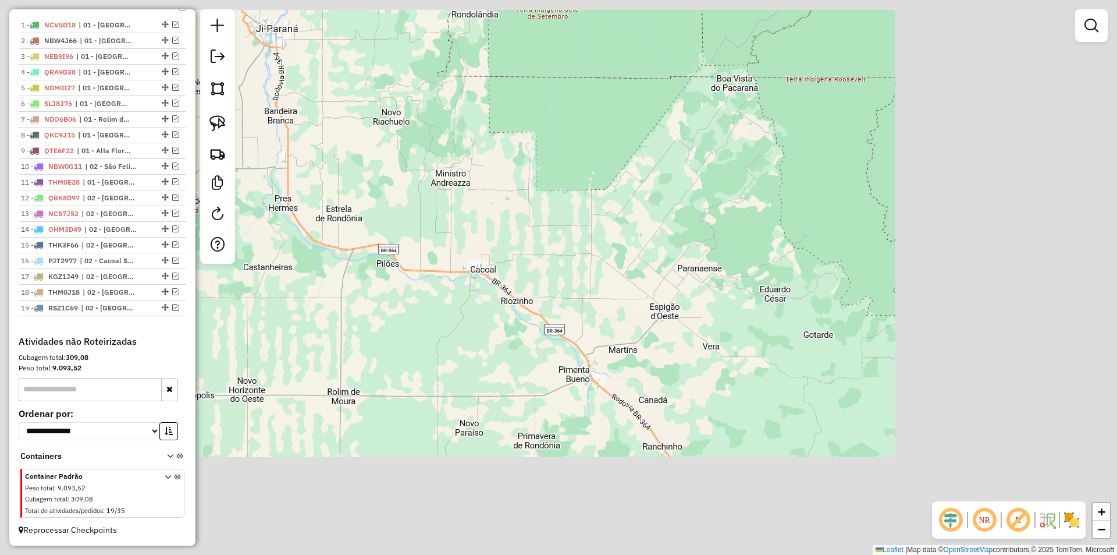
click at [459, 228] on div "Janela de atendimento Grade de atendimento Capacidade Transportadoras Veículos …" at bounding box center [558, 277] width 1117 height 555
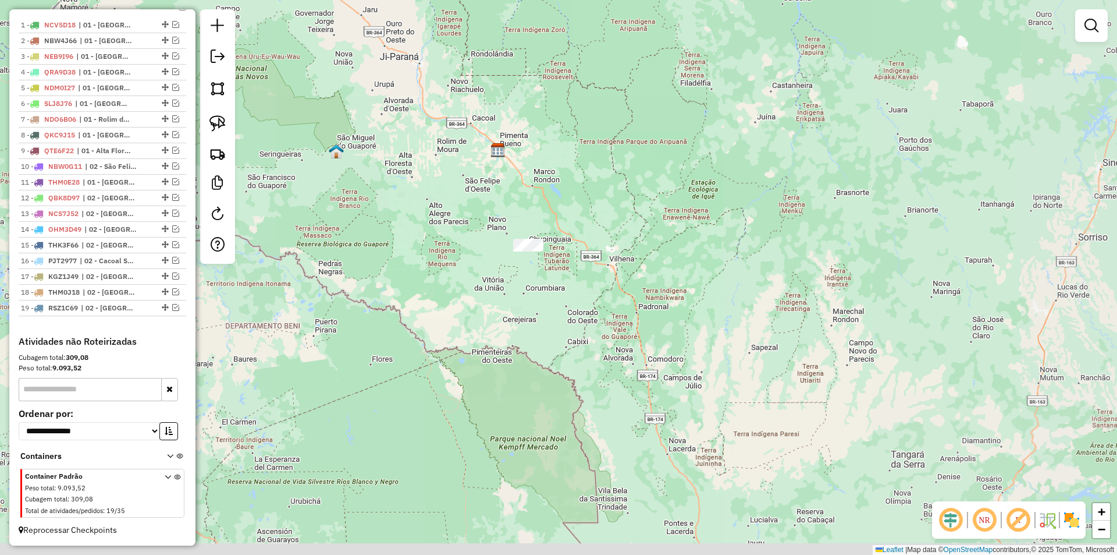
drag, startPoint x: 512, startPoint y: 266, endPoint x: 505, endPoint y: 228, distance: 39.0
click at [505, 228] on div "Janela de atendimento Grade de atendimento Capacidade Transportadoras Veículos …" at bounding box center [558, 277] width 1117 height 555
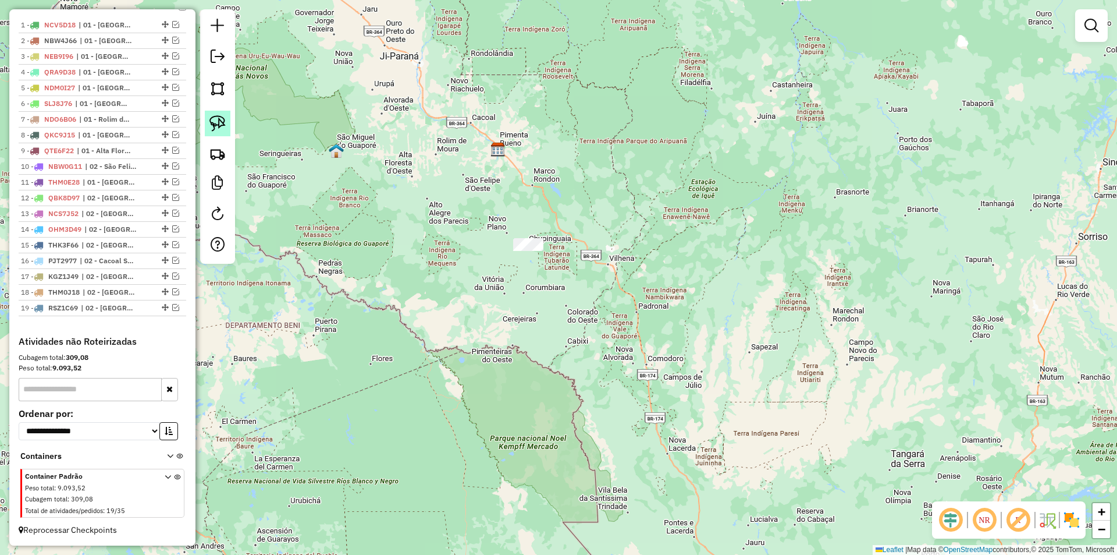
click at [211, 129] on img at bounding box center [217, 123] width 16 height 16
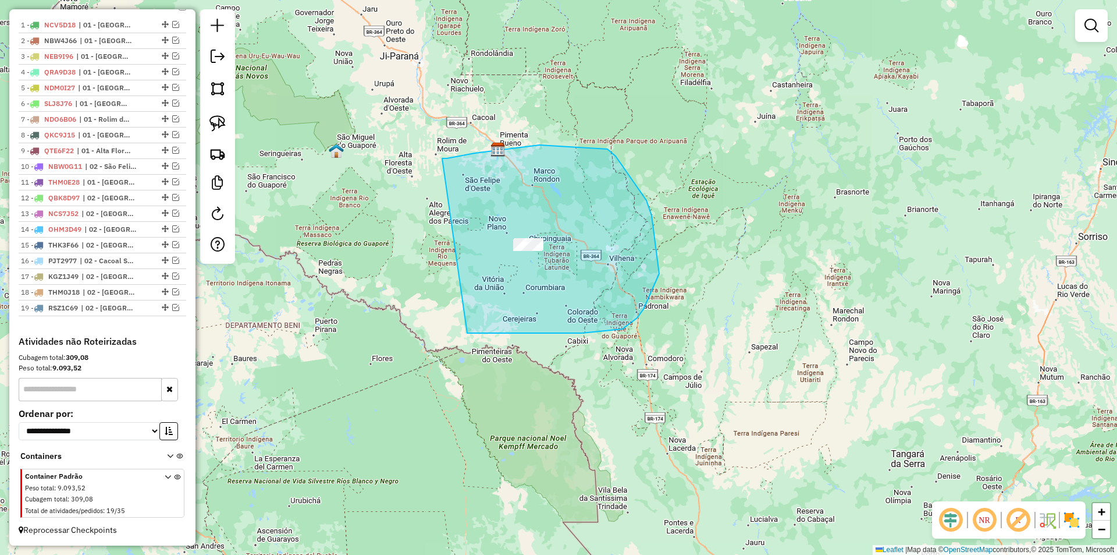
drag, startPoint x: 539, startPoint y: 145, endPoint x: 457, endPoint y: 327, distance: 199.7
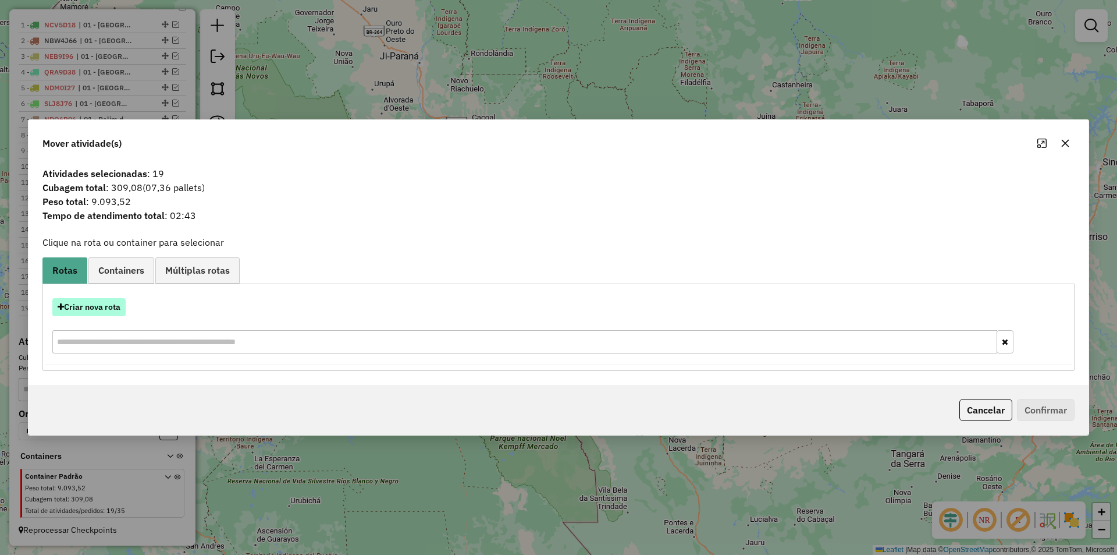
click at [78, 310] on button "Criar nova rota" at bounding box center [88, 307] width 73 height 18
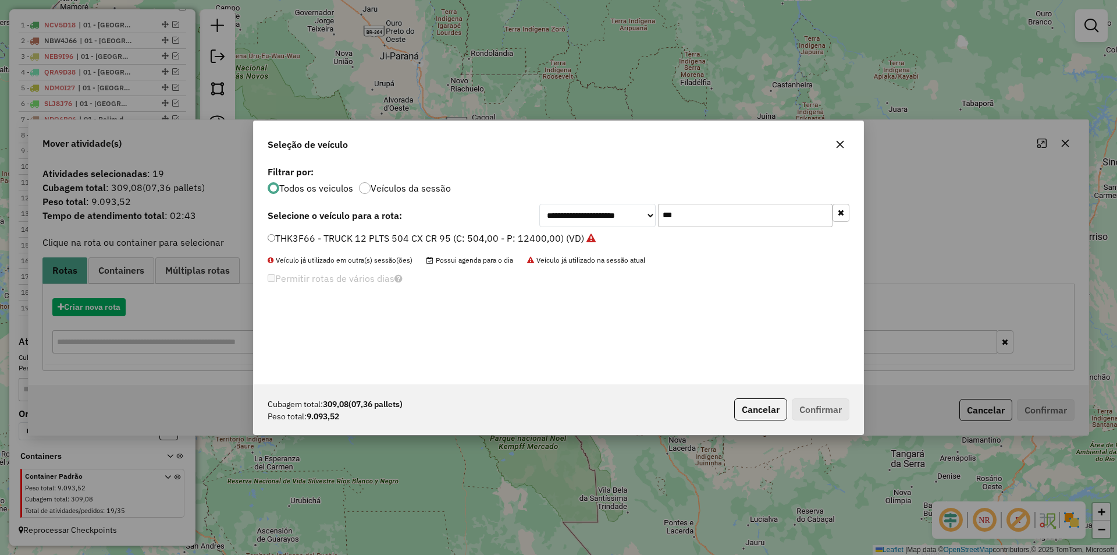
scroll to position [6, 3]
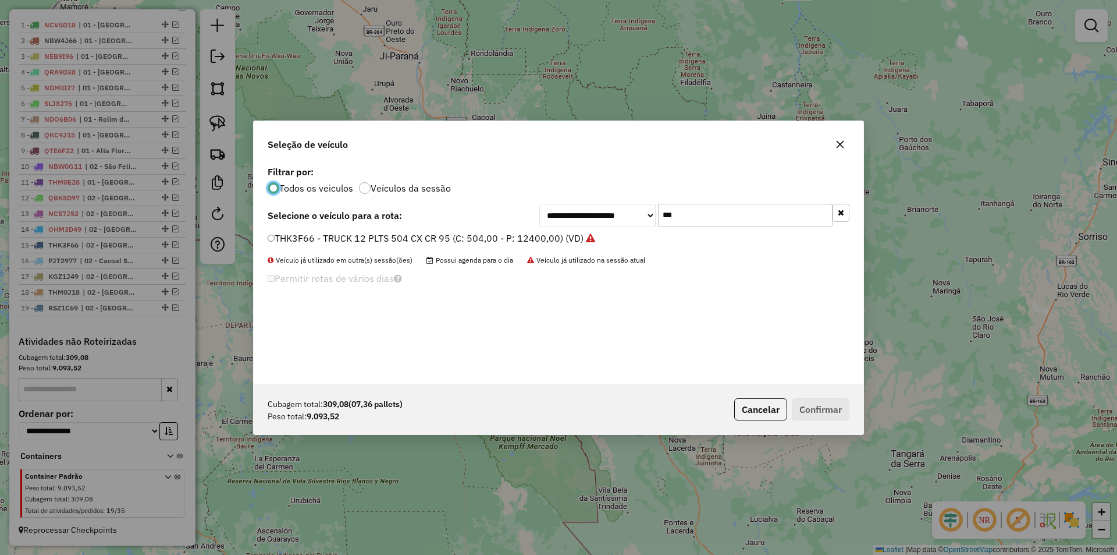
drag, startPoint x: 692, startPoint y: 214, endPoint x: 632, endPoint y: 221, distance: 59.8
click at [632, 221] on div "**********" at bounding box center [694, 215] width 310 height 23
type input "***"
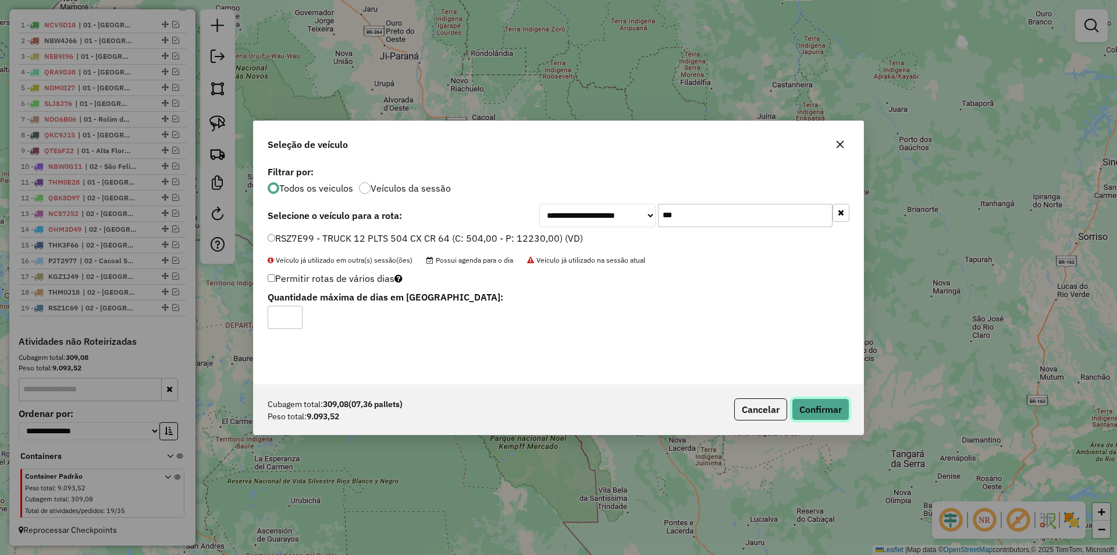
click at [809, 401] on button "Confirmar" at bounding box center [821, 409] width 58 height 22
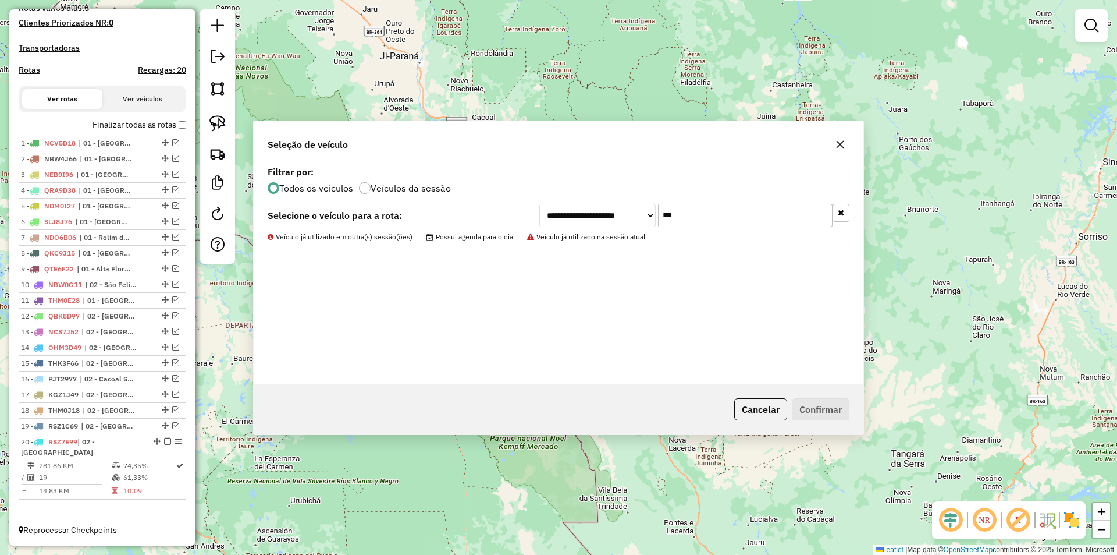
scroll to position [324, 0]
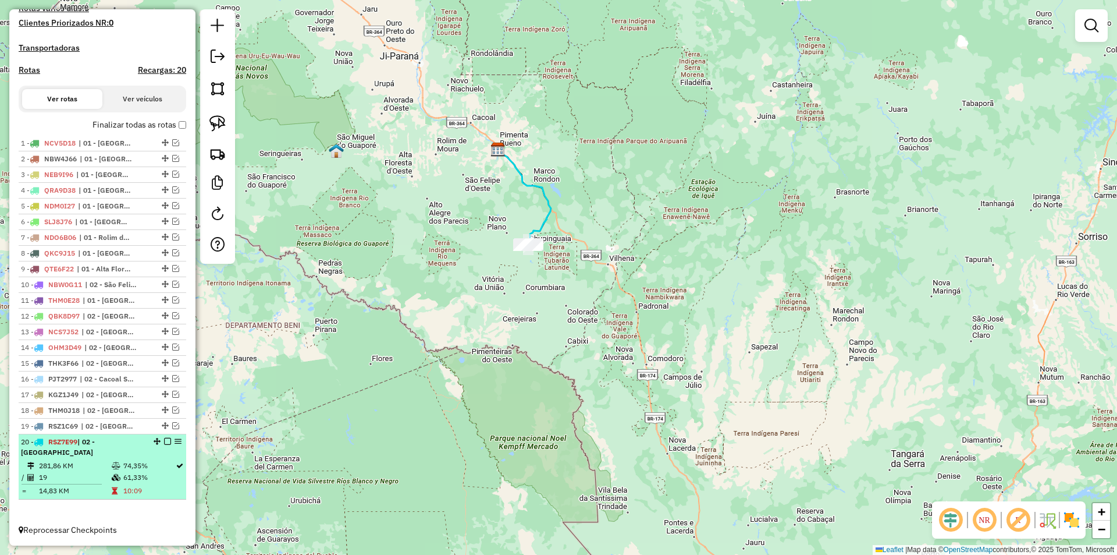
click at [164, 445] on em at bounding box center [167, 441] width 7 height 7
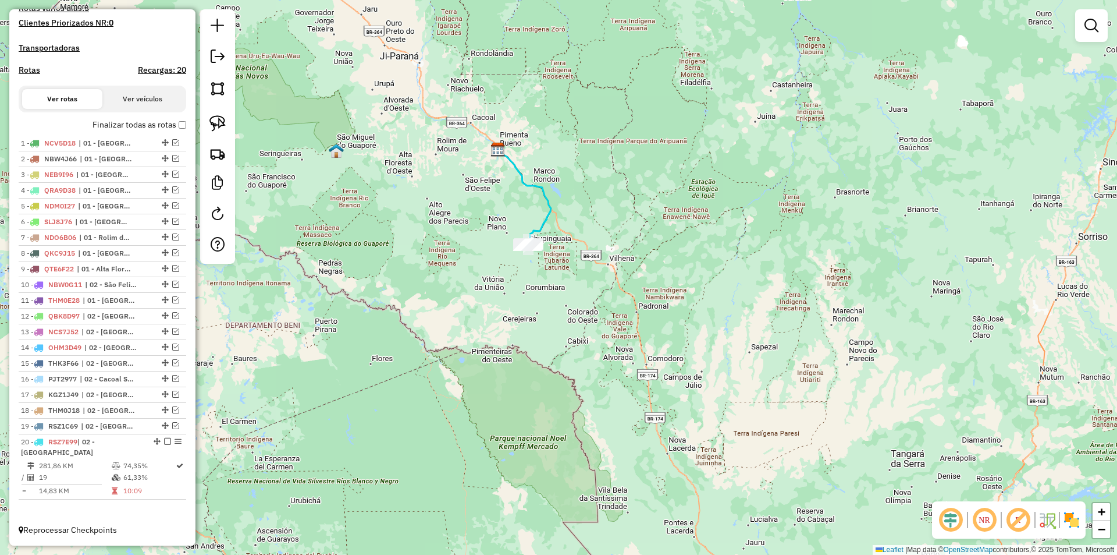
scroll to position [285, 0]
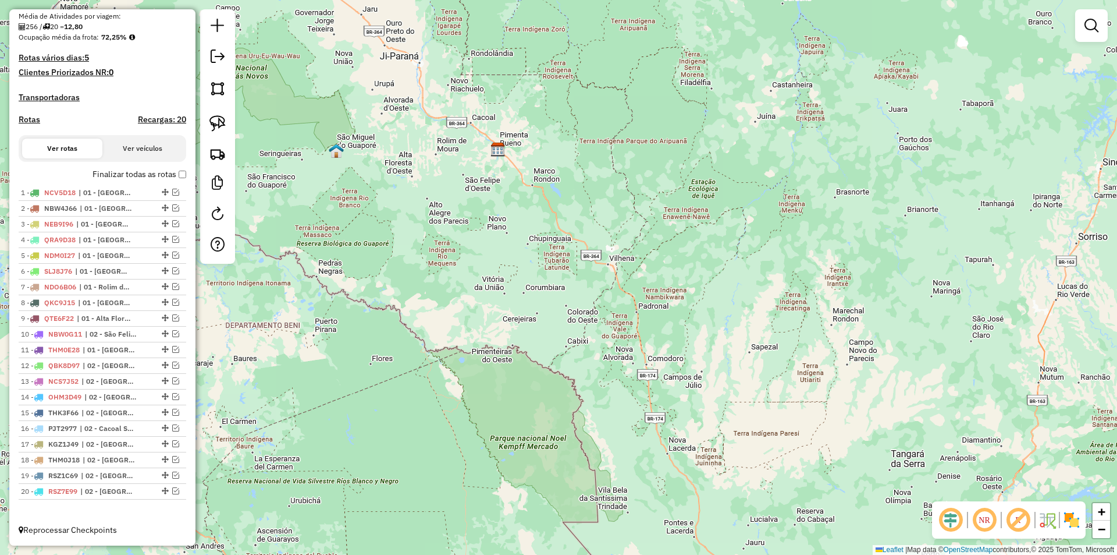
click at [526, 349] on div "Janela de atendimento Grade de atendimento Capacidade Transportadoras Veículos …" at bounding box center [558, 277] width 1117 height 555
drag, startPoint x: 470, startPoint y: 358, endPoint x: 496, endPoint y: 323, distance: 43.6
click at [480, 349] on div "Janela de atendimento Grade de atendimento Capacidade Transportadoras Veículos …" at bounding box center [558, 277] width 1117 height 555
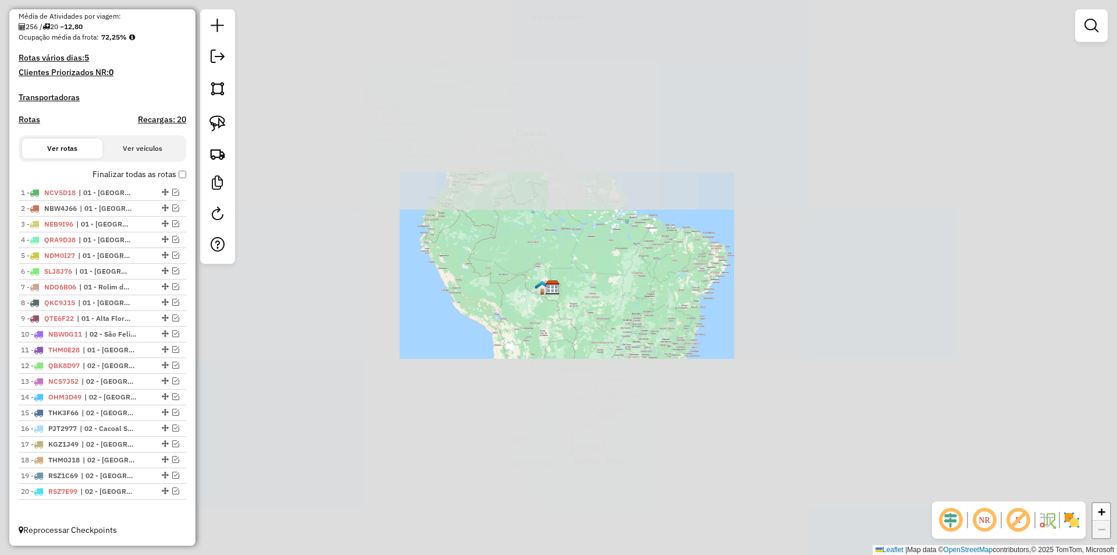
drag, startPoint x: 561, startPoint y: 335, endPoint x: 596, endPoint y: 287, distance: 58.8
click at [580, 298] on div "Janela de atendimento Grade de atendimento Capacidade Transportadoras Veículos …" at bounding box center [558, 277] width 1117 height 555
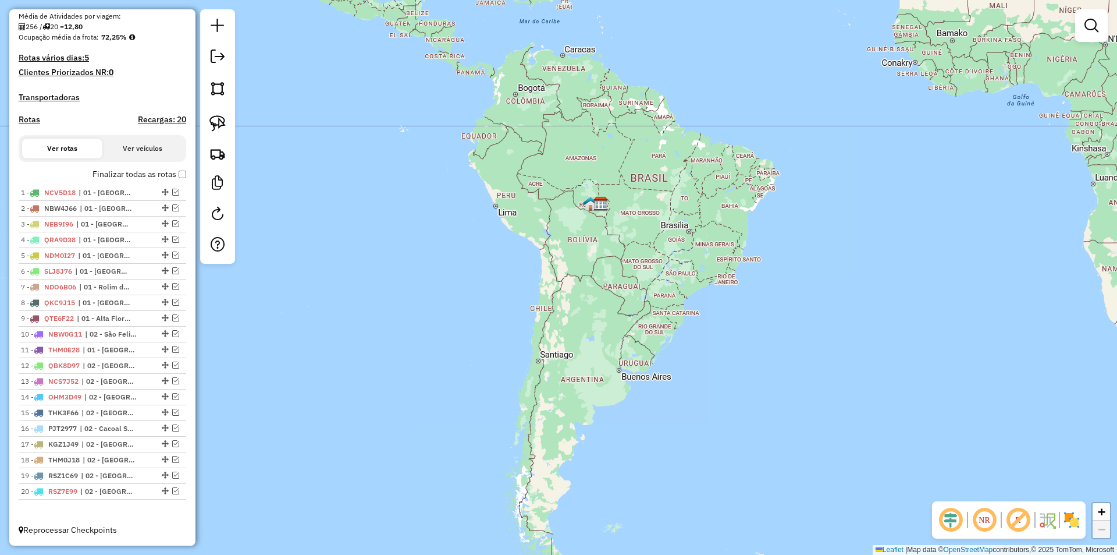
drag, startPoint x: 603, startPoint y: 319, endPoint x: 621, endPoint y: 287, distance: 36.7
click at [621, 287] on div "Janela de atendimento Grade de atendimento Capacidade Transportadoras Veículos …" at bounding box center [558, 277] width 1117 height 555
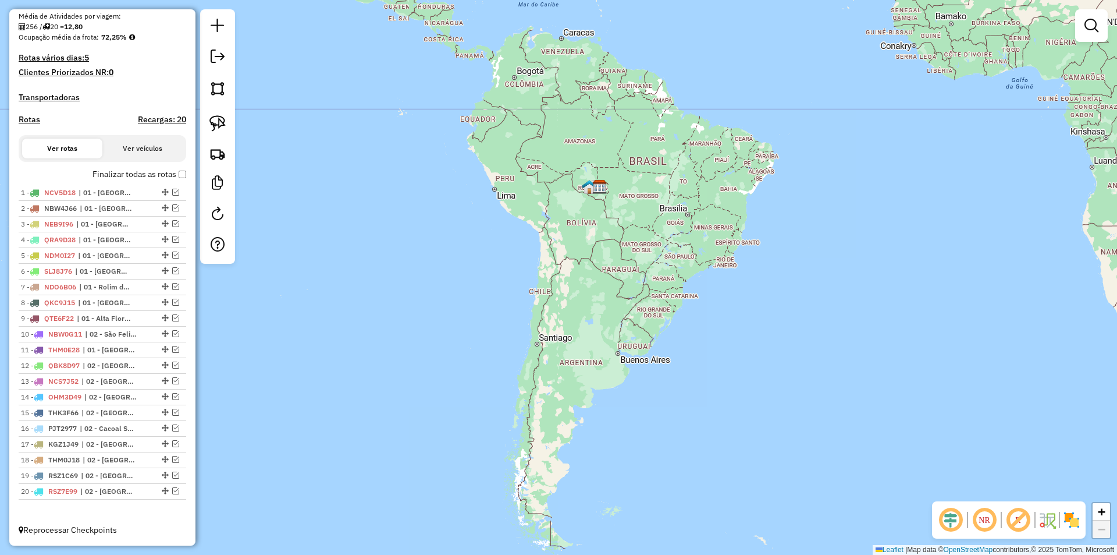
drag, startPoint x: 718, startPoint y: 194, endPoint x: 712, endPoint y: 178, distance: 16.8
click at [715, 183] on div "Janela de atendimento Grade de atendimento Capacidade Transportadoras Veículos …" at bounding box center [558, 277] width 1117 height 555
click at [225, 53] on link at bounding box center [217, 58] width 23 height 26
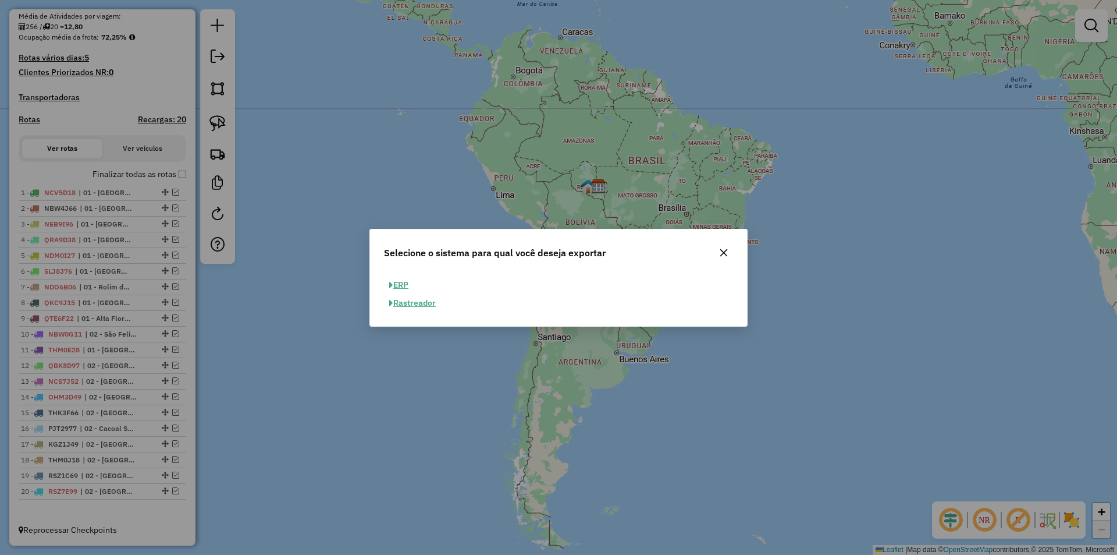
click at [724, 254] on icon "button" at bounding box center [723, 252] width 9 height 9
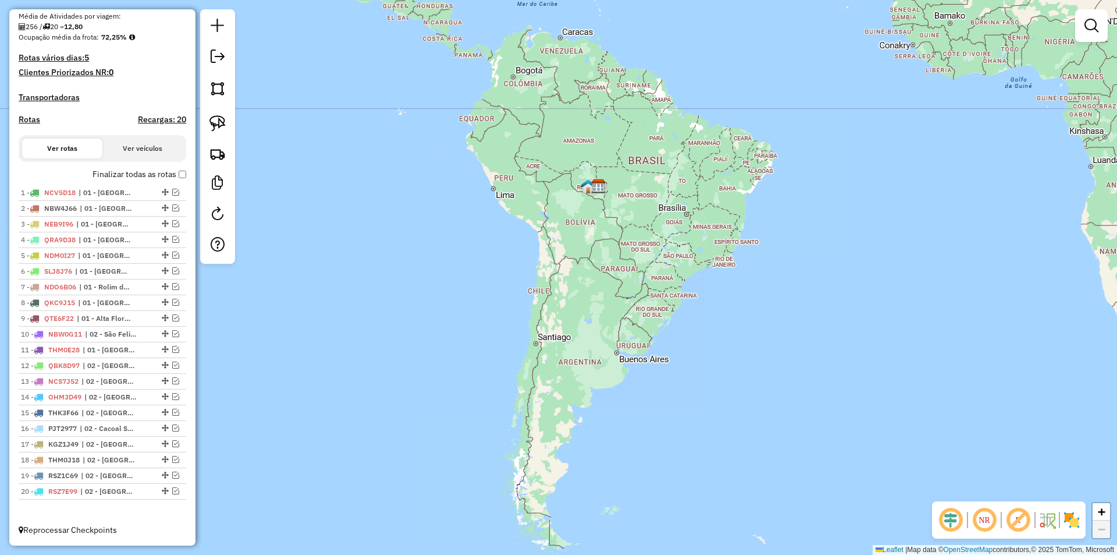
click at [442, 214] on div "Janela de atendimento Grade de atendimento Capacidade Transportadoras Veículos …" at bounding box center [558, 277] width 1117 height 555
click at [435, 259] on div "Janela de atendimento Grade de atendimento Capacidade Transportadoras Veículos …" at bounding box center [558, 277] width 1117 height 555
click at [218, 55] on em at bounding box center [218, 56] width 14 height 14
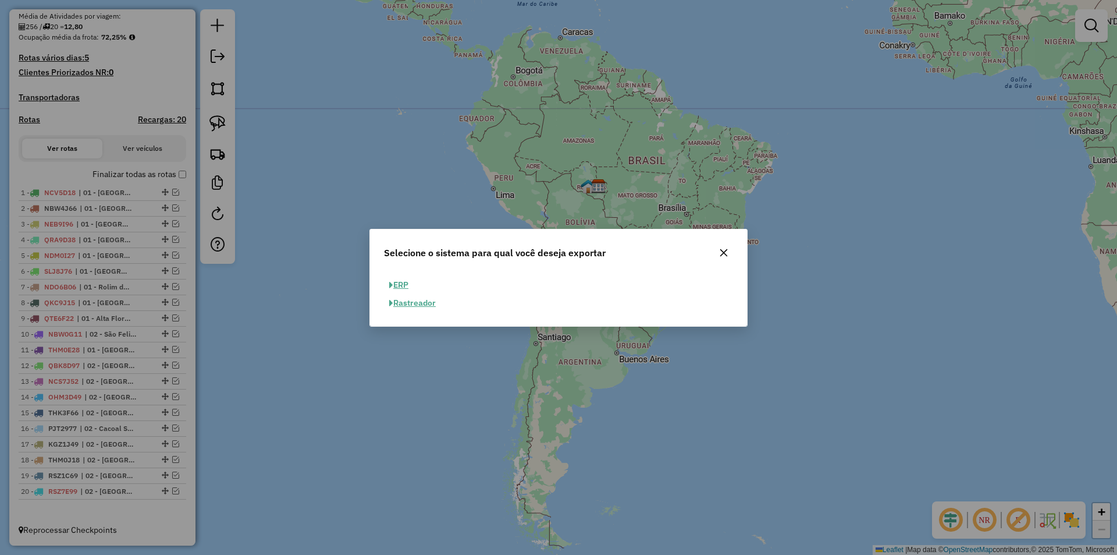
click at [722, 248] on icon "button" at bounding box center [723, 252] width 9 height 9
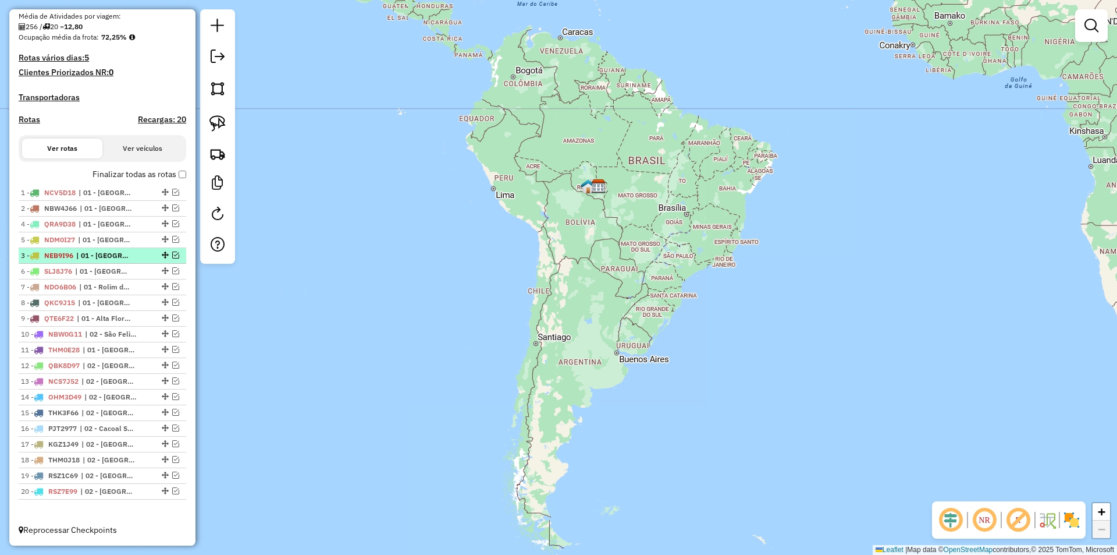
drag, startPoint x: 162, startPoint y: 225, endPoint x: 147, endPoint y: 261, distance: 39.1
click at [447, 252] on div "Janela de atendimento Grade de atendimento Capacidade Transportadoras Veículos …" at bounding box center [558, 277] width 1117 height 555
drag, startPoint x: 550, startPoint y: 292, endPoint x: 556, endPoint y: 309, distance: 18.4
click at [556, 309] on div "Janela de atendimento Grade de atendimento Capacidade Transportadoras Veículos …" at bounding box center [558, 277] width 1117 height 555
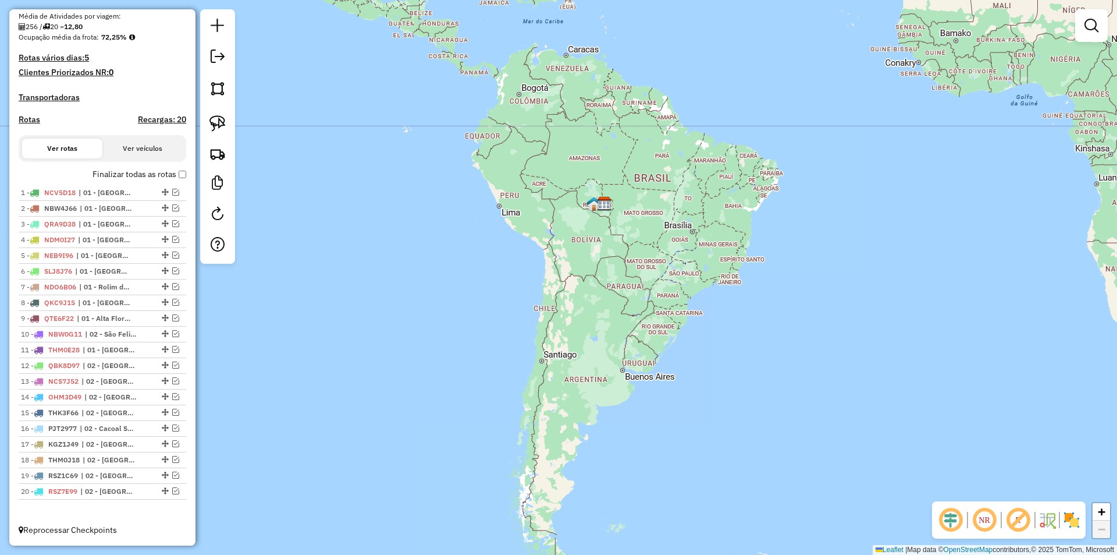
click at [557, 312] on div "Janela de atendimento Grade de atendimento Capacidade Transportadoras Veículos …" at bounding box center [558, 277] width 1117 height 555
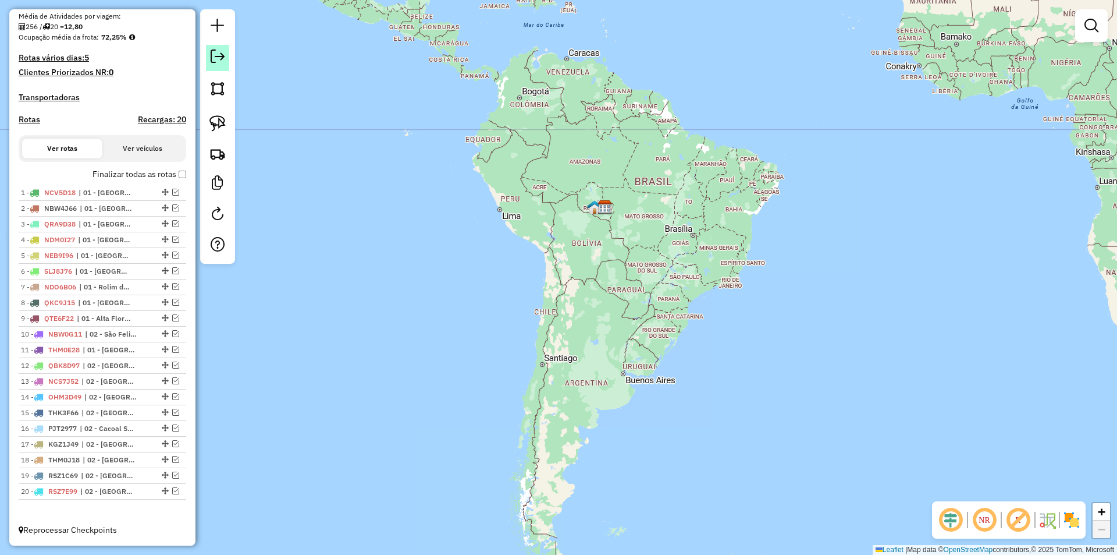
drag, startPoint x: 219, startPoint y: 62, endPoint x: 244, endPoint y: 94, distance: 40.3
click at [219, 63] on em at bounding box center [218, 56] width 14 height 14
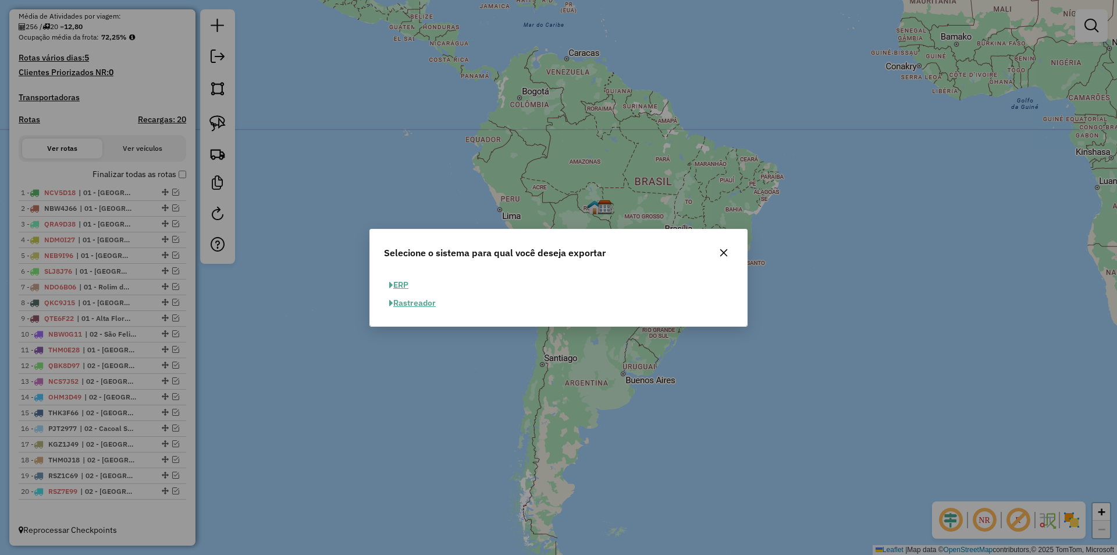
click at [404, 283] on button "ERP" at bounding box center [399, 285] width 30 height 18
select select "**"
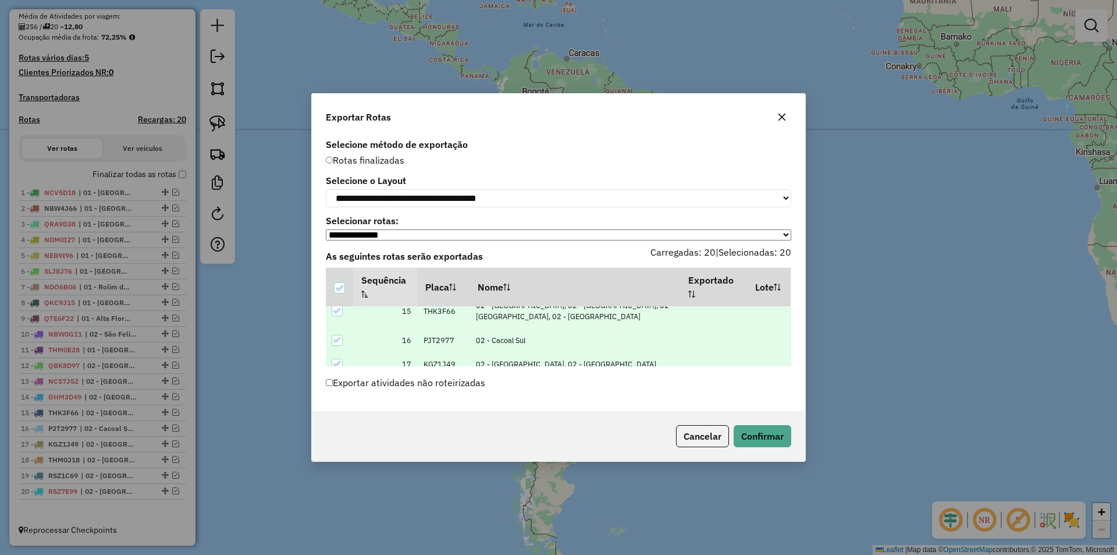
scroll to position [407, 0]
click at [751, 432] on button "Confirmar" at bounding box center [763, 436] width 58 height 22
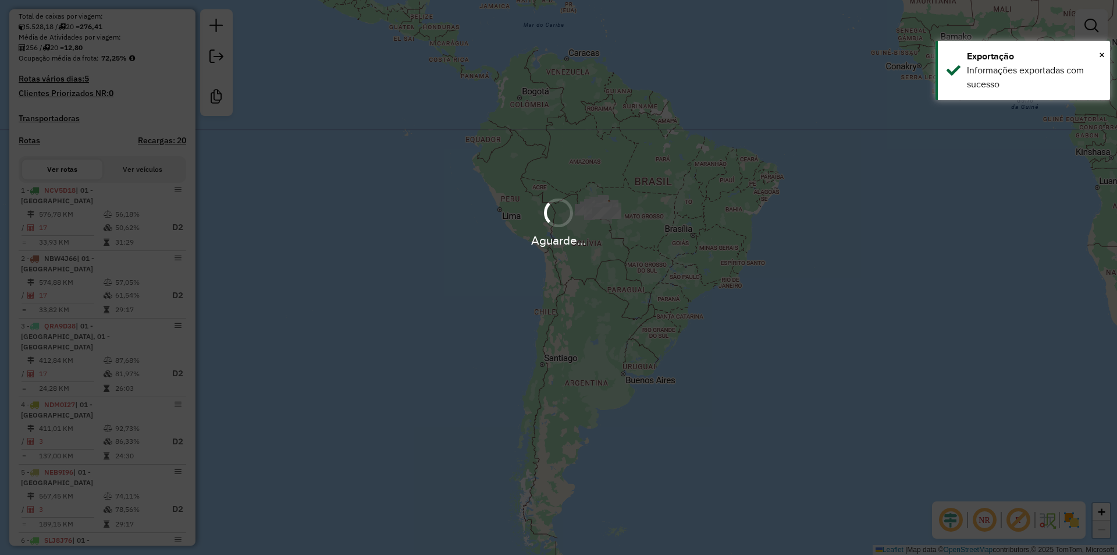
scroll to position [454, 0]
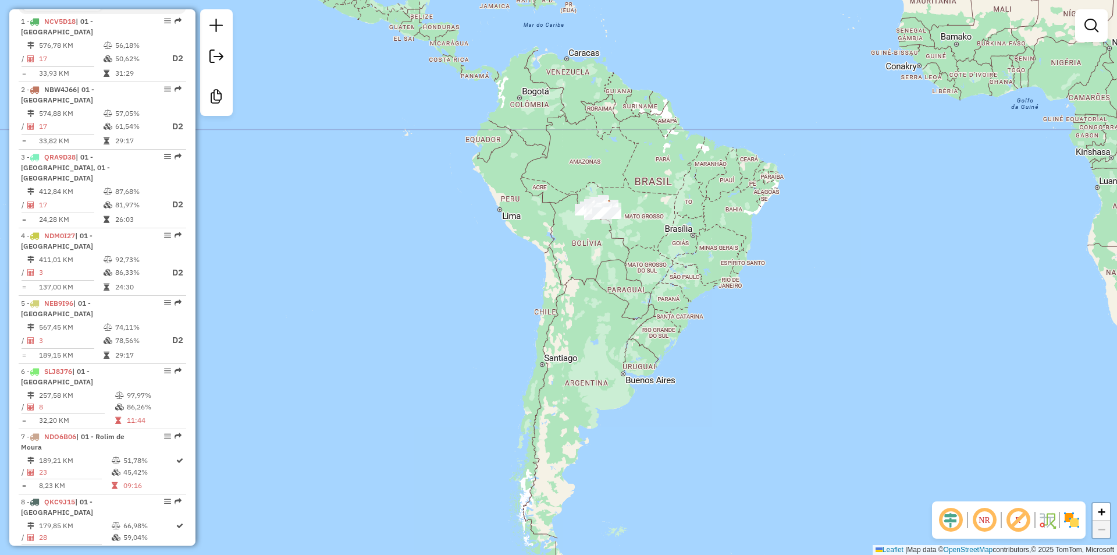
click at [495, 161] on div "Janela de atendimento Grade de atendimento Capacidade Transportadoras Veículos …" at bounding box center [558, 277] width 1117 height 555
click at [462, 179] on div "Janela de atendimento Grade de atendimento Capacidade Transportadoras Veículos …" at bounding box center [558, 277] width 1117 height 555
